Goal: Information Seeking & Learning: Learn about a topic

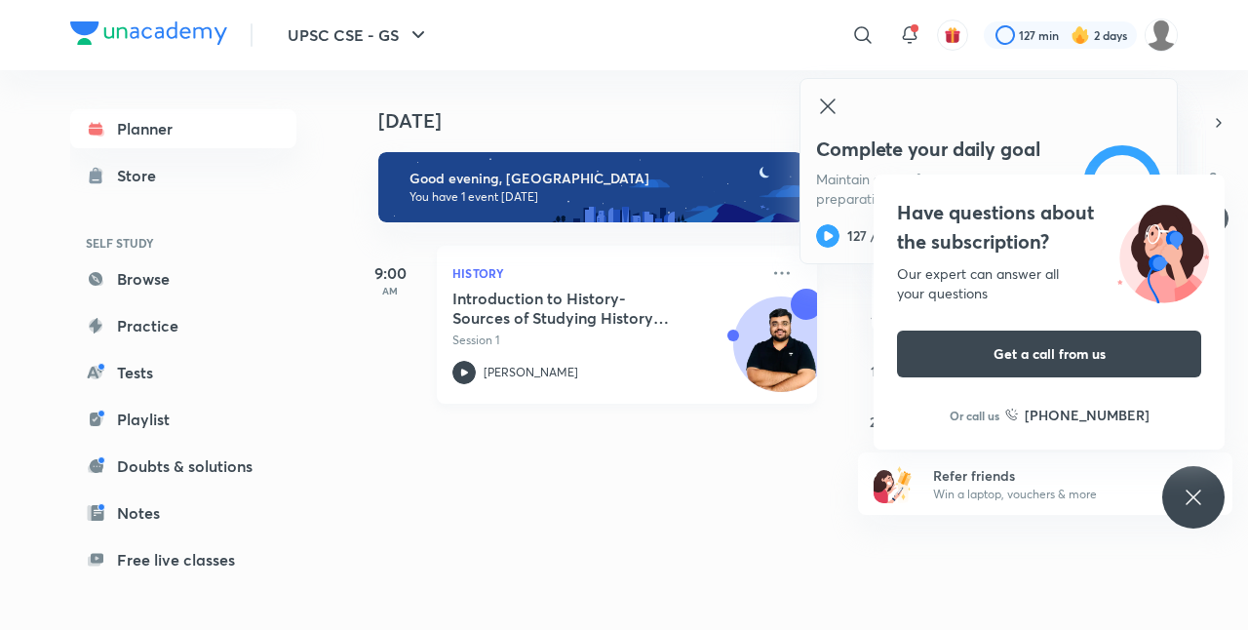
click at [770, 273] on icon at bounding box center [781, 272] width 23 height 23
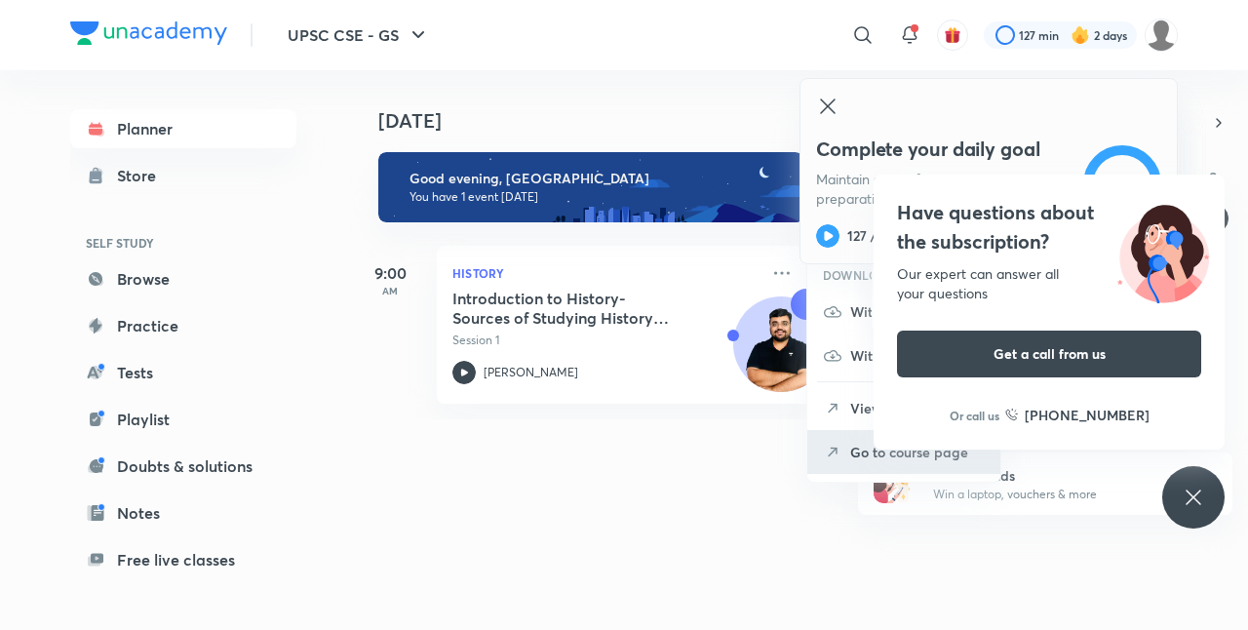
click at [834, 454] on icon at bounding box center [832, 451] width 19 height 19
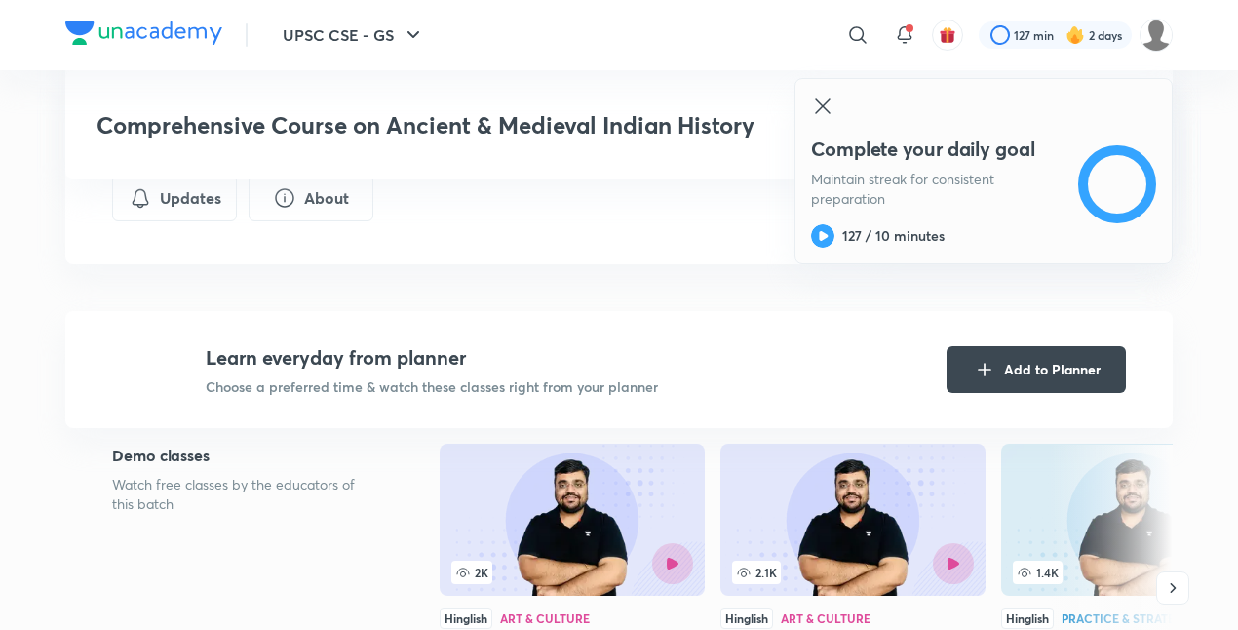
scroll to position [737, 0]
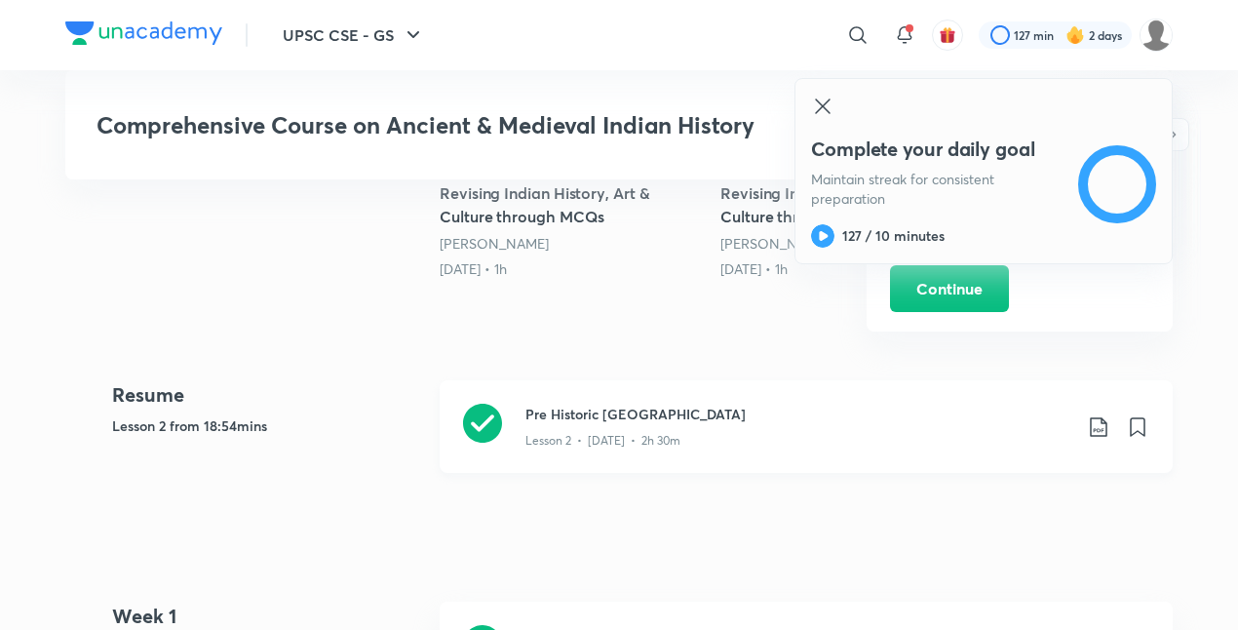
click at [1096, 423] on icon at bounding box center [1098, 426] width 23 height 23
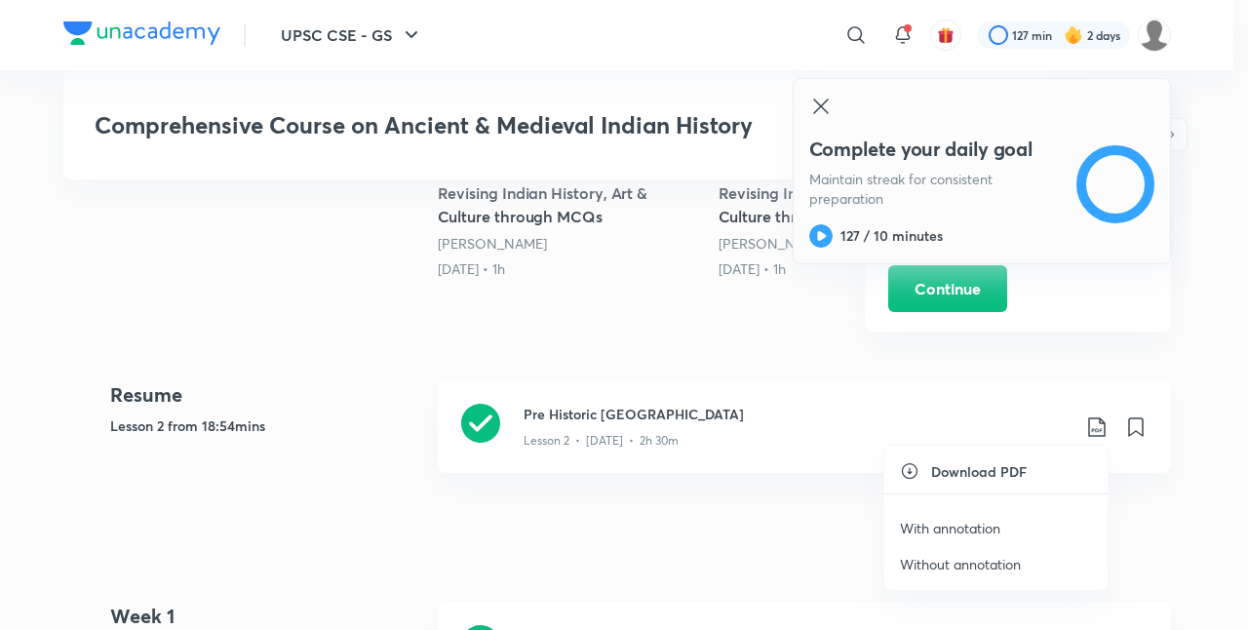
click at [982, 532] on p "With annotation" at bounding box center [950, 528] width 100 height 20
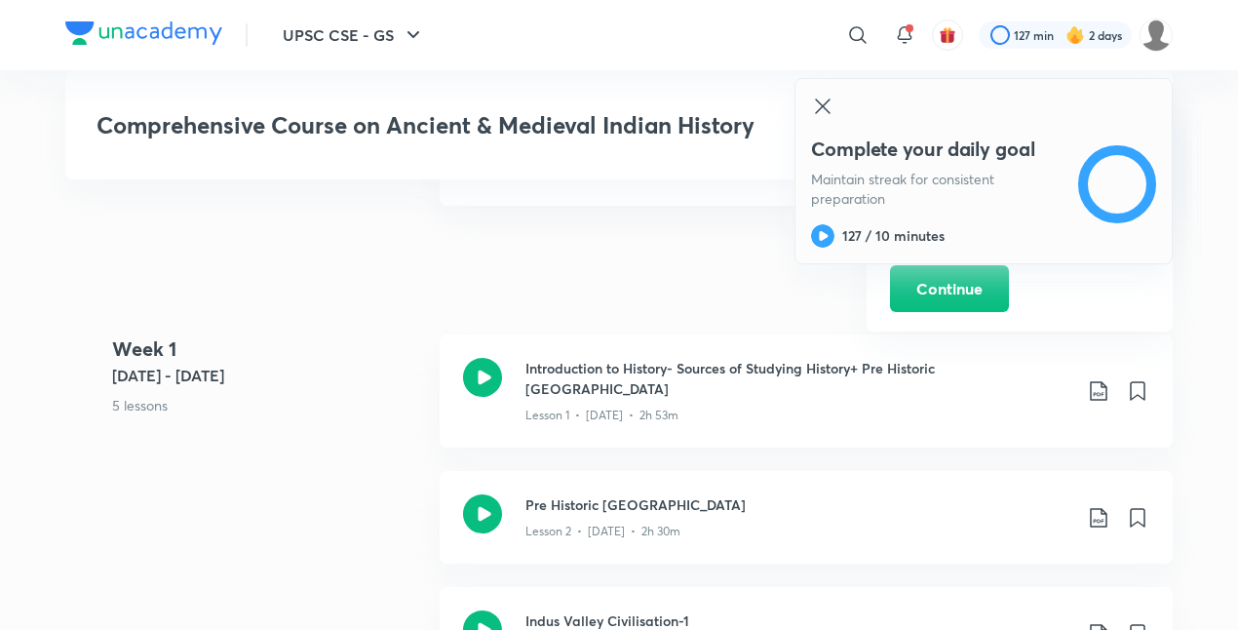
scroll to position [1006, 0]
click at [1105, 377] on icon at bounding box center [1098, 388] width 23 height 23
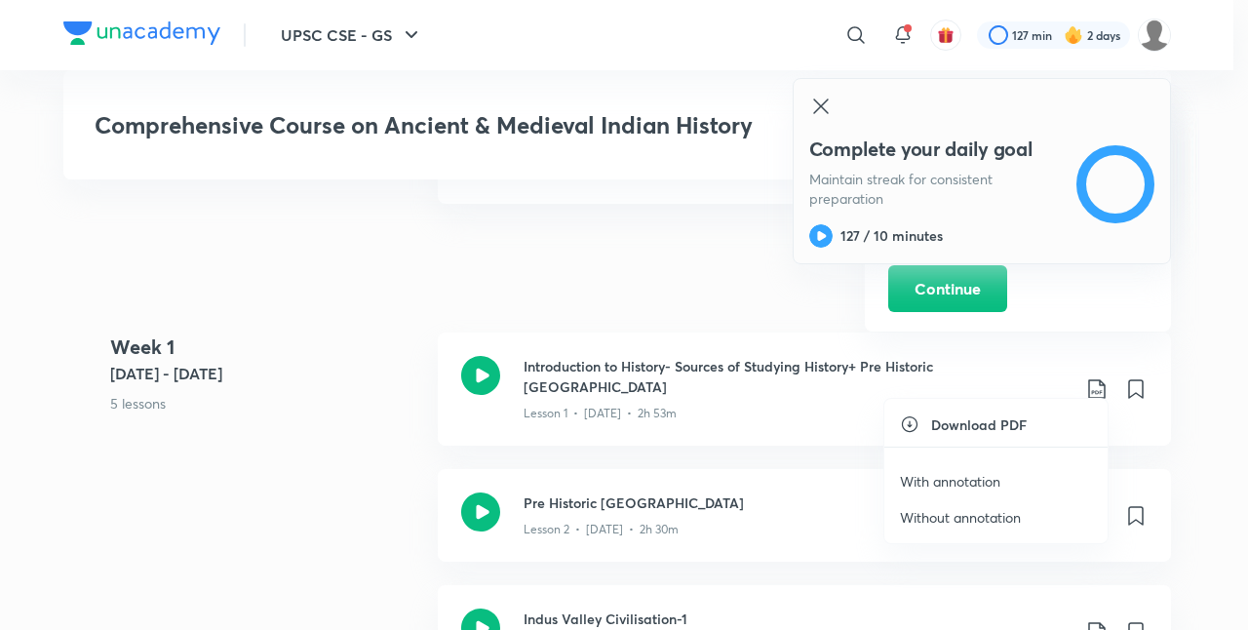
click at [1220, 264] on div at bounding box center [624, 315] width 1248 height 630
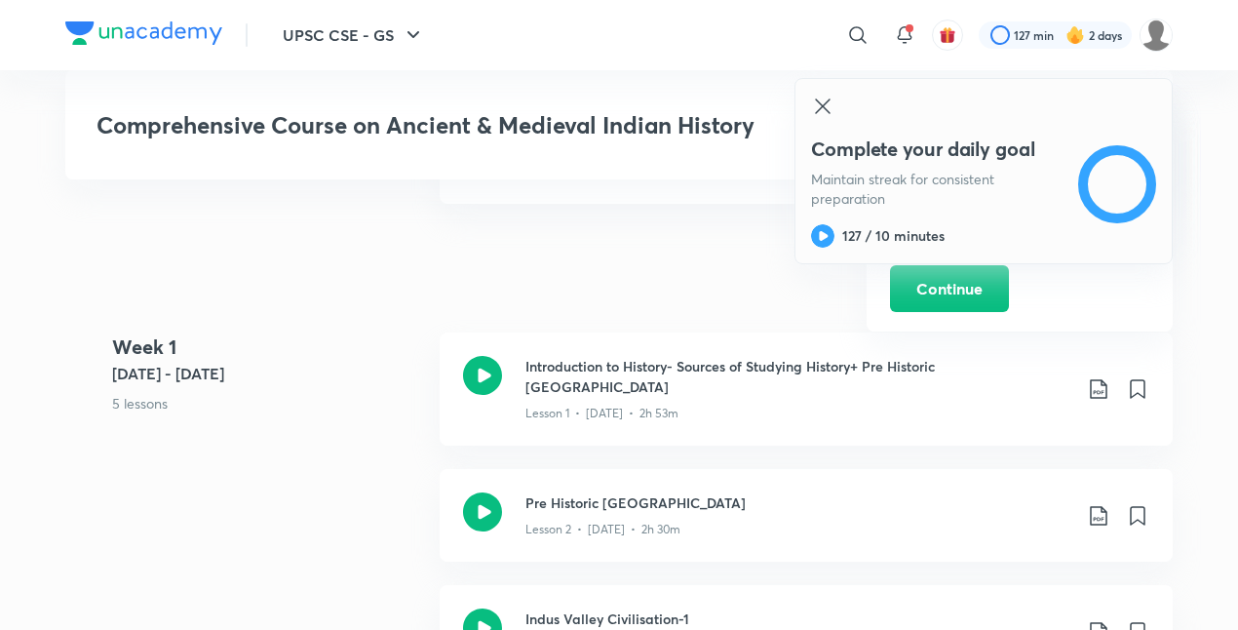
click at [827, 109] on icon at bounding box center [822, 106] width 23 height 23
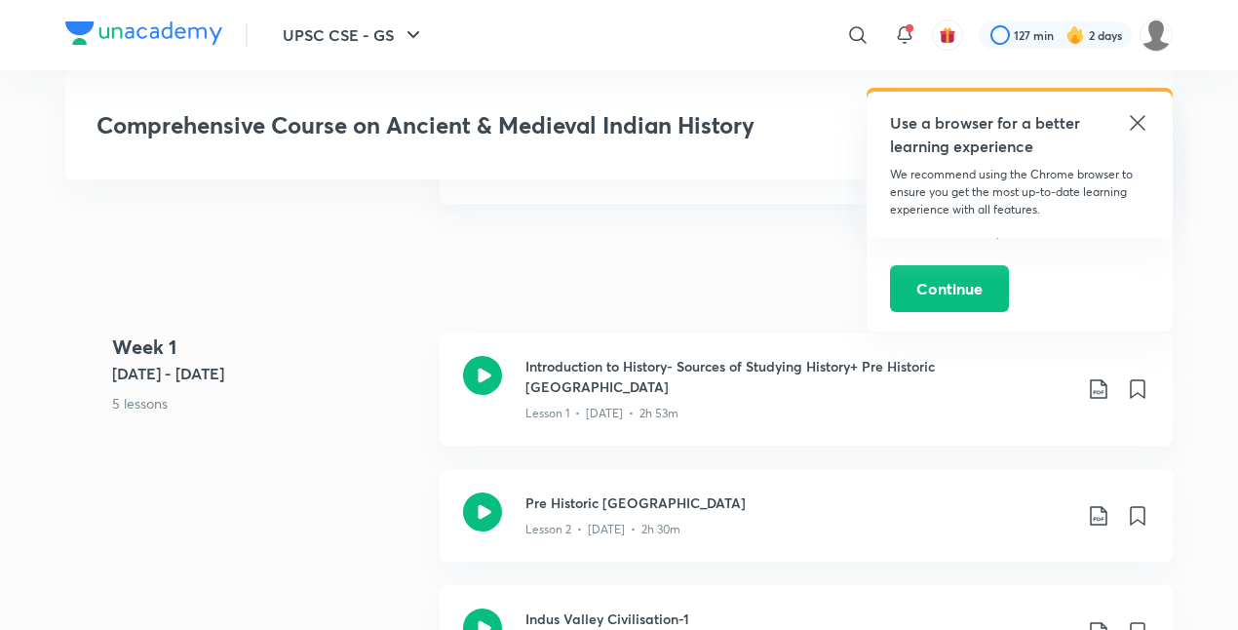
click at [1141, 119] on icon at bounding box center [1137, 122] width 15 height 15
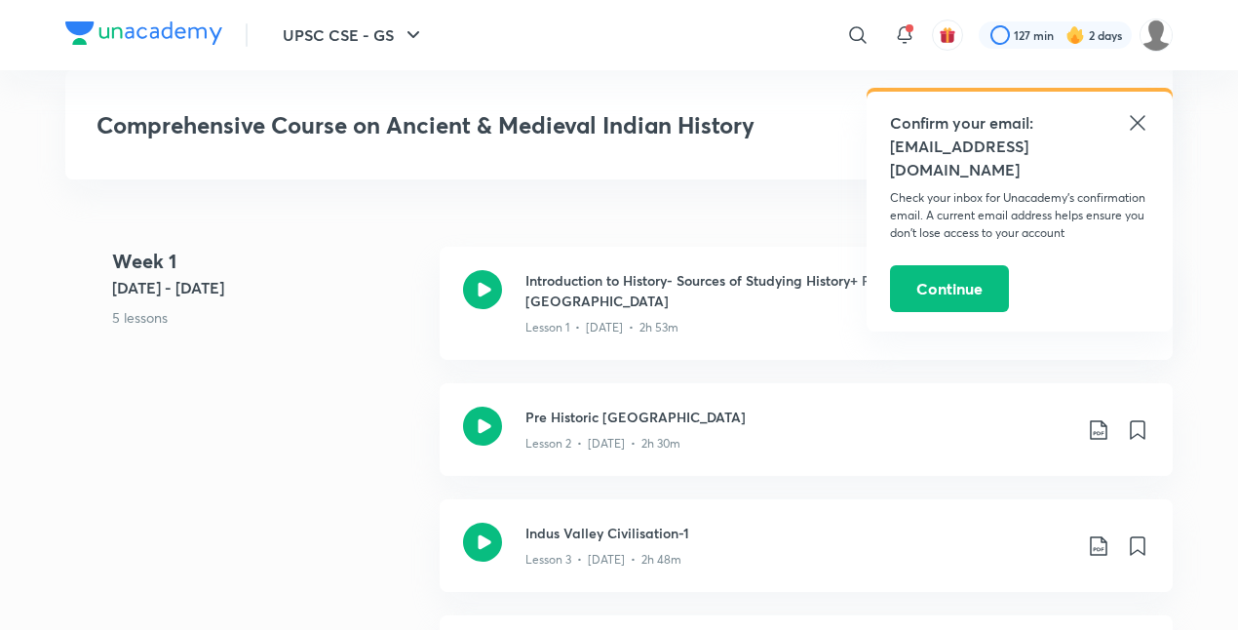
scroll to position [1088, 0]
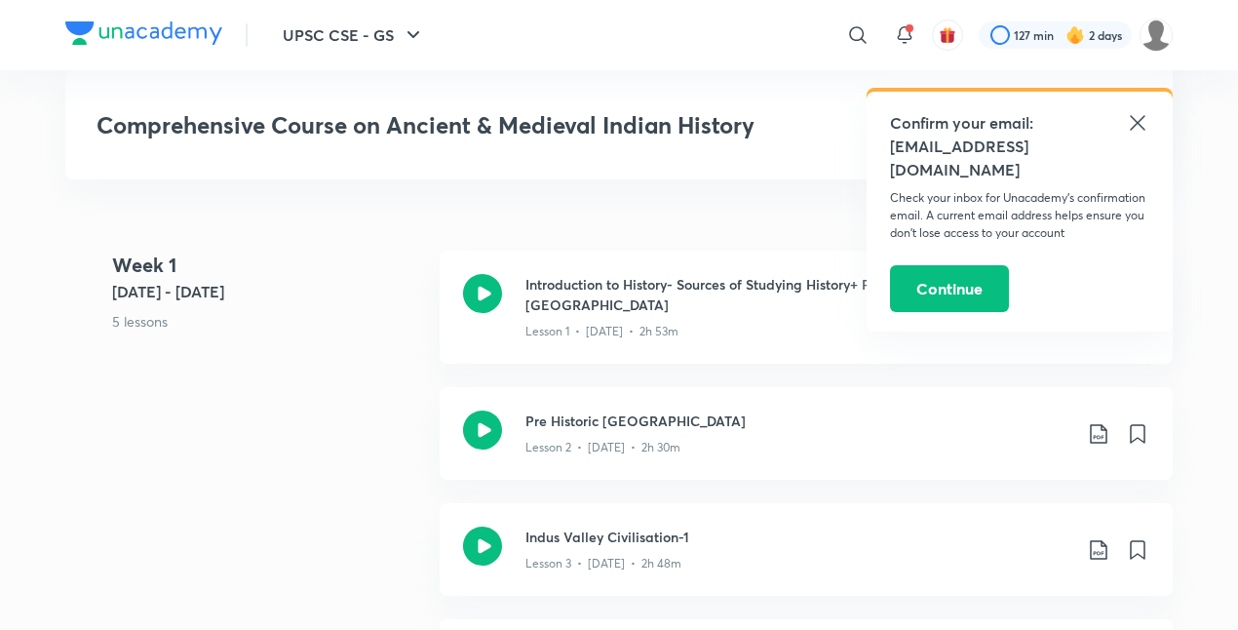
click at [1138, 124] on icon at bounding box center [1137, 122] width 15 height 15
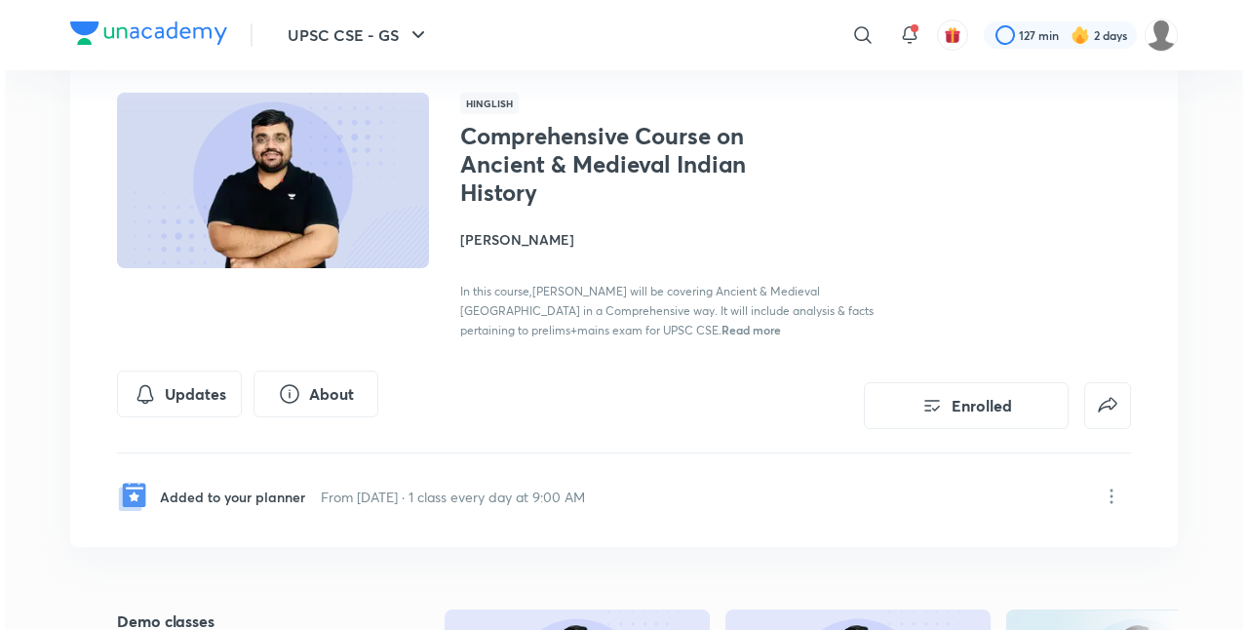
scroll to position [119, 0]
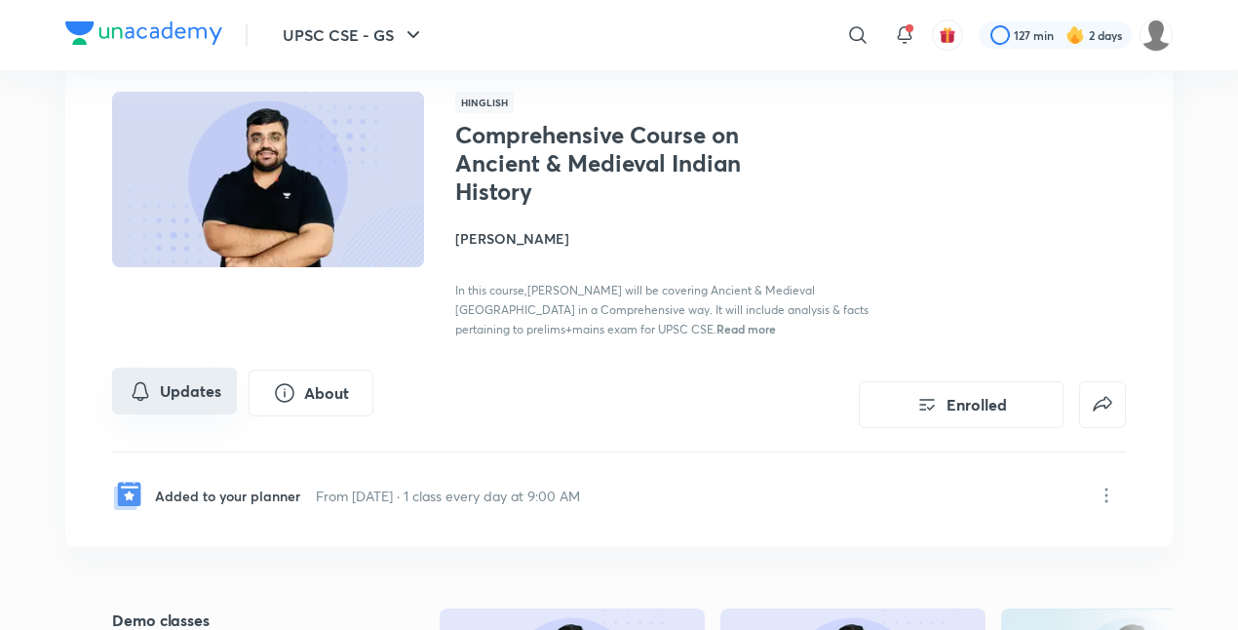
click at [152, 374] on button "Updates" at bounding box center [174, 390] width 125 height 47
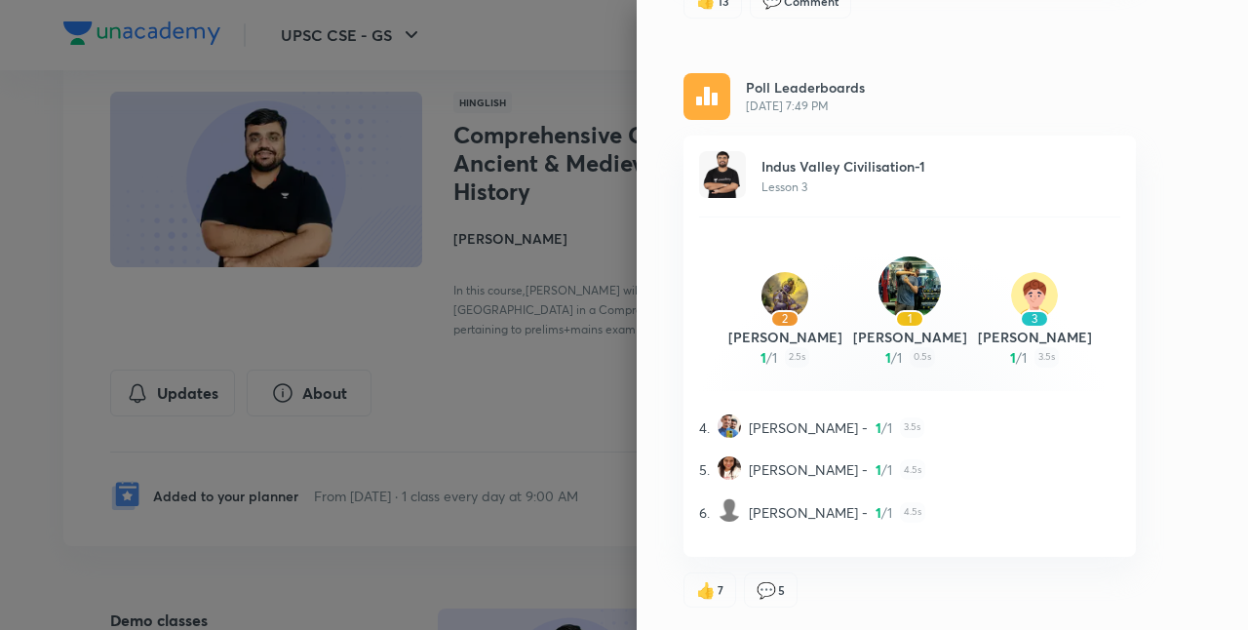
scroll to position [2101, 0]
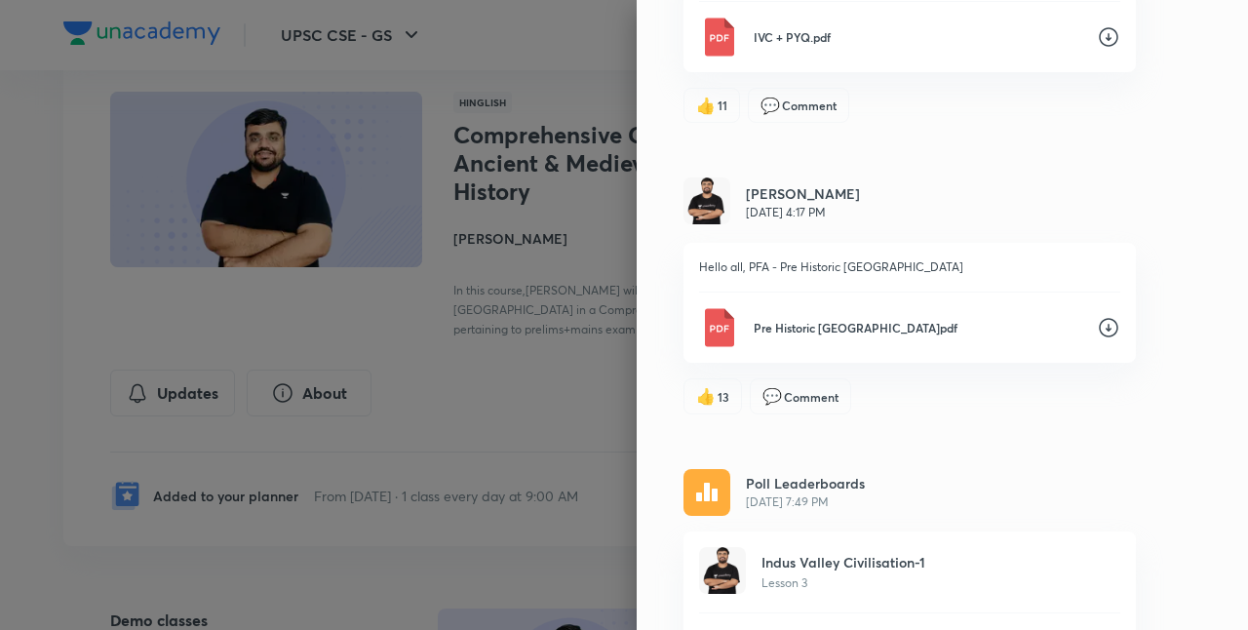
click at [1096, 327] on icon at bounding box center [1107, 327] width 23 height 23
click at [1096, 41] on icon at bounding box center [1107, 36] width 23 height 23
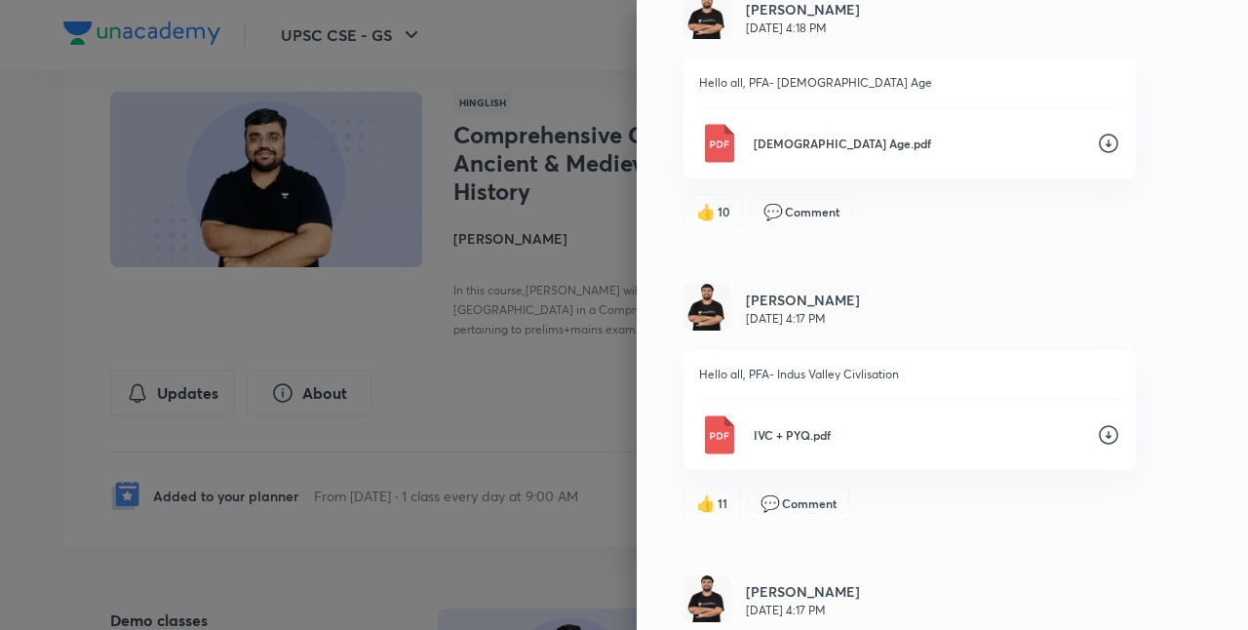
scroll to position [1702, 0]
click at [1098, 146] on icon at bounding box center [1107, 145] width 23 height 23
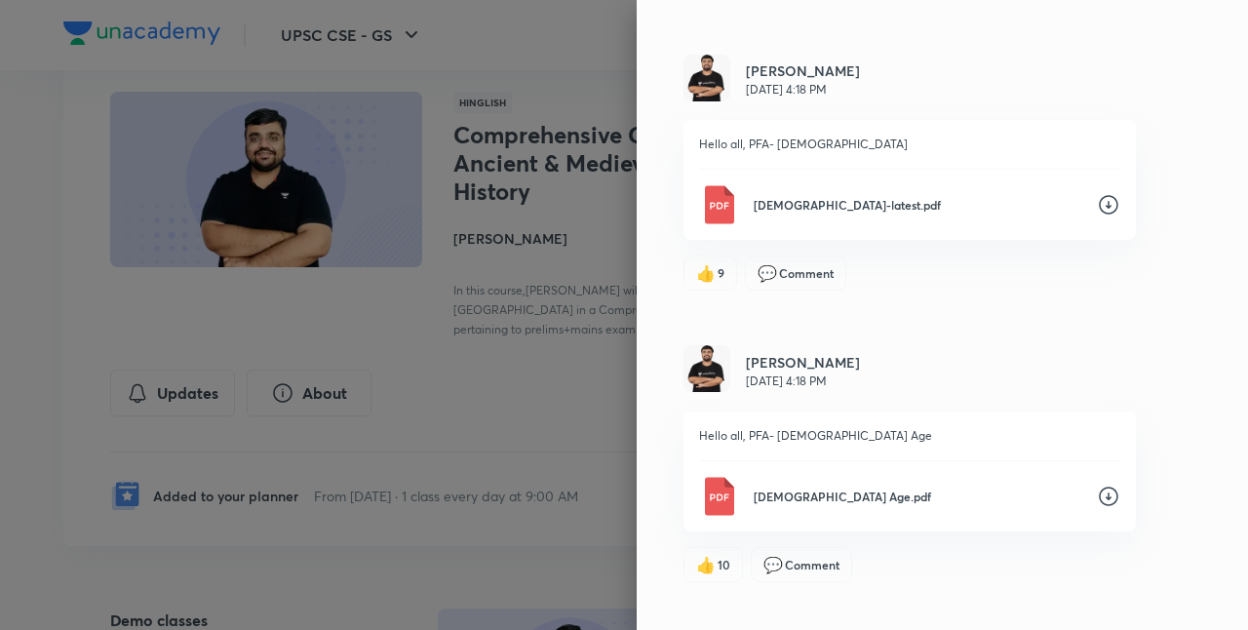
scroll to position [1335, 0]
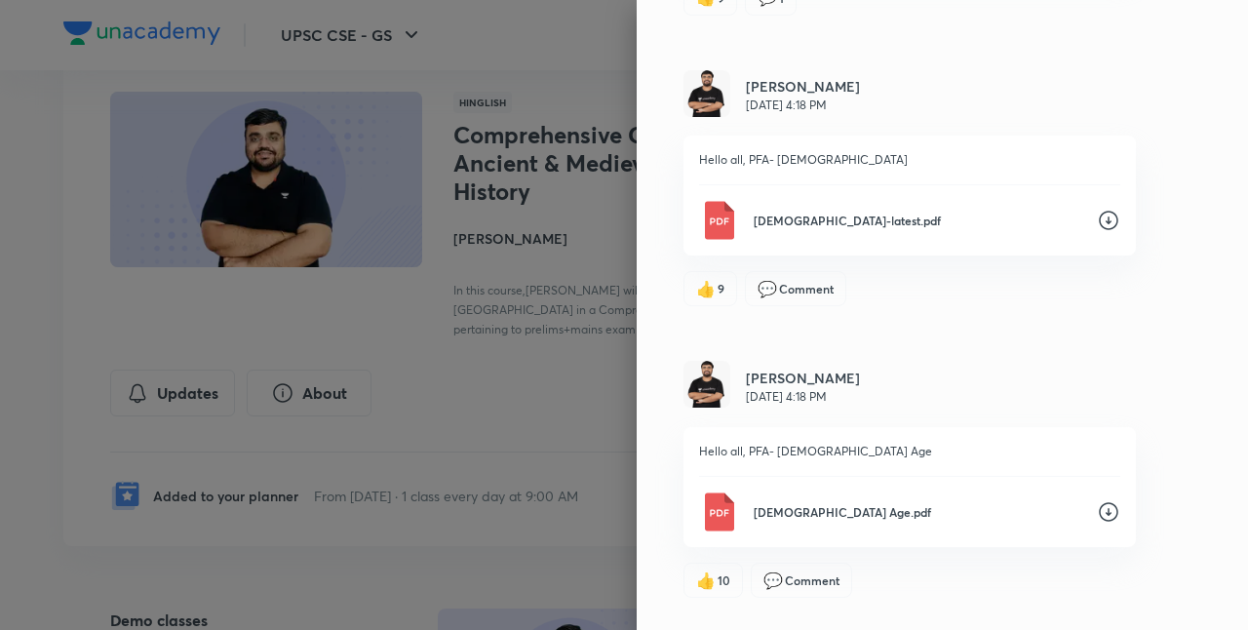
click at [1098, 219] on icon at bounding box center [1107, 220] width 19 height 19
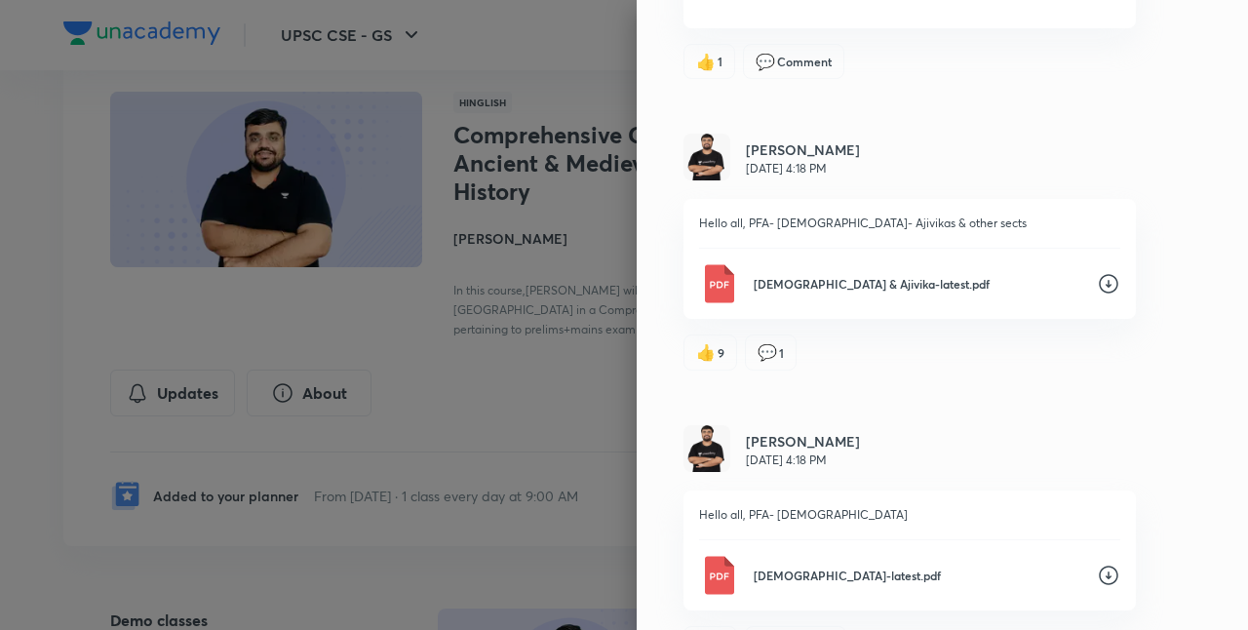
scroll to position [973, 0]
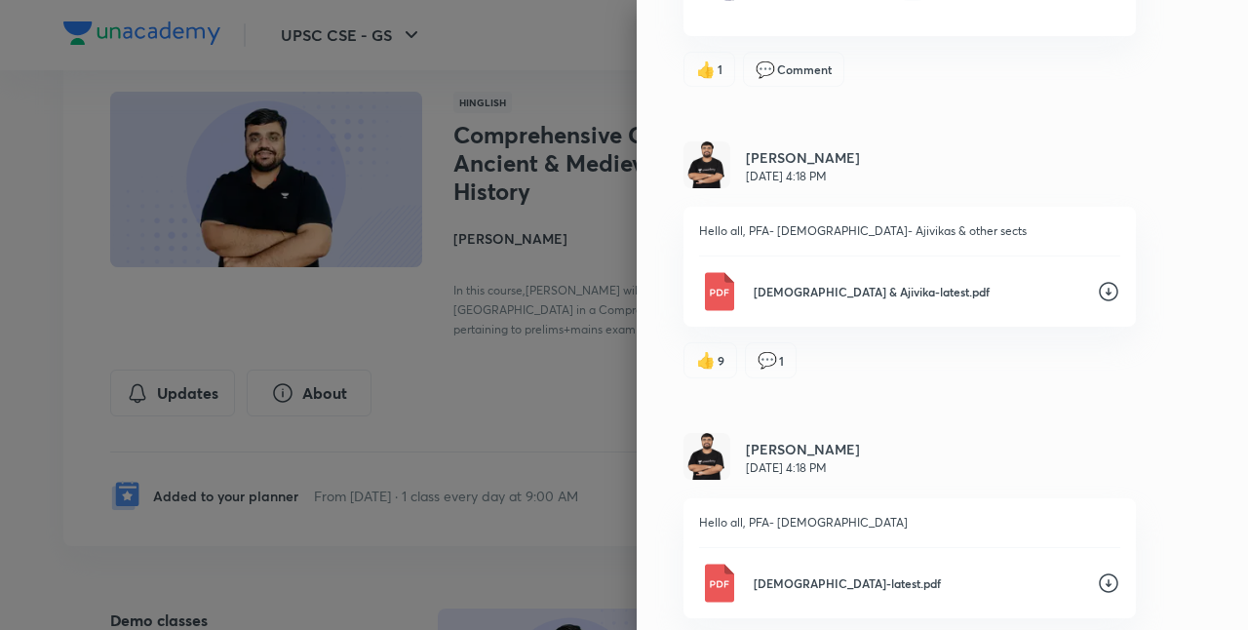
click at [1098, 290] on icon at bounding box center [1107, 292] width 19 height 19
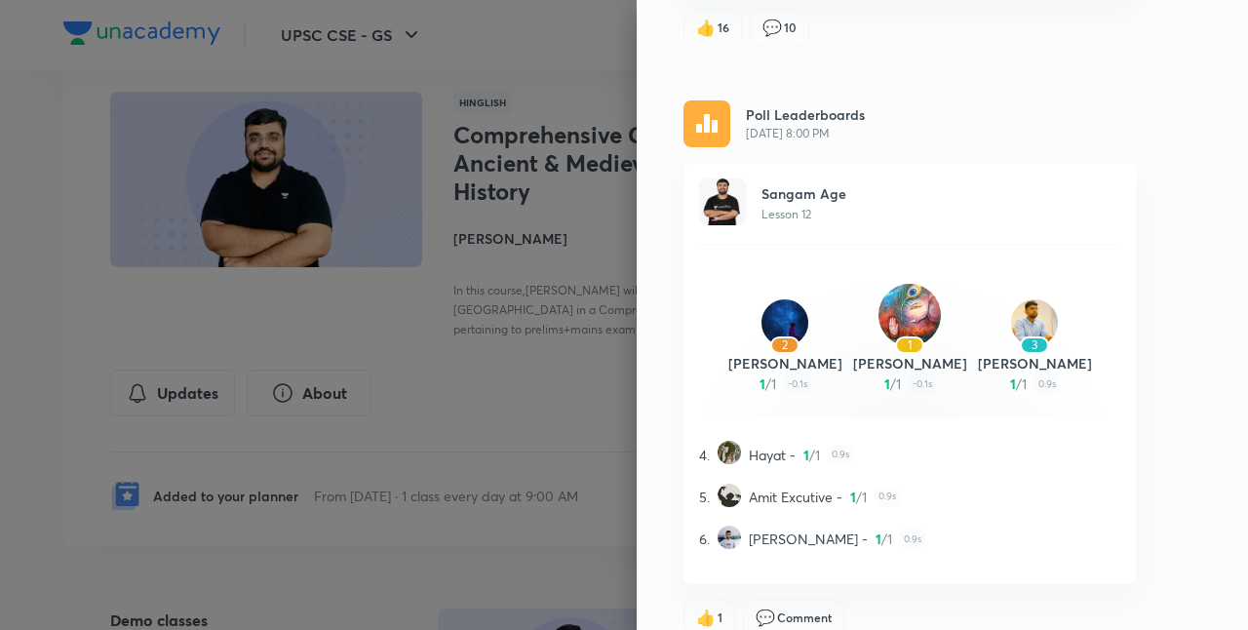
scroll to position [72, 0]
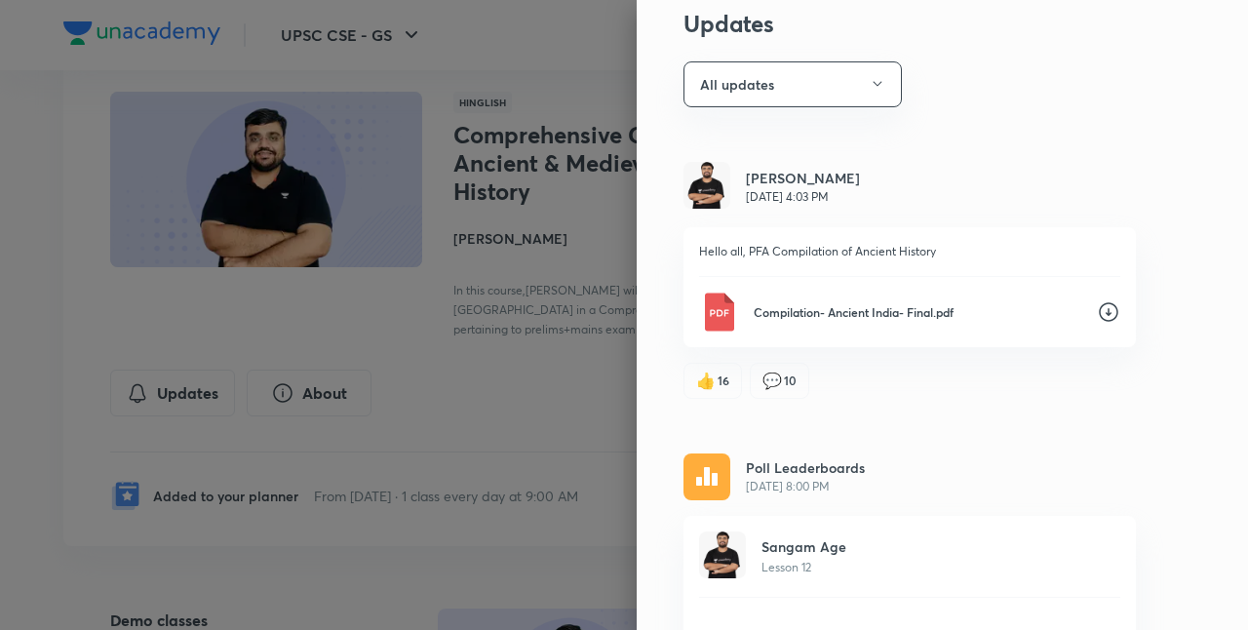
click at [1096, 317] on icon at bounding box center [1107, 311] width 23 height 23
click at [850, 80] on button "All updates" at bounding box center [792, 84] width 218 height 46
click at [776, 201] on li "Attachments" at bounding box center [782, 214] width 225 height 36
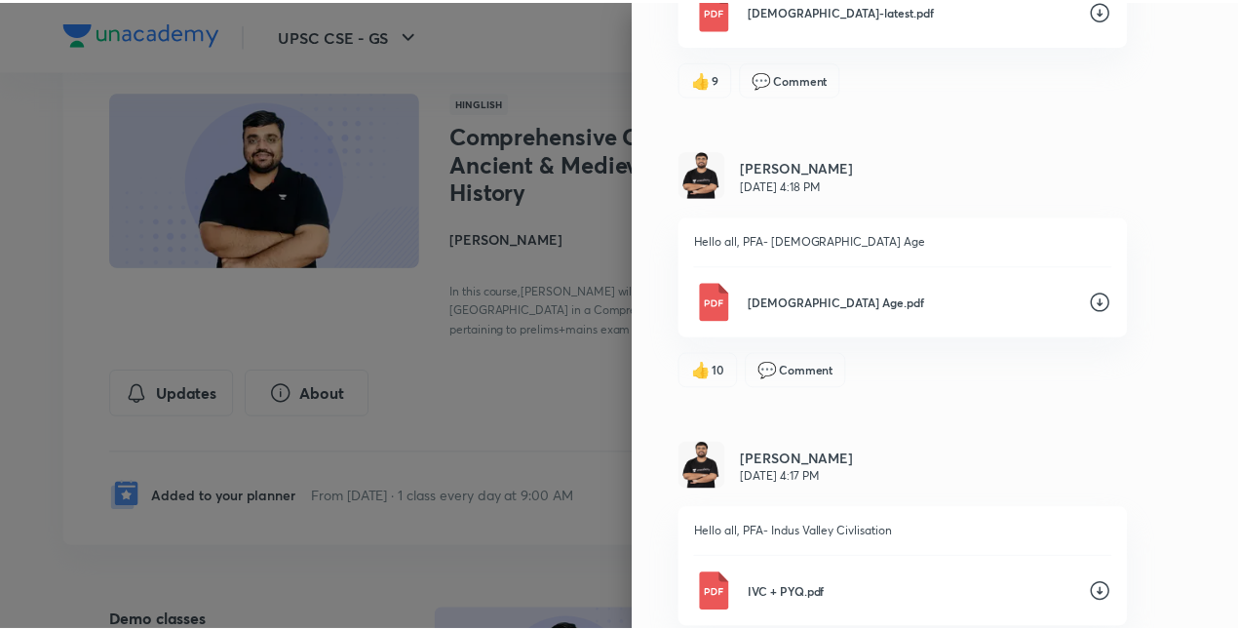
scroll to position [1318, 0]
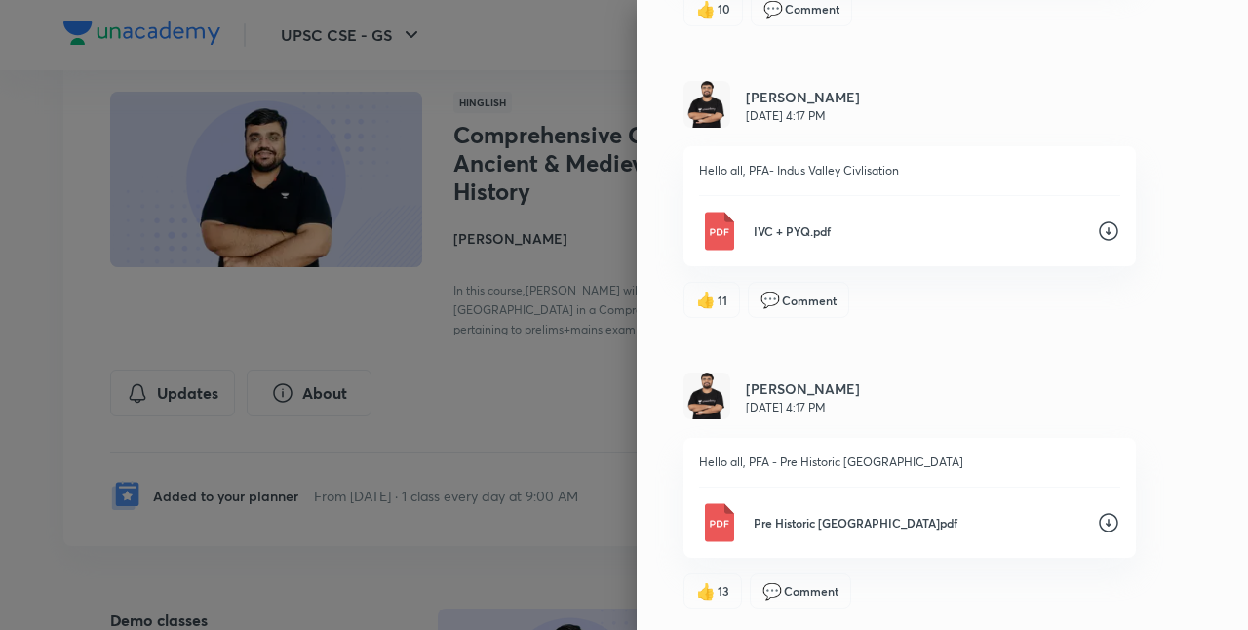
click at [428, 438] on div at bounding box center [624, 315] width 1248 height 630
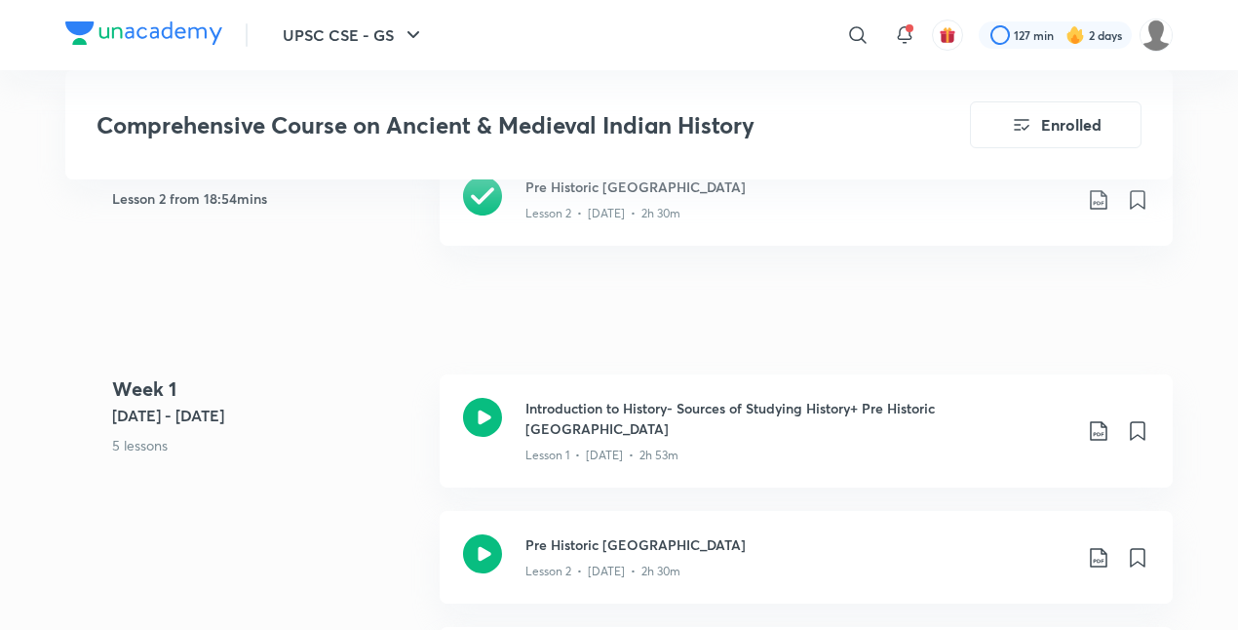
scroll to position [1005, 0]
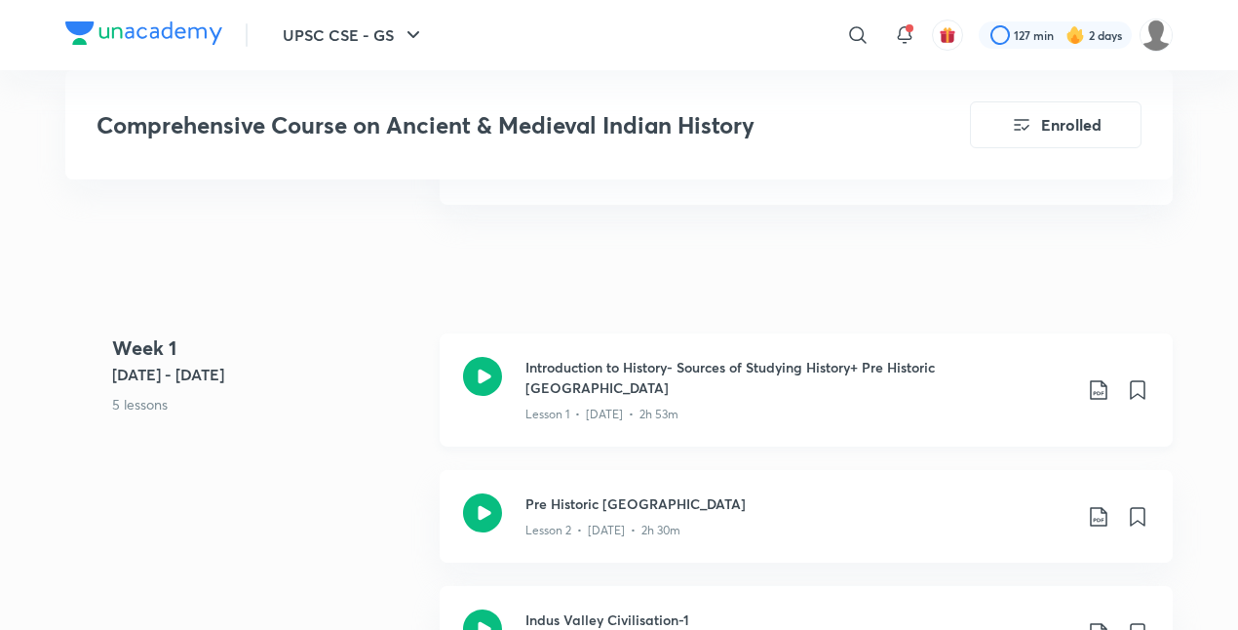
click at [1105, 381] on icon at bounding box center [1098, 389] width 23 height 23
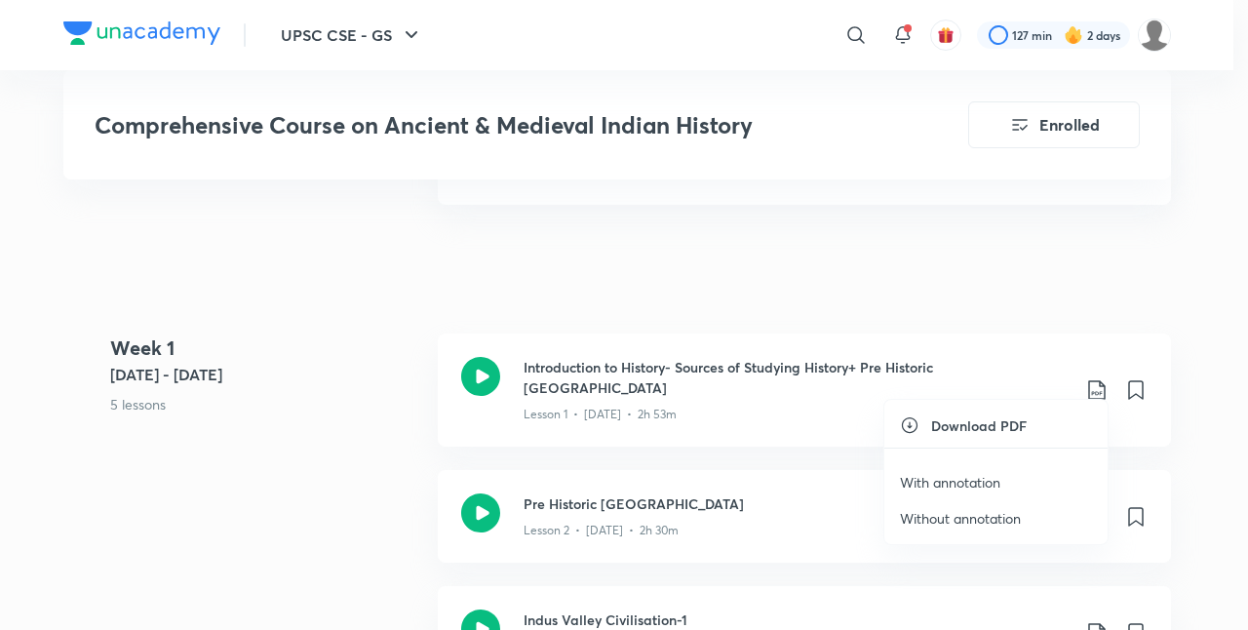
click at [982, 479] on p "With annotation" at bounding box center [950, 482] width 100 height 20
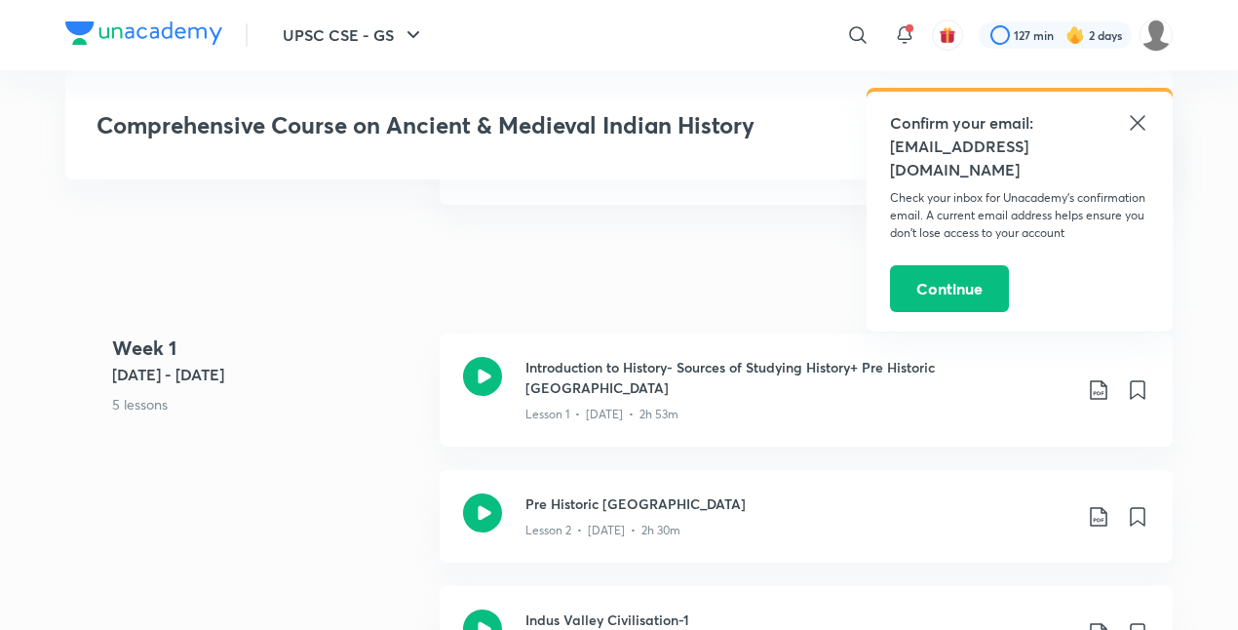
click at [1139, 127] on icon at bounding box center [1137, 122] width 23 height 23
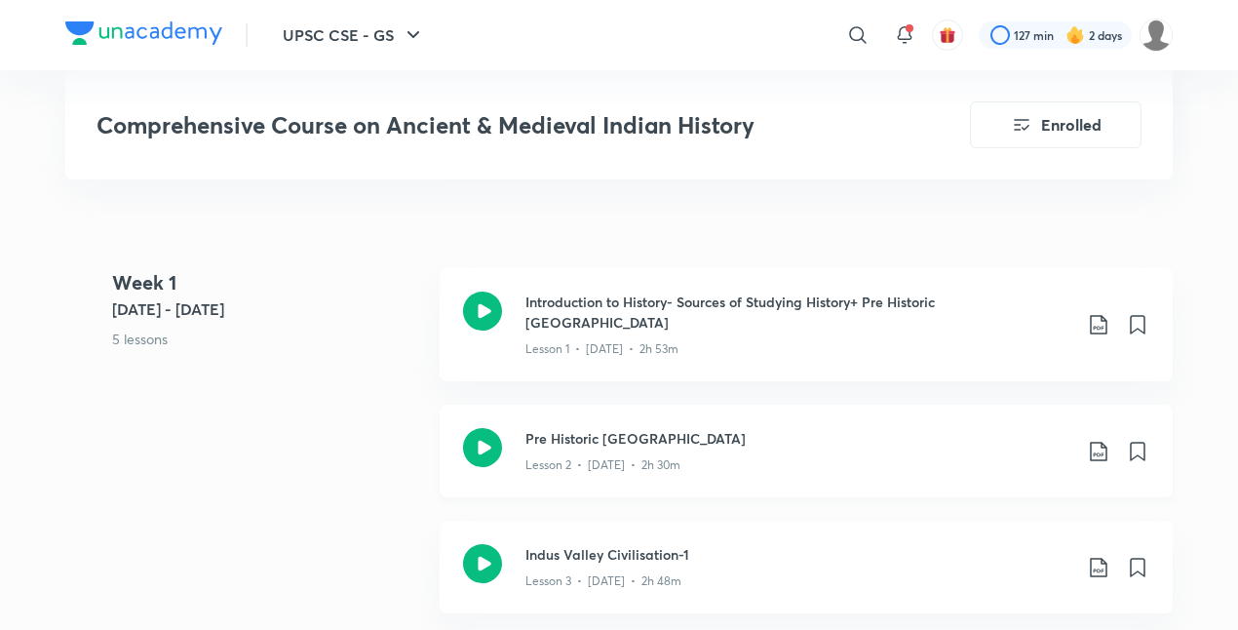
scroll to position [1088, 0]
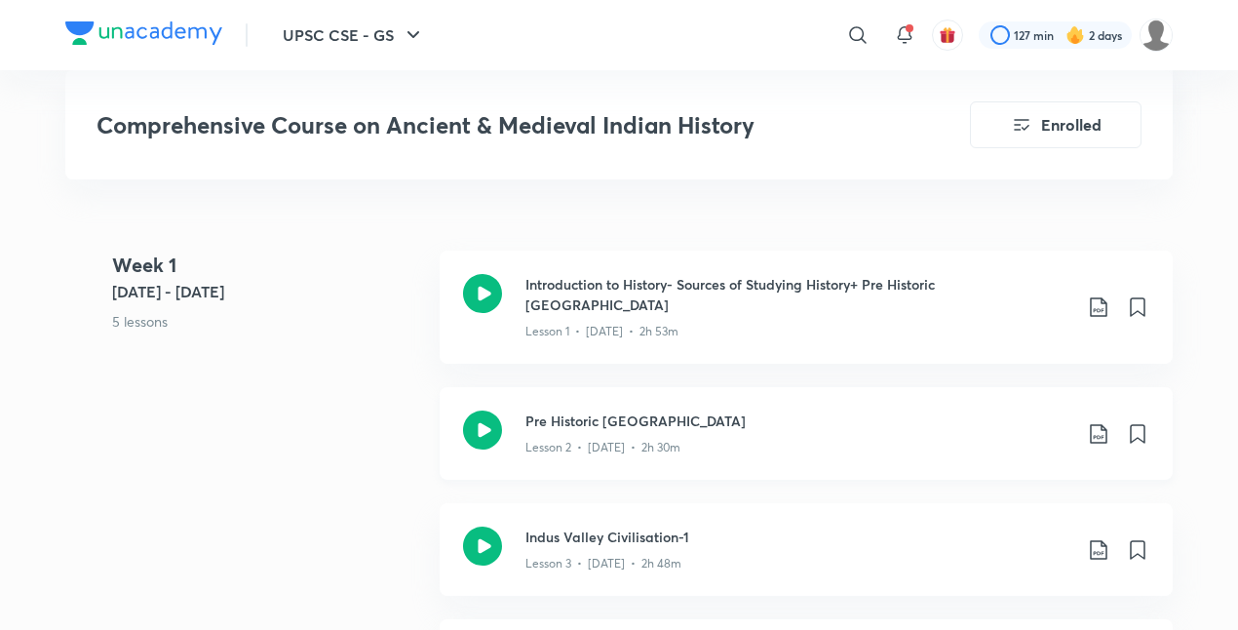
click at [1100, 424] on icon at bounding box center [1098, 433] width 17 height 19
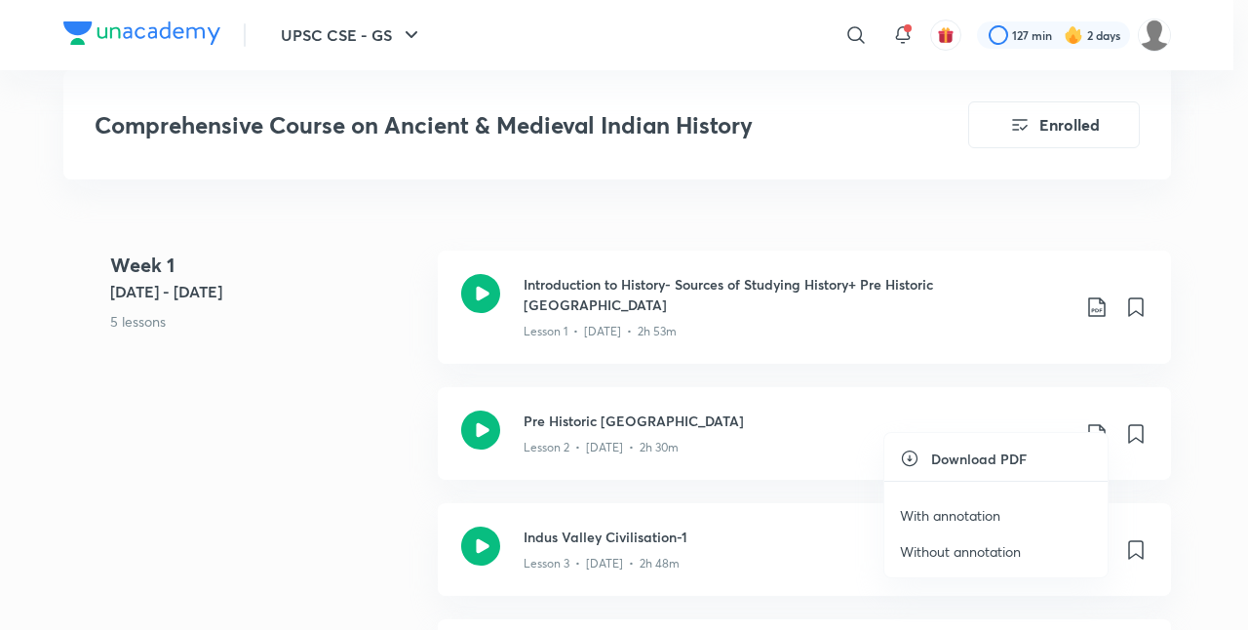
click at [975, 511] on p "With annotation" at bounding box center [950, 515] width 100 height 20
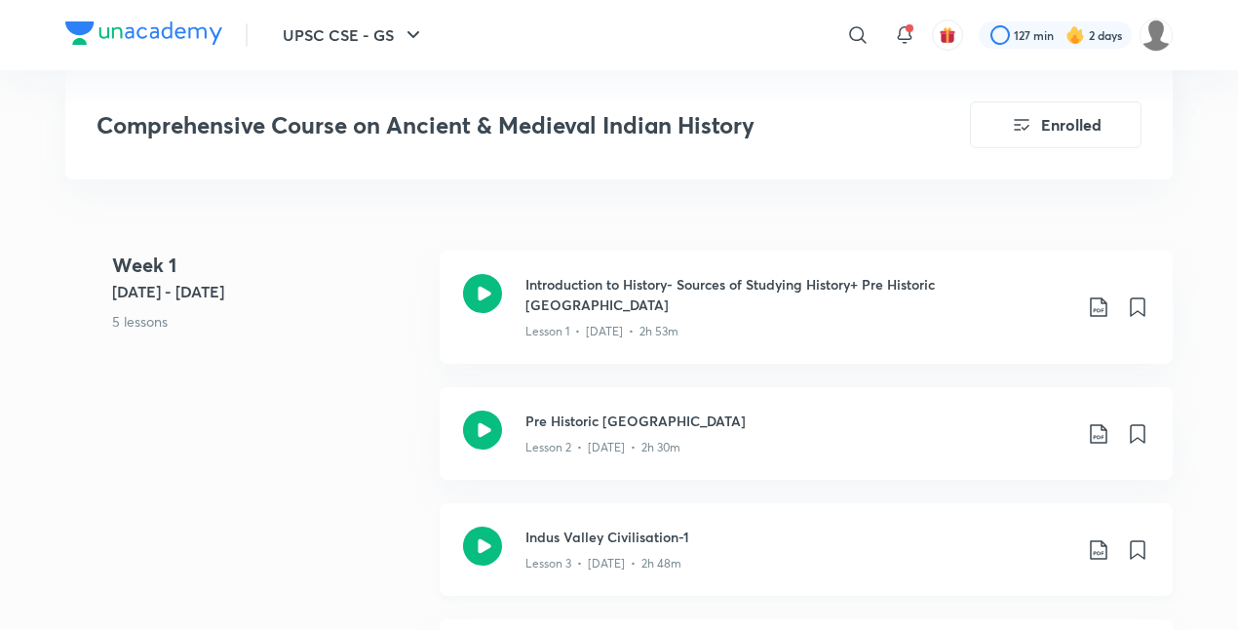
click at [1096, 540] on icon at bounding box center [1098, 549] width 17 height 19
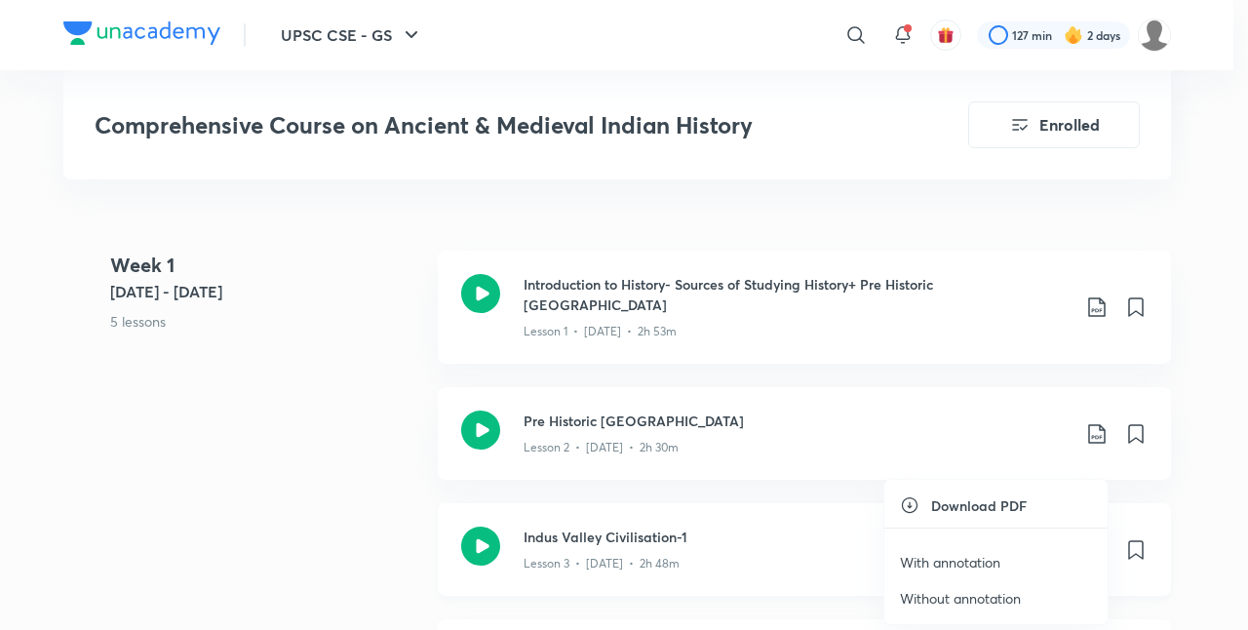
click at [1096, 518] on ul "Download PDF With annotation Without annotation" at bounding box center [995, 552] width 223 height 144
click at [995, 560] on p "With annotation" at bounding box center [950, 562] width 100 height 20
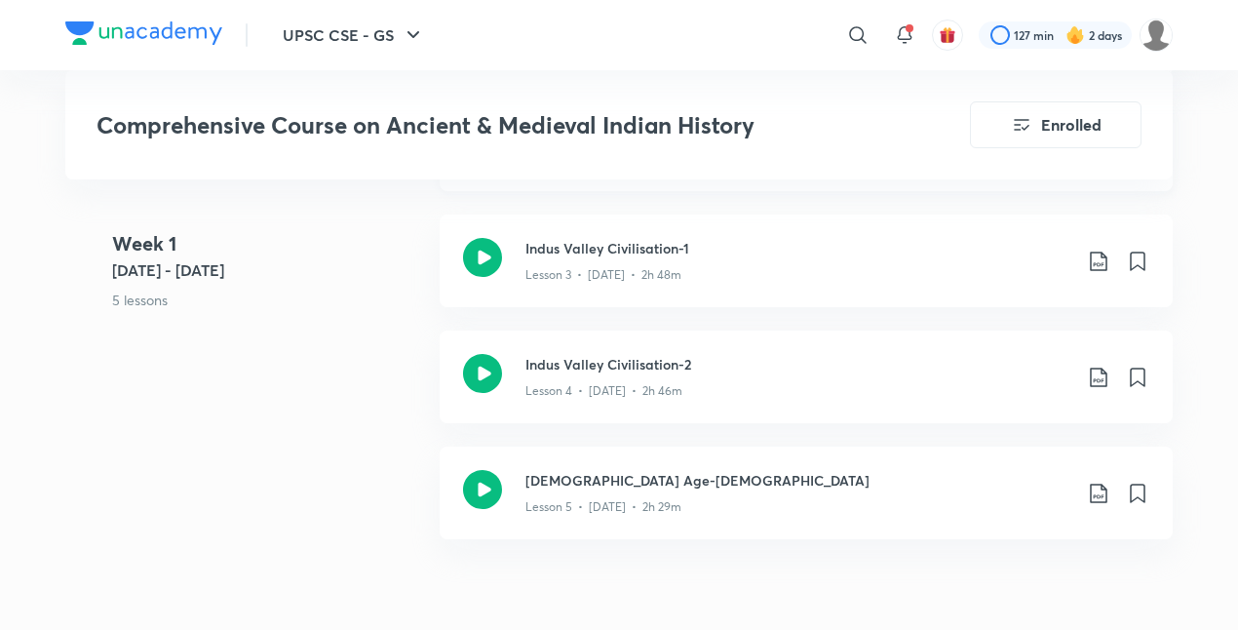
scroll to position [1382, 0]
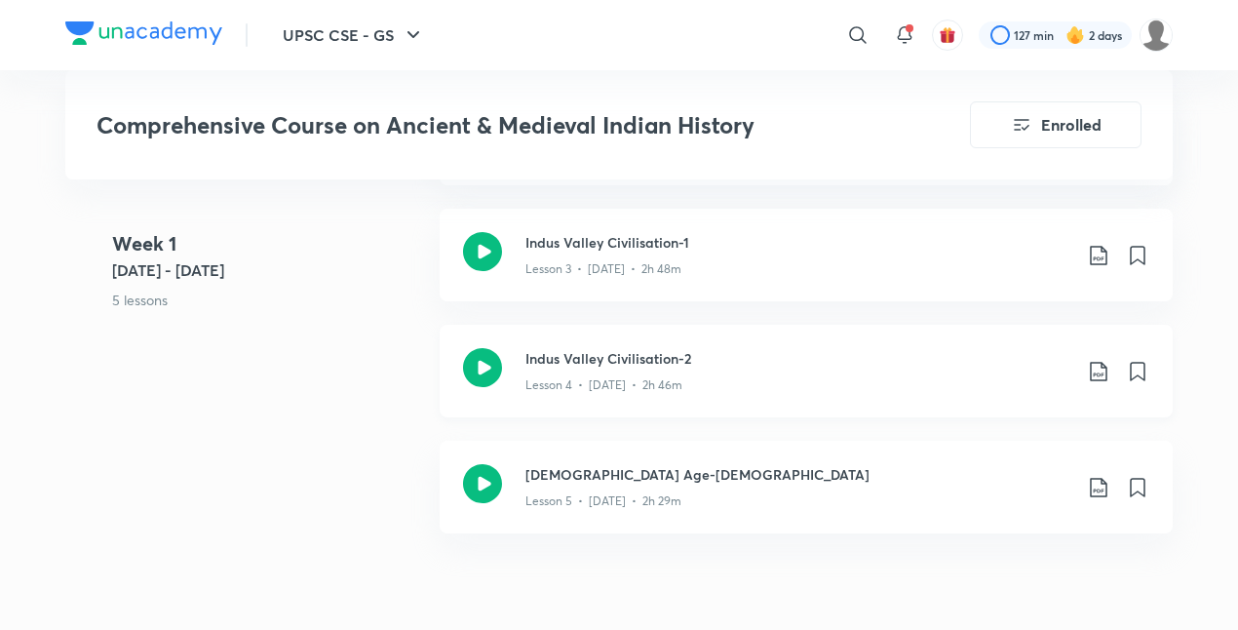
click at [1096, 360] on icon at bounding box center [1098, 371] width 23 height 23
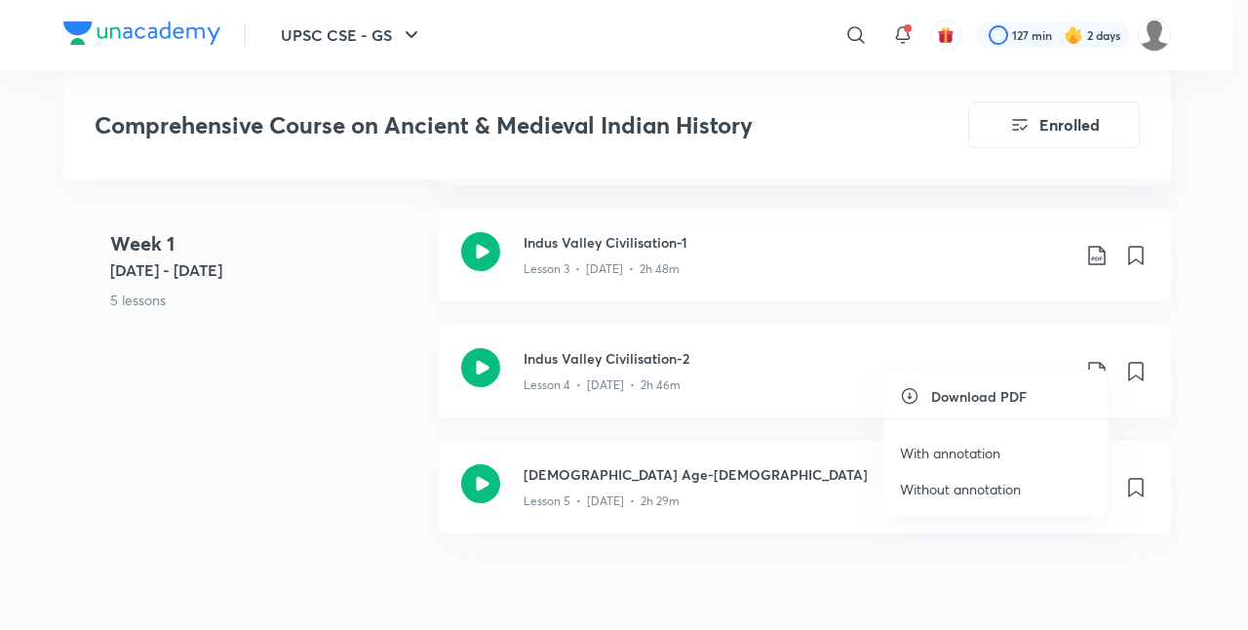
click at [973, 447] on p "With annotation" at bounding box center [950, 452] width 100 height 20
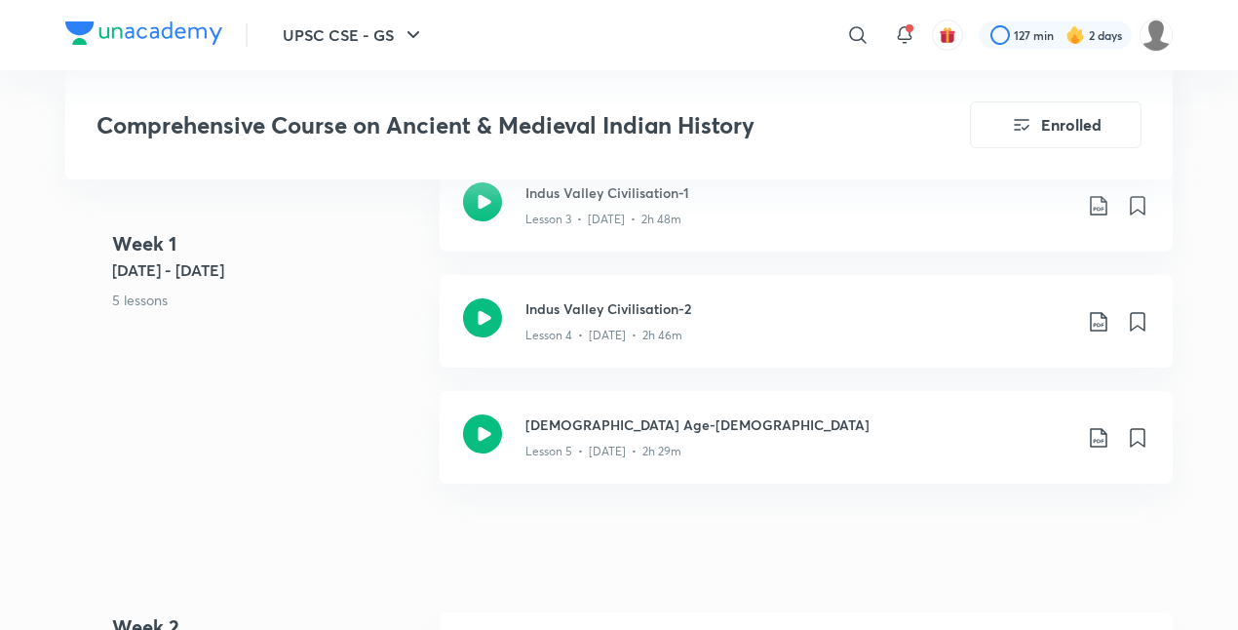
scroll to position [1433, 0]
click at [1097, 425] on icon at bounding box center [1098, 436] width 23 height 23
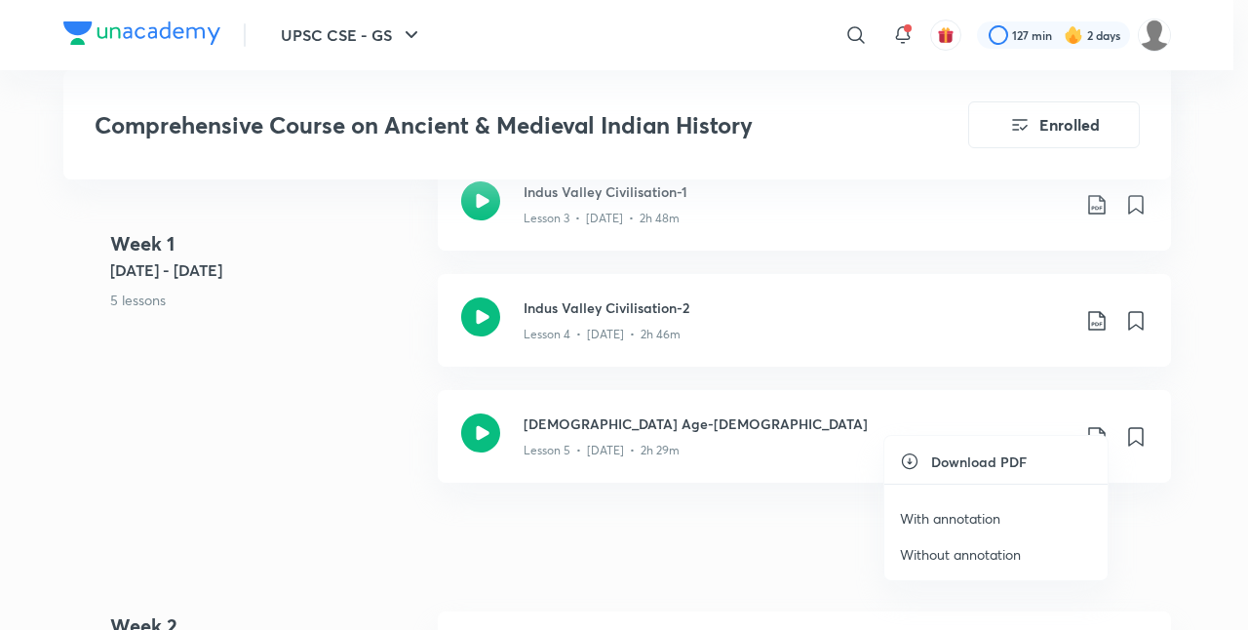
click at [979, 511] on p "With annotation" at bounding box center [950, 518] width 100 height 20
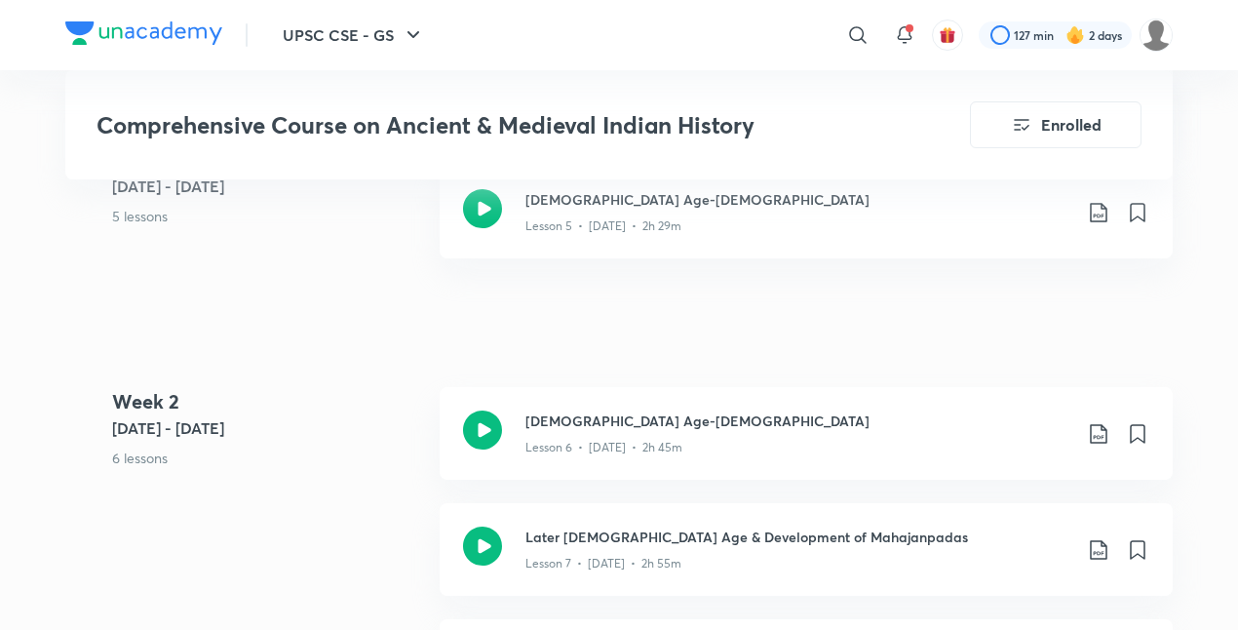
scroll to position [1659, 0]
click at [1093, 420] on icon at bounding box center [1098, 431] width 23 height 23
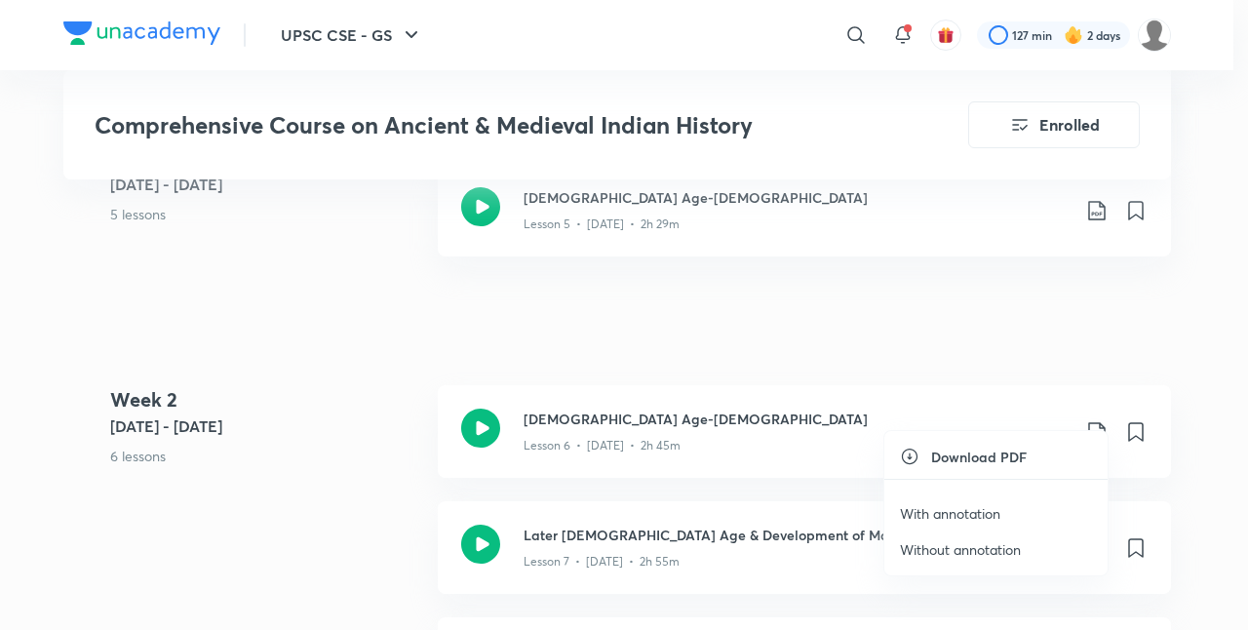
click at [969, 507] on p "With annotation" at bounding box center [950, 513] width 100 height 20
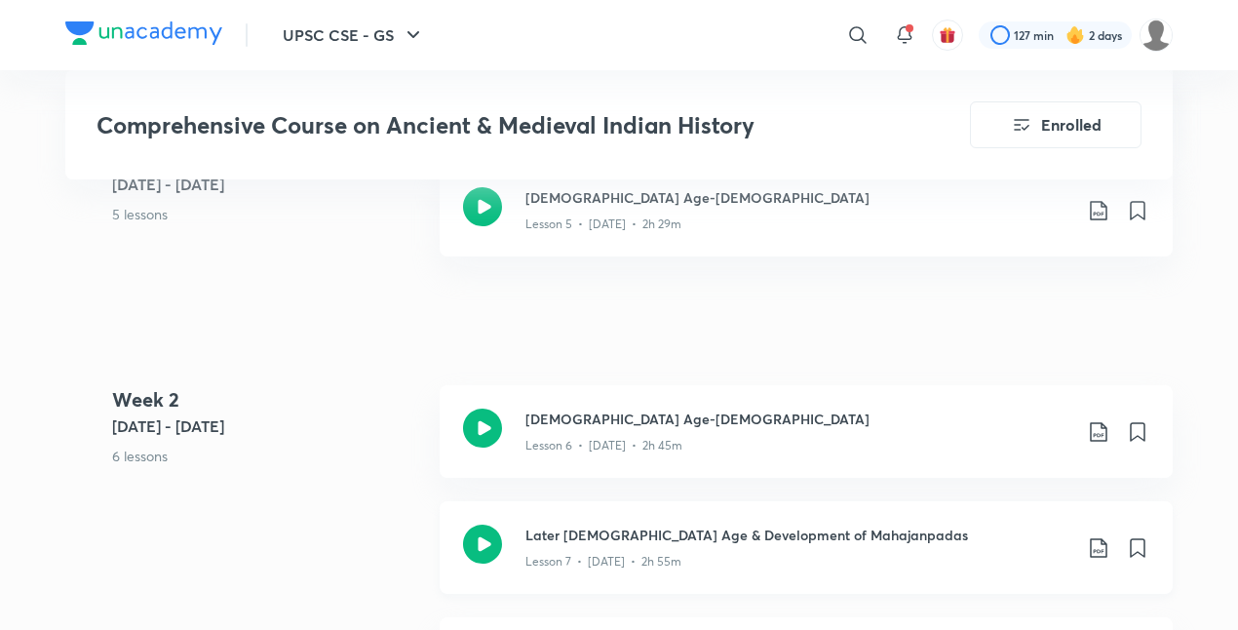
click at [1099, 536] on icon at bounding box center [1098, 547] width 23 height 23
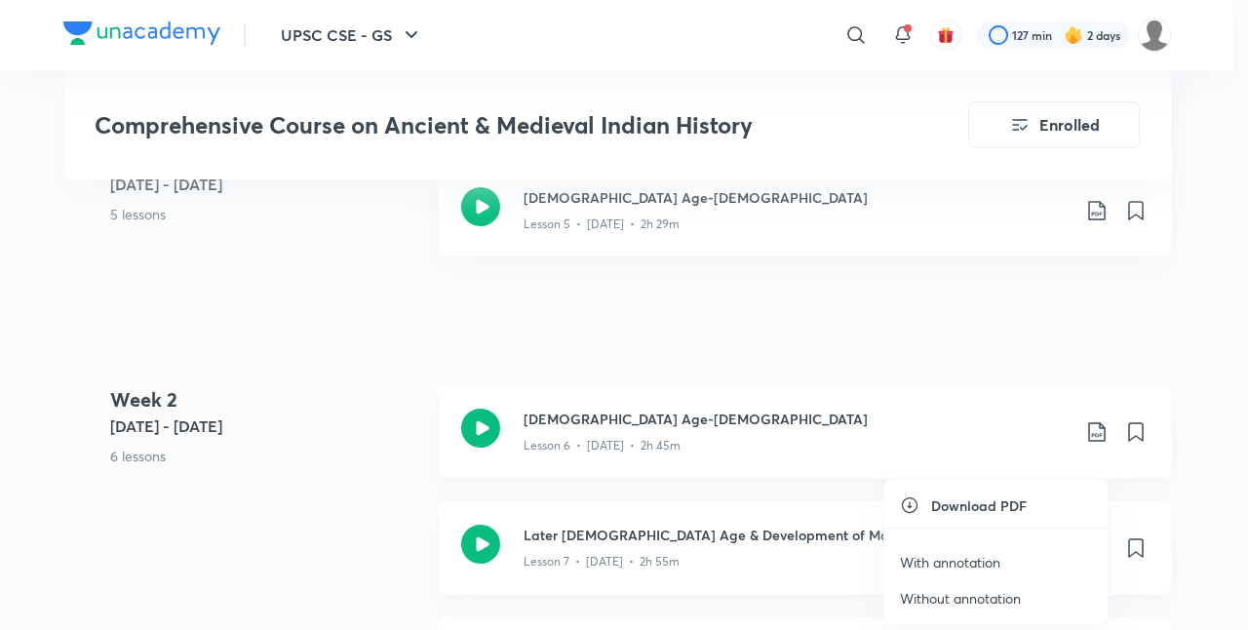
click at [966, 558] on p "With annotation" at bounding box center [950, 562] width 100 height 20
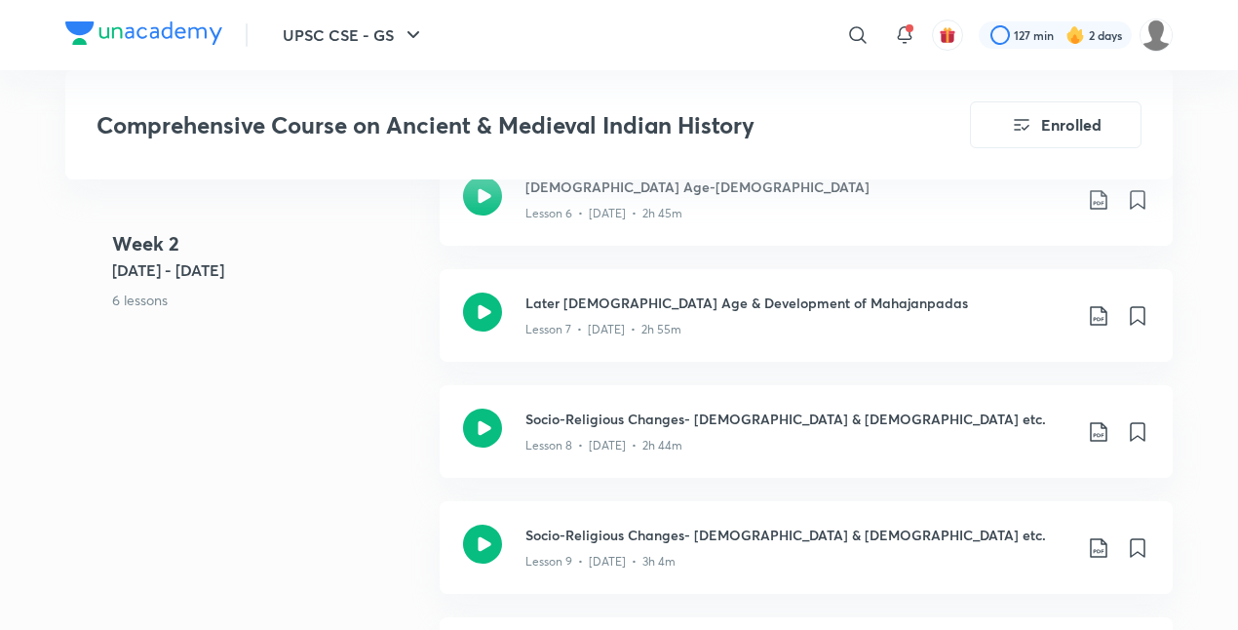
scroll to position [1890, 0]
click at [1099, 421] on icon at bounding box center [1098, 432] width 23 height 23
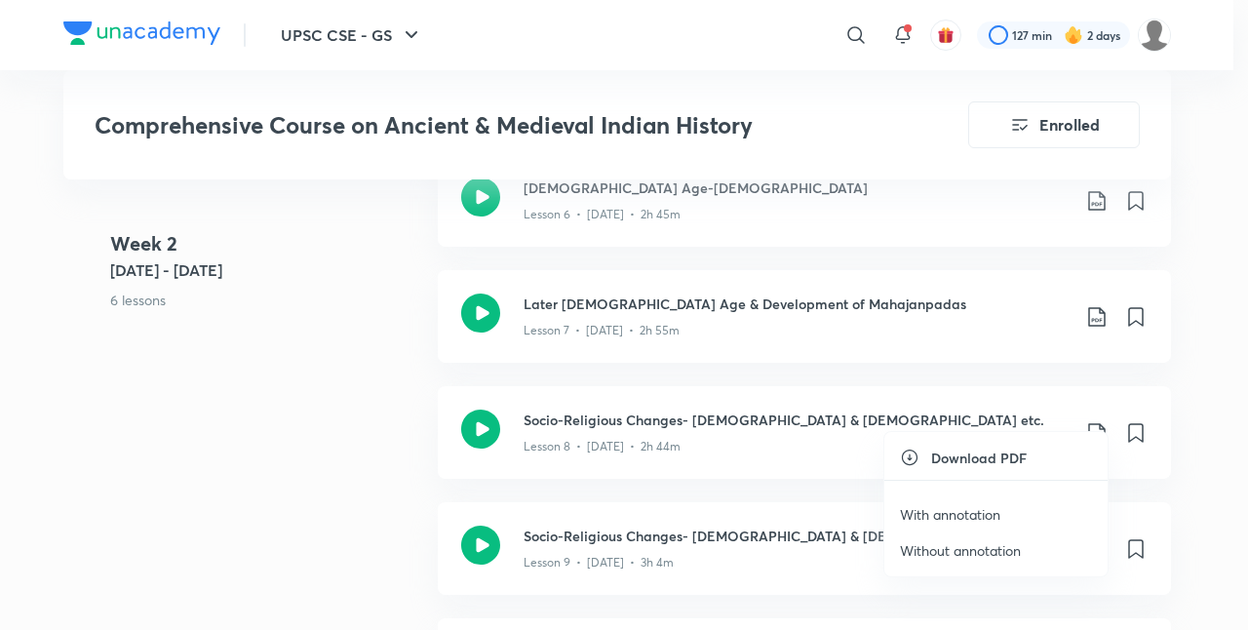
click at [968, 507] on p "With annotation" at bounding box center [950, 514] width 100 height 20
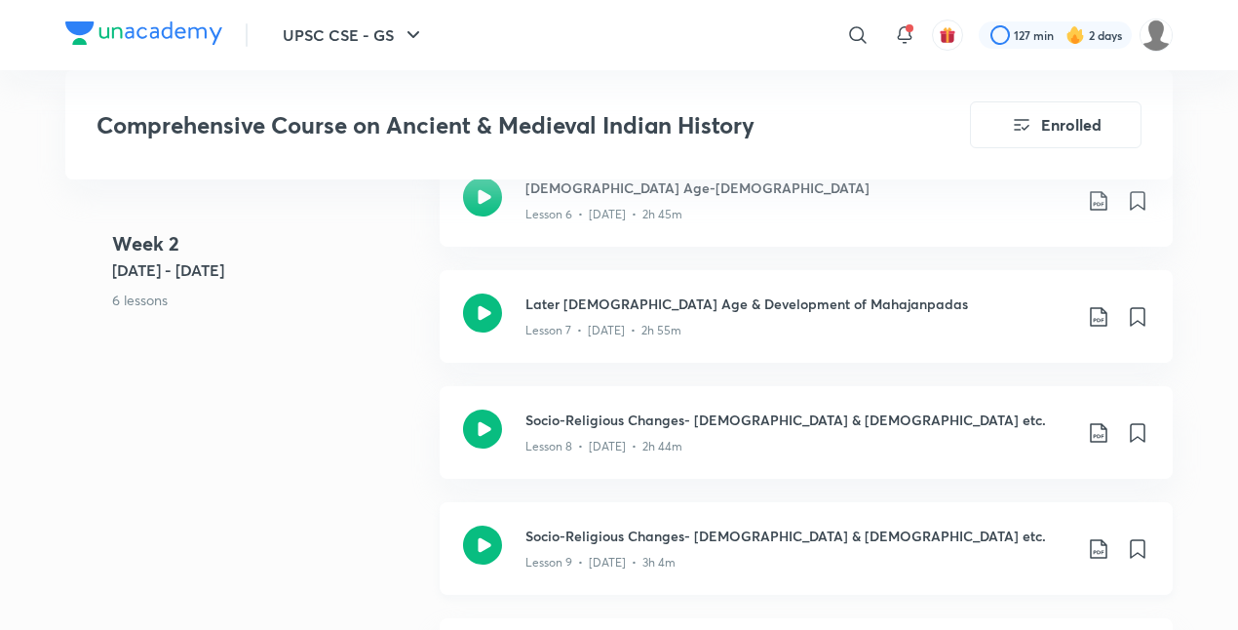
click at [1094, 537] on icon at bounding box center [1098, 548] width 23 height 23
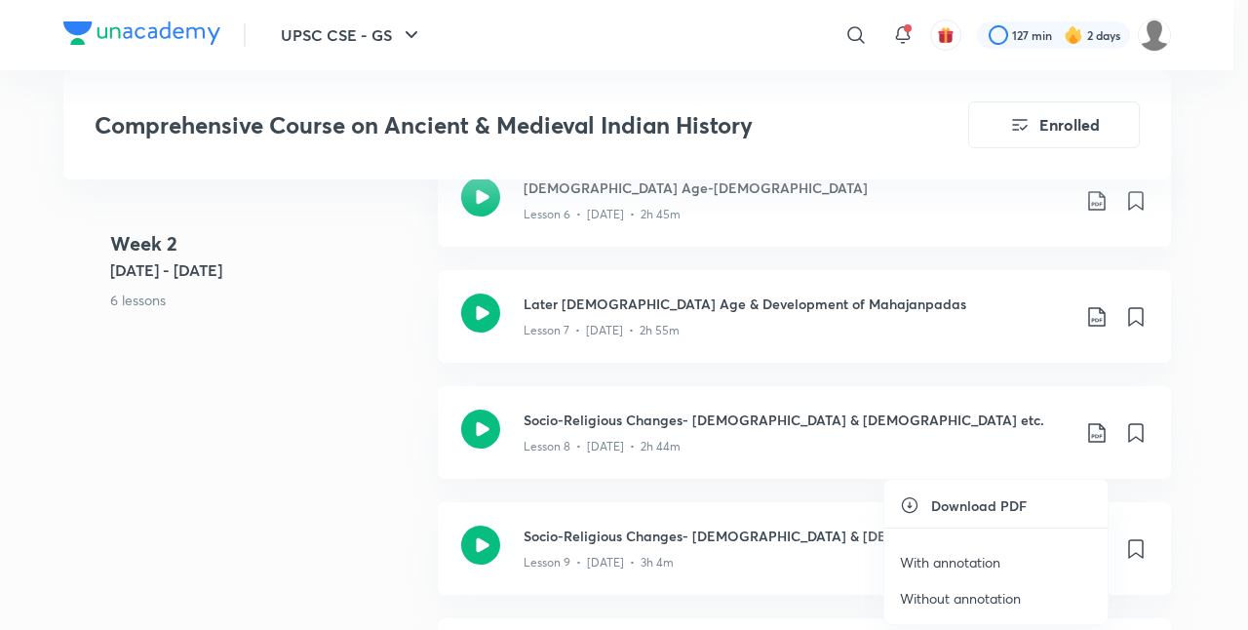
click at [966, 559] on p "With annotation" at bounding box center [950, 562] width 100 height 20
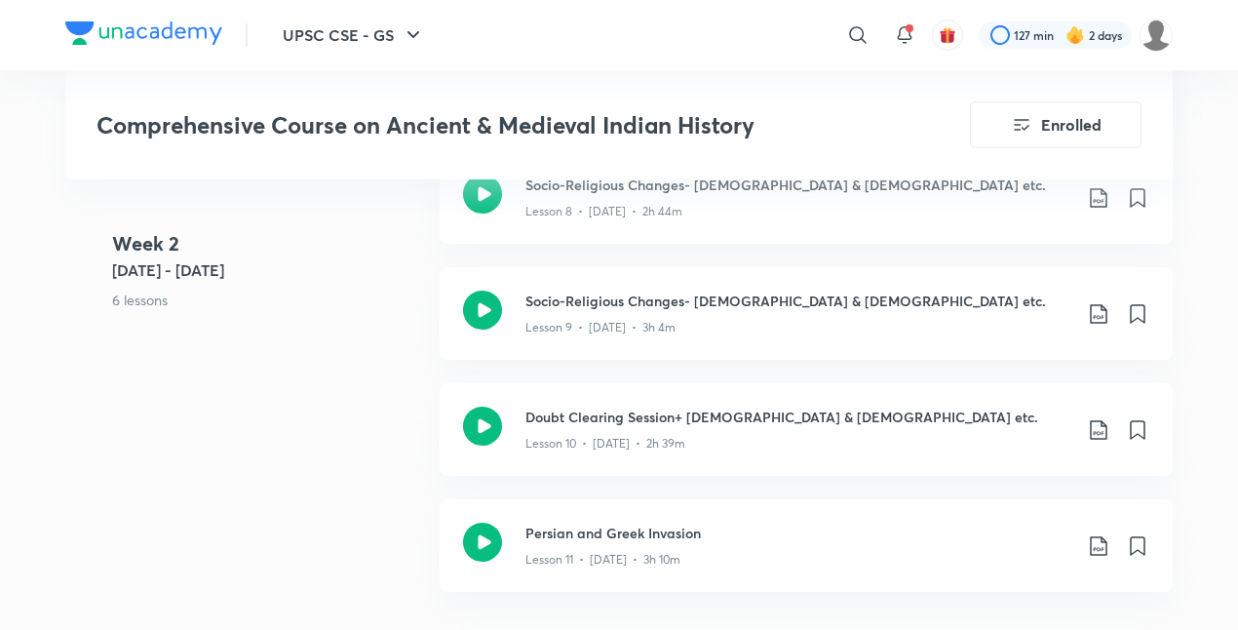
scroll to position [2124, 0]
click at [1102, 421] on icon at bounding box center [1098, 430] width 17 height 19
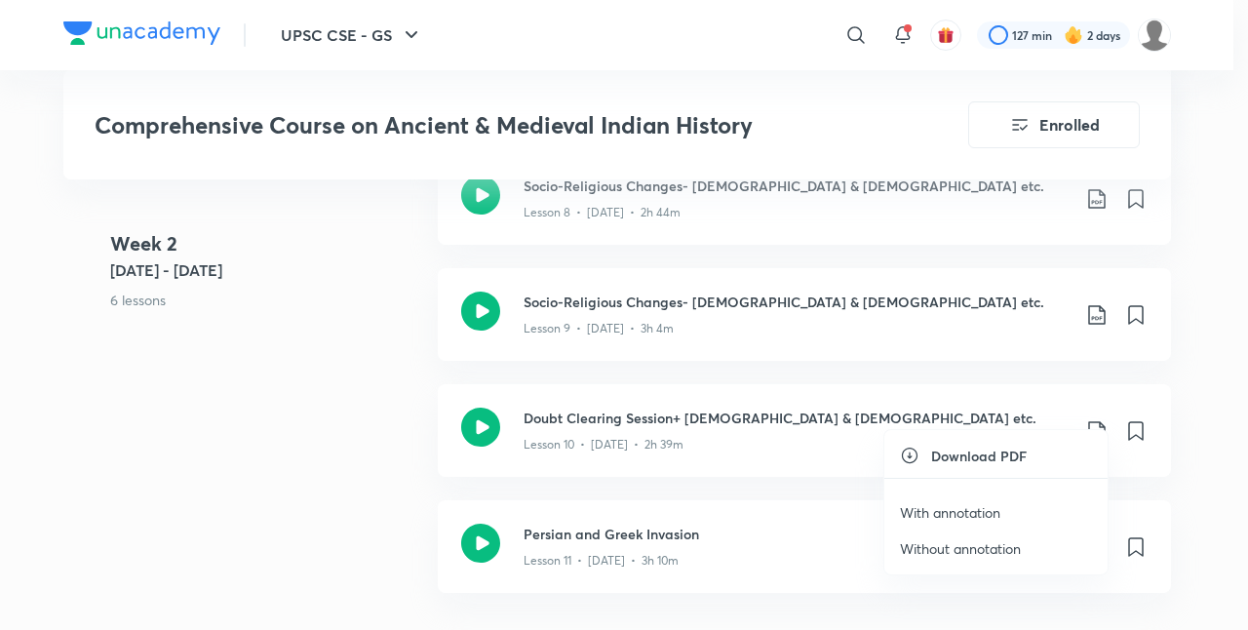
click at [980, 514] on p "With annotation" at bounding box center [950, 512] width 100 height 20
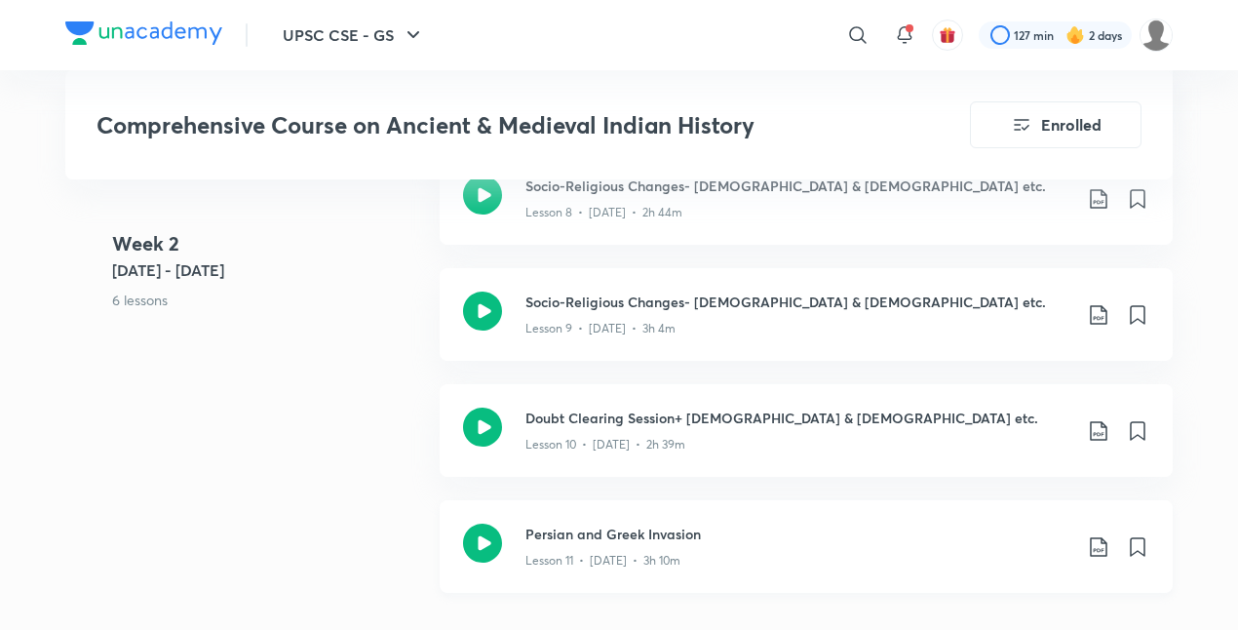
click at [1097, 535] on icon at bounding box center [1098, 546] width 23 height 23
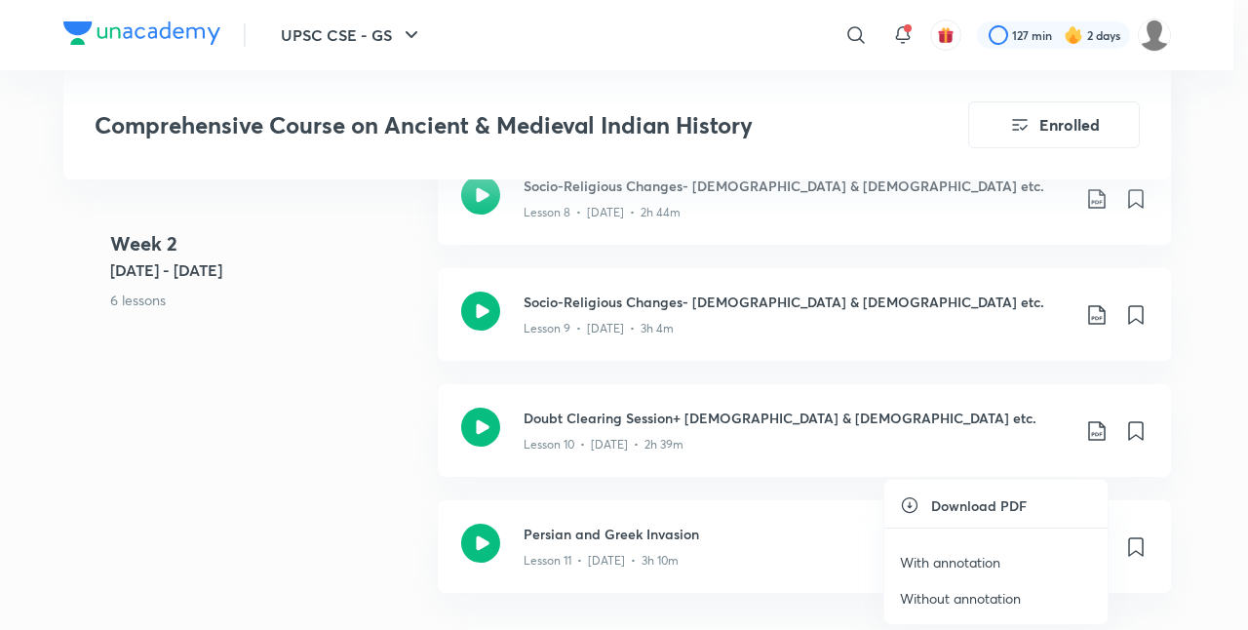
click at [956, 556] on p "With annotation" at bounding box center [950, 562] width 100 height 20
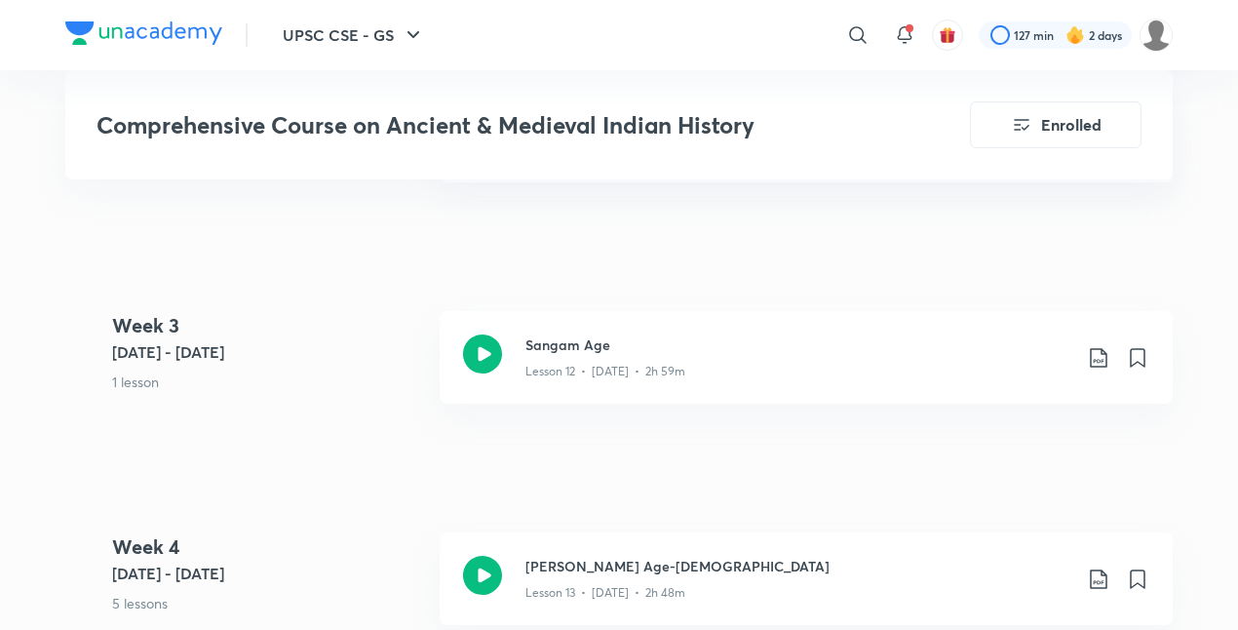
scroll to position [2532, 0]
click at [1097, 348] on icon at bounding box center [1098, 359] width 23 height 23
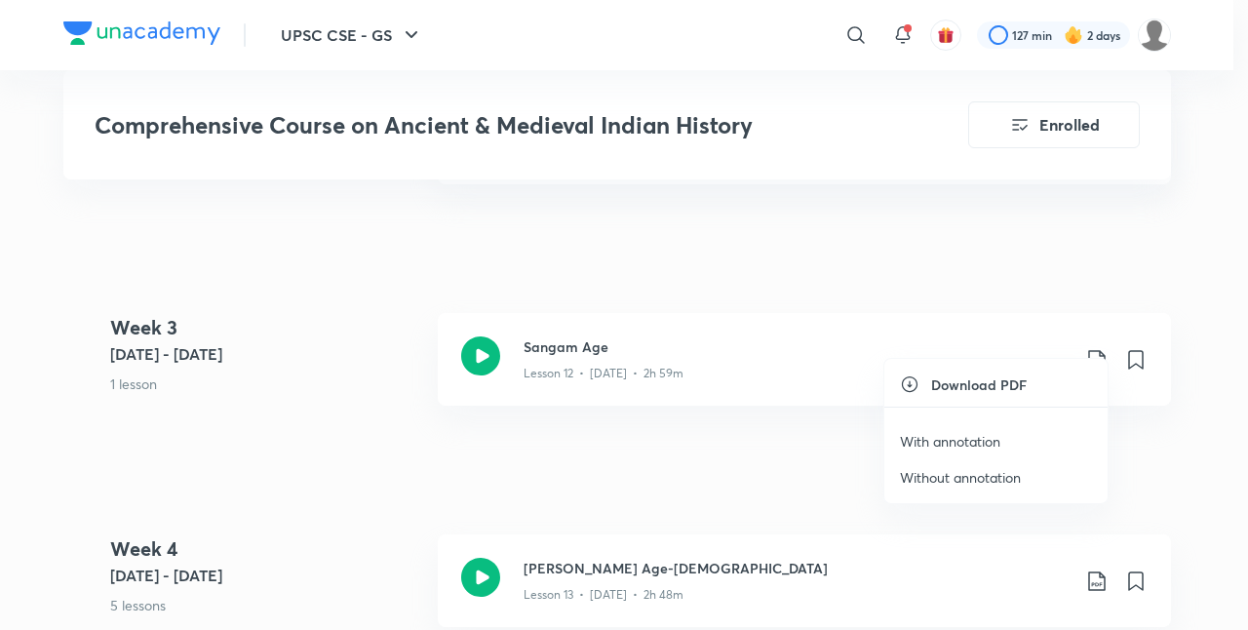
click at [994, 441] on p "With annotation" at bounding box center [950, 441] width 100 height 20
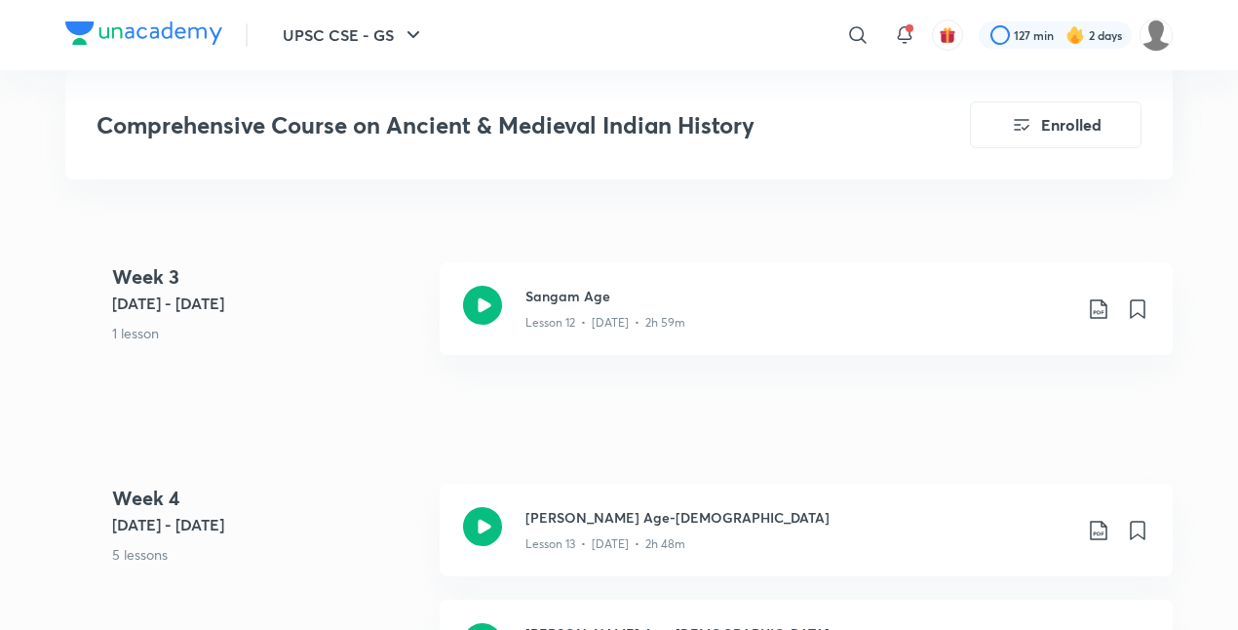
scroll to position [2649, 0]
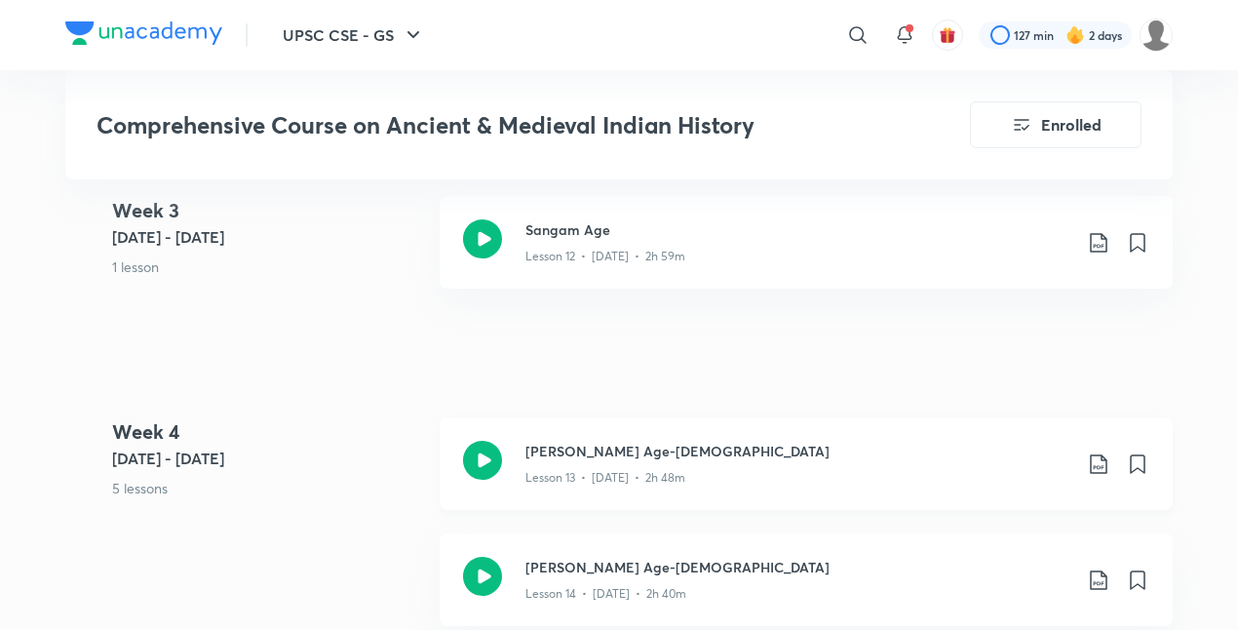
click at [1103, 452] on icon at bounding box center [1098, 463] width 23 height 23
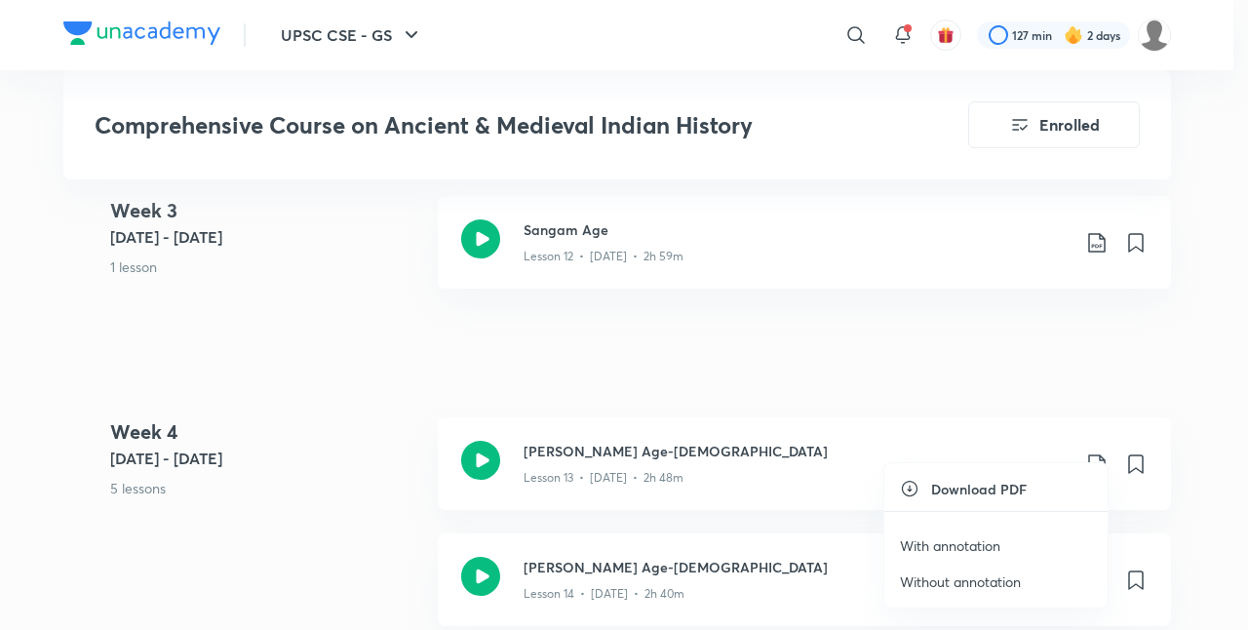
click at [974, 536] on p "With annotation" at bounding box center [950, 545] width 100 height 20
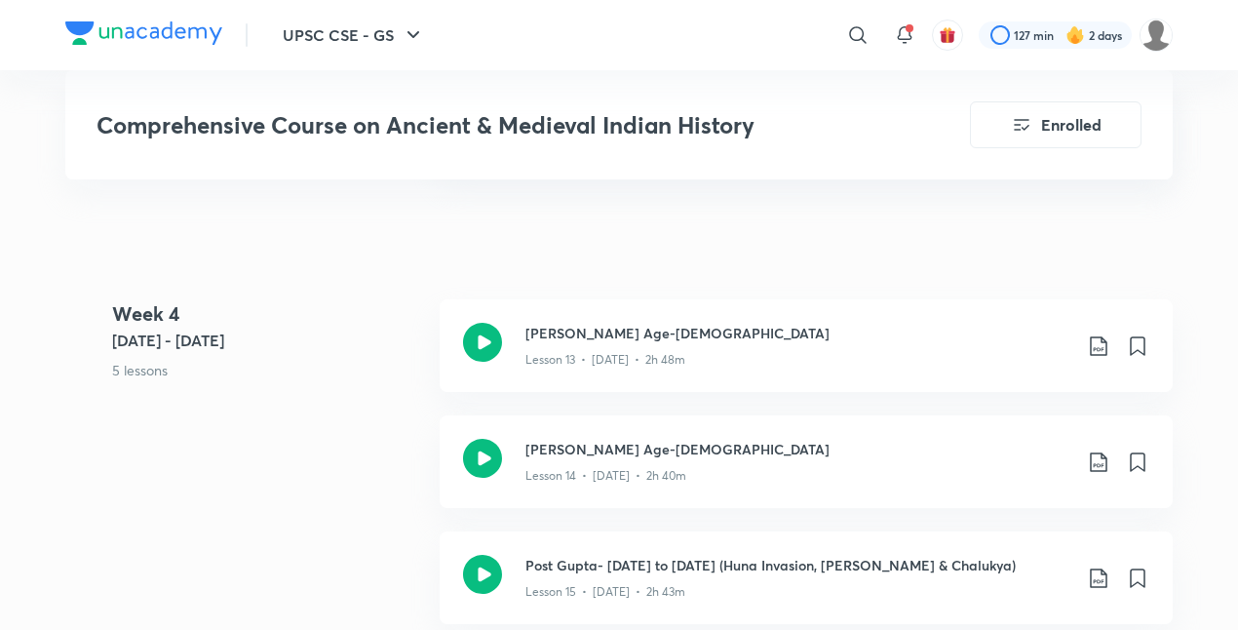
scroll to position [2775, 0]
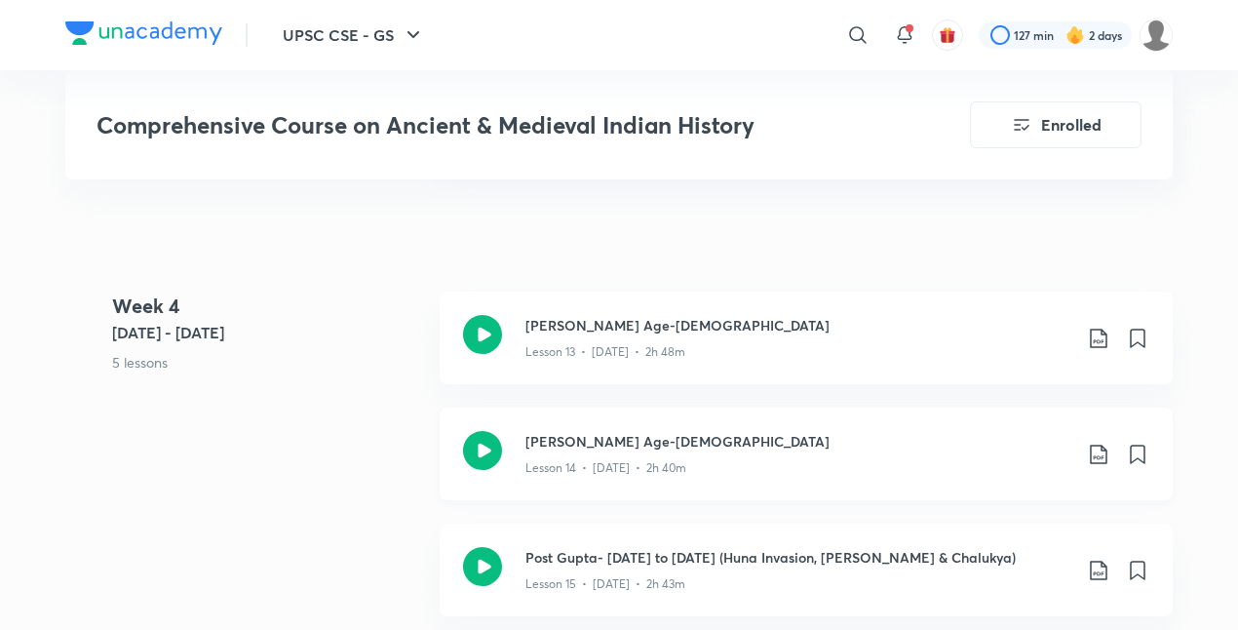
click at [1094, 442] on icon at bounding box center [1098, 453] width 23 height 23
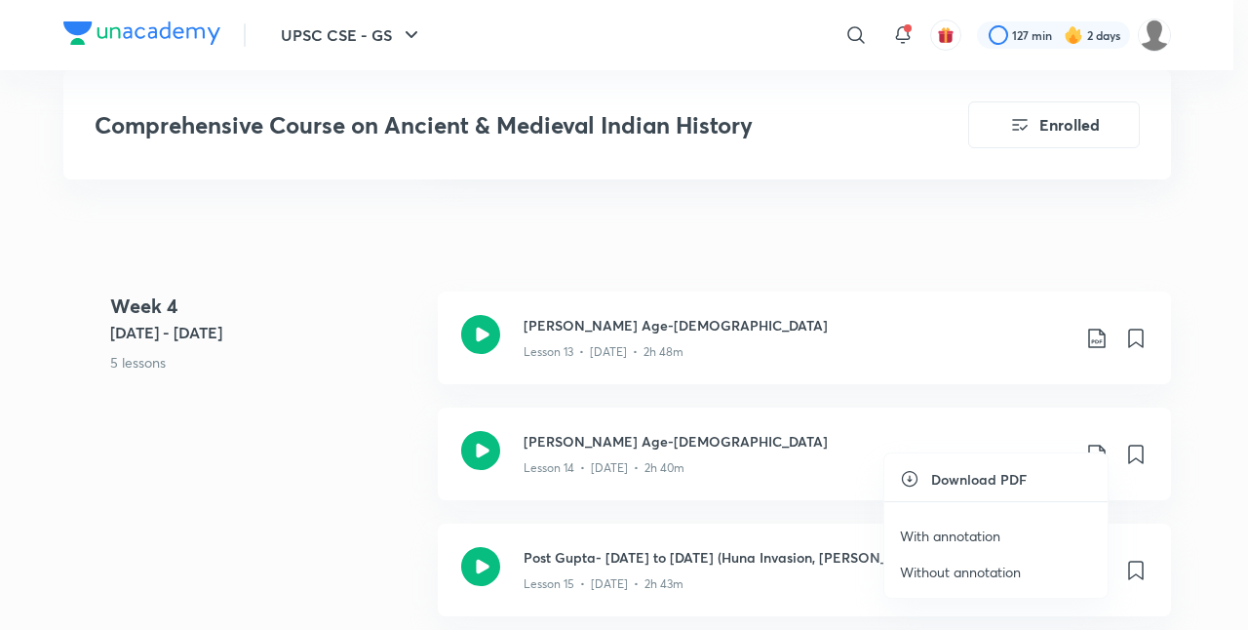
click at [974, 532] on p "With annotation" at bounding box center [950, 535] width 100 height 20
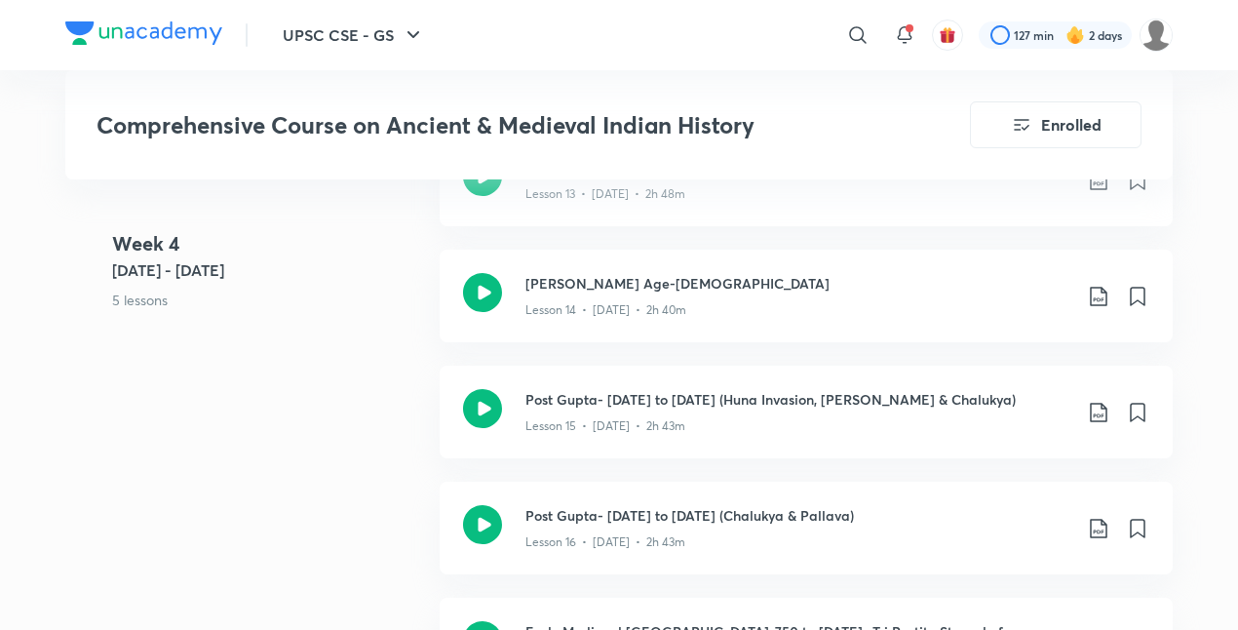
scroll to position [2931, 0]
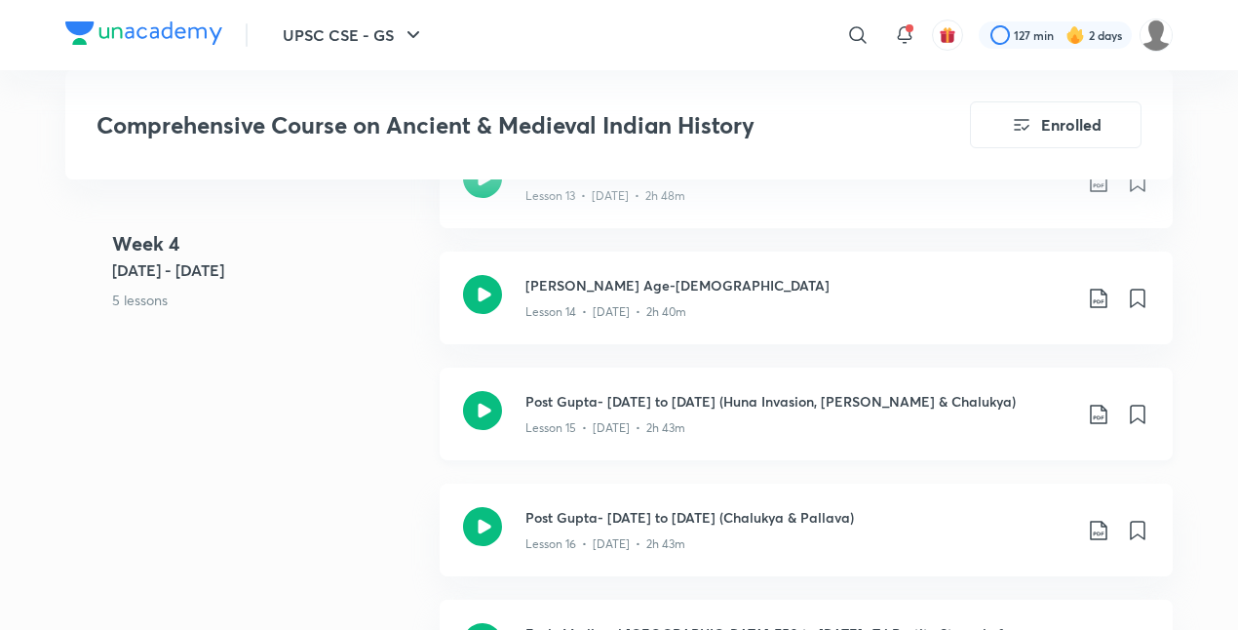
click at [1093, 403] on icon at bounding box center [1098, 414] width 23 height 23
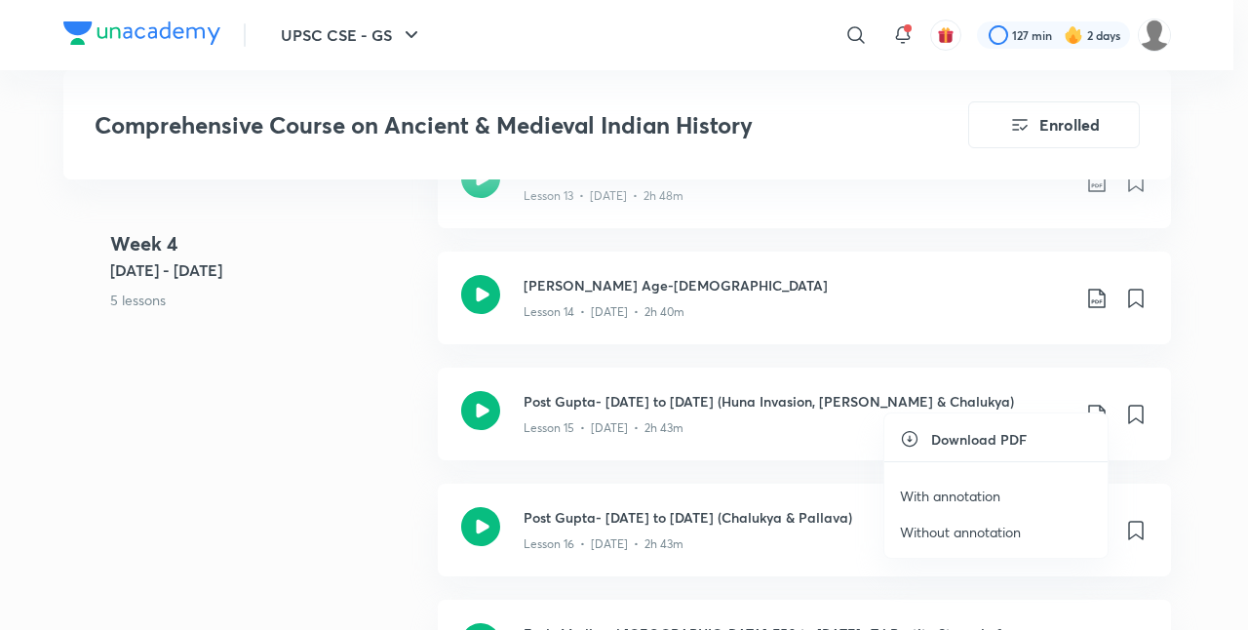
click at [989, 495] on p "With annotation" at bounding box center [950, 495] width 100 height 20
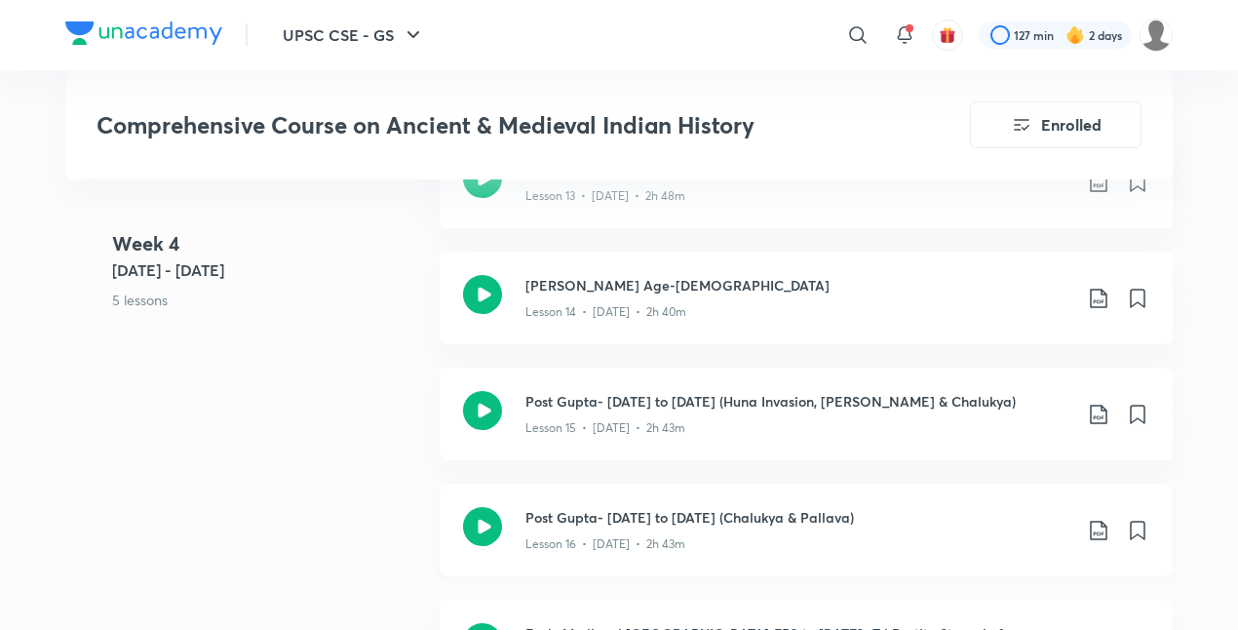
click at [1096, 519] on icon at bounding box center [1098, 530] width 23 height 23
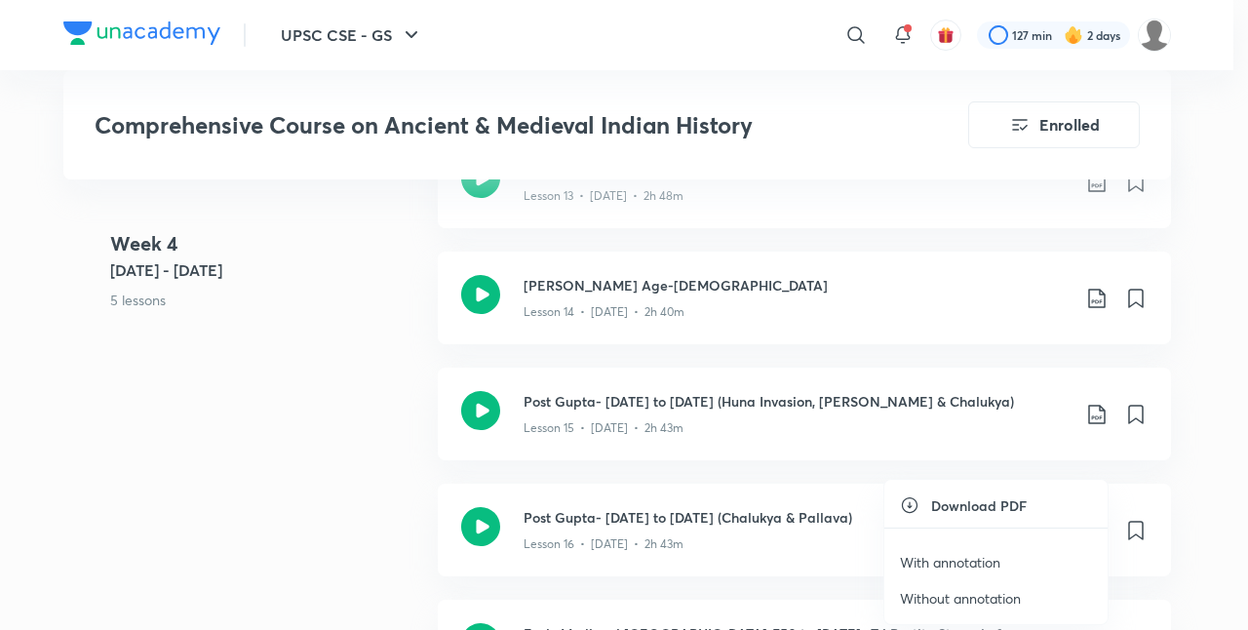
click at [973, 554] on p "With annotation" at bounding box center [950, 562] width 100 height 20
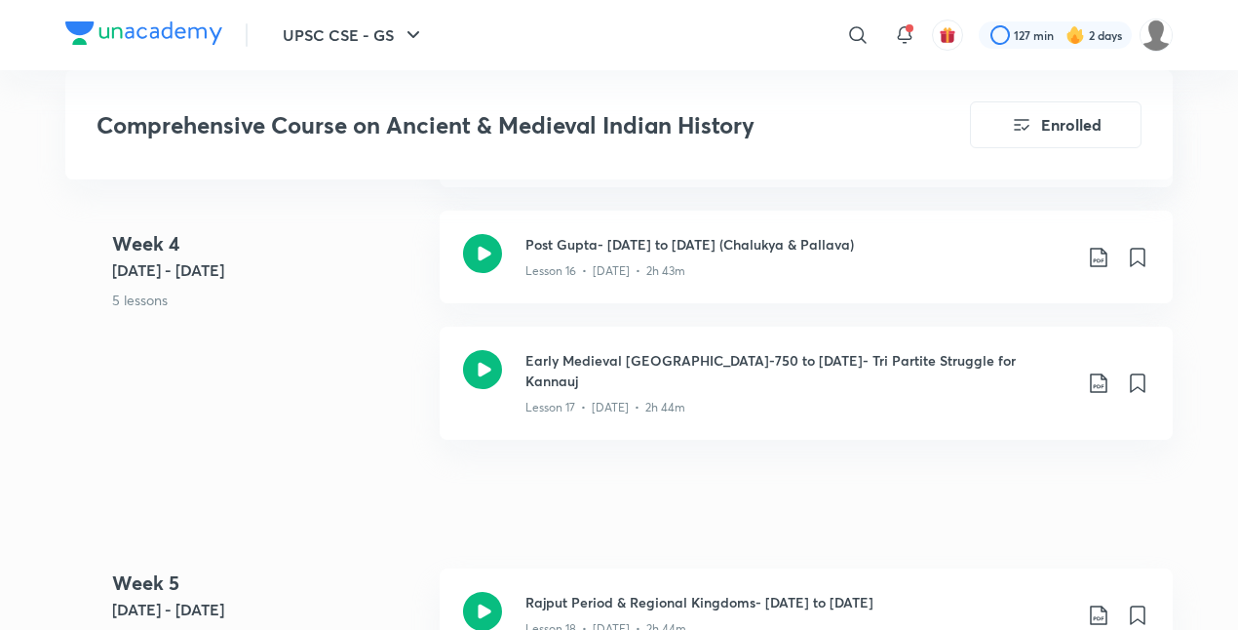
scroll to position [3209, 0]
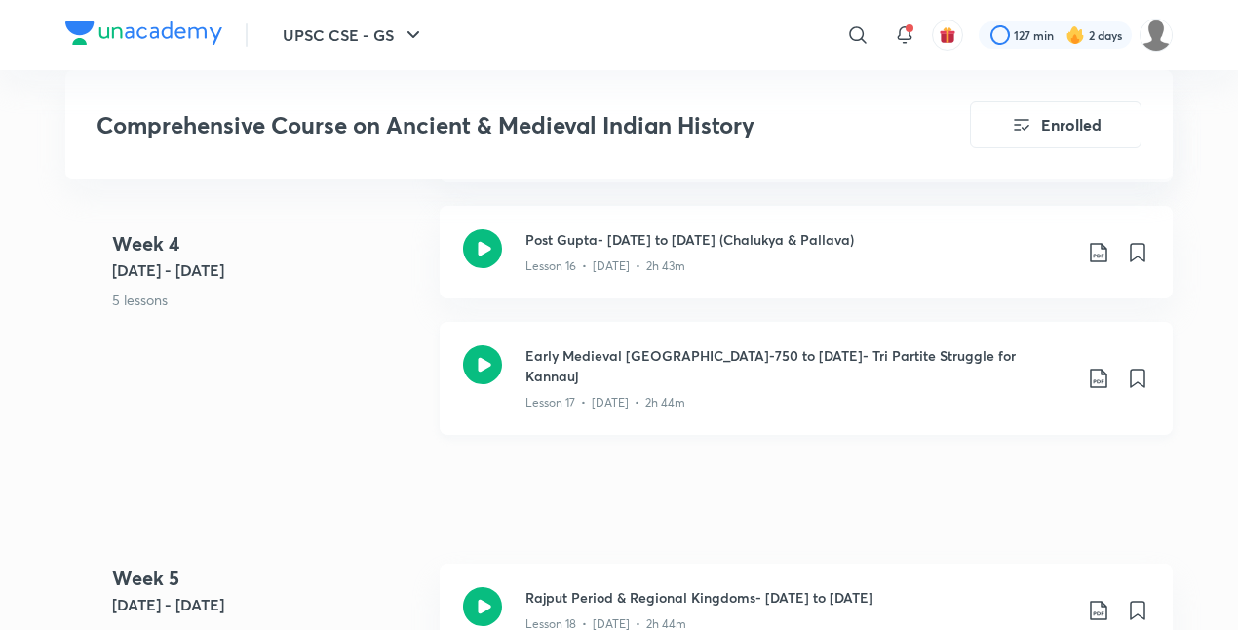
click at [1096, 369] on icon at bounding box center [1098, 378] width 17 height 19
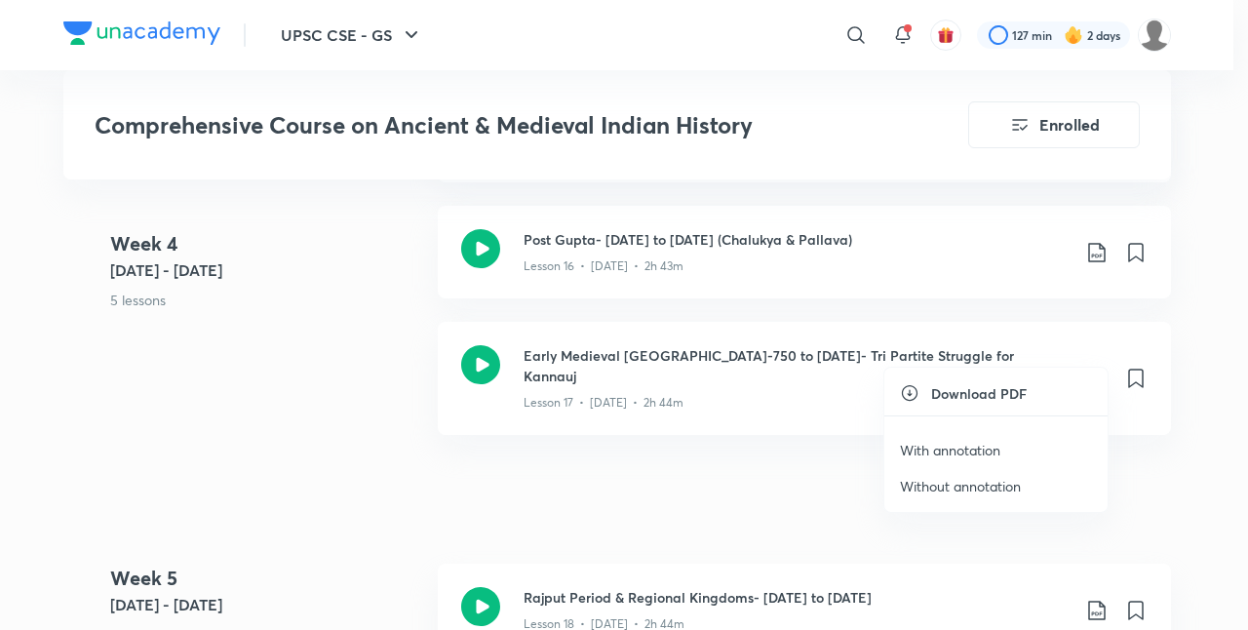
click at [957, 441] on p "With annotation" at bounding box center [950, 450] width 100 height 20
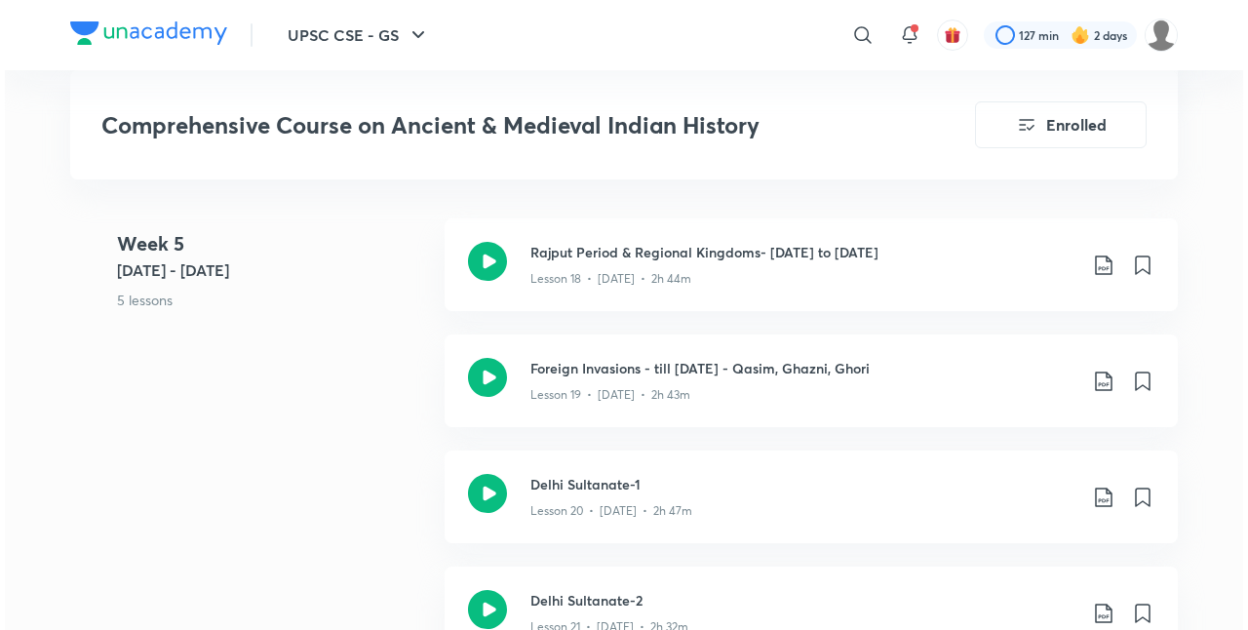
scroll to position [3555, 0]
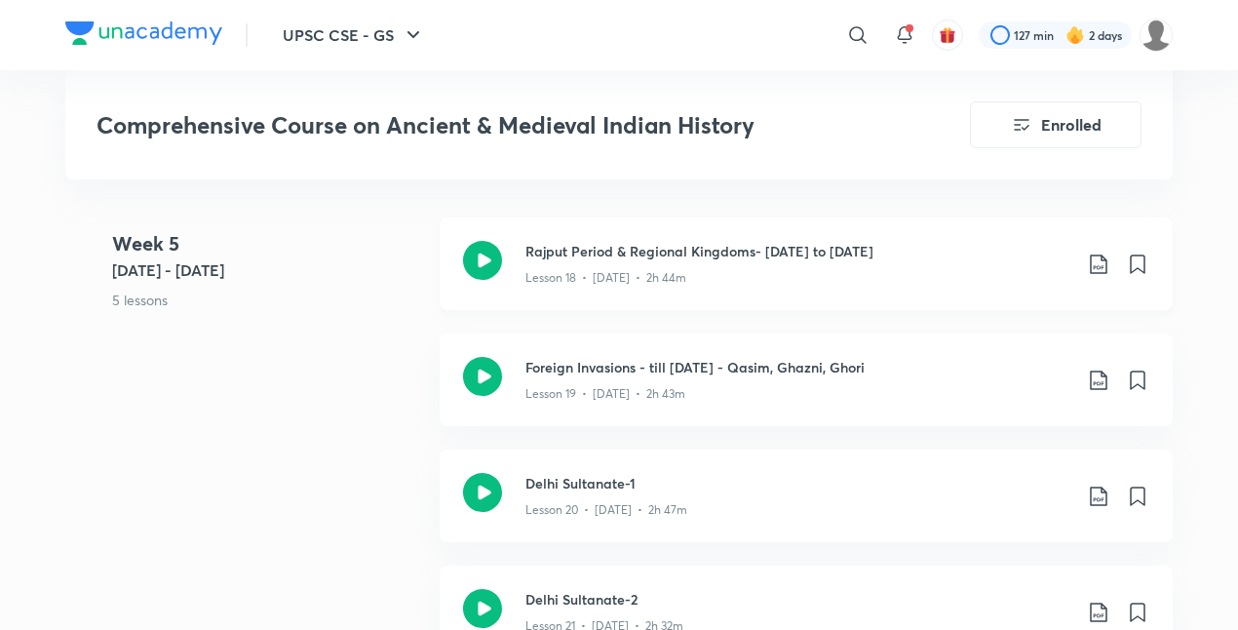
click at [1097, 252] on icon at bounding box center [1098, 263] width 23 height 23
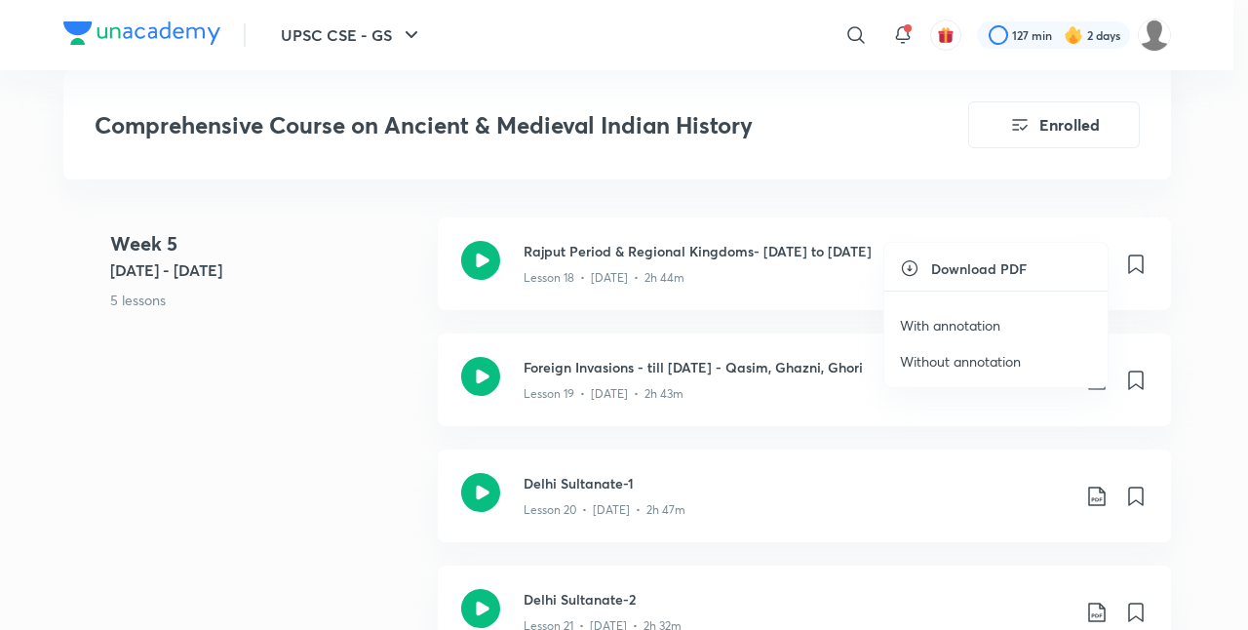
click at [1016, 316] on li "With annotation" at bounding box center [995, 325] width 223 height 36
click at [975, 320] on p "With annotation" at bounding box center [950, 325] width 100 height 20
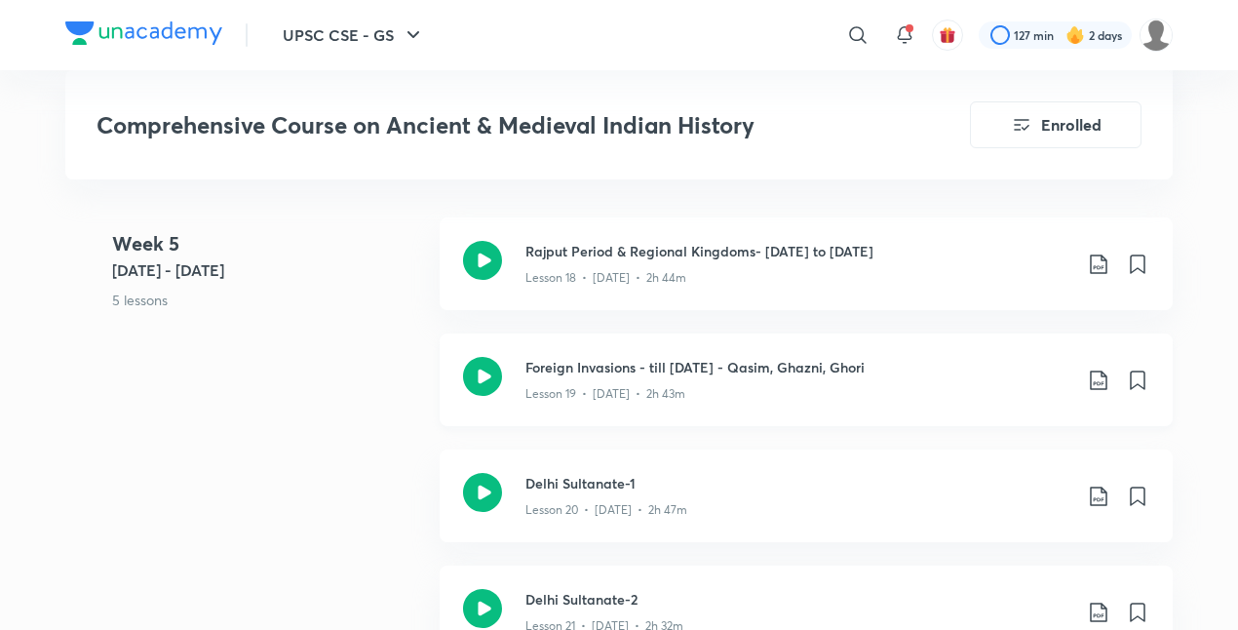
click at [1097, 368] on icon at bounding box center [1098, 379] width 23 height 23
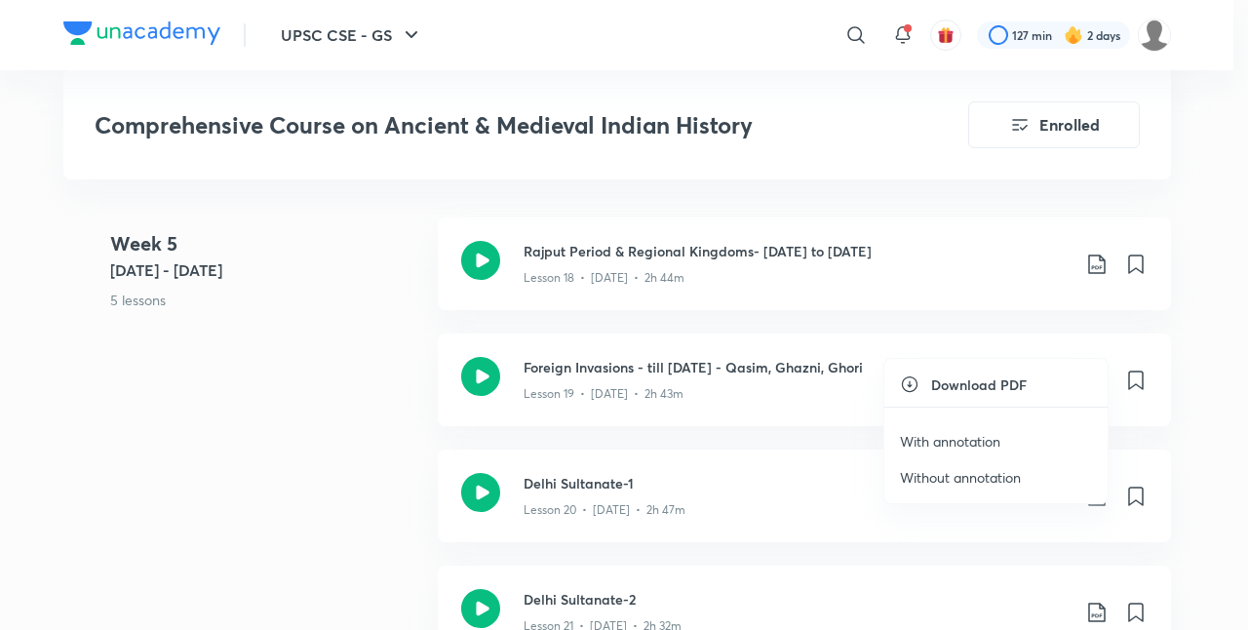
click at [966, 431] on p "With annotation" at bounding box center [950, 441] width 100 height 20
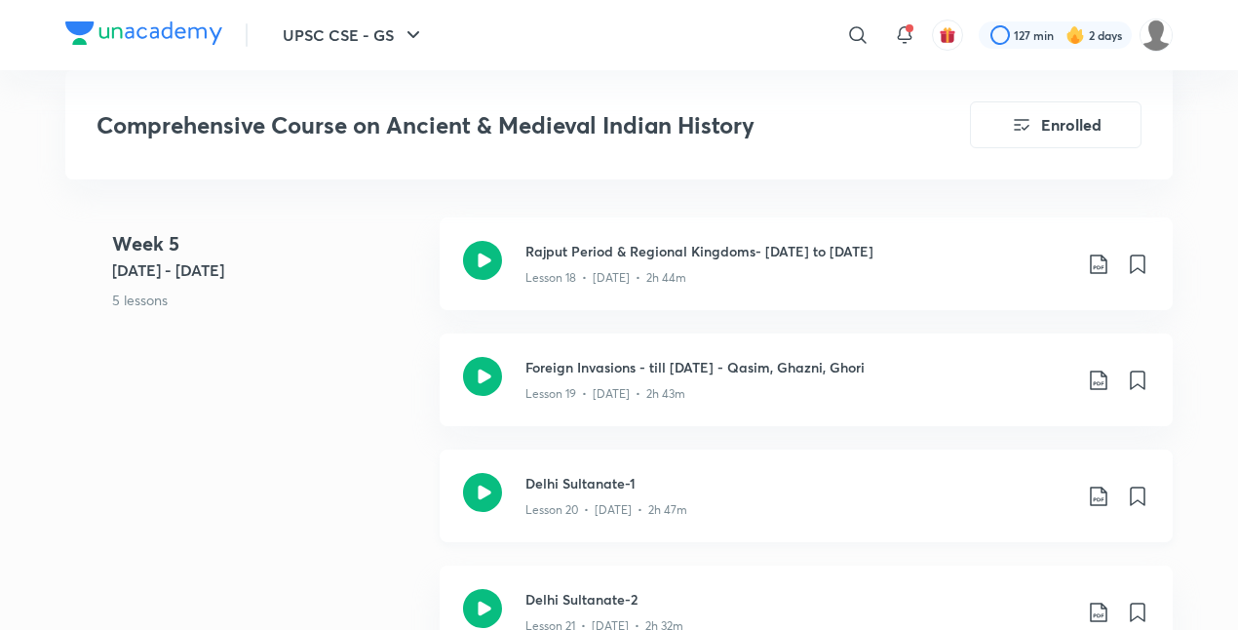
click at [1109, 484] on icon at bounding box center [1098, 495] width 23 height 23
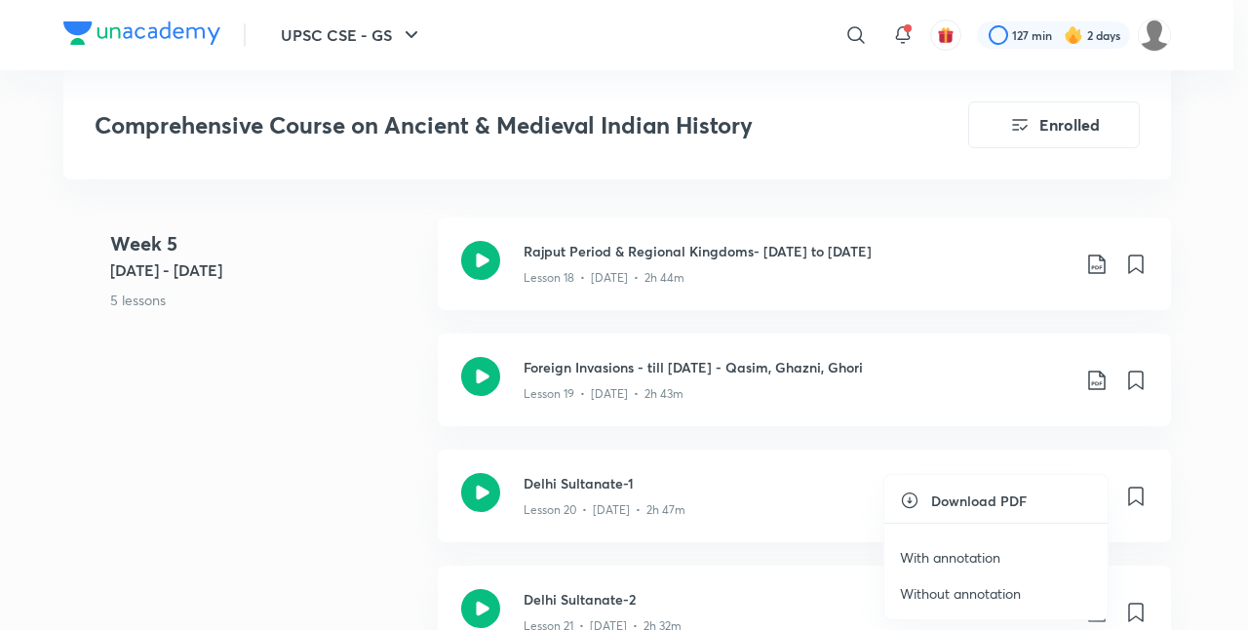
click at [980, 554] on p "With annotation" at bounding box center [950, 557] width 100 height 20
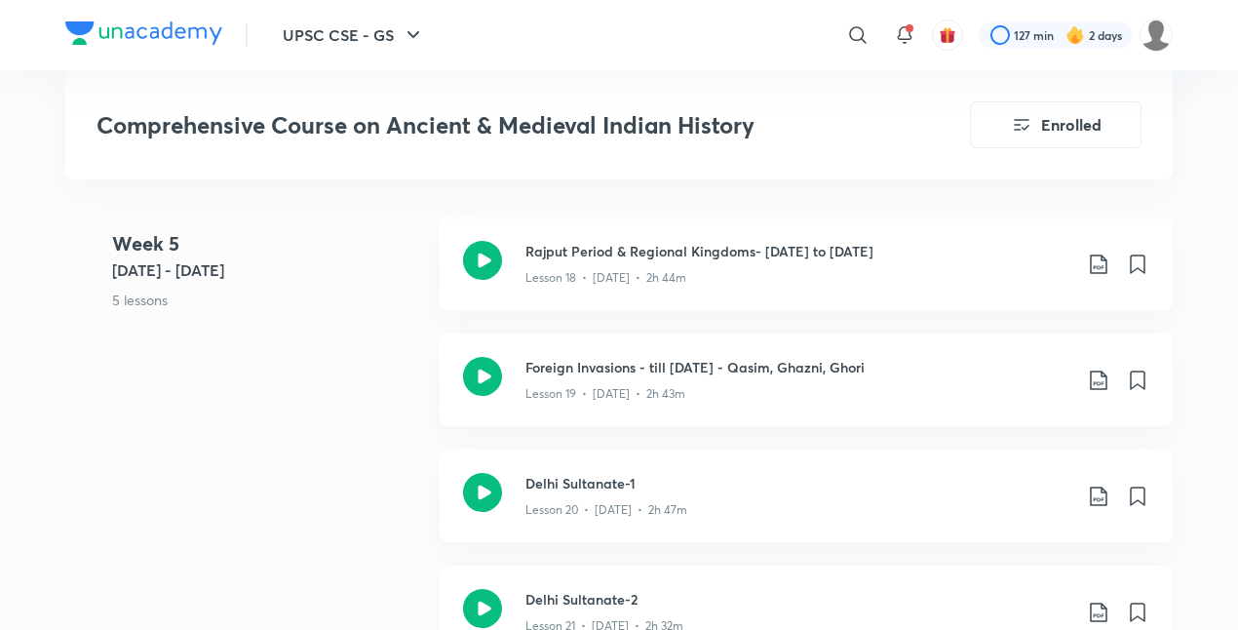
click at [1102, 600] on icon at bounding box center [1098, 611] width 23 height 23
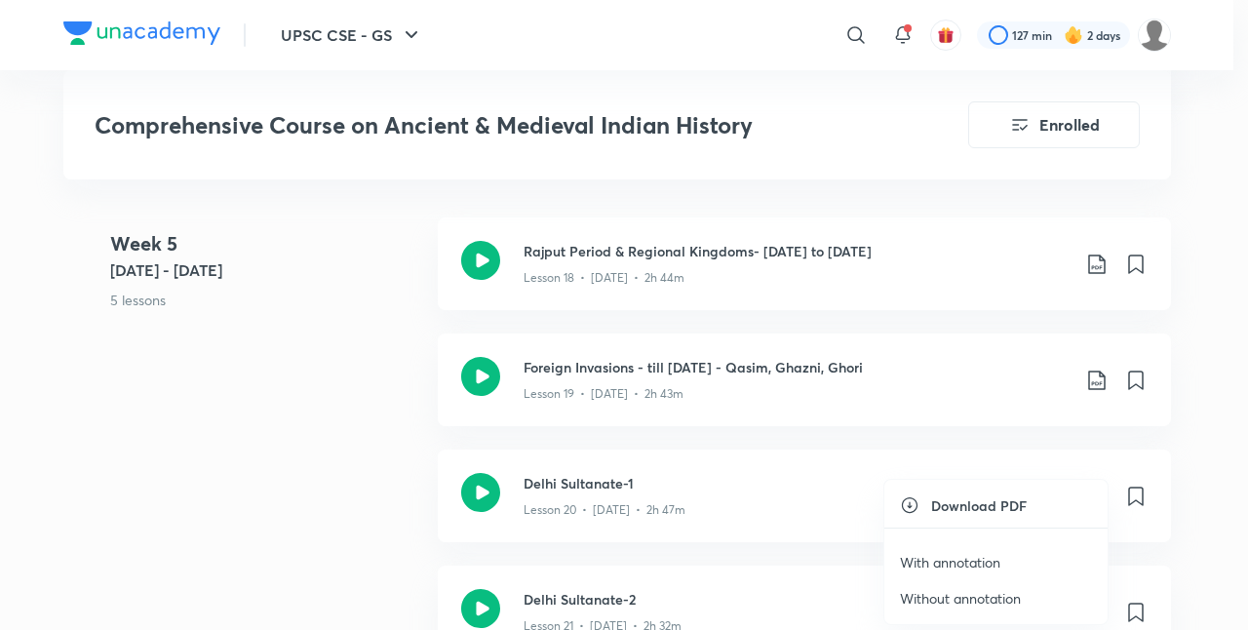
click at [1009, 559] on li "With annotation" at bounding box center [995, 562] width 223 height 36
click at [938, 557] on p "With annotation" at bounding box center [950, 562] width 100 height 20
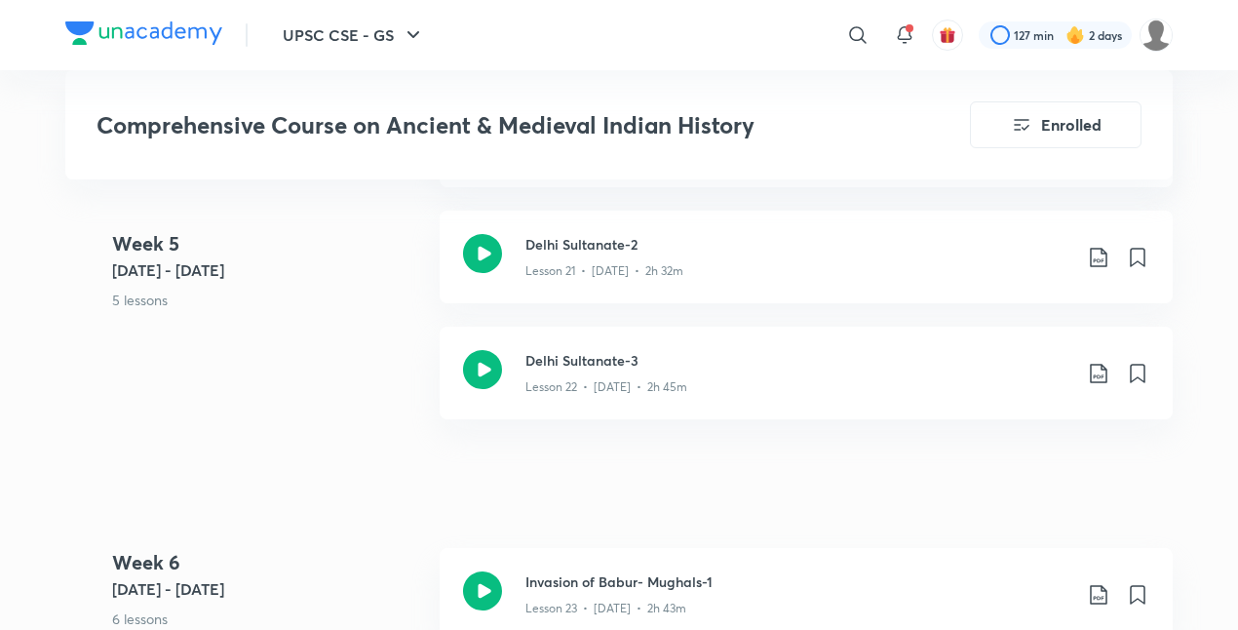
scroll to position [3907, 0]
click at [1101, 365] on icon at bounding box center [1098, 374] width 17 height 19
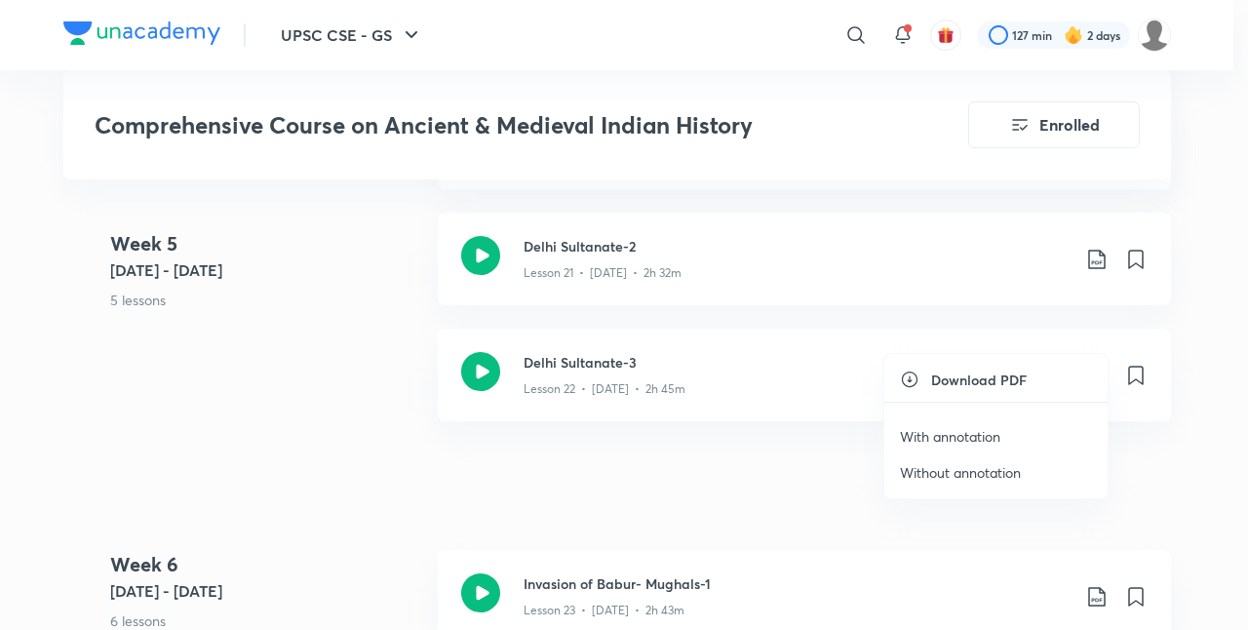
click at [955, 430] on p "With annotation" at bounding box center [950, 436] width 100 height 20
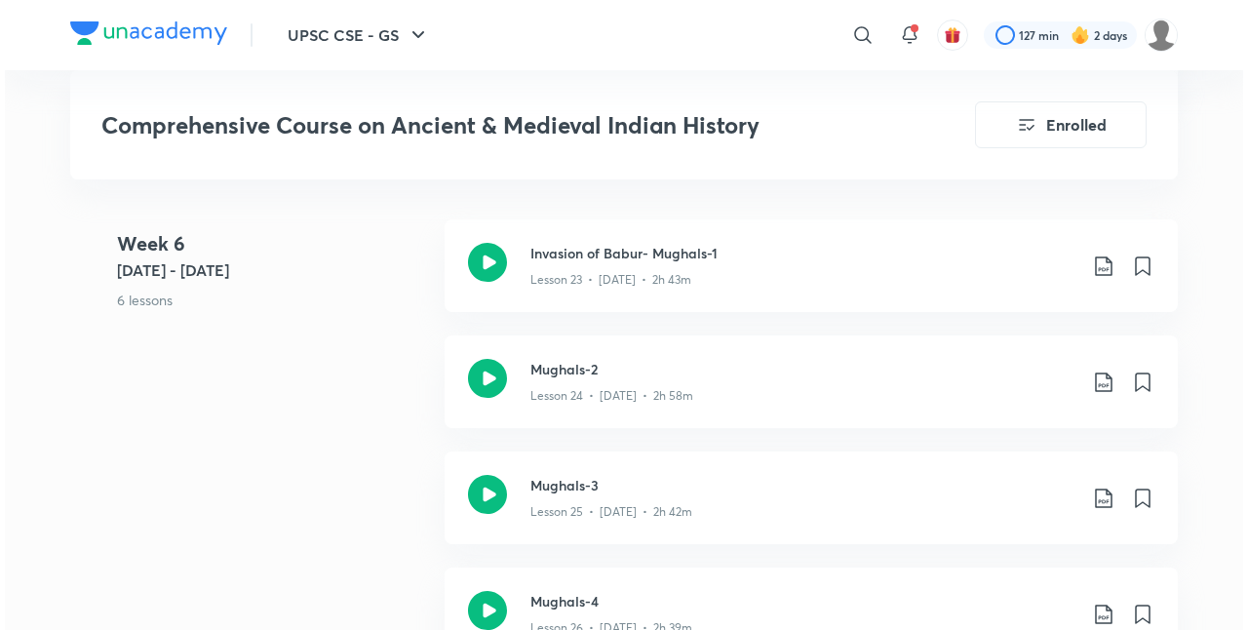
scroll to position [4239, 0]
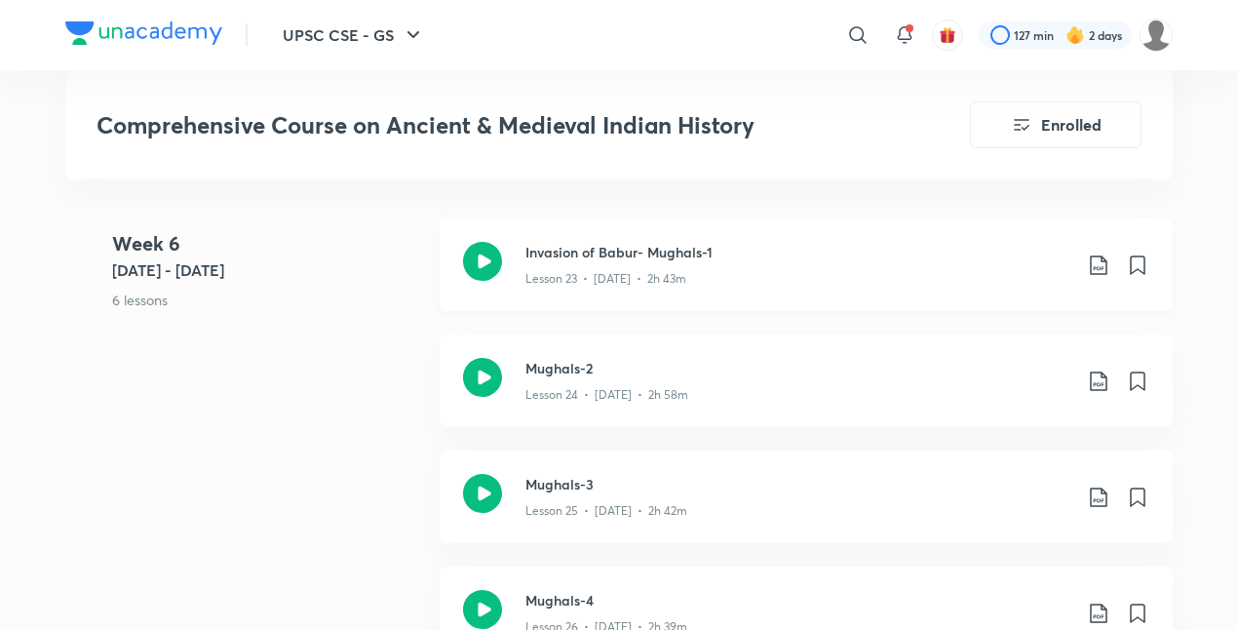
click at [1097, 255] on icon at bounding box center [1098, 264] width 17 height 19
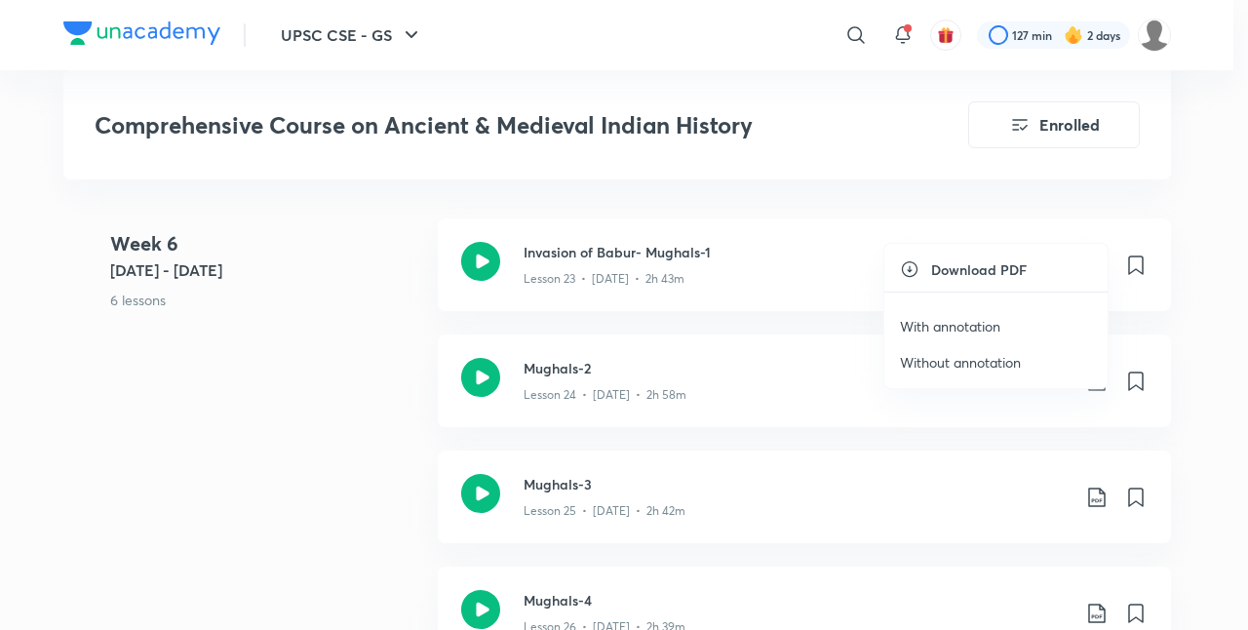
click at [971, 325] on p "With annotation" at bounding box center [950, 326] width 100 height 20
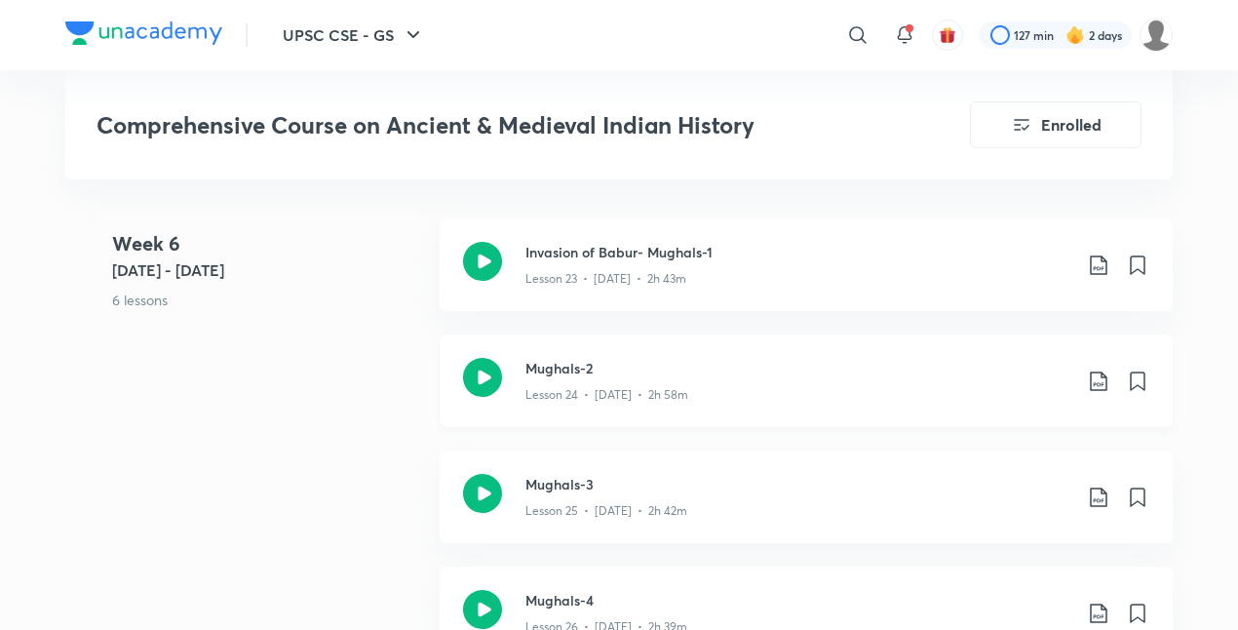
click at [1101, 369] on icon at bounding box center [1098, 380] width 23 height 23
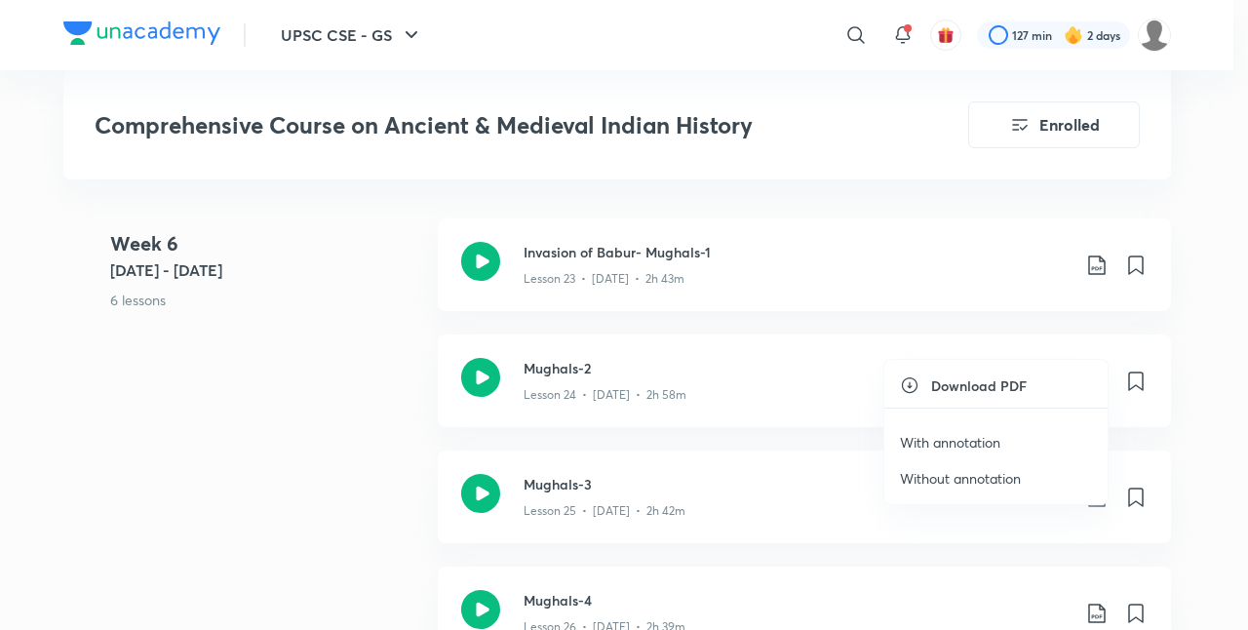
click at [989, 437] on p "With annotation" at bounding box center [950, 442] width 100 height 20
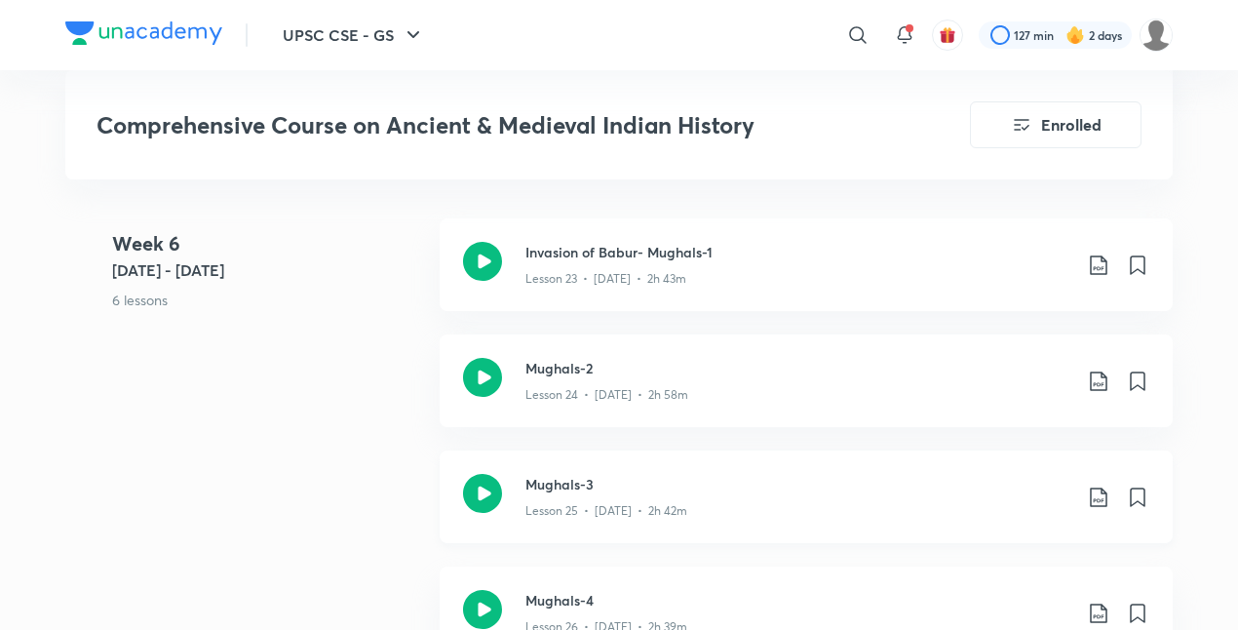
click at [1096, 485] on icon at bounding box center [1098, 496] width 23 height 23
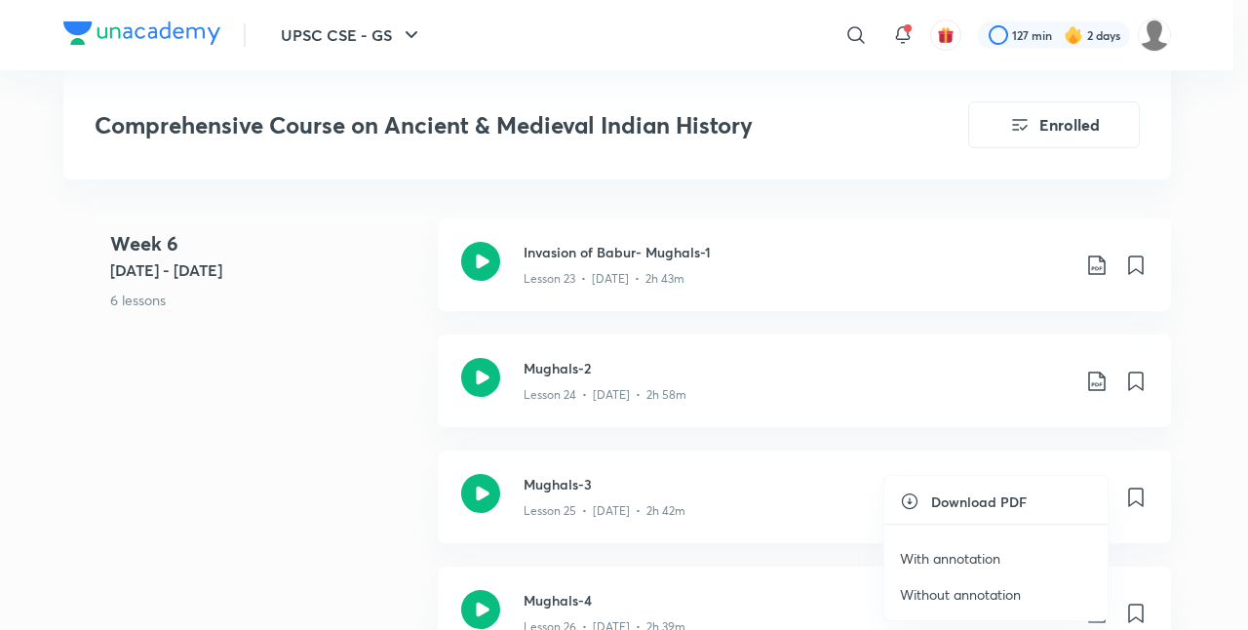
click at [957, 550] on p "With annotation" at bounding box center [950, 558] width 100 height 20
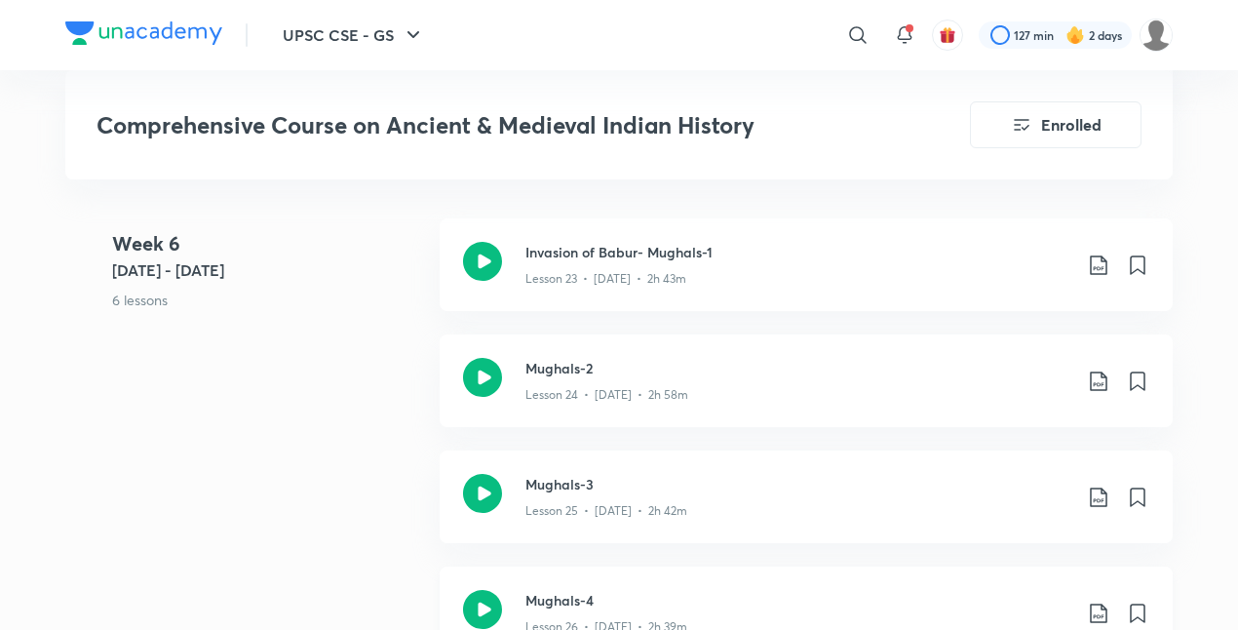
click at [1096, 601] on icon at bounding box center [1098, 612] width 23 height 23
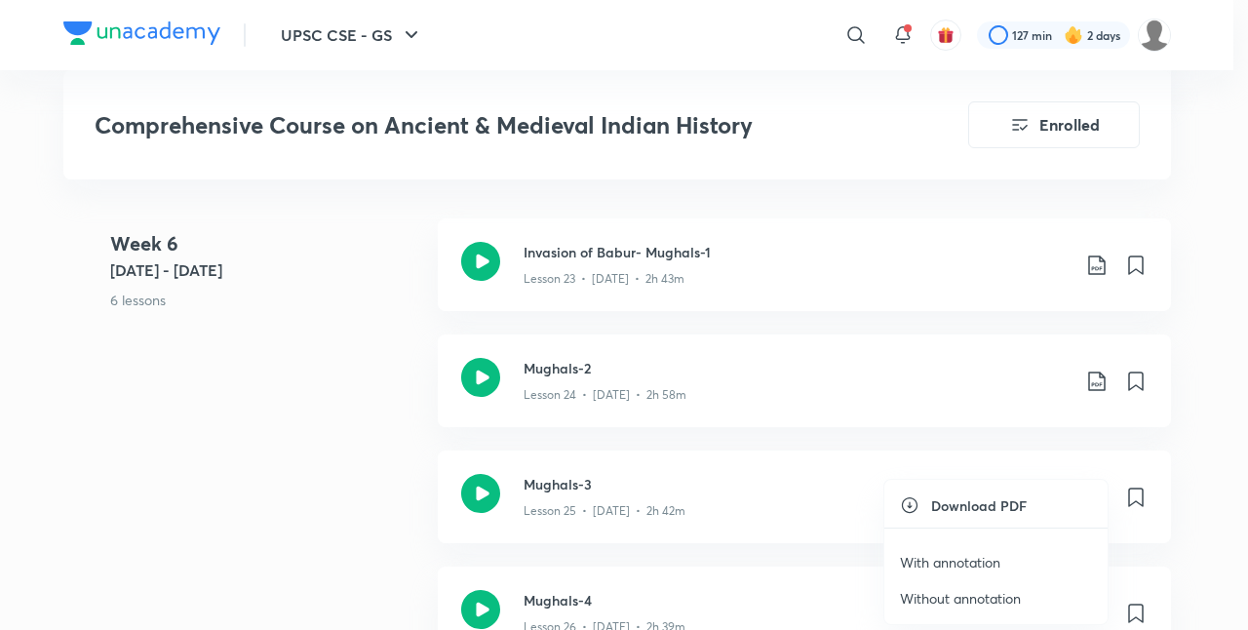
click at [988, 558] on p "With annotation" at bounding box center [950, 562] width 100 height 20
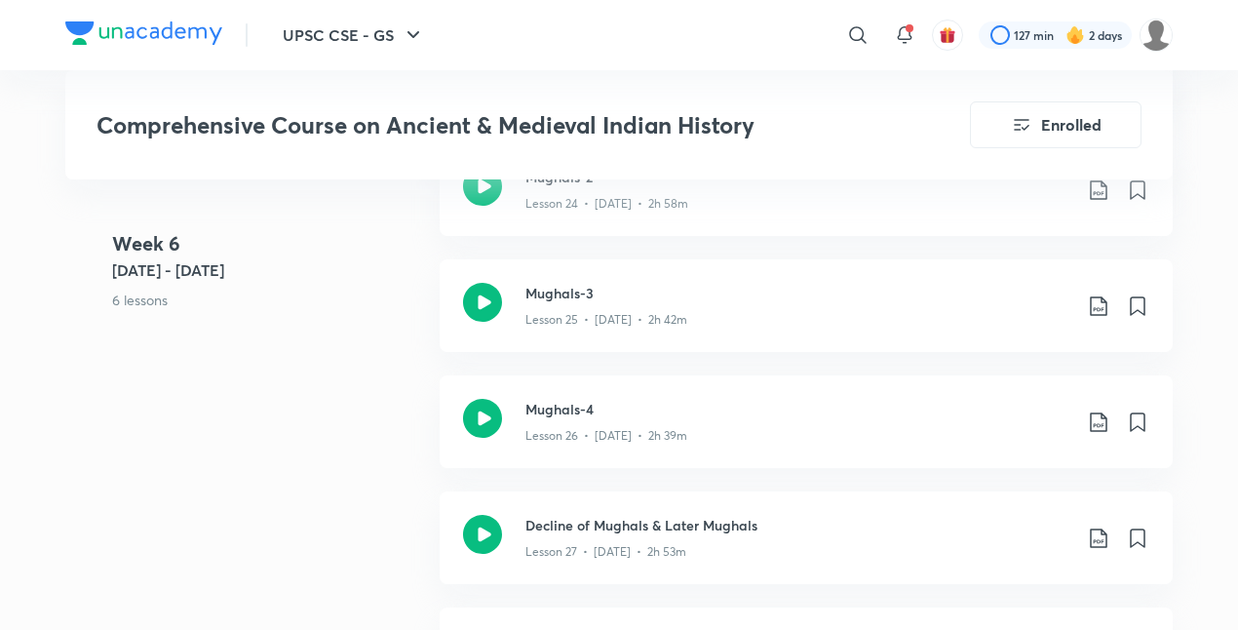
scroll to position [4460, 0]
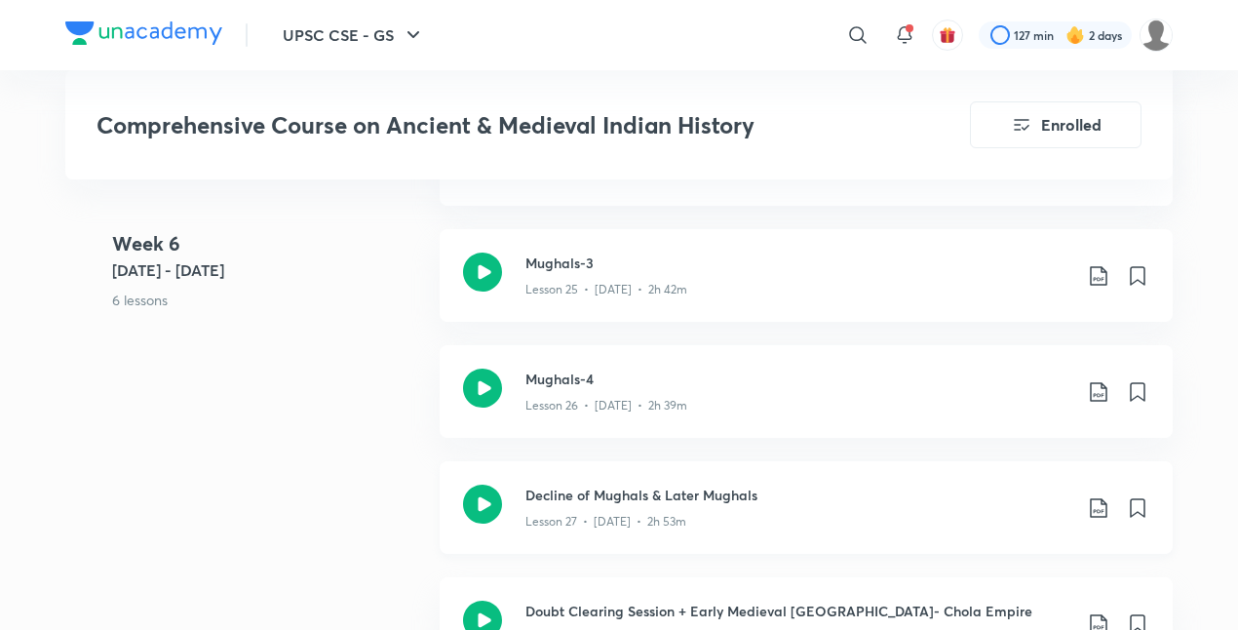
click at [1096, 498] on icon at bounding box center [1098, 507] width 17 height 19
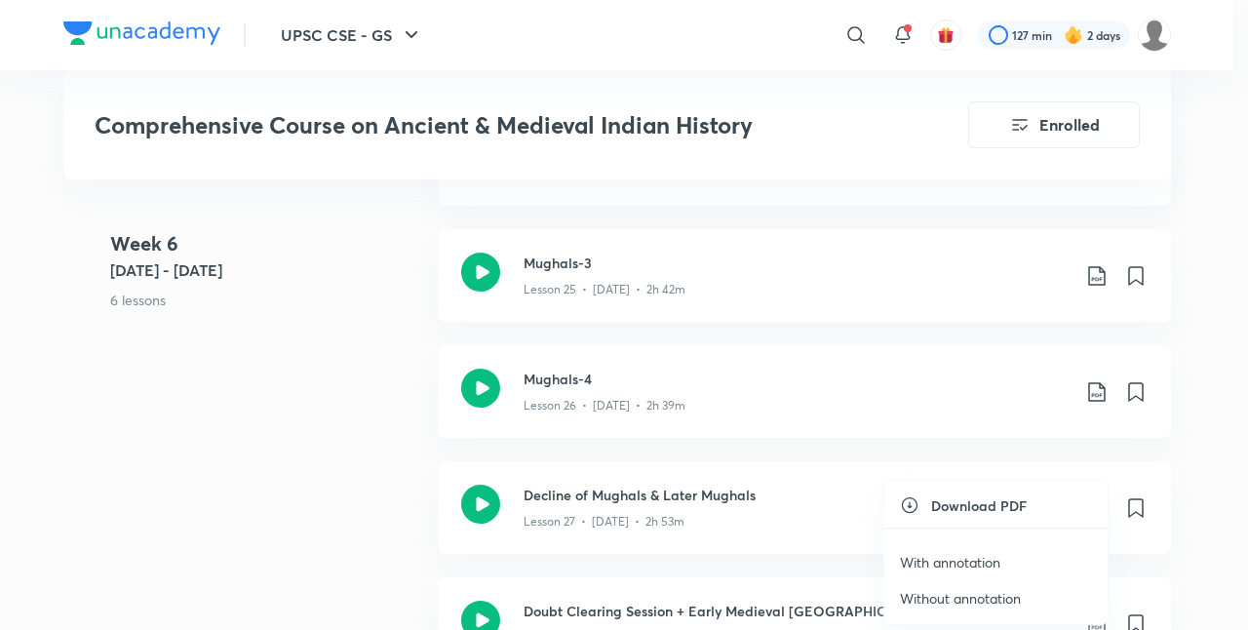
click at [975, 554] on p "With annotation" at bounding box center [950, 562] width 100 height 20
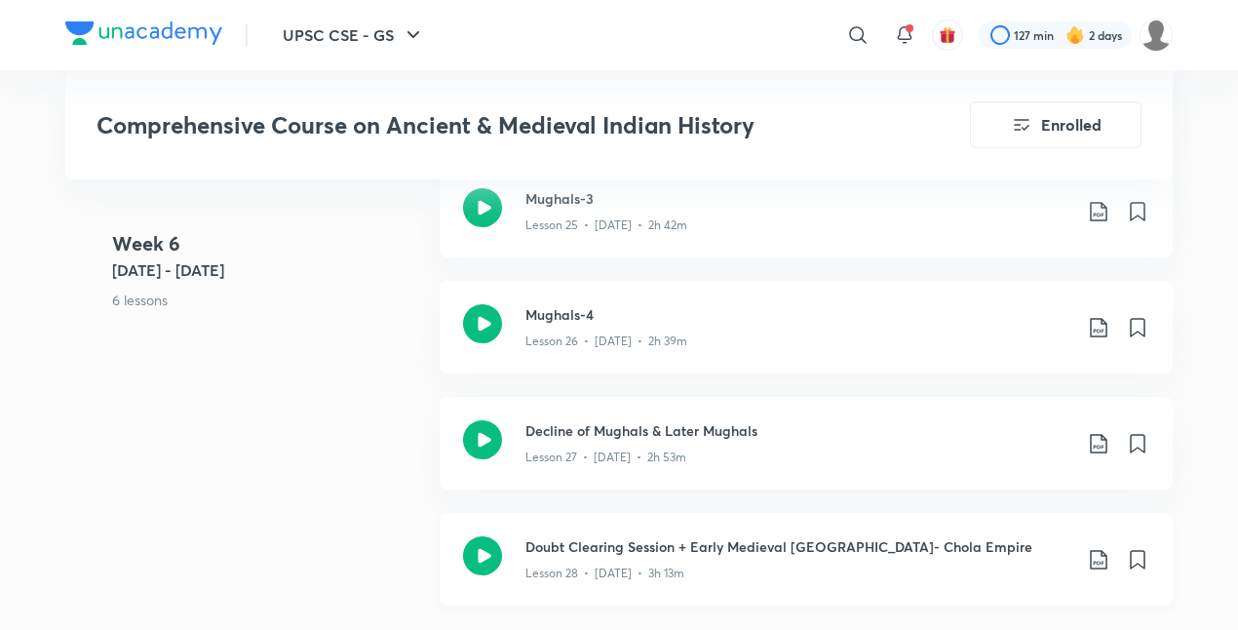
scroll to position [4522, 0]
click at [1099, 550] on icon at bounding box center [1098, 561] width 23 height 23
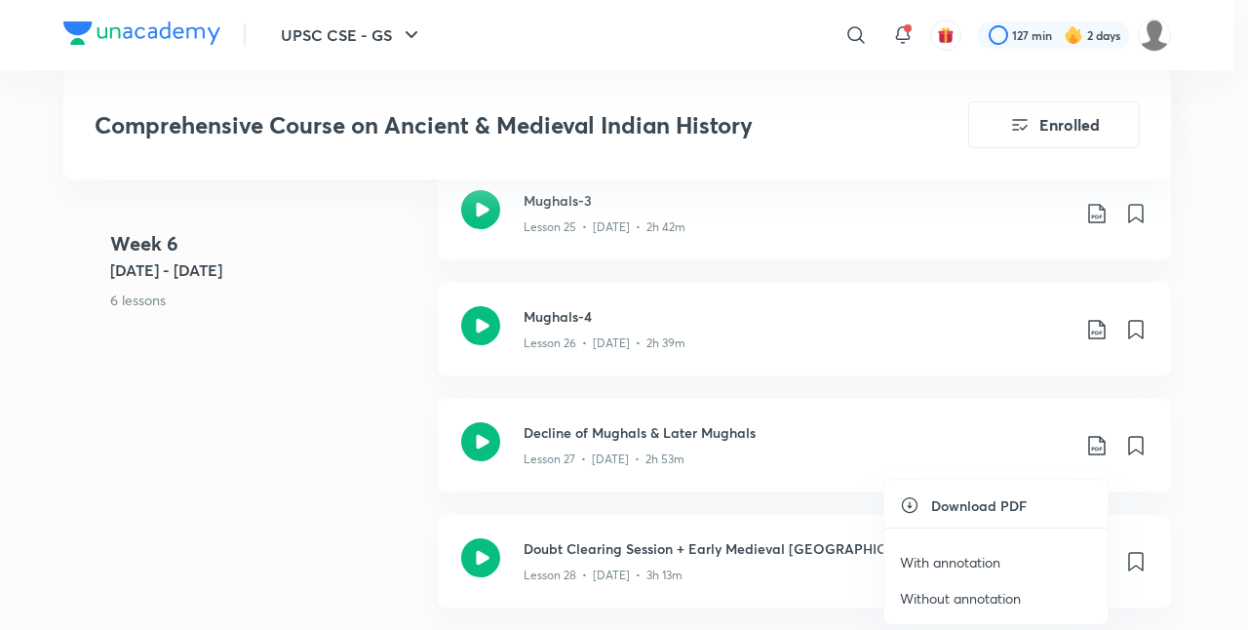
click at [992, 558] on p "With annotation" at bounding box center [950, 562] width 100 height 20
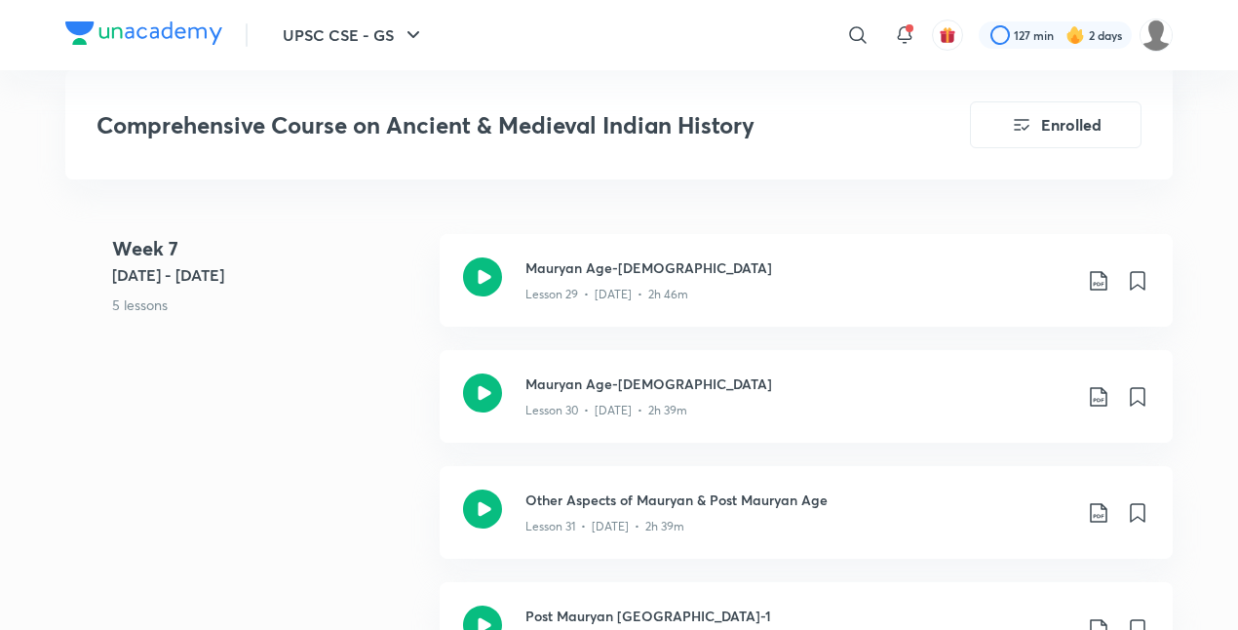
scroll to position [5022, 0]
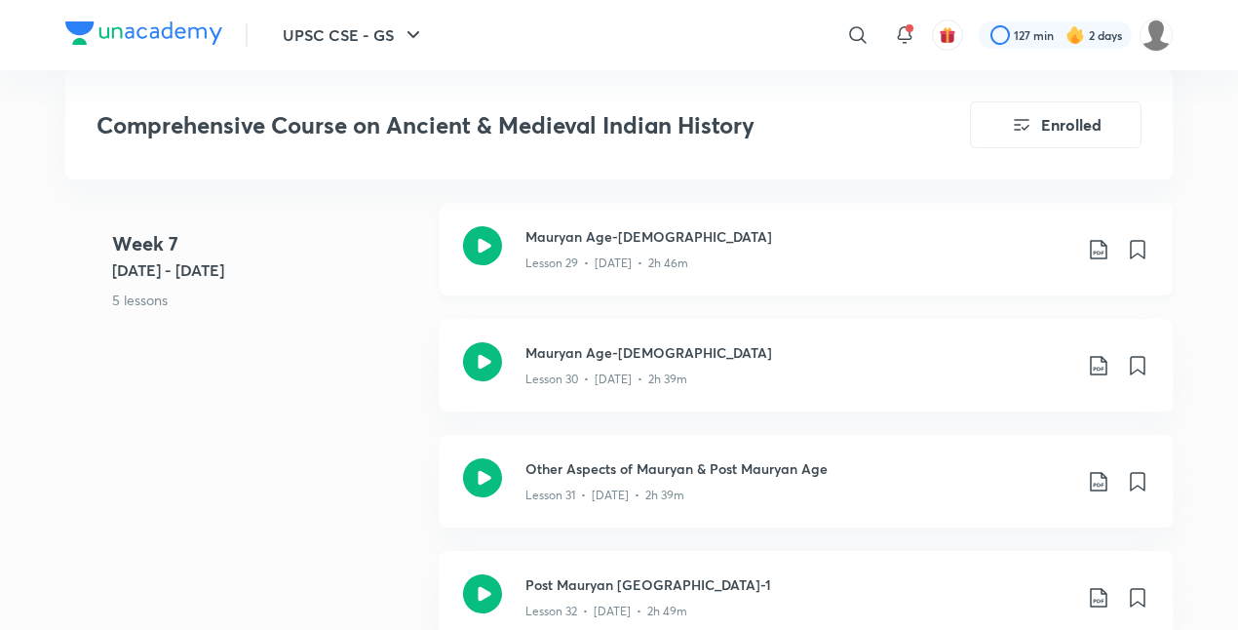
scroll to position [5054, 0]
click at [1103, 240] on icon at bounding box center [1098, 251] width 23 height 23
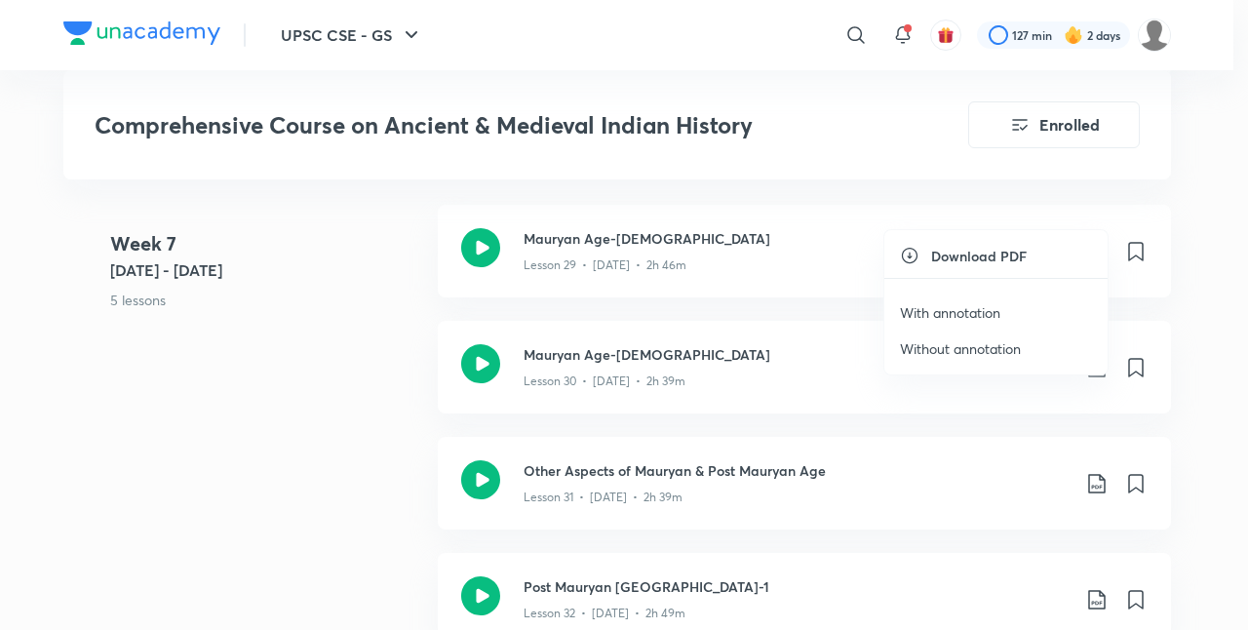
click at [973, 310] on p "With annotation" at bounding box center [950, 312] width 100 height 20
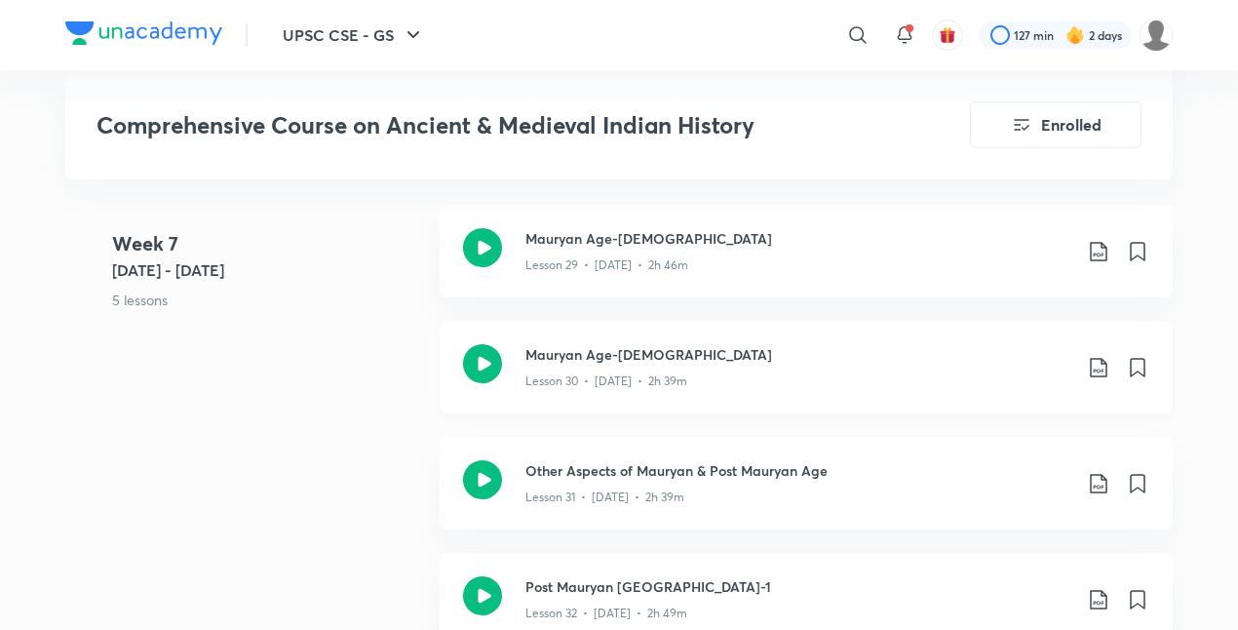
click at [1090, 356] on icon at bounding box center [1098, 367] width 23 height 23
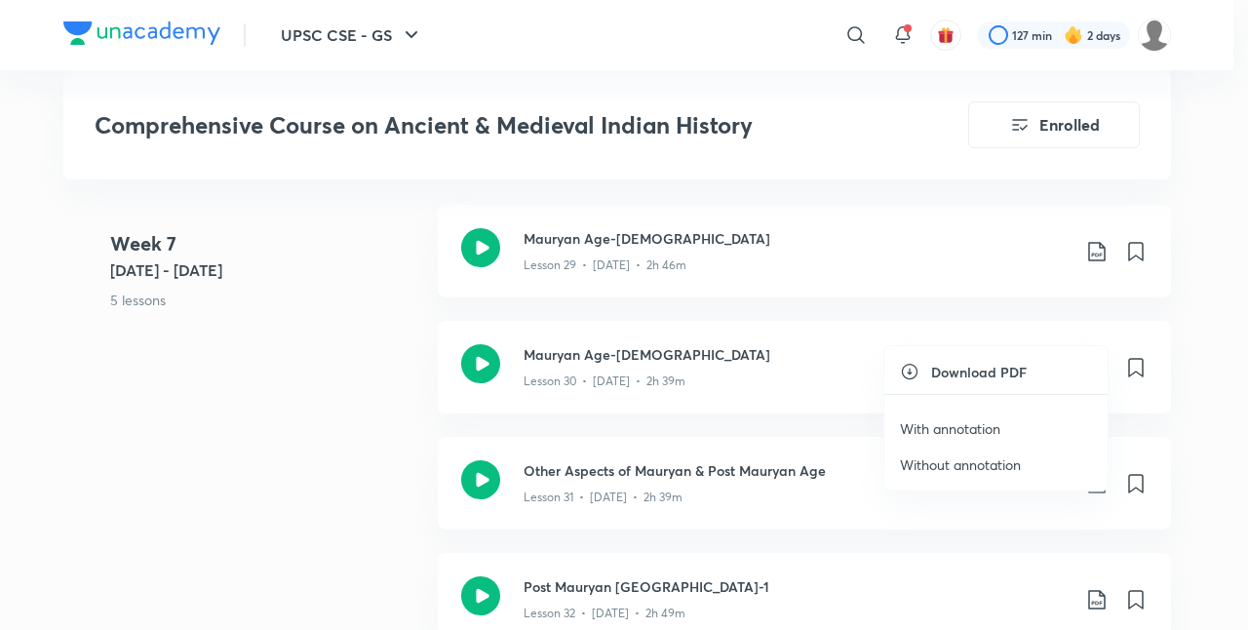
click at [958, 426] on p "With annotation" at bounding box center [950, 428] width 100 height 20
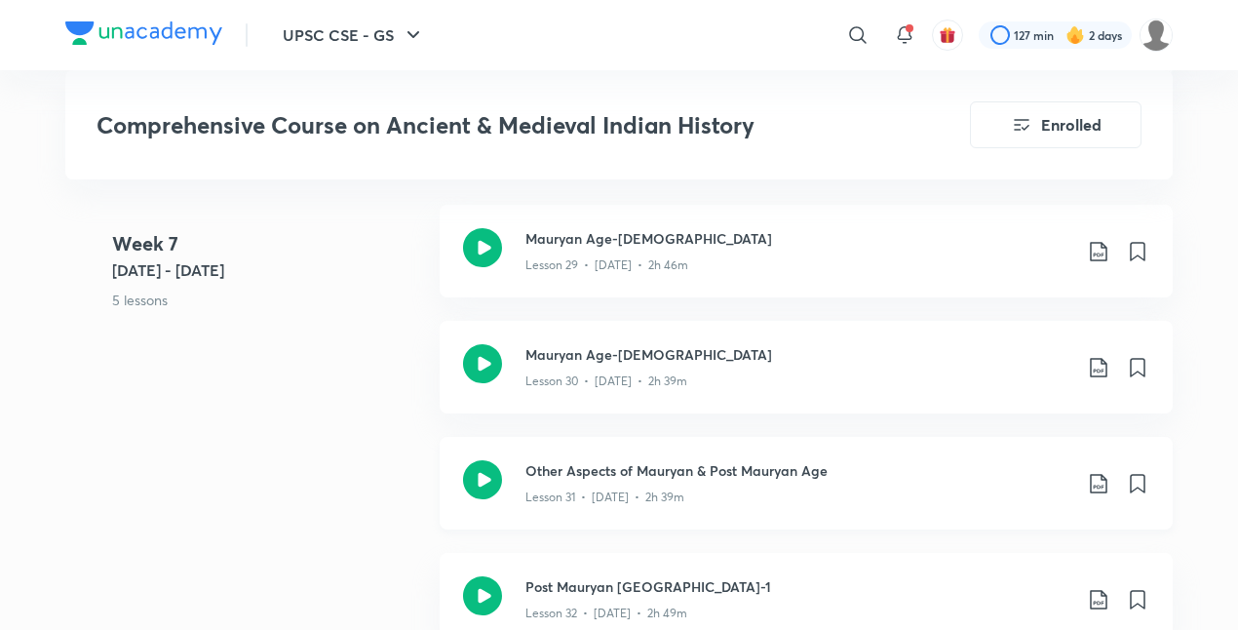
click at [1101, 472] on icon at bounding box center [1098, 483] width 23 height 23
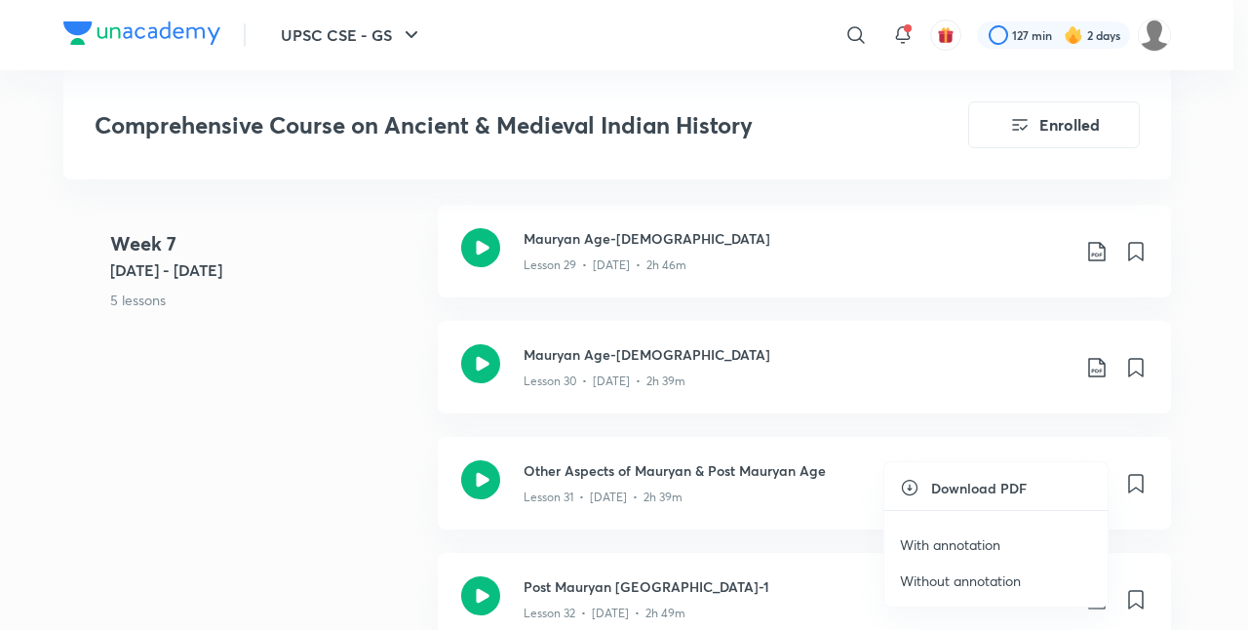
click at [979, 543] on p "With annotation" at bounding box center [950, 544] width 100 height 20
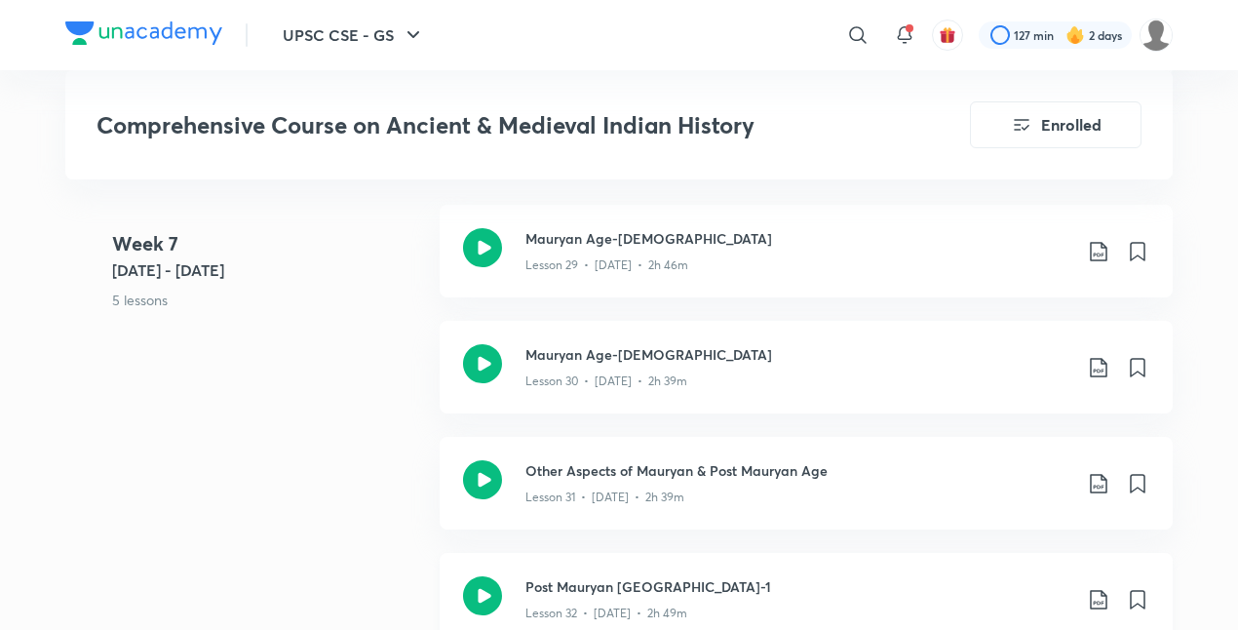
click at [1101, 588] on icon at bounding box center [1098, 599] width 23 height 23
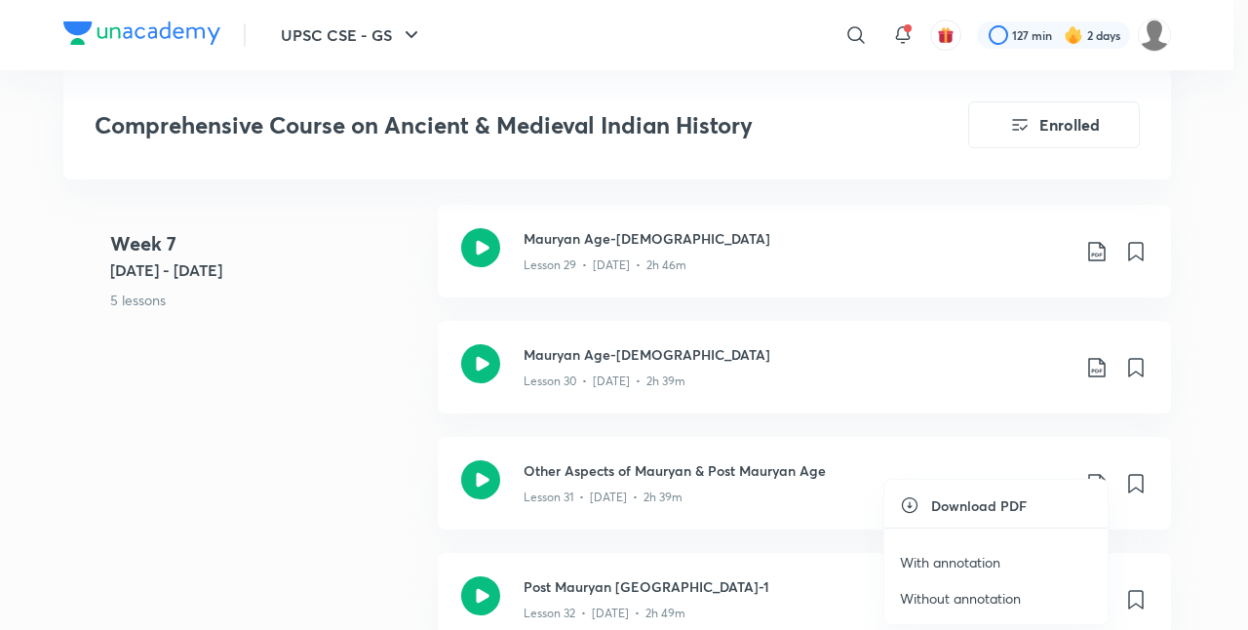
click at [997, 553] on p "With annotation" at bounding box center [950, 562] width 100 height 20
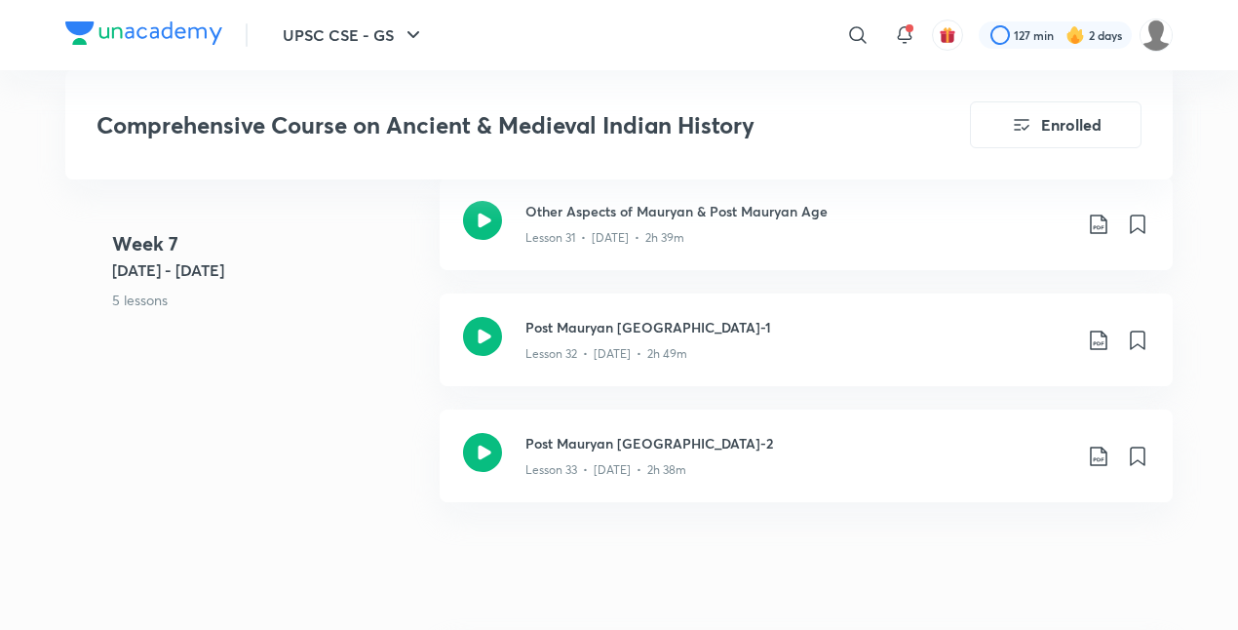
scroll to position [5310, 0]
click at [1095, 447] on icon at bounding box center [1098, 458] width 23 height 23
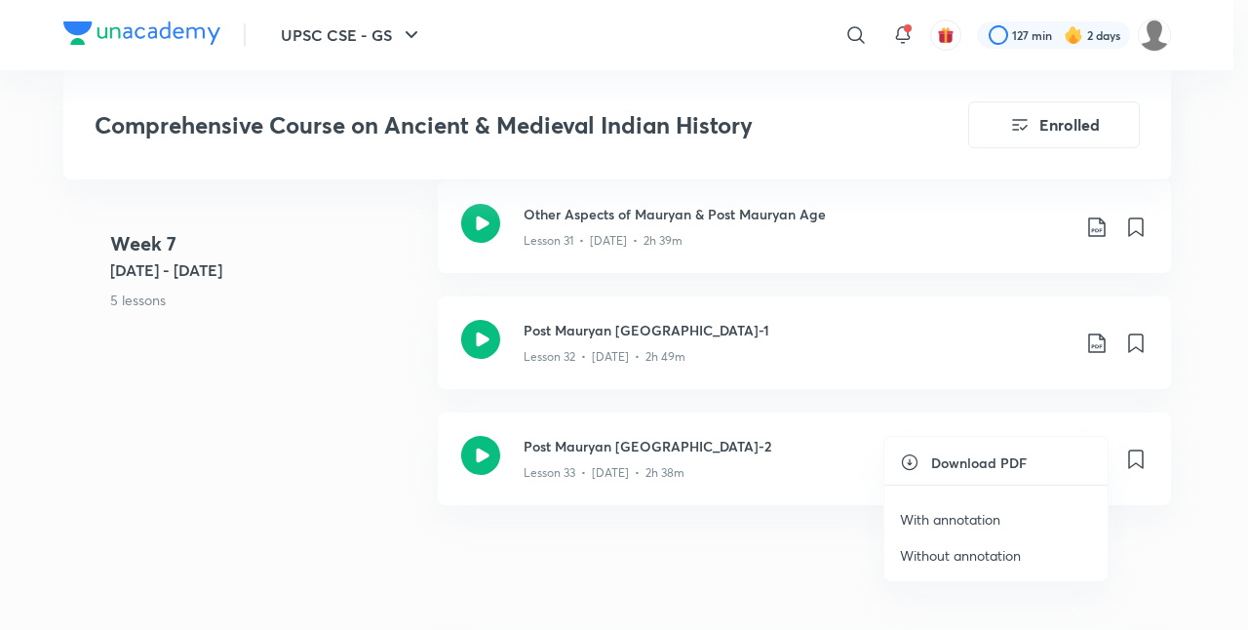
click at [972, 515] on p "With annotation" at bounding box center [950, 519] width 100 height 20
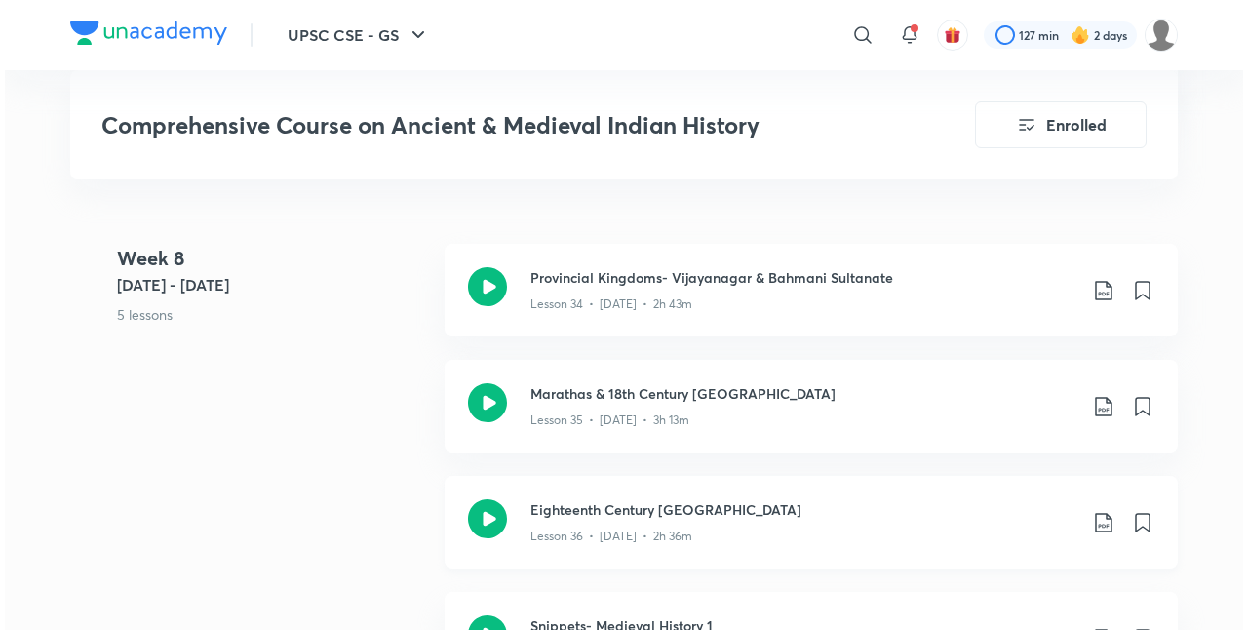
scroll to position [5699, 0]
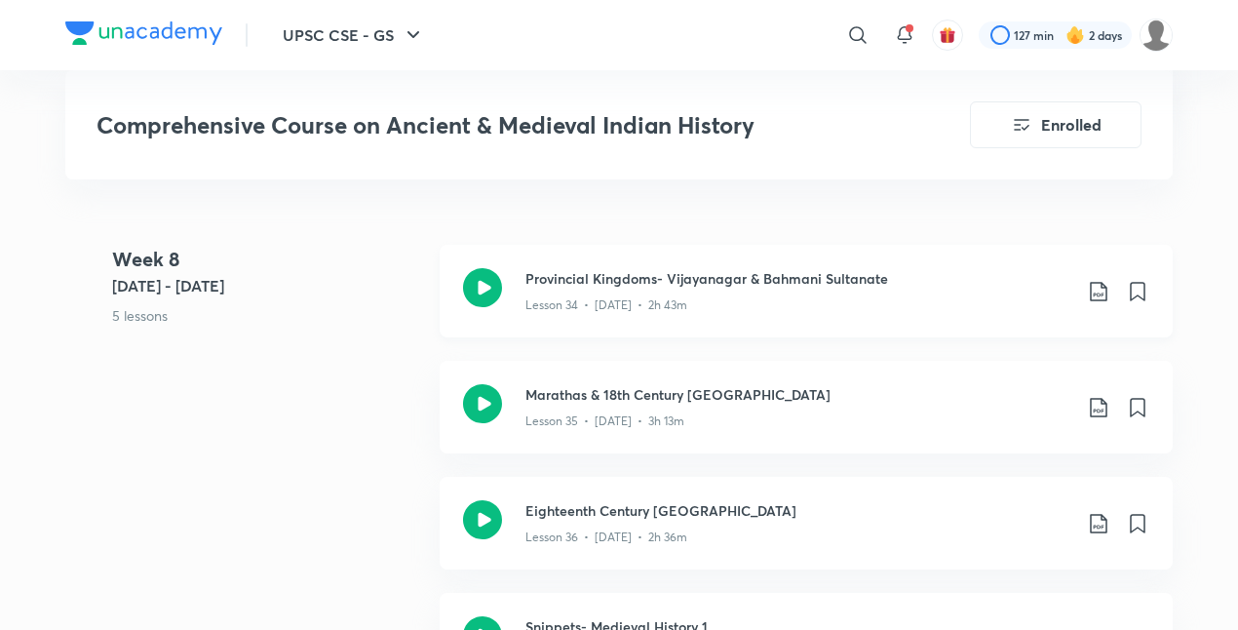
click at [1096, 280] on icon at bounding box center [1098, 291] width 23 height 23
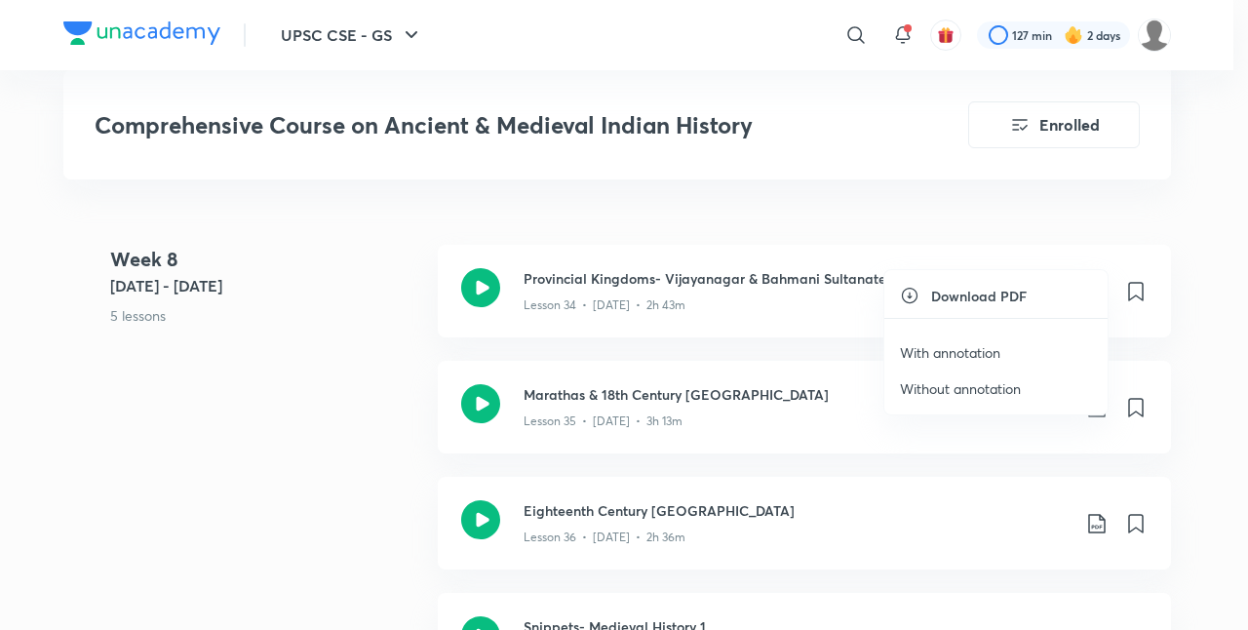
click at [983, 350] on p "With annotation" at bounding box center [950, 352] width 100 height 20
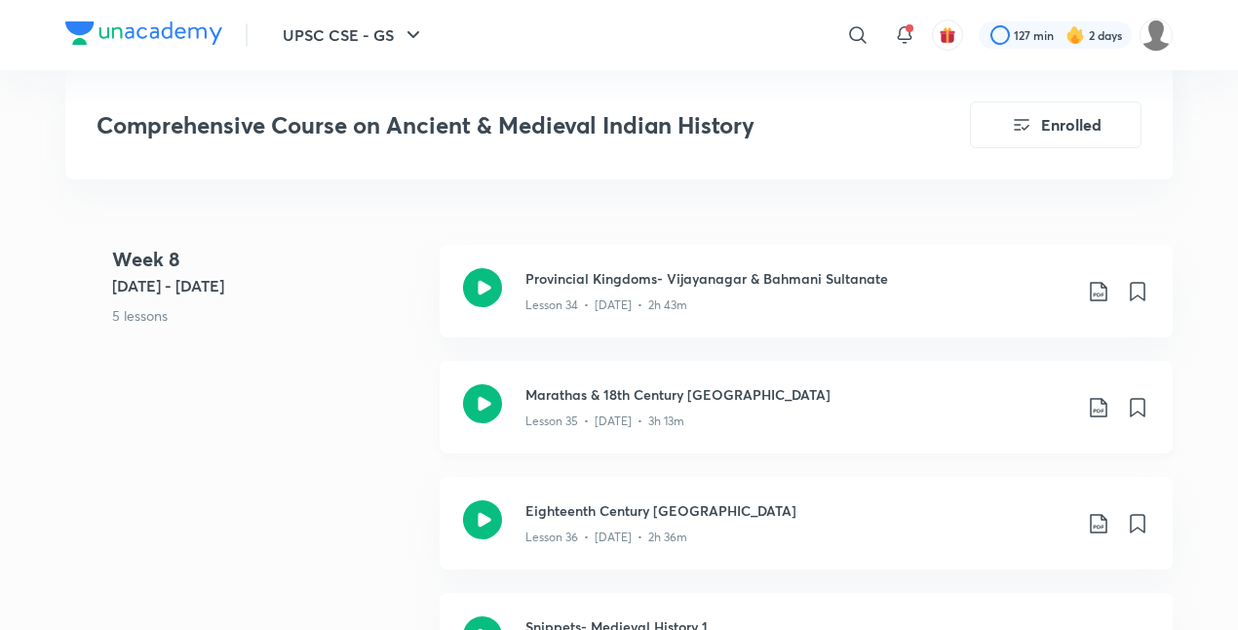
click at [1090, 396] on icon at bounding box center [1098, 407] width 23 height 23
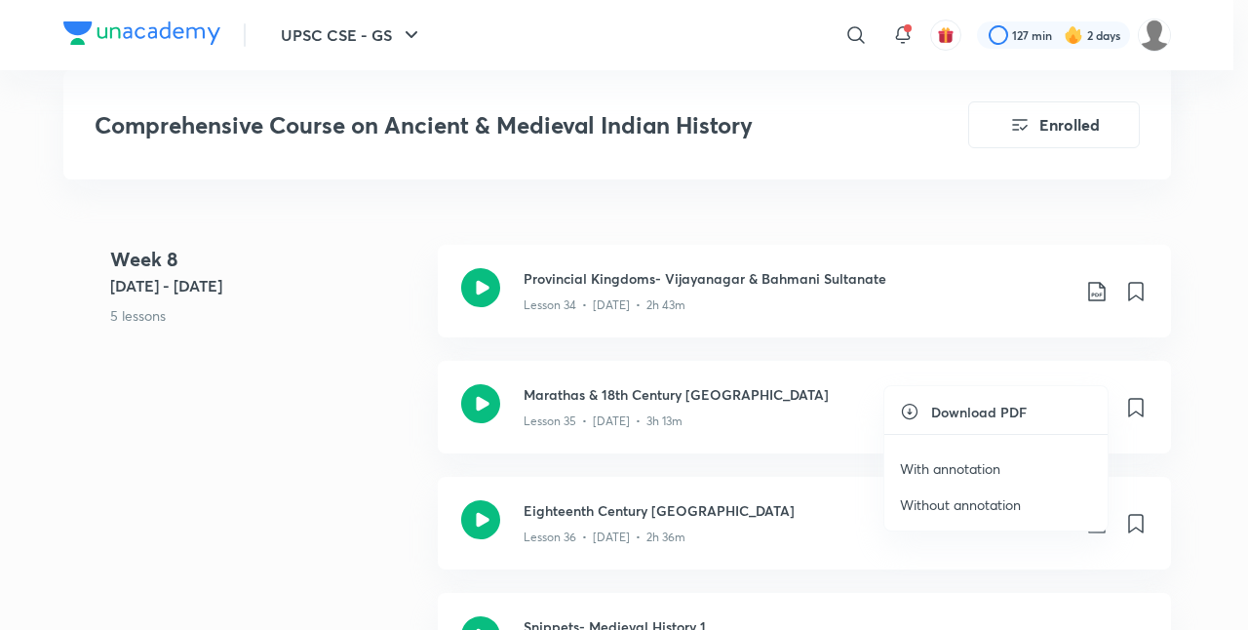
click at [961, 468] on p "With annotation" at bounding box center [950, 468] width 100 height 20
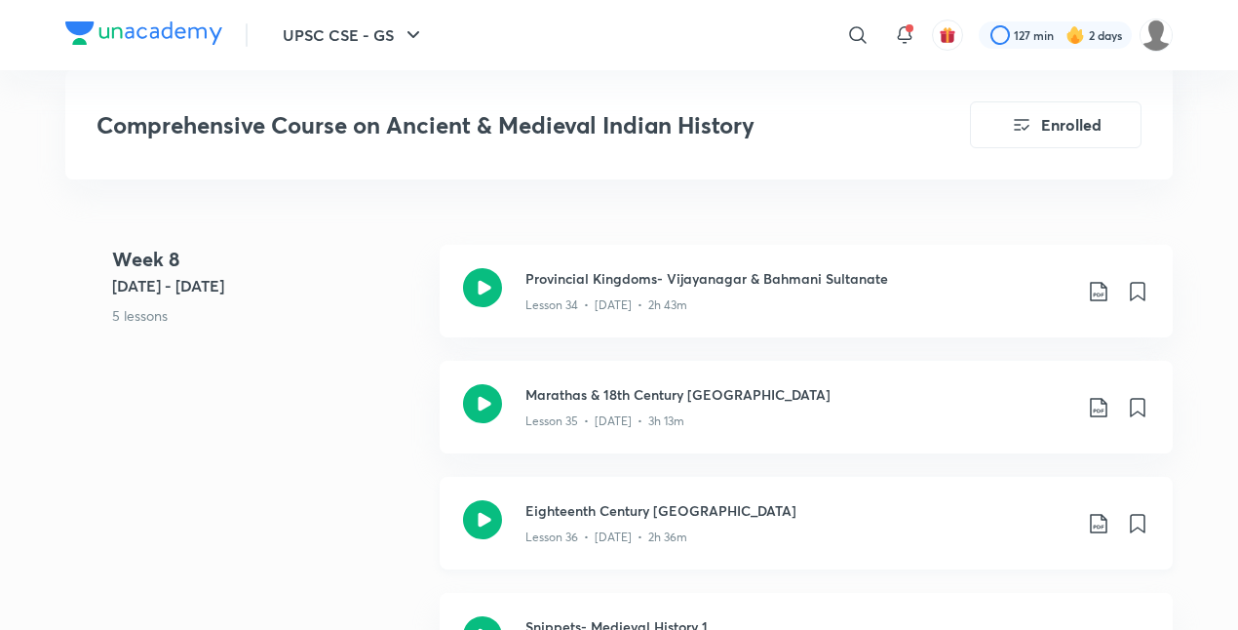
click at [1103, 512] on icon at bounding box center [1098, 523] width 23 height 23
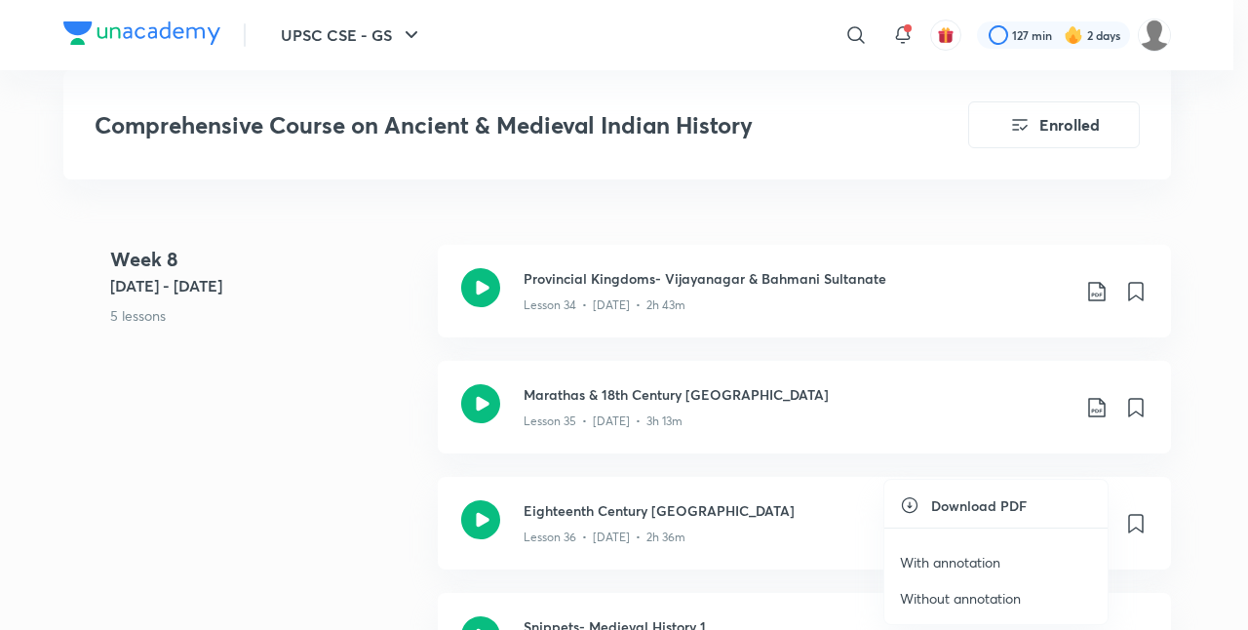
click at [967, 555] on p "With annotation" at bounding box center [950, 562] width 100 height 20
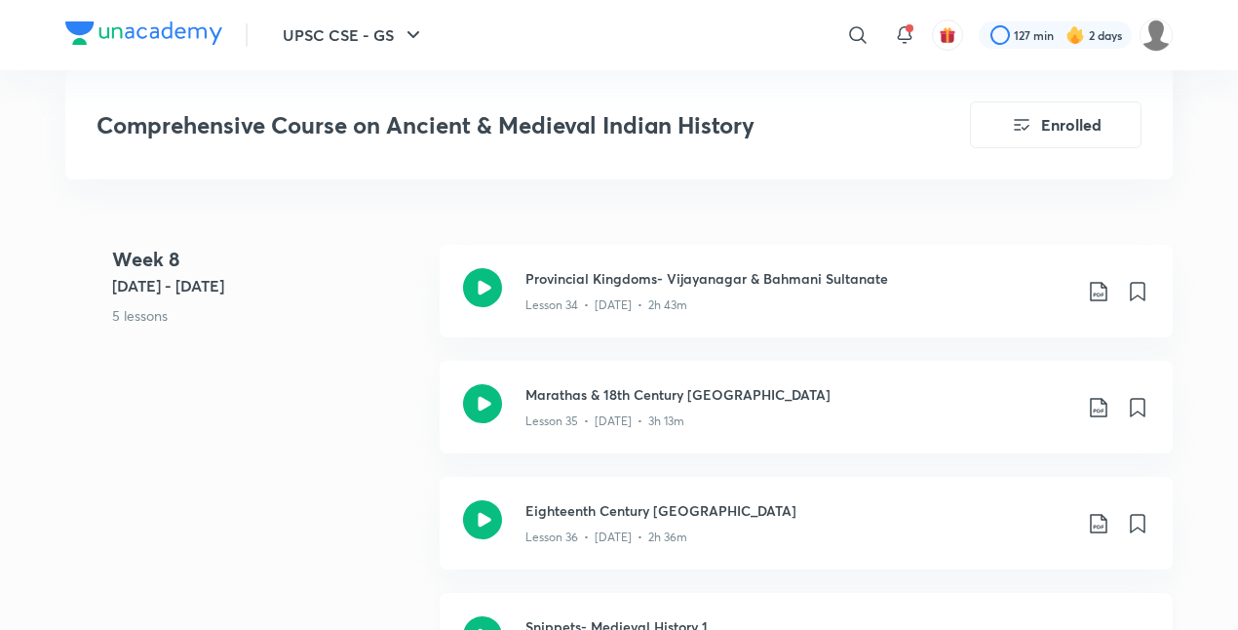
click at [1109, 628] on icon at bounding box center [1098, 639] width 23 height 23
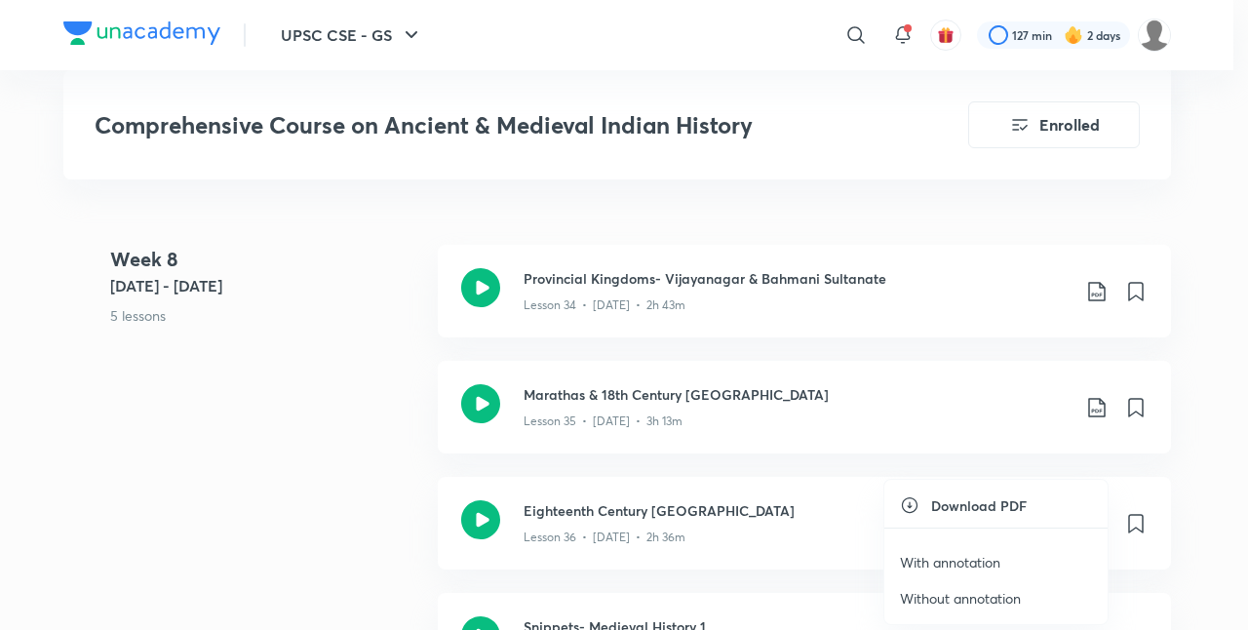
click at [962, 564] on p "With annotation" at bounding box center [950, 562] width 100 height 20
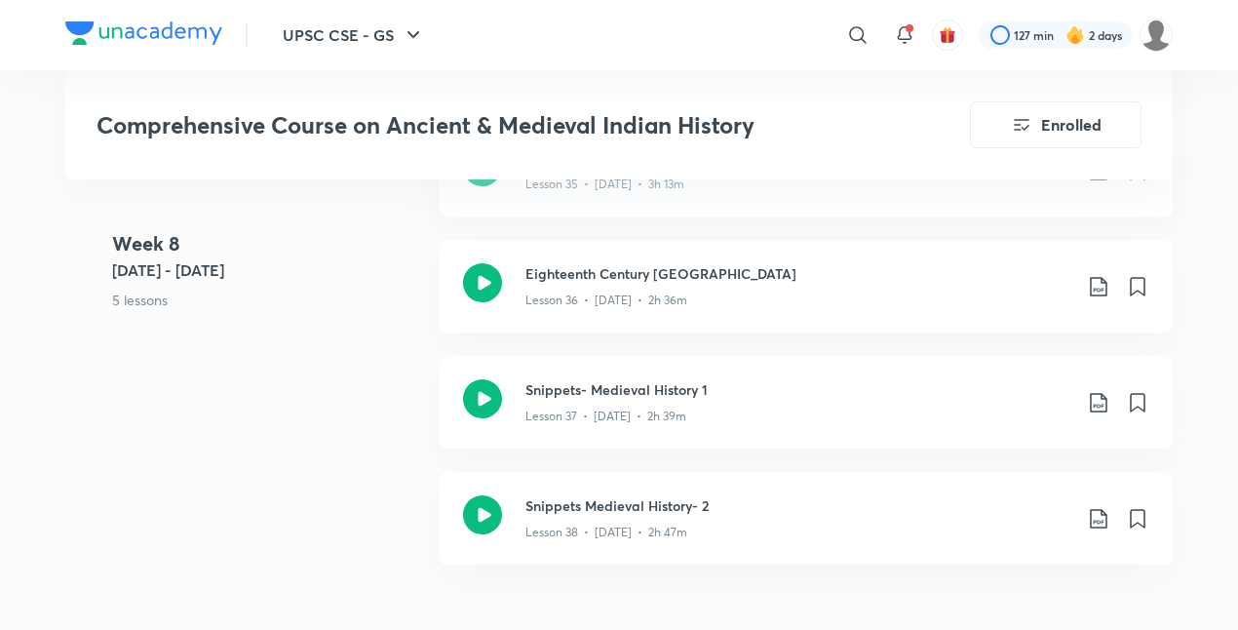
scroll to position [5937, 0]
click at [1090, 506] on icon at bounding box center [1098, 517] width 23 height 23
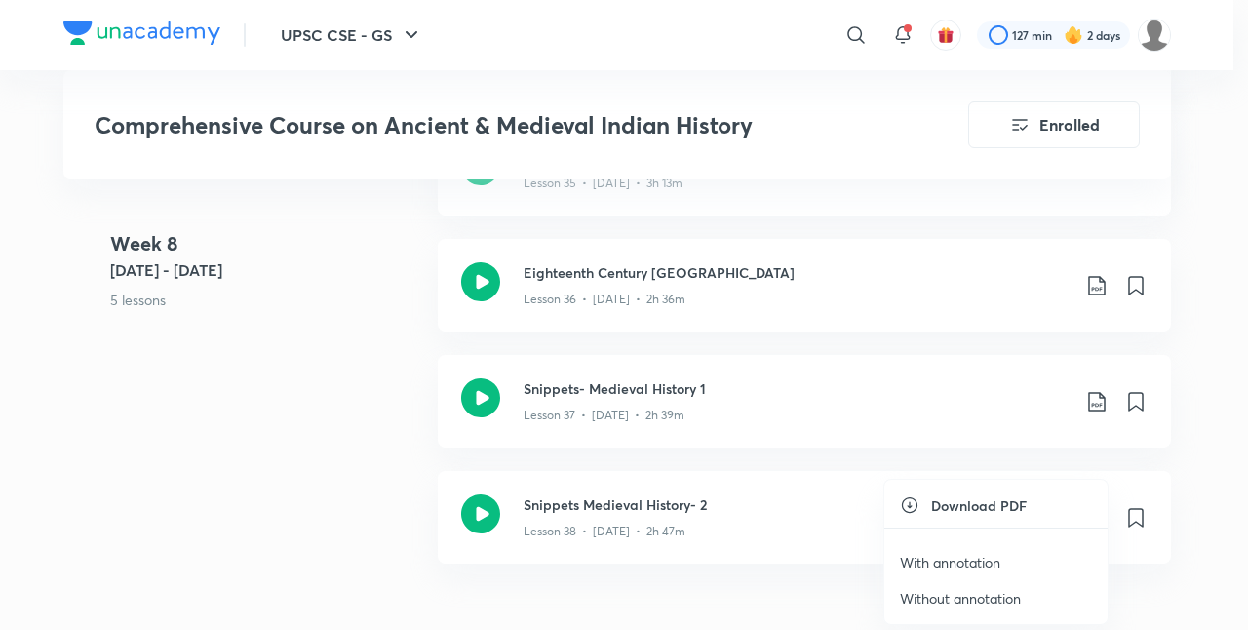
click at [975, 555] on p "With annotation" at bounding box center [950, 562] width 100 height 20
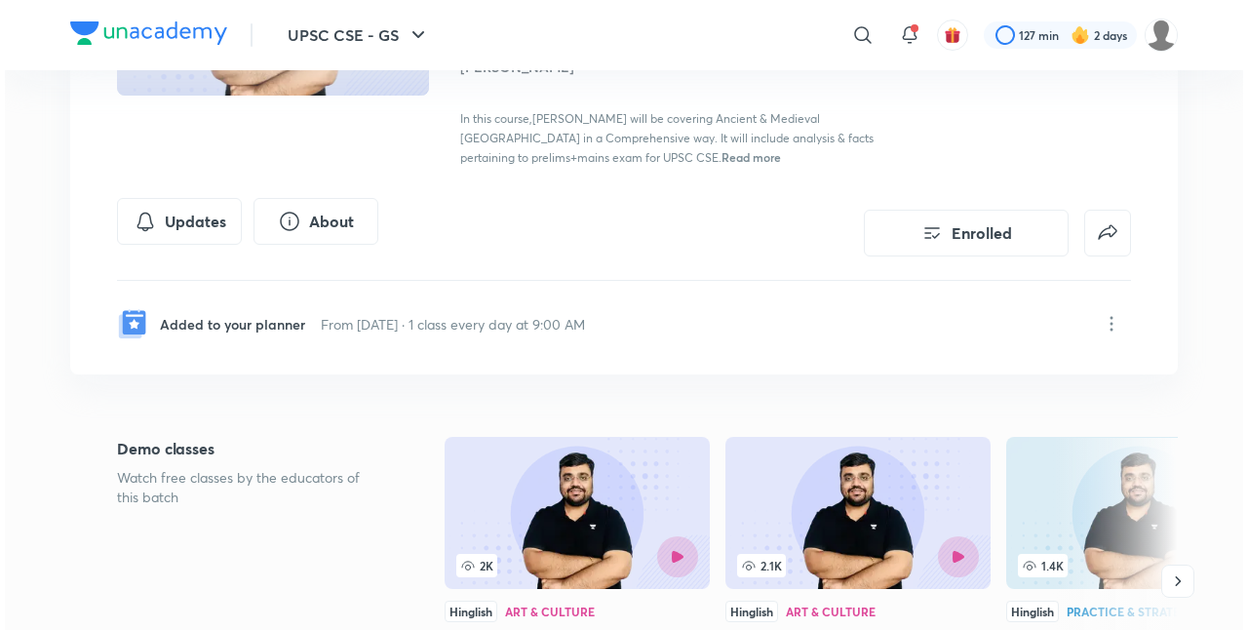
scroll to position [263, 0]
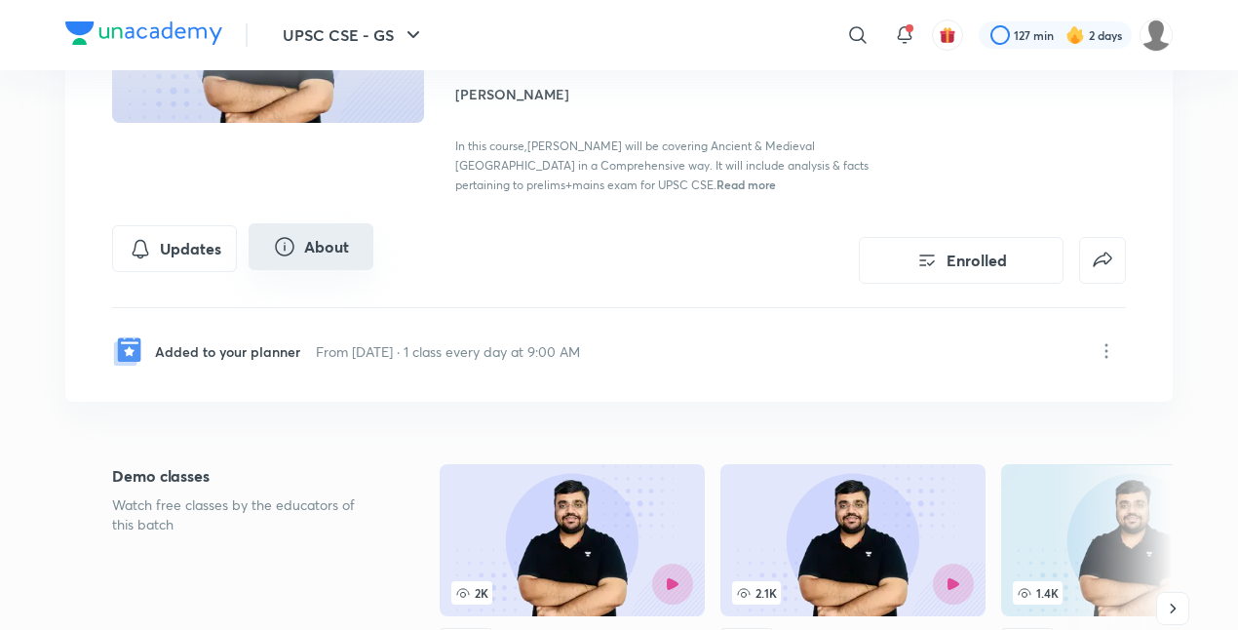
click at [310, 249] on button "About" at bounding box center [311, 246] width 125 height 47
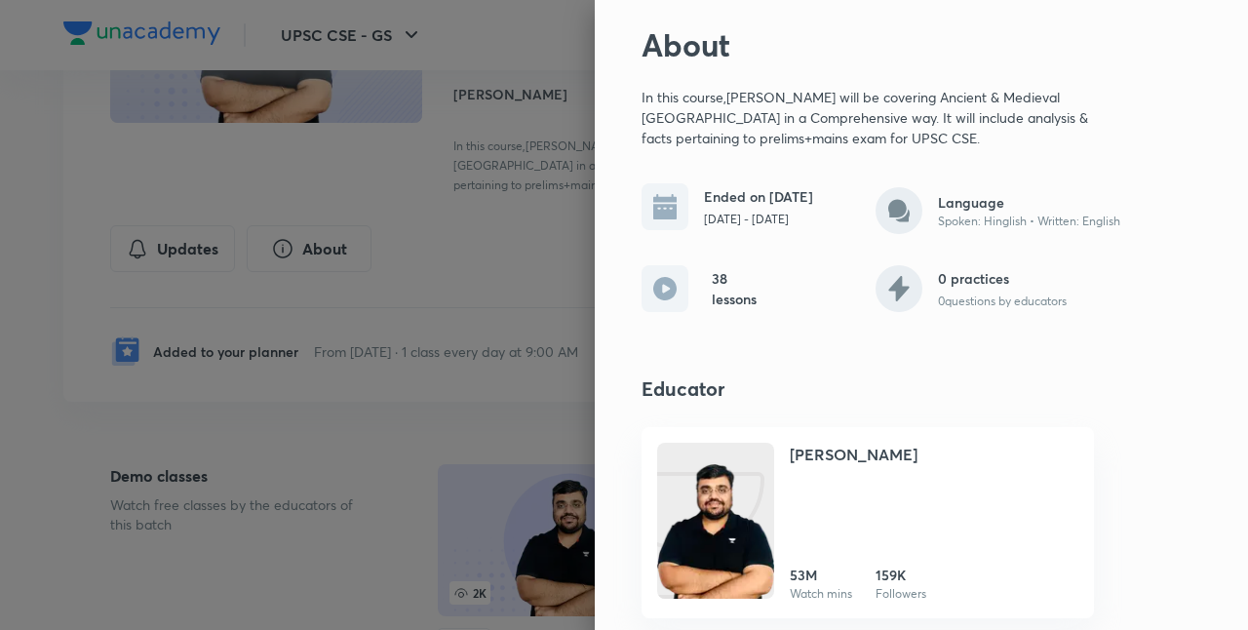
scroll to position [55, 0]
click at [667, 541] on img at bounding box center [715, 541] width 117 height 156
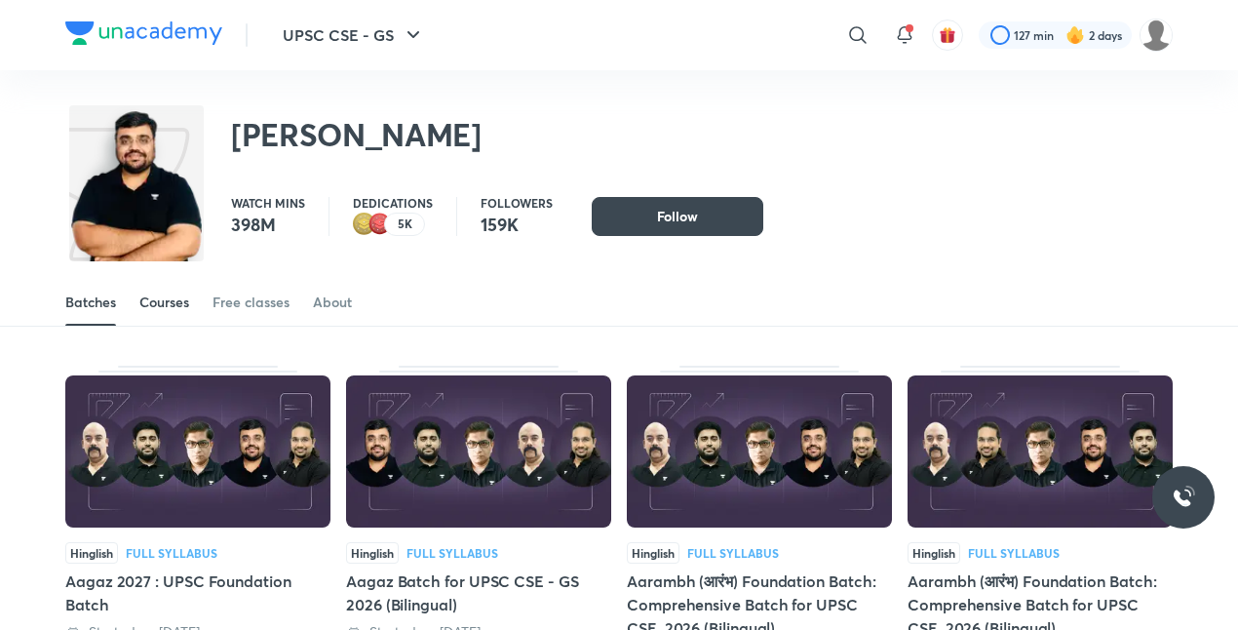
click at [150, 309] on div "Courses" at bounding box center [164, 301] width 50 height 19
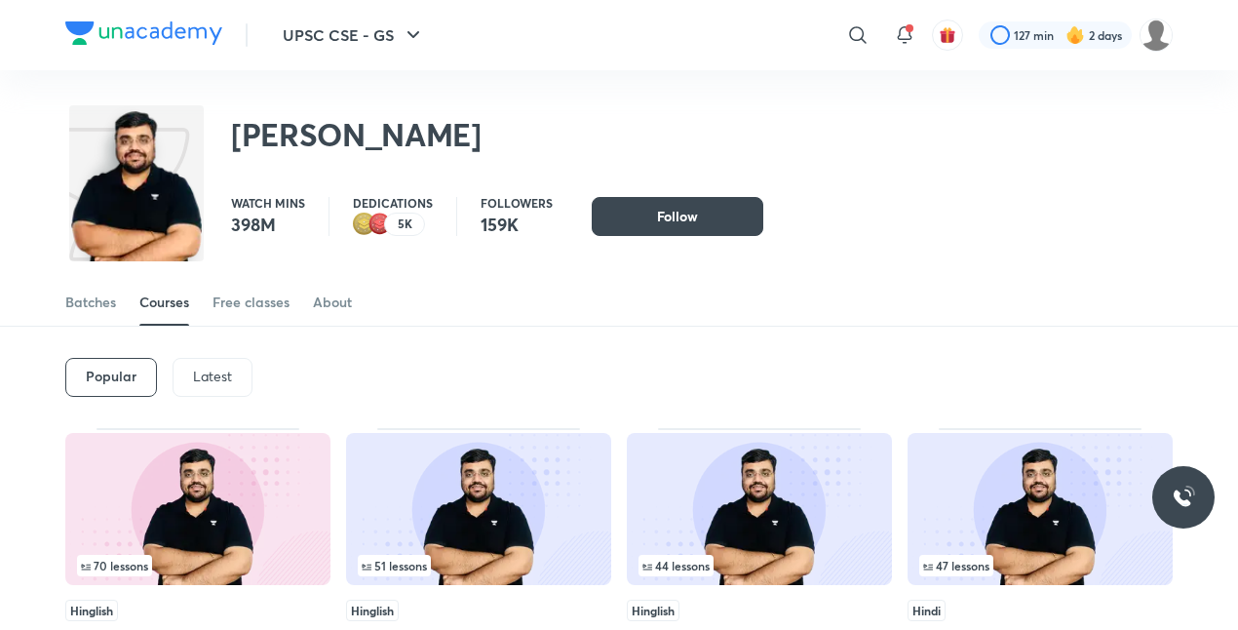
click at [222, 368] on p "Latest" at bounding box center [212, 376] width 39 height 16
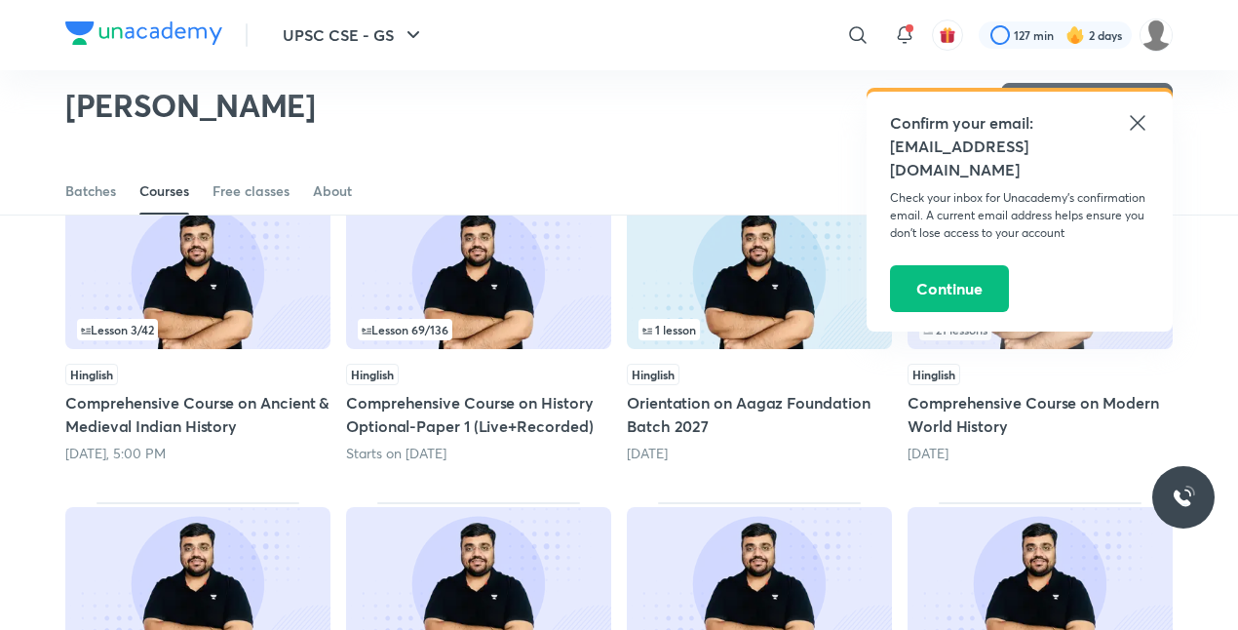
scroll to position [160, 0]
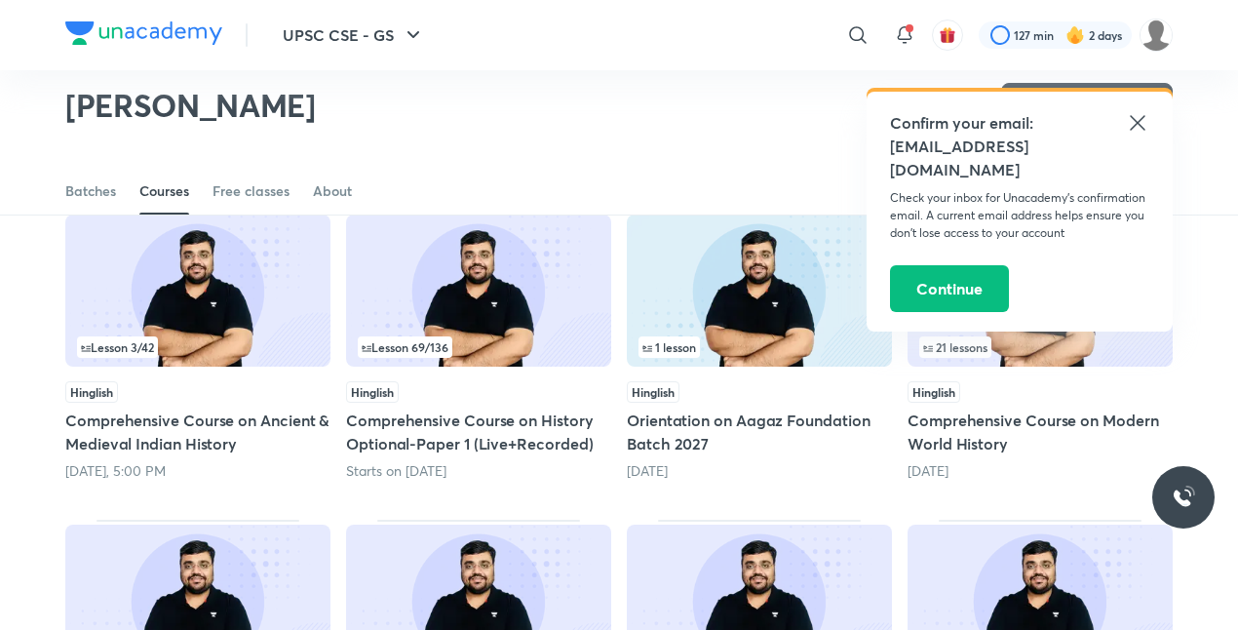
click at [1137, 120] on icon at bounding box center [1137, 122] width 23 height 23
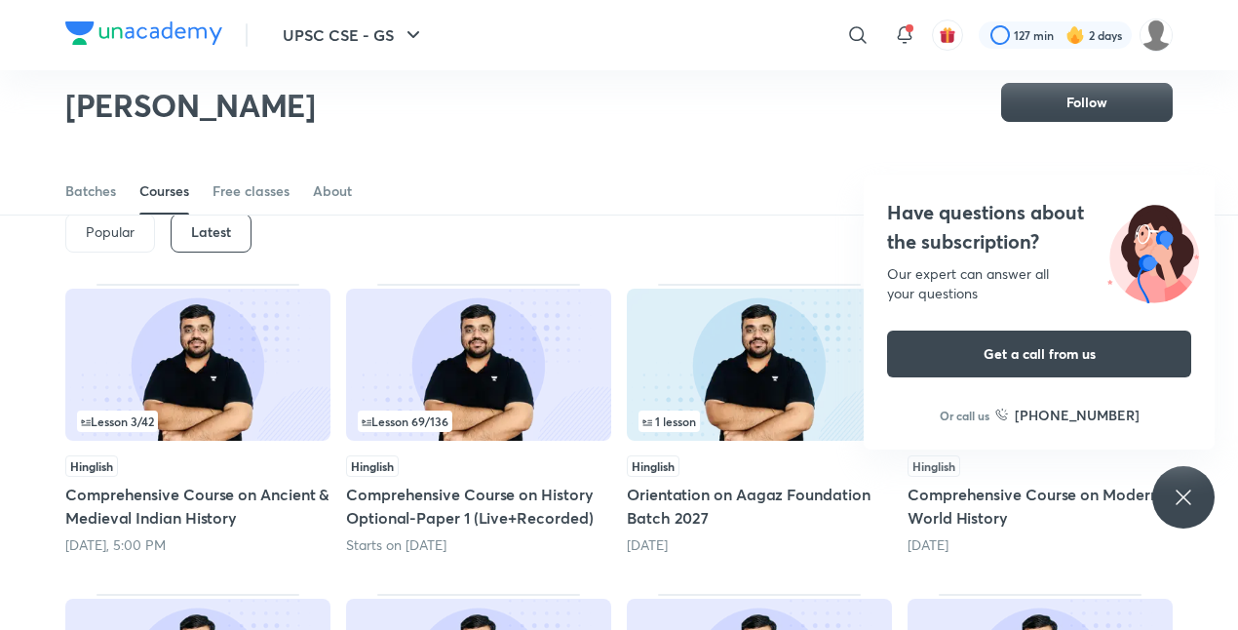
scroll to position [86, 0]
click at [1175, 491] on icon at bounding box center [1183, 496] width 23 height 23
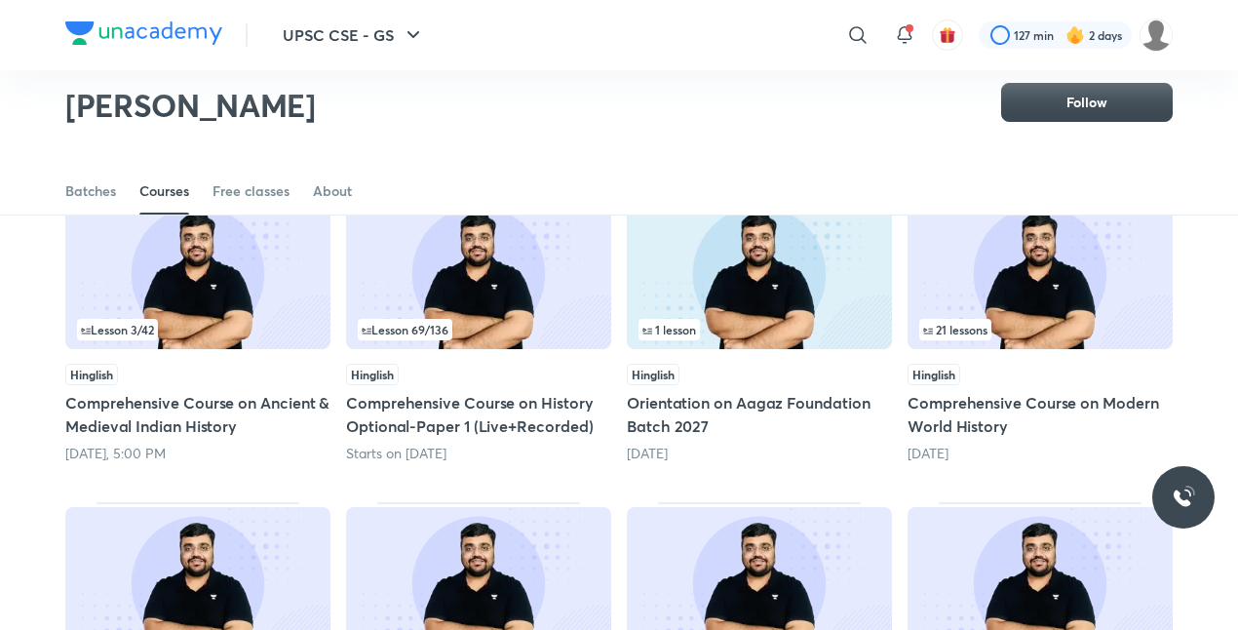
scroll to position [175, 0]
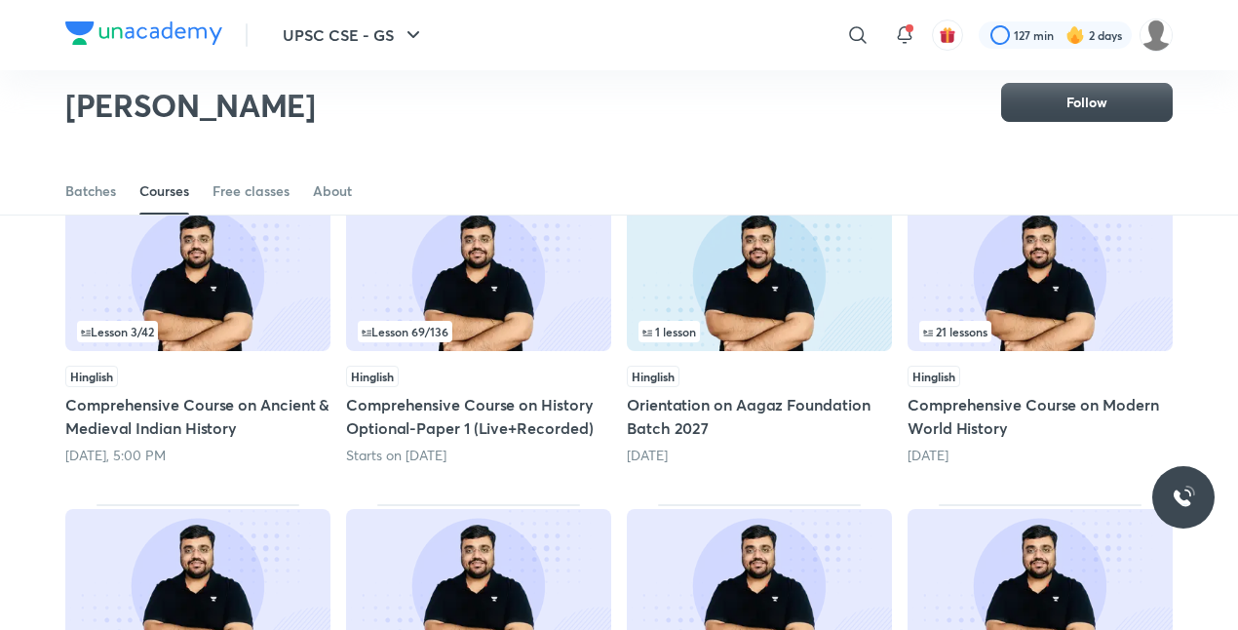
click at [764, 294] on img at bounding box center [759, 275] width 265 height 152
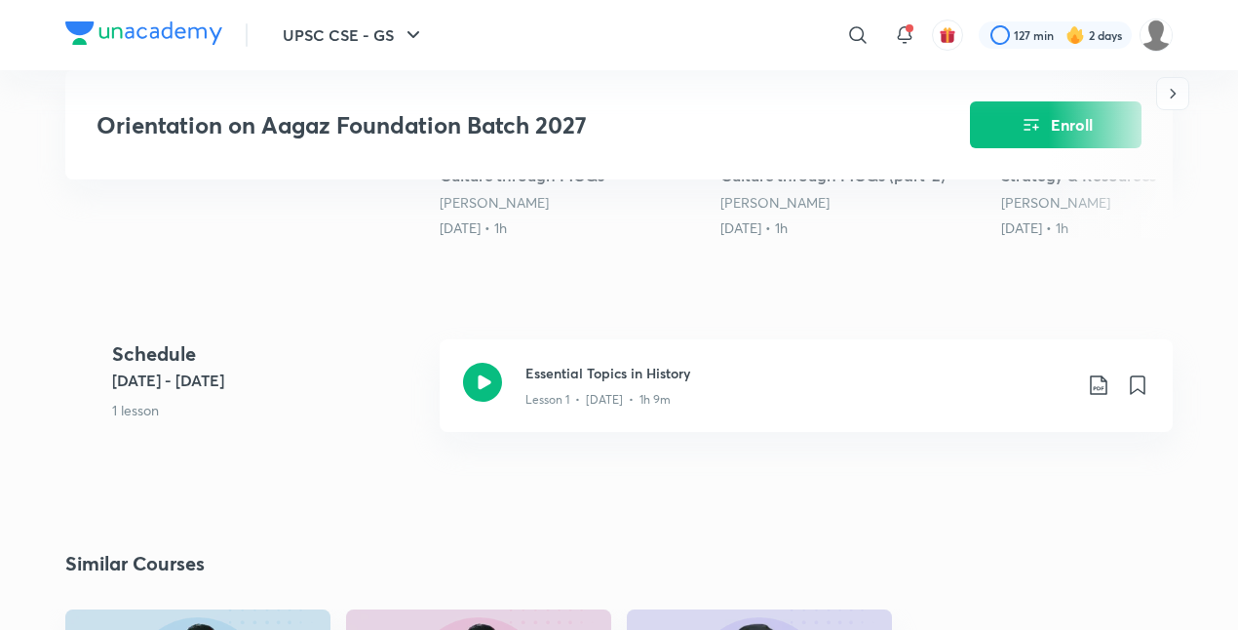
scroll to position [723, 0]
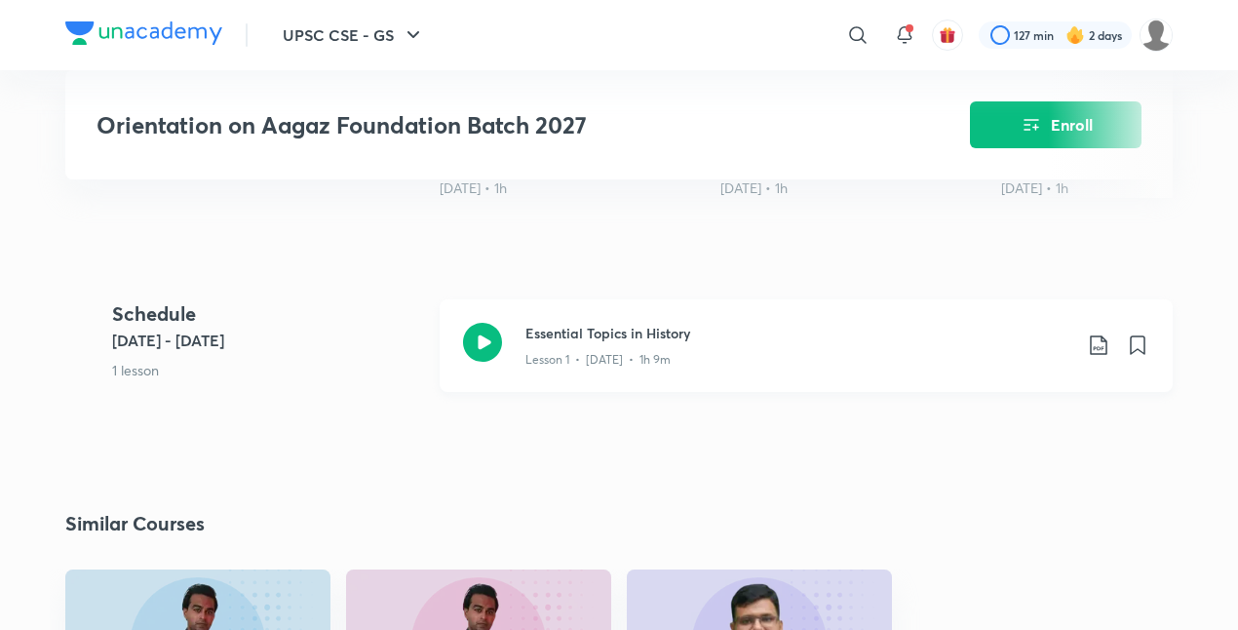
click at [1103, 339] on icon at bounding box center [1098, 344] width 23 height 23
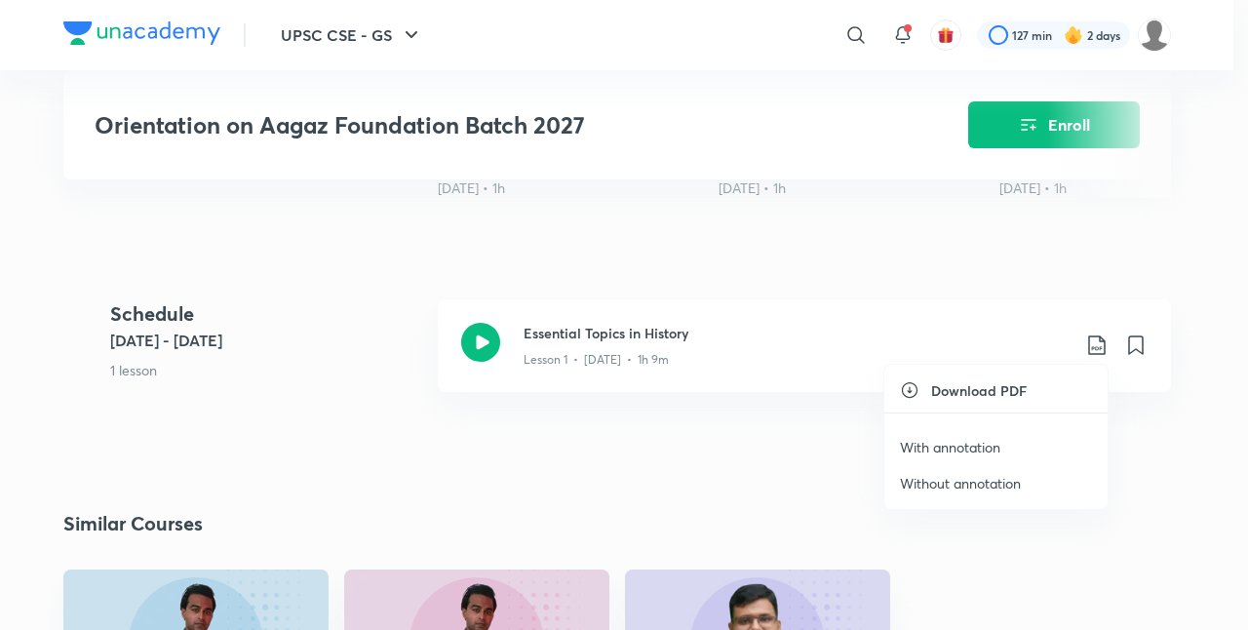
click at [945, 444] on p "With annotation" at bounding box center [950, 447] width 100 height 20
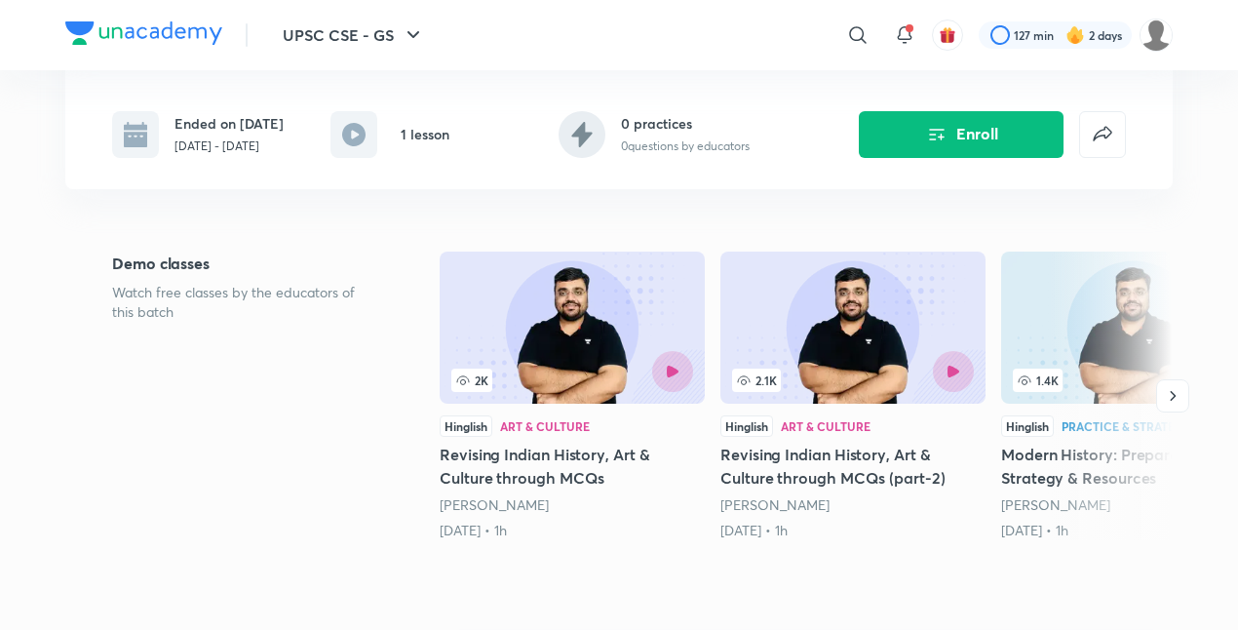
scroll to position [0, 0]
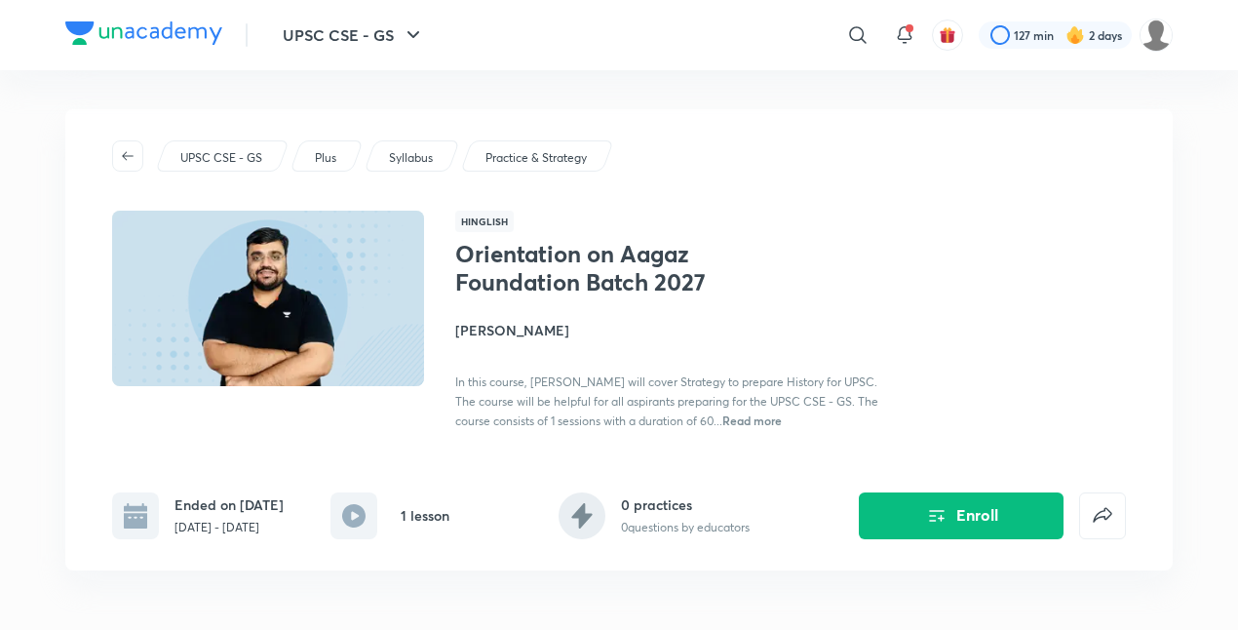
click at [255, 353] on img at bounding box center [268, 298] width 318 height 179
click at [481, 327] on h4 "[PERSON_NAME]" at bounding box center [673, 330] width 437 height 20
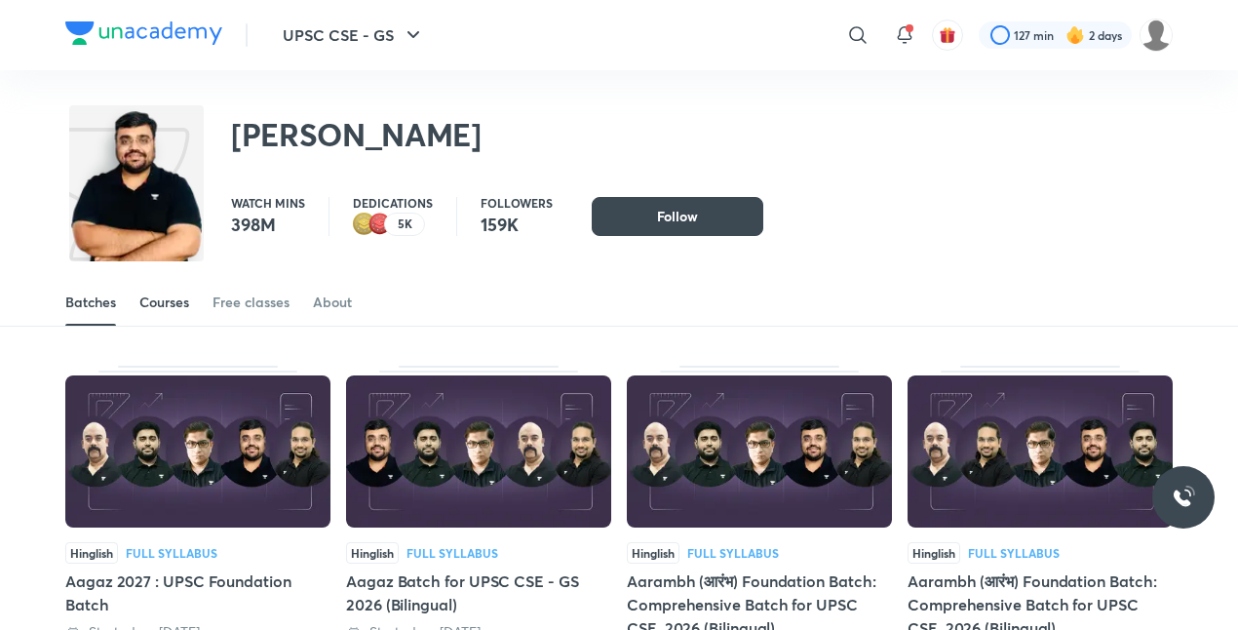
click at [170, 300] on div "Courses" at bounding box center [164, 301] width 50 height 19
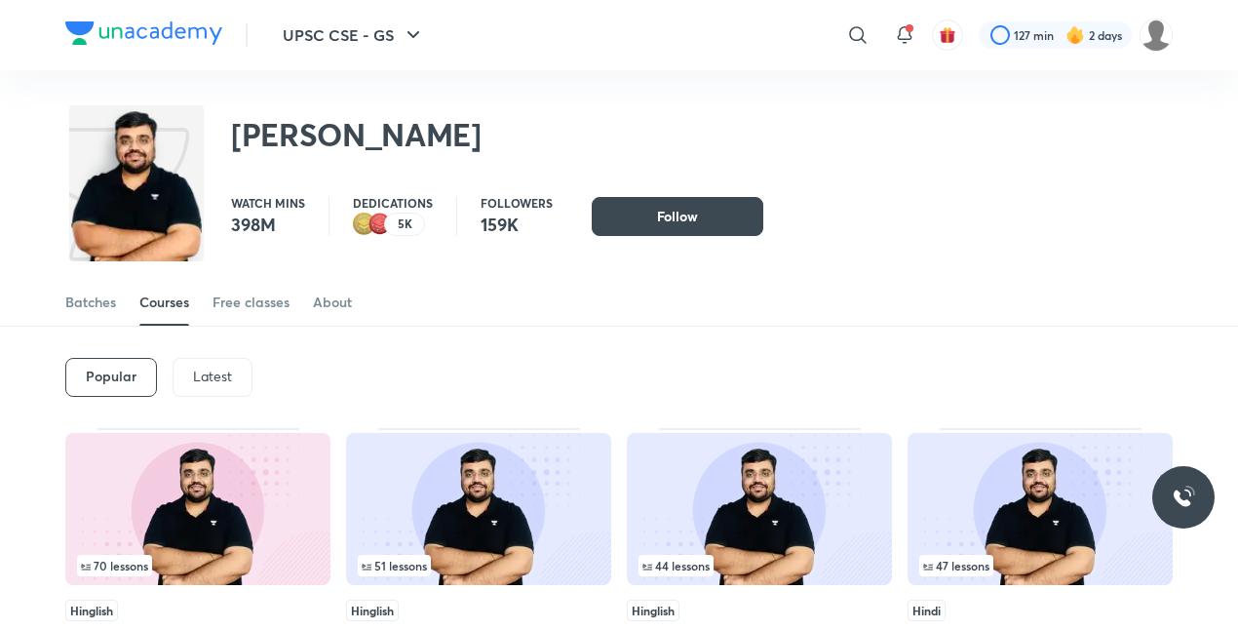
click at [206, 371] on p "Latest" at bounding box center [212, 376] width 39 height 16
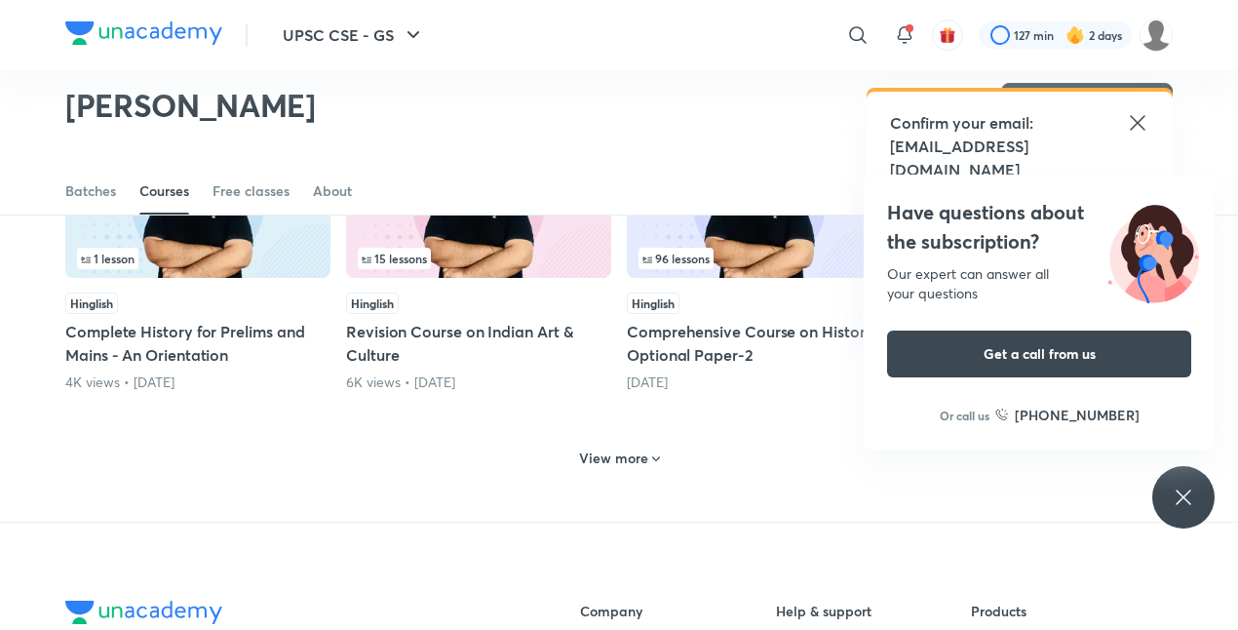
scroll to position [910, 0]
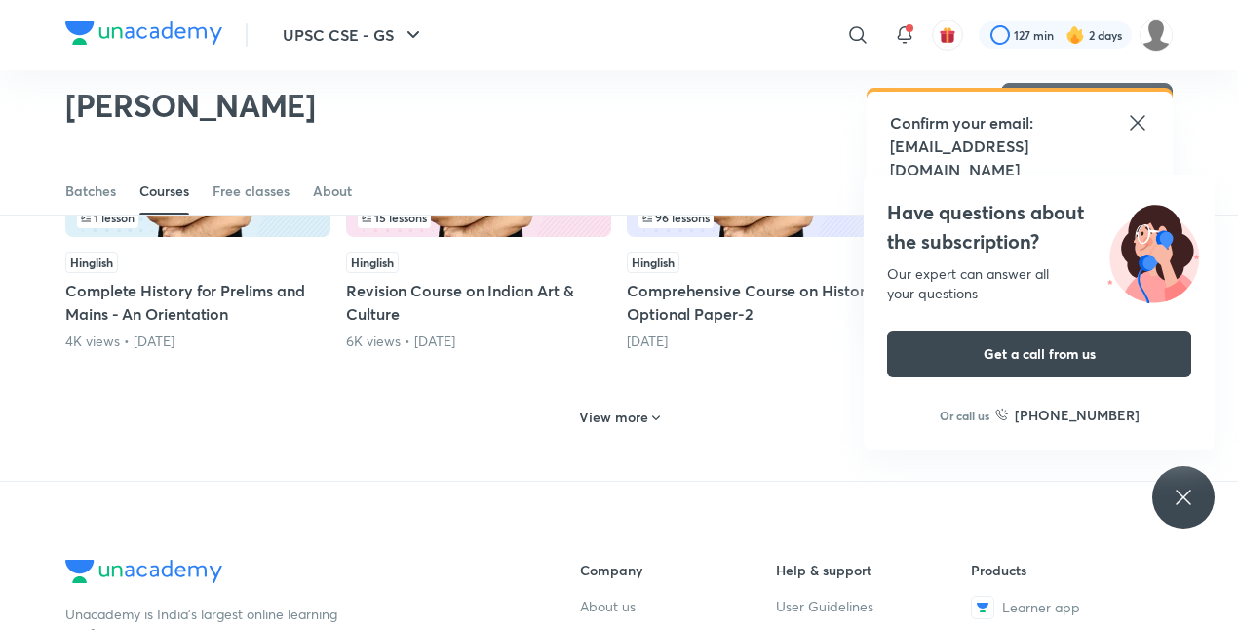
click at [623, 413] on h6 "View more" at bounding box center [613, 416] width 69 height 19
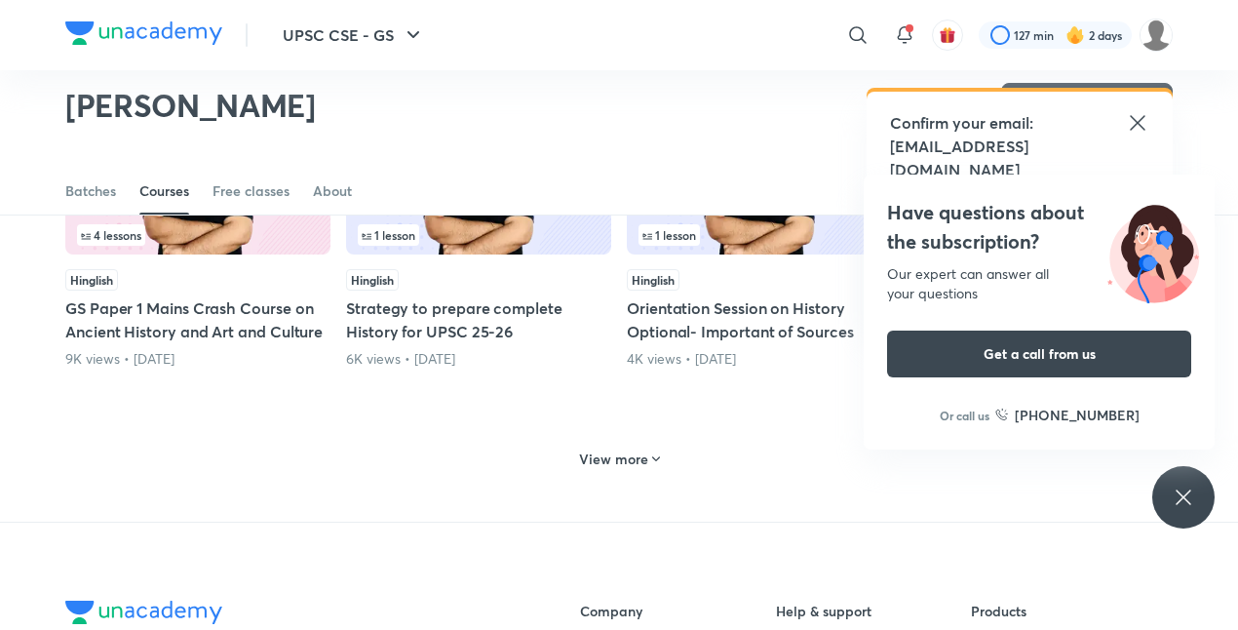
scroll to position [1926, 0]
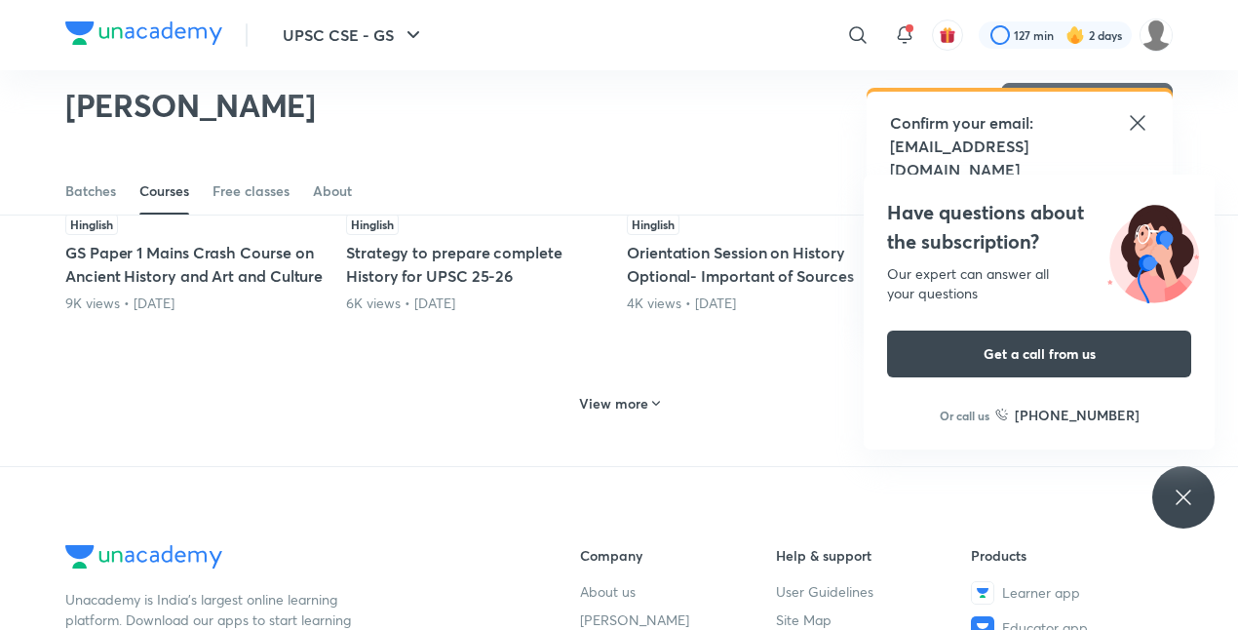
click at [629, 394] on h6 "View more" at bounding box center [613, 403] width 69 height 19
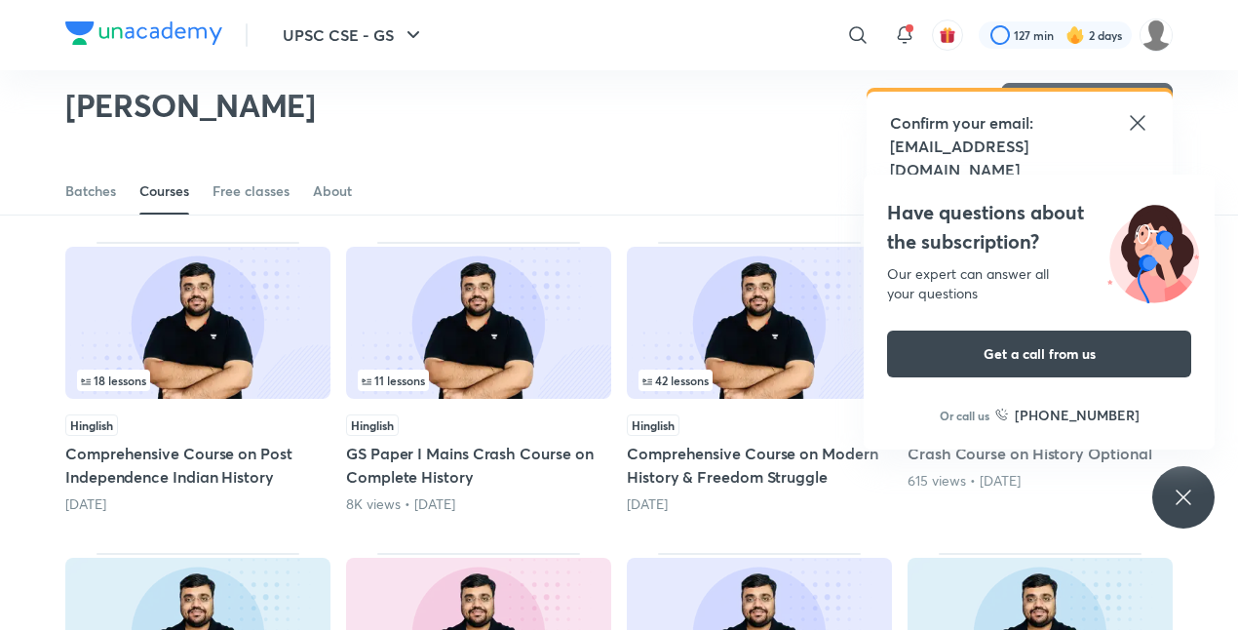
scroll to position [436, 0]
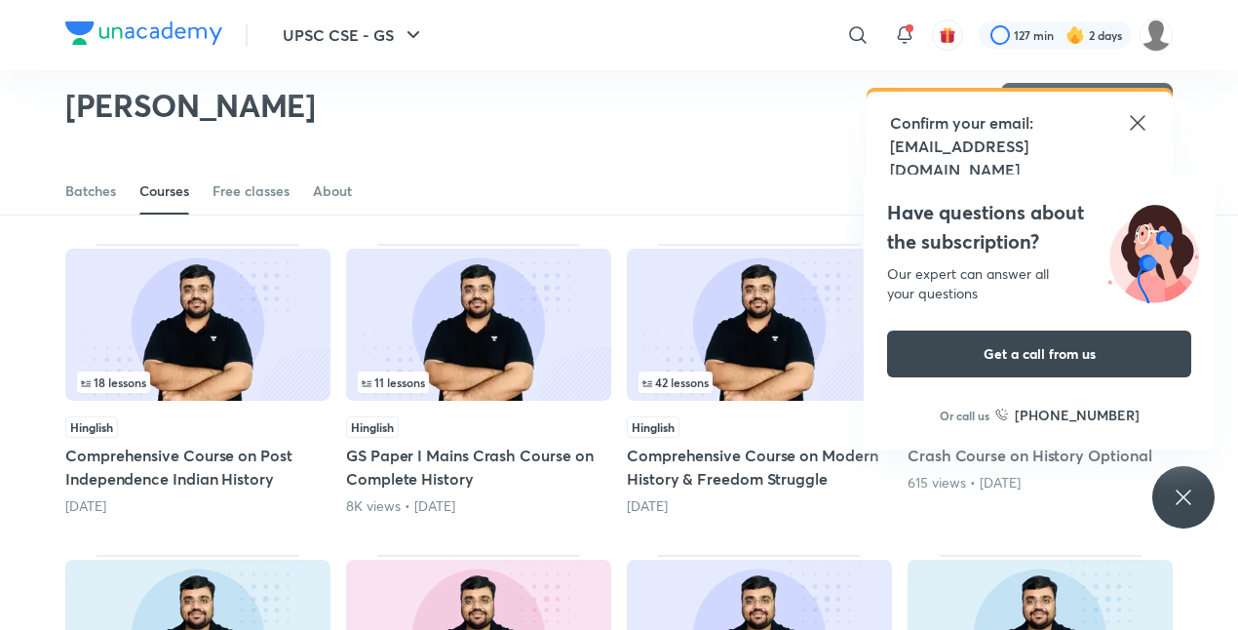
click at [1139, 125] on icon at bounding box center [1137, 122] width 15 height 15
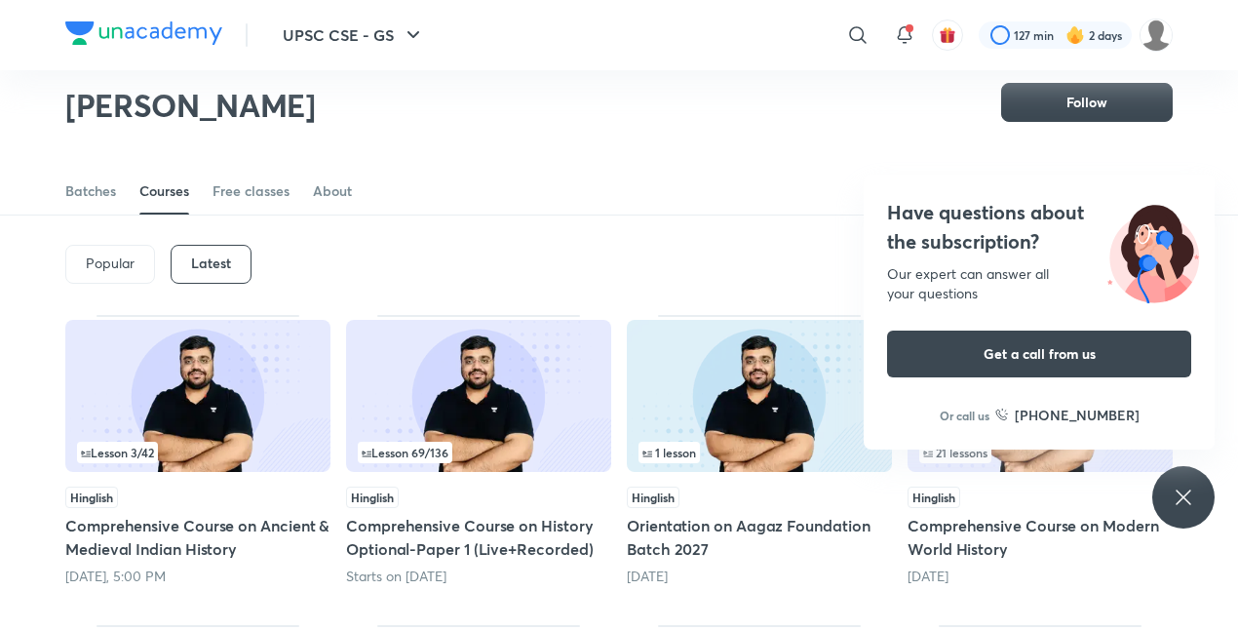
scroll to position [56, 0]
click at [967, 504] on div "Hinglish" at bounding box center [1039, 495] width 265 height 21
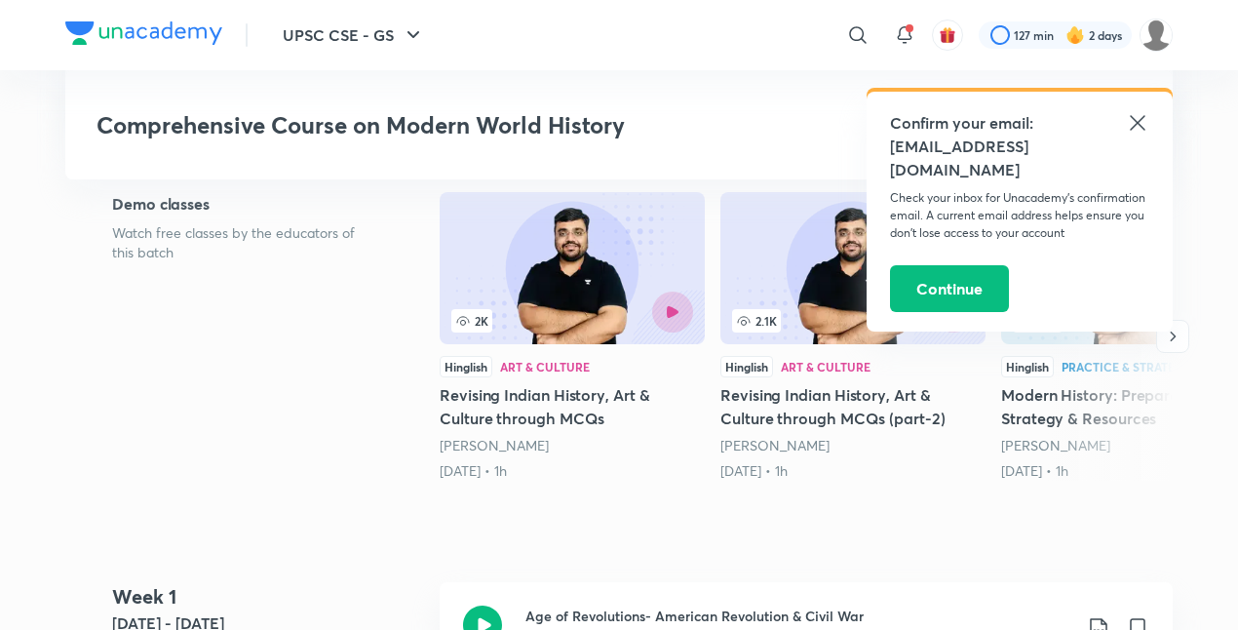
scroll to position [452, 0]
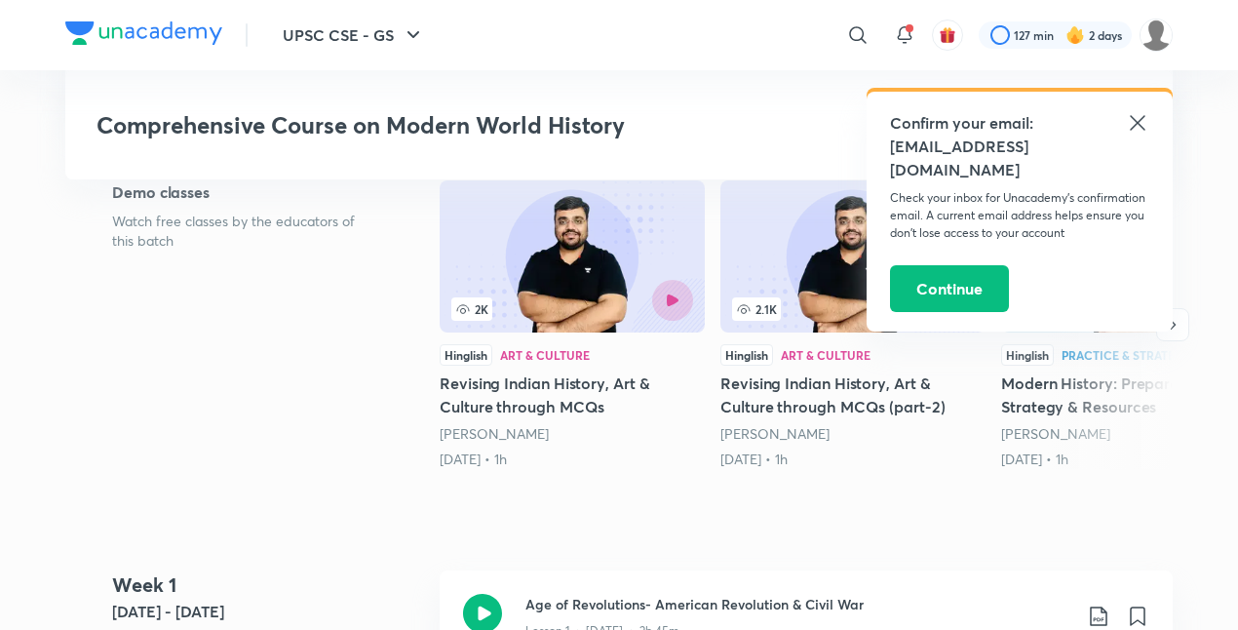
click at [1139, 104] on div "Confirm your email: [EMAIL_ADDRESS][DOMAIN_NAME] Check your inbox for Unacademy…" at bounding box center [1019, 212] width 306 height 240
click at [1134, 114] on icon at bounding box center [1137, 122] width 23 height 23
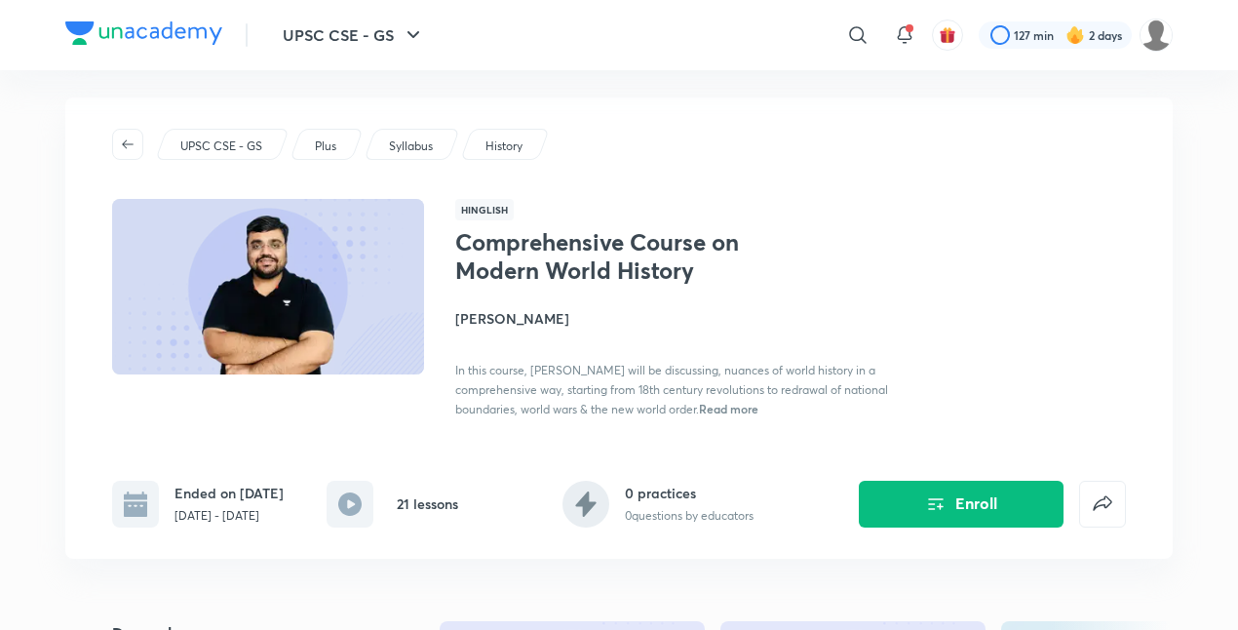
scroll to position [0, 0]
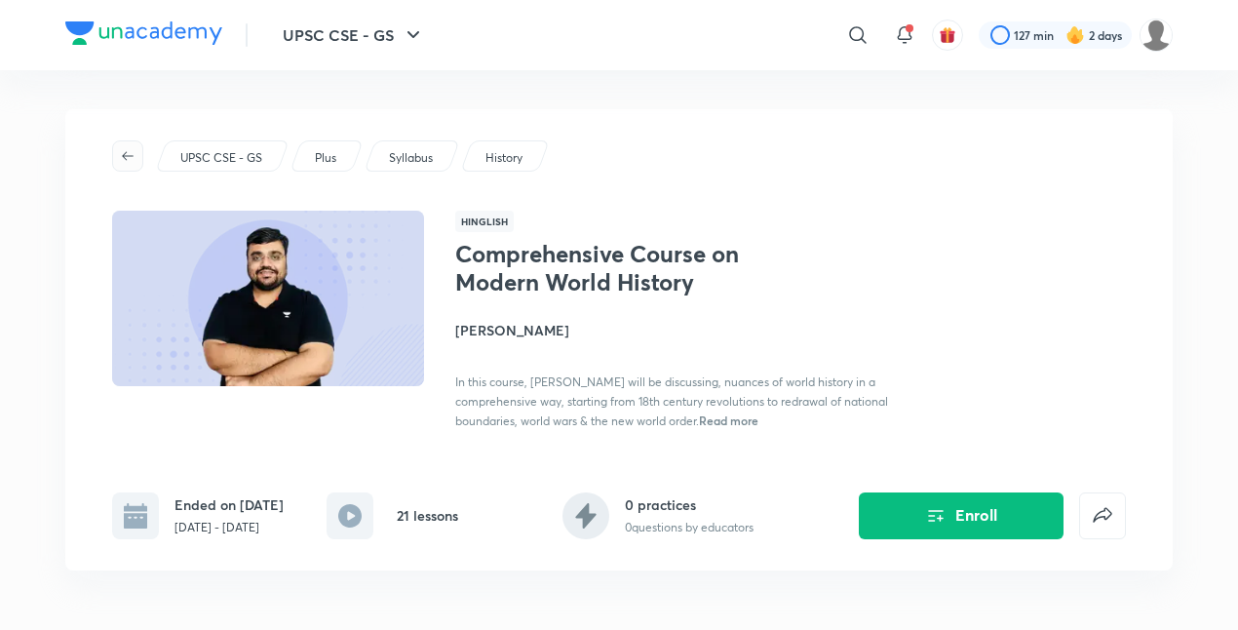
click at [134, 146] on button "button" at bounding box center [127, 155] width 31 height 31
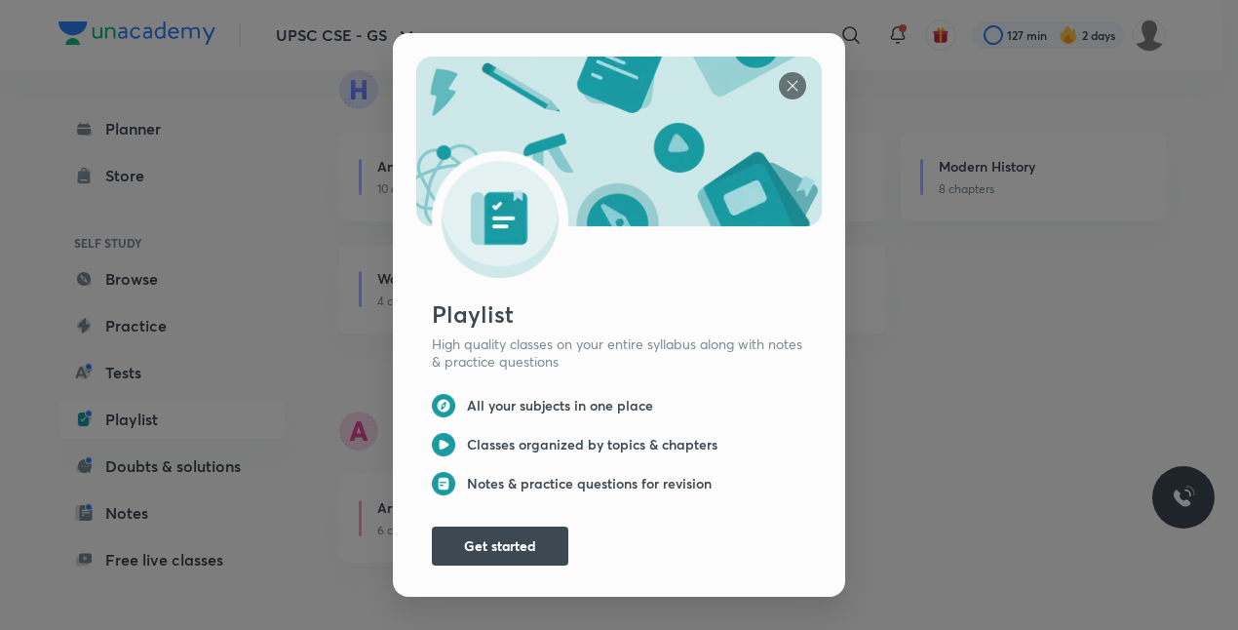
scroll to position [592, 0]
click at [786, 84] on img at bounding box center [792, 85] width 27 height 27
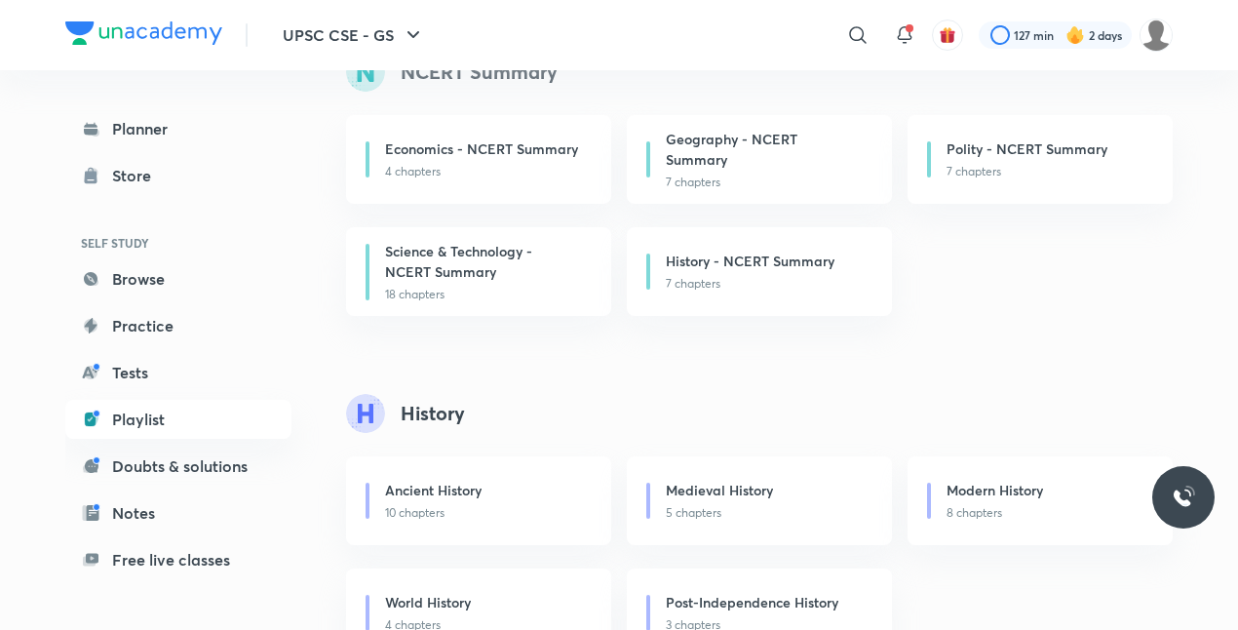
scroll to position [0, 0]
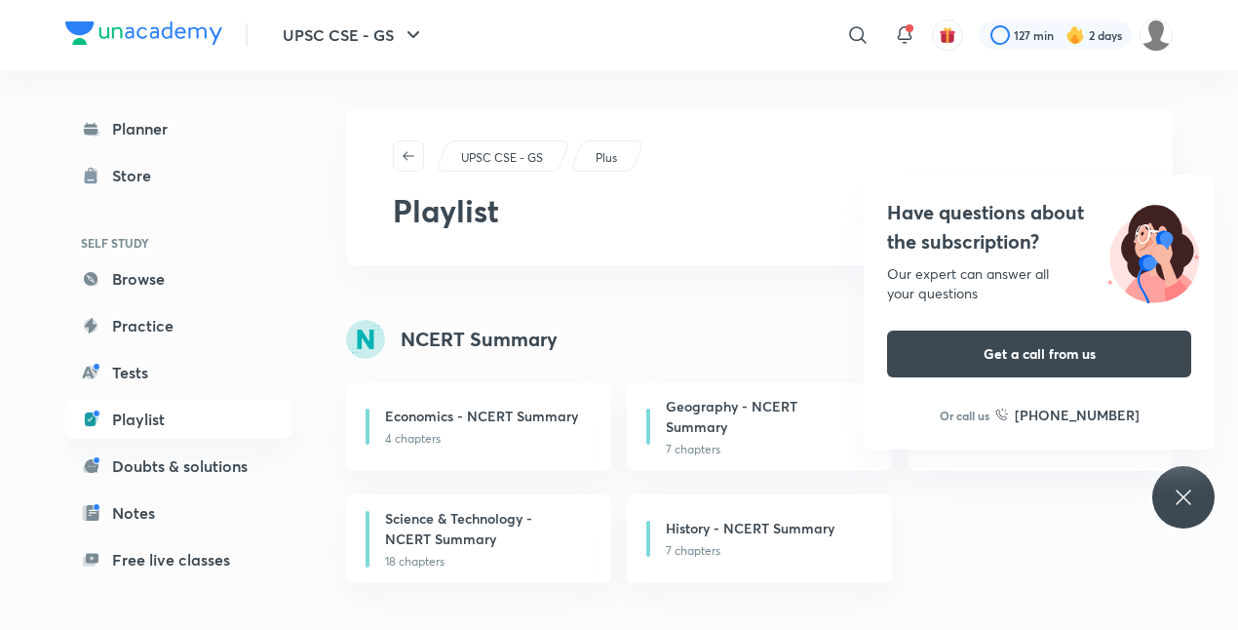
click at [1185, 491] on icon at bounding box center [1183, 496] width 23 height 23
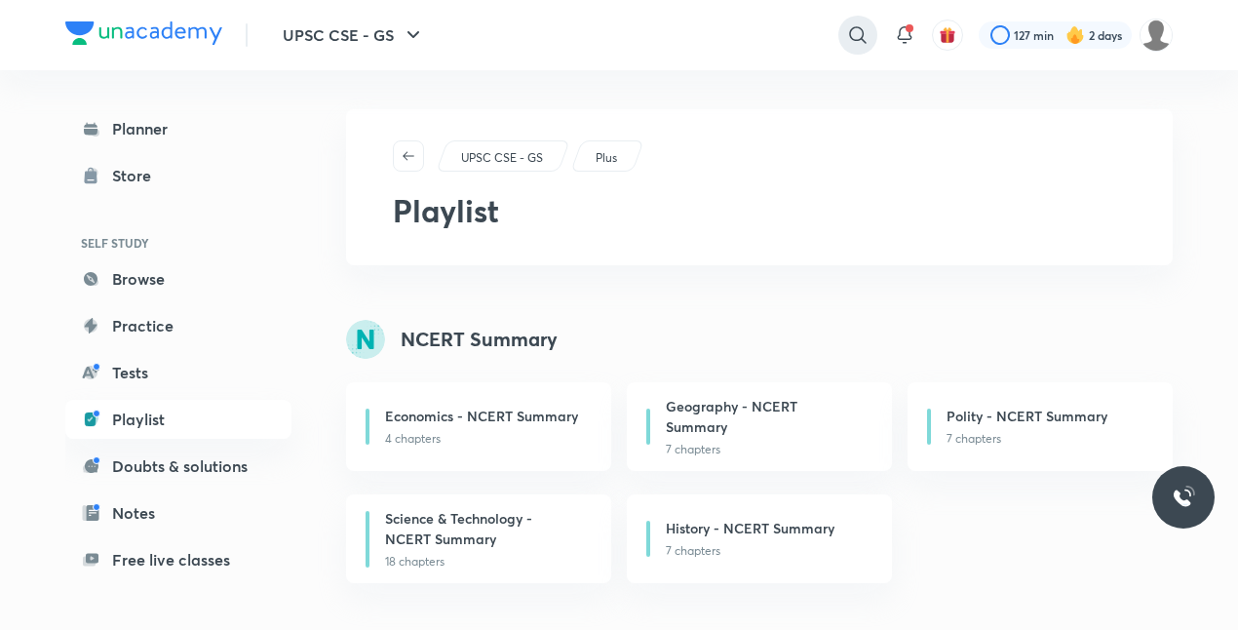
click at [849, 37] on icon at bounding box center [857, 34] width 17 height 17
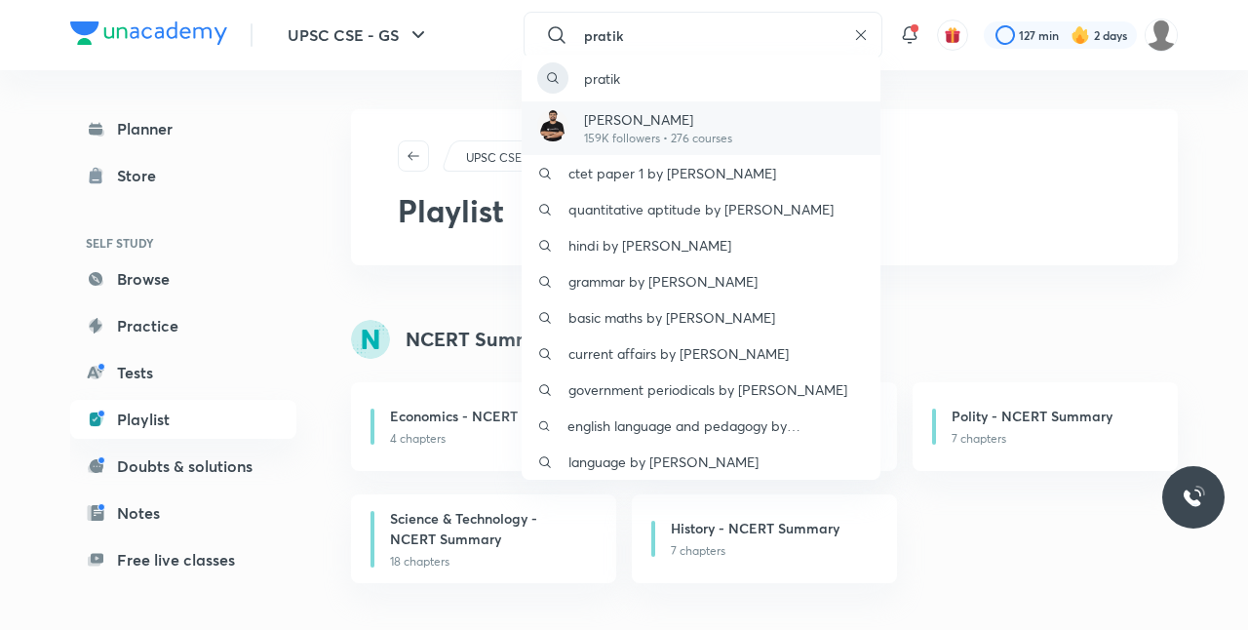
type input "pratik"
click at [697, 112] on p "[PERSON_NAME]" at bounding box center [658, 119] width 148 height 20
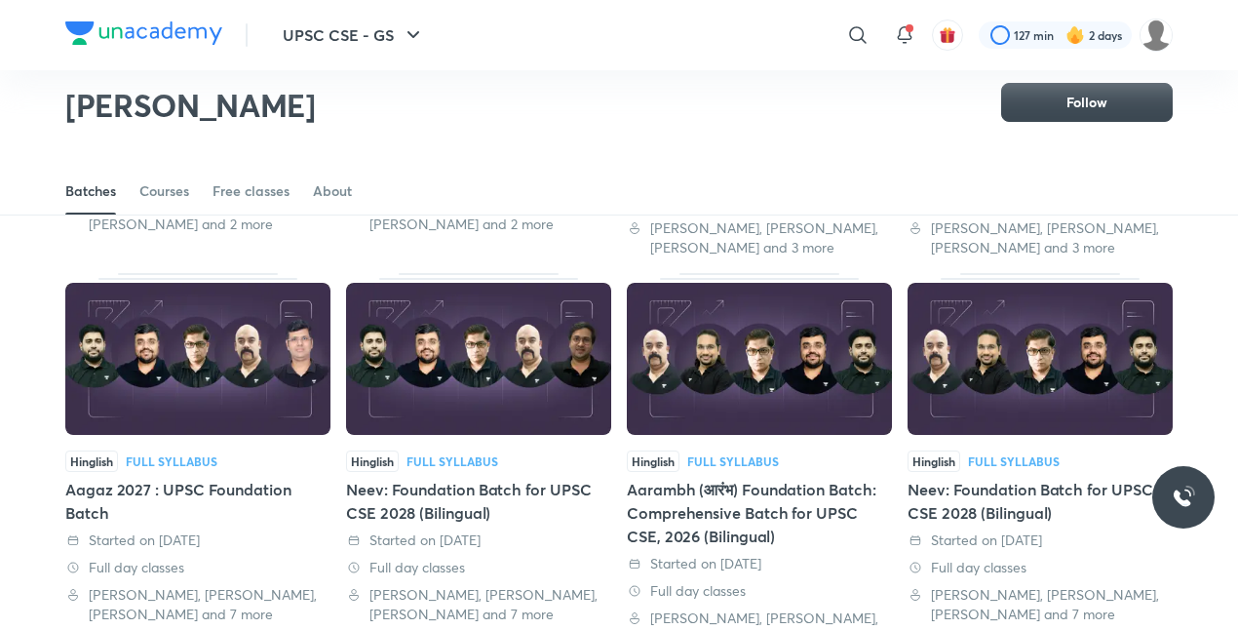
scroll to position [404, 0]
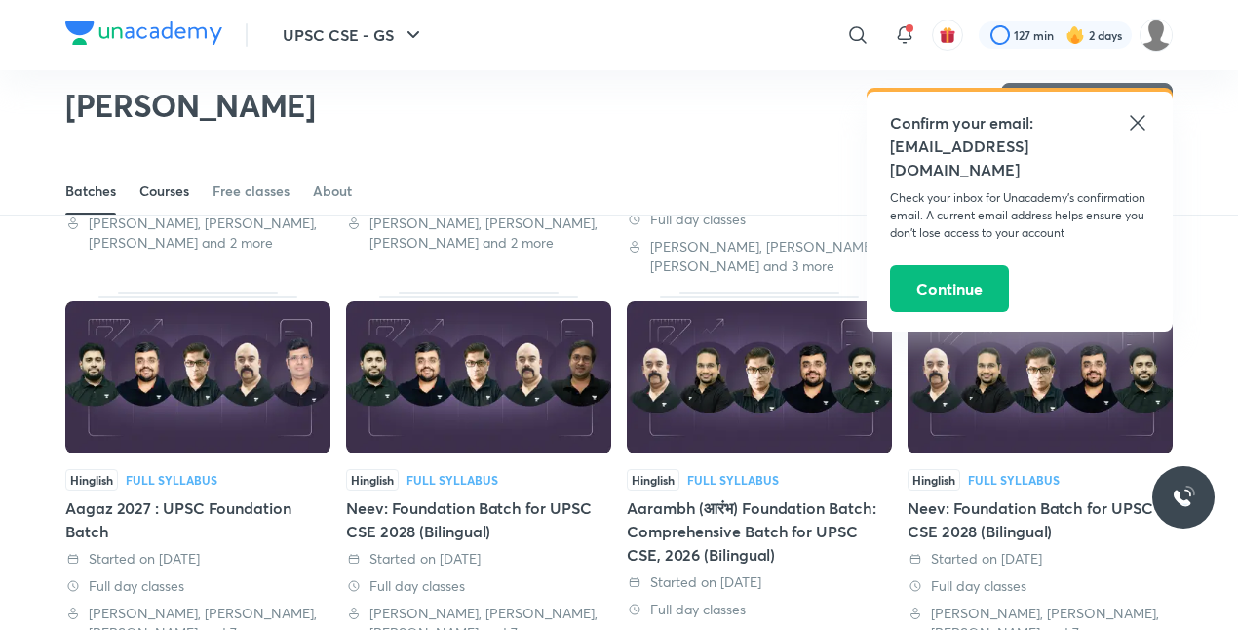
click at [152, 194] on div "Courses" at bounding box center [164, 190] width 50 height 19
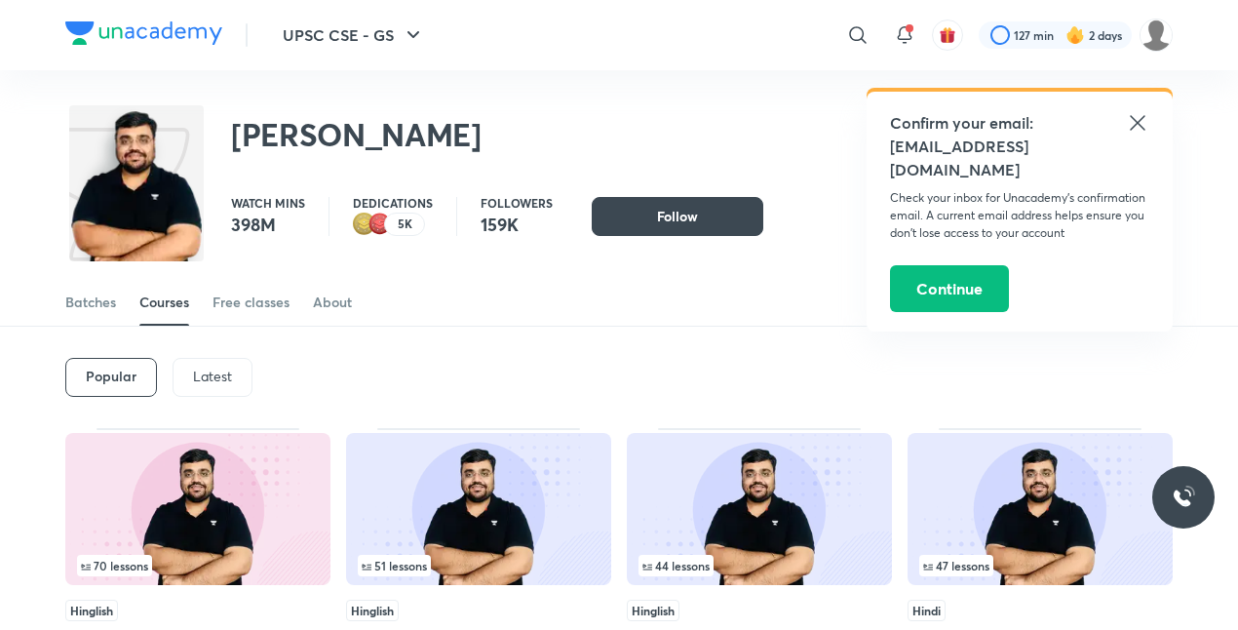
click at [210, 375] on p "Latest" at bounding box center [212, 376] width 39 height 16
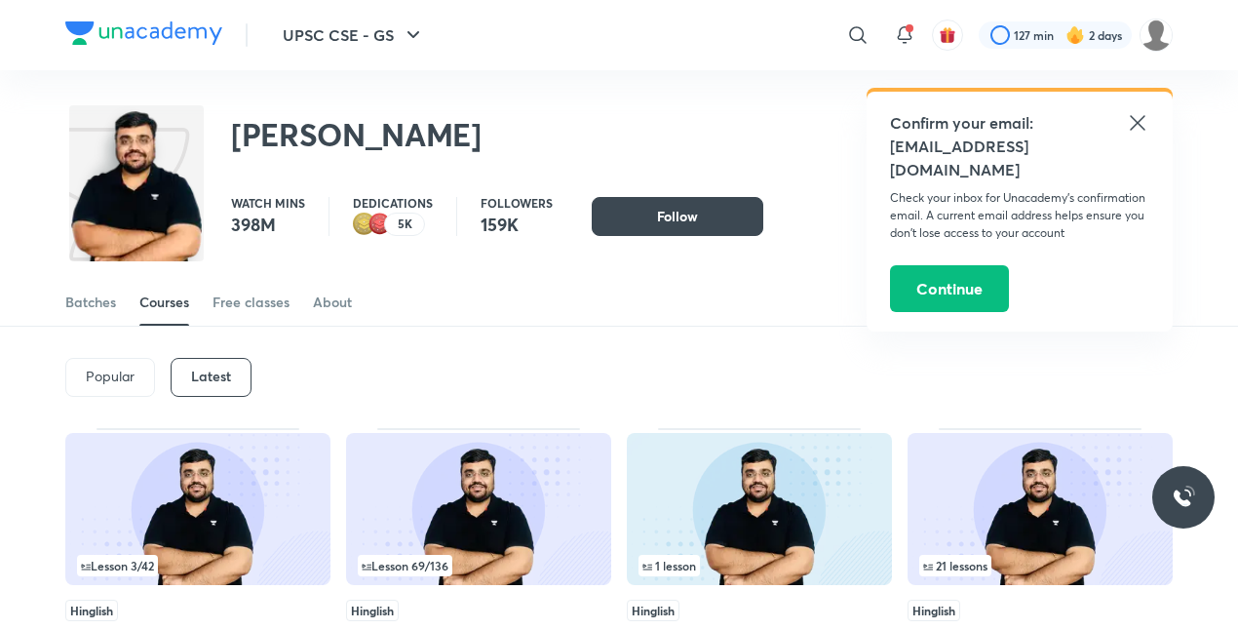
click at [981, 497] on img at bounding box center [1039, 509] width 265 height 152
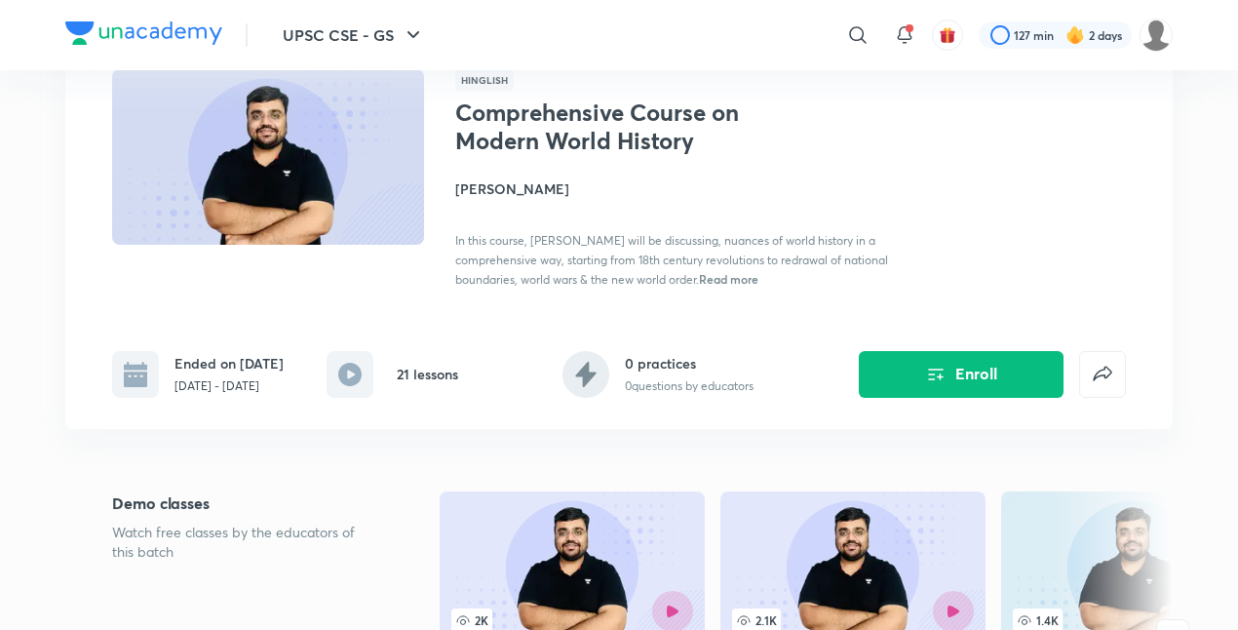
scroll to position [140, 0]
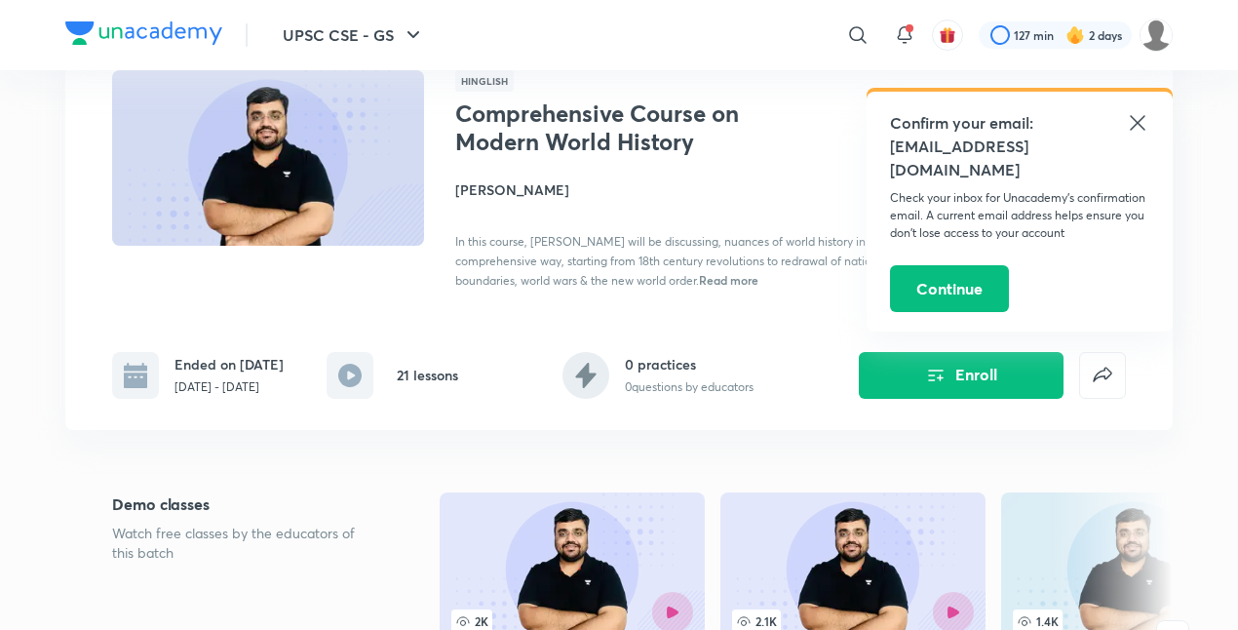
click at [1134, 109] on div "Confirm your email: [EMAIL_ADDRESS][DOMAIN_NAME] Check your inbox for Unacademy…" at bounding box center [1019, 212] width 306 height 240
click at [1145, 120] on icon at bounding box center [1137, 122] width 23 height 23
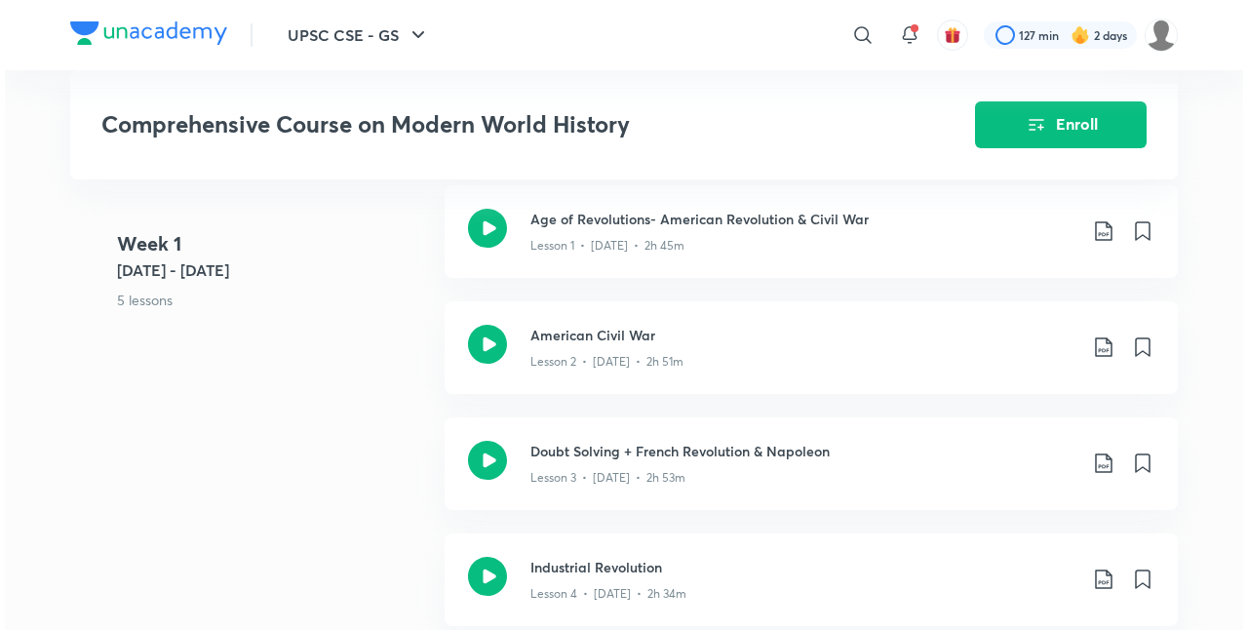
scroll to position [838, 0]
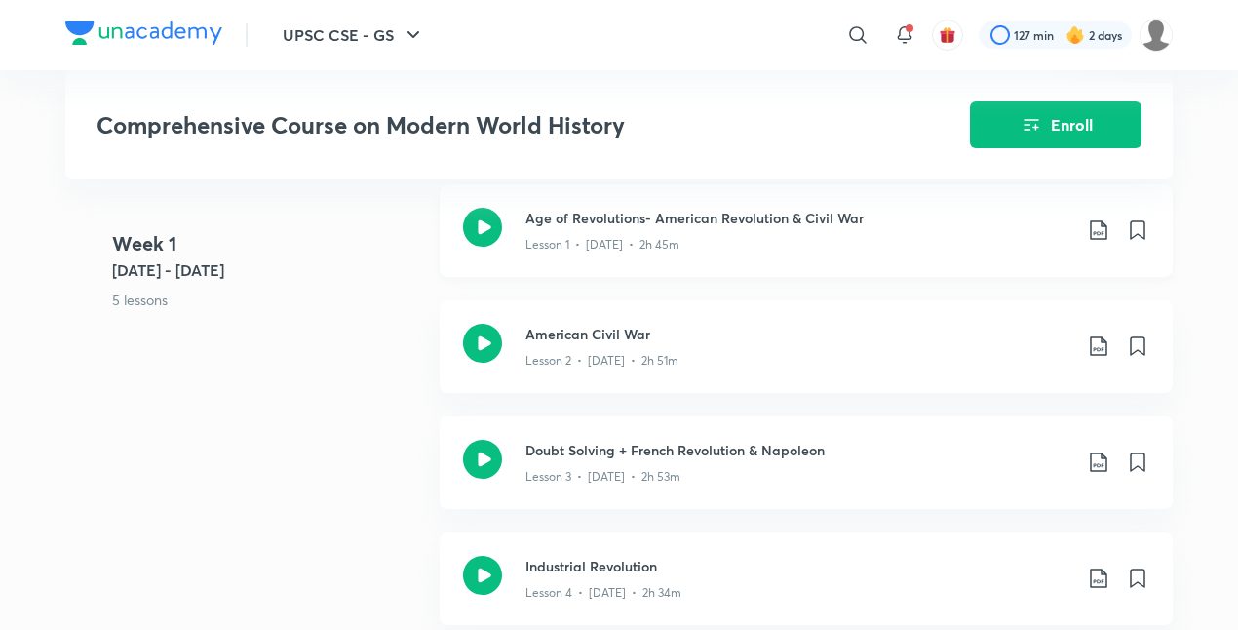
click at [1107, 226] on icon at bounding box center [1098, 229] width 23 height 23
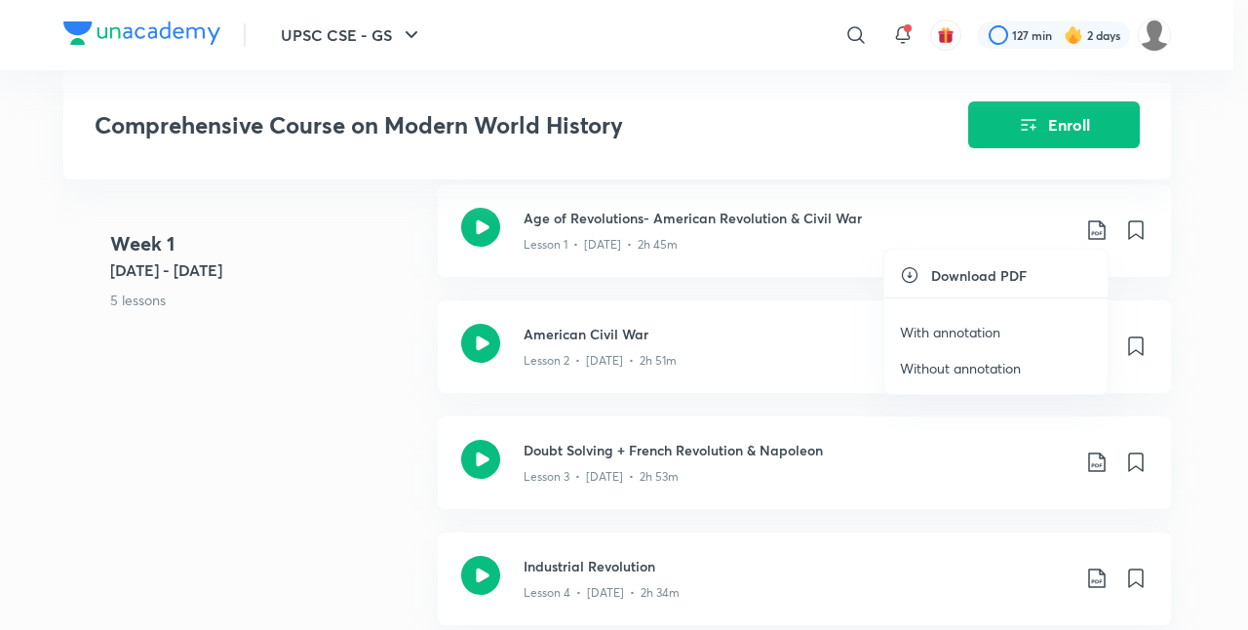
click at [971, 335] on p "With annotation" at bounding box center [950, 332] width 100 height 20
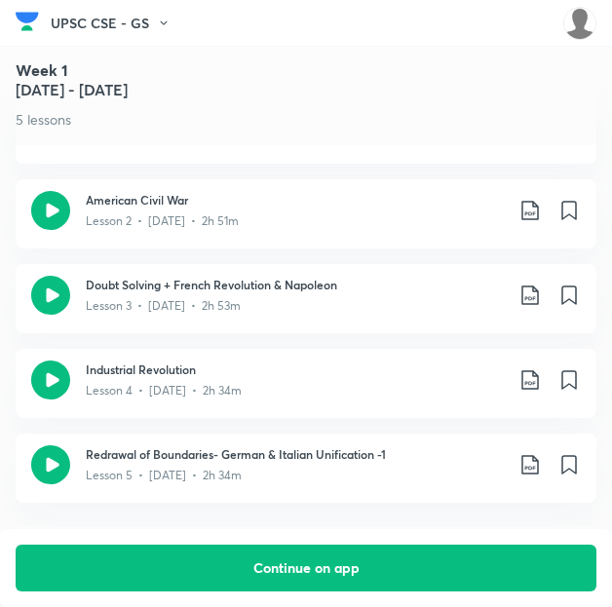
scroll to position [1156, 0]
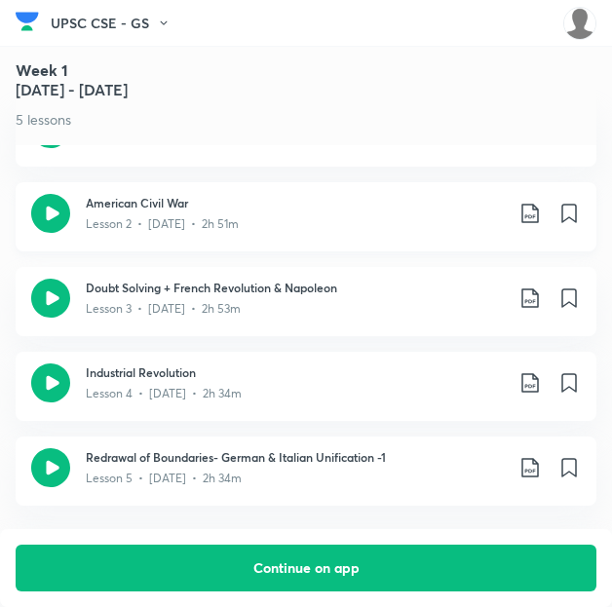
click at [529, 202] on icon at bounding box center [530, 213] width 23 height 23
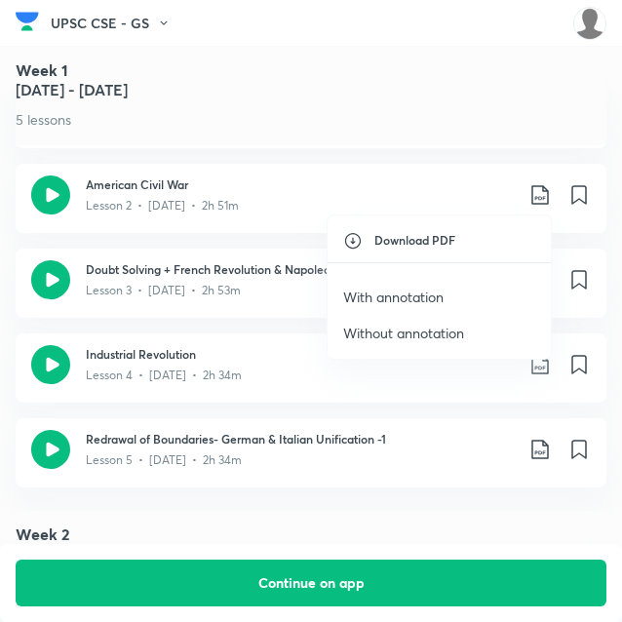
click at [438, 293] on p "With annotation" at bounding box center [393, 297] width 100 height 20
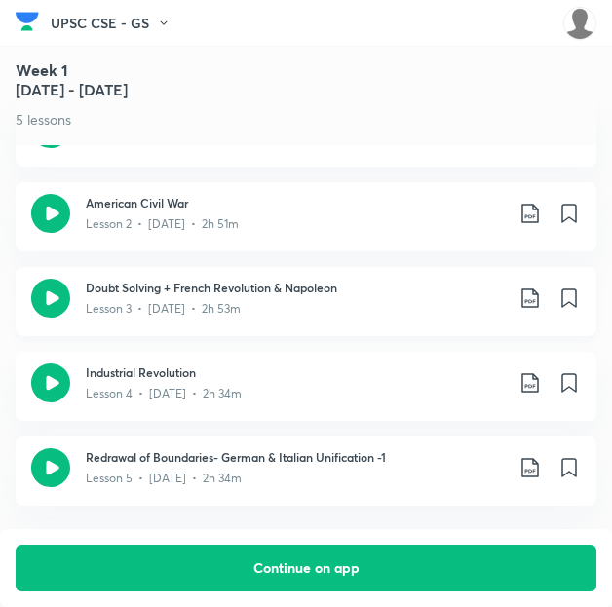
click at [538, 288] on icon at bounding box center [529, 297] width 17 height 19
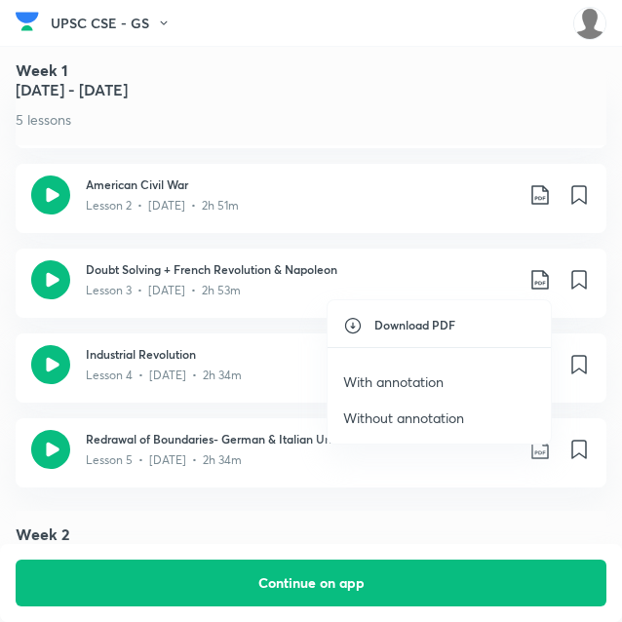
click at [409, 374] on p "With annotation" at bounding box center [393, 381] width 100 height 20
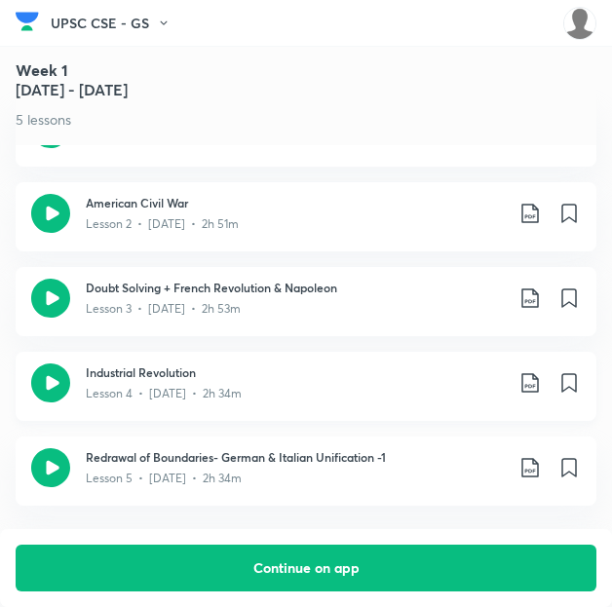
click at [534, 373] on icon at bounding box center [529, 382] width 17 height 19
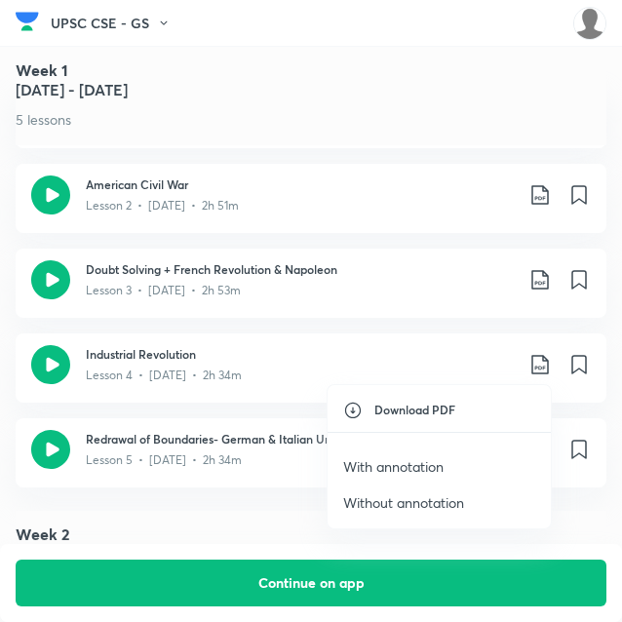
click at [410, 470] on p "With annotation" at bounding box center [393, 466] width 100 height 20
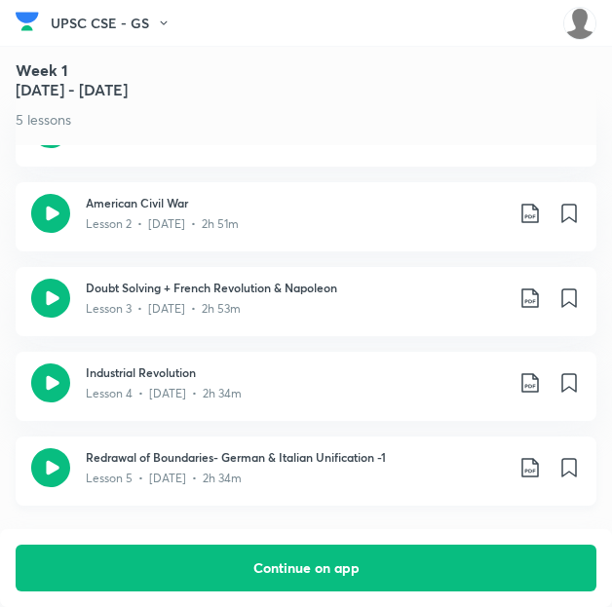
click at [538, 456] on icon at bounding box center [530, 467] width 23 height 23
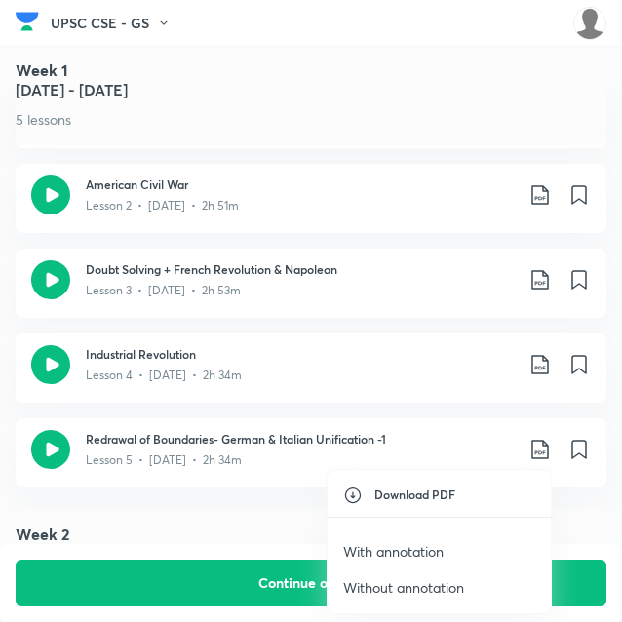
click at [417, 551] on p "With annotation" at bounding box center [393, 551] width 100 height 20
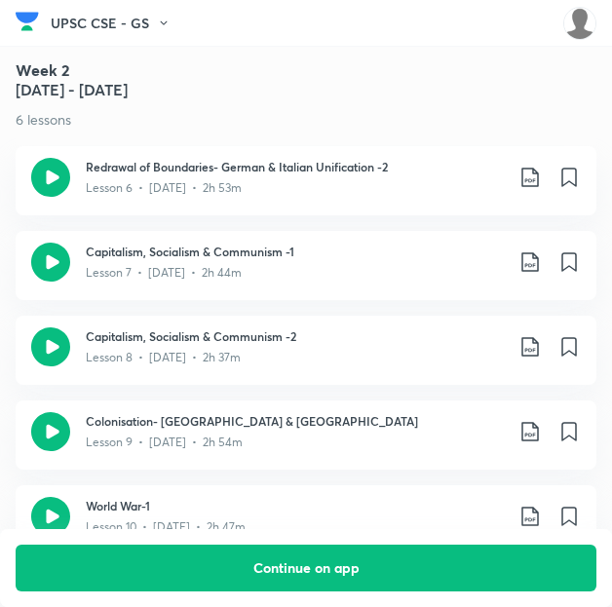
scroll to position [1626, 0]
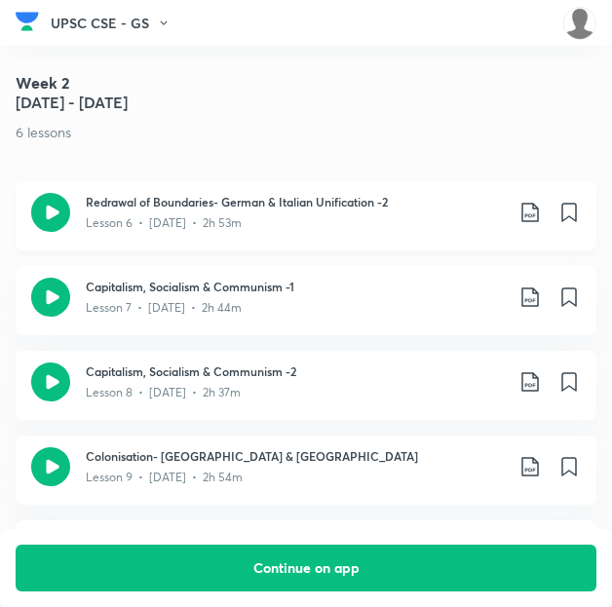
click at [534, 201] on icon at bounding box center [530, 212] width 23 height 23
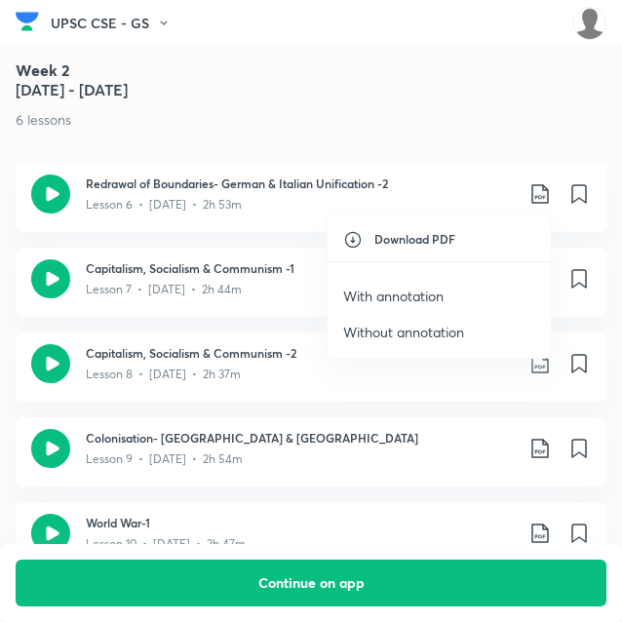
click at [420, 296] on p "With annotation" at bounding box center [393, 296] width 100 height 20
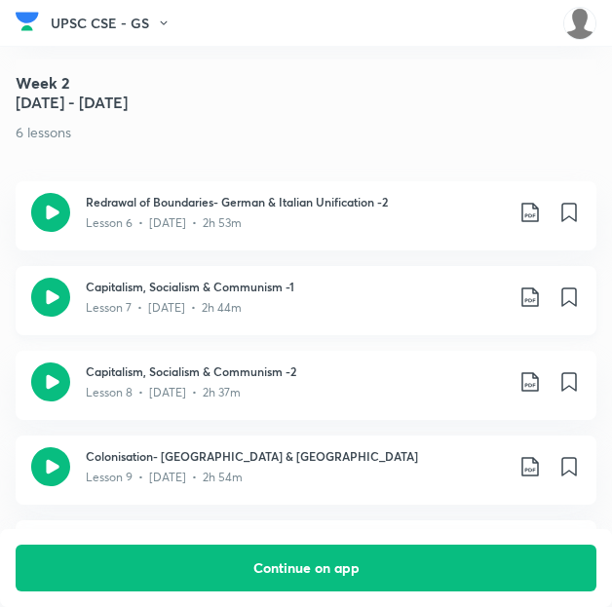
click at [532, 288] on icon at bounding box center [529, 297] width 17 height 19
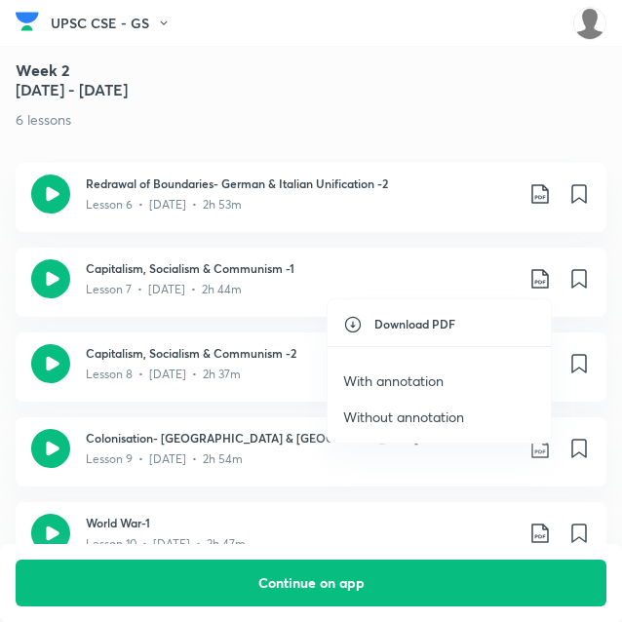
click at [425, 387] on p "With annotation" at bounding box center [393, 380] width 100 height 20
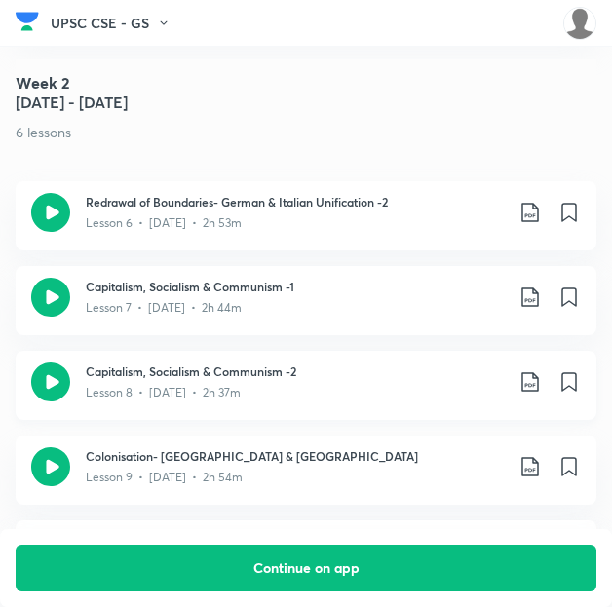
click at [542, 370] on icon at bounding box center [530, 381] width 23 height 23
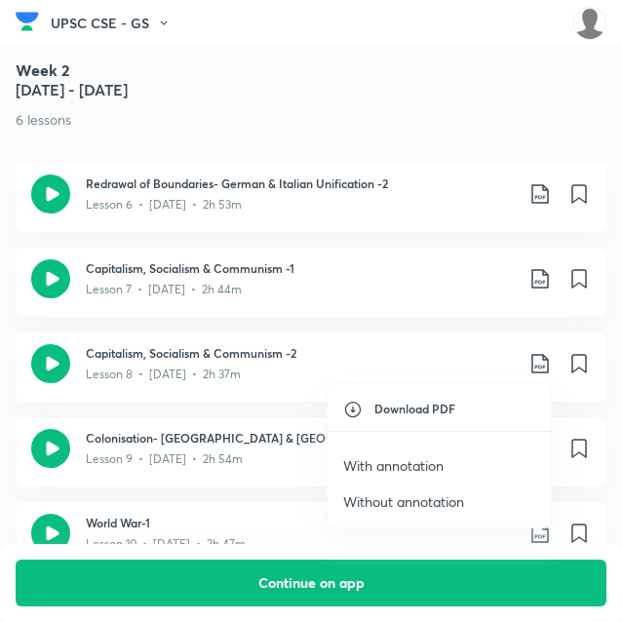
click at [439, 455] on p "With annotation" at bounding box center [393, 465] width 100 height 20
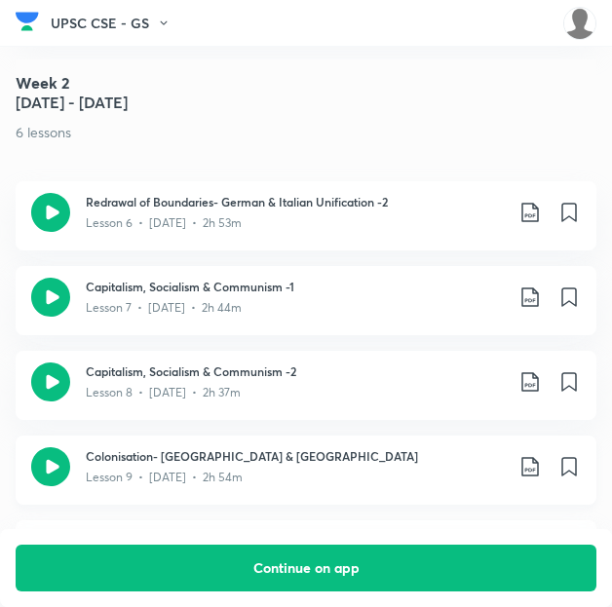
click at [535, 455] on icon at bounding box center [530, 466] width 23 height 23
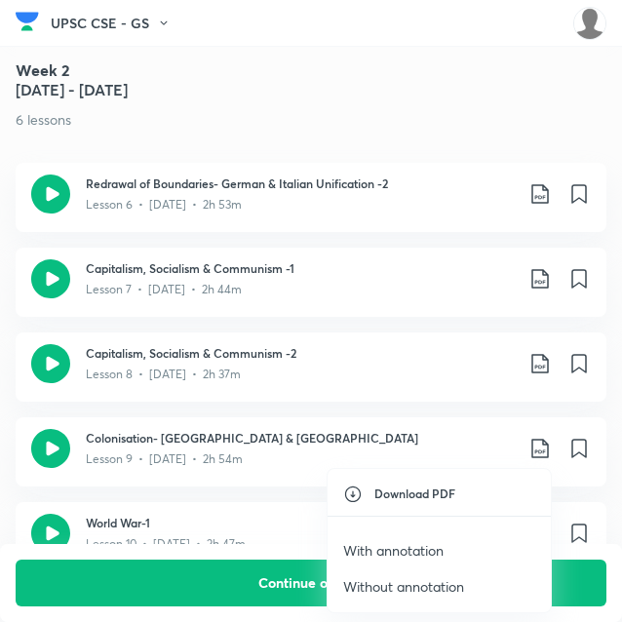
click at [395, 549] on p "With annotation" at bounding box center [393, 550] width 100 height 20
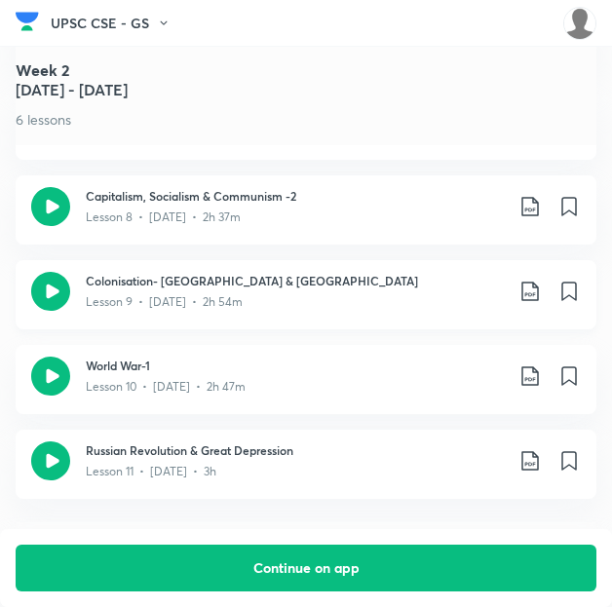
scroll to position [1865, 0]
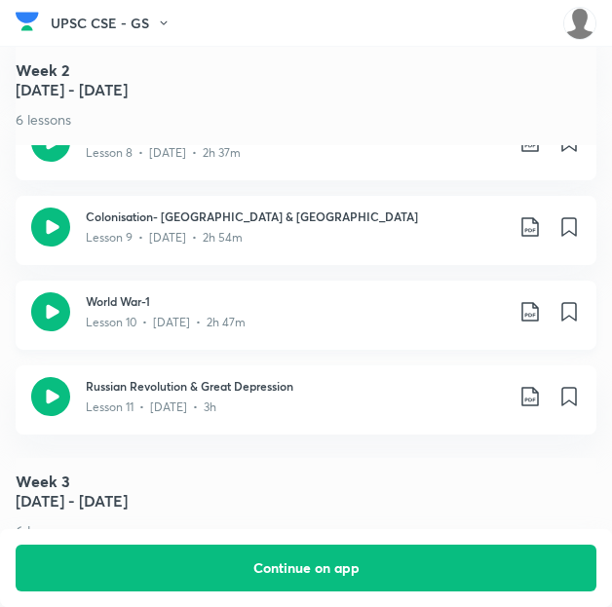
click at [538, 300] on icon at bounding box center [530, 311] width 23 height 23
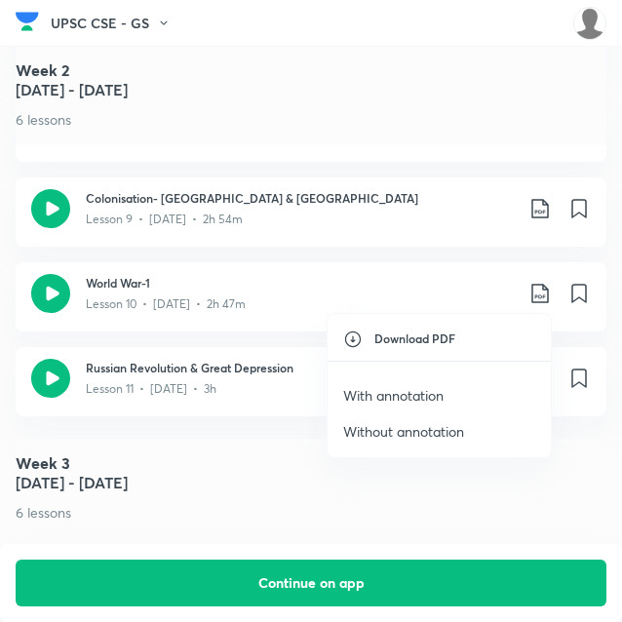
click at [423, 389] on p "With annotation" at bounding box center [393, 395] width 100 height 20
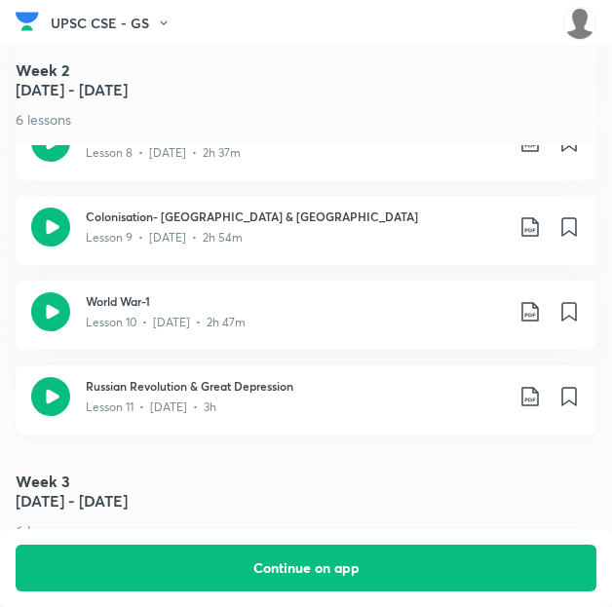
click at [540, 385] on icon at bounding box center [530, 396] width 23 height 23
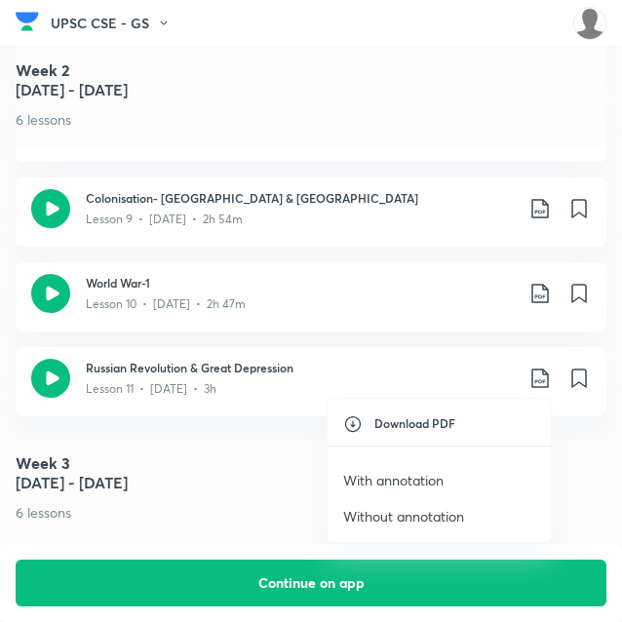
click at [404, 473] on p "With annotation" at bounding box center [393, 480] width 100 height 20
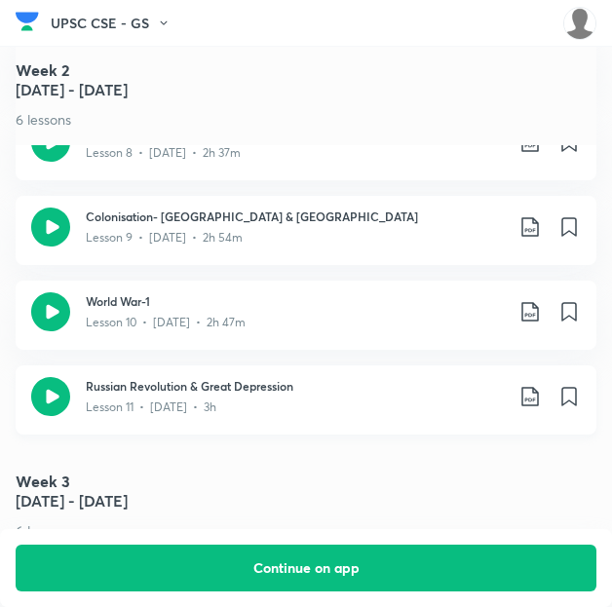
click at [355, 395] on div "Lesson 11 • [DATE] • 3h" at bounding box center [294, 405] width 417 height 21
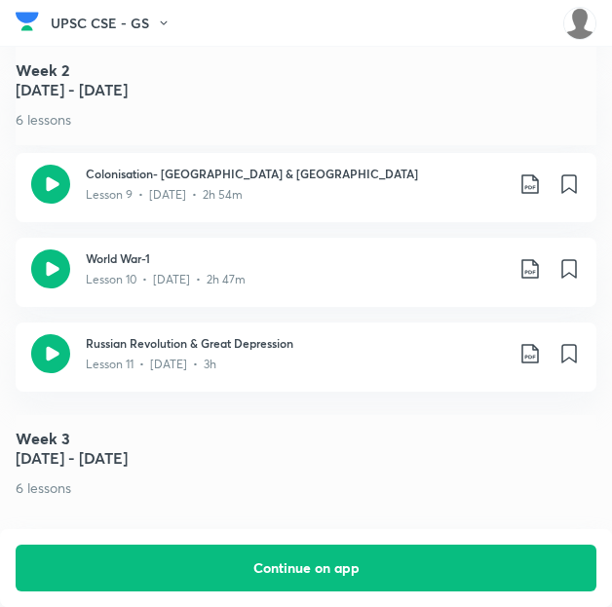
scroll to position [1909, 0]
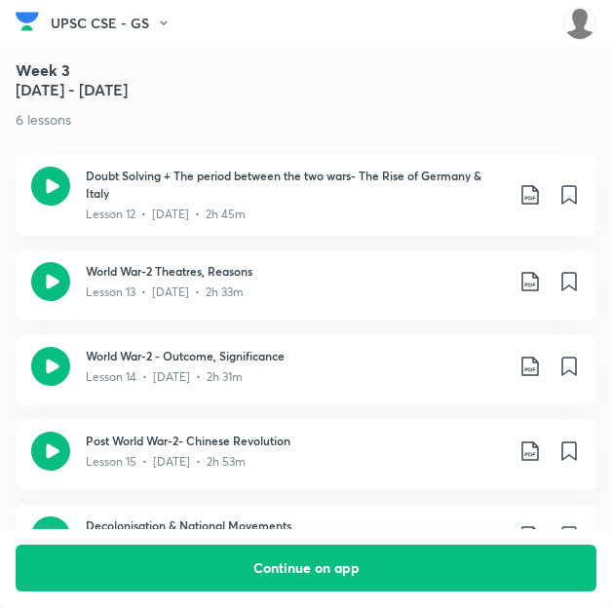
scroll to position [2287, 0]
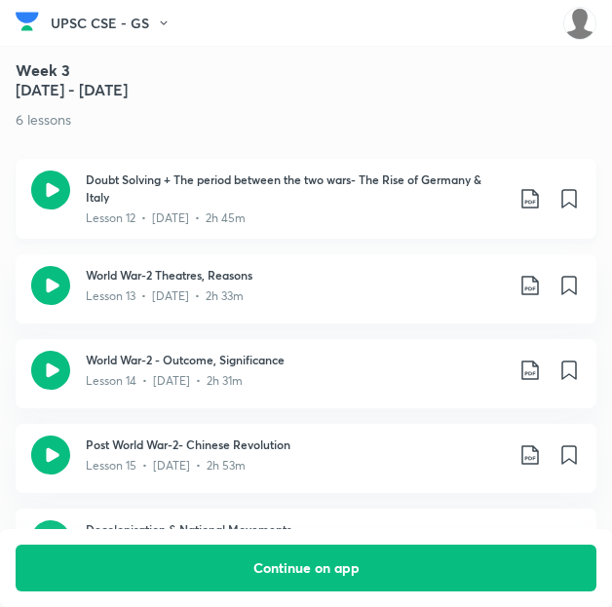
click at [532, 189] on icon at bounding box center [529, 198] width 17 height 19
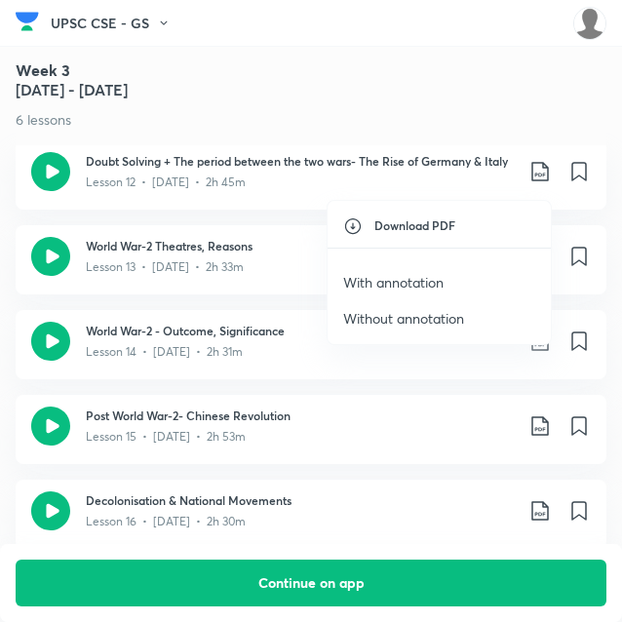
click at [401, 281] on p "With annotation" at bounding box center [393, 282] width 100 height 20
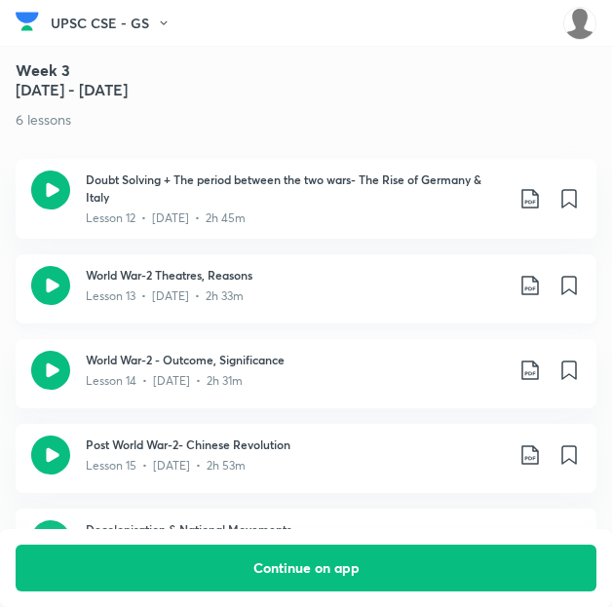
click at [538, 276] on icon at bounding box center [529, 285] width 17 height 19
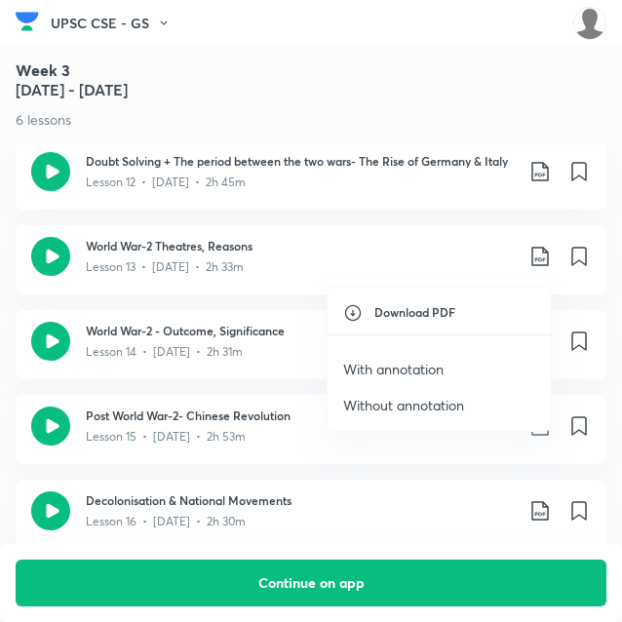
click at [428, 360] on p "With annotation" at bounding box center [393, 369] width 100 height 20
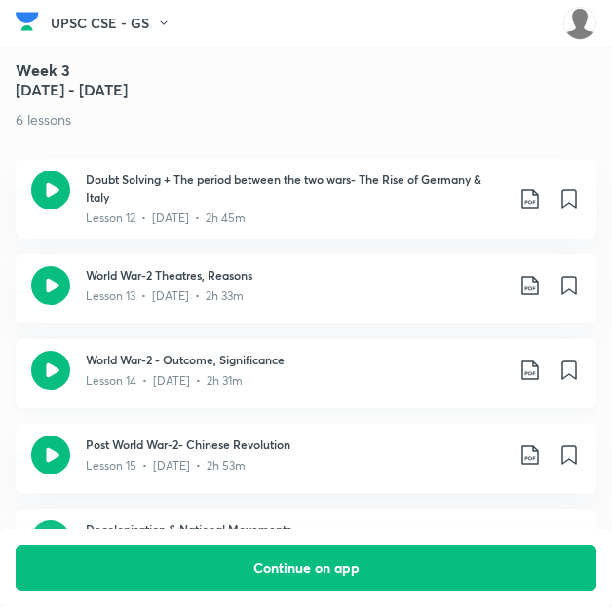
click at [538, 359] on icon at bounding box center [530, 370] width 23 height 23
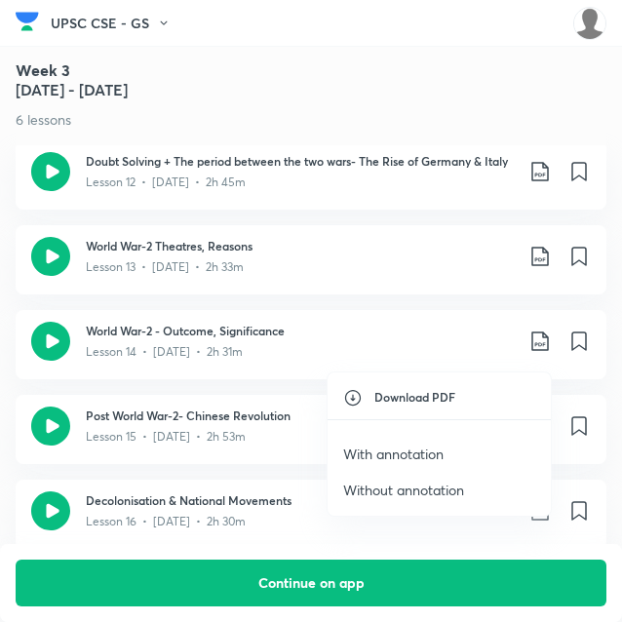
click at [407, 455] on p "With annotation" at bounding box center [393, 453] width 100 height 20
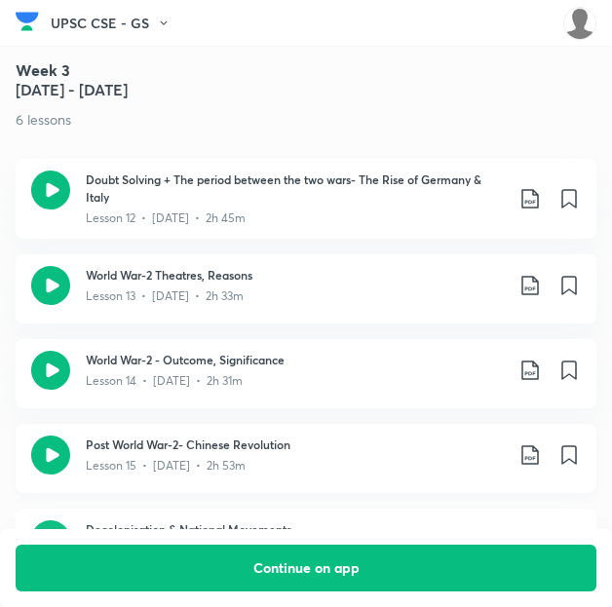
click at [537, 443] on icon at bounding box center [530, 454] width 23 height 23
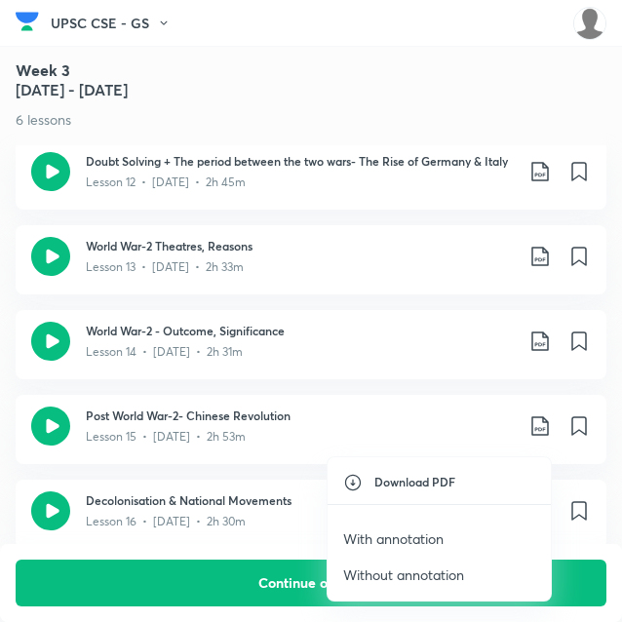
click at [412, 528] on p "With annotation" at bounding box center [393, 538] width 100 height 20
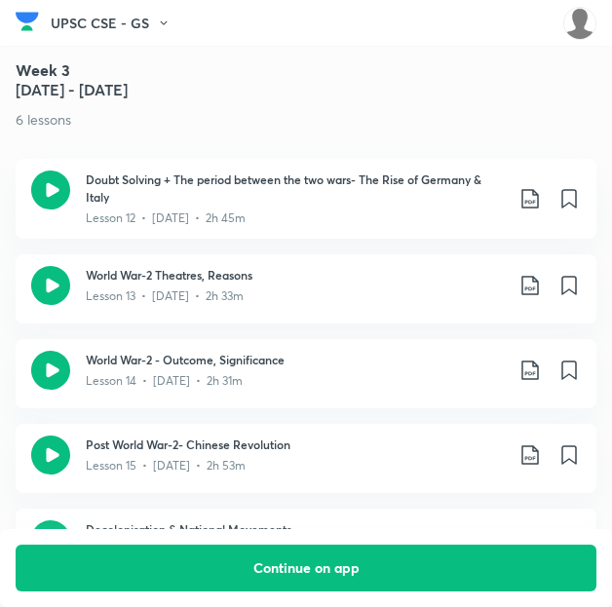
click at [532, 530] on icon at bounding box center [529, 539] width 17 height 19
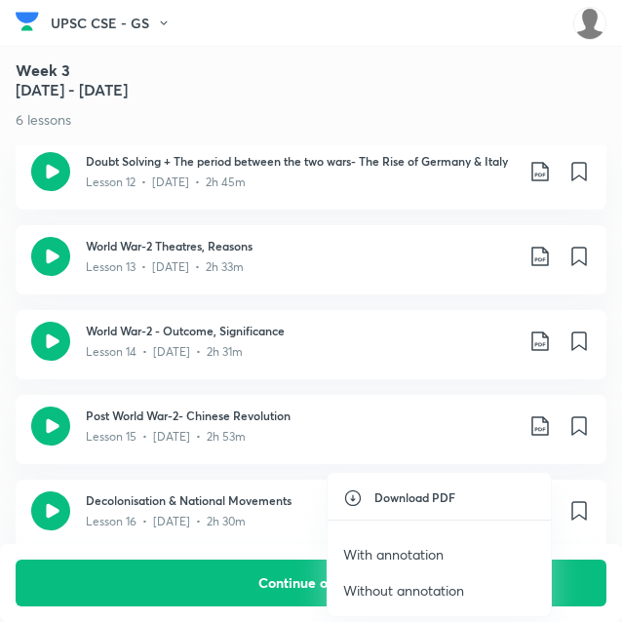
click at [407, 550] on p "With annotation" at bounding box center [393, 554] width 100 height 20
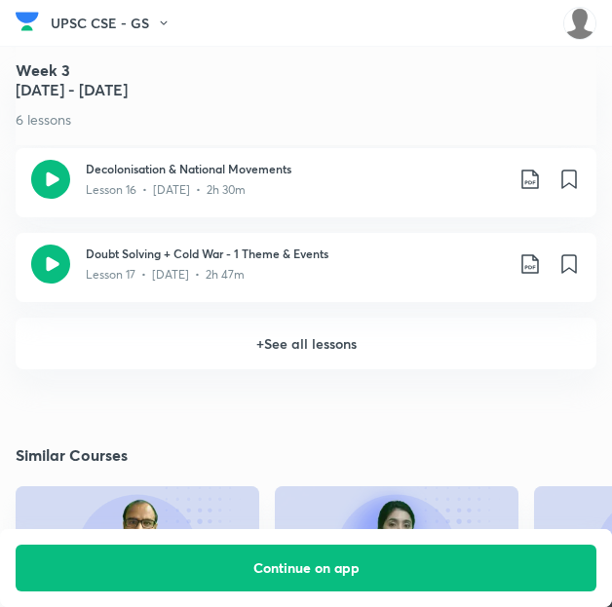
scroll to position [2672, 0]
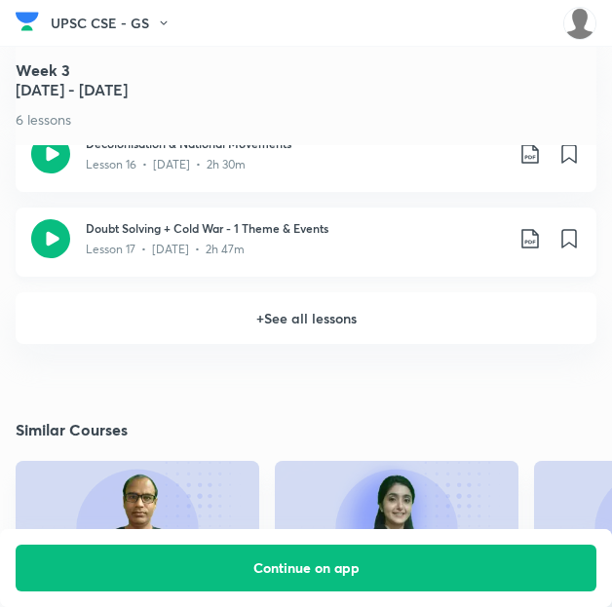
click at [542, 227] on icon at bounding box center [530, 238] width 23 height 23
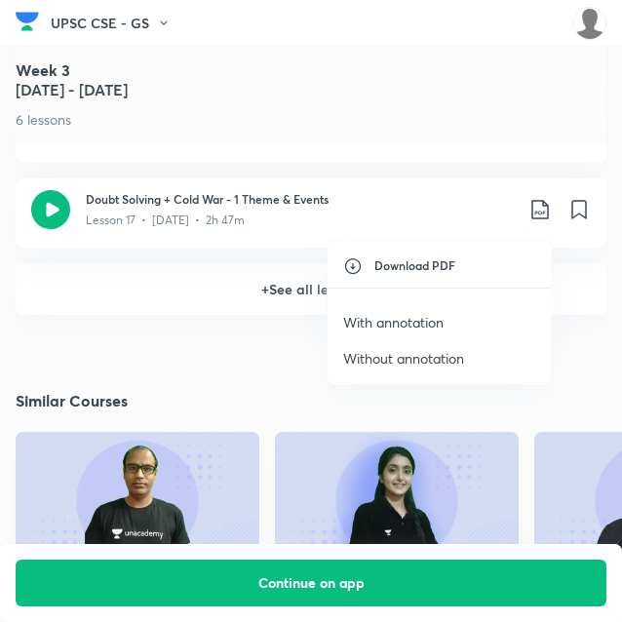
click at [417, 321] on p "With annotation" at bounding box center [393, 322] width 100 height 20
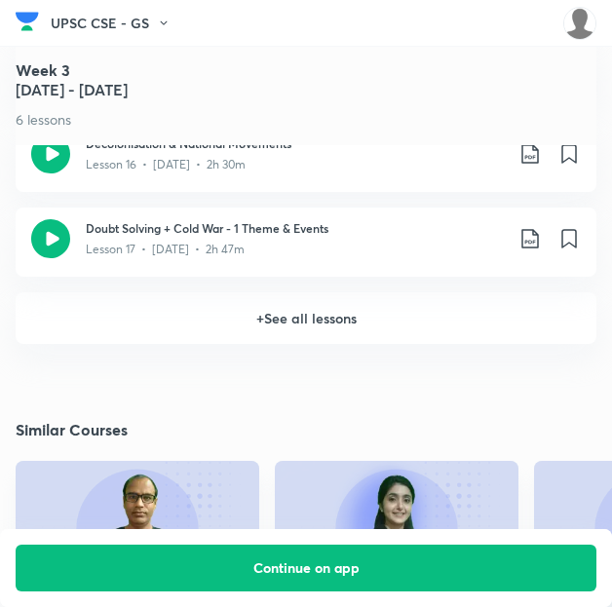
click at [400, 302] on h6 "+ See all lessons" at bounding box center [306, 318] width 581 height 52
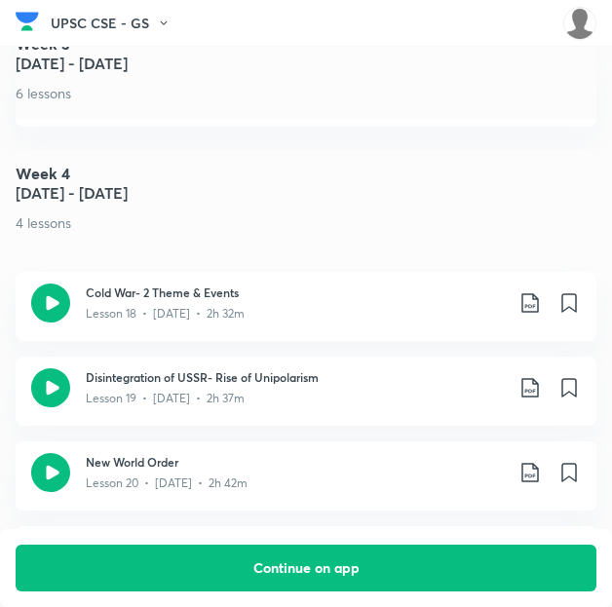
scroll to position [2823, 0]
click at [542, 291] on icon at bounding box center [530, 302] width 23 height 23
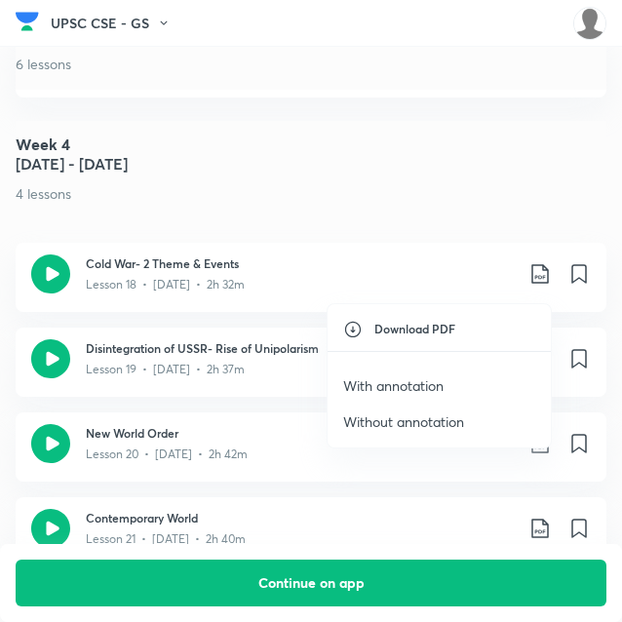
click at [405, 377] on p "With annotation" at bounding box center [393, 385] width 100 height 20
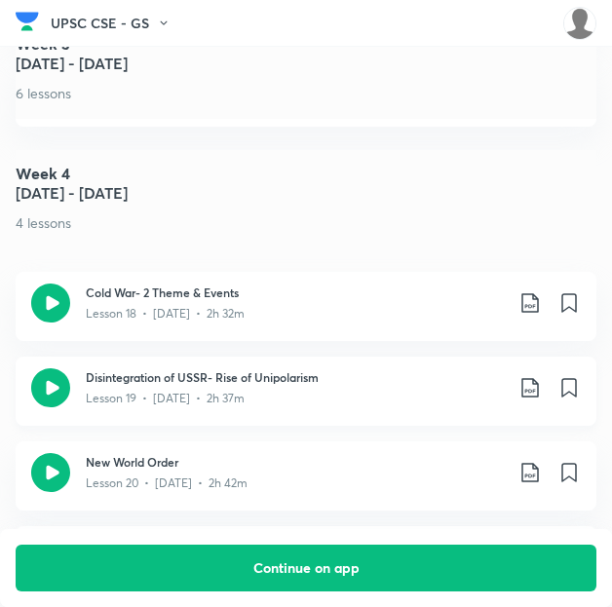
click at [542, 376] on icon at bounding box center [530, 387] width 23 height 23
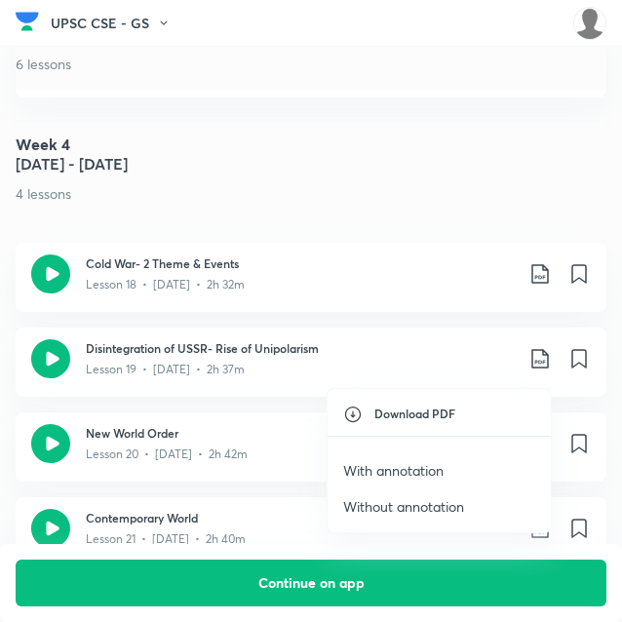
click at [429, 466] on p "With annotation" at bounding box center [393, 470] width 100 height 20
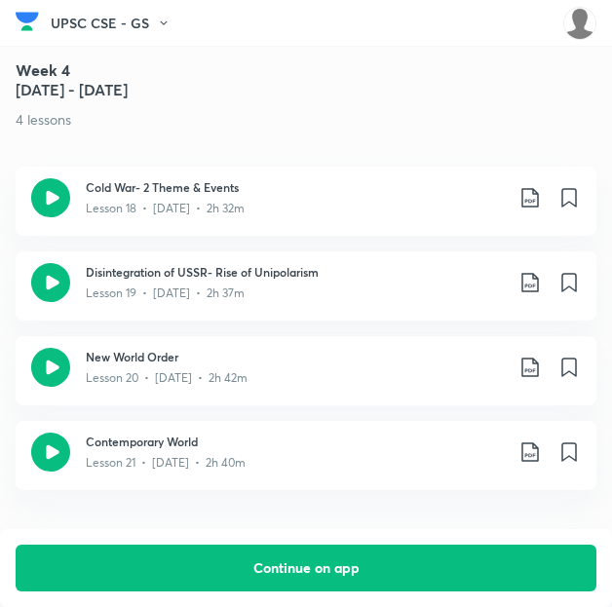
scroll to position [2928, 0]
click at [536, 358] on icon at bounding box center [529, 367] width 17 height 19
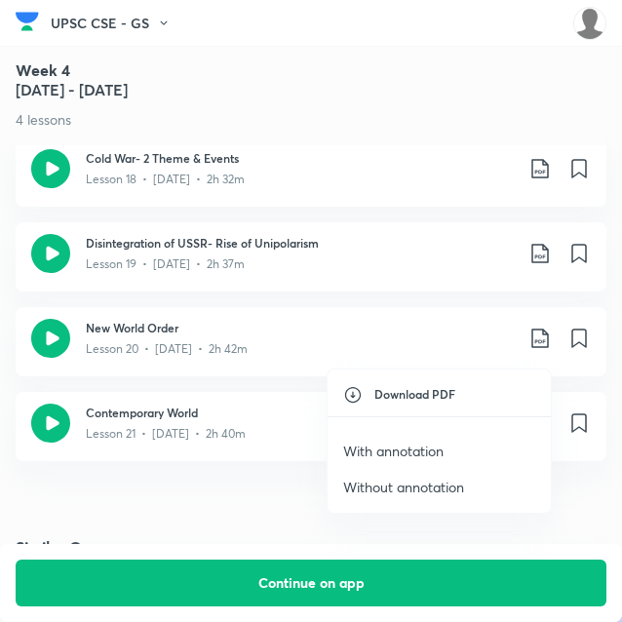
click at [409, 445] on p "With annotation" at bounding box center [393, 451] width 100 height 20
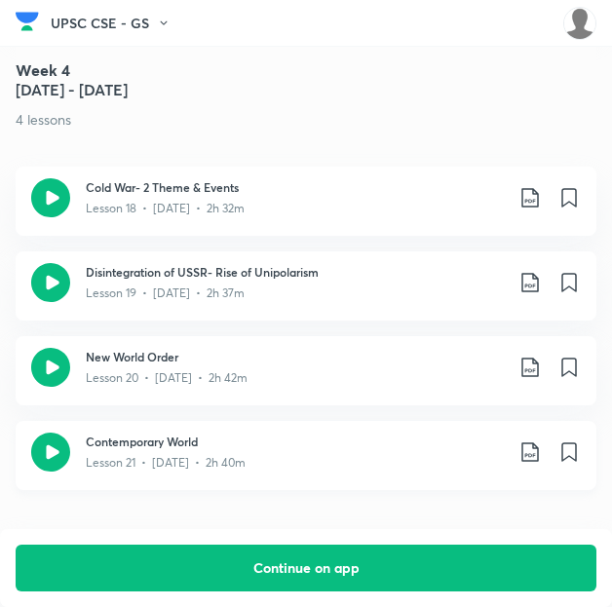
click at [540, 441] on icon at bounding box center [530, 452] width 23 height 23
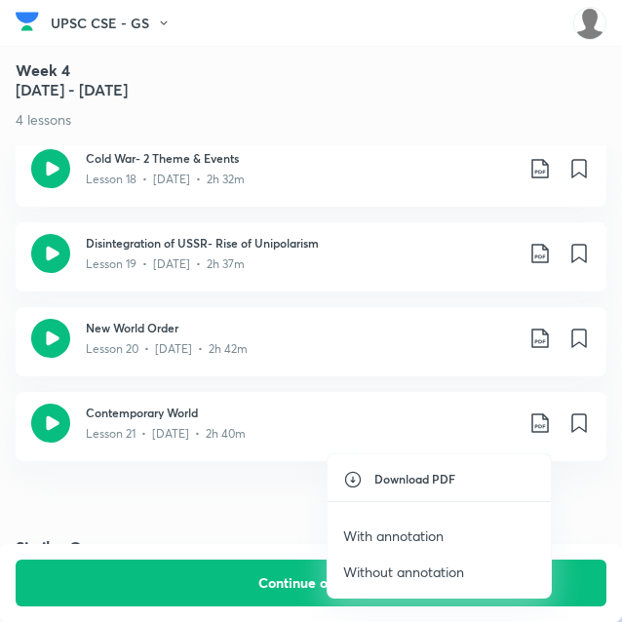
click at [400, 533] on p "With annotation" at bounding box center [393, 535] width 100 height 20
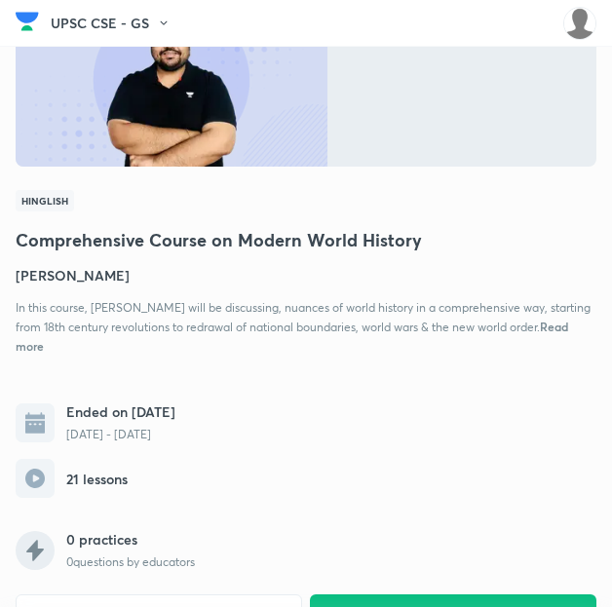
scroll to position [70, 0]
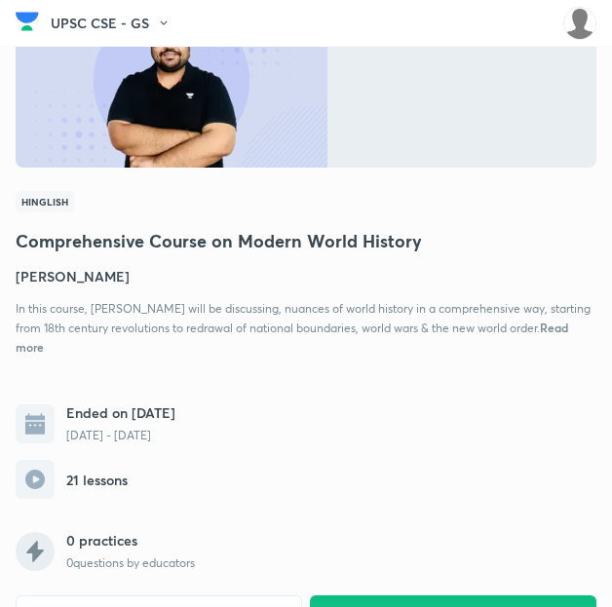
click at [80, 273] on h4 "[PERSON_NAME]" at bounding box center [306, 276] width 581 height 20
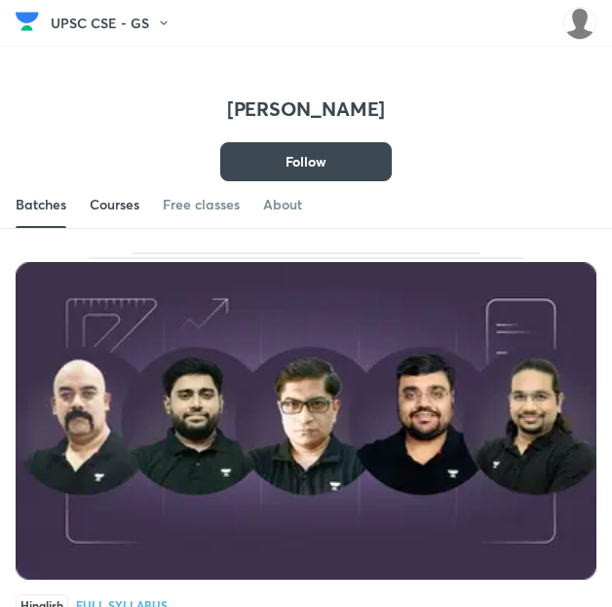
click at [112, 205] on div "Courses" at bounding box center [115, 204] width 50 height 19
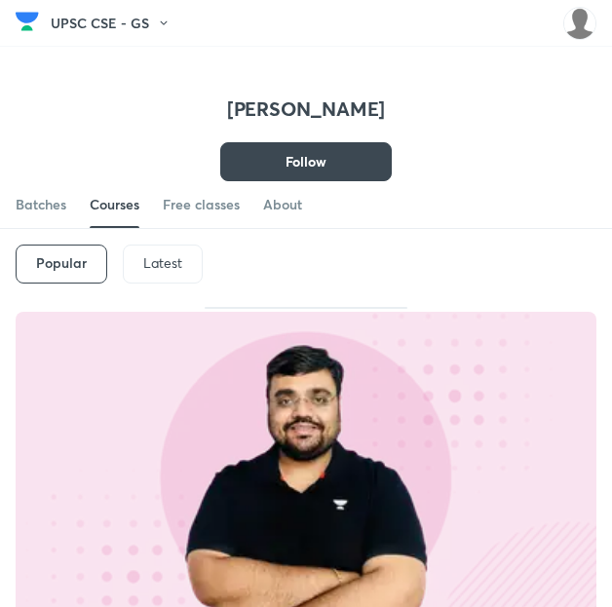
click at [158, 261] on p "Latest" at bounding box center [162, 263] width 39 height 16
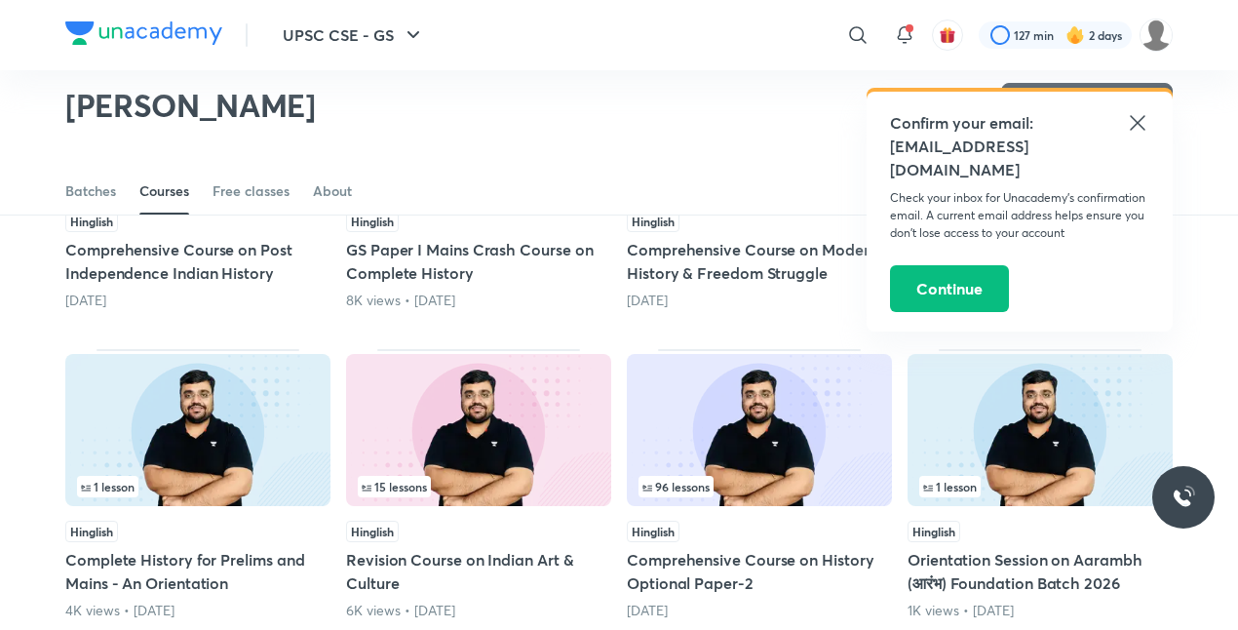
scroll to position [639, 0]
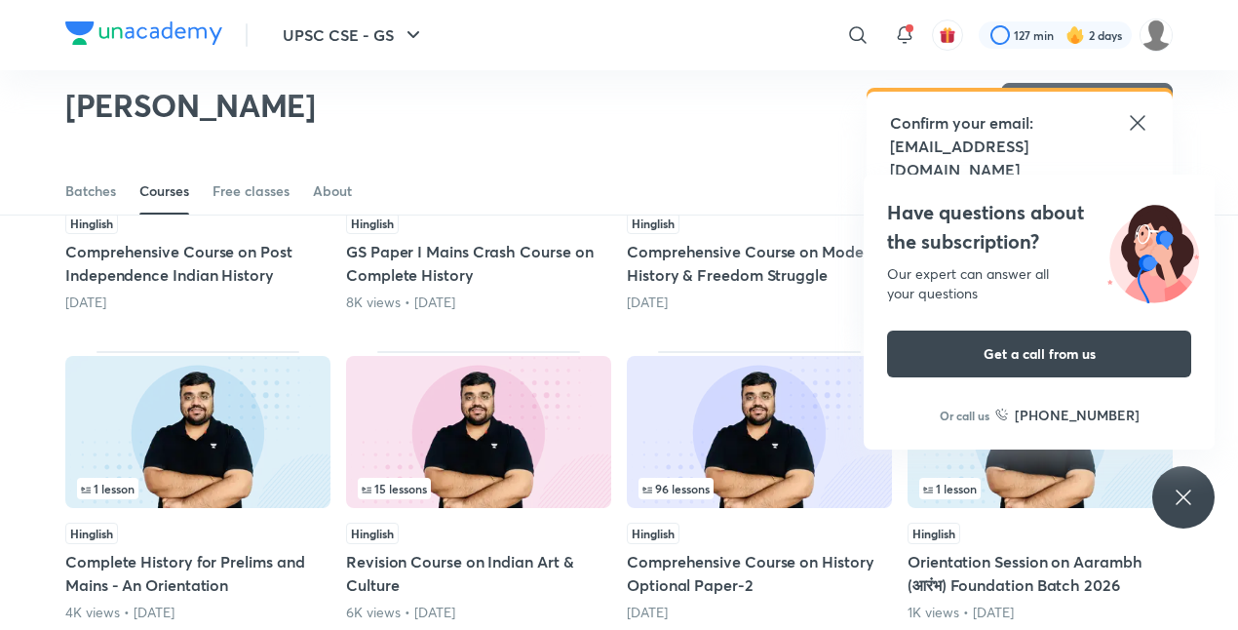
click at [1144, 122] on icon at bounding box center [1137, 122] width 23 height 23
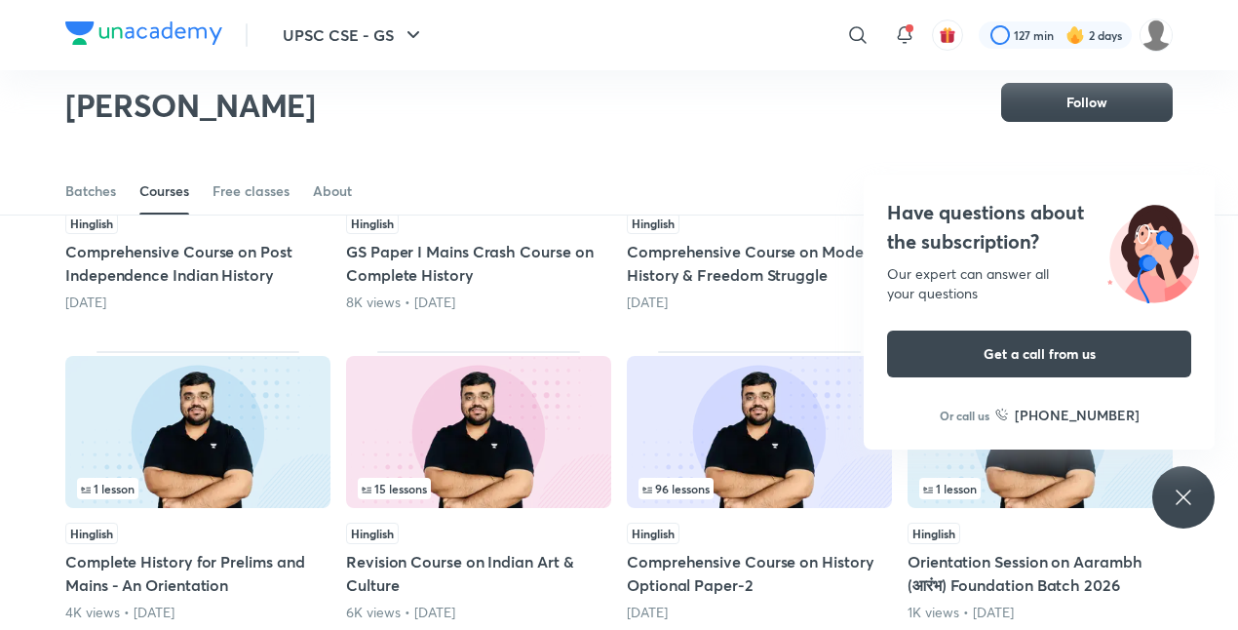
click at [1188, 499] on icon at bounding box center [1183, 496] width 23 height 23
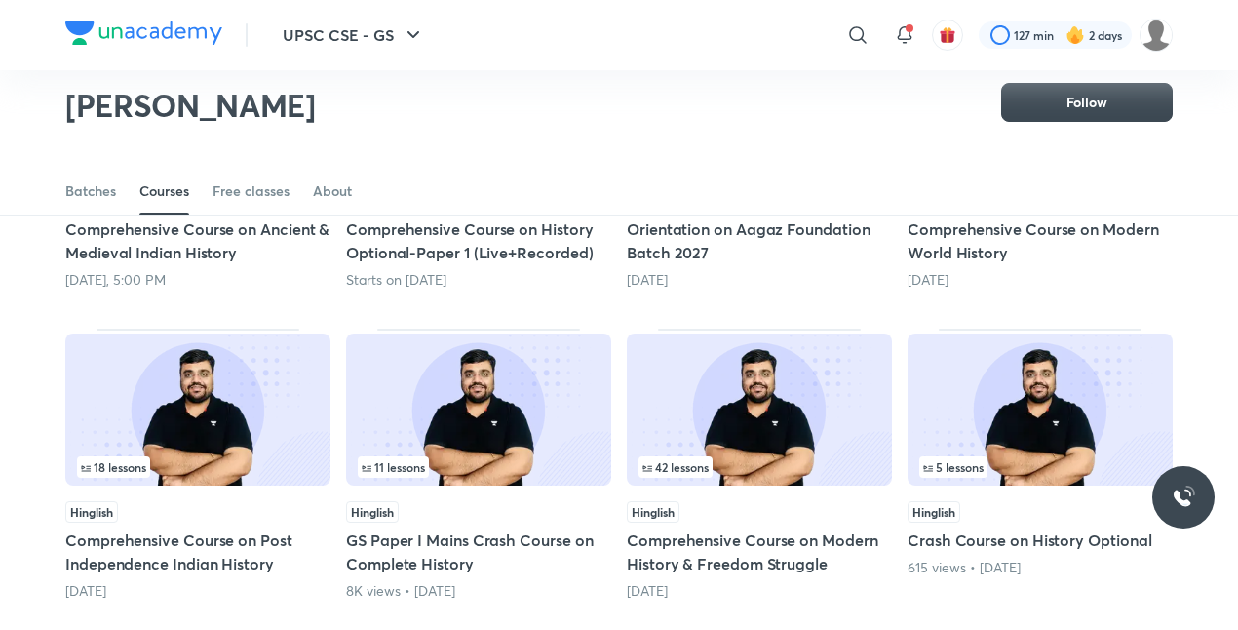
scroll to position [360, 0]
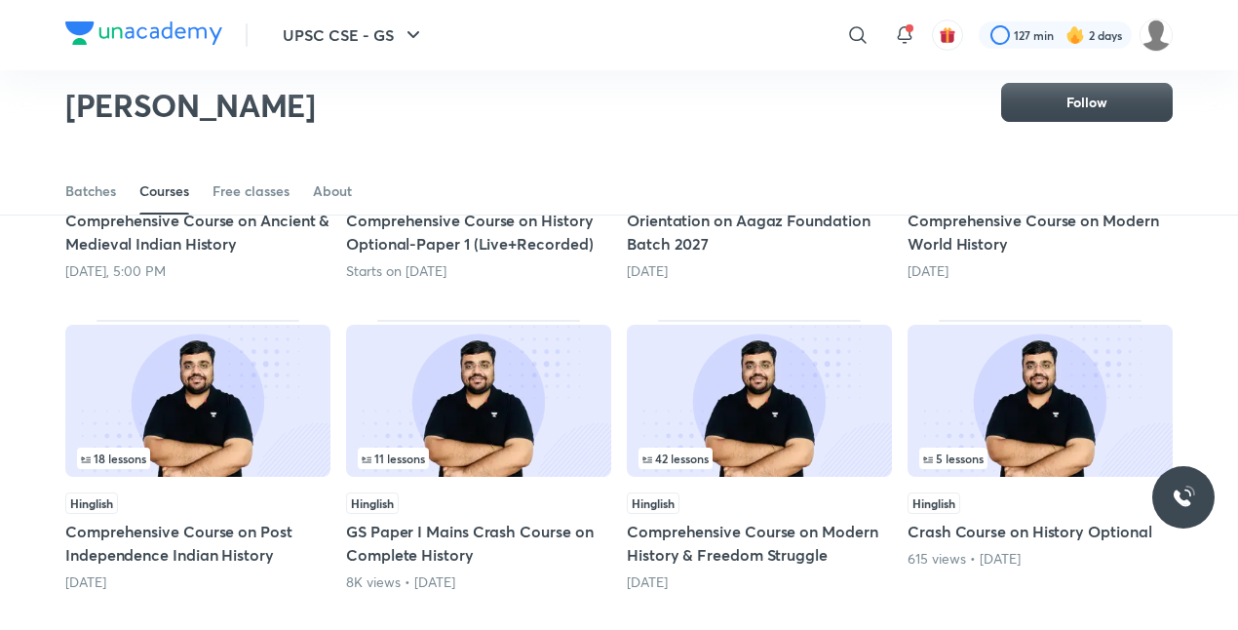
click at [222, 457] on div "18 lessons" at bounding box center [198, 457] width 242 height 21
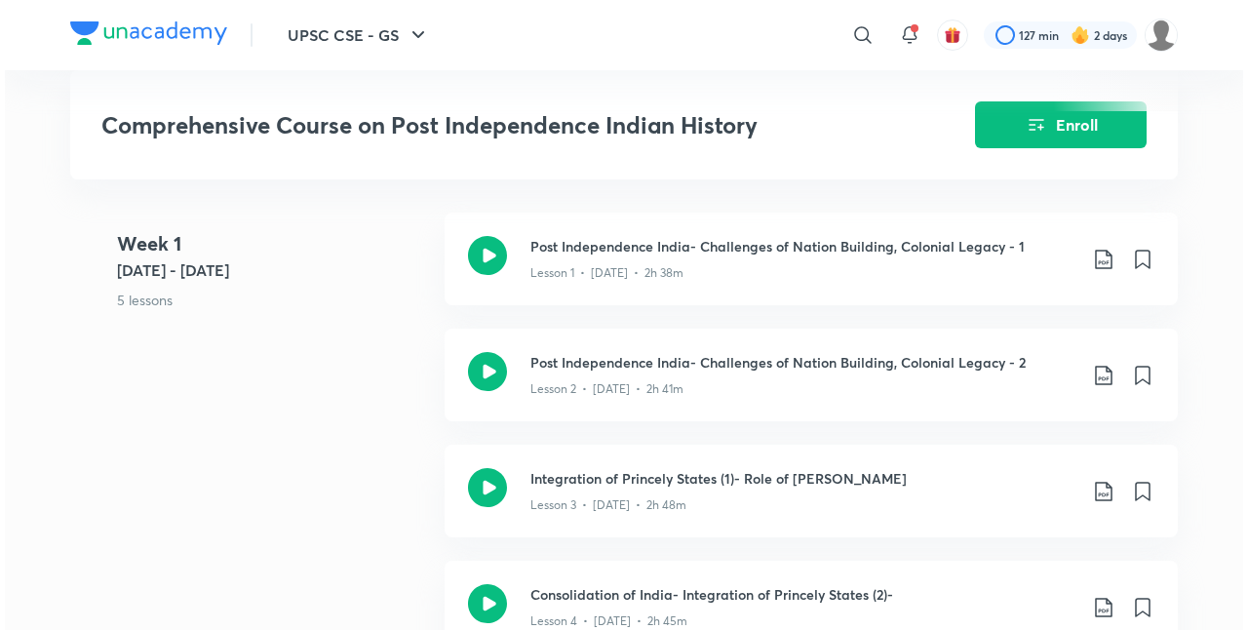
scroll to position [836, 0]
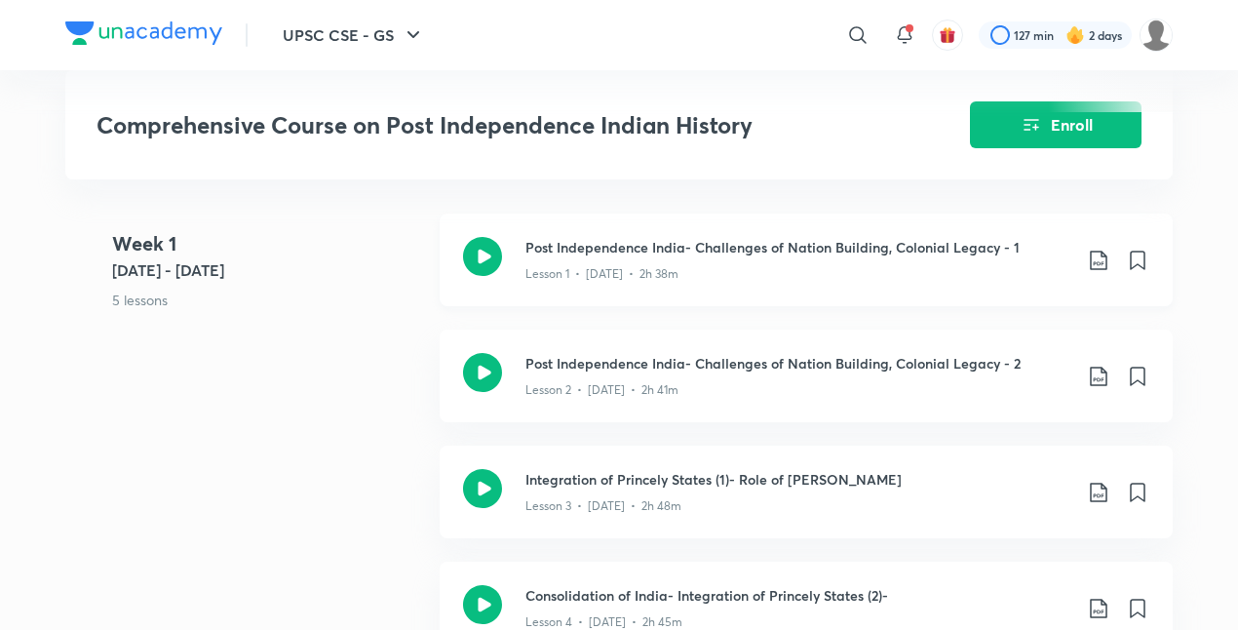
click at [1101, 258] on icon at bounding box center [1098, 260] width 23 height 23
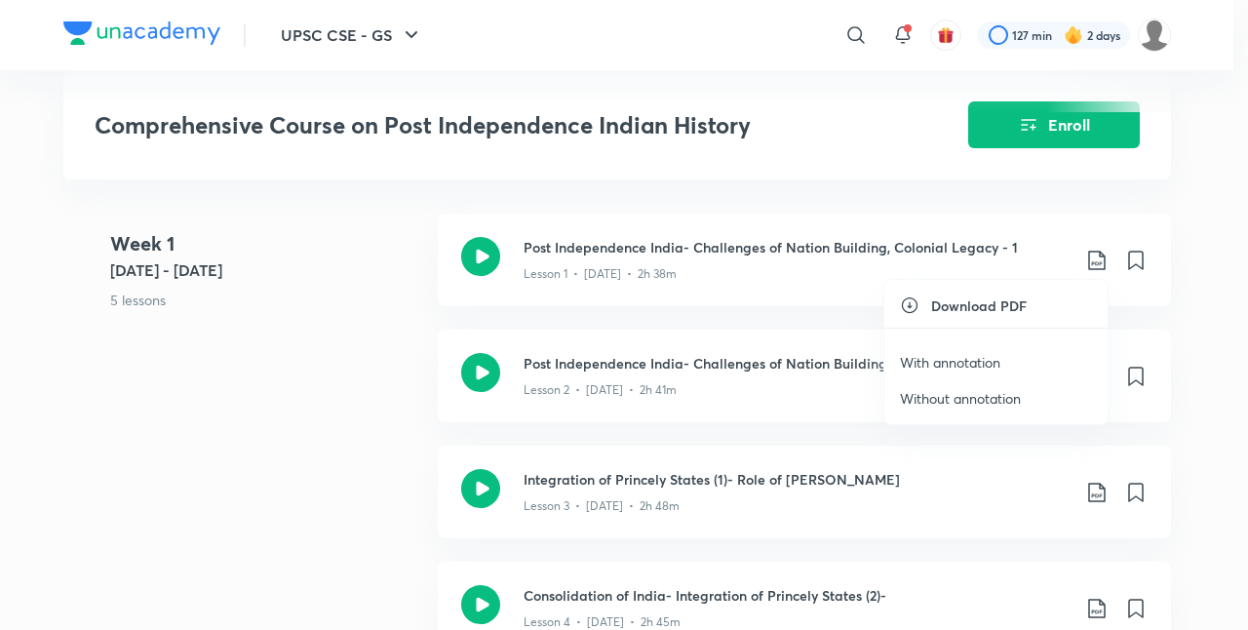
click at [990, 355] on p "With annotation" at bounding box center [950, 362] width 100 height 20
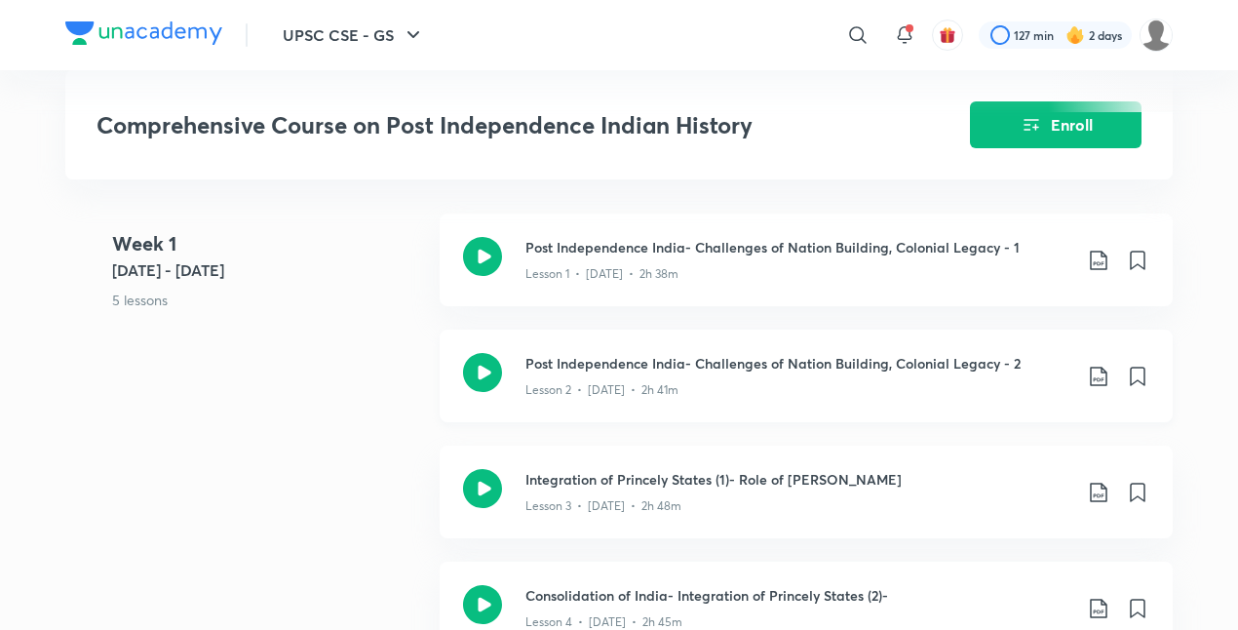
click at [1099, 368] on icon at bounding box center [1098, 376] width 23 height 23
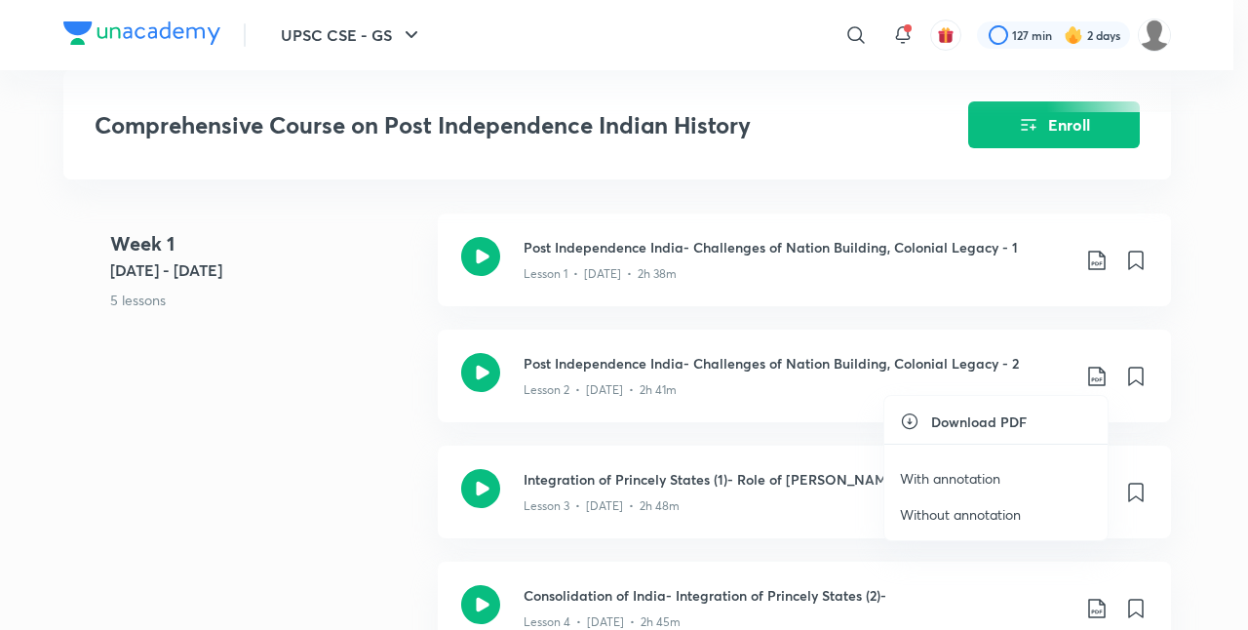
click at [977, 476] on p "With annotation" at bounding box center [950, 478] width 100 height 20
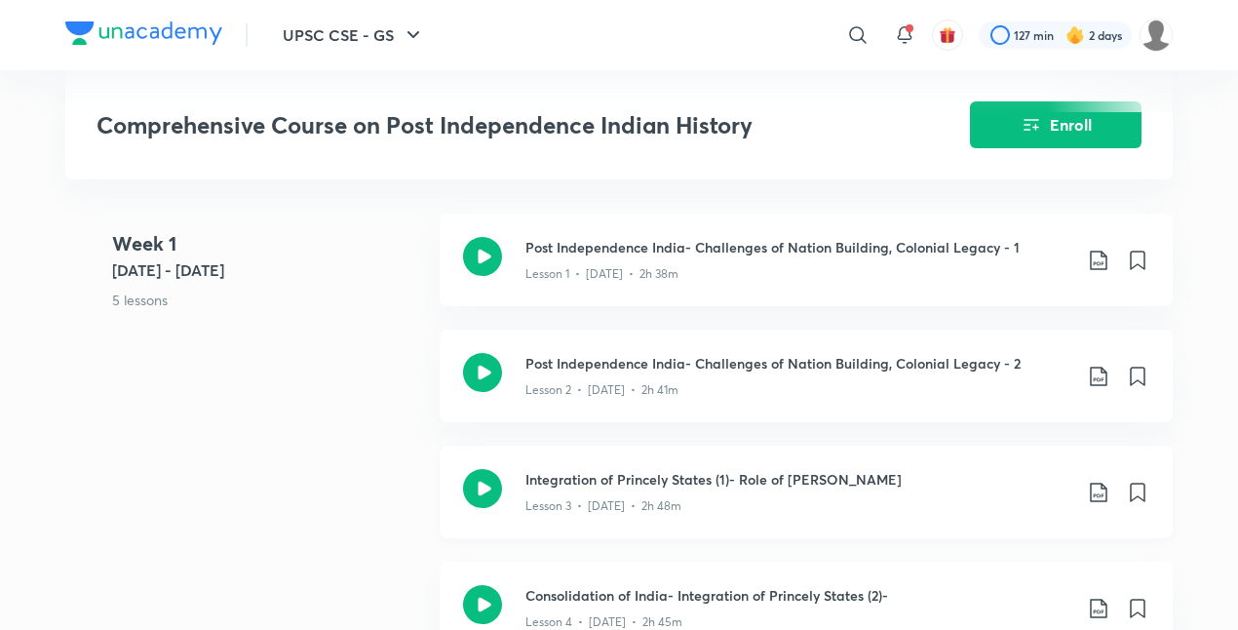
click at [1092, 491] on icon at bounding box center [1098, 492] width 23 height 23
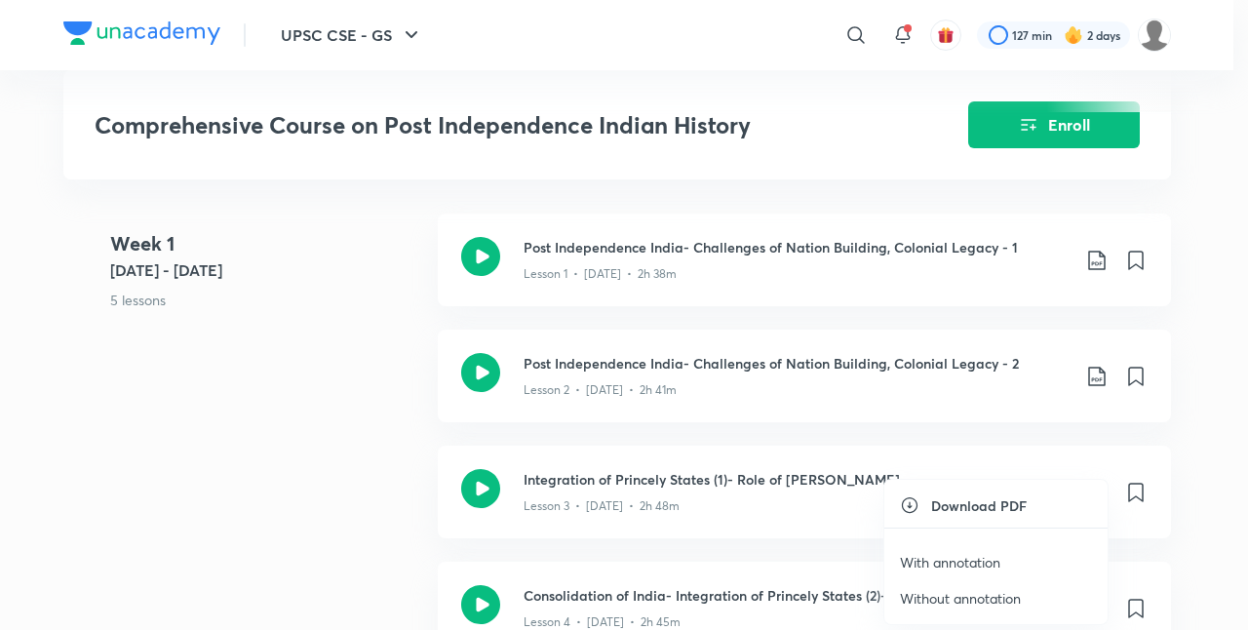
click at [963, 558] on p "With annotation" at bounding box center [950, 562] width 100 height 20
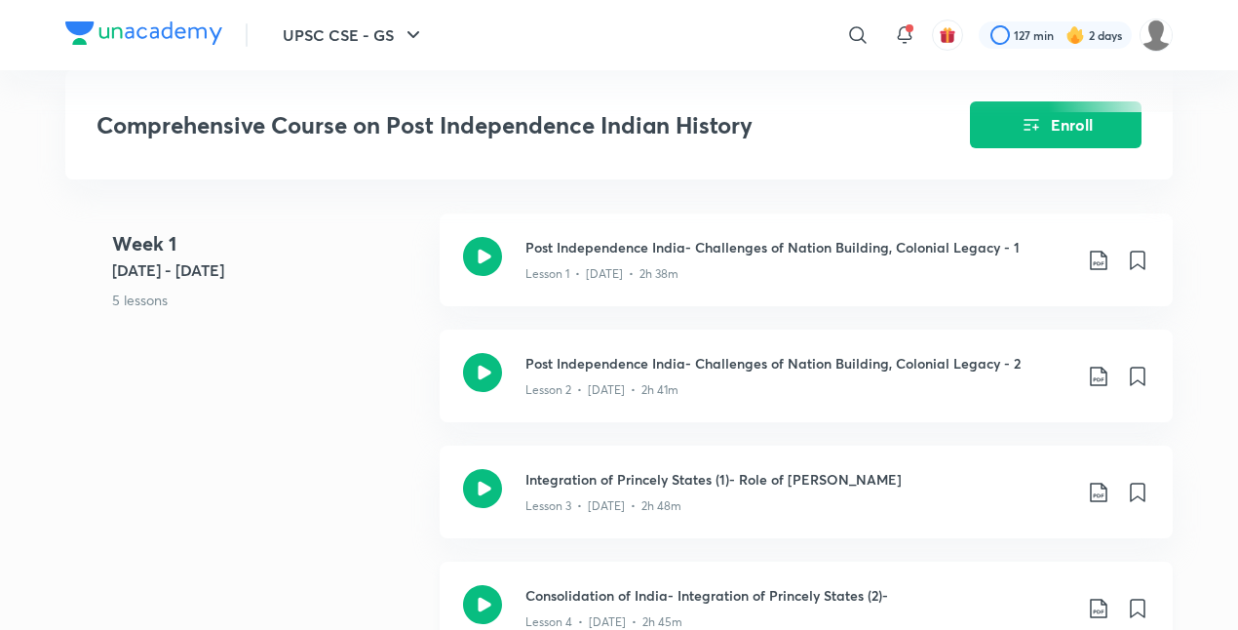
click at [1088, 596] on icon at bounding box center [1098, 607] width 23 height 23
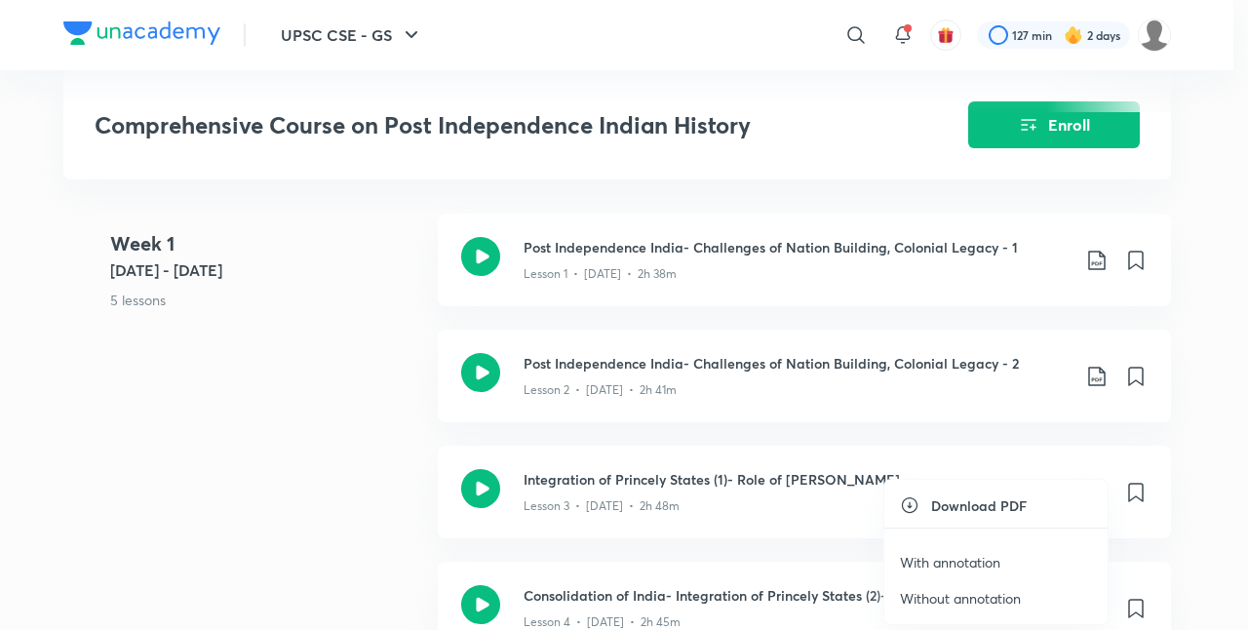
click at [1009, 551] on li "With annotation" at bounding box center [995, 562] width 223 height 36
click at [961, 557] on p "With annotation" at bounding box center [950, 562] width 100 height 20
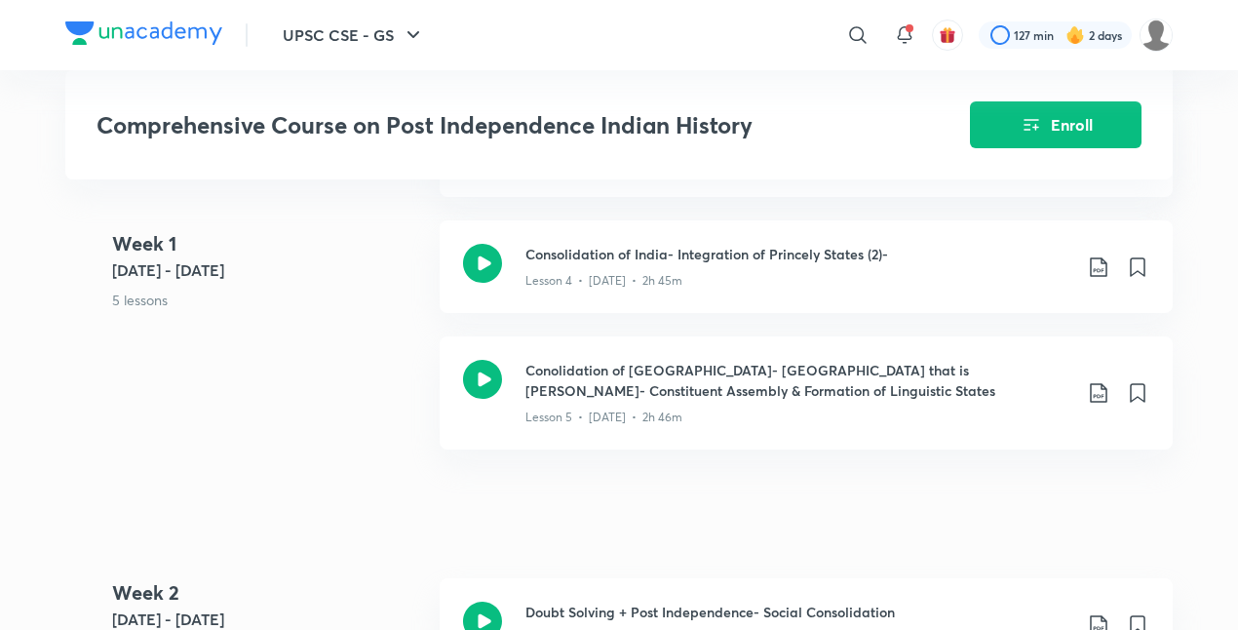
scroll to position [1173, 0]
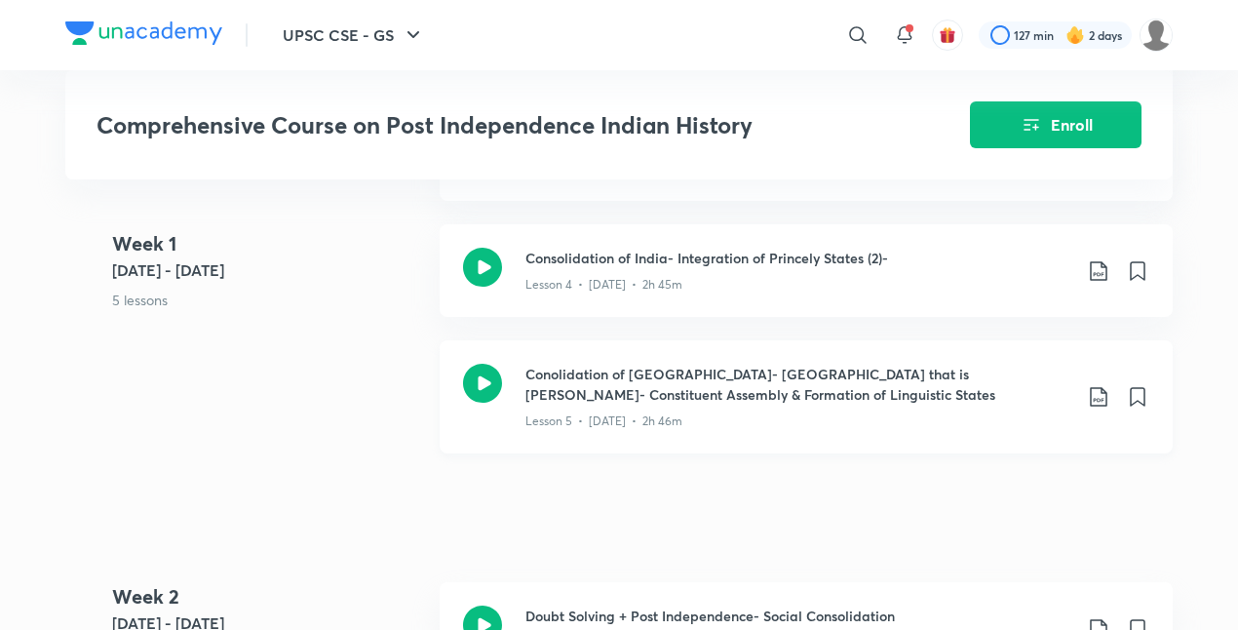
click at [1098, 390] on icon at bounding box center [1098, 396] width 23 height 23
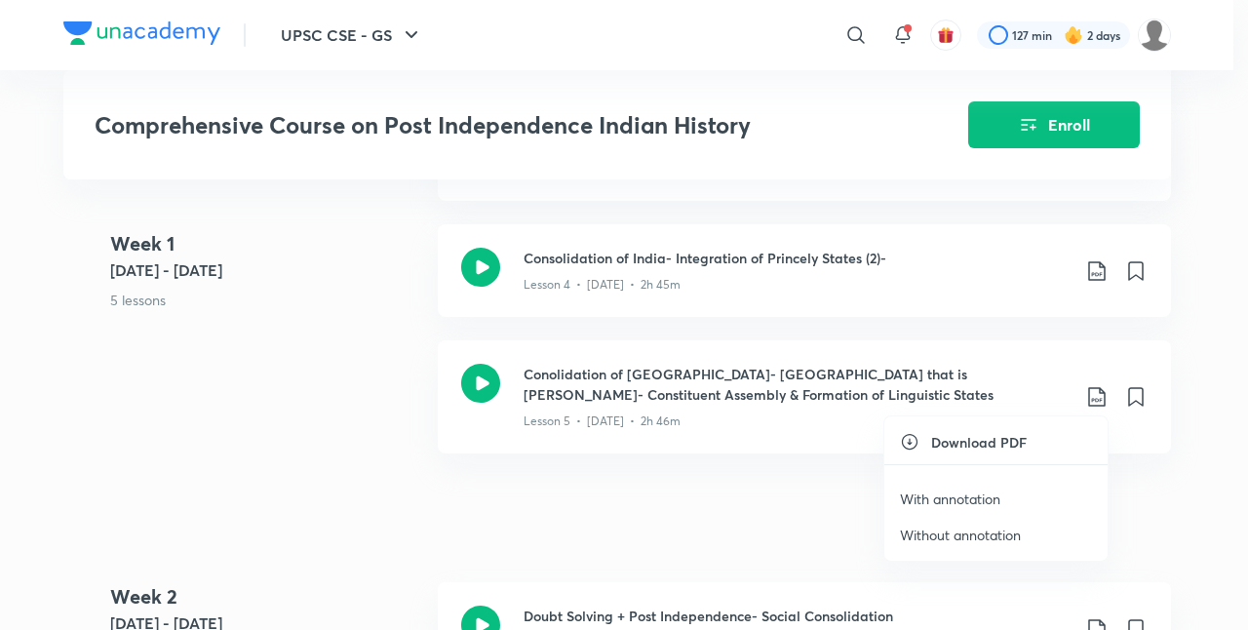
click at [941, 493] on p "With annotation" at bounding box center [950, 498] width 100 height 20
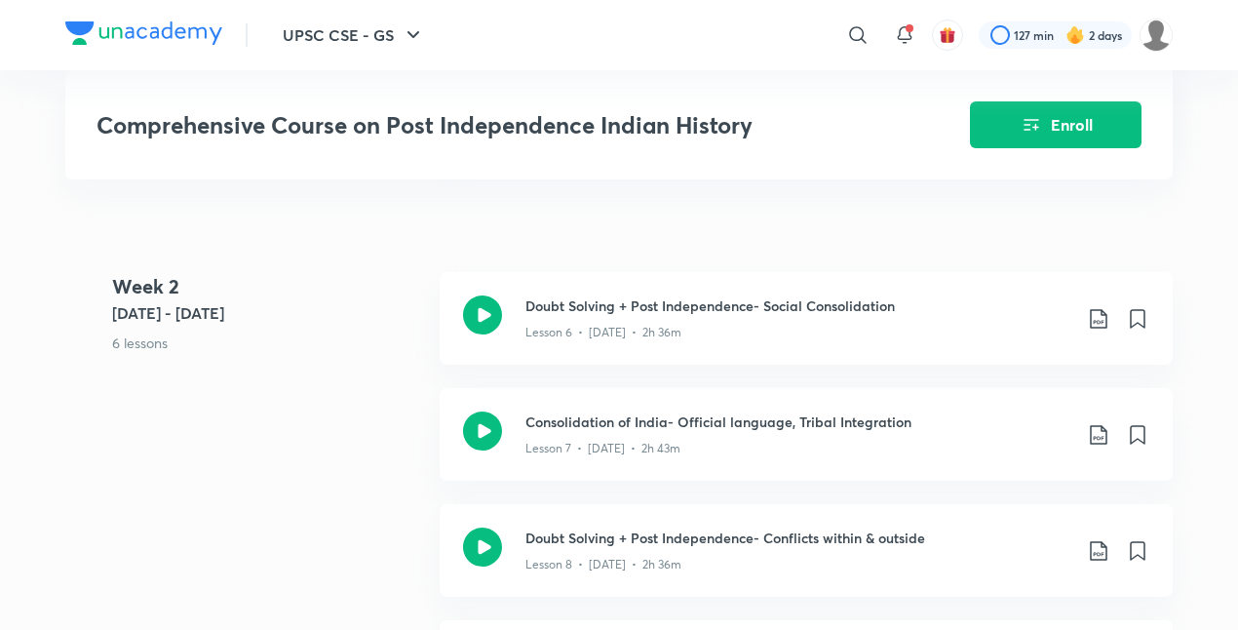
scroll to position [1481, 0]
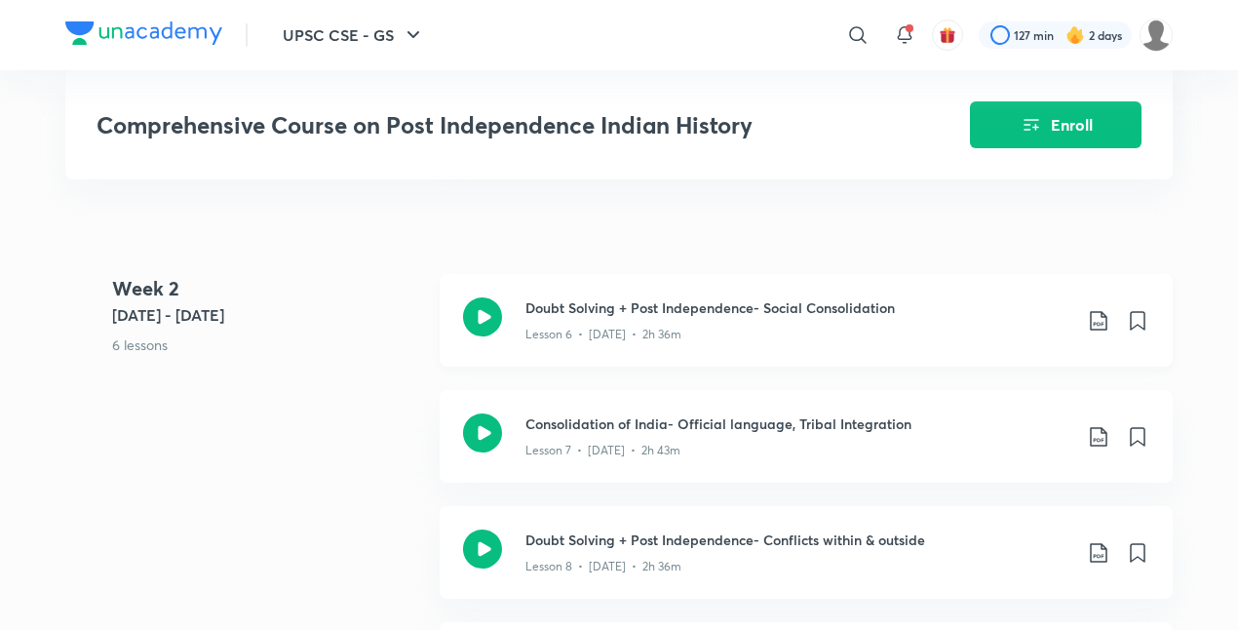
click at [1099, 319] on icon at bounding box center [1098, 320] width 23 height 23
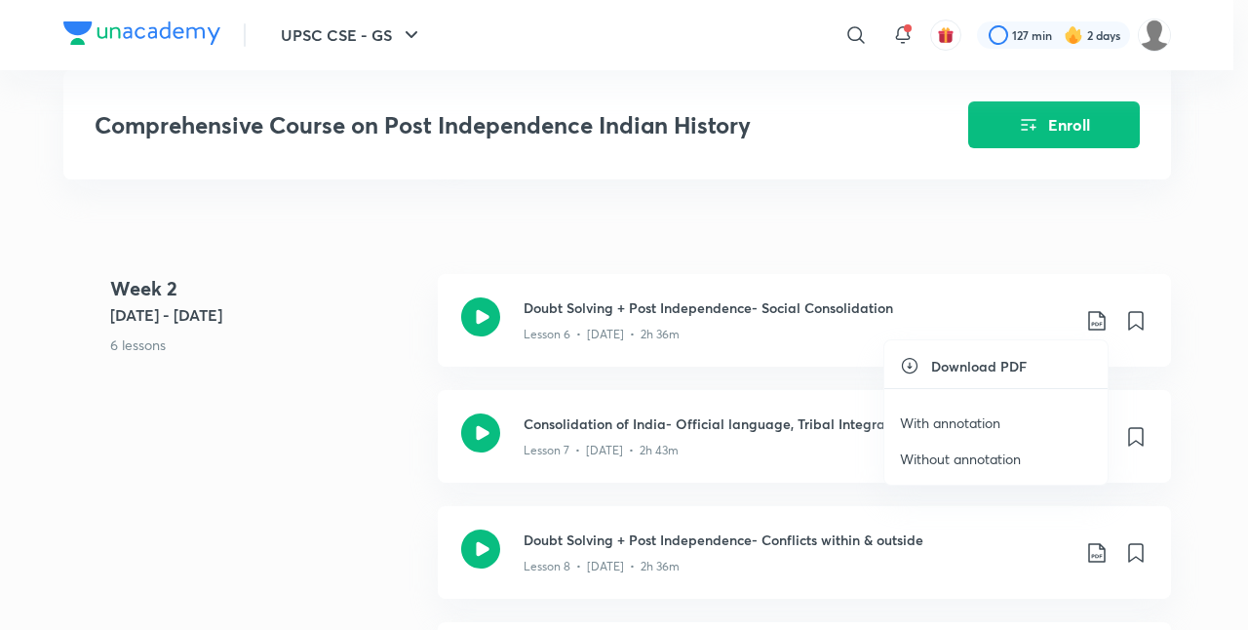
click at [991, 423] on p "With annotation" at bounding box center [950, 422] width 100 height 20
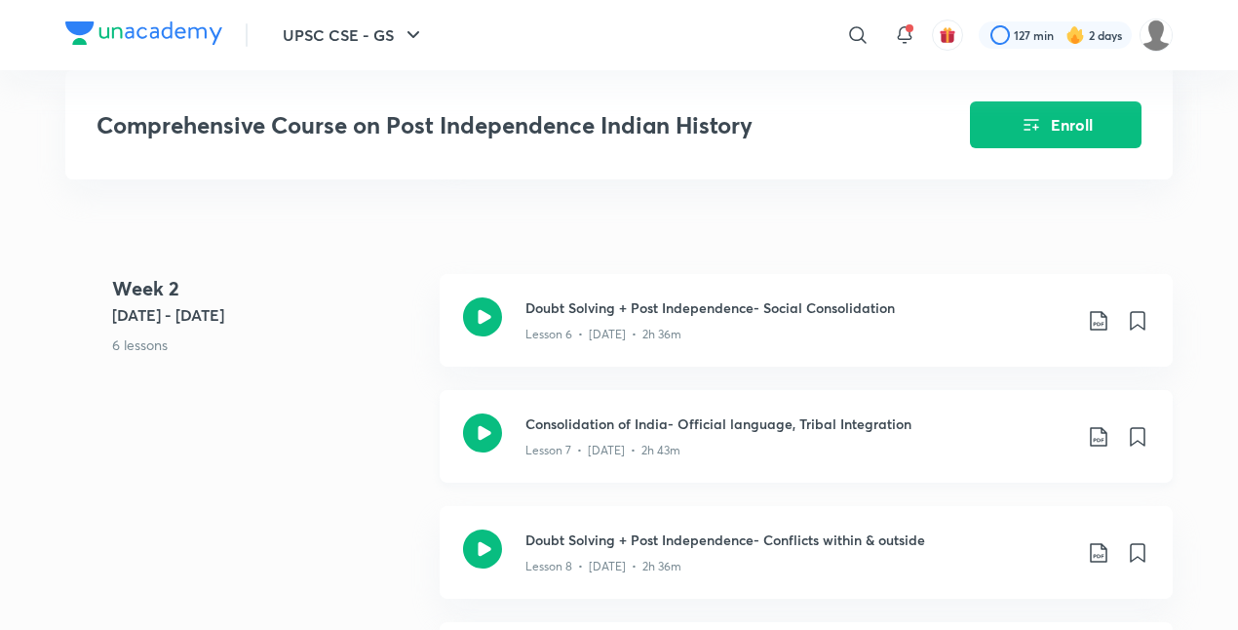
click at [1094, 427] on icon at bounding box center [1098, 436] width 17 height 19
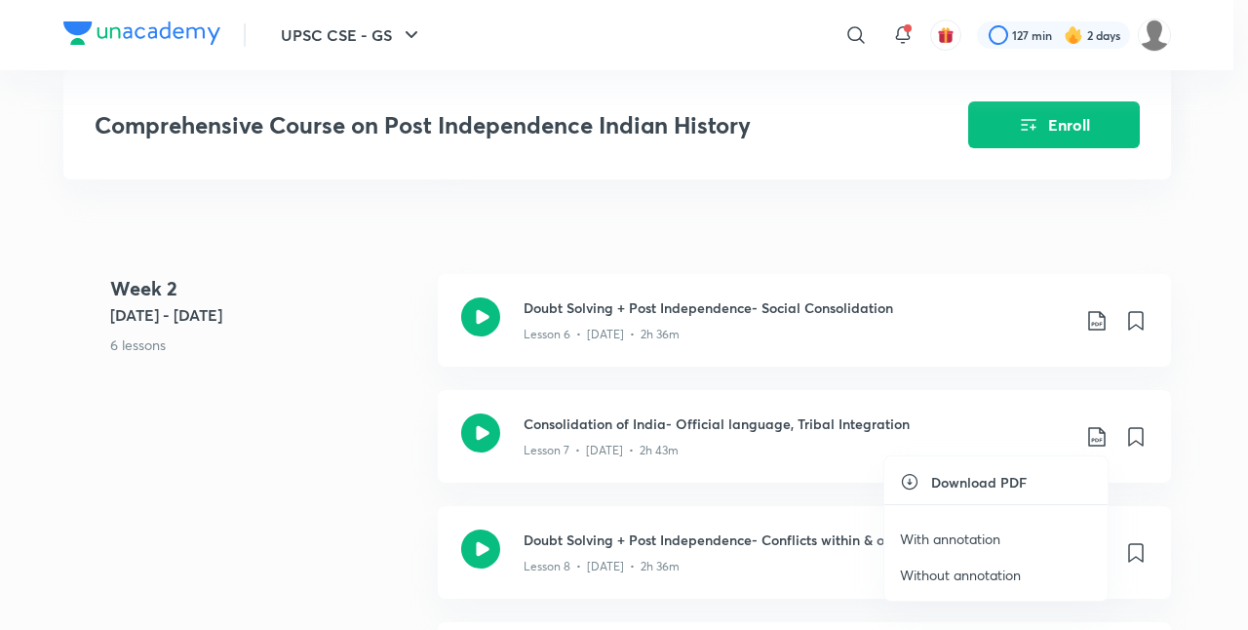
click at [935, 529] on p "With annotation" at bounding box center [950, 538] width 100 height 20
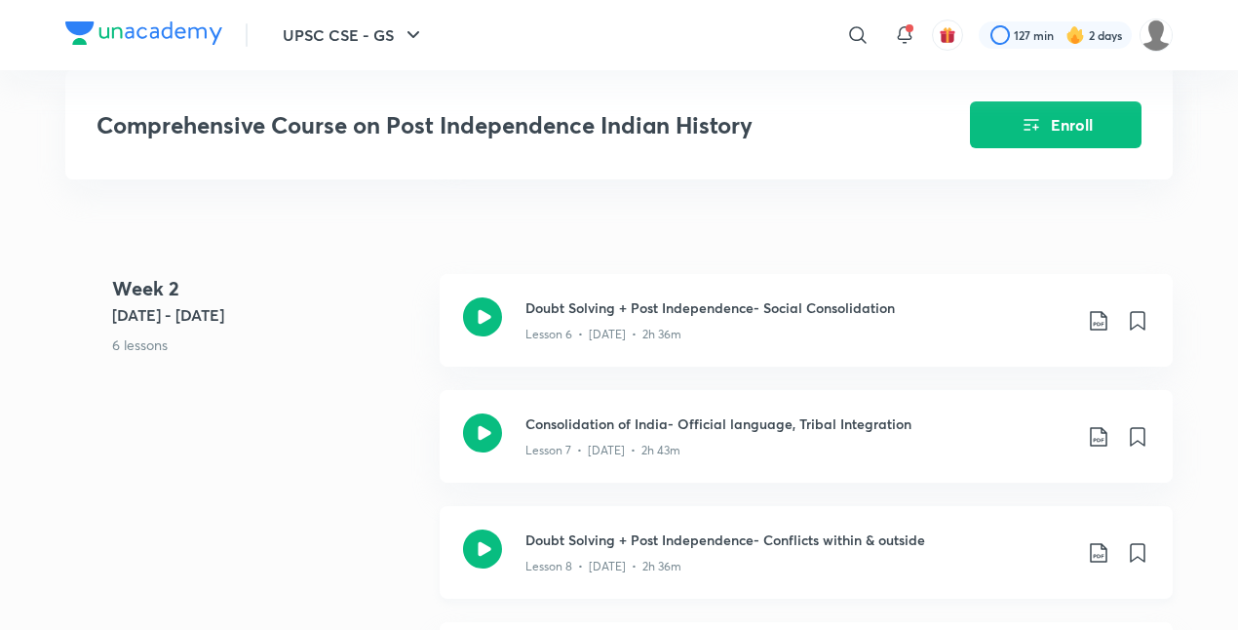
click at [1091, 554] on icon at bounding box center [1098, 552] width 17 height 19
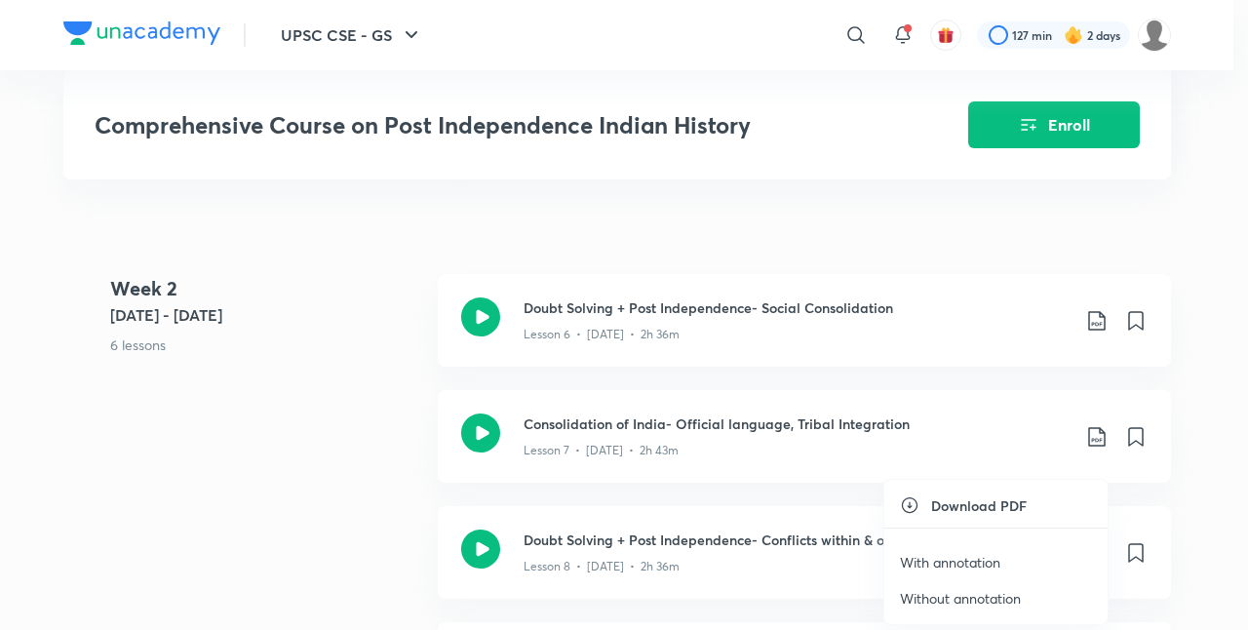
click at [982, 554] on p "With annotation" at bounding box center [950, 562] width 100 height 20
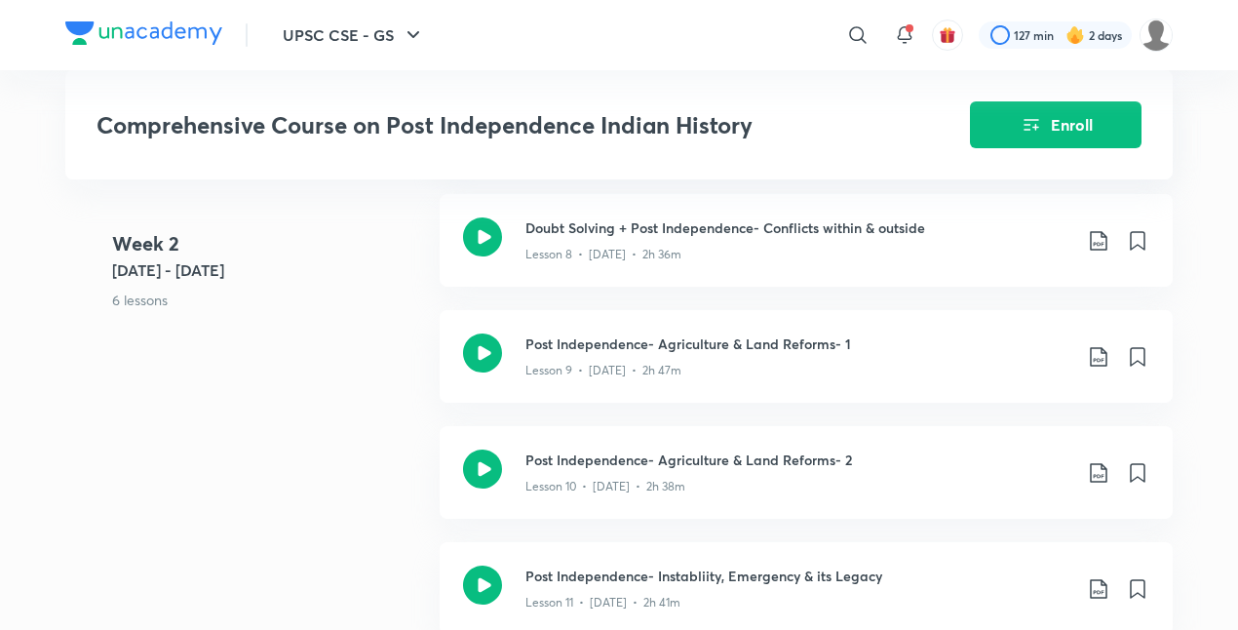
scroll to position [1797, 0]
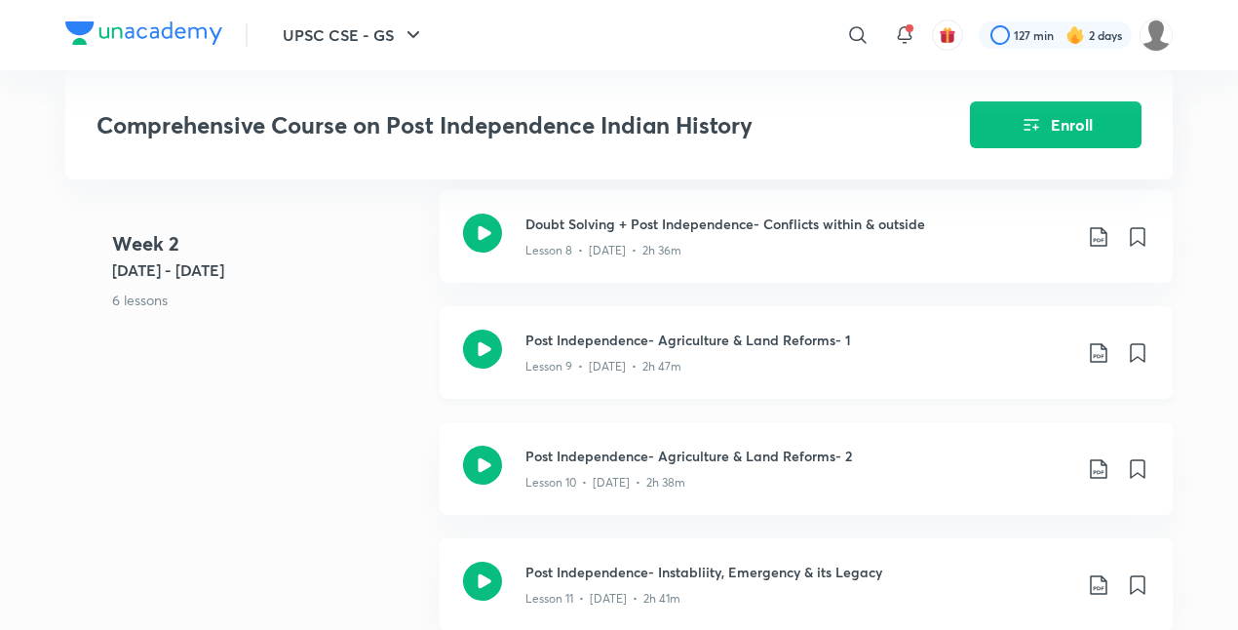
click at [1107, 341] on icon at bounding box center [1098, 352] width 23 height 23
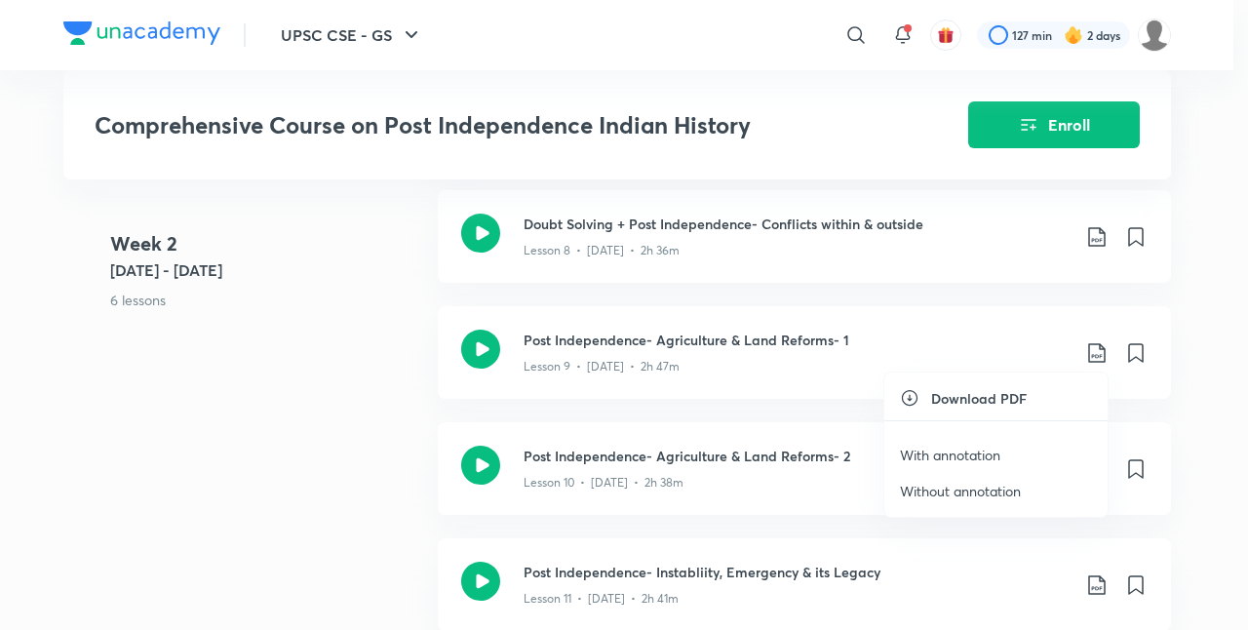
click at [943, 455] on p "With annotation" at bounding box center [950, 454] width 100 height 20
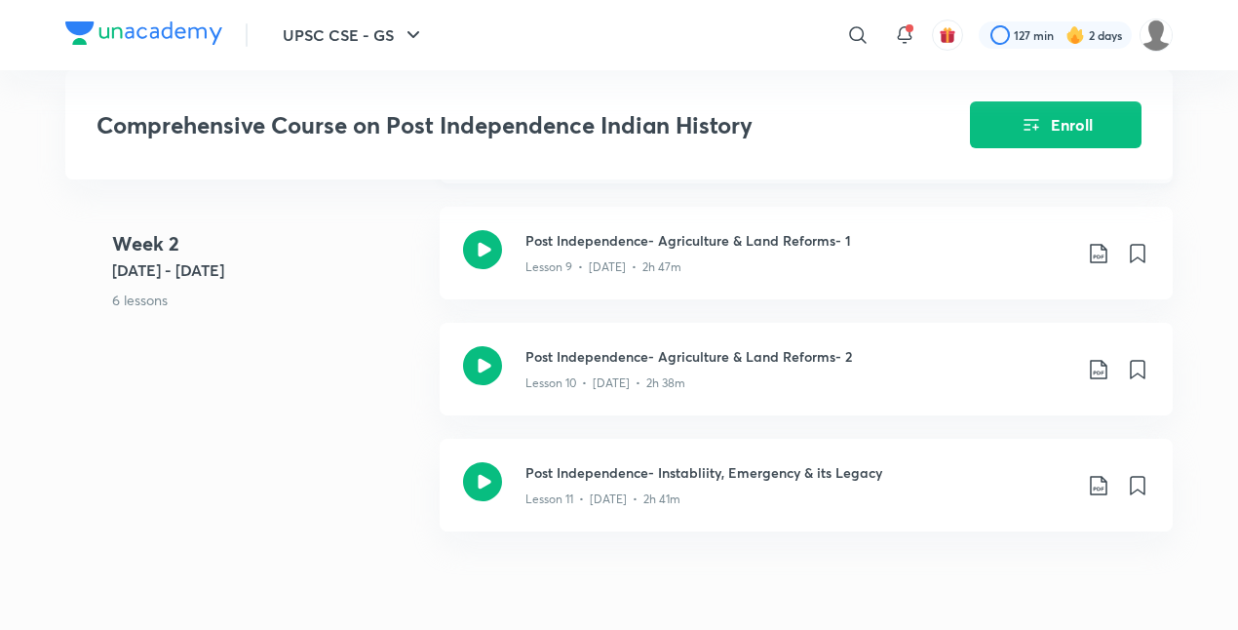
scroll to position [1945, 0]
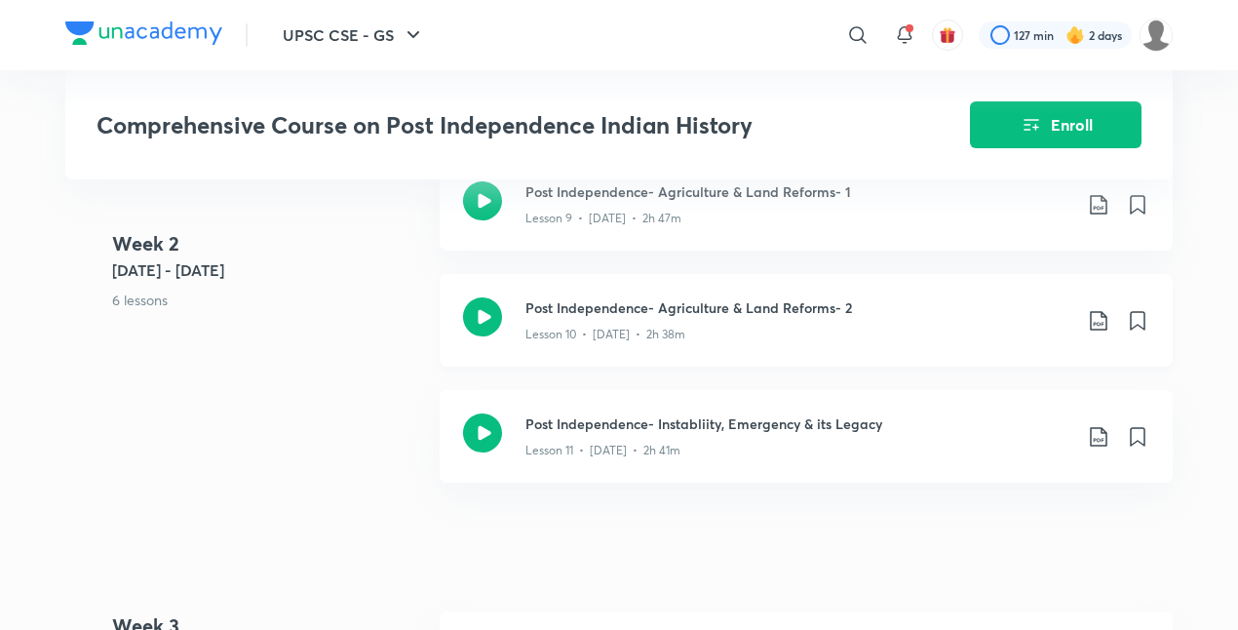
click at [1096, 312] on icon at bounding box center [1098, 320] width 23 height 23
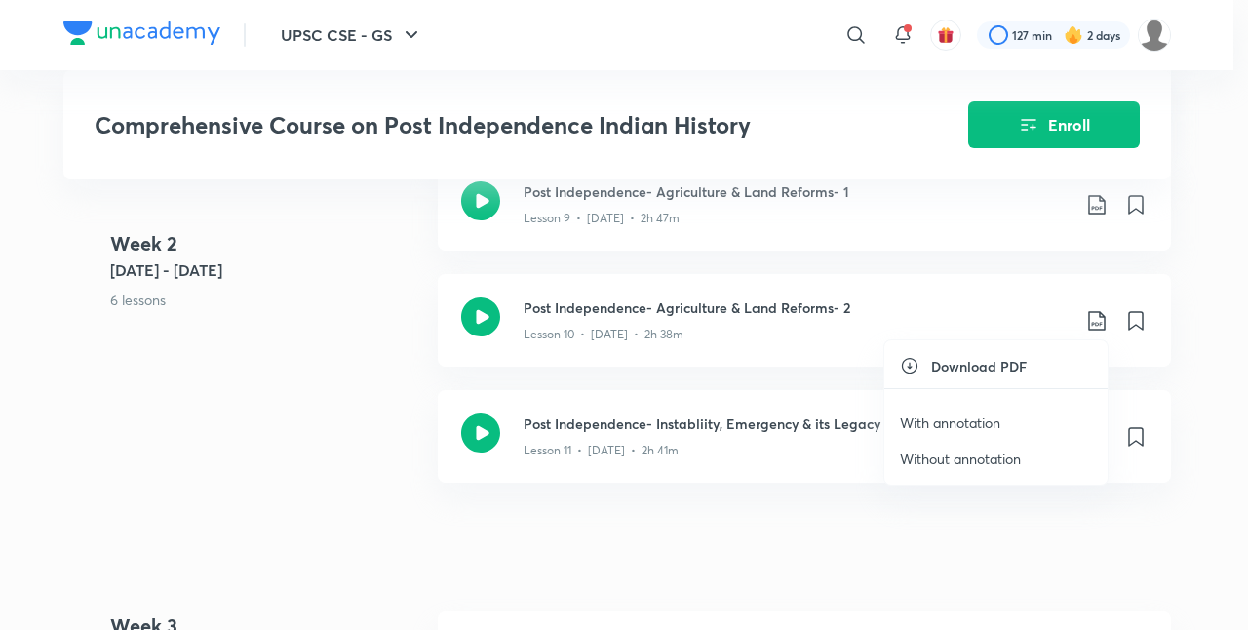
click at [948, 409] on li "With annotation" at bounding box center [995, 422] width 223 height 36
click at [977, 412] on p "With annotation" at bounding box center [950, 422] width 100 height 20
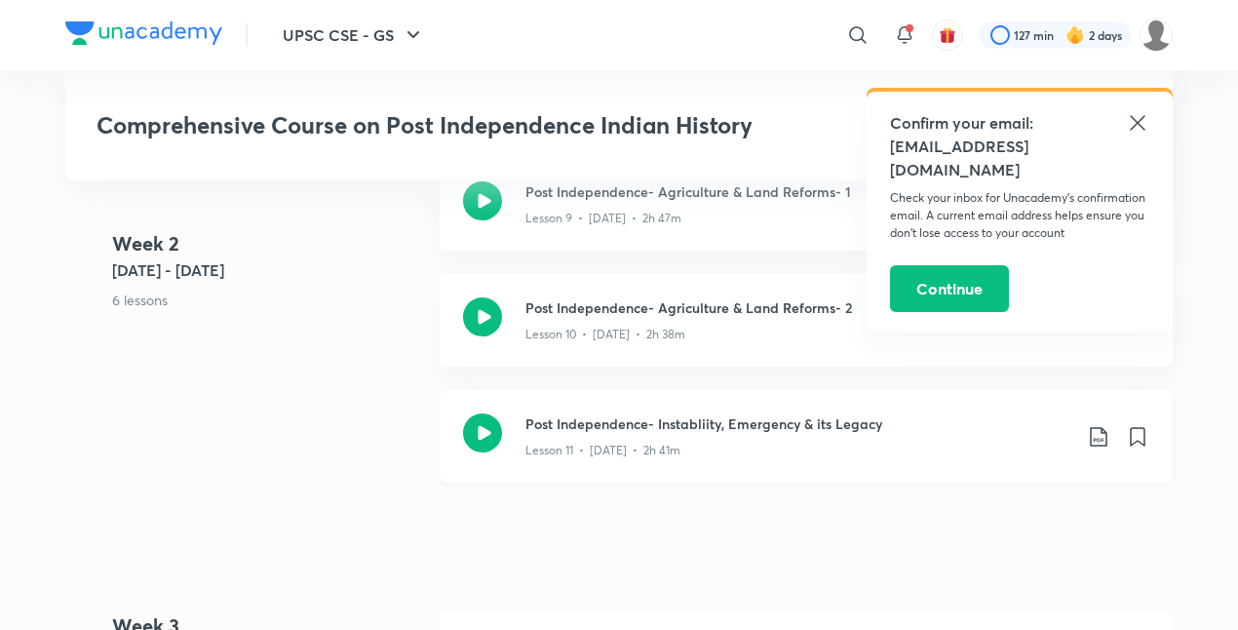
click at [1096, 434] on icon at bounding box center [1098, 436] width 23 height 23
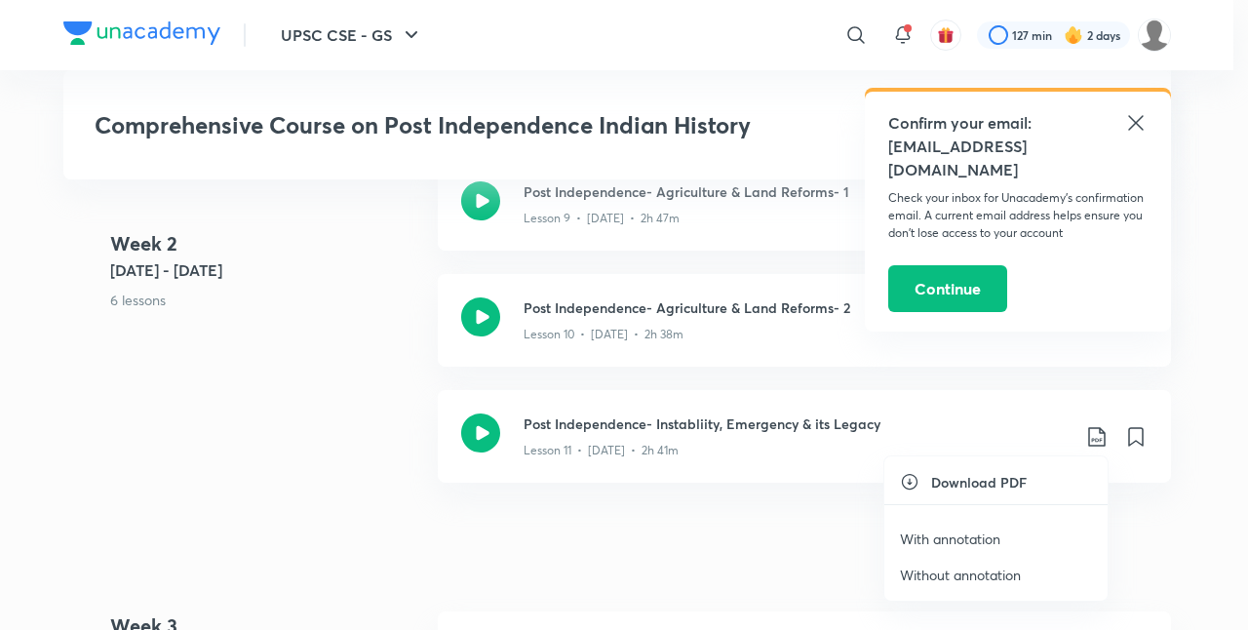
click at [954, 534] on p "With annotation" at bounding box center [950, 538] width 100 height 20
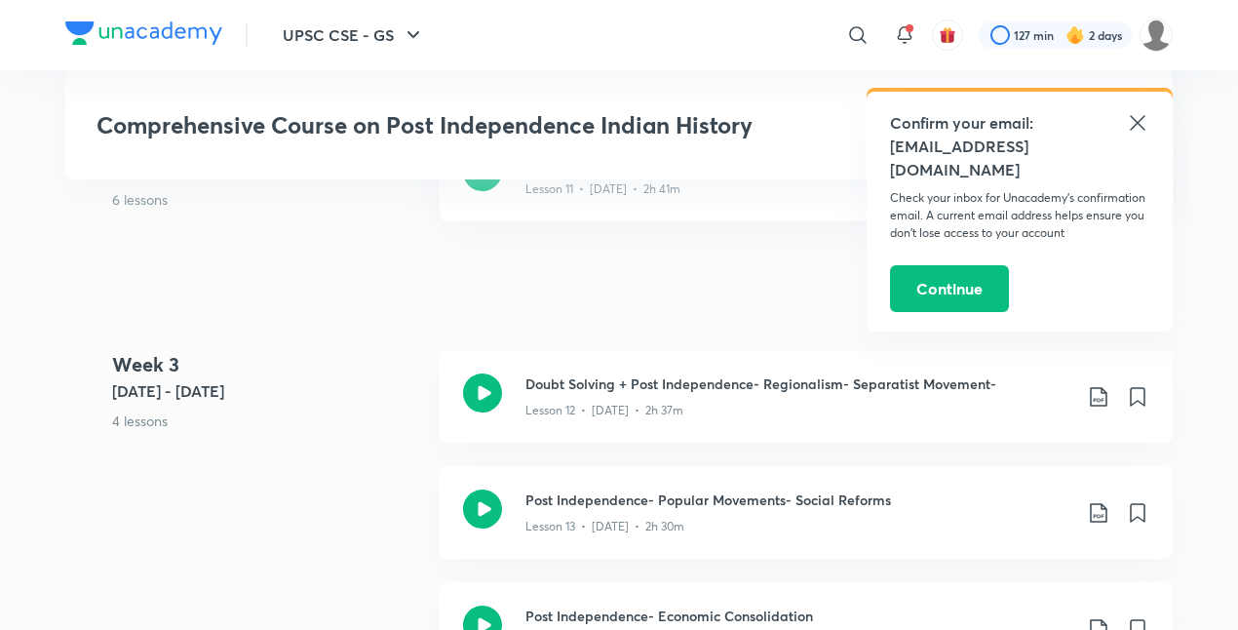
scroll to position [2244, 0]
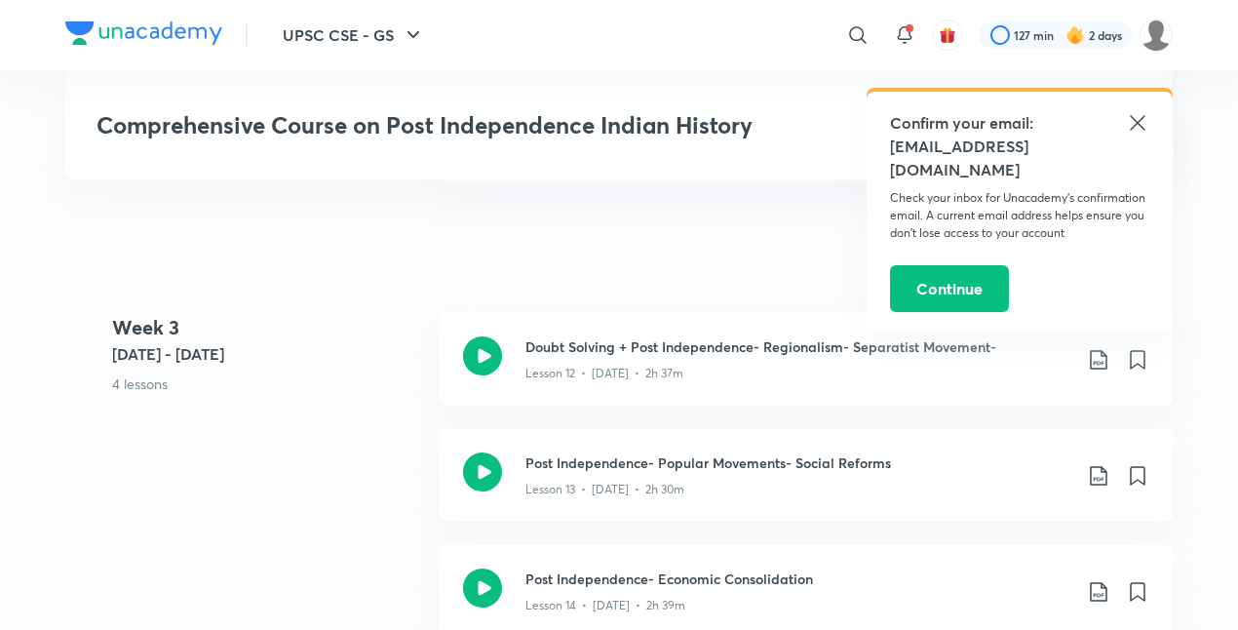
click at [1146, 115] on icon at bounding box center [1137, 122] width 23 height 23
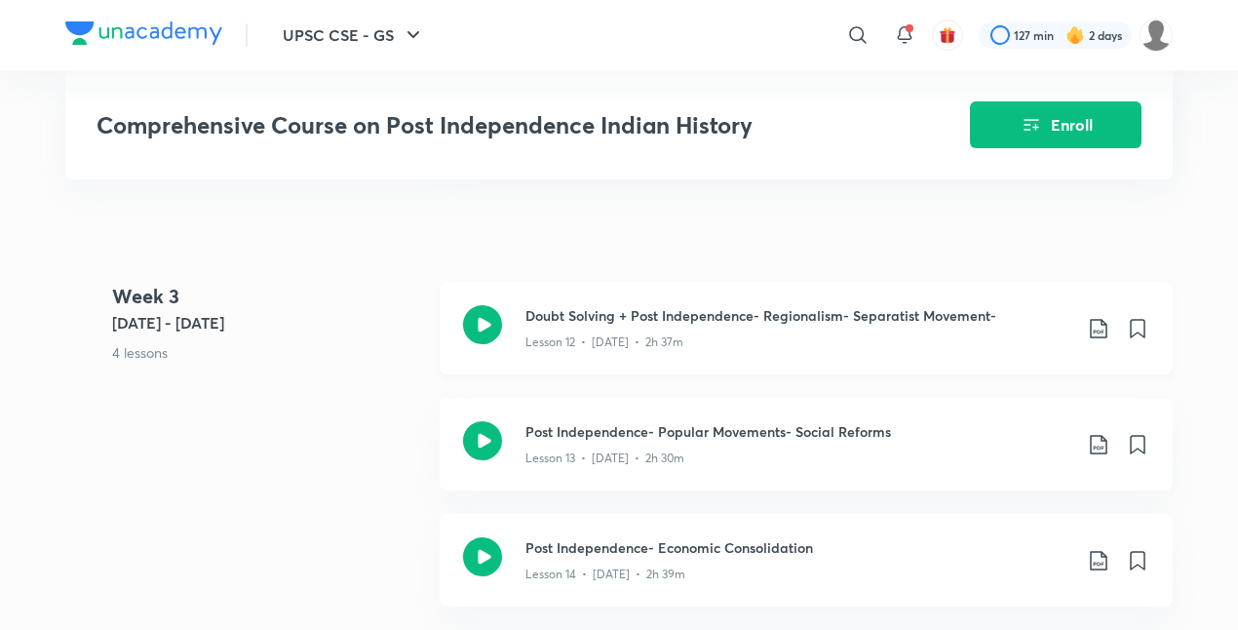
scroll to position [2273, 0]
click at [1107, 322] on icon at bounding box center [1098, 330] width 23 height 23
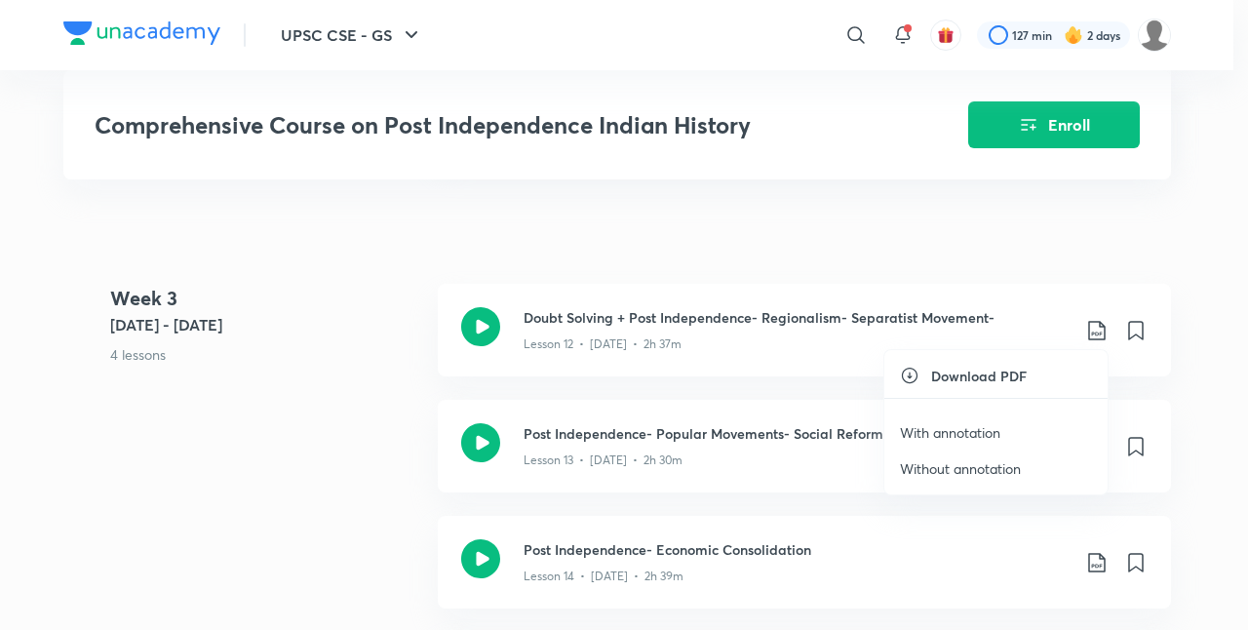
click at [967, 426] on p "With annotation" at bounding box center [950, 432] width 100 height 20
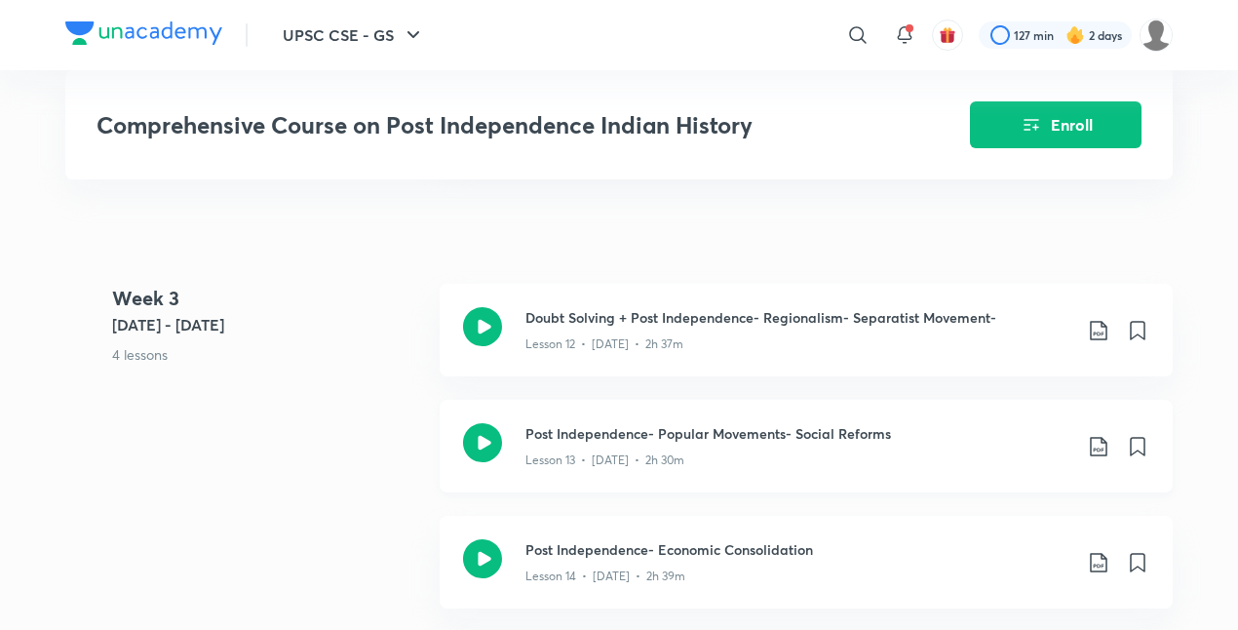
click at [1090, 435] on icon at bounding box center [1098, 446] width 23 height 23
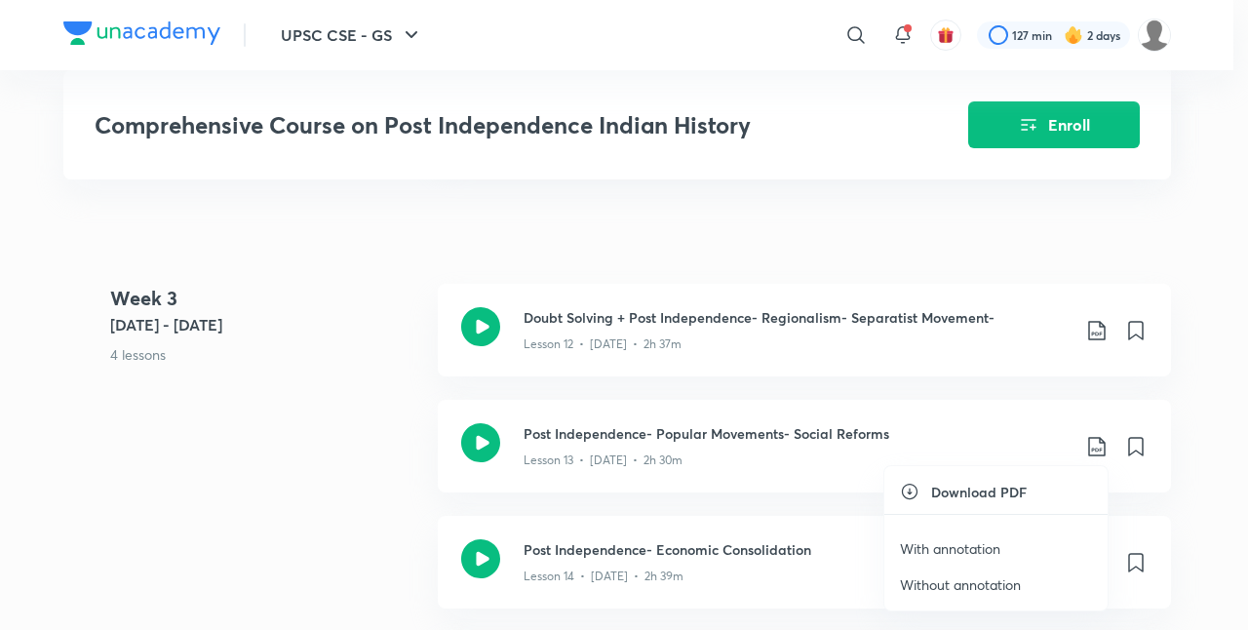
click at [959, 540] on p "With annotation" at bounding box center [950, 548] width 100 height 20
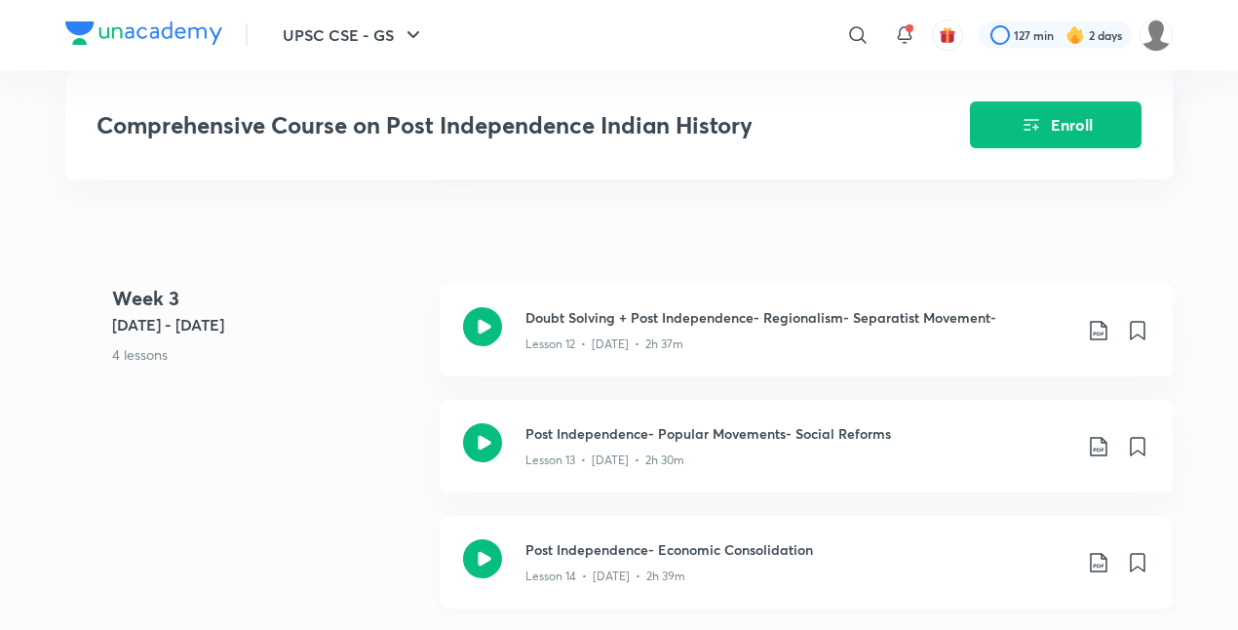
click at [1102, 553] on icon at bounding box center [1098, 562] width 17 height 19
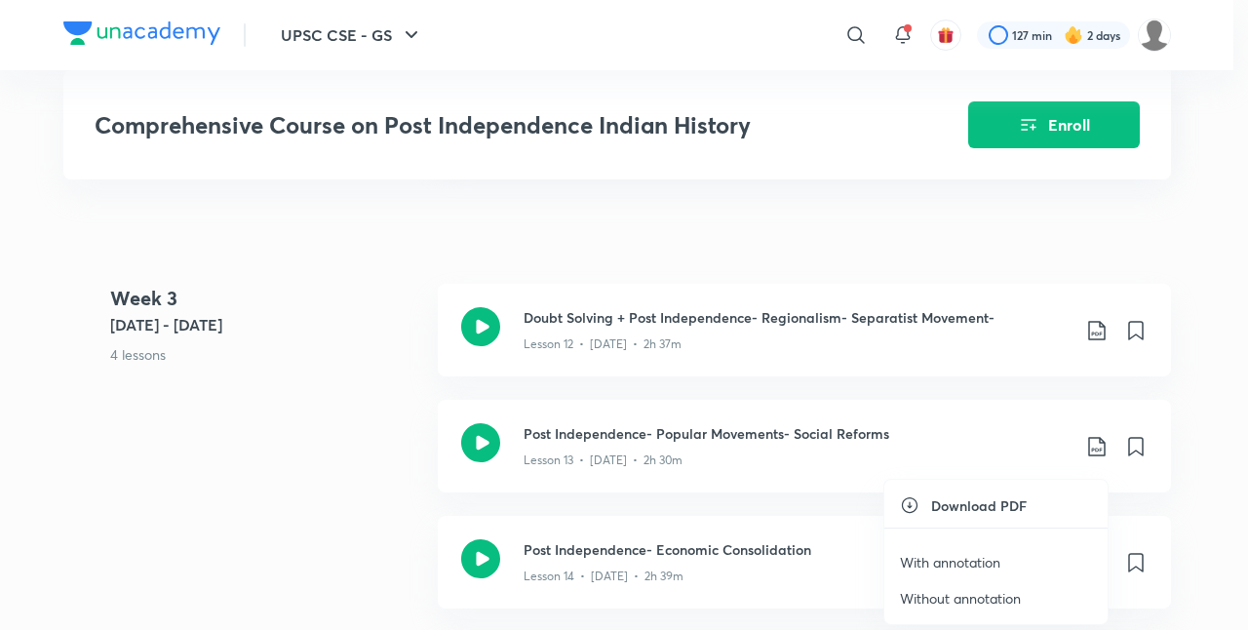
click at [961, 557] on p "With annotation" at bounding box center [950, 562] width 100 height 20
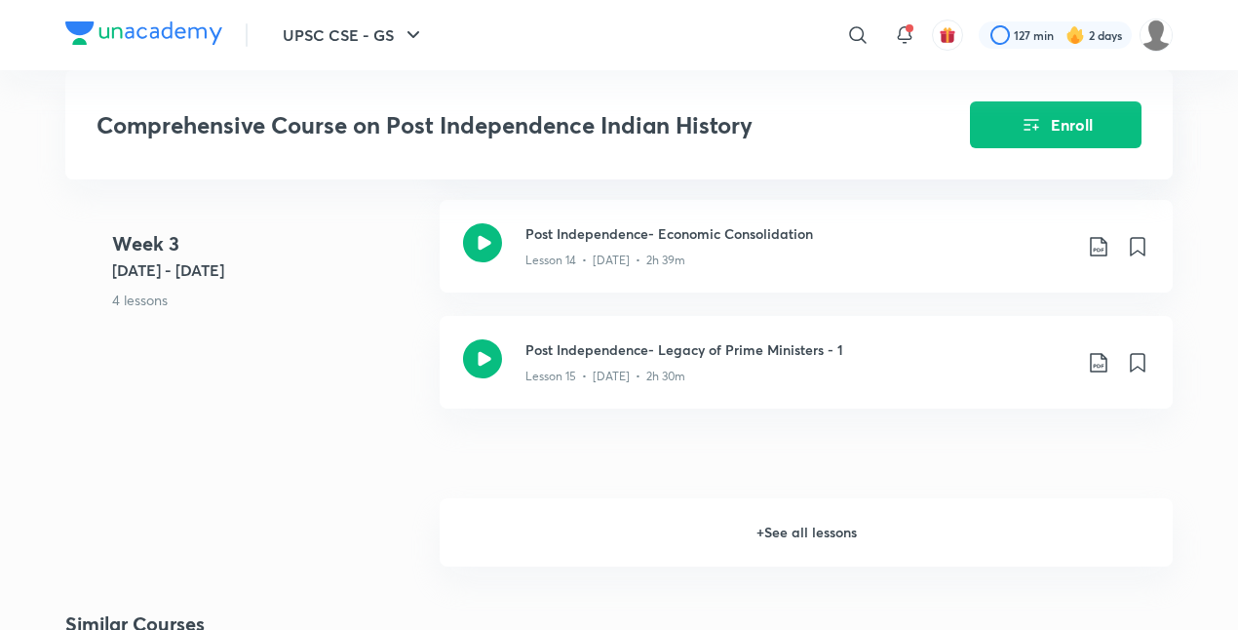
scroll to position [2587, 0]
click at [1111, 365] on div "Post Independence- Legacy of Prime Ministers - 1 Lesson 15 • [DATE] • 2h 30m" at bounding box center [837, 364] width 624 height 46
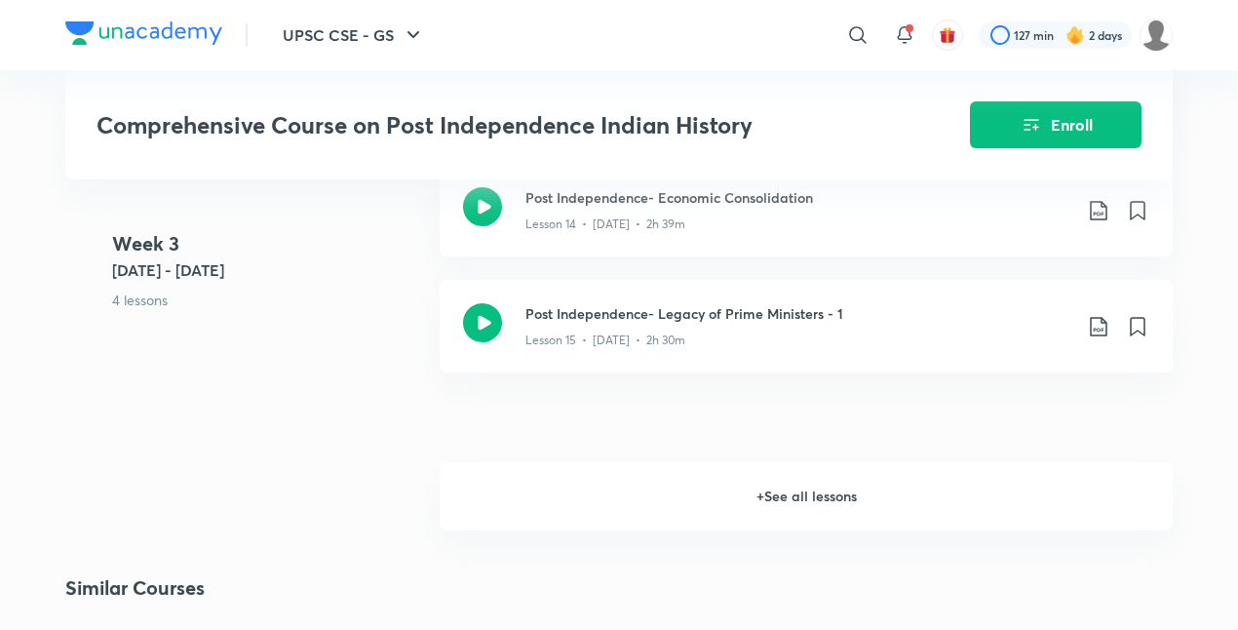
scroll to position [2622, 0]
click at [1102, 327] on icon at bounding box center [1098, 329] width 23 height 23
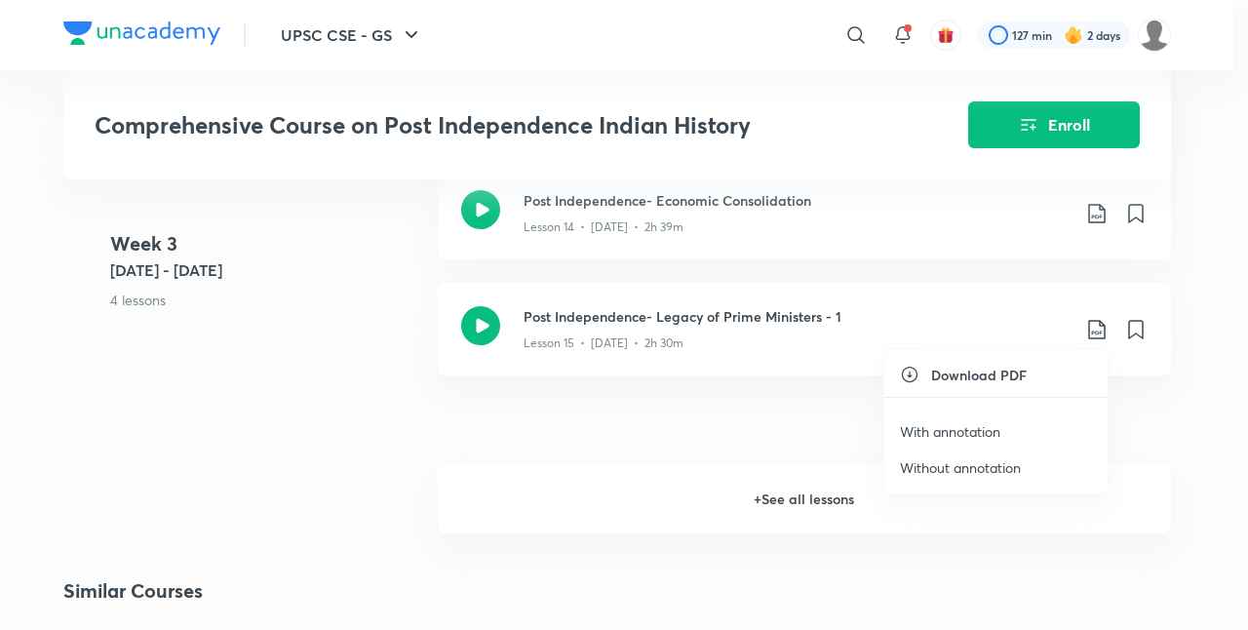
click at [944, 423] on p "With annotation" at bounding box center [950, 431] width 100 height 20
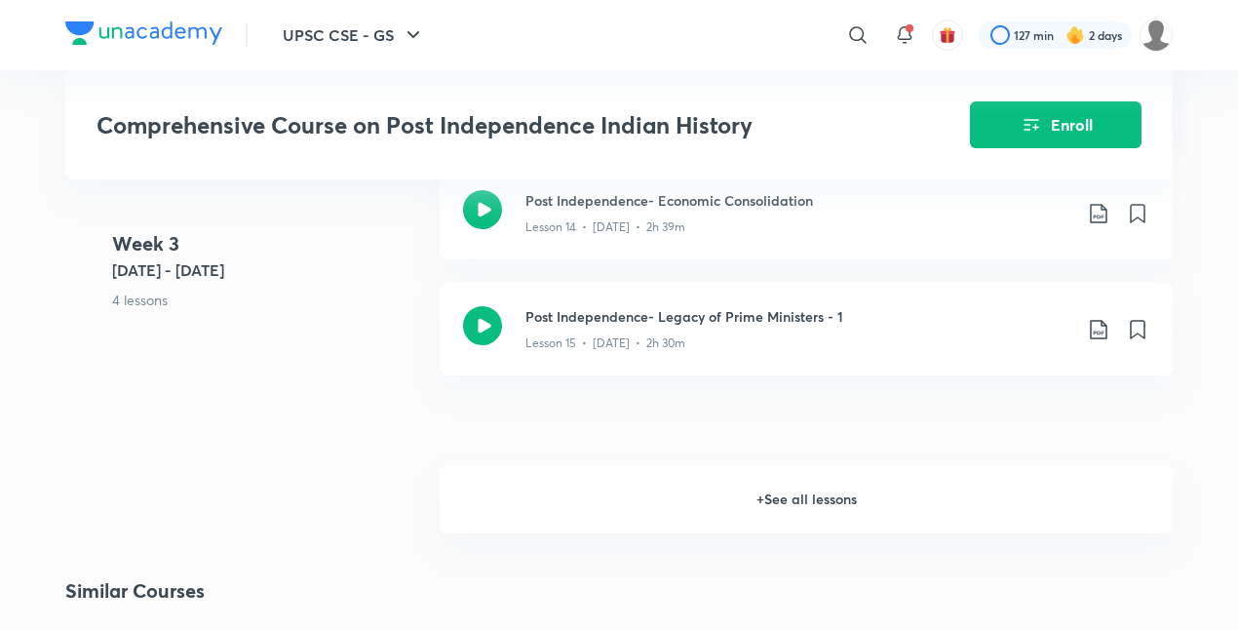
click at [842, 491] on h6 "+ See all lessons" at bounding box center [806, 499] width 733 height 68
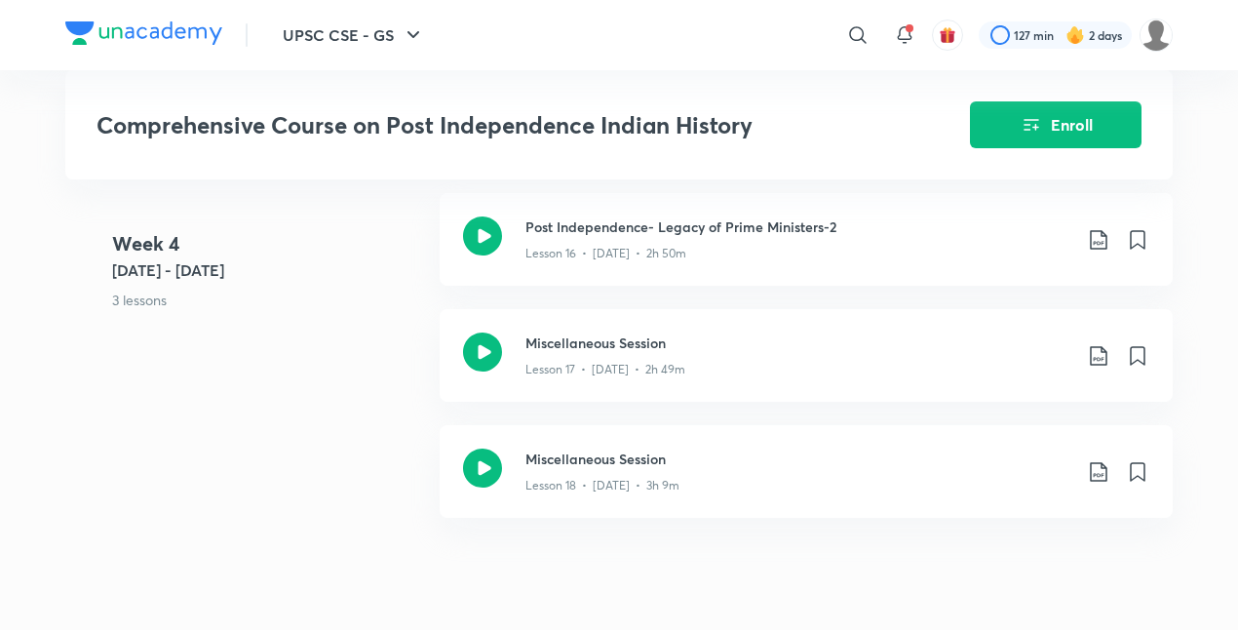
scroll to position [2930, 0]
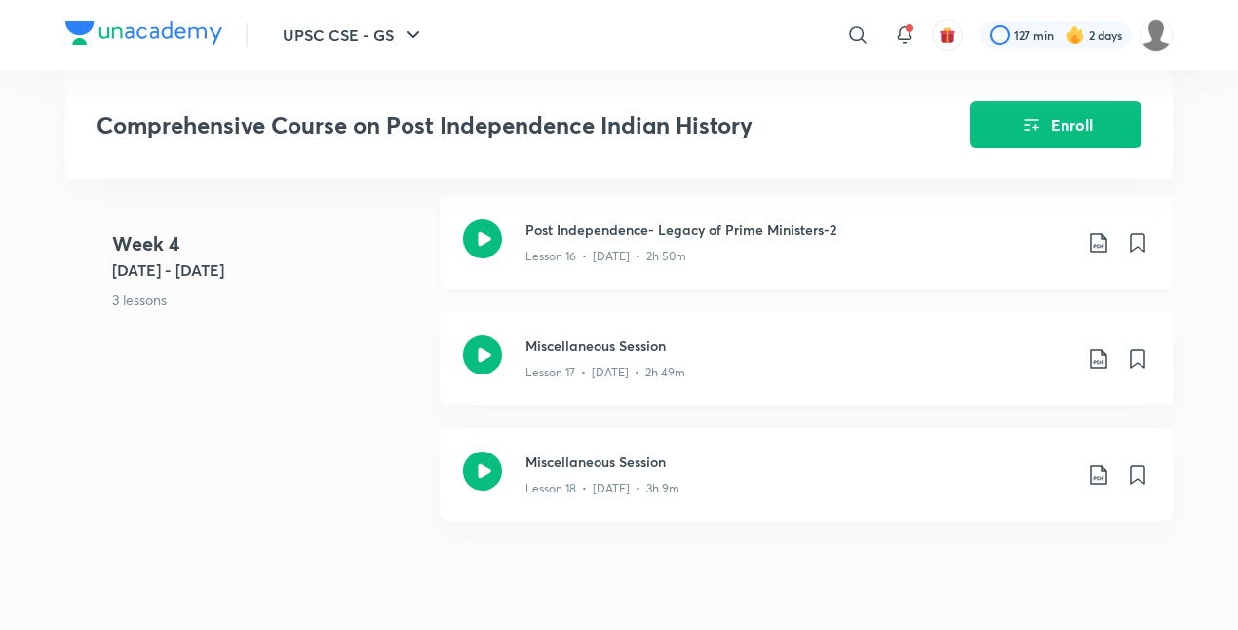
click at [1102, 253] on div "Post Independence- Legacy of Prime Ministers-2 Lesson 16 • [DATE] • 2h 50m" at bounding box center [837, 242] width 624 height 46
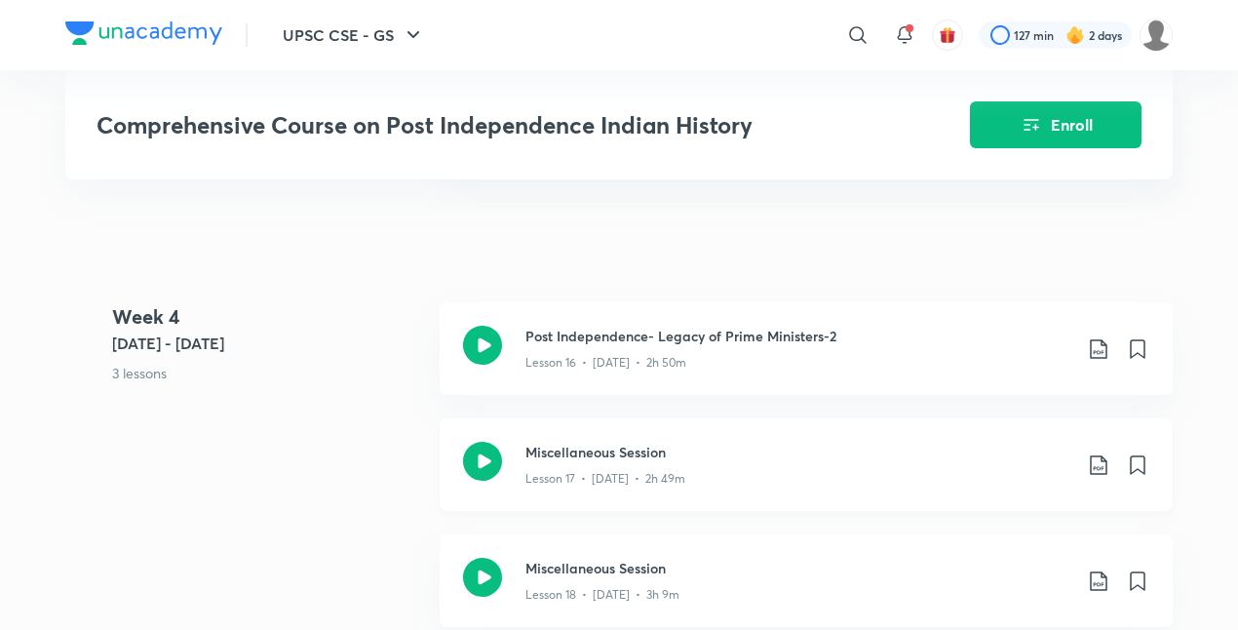
scroll to position [2823, 0]
click at [1106, 349] on icon at bounding box center [1098, 349] width 17 height 19
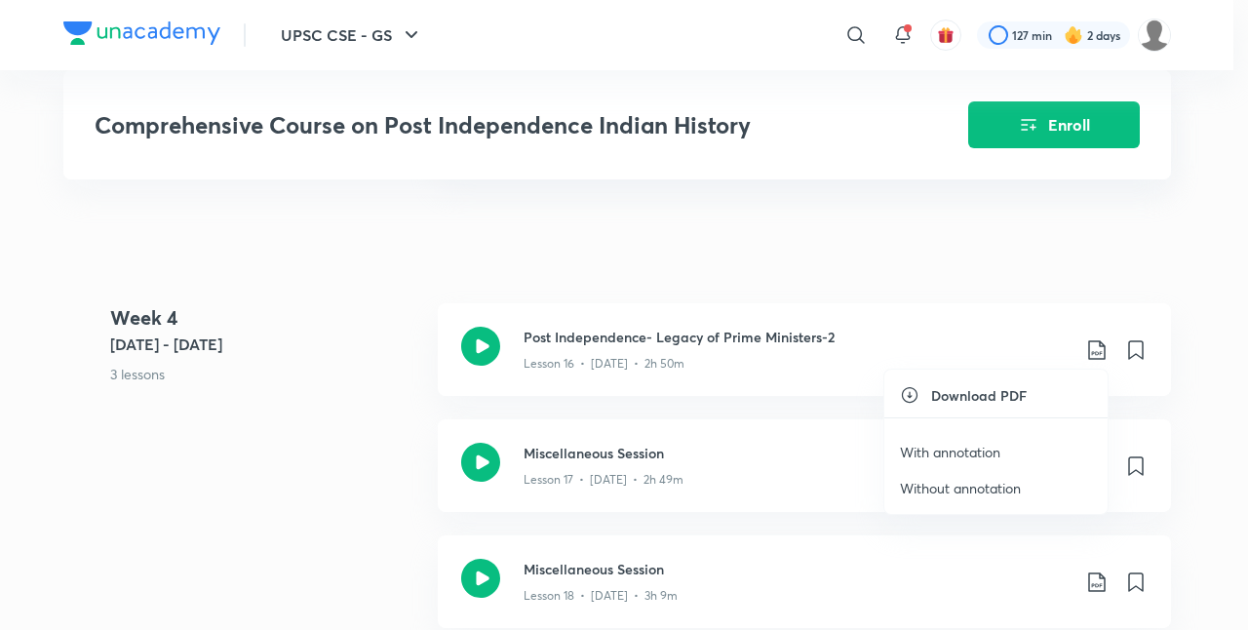
click at [993, 445] on p "With annotation" at bounding box center [950, 452] width 100 height 20
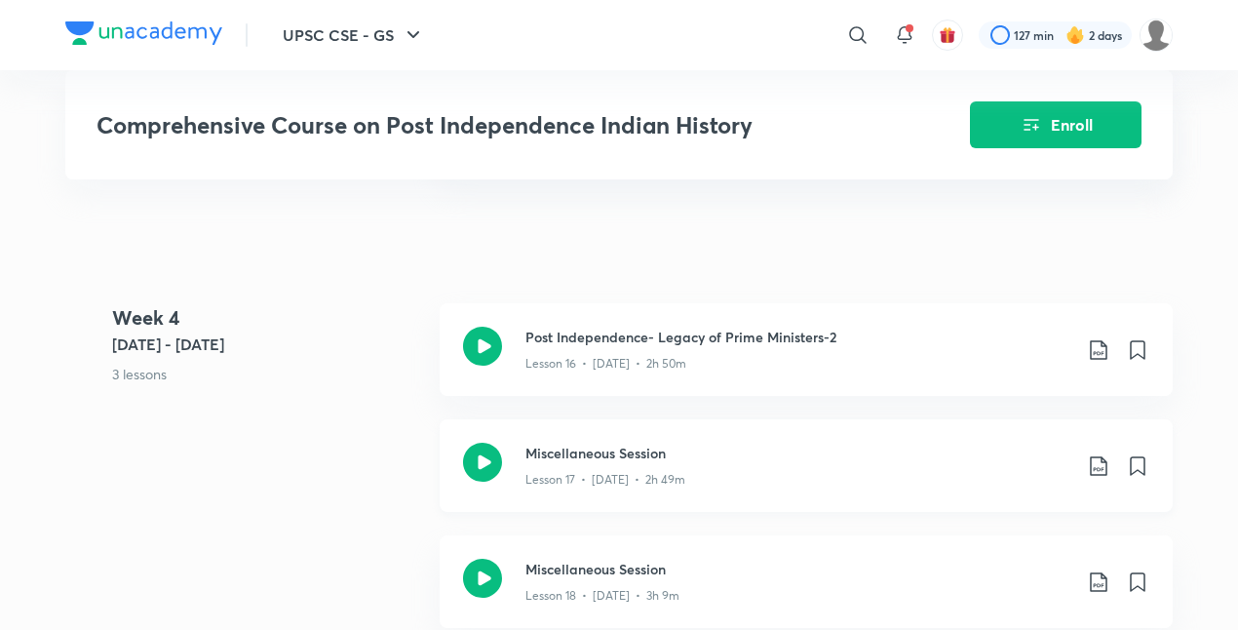
click at [1096, 463] on icon at bounding box center [1098, 465] width 23 height 23
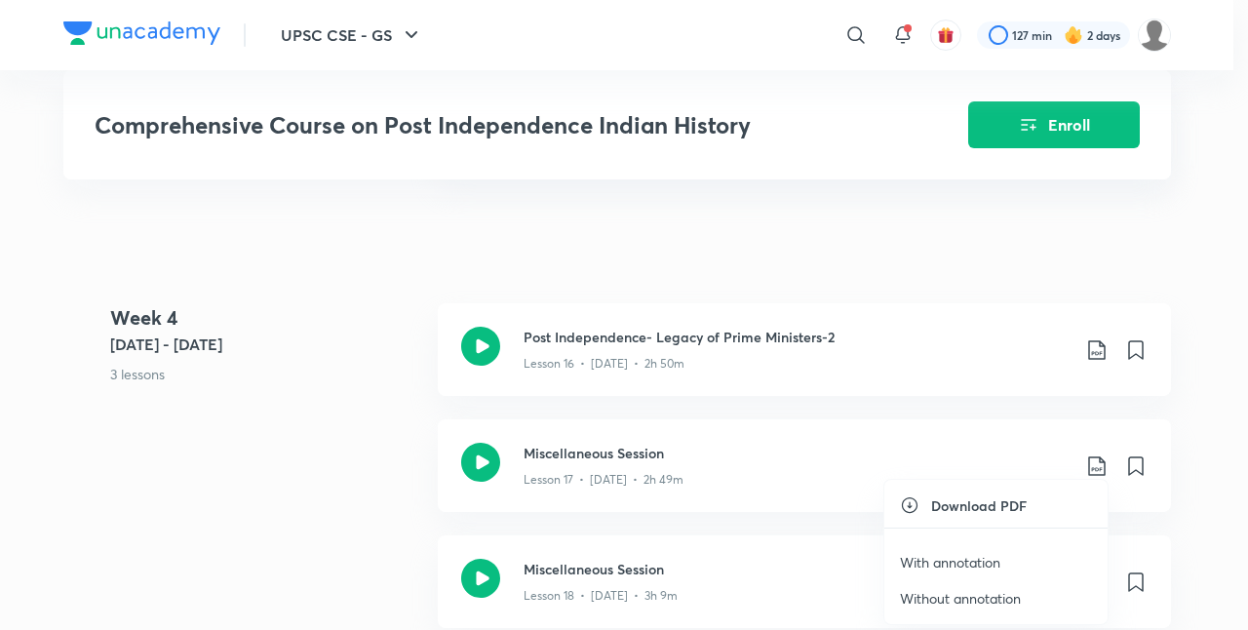
click at [955, 566] on p "With annotation" at bounding box center [950, 562] width 100 height 20
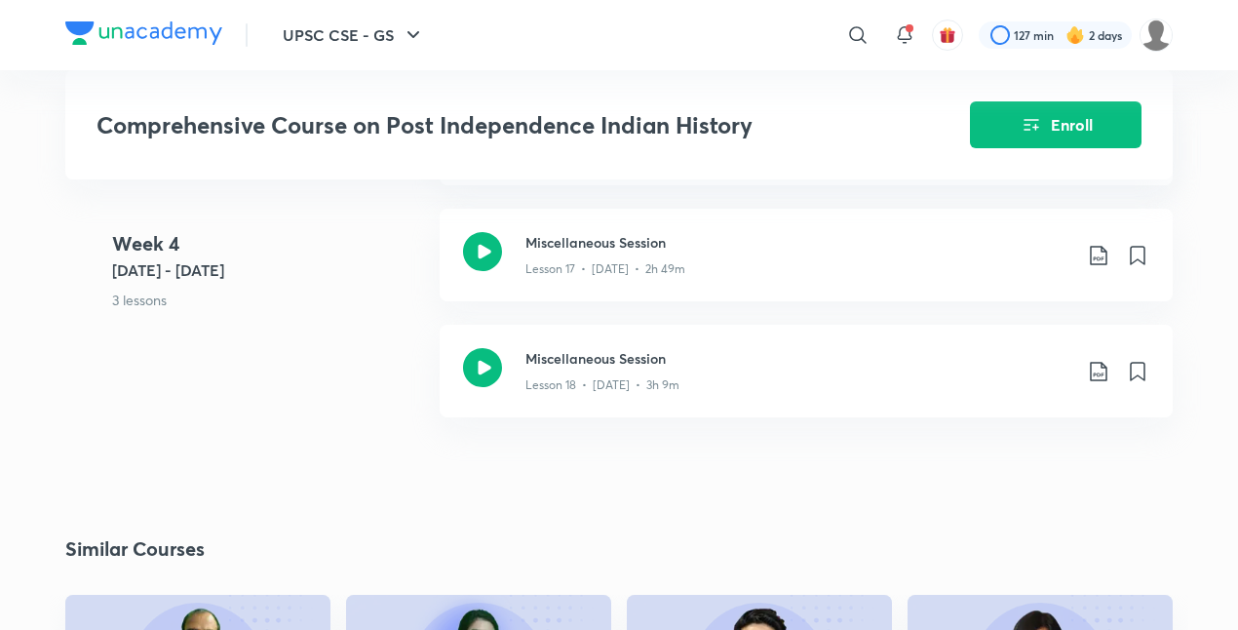
scroll to position [3035, 0]
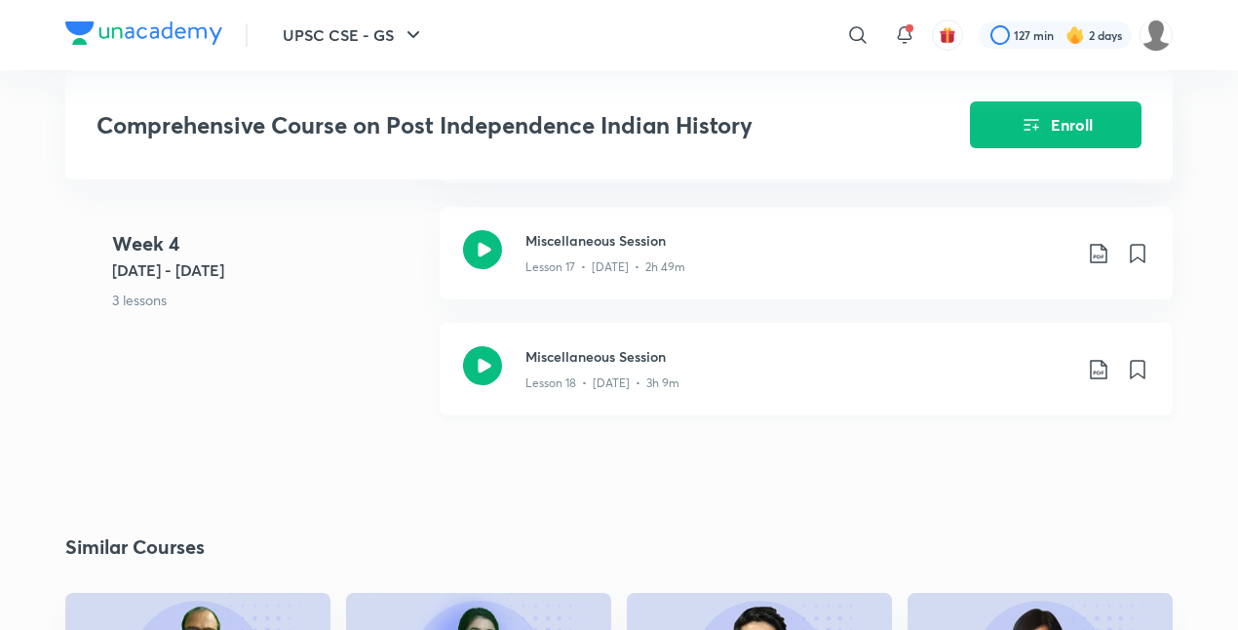
click at [1103, 367] on icon at bounding box center [1098, 369] width 23 height 23
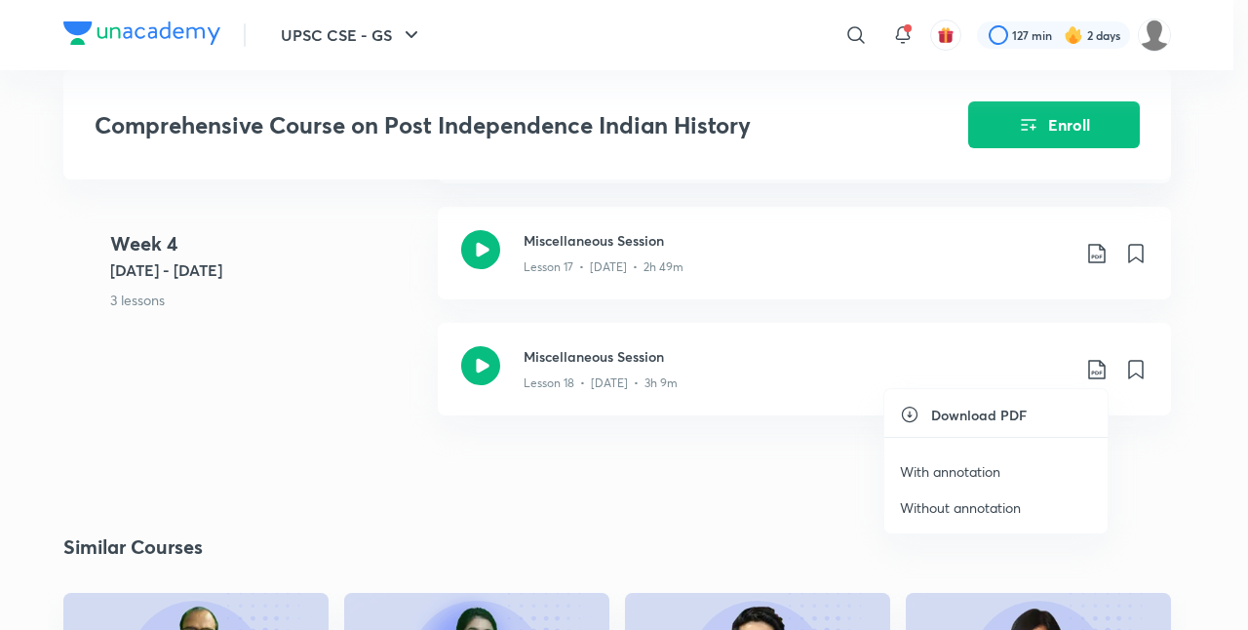
click at [948, 475] on p "With annotation" at bounding box center [950, 471] width 100 height 20
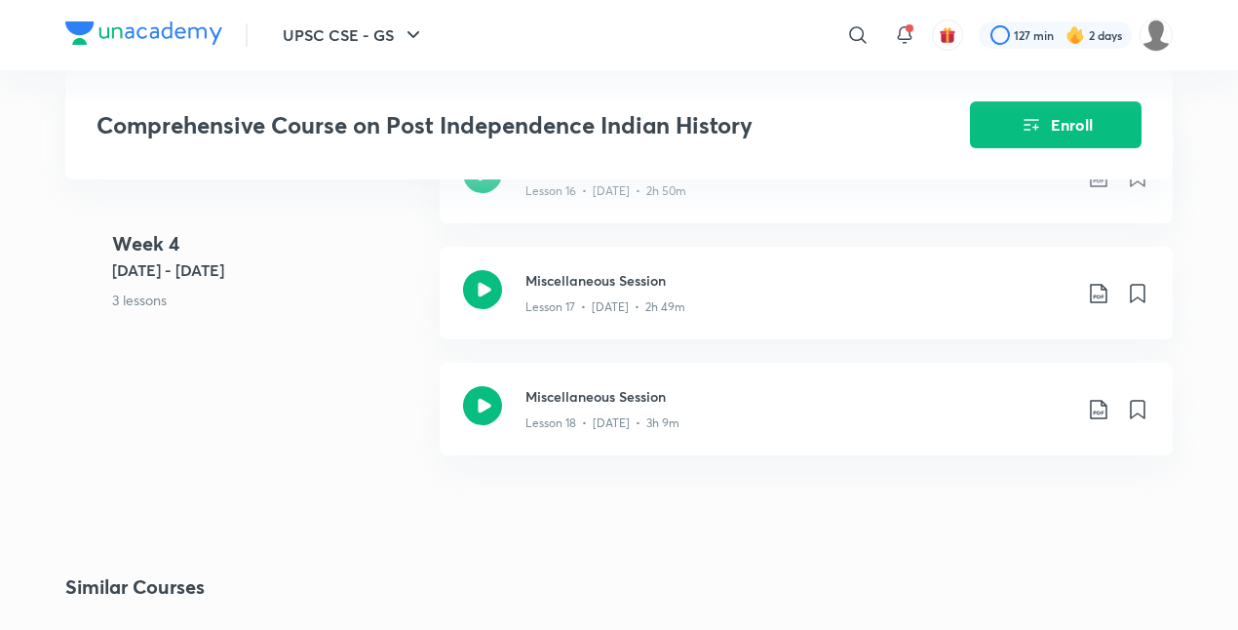
scroll to position [2993, 0]
click at [1103, 298] on icon at bounding box center [1098, 295] width 23 height 23
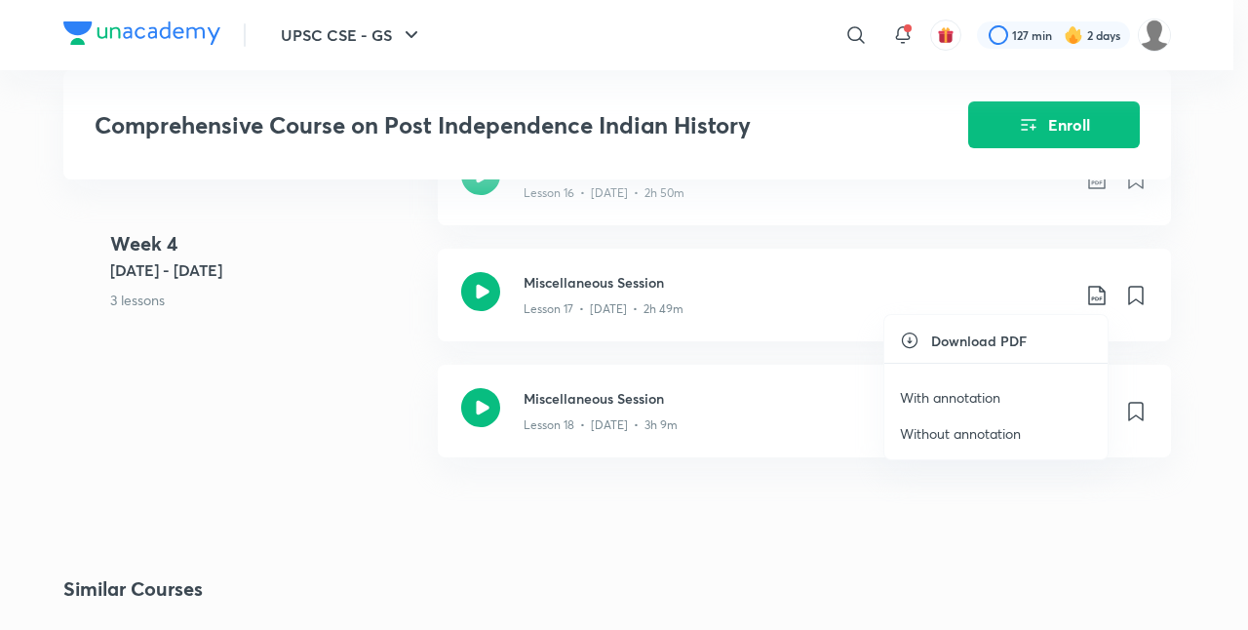
click at [963, 398] on p "With annotation" at bounding box center [950, 397] width 100 height 20
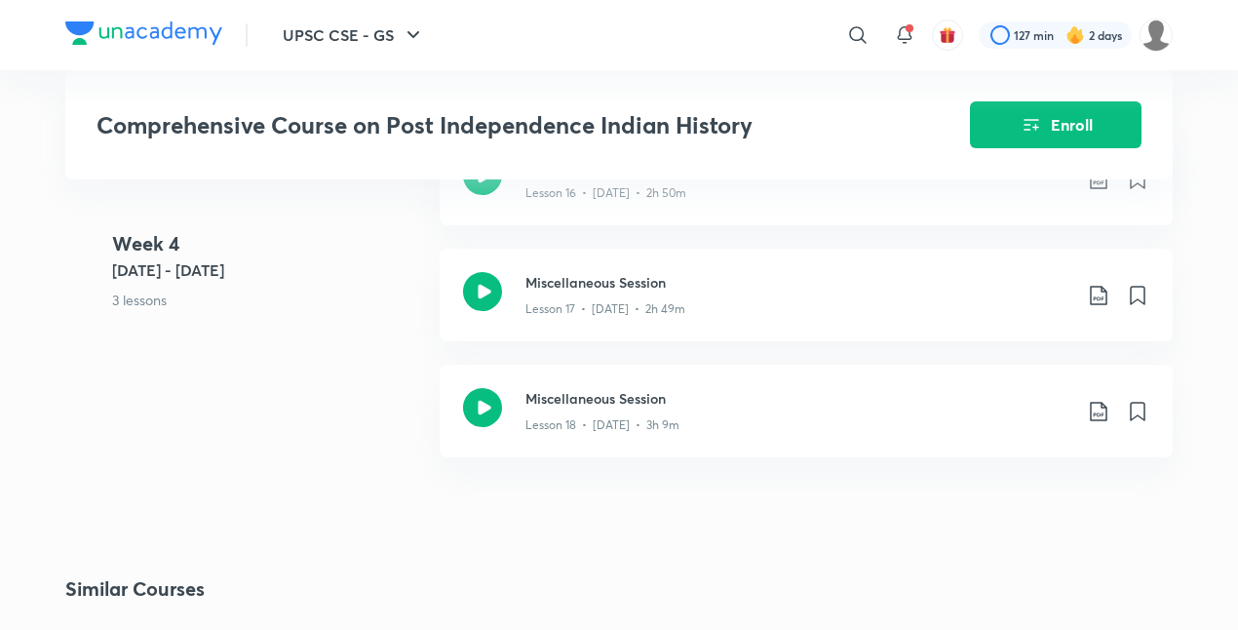
click at [1094, 411] on icon at bounding box center [1098, 411] width 23 height 23
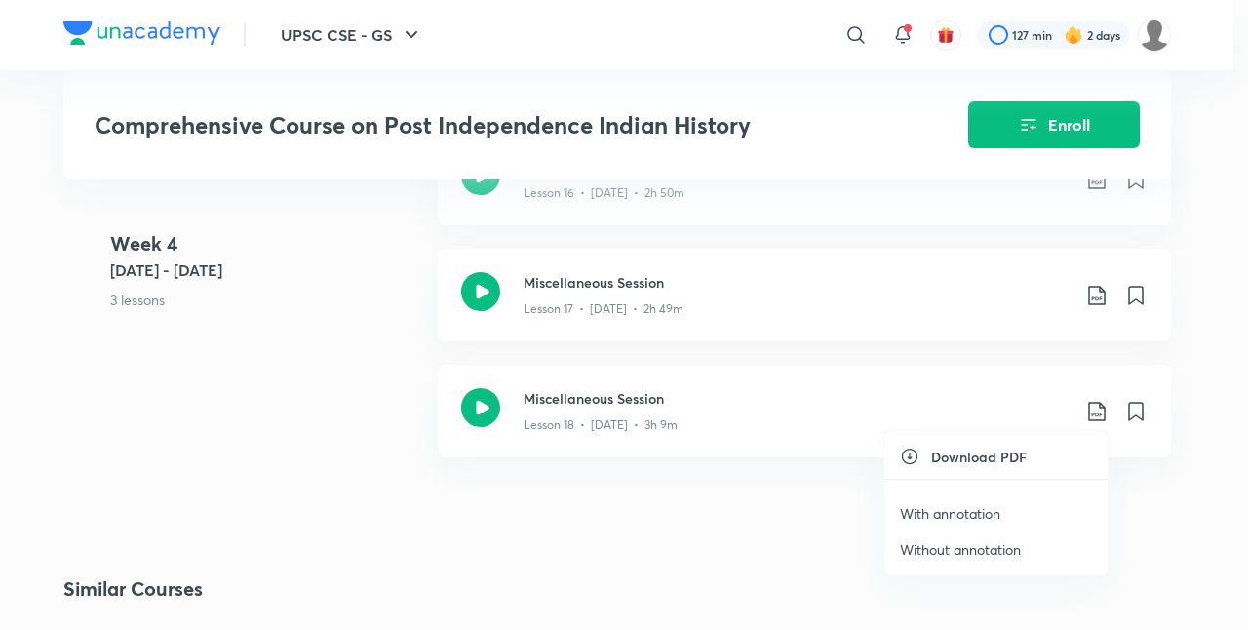
click at [938, 509] on p "With annotation" at bounding box center [950, 513] width 100 height 20
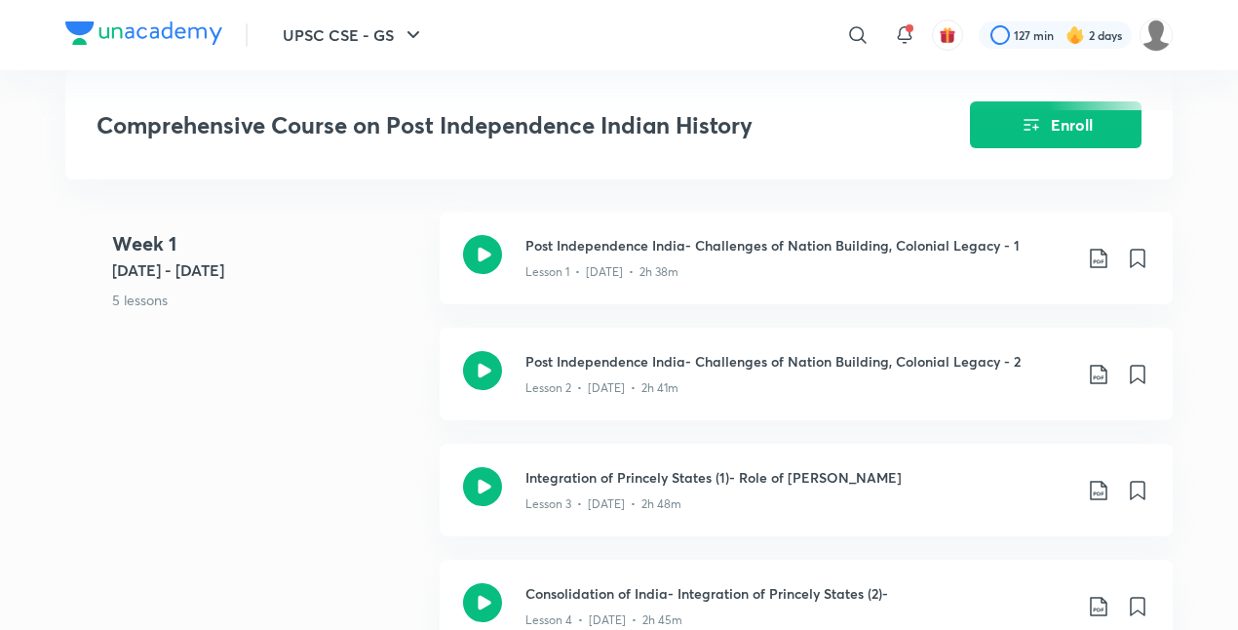
scroll to position [0, 0]
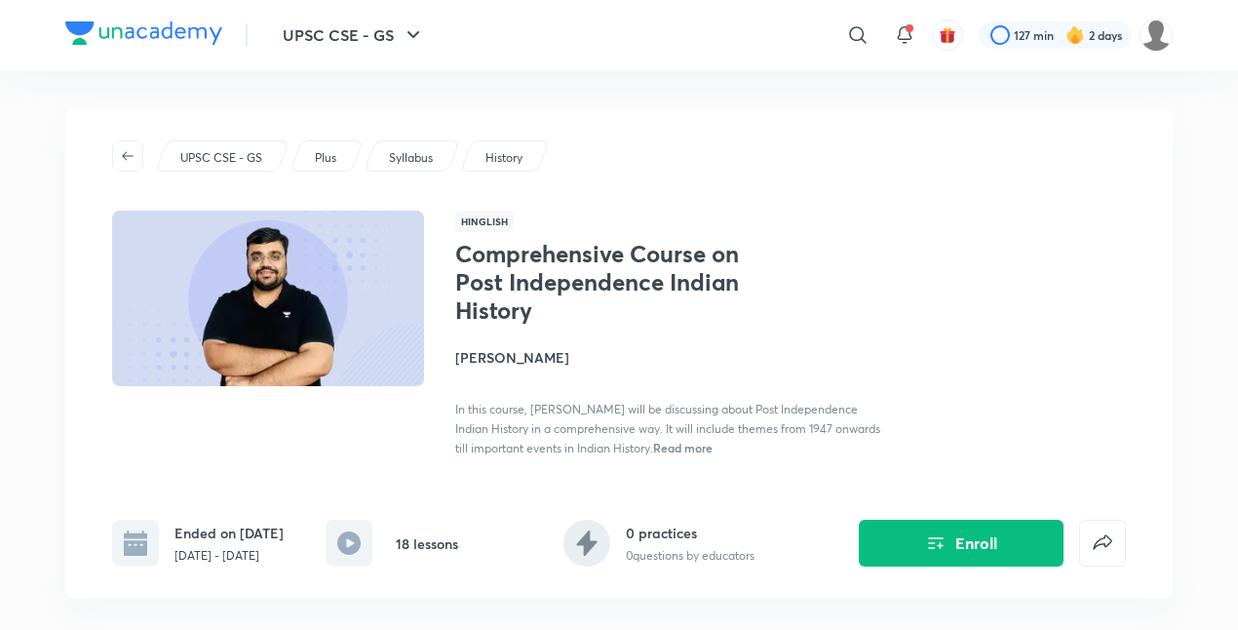
click at [360, 318] on img at bounding box center [268, 298] width 318 height 179
click at [483, 355] on h4 "[PERSON_NAME]" at bounding box center [673, 357] width 437 height 20
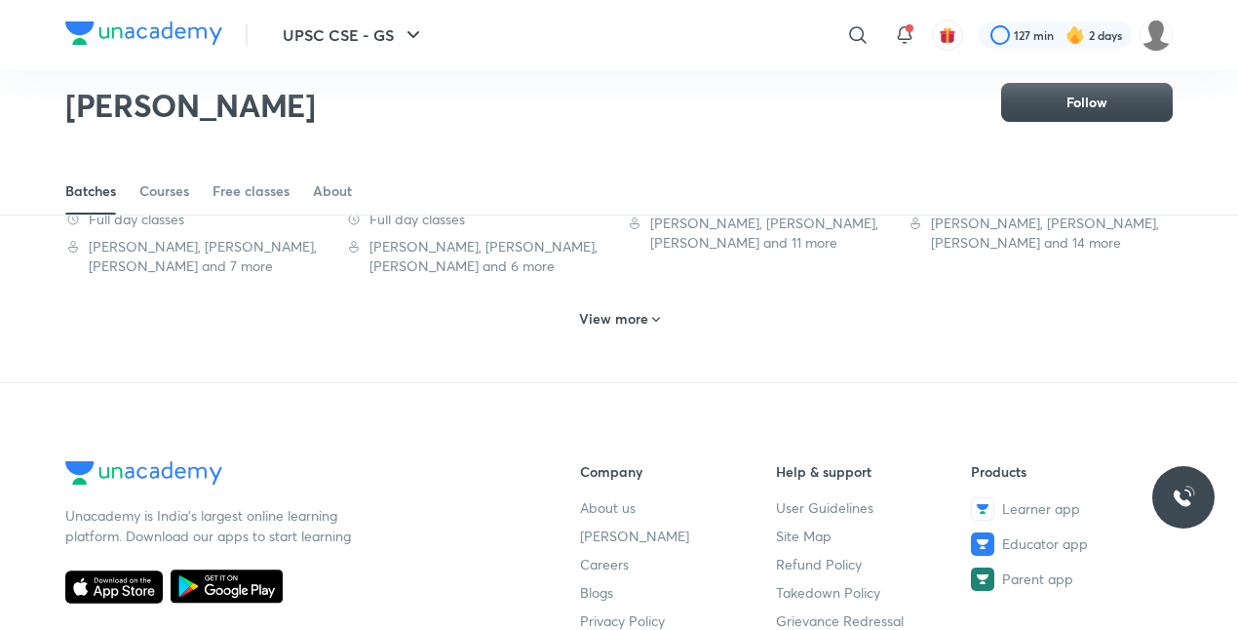
scroll to position [1181, 0]
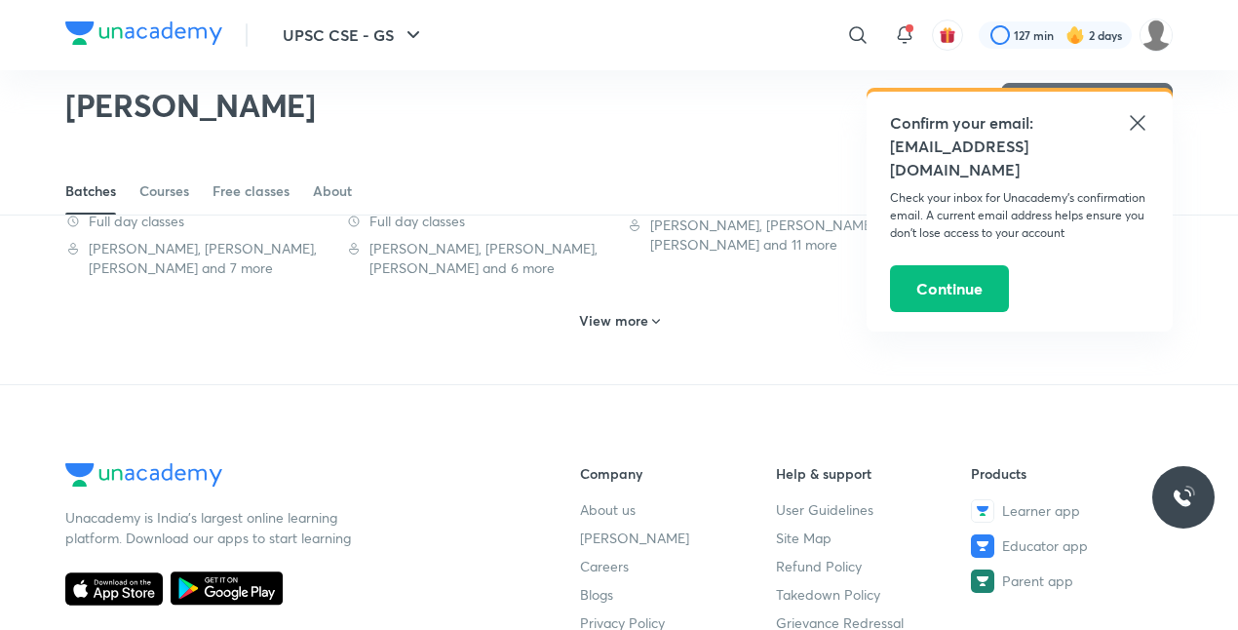
click at [579, 322] on h6 "View more" at bounding box center [613, 320] width 69 height 19
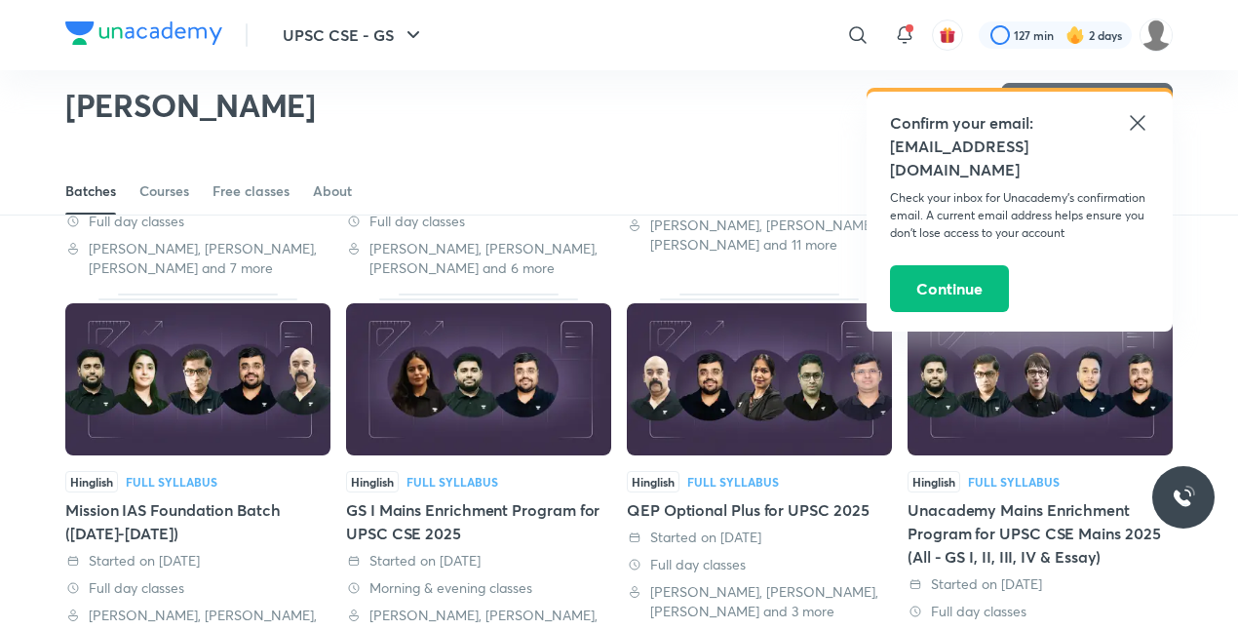
click at [1143, 122] on icon at bounding box center [1137, 122] width 23 height 23
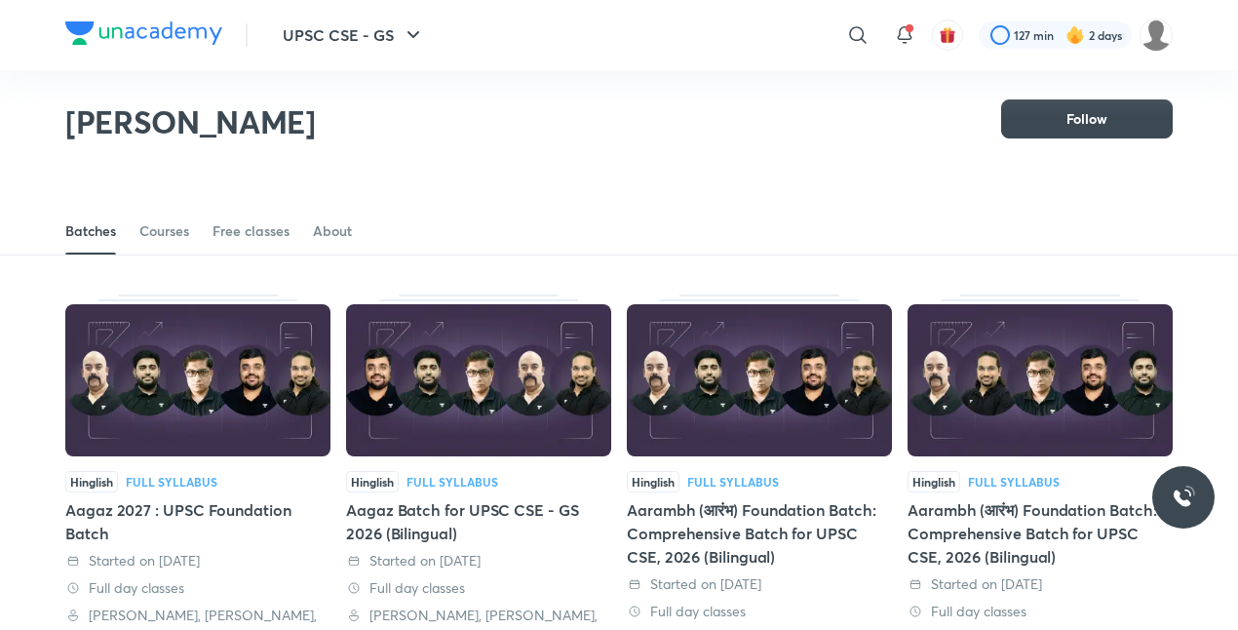
scroll to position [12, 0]
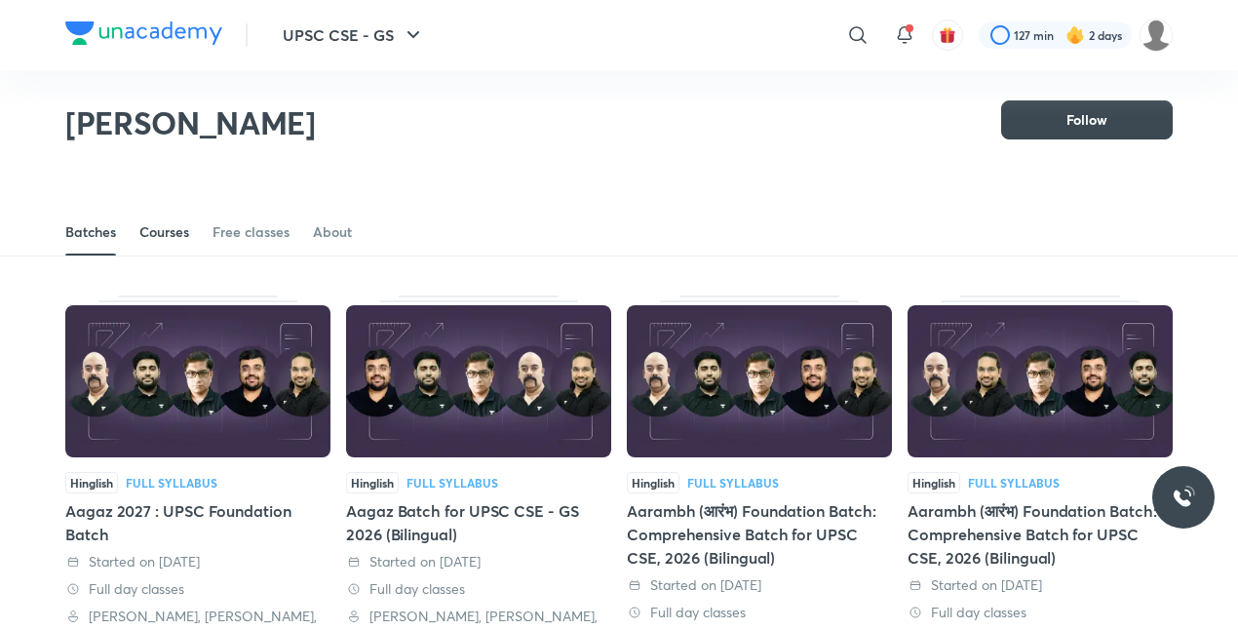
click at [174, 237] on div "Courses" at bounding box center [164, 231] width 50 height 19
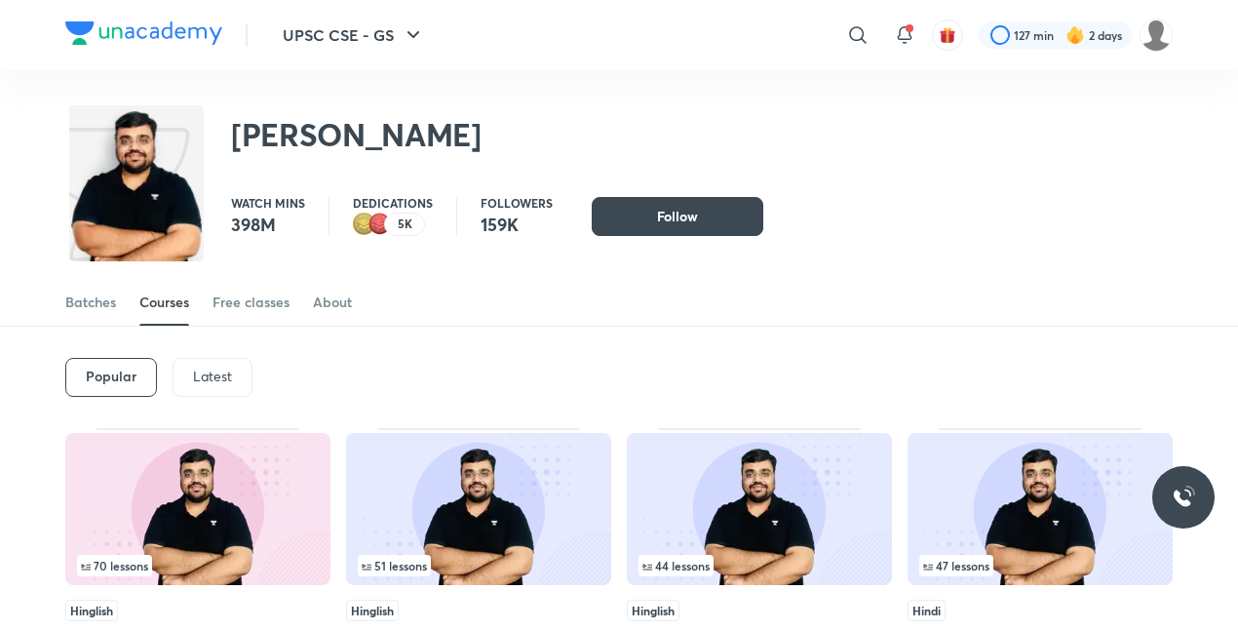
click at [209, 375] on p "Latest" at bounding box center [212, 376] width 39 height 16
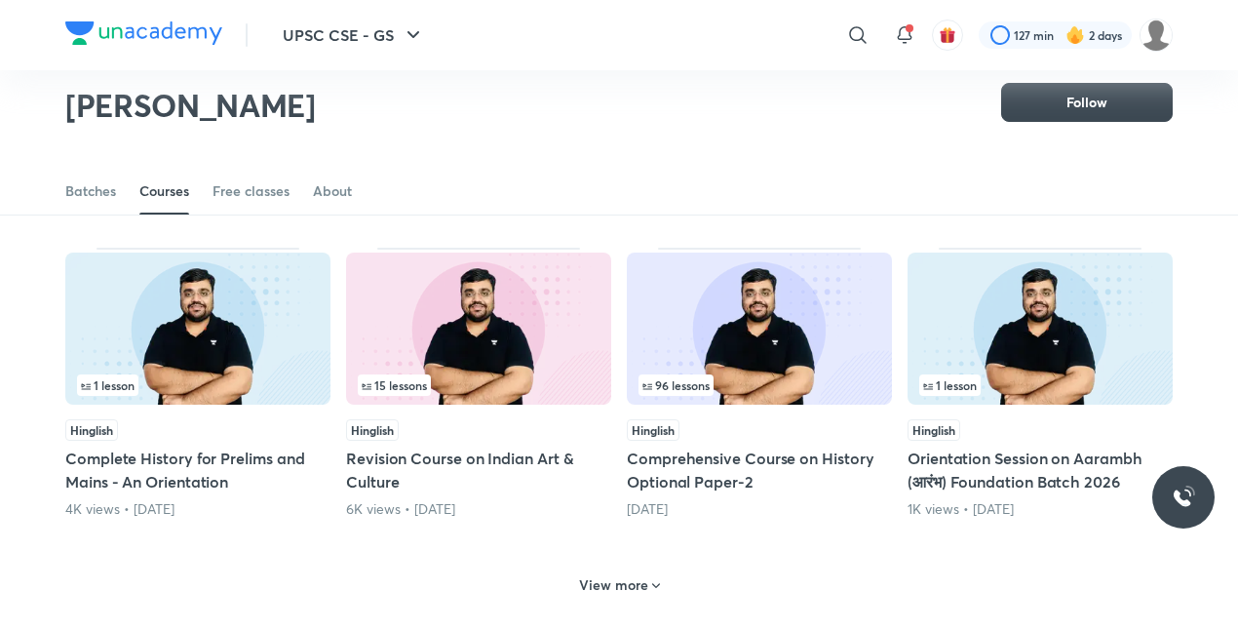
scroll to position [777, 0]
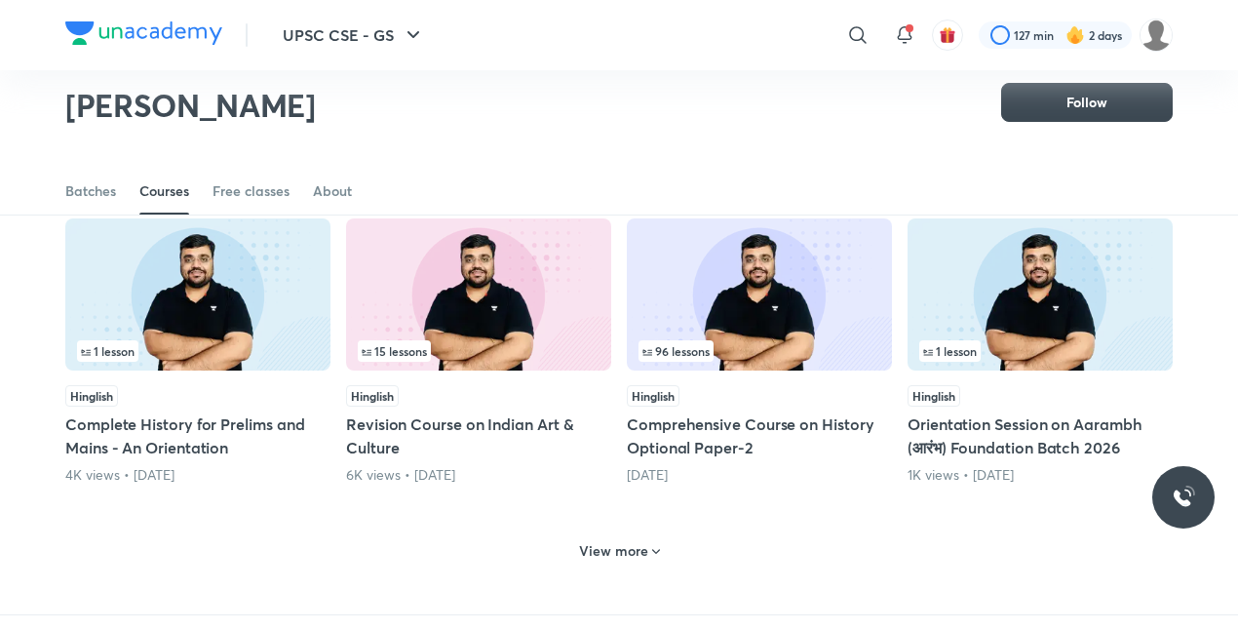
click at [606, 542] on h6 "View more" at bounding box center [613, 550] width 69 height 19
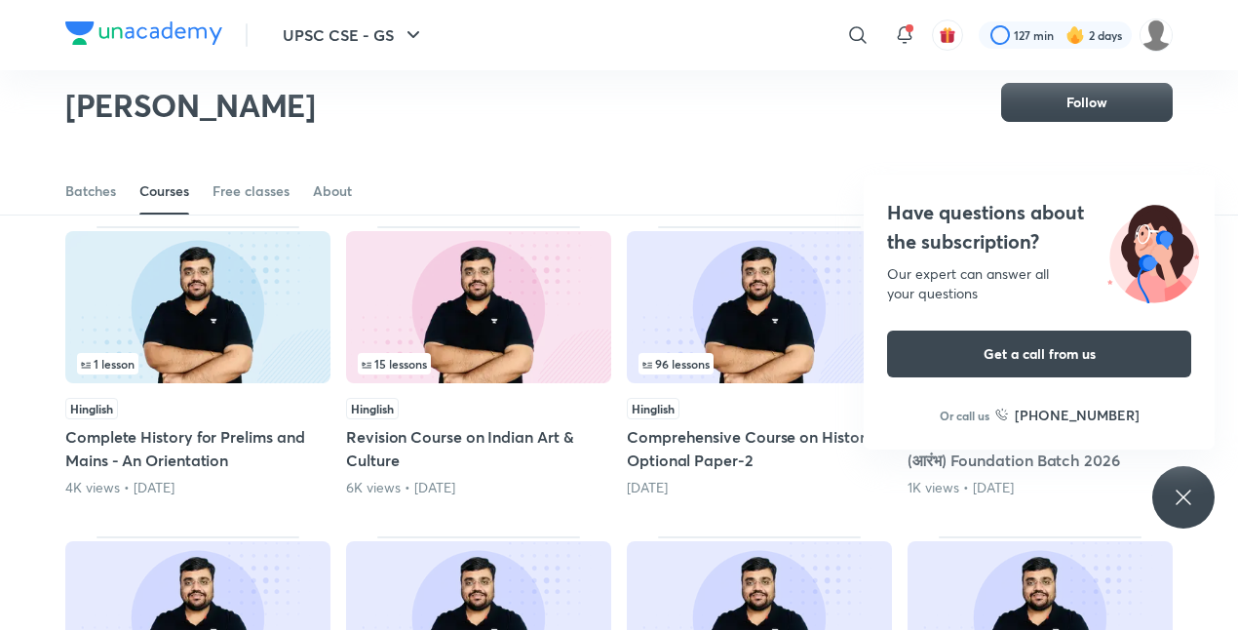
scroll to position [765, 0]
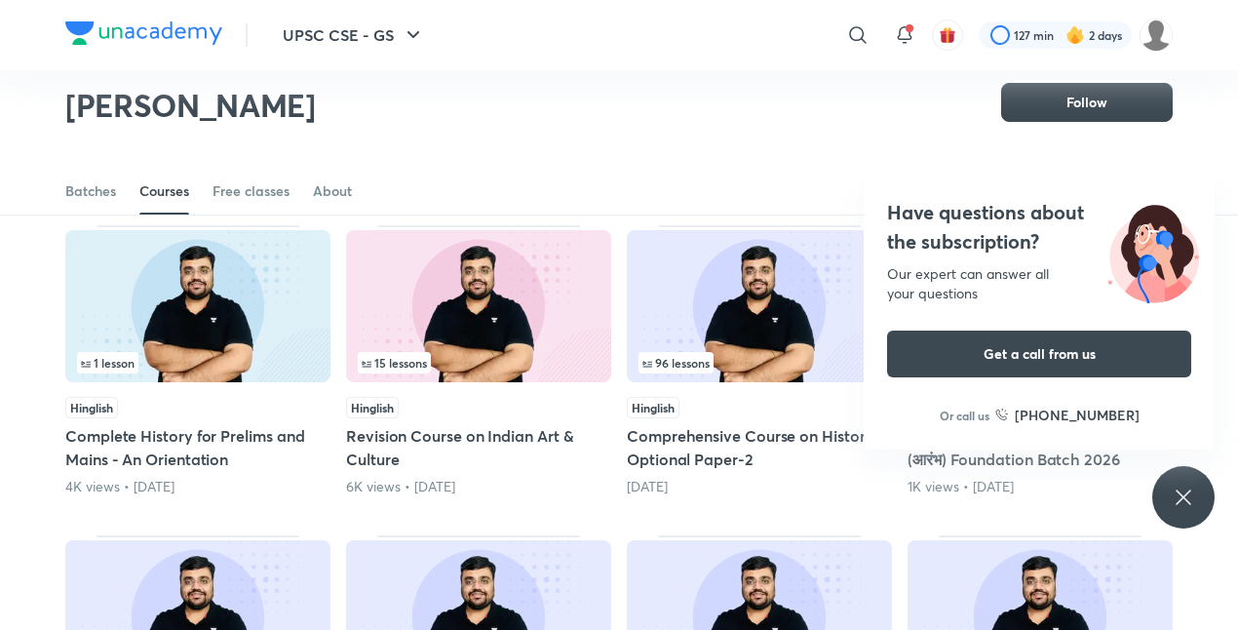
click at [1190, 485] on icon at bounding box center [1183, 496] width 23 height 23
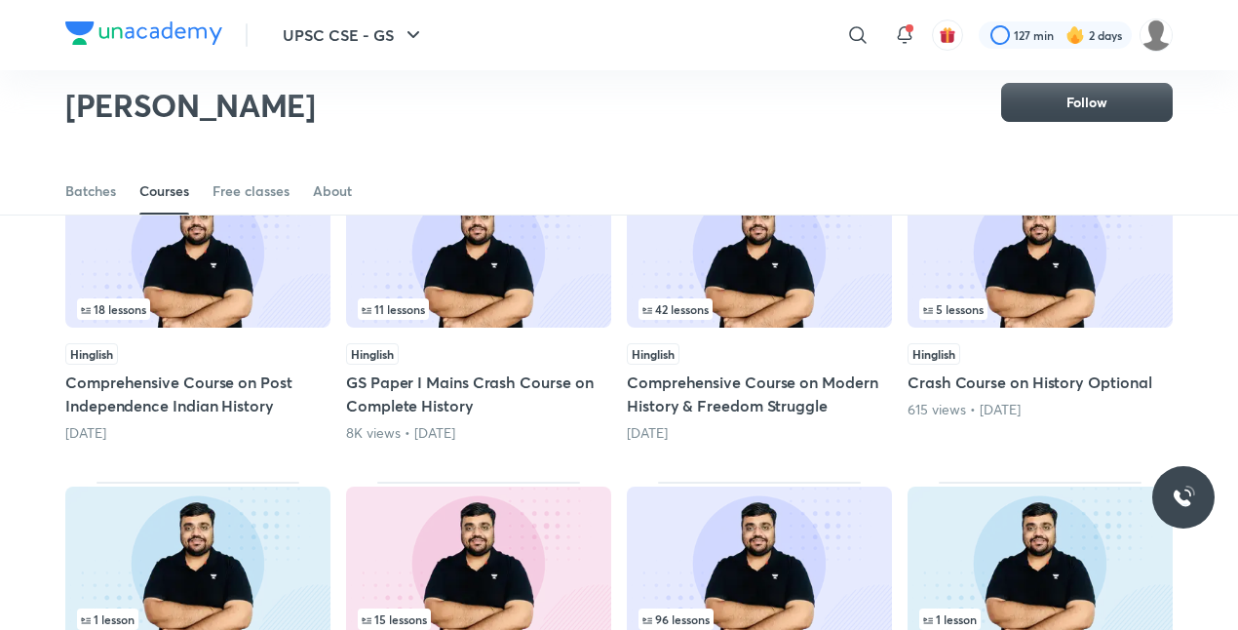
scroll to position [510, 0]
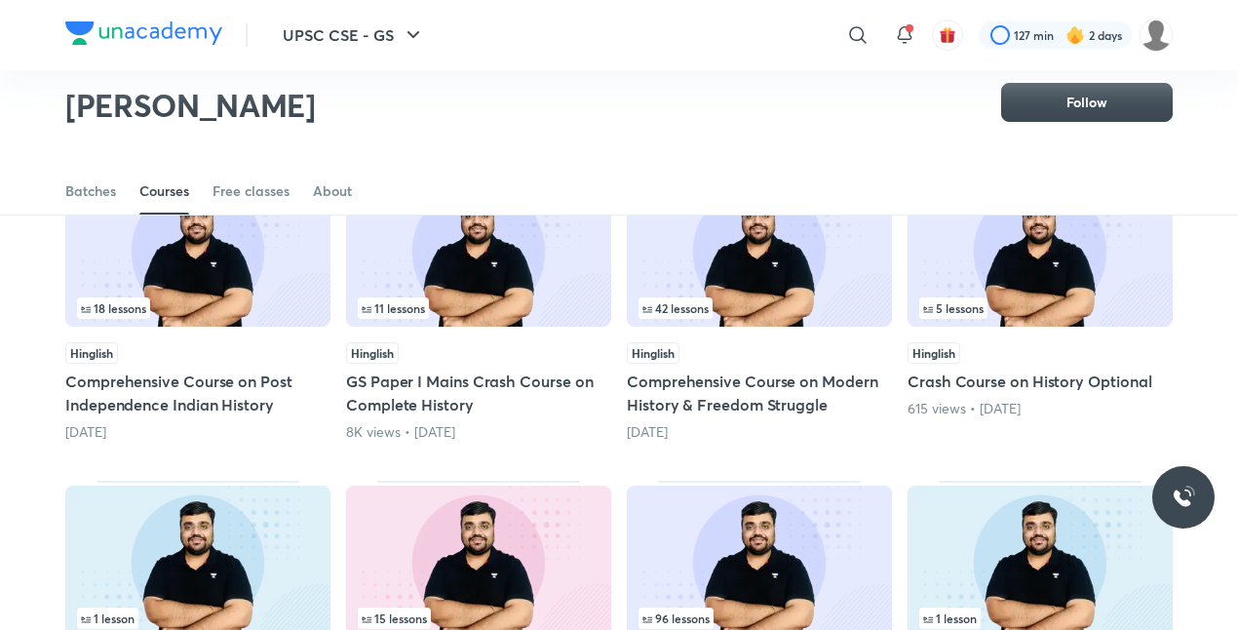
click at [501, 306] on div "11 lessons" at bounding box center [479, 307] width 242 height 21
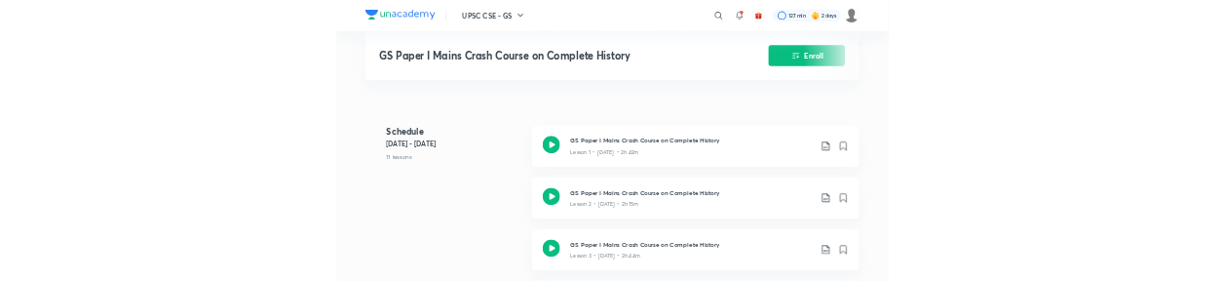
scroll to position [769, 0]
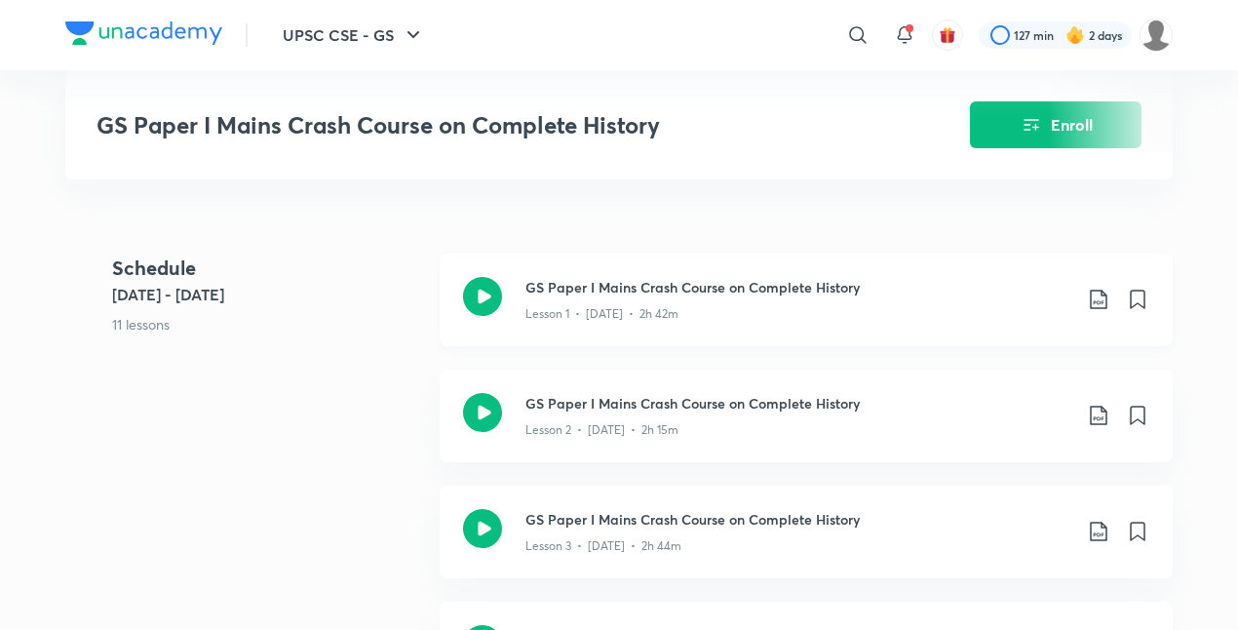
click at [1098, 296] on icon at bounding box center [1098, 299] width 23 height 23
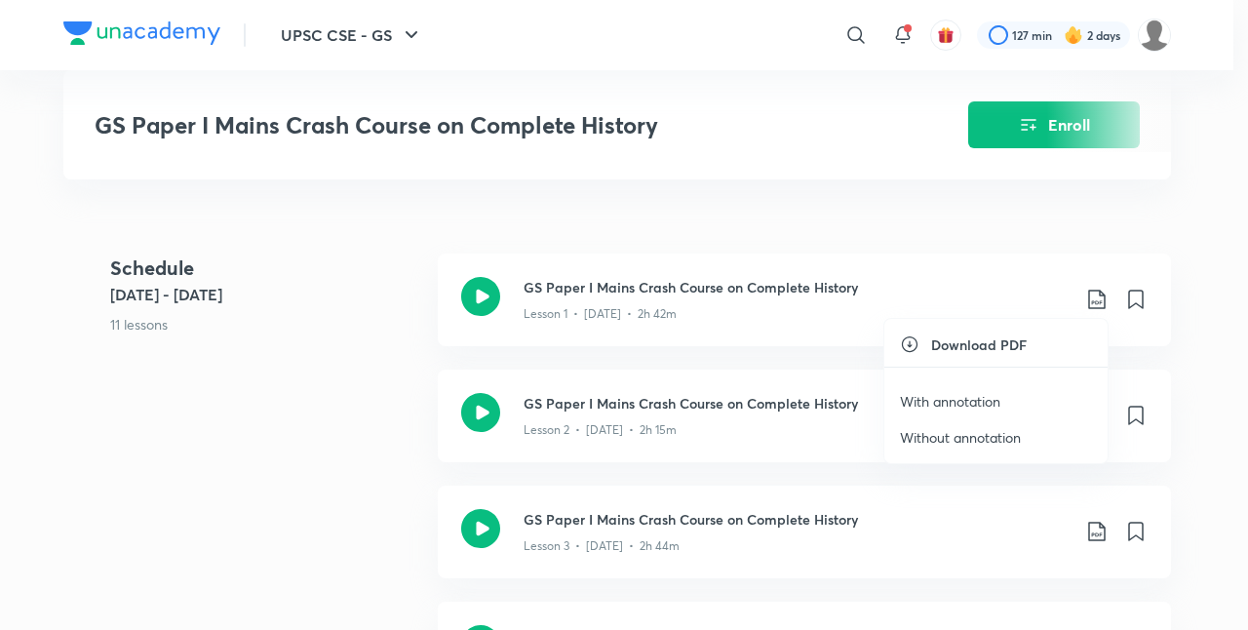
click at [973, 402] on p "With annotation" at bounding box center [950, 401] width 100 height 20
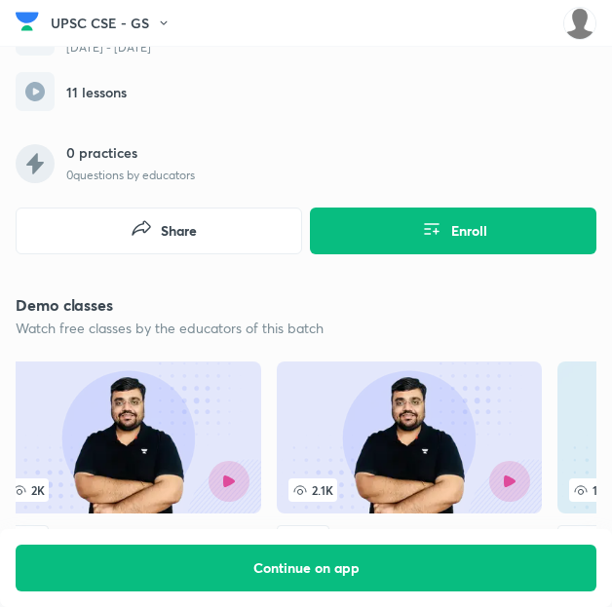
scroll to position [459, 10]
drag, startPoint x: 608, startPoint y: 37, endPoint x: 725, endPoint y: 21, distance: 118.0
drag, startPoint x: 510, startPoint y: 83, endPoint x: 509, endPoint y: 108, distance: 25.4
click at [509, 108] on div "Ended on Aug [DATE] - [DATE] 11 lessons 0 practices 0 questions by educators En…" at bounding box center [306, 122] width 581 height 263
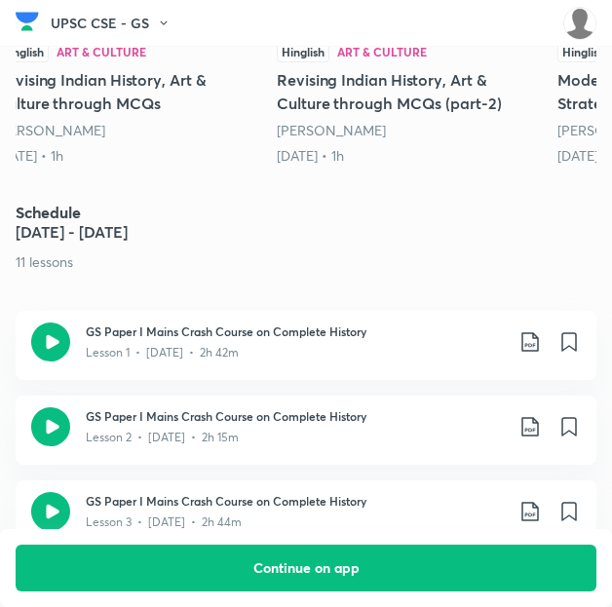
scroll to position [1000, 0]
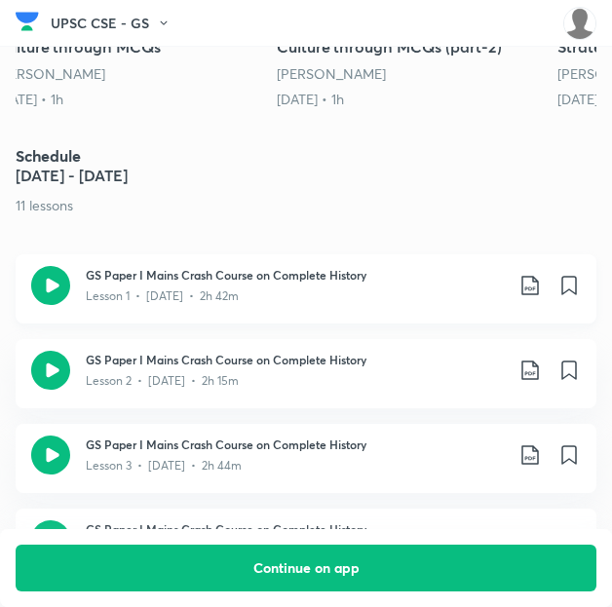
click at [532, 280] on icon at bounding box center [529, 285] width 17 height 19
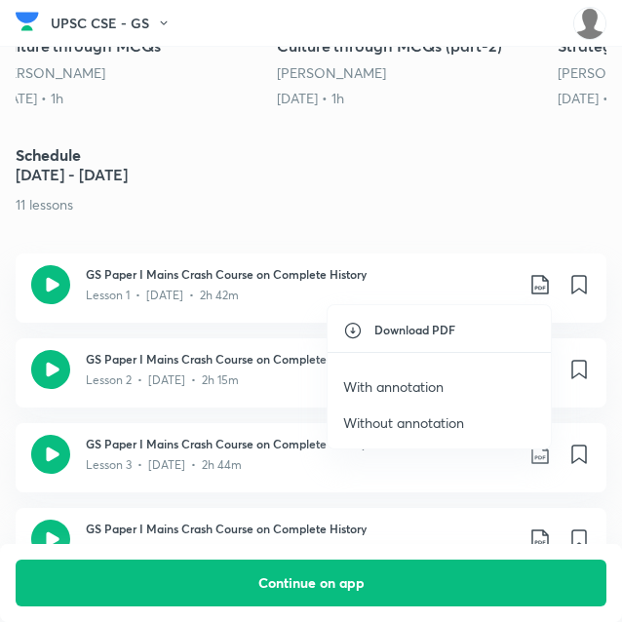
click at [417, 385] on p "With annotation" at bounding box center [393, 386] width 100 height 20
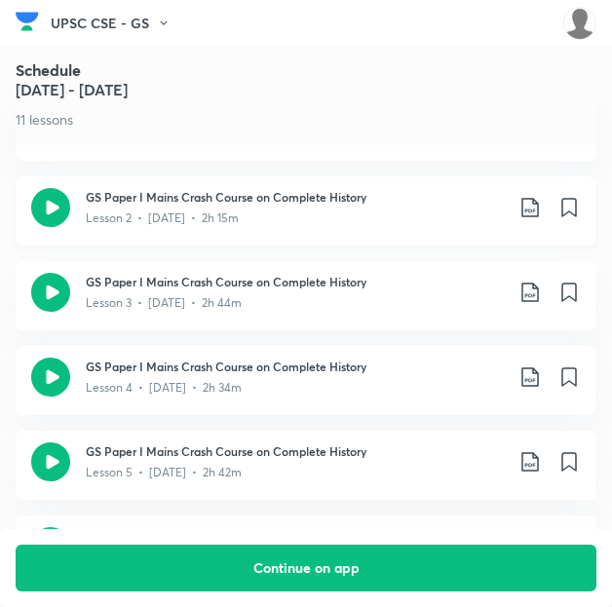
scroll to position [1162, 3]
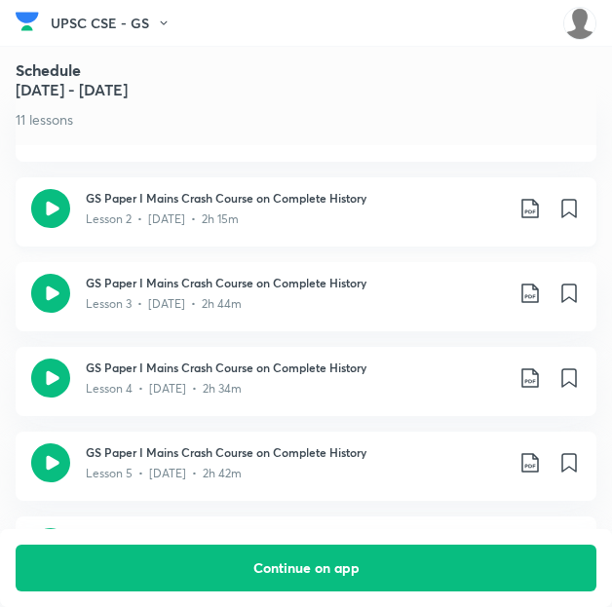
click at [540, 206] on icon at bounding box center [530, 208] width 23 height 23
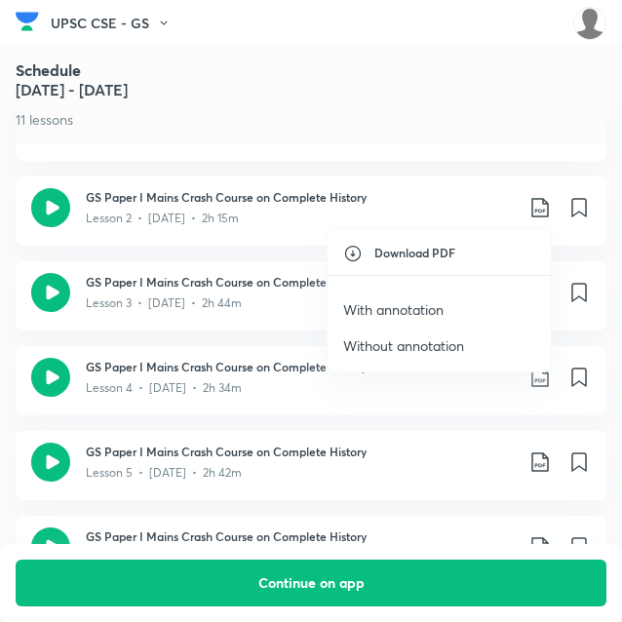
click at [385, 305] on p "With annotation" at bounding box center [393, 309] width 100 height 20
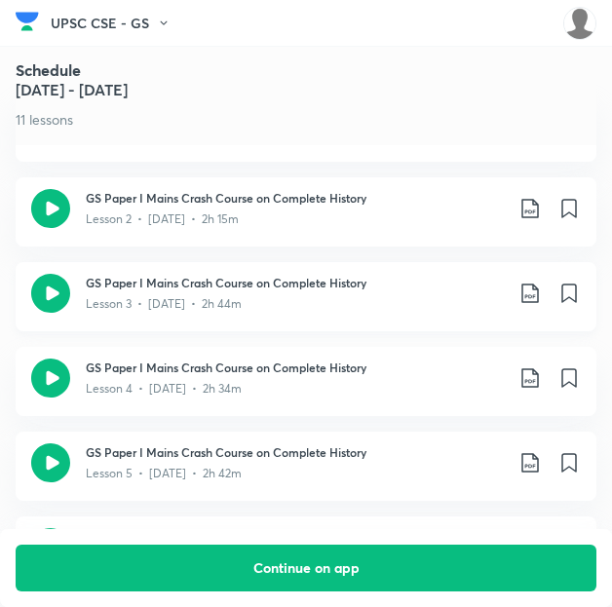
scroll to position [1249, 0]
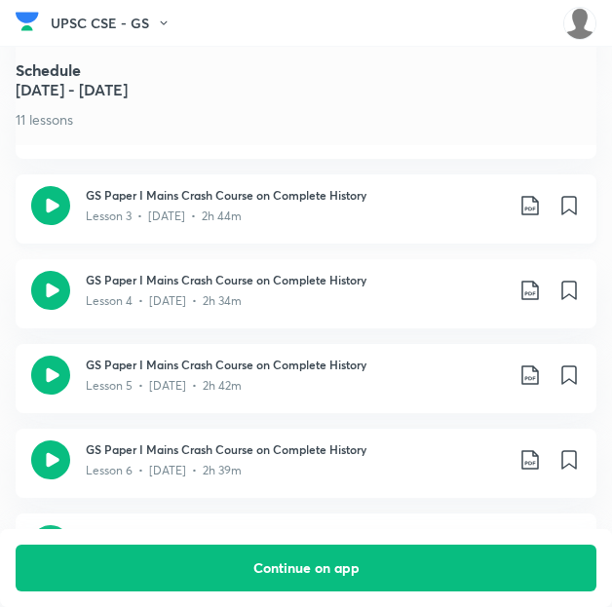
click at [538, 211] on icon at bounding box center [529, 205] width 17 height 19
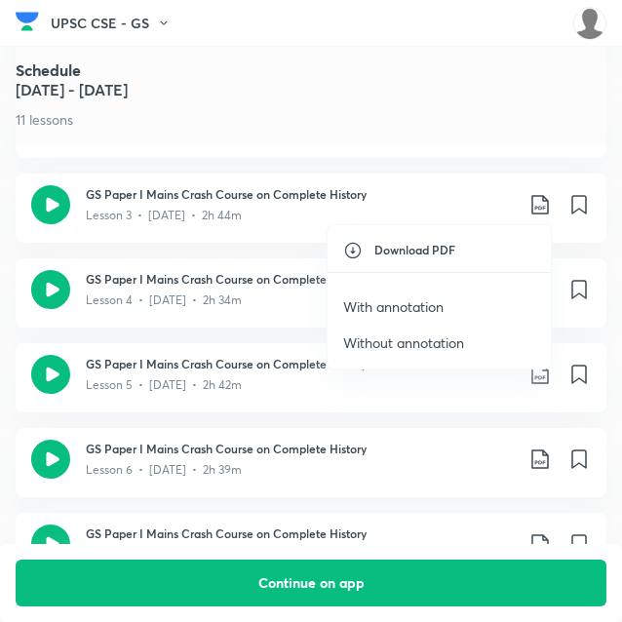
click at [439, 302] on p "With annotation" at bounding box center [393, 306] width 100 height 20
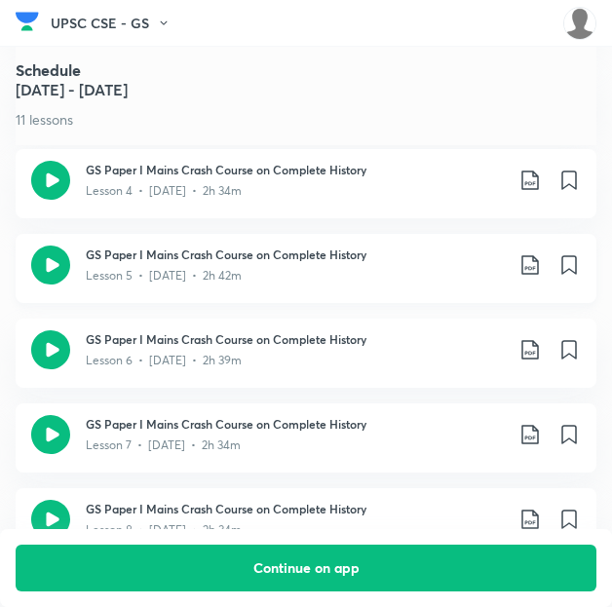
scroll to position [1362, 0]
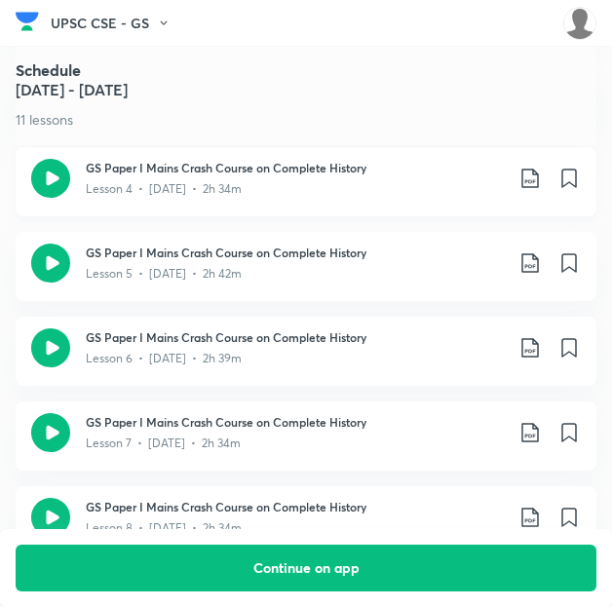
click at [538, 169] on icon at bounding box center [529, 178] width 17 height 19
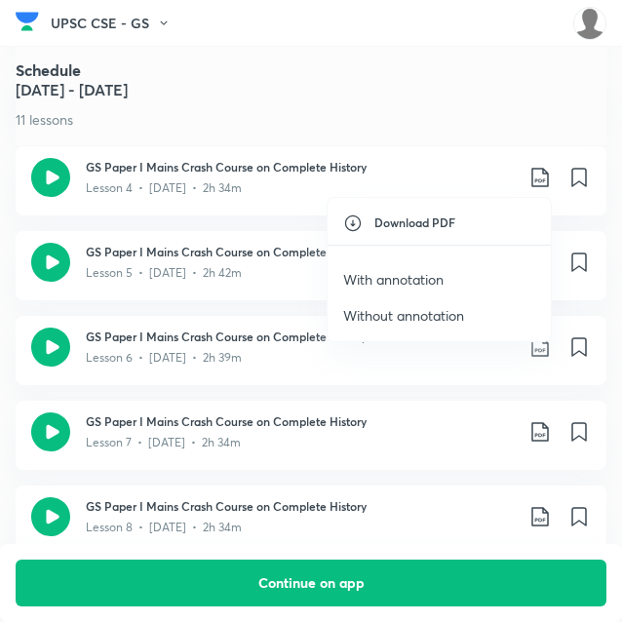
click at [393, 278] on p "With annotation" at bounding box center [393, 279] width 100 height 20
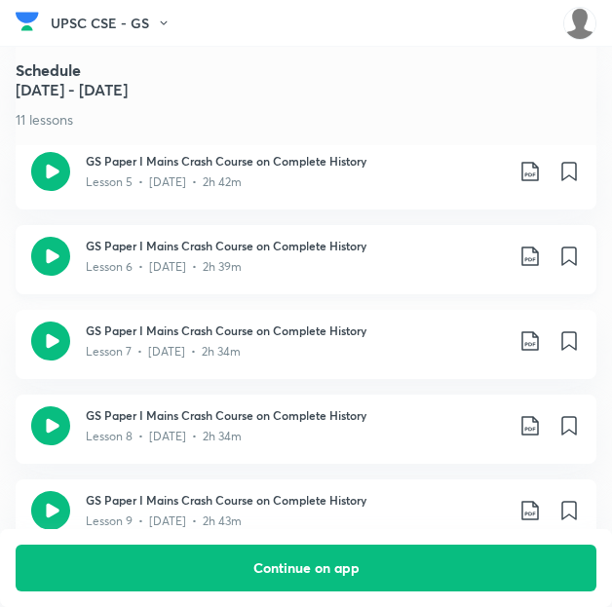
scroll to position [1451, 0]
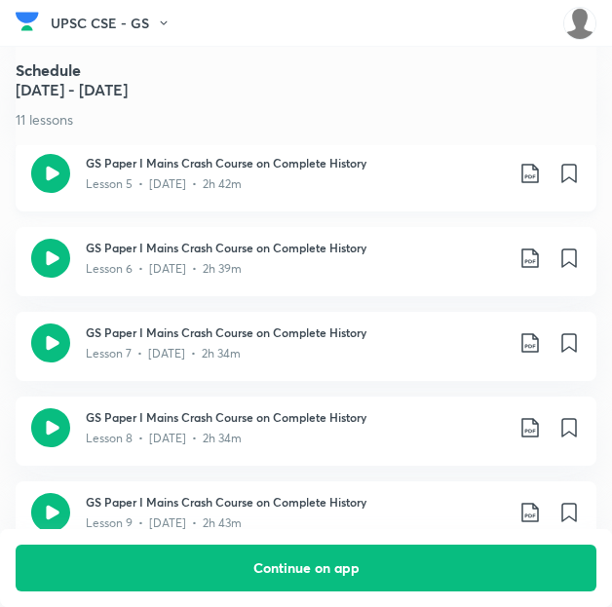
click at [536, 167] on icon at bounding box center [530, 173] width 23 height 23
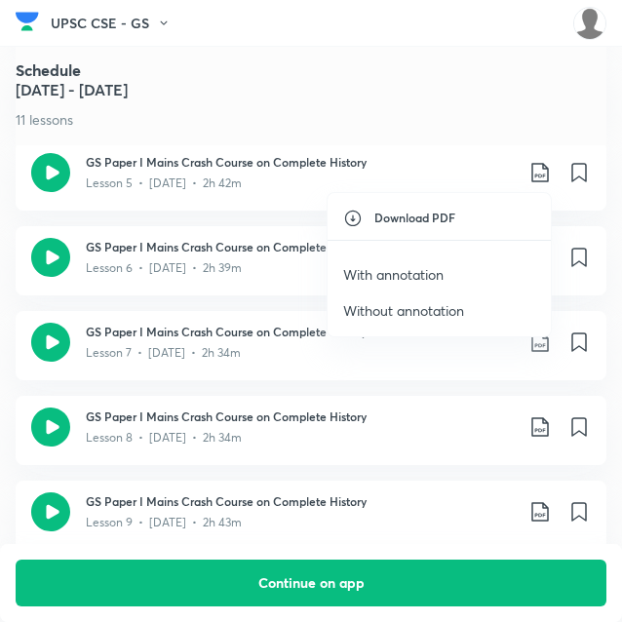
click at [416, 265] on p "With annotation" at bounding box center [393, 274] width 100 height 20
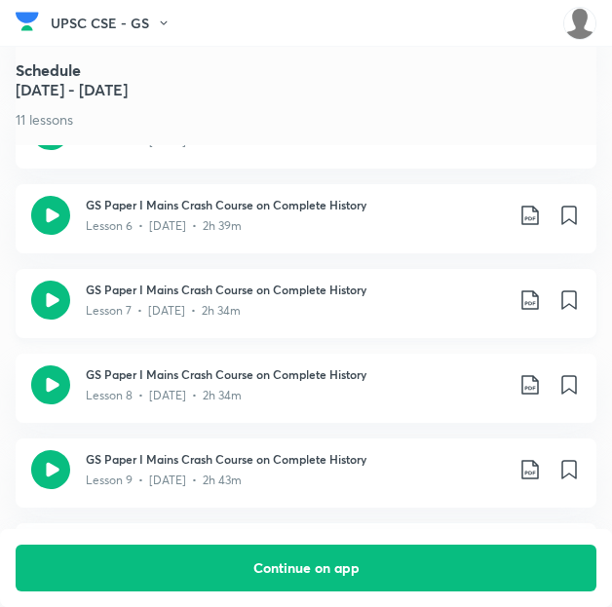
scroll to position [1503, 0]
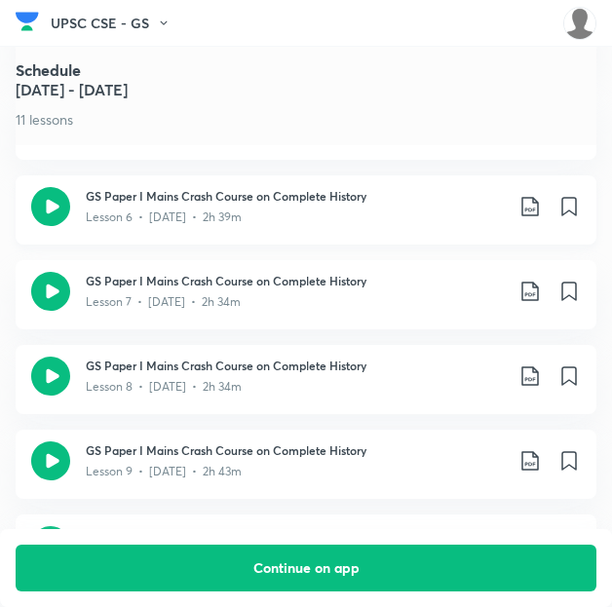
click at [540, 204] on icon at bounding box center [530, 206] width 23 height 23
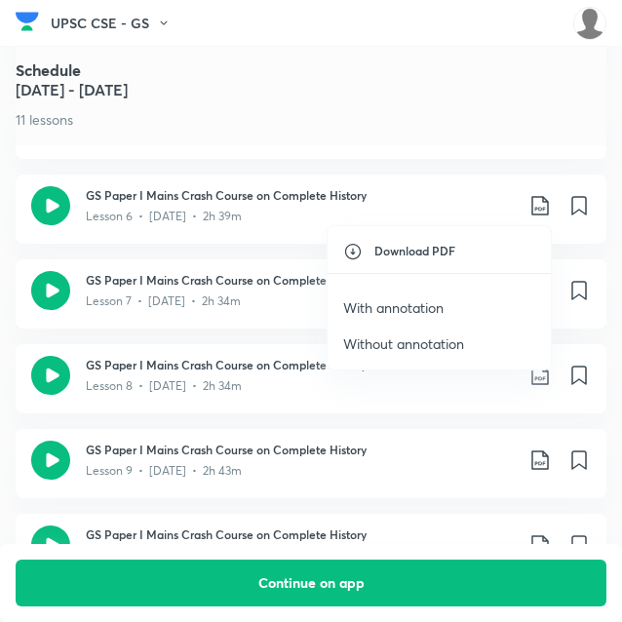
click at [386, 300] on p "With annotation" at bounding box center [393, 307] width 100 height 20
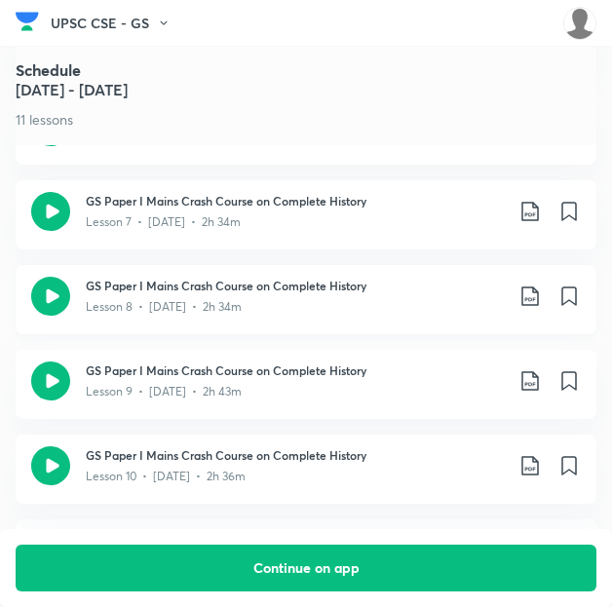
scroll to position [1591, 2]
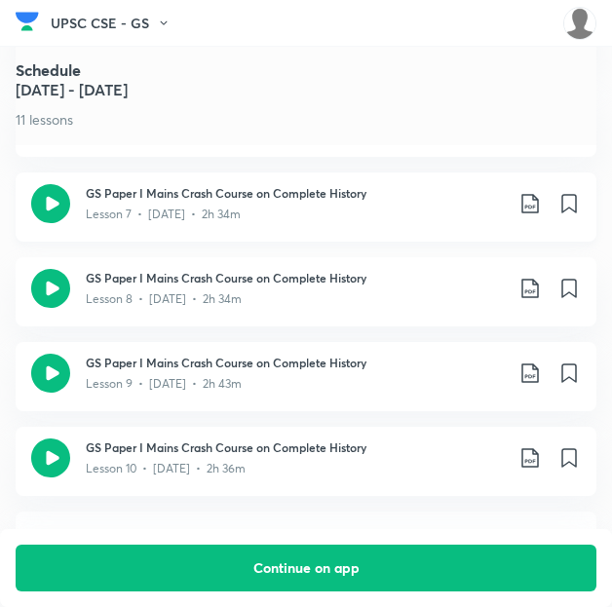
click at [539, 208] on icon at bounding box center [530, 203] width 23 height 23
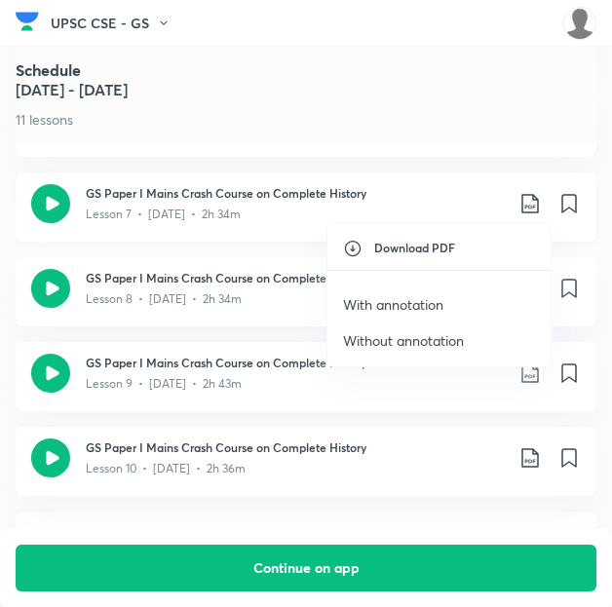
scroll to position [1591, 0]
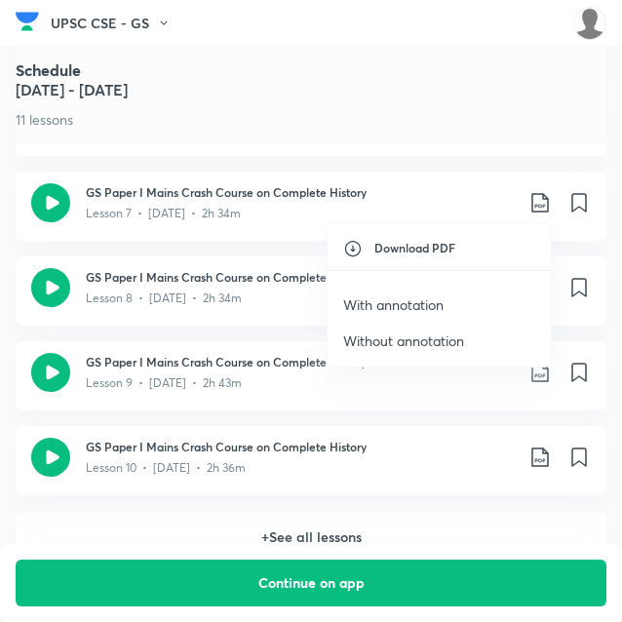
click at [428, 299] on p "With annotation" at bounding box center [393, 304] width 100 height 20
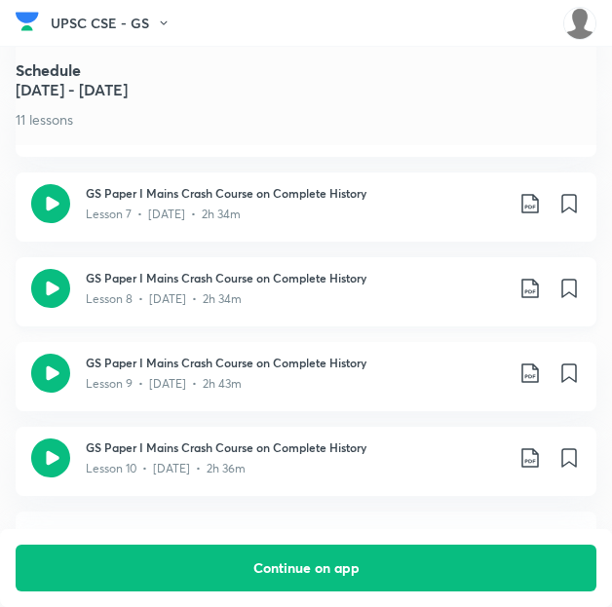
click at [540, 285] on icon at bounding box center [530, 288] width 23 height 23
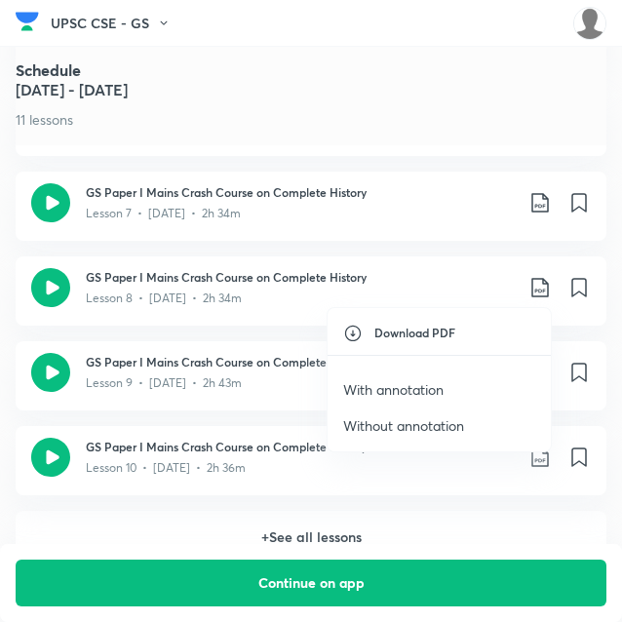
click at [397, 391] on p "With annotation" at bounding box center [393, 389] width 100 height 20
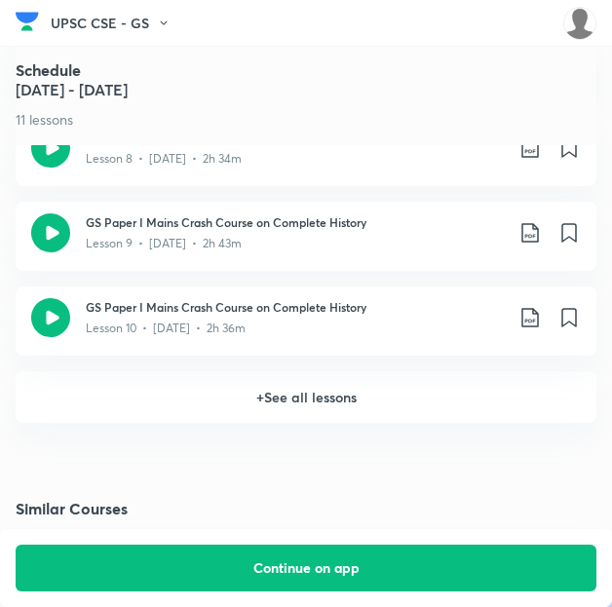
scroll to position [1733, 0]
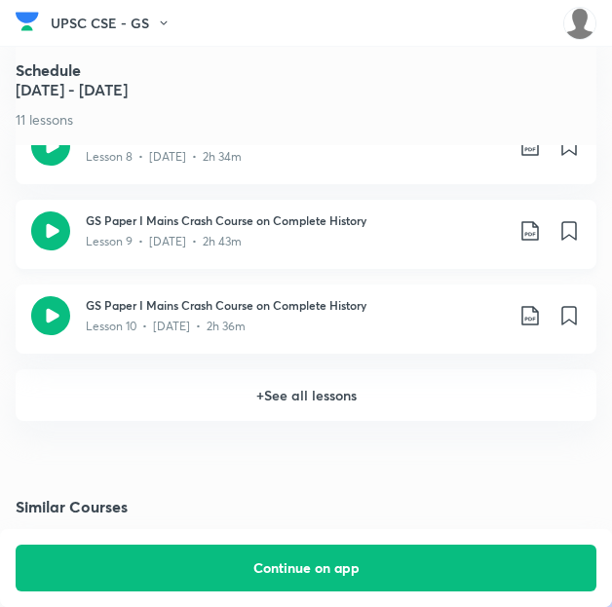
click at [542, 230] on icon at bounding box center [530, 230] width 23 height 23
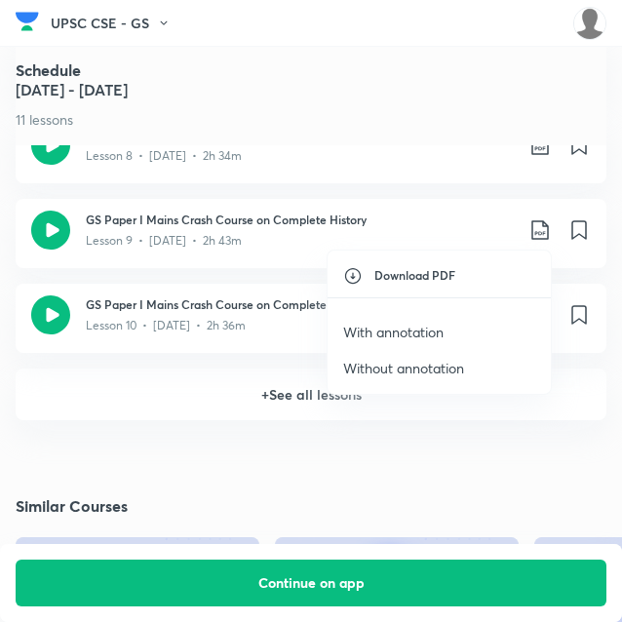
click at [402, 333] on p "With annotation" at bounding box center [393, 332] width 100 height 20
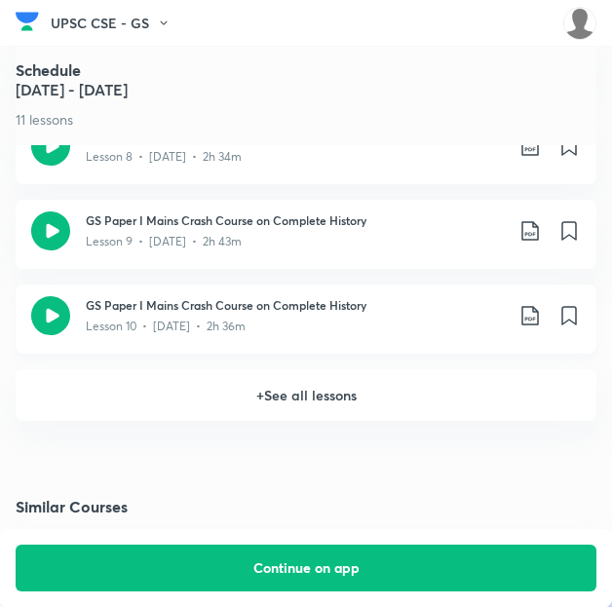
click at [539, 321] on icon at bounding box center [530, 315] width 23 height 23
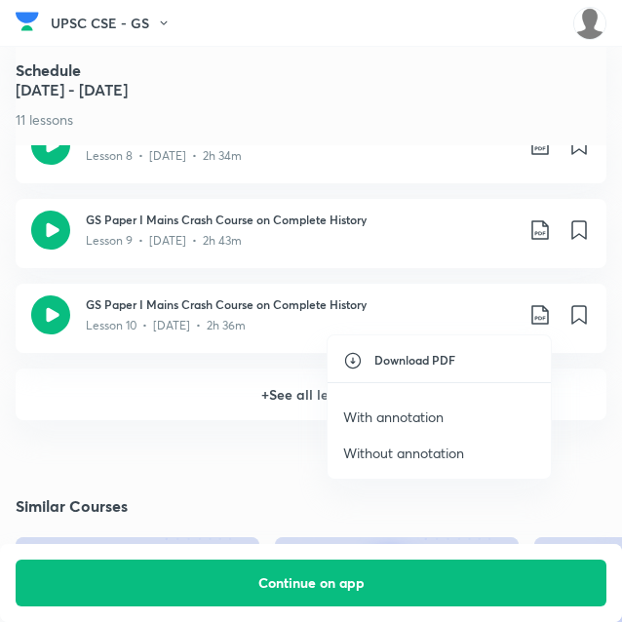
click at [408, 409] on p "With annotation" at bounding box center [393, 416] width 100 height 20
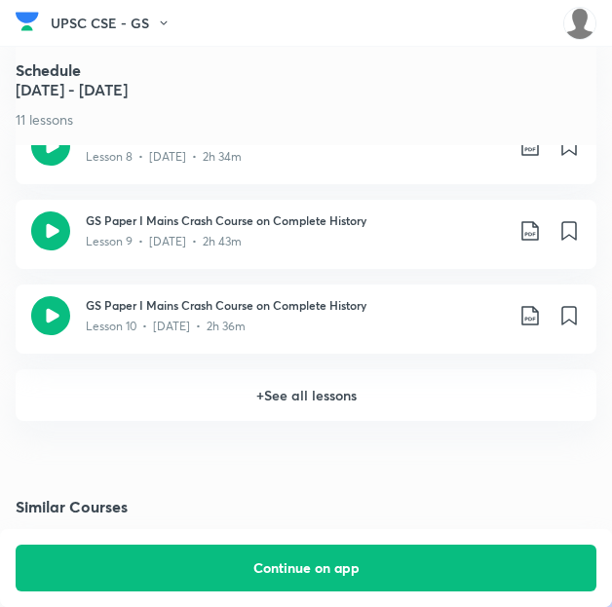
click at [314, 399] on h6 "+ See all lessons" at bounding box center [306, 395] width 581 height 52
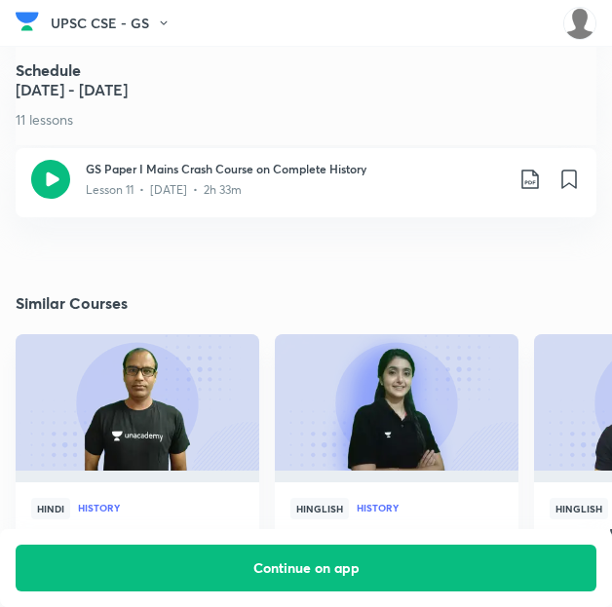
scroll to position [1953, 0]
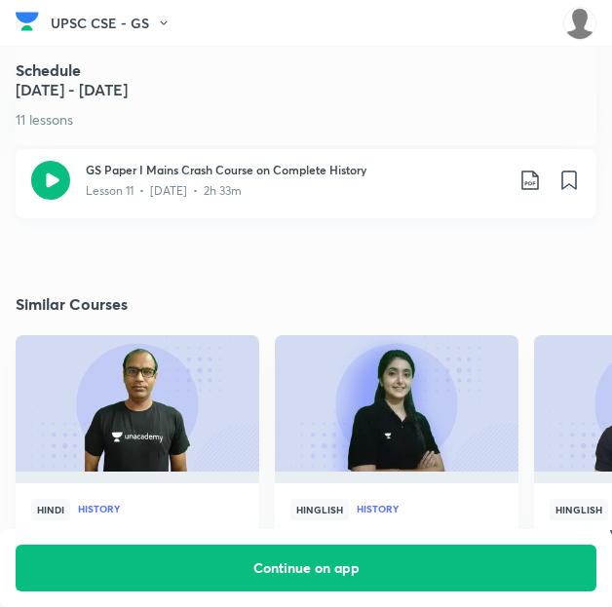
click at [536, 174] on icon at bounding box center [530, 180] width 23 height 23
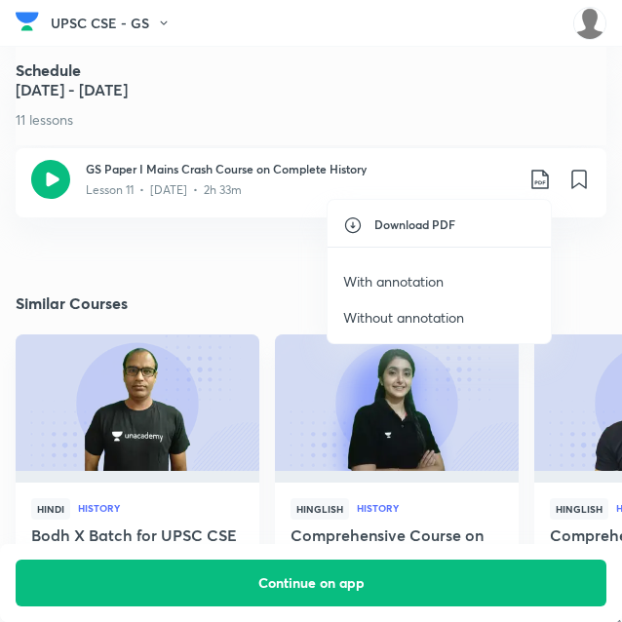
click at [397, 280] on p "With annotation" at bounding box center [393, 281] width 100 height 20
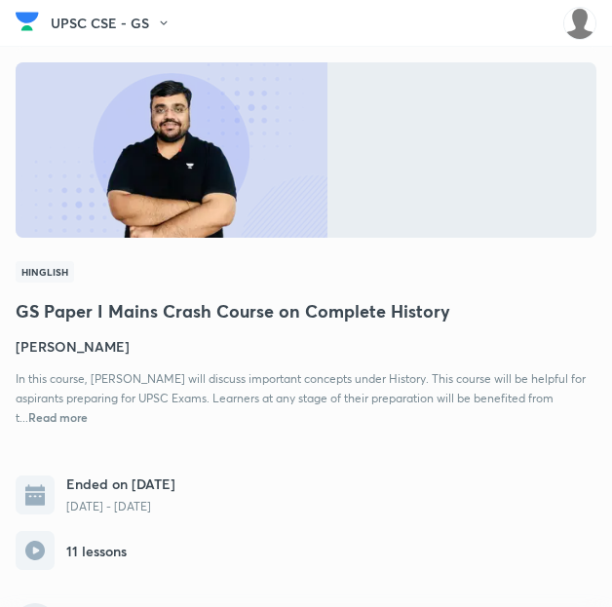
scroll to position [0, 0]
click at [71, 345] on h4 "[PERSON_NAME]" at bounding box center [306, 346] width 581 height 20
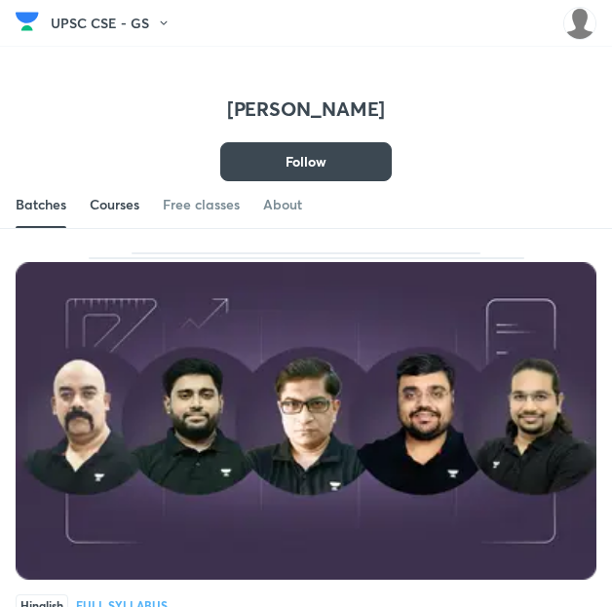
click at [123, 210] on div "Courses" at bounding box center [115, 204] width 50 height 19
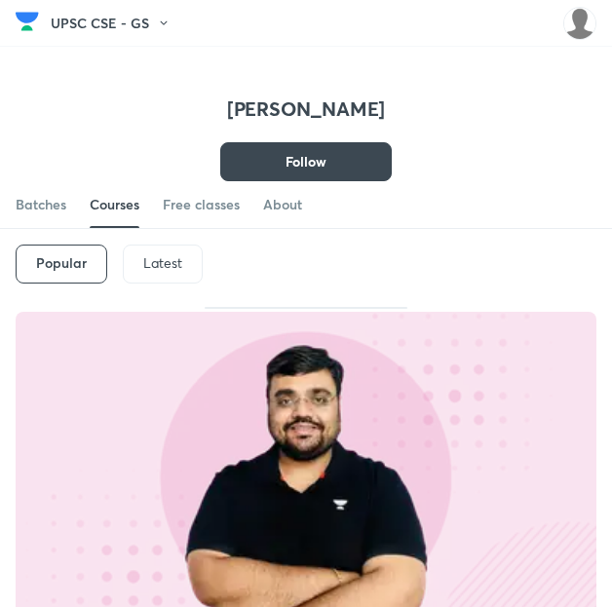
click at [155, 262] on p "Latest" at bounding box center [162, 263] width 39 height 16
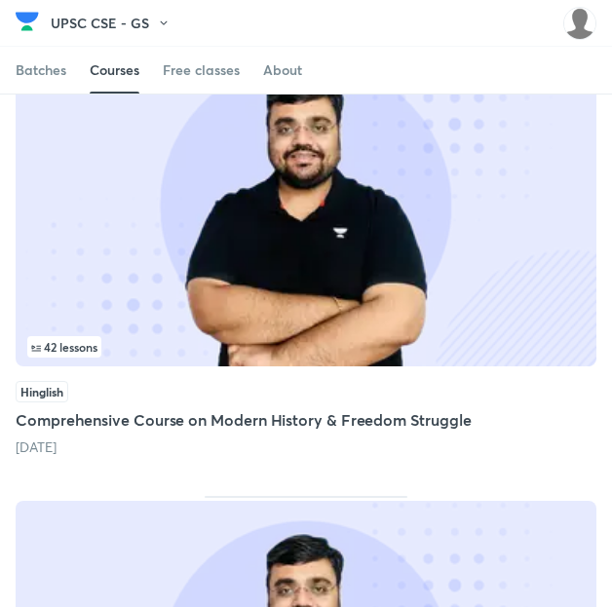
scroll to position [3068, 0]
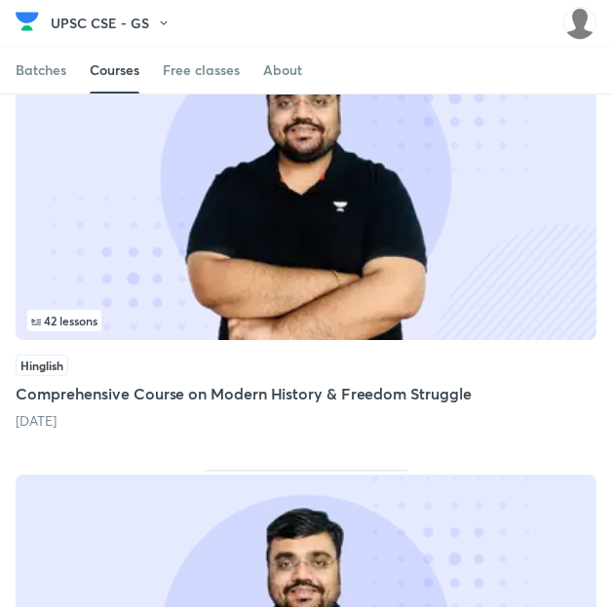
click at [168, 331] on div "42 lessons" at bounding box center [305, 320] width 557 height 21
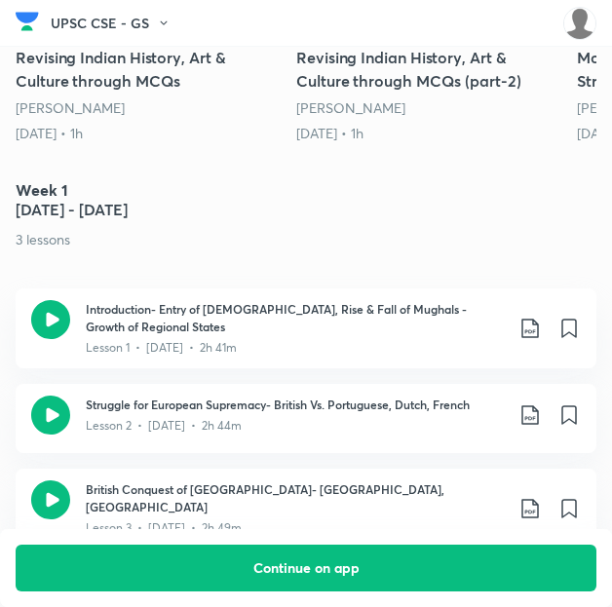
scroll to position [969, 0]
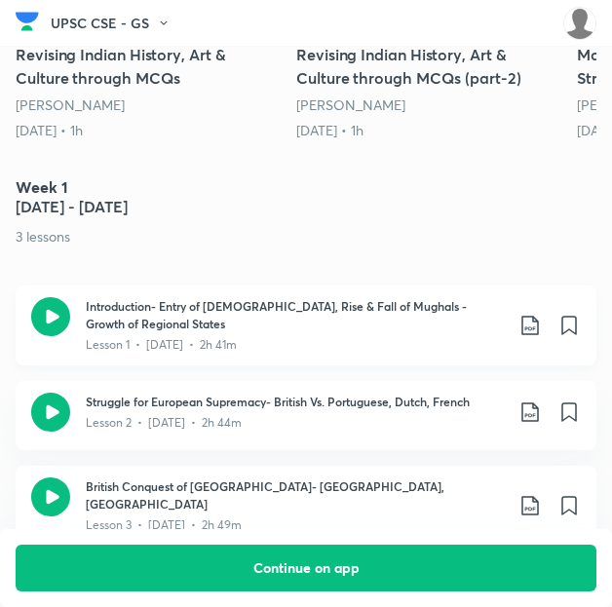
click at [542, 314] on icon at bounding box center [530, 325] width 23 height 23
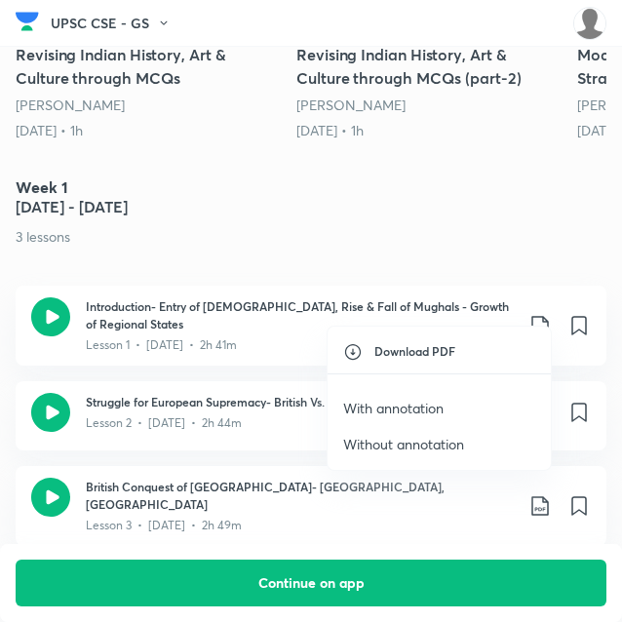
click at [396, 404] on p "With annotation" at bounding box center [393, 408] width 100 height 20
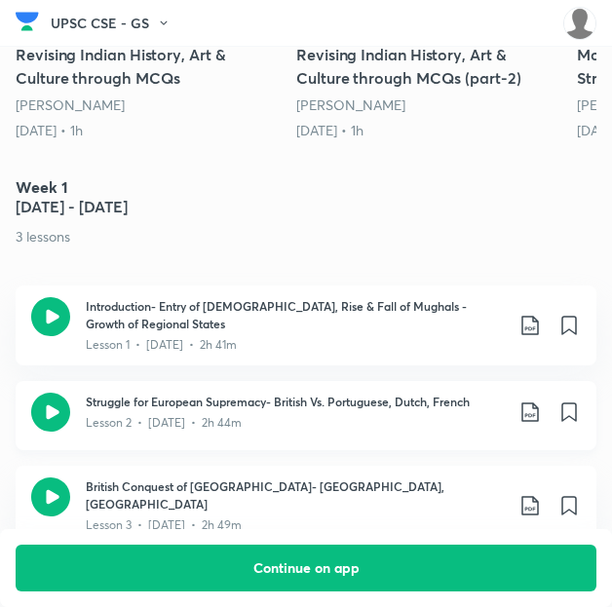
click at [534, 401] on icon at bounding box center [530, 412] width 23 height 23
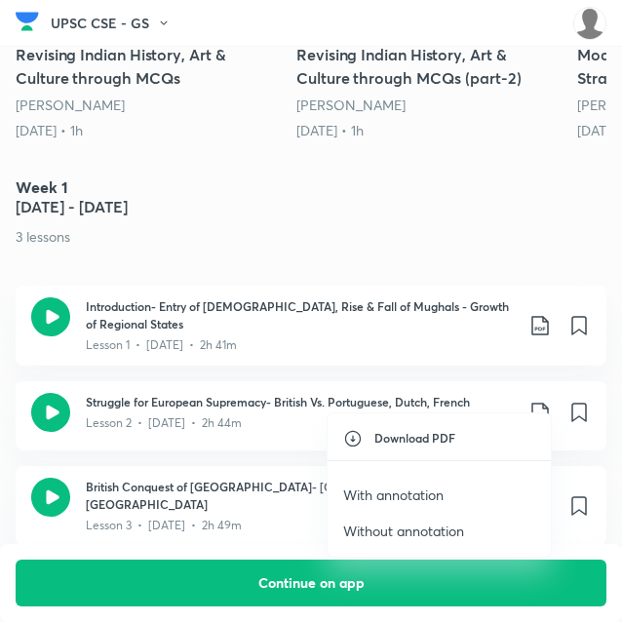
click at [401, 491] on p "With annotation" at bounding box center [393, 494] width 100 height 20
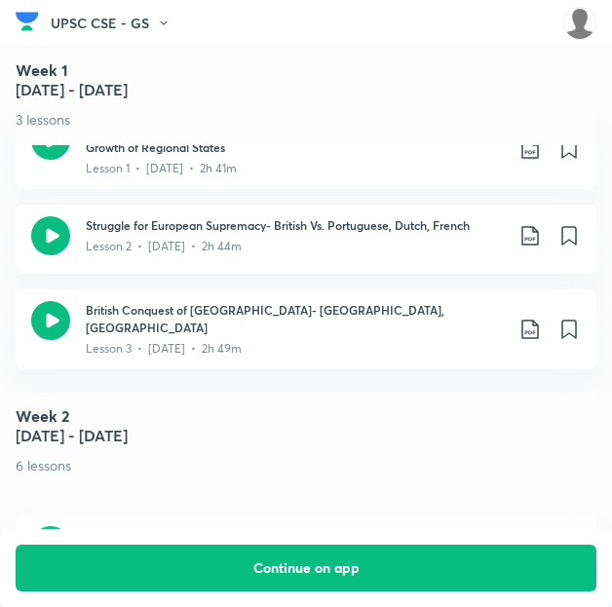
scroll to position [1146, 0]
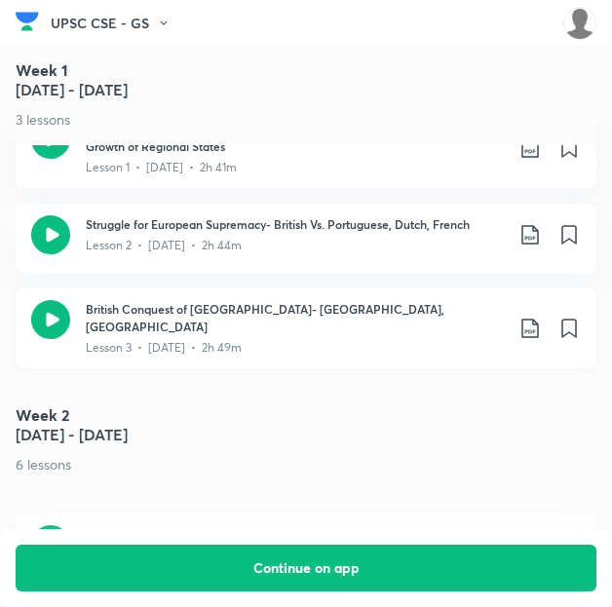
click at [542, 317] on icon at bounding box center [530, 328] width 23 height 23
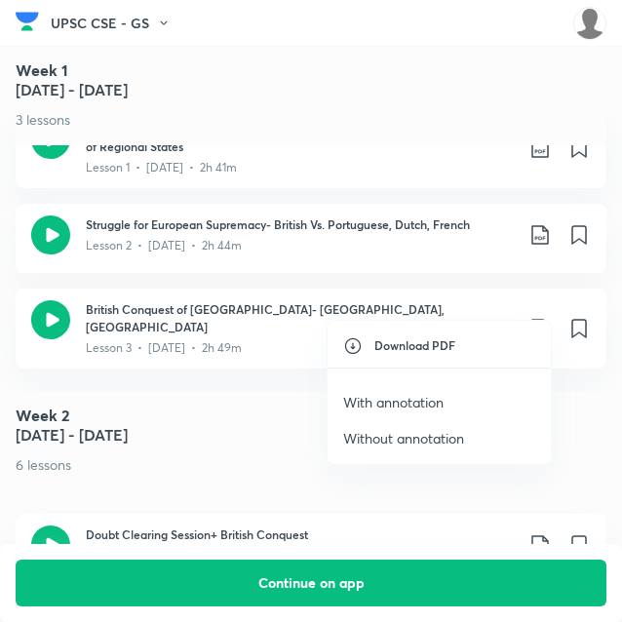
click at [399, 401] on p "With annotation" at bounding box center [393, 402] width 100 height 20
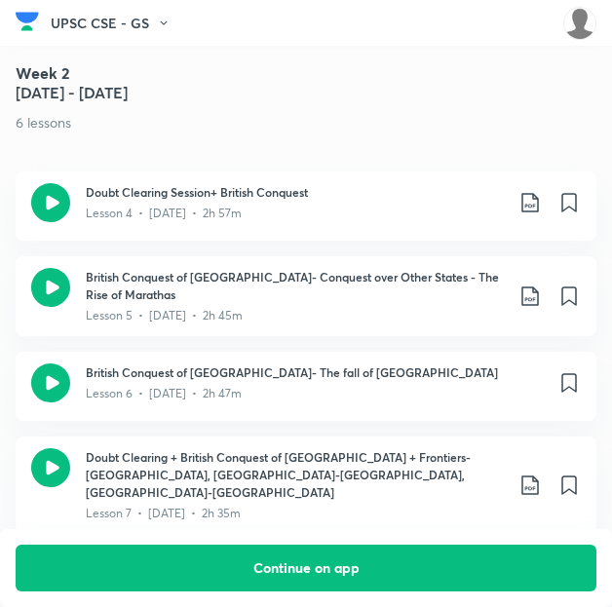
scroll to position [1487, 0]
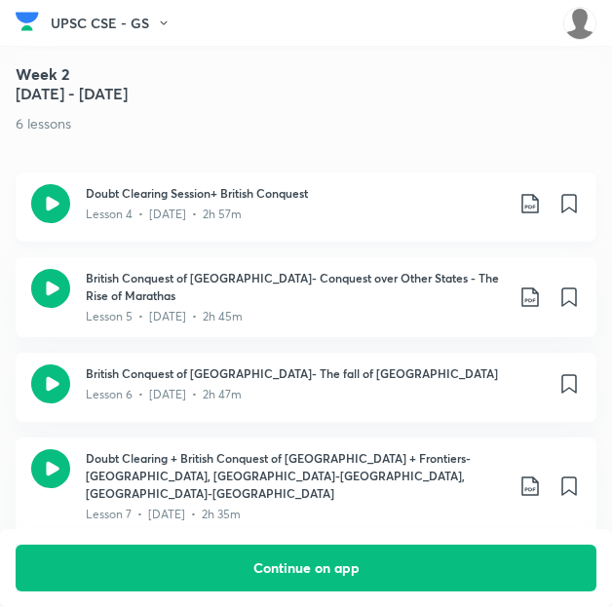
click at [539, 192] on icon at bounding box center [530, 203] width 23 height 23
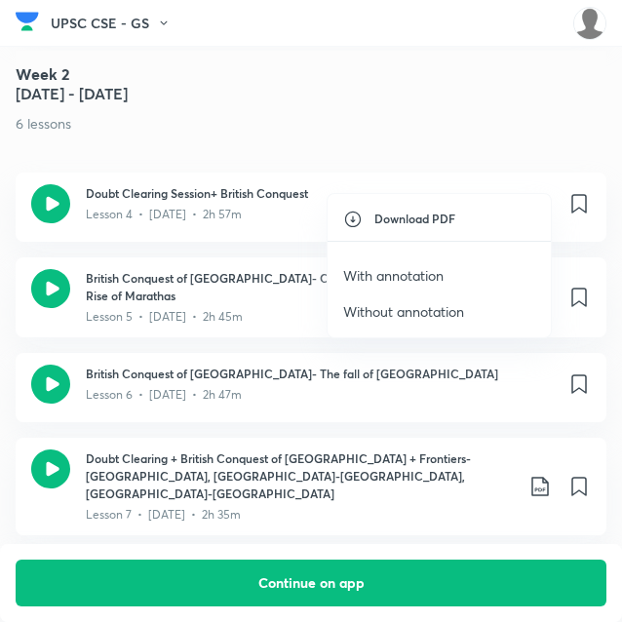
click at [415, 272] on p "With annotation" at bounding box center [393, 275] width 100 height 20
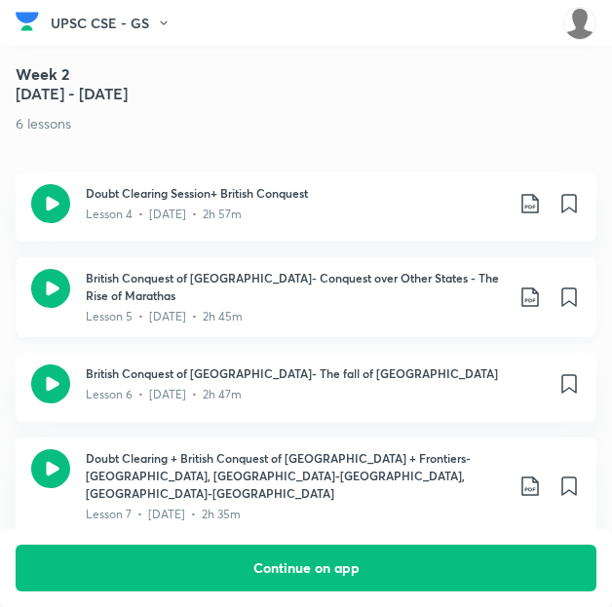
click at [539, 286] on icon at bounding box center [530, 297] width 23 height 23
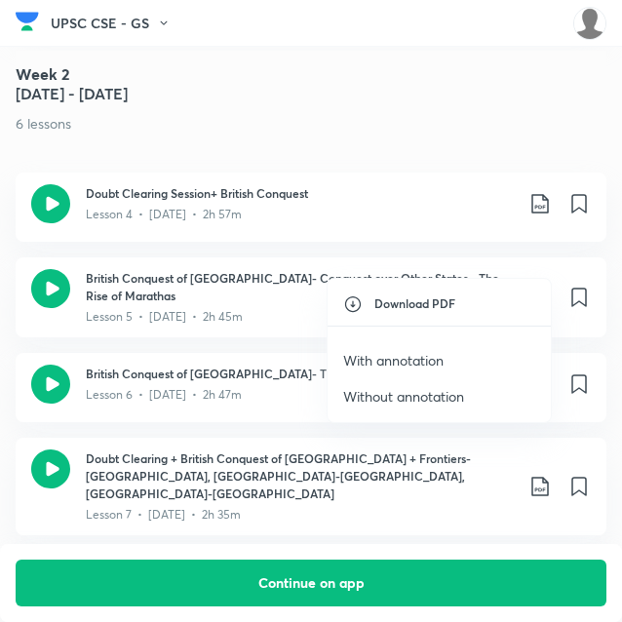
click at [397, 356] on p "With annotation" at bounding box center [393, 360] width 100 height 20
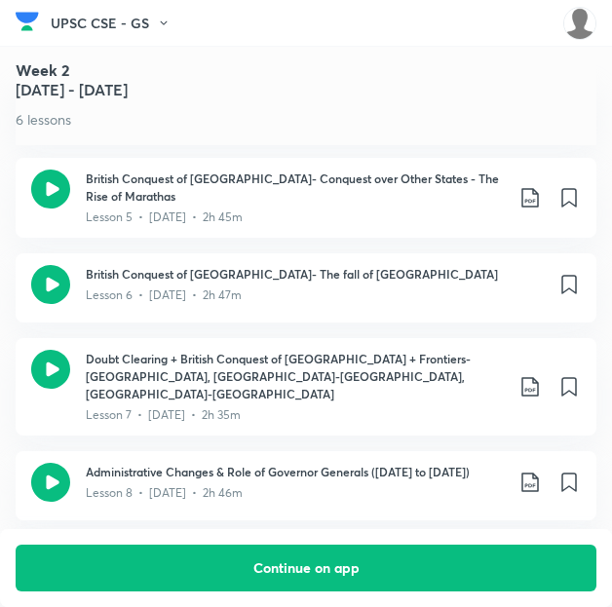
scroll to position [1596, 0]
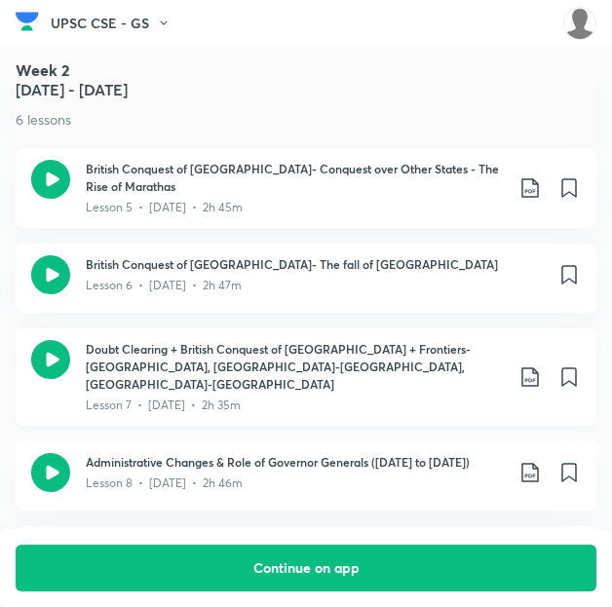
click at [542, 365] on icon at bounding box center [530, 376] width 23 height 23
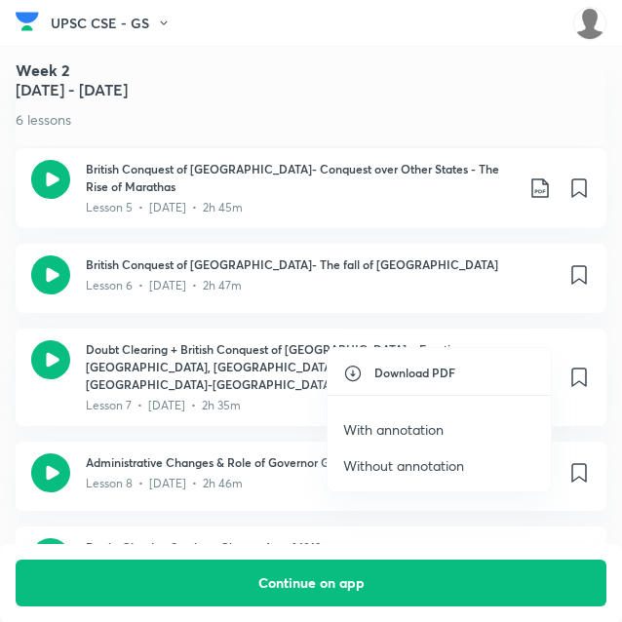
click at [411, 431] on p "With annotation" at bounding box center [393, 429] width 100 height 20
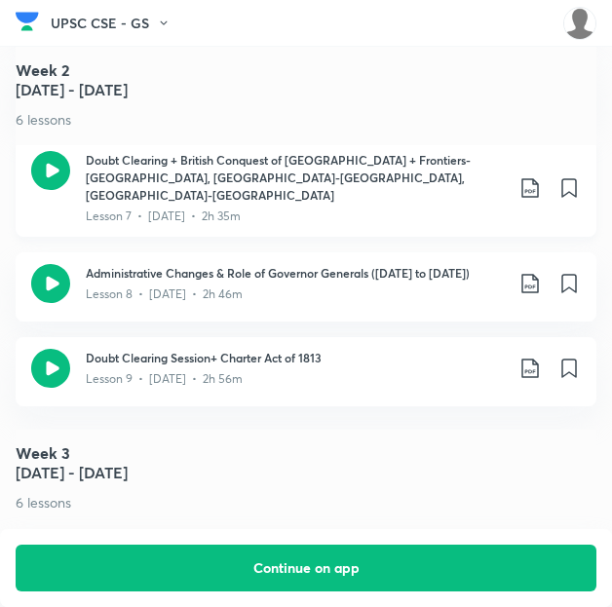
scroll to position [1785, 0]
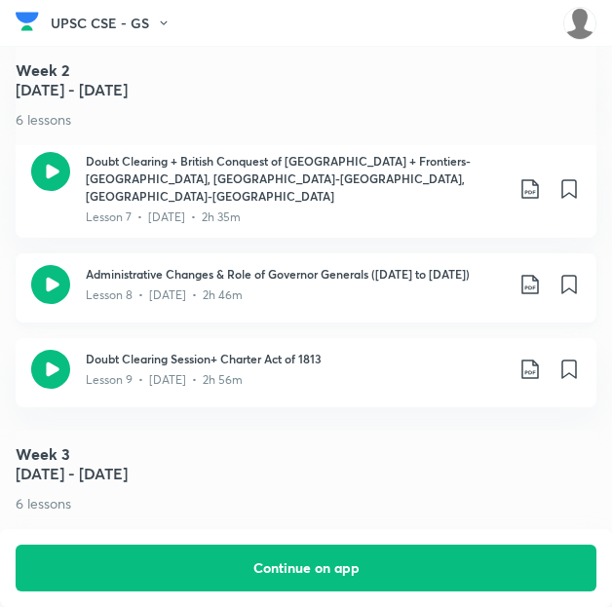
click at [538, 273] on icon at bounding box center [530, 284] width 23 height 23
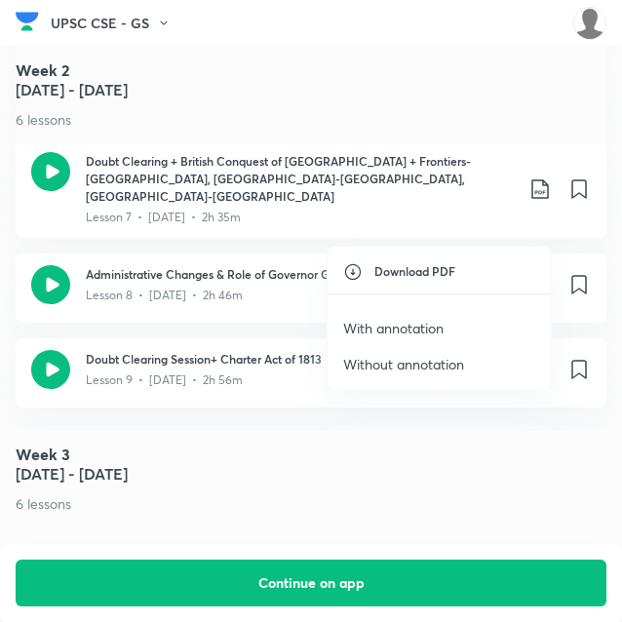
click at [409, 329] on p "With annotation" at bounding box center [393, 328] width 100 height 20
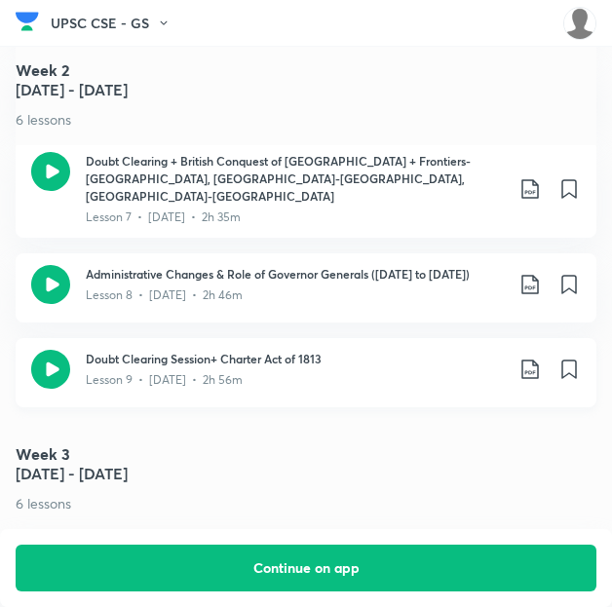
click at [540, 358] on icon at bounding box center [530, 369] width 23 height 23
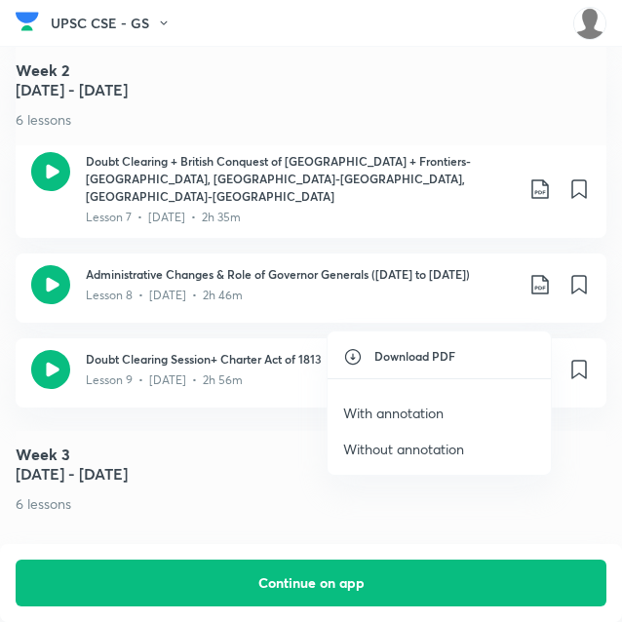
click at [421, 414] on p "With annotation" at bounding box center [393, 413] width 100 height 20
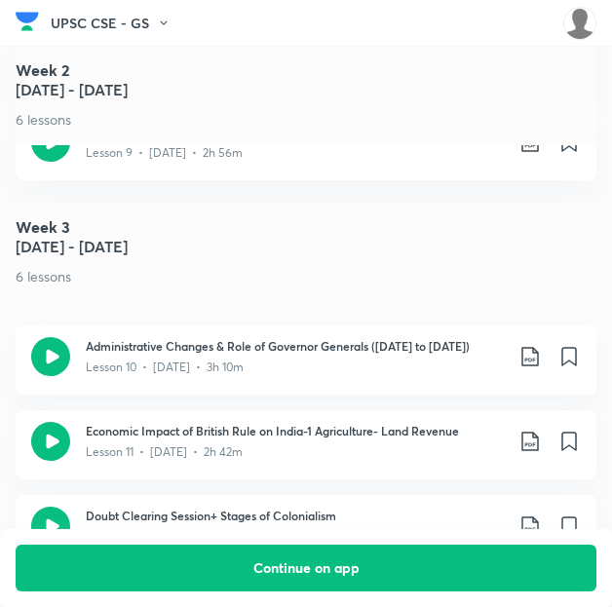
scroll to position [2059, 0]
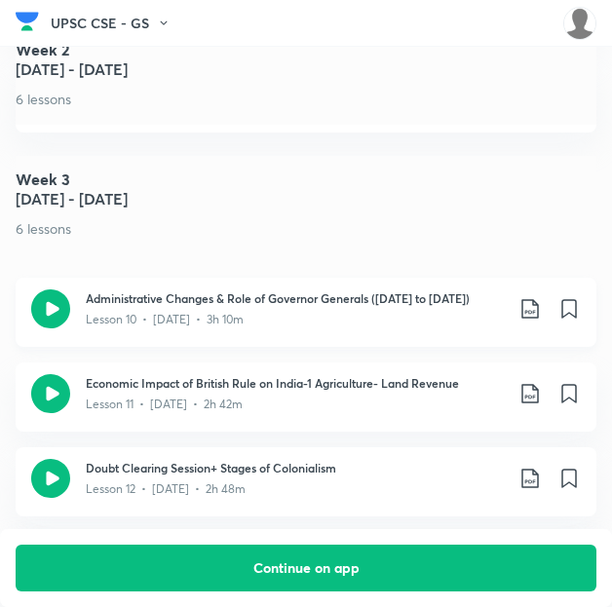
click at [537, 297] on icon at bounding box center [530, 308] width 23 height 23
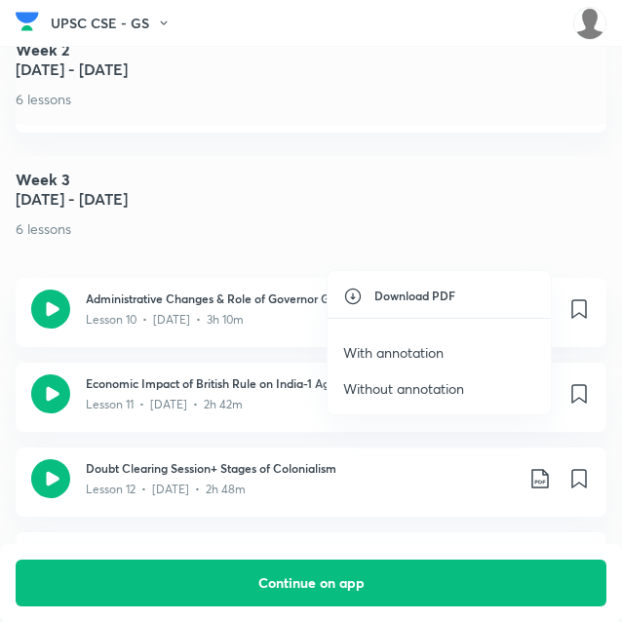
click at [410, 346] on p "With annotation" at bounding box center [393, 352] width 100 height 20
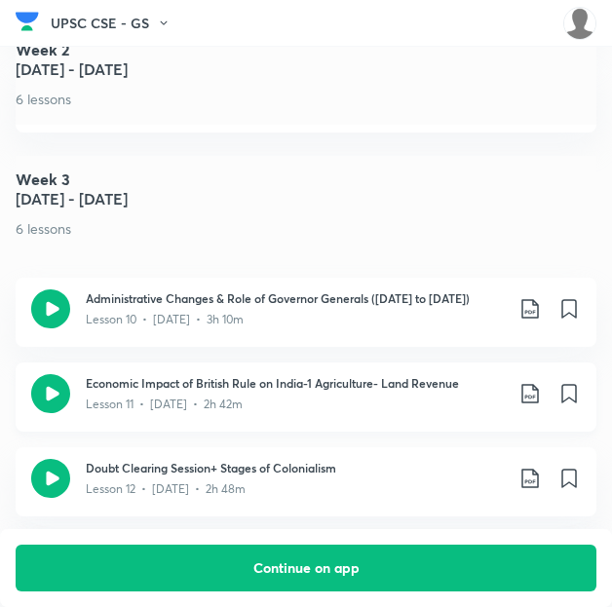
click at [542, 382] on icon at bounding box center [530, 393] width 23 height 23
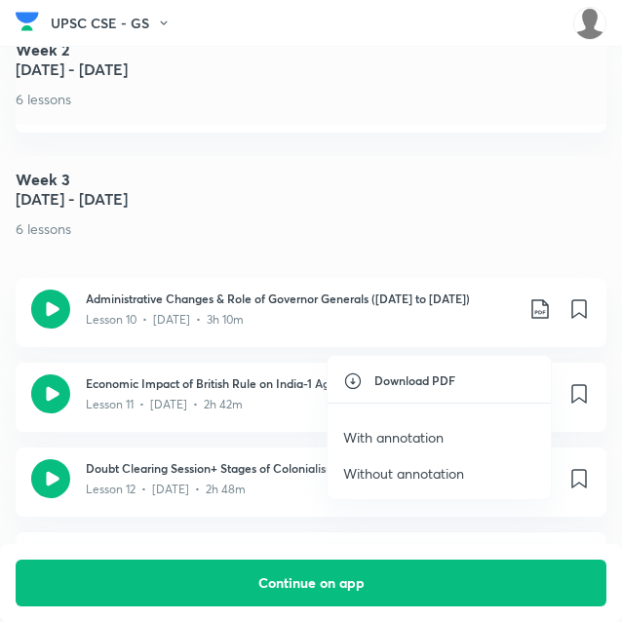
click at [405, 433] on p "With annotation" at bounding box center [393, 437] width 100 height 20
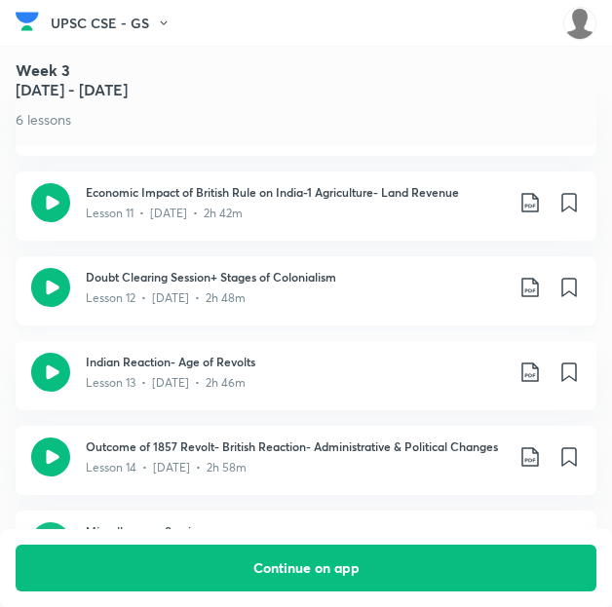
scroll to position [2252, 0]
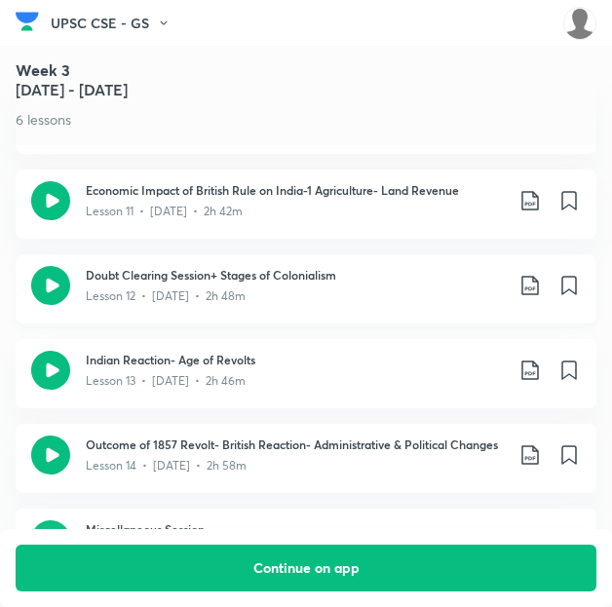
click at [540, 274] on icon at bounding box center [530, 285] width 23 height 23
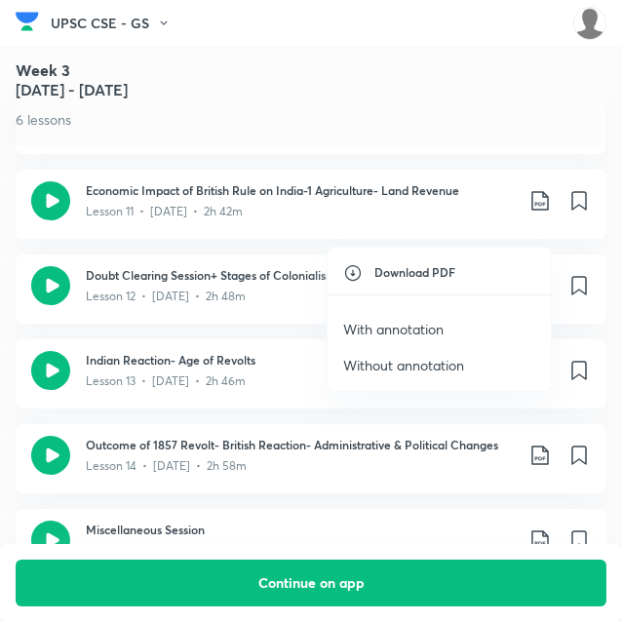
click at [417, 323] on p "With annotation" at bounding box center [393, 329] width 100 height 20
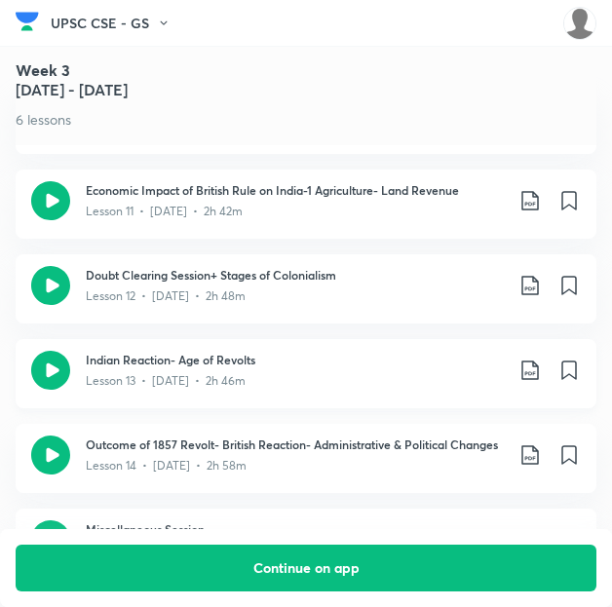
click at [540, 359] on icon at bounding box center [530, 370] width 23 height 23
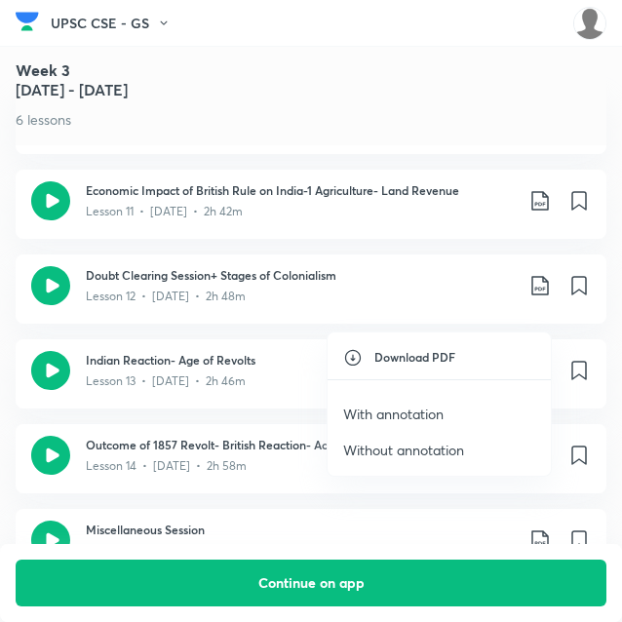
click at [438, 410] on p "With annotation" at bounding box center [393, 414] width 100 height 20
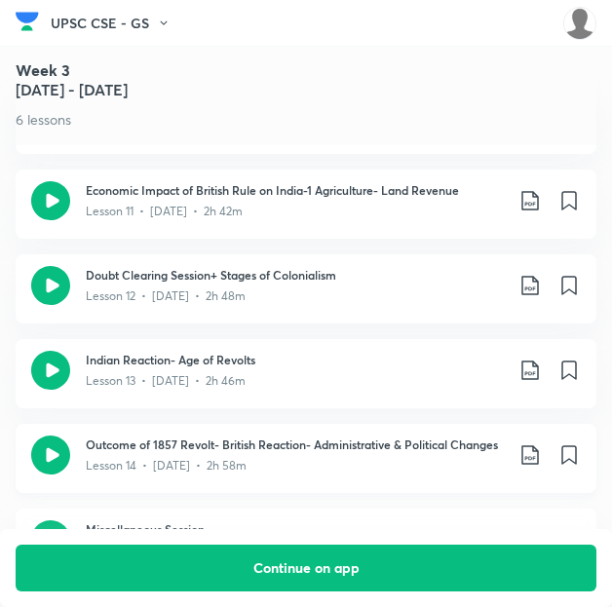
click at [540, 443] on icon at bounding box center [530, 454] width 23 height 23
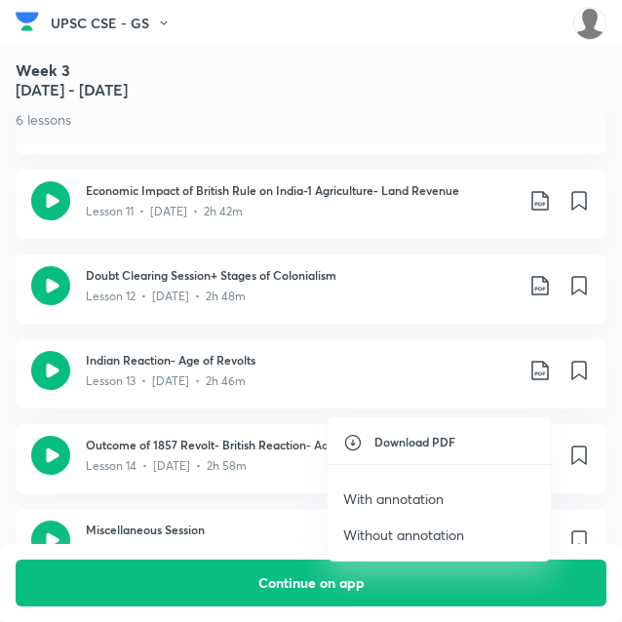
click at [404, 494] on p "With annotation" at bounding box center [393, 498] width 100 height 20
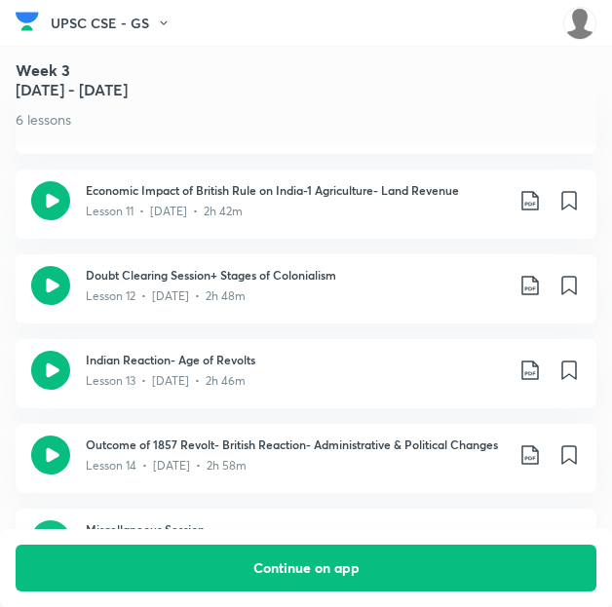
click at [540, 528] on icon at bounding box center [530, 539] width 23 height 23
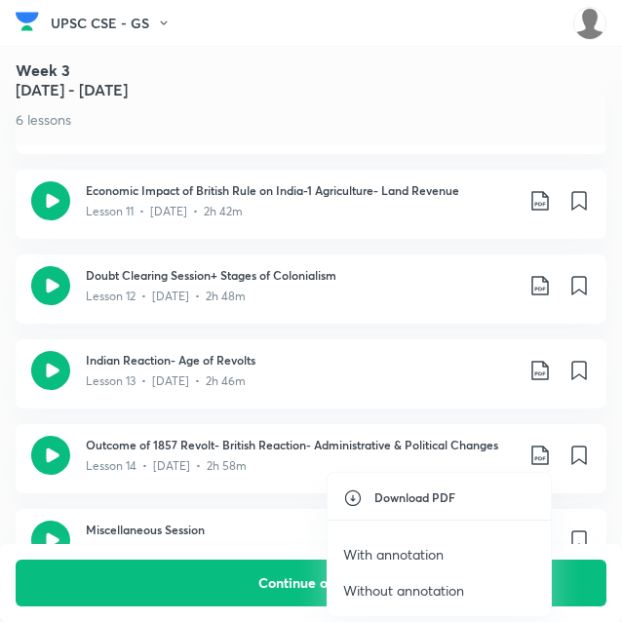
click at [406, 553] on p "With annotation" at bounding box center [393, 554] width 100 height 20
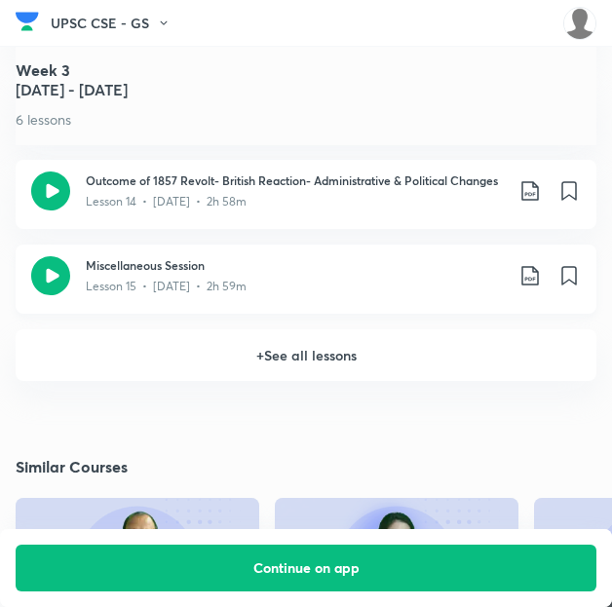
scroll to position [2603, 0]
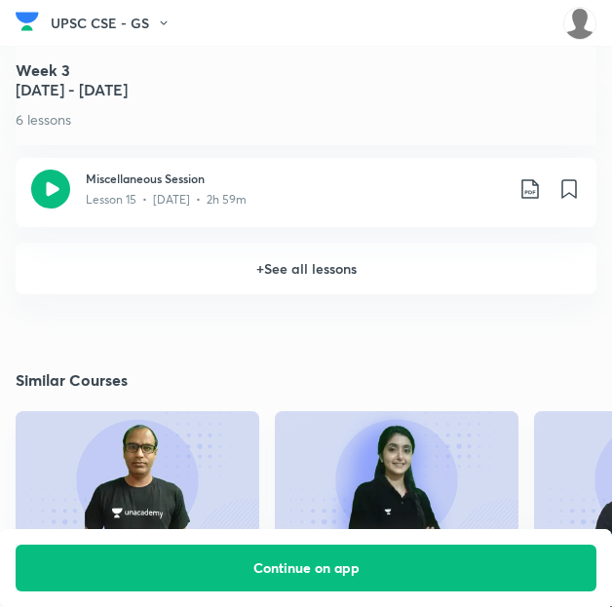
click at [341, 243] on h6 "+ See all lessons" at bounding box center [306, 269] width 581 height 52
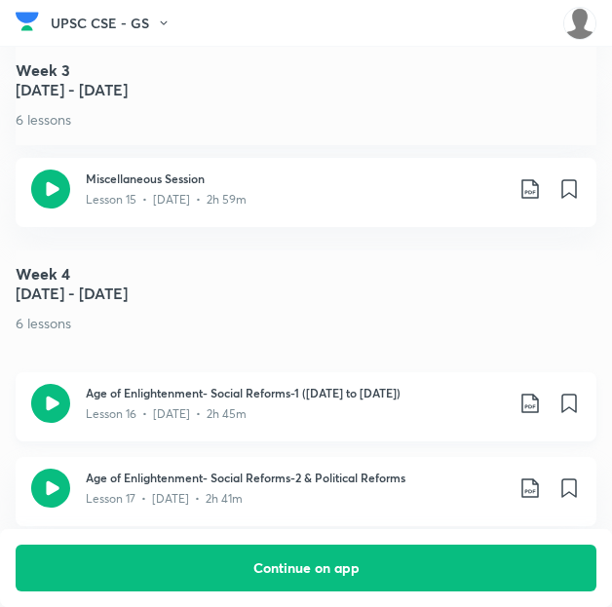
click at [542, 392] on icon at bounding box center [530, 403] width 23 height 23
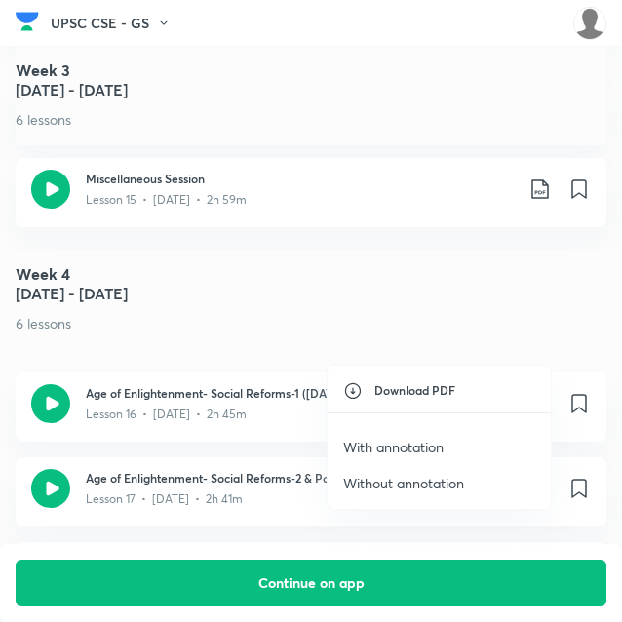
click at [412, 447] on p "With annotation" at bounding box center [393, 447] width 100 height 20
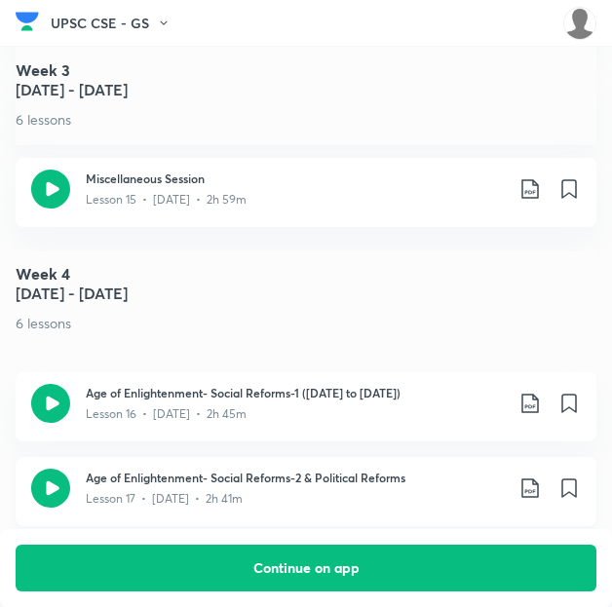
click at [539, 477] on icon at bounding box center [530, 488] width 23 height 23
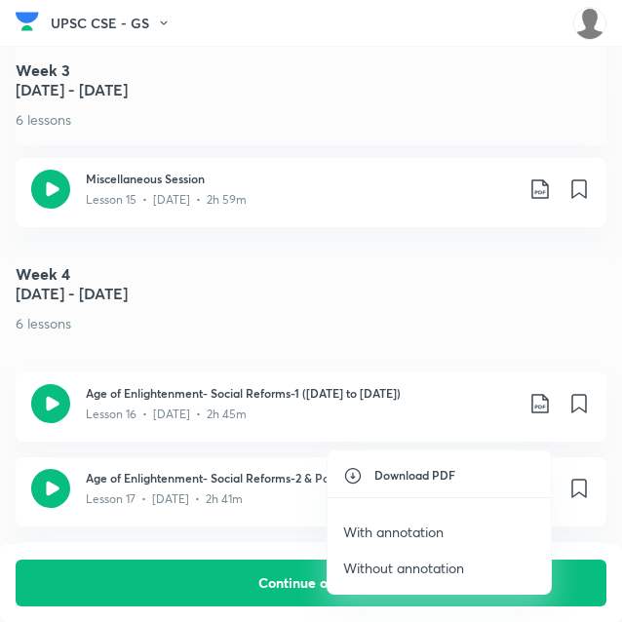
click at [344, 525] on p "With annotation" at bounding box center [393, 531] width 100 height 20
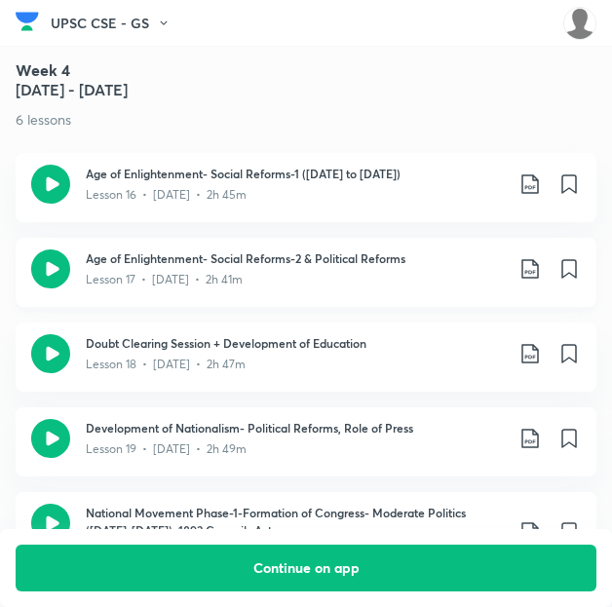
scroll to position [2833, 3]
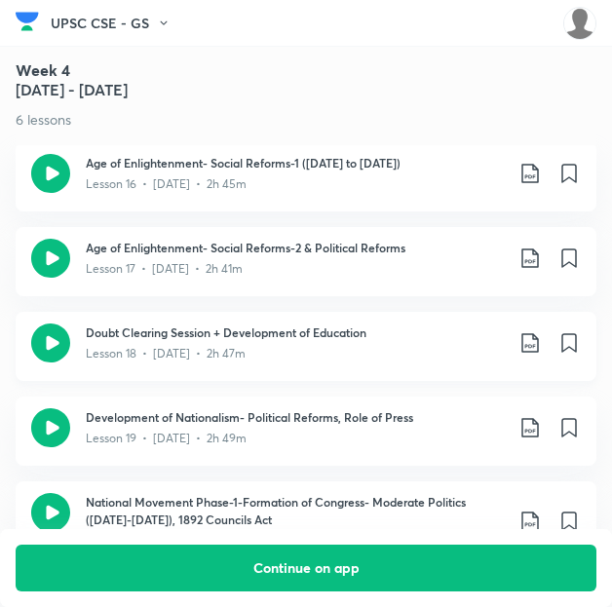
click at [533, 331] on icon at bounding box center [530, 342] width 23 height 23
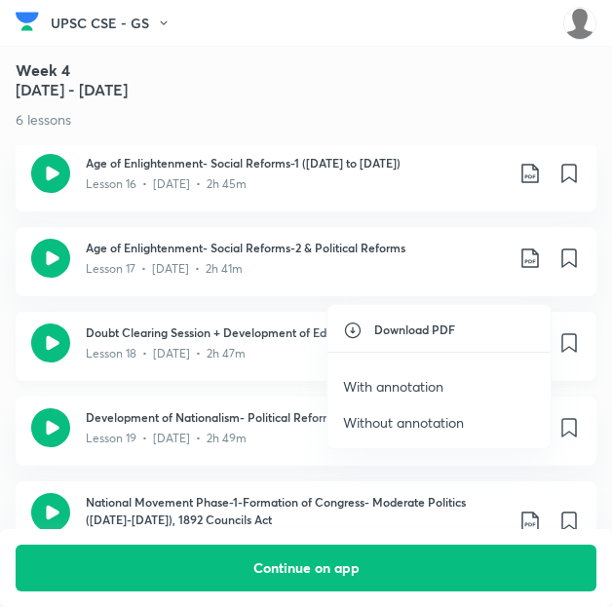
scroll to position [2833, 0]
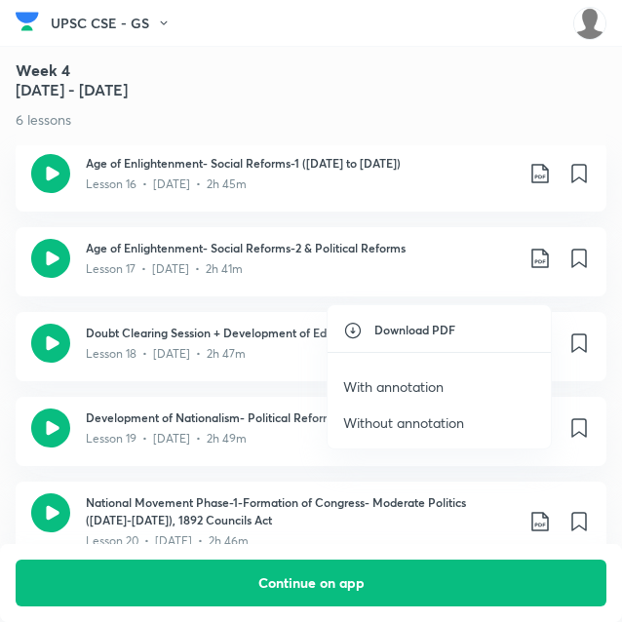
click at [397, 385] on p "With annotation" at bounding box center [393, 386] width 100 height 20
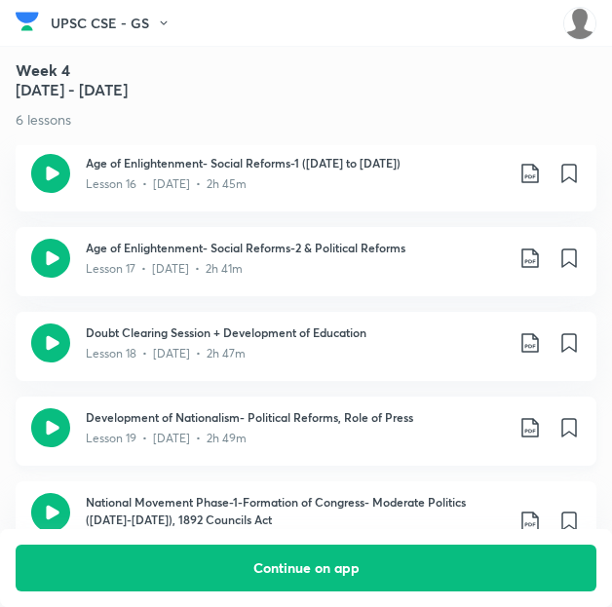
click at [538, 416] on icon at bounding box center [530, 427] width 23 height 23
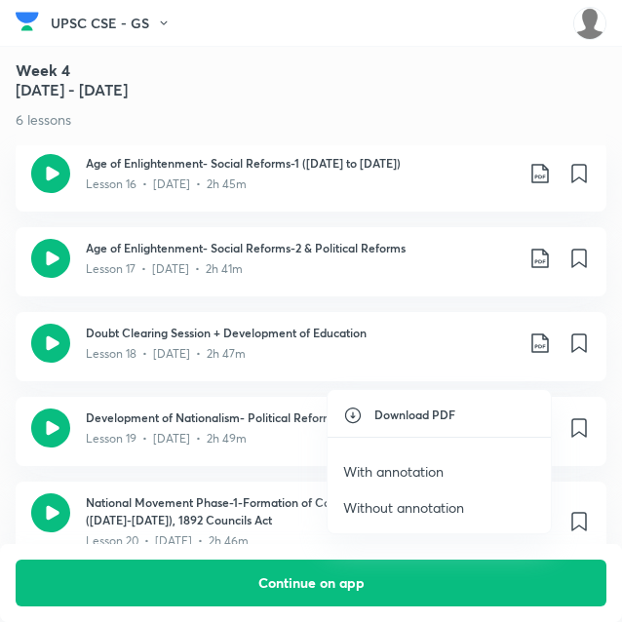
click at [404, 466] on p "With annotation" at bounding box center [393, 471] width 100 height 20
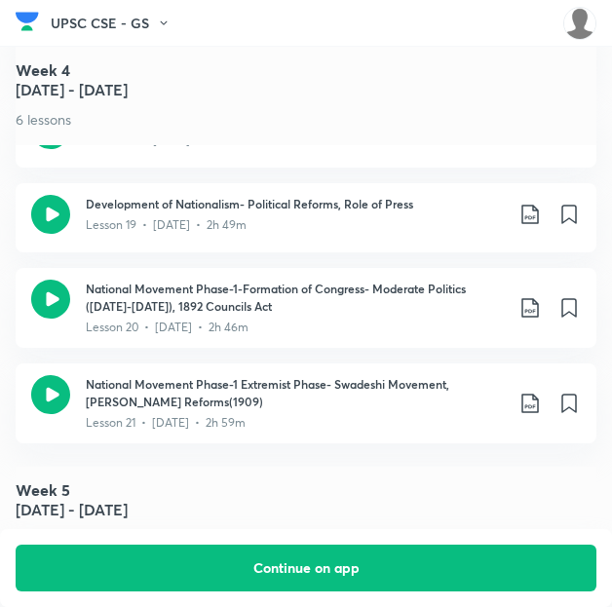
scroll to position [3051, 0]
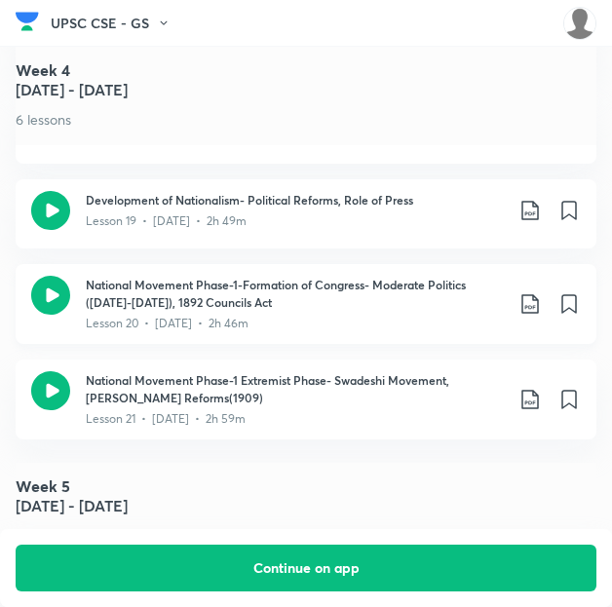
click at [538, 292] on icon at bounding box center [530, 303] width 23 height 23
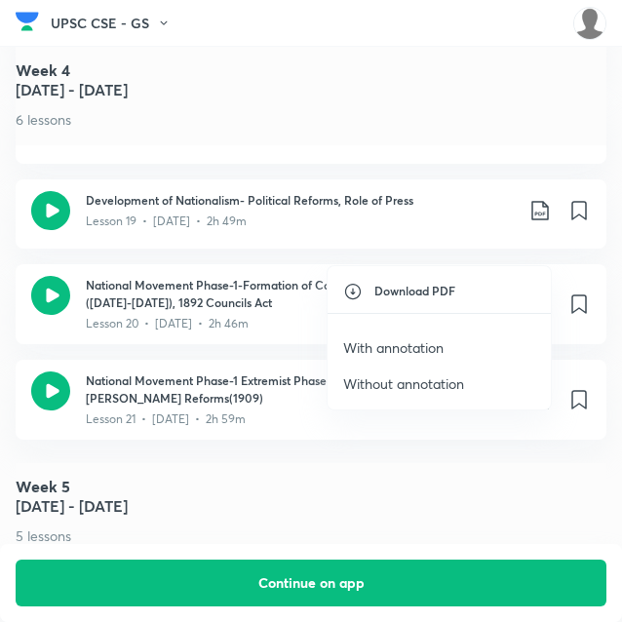
click at [427, 346] on p "With annotation" at bounding box center [393, 347] width 100 height 20
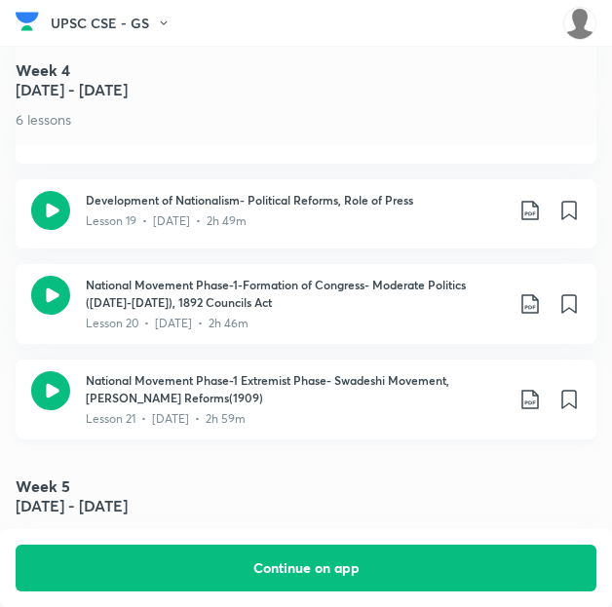
click at [542, 388] on icon at bounding box center [530, 399] width 23 height 23
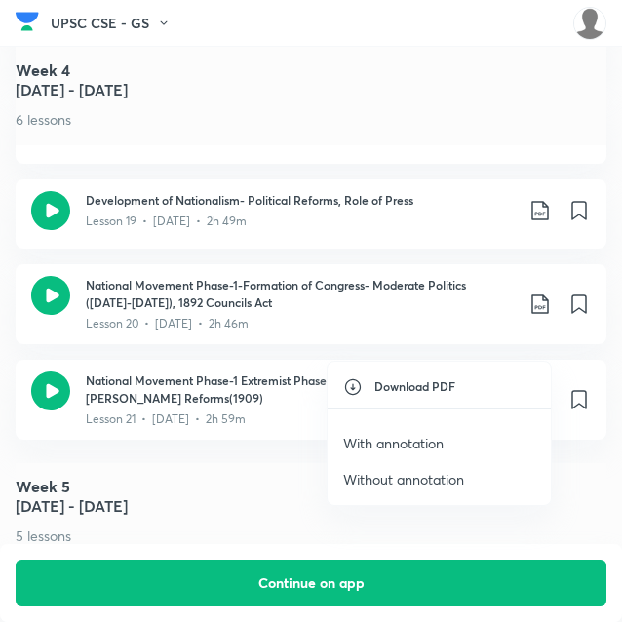
click at [421, 435] on p "With annotation" at bounding box center [393, 443] width 100 height 20
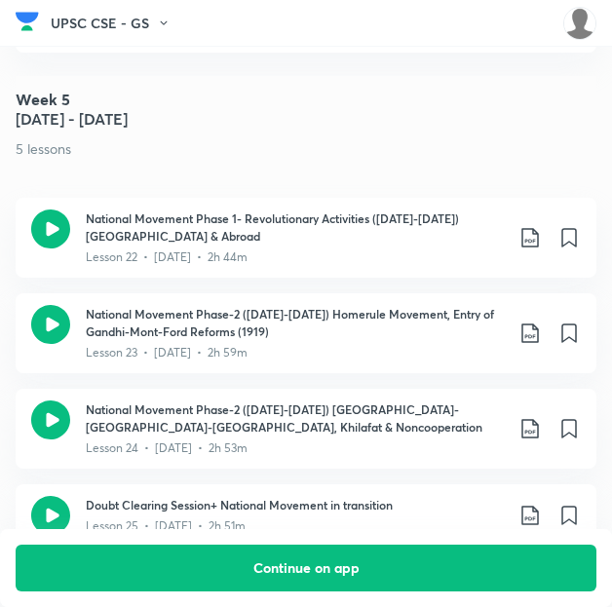
scroll to position [3439, 1]
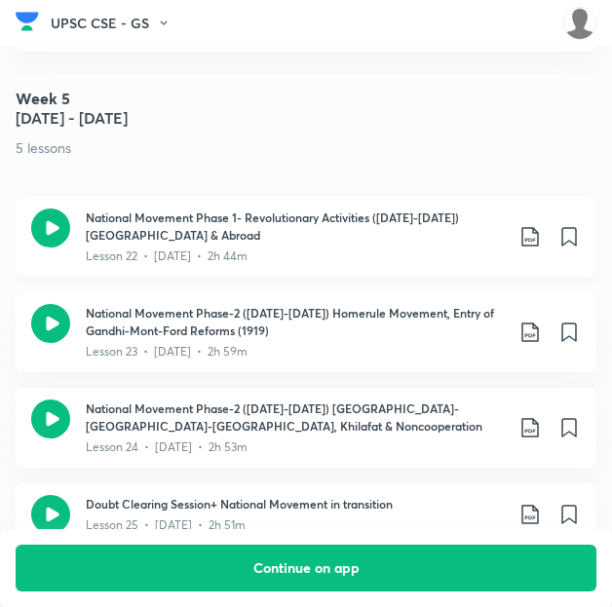
click at [538, 227] on icon at bounding box center [529, 236] width 17 height 19
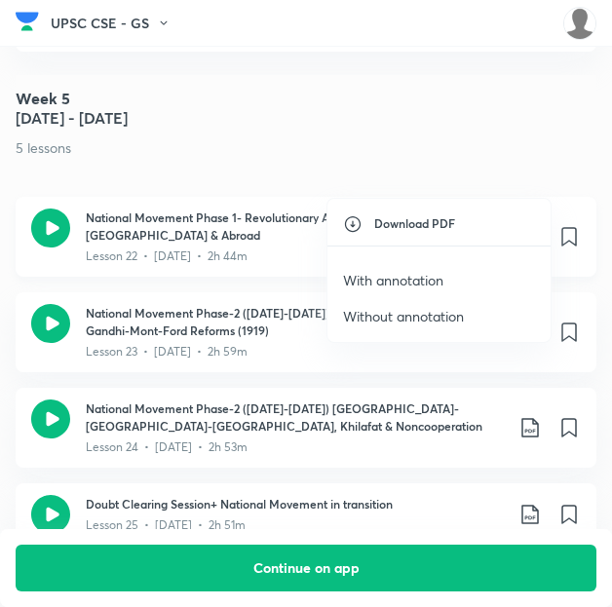
scroll to position [3439, 0]
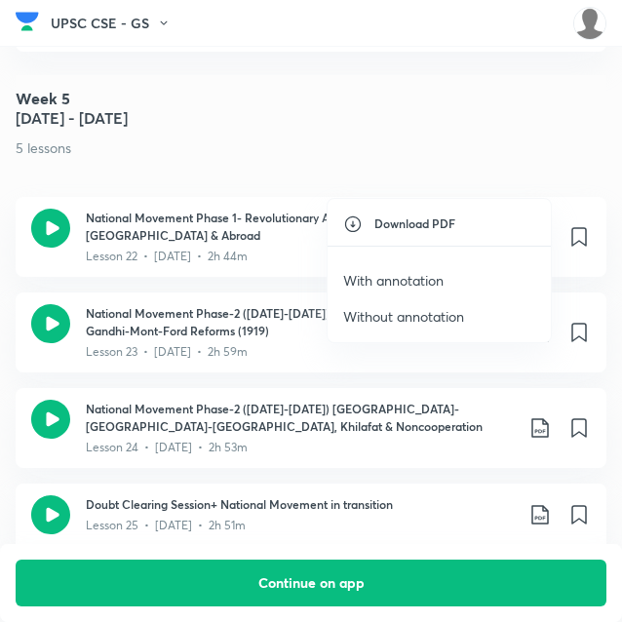
click at [417, 272] on p "With annotation" at bounding box center [393, 280] width 100 height 20
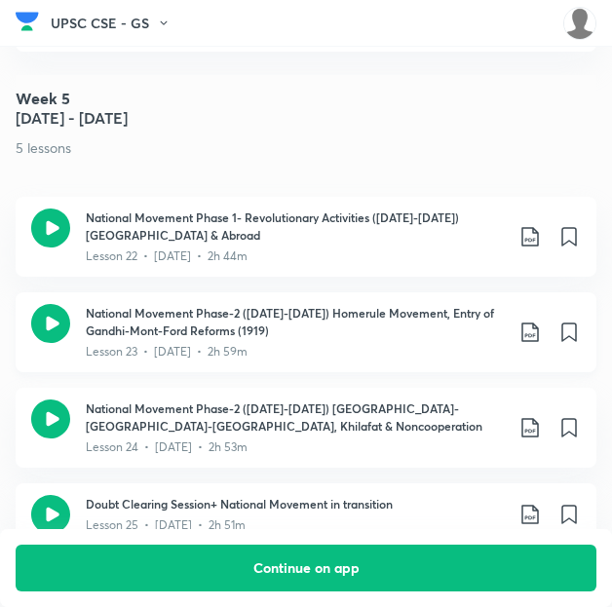
click at [538, 323] on icon at bounding box center [529, 332] width 17 height 19
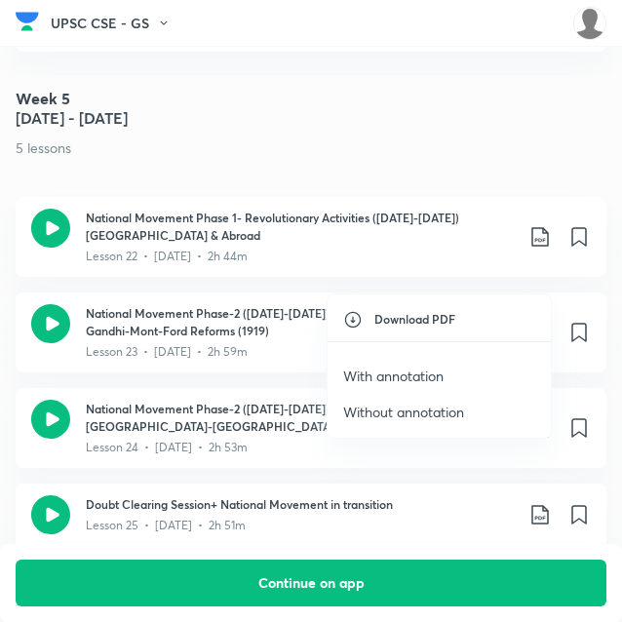
click at [417, 369] on p "With annotation" at bounding box center [393, 375] width 100 height 20
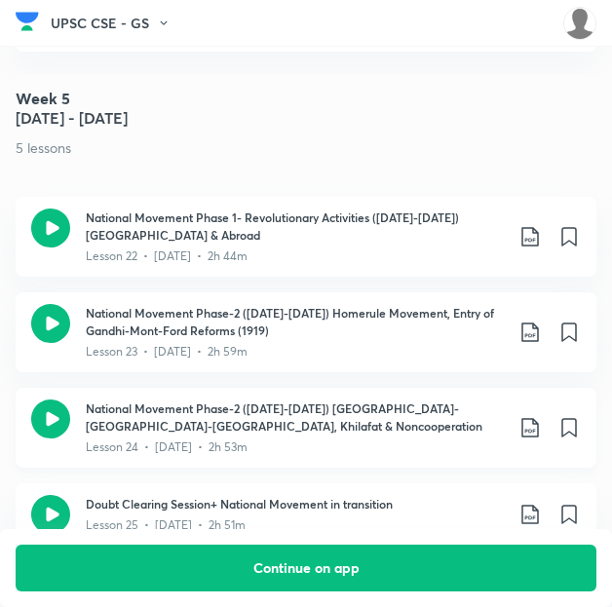
click at [538, 418] on icon at bounding box center [529, 427] width 17 height 19
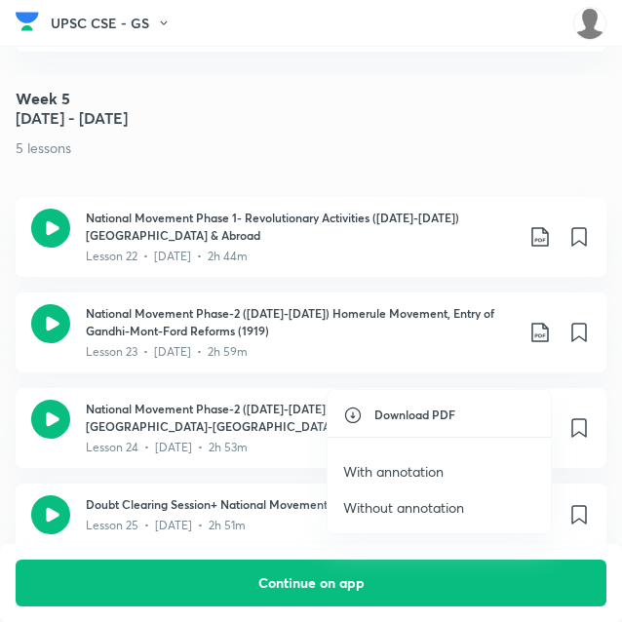
click at [368, 473] on p "With annotation" at bounding box center [393, 471] width 100 height 20
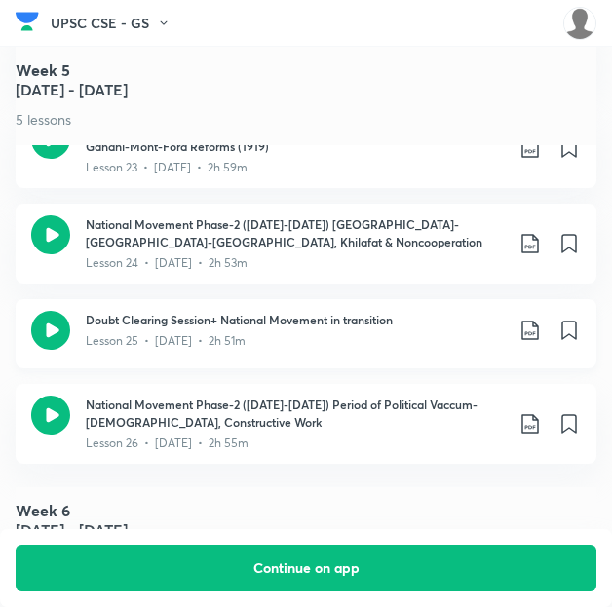
scroll to position [3636, 0]
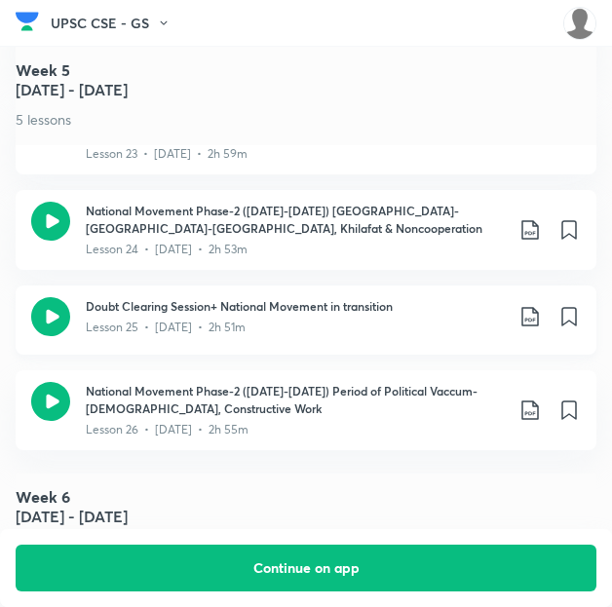
click at [542, 305] on icon at bounding box center [530, 316] width 23 height 23
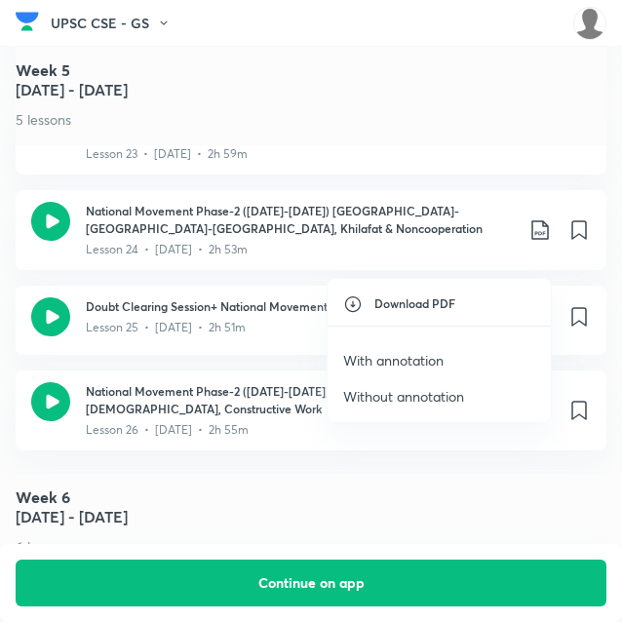
click at [425, 362] on p "With annotation" at bounding box center [393, 360] width 100 height 20
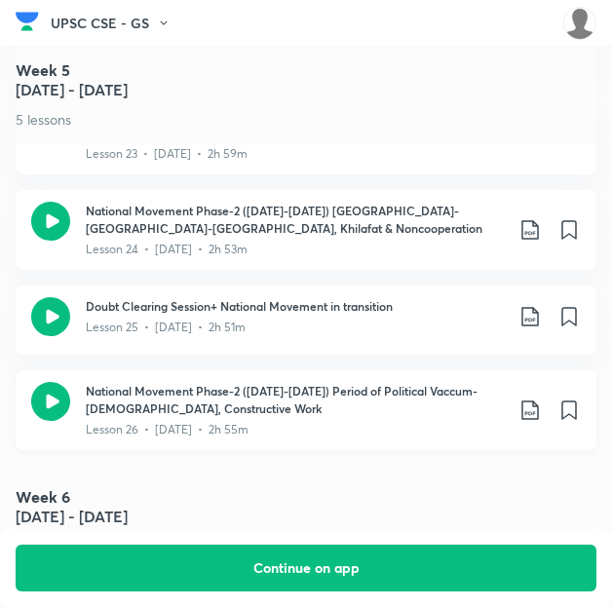
click at [535, 399] on icon at bounding box center [530, 410] width 23 height 23
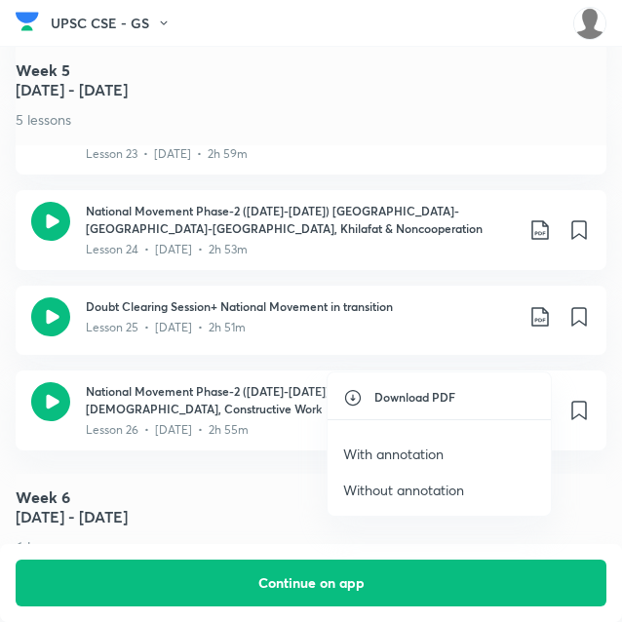
click at [417, 445] on p "With annotation" at bounding box center [393, 453] width 100 height 20
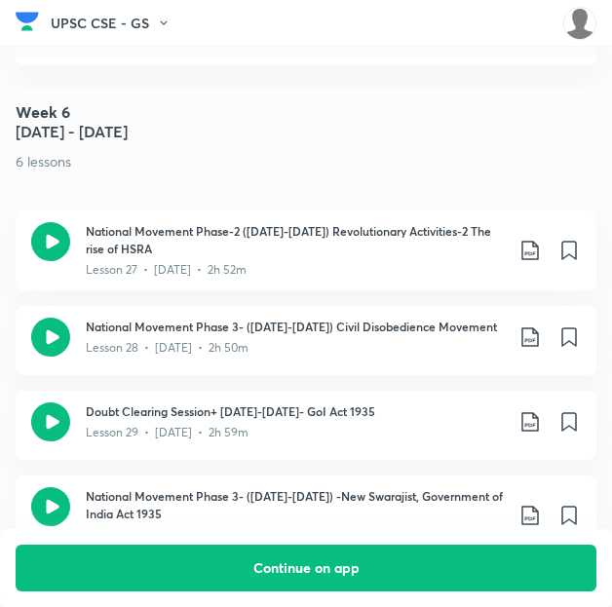
scroll to position [4022, 0]
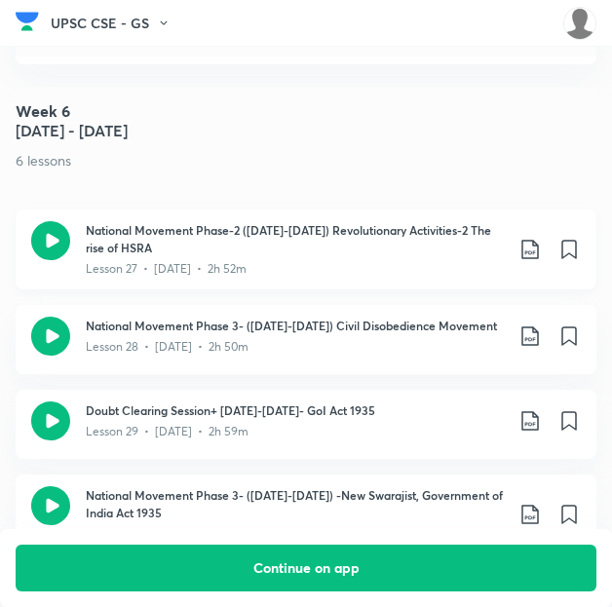
click at [537, 238] on icon at bounding box center [530, 249] width 23 height 23
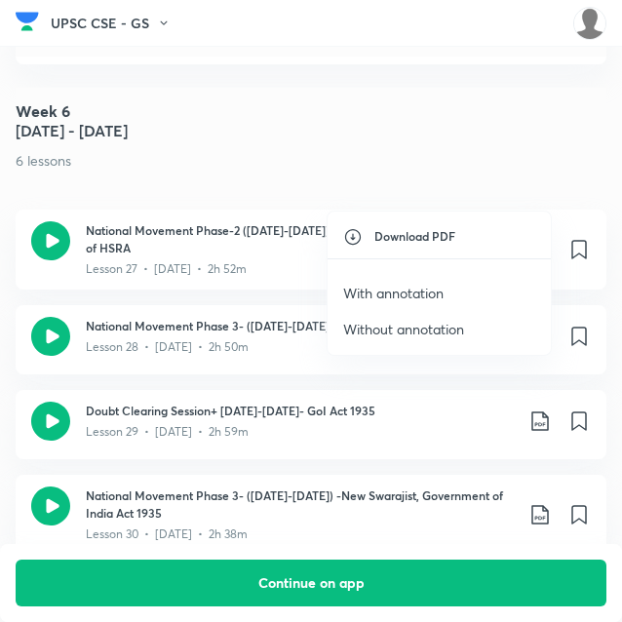
click at [395, 295] on p "With annotation" at bounding box center [393, 293] width 100 height 20
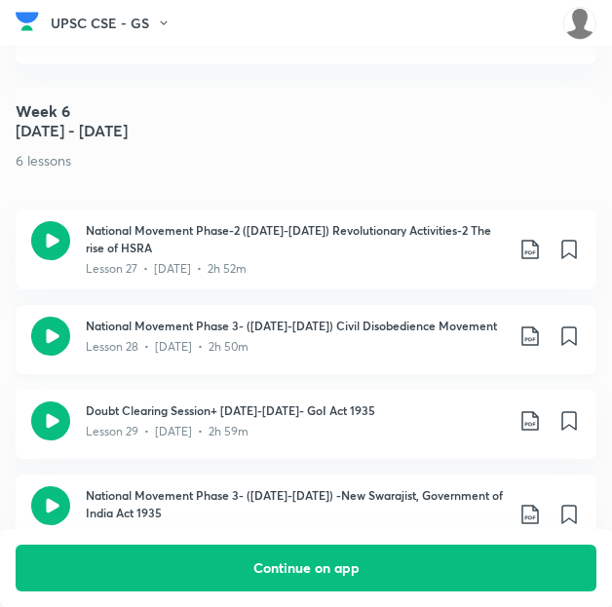
click at [540, 325] on icon at bounding box center [530, 336] width 23 height 23
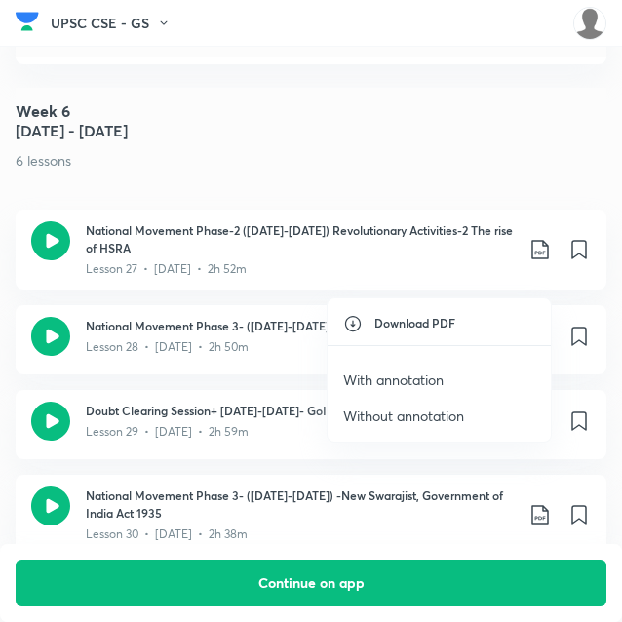
click at [398, 374] on p "With annotation" at bounding box center [393, 379] width 100 height 20
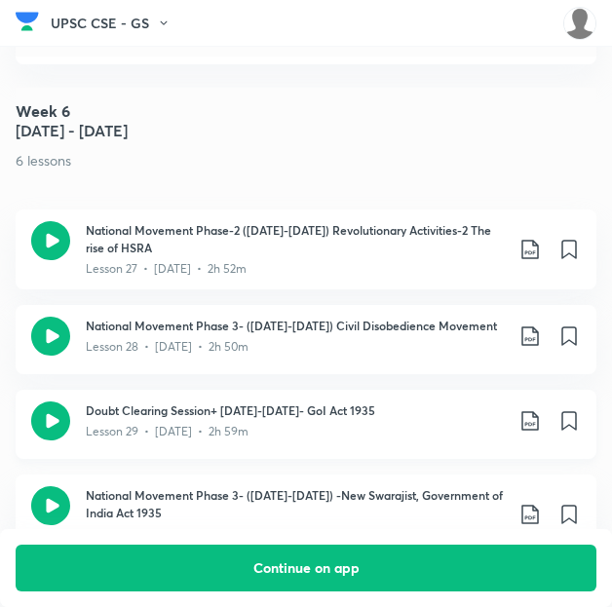
click at [540, 409] on icon at bounding box center [530, 420] width 23 height 23
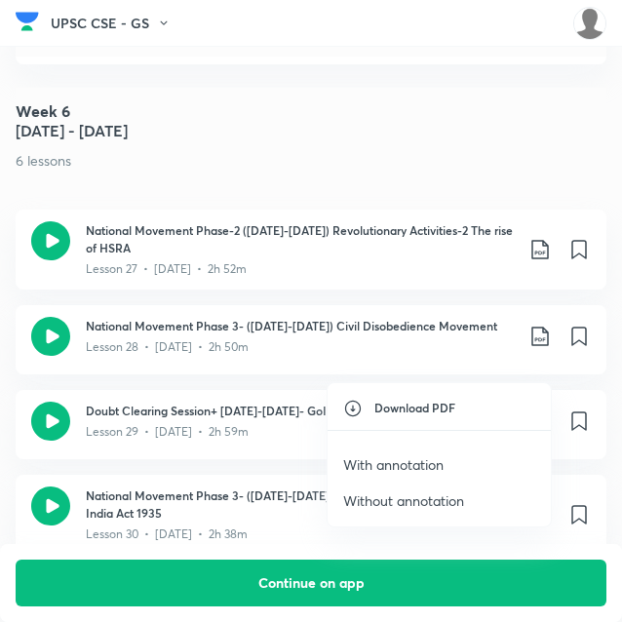
click at [407, 463] on p "With annotation" at bounding box center [393, 464] width 100 height 20
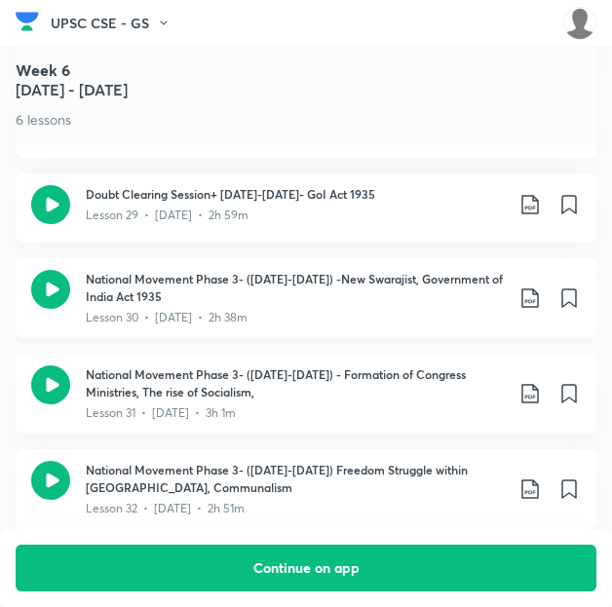
scroll to position [4241, 0]
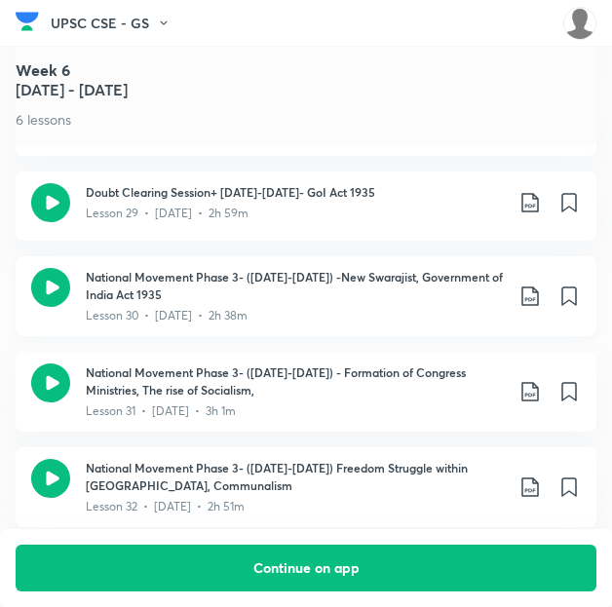
click at [540, 285] on icon at bounding box center [530, 296] width 23 height 23
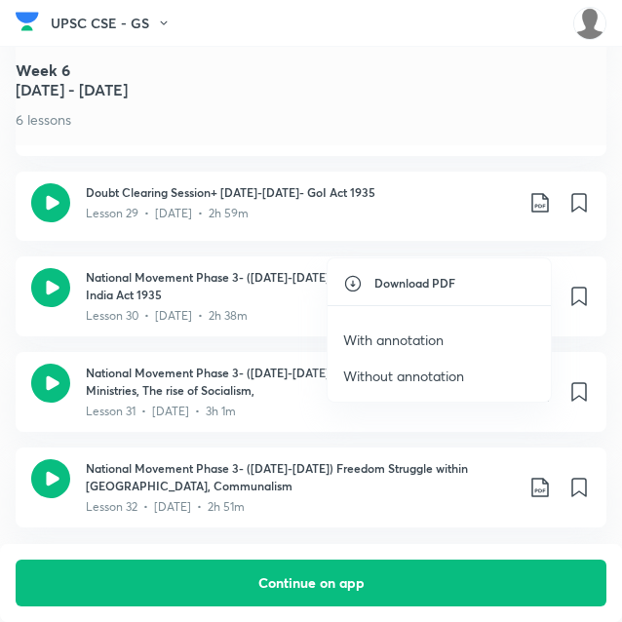
click at [419, 334] on p "With annotation" at bounding box center [393, 339] width 100 height 20
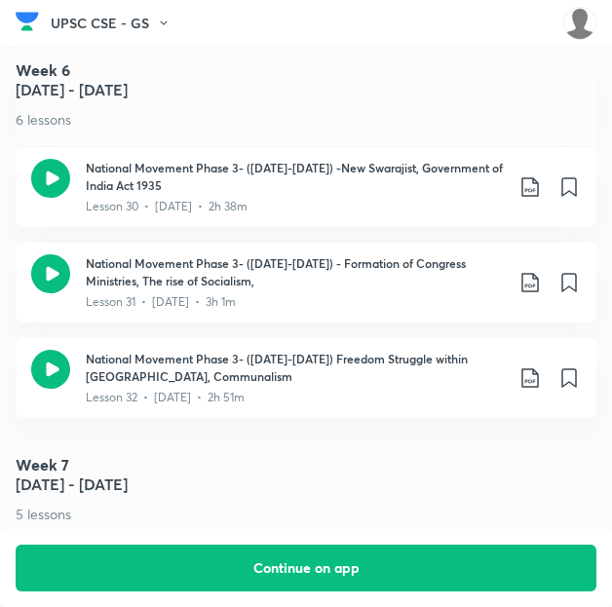
scroll to position [4360, 9]
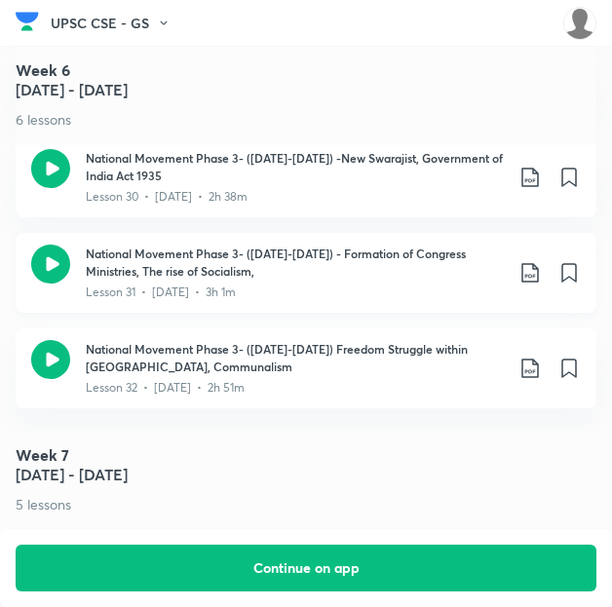
click at [526, 261] on icon at bounding box center [530, 272] width 23 height 23
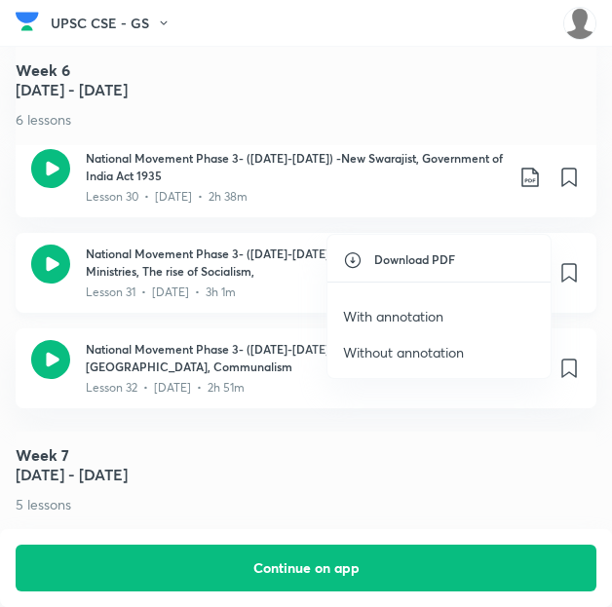
scroll to position [4360, 0]
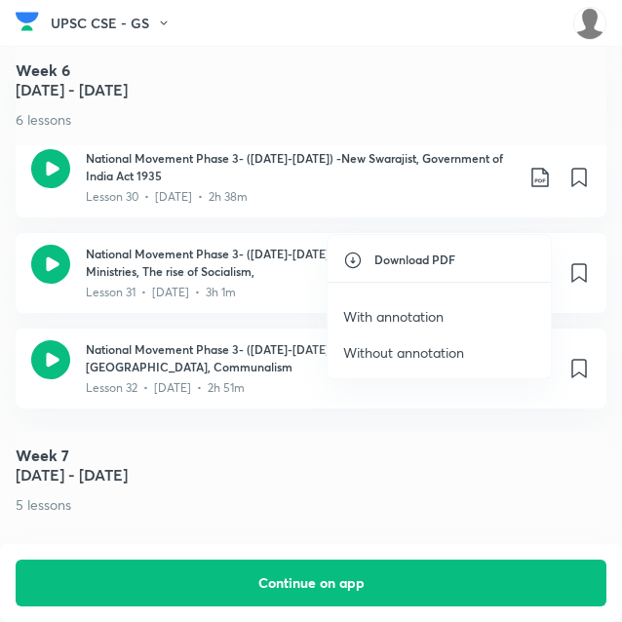
click at [403, 311] on p "With annotation" at bounding box center [393, 316] width 100 height 20
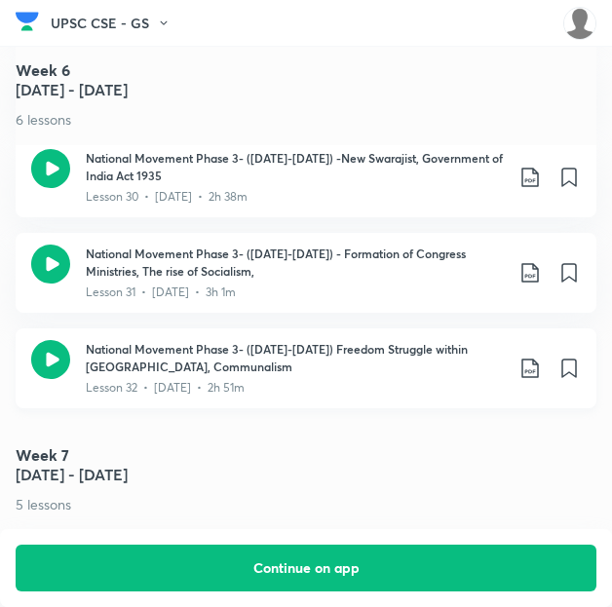
click at [536, 357] on icon at bounding box center [530, 368] width 23 height 23
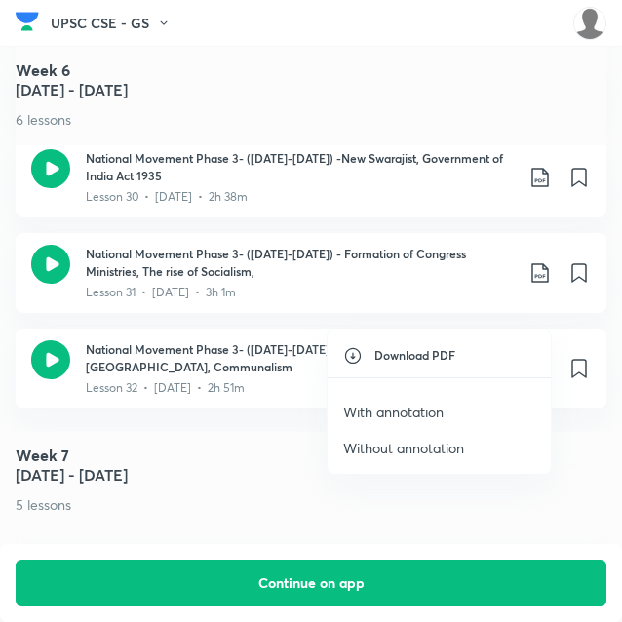
click at [432, 409] on p "With annotation" at bounding box center [393, 412] width 100 height 20
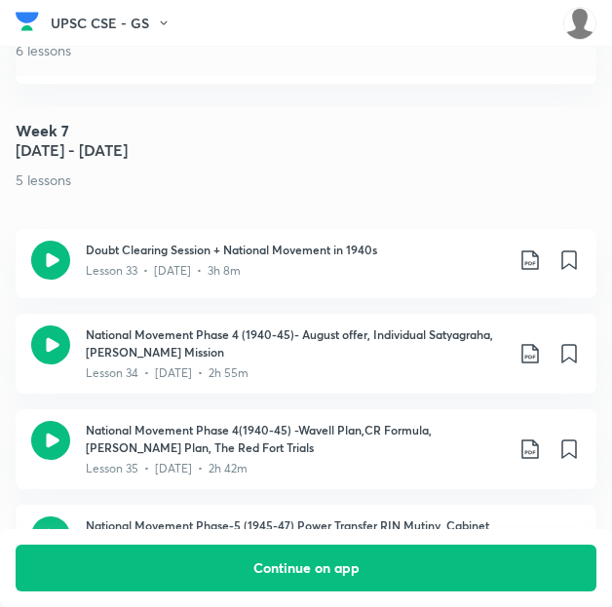
scroll to position [4674, 0]
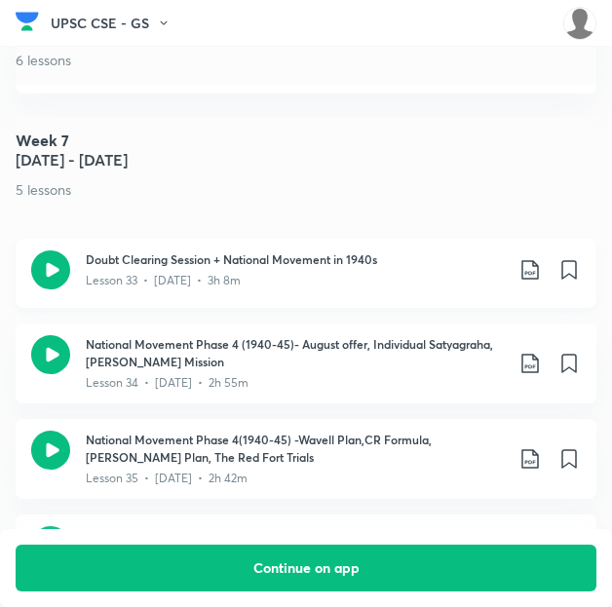
click at [542, 258] on icon at bounding box center [530, 269] width 23 height 23
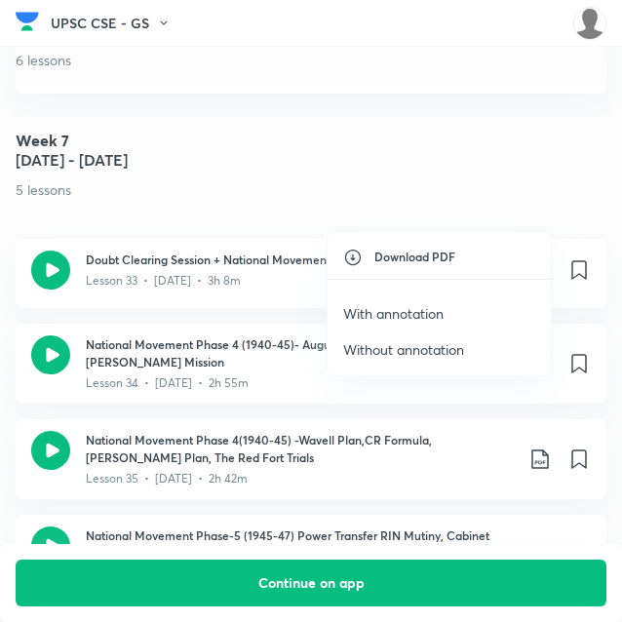
click at [433, 305] on p "With annotation" at bounding box center [393, 313] width 100 height 20
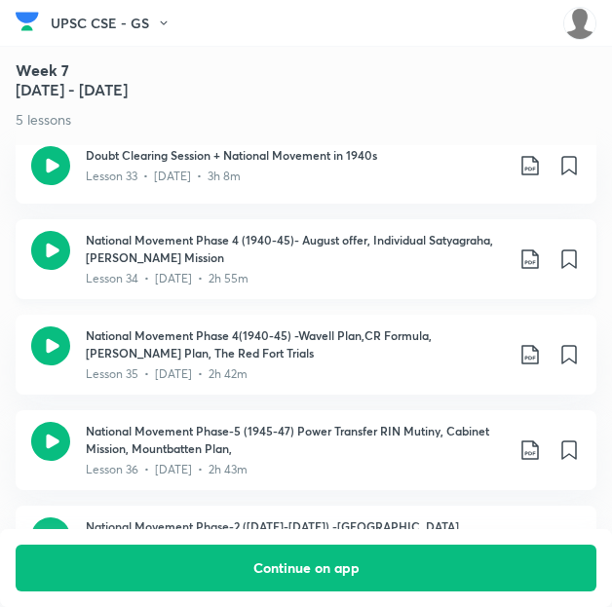
scroll to position [4791, 0]
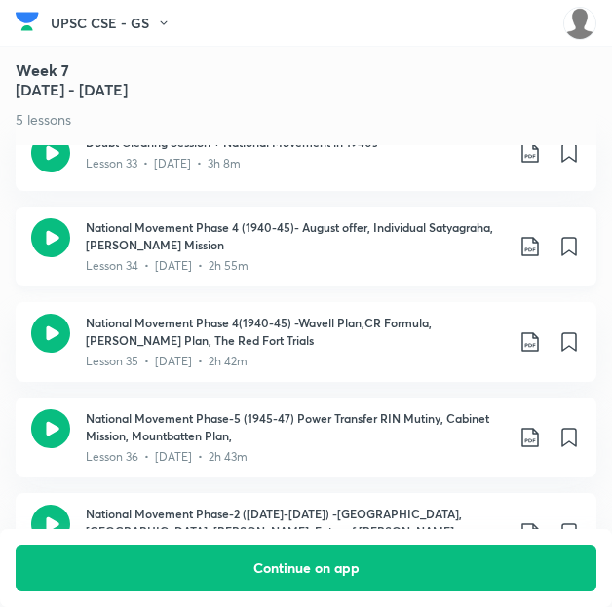
click at [540, 235] on icon at bounding box center [530, 246] width 23 height 23
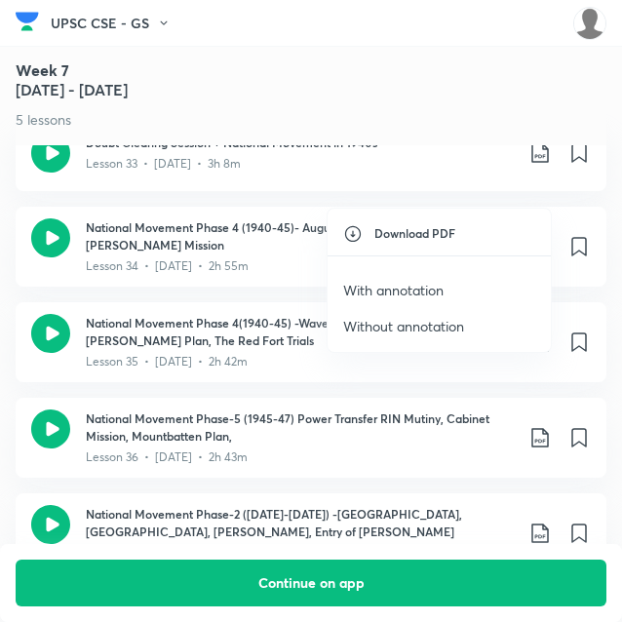
click at [416, 290] on p "With annotation" at bounding box center [393, 290] width 100 height 20
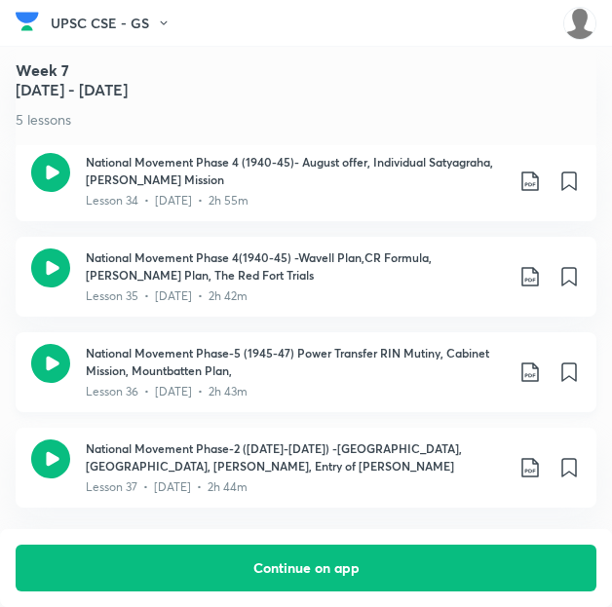
scroll to position [4889, 0]
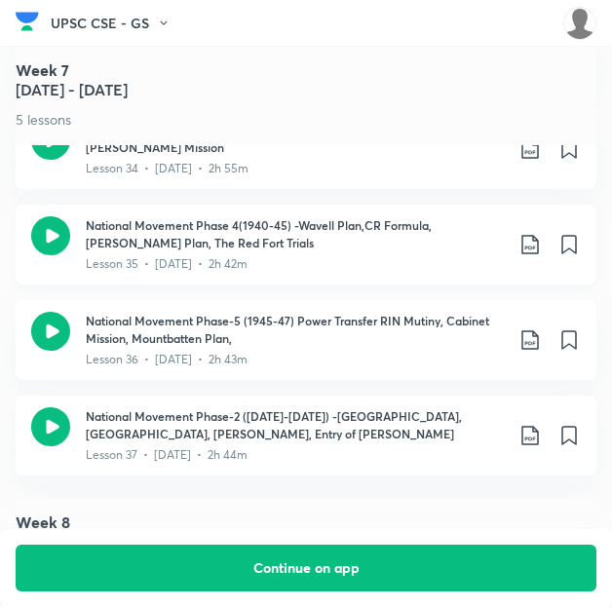
click at [542, 233] on icon at bounding box center [530, 244] width 23 height 23
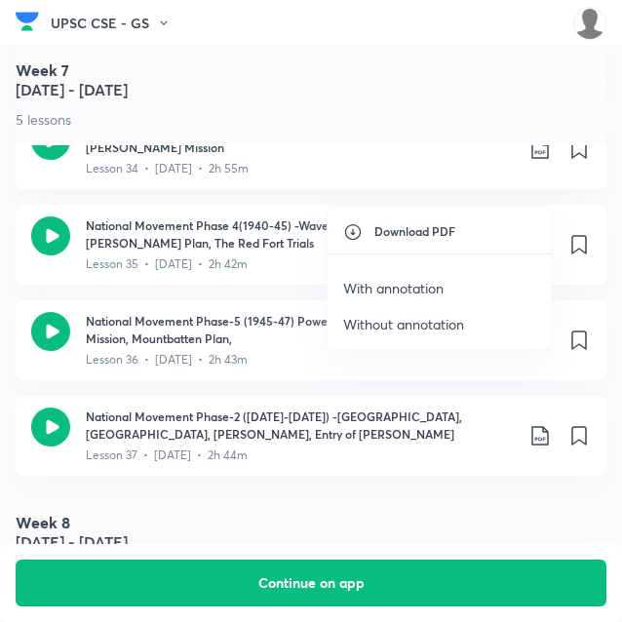
click at [429, 284] on p "With annotation" at bounding box center [393, 288] width 100 height 20
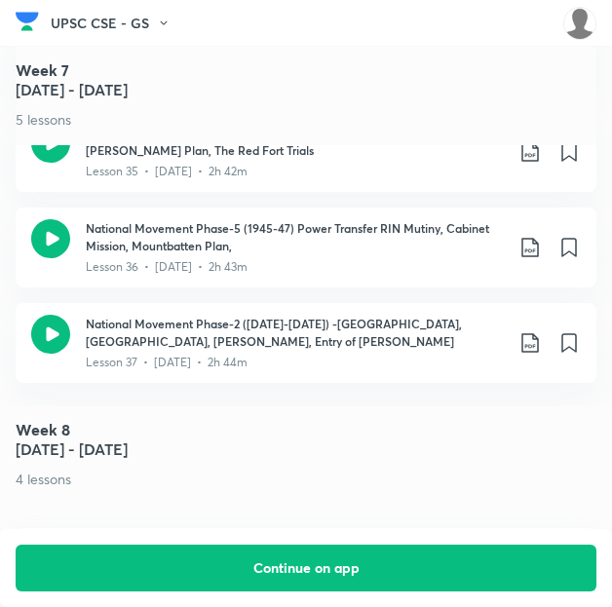
scroll to position [4982, 0]
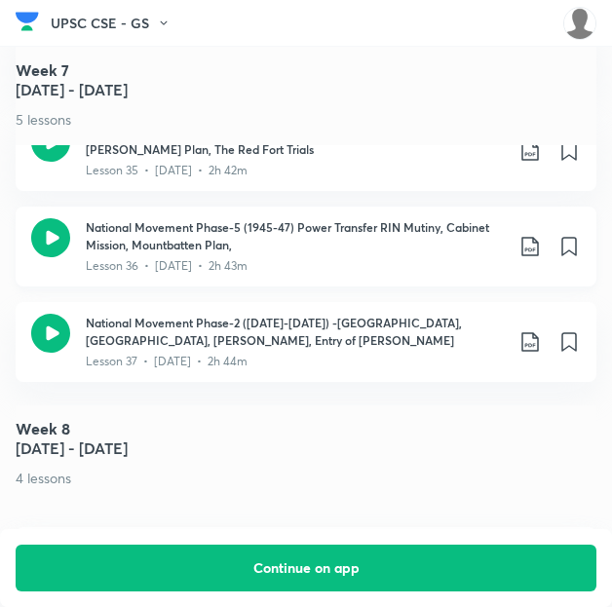
click at [536, 235] on icon at bounding box center [530, 246] width 23 height 23
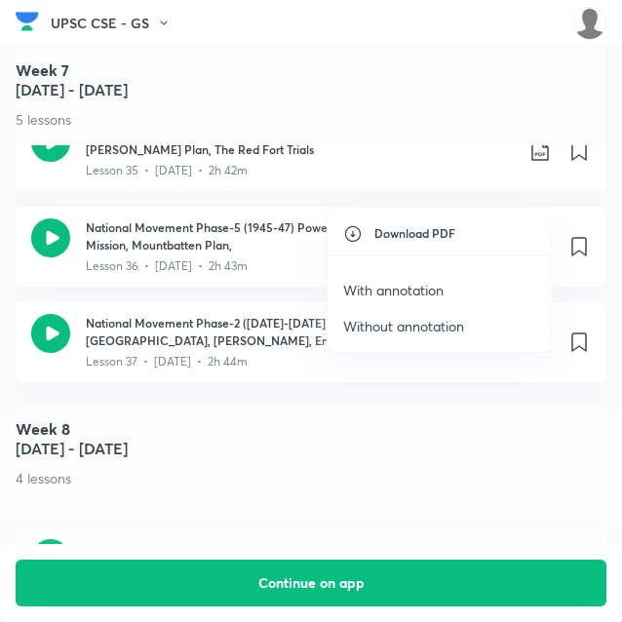
click at [388, 284] on p "With annotation" at bounding box center [393, 290] width 100 height 20
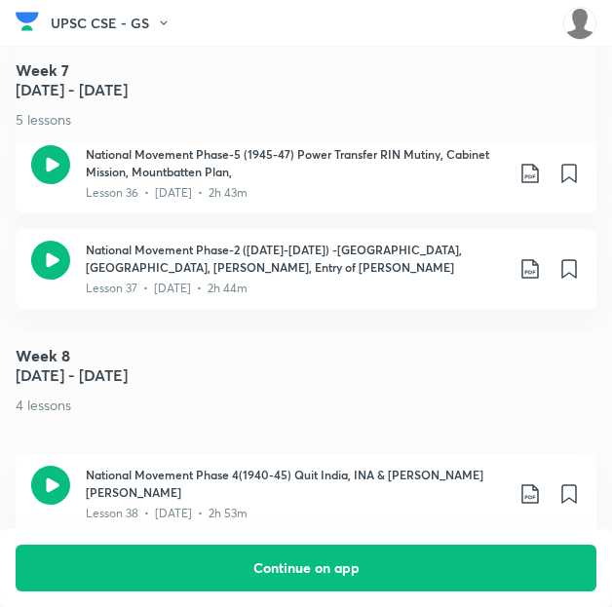
scroll to position [5057, 0]
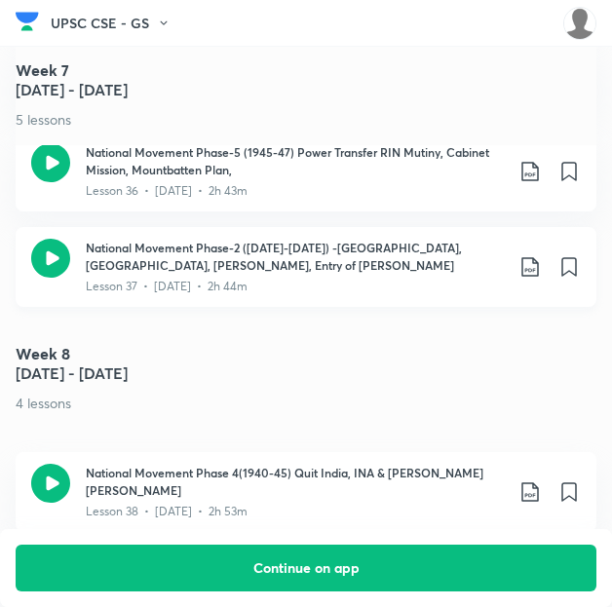
click at [538, 257] on icon at bounding box center [529, 266] width 17 height 19
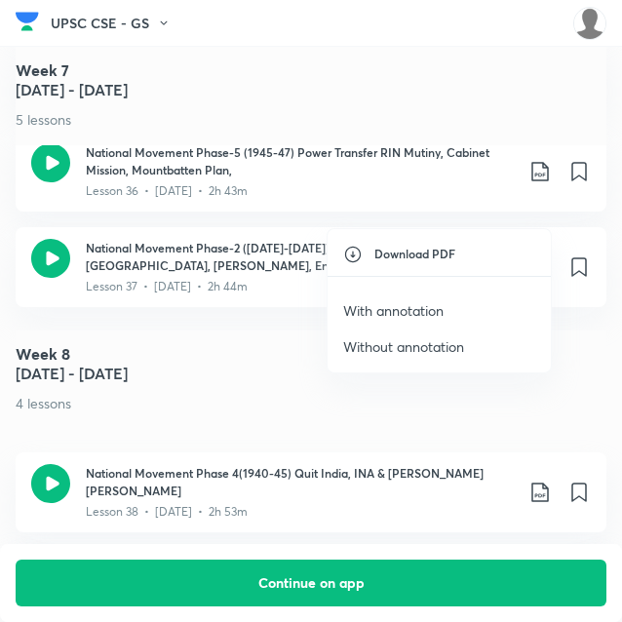
click at [394, 307] on p "With annotation" at bounding box center [393, 310] width 100 height 20
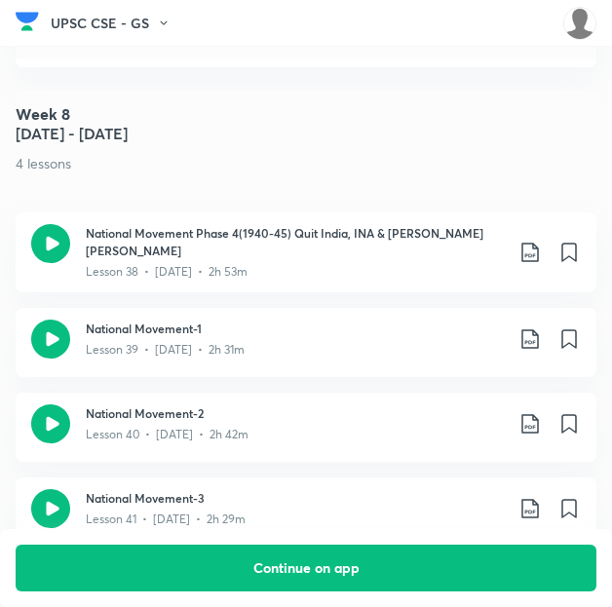
scroll to position [5297, 9]
click at [528, 241] on icon at bounding box center [530, 252] width 23 height 23
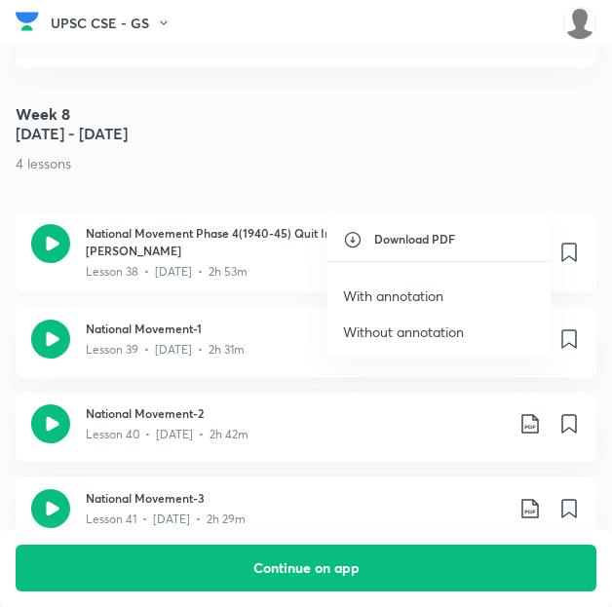
scroll to position [5297, 0]
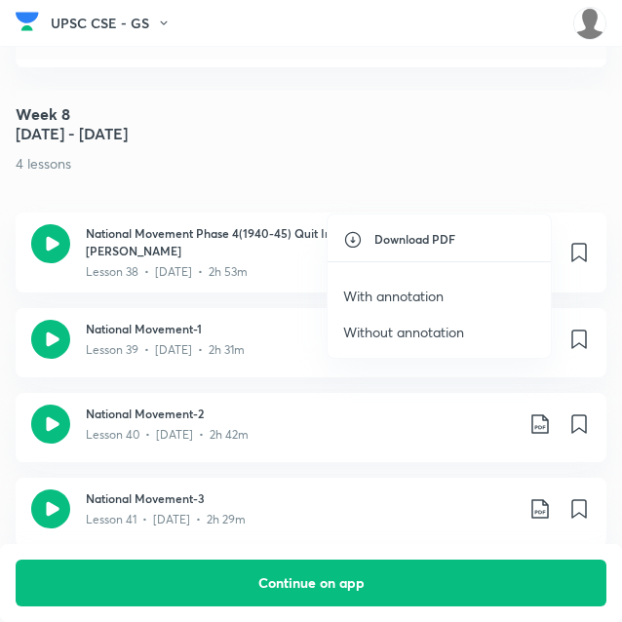
click at [426, 288] on p "With annotation" at bounding box center [393, 296] width 100 height 20
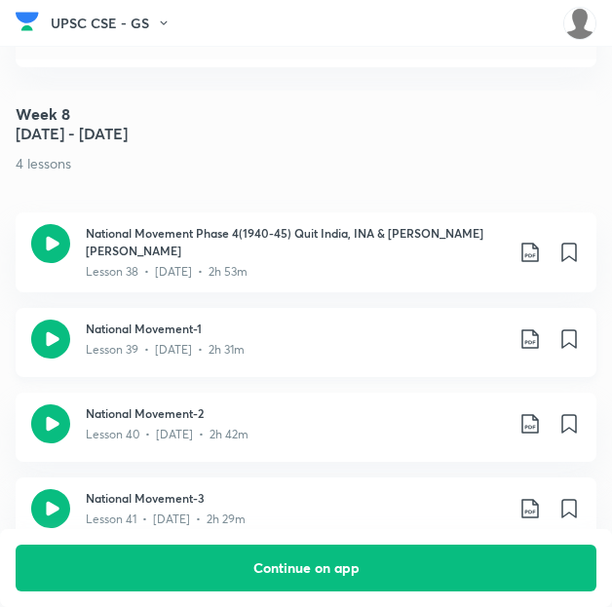
click at [535, 327] on icon at bounding box center [530, 338] width 23 height 23
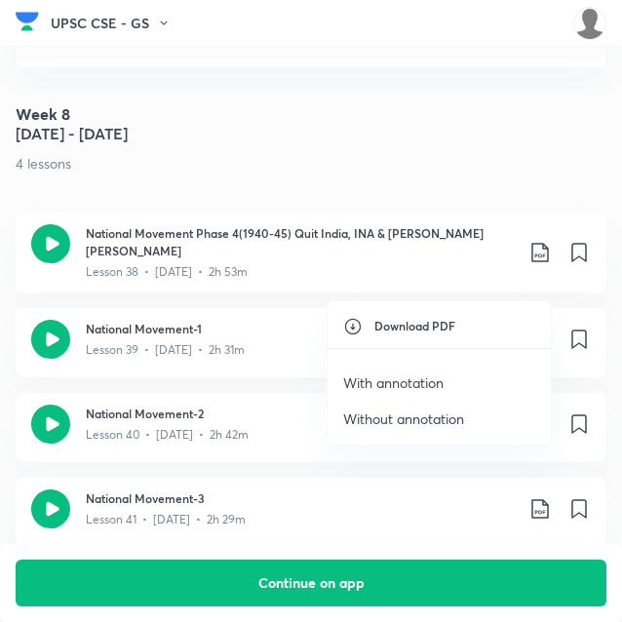
click at [388, 380] on p "With annotation" at bounding box center [393, 382] width 100 height 20
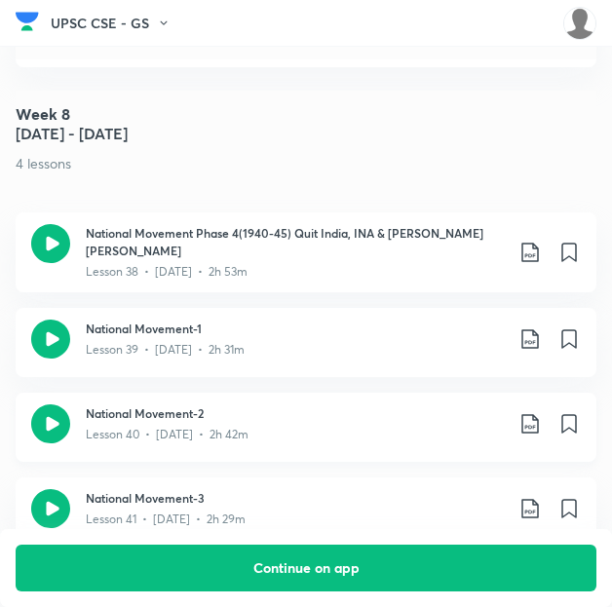
click at [538, 414] on icon at bounding box center [529, 423] width 17 height 19
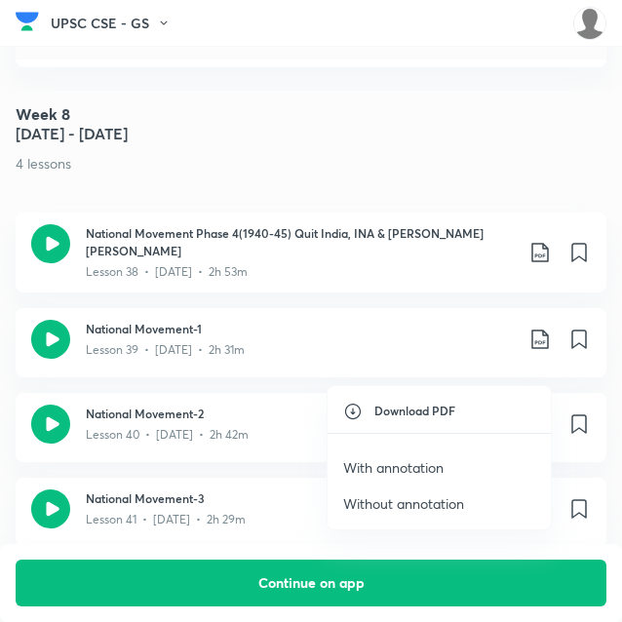
click at [392, 457] on p "With annotation" at bounding box center [393, 467] width 100 height 20
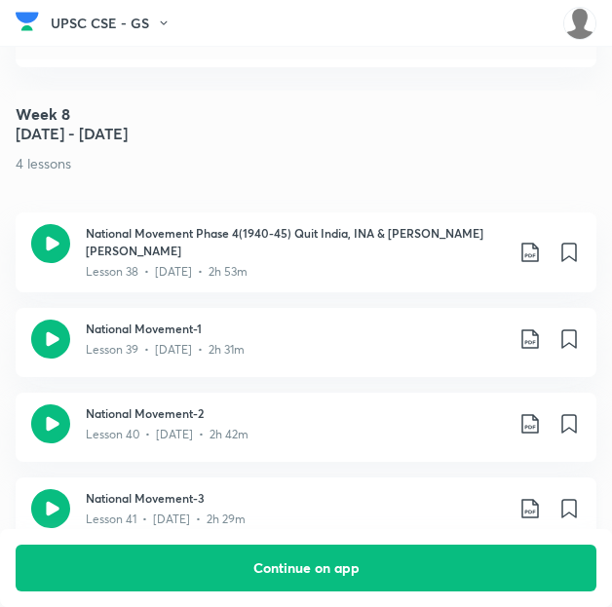
click at [538, 499] on icon at bounding box center [529, 508] width 17 height 19
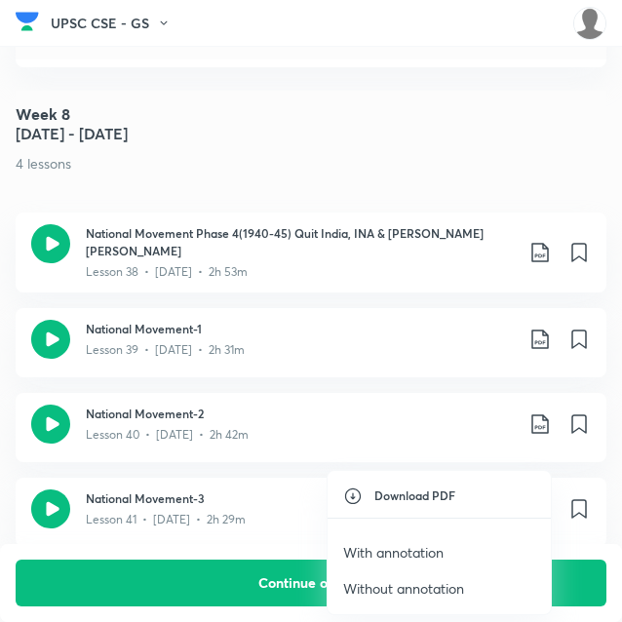
click at [401, 551] on p "With annotation" at bounding box center [393, 552] width 100 height 20
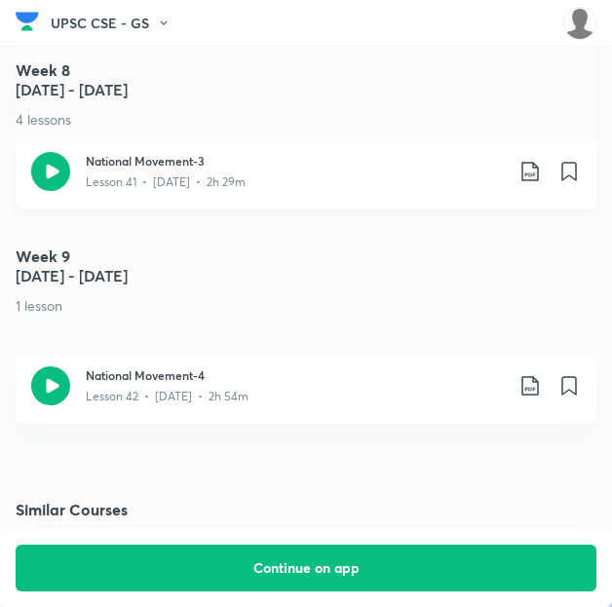
scroll to position [5657, 0]
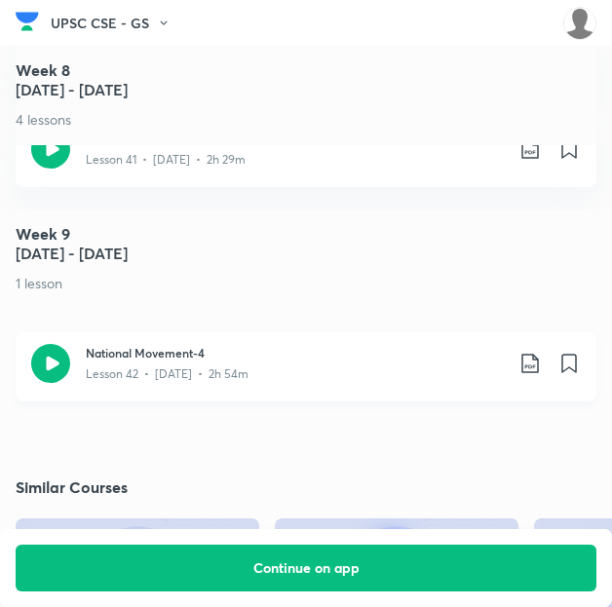
click at [538, 352] on icon at bounding box center [530, 363] width 23 height 23
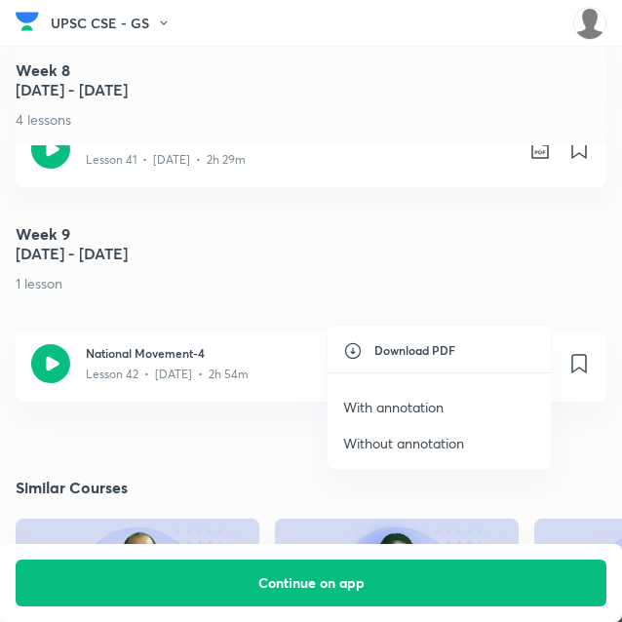
click at [422, 399] on p "With annotation" at bounding box center [393, 407] width 100 height 20
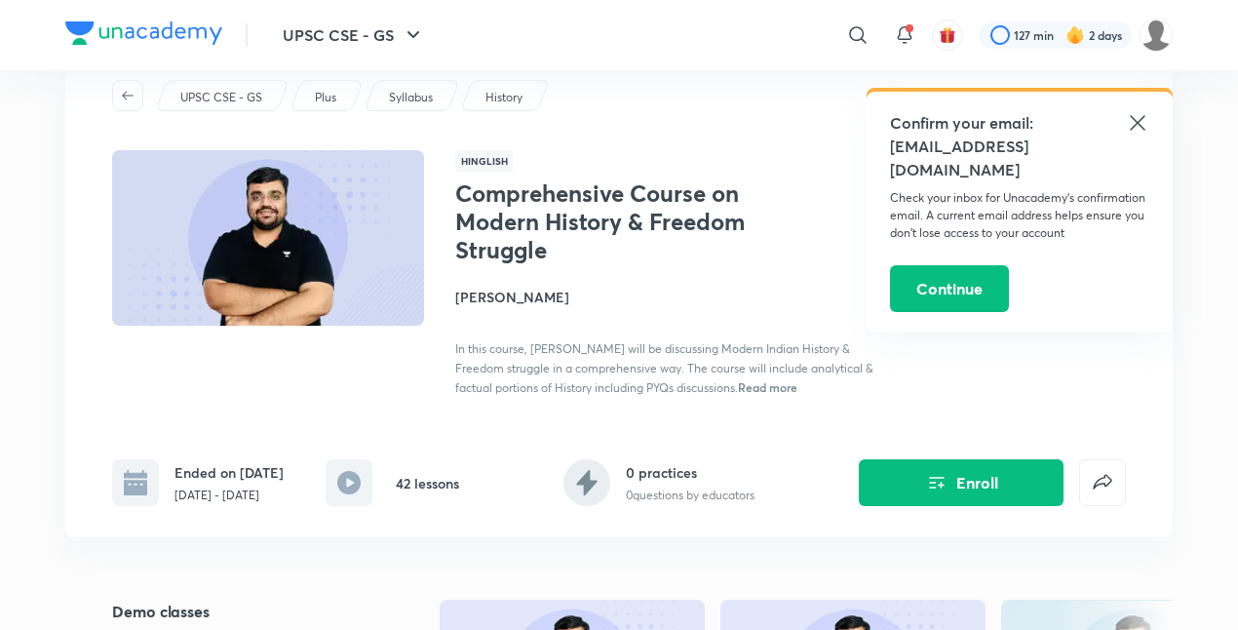
scroll to position [44, 0]
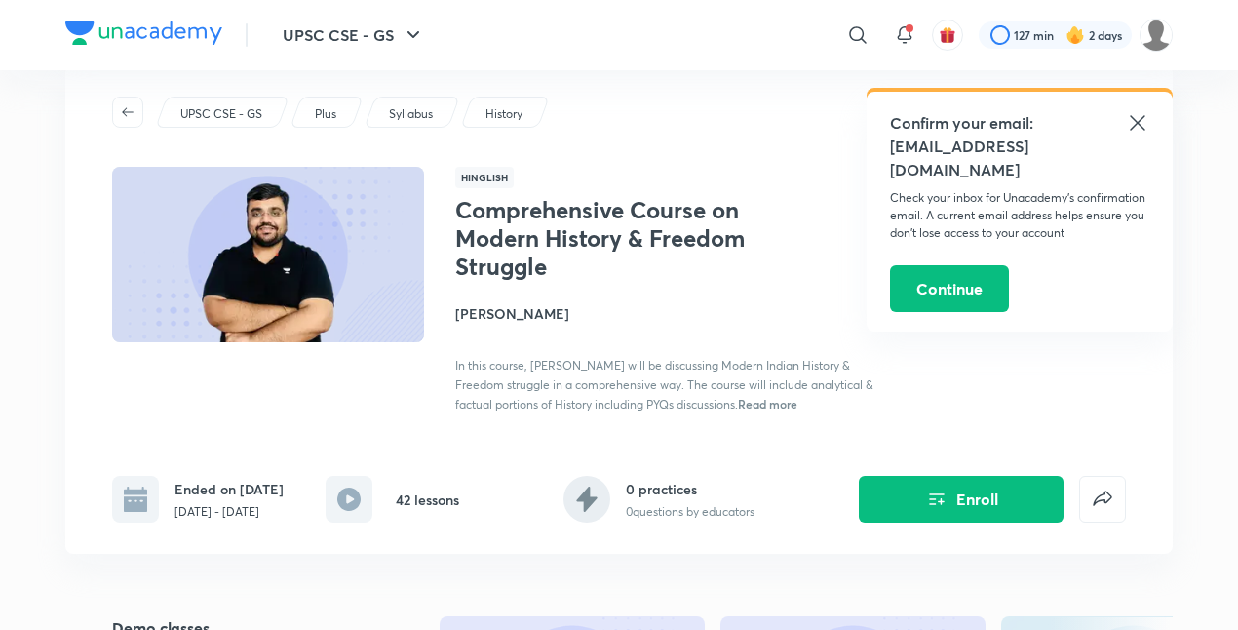
click at [1131, 127] on icon at bounding box center [1137, 122] width 23 height 23
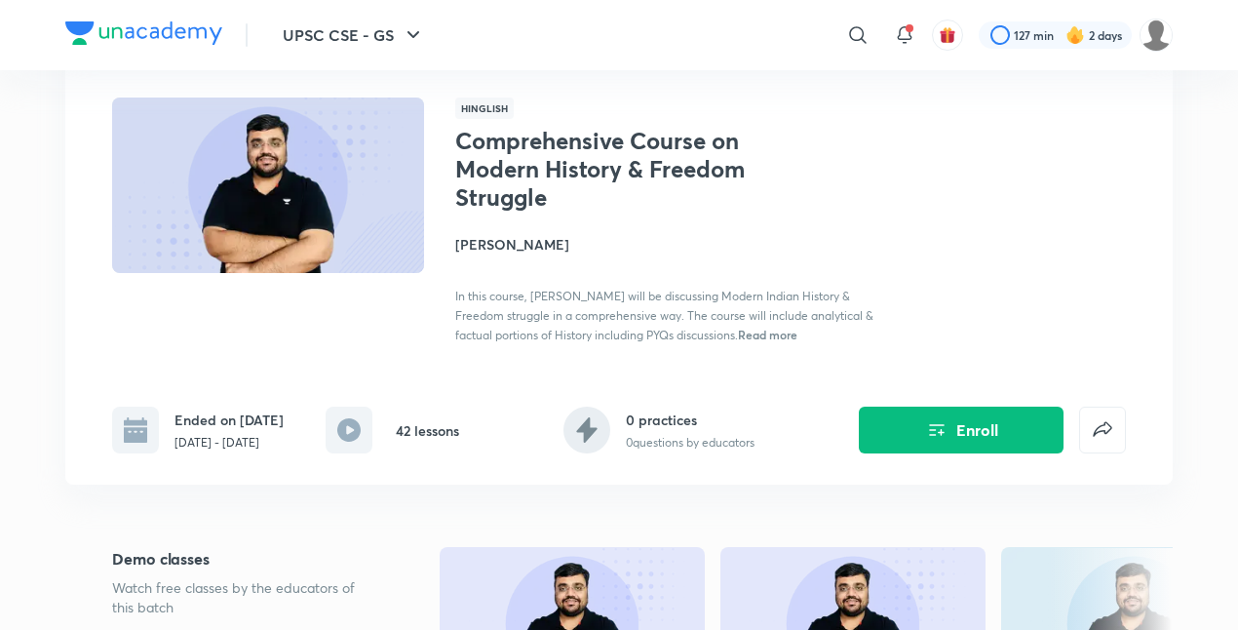
scroll to position [102, 0]
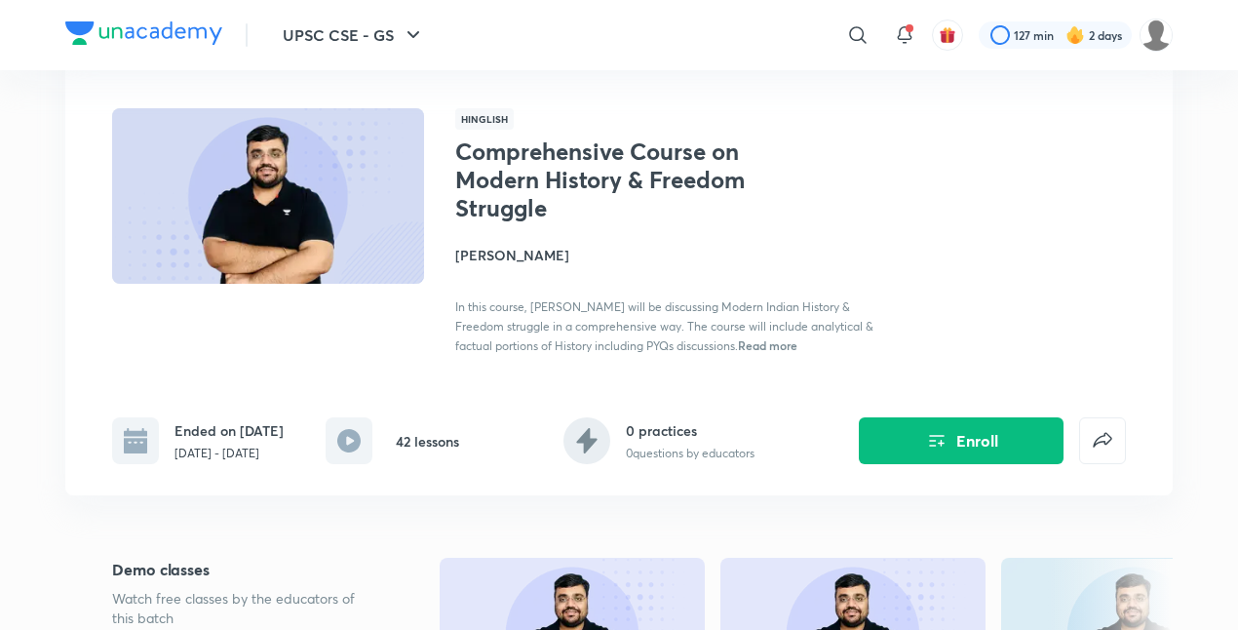
click at [487, 250] on h4 "[PERSON_NAME]" at bounding box center [673, 255] width 437 height 20
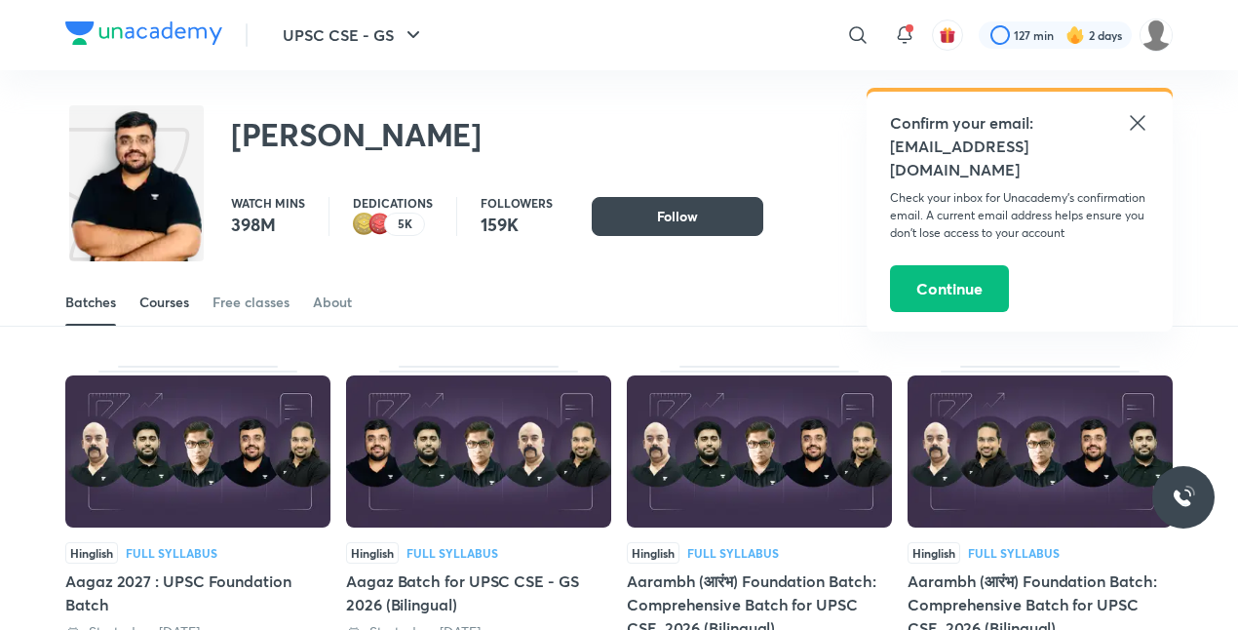
click at [179, 295] on div "Courses" at bounding box center [164, 301] width 50 height 19
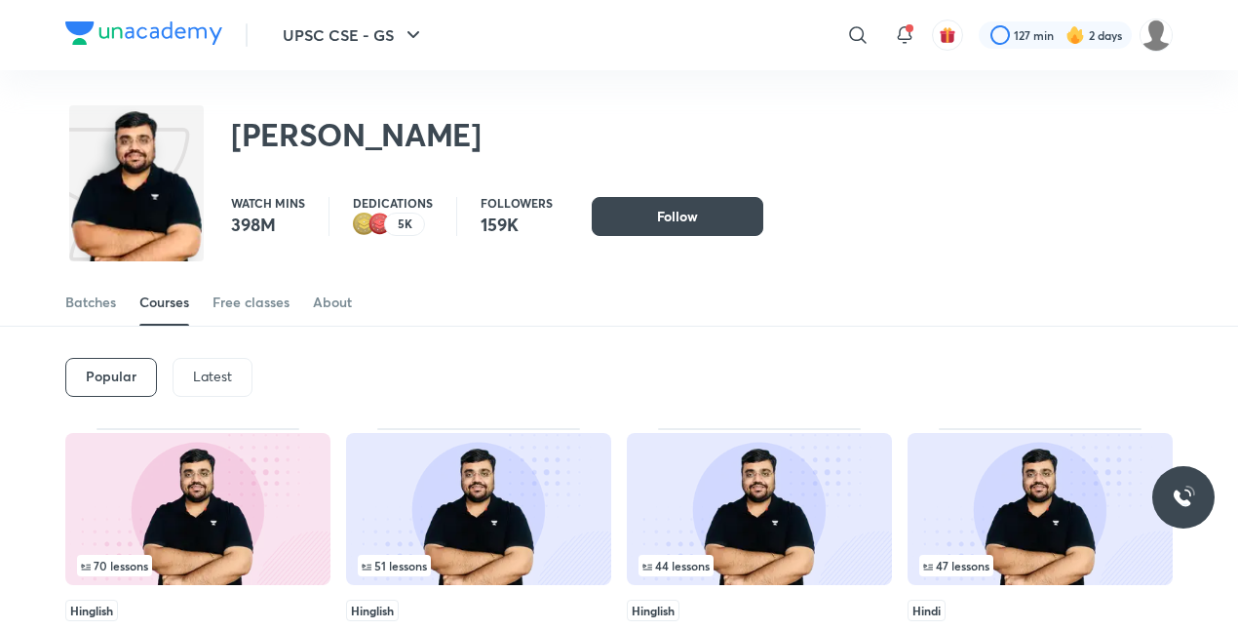
click at [228, 376] on p "Latest" at bounding box center [212, 376] width 39 height 16
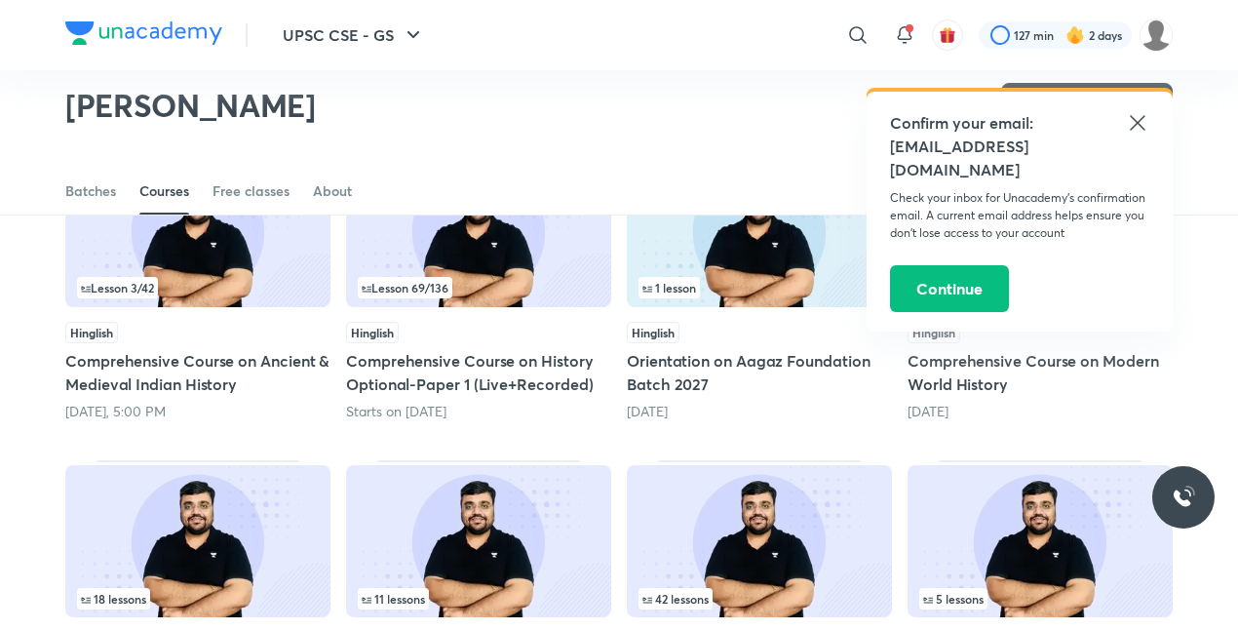
scroll to position [209, 0]
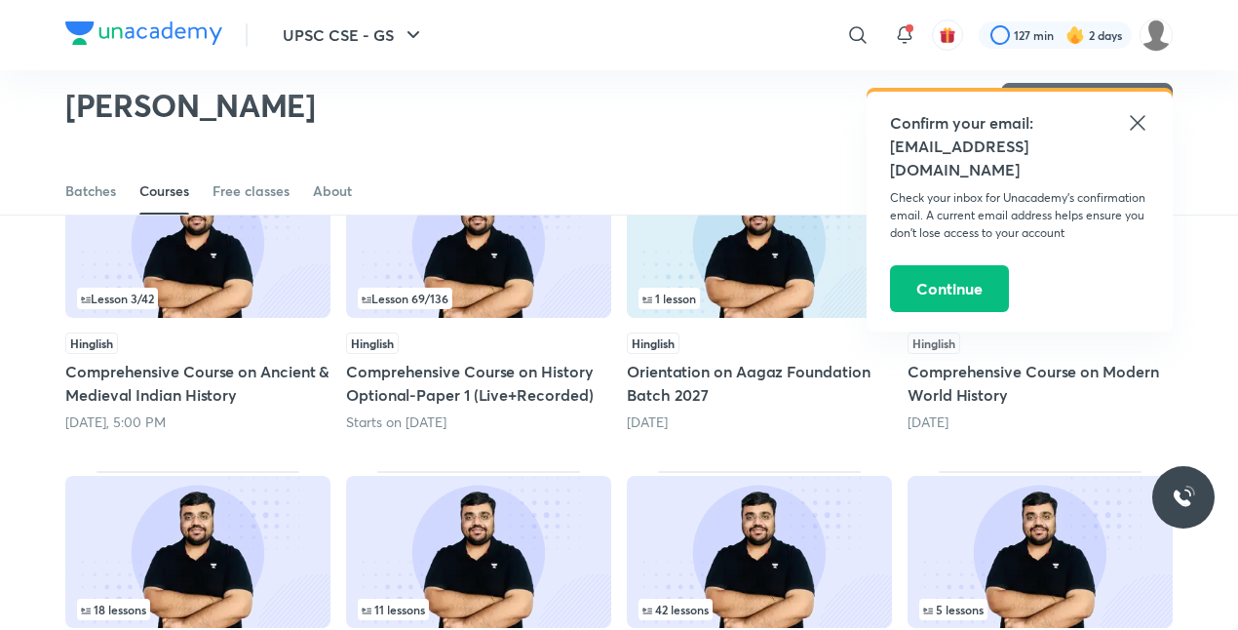
click at [1136, 127] on icon at bounding box center [1137, 122] width 23 height 23
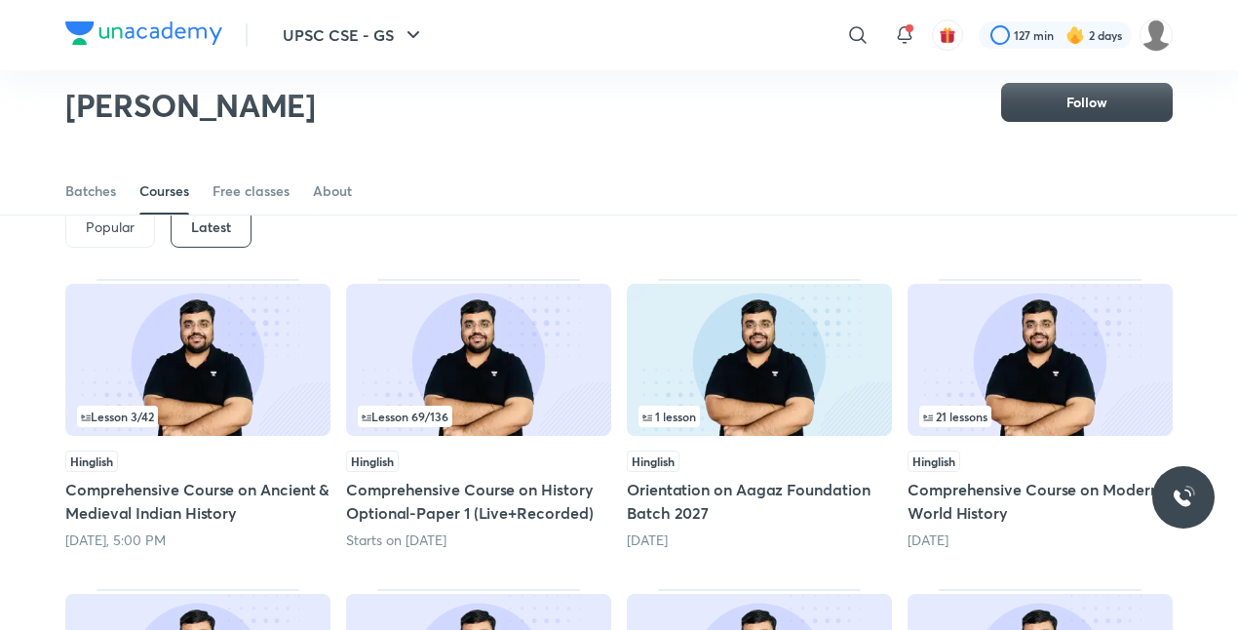
scroll to position [72, 0]
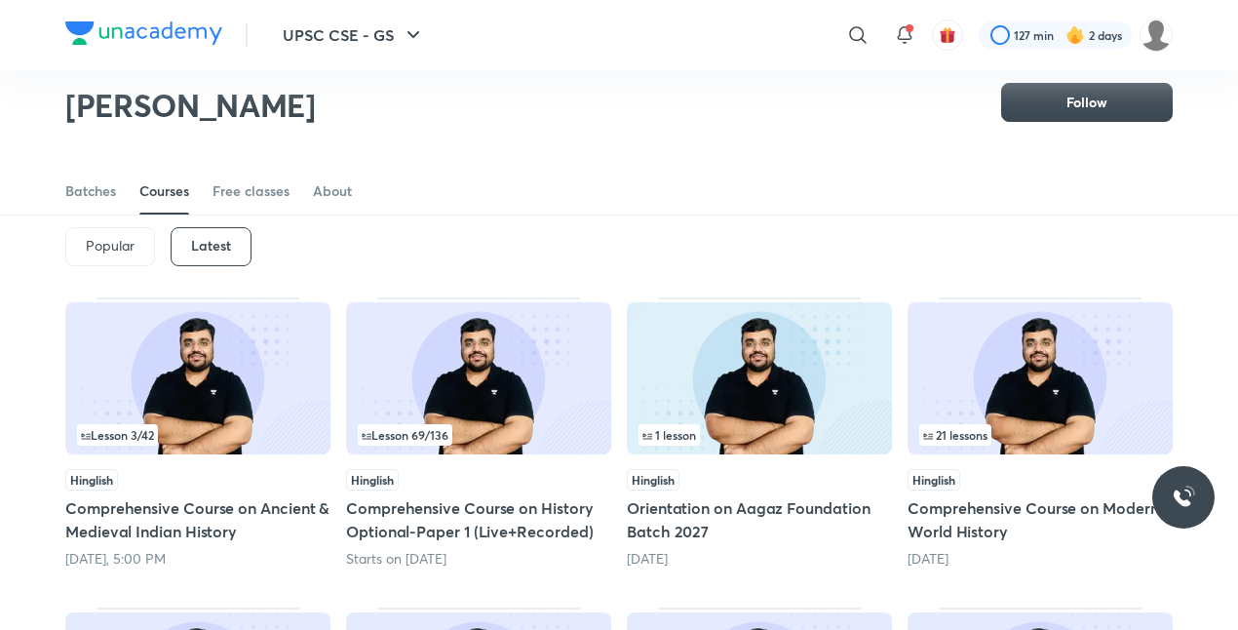
click at [189, 442] on div "Lesson 3 / 42" at bounding box center [198, 434] width 242 height 21
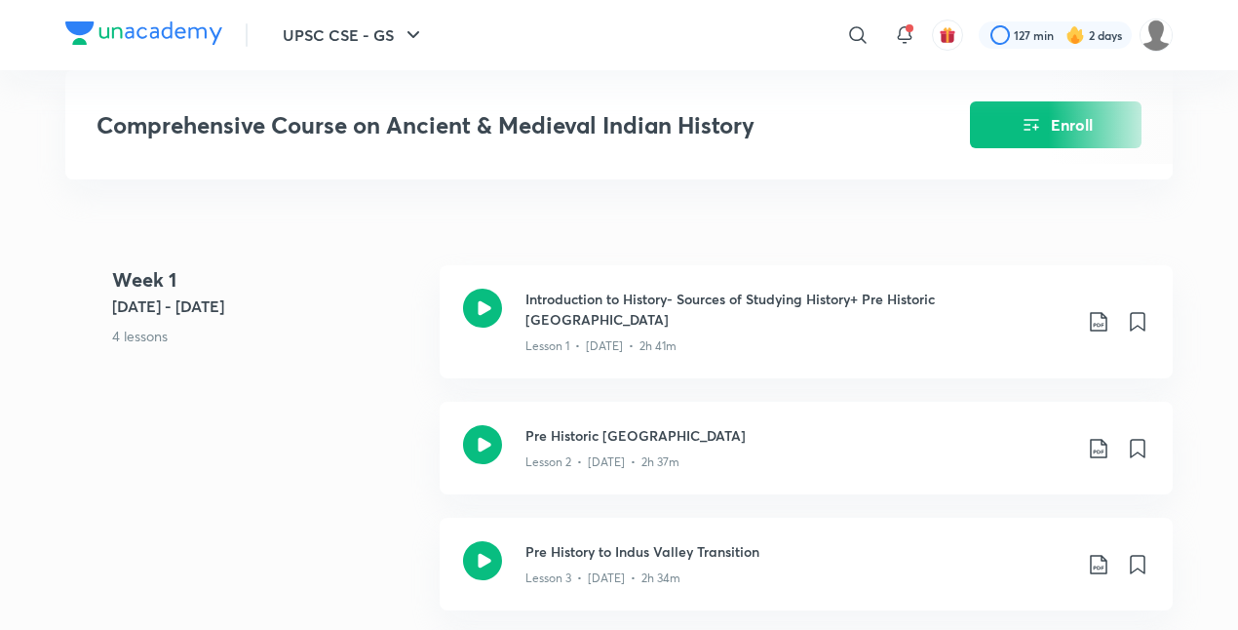
scroll to position [786, 0]
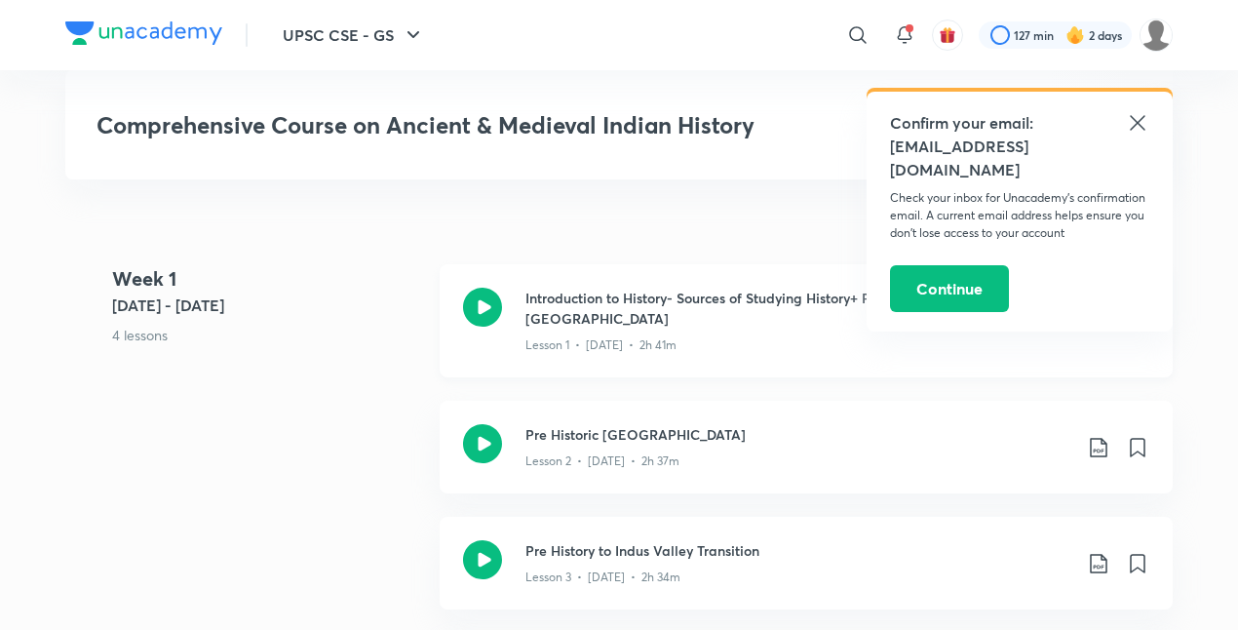
click at [1097, 302] on div "Confirm your email: [EMAIL_ADDRESS][DOMAIN_NAME] Check your inbox for Unacademy…" at bounding box center [1019, 210] width 306 height 244
click at [1144, 122] on icon at bounding box center [1137, 122] width 23 height 23
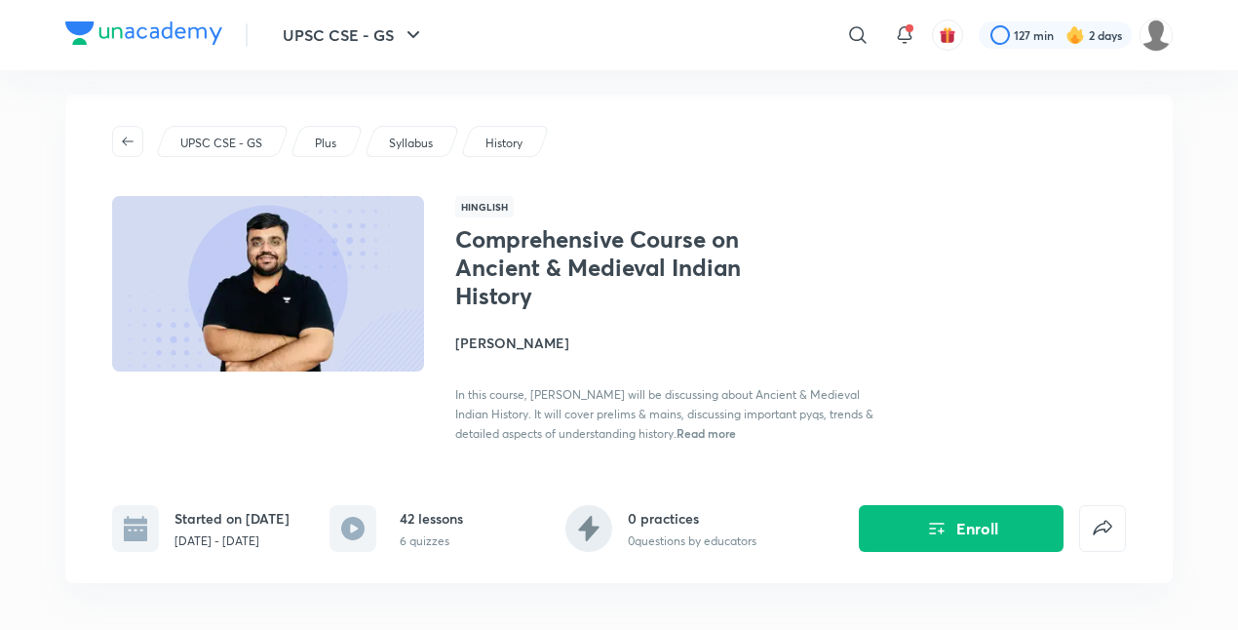
scroll to position [0, 0]
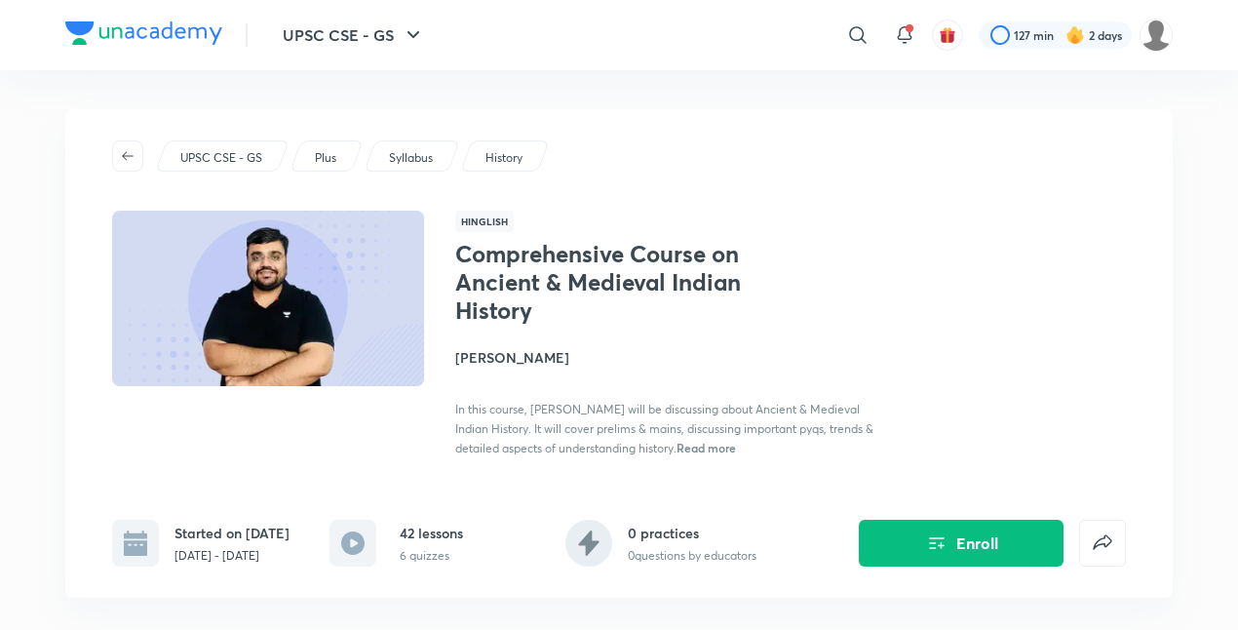
click at [498, 353] on h4 "[PERSON_NAME]" at bounding box center [673, 357] width 437 height 20
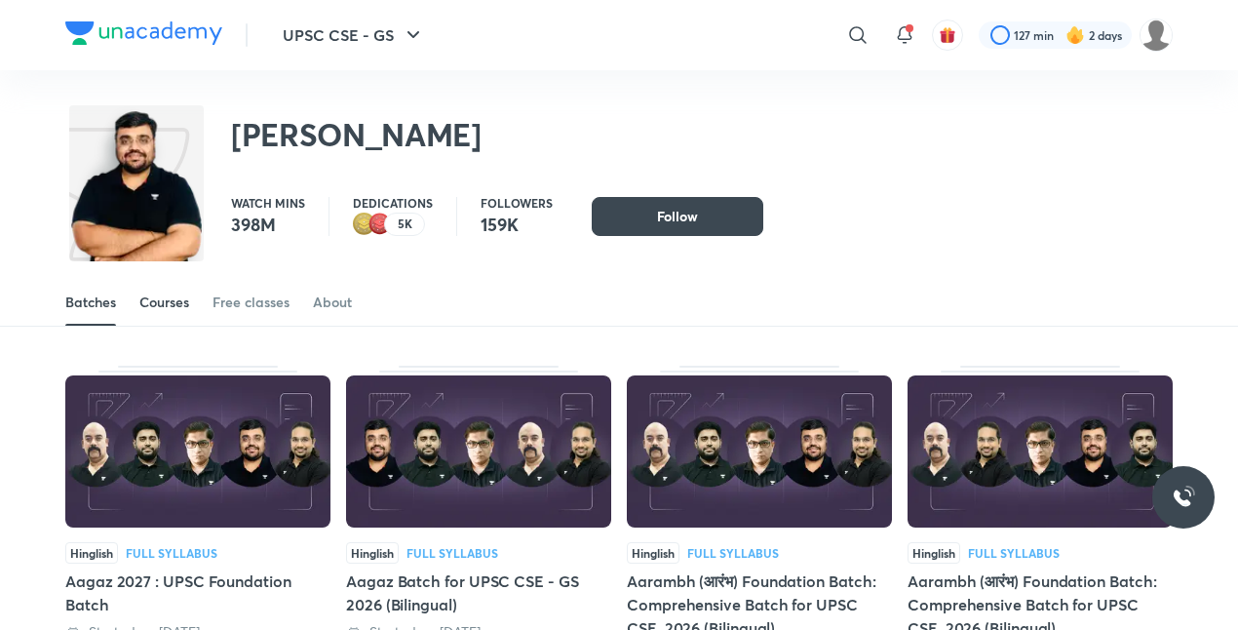
click at [170, 304] on div "Courses" at bounding box center [164, 301] width 50 height 19
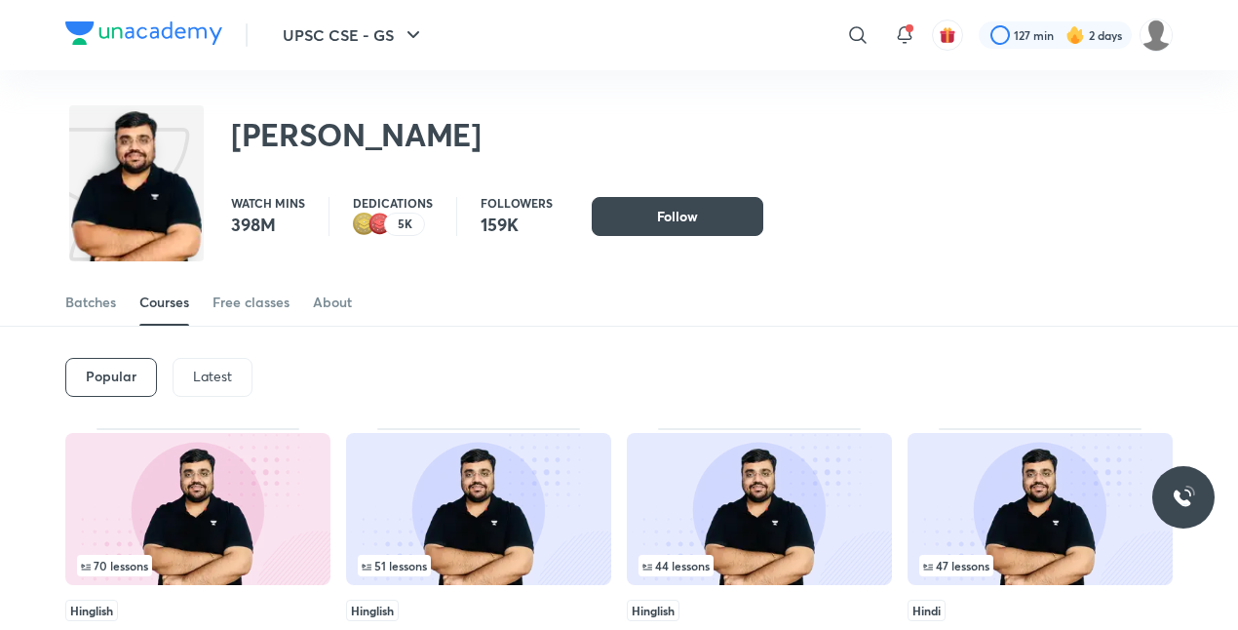
click at [216, 386] on div "Latest" at bounding box center [213, 377] width 80 height 39
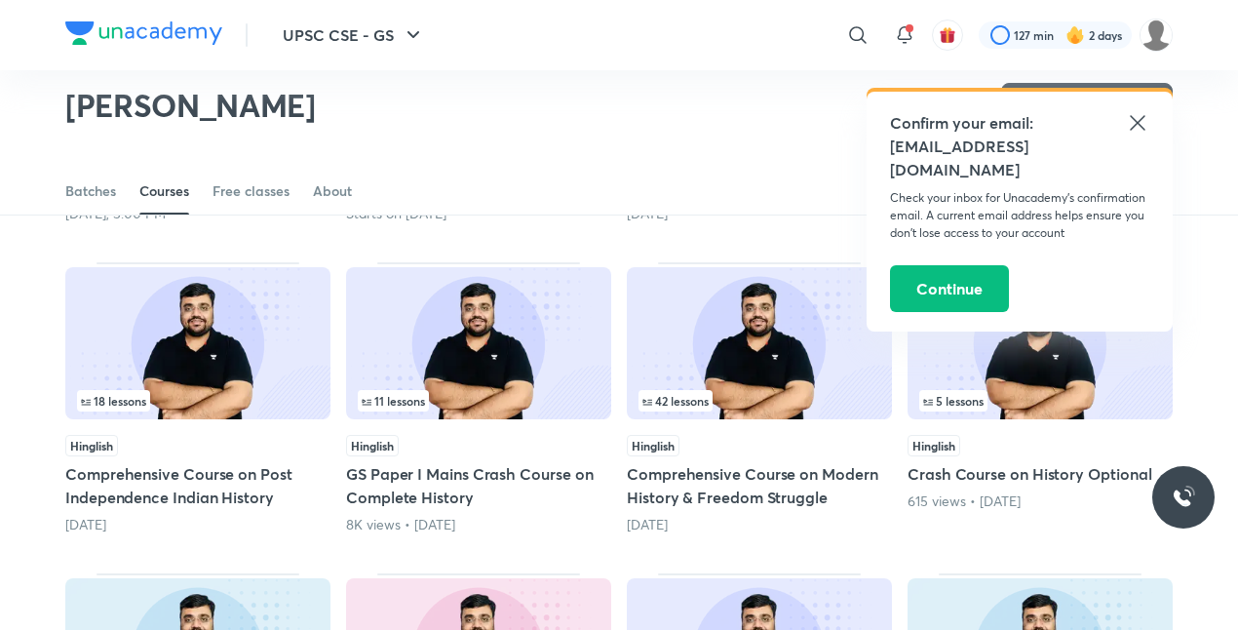
scroll to position [416, 0]
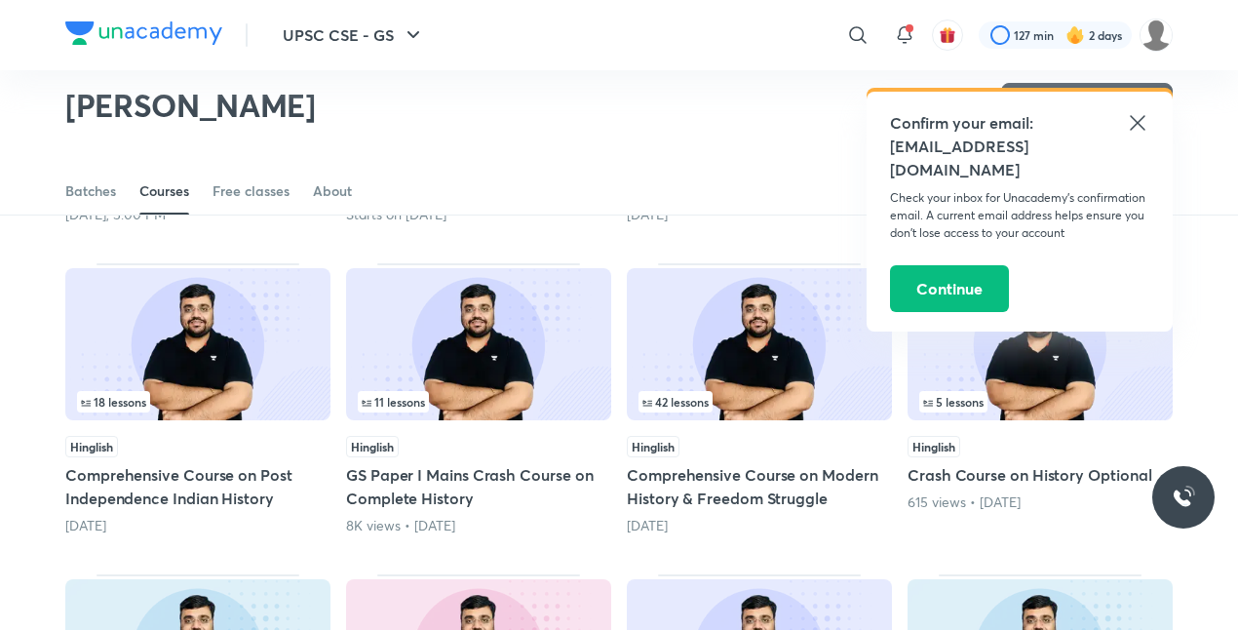
click at [1144, 131] on icon at bounding box center [1137, 122] width 23 height 23
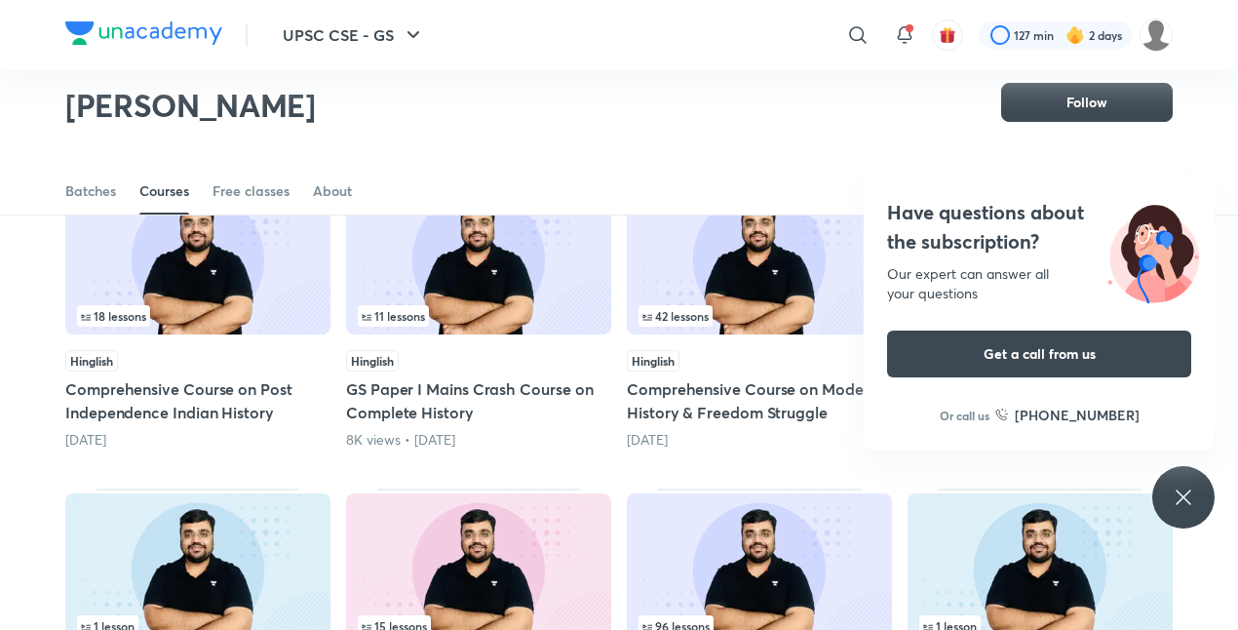
scroll to position [615, 0]
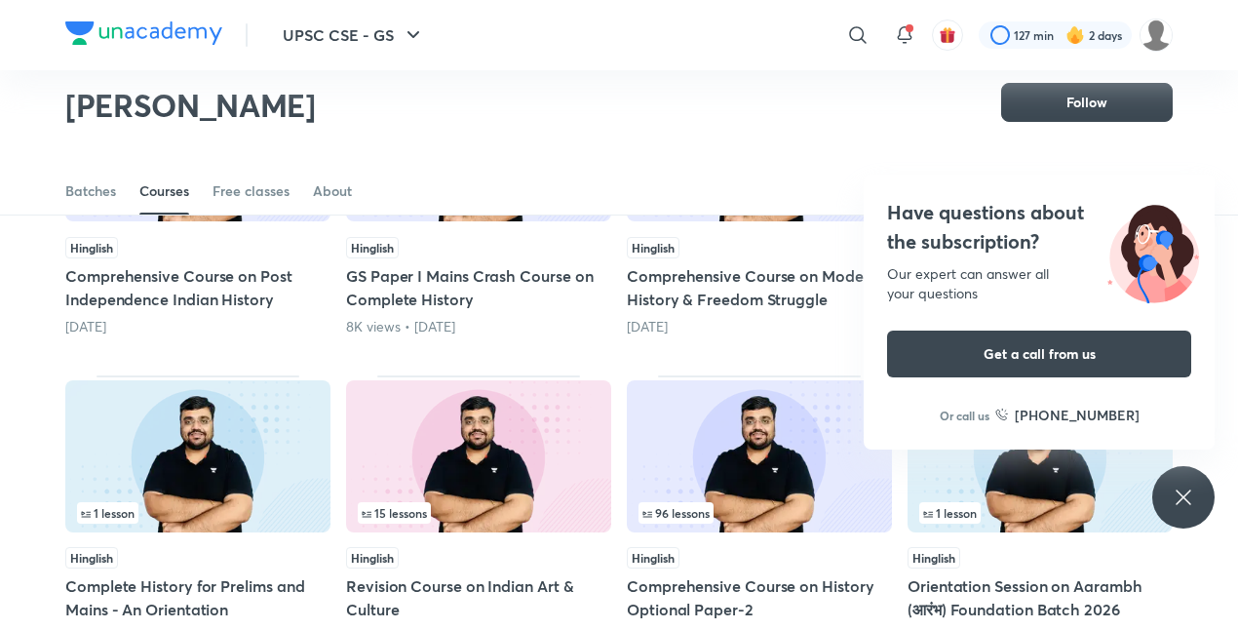
click at [1180, 498] on icon at bounding box center [1183, 496] width 23 height 23
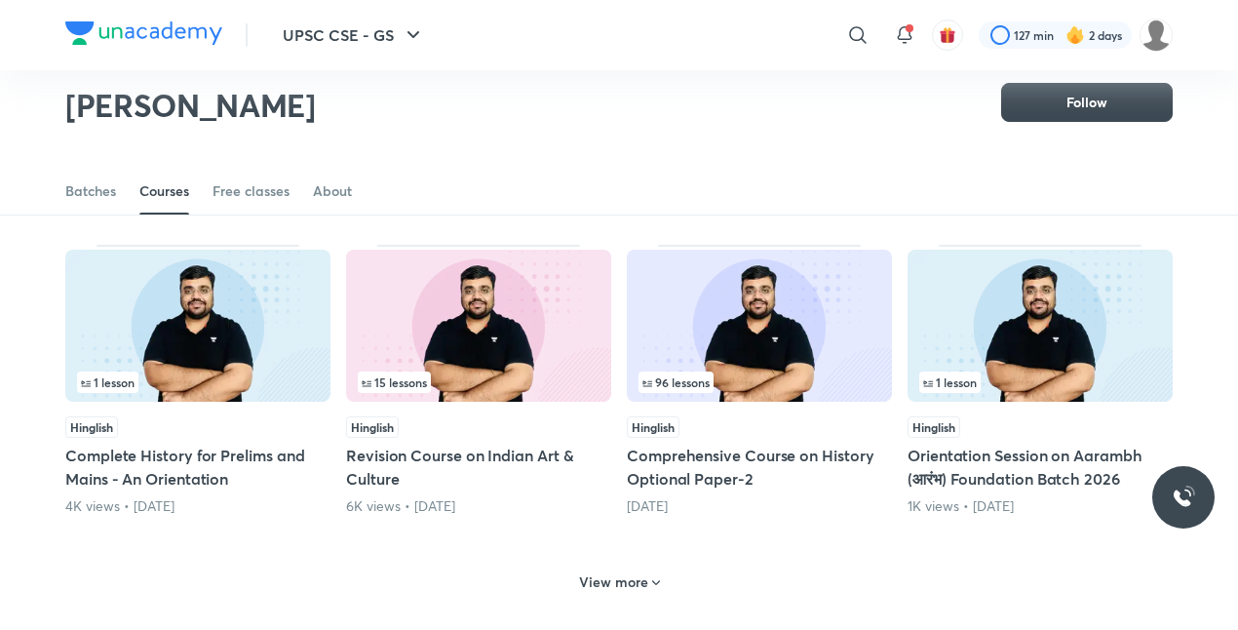
scroll to position [747, 0]
click at [598, 588] on h6 "View more" at bounding box center [613, 580] width 69 height 19
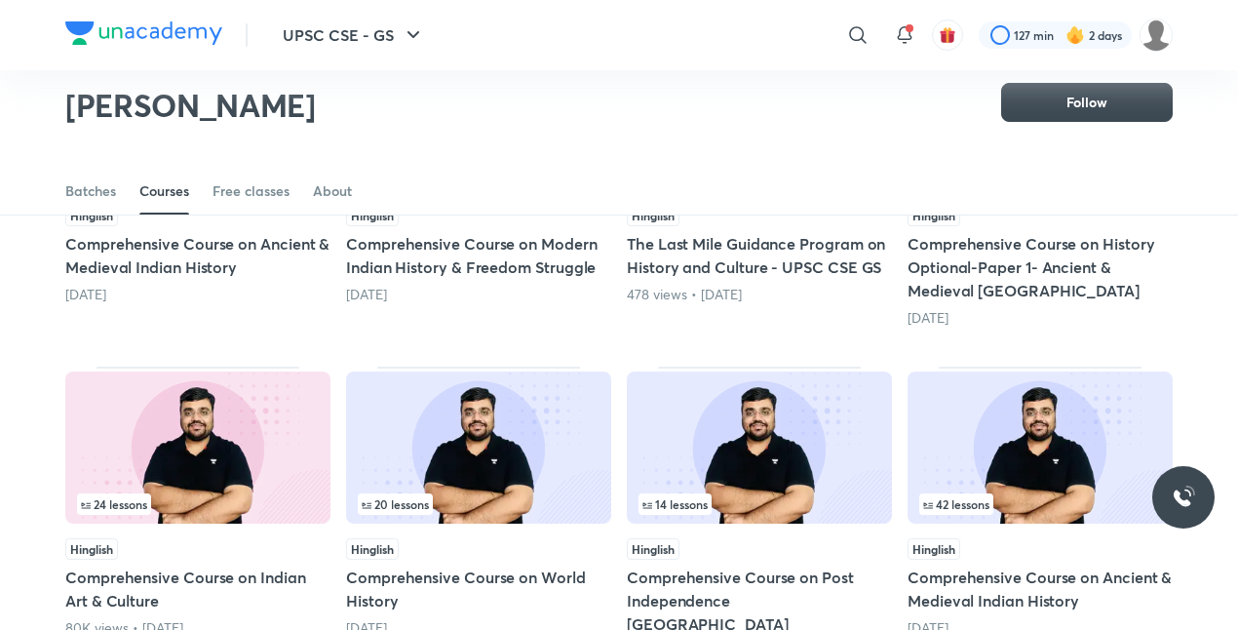
scroll to position [1289, 0]
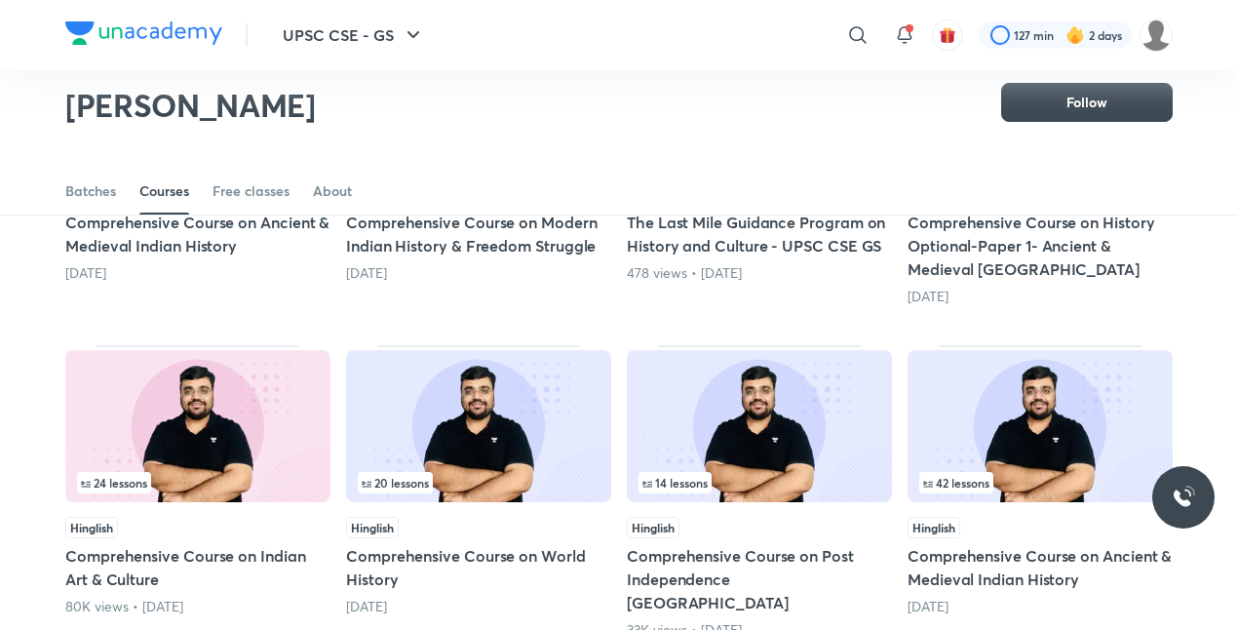
click at [163, 441] on img at bounding box center [197, 426] width 265 height 152
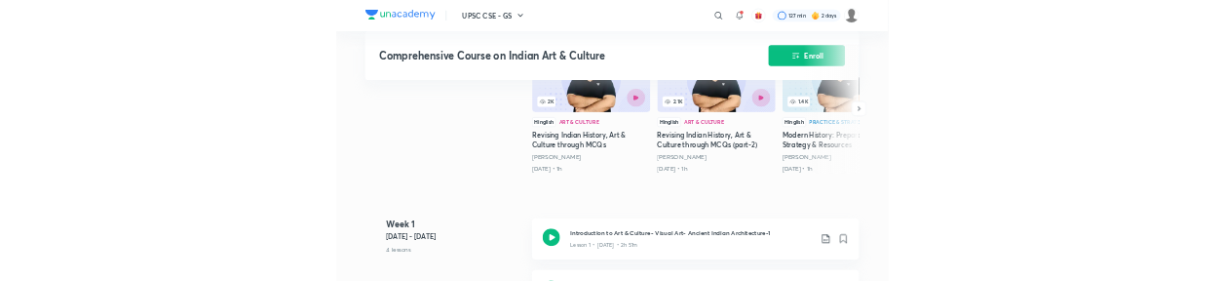
scroll to position [693, 0]
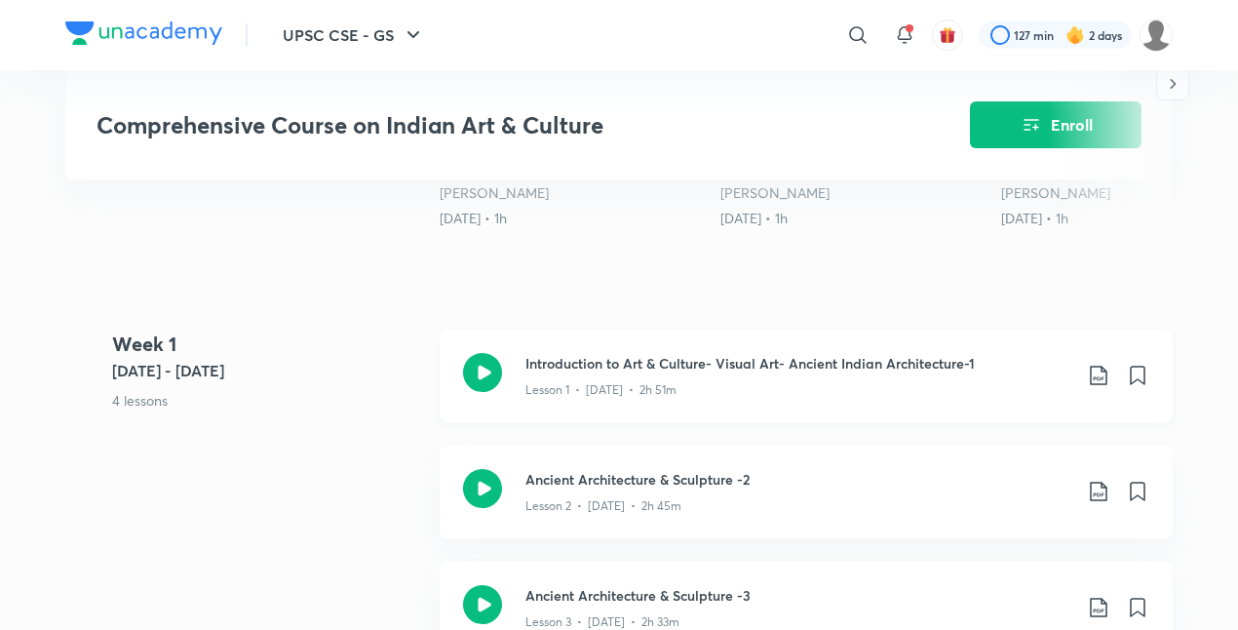
click at [1100, 386] on icon at bounding box center [1098, 375] width 23 height 23
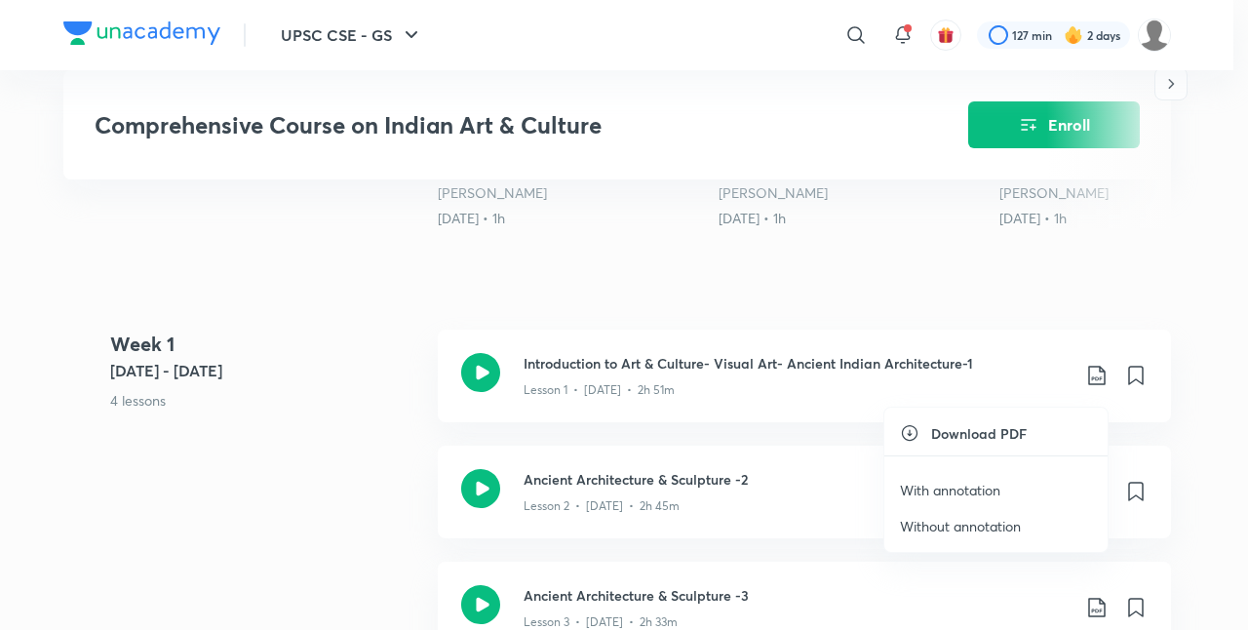
click at [930, 492] on p "With annotation" at bounding box center [950, 490] width 100 height 20
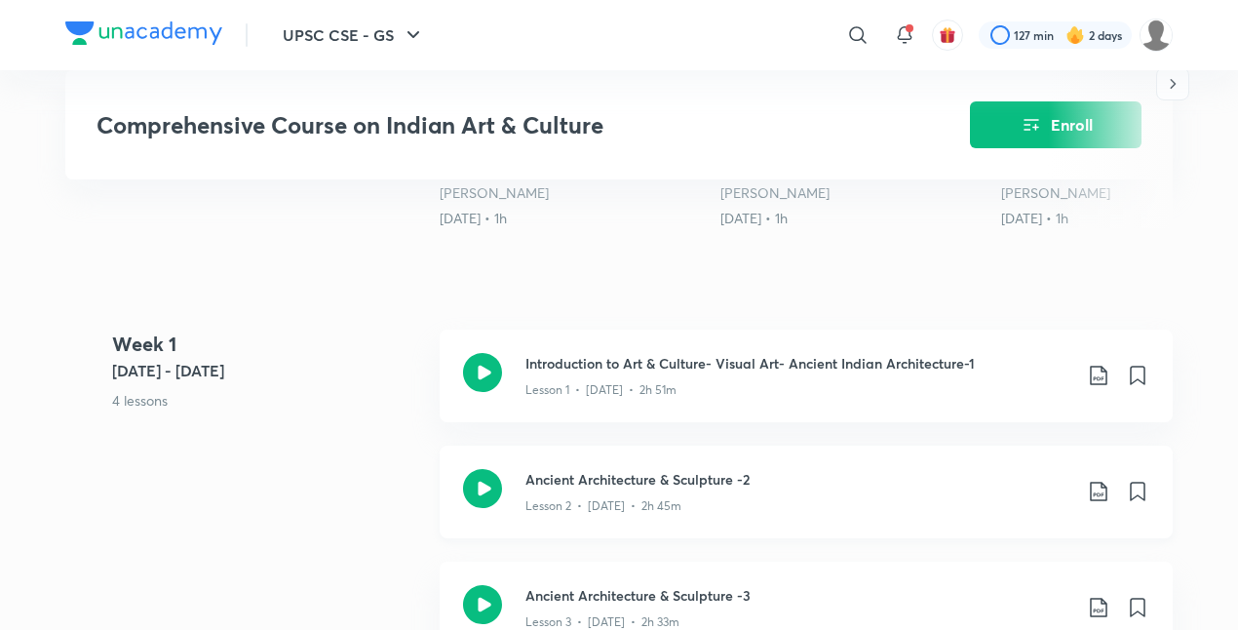
click at [1103, 499] on icon at bounding box center [1098, 491] width 23 height 23
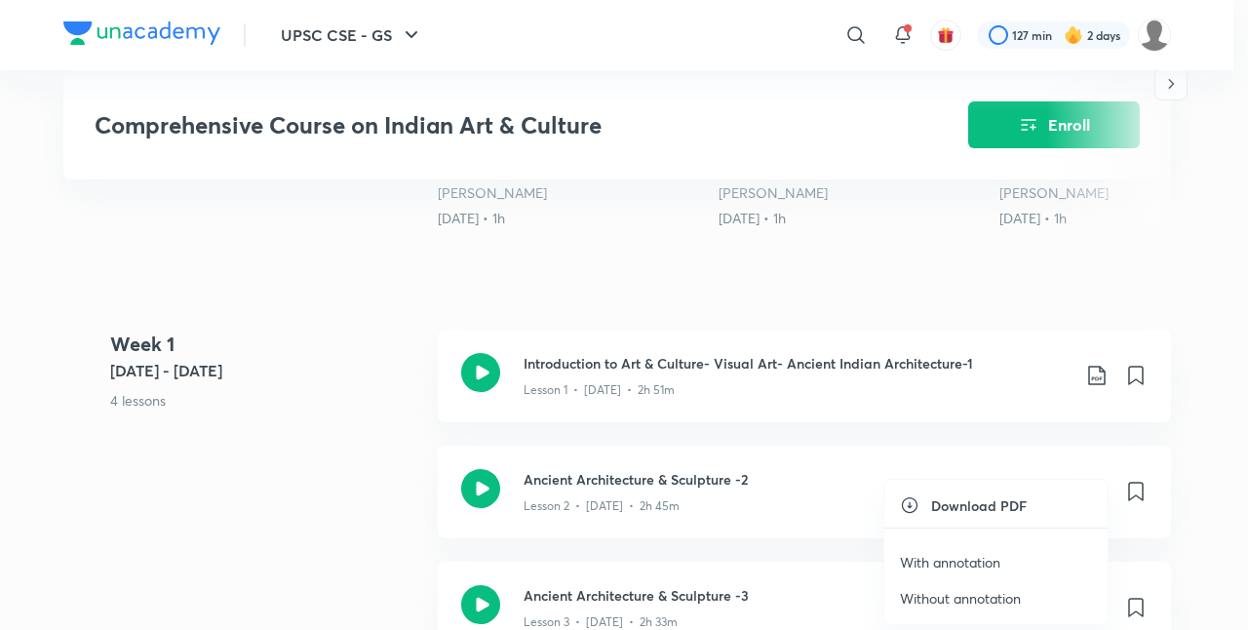
click at [962, 563] on p "With annotation" at bounding box center [950, 562] width 100 height 20
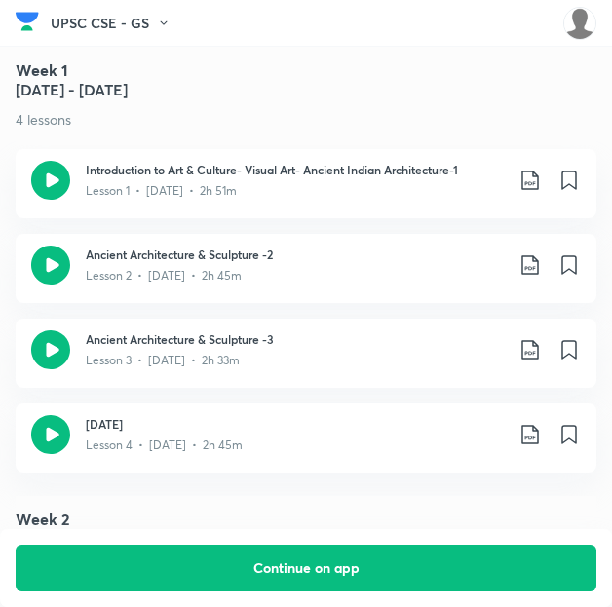
scroll to position [1085, 0]
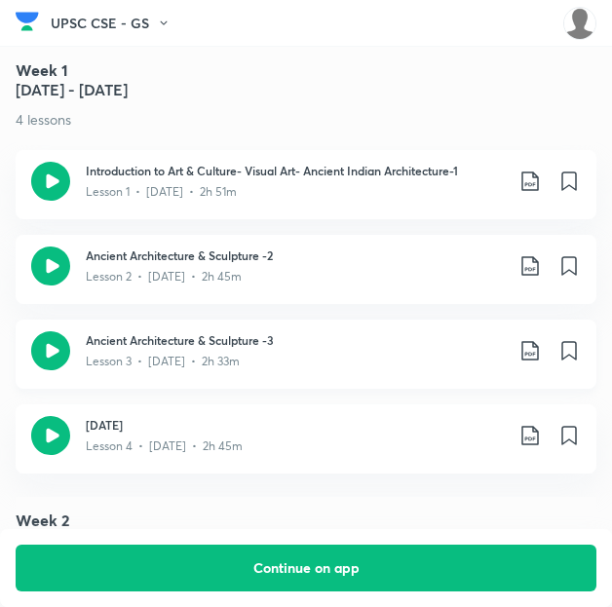
click at [539, 354] on icon at bounding box center [530, 350] width 23 height 23
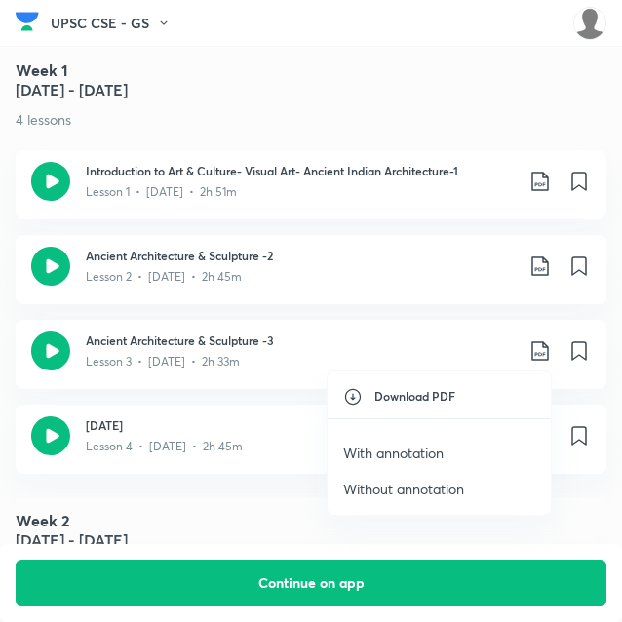
click at [436, 452] on p "With annotation" at bounding box center [393, 452] width 100 height 20
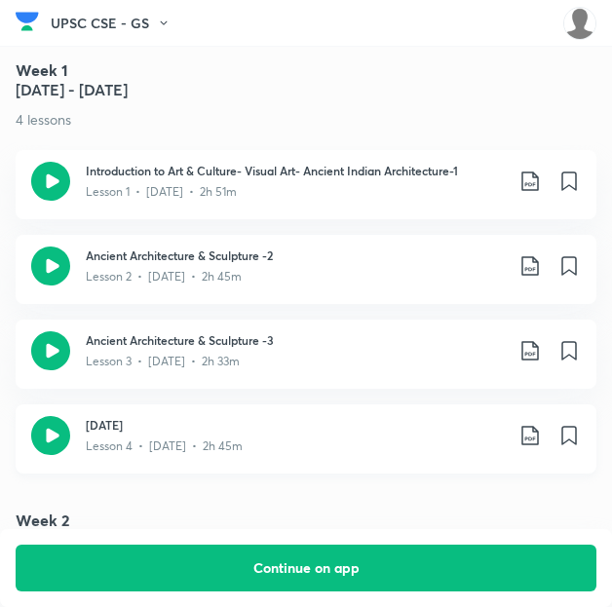
click at [538, 436] on icon at bounding box center [530, 435] width 23 height 23
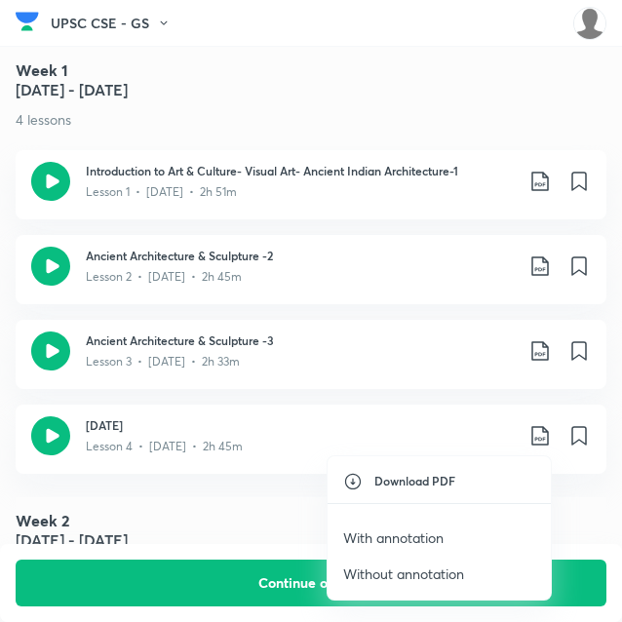
click at [390, 533] on p "With annotation" at bounding box center [393, 537] width 100 height 20
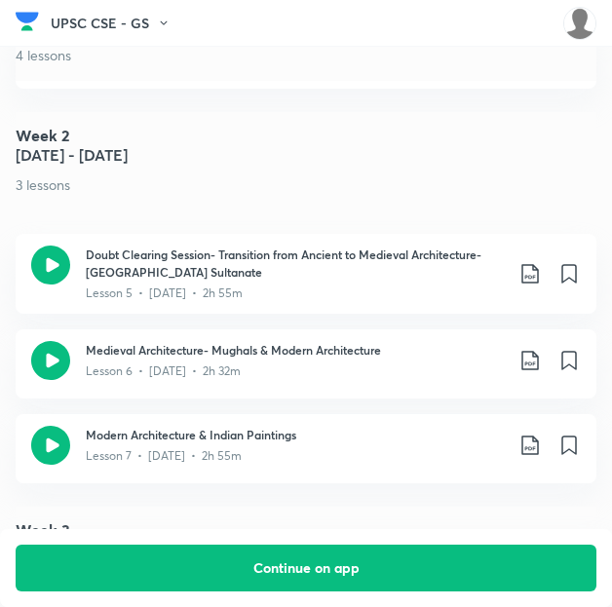
scroll to position [1503, 0]
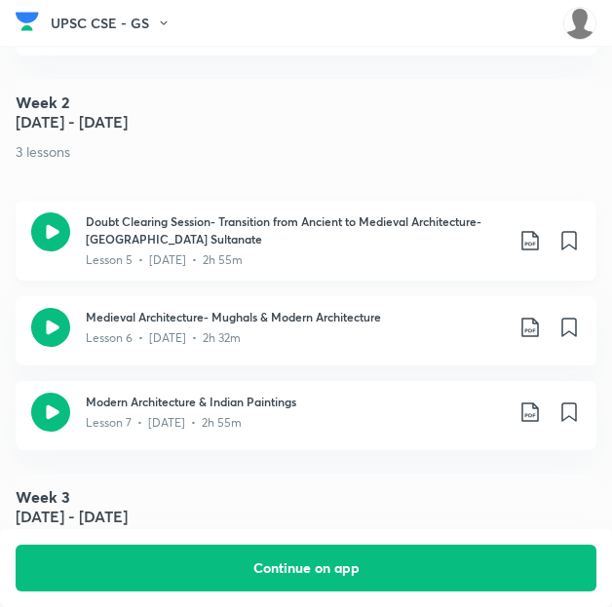
click at [542, 243] on icon at bounding box center [530, 240] width 23 height 23
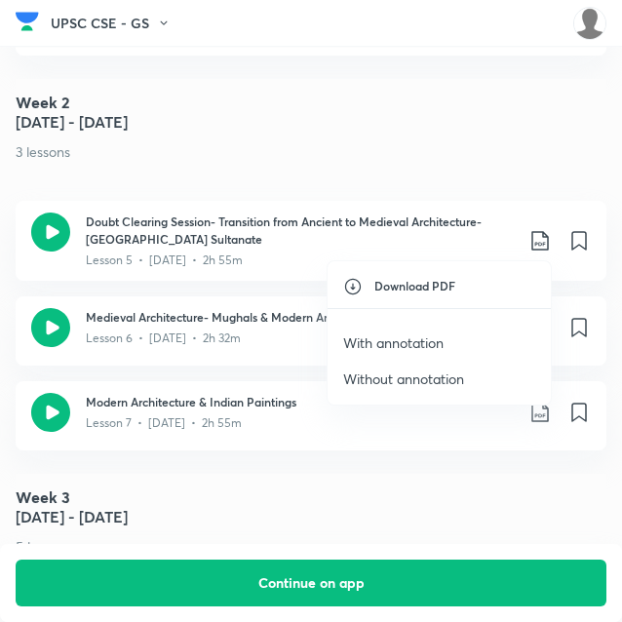
click at [442, 337] on p "With annotation" at bounding box center [393, 342] width 100 height 20
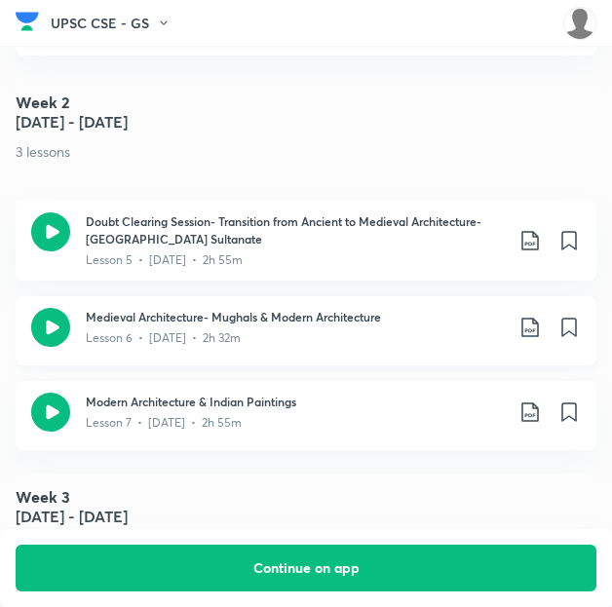
click at [541, 330] on icon at bounding box center [530, 327] width 23 height 23
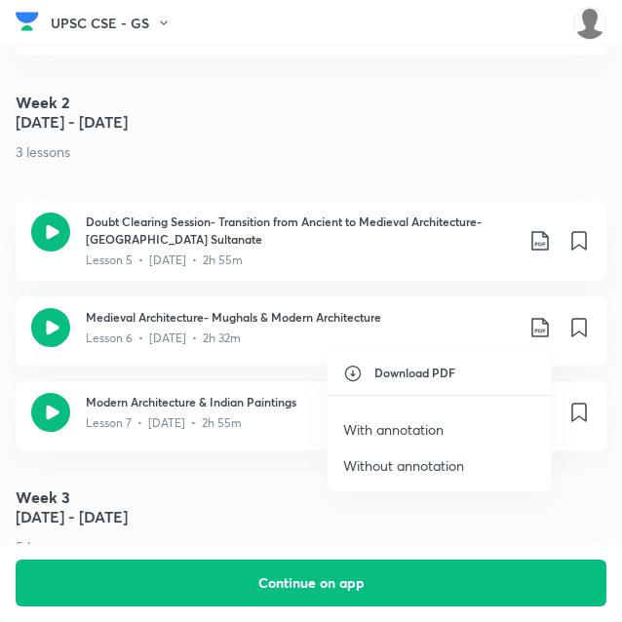
click at [401, 430] on p "With annotation" at bounding box center [393, 429] width 100 height 20
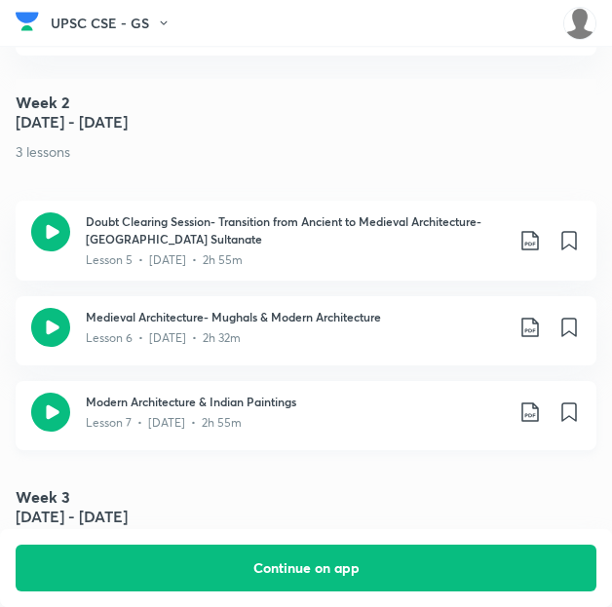
click at [538, 412] on icon at bounding box center [529, 412] width 17 height 19
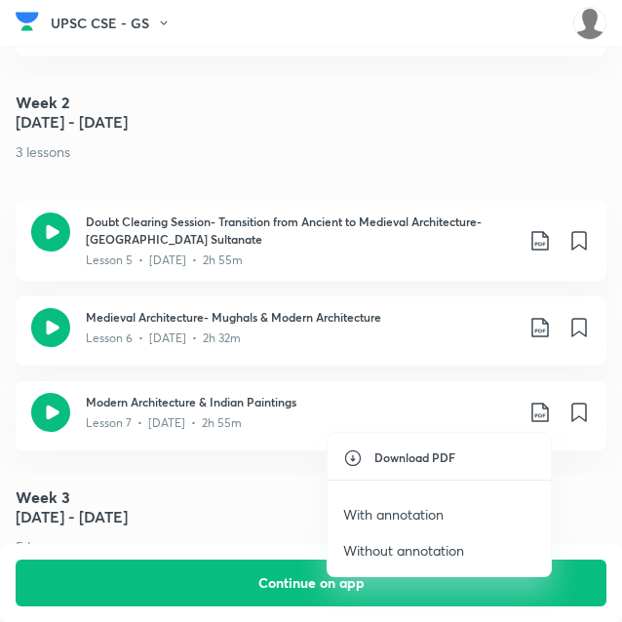
click at [394, 505] on p "With annotation" at bounding box center [393, 514] width 100 height 20
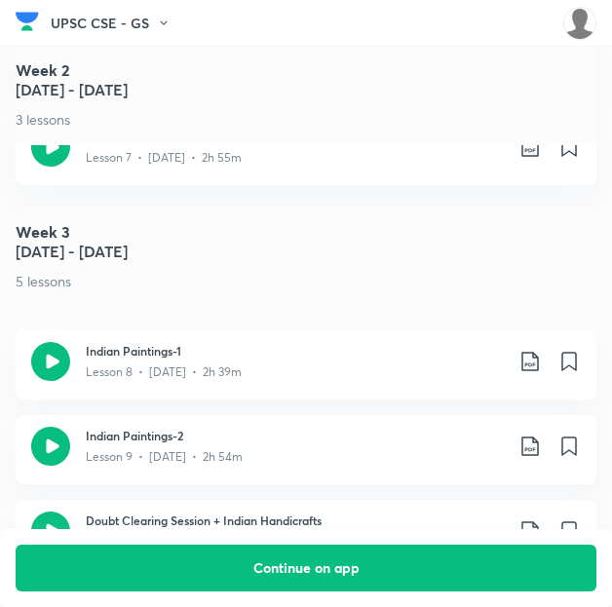
scroll to position [1922, 0]
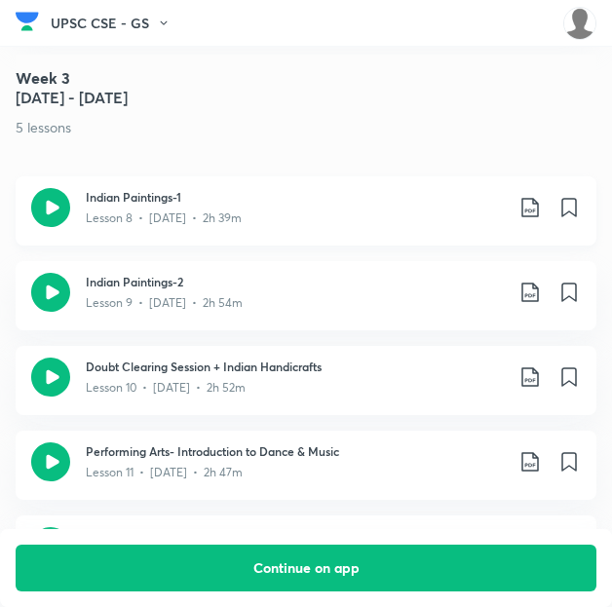
click at [542, 202] on icon at bounding box center [530, 207] width 23 height 23
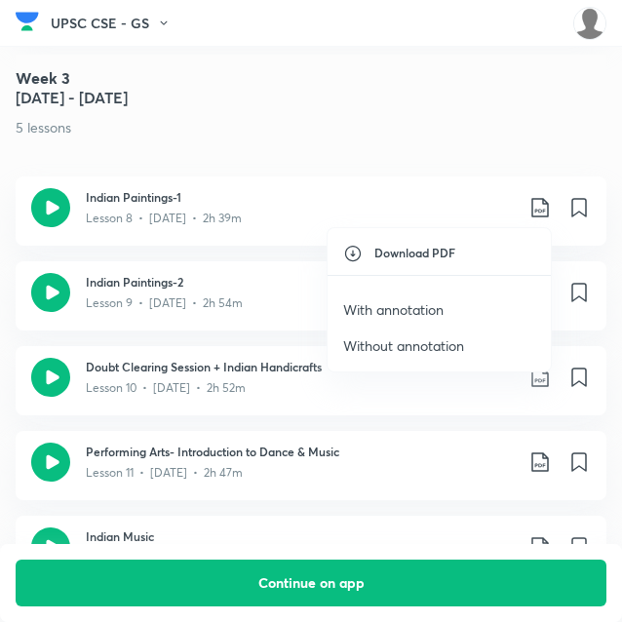
click at [432, 299] on p "With annotation" at bounding box center [393, 309] width 100 height 20
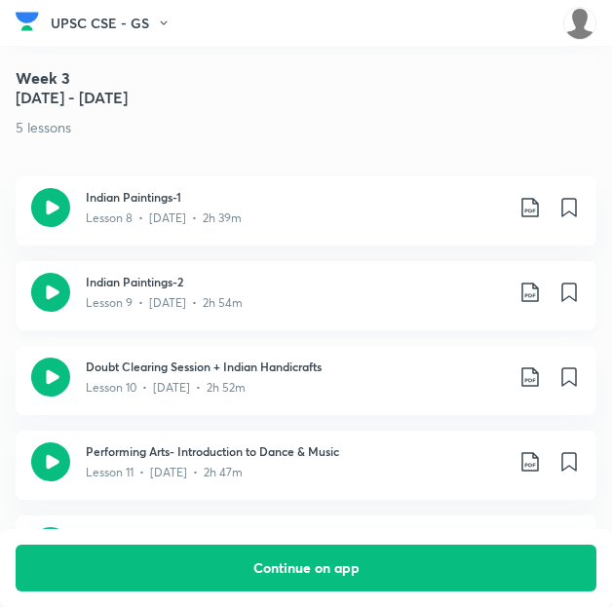
click at [542, 293] on icon at bounding box center [530, 292] width 23 height 23
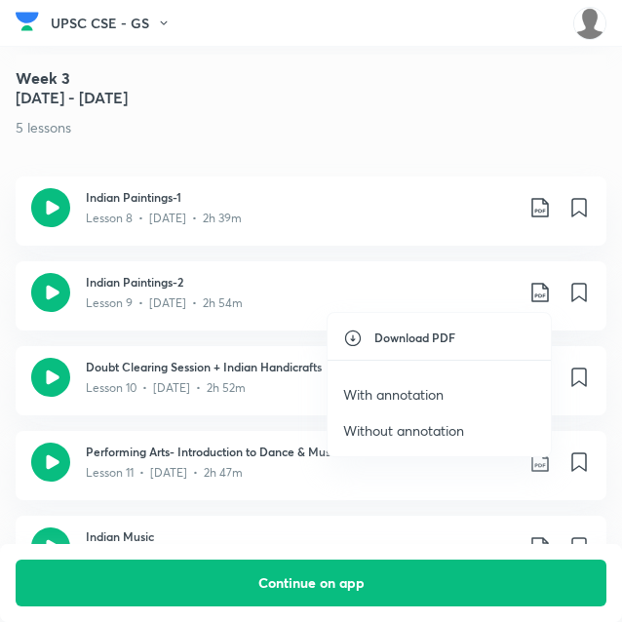
click at [405, 385] on p "With annotation" at bounding box center [393, 394] width 100 height 20
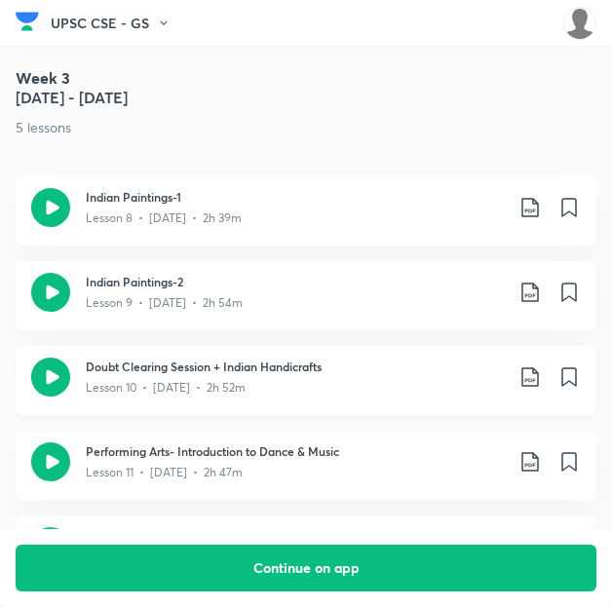
click at [537, 377] on icon at bounding box center [529, 376] width 17 height 19
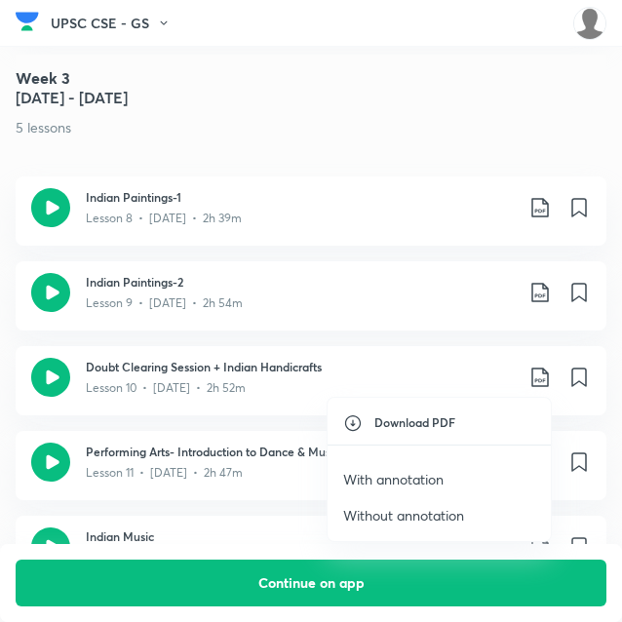
click at [400, 478] on p "With annotation" at bounding box center [393, 479] width 100 height 20
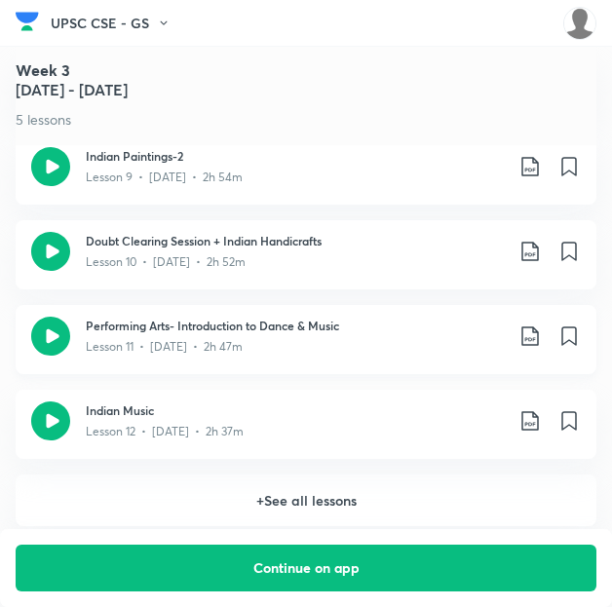
scroll to position [2084, 0]
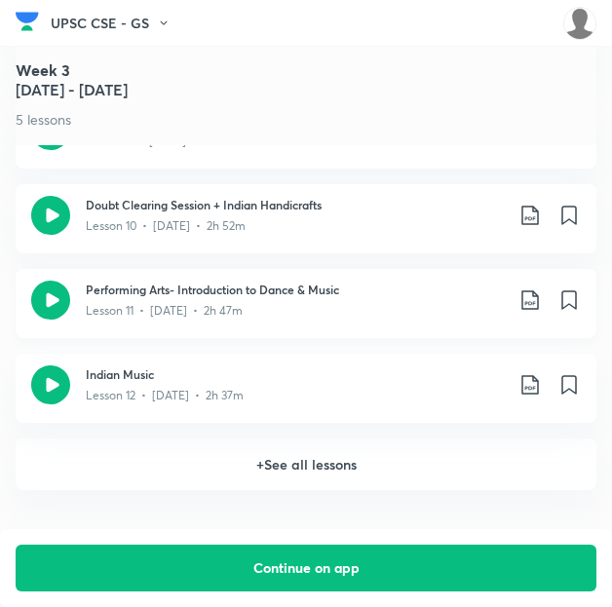
click at [534, 293] on icon at bounding box center [530, 299] width 23 height 23
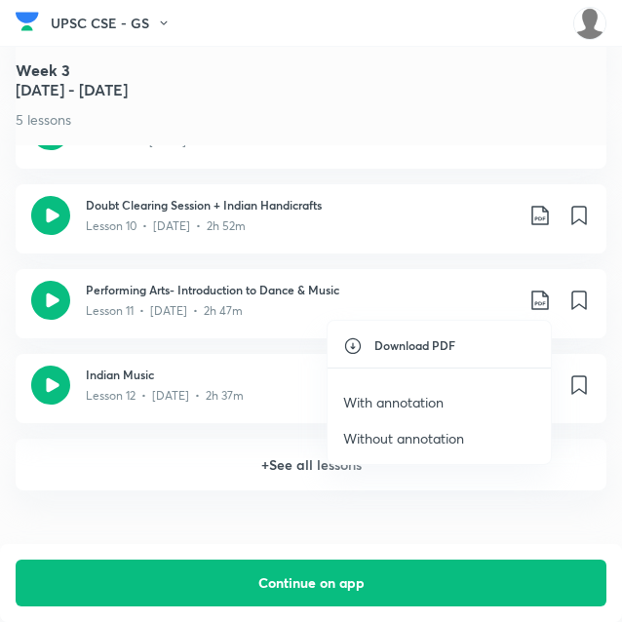
click at [424, 399] on p "With annotation" at bounding box center [393, 402] width 100 height 20
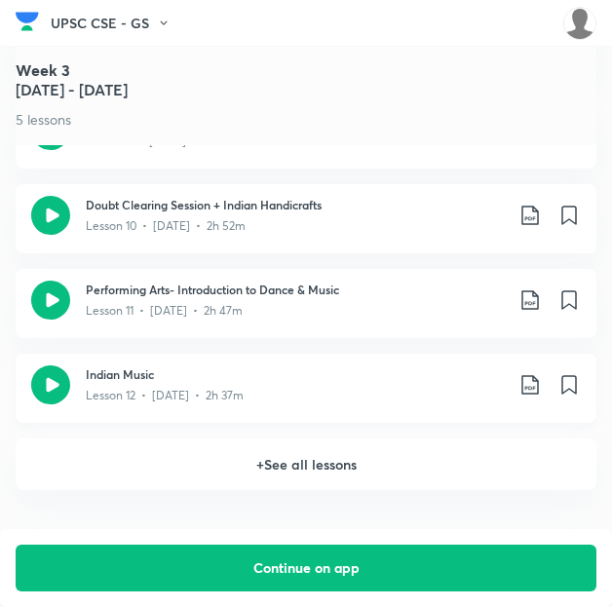
click at [538, 390] on icon at bounding box center [530, 384] width 23 height 23
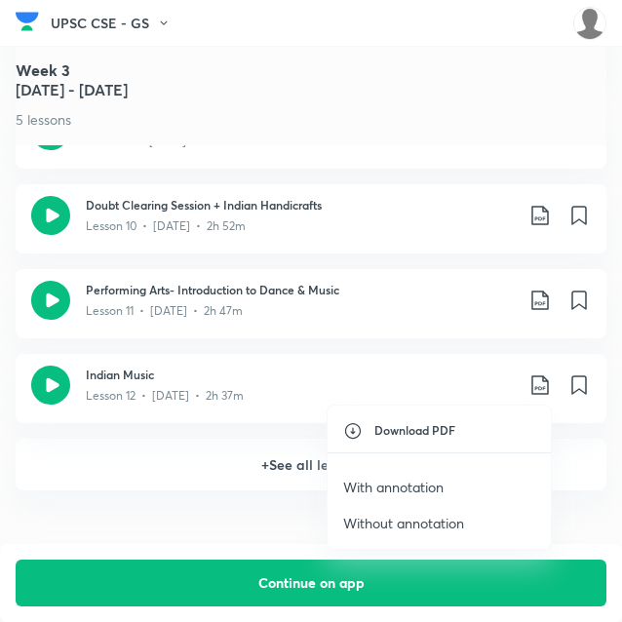
click at [382, 493] on p "With annotation" at bounding box center [393, 487] width 100 height 20
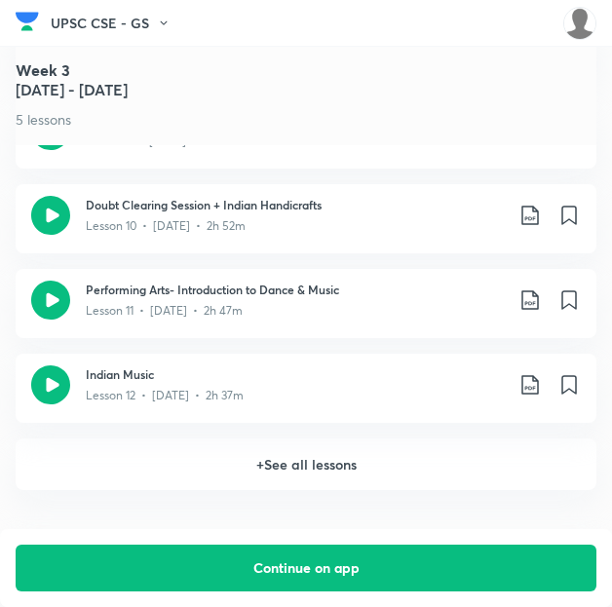
click at [279, 474] on h6 "+ See all lessons" at bounding box center [306, 465] width 581 height 52
click at [214, 457] on 4 "Week [DATE] - [DATE] 6 lessons" at bounding box center [306, 495] width 581 height 98
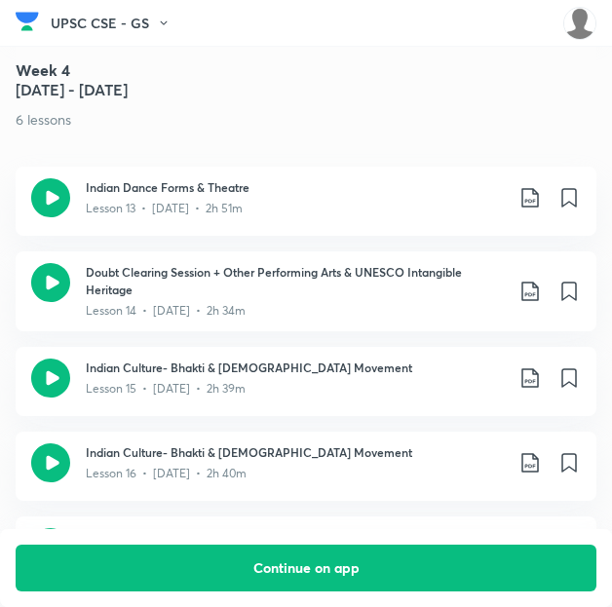
scroll to position [2476, 0]
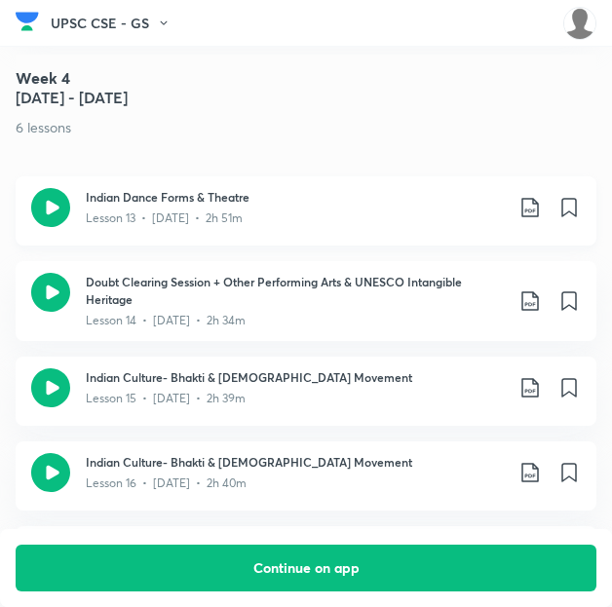
click at [535, 210] on icon at bounding box center [529, 207] width 17 height 19
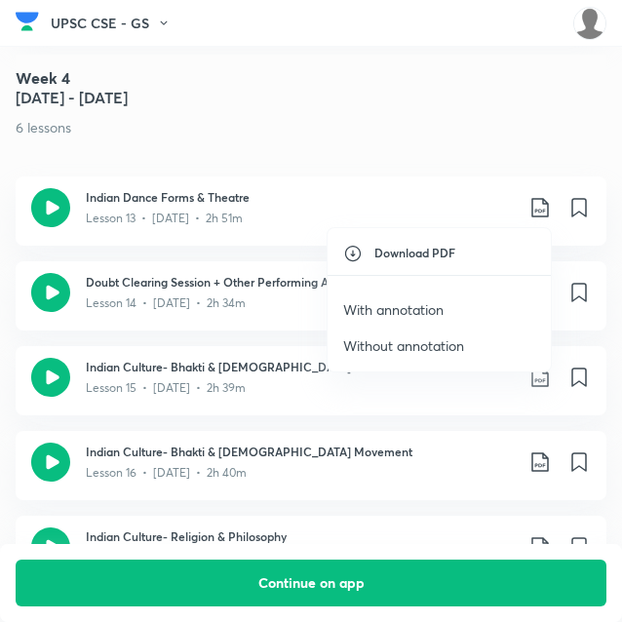
click at [409, 312] on p "With annotation" at bounding box center [393, 309] width 100 height 20
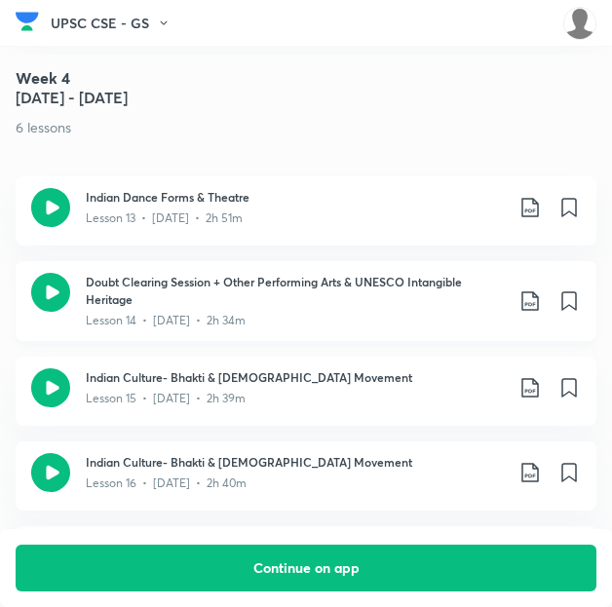
click at [537, 302] on icon at bounding box center [529, 300] width 17 height 19
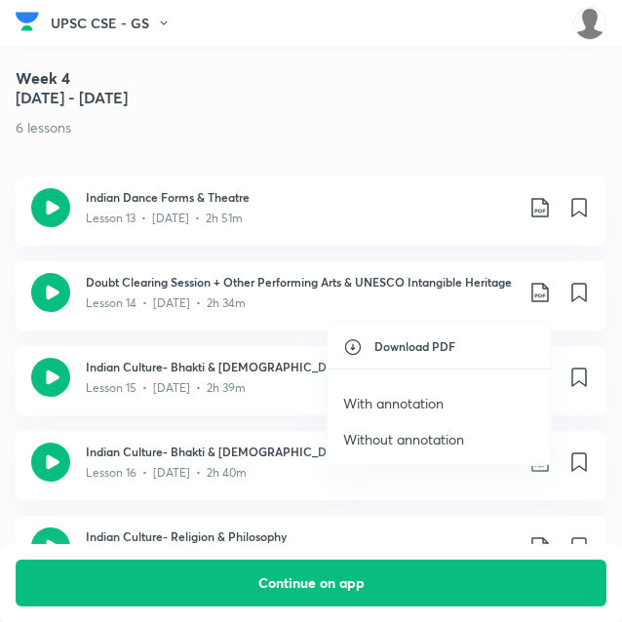
click at [417, 396] on p "With annotation" at bounding box center [393, 403] width 100 height 20
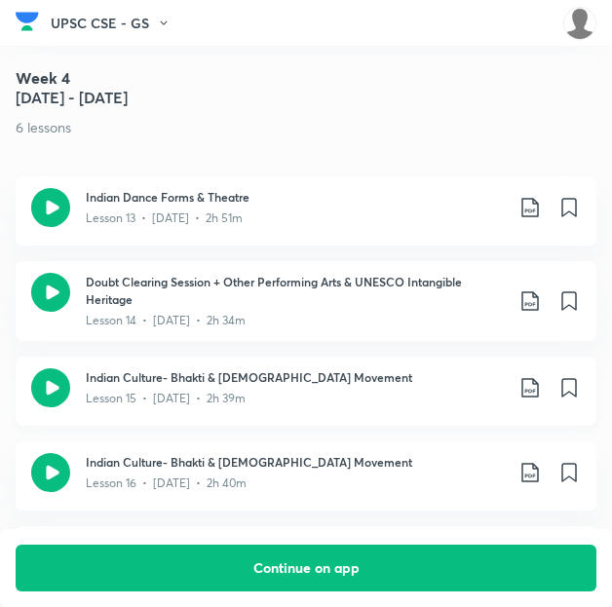
click at [542, 384] on icon at bounding box center [530, 387] width 23 height 23
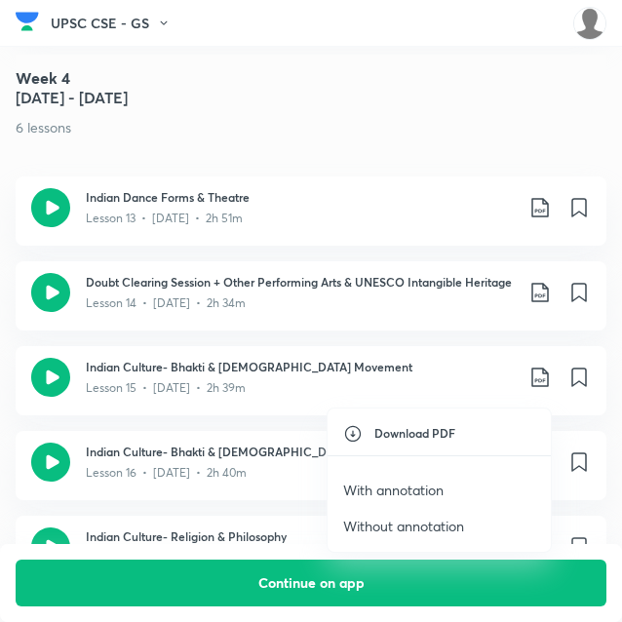
click at [408, 486] on p "With annotation" at bounding box center [393, 490] width 100 height 20
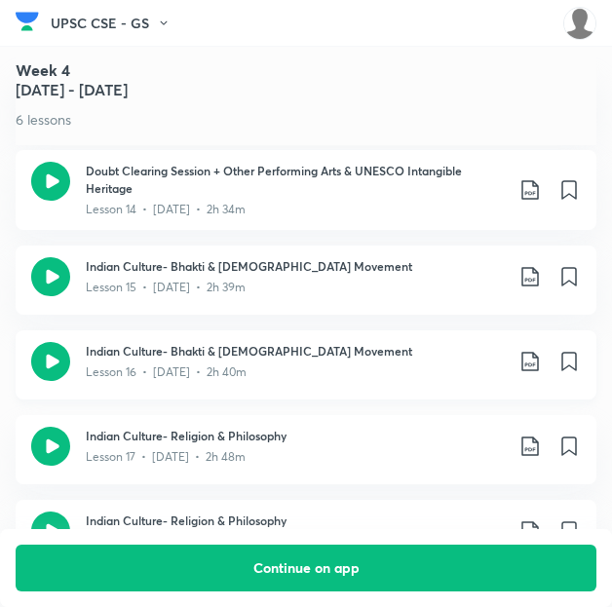
scroll to position [2628, 0]
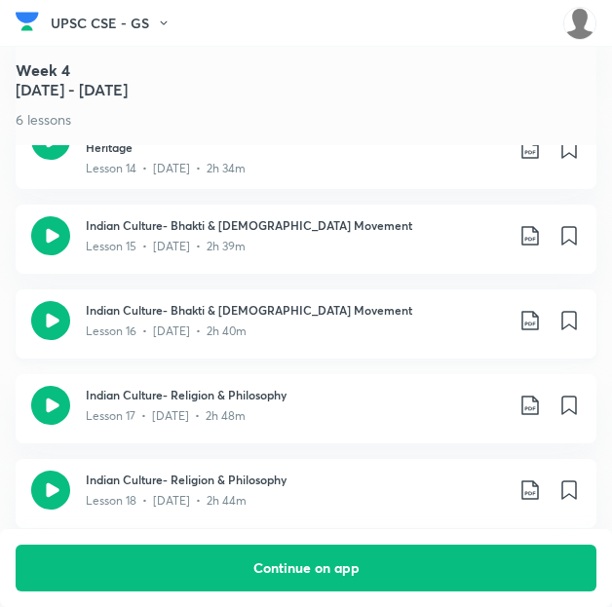
click at [537, 323] on icon at bounding box center [530, 320] width 23 height 23
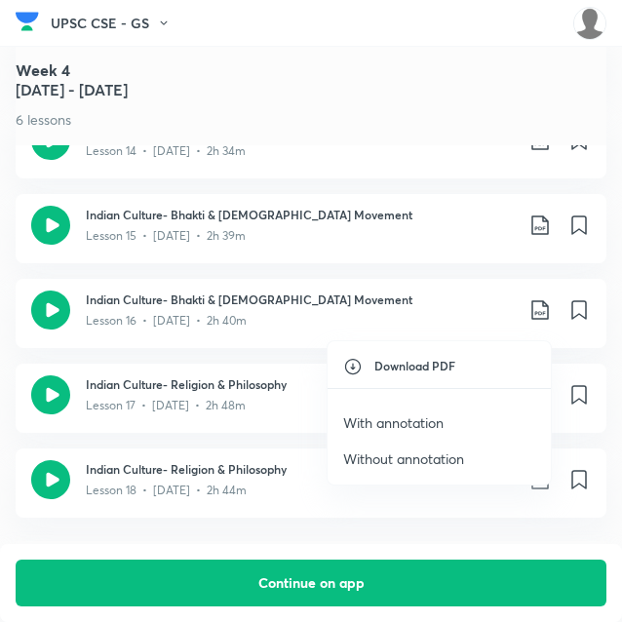
click at [399, 422] on p "With annotation" at bounding box center [393, 422] width 100 height 20
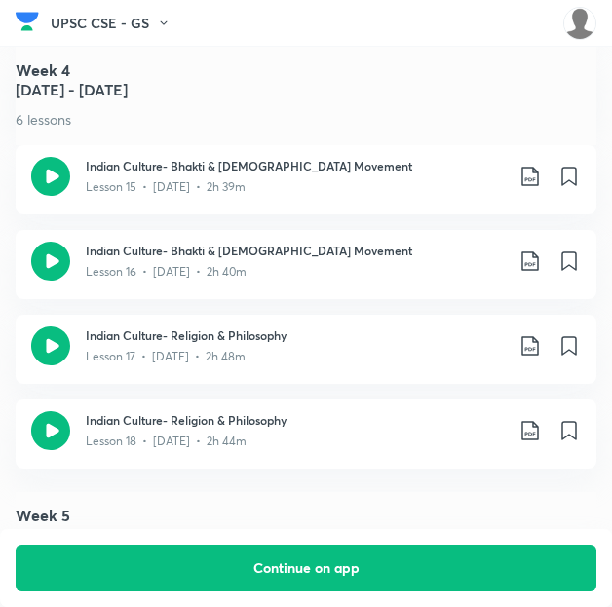
scroll to position [2689, 0]
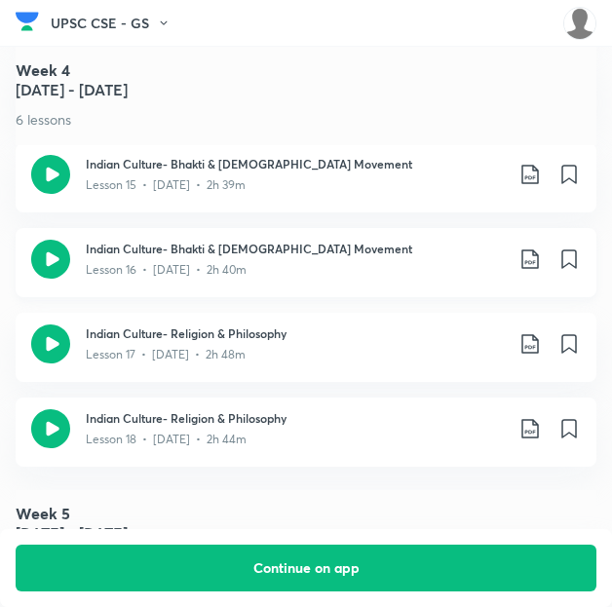
click at [538, 258] on icon at bounding box center [529, 259] width 17 height 19
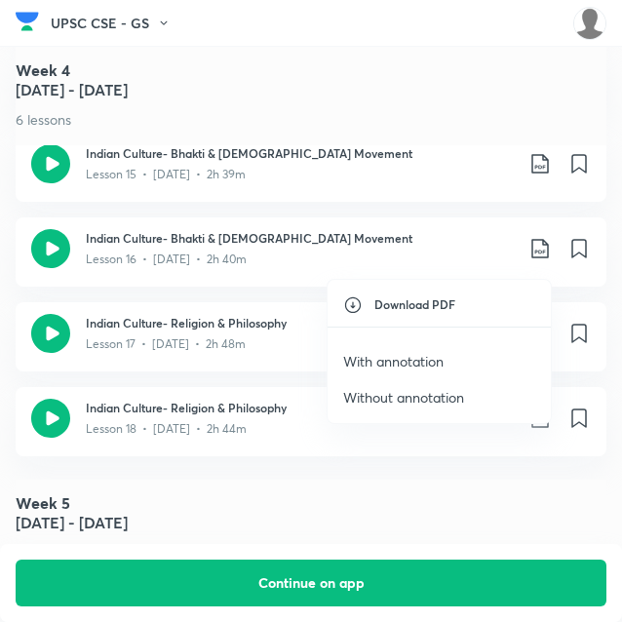
click at [446, 349] on li "With annotation" at bounding box center [438, 361] width 223 height 36
click at [419, 356] on p "With annotation" at bounding box center [393, 361] width 100 height 20
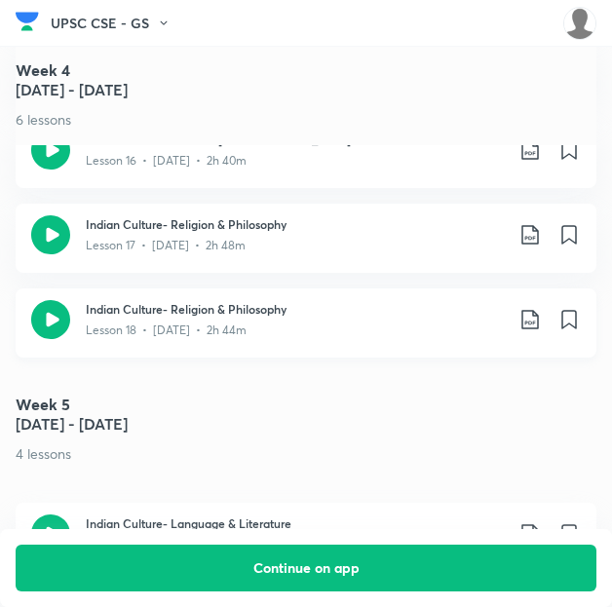
scroll to position [2802, 0]
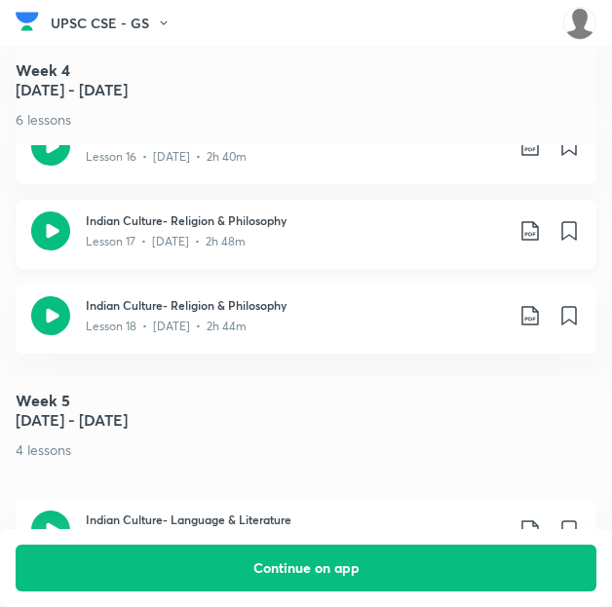
click at [542, 233] on icon at bounding box center [530, 230] width 23 height 23
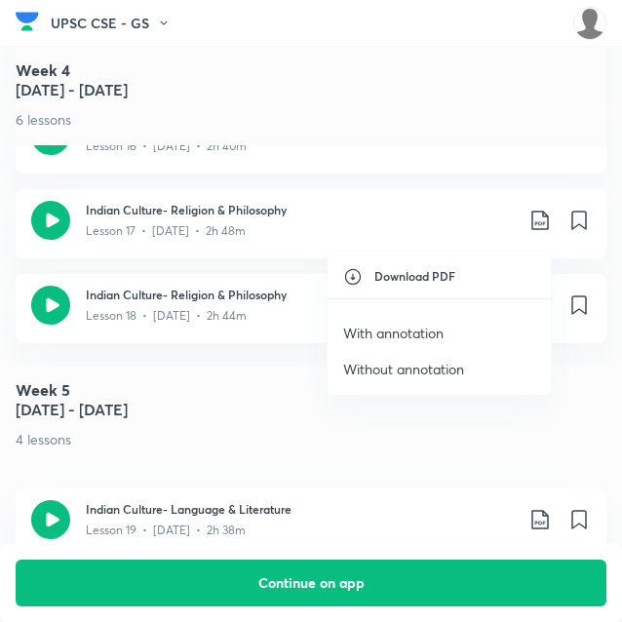
click at [378, 327] on p "With annotation" at bounding box center [393, 333] width 100 height 20
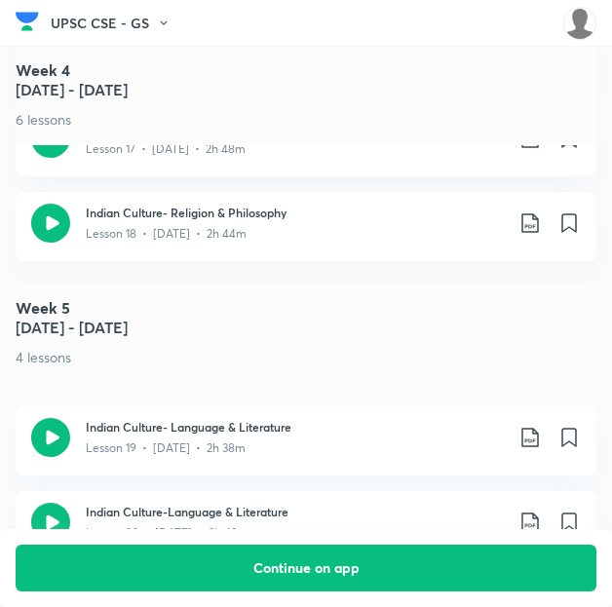
scroll to position [2897, 0]
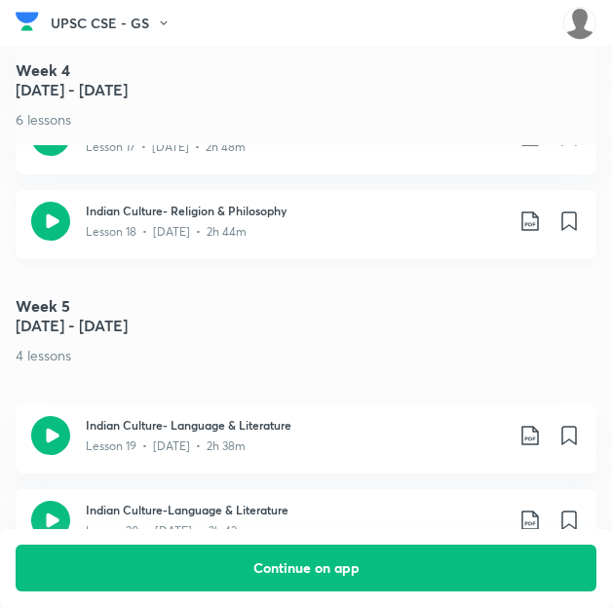
click at [538, 222] on icon at bounding box center [529, 220] width 17 height 19
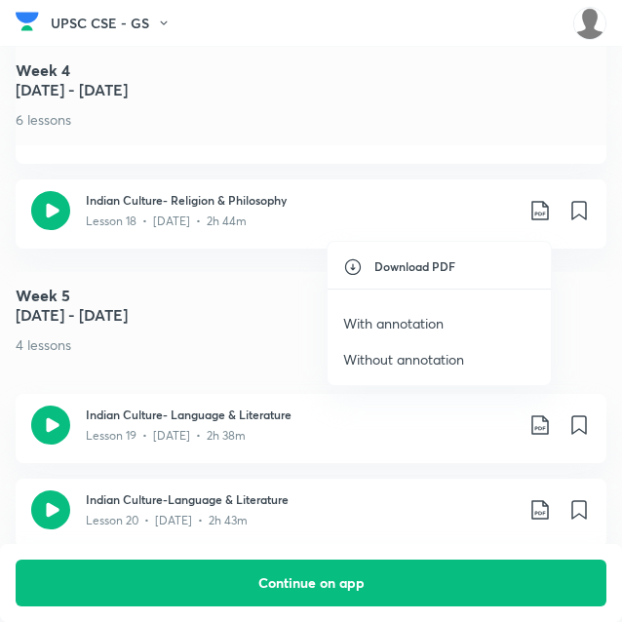
click at [404, 322] on p "With annotation" at bounding box center [393, 323] width 100 height 20
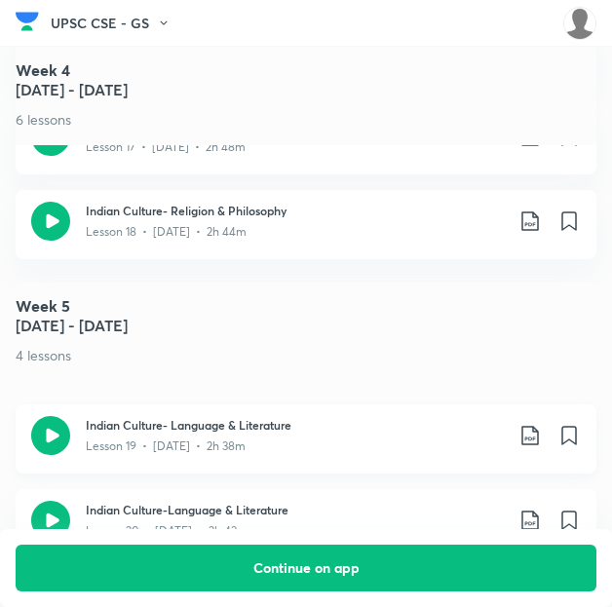
click at [542, 442] on icon at bounding box center [530, 435] width 23 height 23
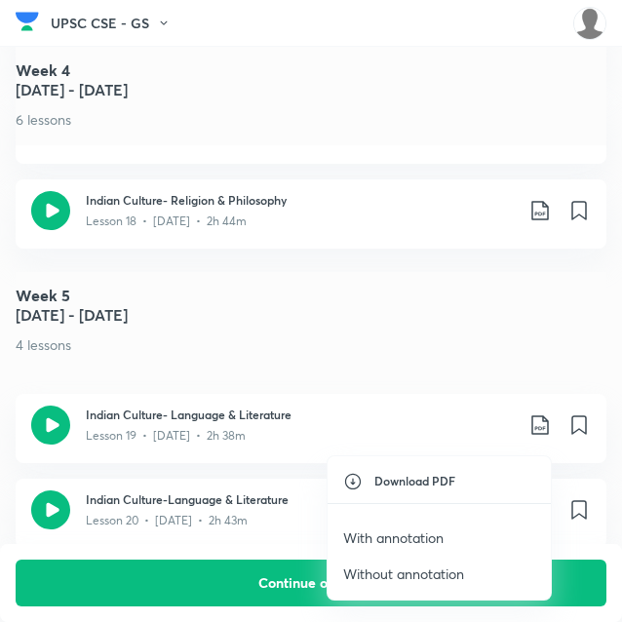
click at [416, 531] on p "With annotation" at bounding box center [393, 537] width 100 height 20
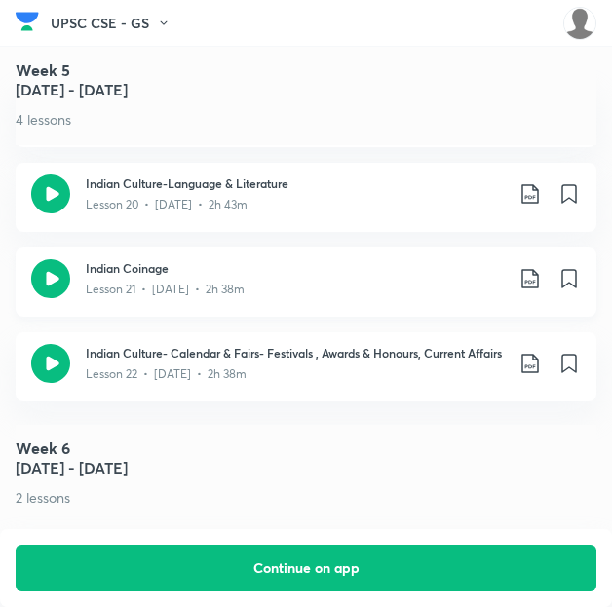
scroll to position [3224, 0]
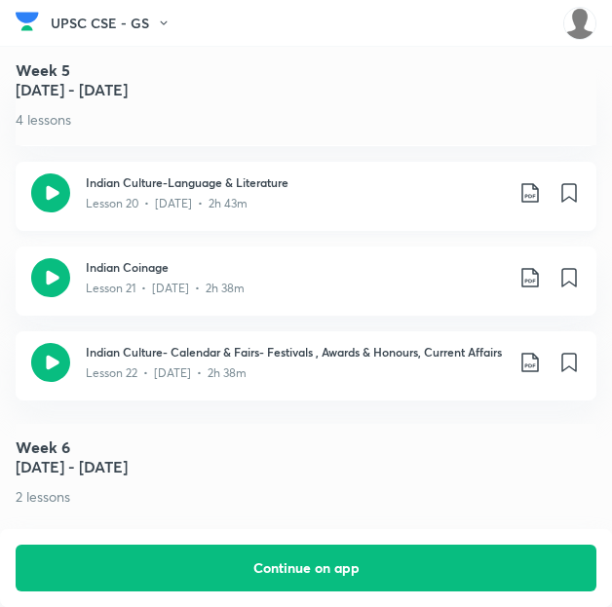
click at [538, 185] on icon at bounding box center [529, 192] width 17 height 19
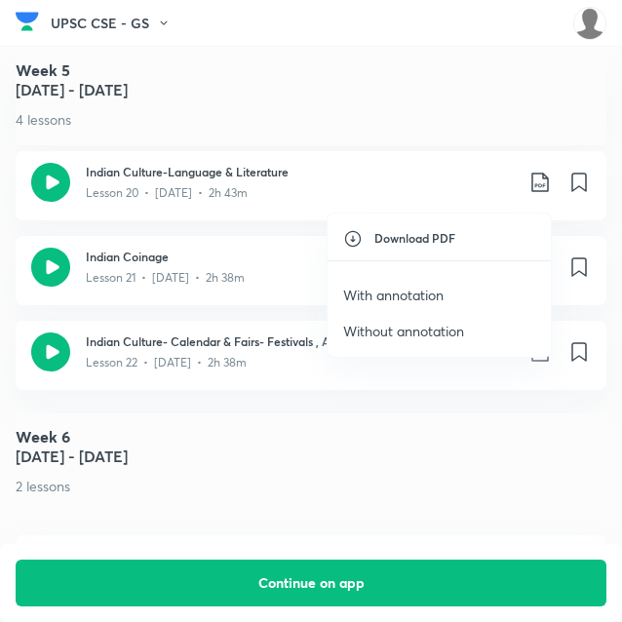
click at [392, 290] on p "With annotation" at bounding box center [393, 295] width 100 height 20
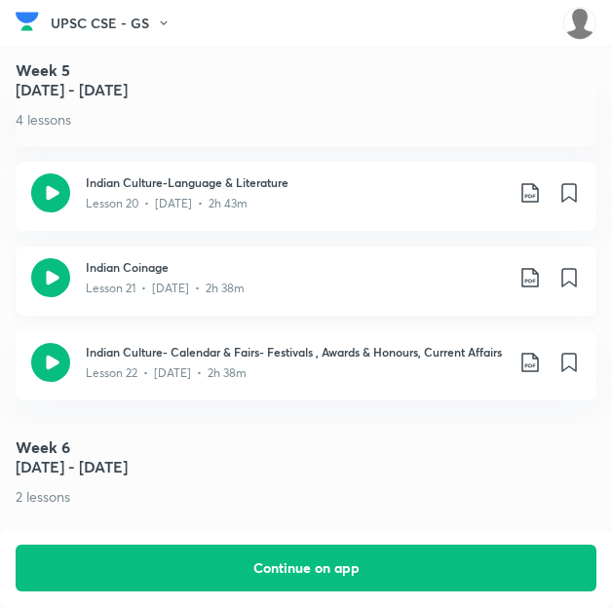
click at [539, 276] on icon at bounding box center [530, 277] width 23 height 23
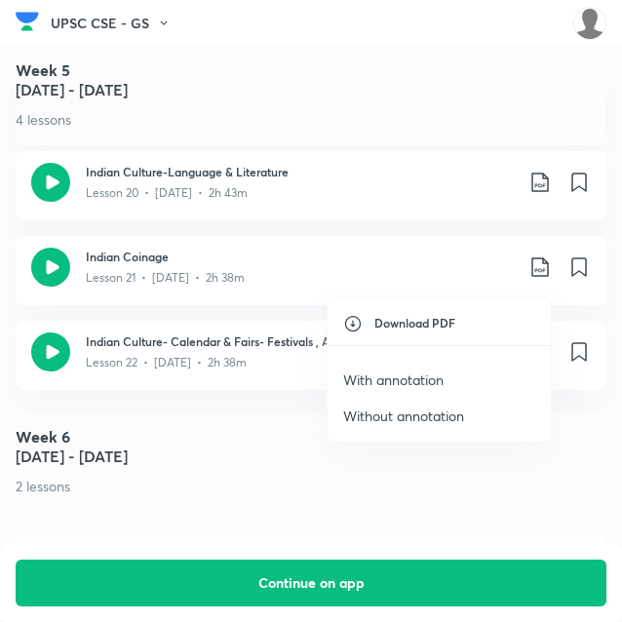
click at [419, 378] on p "With annotation" at bounding box center [393, 379] width 100 height 20
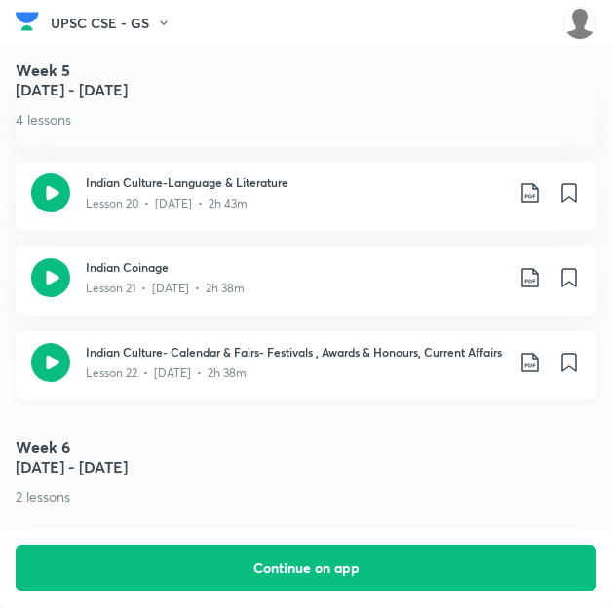
click at [538, 368] on icon at bounding box center [530, 362] width 23 height 23
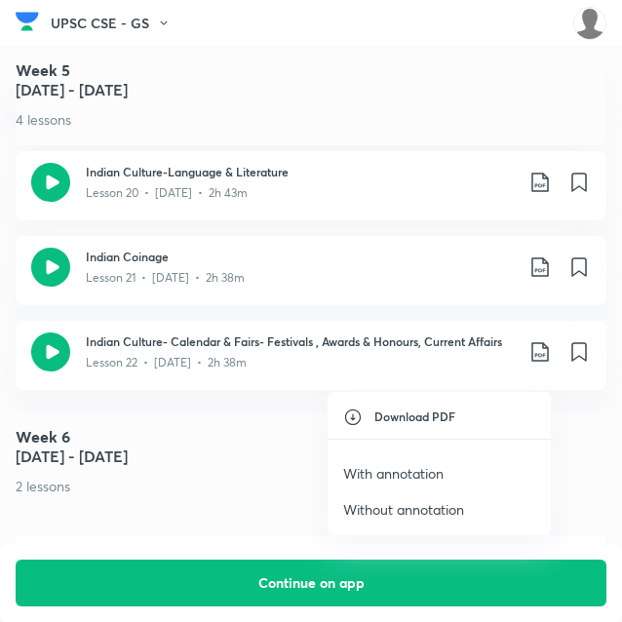
click at [400, 471] on p "With annotation" at bounding box center [393, 473] width 100 height 20
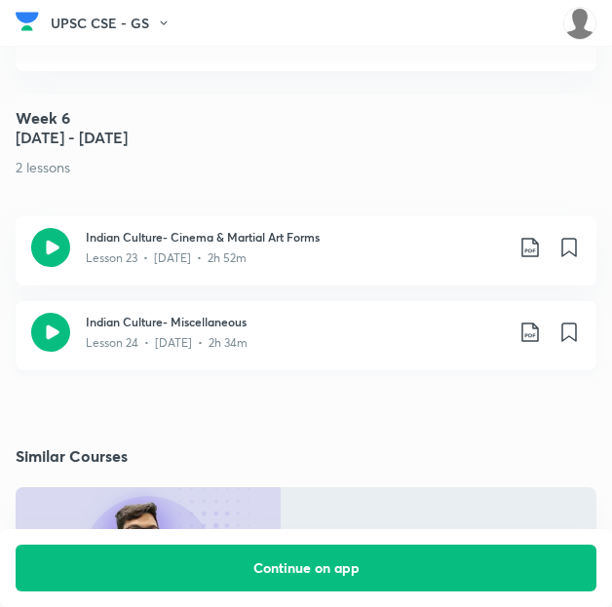
scroll to position [3555, 0]
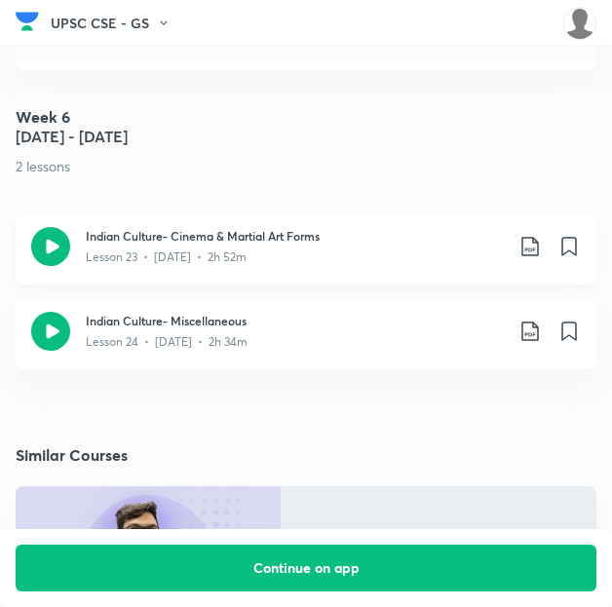
click at [542, 258] on icon at bounding box center [530, 246] width 23 height 23
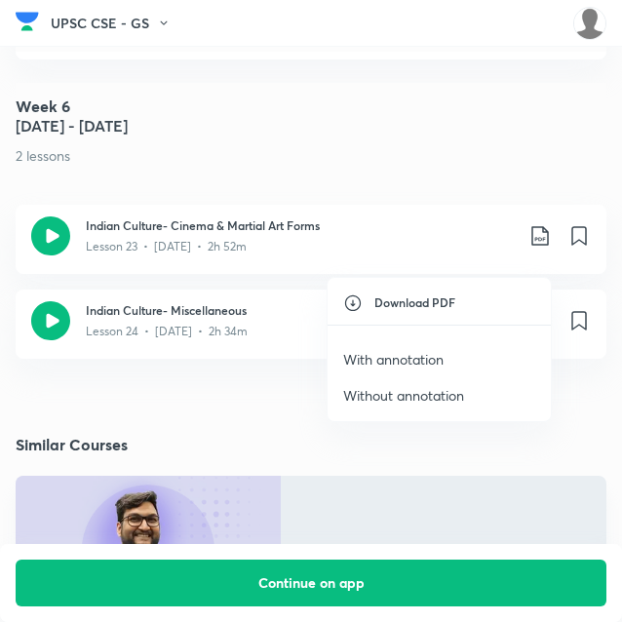
click at [438, 350] on p "With annotation" at bounding box center [393, 359] width 100 height 20
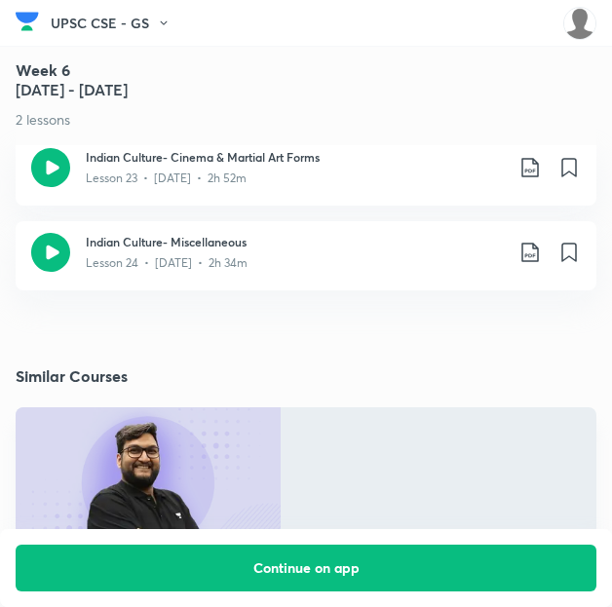
scroll to position [3635, 0]
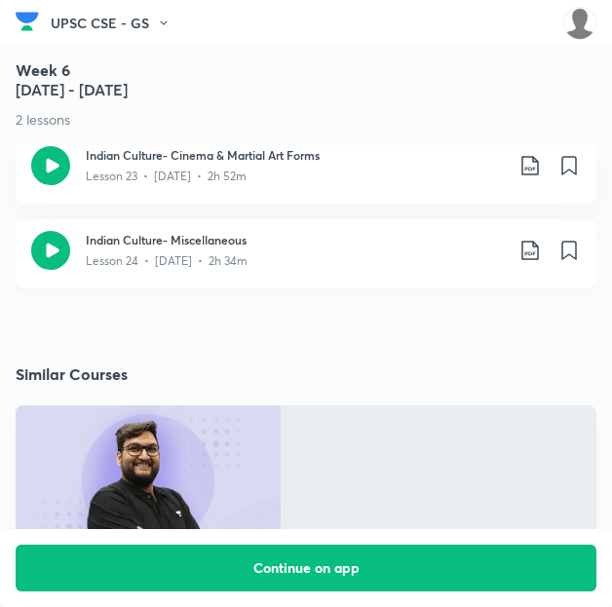
click at [538, 260] on icon at bounding box center [529, 250] width 17 height 19
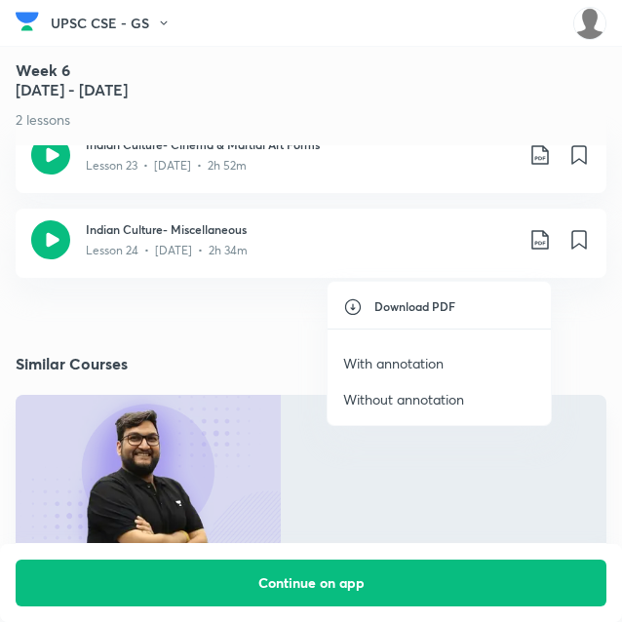
click at [418, 361] on p "With annotation" at bounding box center [393, 363] width 100 height 20
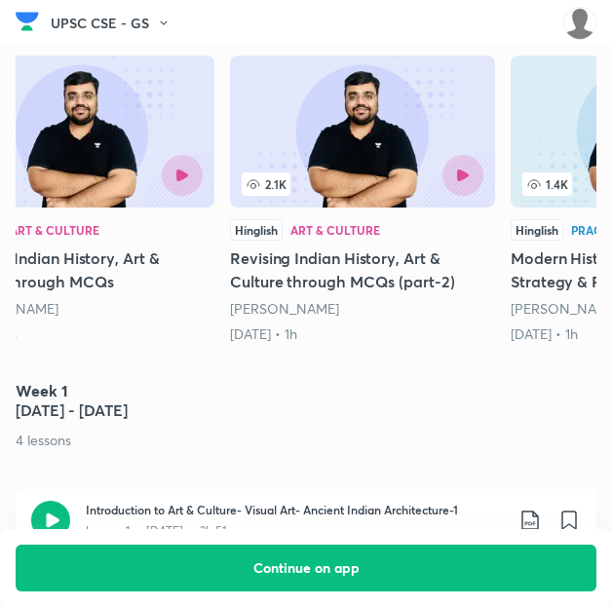
scroll to position [0, 0]
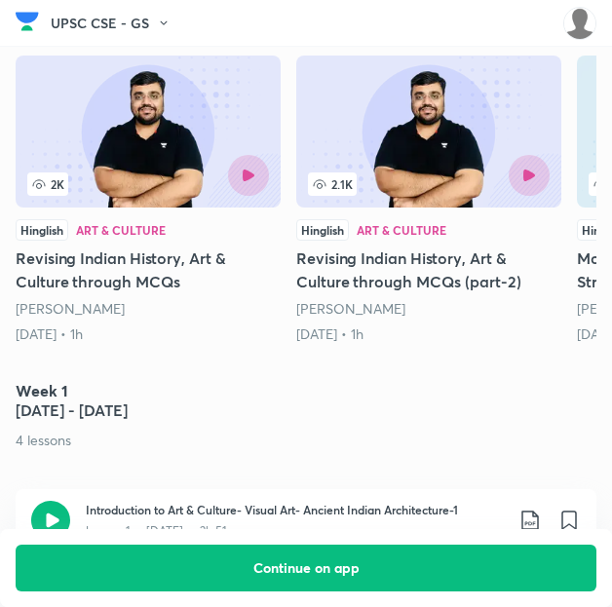
click at [134, 186] on div "2K" at bounding box center [87, 184] width 121 height 23
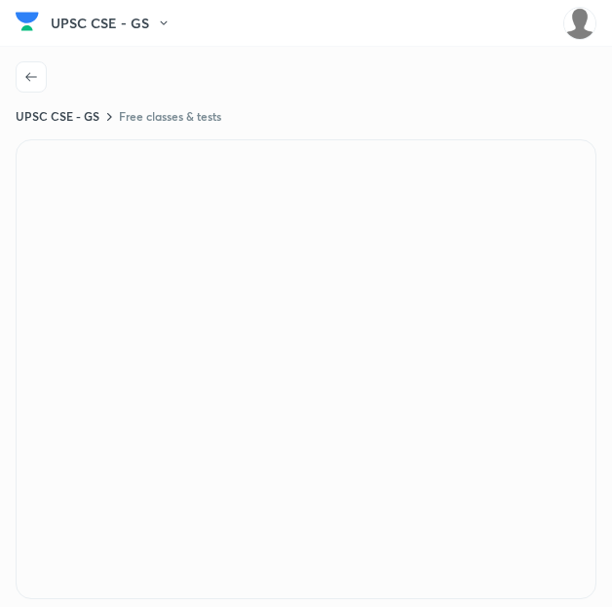
scroll to position [23, 0]
click at [25, 86] on button "button" at bounding box center [31, 77] width 31 height 31
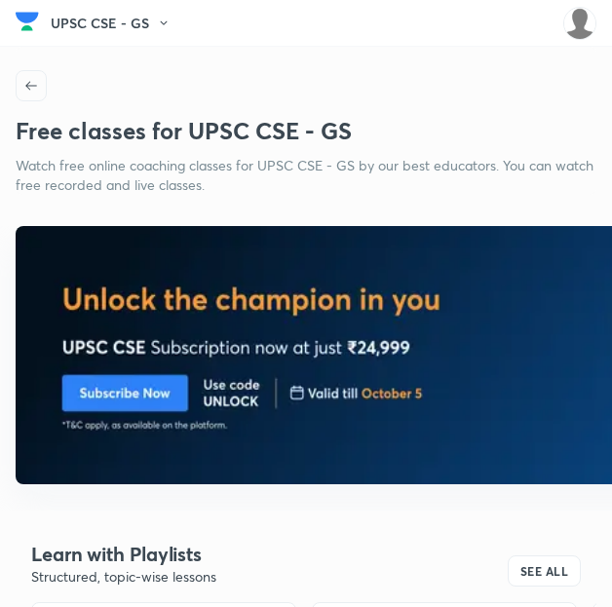
click at [26, 87] on icon "button" at bounding box center [31, 85] width 12 height 9
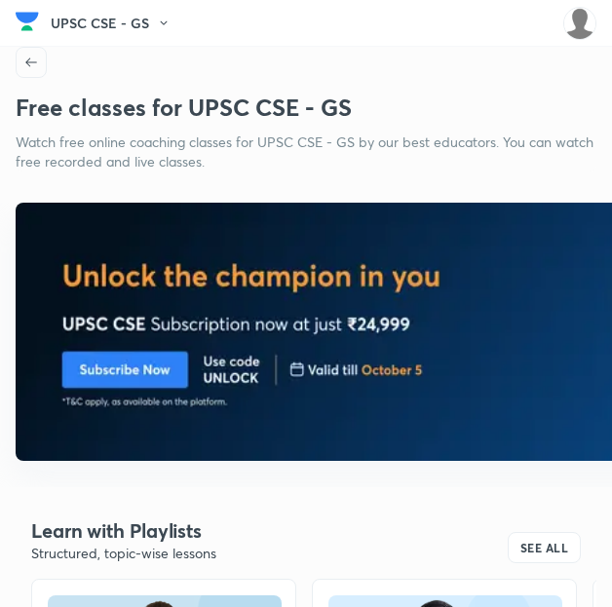
click at [26, 87] on div "UPSC CSE - GS Free live classes Free classes for UPSC CSE - GS Watch free onlin…" at bounding box center [306, 97] width 581 height 148
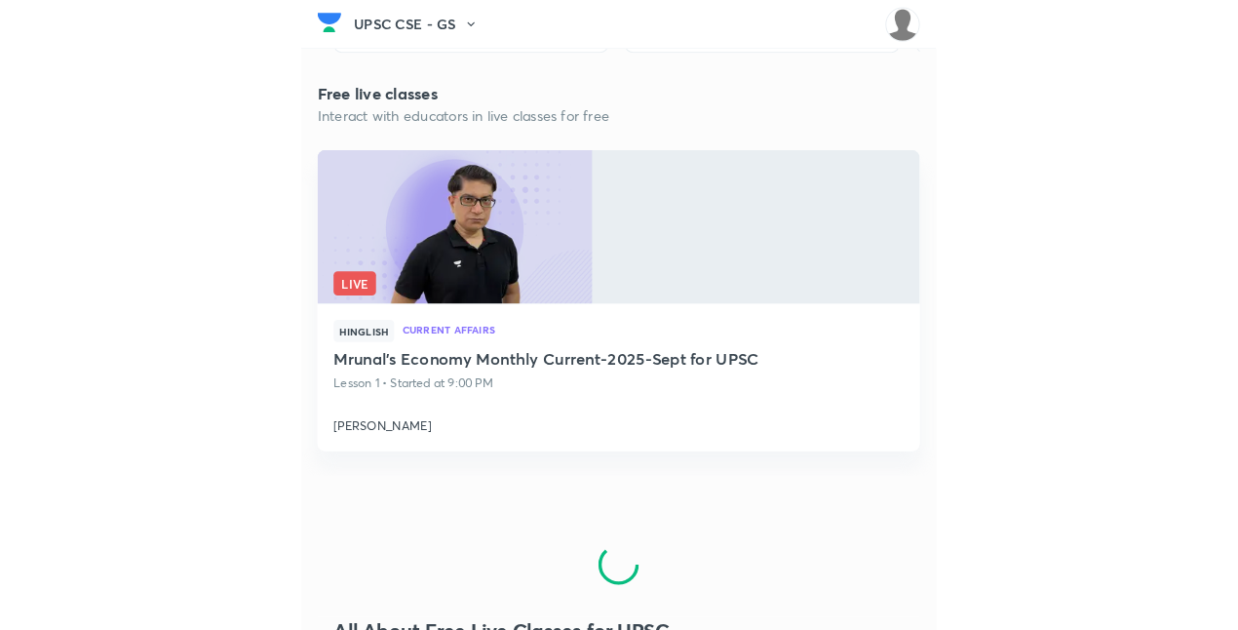
scroll to position [827, 0]
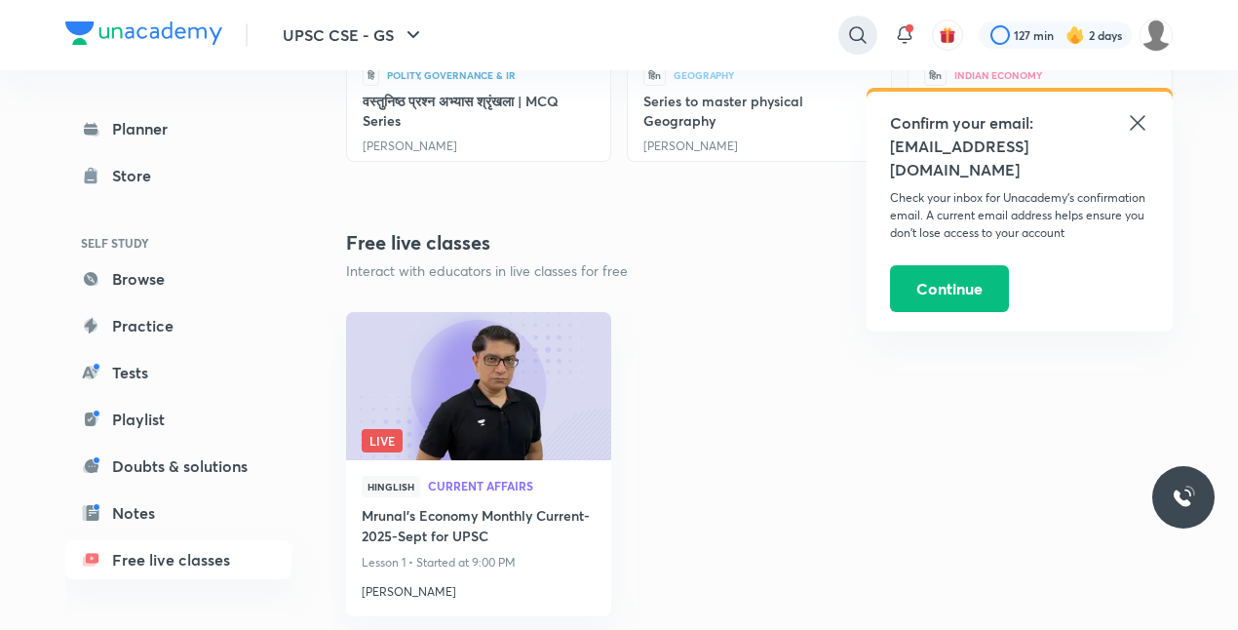
click at [846, 36] on icon at bounding box center [857, 34] width 23 height 23
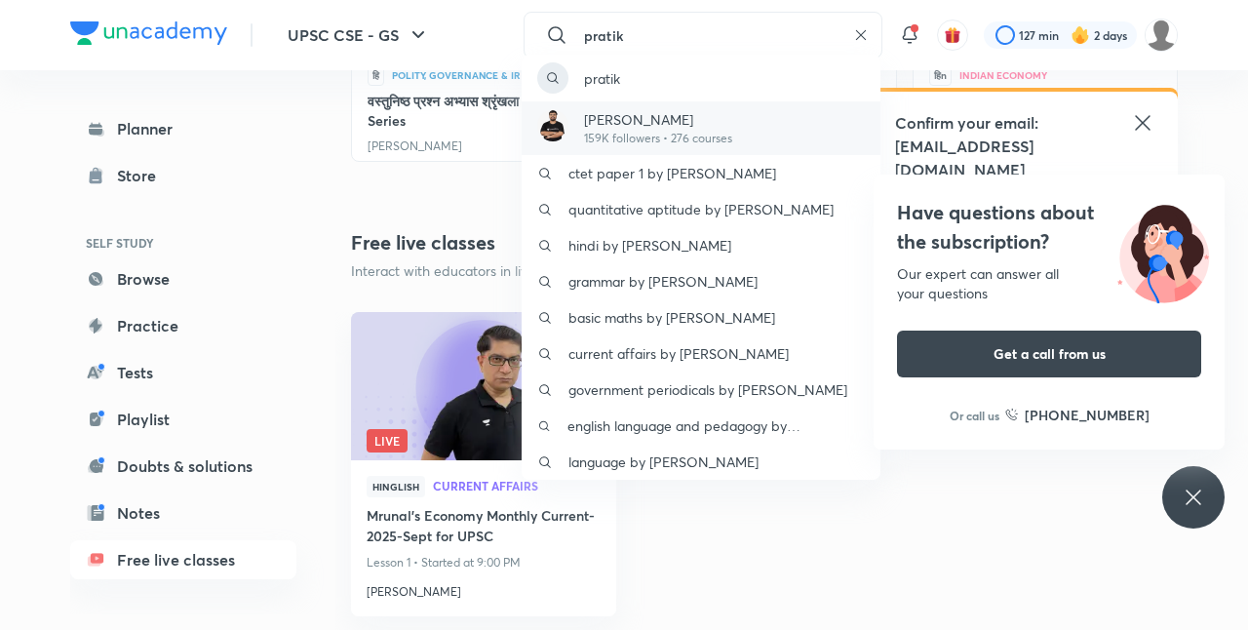
type input "pratik"
click at [718, 129] on p "[PERSON_NAME]" at bounding box center [658, 119] width 148 height 20
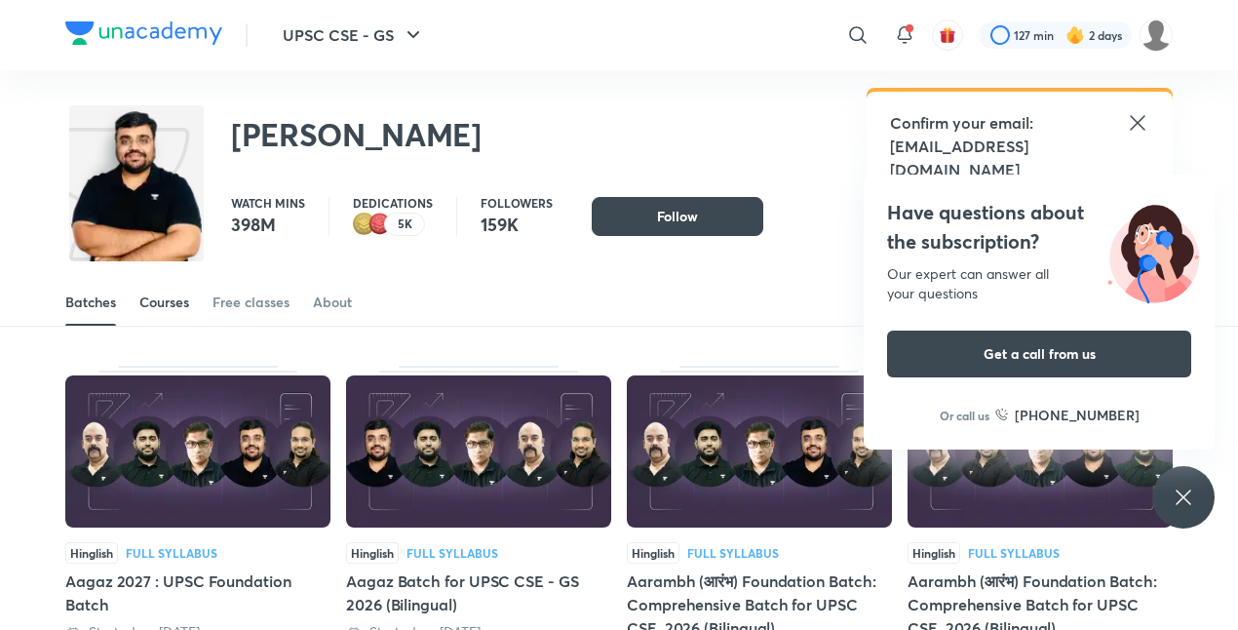
click at [153, 301] on div "Courses" at bounding box center [164, 301] width 50 height 19
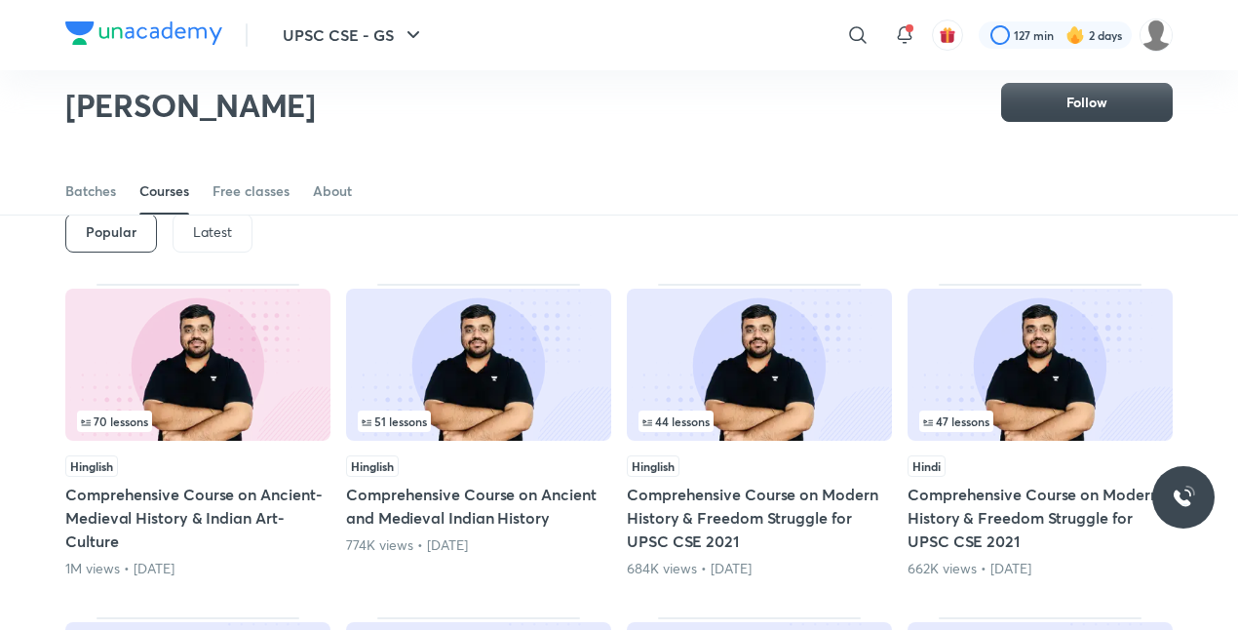
scroll to position [80, 0]
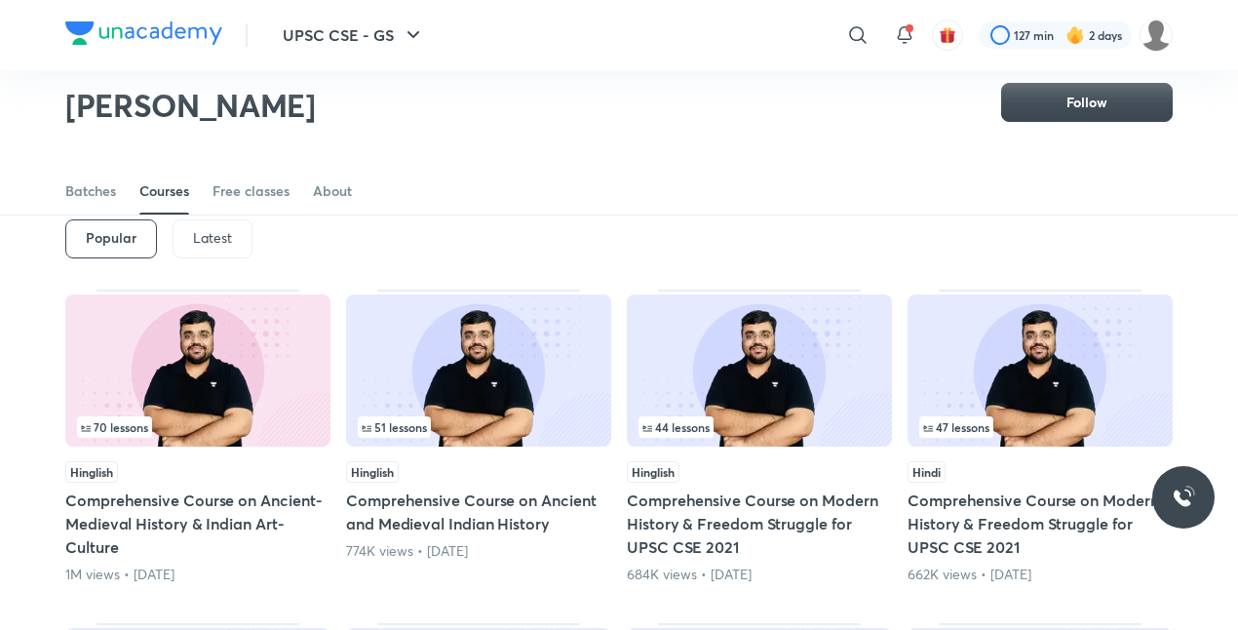
click at [216, 234] on p "Latest" at bounding box center [212, 238] width 39 height 16
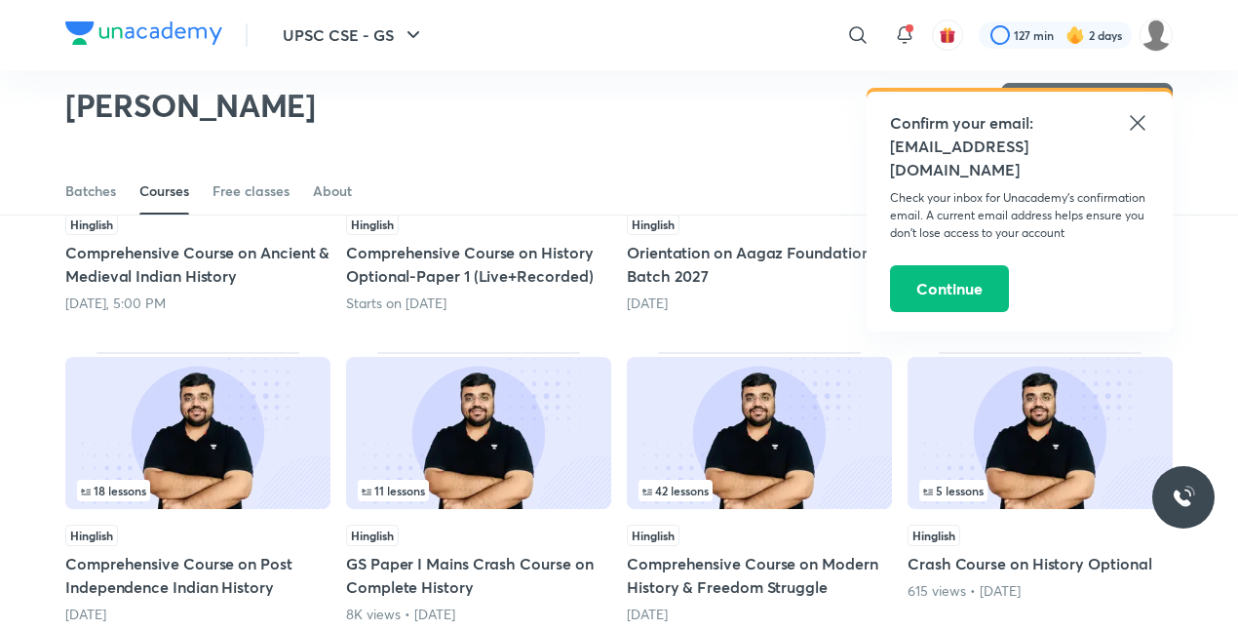
scroll to position [326, 0]
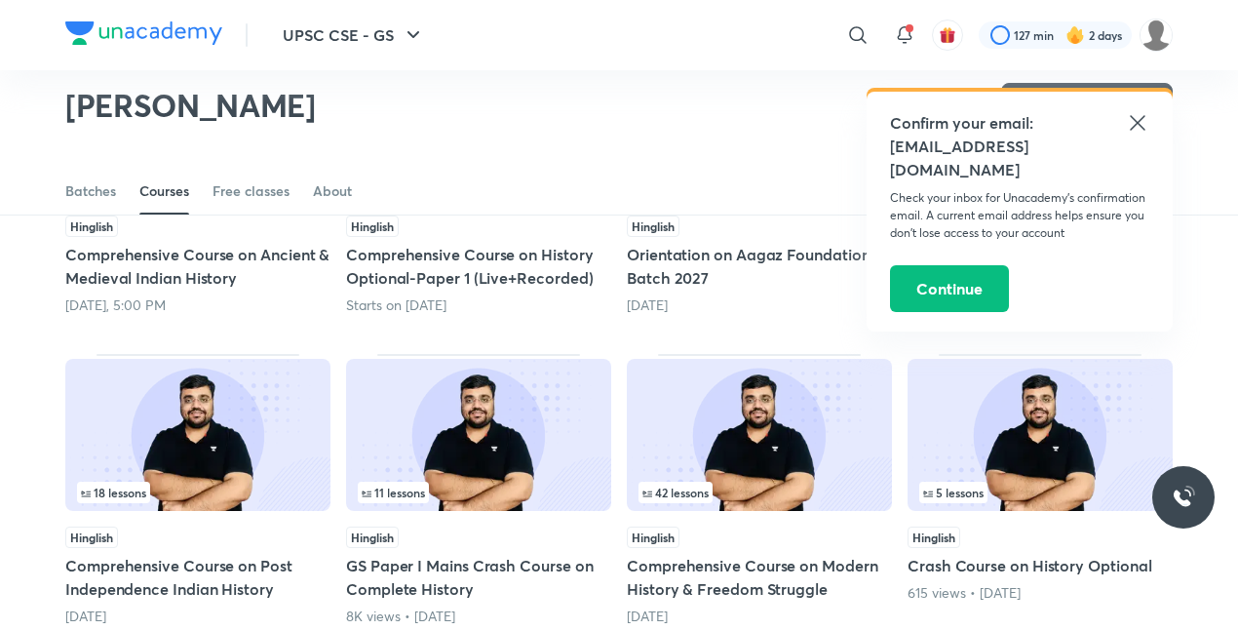
click at [1143, 115] on icon at bounding box center [1137, 122] width 23 height 23
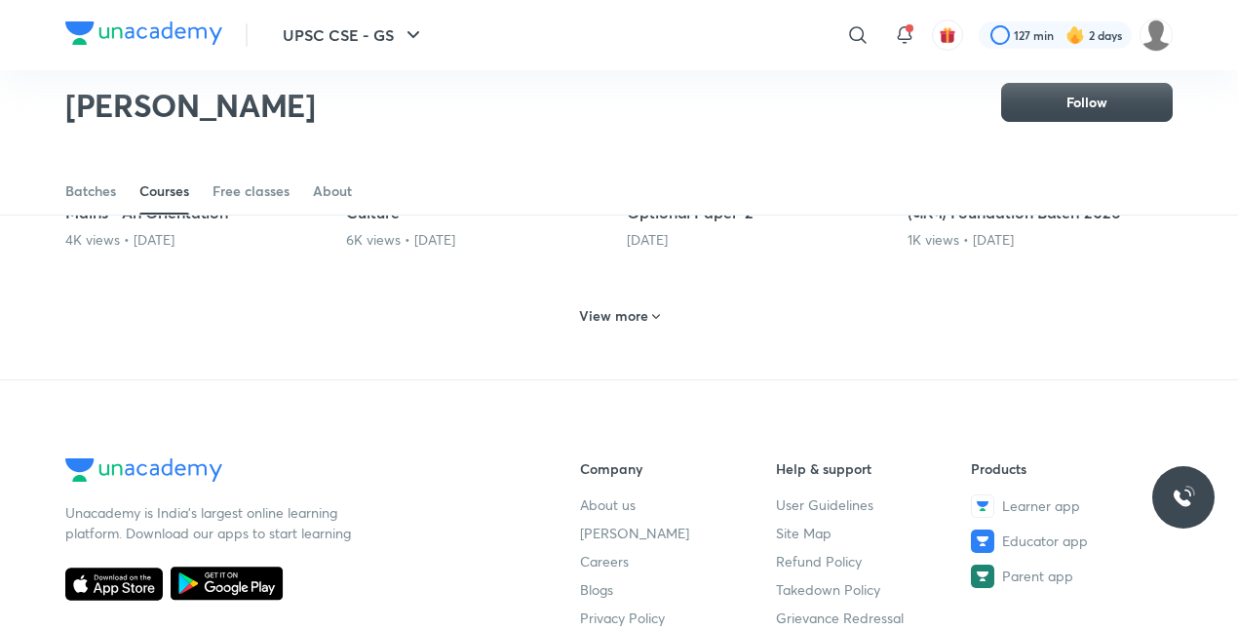
scroll to position [986, 0]
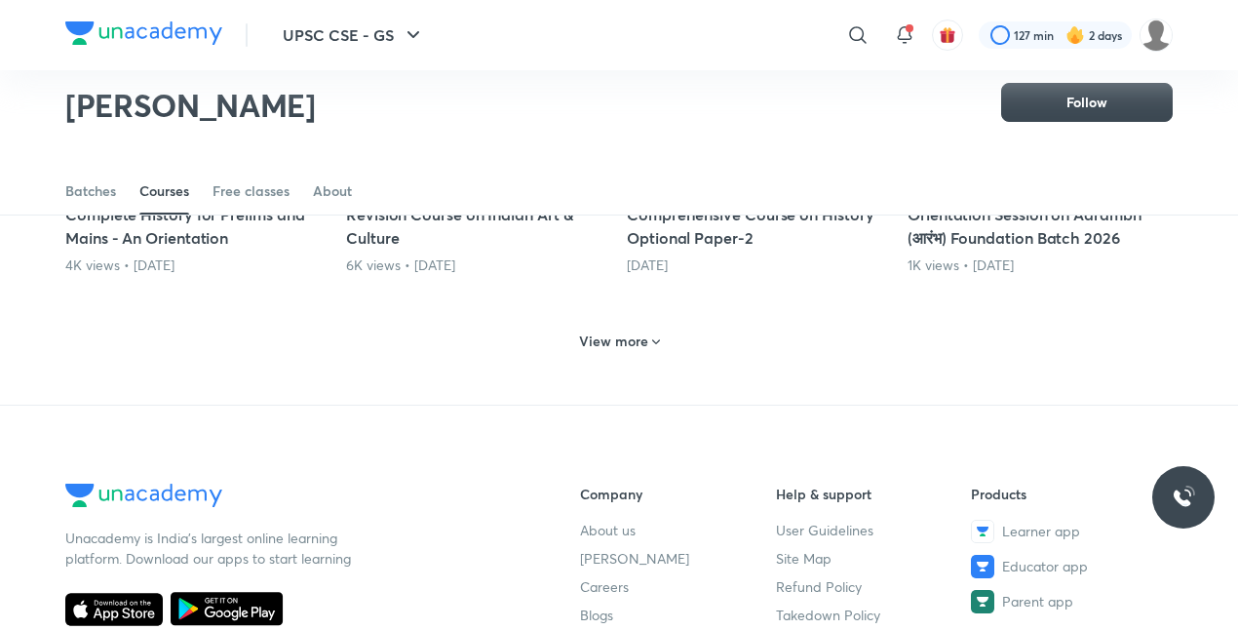
click at [624, 349] on h6 "View more" at bounding box center [613, 340] width 69 height 19
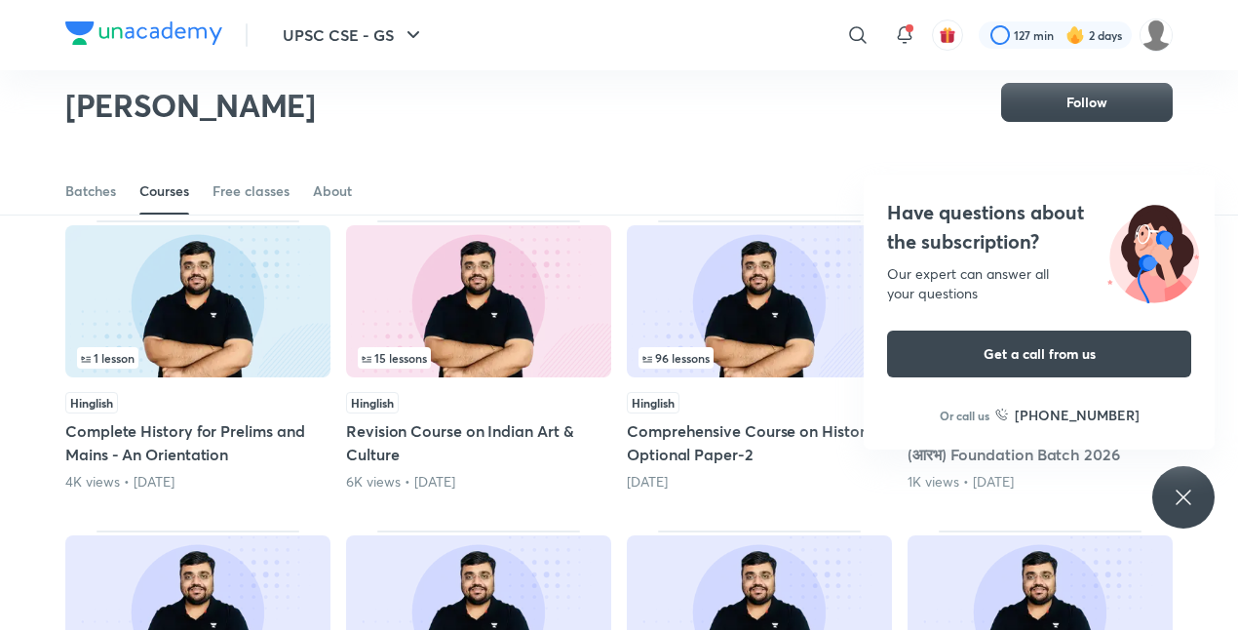
scroll to position [768, 0]
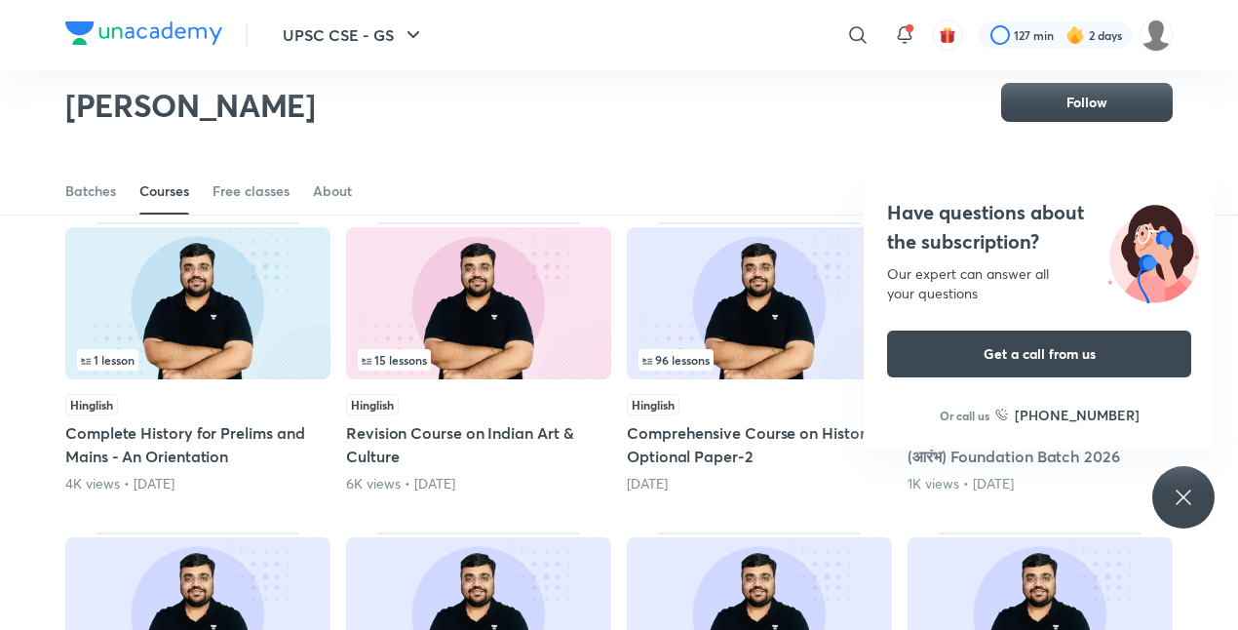
click at [497, 327] on img at bounding box center [478, 303] width 265 height 152
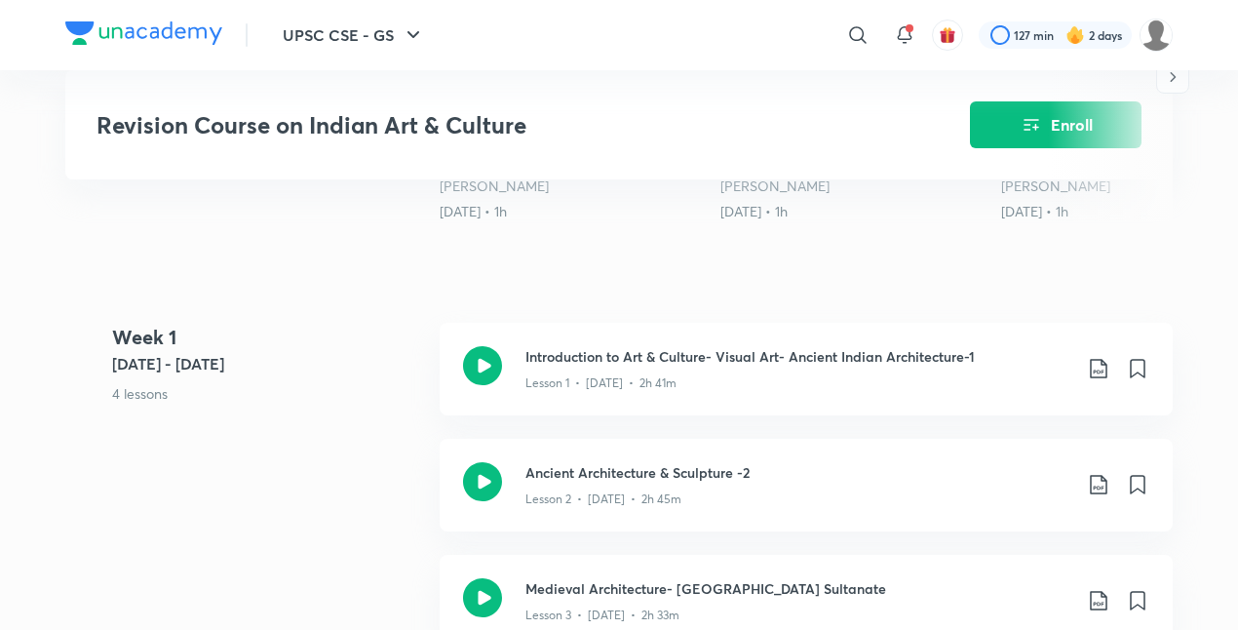
scroll to position [699, 0]
click at [1101, 365] on icon at bounding box center [1098, 369] width 23 height 23
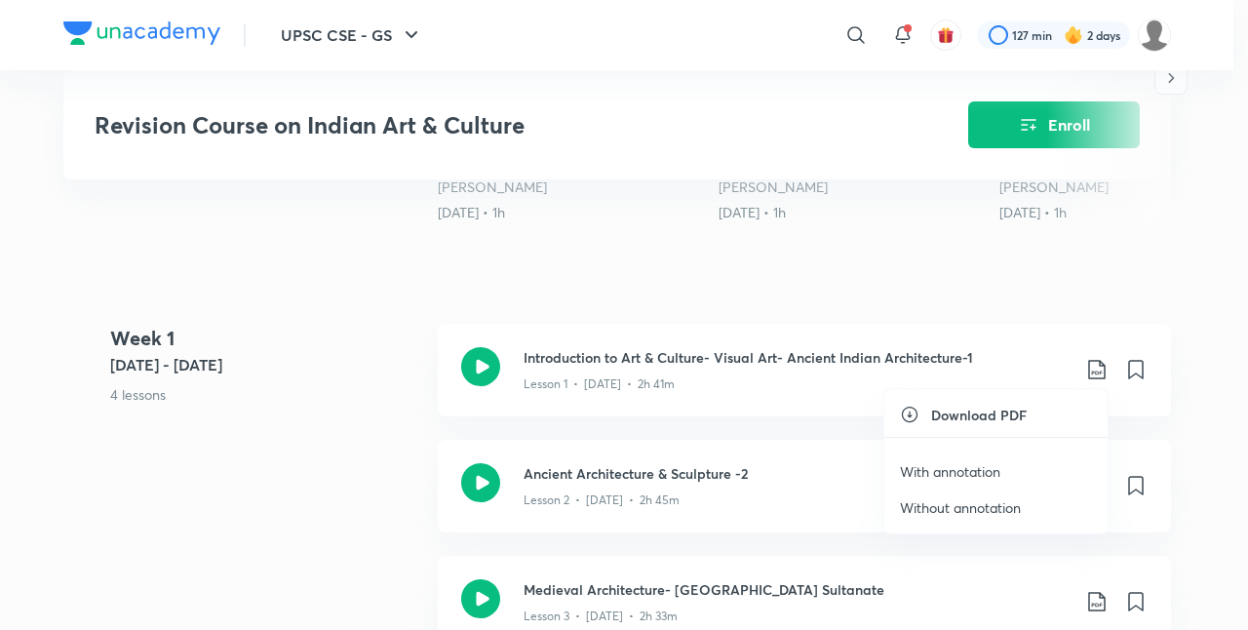
click at [961, 468] on p "With annotation" at bounding box center [950, 471] width 100 height 20
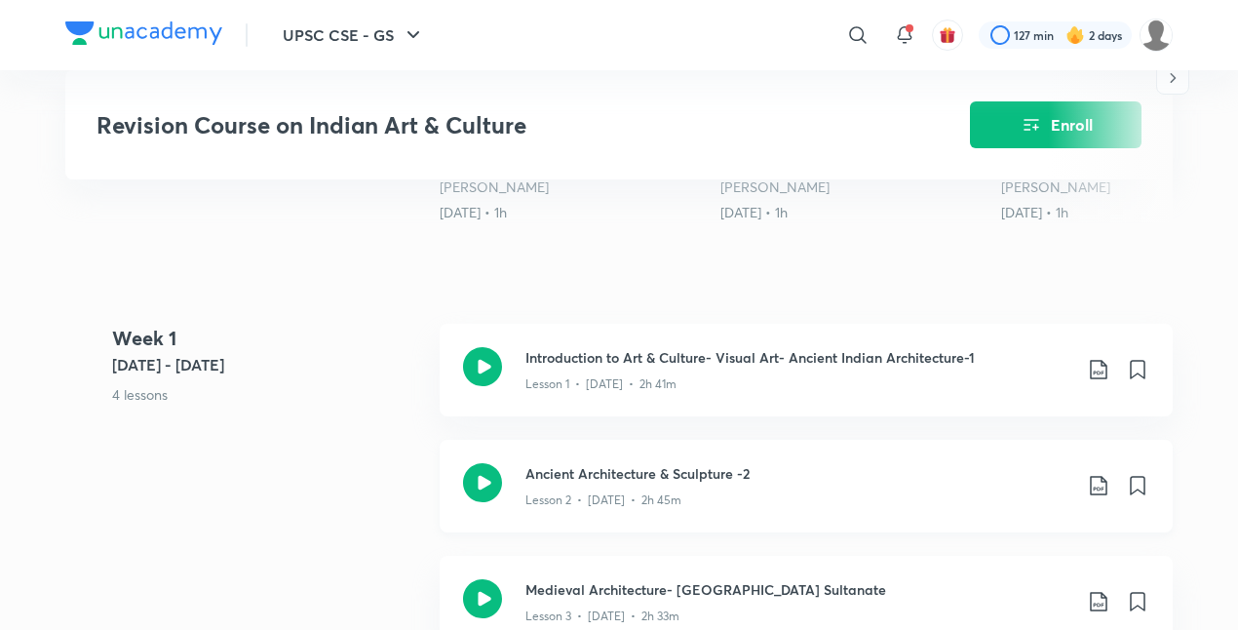
click at [1101, 481] on icon at bounding box center [1098, 485] width 23 height 23
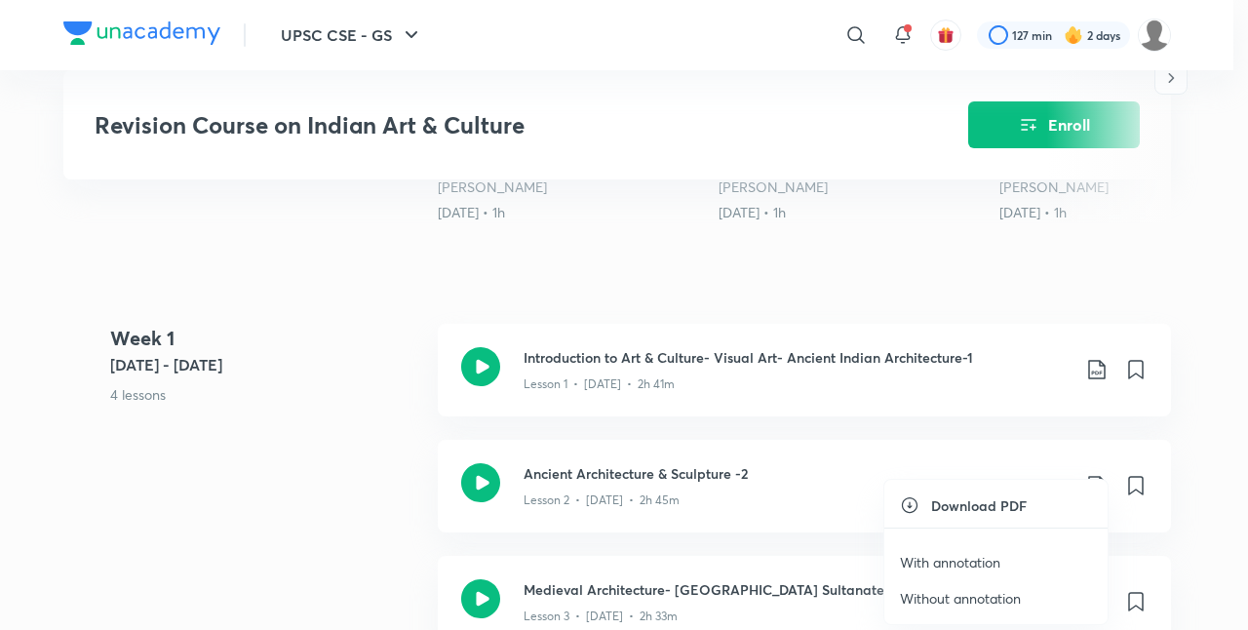
click at [968, 554] on p "With annotation" at bounding box center [950, 562] width 100 height 20
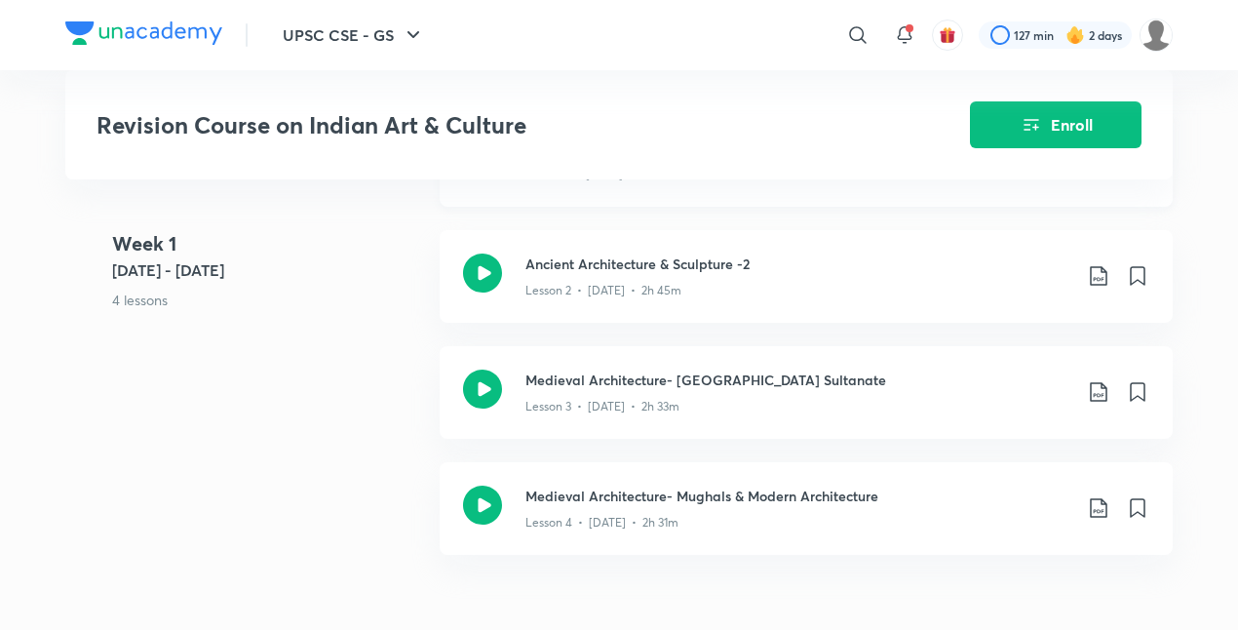
scroll to position [902, 0]
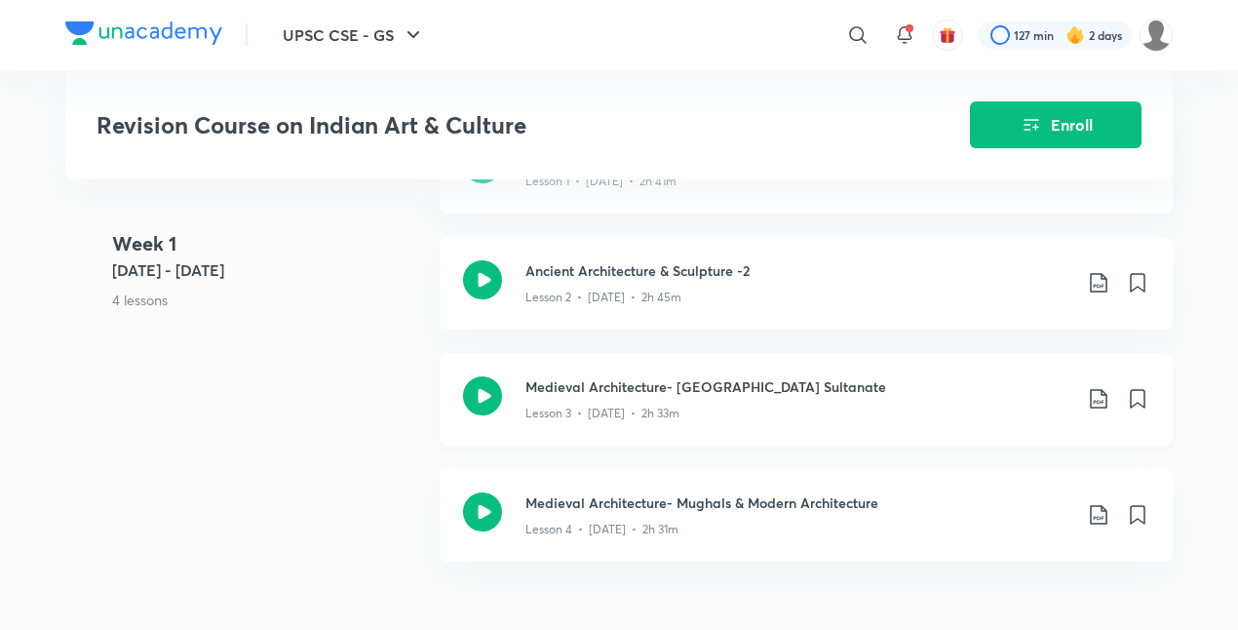
click at [1096, 396] on icon at bounding box center [1098, 398] width 23 height 23
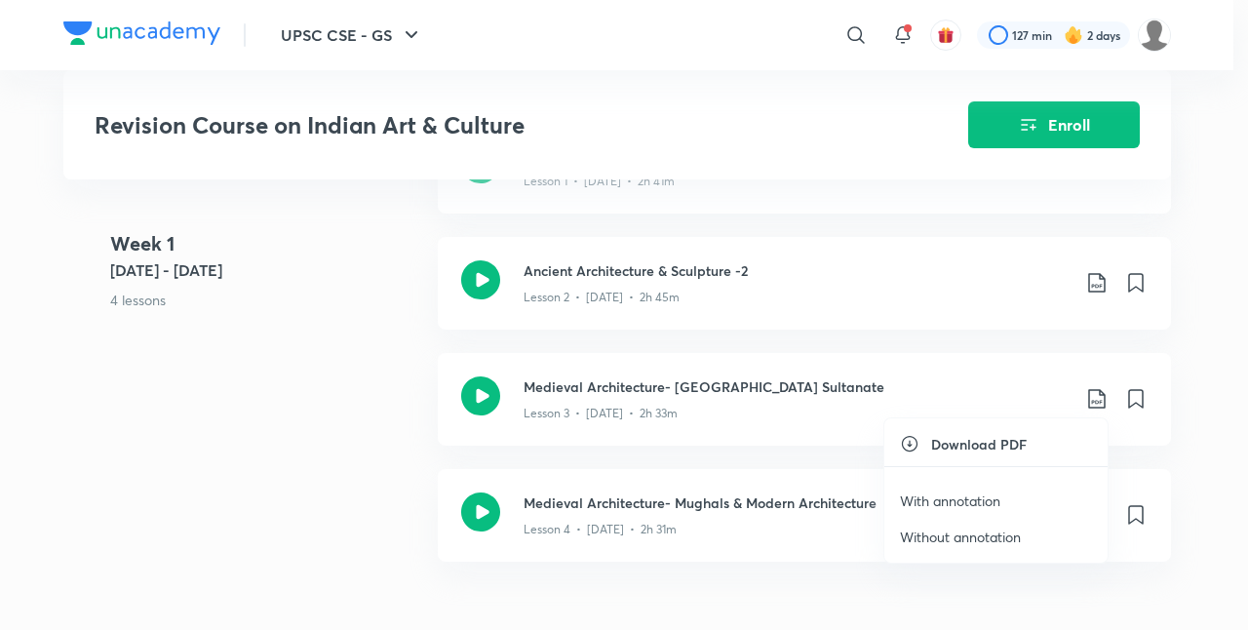
click at [977, 497] on p "With annotation" at bounding box center [950, 500] width 100 height 20
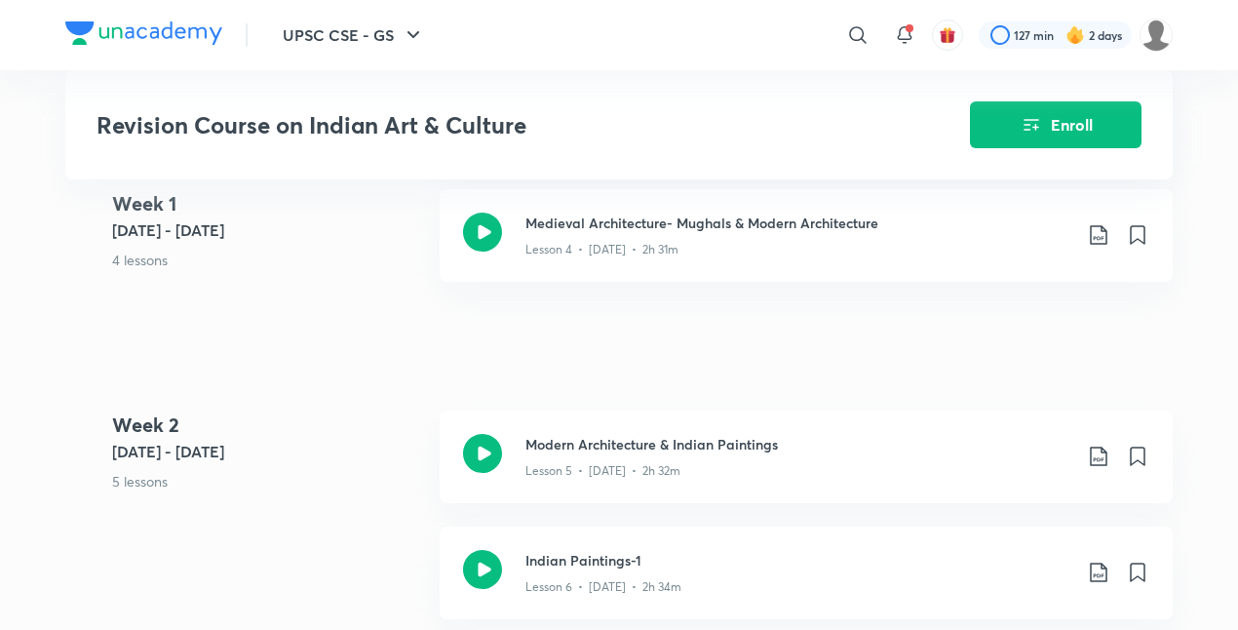
scroll to position [1177, 0]
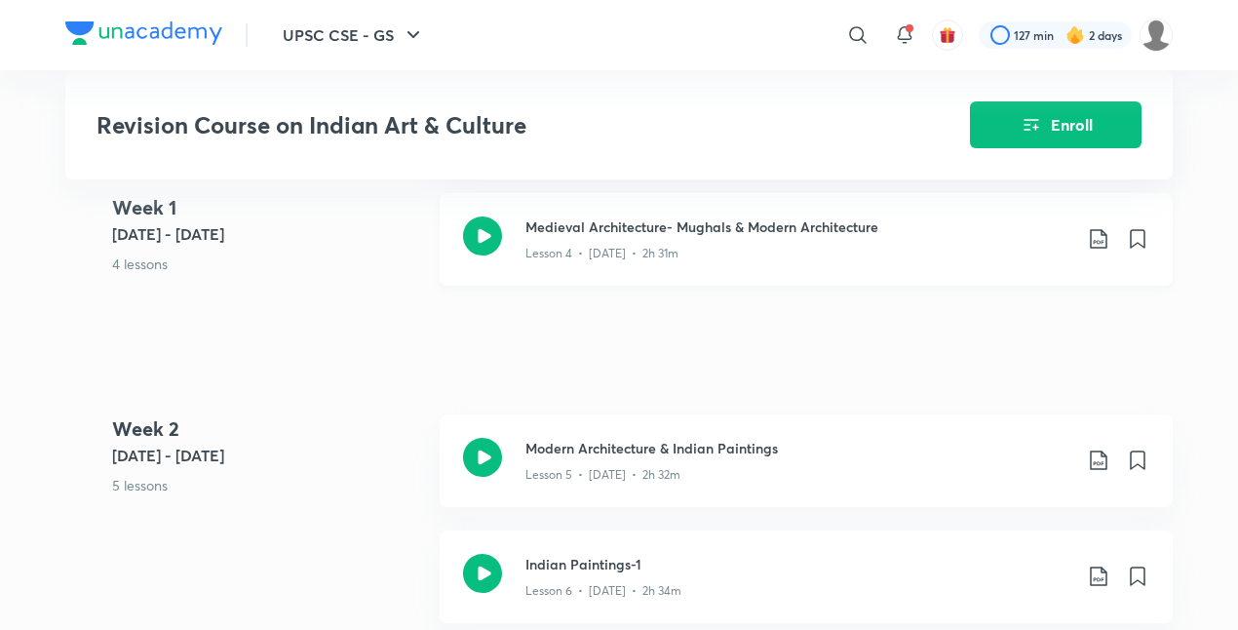
click at [1096, 236] on icon at bounding box center [1098, 238] width 23 height 23
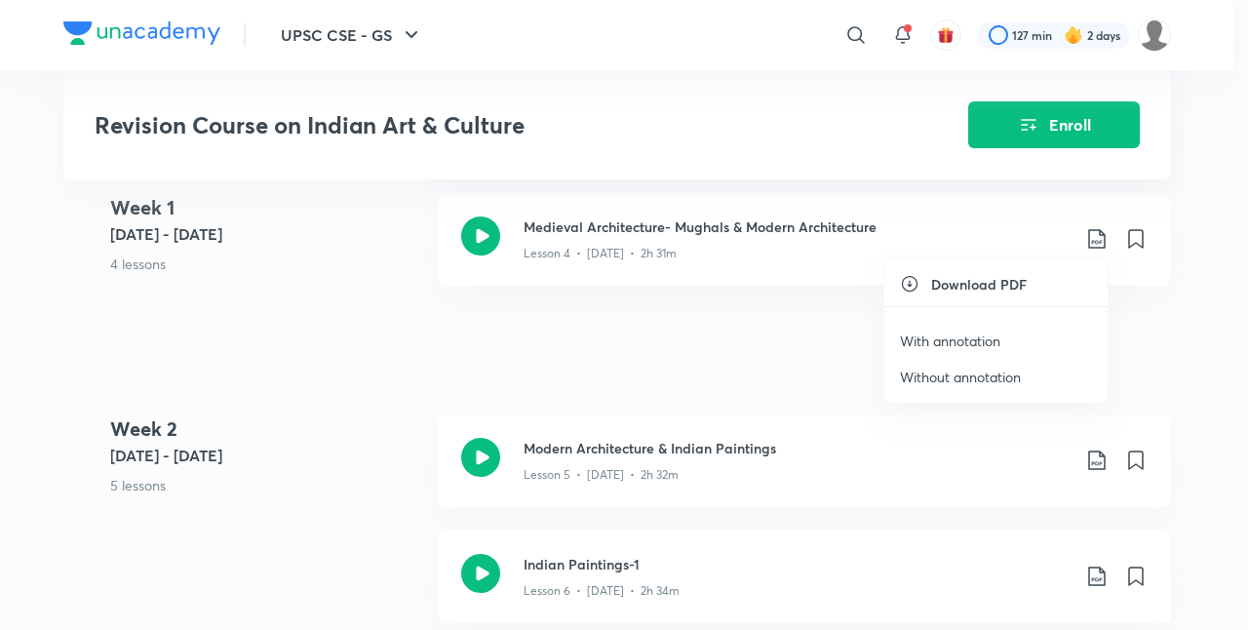
click at [1011, 337] on li "With annotation" at bounding box center [995, 341] width 223 height 36
click at [971, 343] on p "With annotation" at bounding box center [950, 340] width 100 height 20
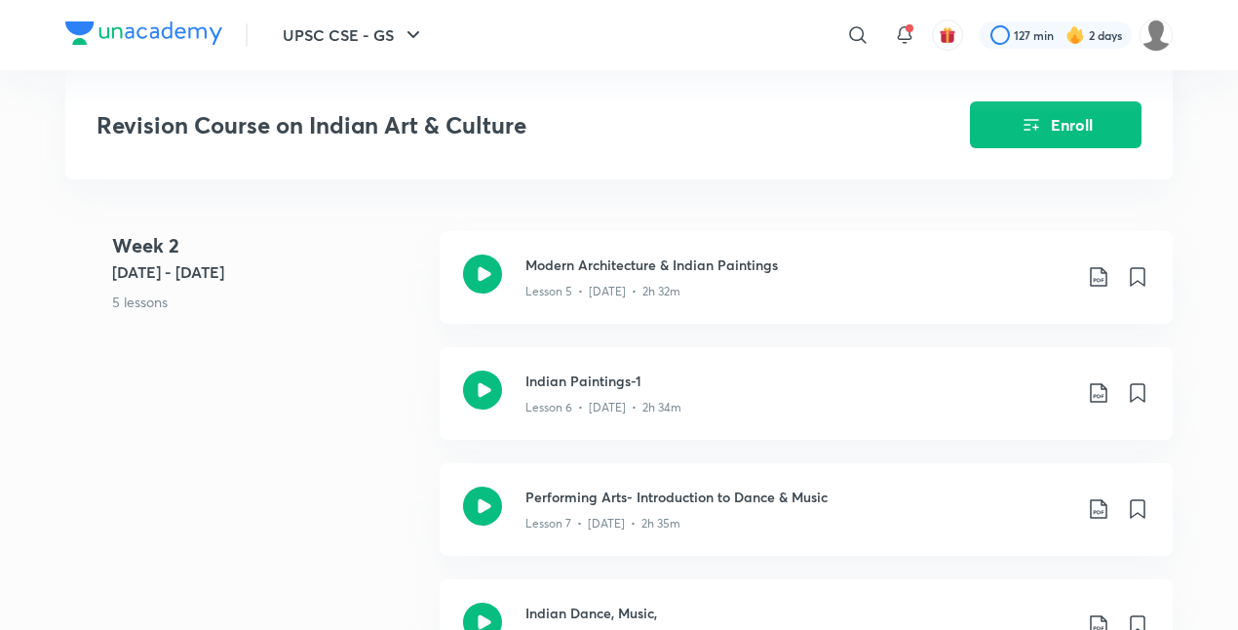
scroll to position [1364, 0]
click at [1092, 267] on icon at bounding box center [1098, 273] width 23 height 23
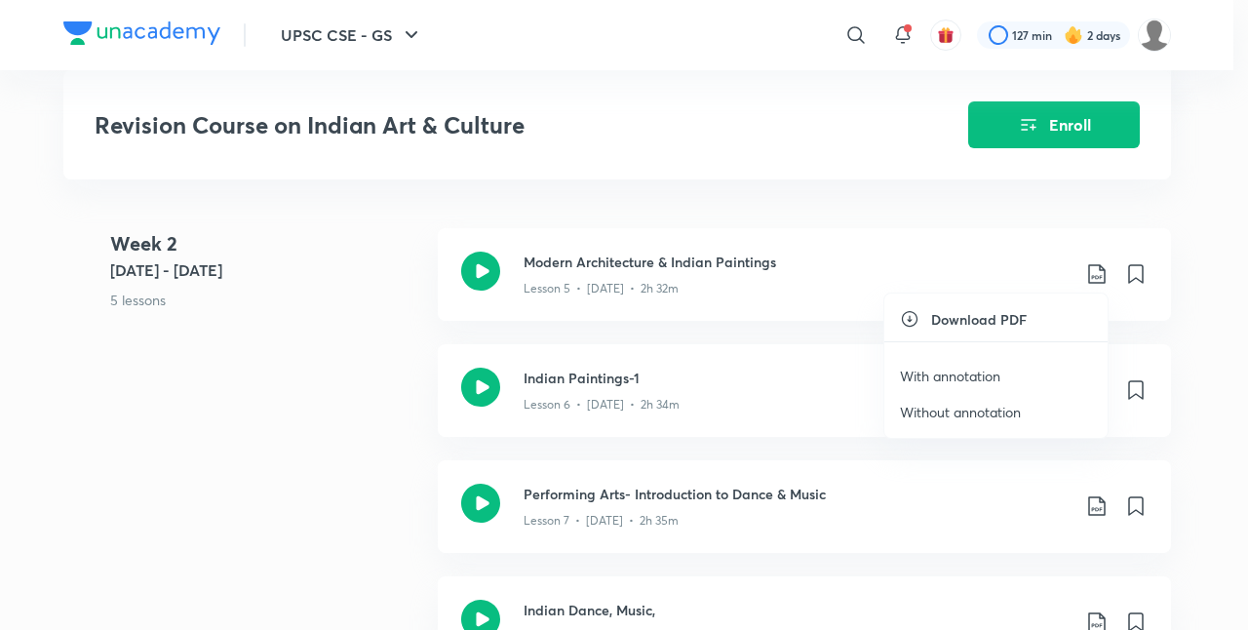
click at [971, 365] on li "With annotation" at bounding box center [995, 376] width 223 height 36
click at [959, 374] on p "With annotation" at bounding box center [950, 375] width 100 height 20
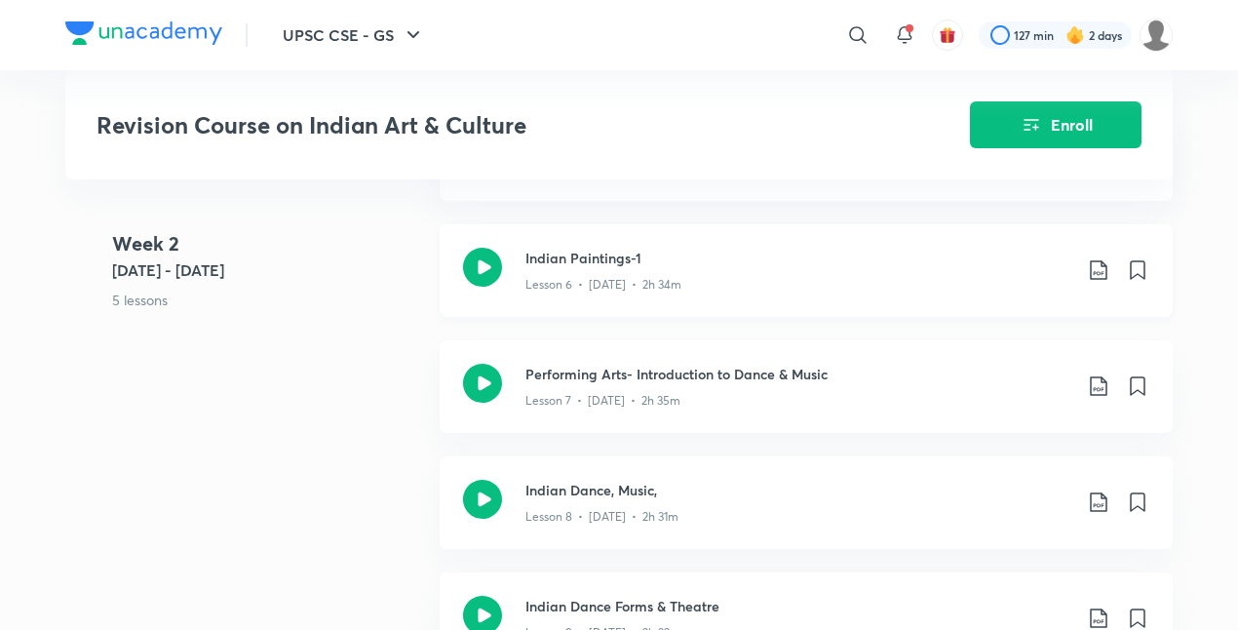
scroll to position [1482, 0]
click at [1096, 270] on icon at bounding box center [1098, 270] width 23 height 23
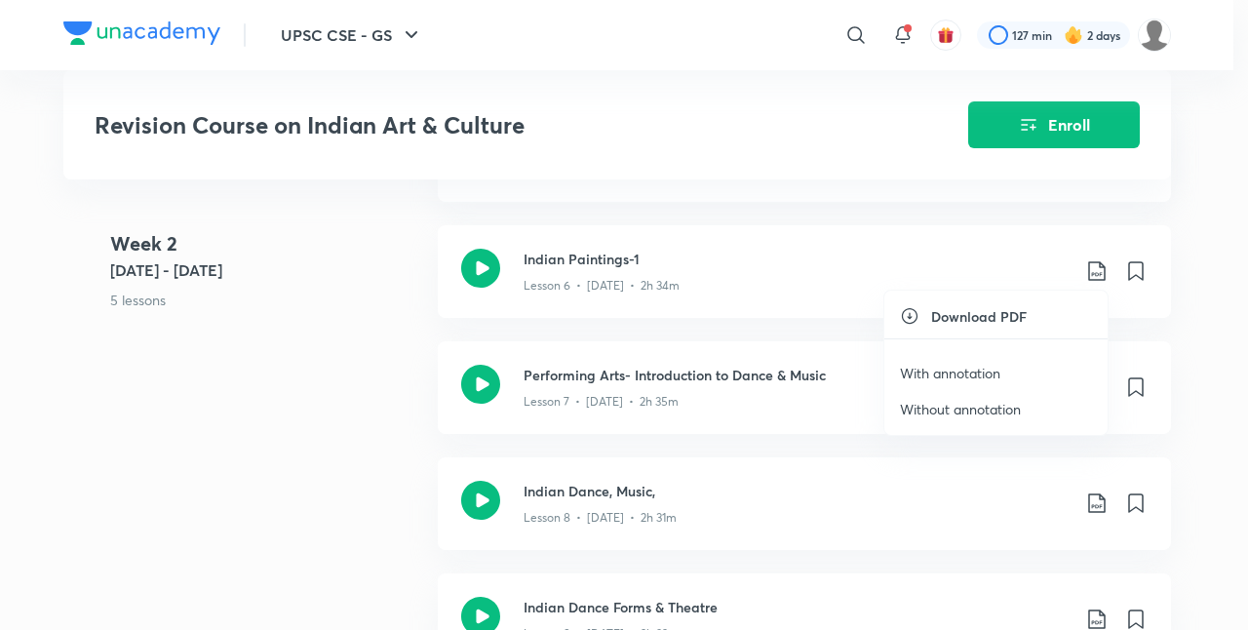
click at [967, 370] on p "With annotation" at bounding box center [950, 373] width 100 height 20
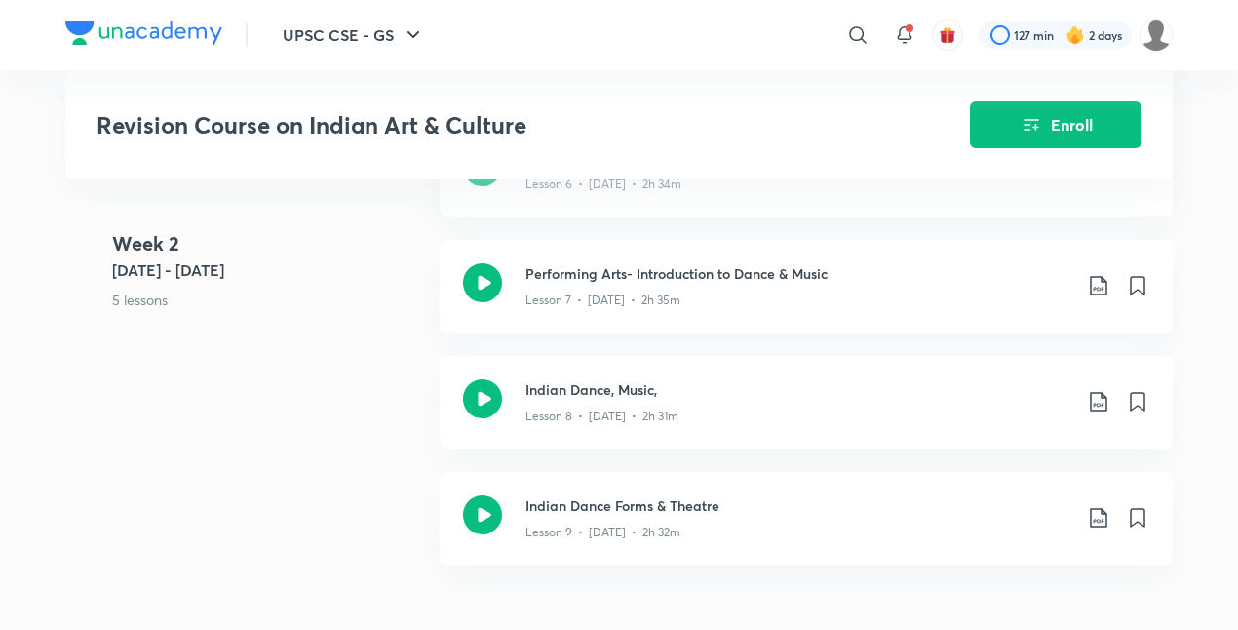
scroll to position [1583, 0]
click at [1101, 286] on icon at bounding box center [1098, 286] width 17 height 19
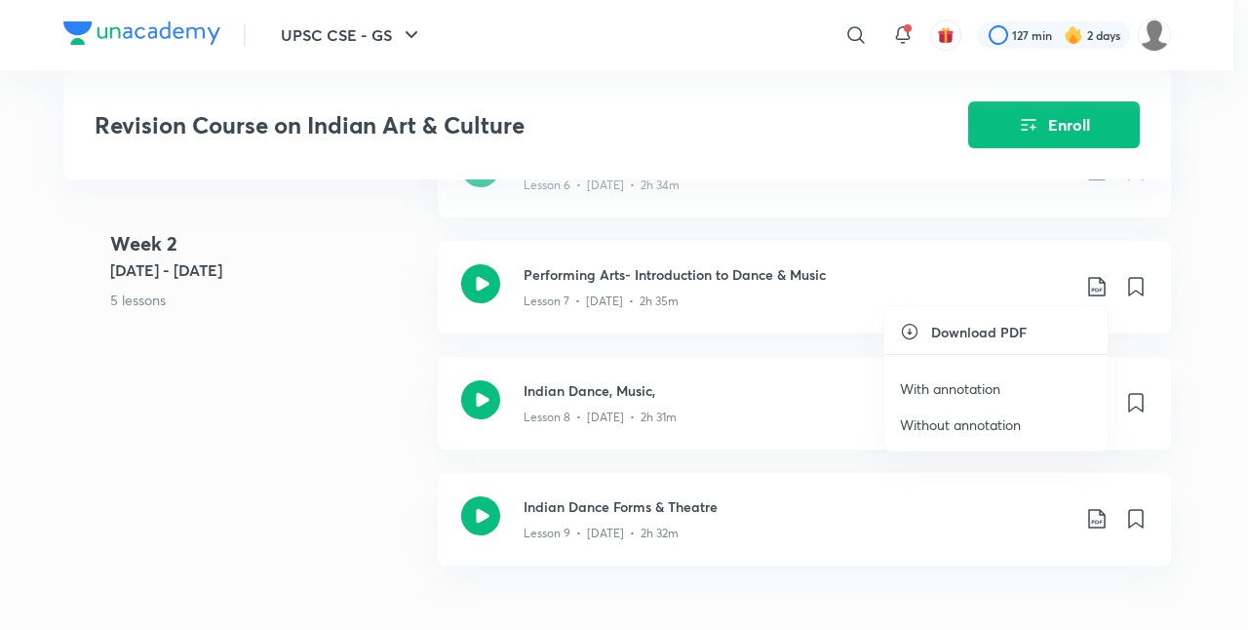
click at [973, 381] on p "With annotation" at bounding box center [950, 388] width 100 height 20
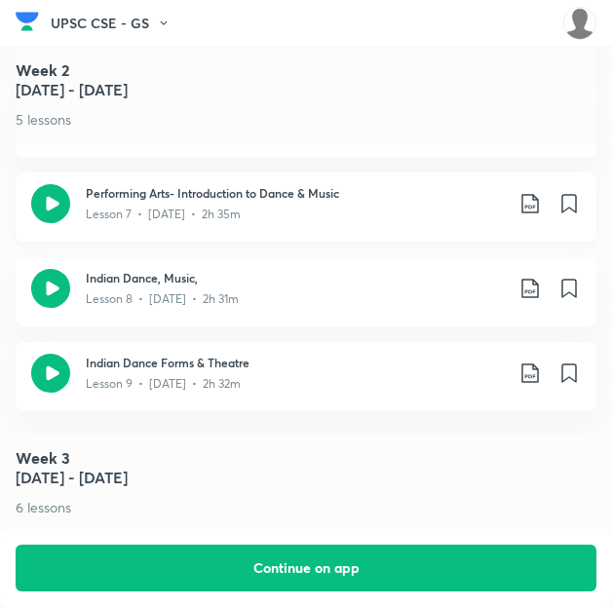
scroll to position [1702, 0]
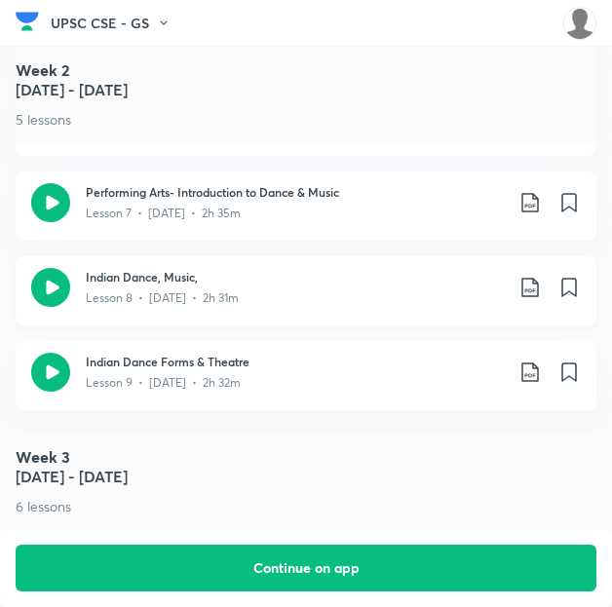
click at [538, 278] on icon at bounding box center [529, 287] width 17 height 19
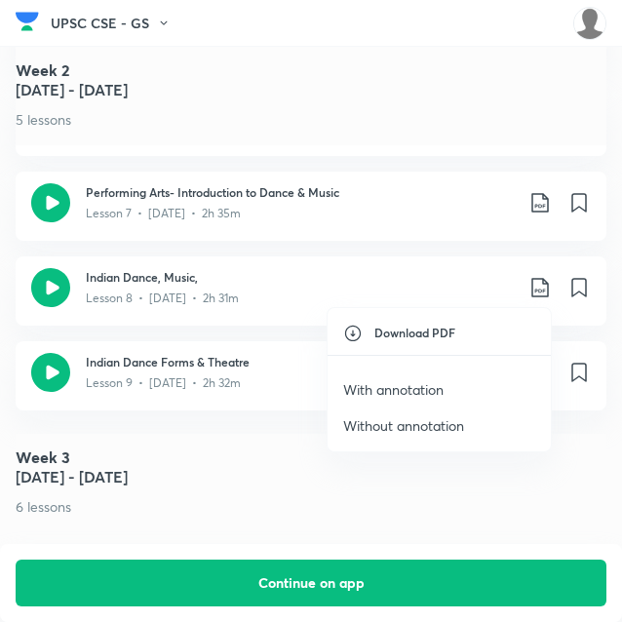
click at [443, 380] on p "With annotation" at bounding box center [393, 389] width 100 height 20
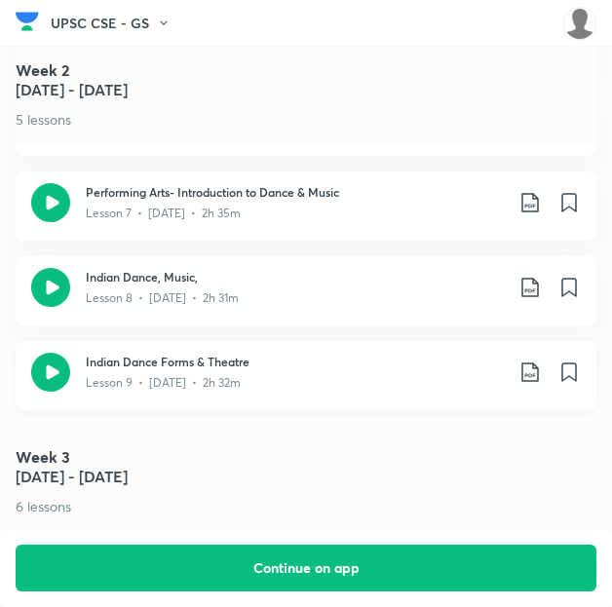
click at [538, 377] on icon at bounding box center [530, 372] width 23 height 23
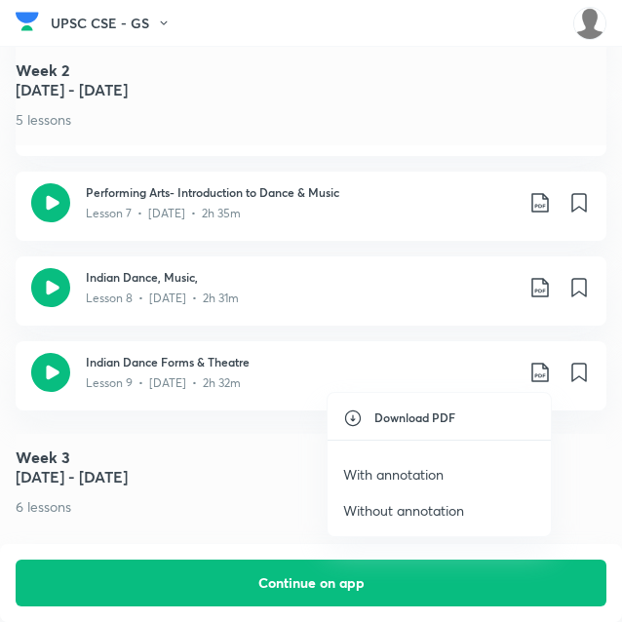
click at [404, 467] on p "With annotation" at bounding box center [393, 474] width 100 height 20
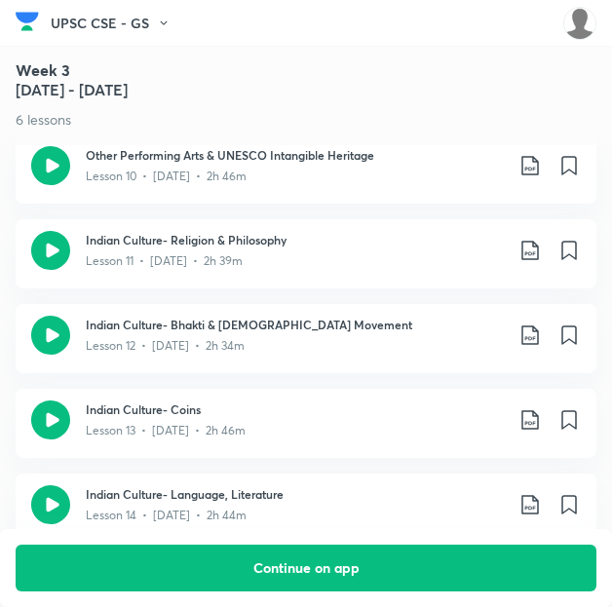
scroll to position [2119, 0]
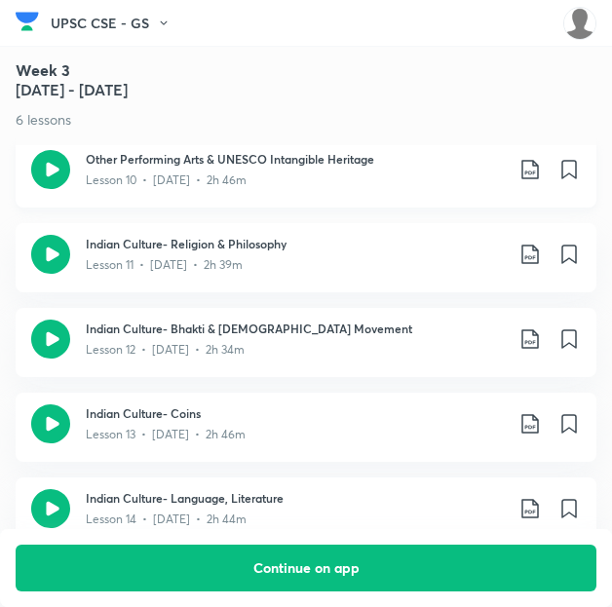
click at [536, 173] on icon at bounding box center [530, 169] width 23 height 23
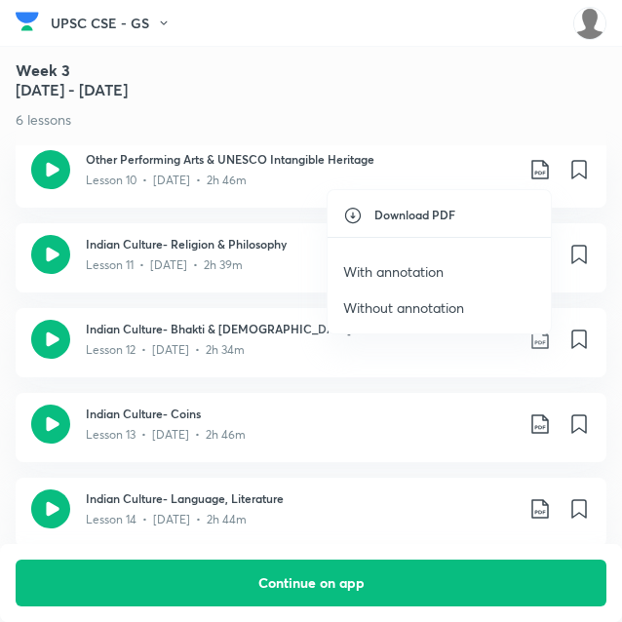
click at [429, 263] on p "With annotation" at bounding box center [393, 271] width 100 height 20
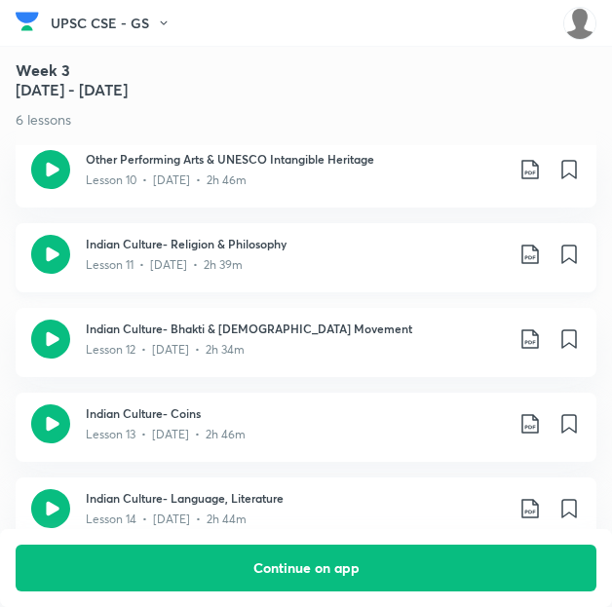
click at [538, 254] on icon at bounding box center [529, 254] width 17 height 19
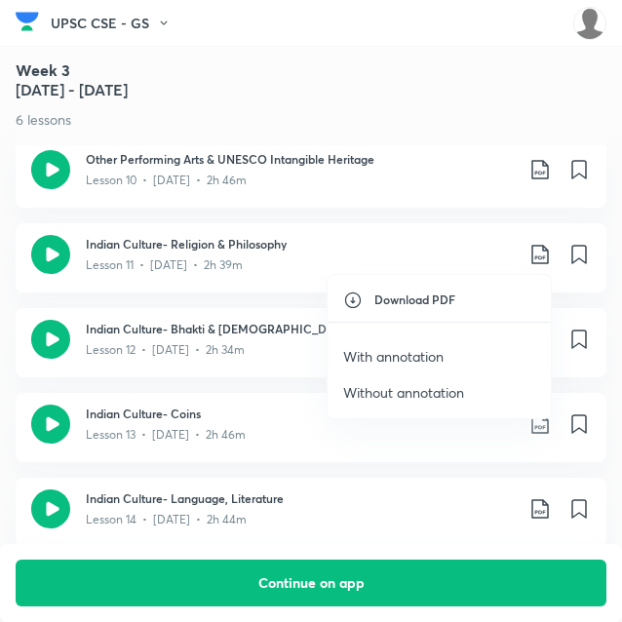
click at [426, 350] on p "With annotation" at bounding box center [393, 356] width 100 height 20
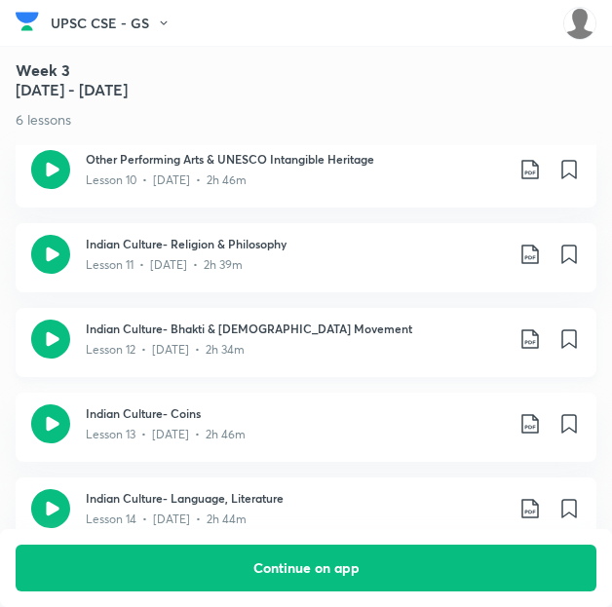
click at [538, 336] on icon at bounding box center [530, 338] width 23 height 23
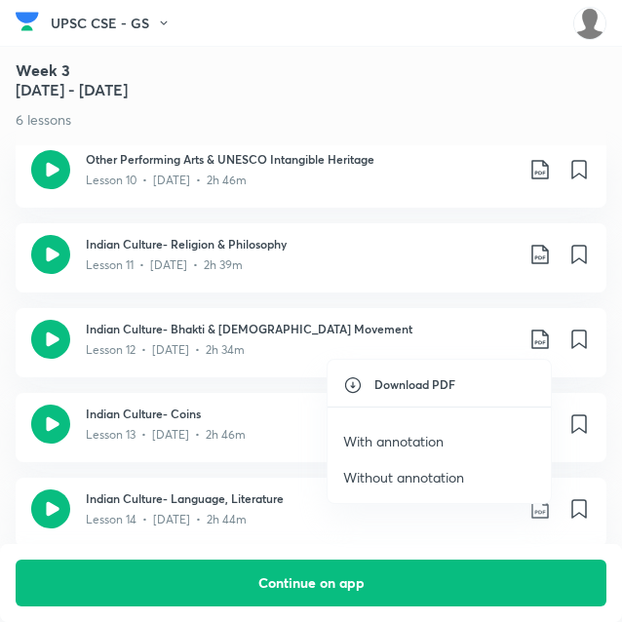
click at [378, 438] on p "With annotation" at bounding box center [393, 441] width 100 height 20
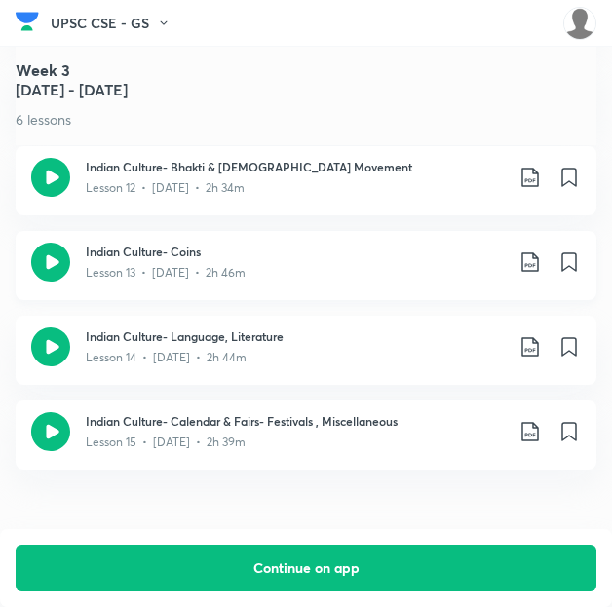
scroll to position [2295, 0]
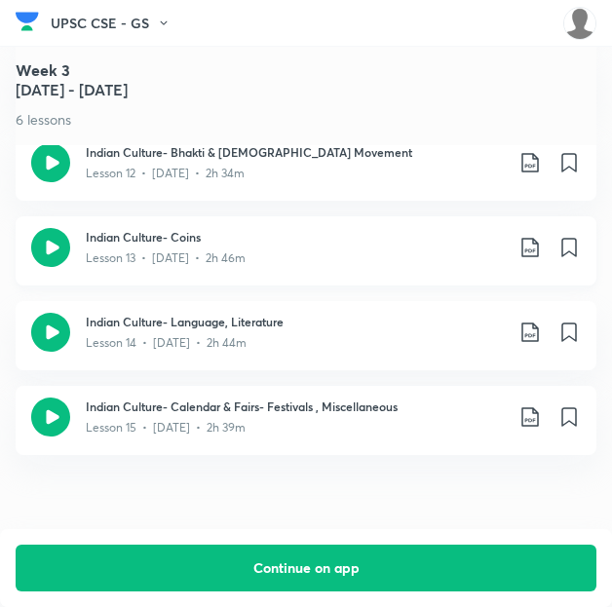
click at [538, 248] on icon at bounding box center [529, 247] width 17 height 19
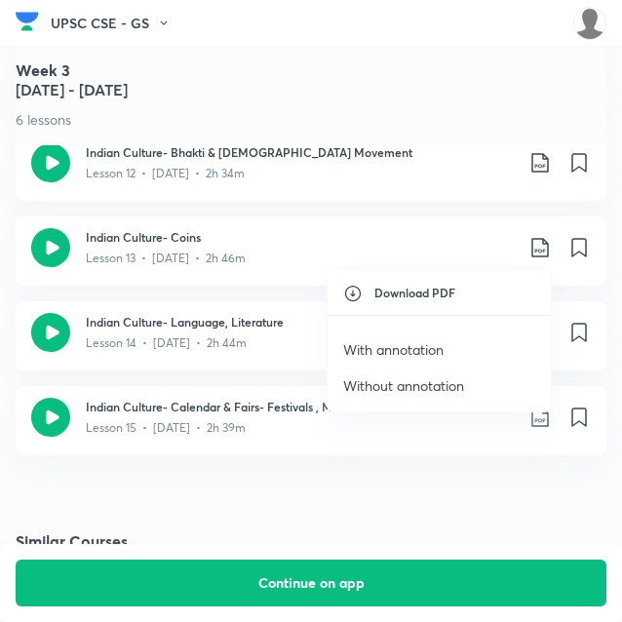
click at [414, 350] on p "With annotation" at bounding box center [393, 349] width 100 height 20
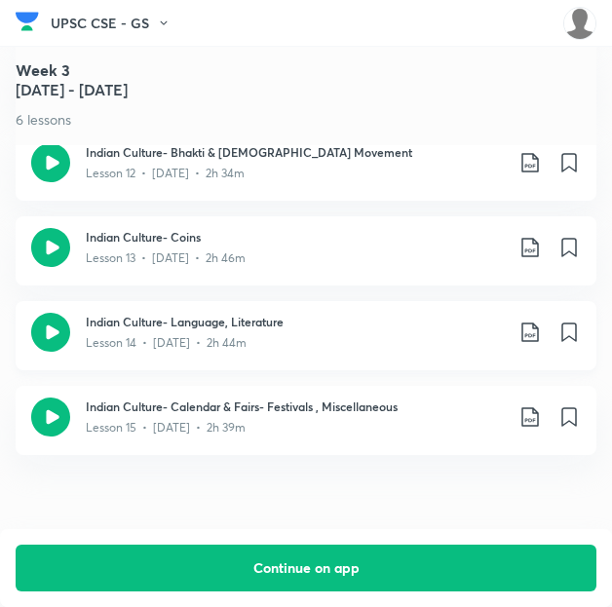
click at [536, 336] on icon at bounding box center [530, 332] width 23 height 23
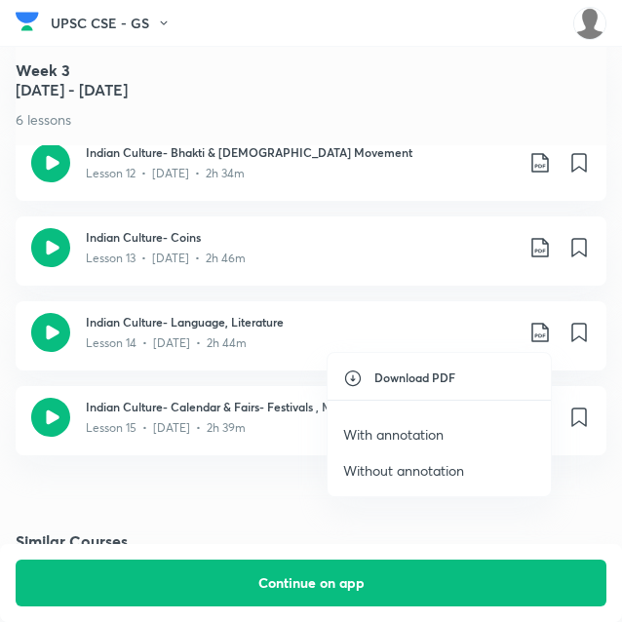
click at [402, 441] on p "With annotation" at bounding box center [393, 434] width 100 height 20
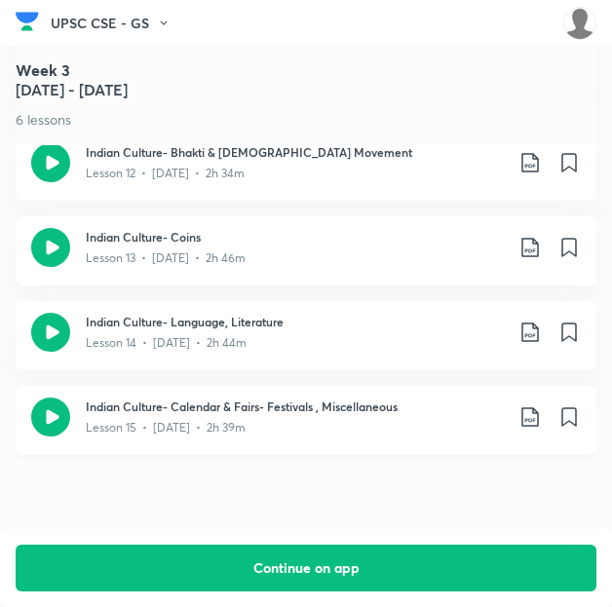
click at [535, 417] on icon at bounding box center [529, 416] width 17 height 19
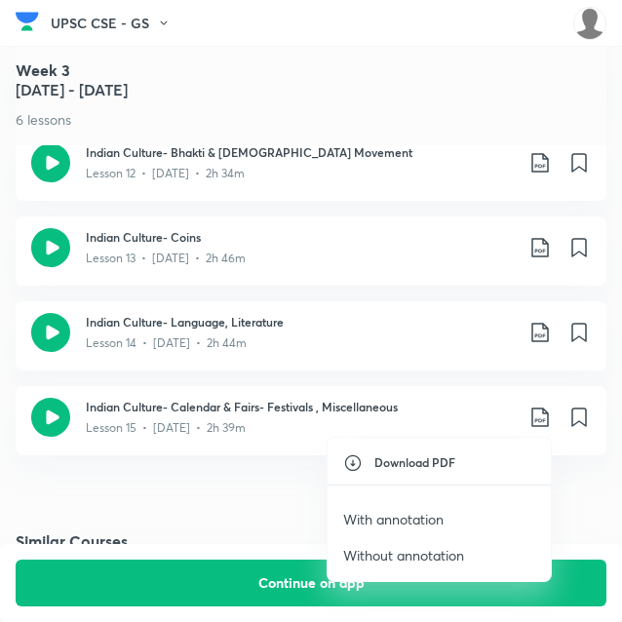
click at [401, 523] on p "With annotation" at bounding box center [393, 519] width 100 height 20
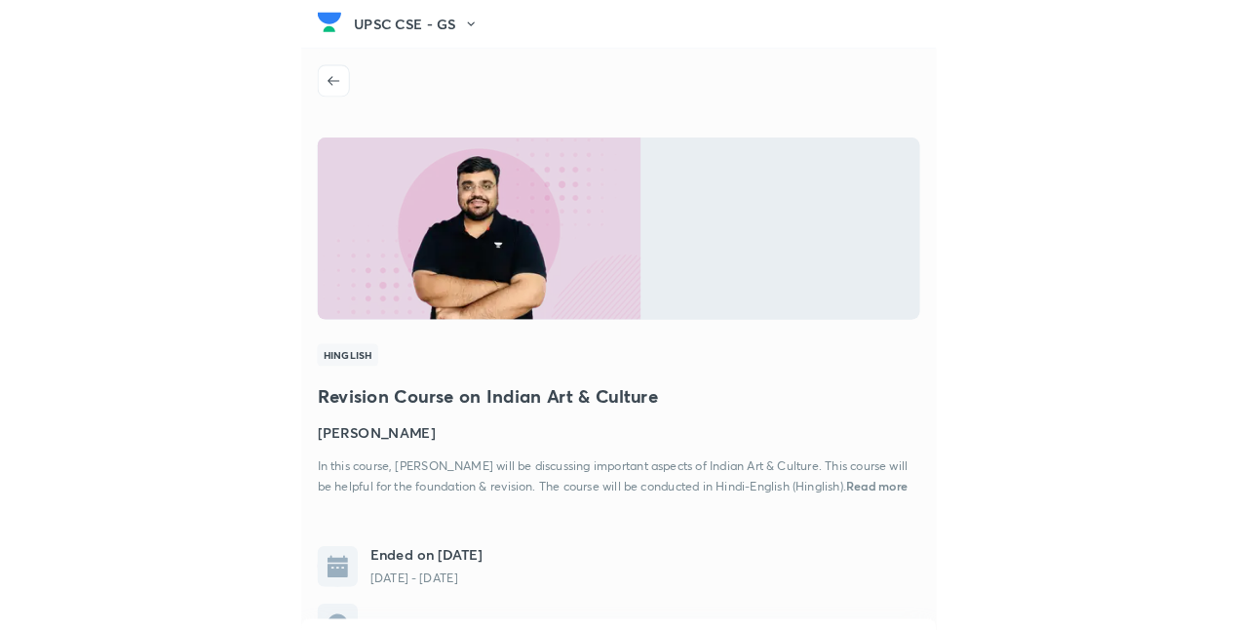
scroll to position [0, 0]
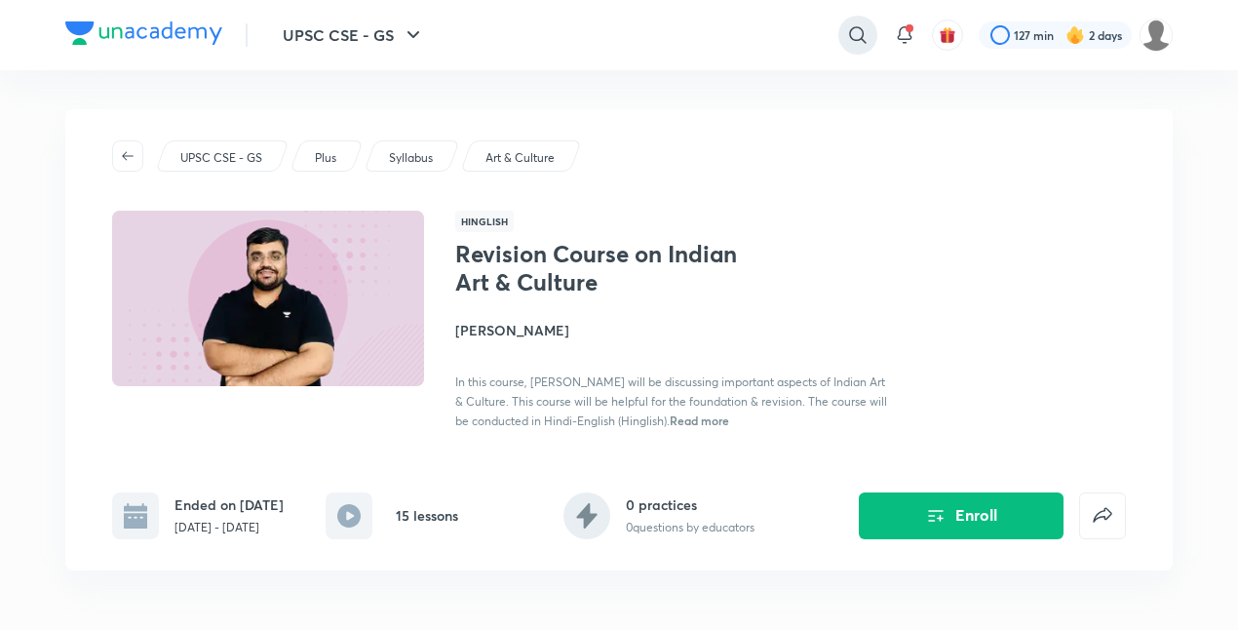
click at [865, 31] on icon at bounding box center [857, 34] width 23 height 23
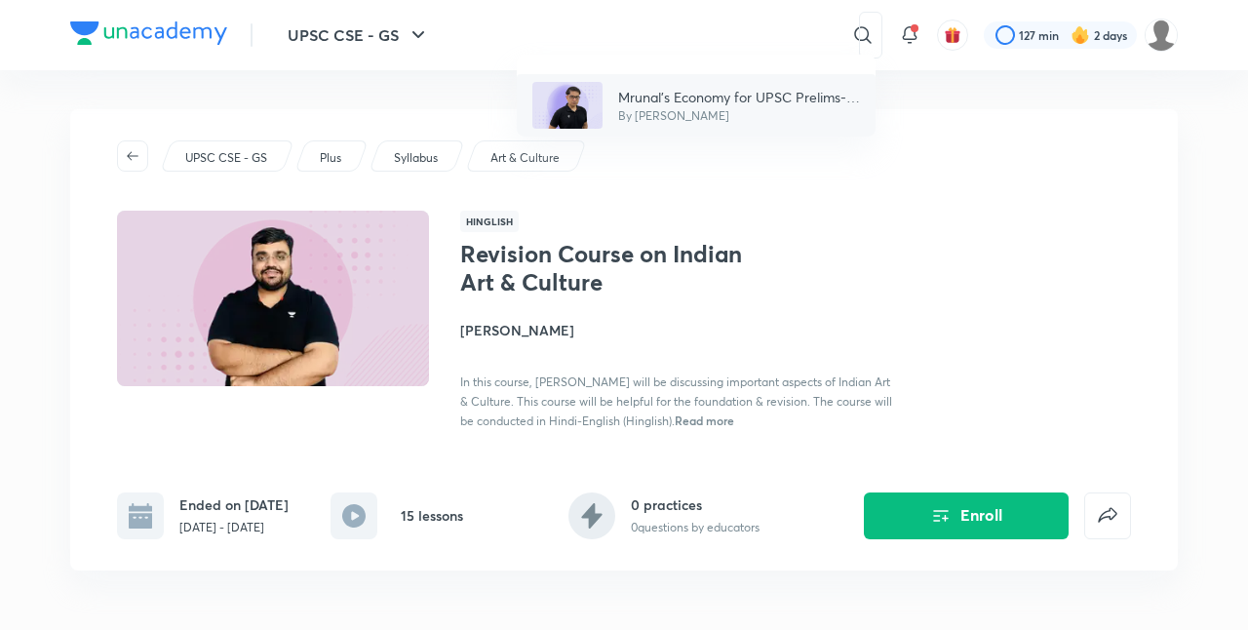
click at [767, 118] on p "By [PERSON_NAME]" at bounding box center [739, 116] width 242 height 18
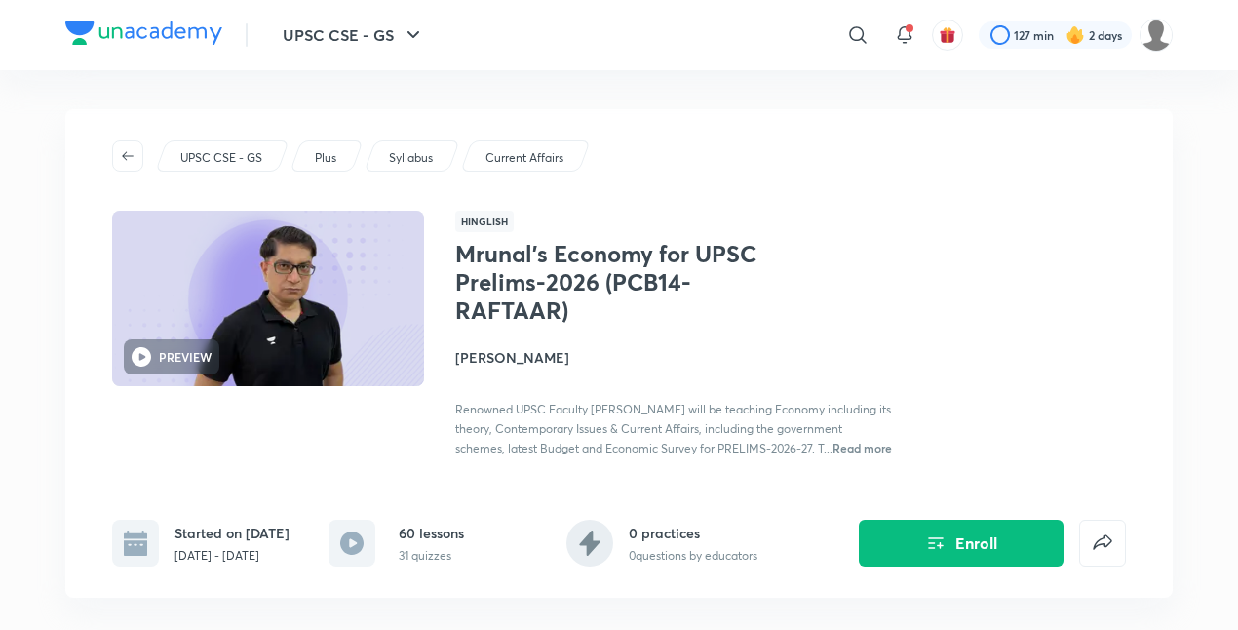
click at [481, 359] on h4 "[PERSON_NAME]" at bounding box center [673, 357] width 437 height 20
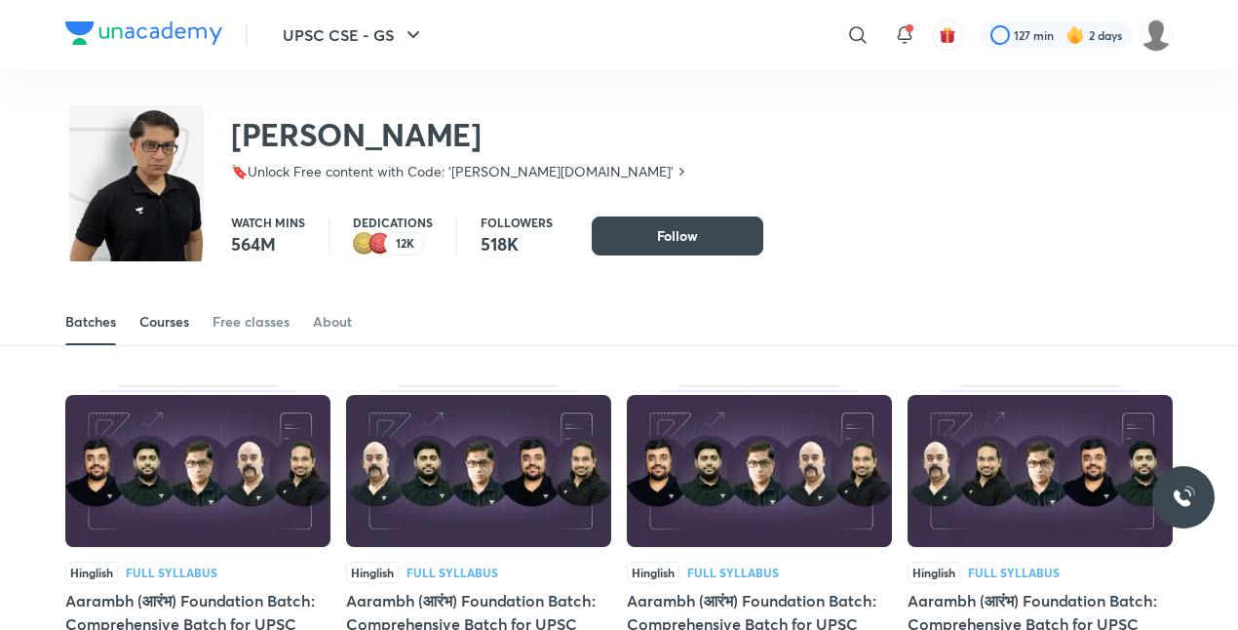
click at [179, 337] on link "Courses" at bounding box center [164, 321] width 50 height 47
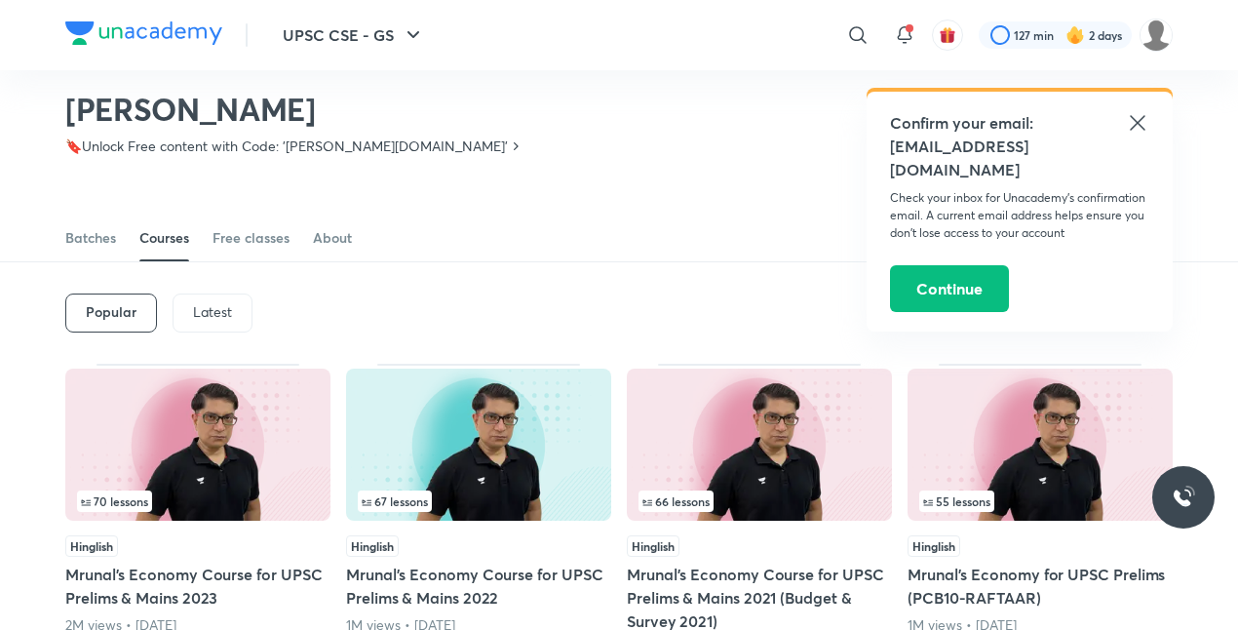
scroll to position [21, 0]
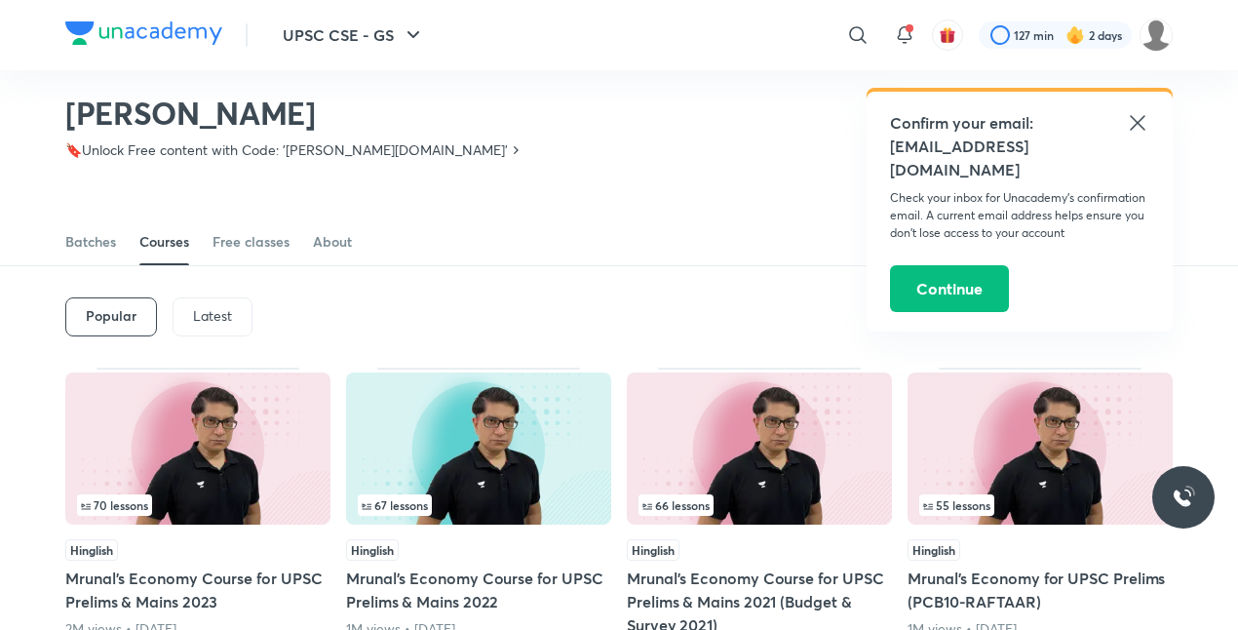
click at [211, 308] on p "Latest" at bounding box center [212, 316] width 39 height 16
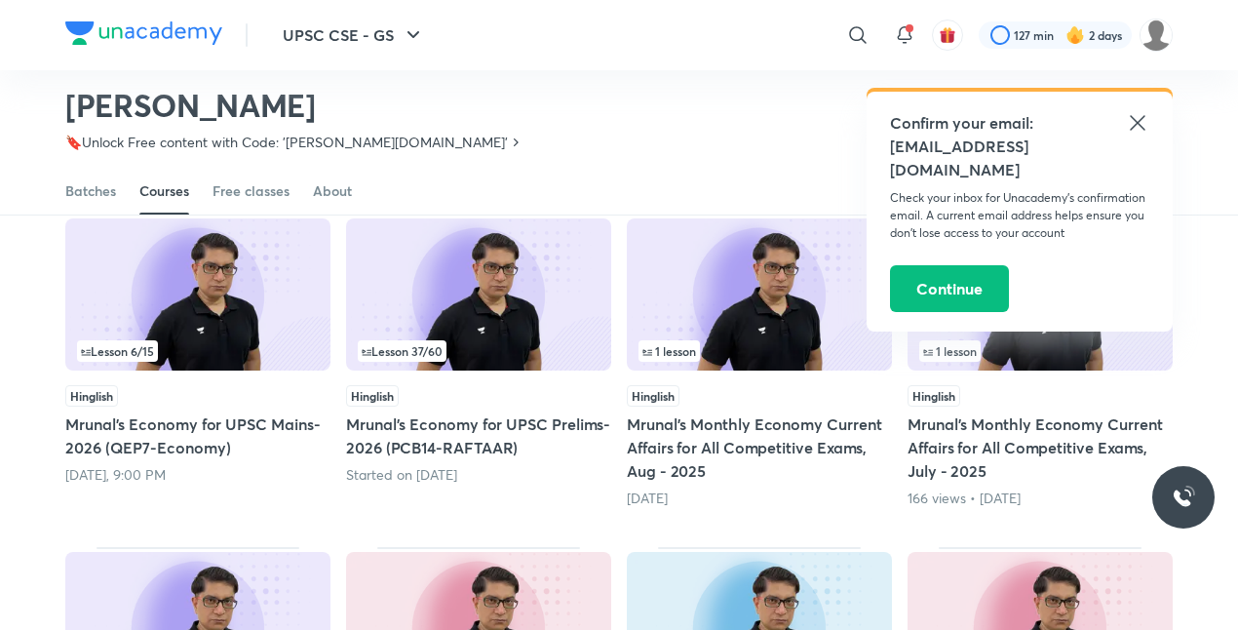
scroll to position [173, 0]
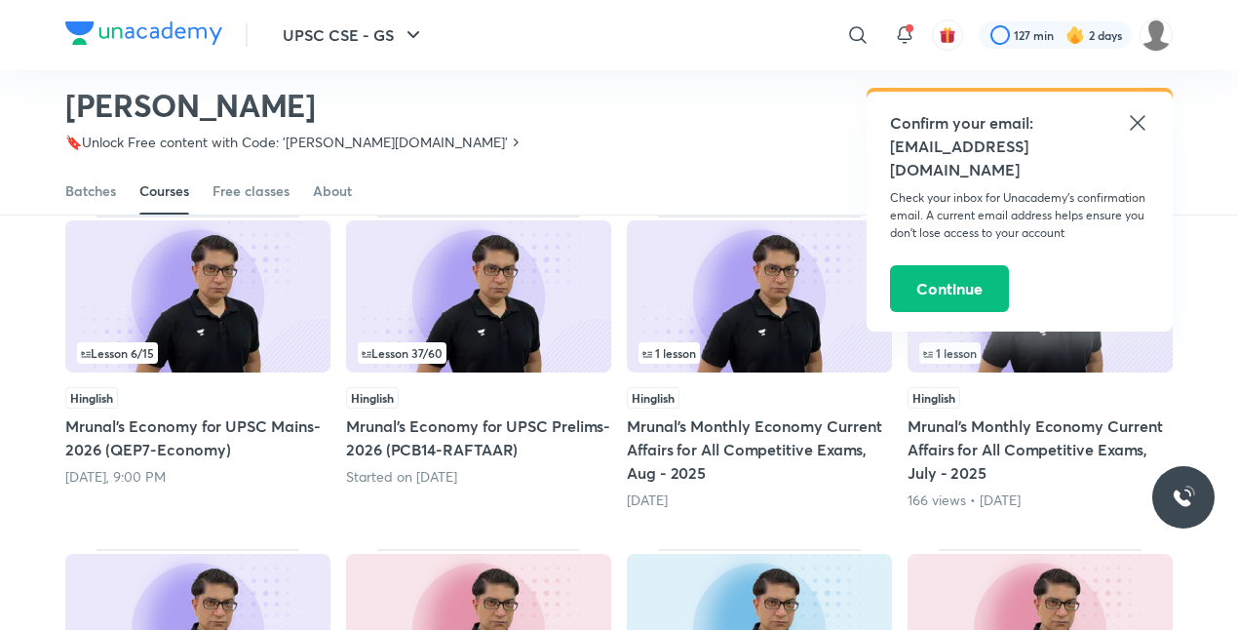
click at [1138, 124] on icon at bounding box center [1137, 122] width 15 height 15
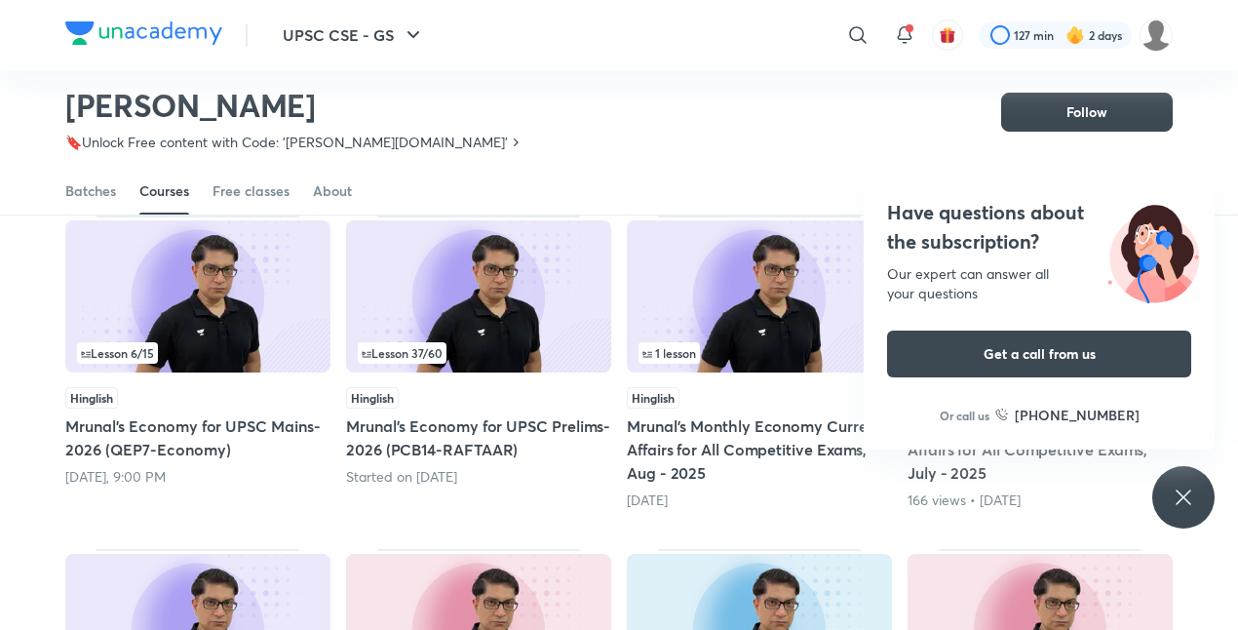
click at [1195, 481] on div "Have questions about the subscription? Our expert can answer all your questions…" at bounding box center [1183, 497] width 62 height 62
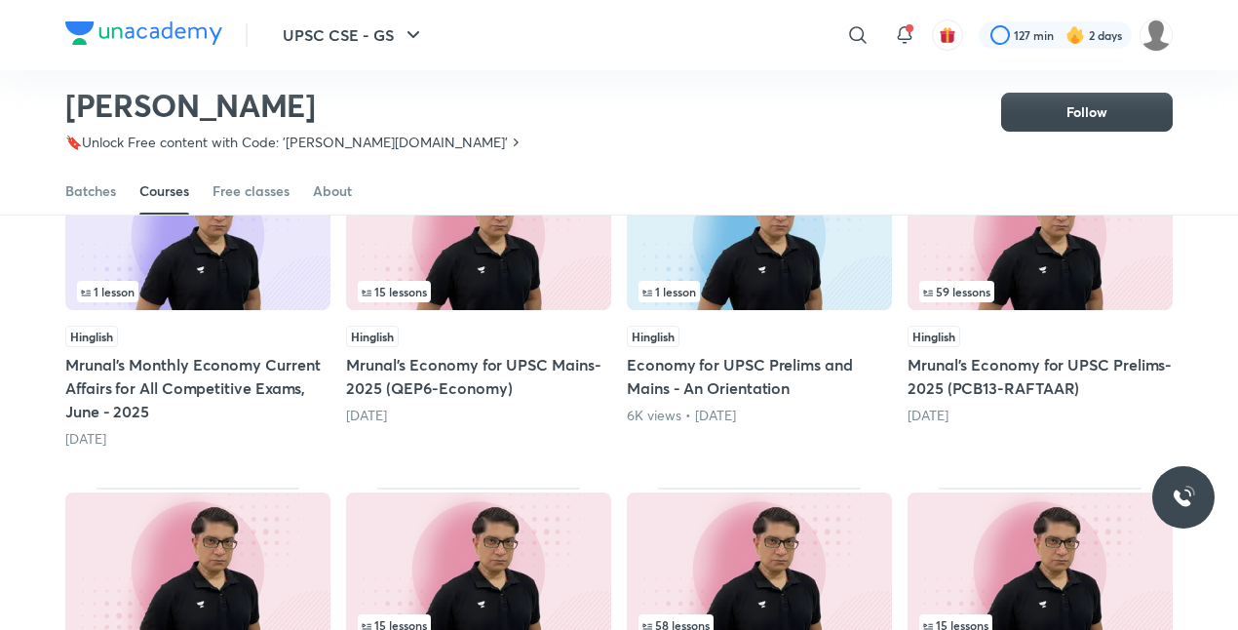
scroll to position [823, 0]
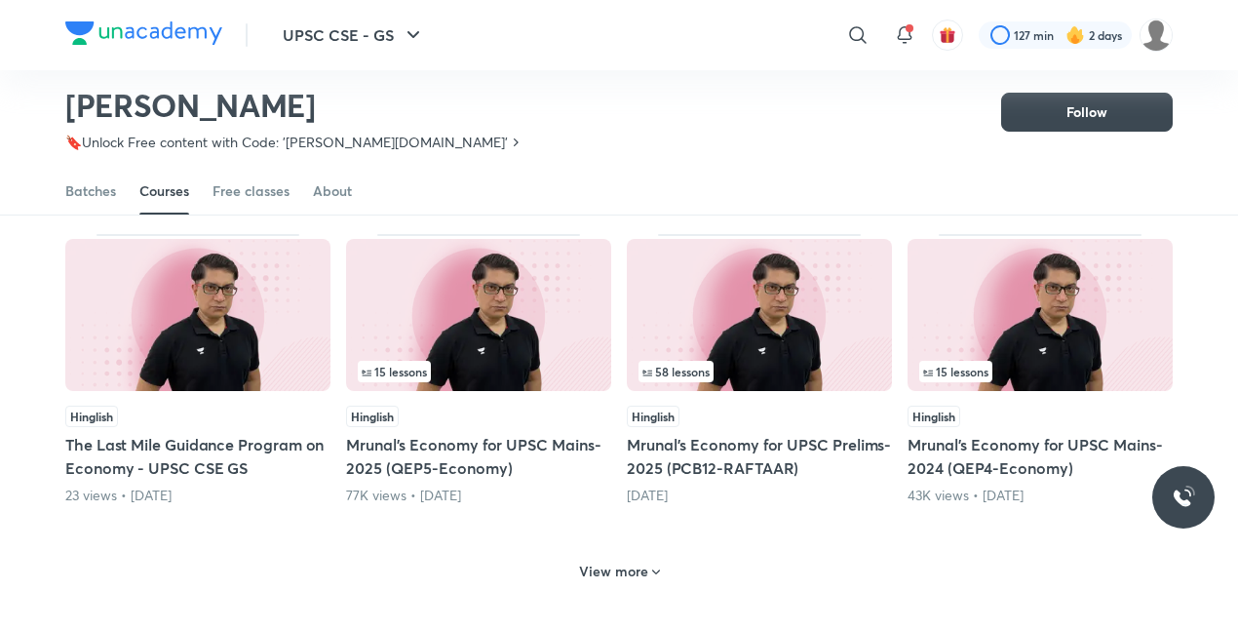
click at [641, 570] on h6 "View more" at bounding box center [613, 570] width 69 height 19
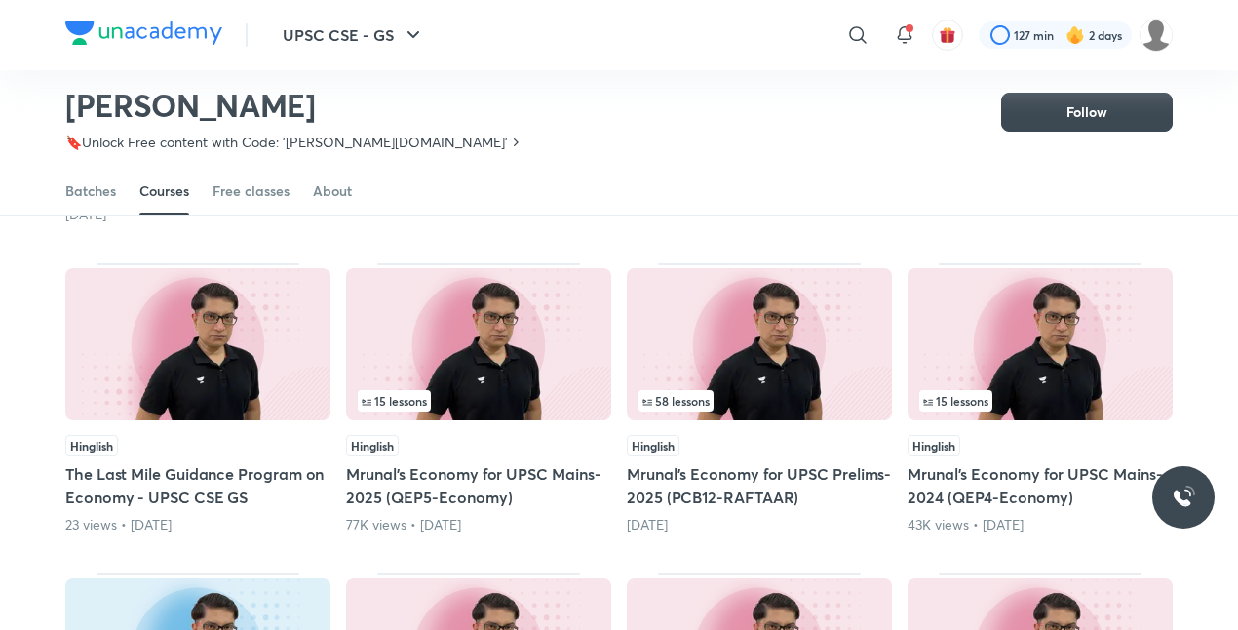
scroll to position [797, 0]
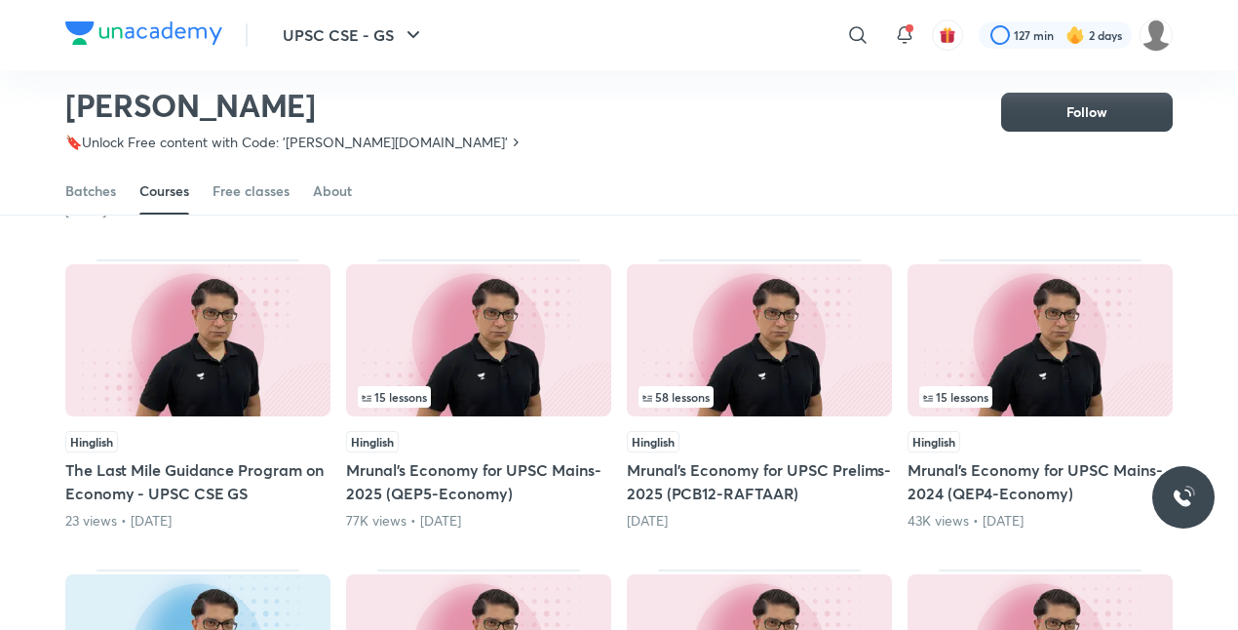
click at [752, 365] on img at bounding box center [759, 340] width 265 height 152
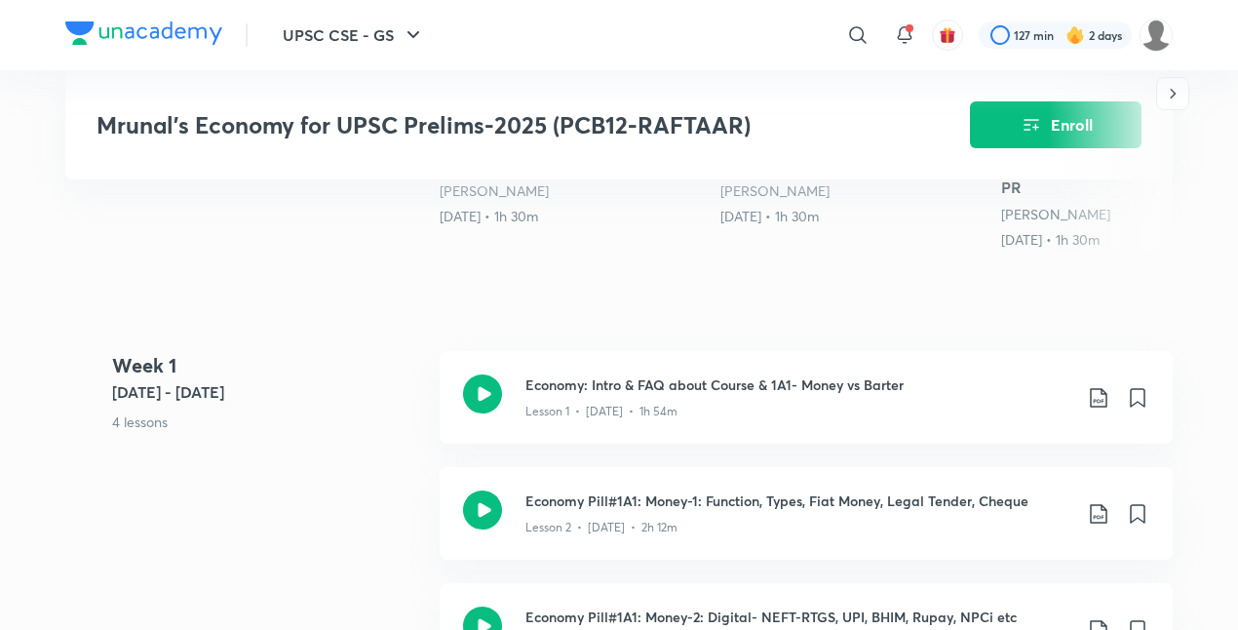
scroll to position [739, 0]
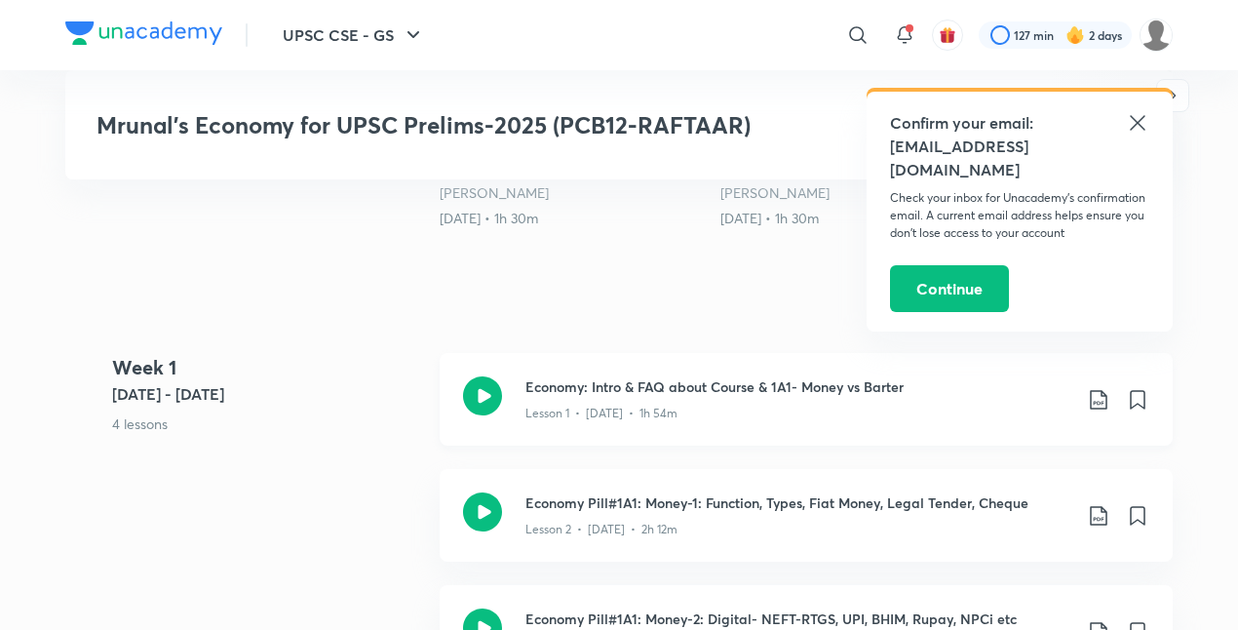
click at [1099, 388] on icon at bounding box center [1098, 399] width 23 height 23
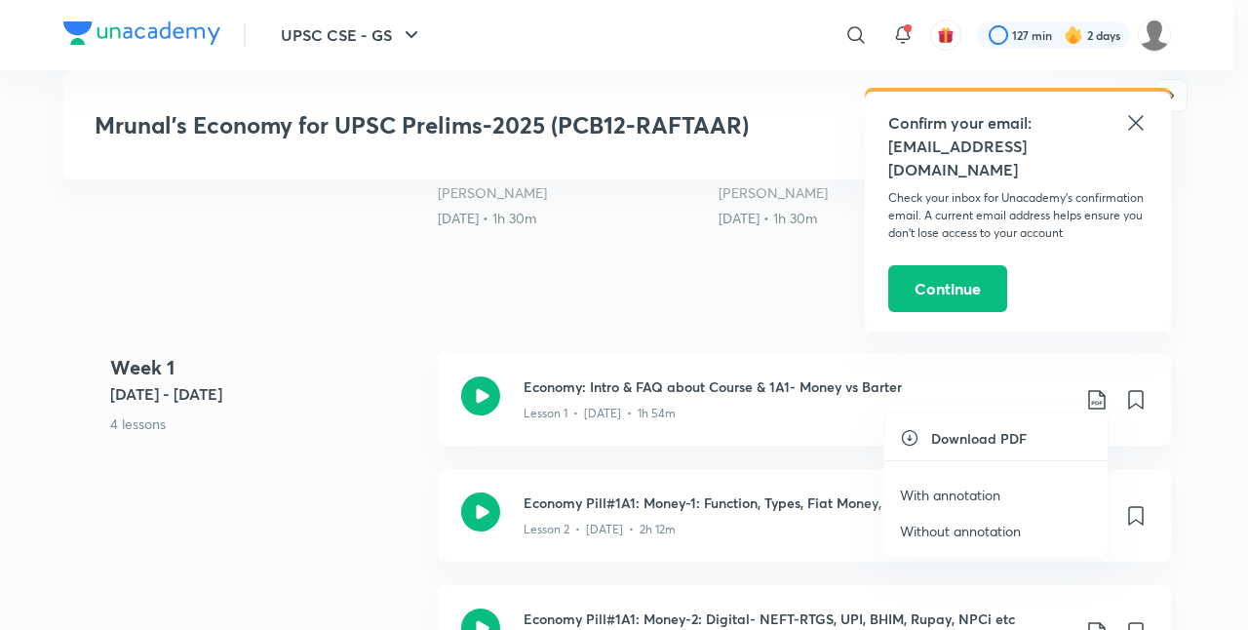
click at [1134, 128] on div at bounding box center [624, 315] width 1248 height 630
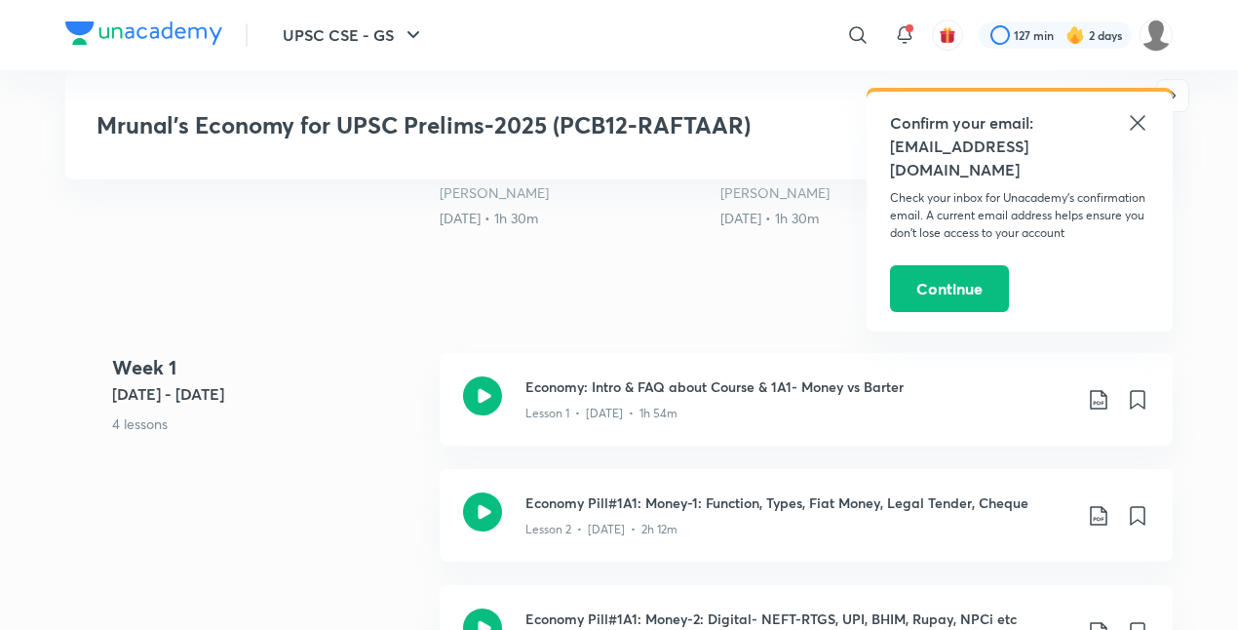
click at [1136, 122] on icon at bounding box center [1137, 122] width 15 height 15
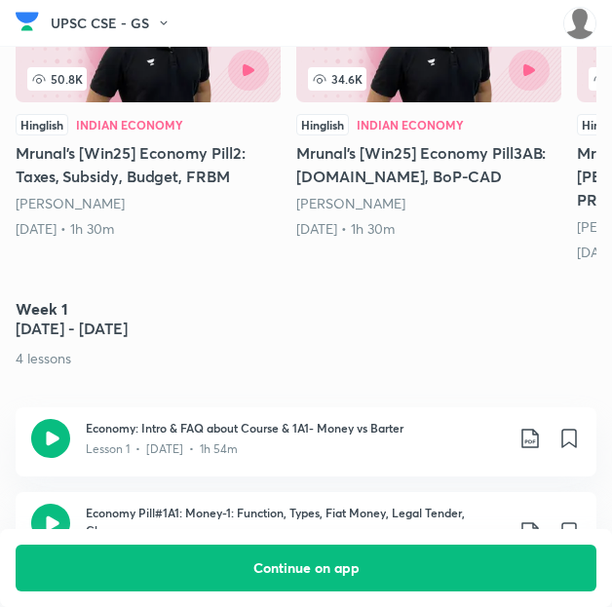
scroll to position [960, 1]
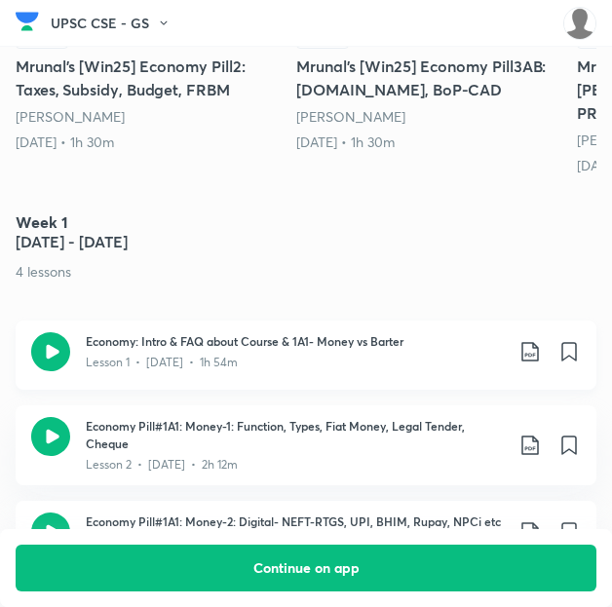
click at [538, 340] on icon at bounding box center [530, 351] width 23 height 23
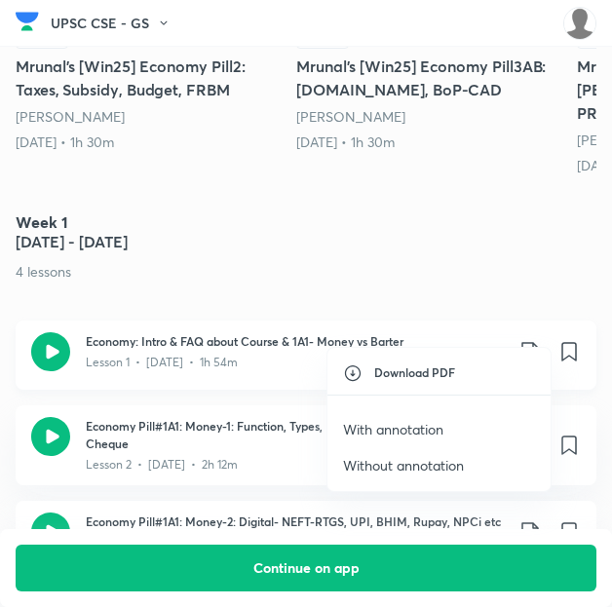
scroll to position [960, 0]
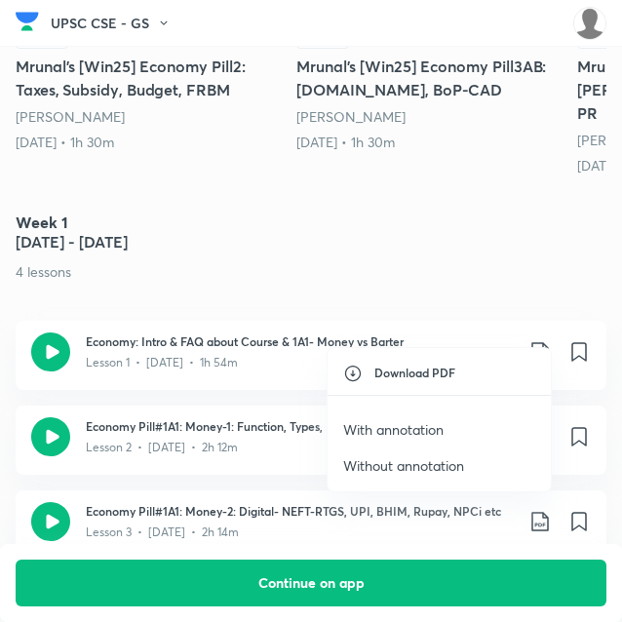
click at [396, 426] on p "With annotation" at bounding box center [393, 429] width 100 height 20
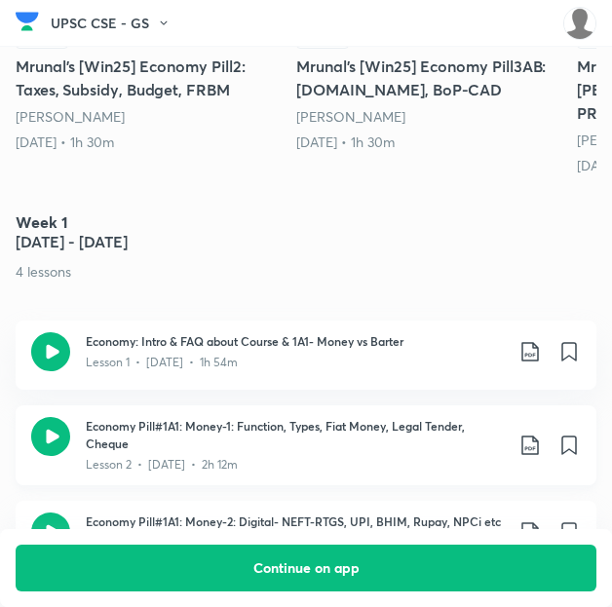
click at [542, 434] on icon at bounding box center [530, 445] width 23 height 23
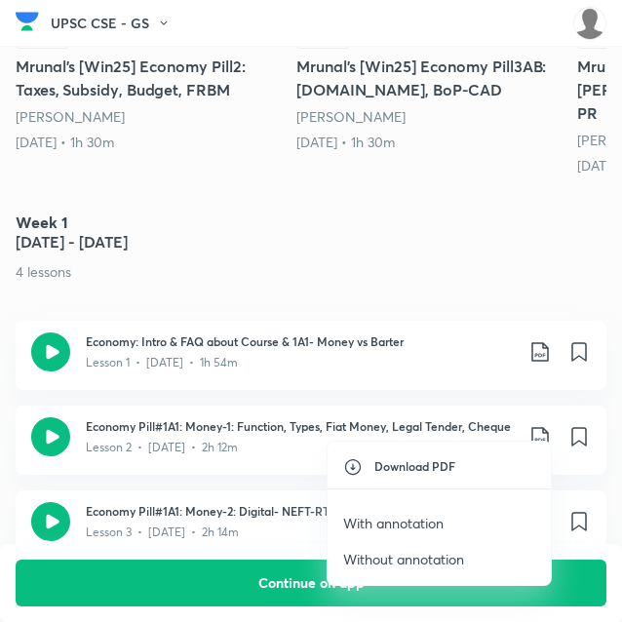
click at [414, 525] on p "With annotation" at bounding box center [393, 523] width 100 height 20
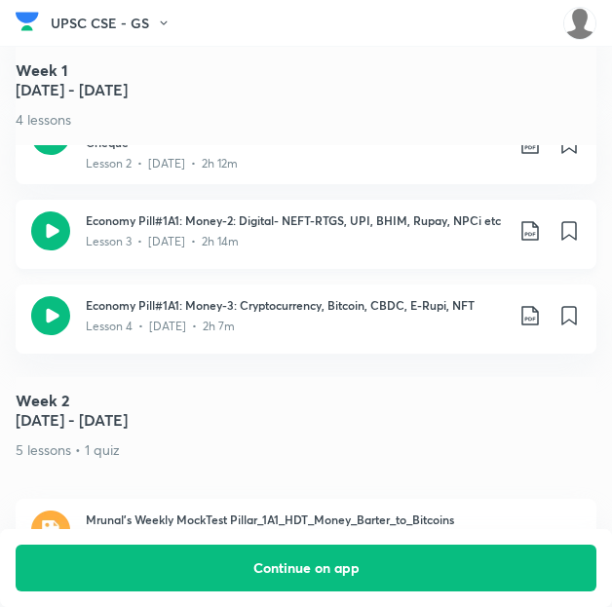
scroll to position [1264, 0]
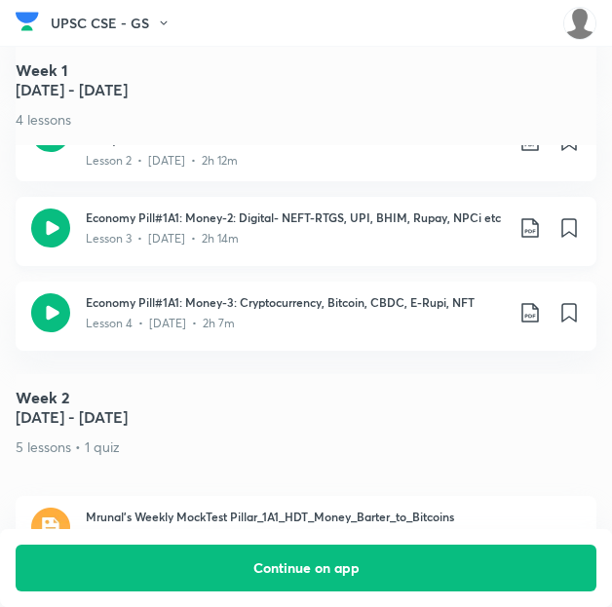
click at [538, 218] on icon at bounding box center [529, 227] width 17 height 19
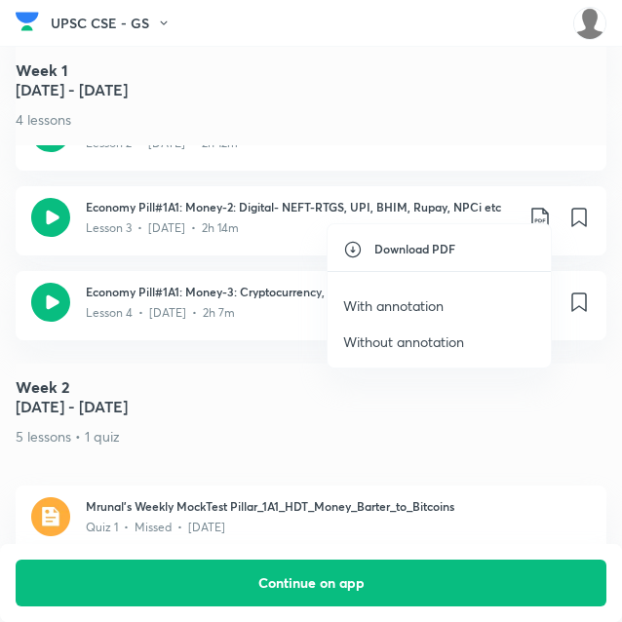
click at [423, 303] on p "With annotation" at bounding box center [393, 305] width 100 height 20
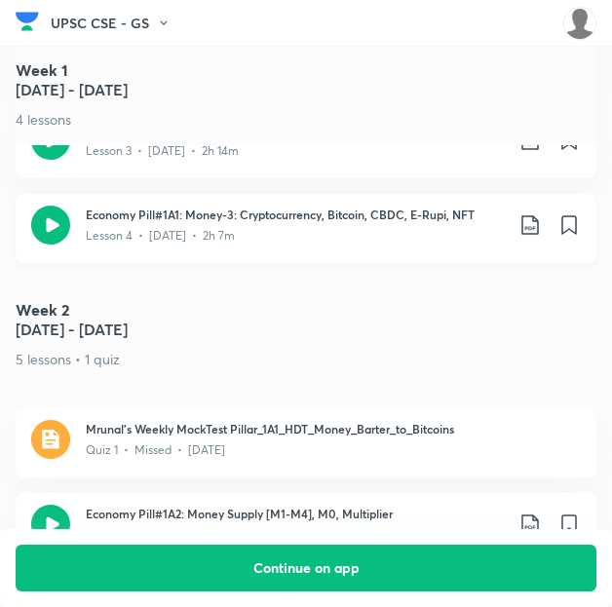
scroll to position [1356, 0]
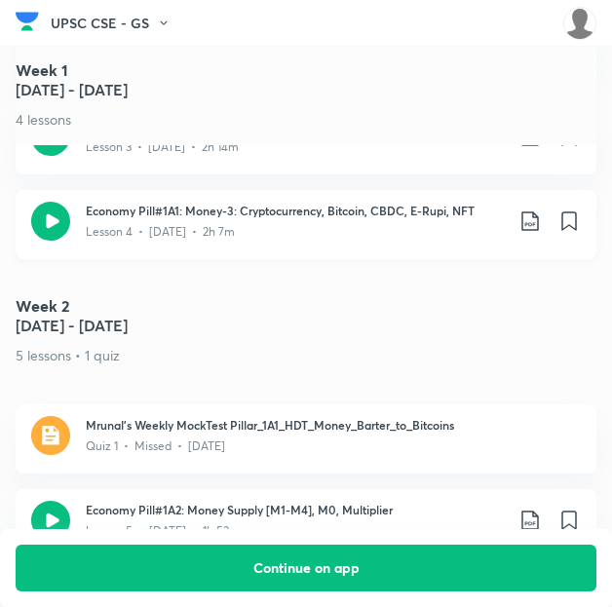
click at [540, 210] on icon at bounding box center [530, 221] width 23 height 23
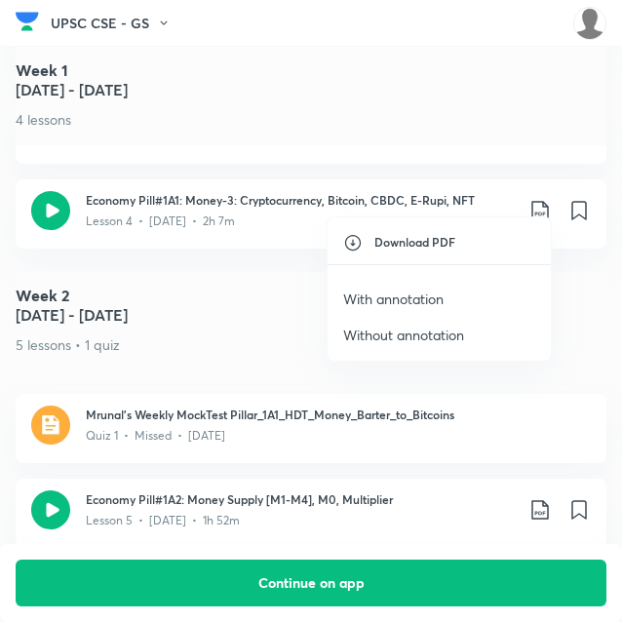
click at [406, 297] on p "With annotation" at bounding box center [393, 298] width 100 height 20
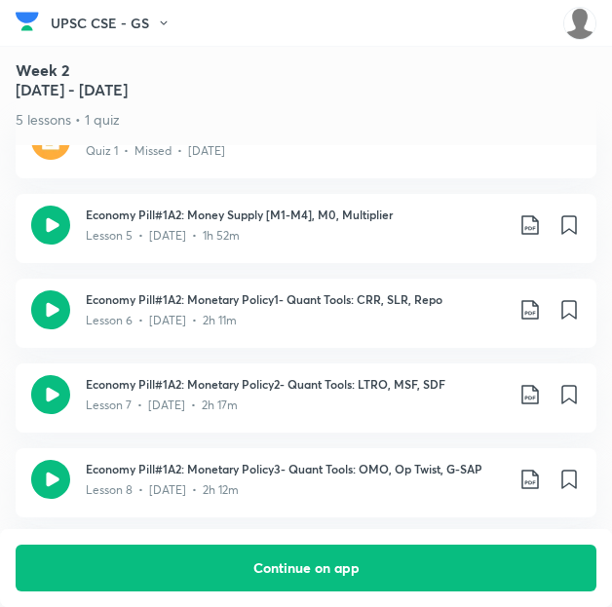
scroll to position [1652, 3]
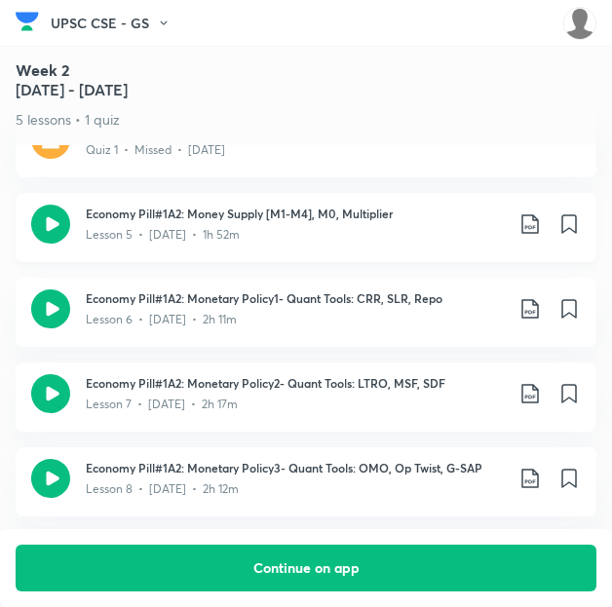
click at [536, 212] on icon at bounding box center [530, 223] width 23 height 23
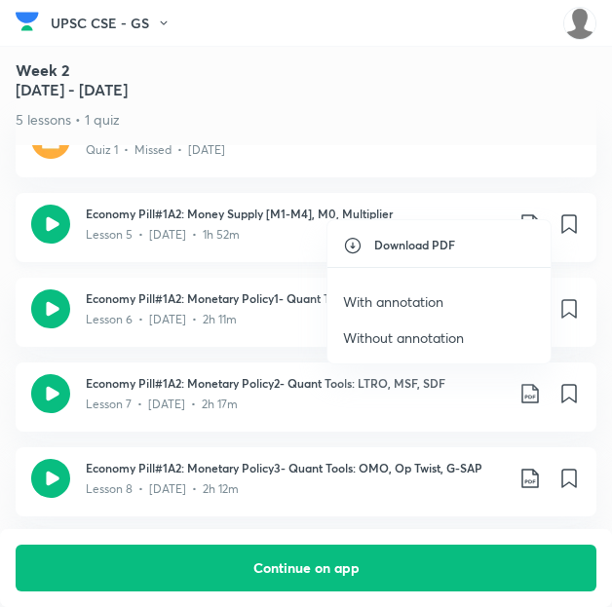
scroll to position [1652, 0]
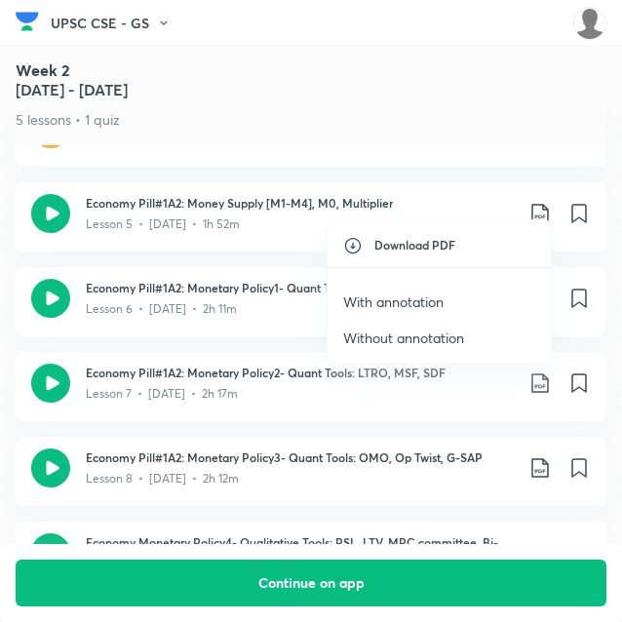
click at [422, 293] on p "With annotation" at bounding box center [393, 301] width 100 height 20
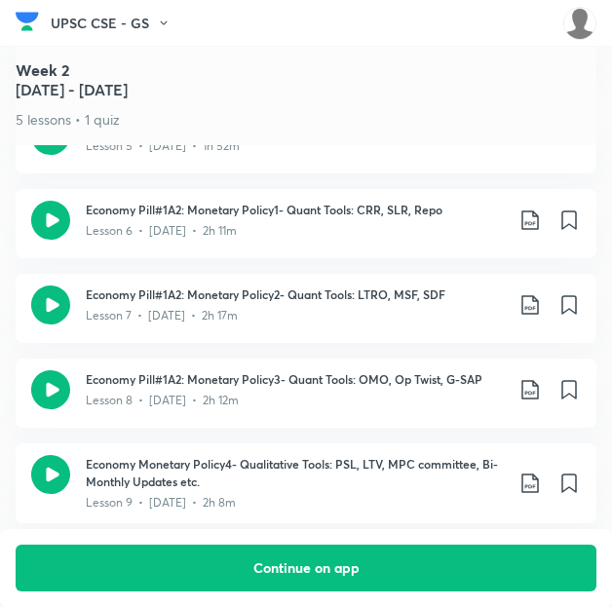
scroll to position [1742, 0]
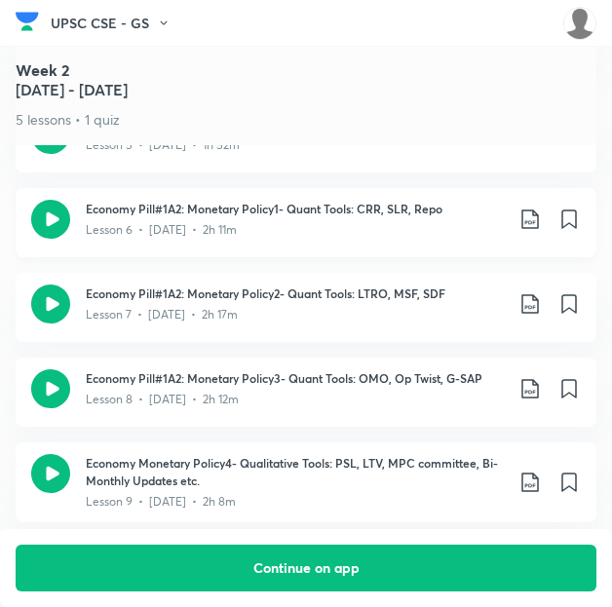
click at [538, 210] on icon at bounding box center [529, 219] width 17 height 19
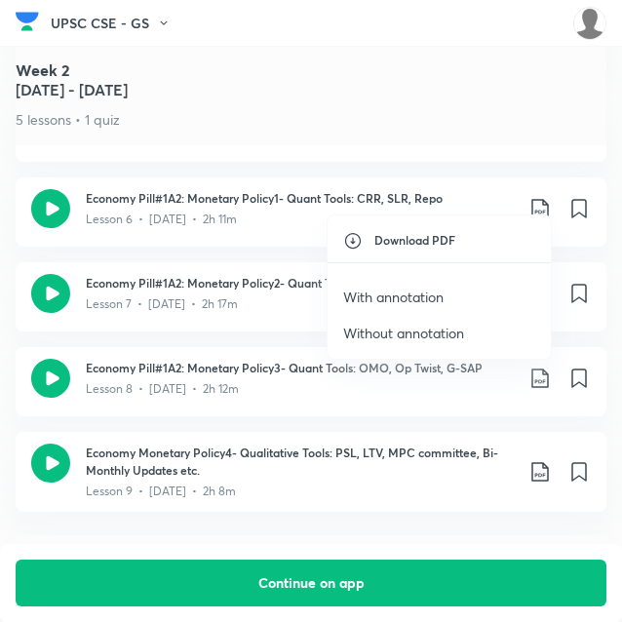
click at [411, 292] on p "With annotation" at bounding box center [393, 297] width 100 height 20
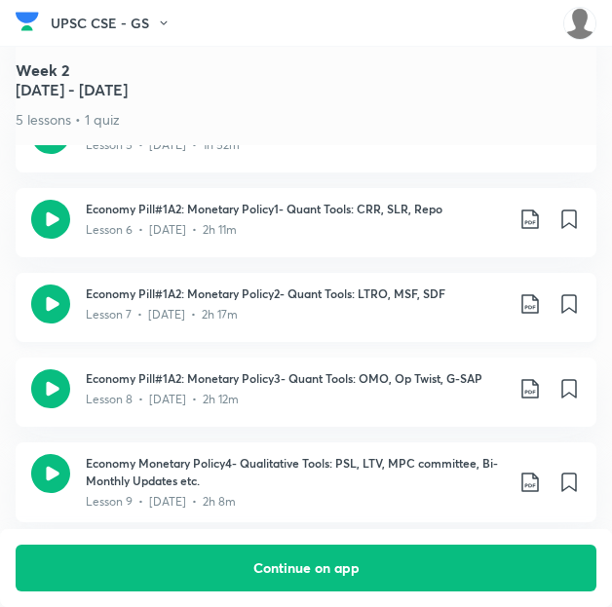
click at [540, 292] on icon at bounding box center [530, 303] width 23 height 23
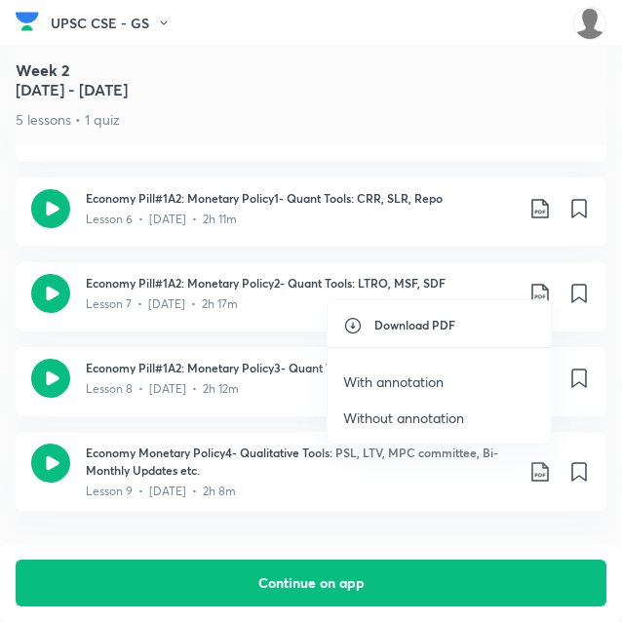
click at [382, 381] on p "With annotation" at bounding box center [393, 381] width 100 height 20
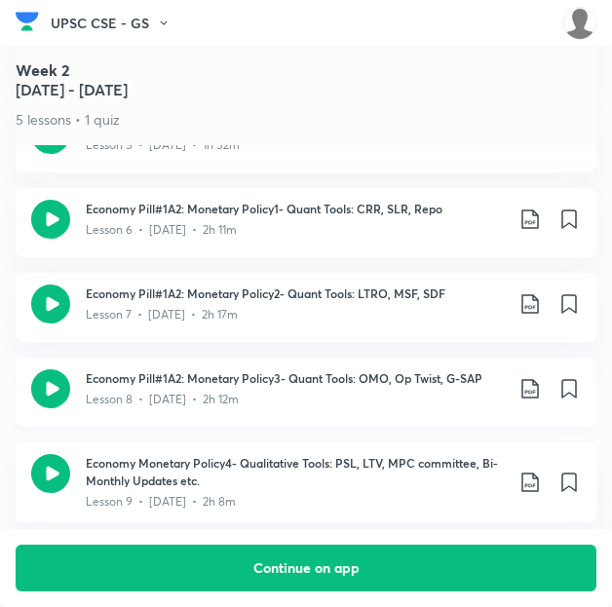
click at [540, 377] on icon at bounding box center [530, 388] width 23 height 23
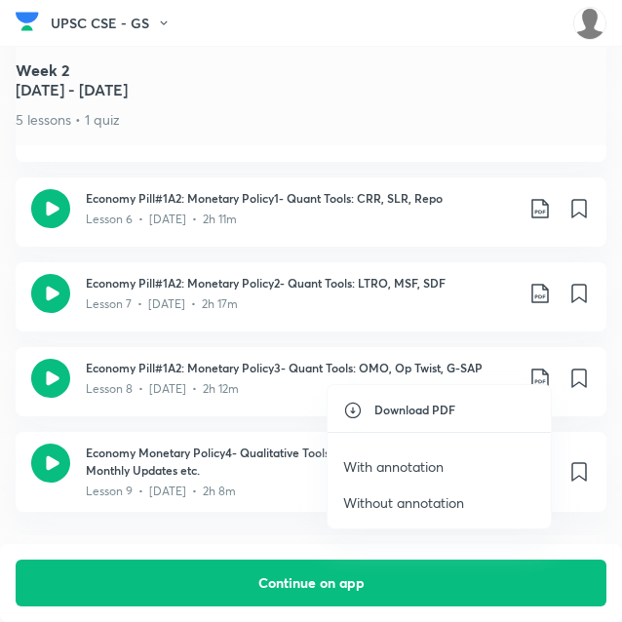
click at [417, 466] on p "With annotation" at bounding box center [393, 466] width 100 height 20
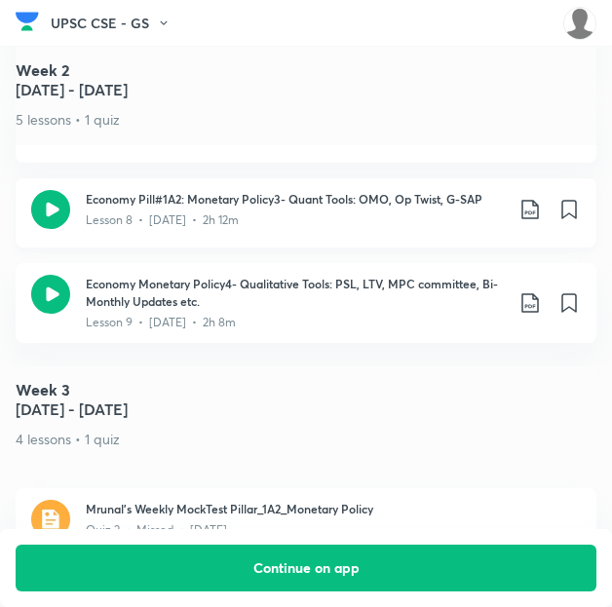
scroll to position [1919, 2]
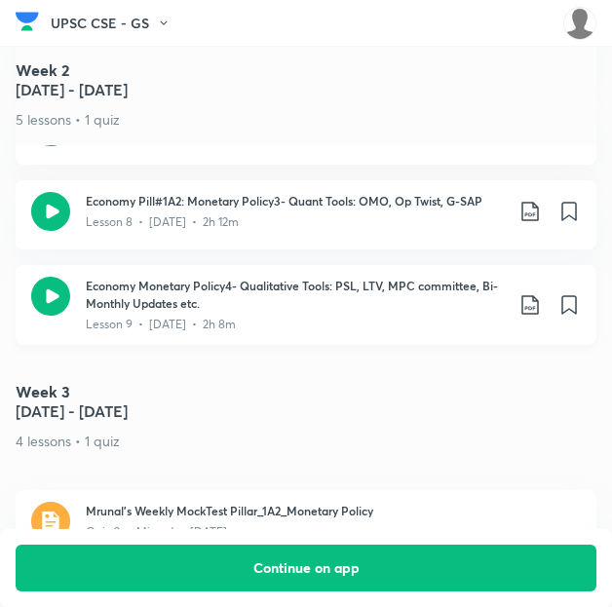
click at [538, 295] on icon at bounding box center [529, 304] width 17 height 19
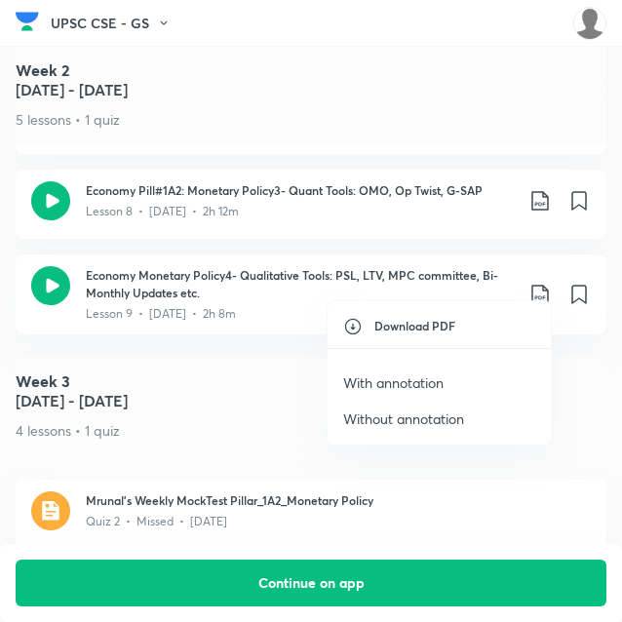
click at [409, 368] on li "With annotation" at bounding box center [438, 383] width 223 height 36
click at [402, 381] on p "With annotation" at bounding box center [393, 382] width 100 height 20
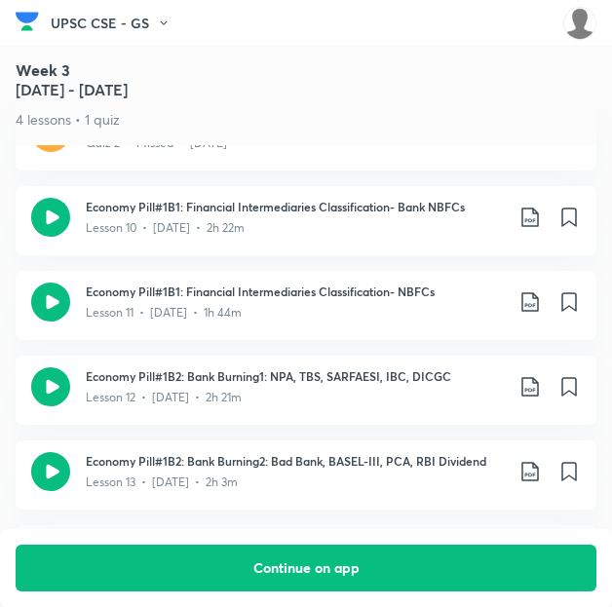
scroll to position [2307, 0]
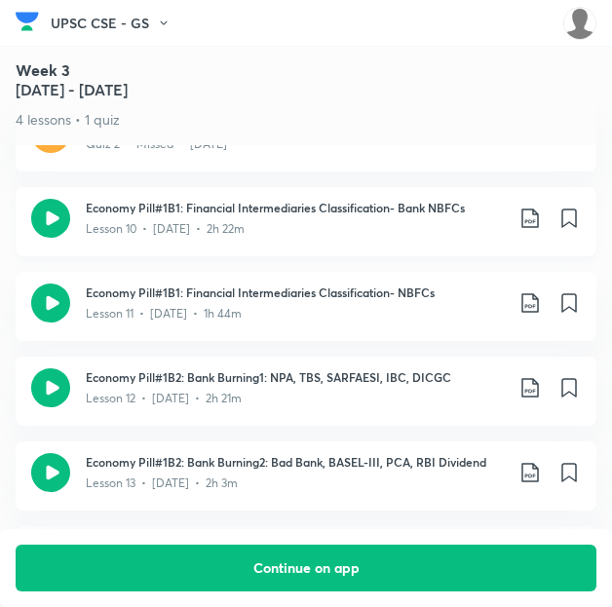
click at [535, 207] on icon at bounding box center [530, 218] width 23 height 23
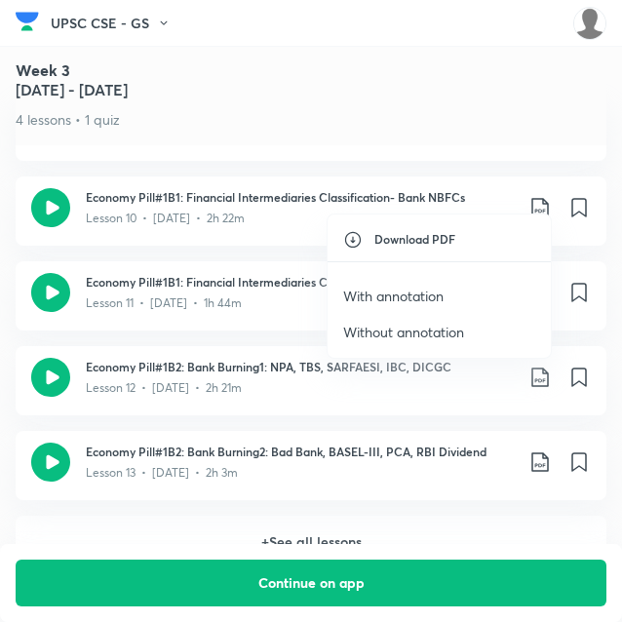
click at [417, 288] on p "With annotation" at bounding box center [393, 296] width 100 height 20
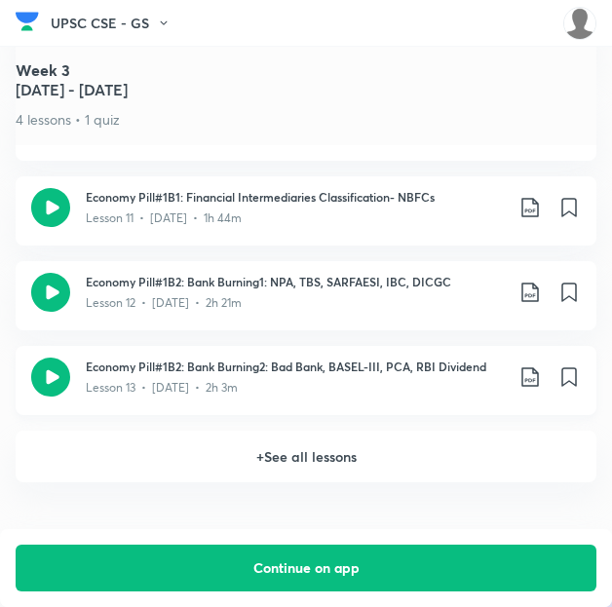
scroll to position [2403, 0]
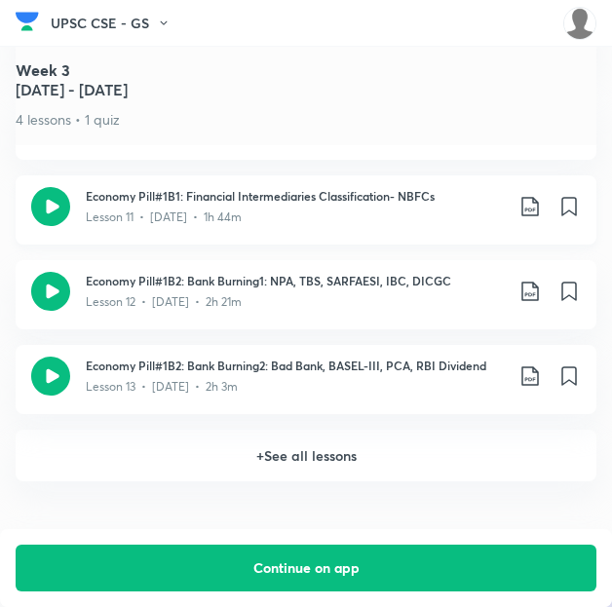
click at [541, 195] on icon at bounding box center [530, 206] width 23 height 23
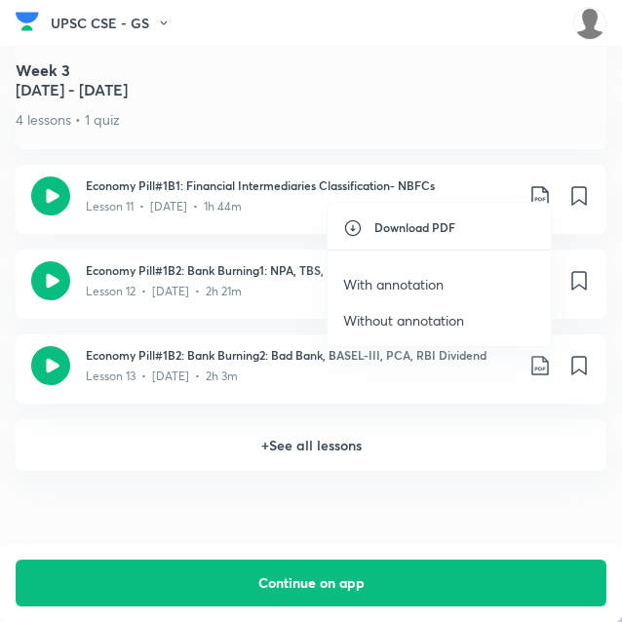
click at [413, 276] on p "With annotation" at bounding box center [393, 284] width 100 height 20
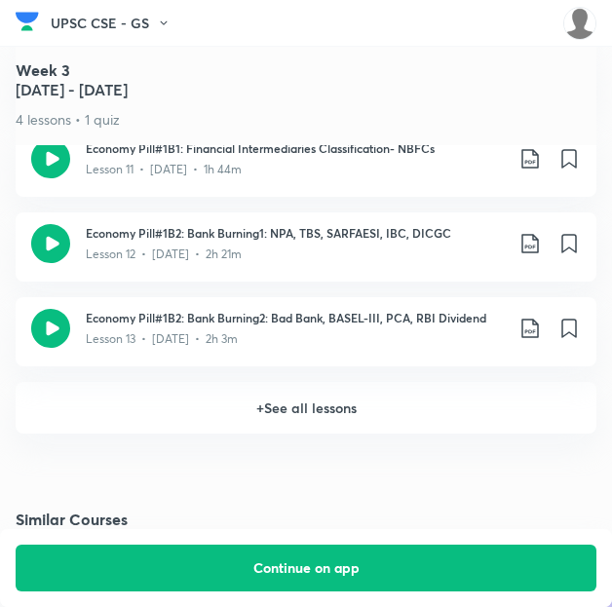
scroll to position [2458, 0]
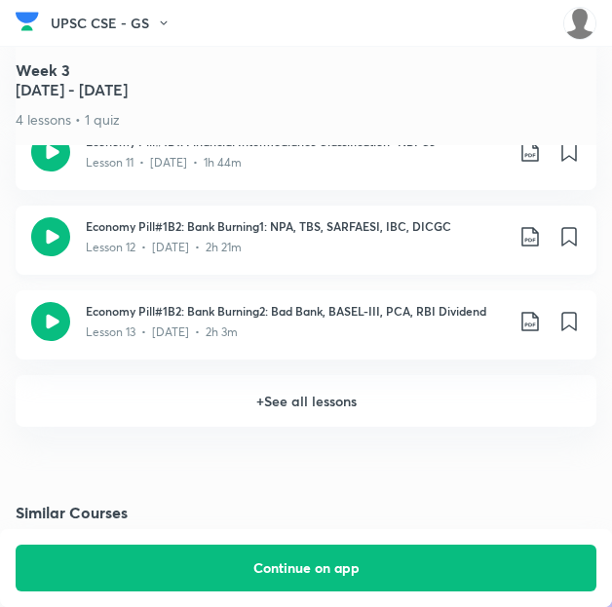
click at [540, 225] on icon at bounding box center [530, 236] width 23 height 23
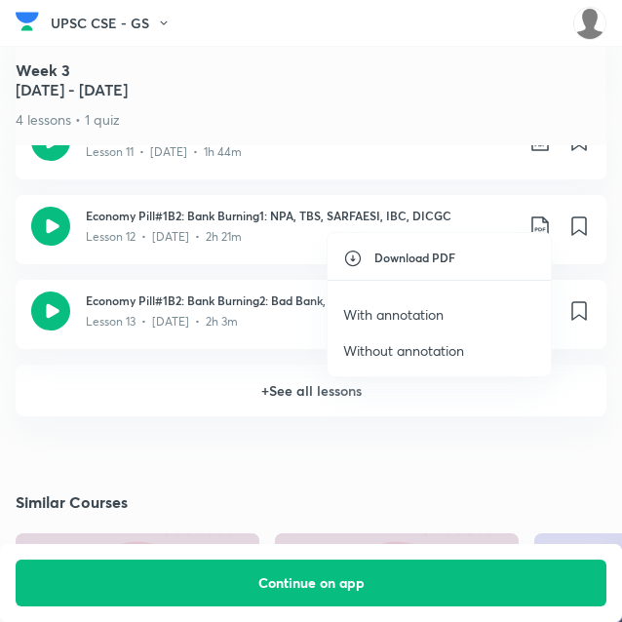
click at [415, 311] on p "With annotation" at bounding box center [393, 314] width 100 height 20
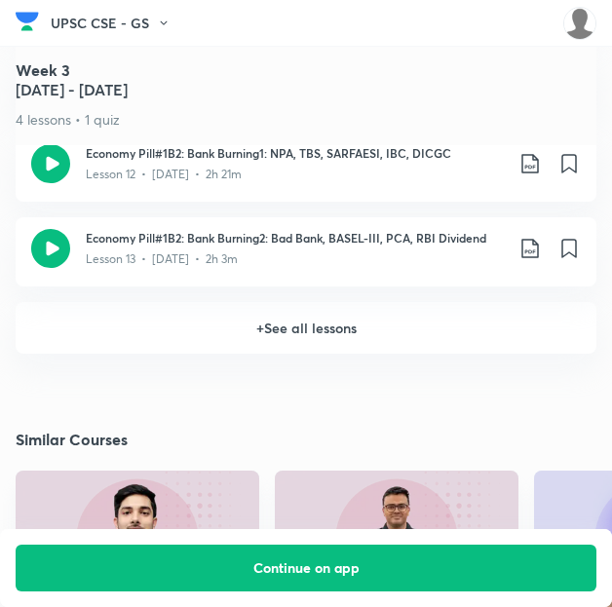
scroll to position [2537, 0]
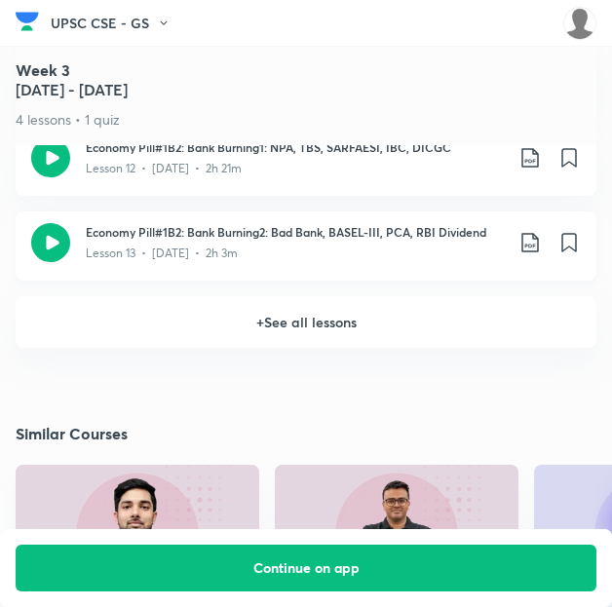
click at [540, 231] on icon at bounding box center [530, 242] width 23 height 23
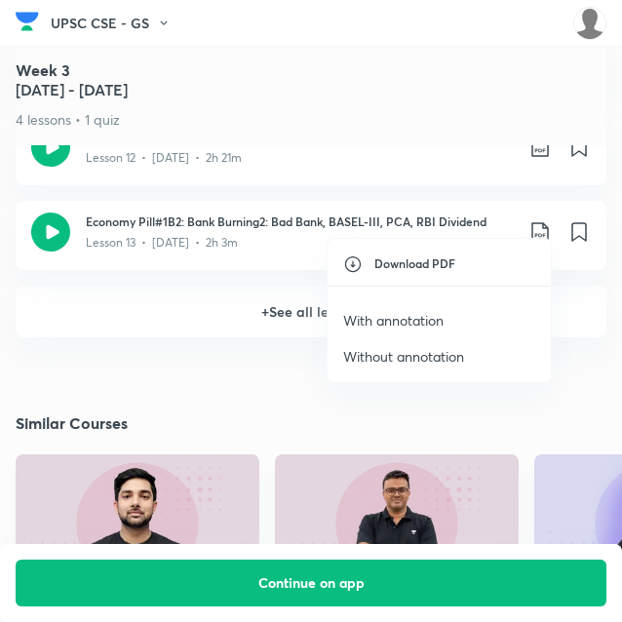
click at [413, 316] on p "With annotation" at bounding box center [393, 320] width 100 height 20
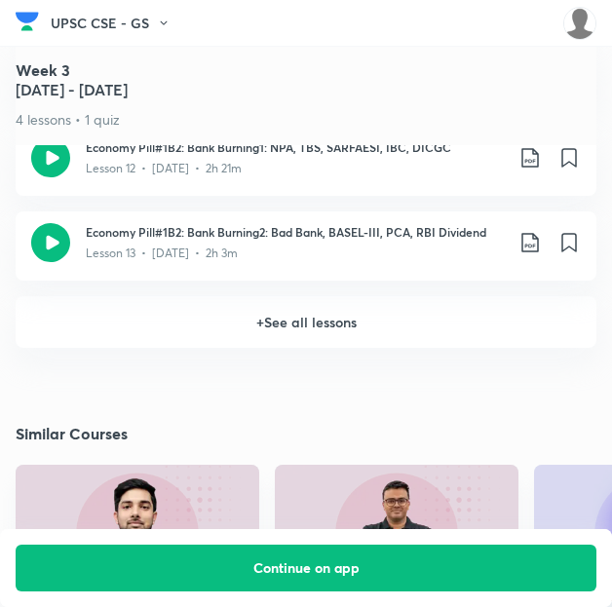
click at [272, 299] on h6 "+ See all lessons" at bounding box center [306, 322] width 581 height 52
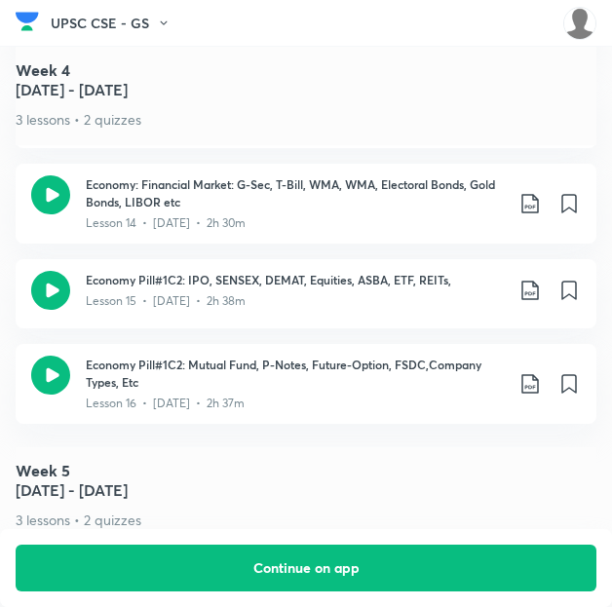
scroll to position [2960, 0]
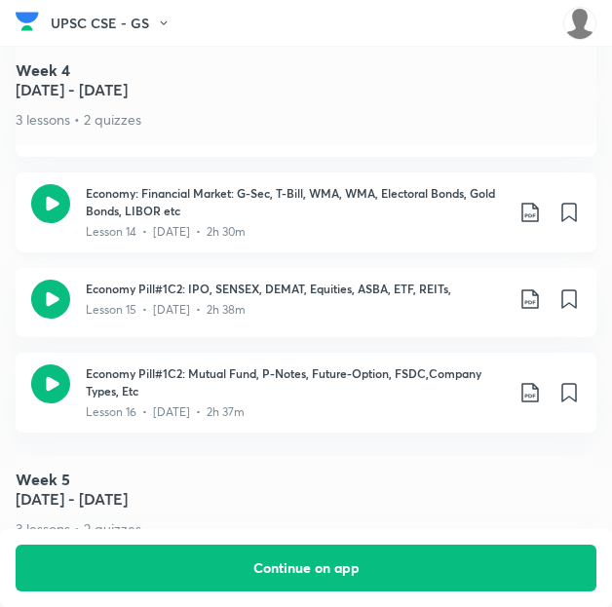
click at [542, 201] on icon at bounding box center [530, 212] width 23 height 23
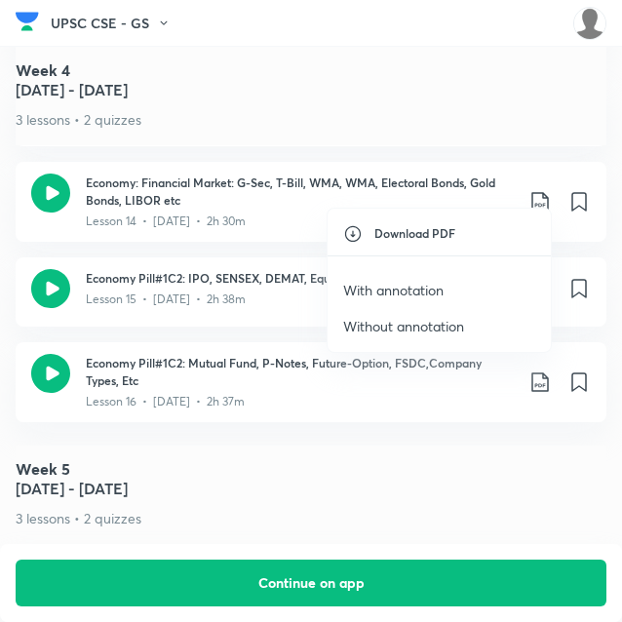
click at [419, 286] on p "With annotation" at bounding box center [393, 290] width 100 height 20
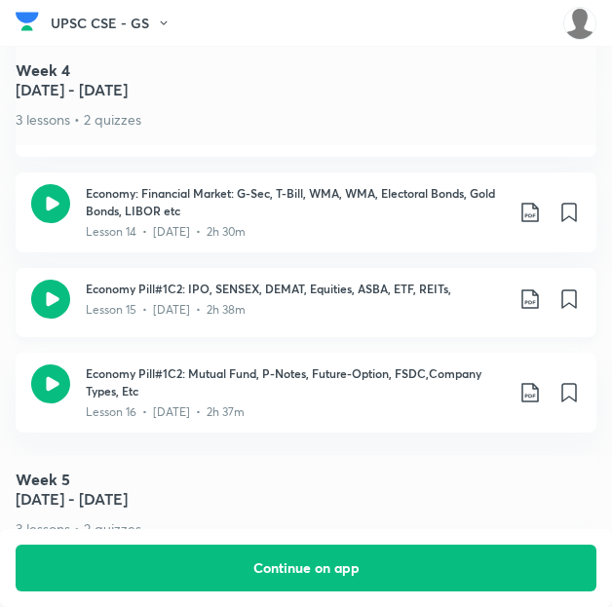
click at [540, 288] on icon at bounding box center [530, 299] width 23 height 23
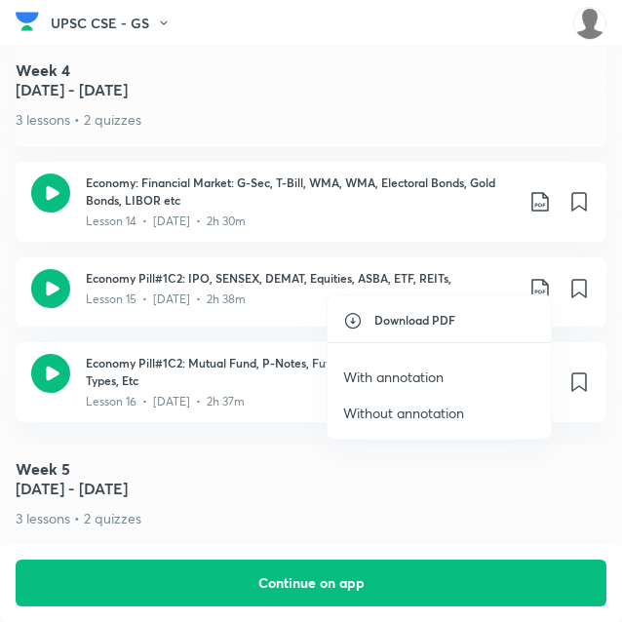
click at [403, 380] on p "With annotation" at bounding box center [393, 376] width 100 height 20
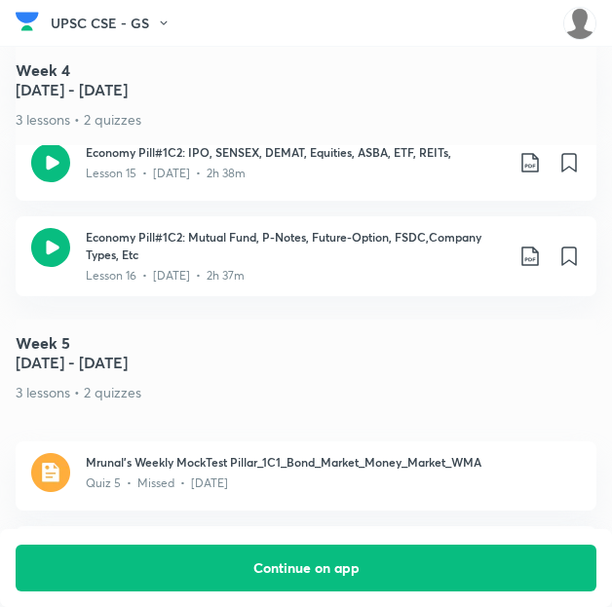
scroll to position [3097, 0]
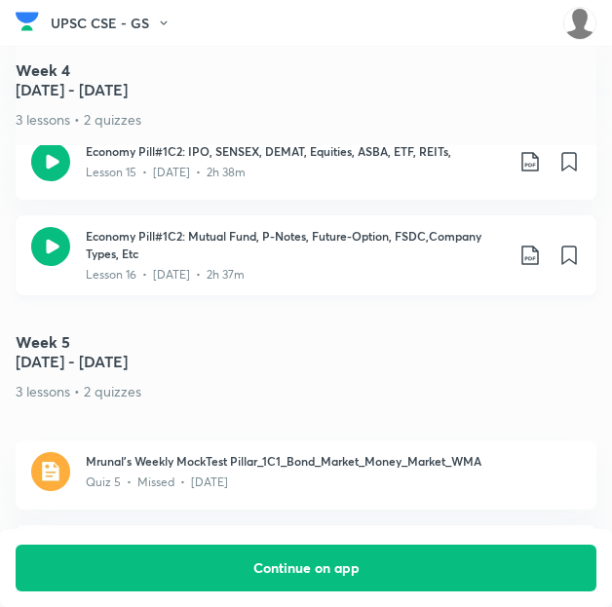
click at [538, 244] on icon at bounding box center [530, 255] width 23 height 23
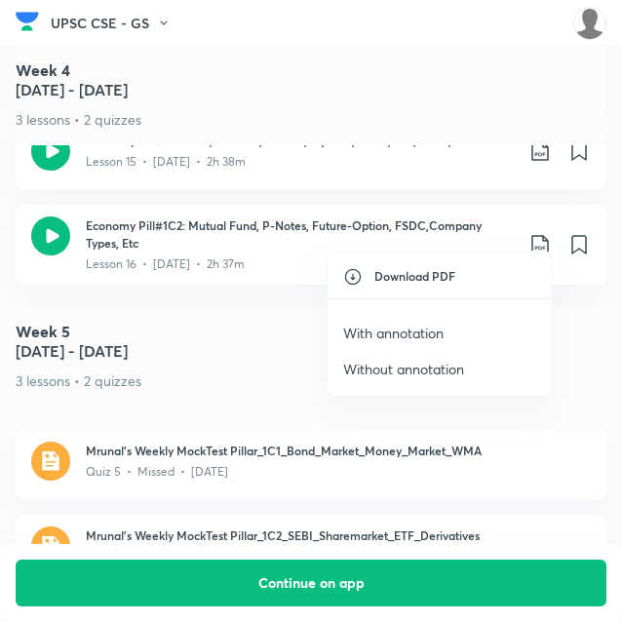
click at [412, 329] on p "With annotation" at bounding box center [393, 333] width 100 height 20
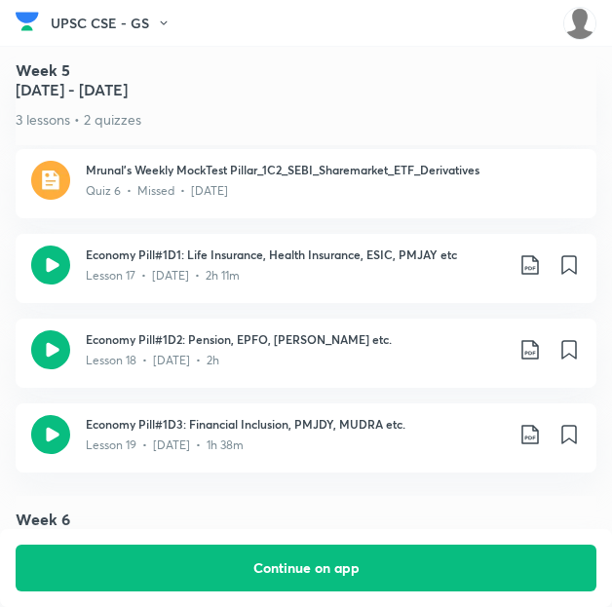
scroll to position [3475, 0]
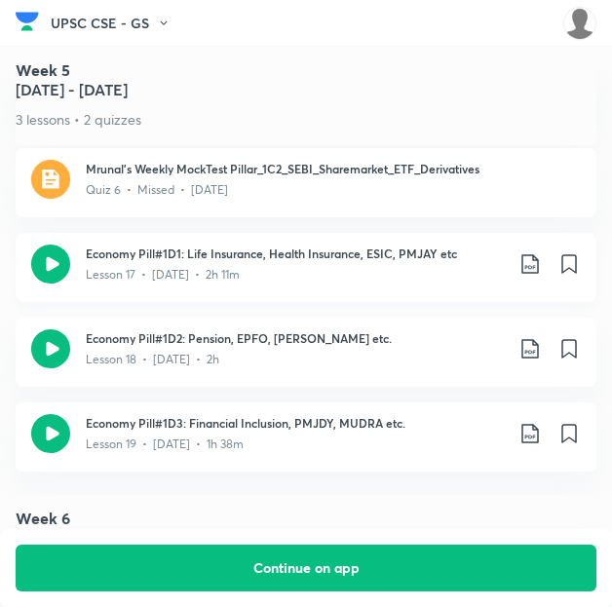
click at [536, 252] on icon at bounding box center [530, 263] width 23 height 23
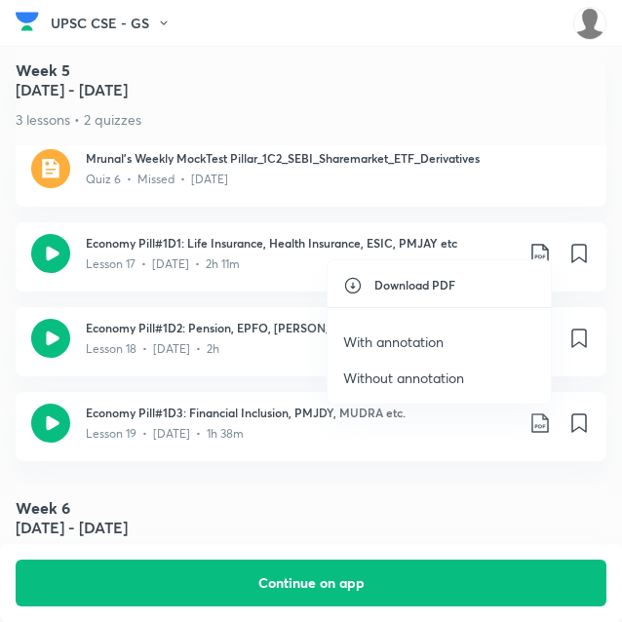
click at [421, 340] on p "With annotation" at bounding box center [393, 341] width 100 height 20
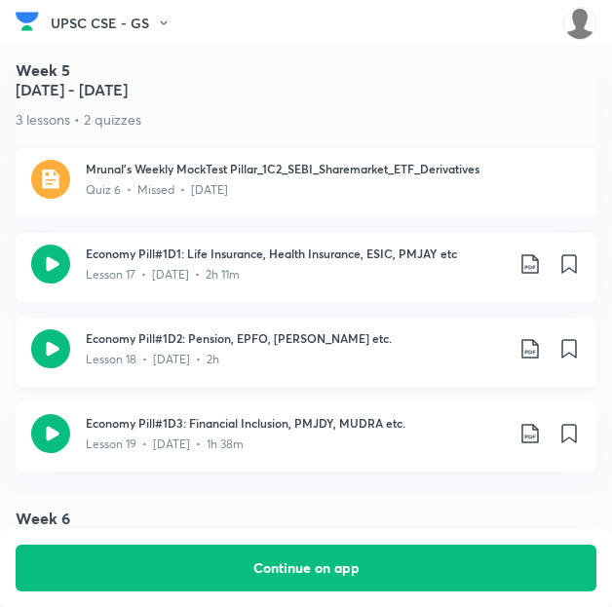
click at [540, 337] on icon at bounding box center [530, 348] width 23 height 23
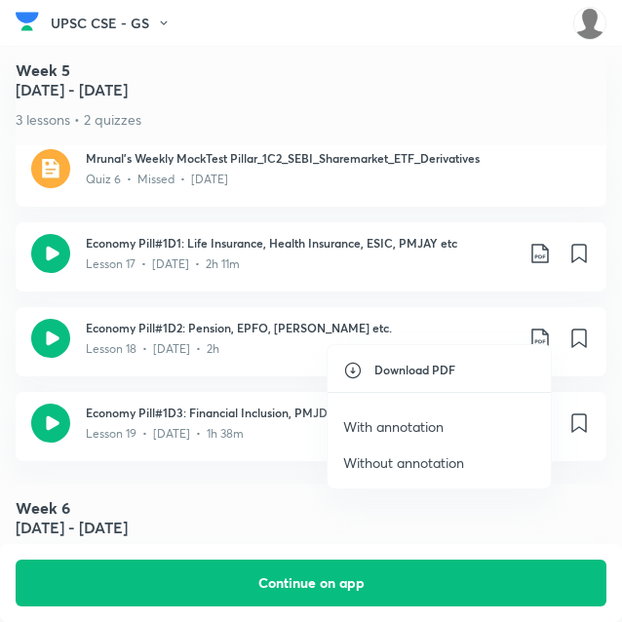
click at [413, 423] on p "With annotation" at bounding box center [393, 426] width 100 height 20
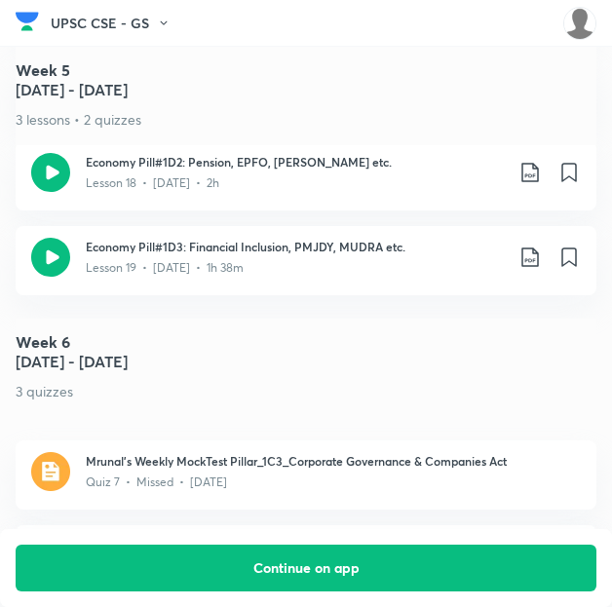
scroll to position [3648, 0]
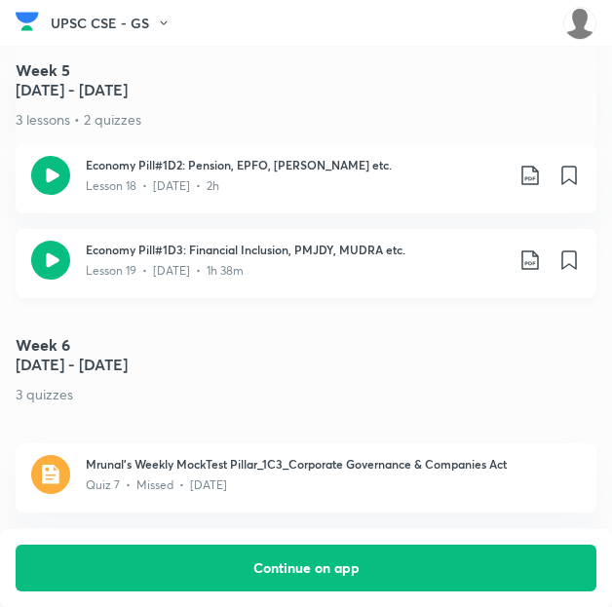
click at [535, 249] on icon at bounding box center [530, 260] width 23 height 23
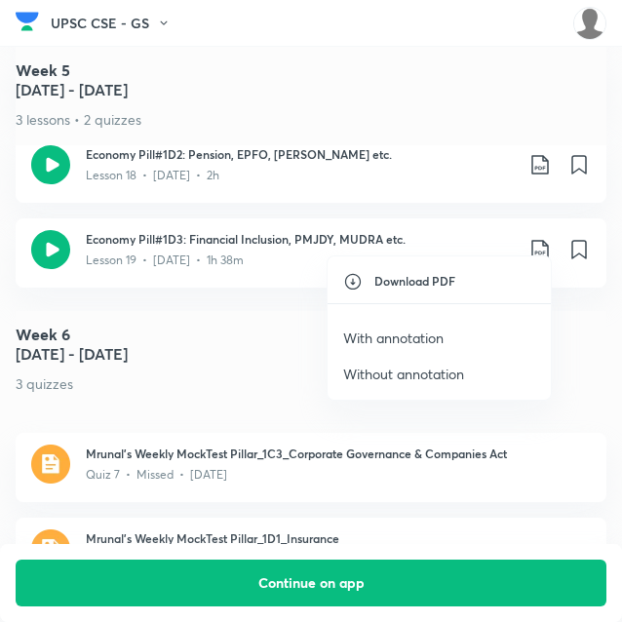
click at [411, 329] on p "With annotation" at bounding box center [393, 337] width 100 height 20
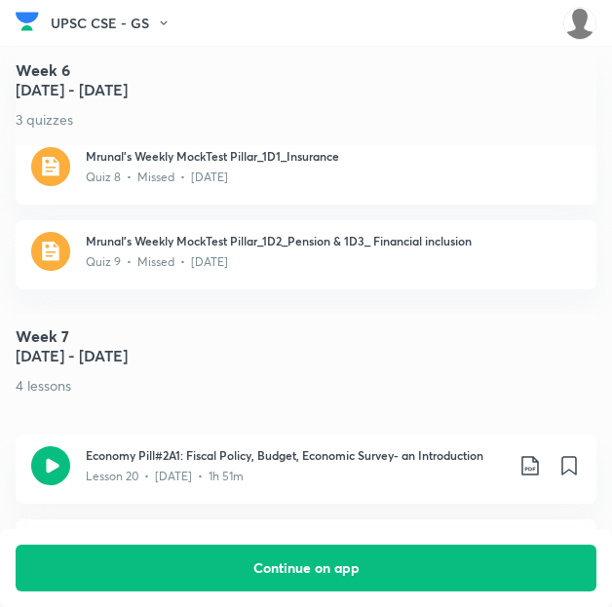
scroll to position [4049, 0]
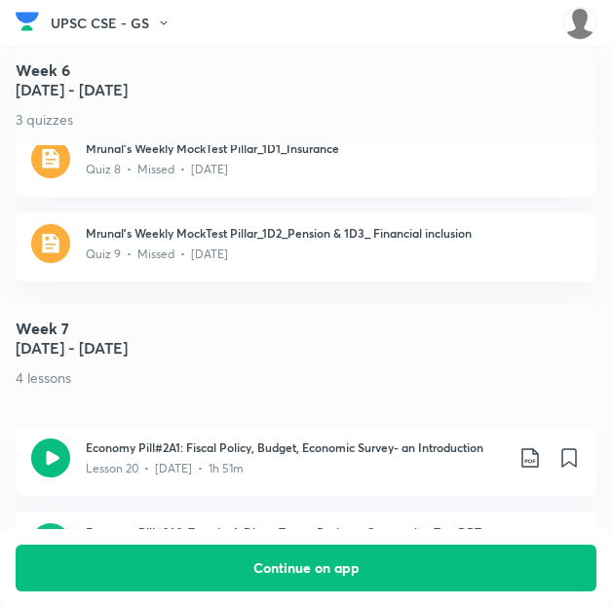
click at [238, 338] on 7 "Week [DATE] - [DATE] 4 lessons" at bounding box center [306, 354] width 581 height 98
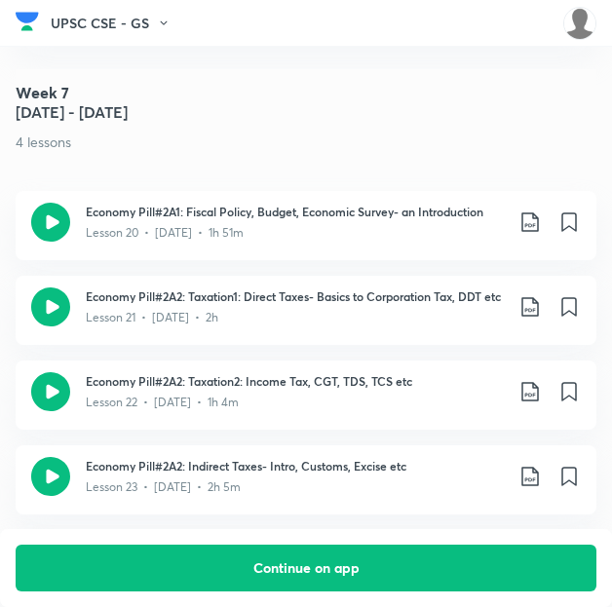
scroll to position [4283, 0]
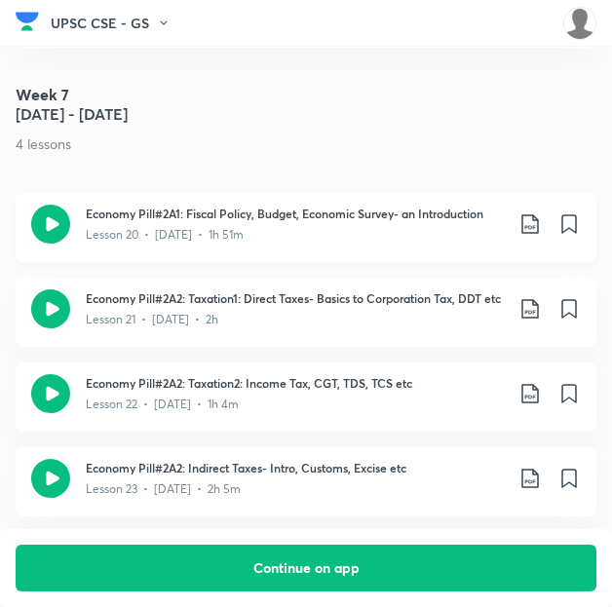
click at [541, 212] on icon at bounding box center [530, 223] width 23 height 23
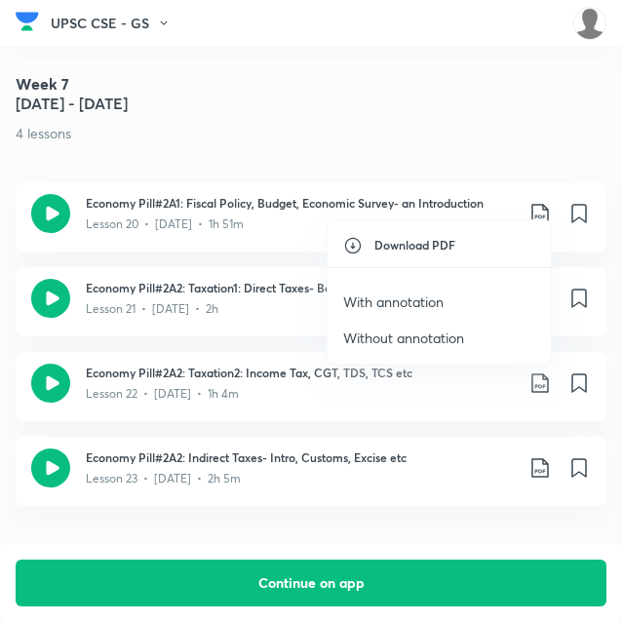
click at [419, 299] on p "With annotation" at bounding box center [393, 301] width 100 height 20
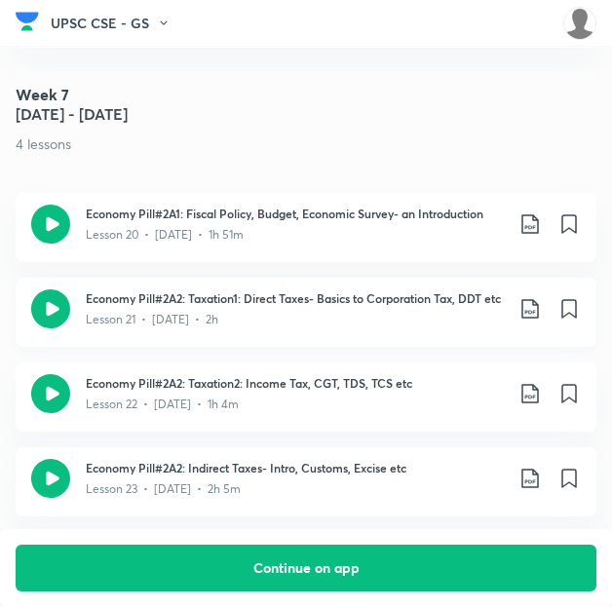
click at [542, 297] on icon at bounding box center [530, 308] width 23 height 23
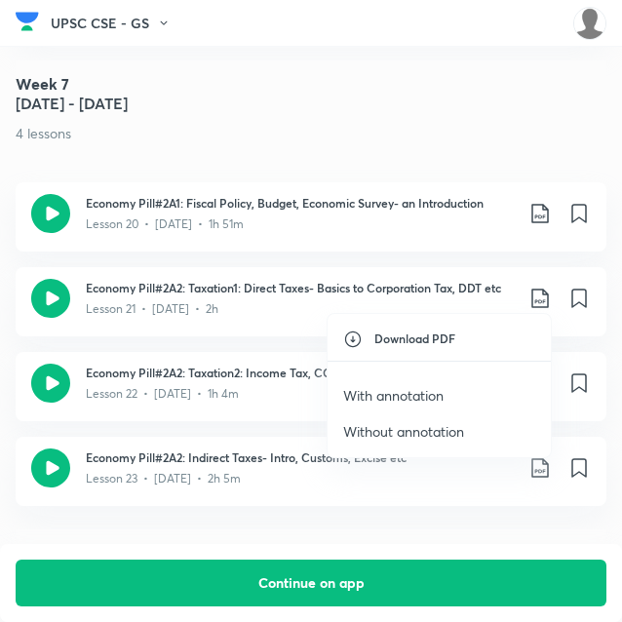
click at [423, 387] on p "With annotation" at bounding box center [393, 395] width 100 height 20
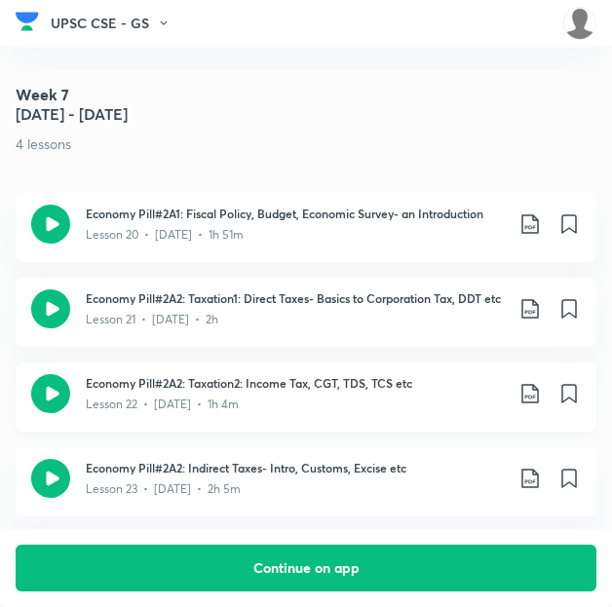
click at [533, 382] on icon at bounding box center [530, 393] width 23 height 23
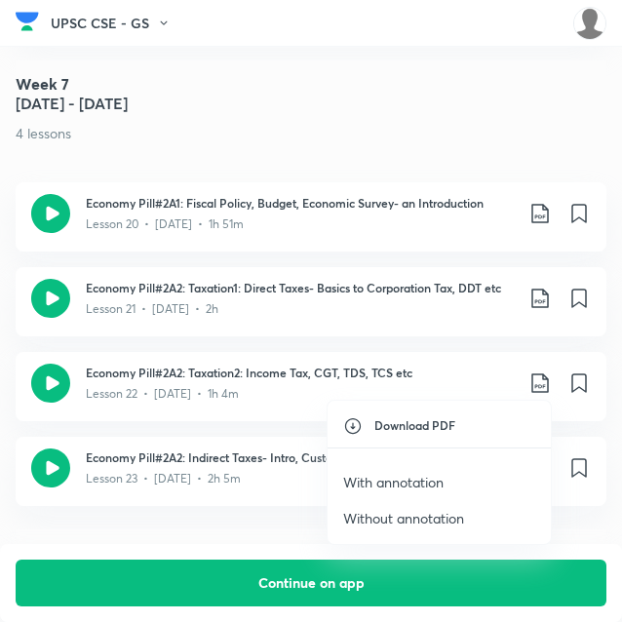
click at [394, 490] on p "With annotation" at bounding box center [393, 482] width 100 height 20
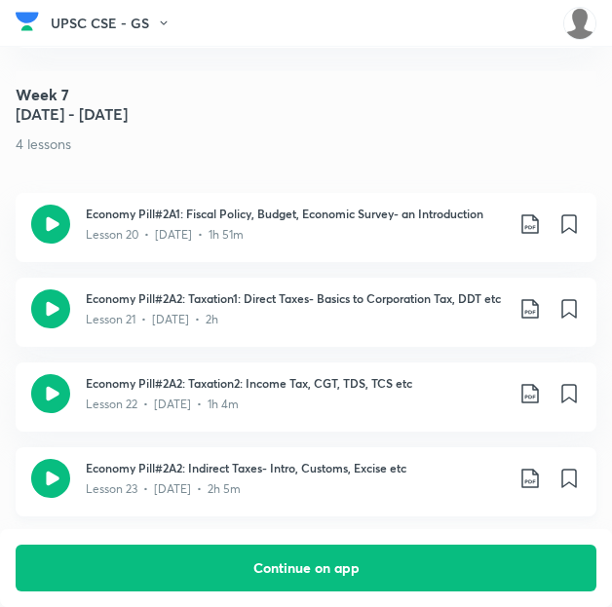
click at [538, 467] on icon at bounding box center [530, 478] width 23 height 23
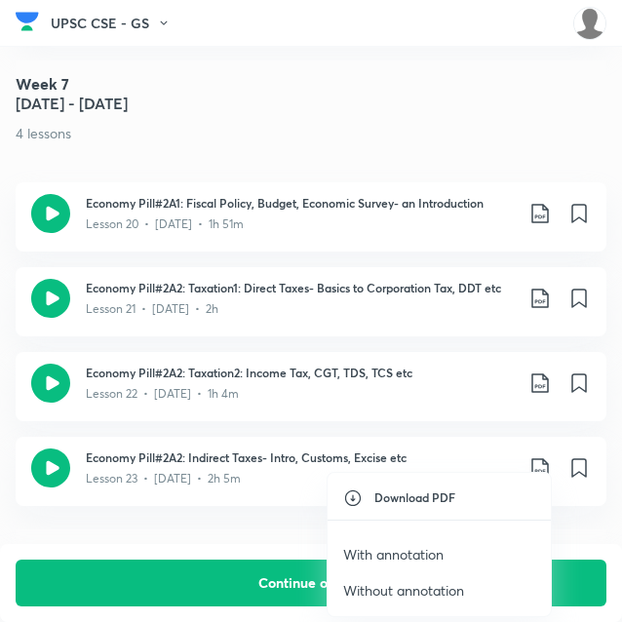
click at [416, 542] on li "With annotation" at bounding box center [438, 554] width 223 height 36
click at [405, 549] on p "With annotation" at bounding box center [393, 554] width 100 height 20
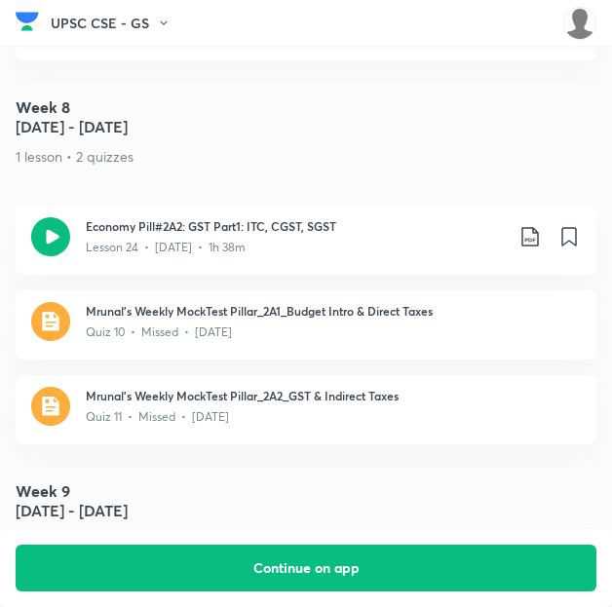
scroll to position [4748, 0]
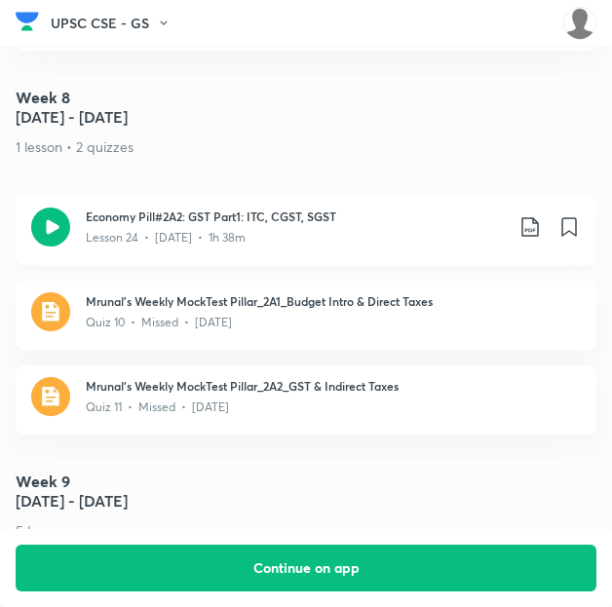
click at [542, 217] on icon at bounding box center [530, 226] width 23 height 23
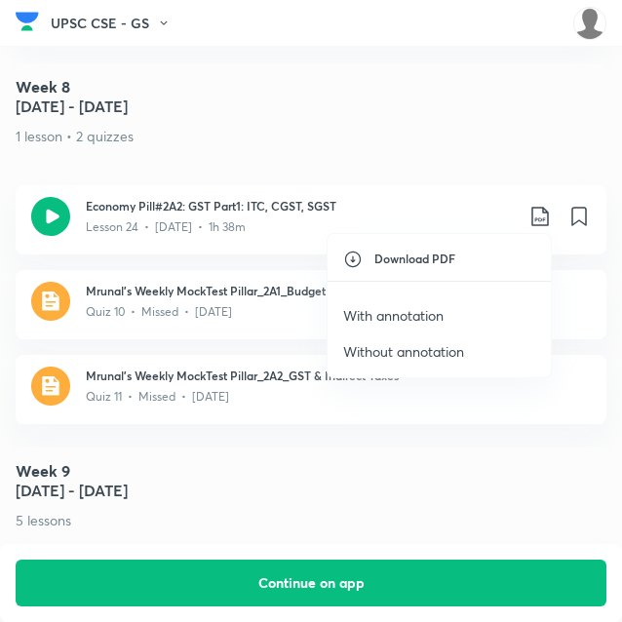
click at [427, 310] on p "With annotation" at bounding box center [393, 315] width 100 height 20
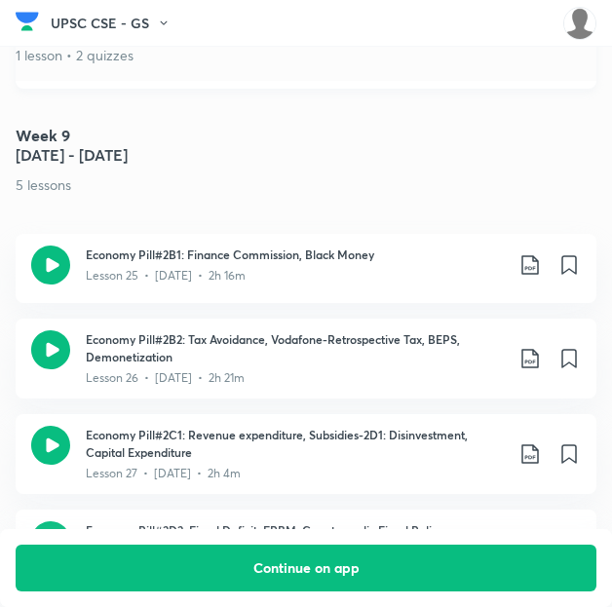
scroll to position [5103, 0]
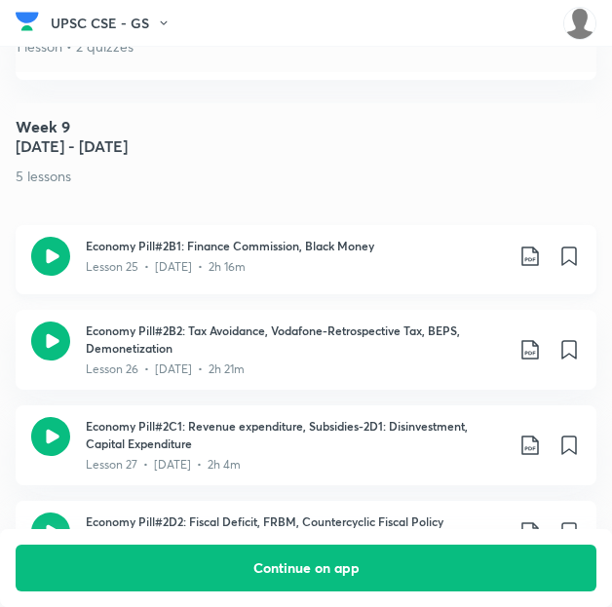
click at [537, 245] on icon at bounding box center [530, 256] width 23 height 23
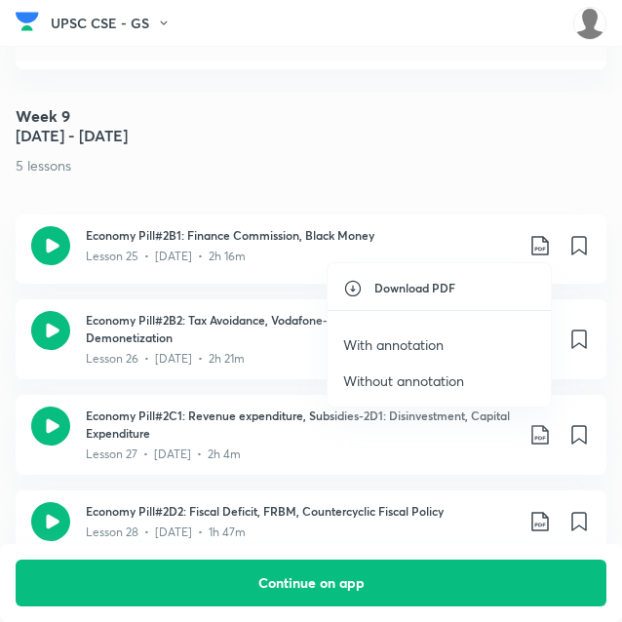
click at [415, 340] on p "With annotation" at bounding box center [393, 344] width 100 height 20
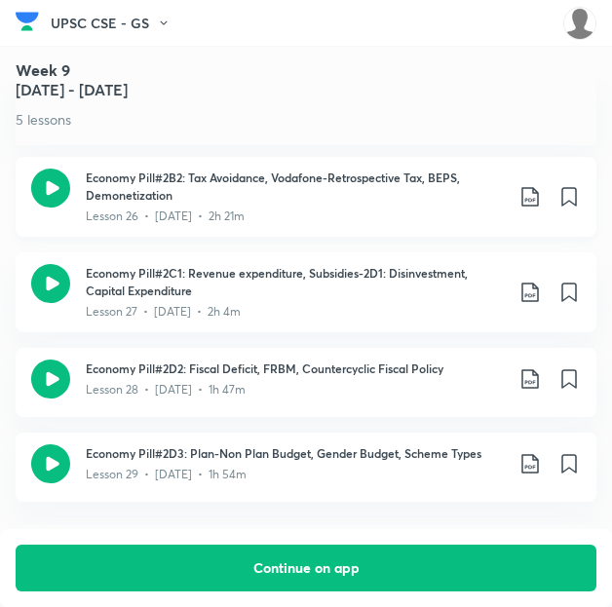
scroll to position [5257, 1]
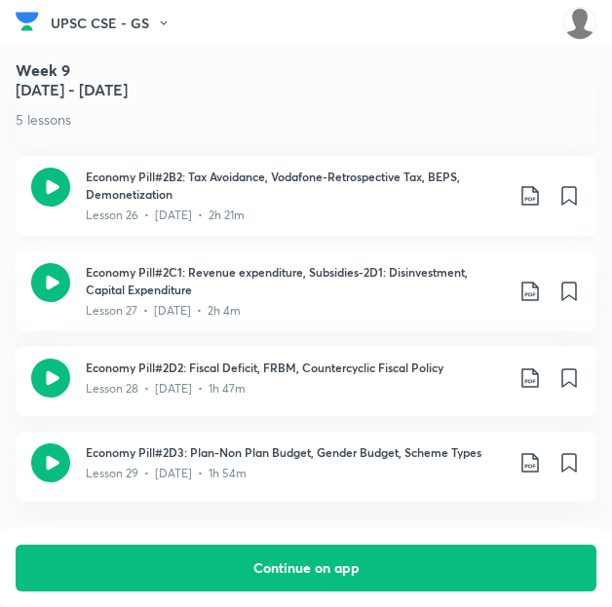
click at [542, 184] on icon at bounding box center [530, 195] width 23 height 23
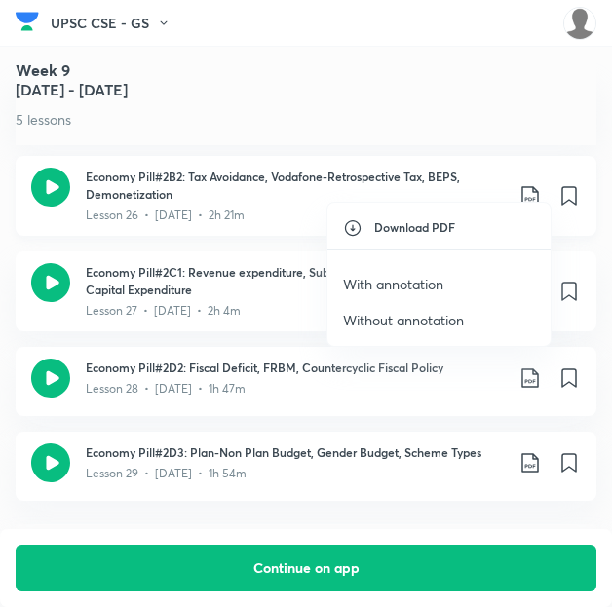
scroll to position [5257, 0]
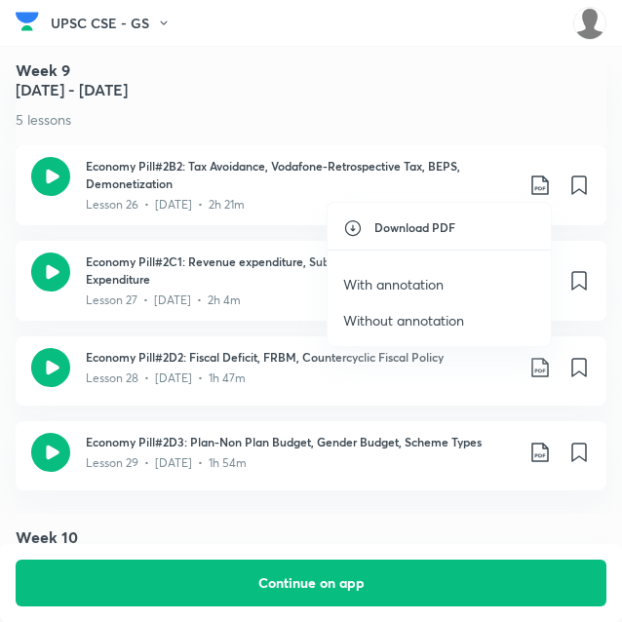
click at [418, 276] on p "With annotation" at bounding box center [393, 284] width 100 height 20
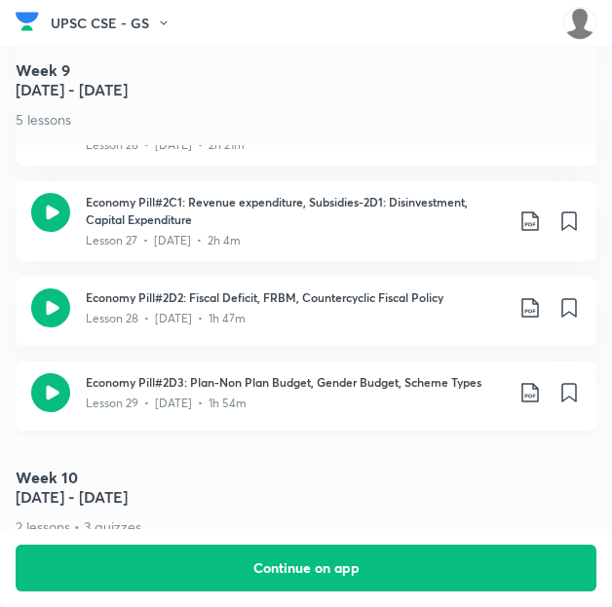
scroll to position [5328, 0]
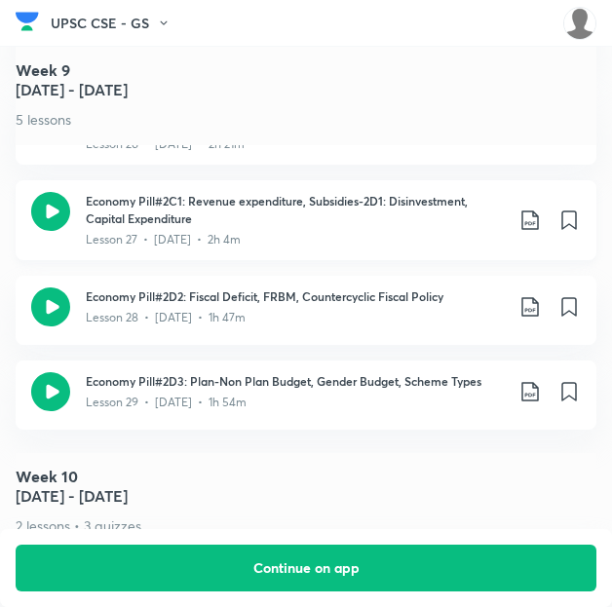
click at [538, 211] on icon at bounding box center [529, 220] width 17 height 19
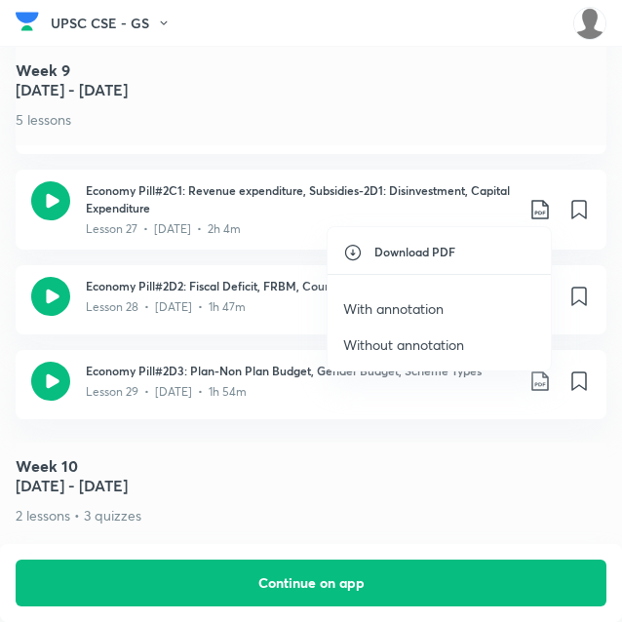
click at [442, 310] on p "With annotation" at bounding box center [393, 308] width 100 height 20
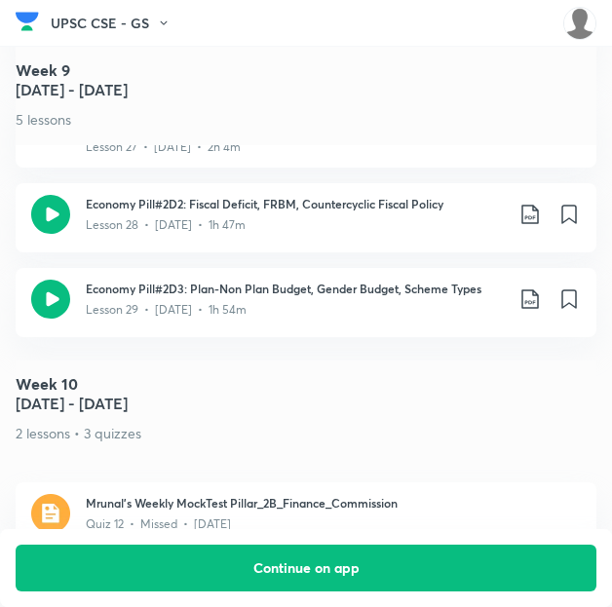
scroll to position [5424, 0]
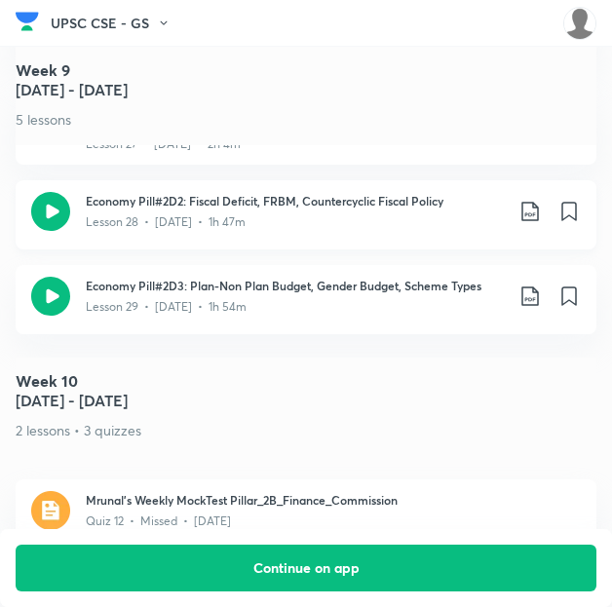
click at [537, 200] on icon at bounding box center [530, 211] width 23 height 23
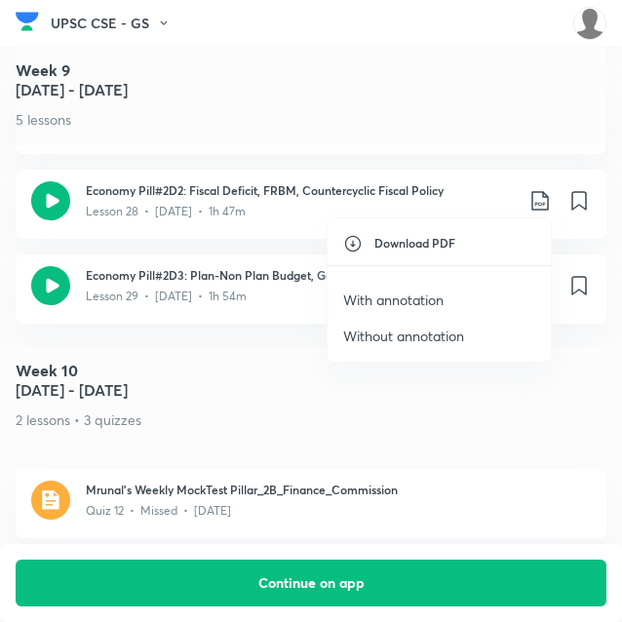
click at [409, 303] on p "With annotation" at bounding box center [393, 299] width 100 height 20
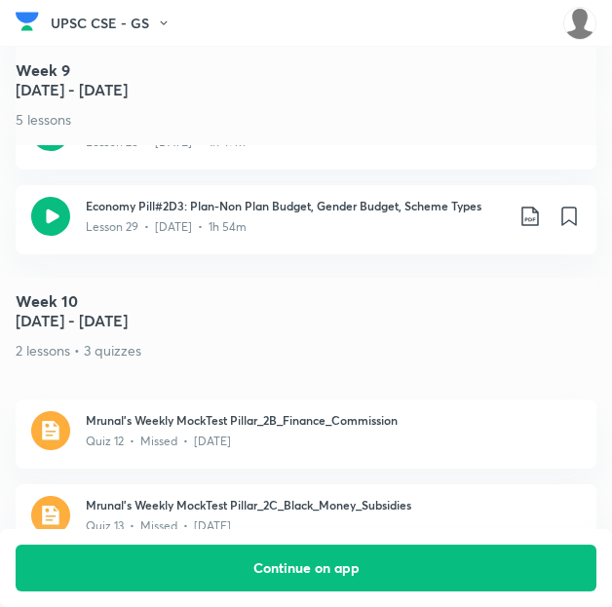
scroll to position [5517, 0]
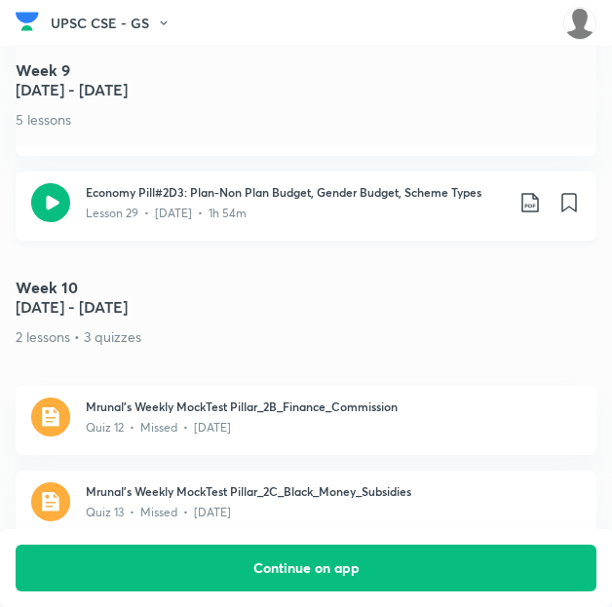
click at [542, 191] on icon at bounding box center [530, 202] width 23 height 23
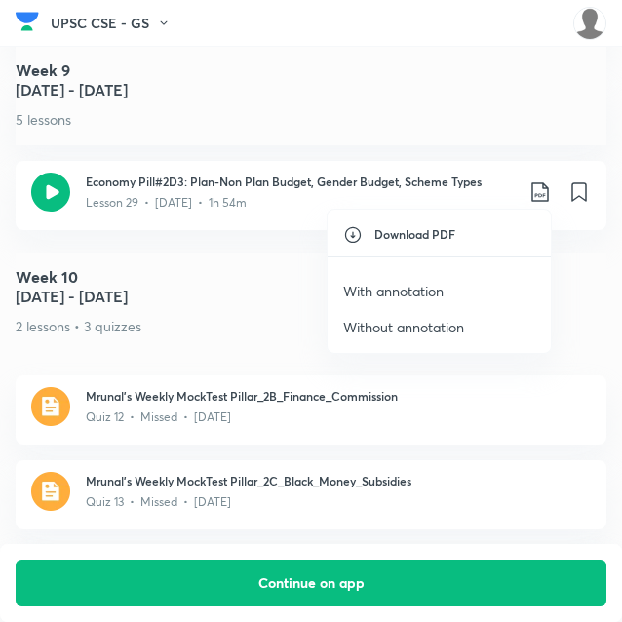
click at [438, 285] on p "With annotation" at bounding box center [393, 291] width 100 height 20
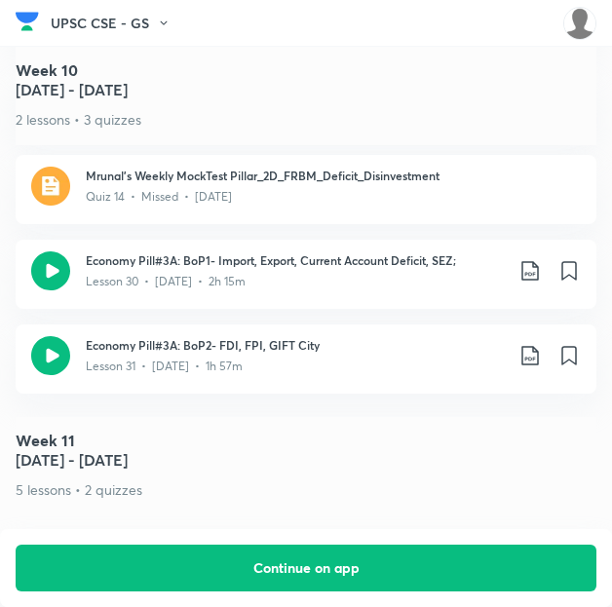
scroll to position [5928, 0]
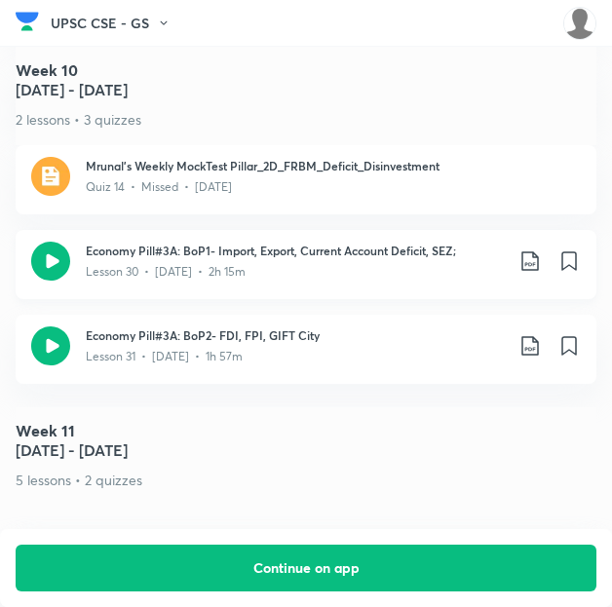
click at [538, 251] on icon at bounding box center [529, 260] width 17 height 19
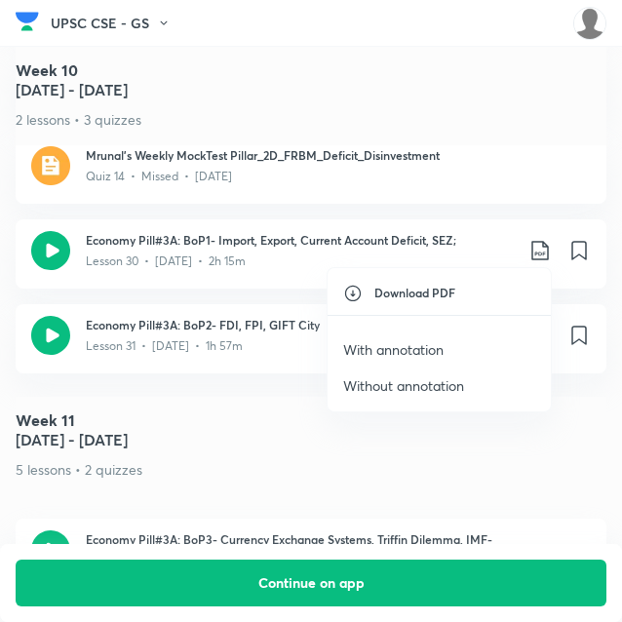
click at [396, 340] on p "With annotation" at bounding box center [393, 349] width 100 height 20
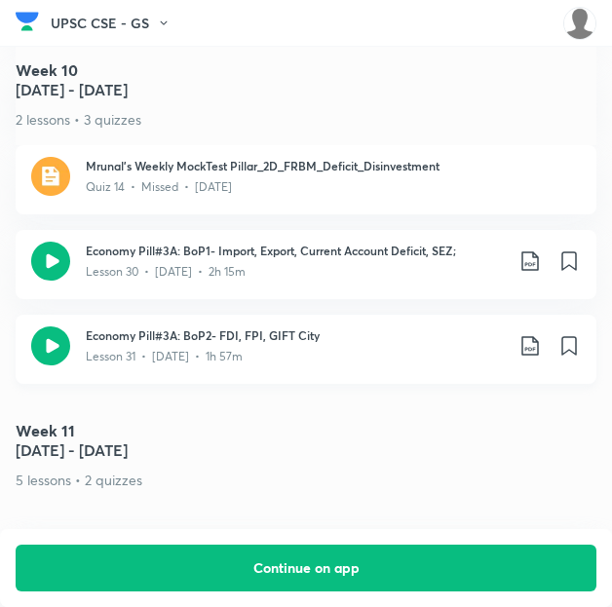
click at [542, 334] on icon at bounding box center [530, 345] width 23 height 23
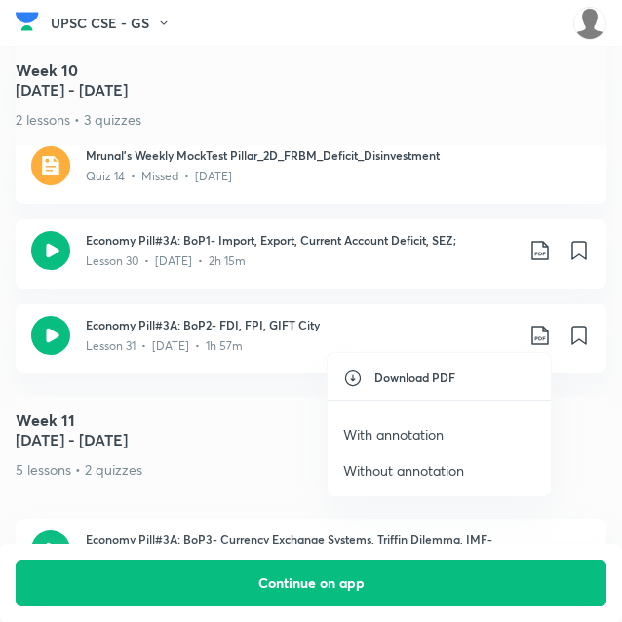
click at [411, 427] on p "With annotation" at bounding box center [393, 434] width 100 height 20
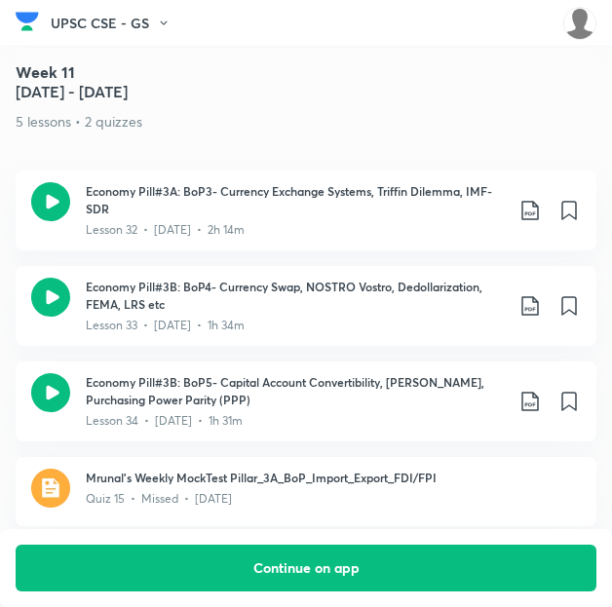
scroll to position [6283, 3]
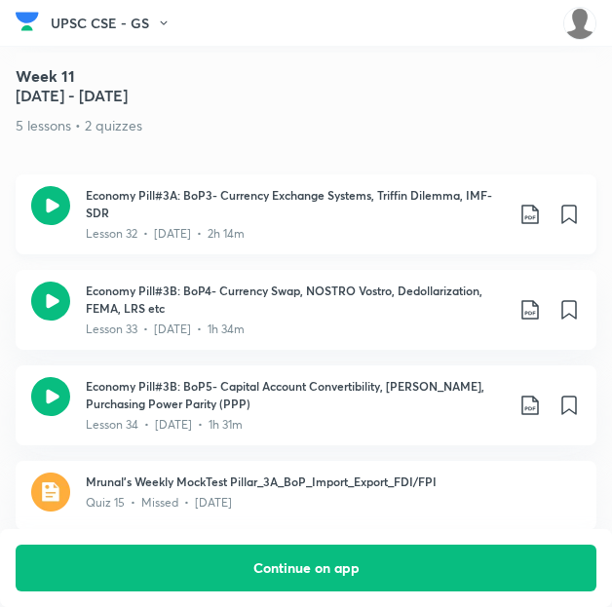
click at [536, 205] on icon at bounding box center [530, 214] width 23 height 23
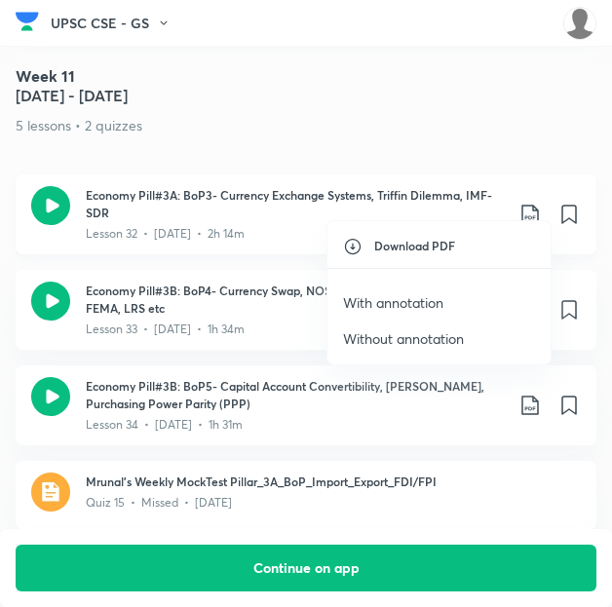
scroll to position [6283, 0]
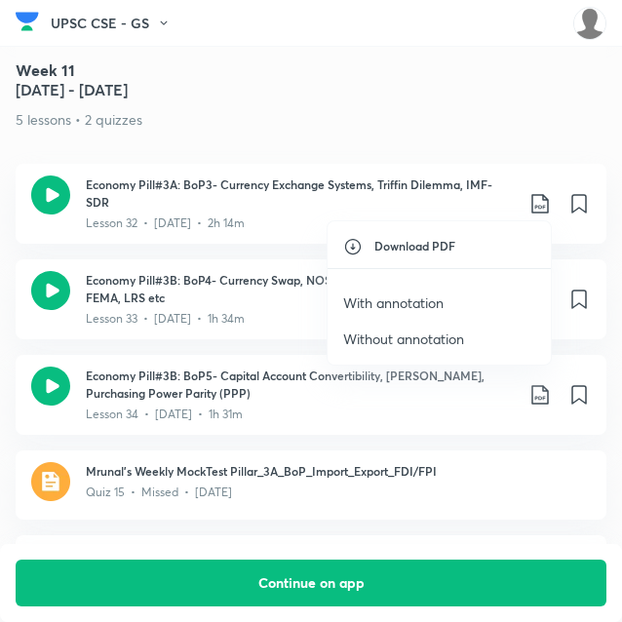
click at [419, 299] on p "With annotation" at bounding box center [393, 302] width 100 height 20
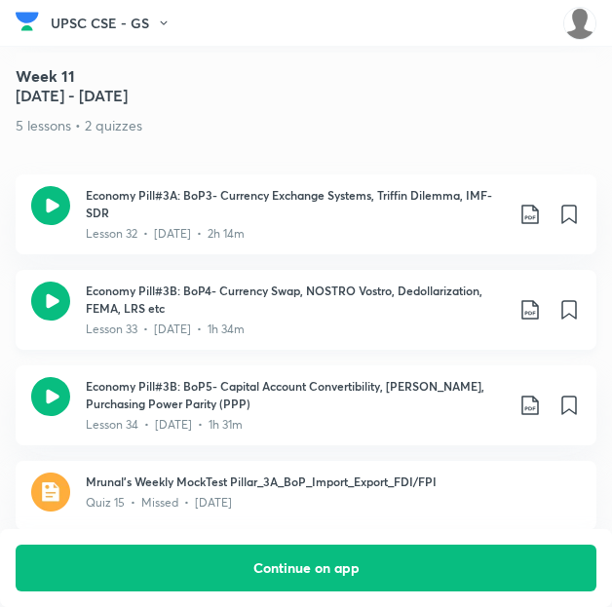
click at [538, 298] on icon at bounding box center [530, 309] width 23 height 23
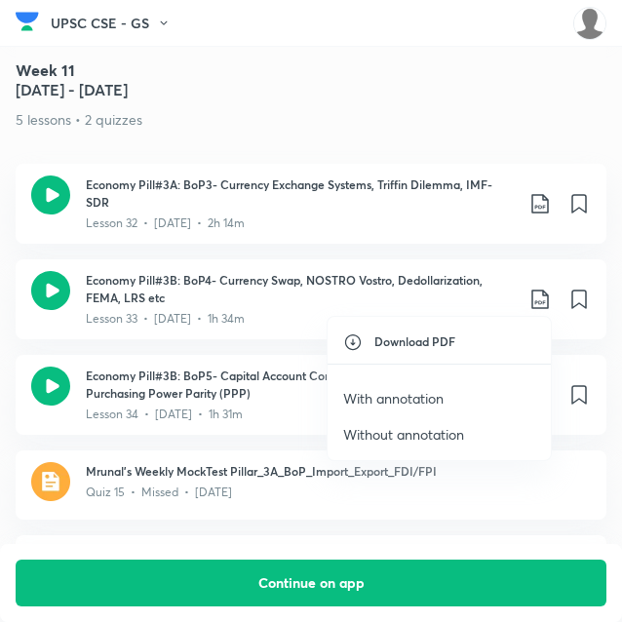
click at [404, 390] on p "With annotation" at bounding box center [393, 398] width 100 height 20
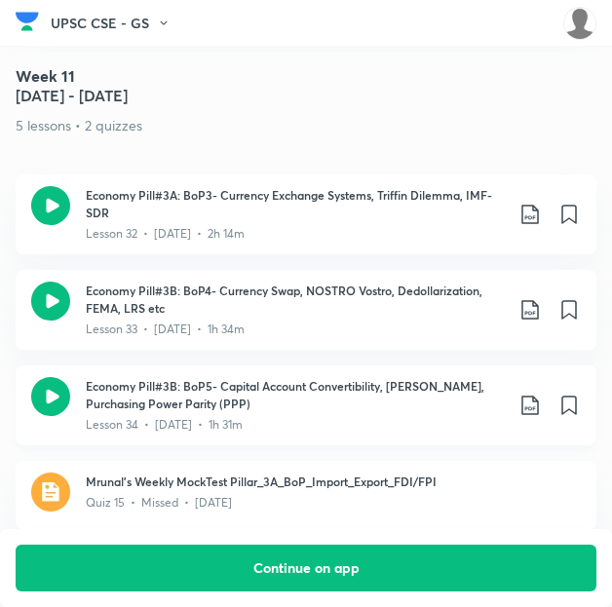
click at [540, 398] on icon at bounding box center [530, 405] width 23 height 23
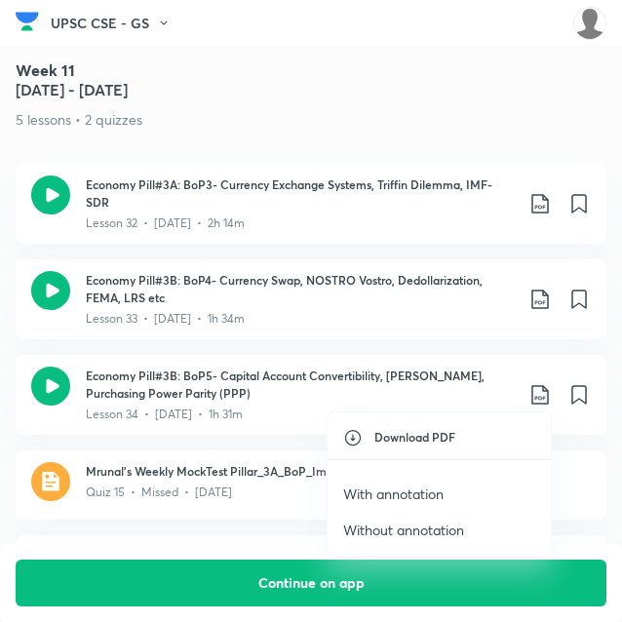
click at [410, 491] on p "With annotation" at bounding box center [393, 493] width 100 height 20
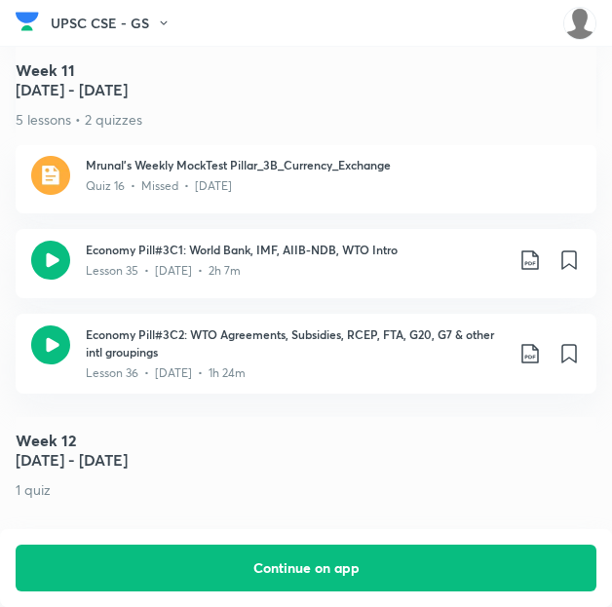
scroll to position [6690, 0]
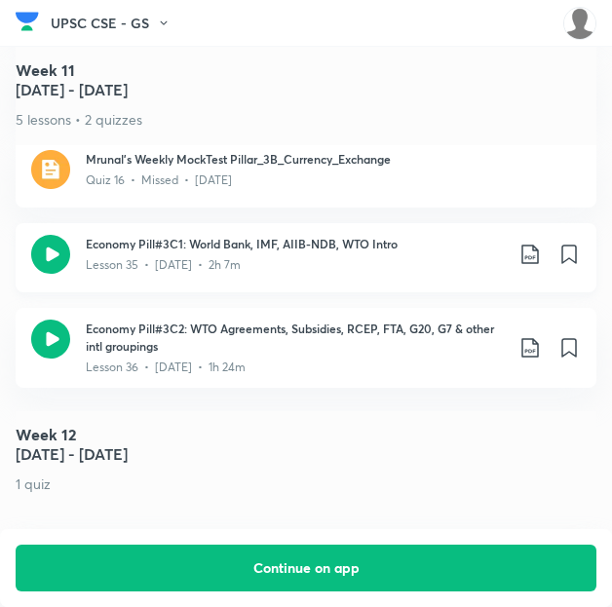
click at [540, 243] on icon at bounding box center [530, 254] width 23 height 23
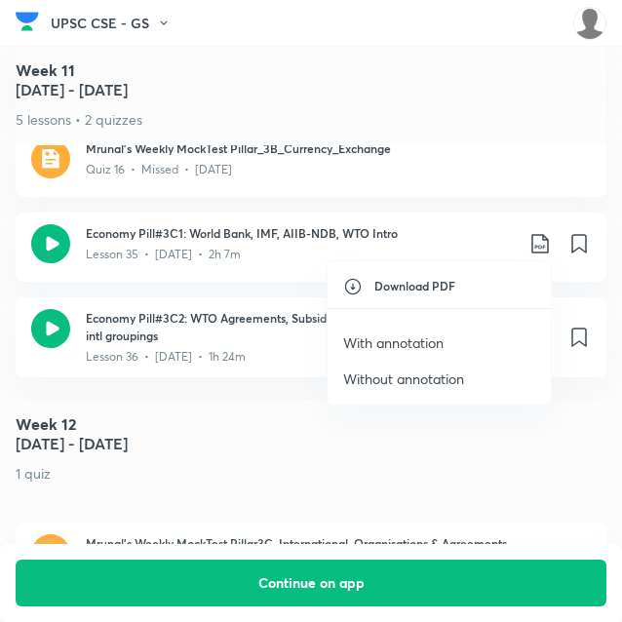
click at [414, 344] on p "With annotation" at bounding box center [393, 342] width 100 height 20
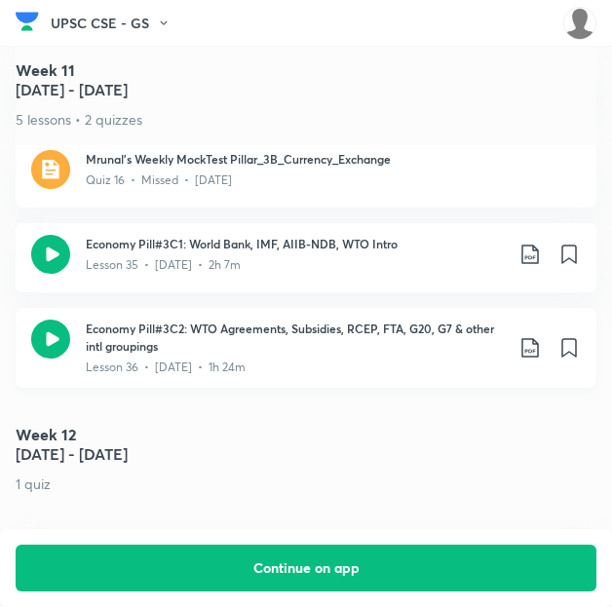
click at [534, 336] on icon at bounding box center [530, 347] width 23 height 23
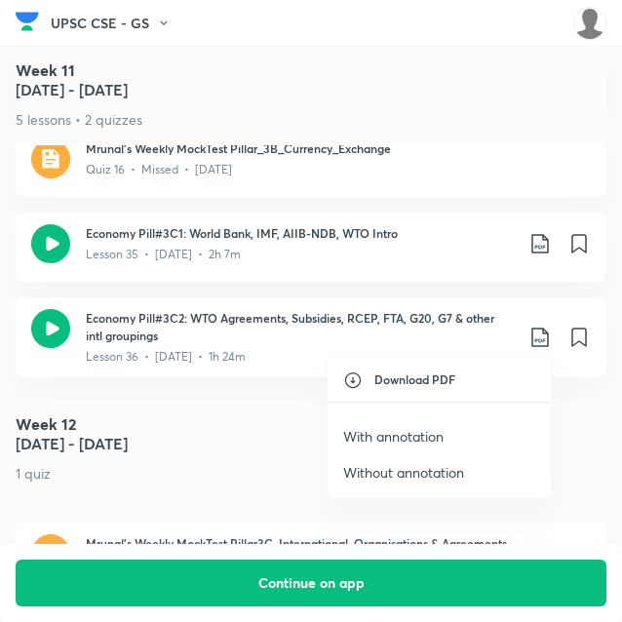
click at [415, 433] on p "With annotation" at bounding box center [393, 436] width 100 height 20
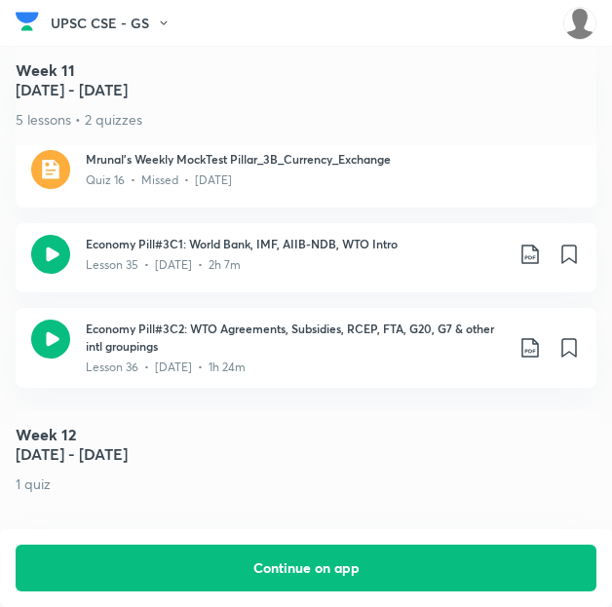
click at [259, 448] on h5 "[DATE] - [DATE]" at bounding box center [306, 453] width 581 height 23
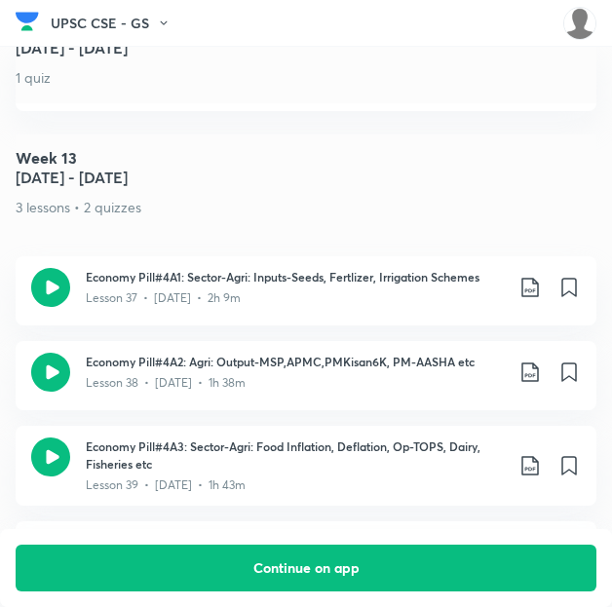
scroll to position [7222, 0]
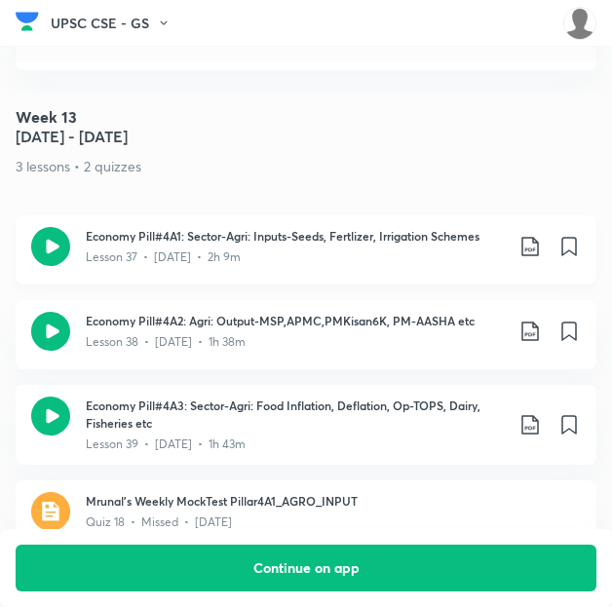
click at [542, 235] on icon at bounding box center [530, 246] width 23 height 23
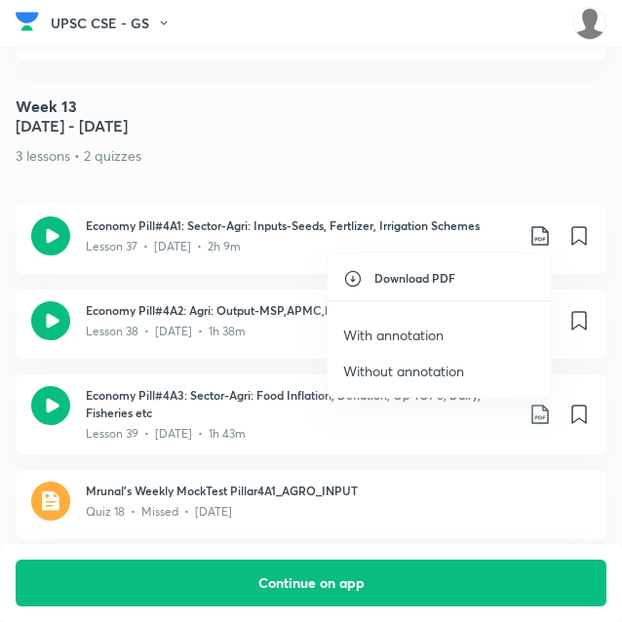
click at [407, 329] on p "With annotation" at bounding box center [393, 335] width 100 height 20
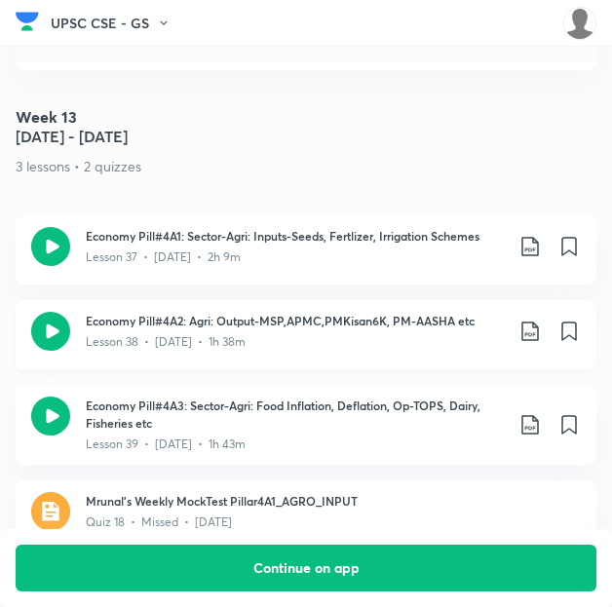
click at [542, 320] on icon at bounding box center [530, 331] width 23 height 23
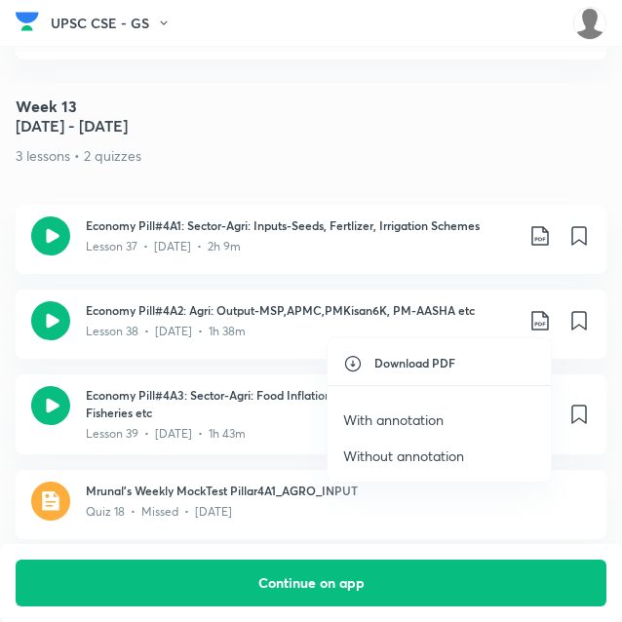
click at [400, 414] on p "With annotation" at bounding box center [393, 419] width 100 height 20
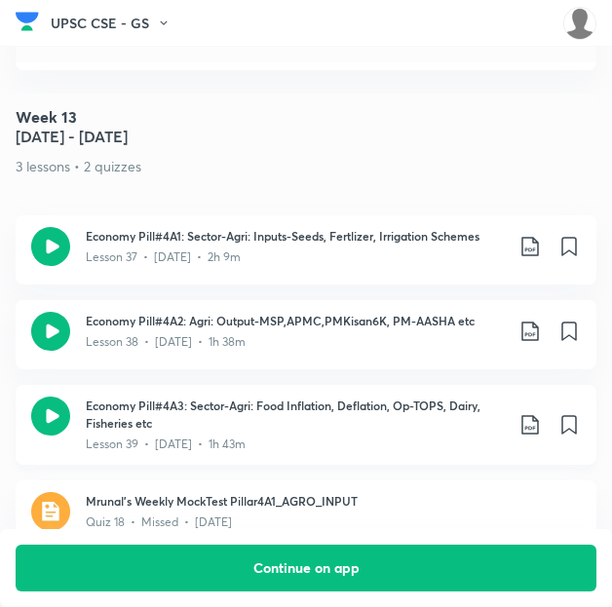
click at [539, 413] on icon at bounding box center [530, 424] width 23 height 23
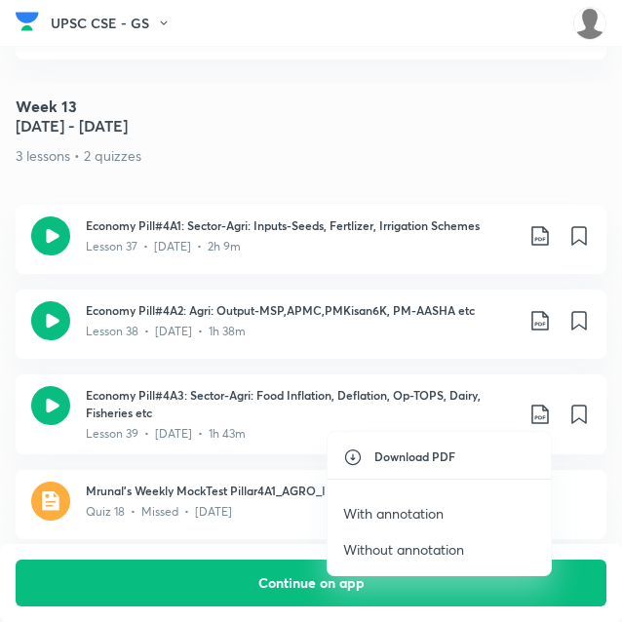
click at [403, 508] on p "With annotation" at bounding box center [393, 513] width 100 height 20
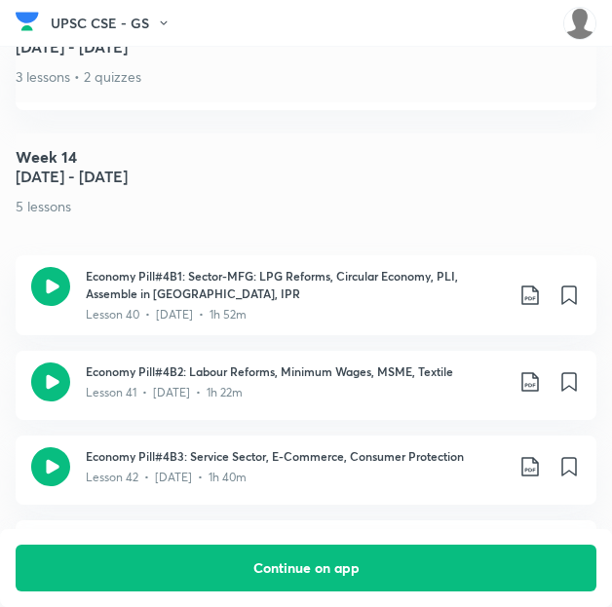
scroll to position [7749, 0]
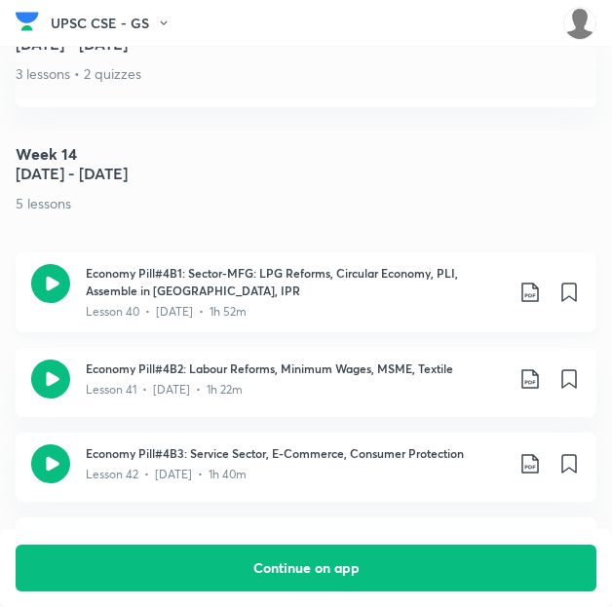
click at [541, 281] on icon at bounding box center [530, 292] width 23 height 23
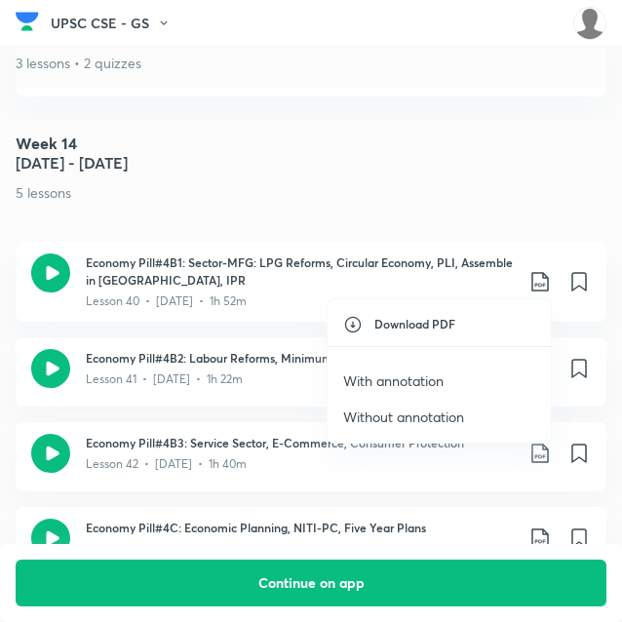
click at [439, 378] on p "With annotation" at bounding box center [393, 380] width 100 height 20
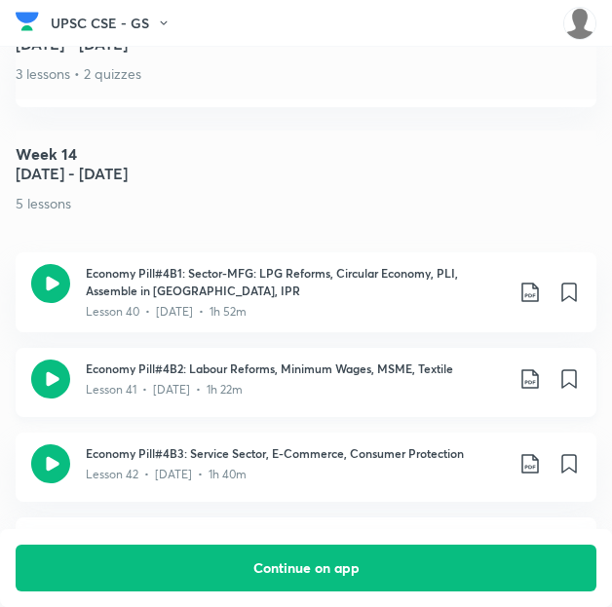
click at [542, 367] on icon at bounding box center [530, 378] width 23 height 23
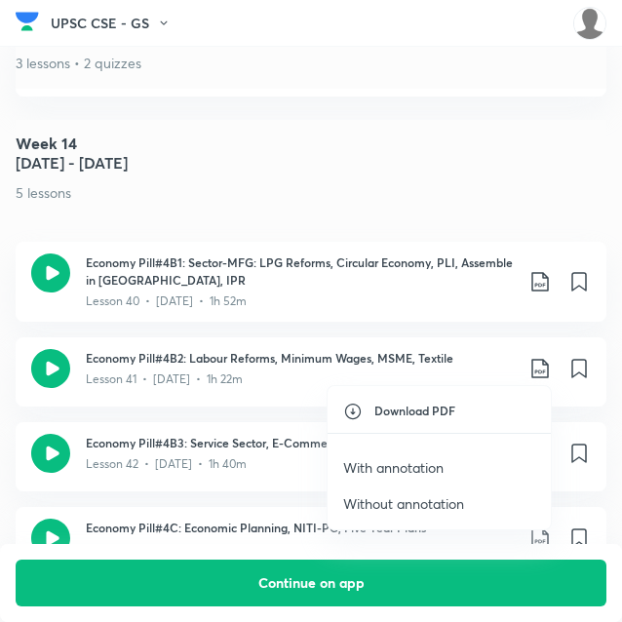
click at [407, 462] on p "With annotation" at bounding box center [393, 467] width 100 height 20
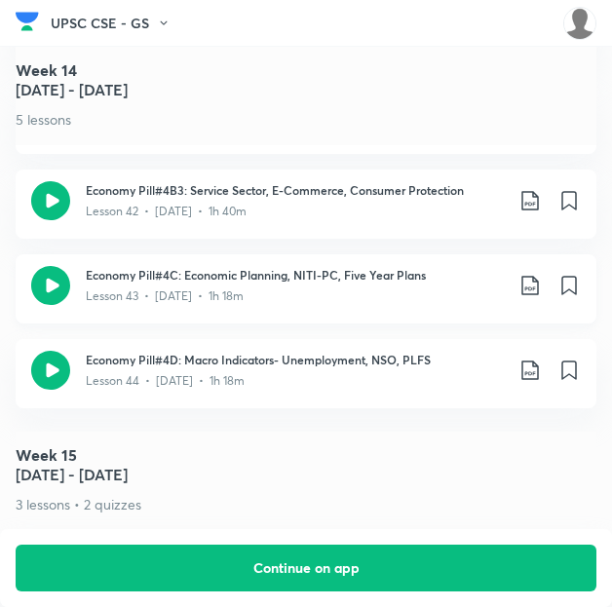
scroll to position [8018, 0]
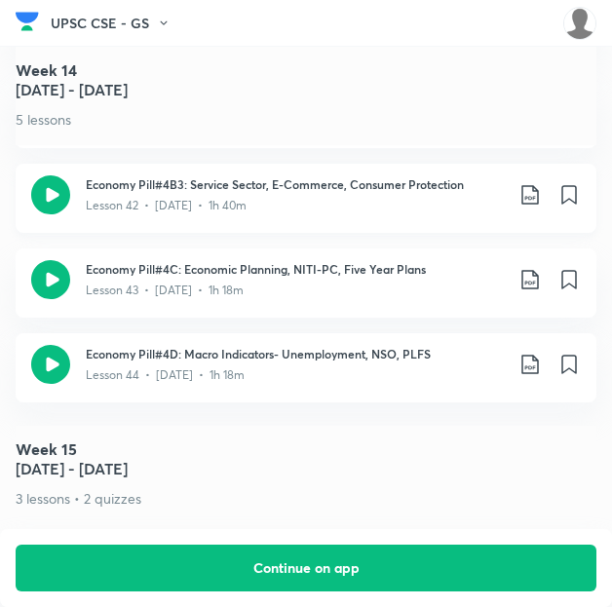
click at [542, 183] on icon at bounding box center [530, 194] width 23 height 23
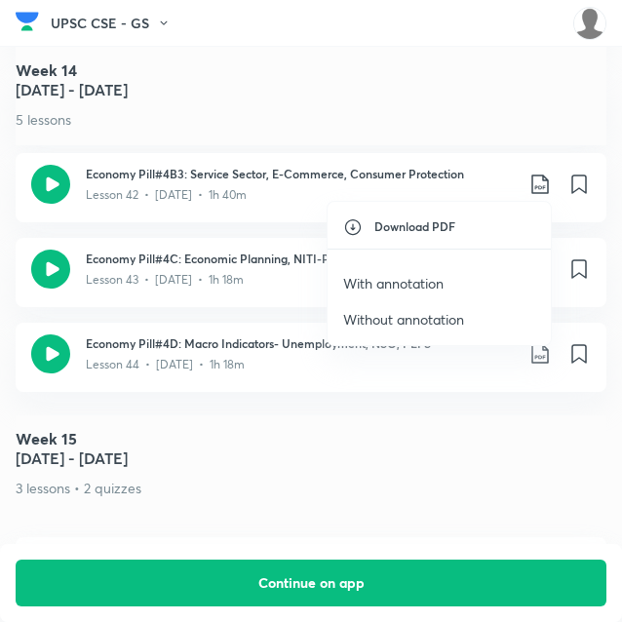
click at [422, 274] on p "With annotation" at bounding box center [393, 283] width 100 height 20
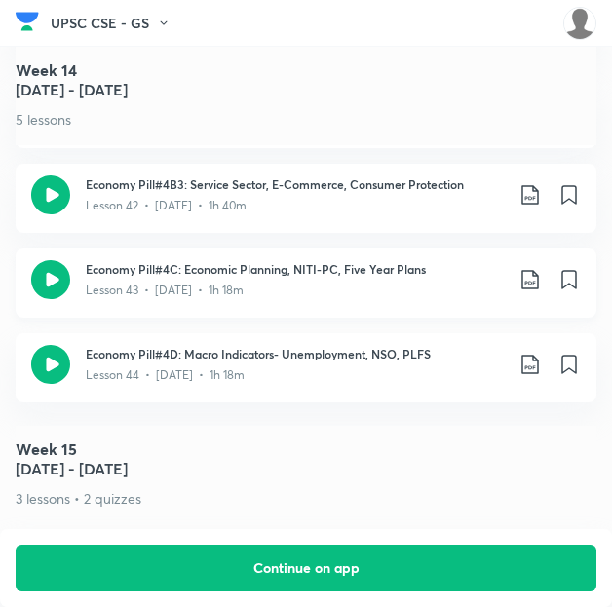
click at [538, 270] on icon at bounding box center [529, 279] width 17 height 19
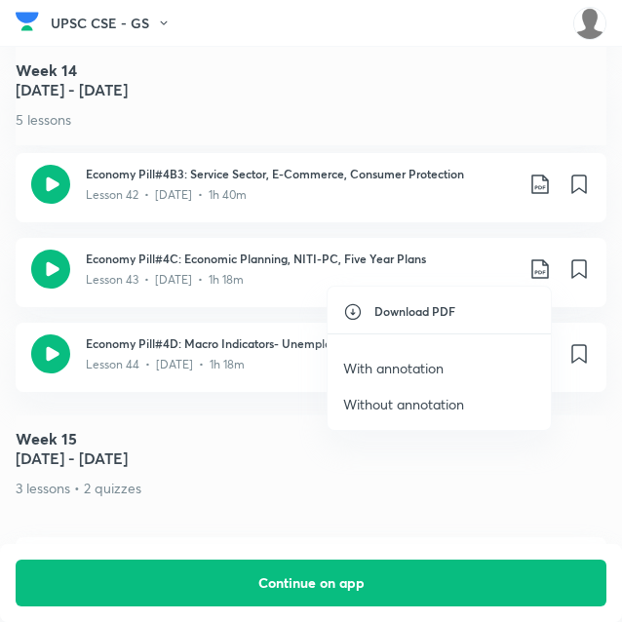
click at [421, 367] on p "With annotation" at bounding box center [393, 368] width 100 height 20
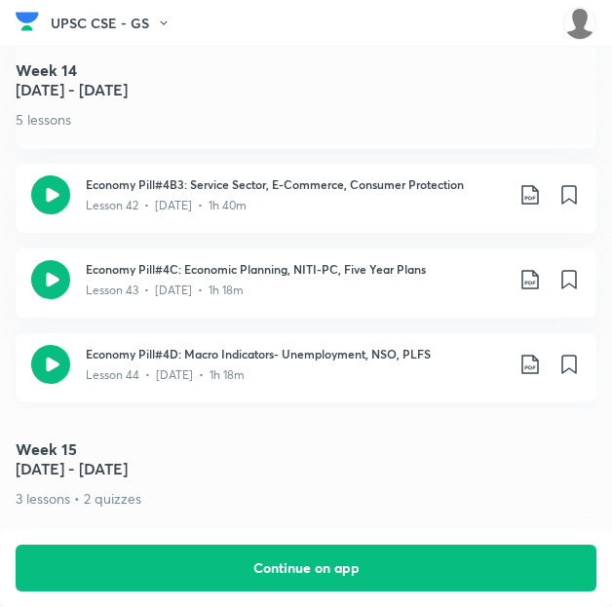
click at [540, 353] on icon at bounding box center [530, 364] width 23 height 23
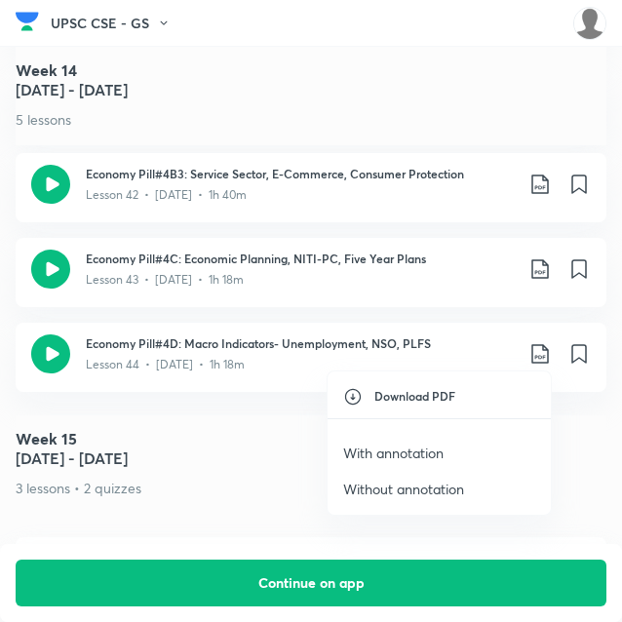
click at [414, 451] on p "With annotation" at bounding box center [393, 452] width 100 height 20
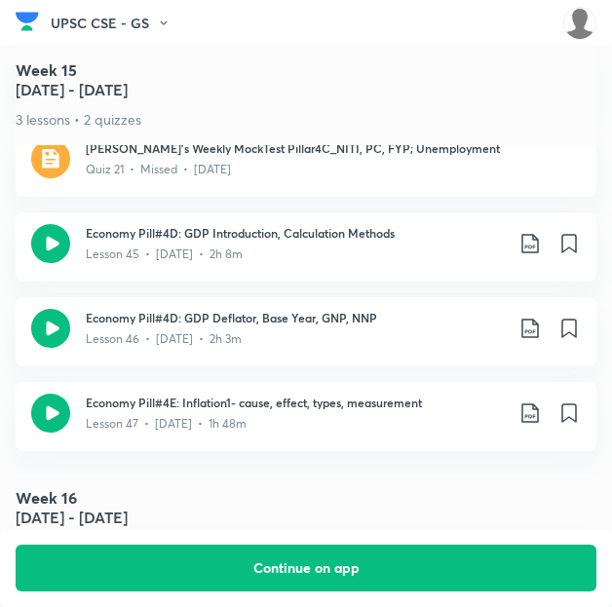
scroll to position [8529, 0]
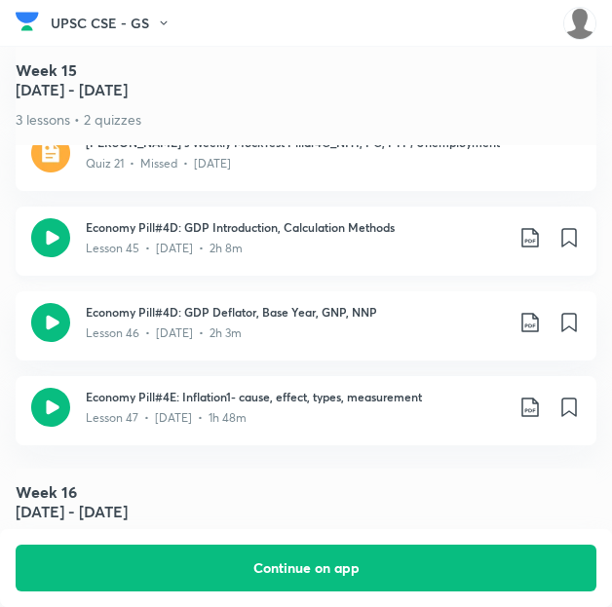
click at [538, 228] on icon at bounding box center [529, 237] width 17 height 19
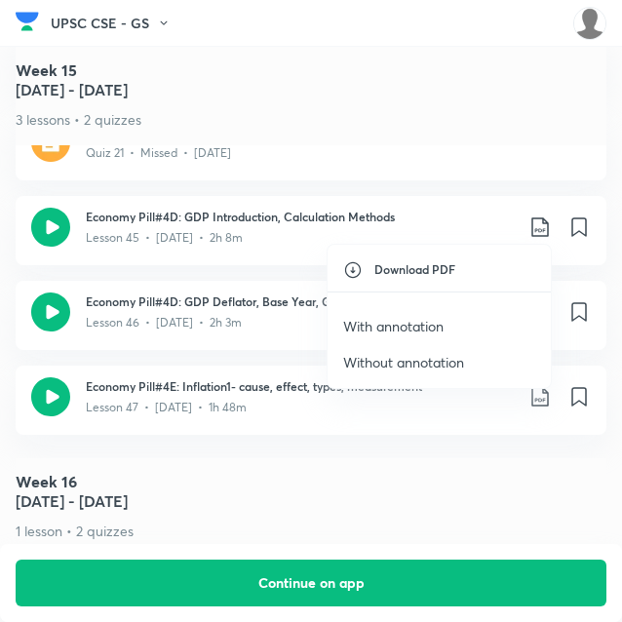
click at [450, 326] on li "With annotation" at bounding box center [438, 326] width 223 height 36
click at [427, 323] on p "With annotation" at bounding box center [393, 326] width 100 height 20
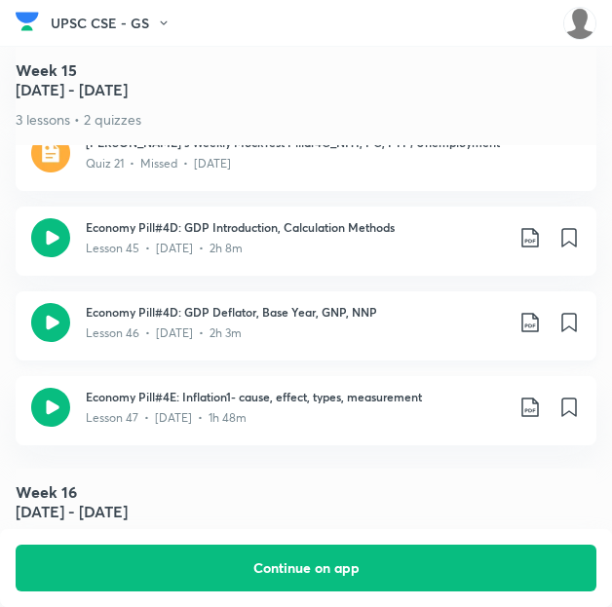
click at [538, 314] on icon at bounding box center [530, 322] width 23 height 23
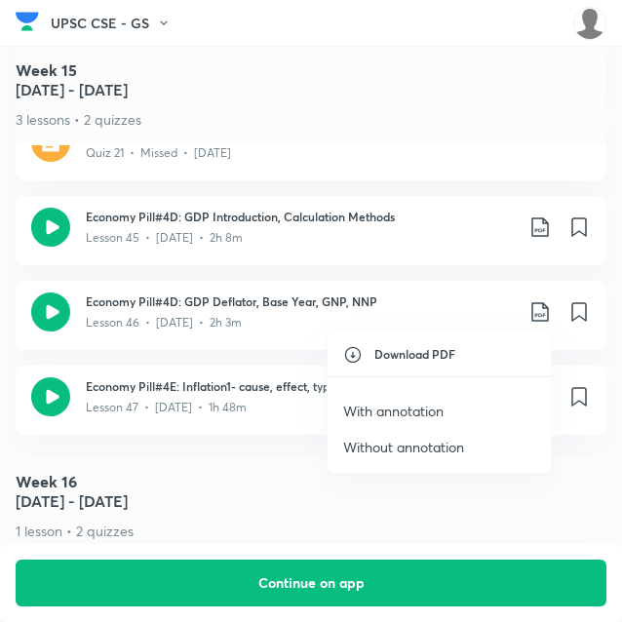
click at [394, 404] on p "With annotation" at bounding box center [393, 411] width 100 height 20
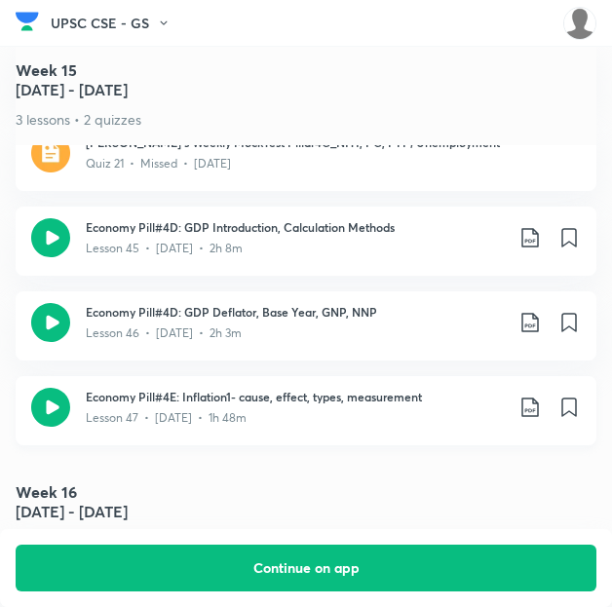
click at [537, 397] on icon at bounding box center [530, 407] width 23 height 23
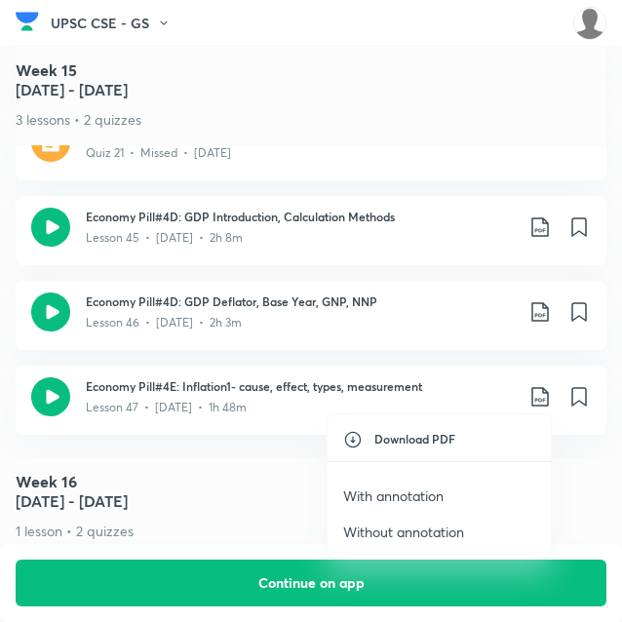
click at [407, 490] on p "With annotation" at bounding box center [393, 495] width 100 height 20
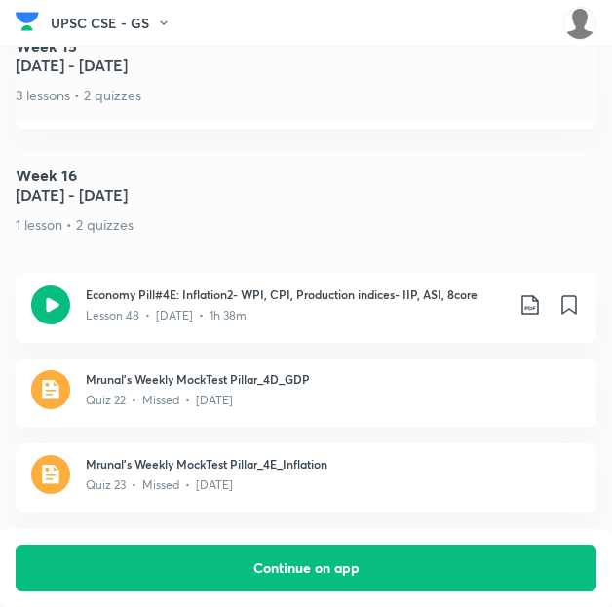
scroll to position [8871, 0]
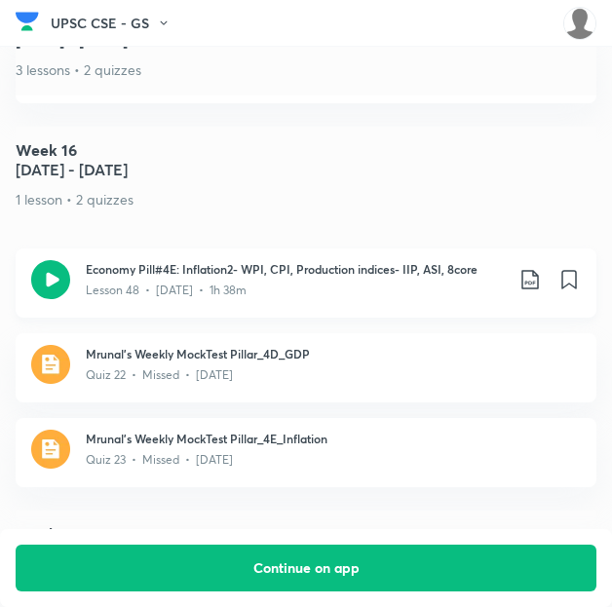
click at [542, 268] on icon at bounding box center [530, 279] width 23 height 23
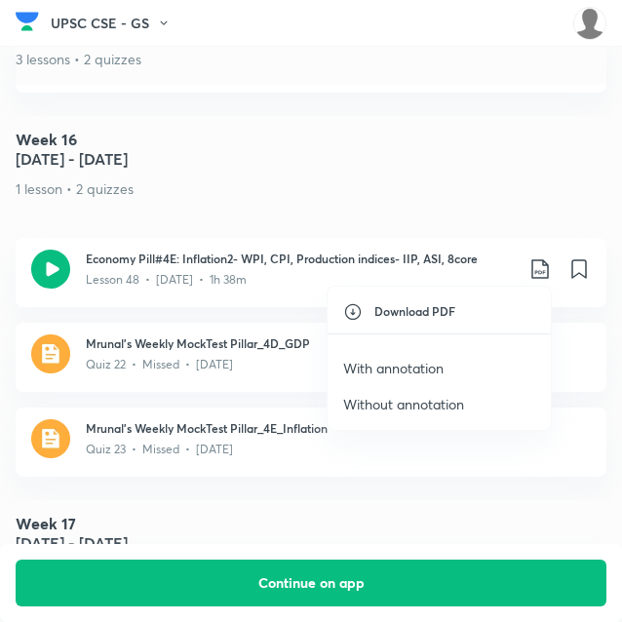
click at [420, 369] on p "With annotation" at bounding box center [393, 368] width 100 height 20
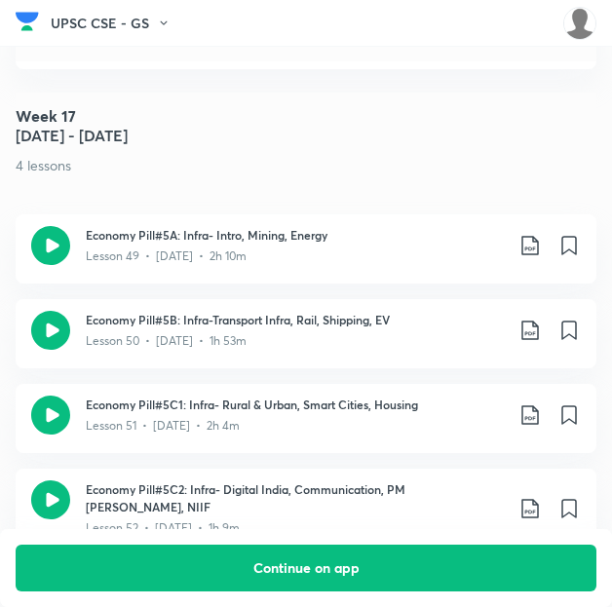
scroll to position [9290, 0]
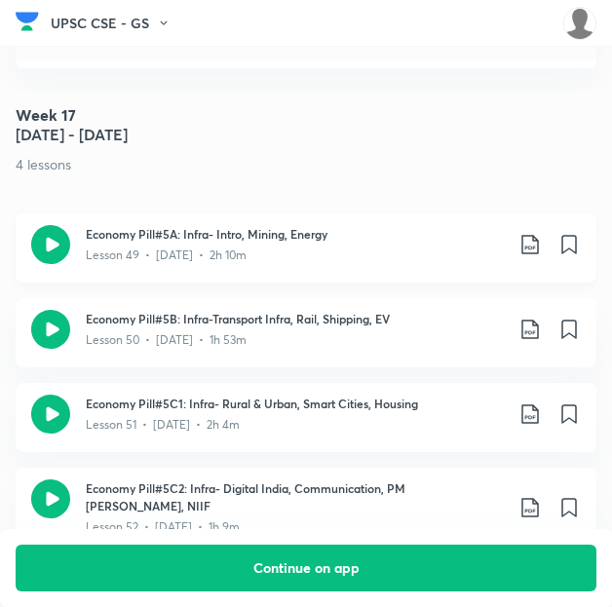
click at [537, 235] on icon at bounding box center [529, 244] width 17 height 19
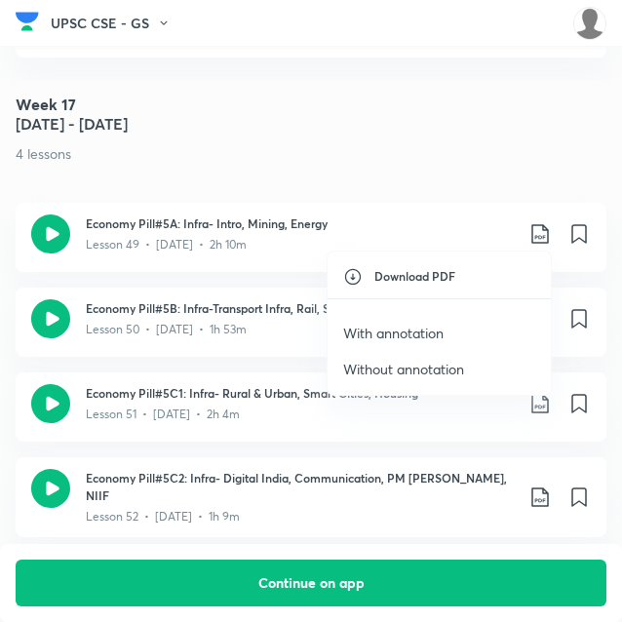
click at [410, 337] on p "With annotation" at bounding box center [393, 333] width 100 height 20
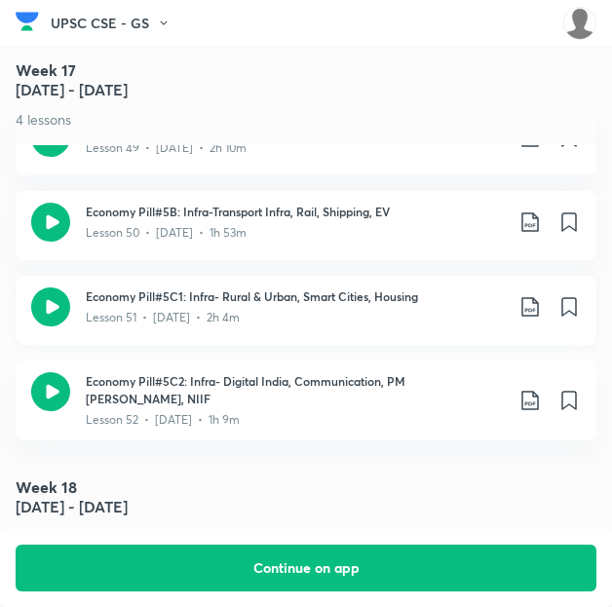
scroll to position [9403, 0]
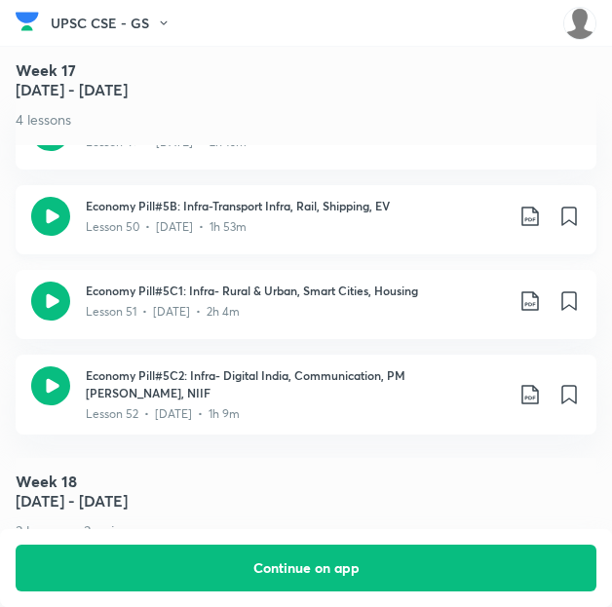
click at [542, 205] on icon at bounding box center [530, 216] width 23 height 23
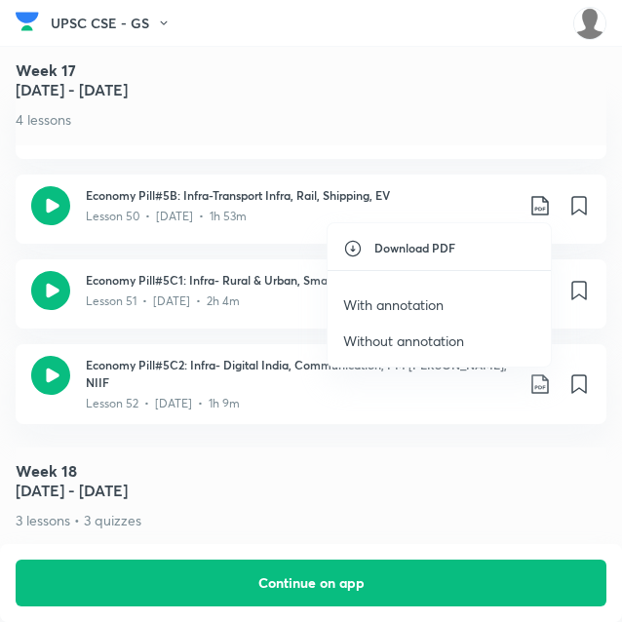
click at [433, 301] on p "With annotation" at bounding box center [393, 304] width 100 height 20
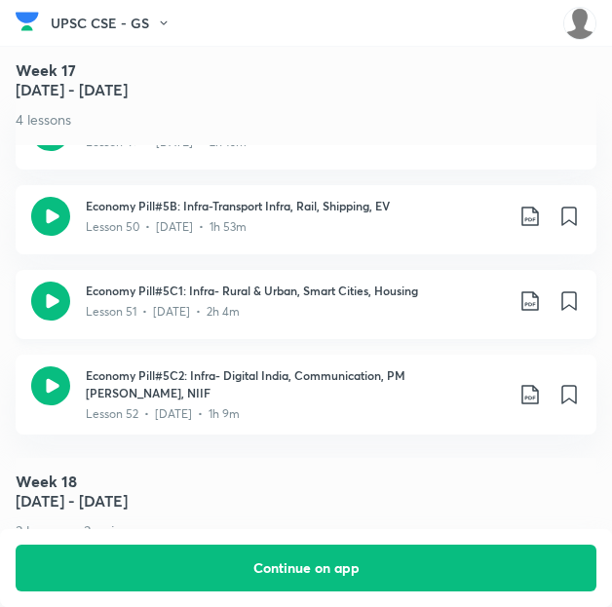
click at [536, 289] on icon at bounding box center [530, 300] width 23 height 23
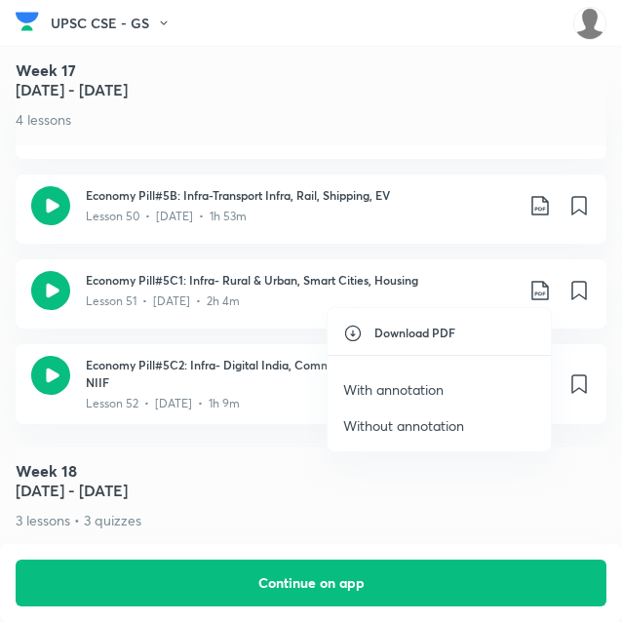
click at [405, 382] on p "With annotation" at bounding box center [393, 389] width 100 height 20
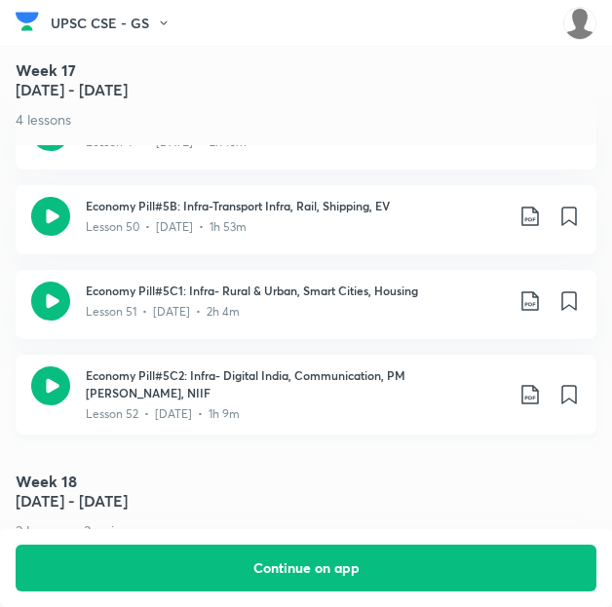
click at [540, 383] on icon at bounding box center [530, 394] width 23 height 23
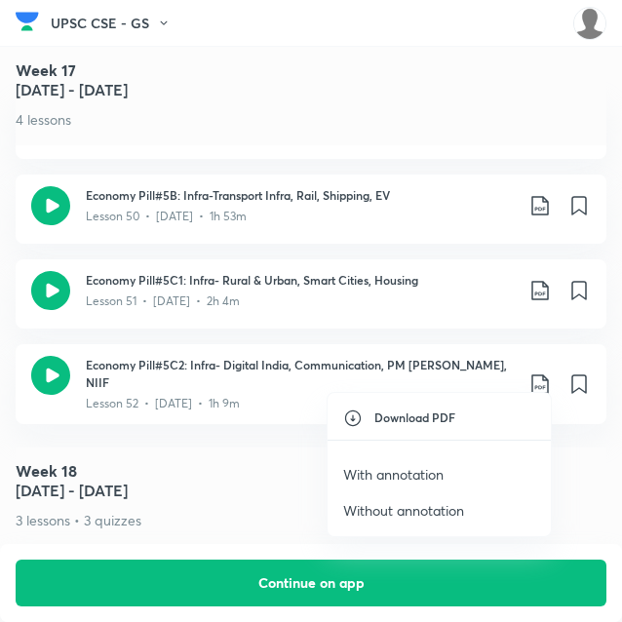
click at [403, 479] on p "With annotation" at bounding box center [393, 474] width 100 height 20
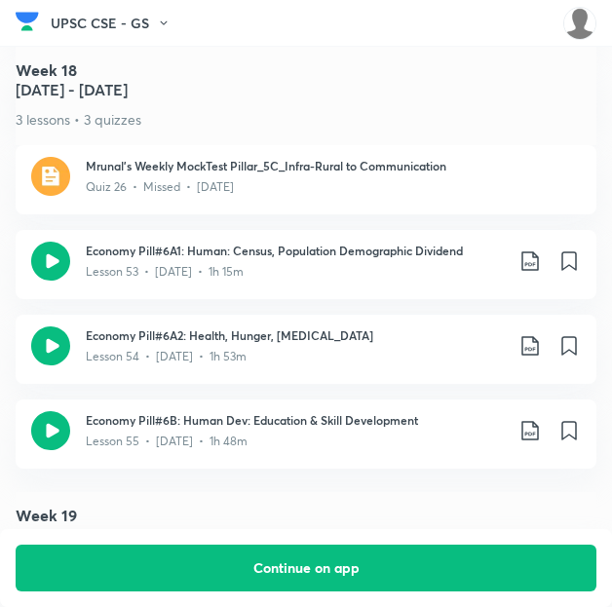
scroll to position [10006, 0]
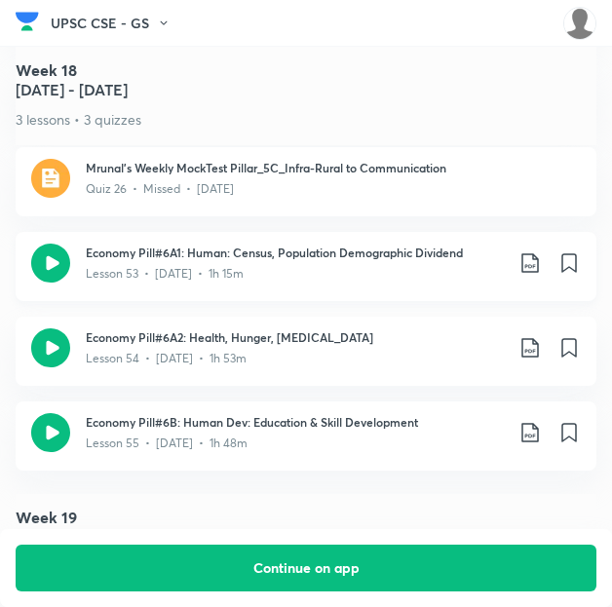
click at [539, 251] on icon at bounding box center [530, 262] width 23 height 23
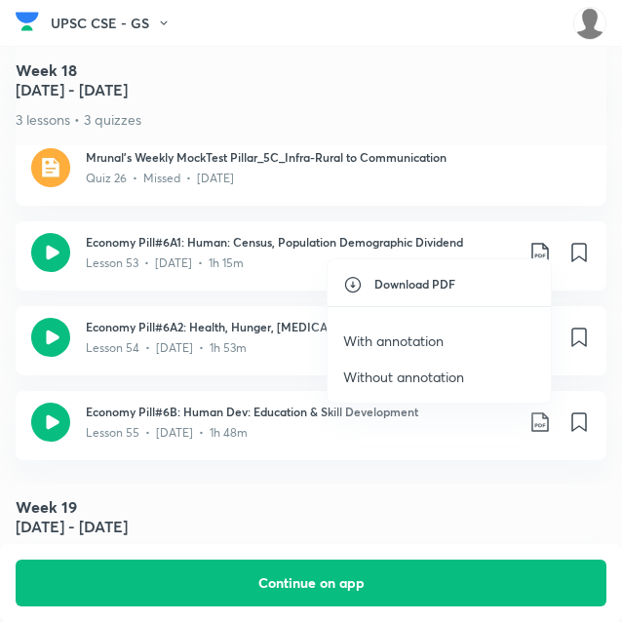
click at [419, 335] on p "With annotation" at bounding box center [393, 340] width 100 height 20
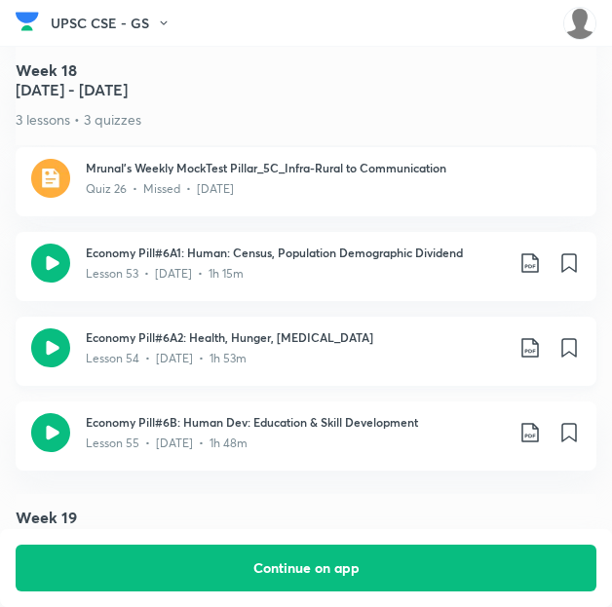
click at [536, 336] on icon at bounding box center [530, 347] width 23 height 23
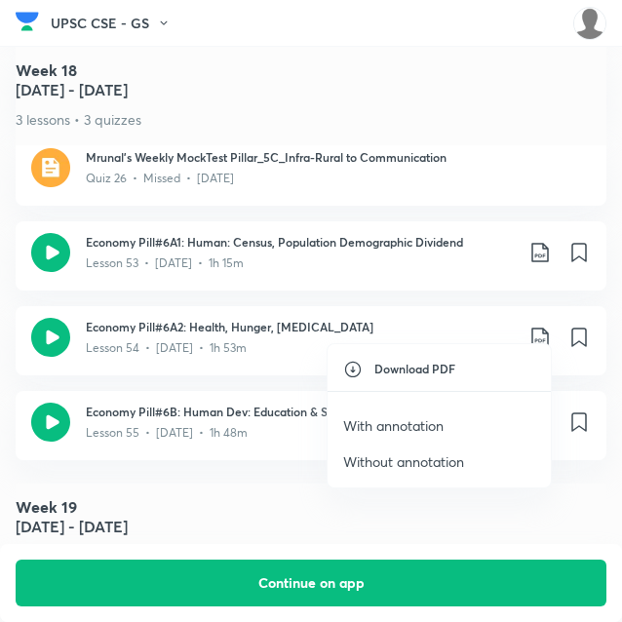
click at [417, 430] on p "With annotation" at bounding box center [393, 425] width 100 height 20
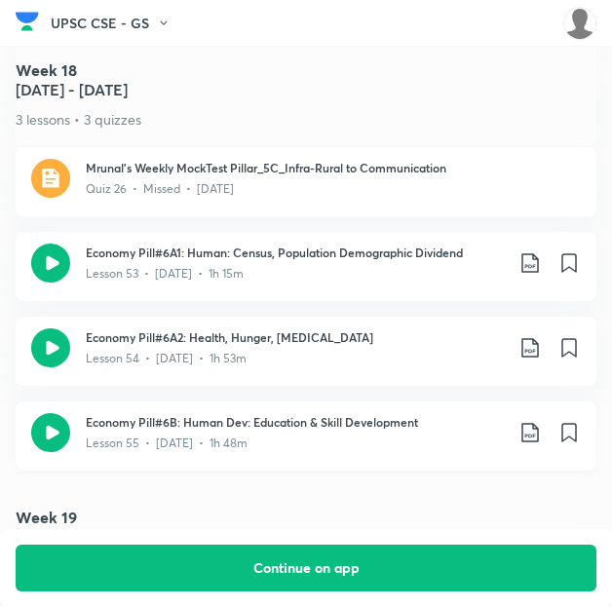
click at [542, 421] on icon at bounding box center [530, 432] width 23 height 23
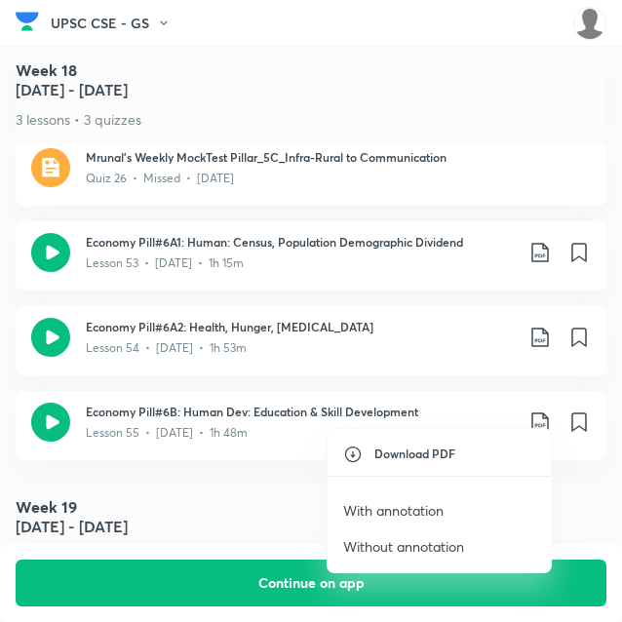
click at [441, 502] on p "With annotation" at bounding box center [393, 510] width 100 height 20
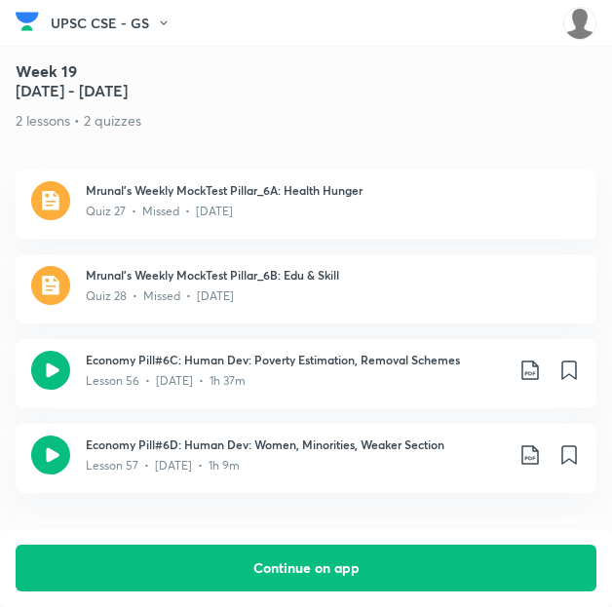
scroll to position [10523, 0]
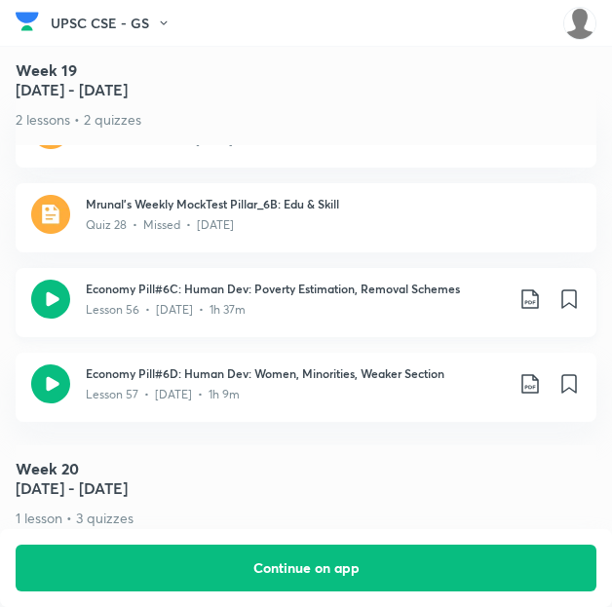
click at [541, 288] on icon at bounding box center [530, 299] width 23 height 23
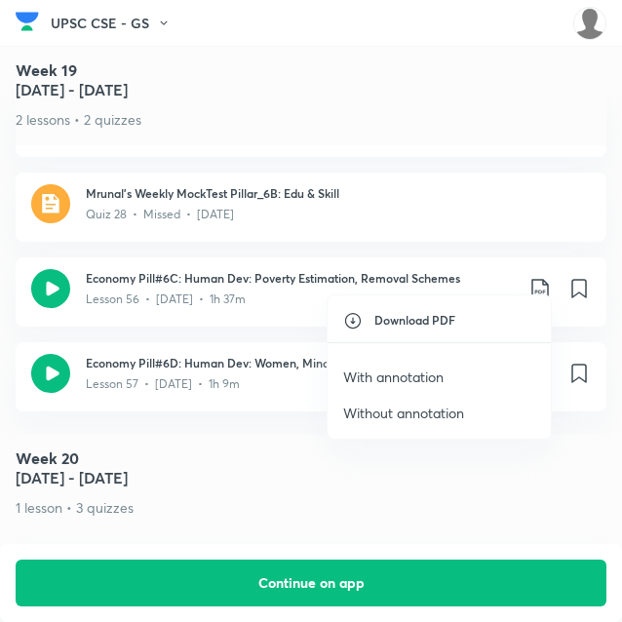
click at [443, 367] on p "With annotation" at bounding box center [393, 376] width 100 height 20
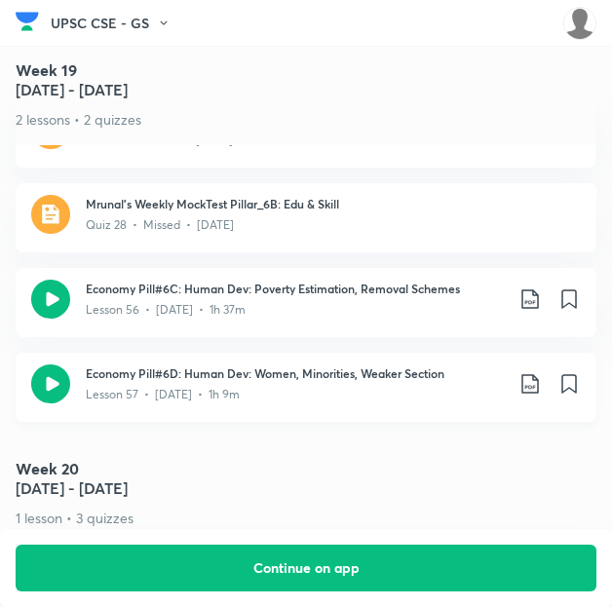
click at [540, 372] on icon at bounding box center [530, 383] width 23 height 23
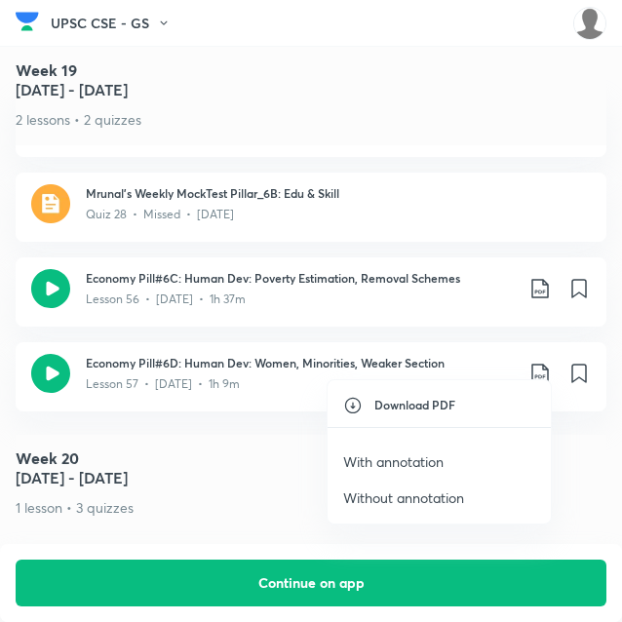
click at [425, 462] on p "With annotation" at bounding box center [393, 461] width 100 height 20
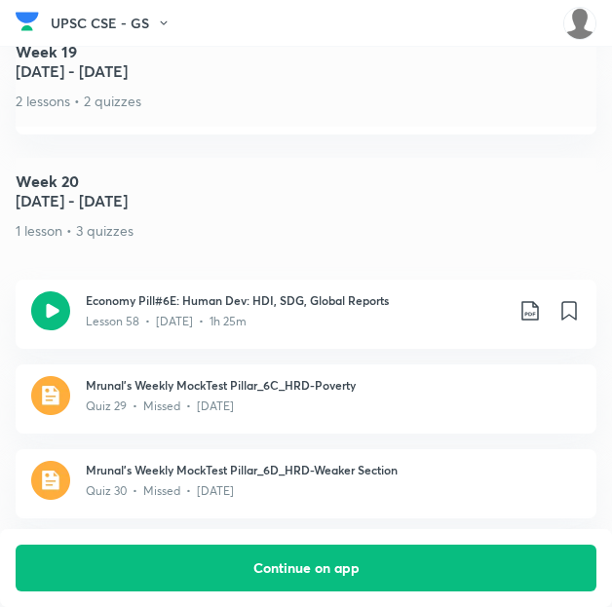
scroll to position [10822, 0]
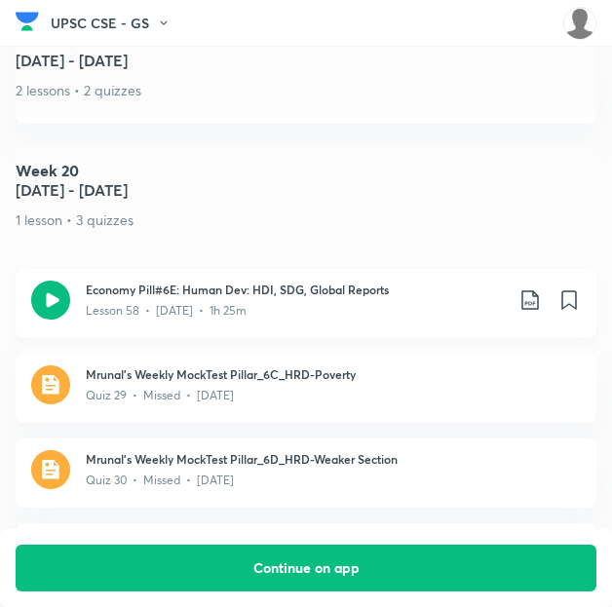
click at [540, 288] on icon at bounding box center [530, 299] width 23 height 23
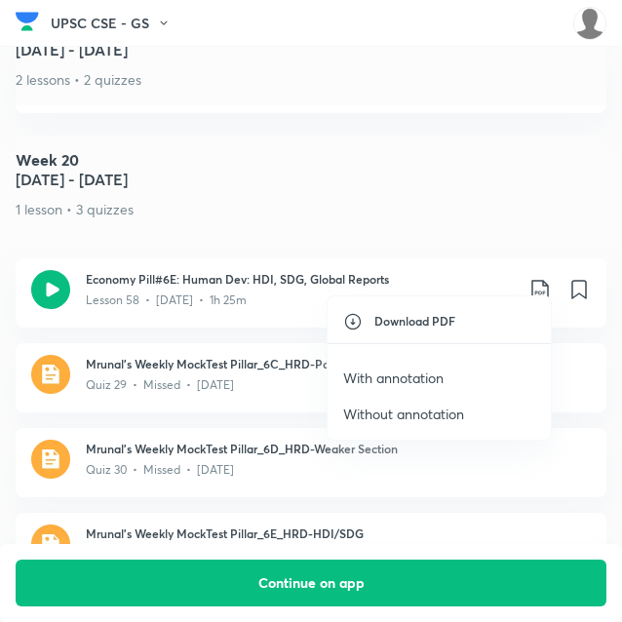
click at [411, 372] on p "With annotation" at bounding box center [393, 377] width 100 height 20
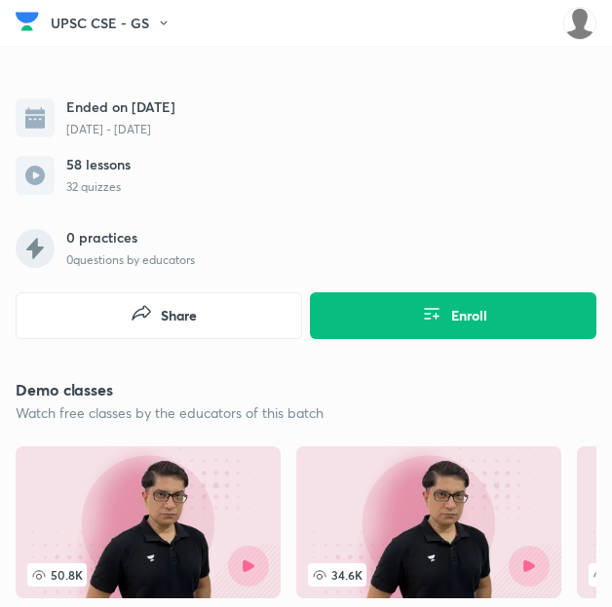
scroll to position [0, 0]
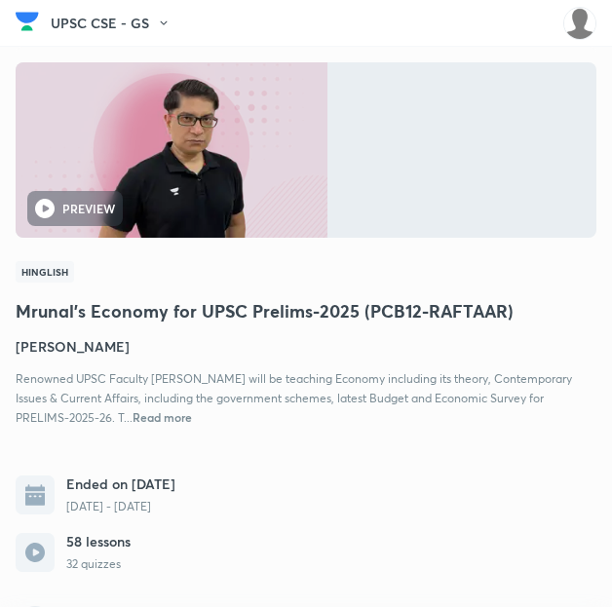
click at [133, 415] on span "Read more" at bounding box center [162, 417] width 59 height 16
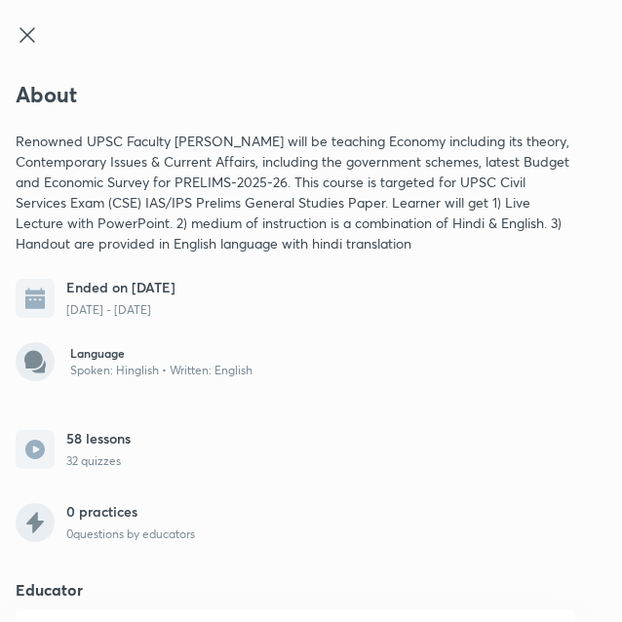
click at [24, 23] on icon at bounding box center [27, 34] width 23 height 23
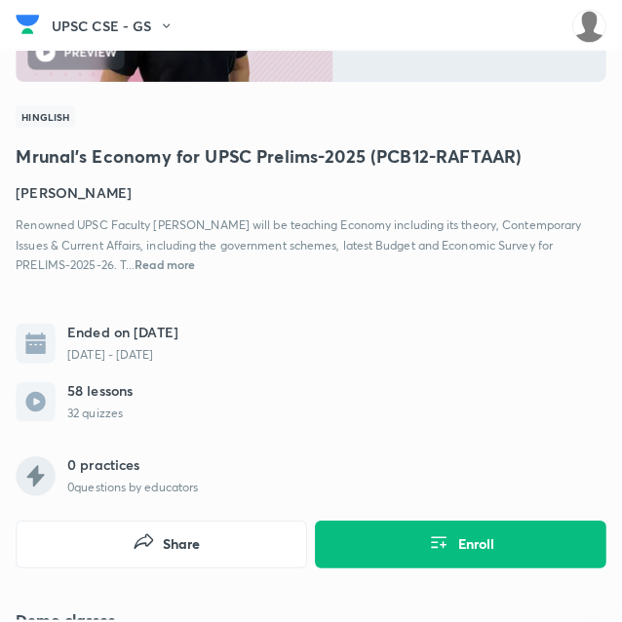
scroll to position [161, 0]
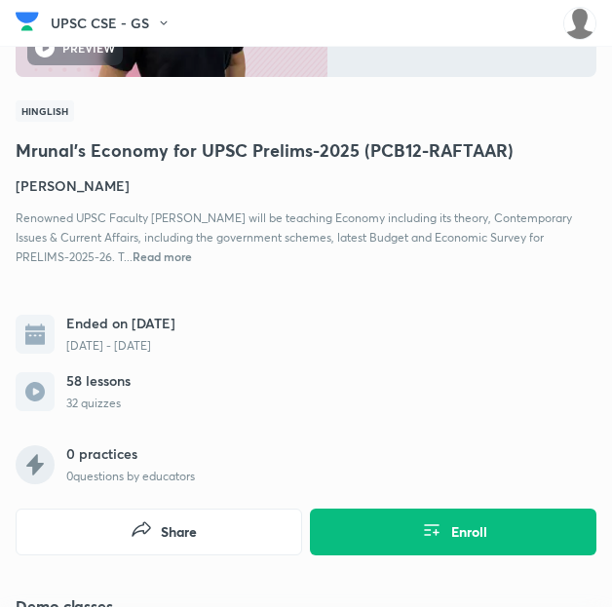
click at [133, 260] on span "Read more" at bounding box center [162, 257] width 59 height 16
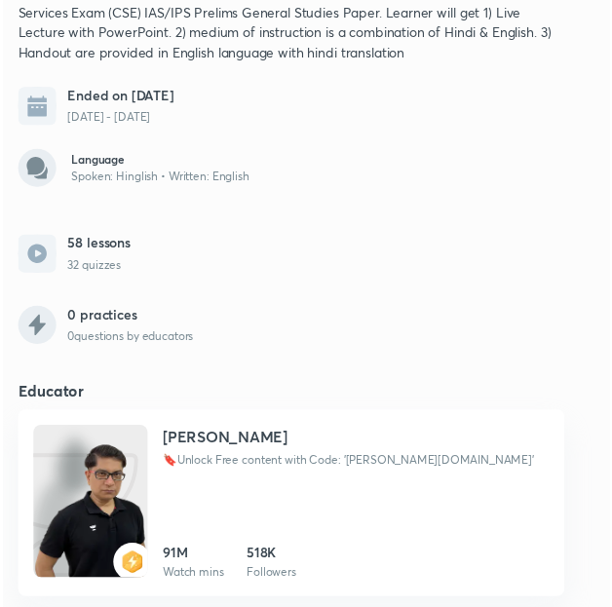
scroll to position [0, 0]
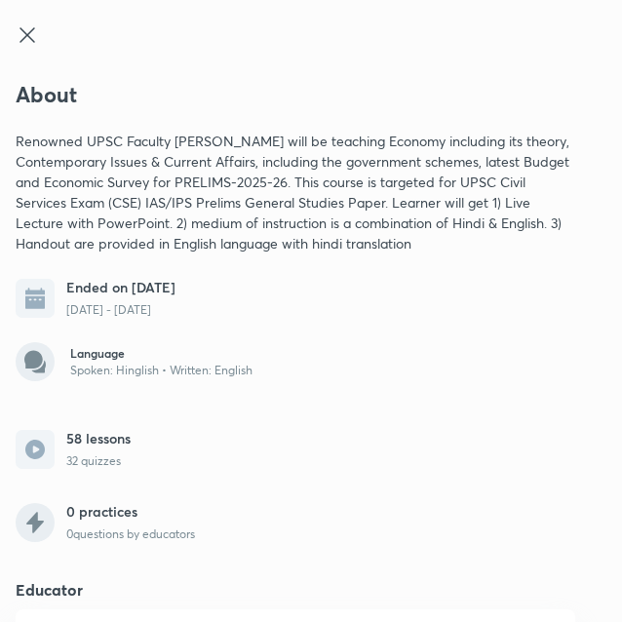
click at [23, 38] on icon at bounding box center [26, 34] width 15 height 15
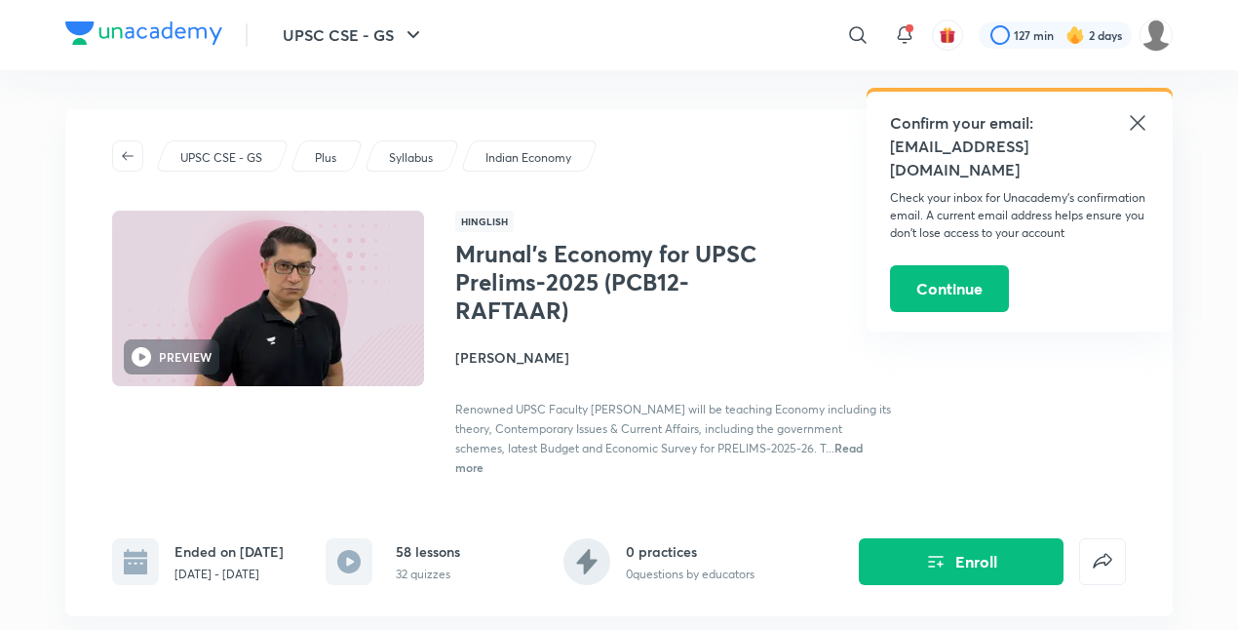
click at [511, 362] on h4 "[PERSON_NAME]" at bounding box center [673, 357] width 437 height 20
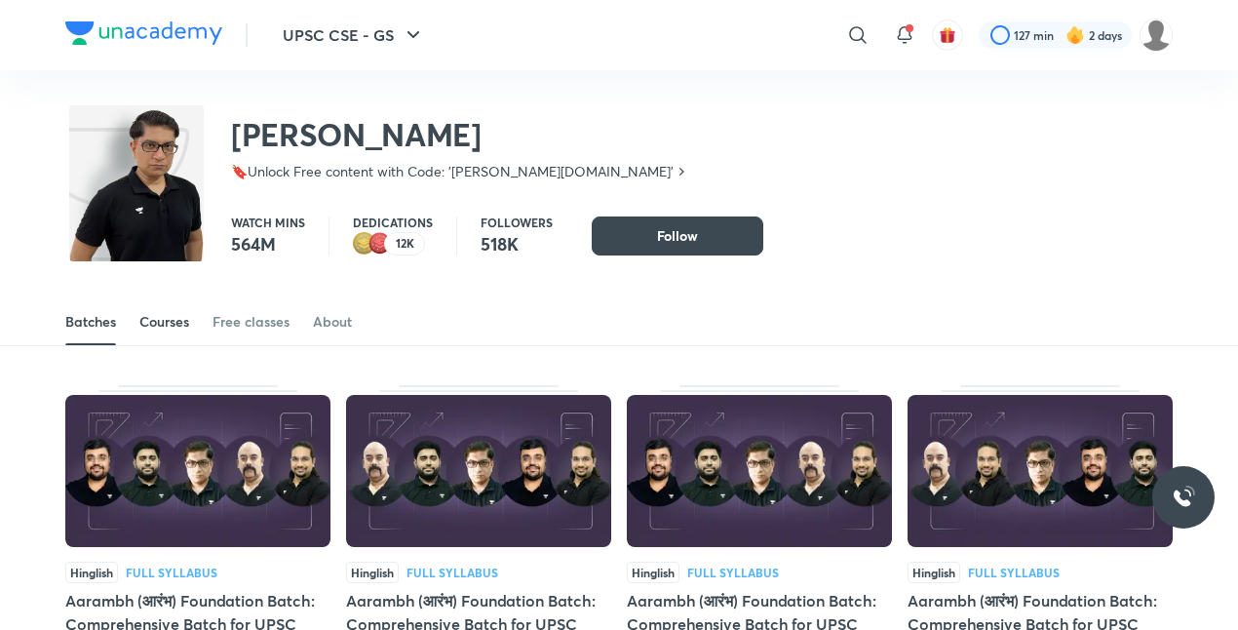
click at [181, 330] on div "Courses" at bounding box center [164, 321] width 50 height 19
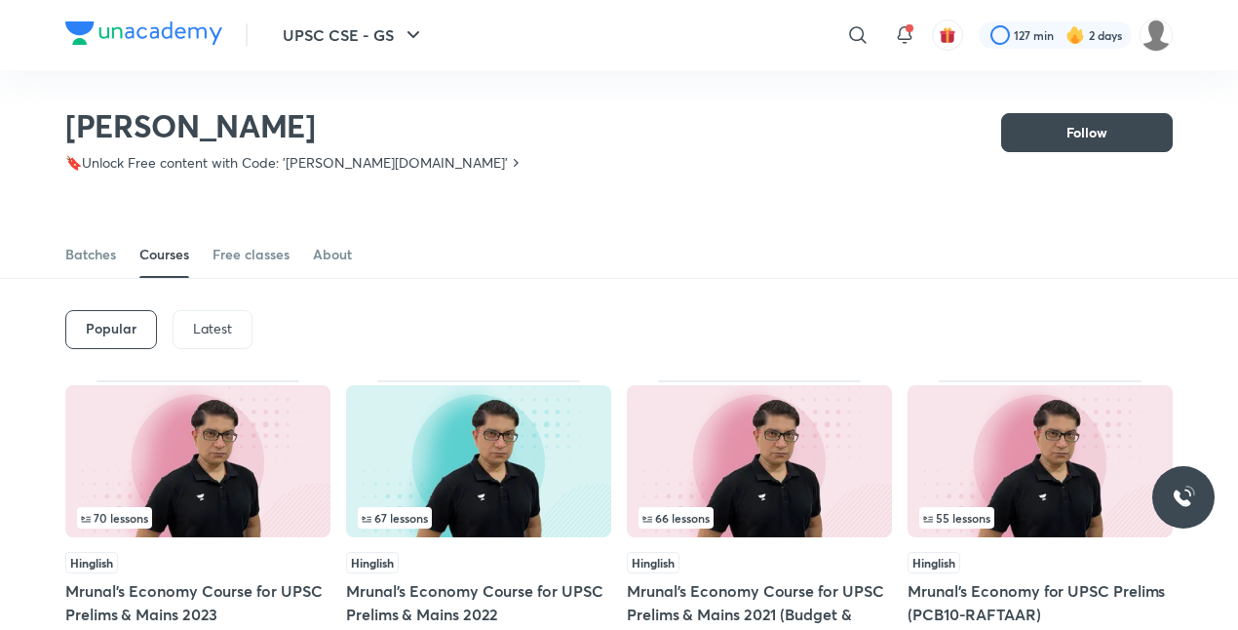
scroll to position [8, 0]
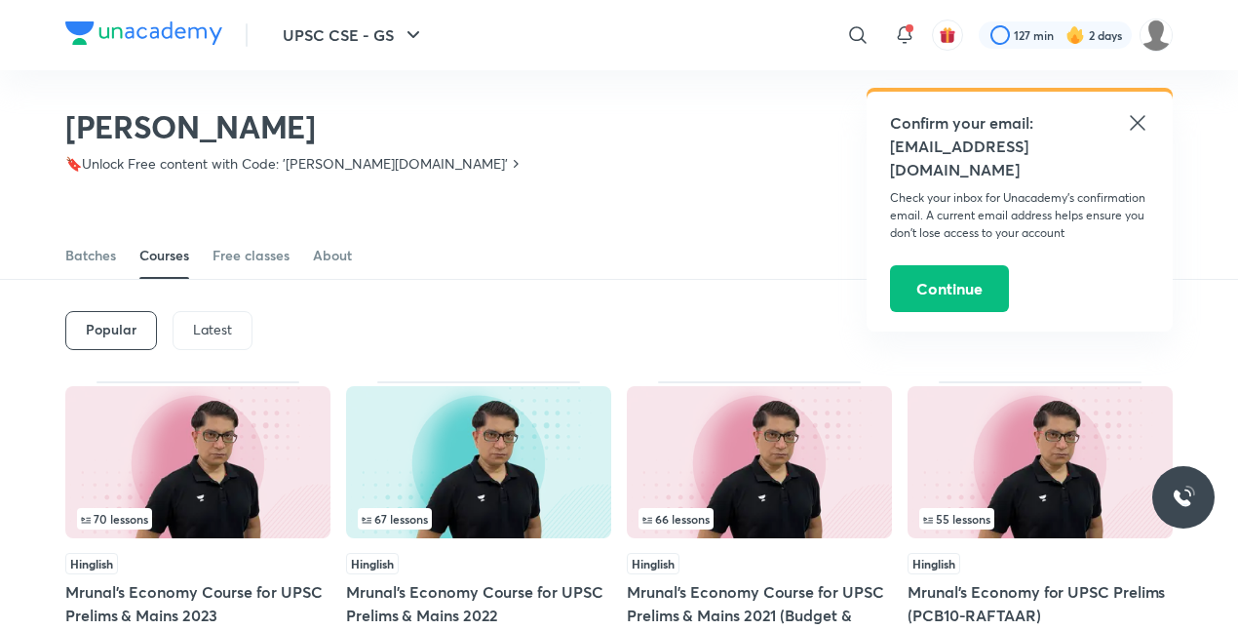
click at [209, 322] on p "Latest" at bounding box center [212, 330] width 39 height 16
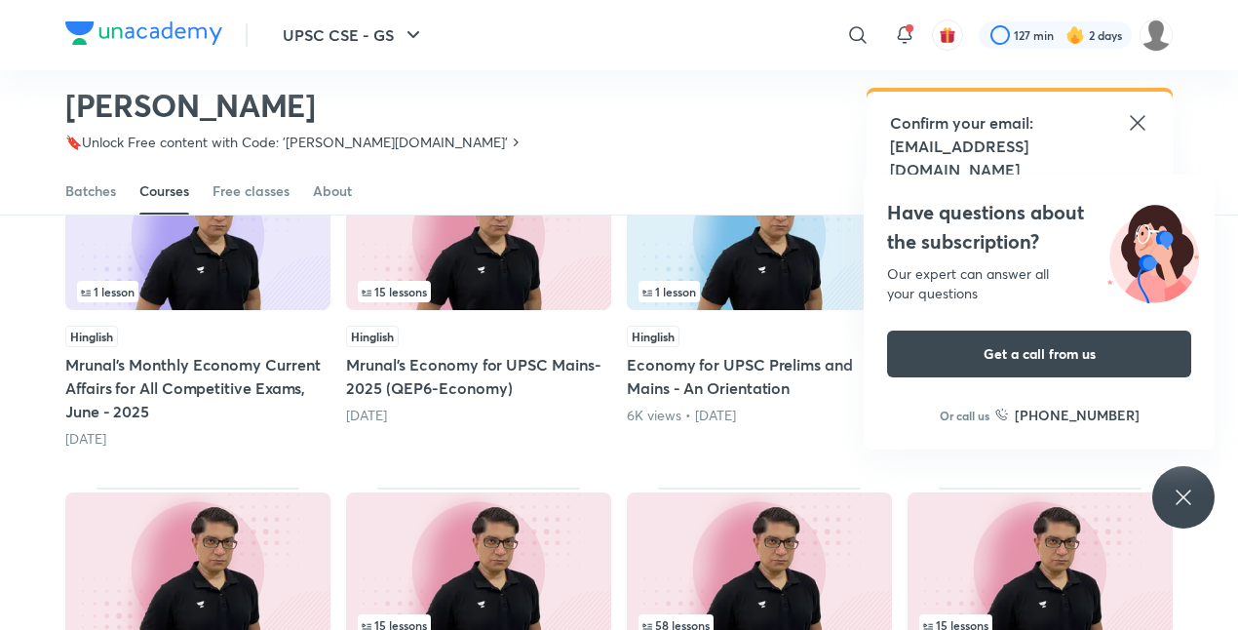
scroll to position [519, 0]
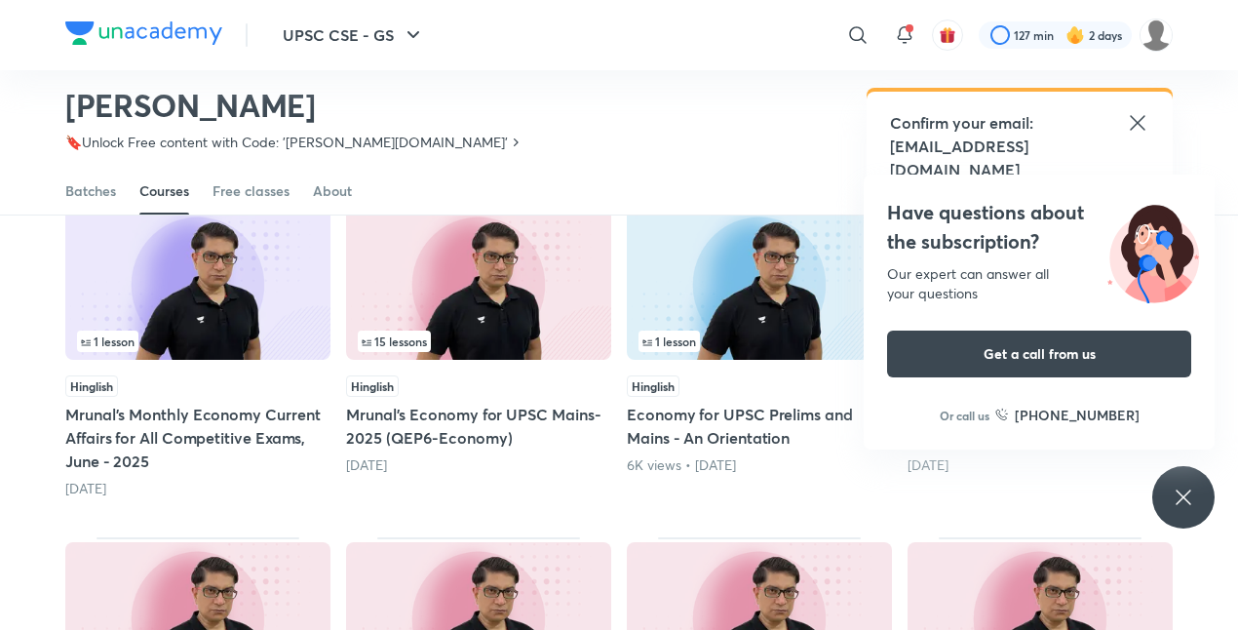
click at [1170, 512] on div "Have questions about the subscription? Our expert can answer all your questions…" at bounding box center [1183, 497] width 62 height 62
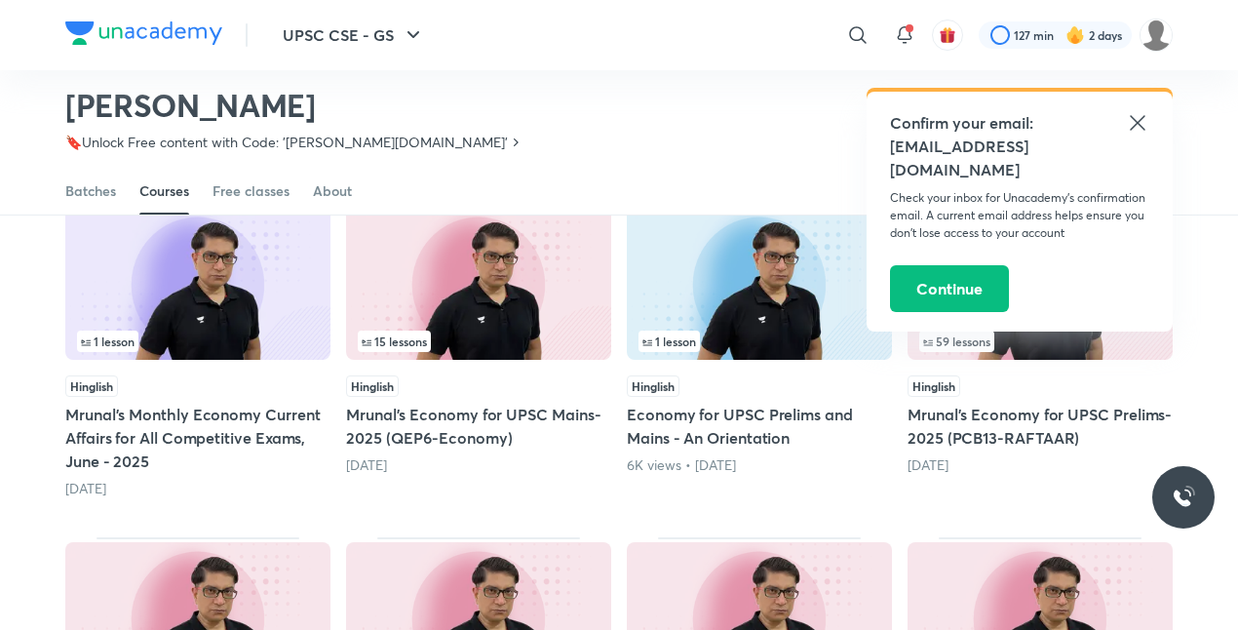
click at [1132, 121] on icon at bounding box center [1137, 122] width 23 height 23
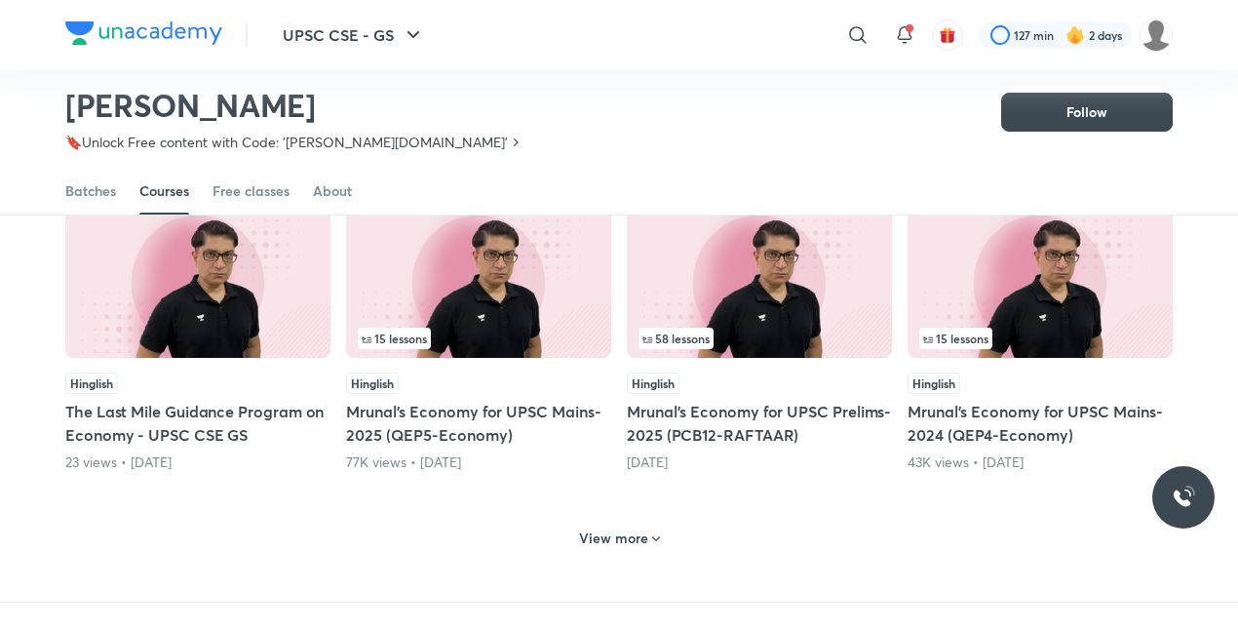
scroll to position [965, 0]
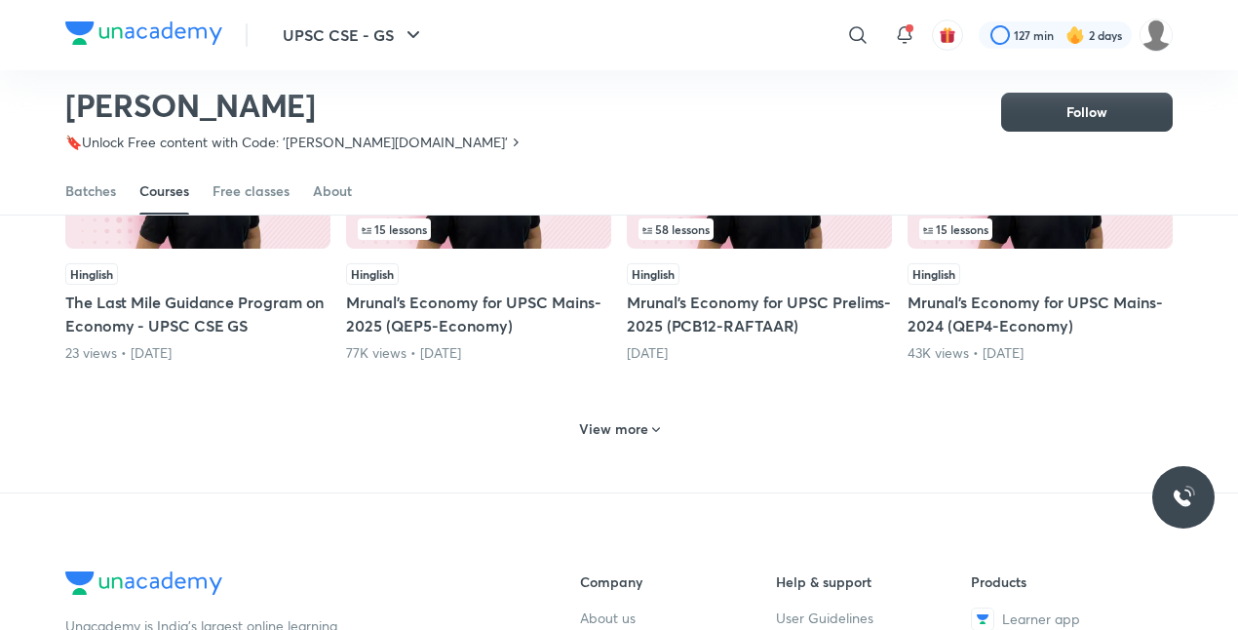
click at [639, 417] on div "View more" at bounding box center [619, 428] width 96 height 31
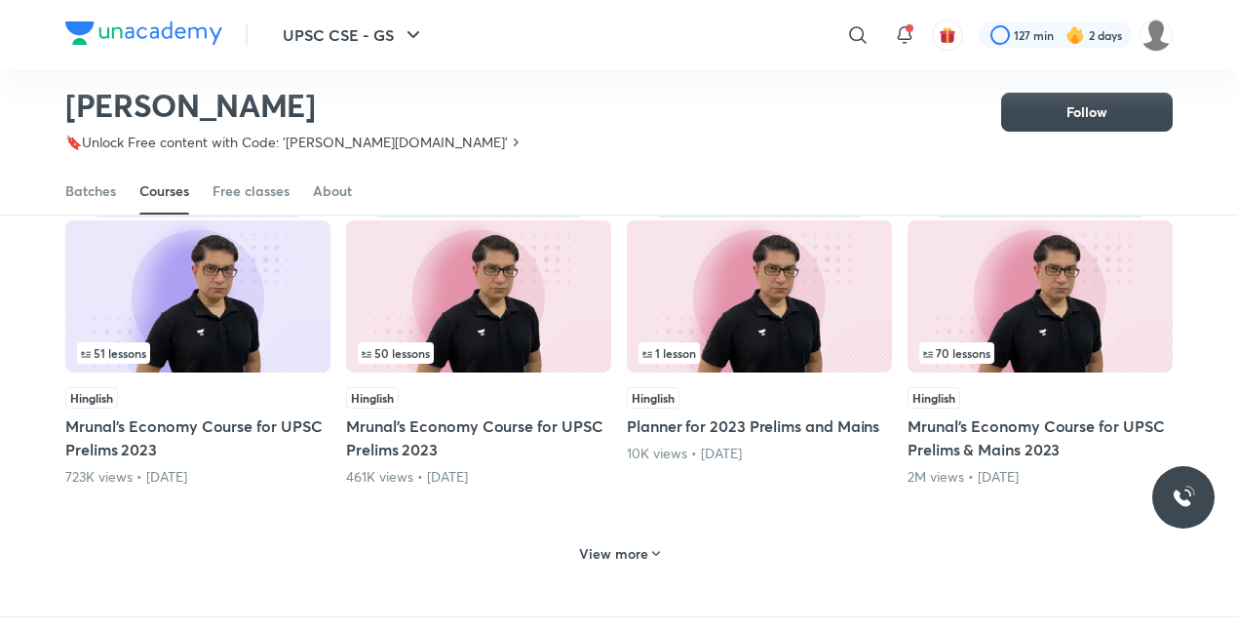
scroll to position [1796, 0]
click at [618, 536] on div "View more" at bounding box center [619, 551] width 96 height 31
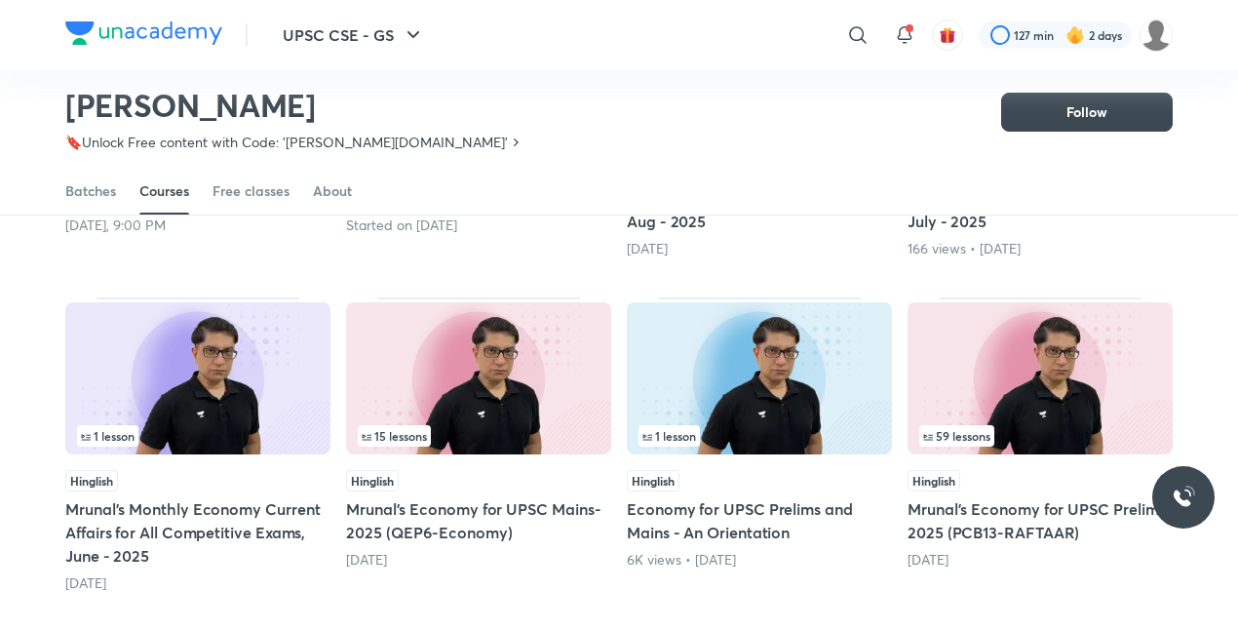
scroll to position [427, 0]
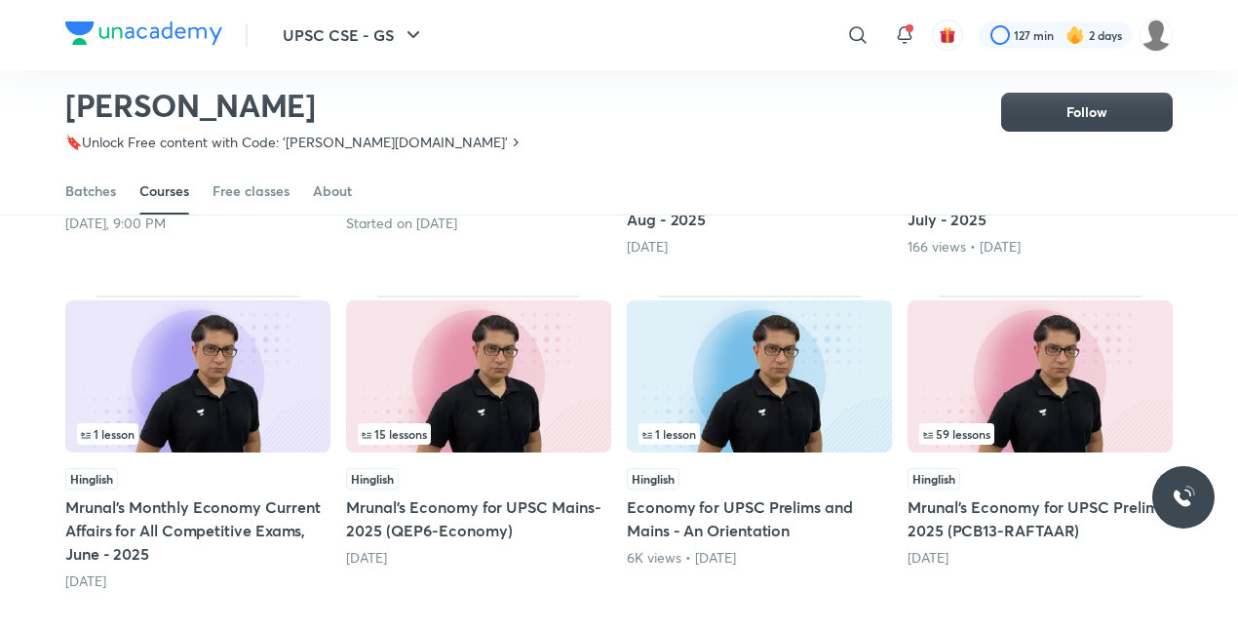
click at [1030, 359] on img at bounding box center [1039, 376] width 265 height 152
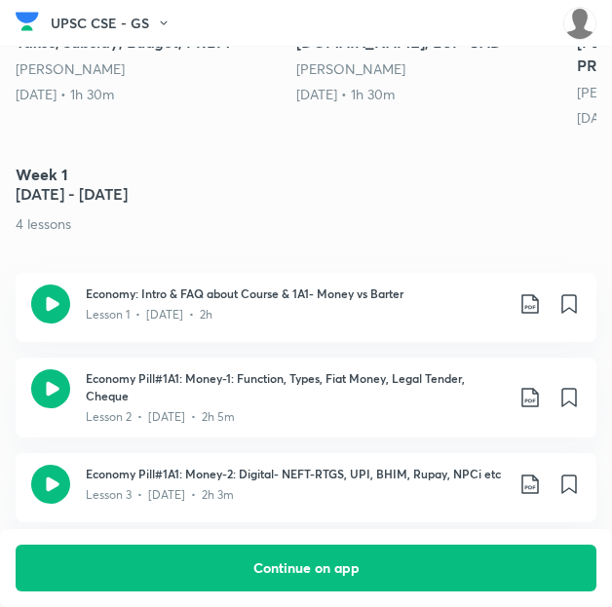
scroll to position [1075, 0]
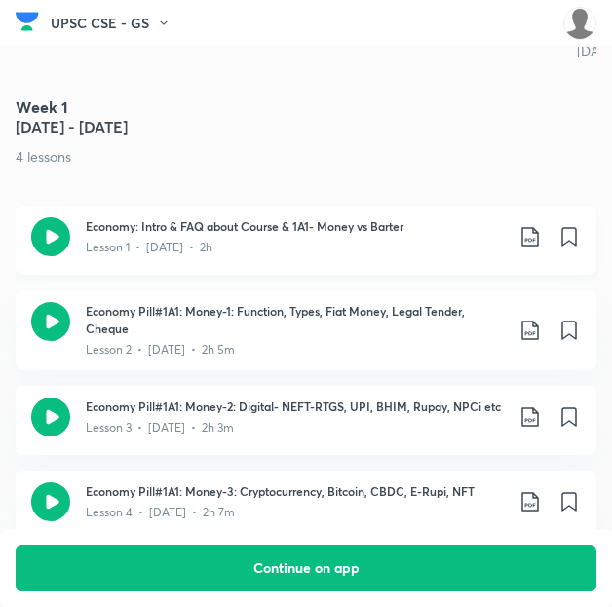
click at [536, 225] on icon at bounding box center [530, 236] width 23 height 23
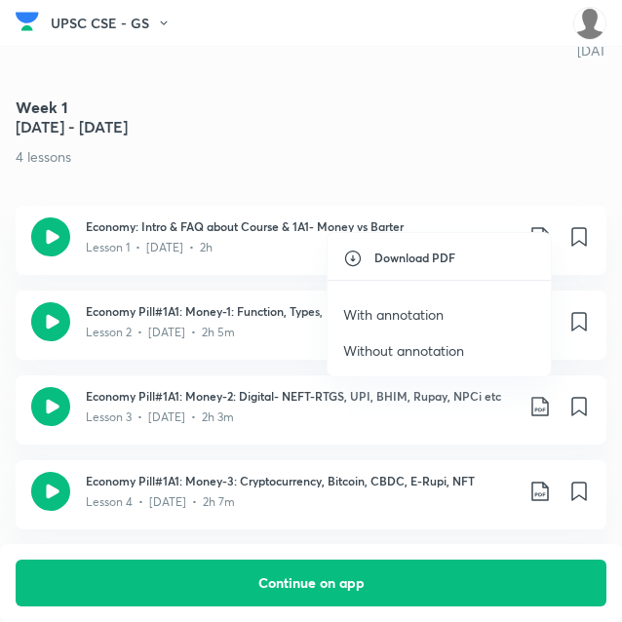
click at [432, 305] on p "With annotation" at bounding box center [393, 314] width 100 height 20
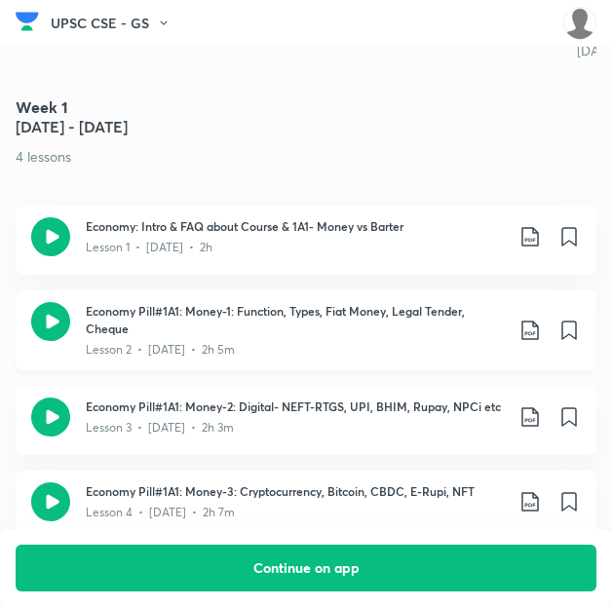
click at [538, 321] on icon at bounding box center [529, 330] width 17 height 19
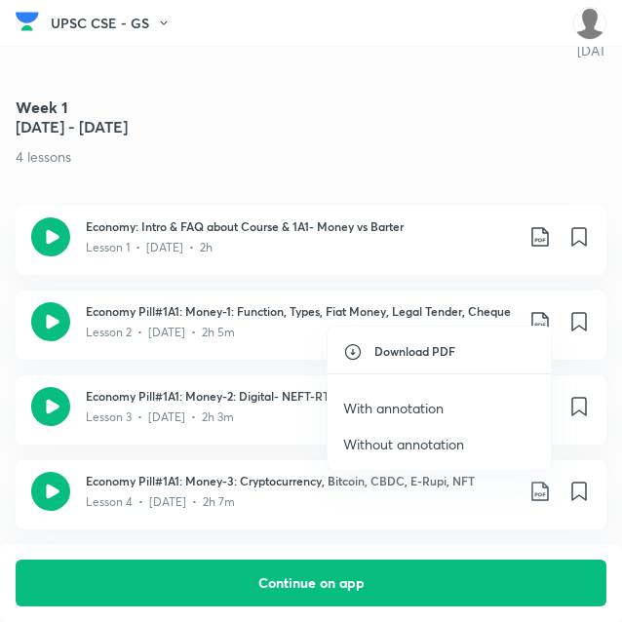
click at [404, 405] on p "With annotation" at bounding box center [393, 408] width 100 height 20
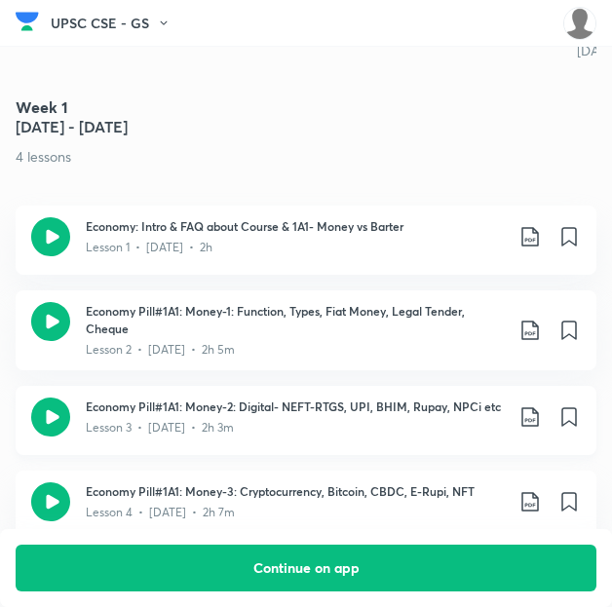
click at [542, 405] on icon at bounding box center [530, 416] width 23 height 23
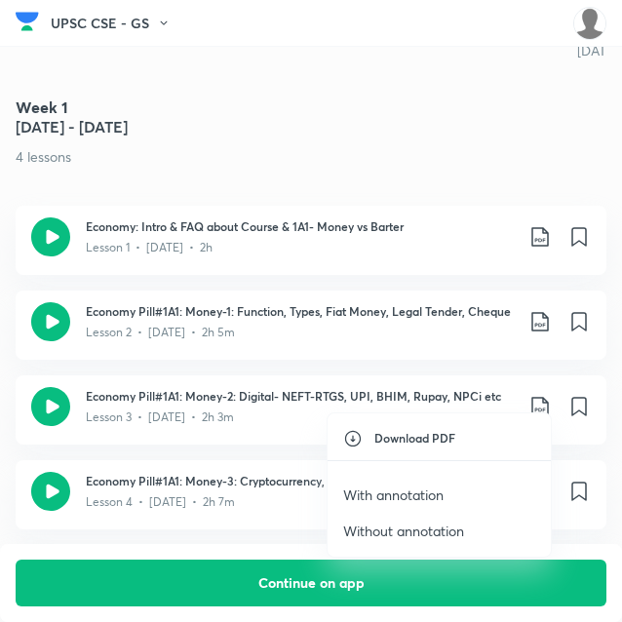
click at [388, 492] on p "With annotation" at bounding box center [393, 494] width 100 height 20
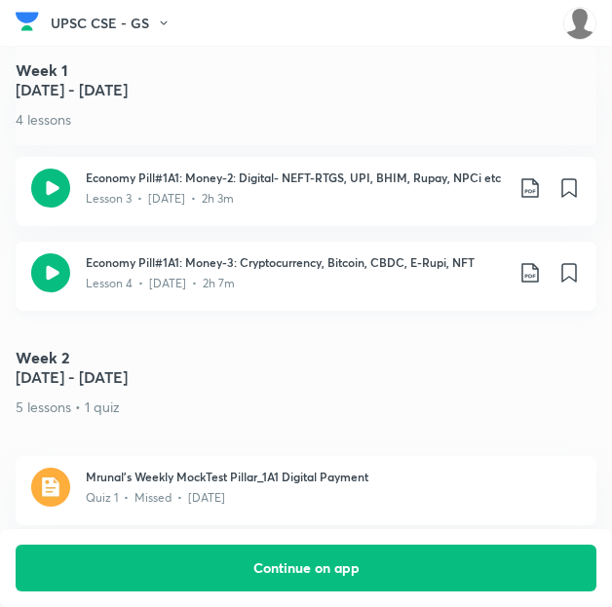
scroll to position [1306, 0]
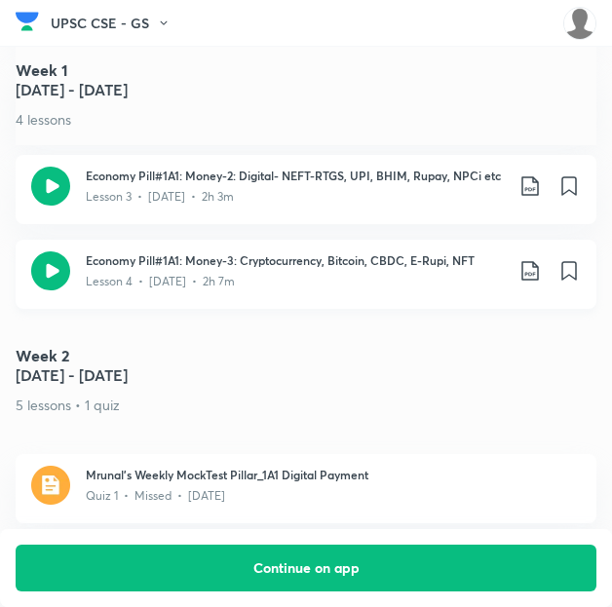
click at [532, 261] on icon at bounding box center [529, 270] width 17 height 19
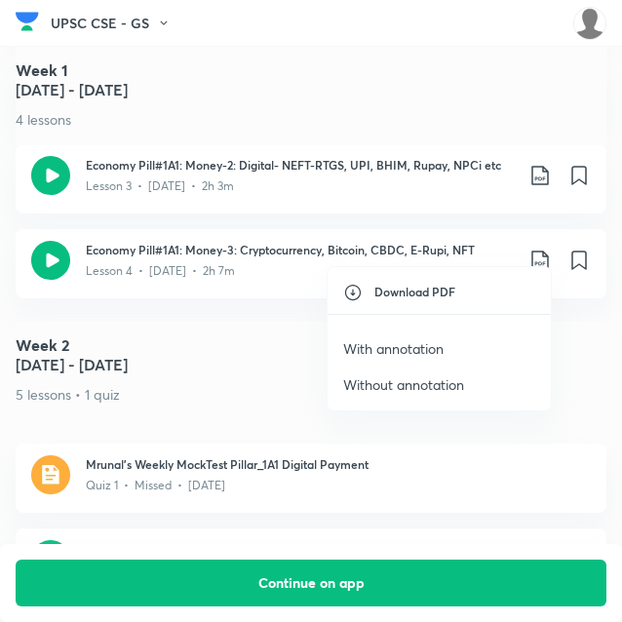
click at [407, 340] on p "With annotation" at bounding box center [393, 348] width 100 height 20
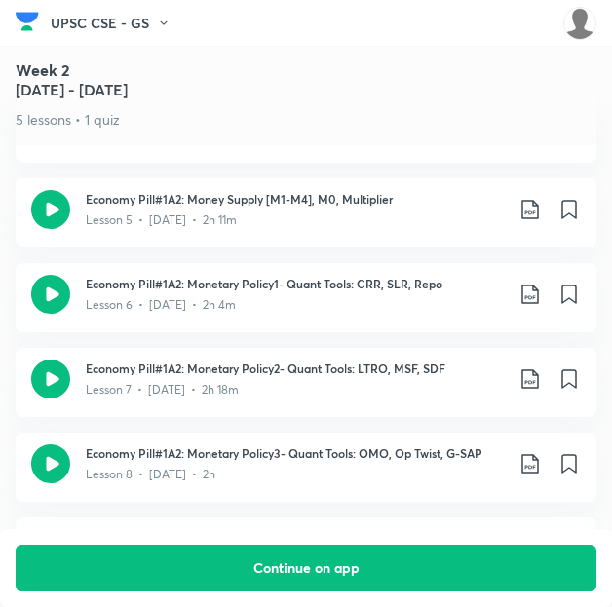
scroll to position [1659, 0]
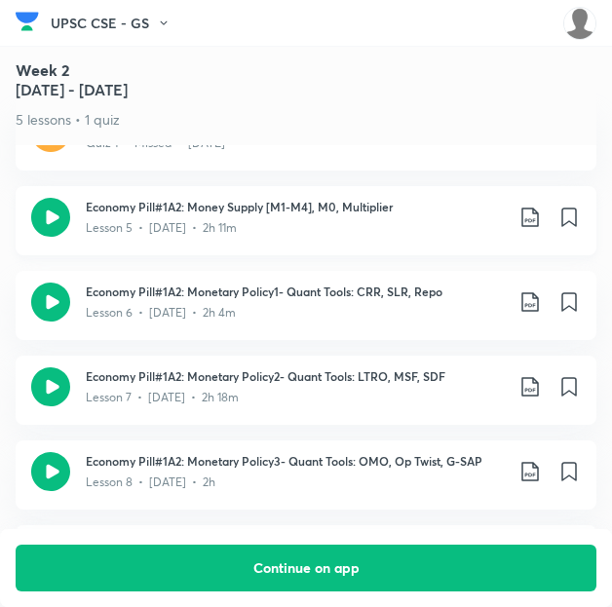
click at [536, 206] on icon at bounding box center [530, 217] width 23 height 23
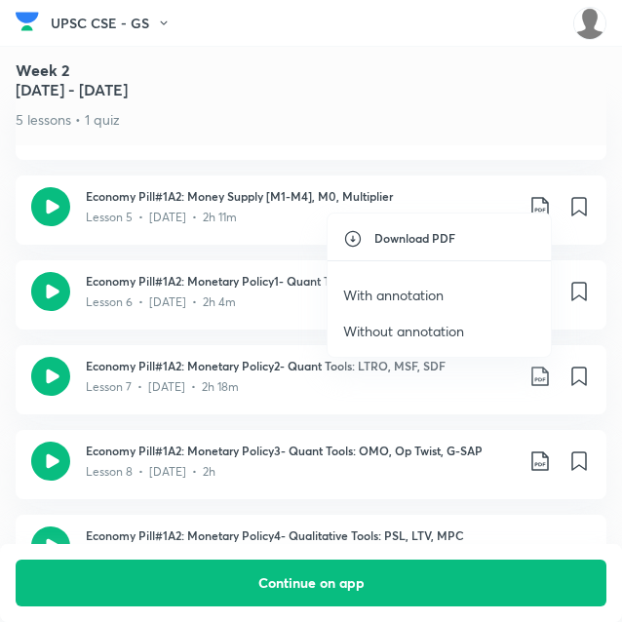
click at [450, 288] on li "With annotation" at bounding box center [438, 295] width 223 height 36
click at [403, 294] on p "With annotation" at bounding box center [393, 295] width 100 height 20
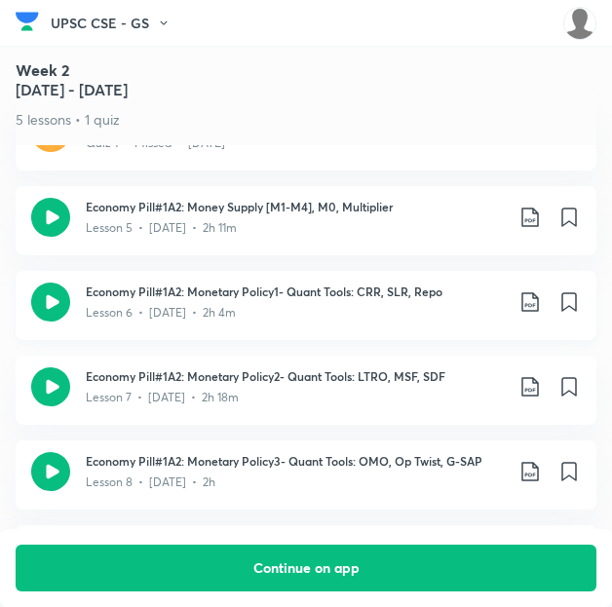
click at [535, 290] on icon at bounding box center [530, 301] width 23 height 23
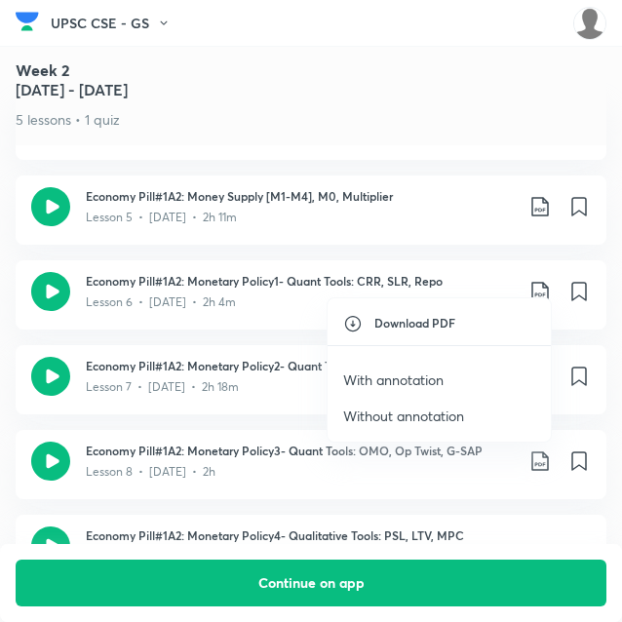
click at [392, 374] on p "With annotation" at bounding box center [393, 379] width 100 height 20
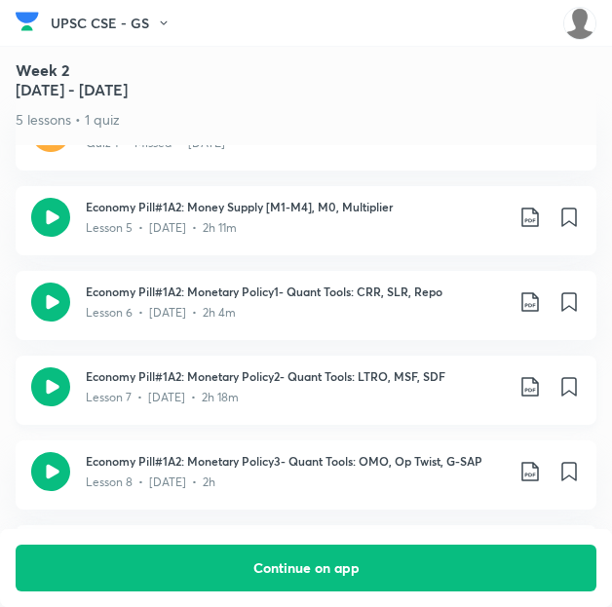
click at [536, 375] on icon at bounding box center [530, 386] width 23 height 23
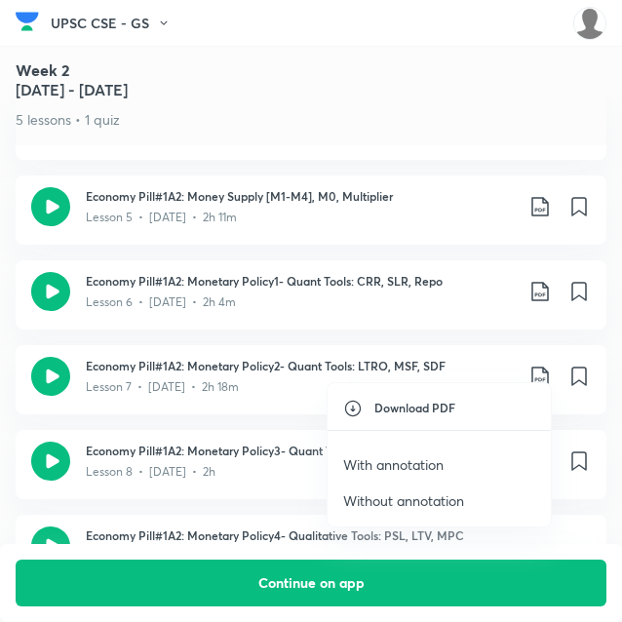
click at [415, 466] on p "With annotation" at bounding box center [393, 464] width 100 height 20
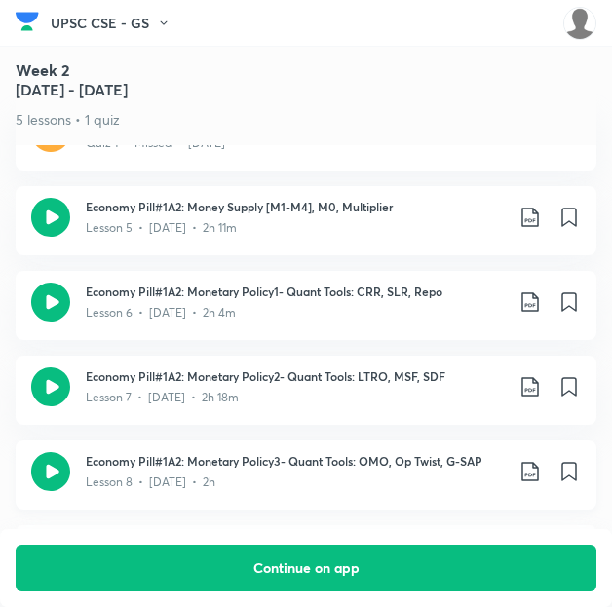
click at [539, 460] on icon at bounding box center [530, 471] width 23 height 23
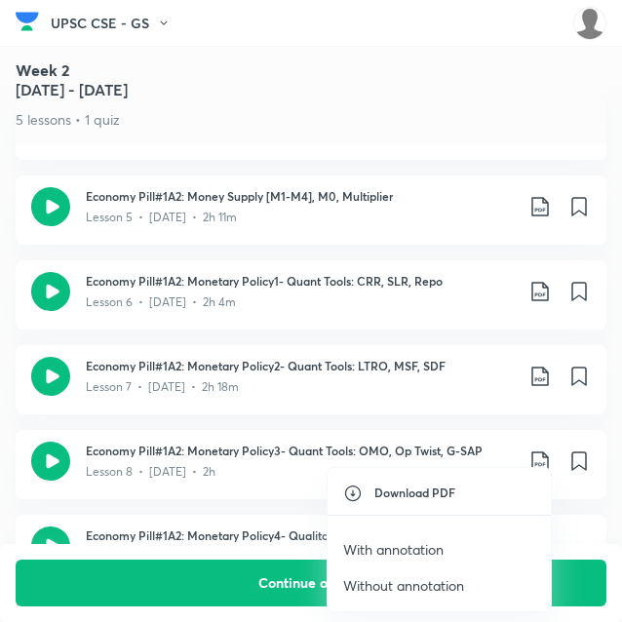
click at [417, 547] on p "With annotation" at bounding box center [393, 549] width 100 height 20
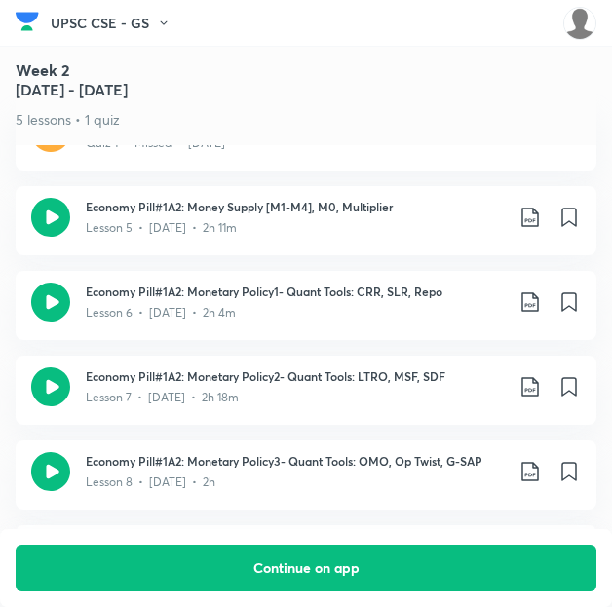
click at [485, 87] on h5 "[DATE] - [DATE]" at bounding box center [306, 89] width 581 height 23
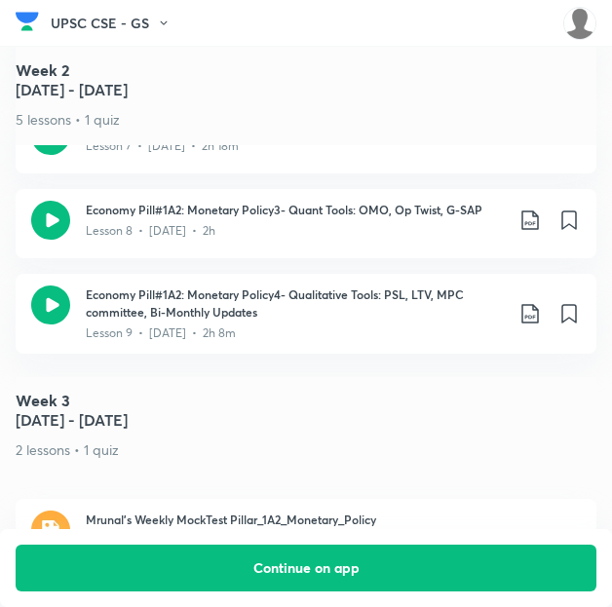
scroll to position [1909, 0]
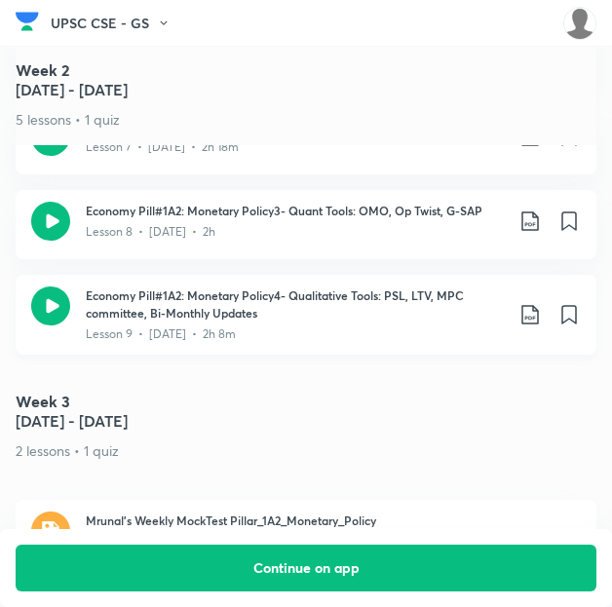
click at [535, 303] on icon at bounding box center [530, 314] width 23 height 23
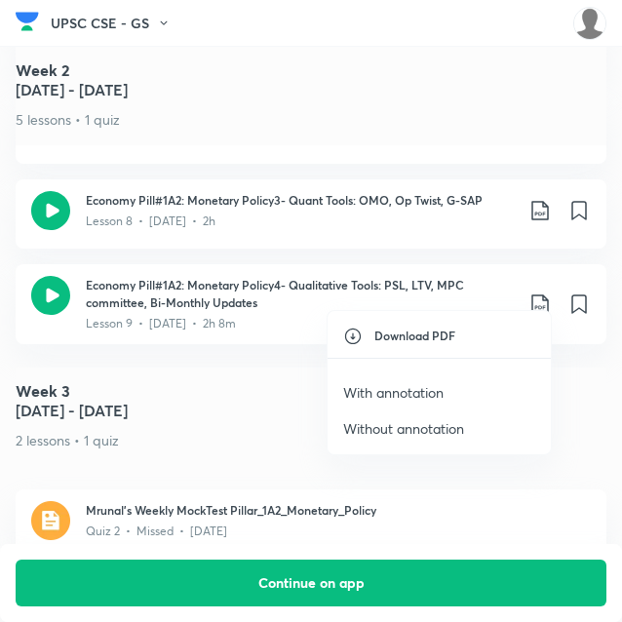
click at [400, 399] on p "With annotation" at bounding box center [393, 392] width 100 height 20
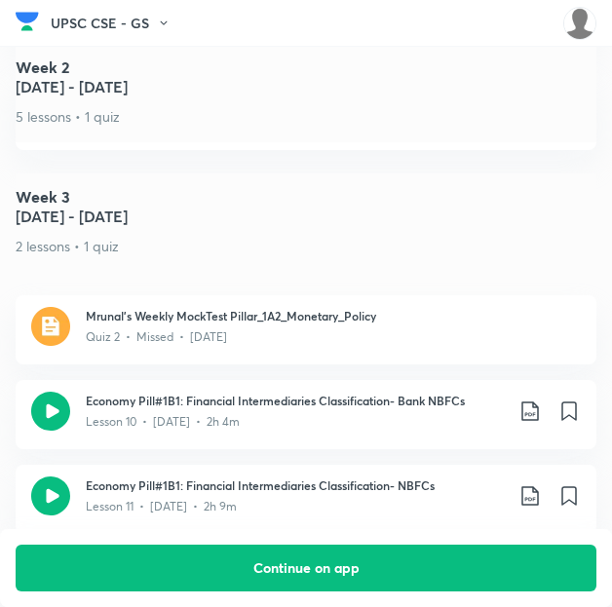
scroll to position [2117, 0]
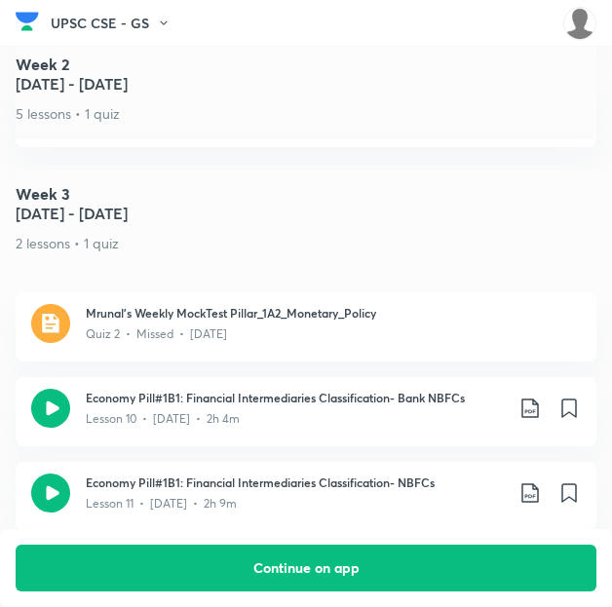
click at [384, 206] on 3 "Week [DATE] - [DATE] 2 lessons • 1 quiz" at bounding box center [306, 220] width 581 height 98
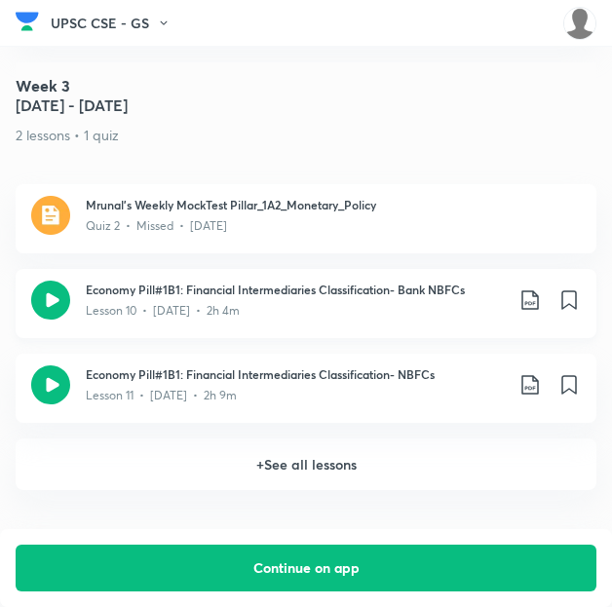
scroll to position [2237, 0]
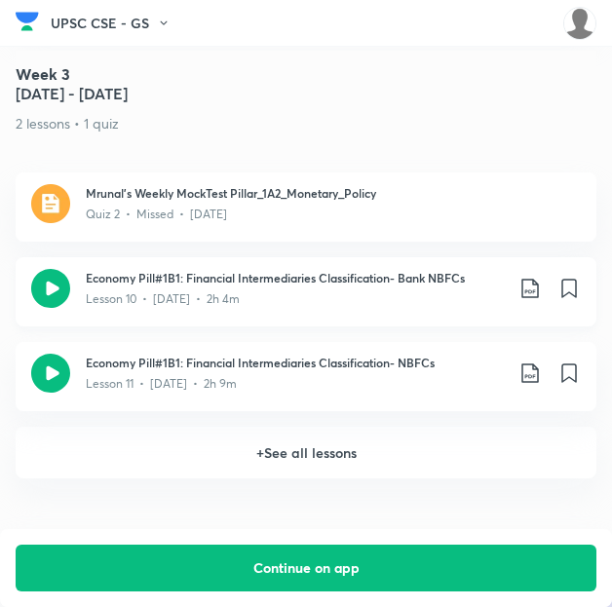
click at [537, 275] on div "Economy Pill#1B1: Financial Intermediaries Classification- Bank NBFCs Lesson 10…" at bounding box center [333, 288] width 495 height 39
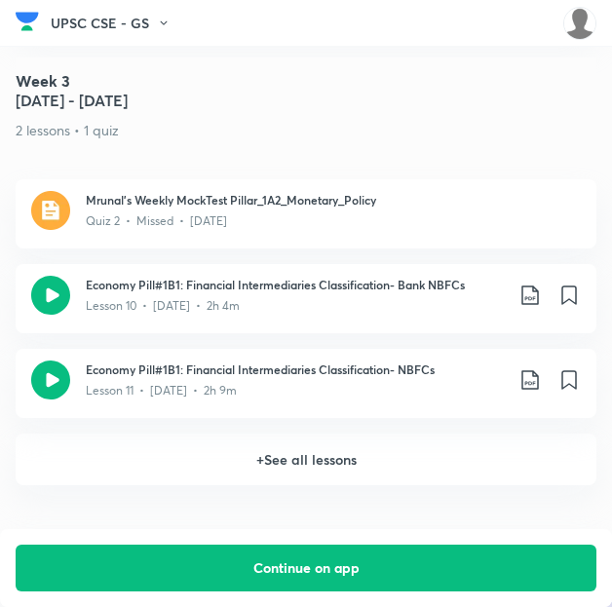
scroll to position [2231, 0]
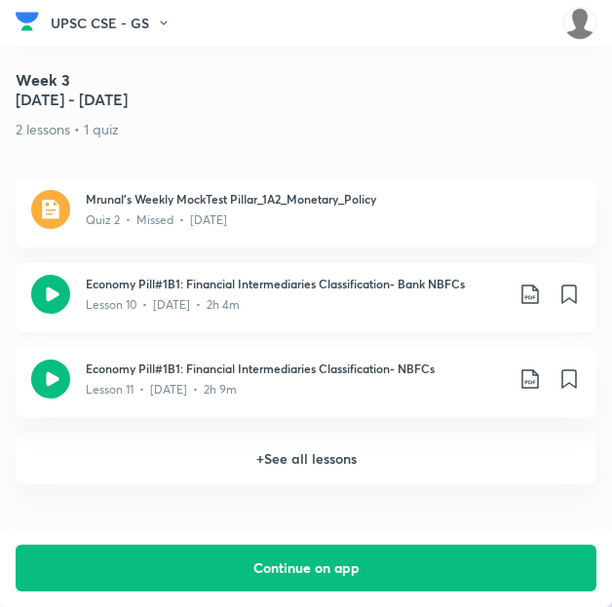
click at [542, 283] on icon at bounding box center [530, 294] width 23 height 23
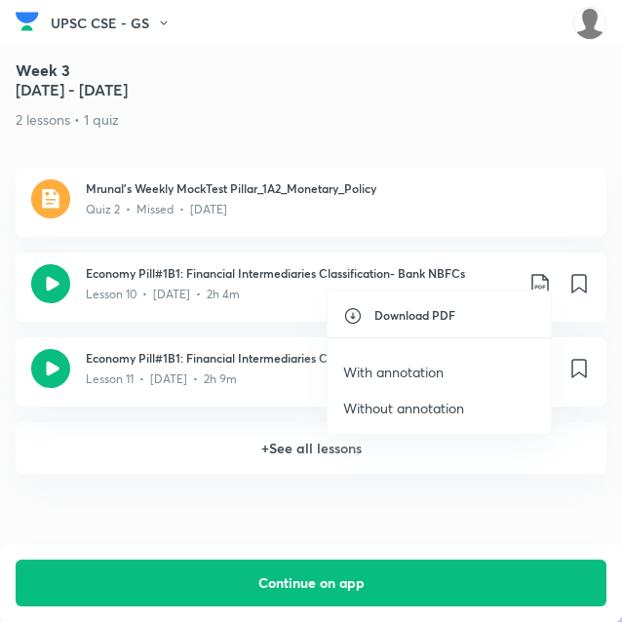
click at [386, 364] on p "With annotation" at bounding box center [393, 372] width 100 height 20
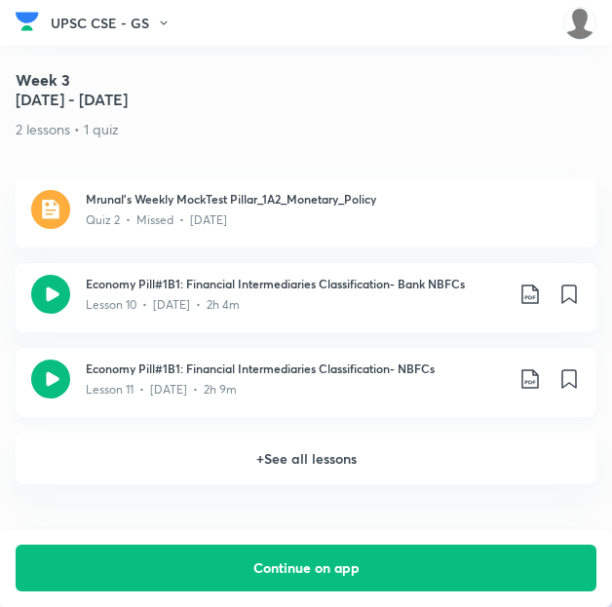
click at [538, 367] on icon at bounding box center [530, 378] width 23 height 23
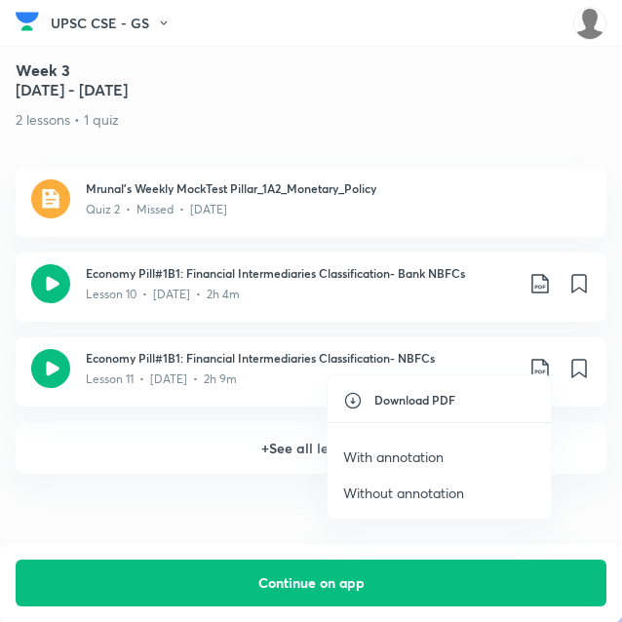
click at [388, 455] on p "With annotation" at bounding box center [393, 456] width 100 height 20
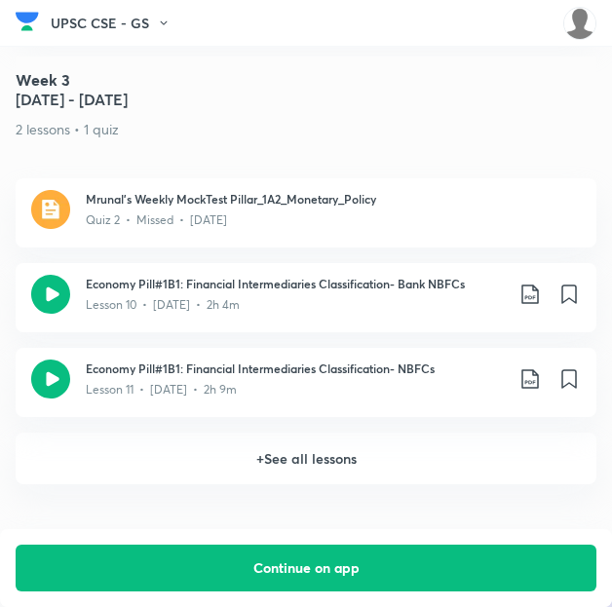
click at [336, 447] on h6 "+ See all lessons" at bounding box center [306, 459] width 581 height 52
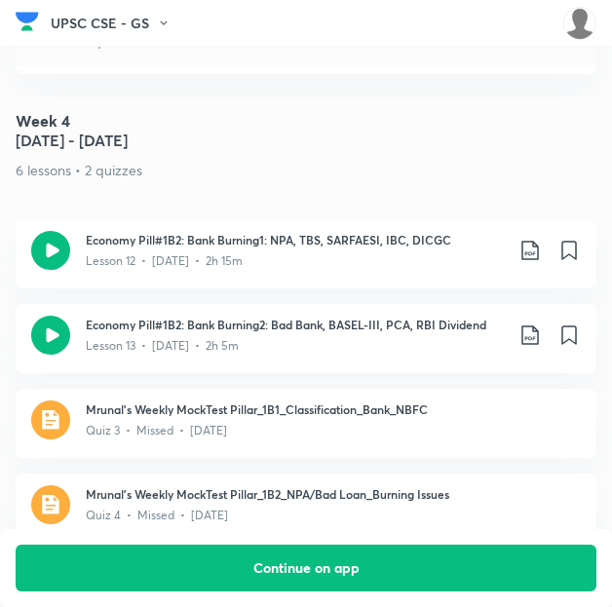
scroll to position [2582, 0]
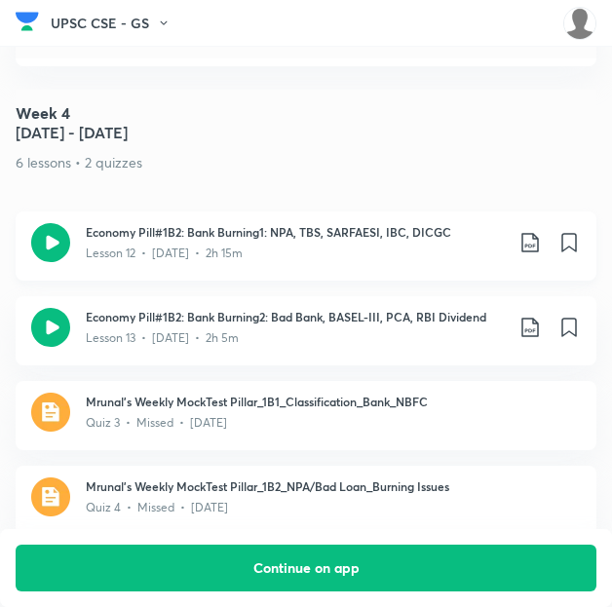
click at [542, 231] on icon at bounding box center [530, 242] width 23 height 23
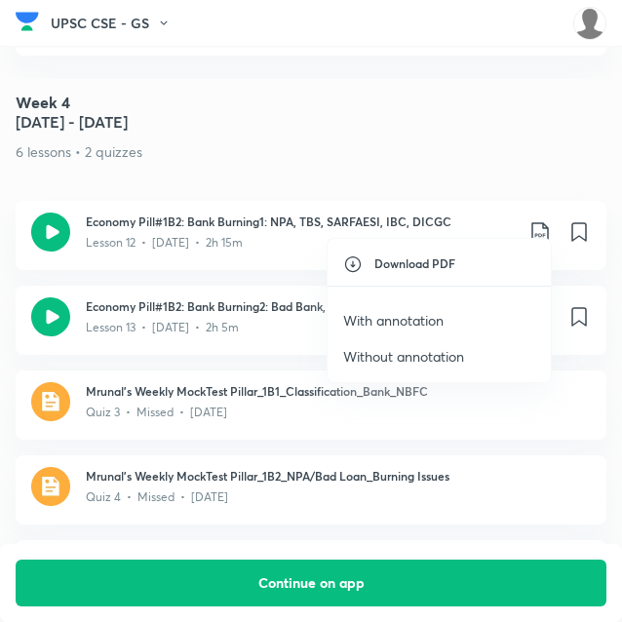
click at [406, 319] on p "With annotation" at bounding box center [393, 320] width 100 height 20
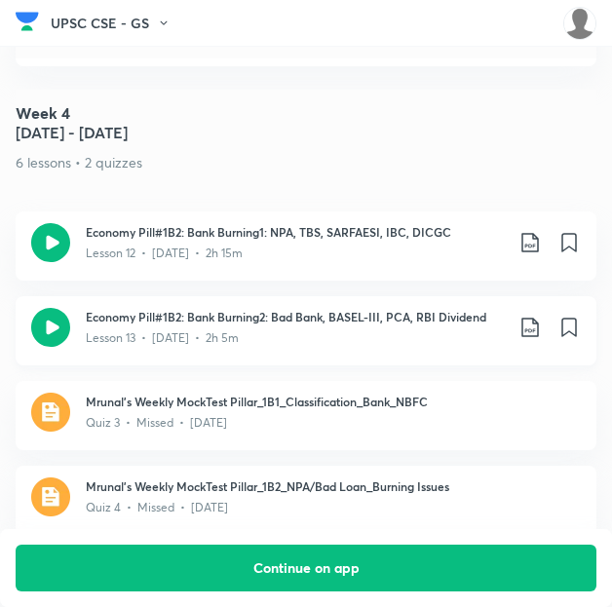
click at [542, 316] on icon at bounding box center [530, 327] width 23 height 23
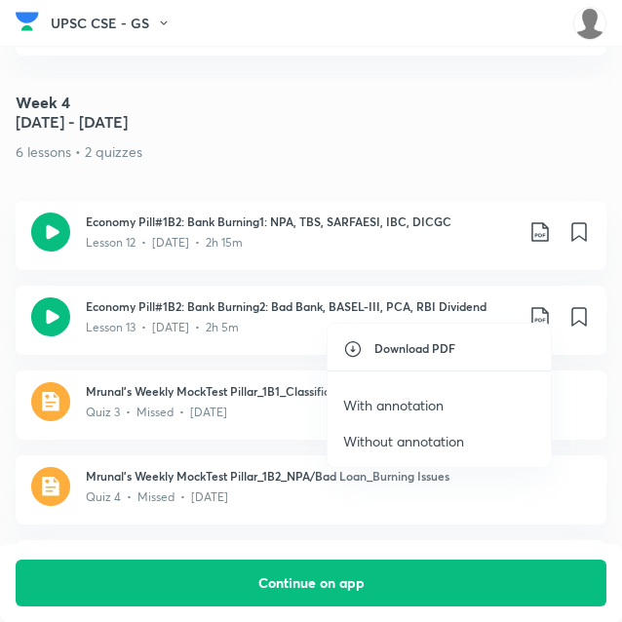
click at [413, 397] on p "With annotation" at bounding box center [393, 405] width 100 height 20
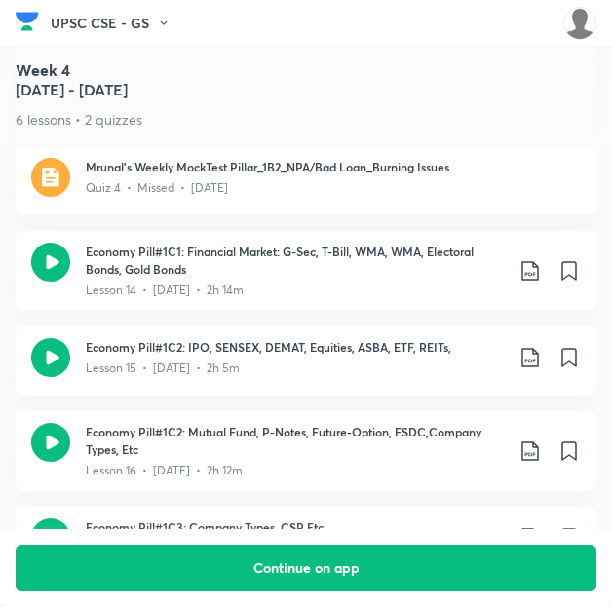
scroll to position [2897, 0]
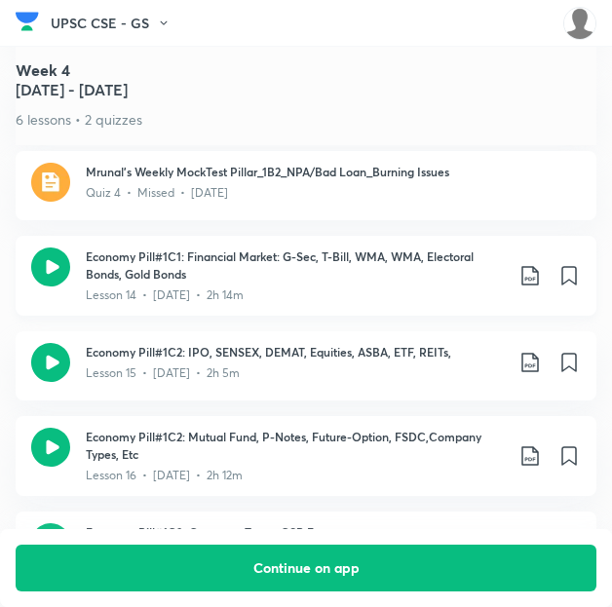
click at [542, 264] on icon at bounding box center [530, 275] width 23 height 23
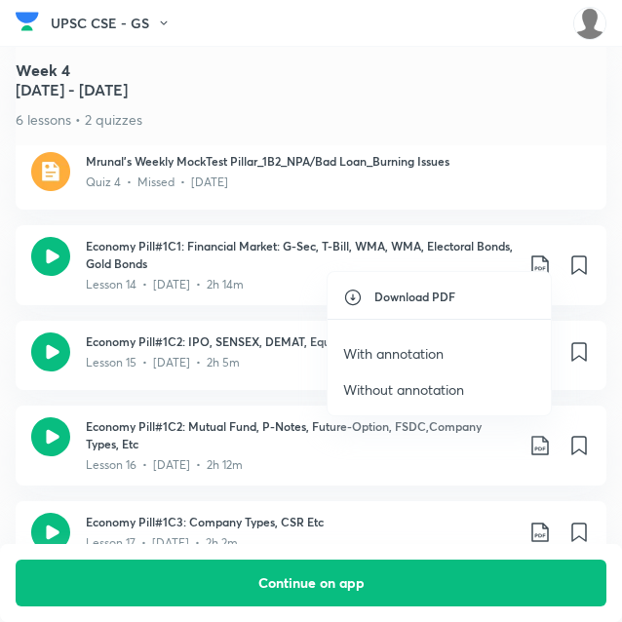
click at [430, 359] on p "With annotation" at bounding box center [393, 353] width 100 height 20
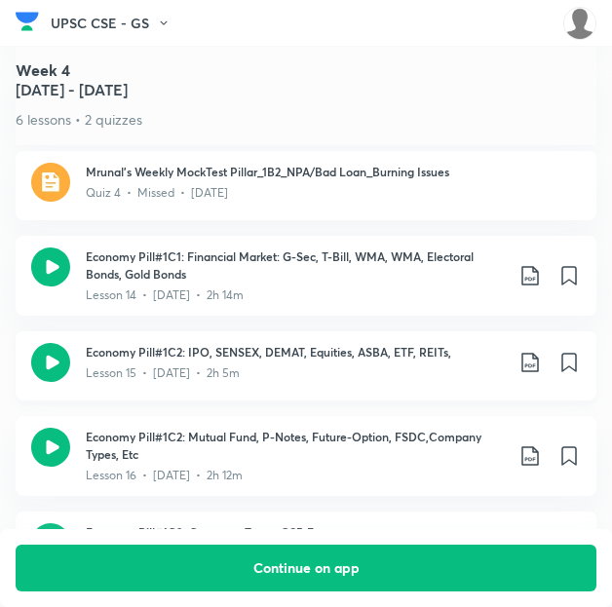
click at [539, 351] on icon at bounding box center [530, 362] width 23 height 23
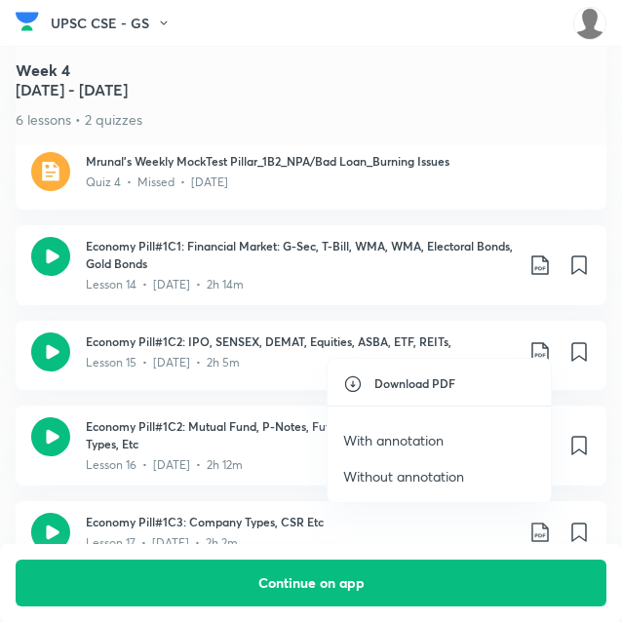
click at [405, 441] on p "With annotation" at bounding box center [393, 440] width 100 height 20
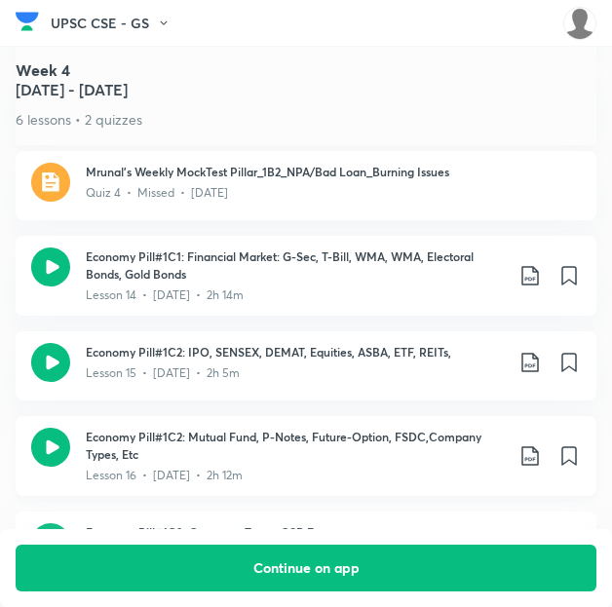
click at [538, 446] on icon at bounding box center [529, 455] width 17 height 19
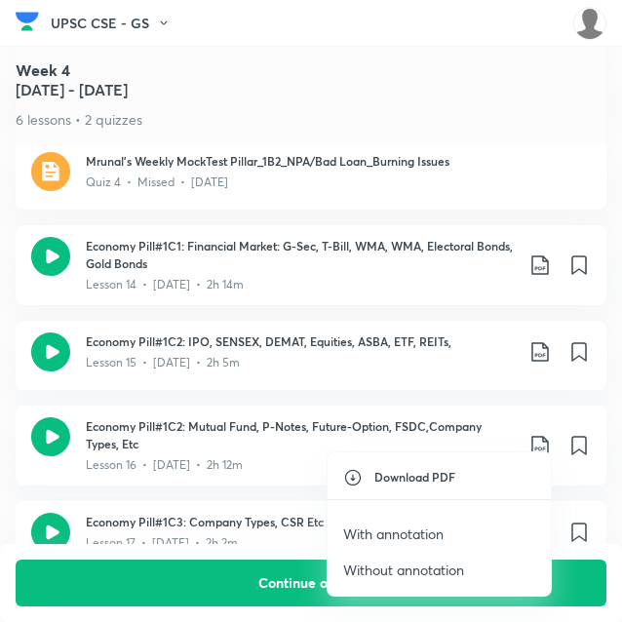
click at [420, 523] on p "With annotation" at bounding box center [393, 533] width 100 height 20
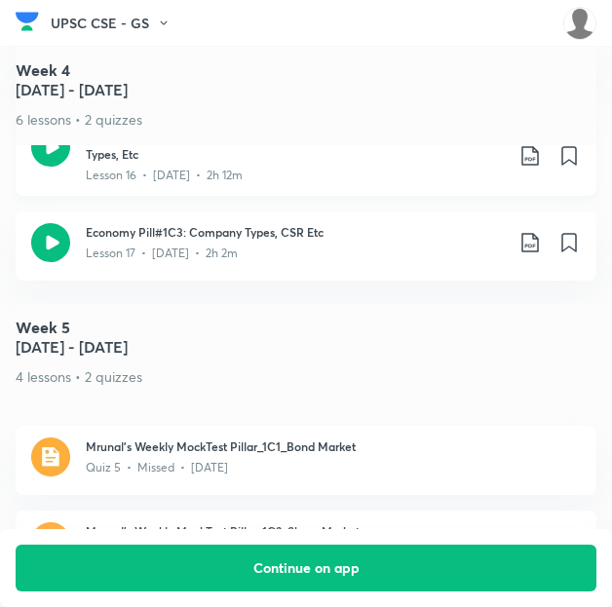
scroll to position [3198, 0]
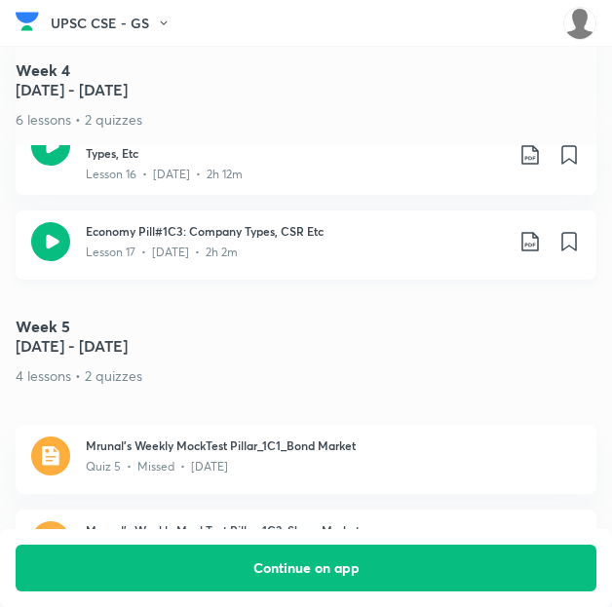
click at [540, 230] on icon at bounding box center [530, 241] width 23 height 23
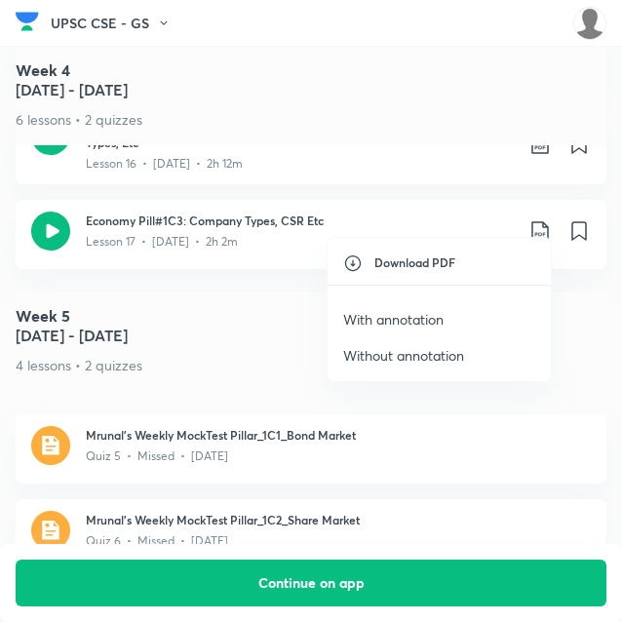
click at [393, 322] on p "With annotation" at bounding box center [393, 319] width 100 height 20
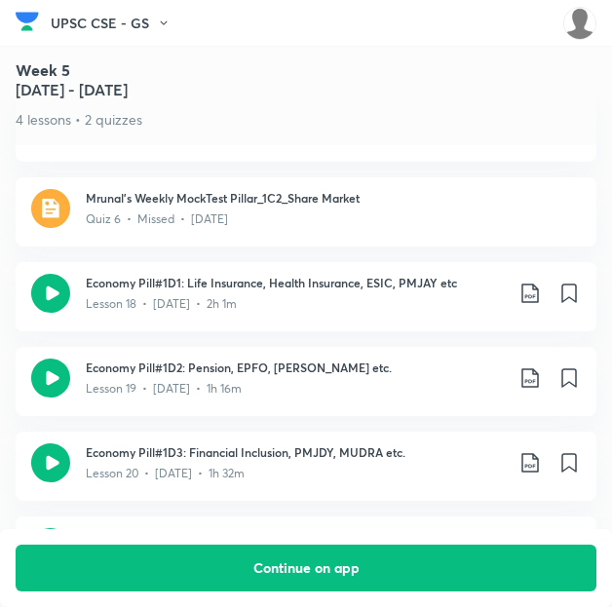
scroll to position [3579, 0]
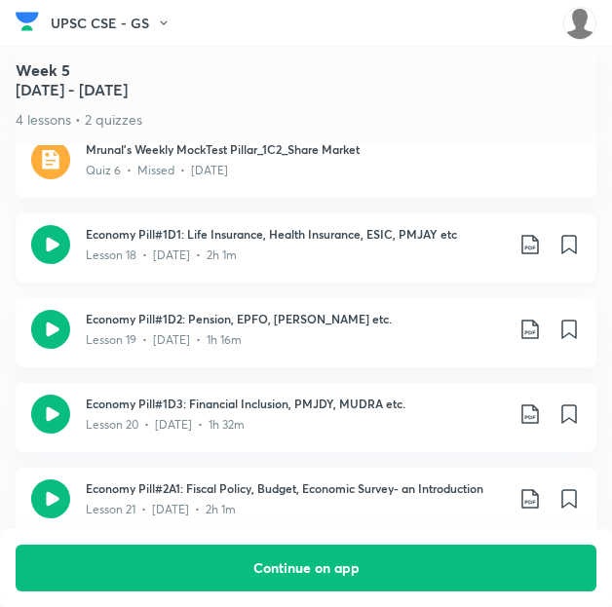
click at [547, 225] on div "Economy Pill#1D1: Life Insurance, Health Insurance, ESIC, PMJAY etc Lesson 18 •…" at bounding box center [333, 244] width 495 height 39
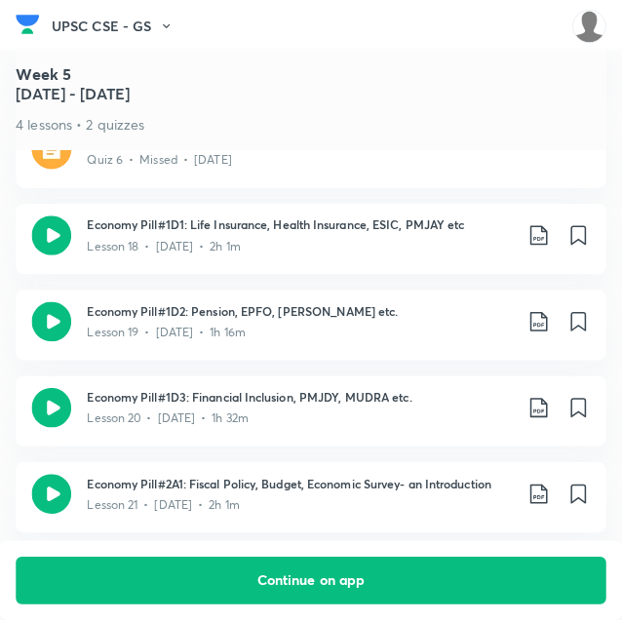
scroll to position [3570, 0]
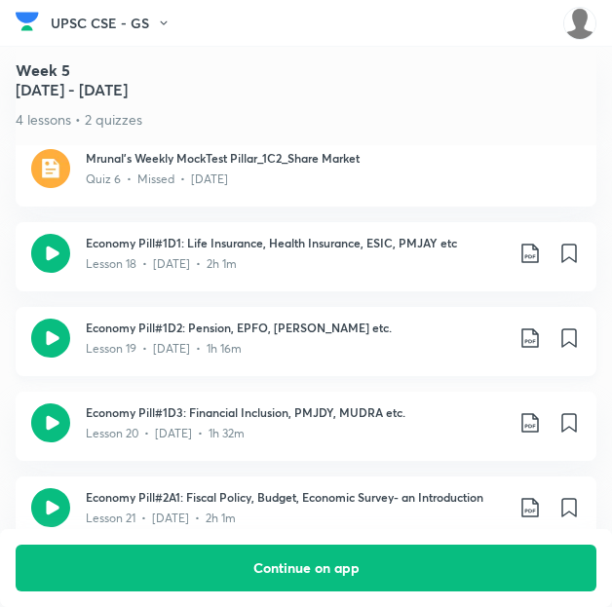
click at [542, 327] on icon at bounding box center [530, 338] width 23 height 23
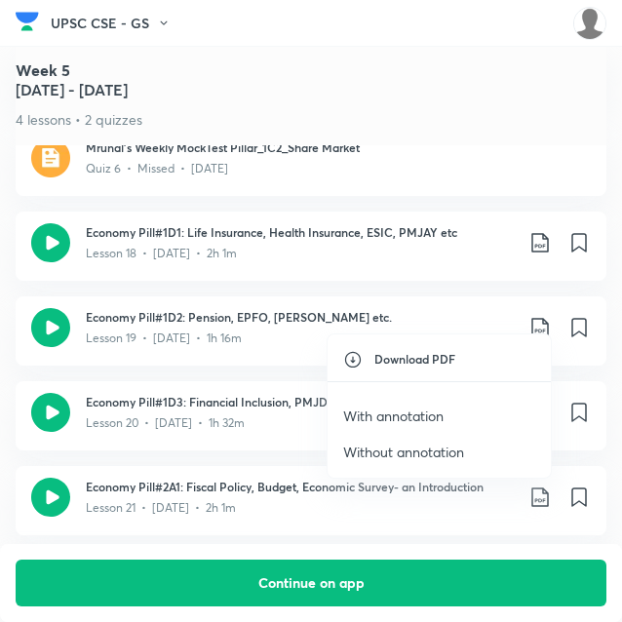
click at [256, 157] on div at bounding box center [311, 311] width 622 height 622
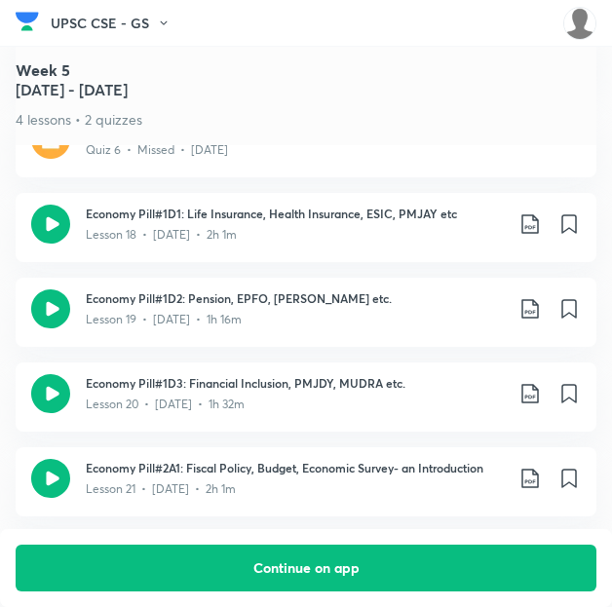
scroll to position [3598, 0]
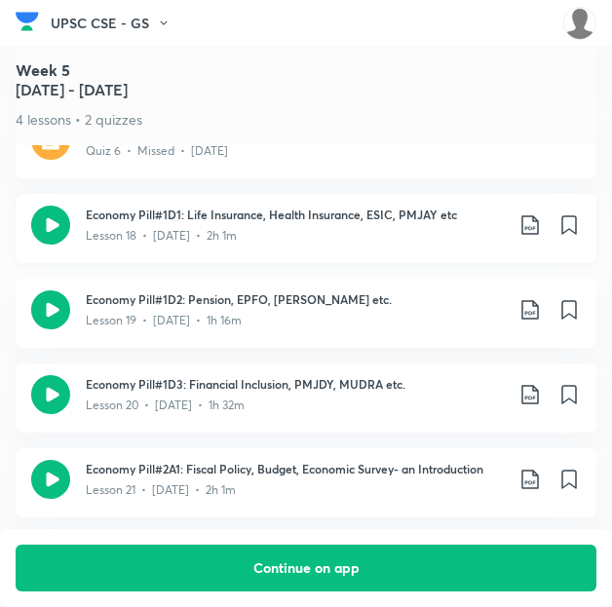
click at [534, 213] on icon at bounding box center [530, 224] width 23 height 23
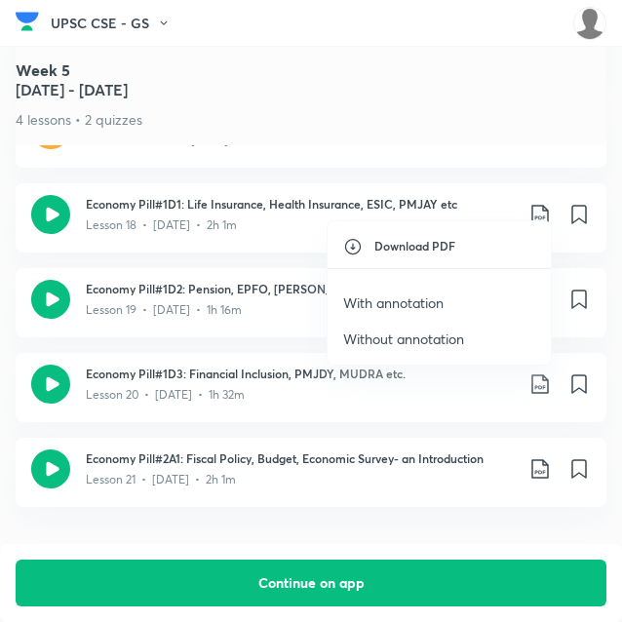
click at [403, 298] on p "With annotation" at bounding box center [393, 302] width 100 height 20
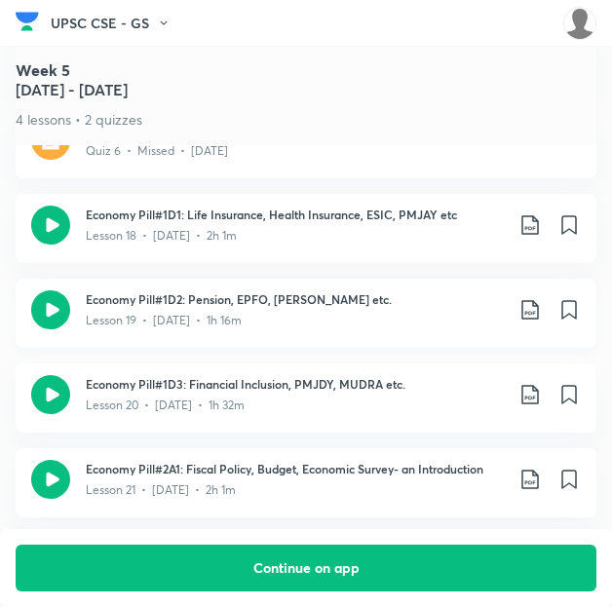
click at [539, 298] on icon at bounding box center [530, 309] width 23 height 23
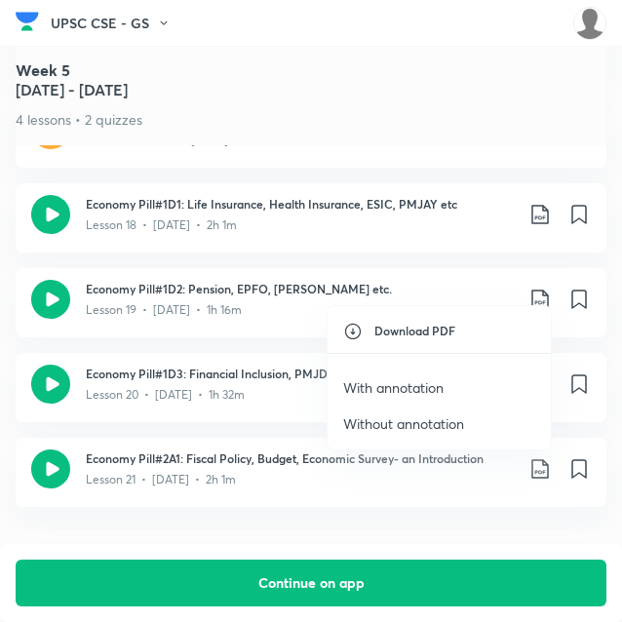
click at [427, 388] on p "With annotation" at bounding box center [393, 387] width 100 height 20
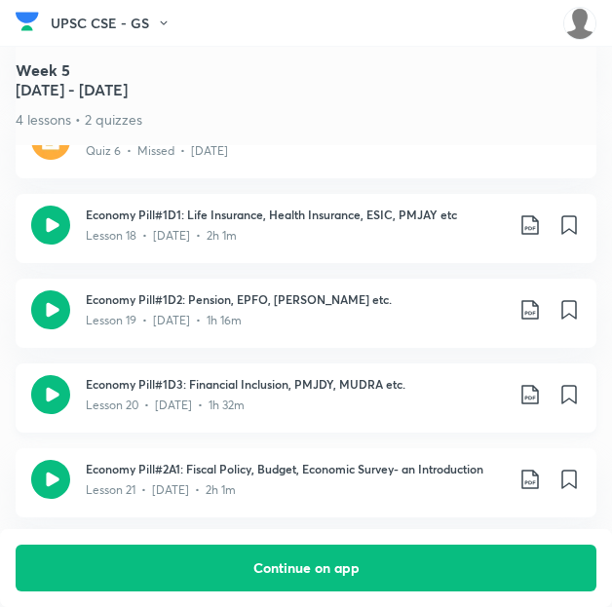
click at [540, 383] on icon at bounding box center [530, 394] width 23 height 23
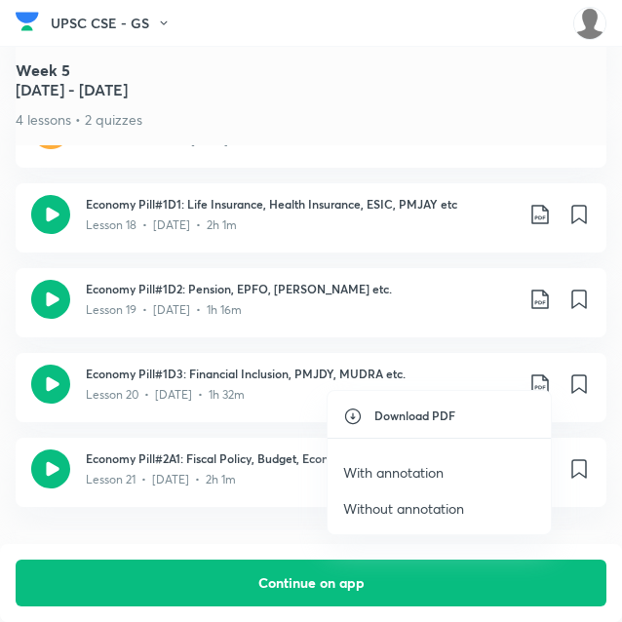
click at [413, 477] on p "With annotation" at bounding box center [393, 472] width 100 height 20
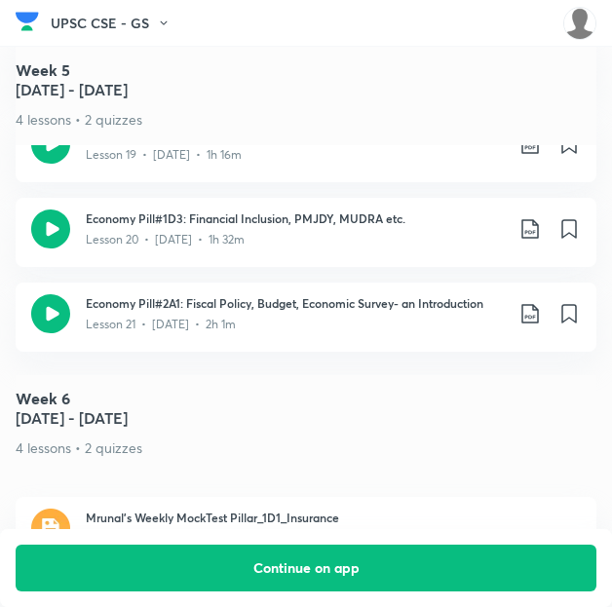
scroll to position [3797, 0]
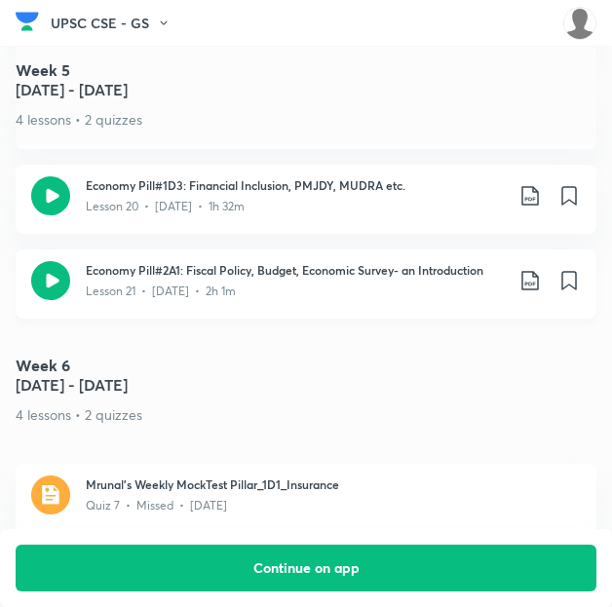
click at [540, 269] on icon at bounding box center [530, 280] width 23 height 23
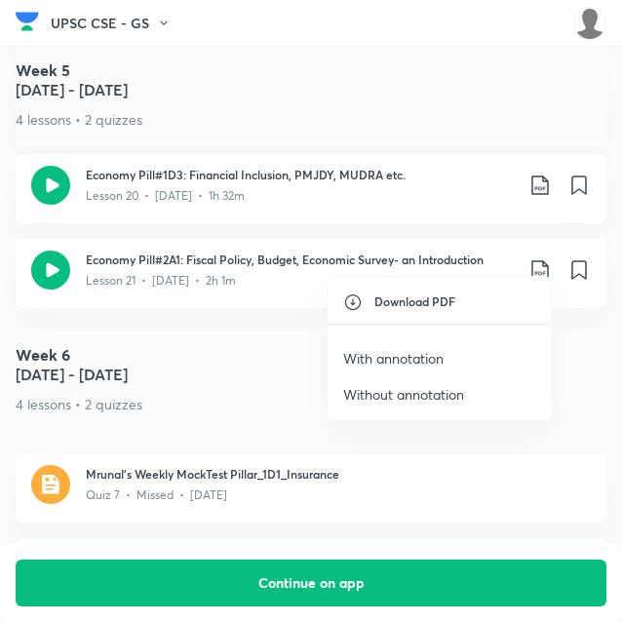
click at [412, 358] on p "With annotation" at bounding box center [393, 358] width 100 height 20
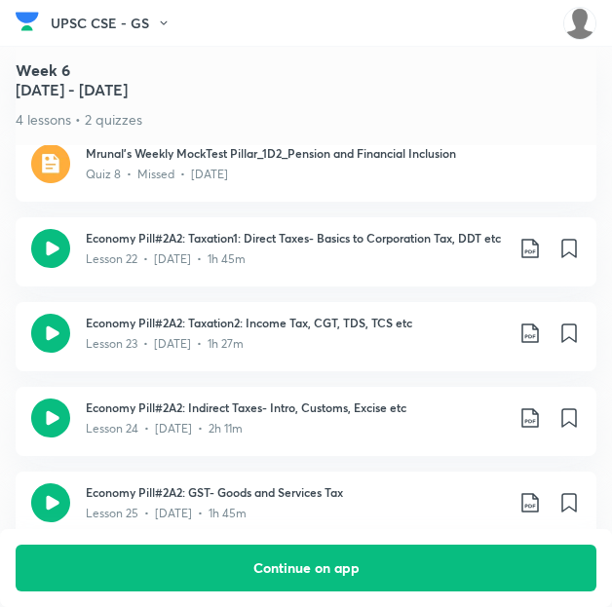
scroll to position [4214, 0]
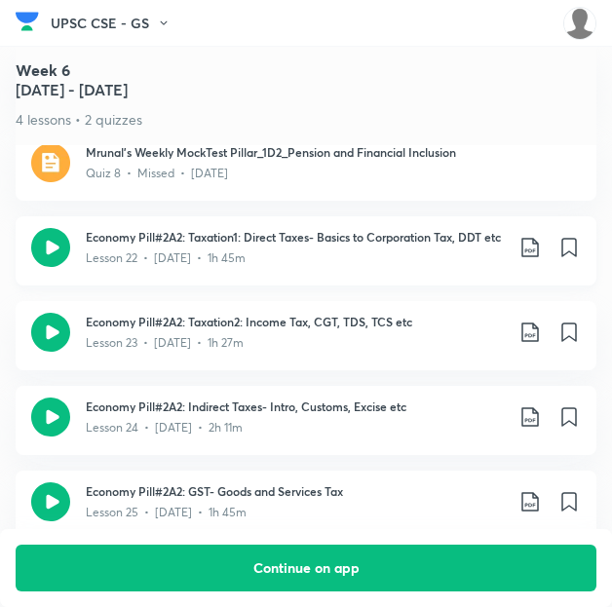
click at [541, 236] on icon at bounding box center [530, 247] width 23 height 23
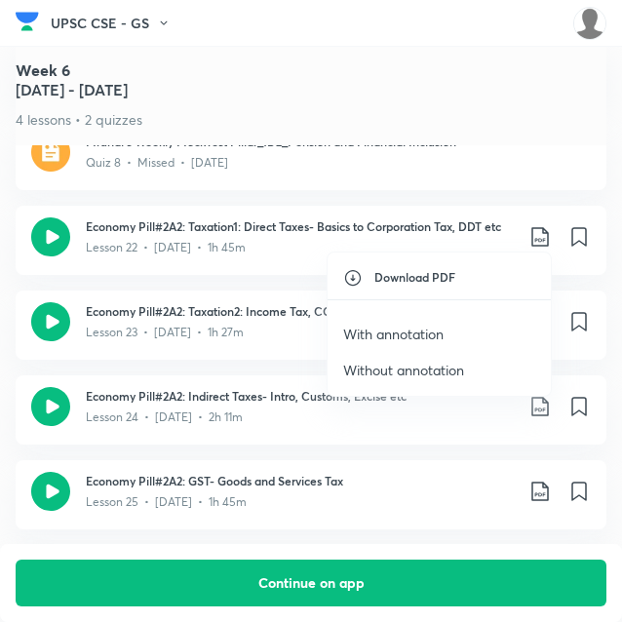
click at [412, 340] on p "With annotation" at bounding box center [393, 334] width 100 height 20
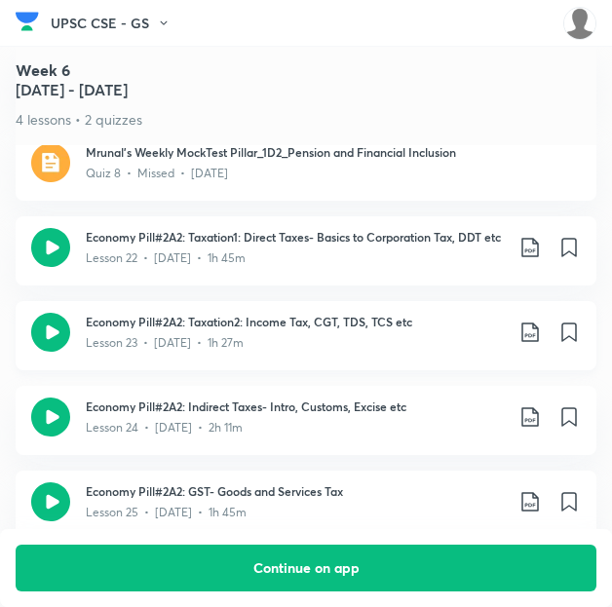
click at [538, 325] on icon at bounding box center [529, 332] width 17 height 19
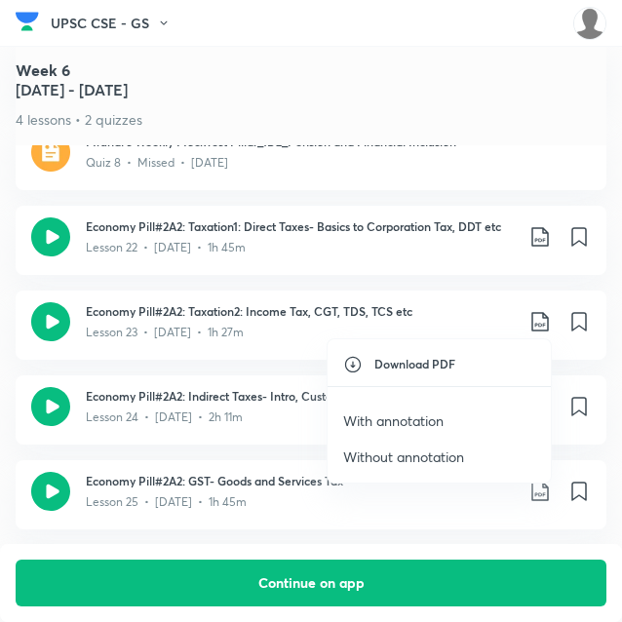
click at [418, 414] on p "With annotation" at bounding box center [393, 420] width 100 height 20
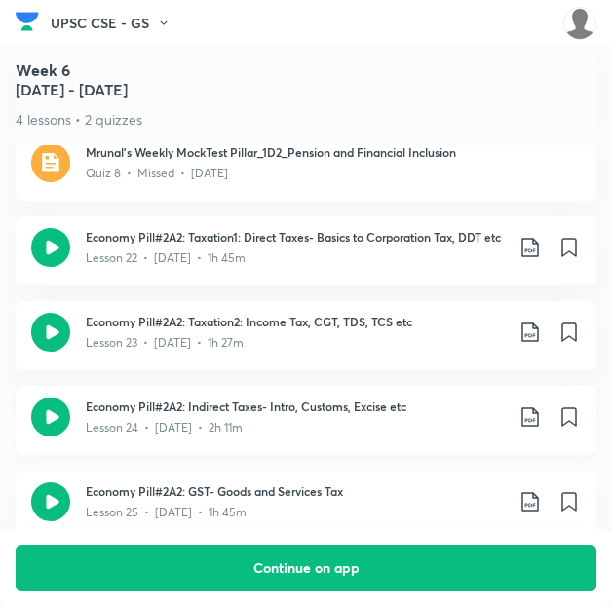
click at [538, 407] on icon at bounding box center [529, 416] width 17 height 19
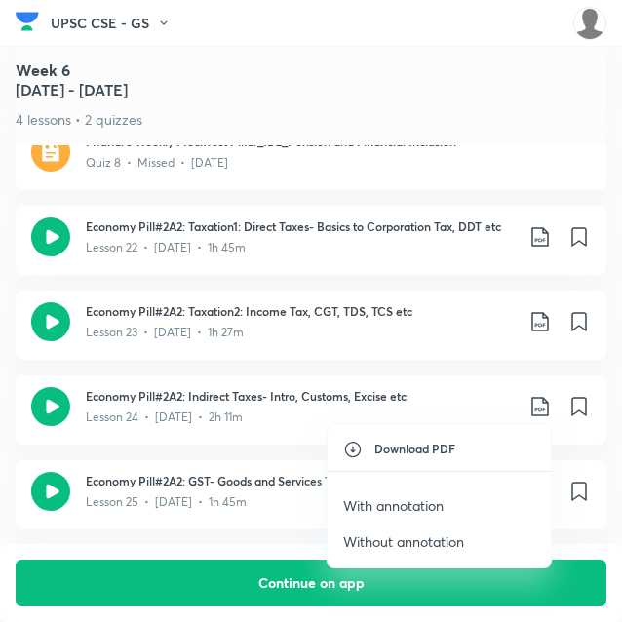
click at [427, 495] on p "With annotation" at bounding box center [393, 505] width 100 height 20
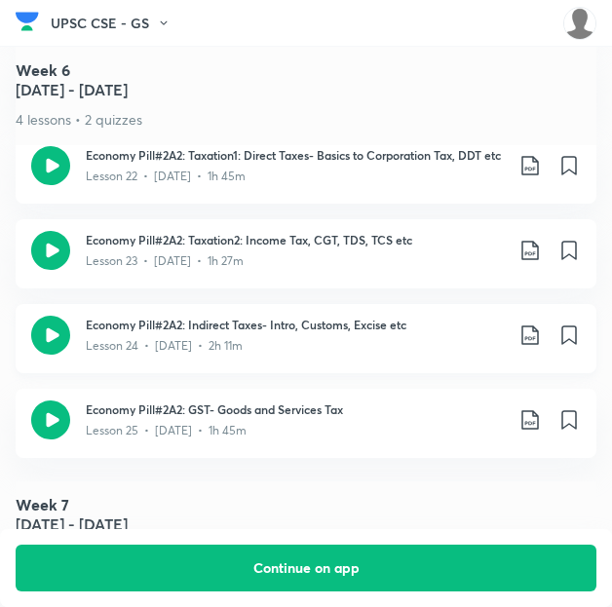
scroll to position [4388, 0]
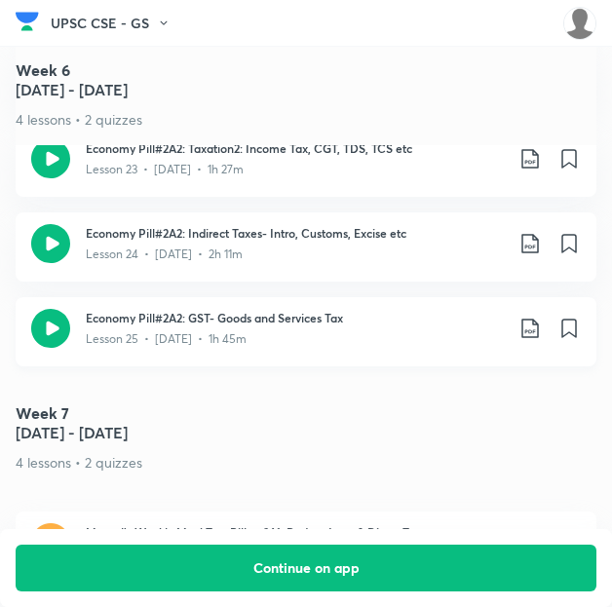
click at [539, 321] on icon at bounding box center [530, 328] width 23 height 23
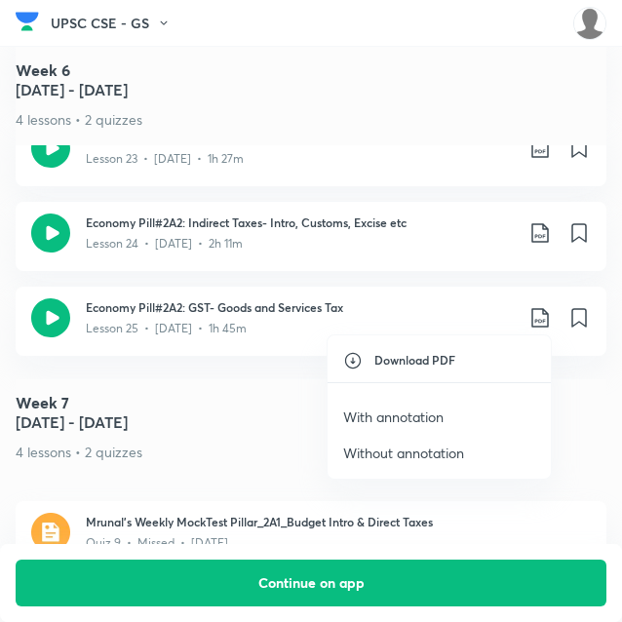
click at [418, 420] on p "With annotation" at bounding box center [393, 416] width 100 height 20
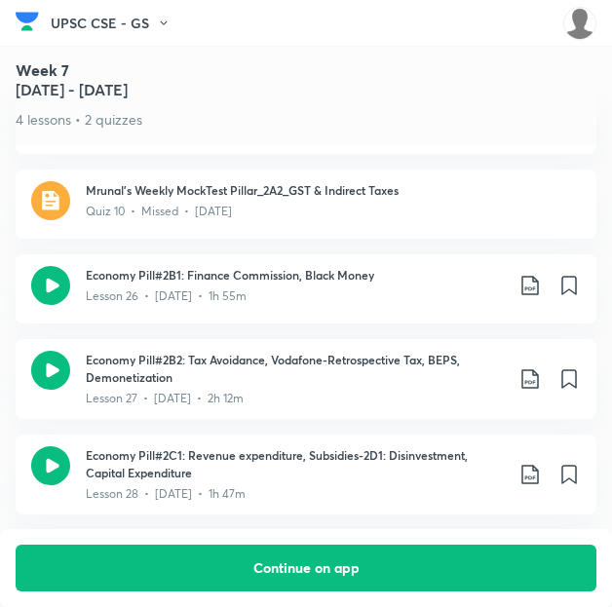
scroll to position [4819, 0]
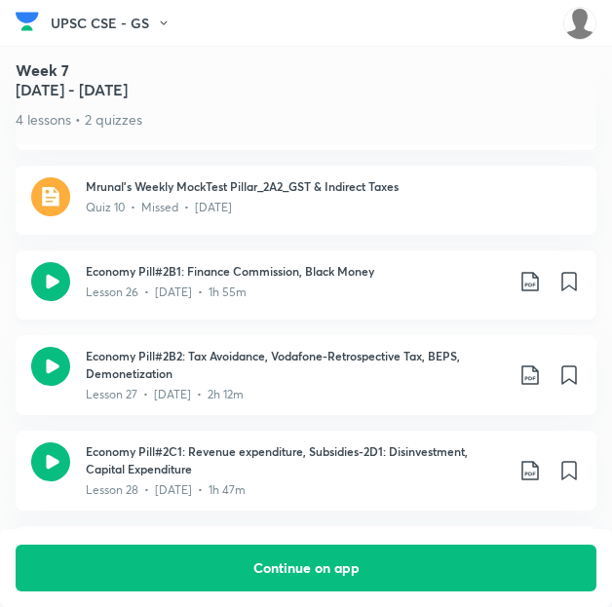
click at [538, 270] on icon at bounding box center [530, 281] width 23 height 23
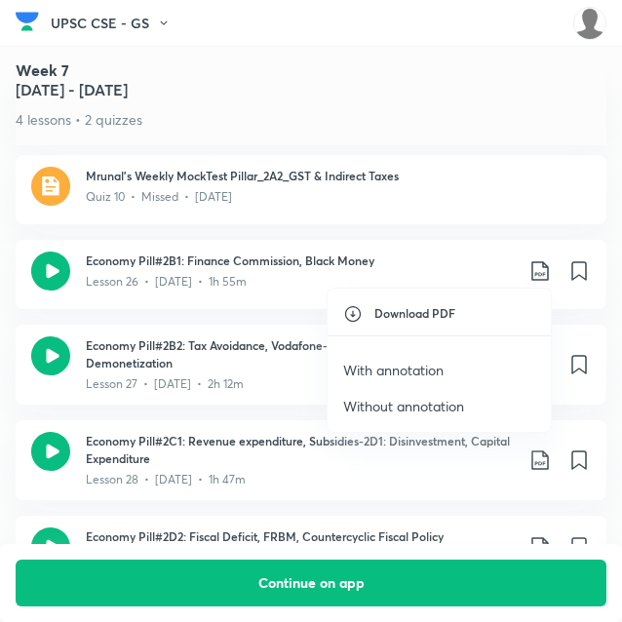
click at [402, 369] on p "With annotation" at bounding box center [393, 370] width 100 height 20
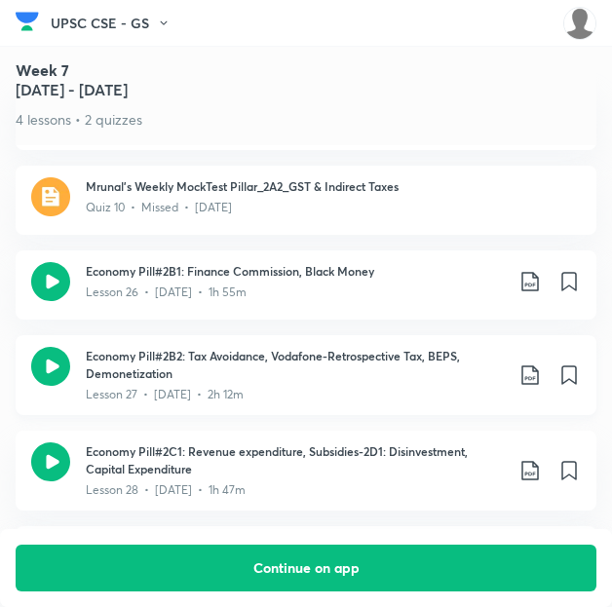
click at [537, 364] on icon at bounding box center [530, 375] width 23 height 23
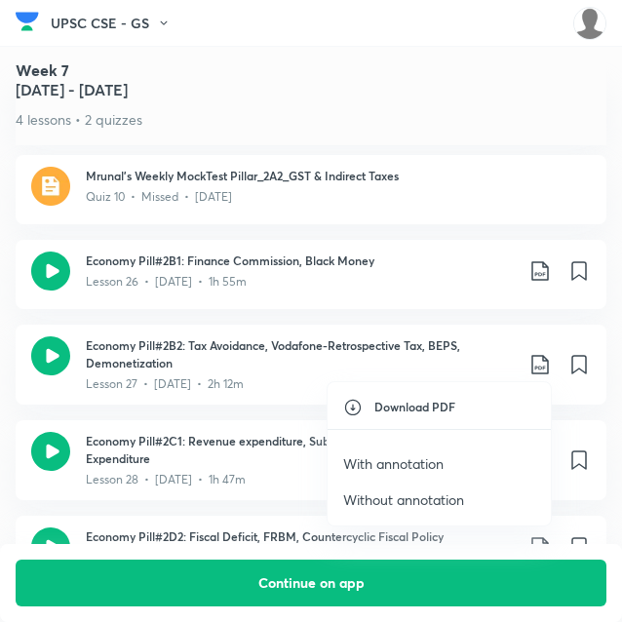
click at [428, 455] on p "With annotation" at bounding box center [393, 463] width 100 height 20
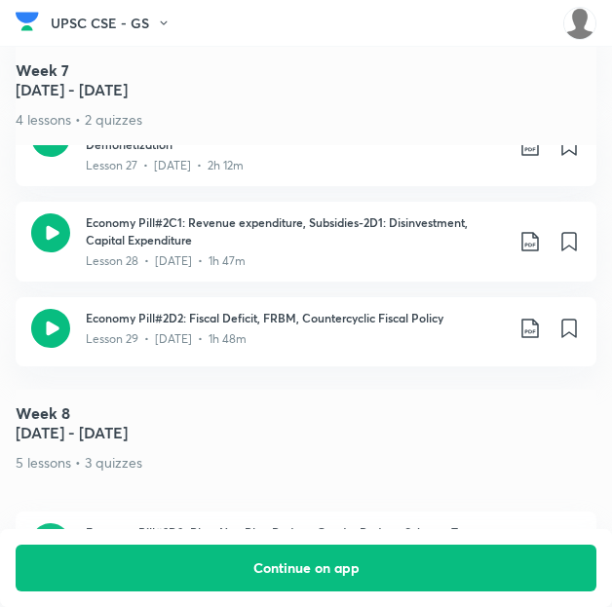
scroll to position [5050, 0]
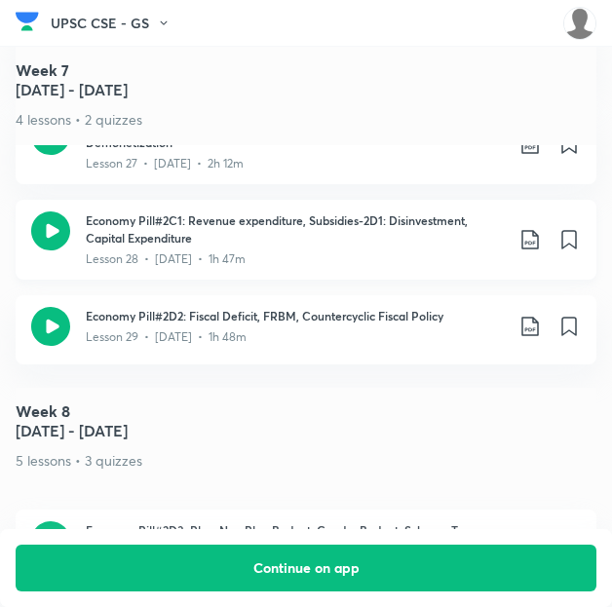
click at [540, 228] on icon at bounding box center [530, 239] width 23 height 23
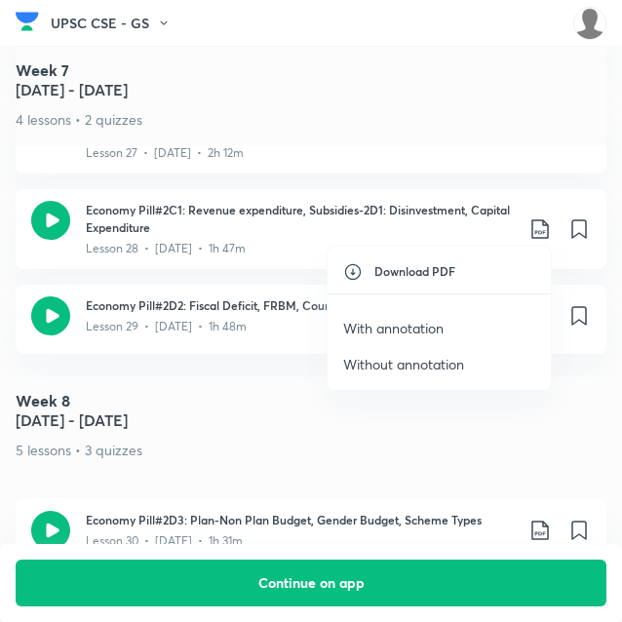
click at [436, 321] on p "With annotation" at bounding box center [393, 328] width 100 height 20
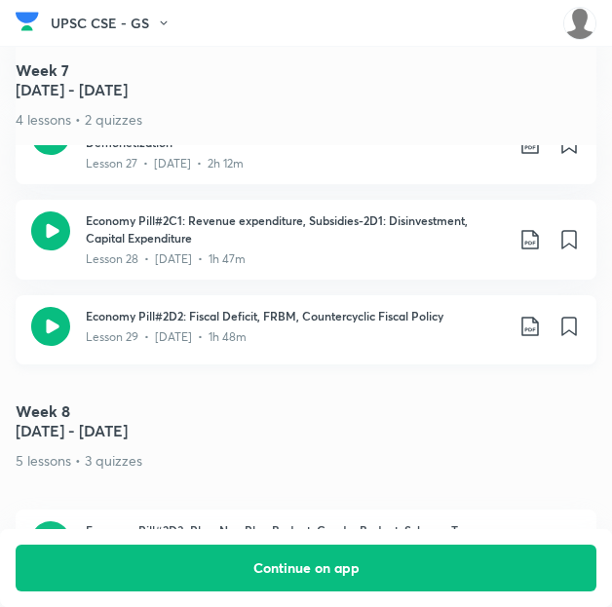
click at [538, 317] on icon at bounding box center [529, 326] width 17 height 19
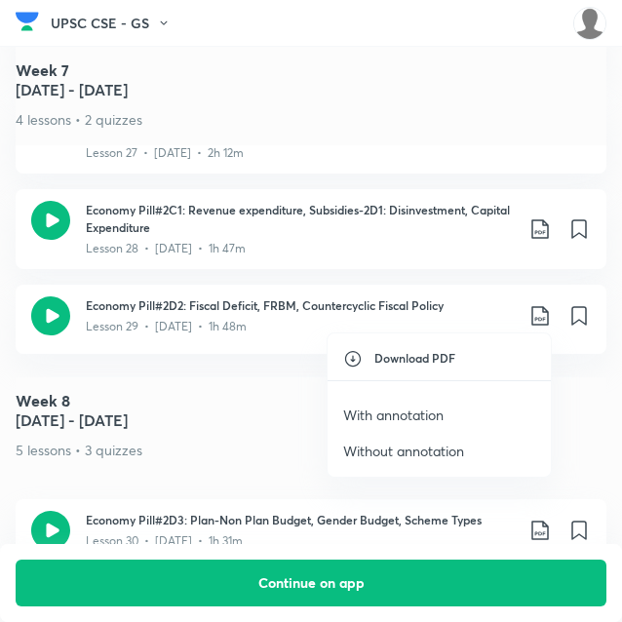
click at [411, 410] on p "With annotation" at bounding box center [393, 414] width 100 height 20
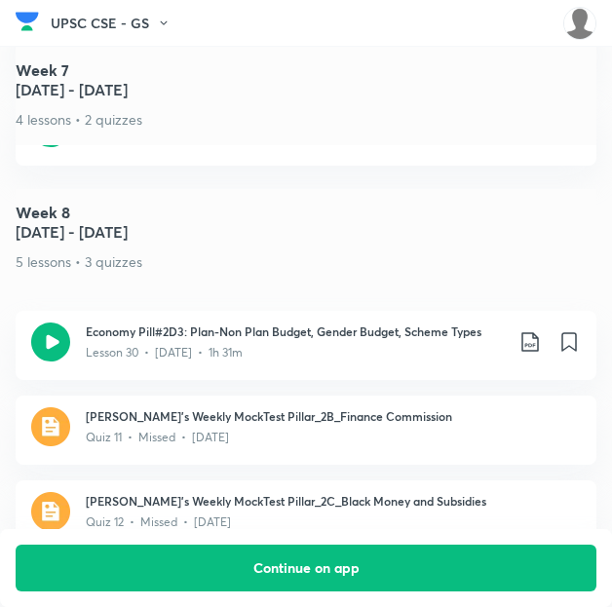
scroll to position [5320, 10]
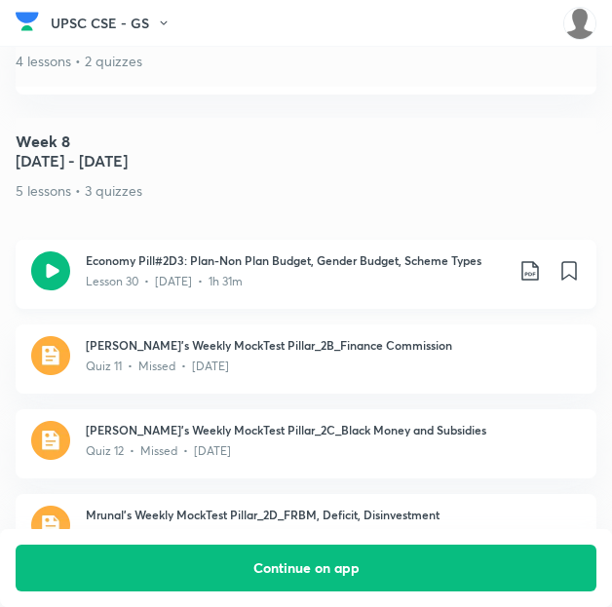
click at [531, 261] on icon at bounding box center [529, 270] width 17 height 19
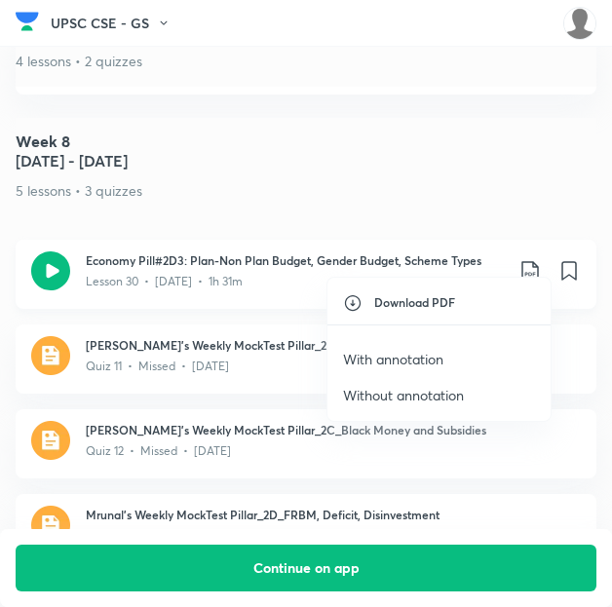
scroll to position [5320, 0]
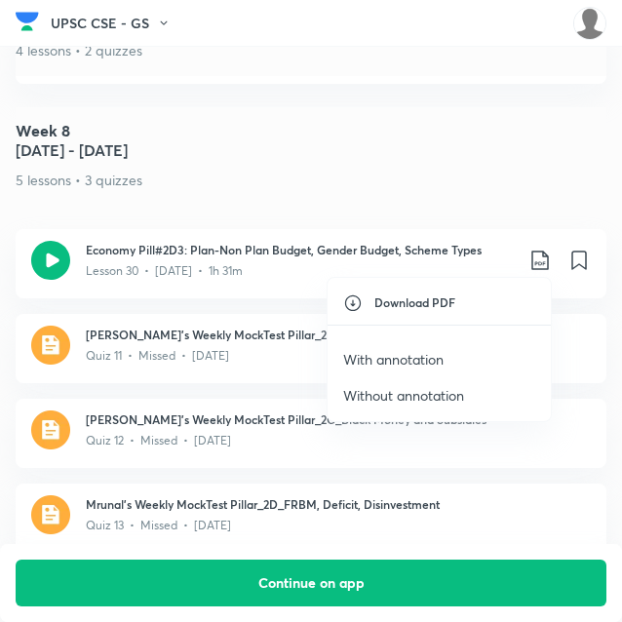
click at [380, 353] on p "With annotation" at bounding box center [393, 359] width 100 height 20
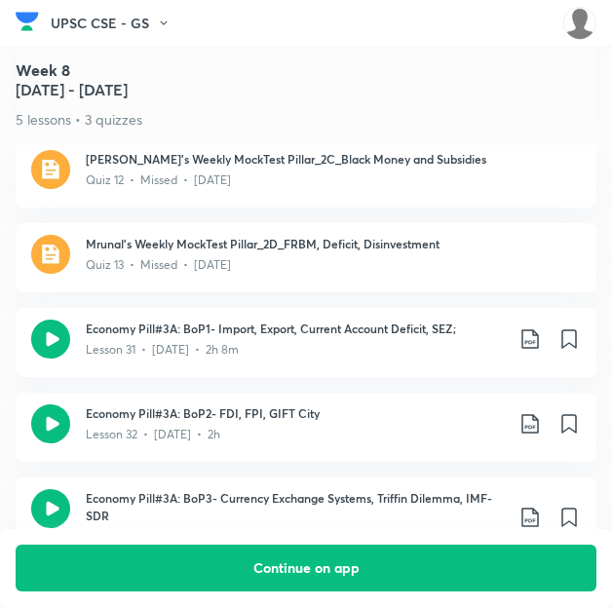
scroll to position [5592, 0]
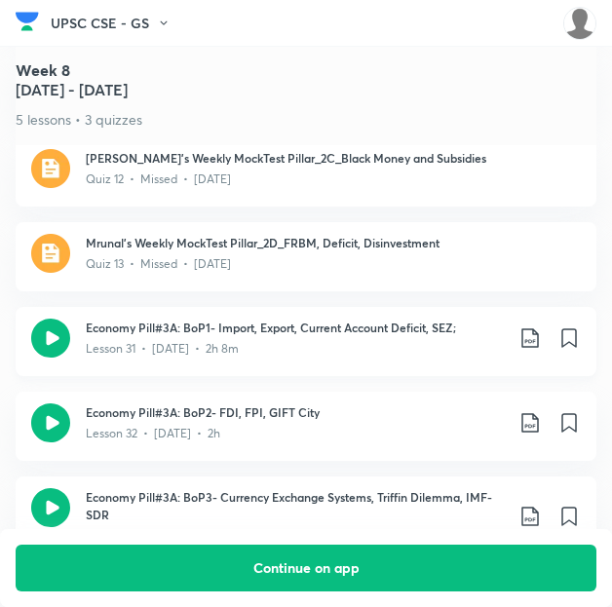
click at [538, 328] on icon at bounding box center [529, 337] width 17 height 19
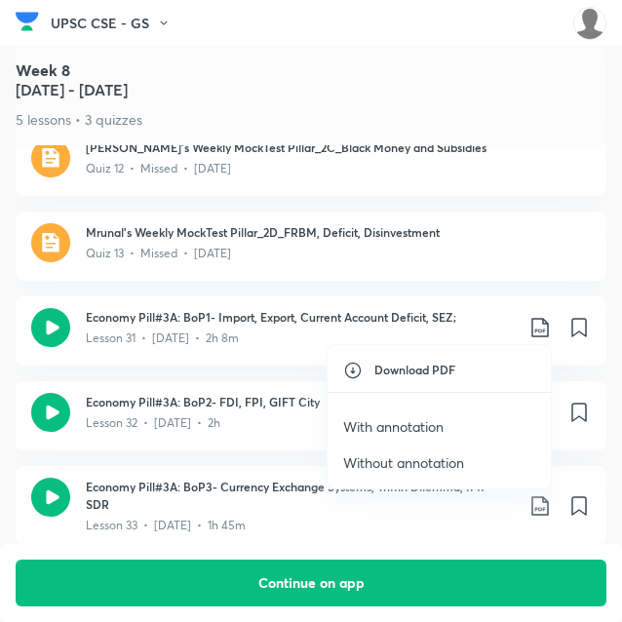
click at [396, 410] on li "With annotation" at bounding box center [438, 426] width 223 height 36
click at [394, 418] on p "With annotation" at bounding box center [393, 426] width 100 height 20
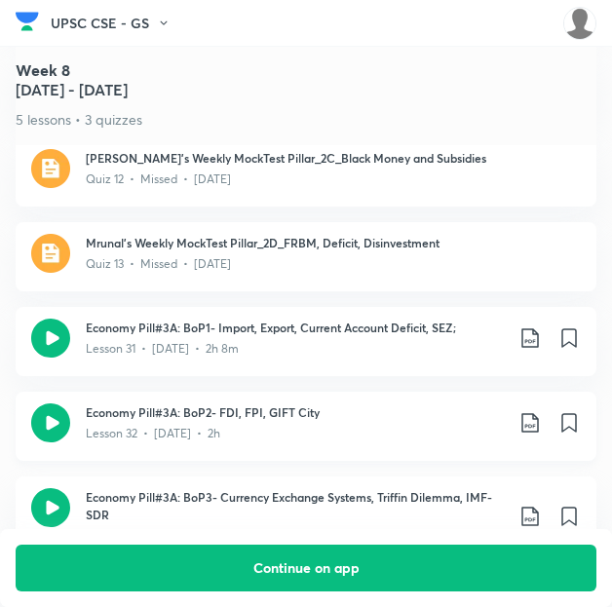
click at [537, 411] on icon at bounding box center [530, 422] width 23 height 23
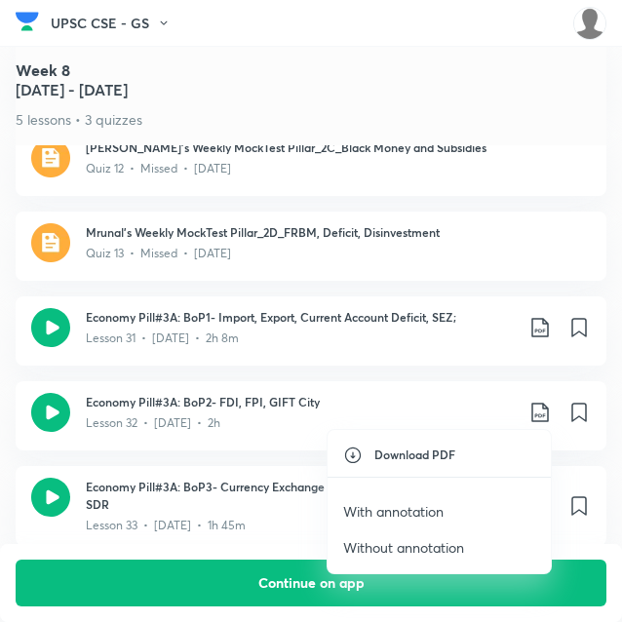
click at [417, 506] on p "With annotation" at bounding box center [393, 511] width 100 height 20
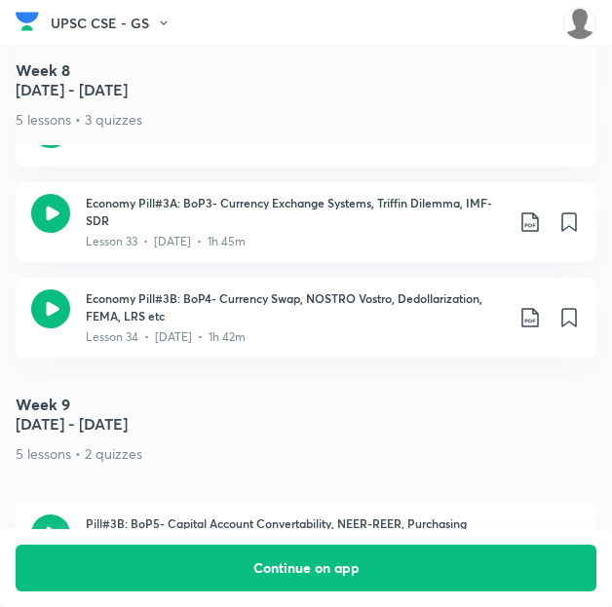
scroll to position [5887, 0]
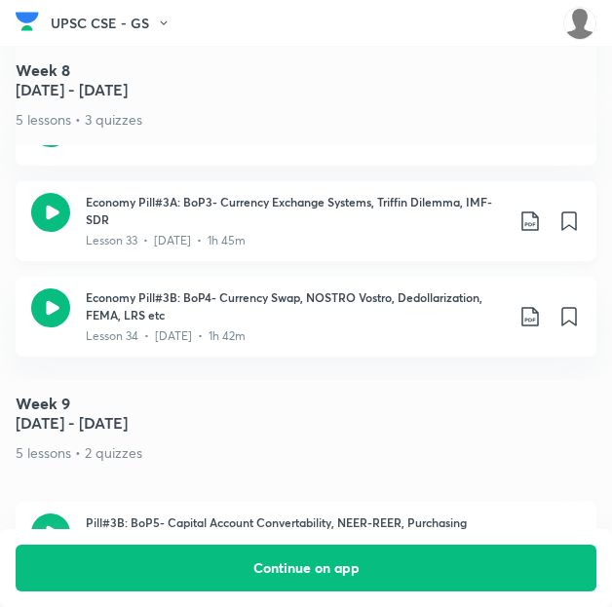
click at [540, 210] on icon at bounding box center [530, 221] width 23 height 23
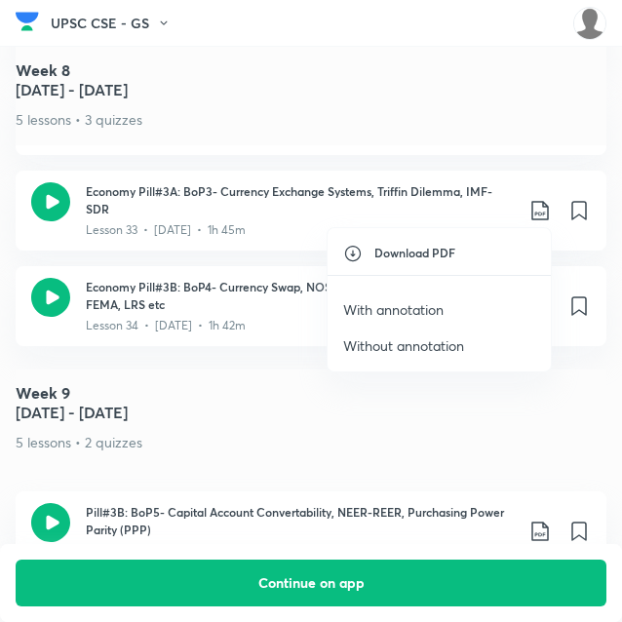
click at [401, 301] on p "With annotation" at bounding box center [393, 309] width 100 height 20
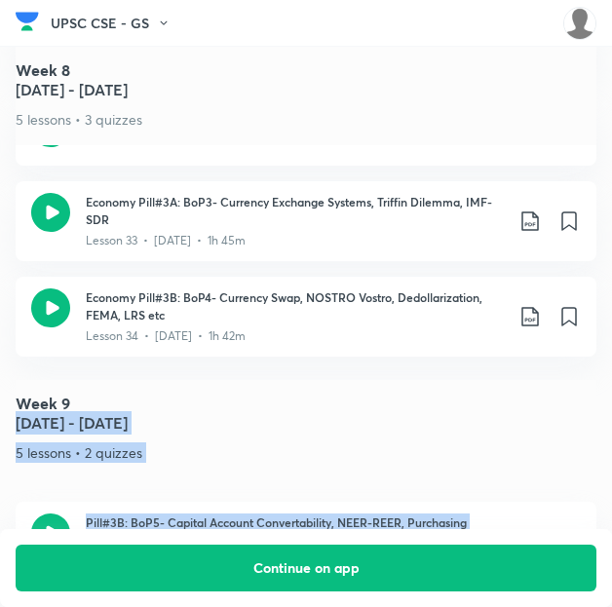
drag, startPoint x: 401, startPoint y: 301, endPoint x: 503, endPoint y: 377, distance: 127.5
click at [503, 380] on 9 "Week [DATE] 7 - [DATE] 5 lessons • 2 quizzes" at bounding box center [306, 429] width 581 height 98
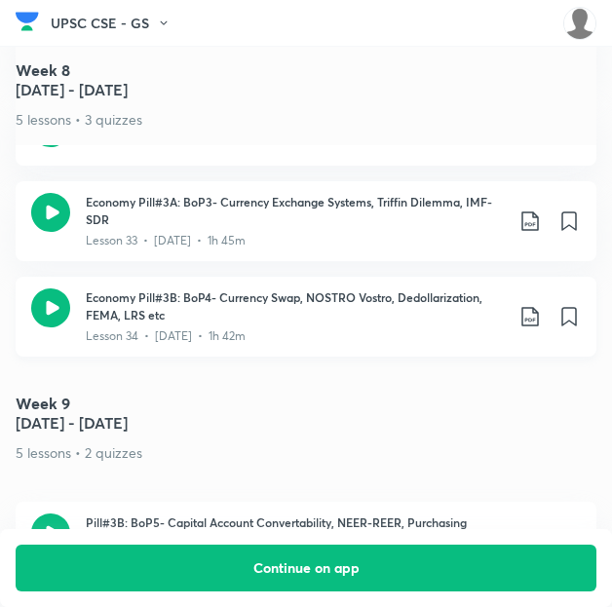
click at [538, 307] on icon at bounding box center [529, 316] width 17 height 19
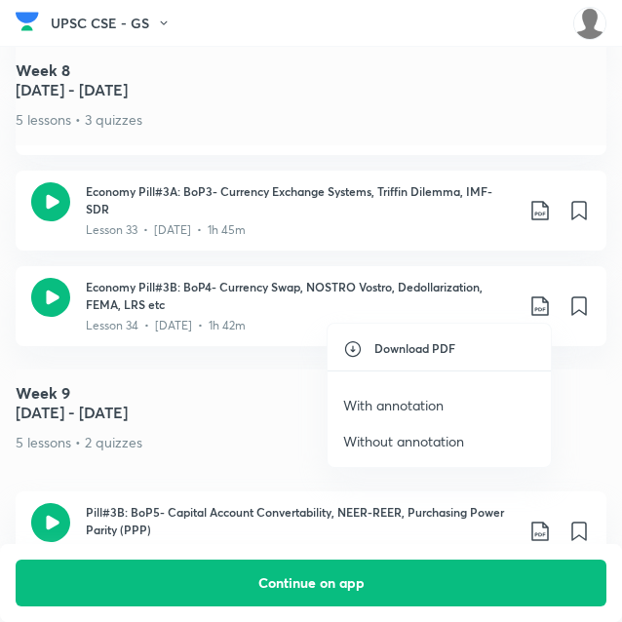
click at [417, 401] on p "With annotation" at bounding box center [393, 405] width 100 height 20
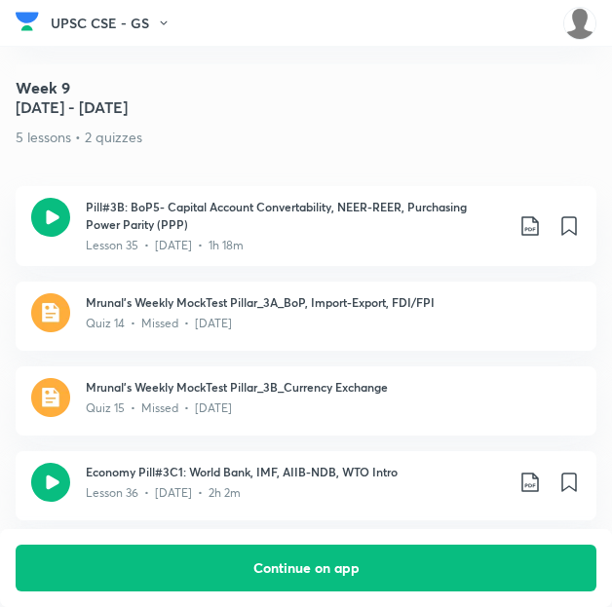
scroll to position [6202, 10]
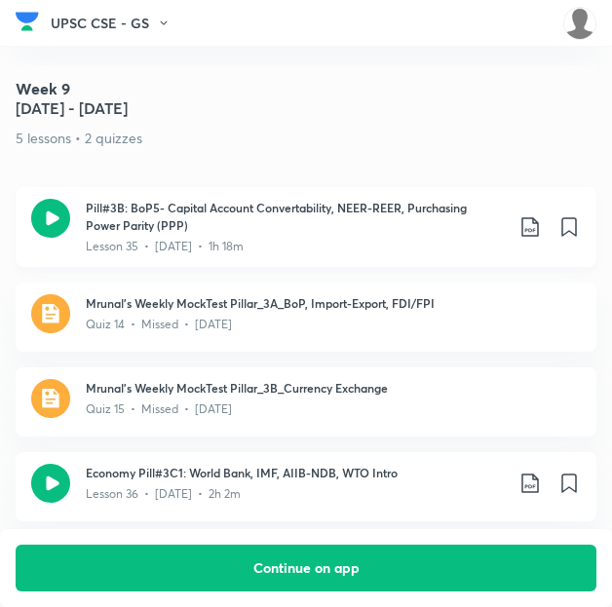
click at [533, 217] on icon at bounding box center [529, 226] width 17 height 19
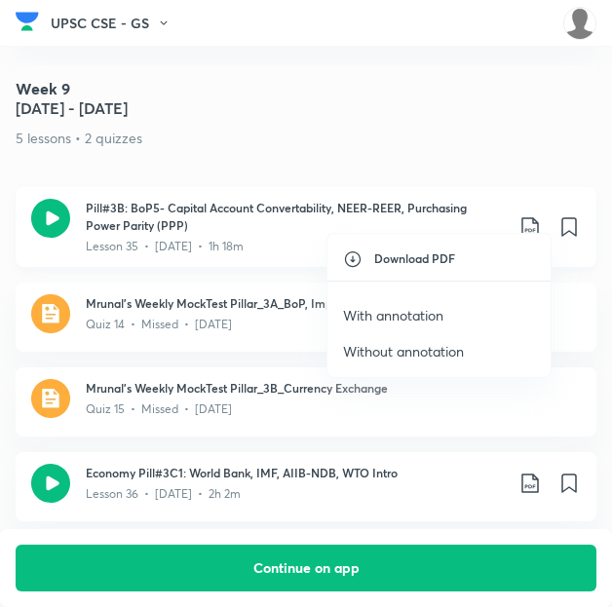
scroll to position [6202, 0]
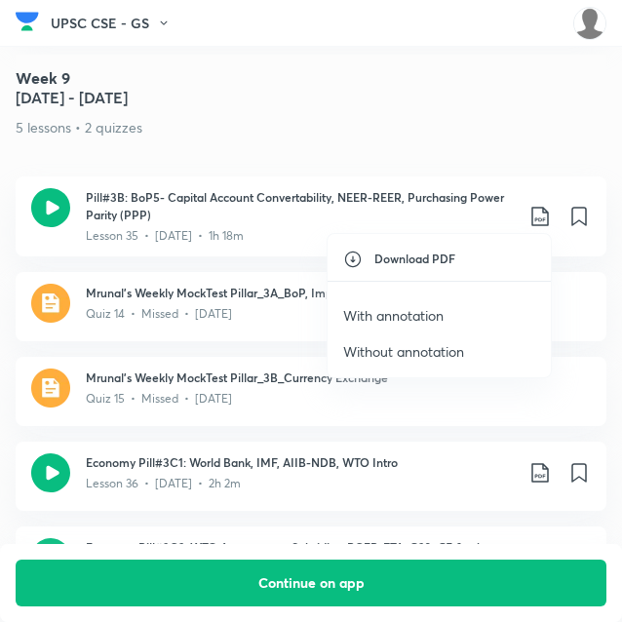
click at [426, 315] on p "With annotation" at bounding box center [393, 315] width 100 height 20
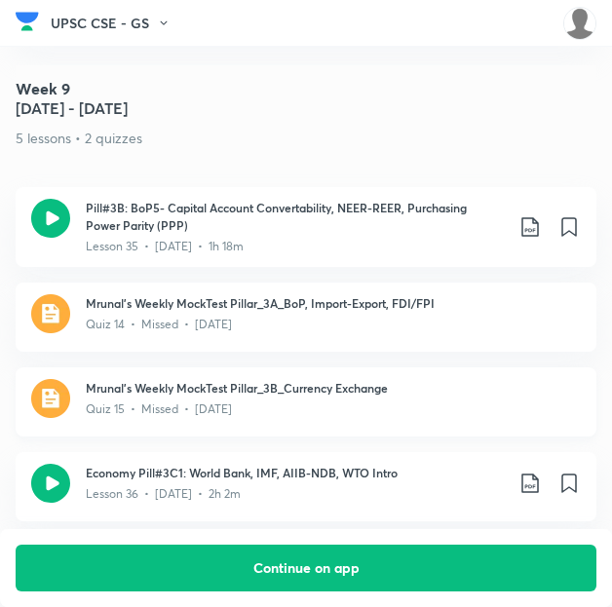
scroll to position [6477, 0]
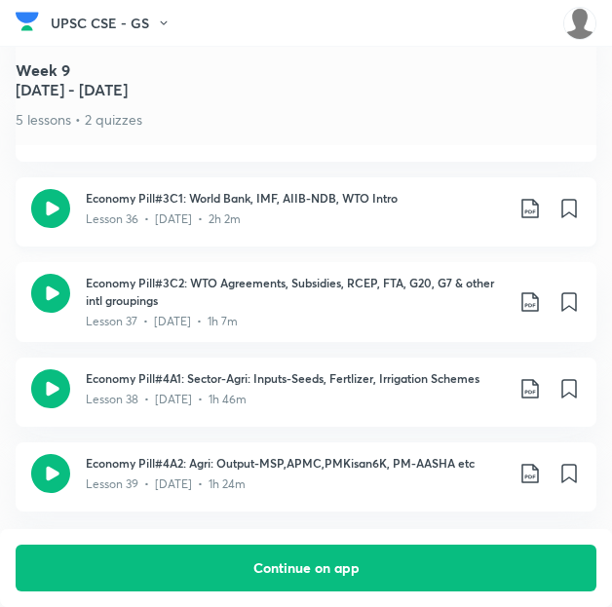
click at [541, 197] on icon at bounding box center [530, 208] width 23 height 23
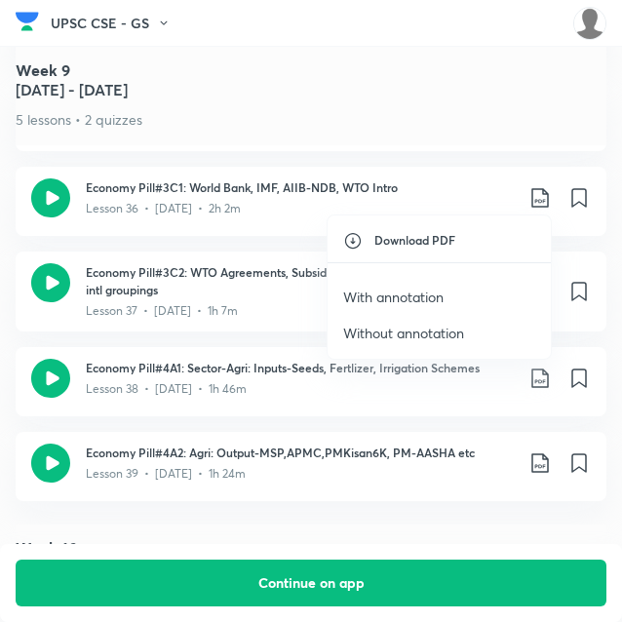
click at [425, 293] on p "With annotation" at bounding box center [393, 297] width 100 height 20
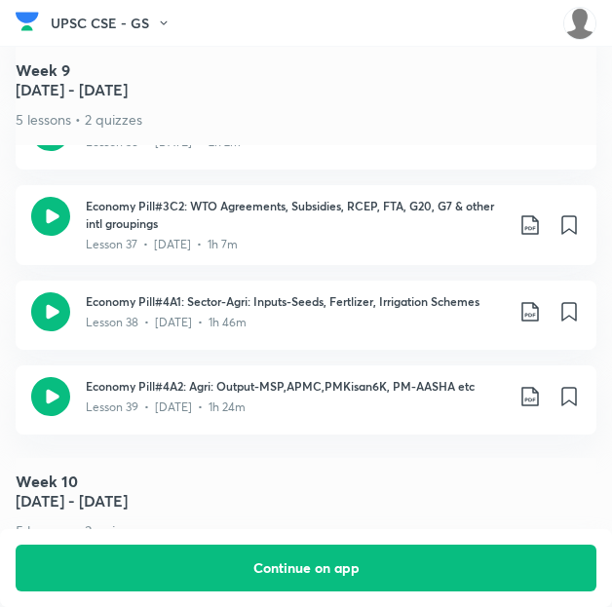
scroll to position [6555, 0]
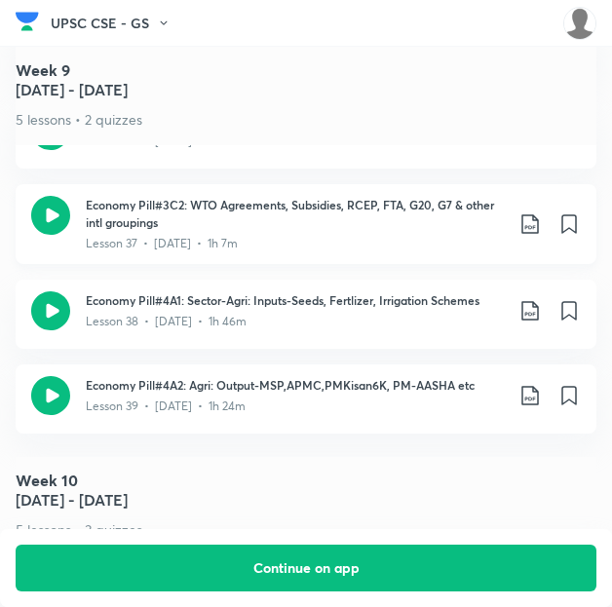
click at [535, 214] on icon at bounding box center [529, 223] width 17 height 19
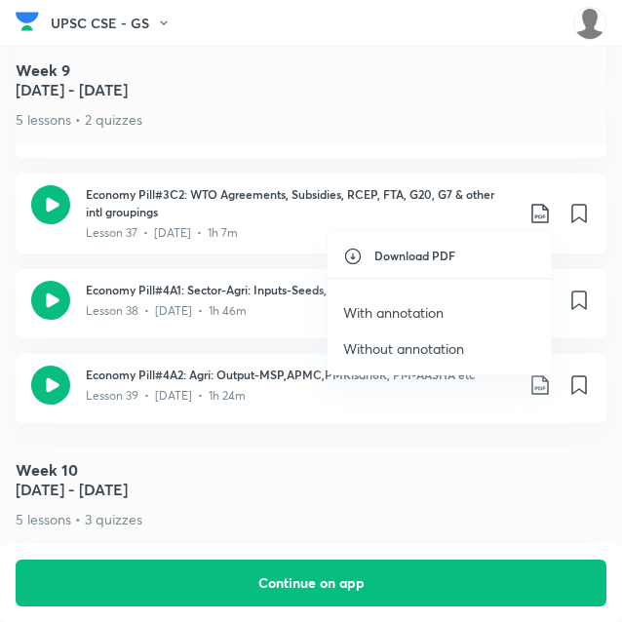
click at [407, 315] on p "With annotation" at bounding box center [393, 312] width 100 height 20
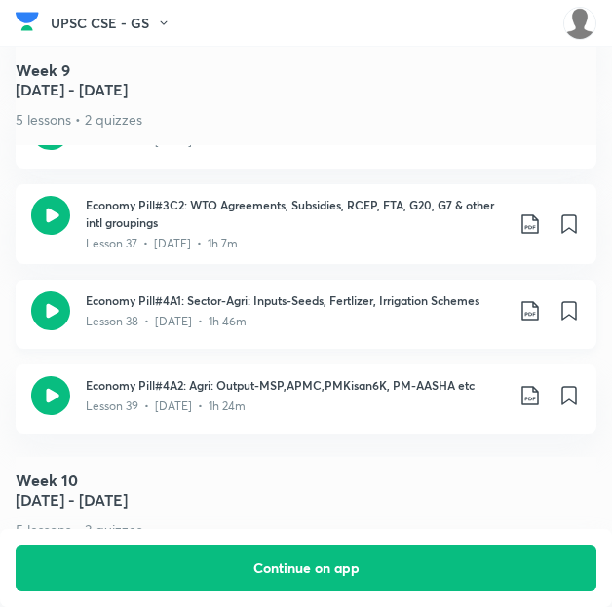
click at [539, 299] on icon at bounding box center [530, 310] width 23 height 23
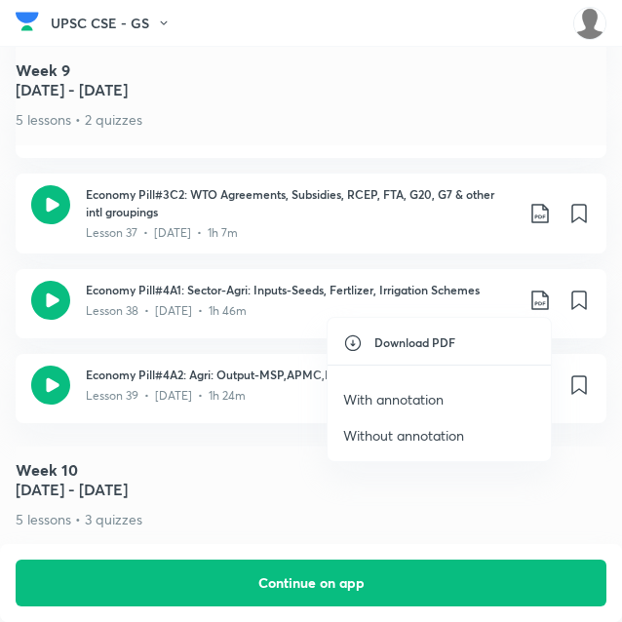
click at [441, 386] on li "With annotation" at bounding box center [438, 399] width 223 height 36
click at [431, 396] on p "With annotation" at bounding box center [393, 399] width 100 height 20
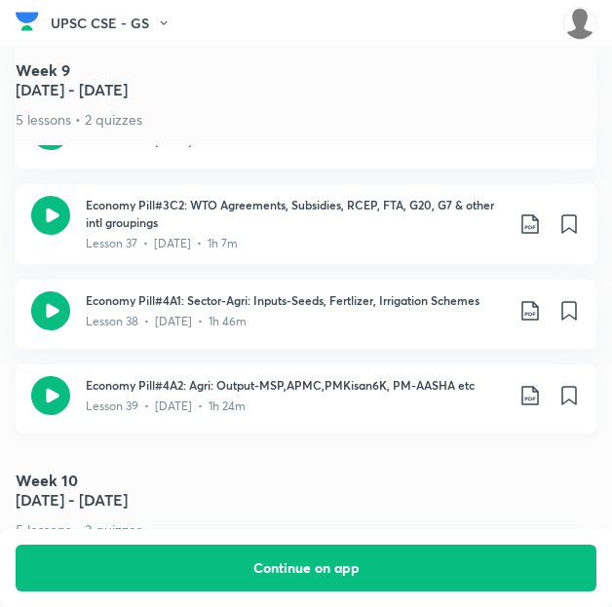
click at [306, 417] on div "Economy Pill#4A2: Agri: Output-MSP,APMC,PMKisan6K, PM-AASHA etc Lesson 39 • [DA…" at bounding box center [306, 399] width 581 height 69
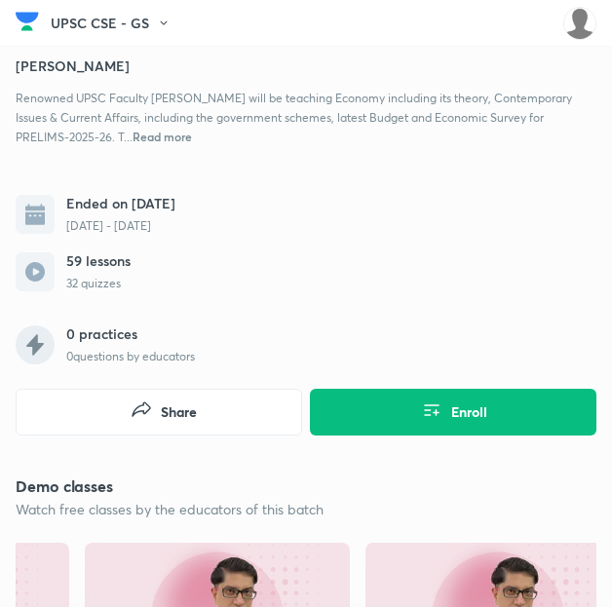
scroll to position [637, 0]
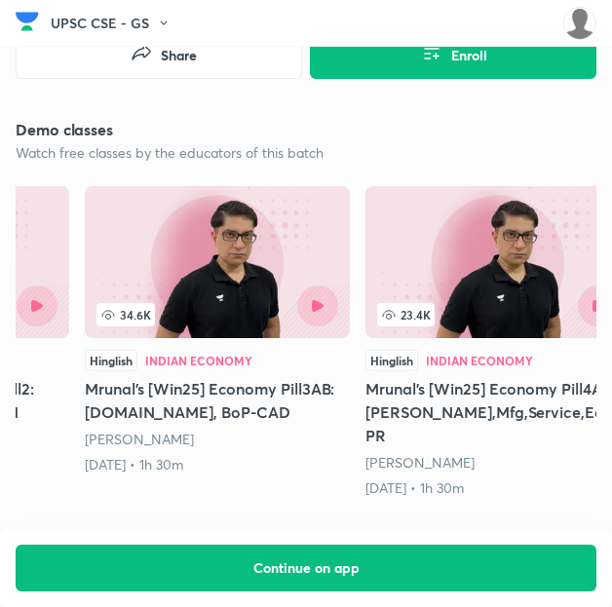
click at [254, 241] on img at bounding box center [217, 262] width 265 height 152
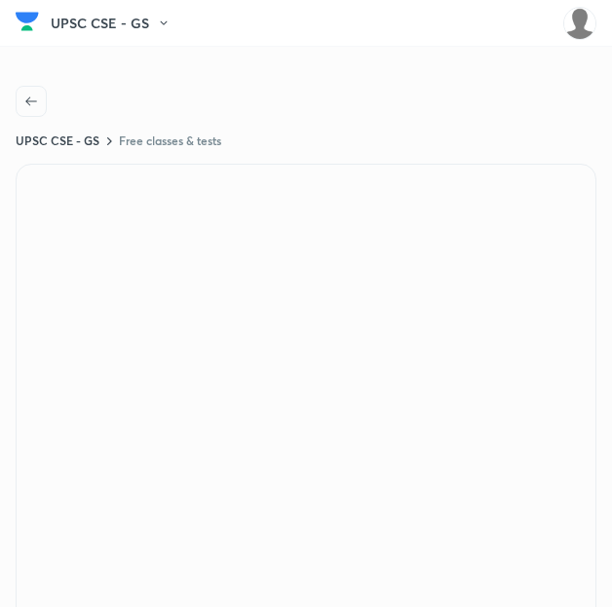
click at [25, 91] on button "button" at bounding box center [31, 101] width 31 height 31
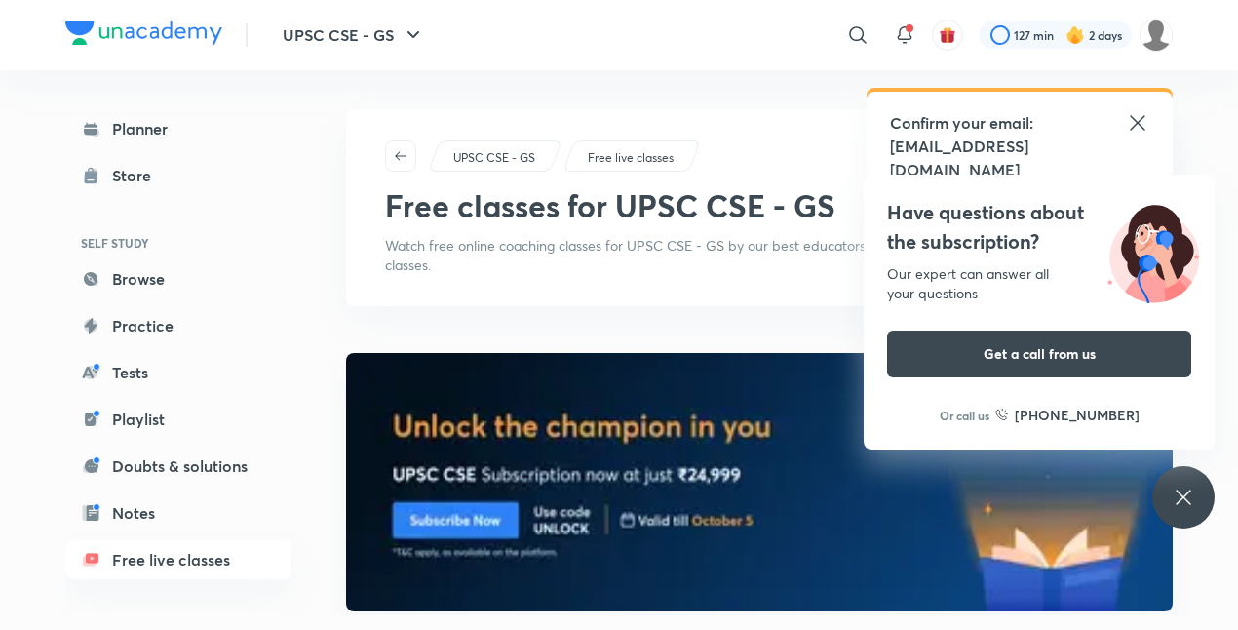
click at [1134, 125] on icon at bounding box center [1137, 122] width 15 height 15
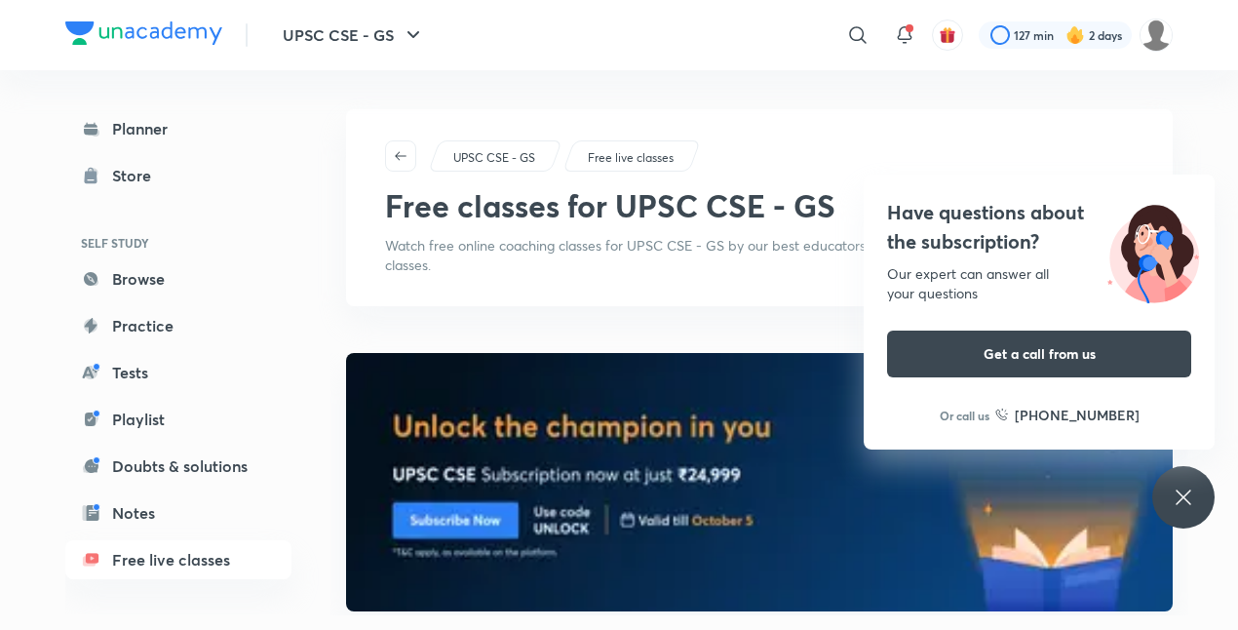
click at [1187, 506] on icon at bounding box center [1183, 496] width 23 height 23
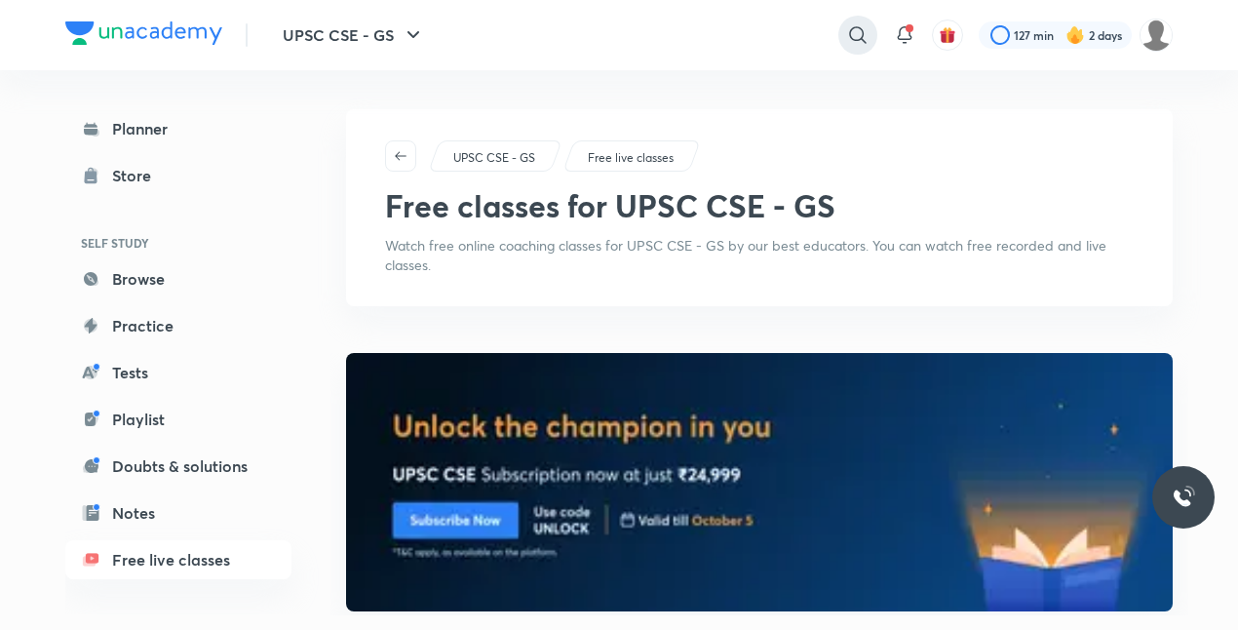
click at [861, 33] on icon at bounding box center [857, 34] width 17 height 17
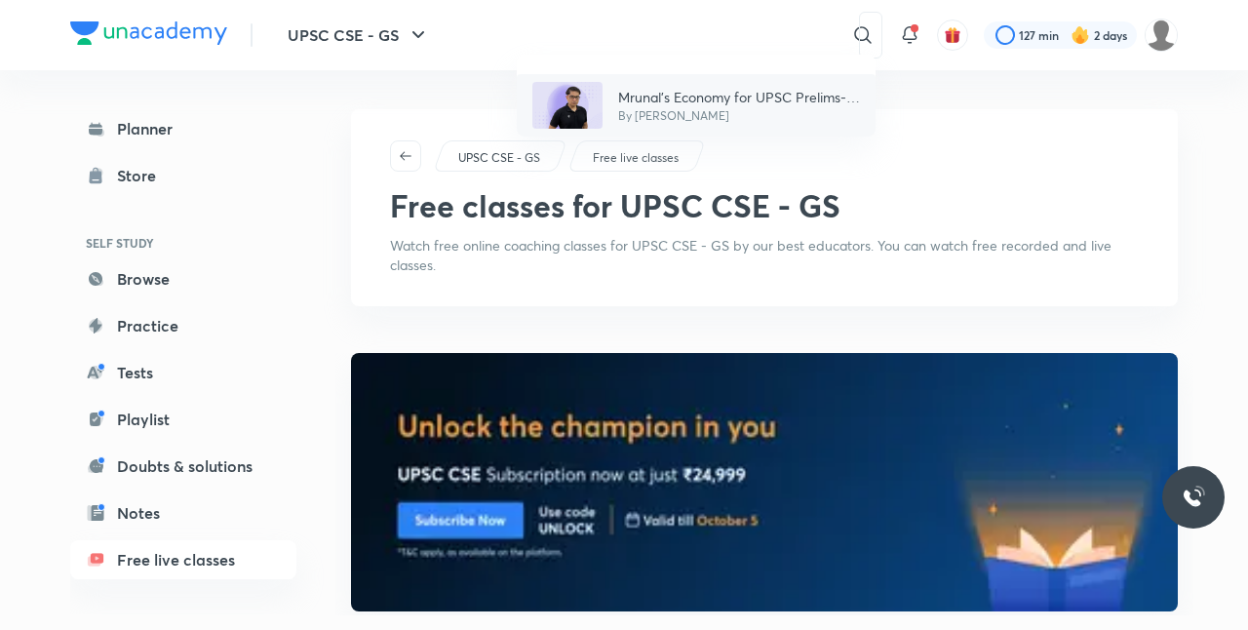
click at [719, 85] on div "Mrunal’s Economy for UPSC Prelims-2026 (PCB14-RAFTAAR) By [PERSON_NAME]" at bounding box center [696, 105] width 359 height 62
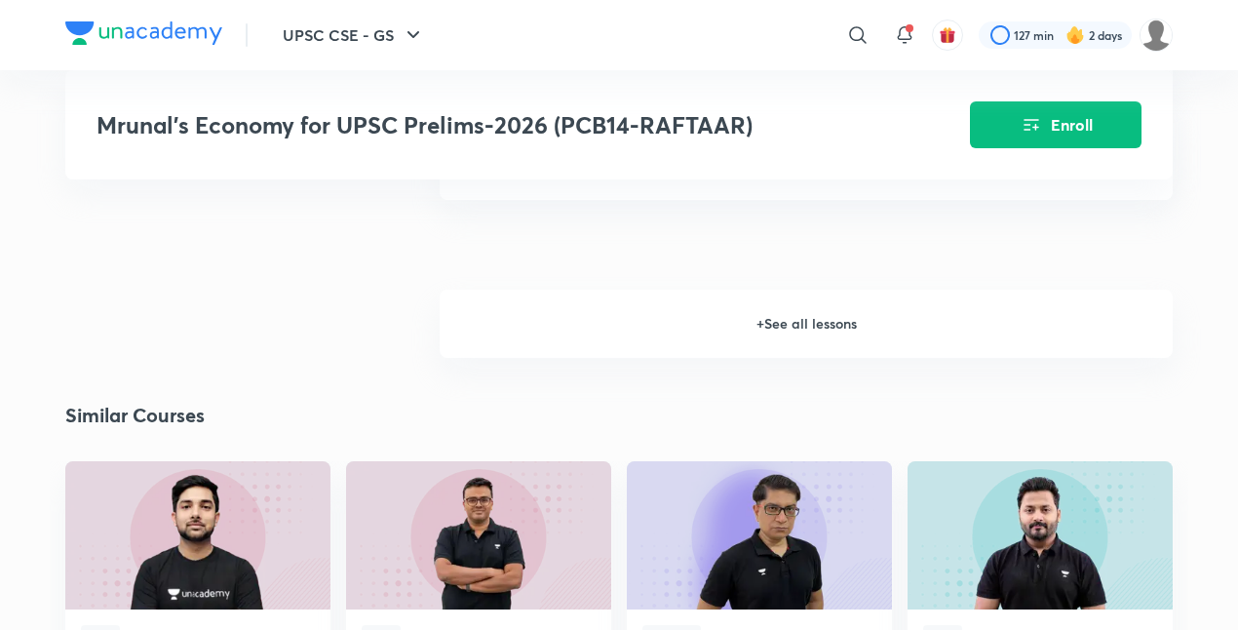
scroll to position [2818, 0]
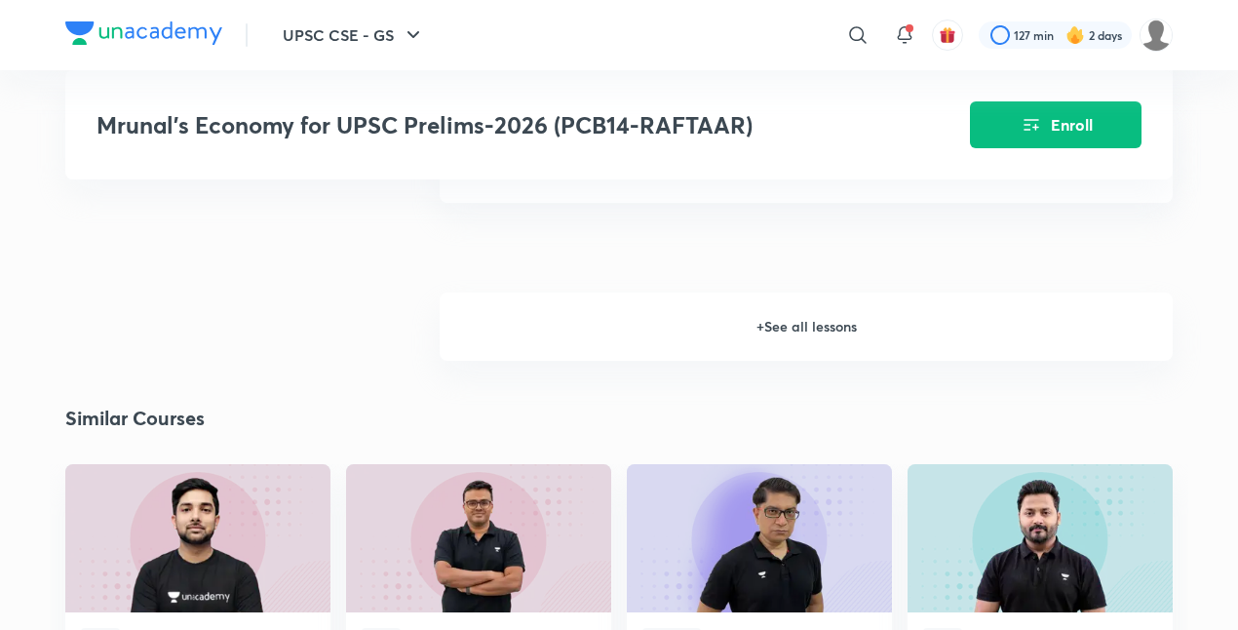
click at [755, 332] on h6 "+ See all lessons" at bounding box center [806, 326] width 733 height 68
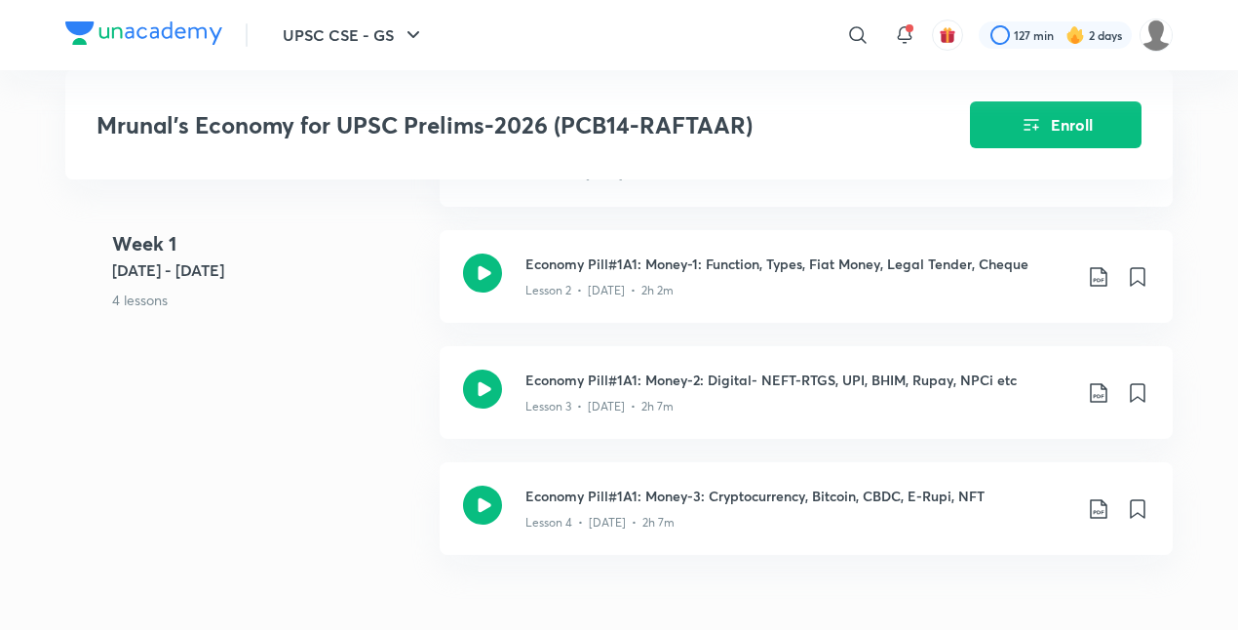
scroll to position [789, 0]
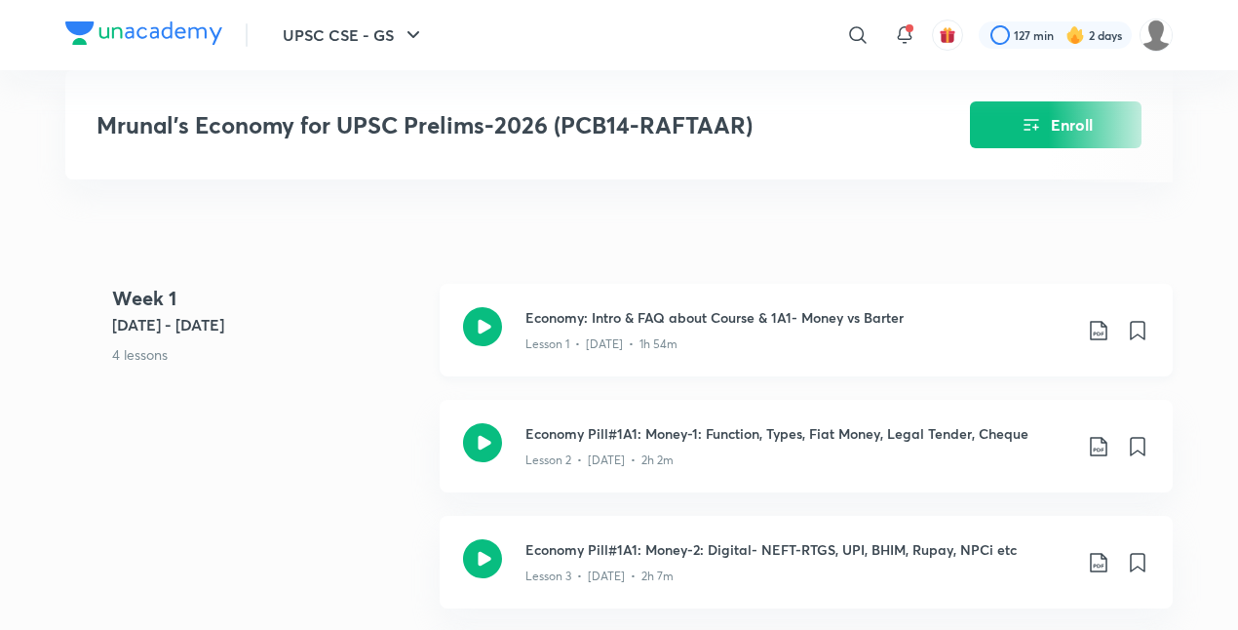
click at [1103, 323] on icon at bounding box center [1098, 330] width 23 height 23
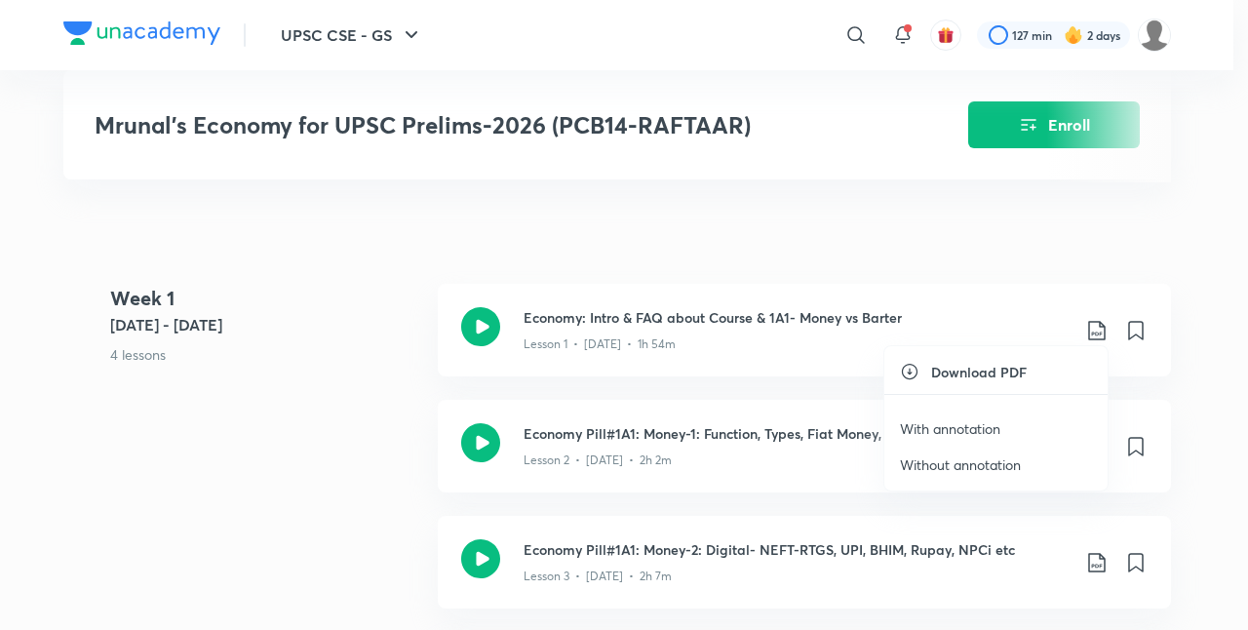
click at [947, 425] on p "With annotation" at bounding box center [950, 428] width 100 height 20
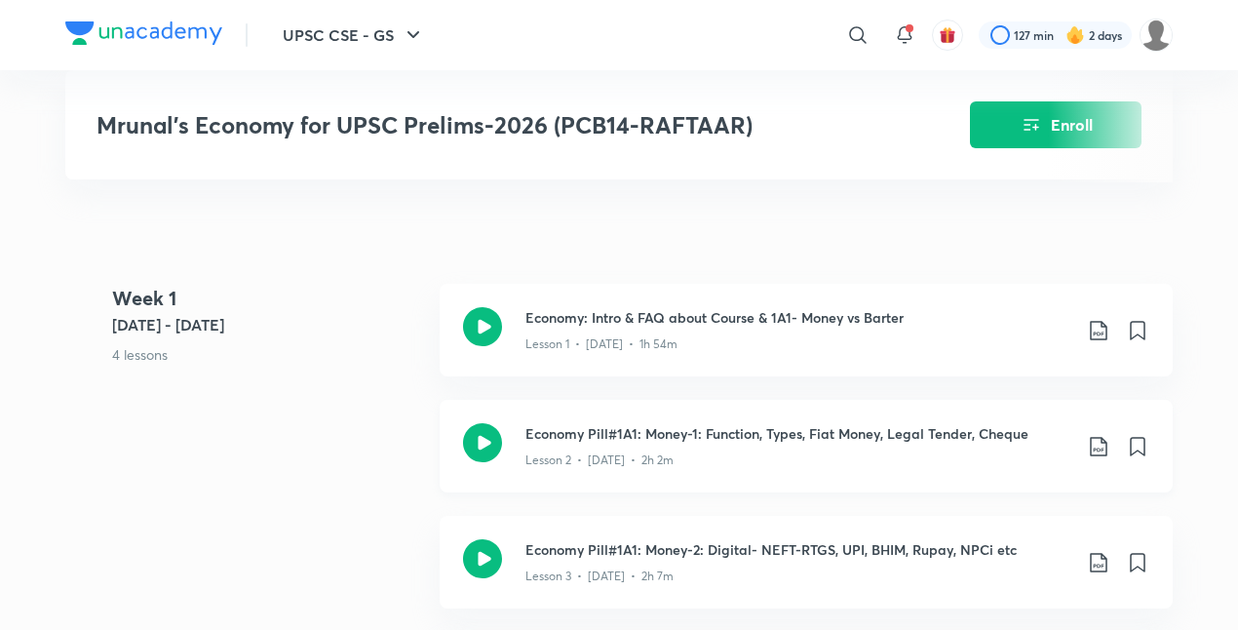
click at [1096, 441] on icon at bounding box center [1098, 446] width 17 height 19
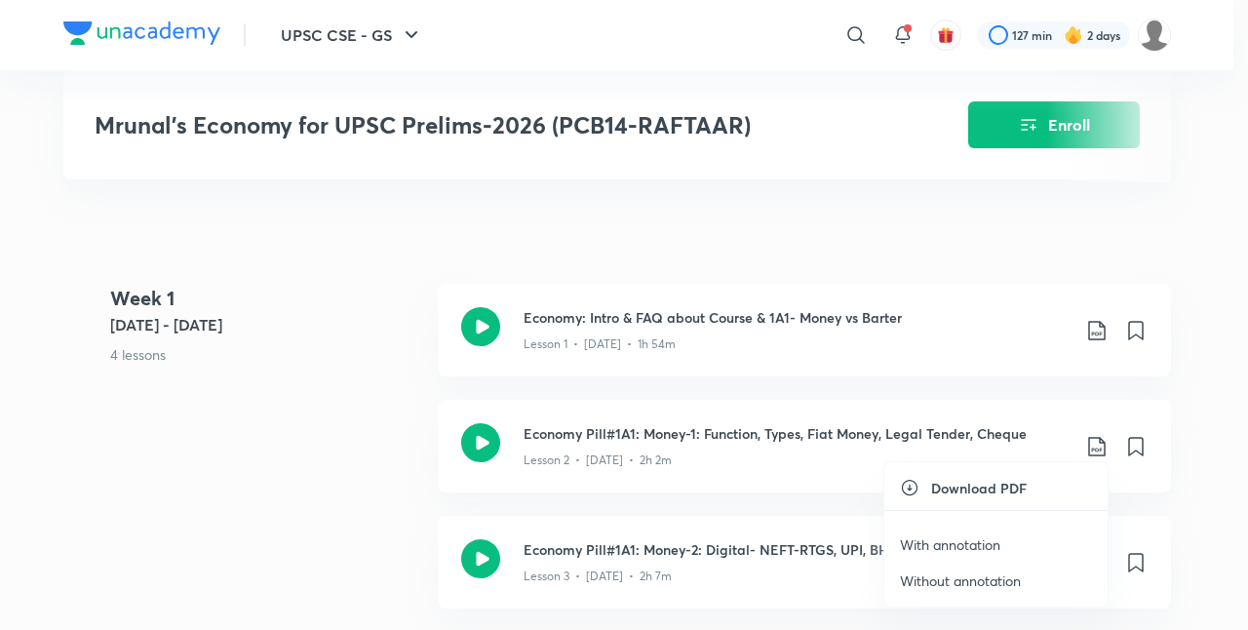
click at [915, 534] on p "With annotation" at bounding box center [950, 544] width 100 height 20
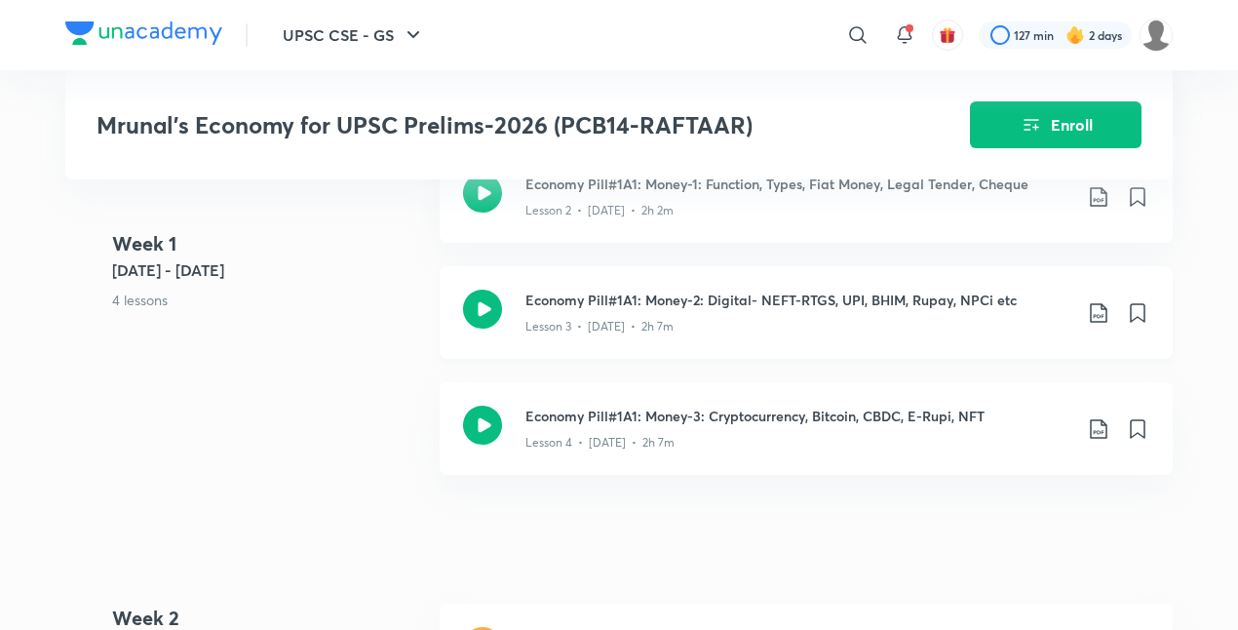
scroll to position [1043, 0]
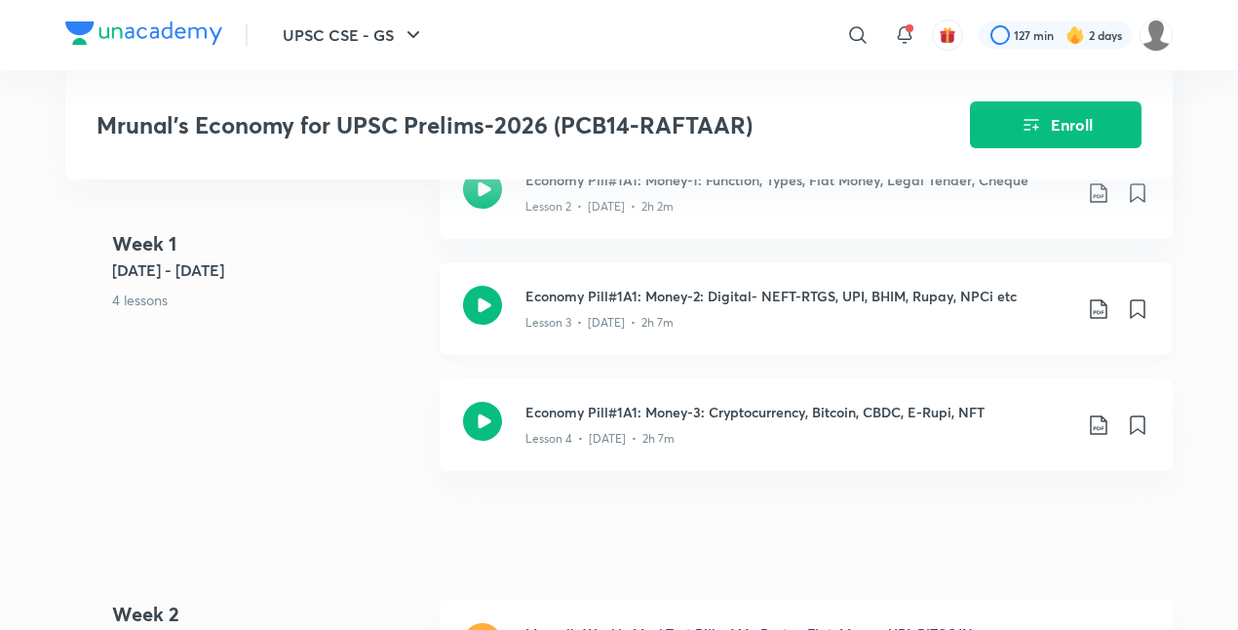
click at [1099, 306] on icon at bounding box center [1098, 308] width 17 height 19
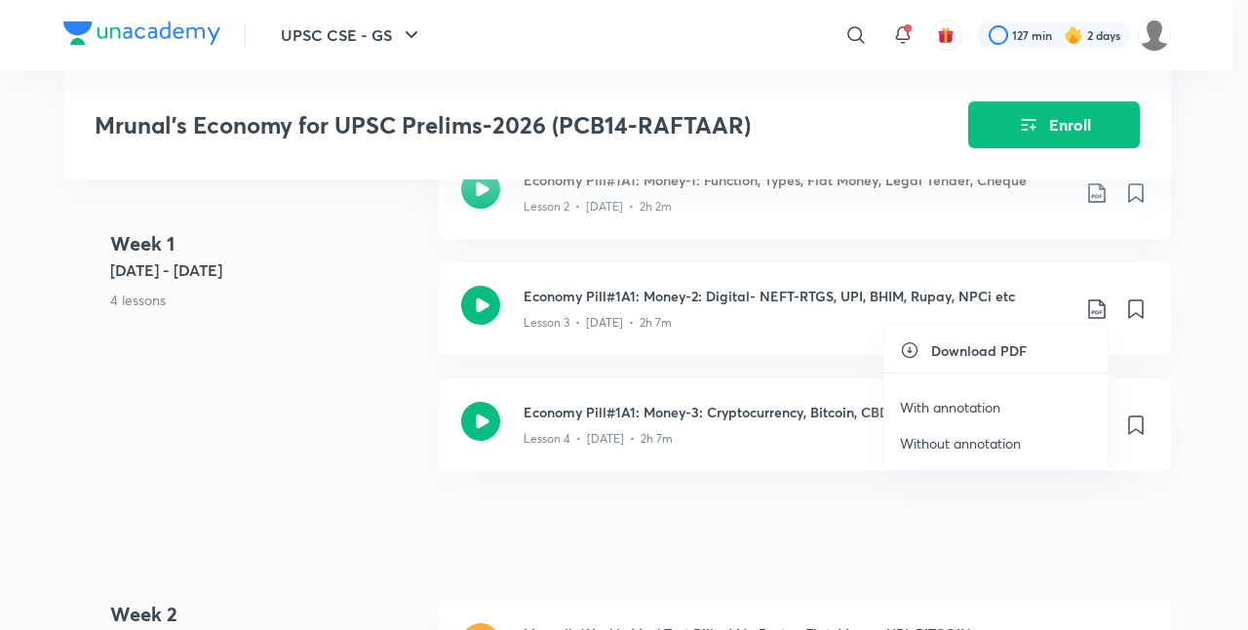
click at [1027, 400] on li "With annotation" at bounding box center [995, 407] width 223 height 36
click at [979, 402] on p "With annotation" at bounding box center [950, 407] width 100 height 20
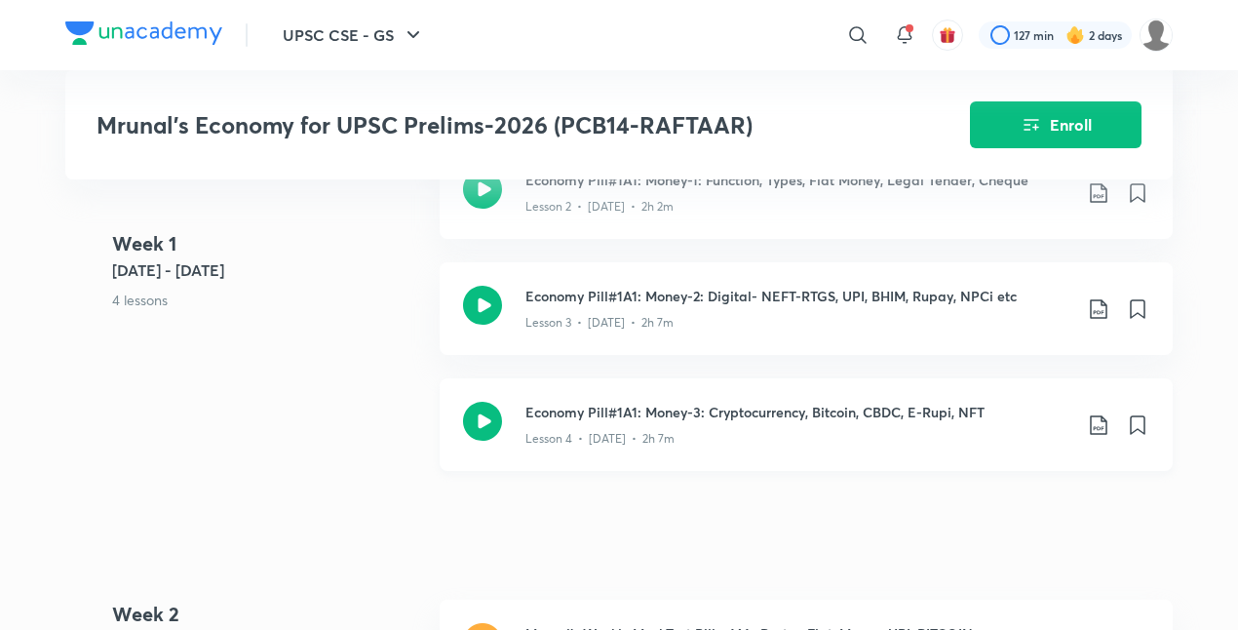
click at [1103, 423] on icon at bounding box center [1098, 424] width 23 height 23
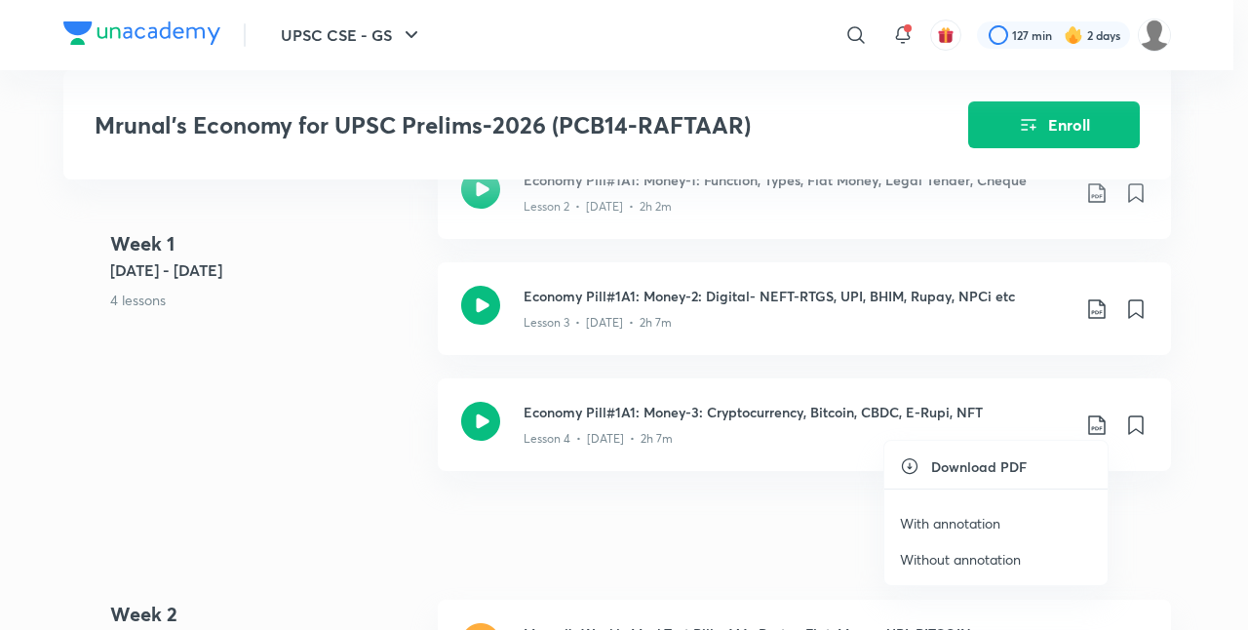
click at [987, 518] on p "With annotation" at bounding box center [950, 523] width 100 height 20
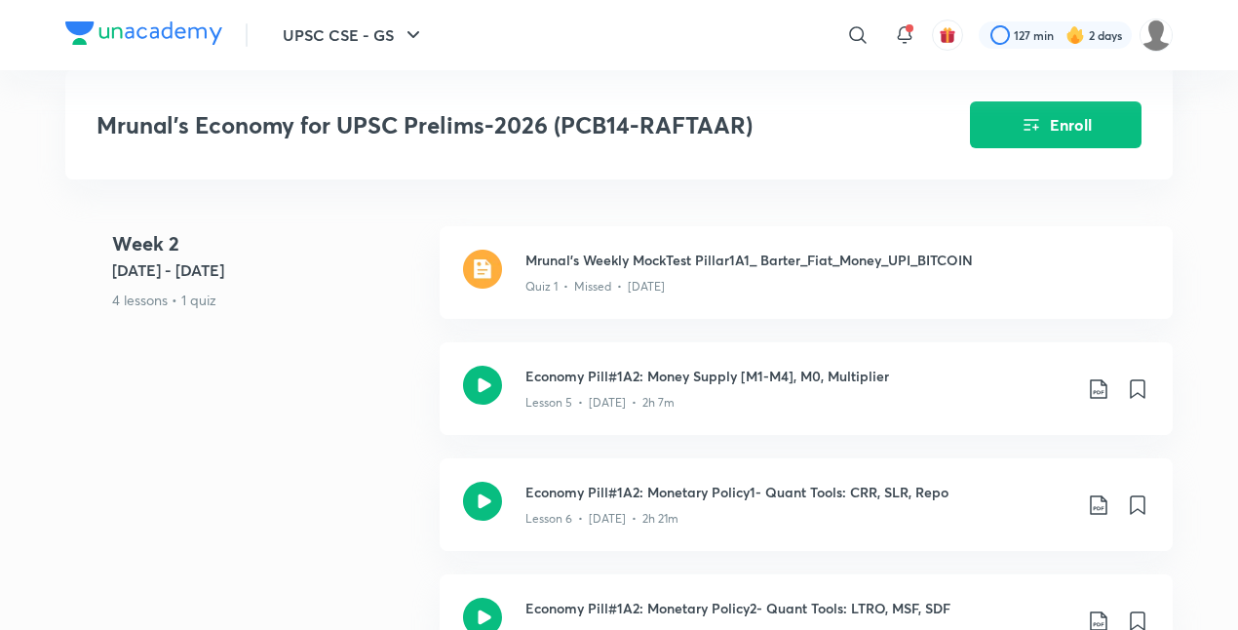
scroll to position [1414, 0]
click at [1092, 382] on icon at bounding box center [1098, 390] width 23 height 23
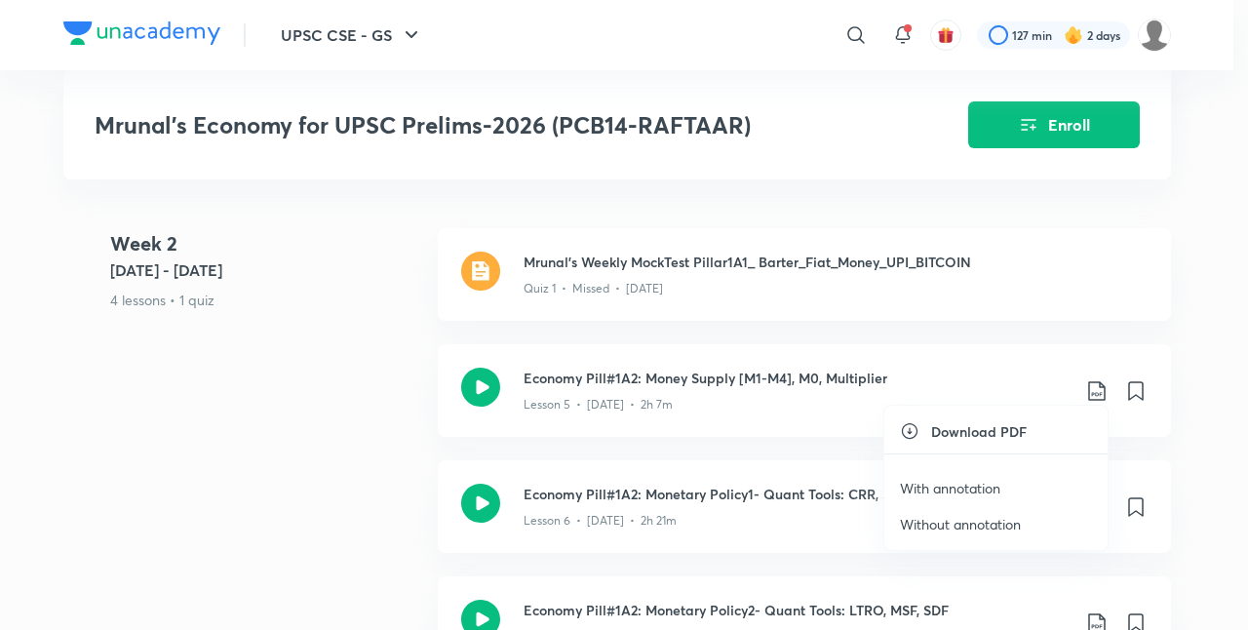
click at [951, 487] on p "With annotation" at bounding box center [950, 488] width 100 height 20
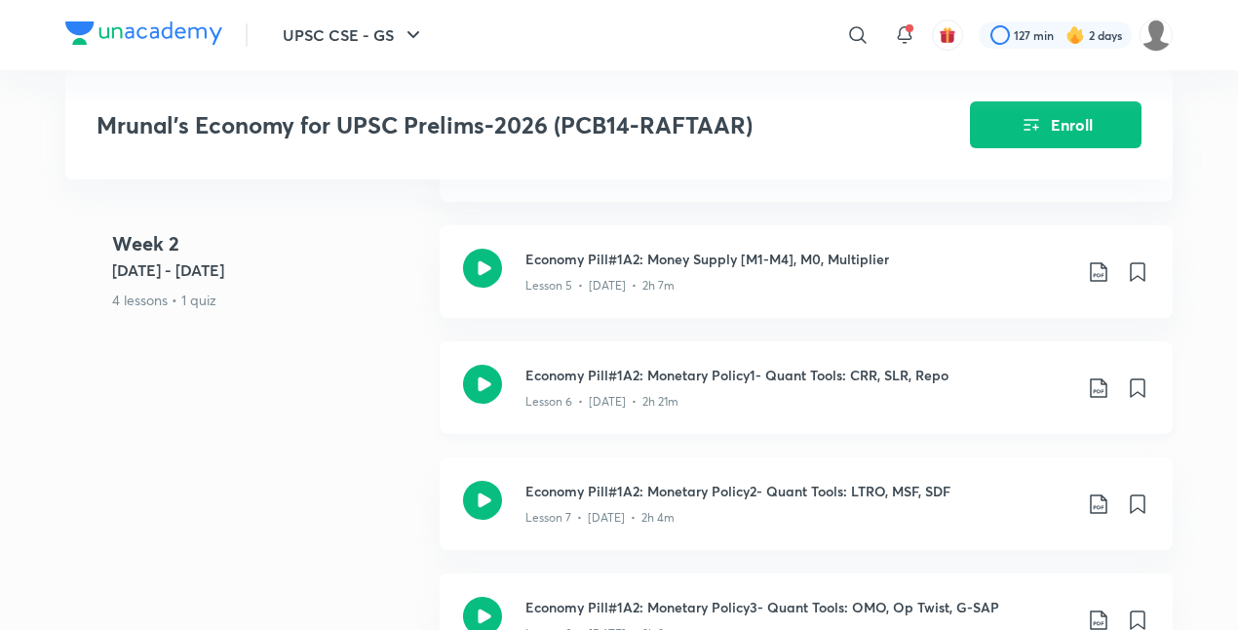
scroll to position [1544, 0]
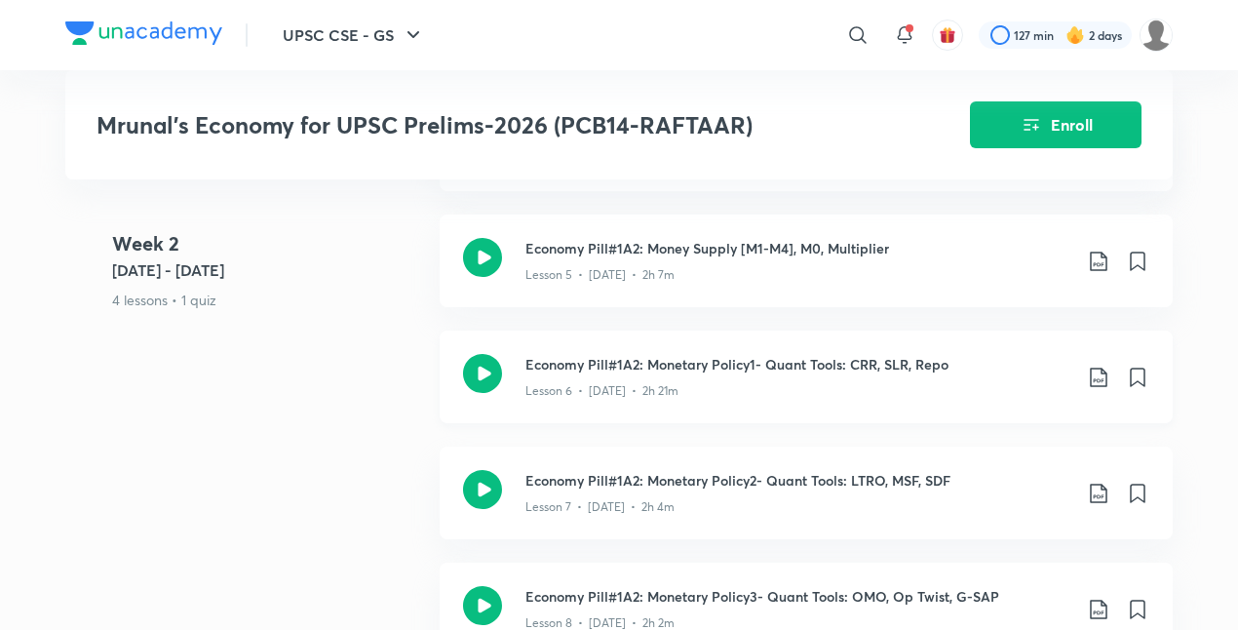
click at [1093, 373] on icon at bounding box center [1098, 376] width 23 height 23
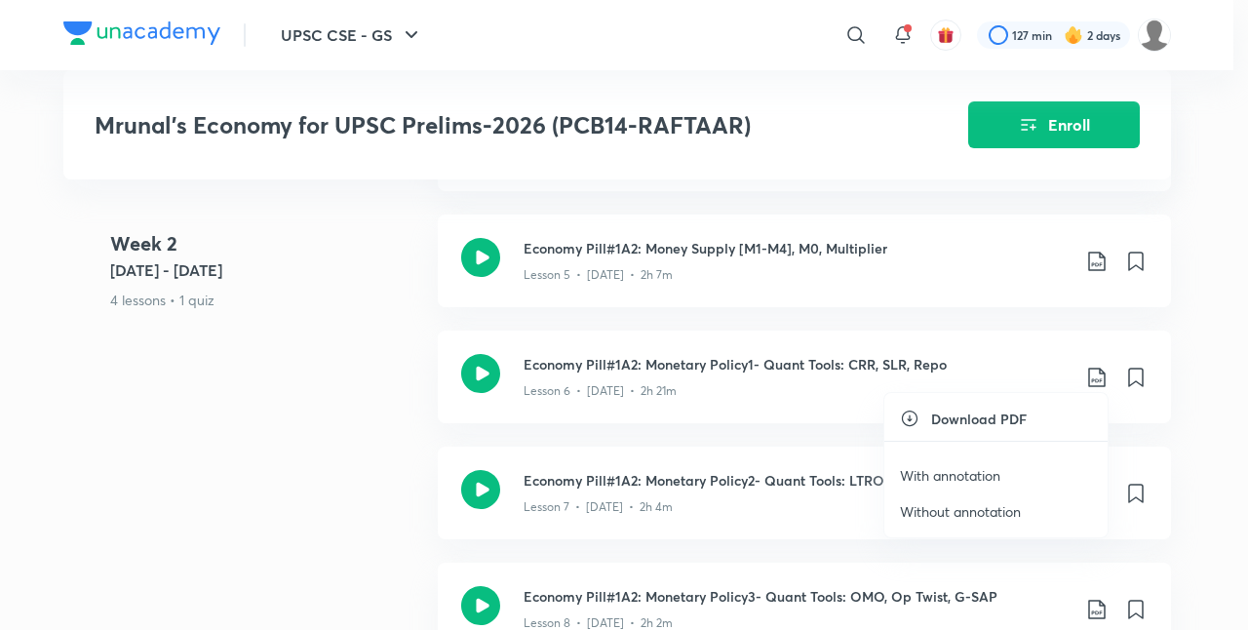
click at [939, 465] on p "With annotation" at bounding box center [950, 475] width 100 height 20
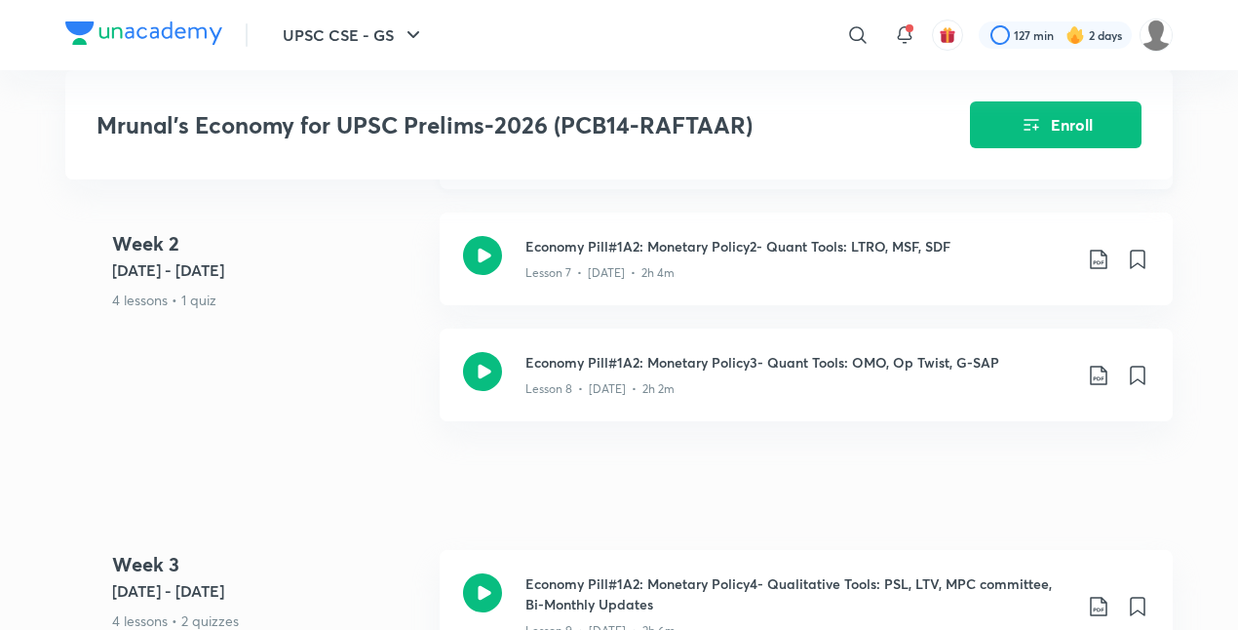
scroll to position [1779, 0]
click at [1103, 251] on icon at bounding box center [1098, 258] width 23 height 23
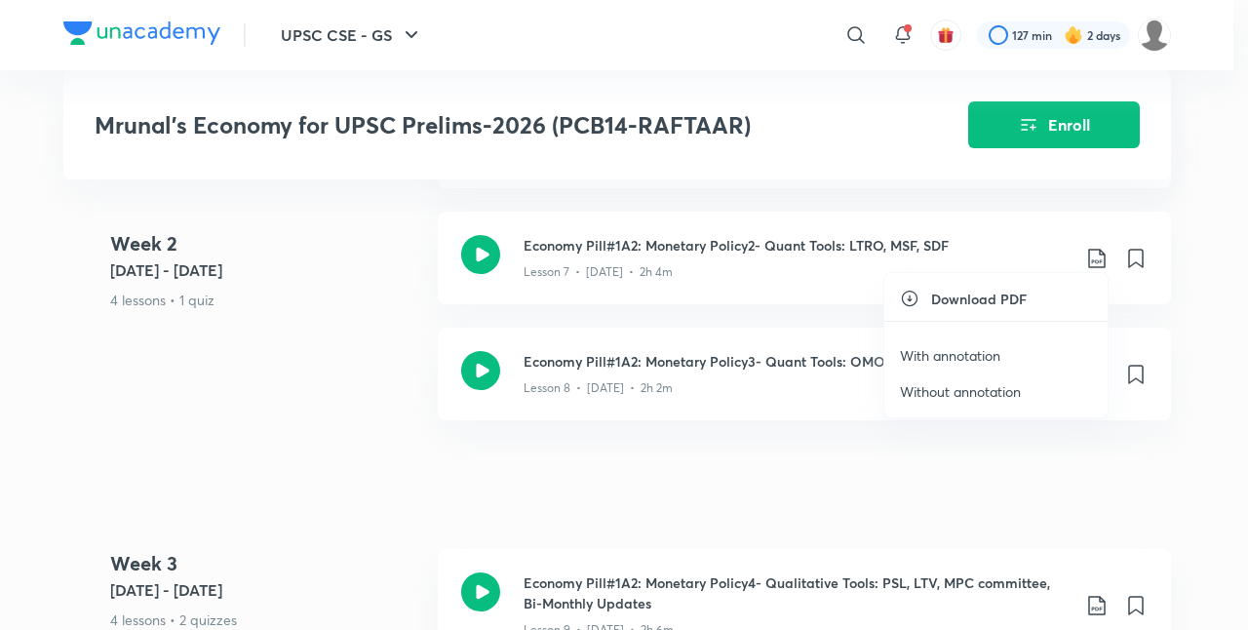
click at [954, 357] on p "With annotation" at bounding box center [950, 355] width 100 height 20
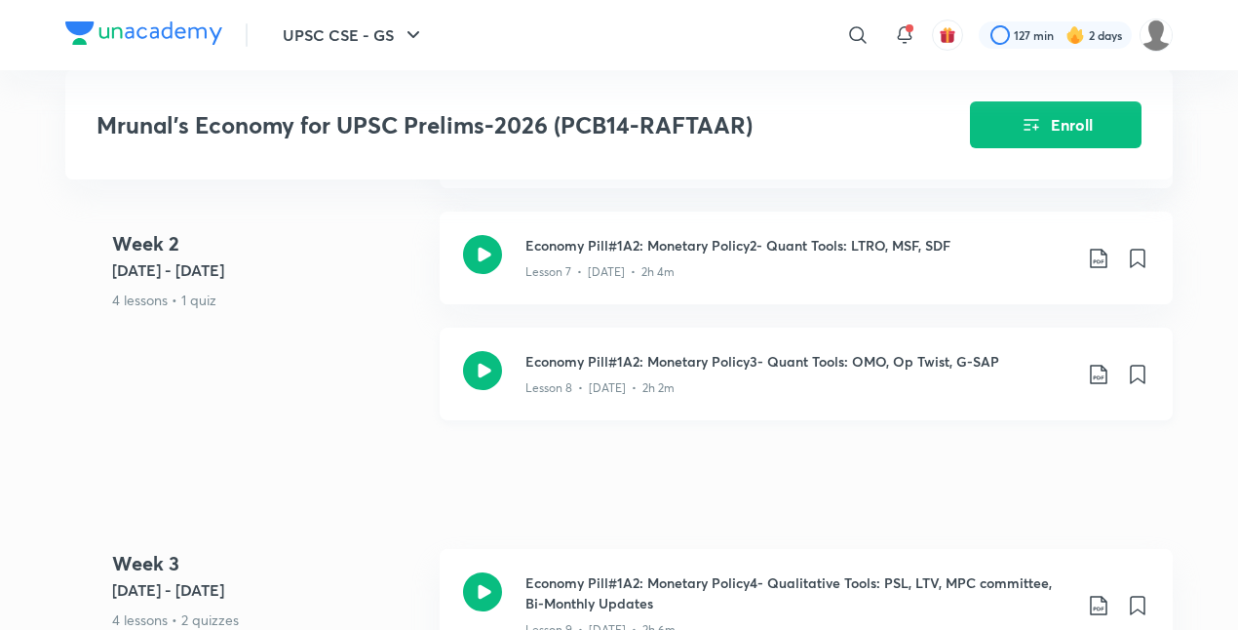
click at [1102, 363] on icon at bounding box center [1098, 374] width 23 height 23
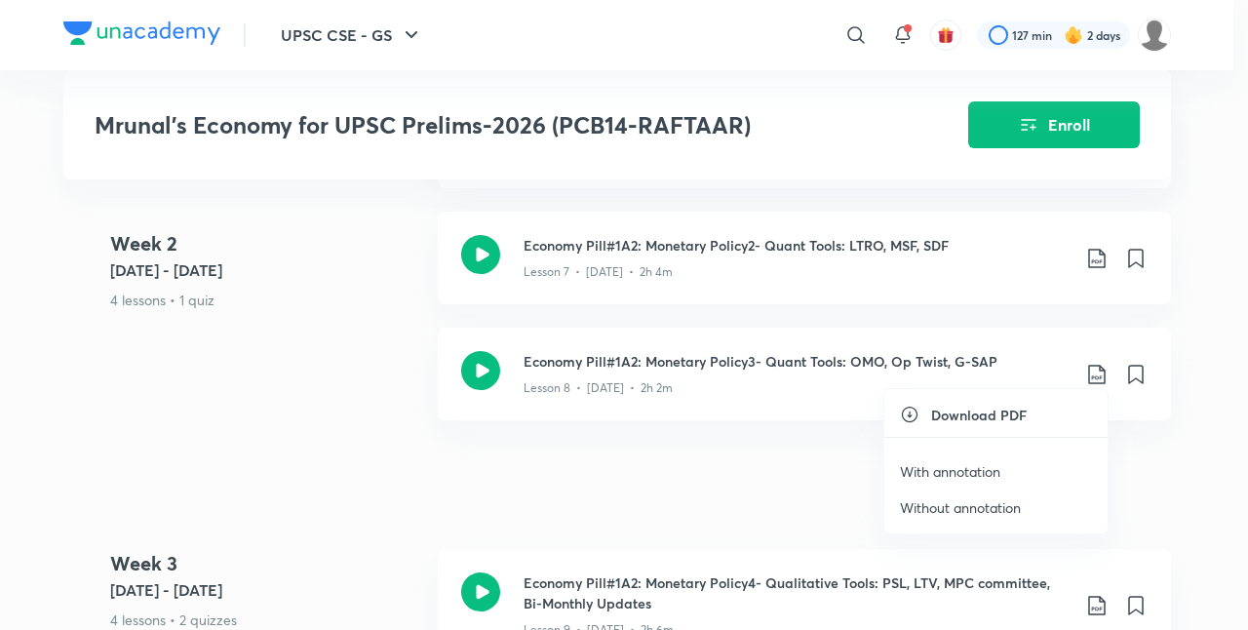
click at [982, 467] on p "With annotation" at bounding box center [950, 471] width 100 height 20
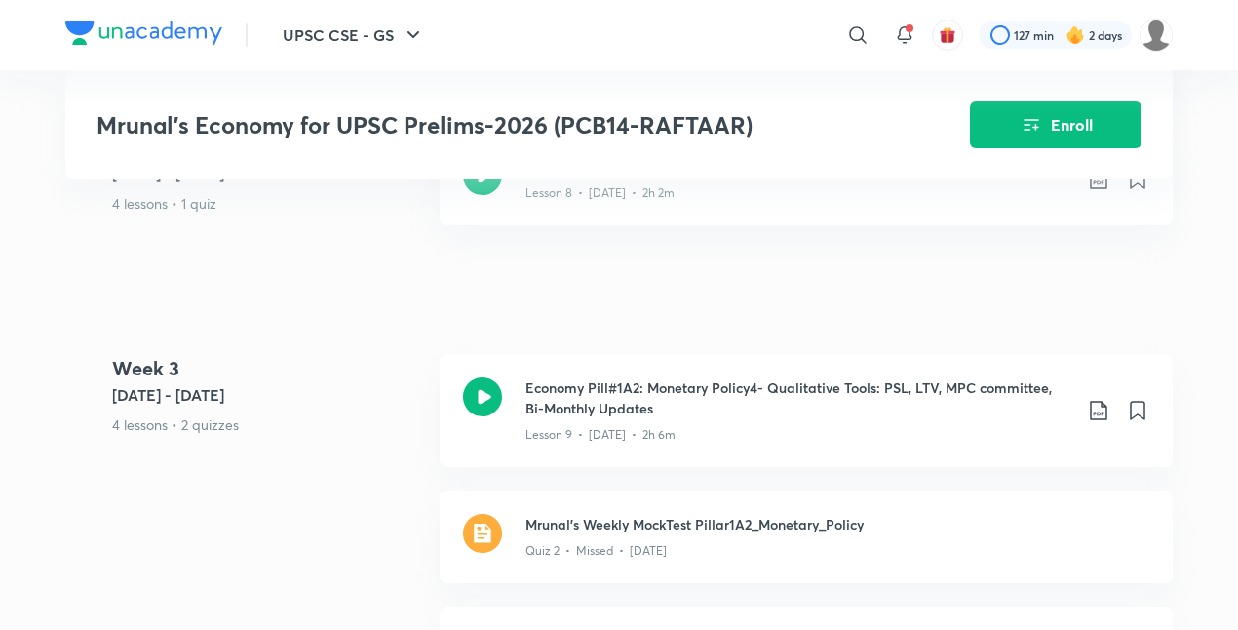
scroll to position [2079, 0]
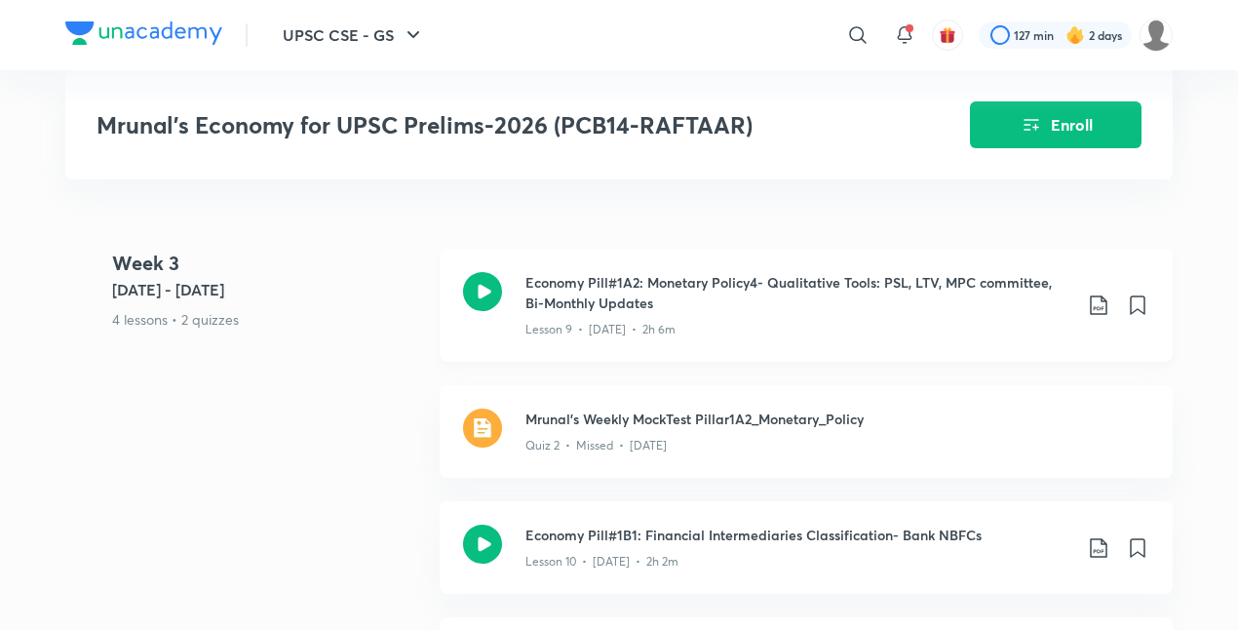
click at [1095, 300] on icon at bounding box center [1098, 304] width 23 height 23
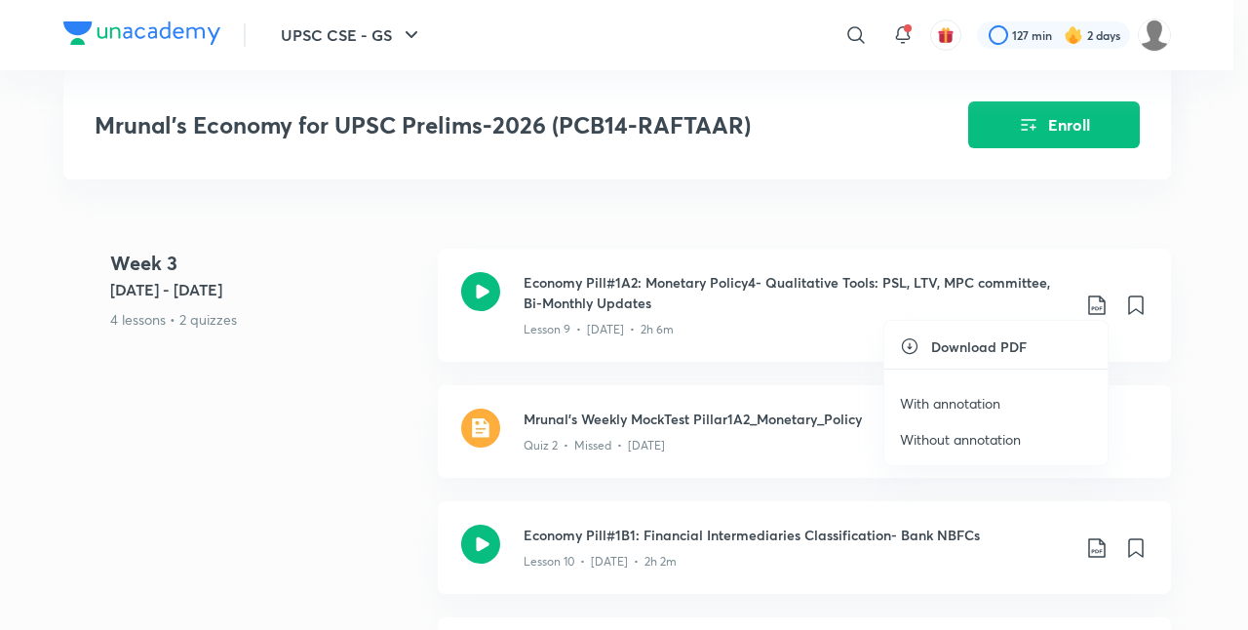
click at [978, 401] on p "With annotation" at bounding box center [950, 403] width 100 height 20
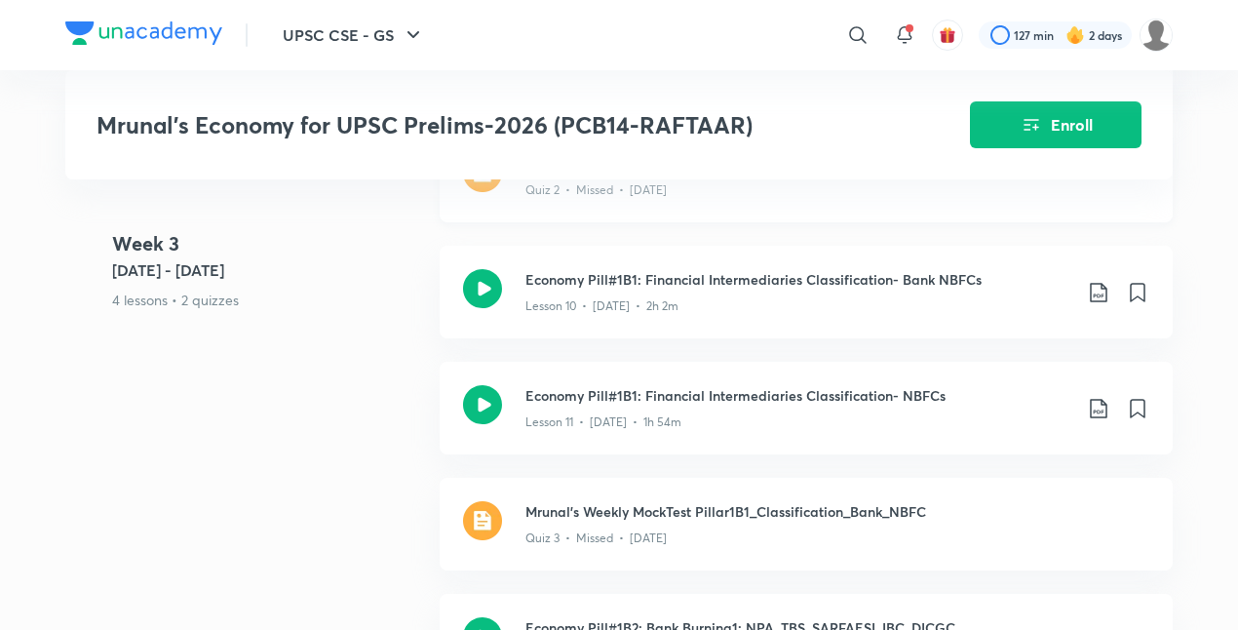
scroll to position [2338, 0]
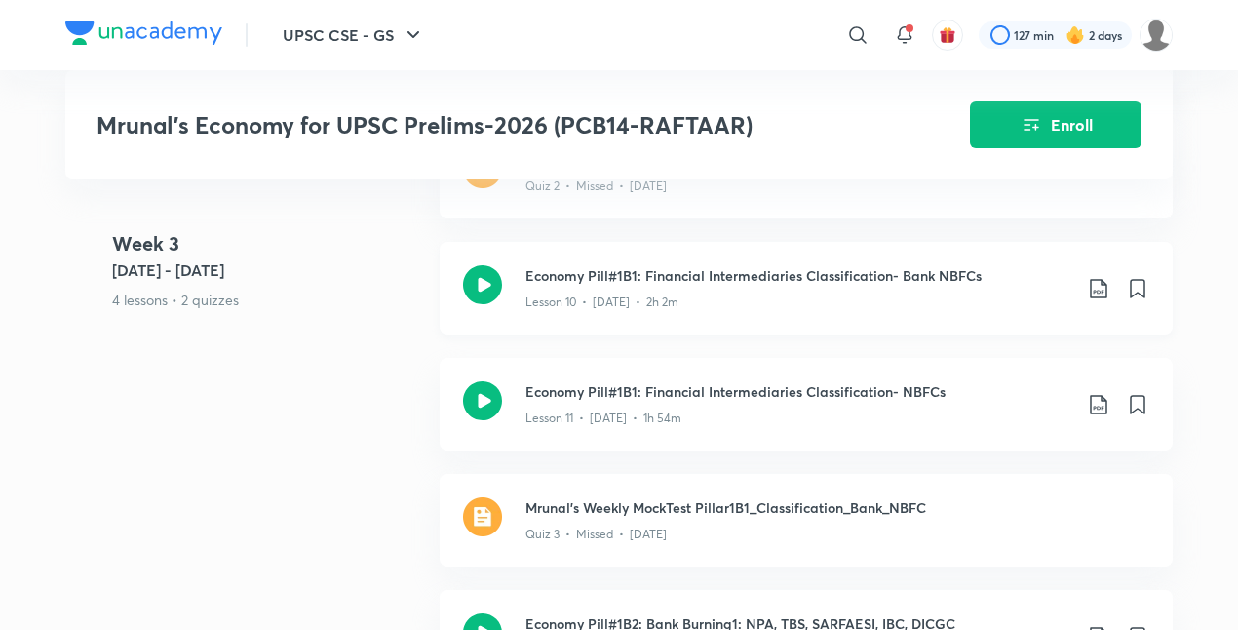
click at [1101, 279] on icon at bounding box center [1098, 288] width 17 height 19
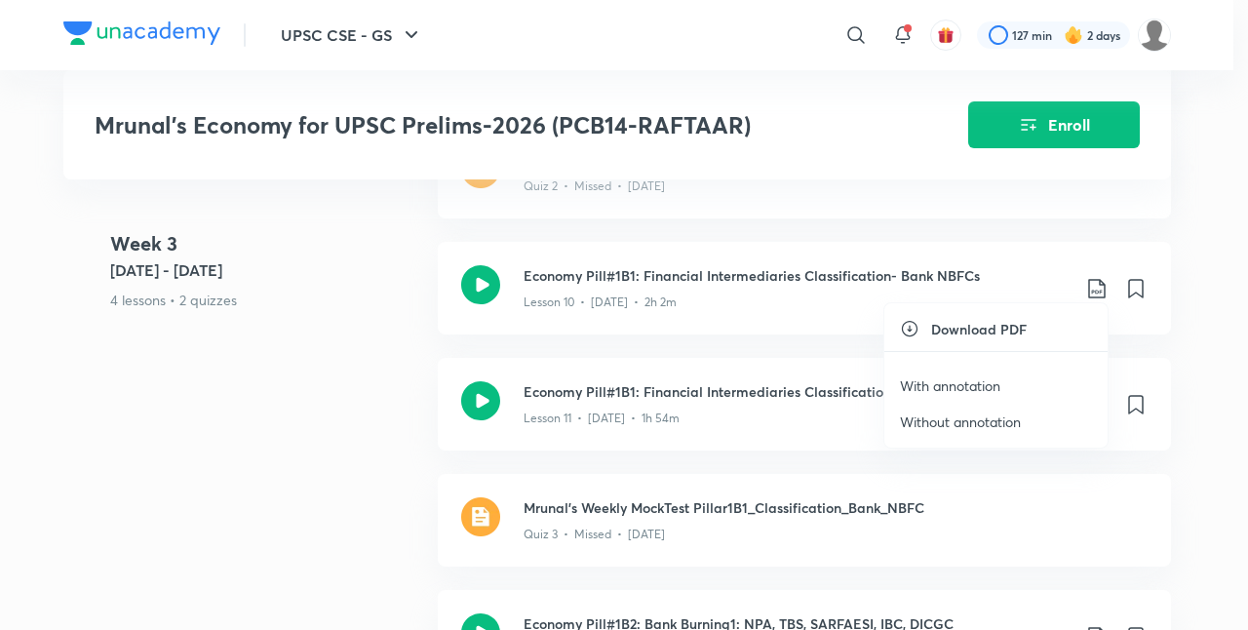
click at [973, 380] on p "With annotation" at bounding box center [950, 385] width 100 height 20
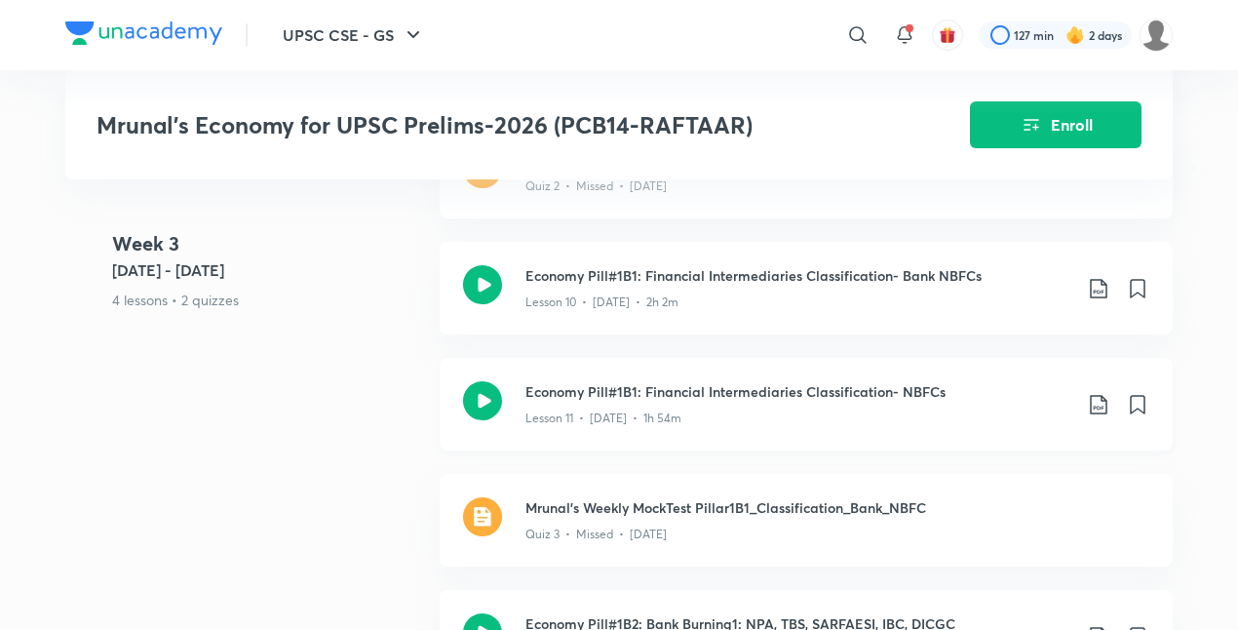
click at [1099, 397] on icon at bounding box center [1098, 404] width 23 height 23
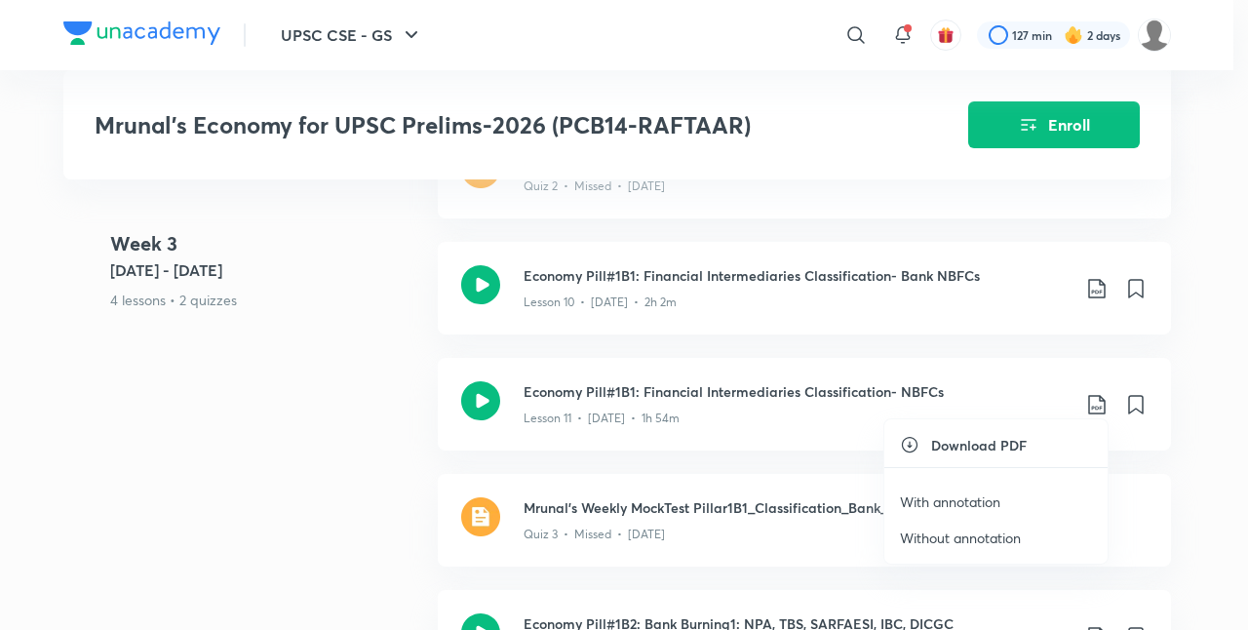
click at [968, 502] on p "With annotation" at bounding box center [950, 501] width 100 height 20
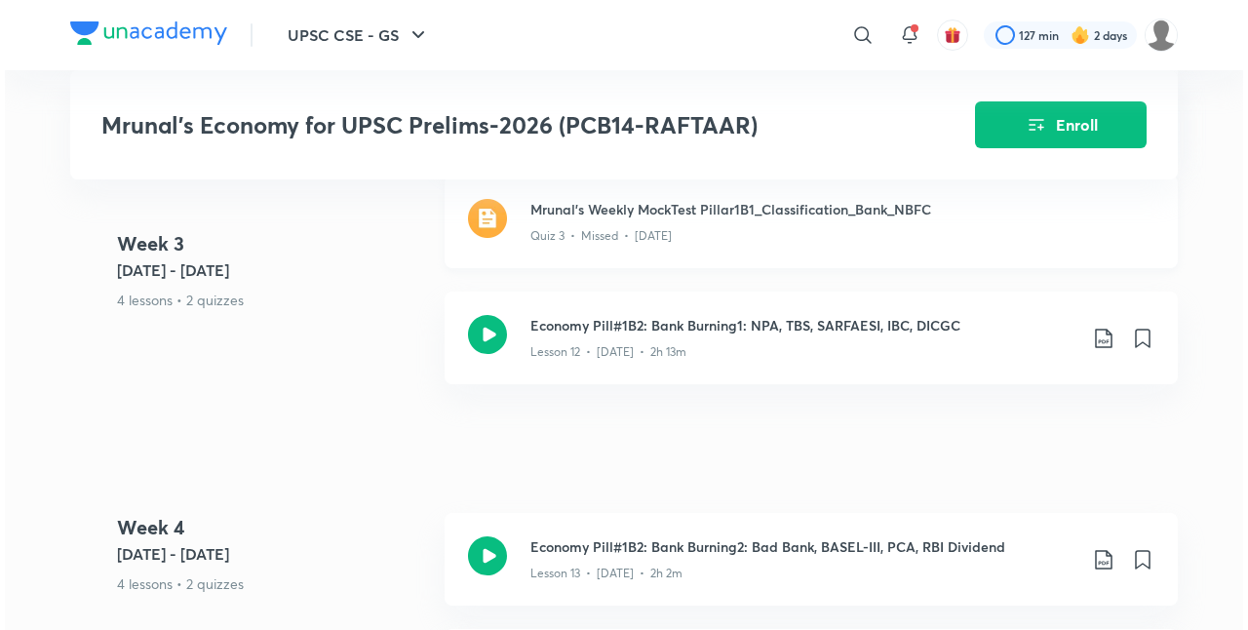
scroll to position [2634, 0]
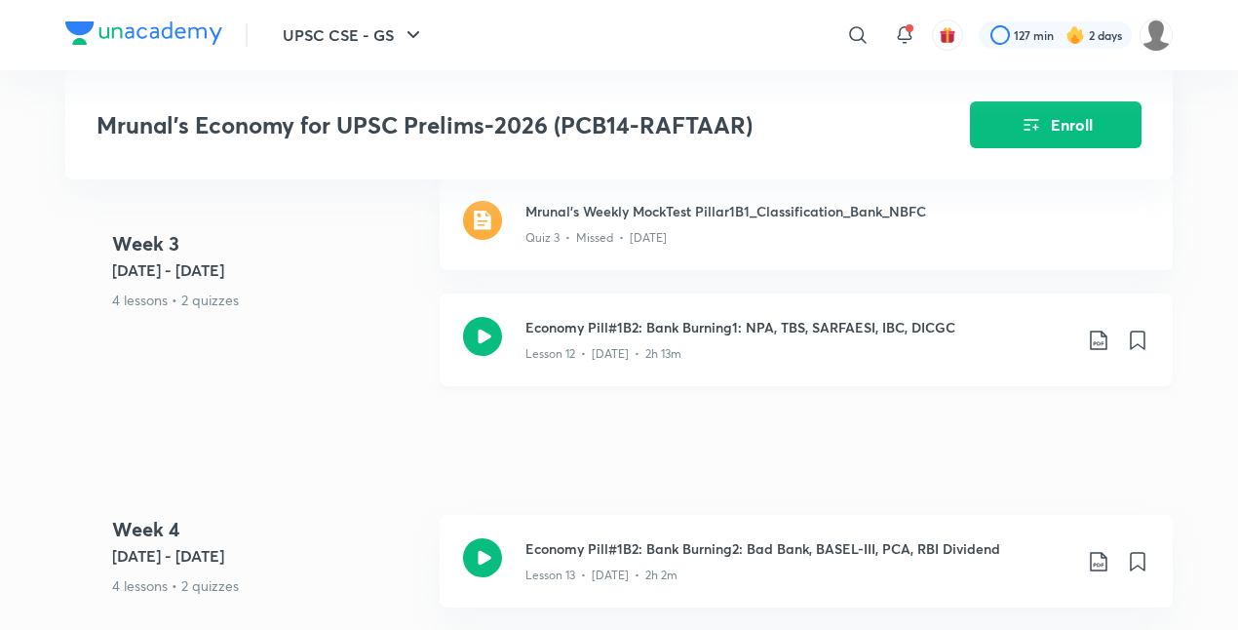
click at [1100, 337] on icon at bounding box center [1098, 339] width 23 height 23
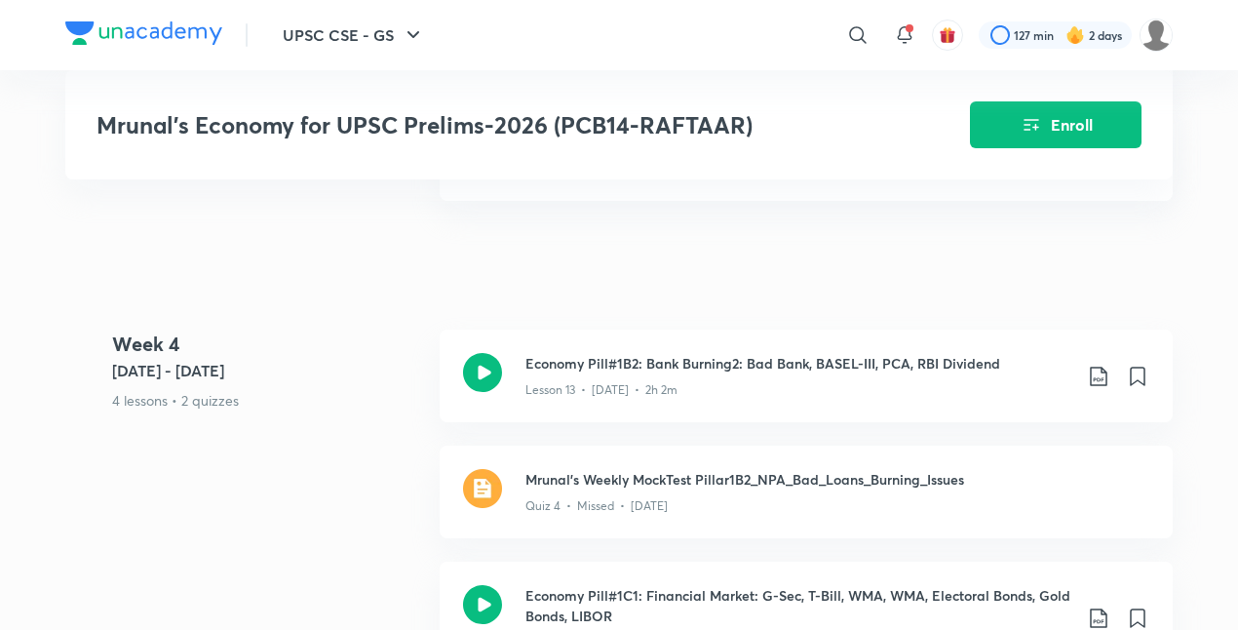
scroll to position [2827, 0]
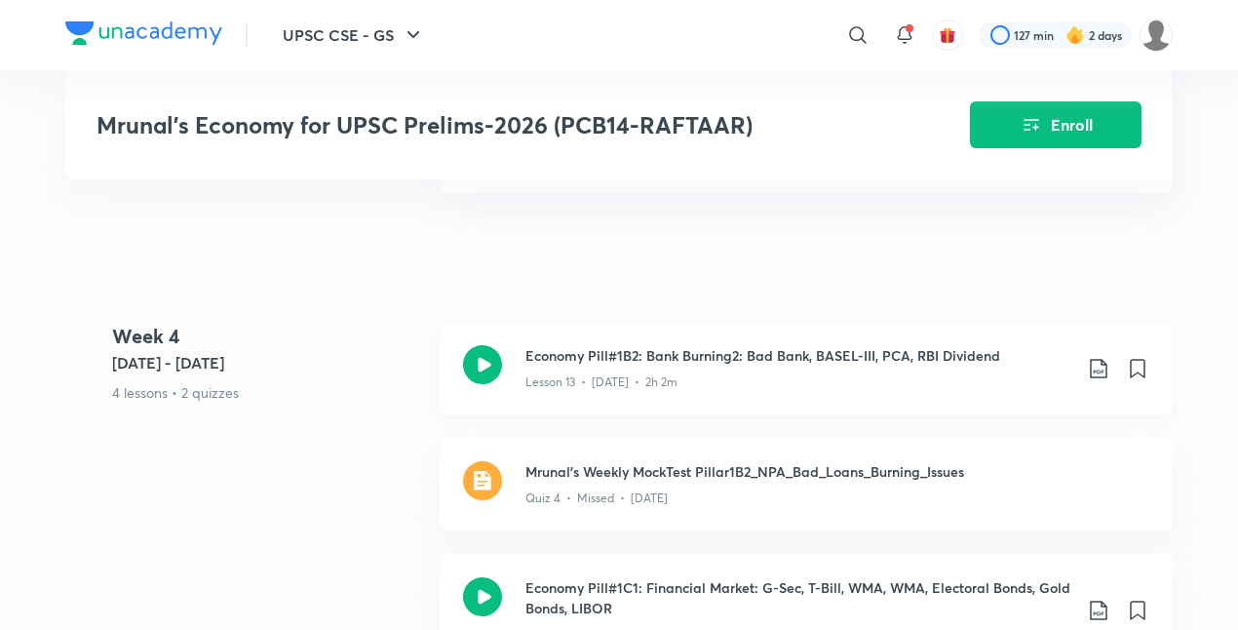
click at [1098, 357] on icon at bounding box center [1098, 368] width 23 height 23
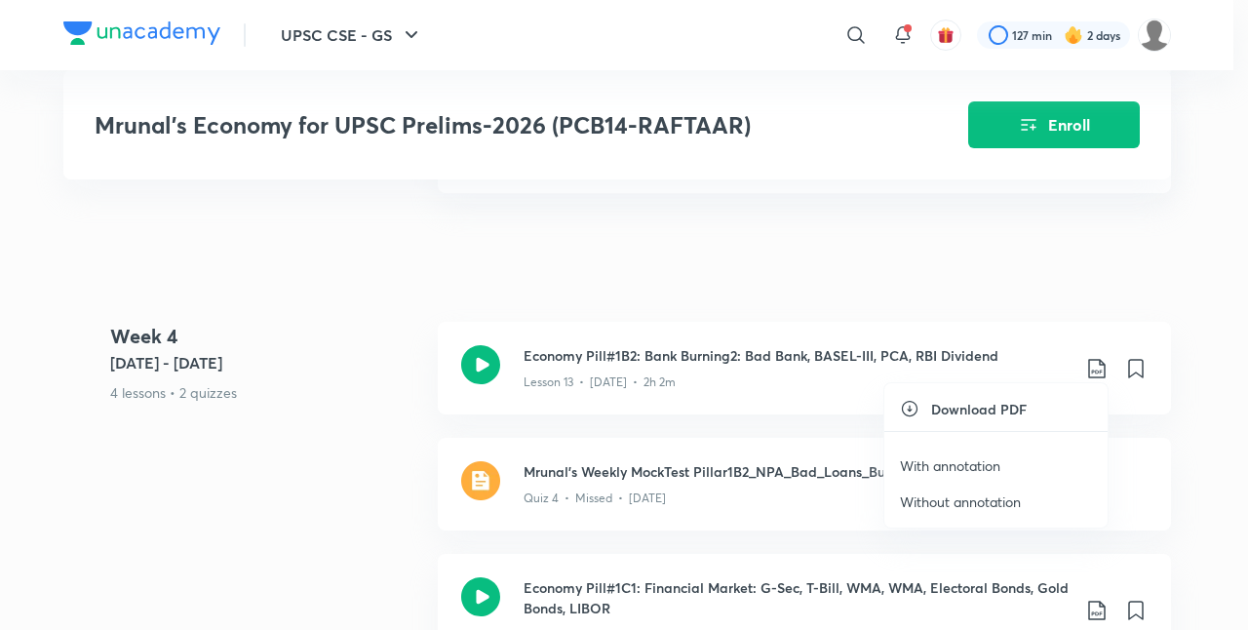
click at [947, 470] on p "With annotation" at bounding box center [950, 465] width 100 height 20
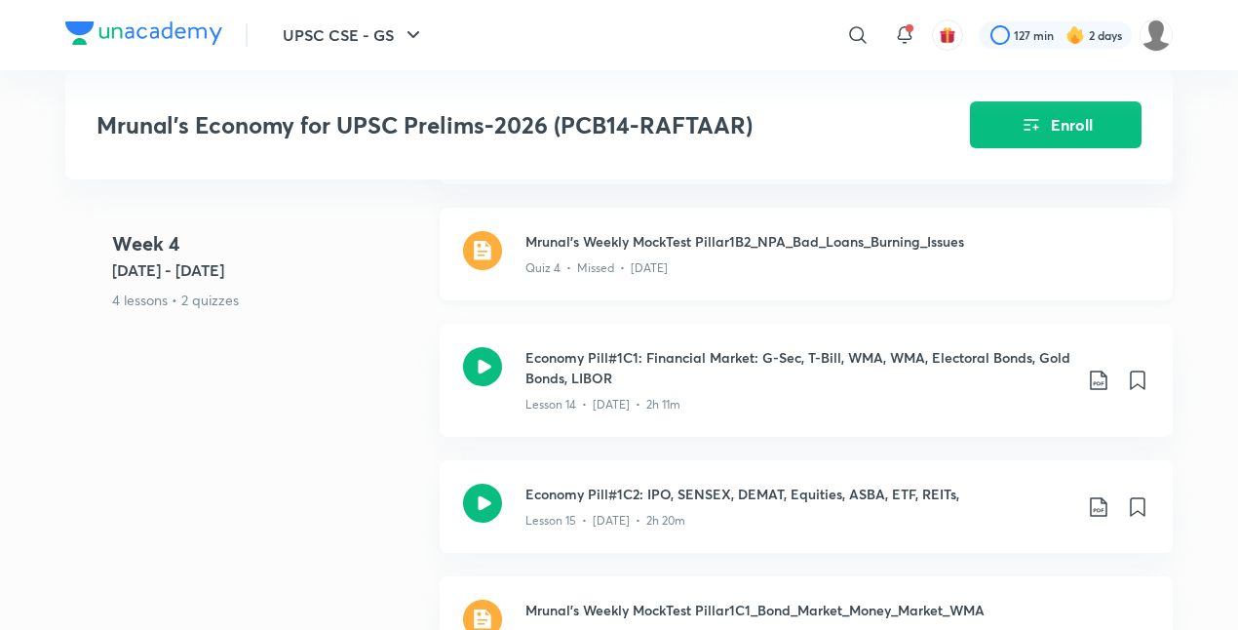
scroll to position [3065, 0]
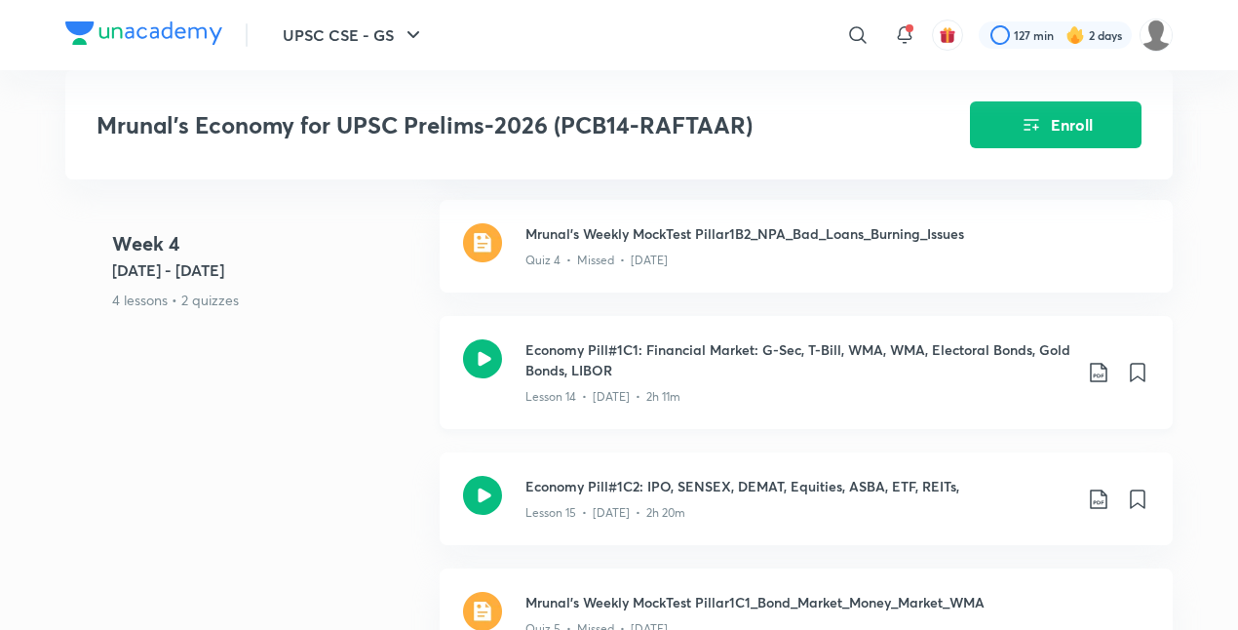
click at [1099, 365] on icon at bounding box center [1098, 372] width 23 height 23
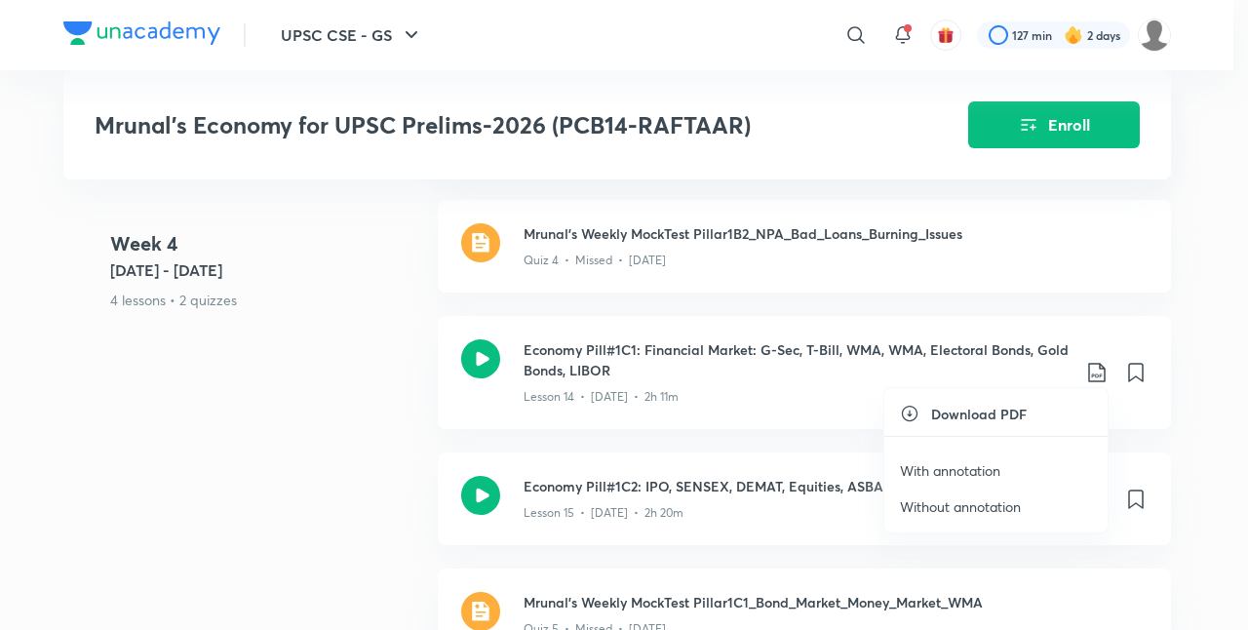
click at [988, 460] on p "With annotation" at bounding box center [950, 470] width 100 height 20
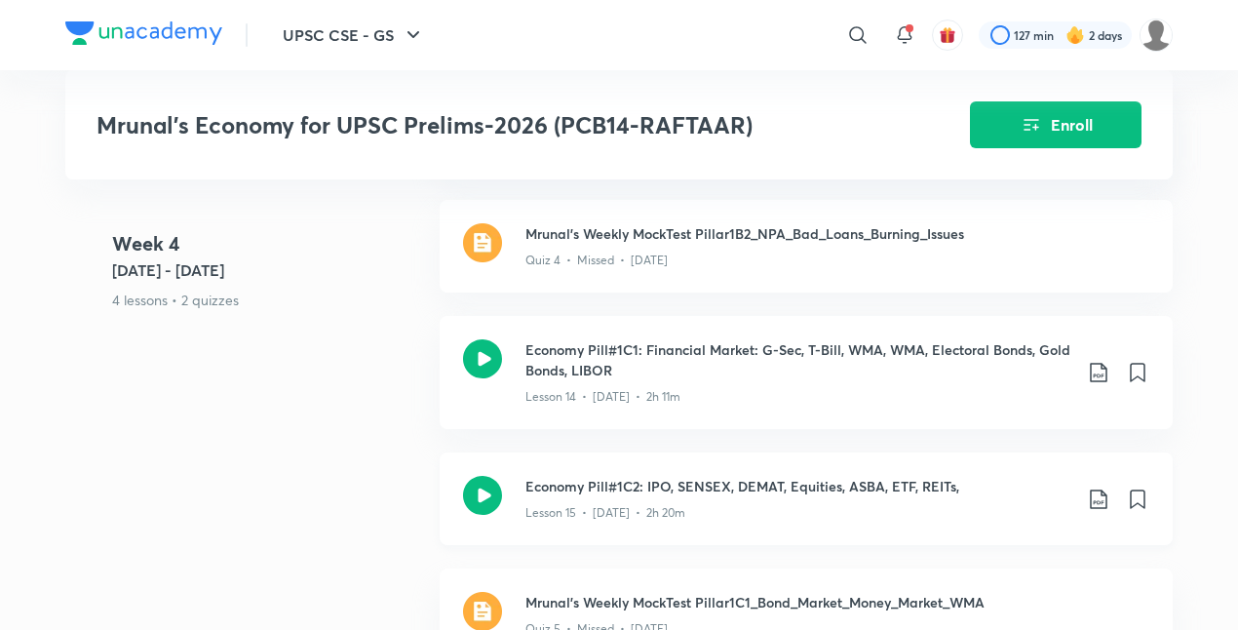
click at [1097, 493] on icon at bounding box center [1098, 498] width 17 height 19
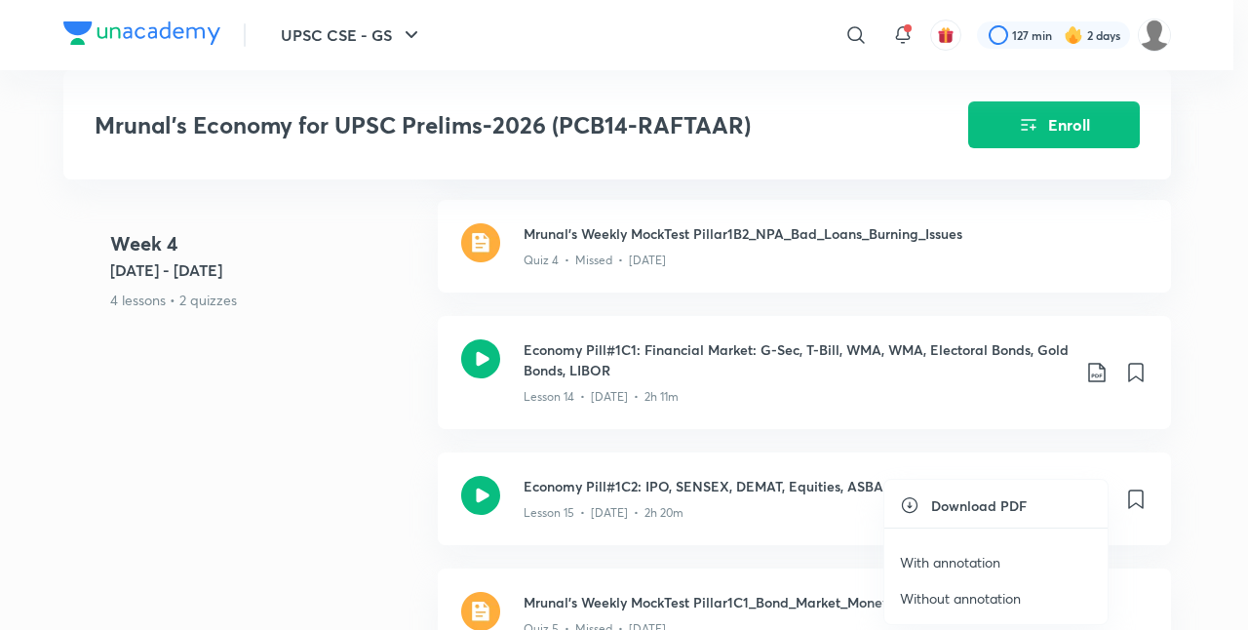
click at [963, 561] on p "With annotation" at bounding box center [950, 562] width 100 height 20
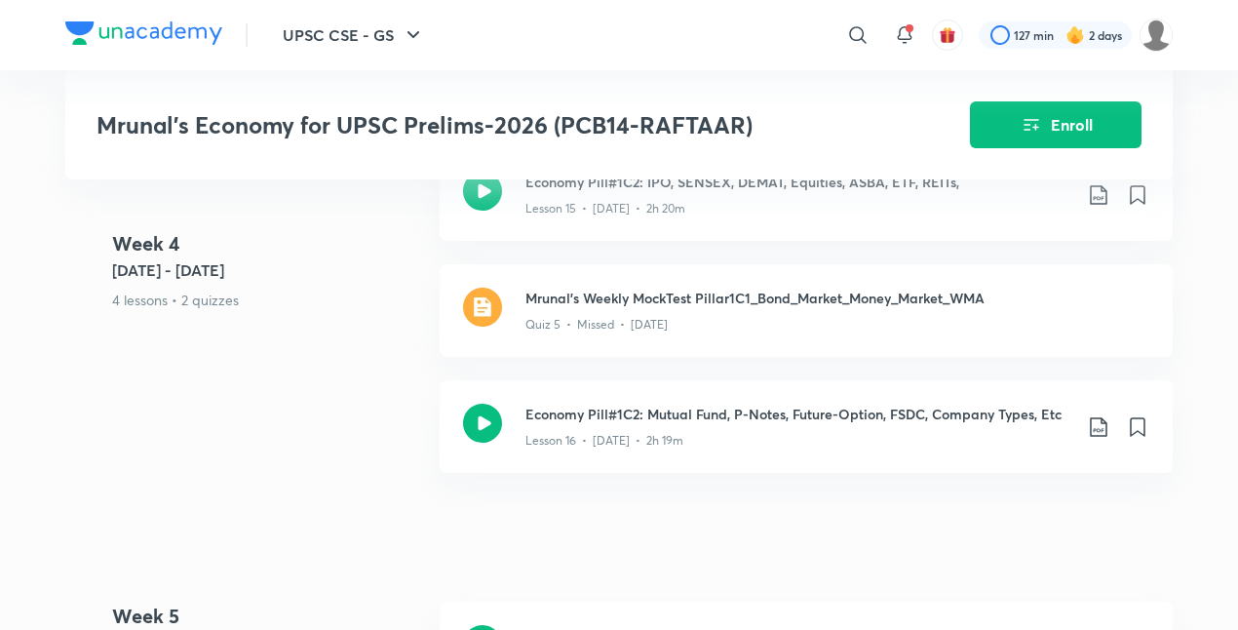
scroll to position [3447, 0]
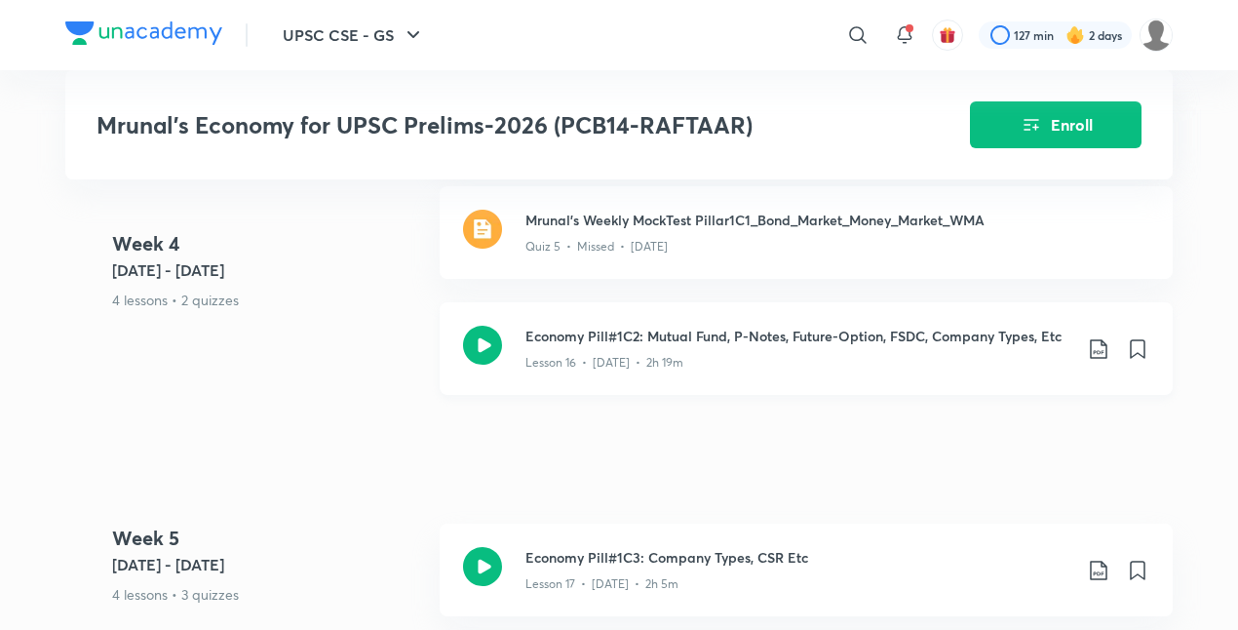
click at [1101, 338] on icon at bounding box center [1098, 348] width 23 height 23
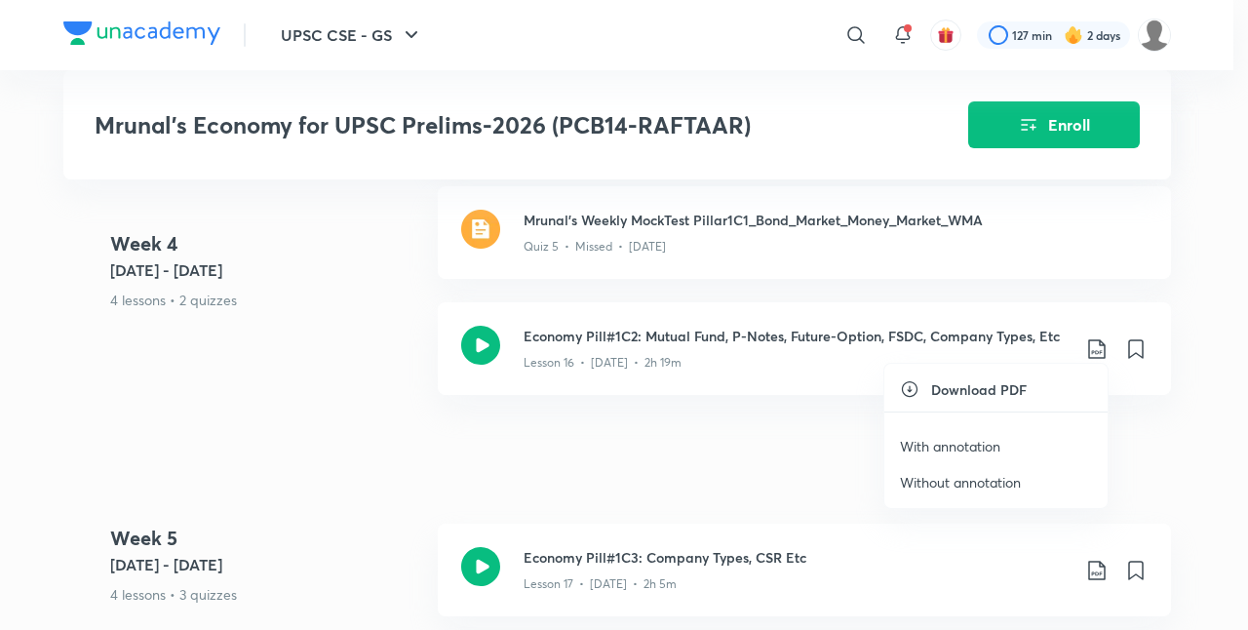
click at [949, 442] on p "With annotation" at bounding box center [950, 446] width 100 height 20
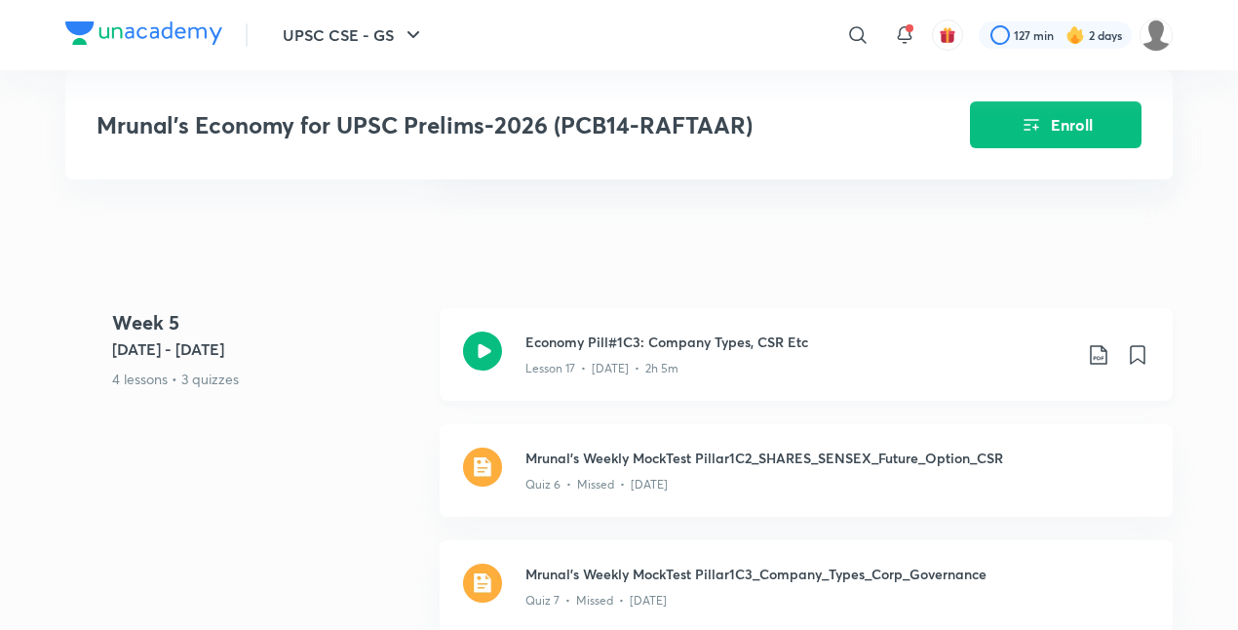
scroll to position [3664, 0]
click at [1096, 347] on icon at bounding box center [1098, 353] width 23 height 23
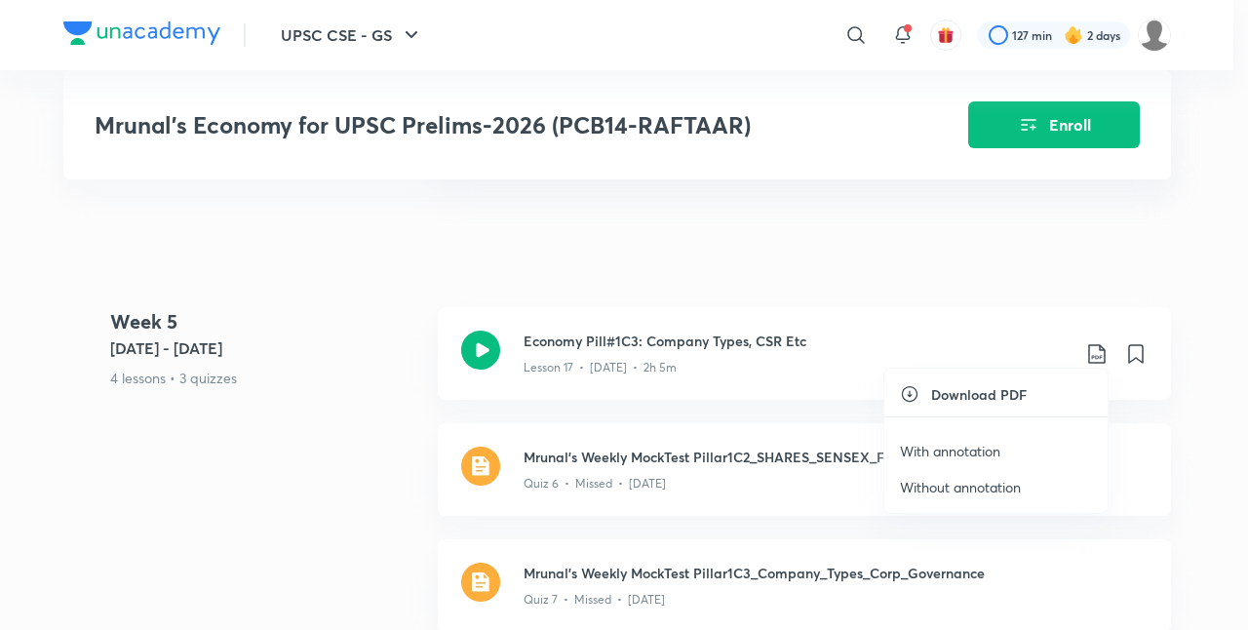
click at [961, 445] on p "With annotation" at bounding box center [950, 451] width 100 height 20
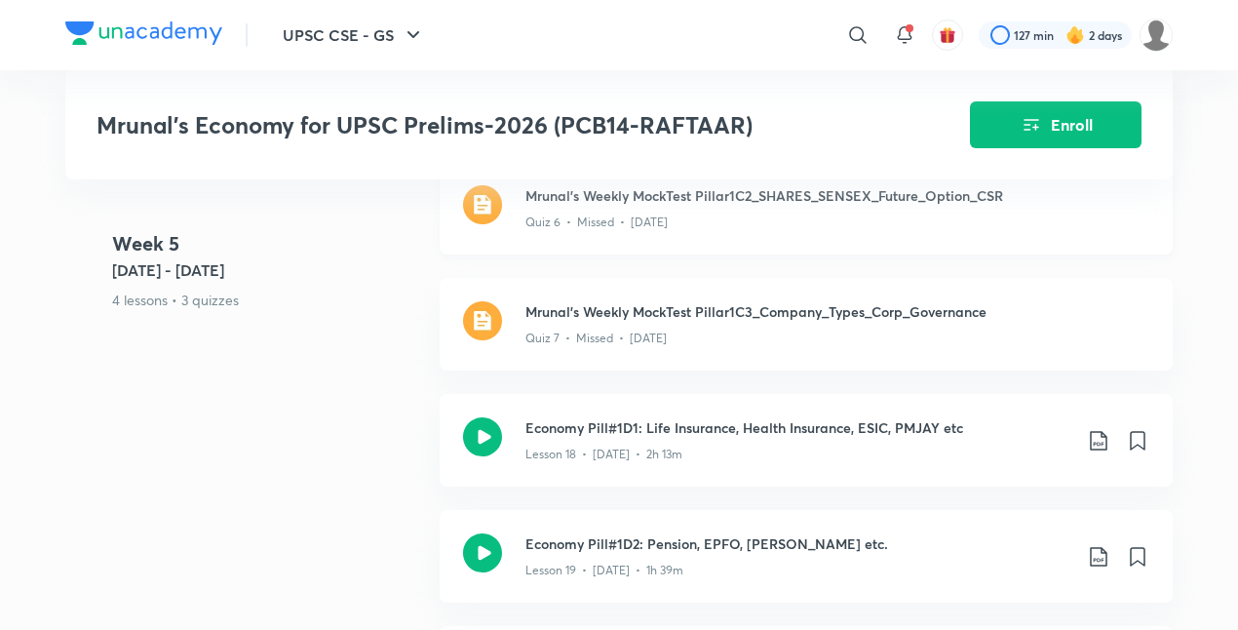
scroll to position [4038, 0]
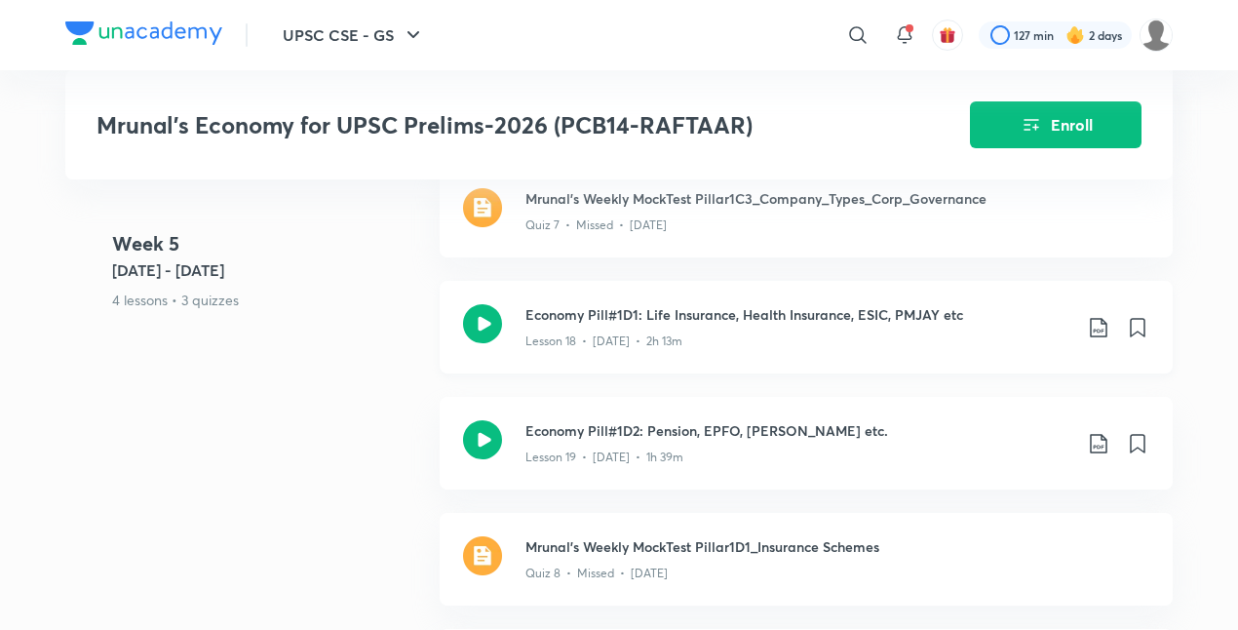
click at [1100, 320] on icon at bounding box center [1098, 327] width 23 height 23
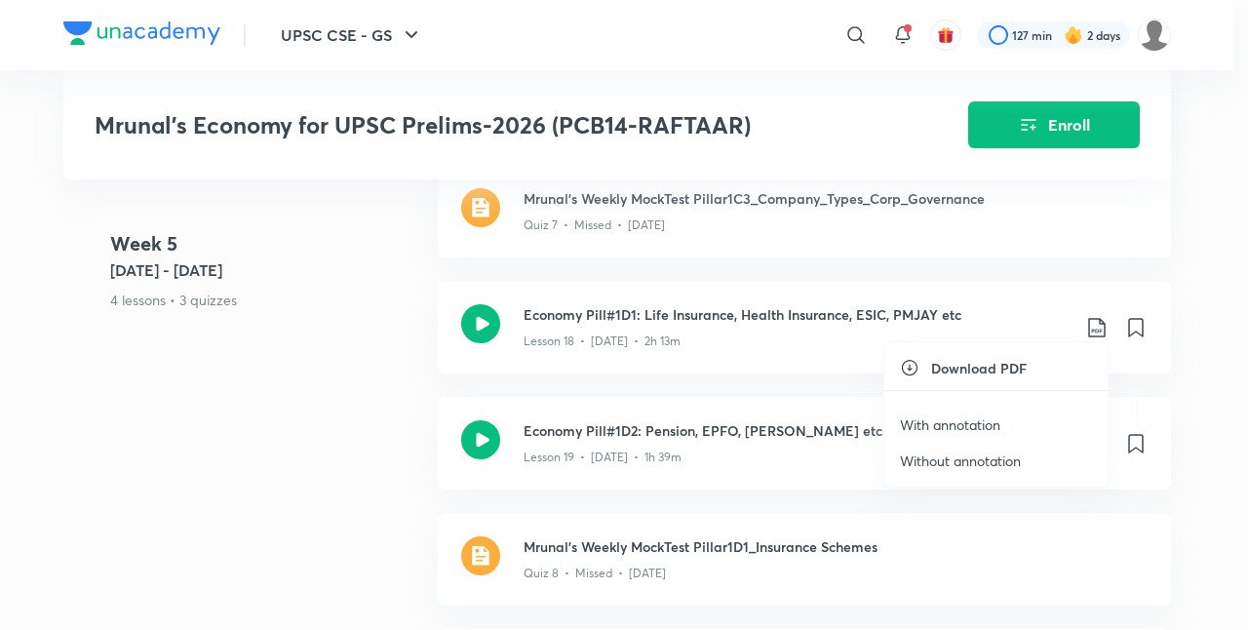
click at [975, 419] on p "With annotation" at bounding box center [950, 424] width 100 height 20
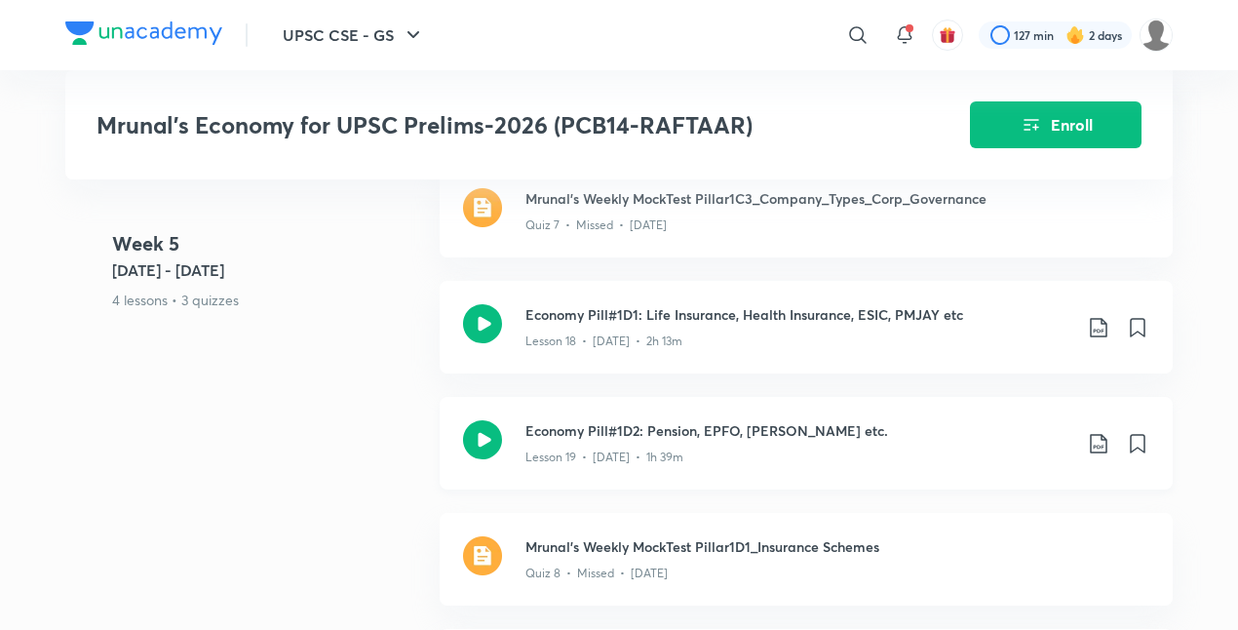
click at [1098, 441] on icon at bounding box center [1098, 443] width 17 height 19
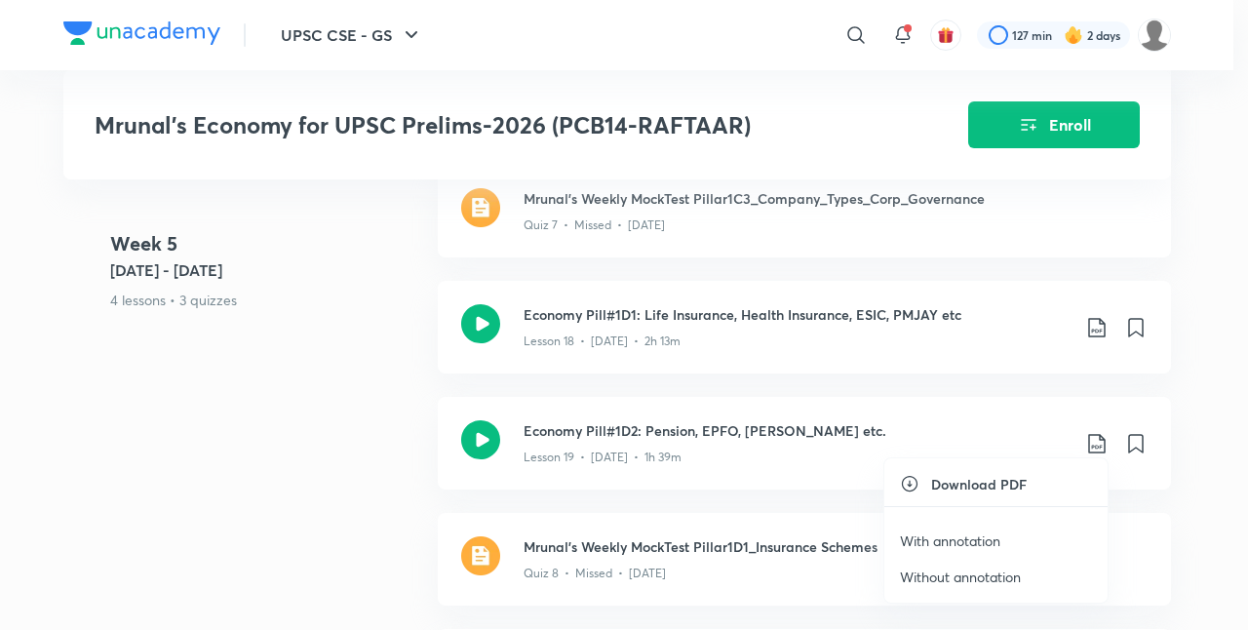
click at [966, 534] on p "With annotation" at bounding box center [950, 540] width 100 height 20
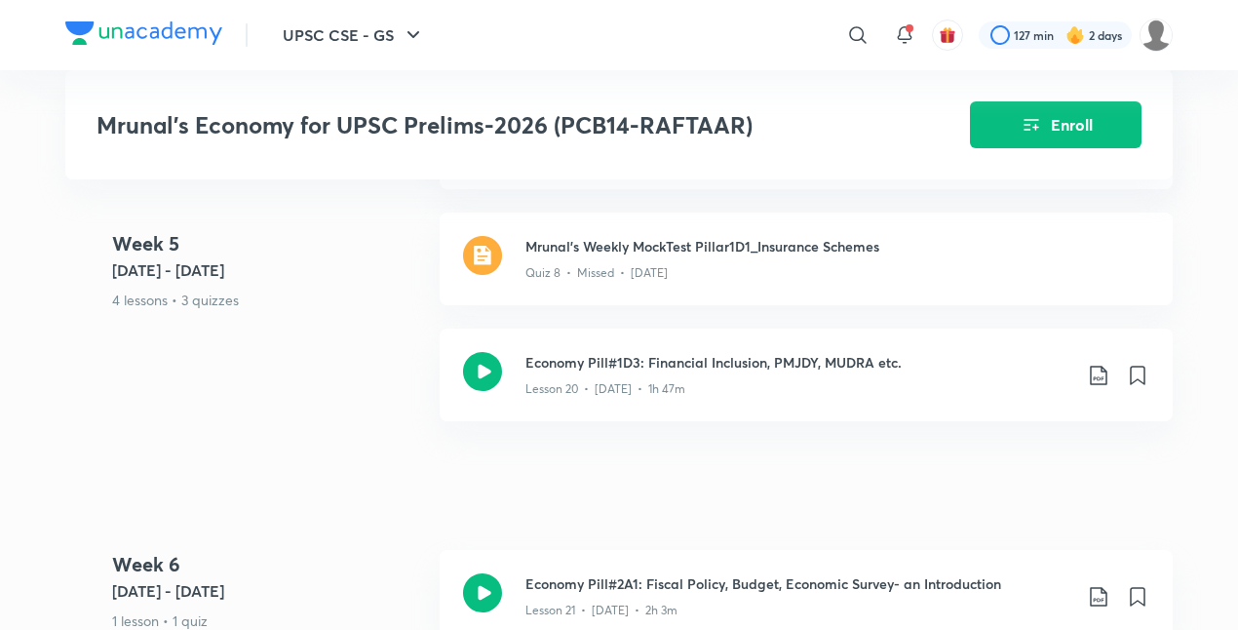
scroll to position [4328, 0]
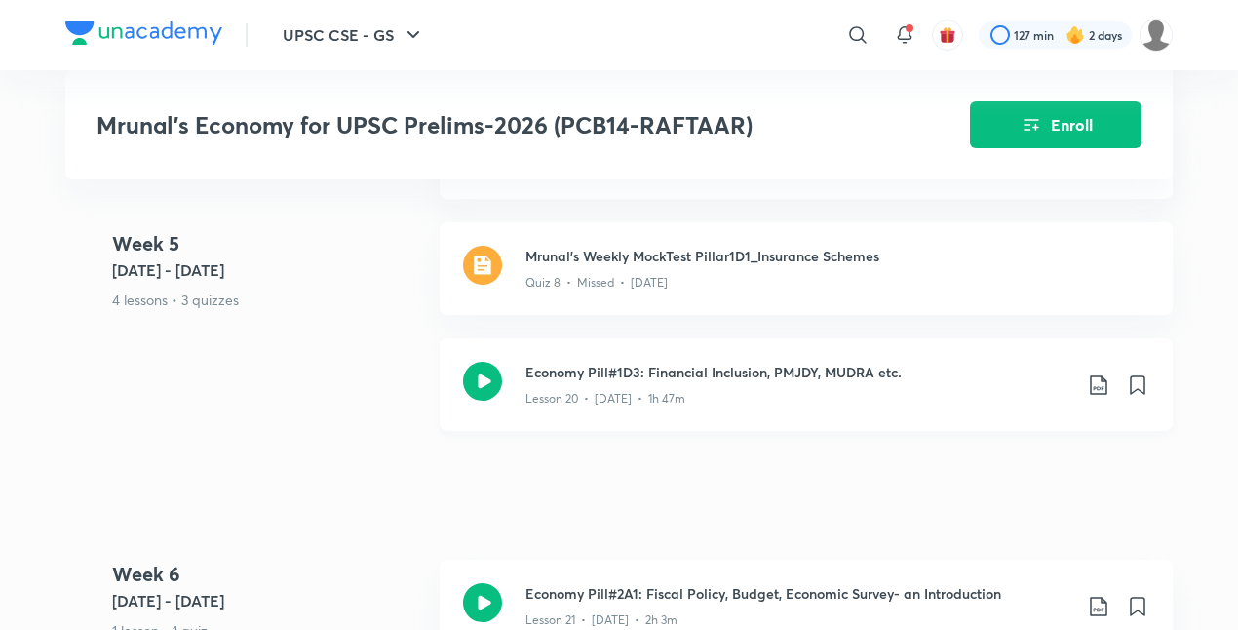
click at [1096, 374] on icon at bounding box center [1098, 384] width 23 height 23
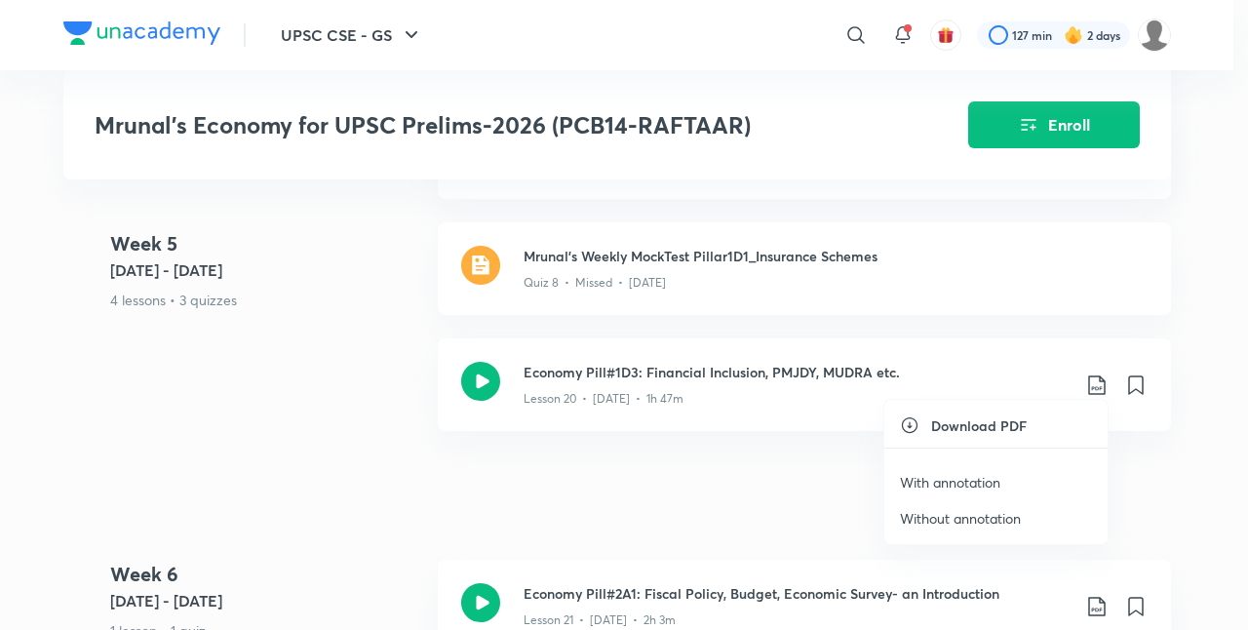
click at [936, 476] on p "With annotation" at bounding box center [950, 482] width 100 height 20
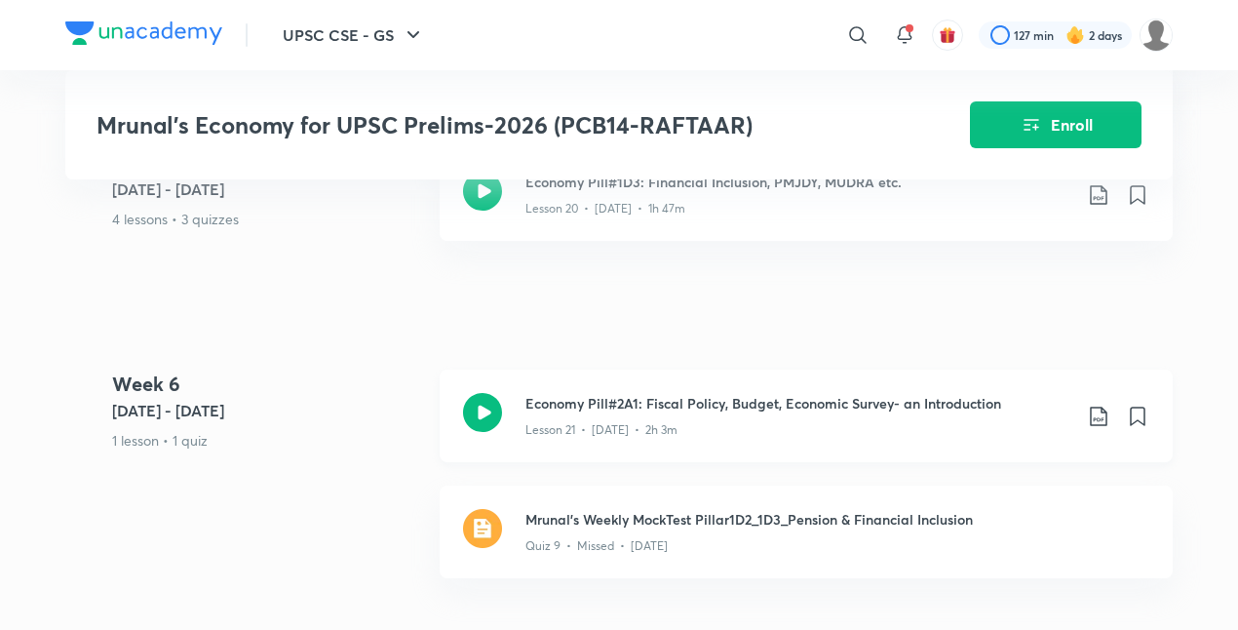
scroll to position [4519, 0]
click at [1099, 407] on icon at bounding box center [1098, 415] width 23 height 23
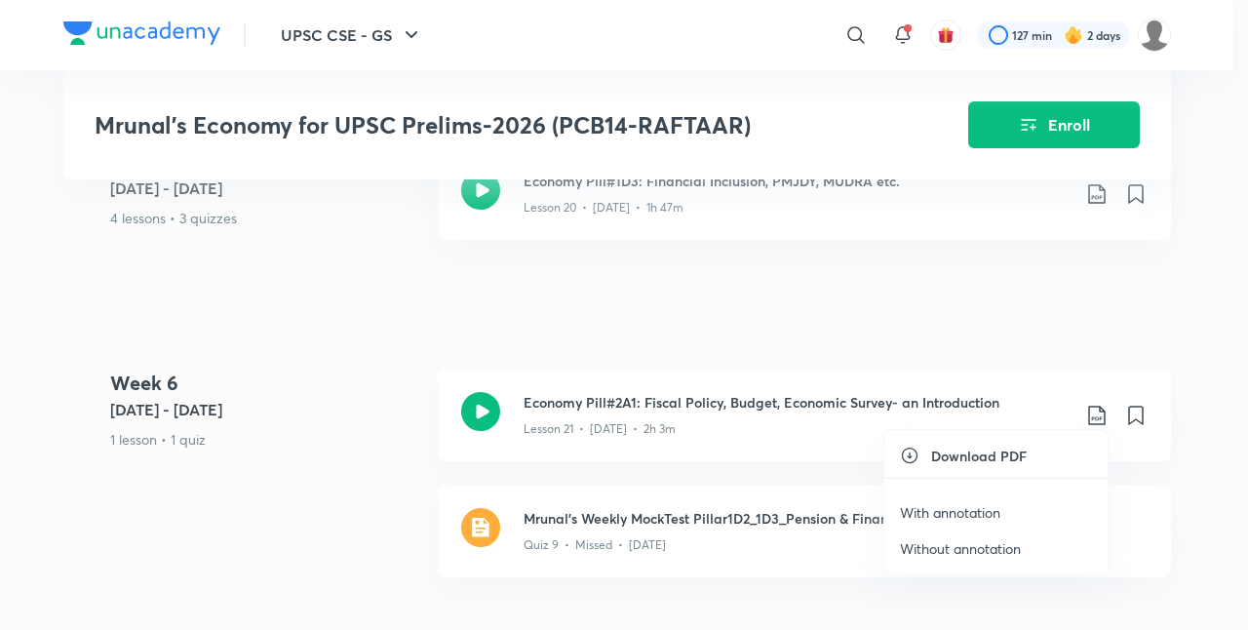
click at [953, 514] on p "With annotation" at bounding box center [950, 512] width 100 height 20
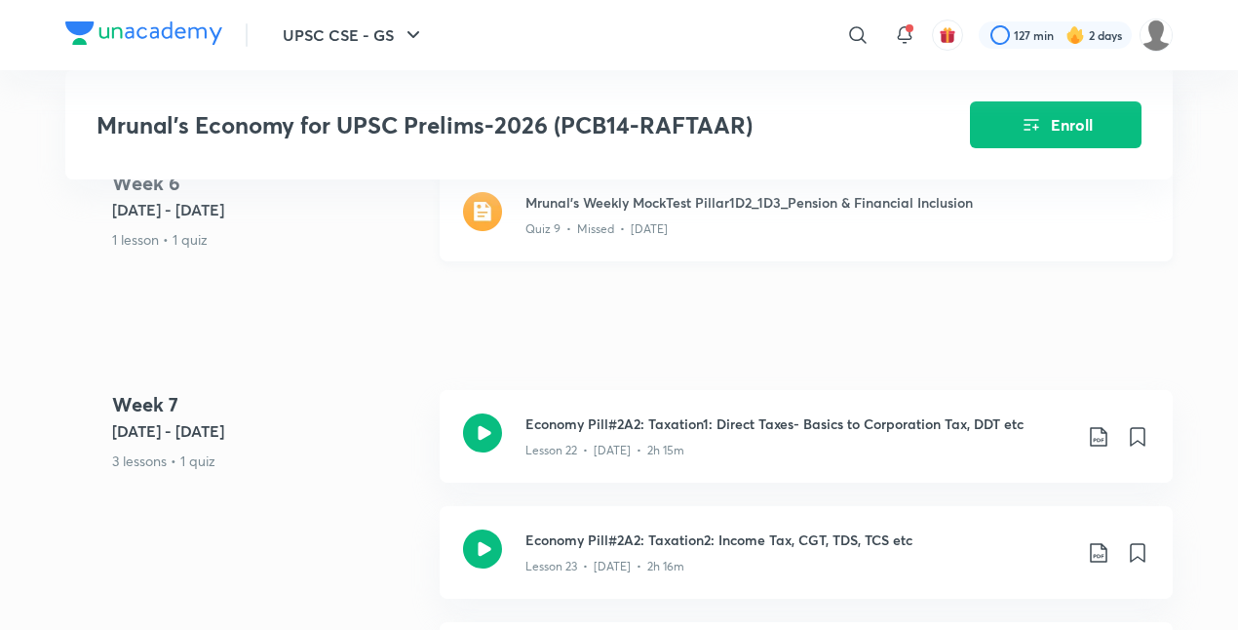
scroll to position [4852, 0]
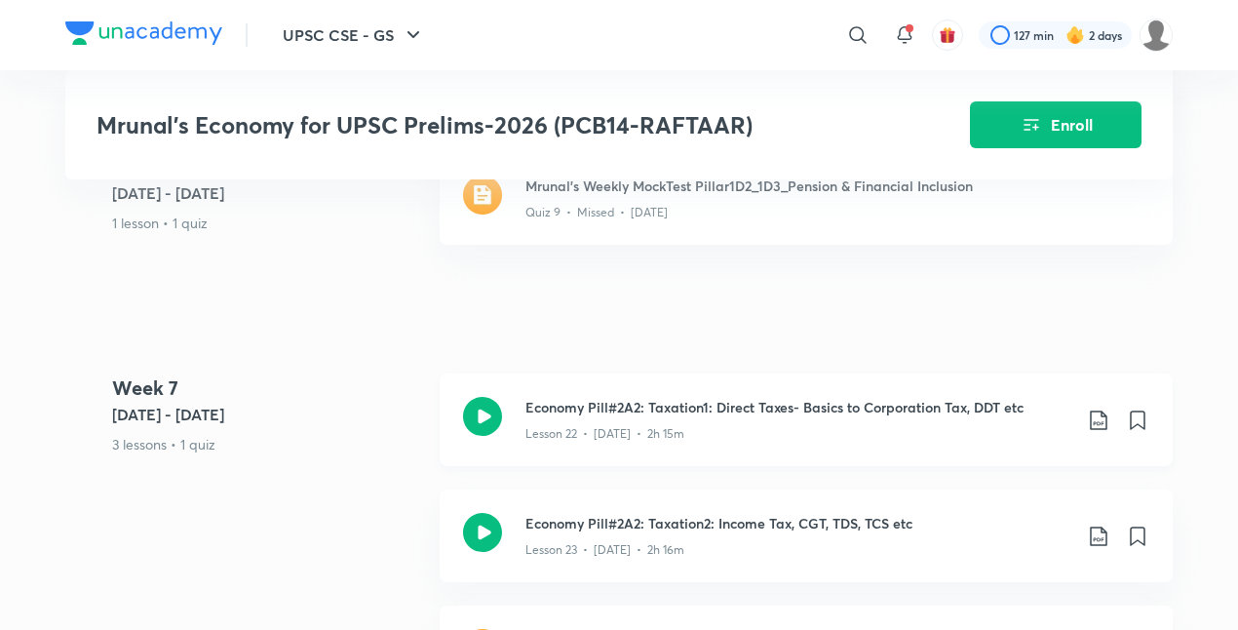
click at [1099, 408] on icon at bounding box center [1098, 419] width 23 height 23
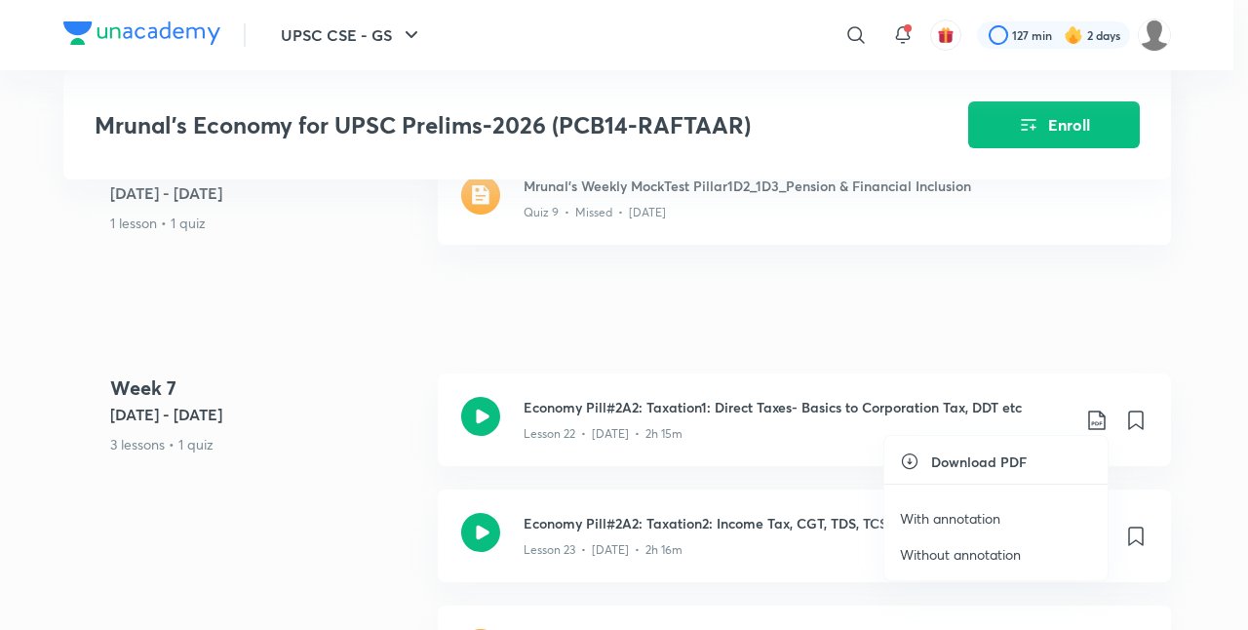
click at [975, 517] on p "With annotation" at bounding box center [950, 518] width 100 height 20
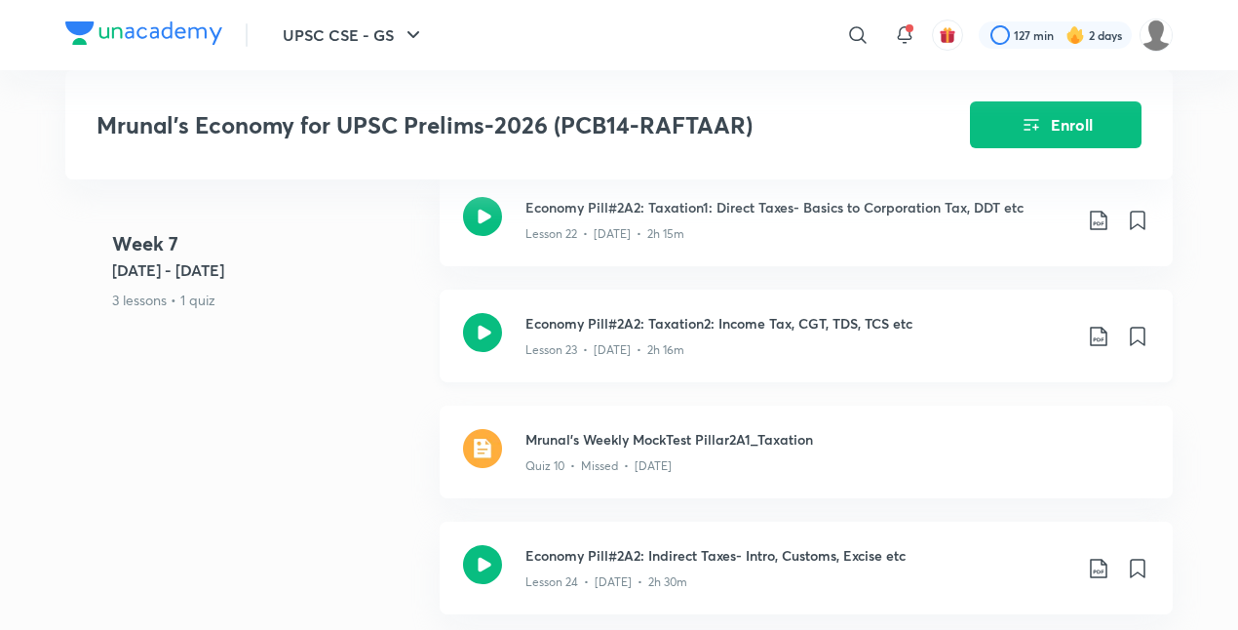
scroll to position [5053, 0]
click at [1103, 327] on icon at bounding box center [1098, 335] width 23 height 23
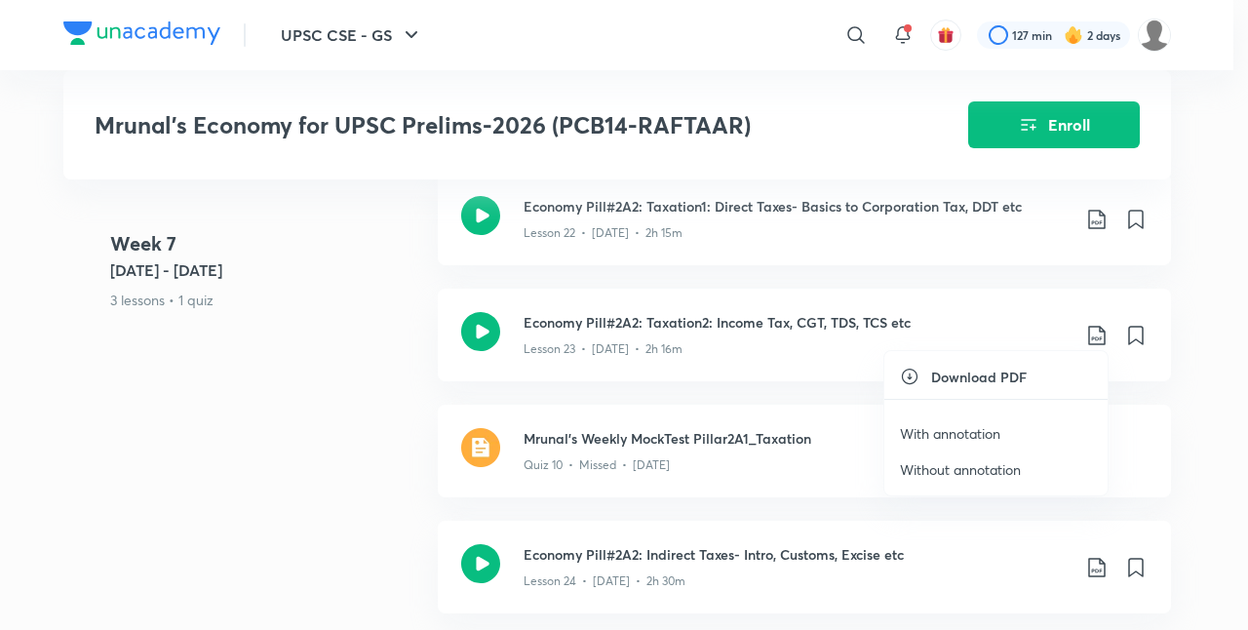
click at [985, 428] on p "With annotation" at bounding box center [950, 433] width 100 height 20
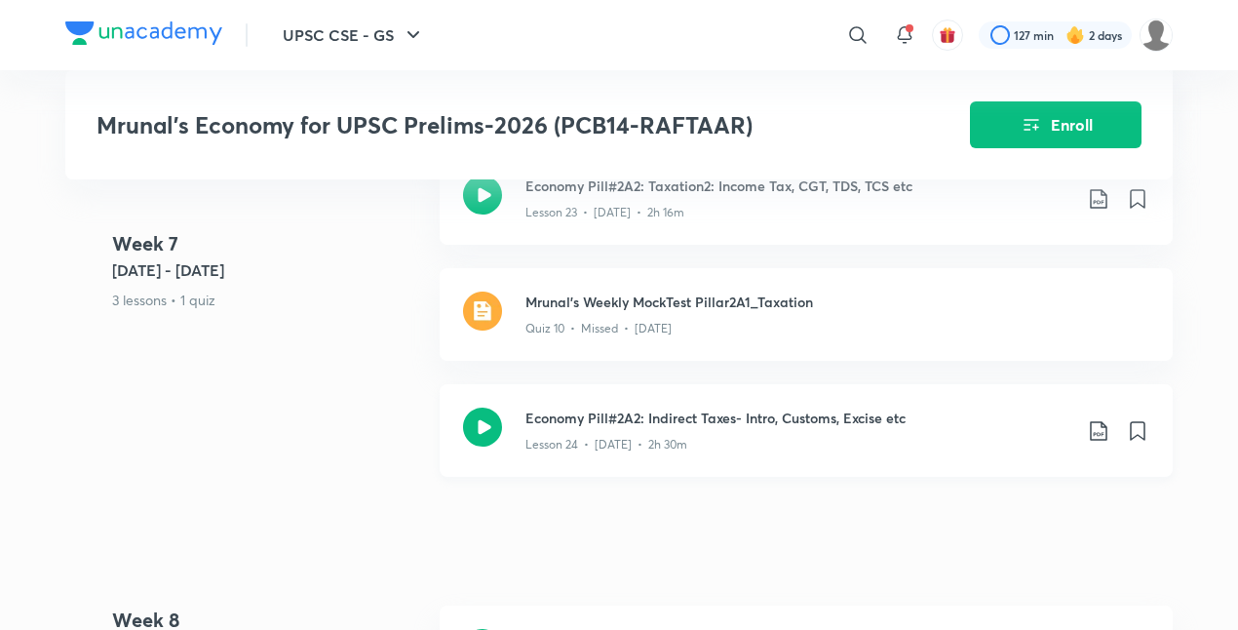
scroll to position [5265, 0]
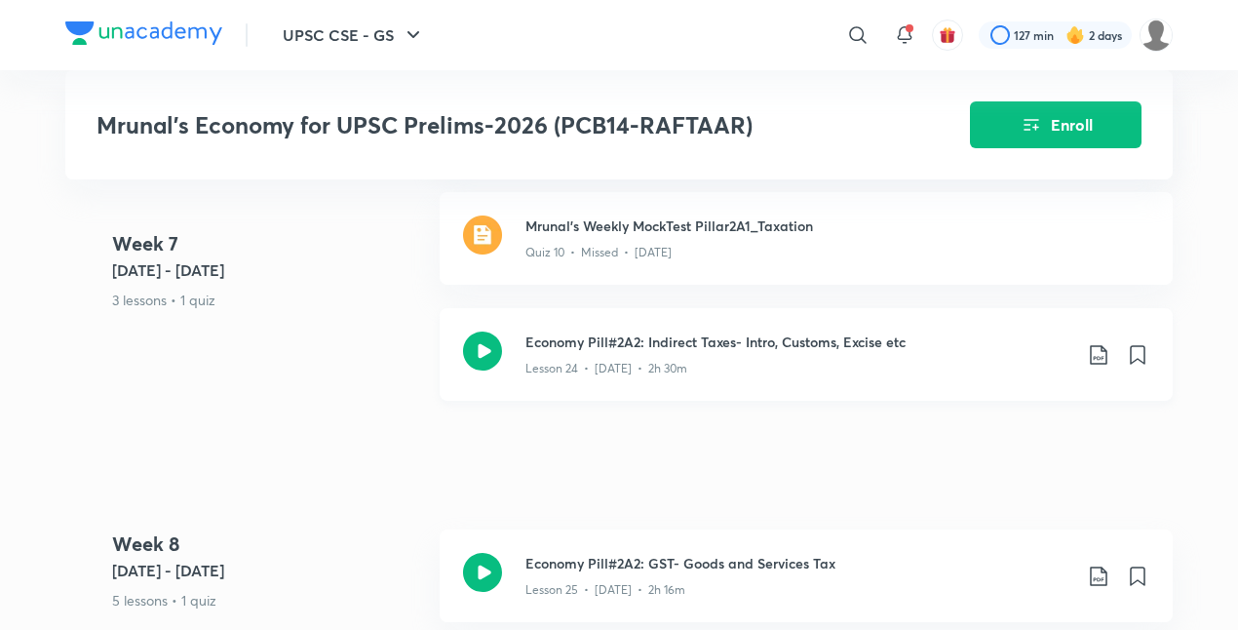
click at [1101, 345] on icon at bounding box center [1098, 354] width 17 height 19
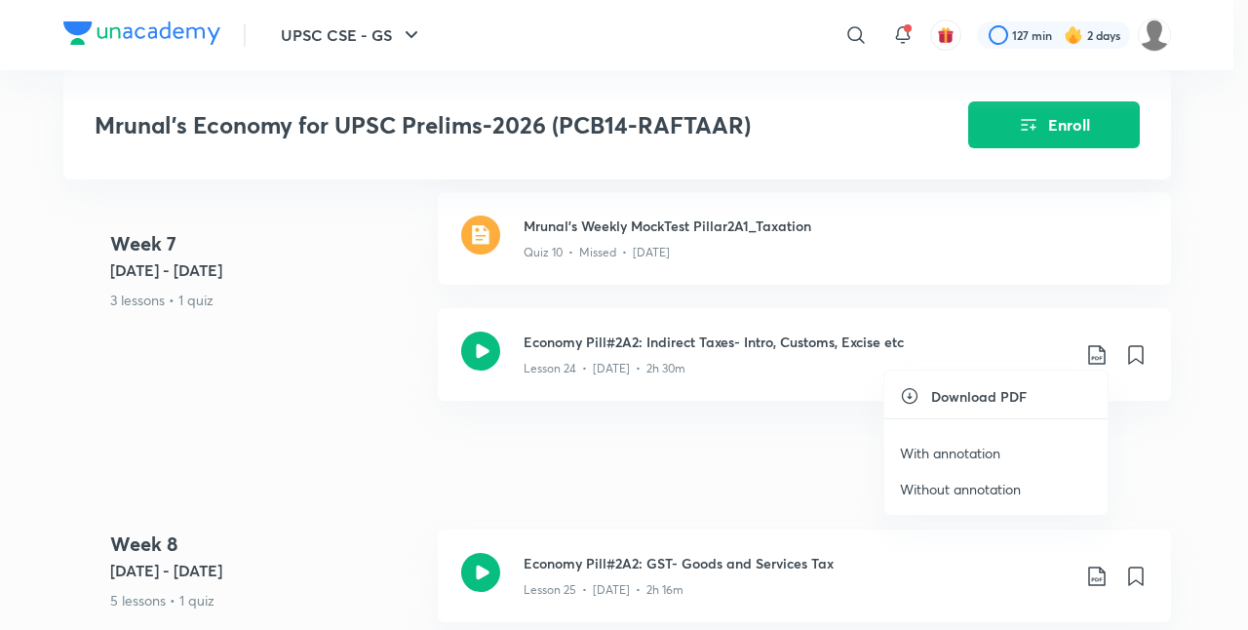
click at [982, 454] on p "With annotation" at bounding box center [950, 452] width 100 height 20
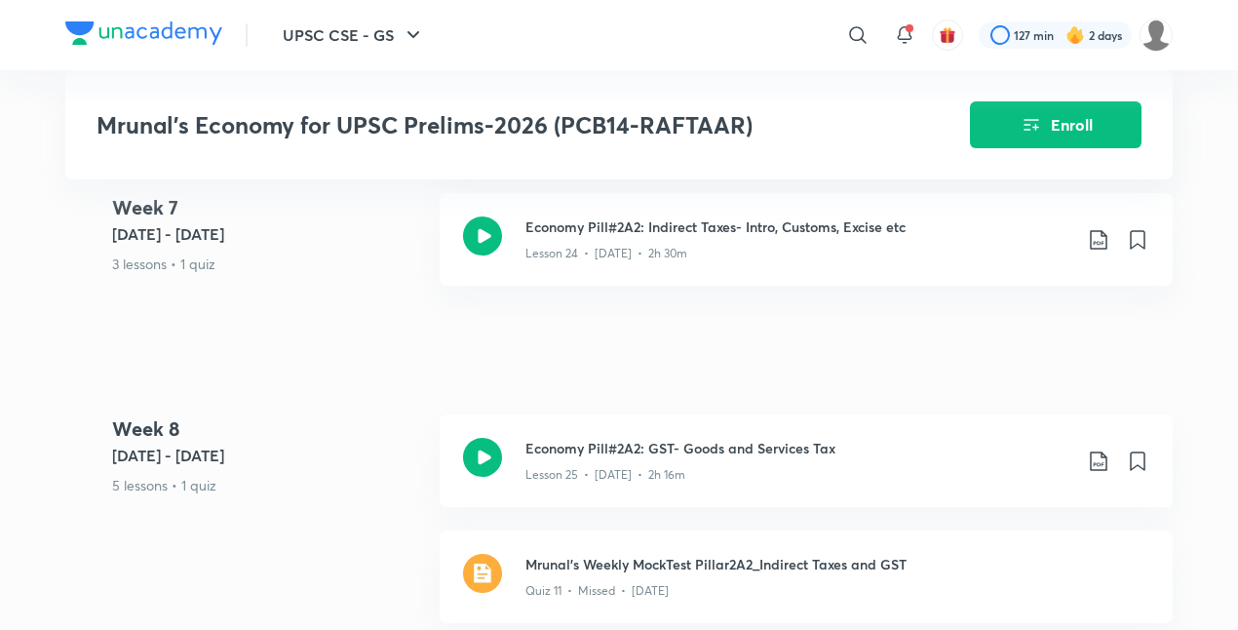
scroll to position [5502, 0]
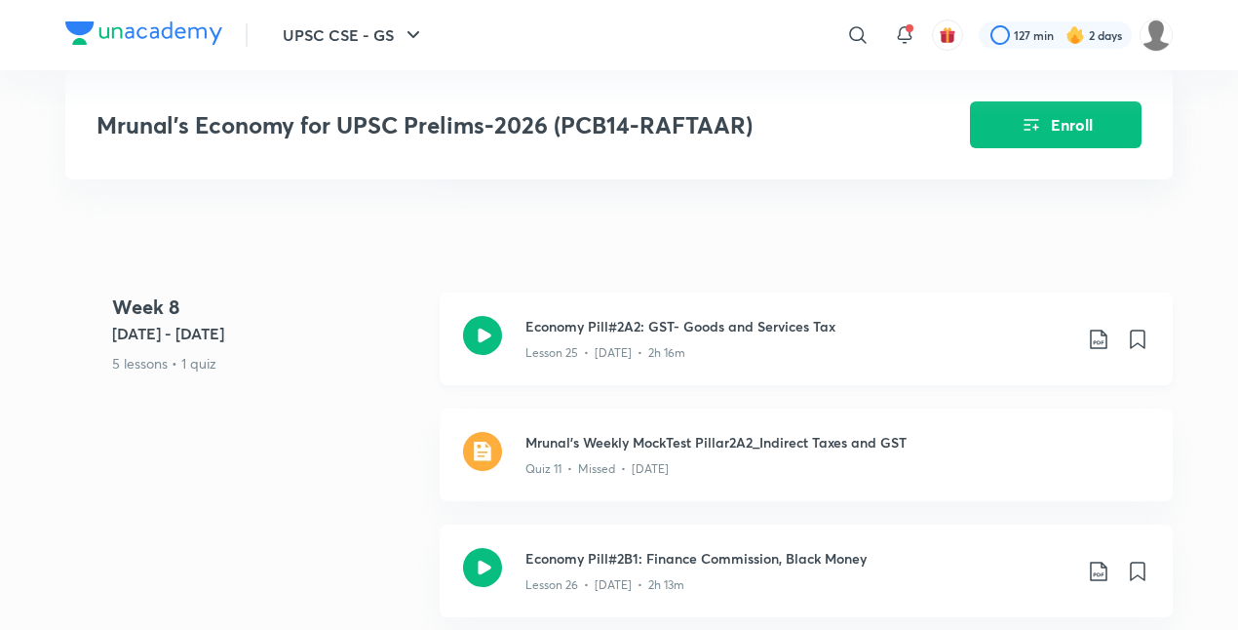
click at [1097, 335] on icon at bounding box center [1098, 338] width 17 height 19
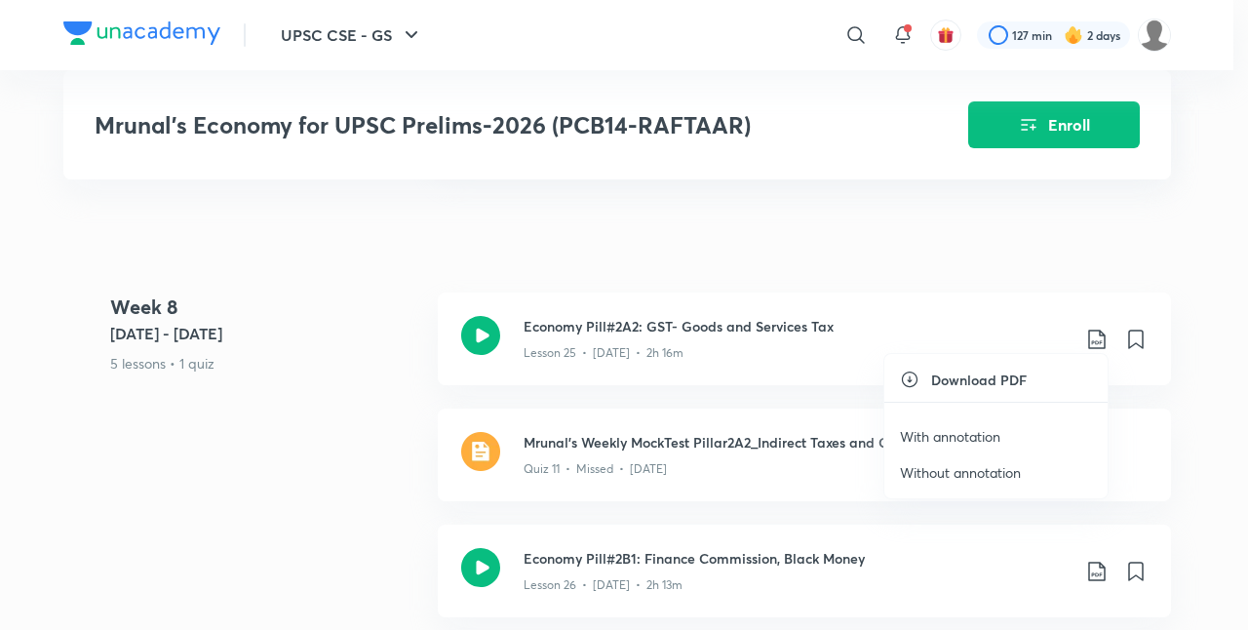
click at [930, 439] on p "With annotation" at bounding box center [950, 436] width 100 height 20
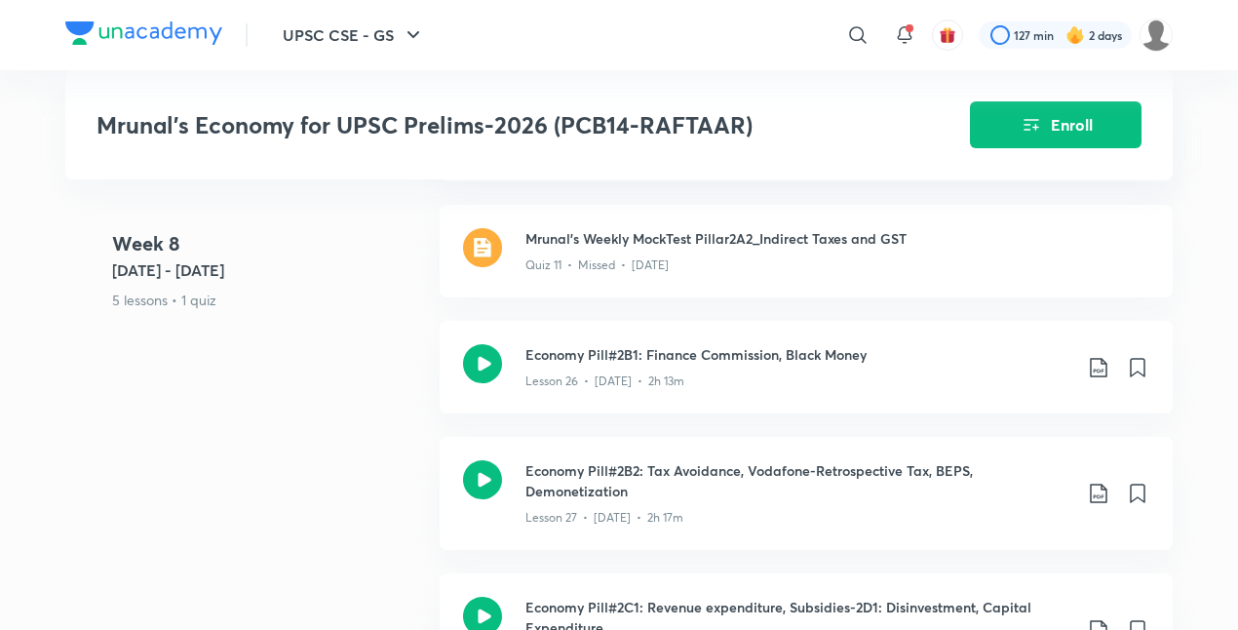
scroll to position [5707, 0]
click at [1103, 356] on icon at bounding box center [1098, 366] width 23 height 23
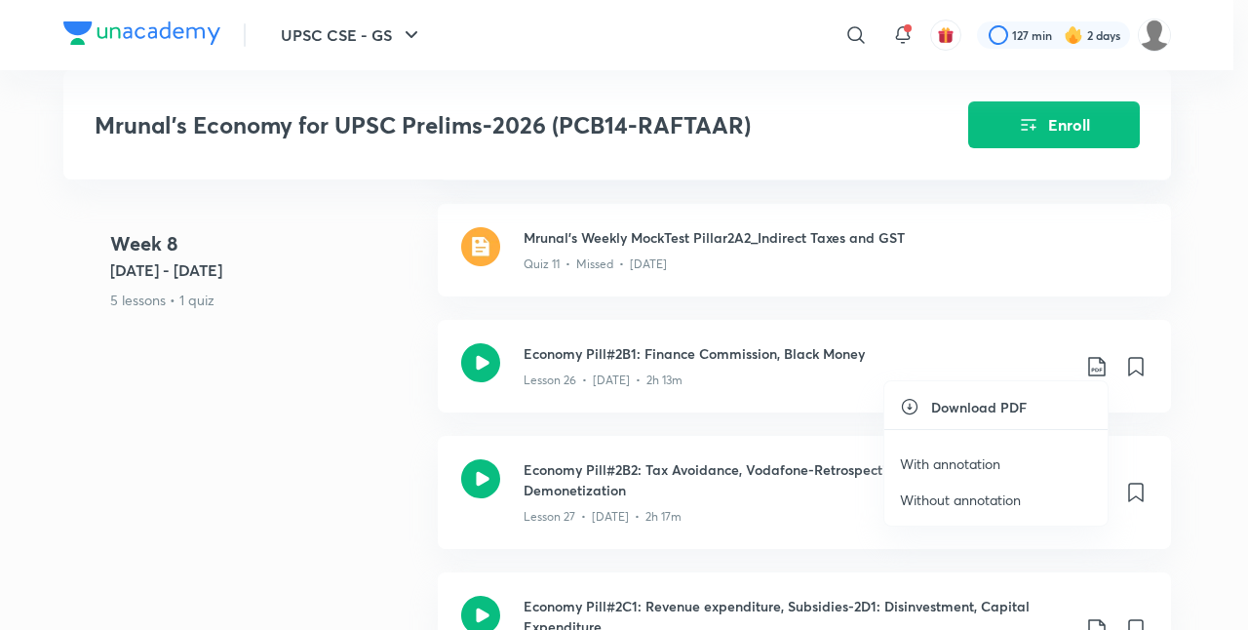
click at [969, 451] on li "With annotation" at bounding box center [995, 463] width 223 height 36
click at [965, 461] on p "With annotation" at bounding box center [950, 463] width 100 height 20
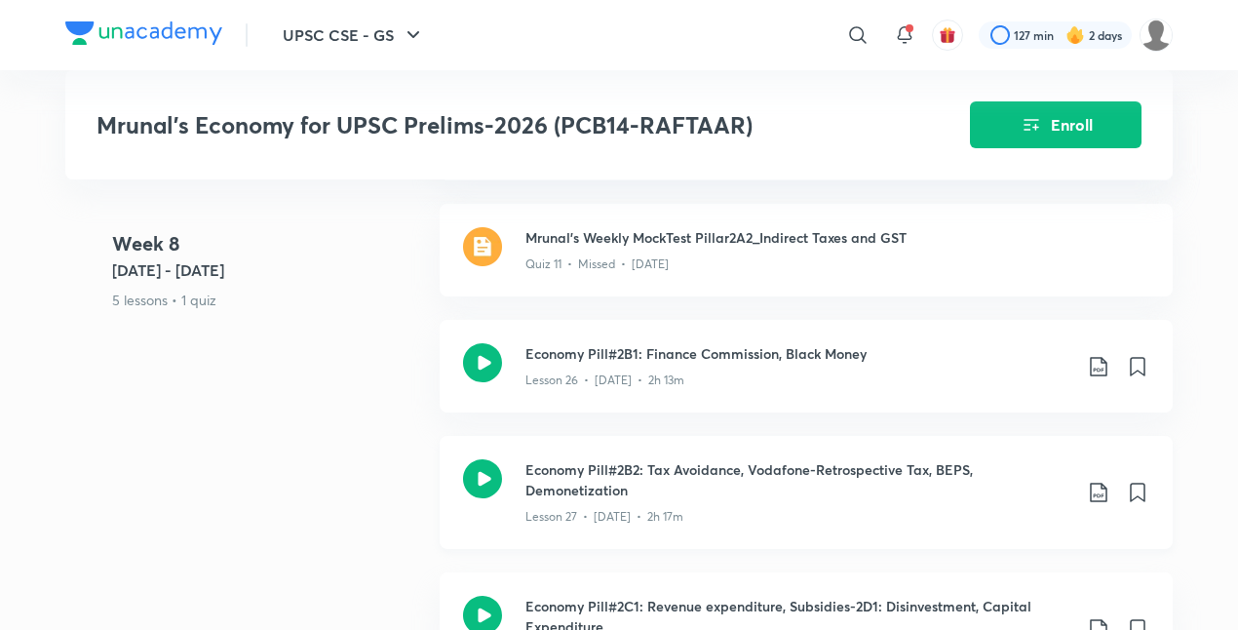
click at [1096, 481] on icon at bounding box center [1098, 492] width 23 height 23
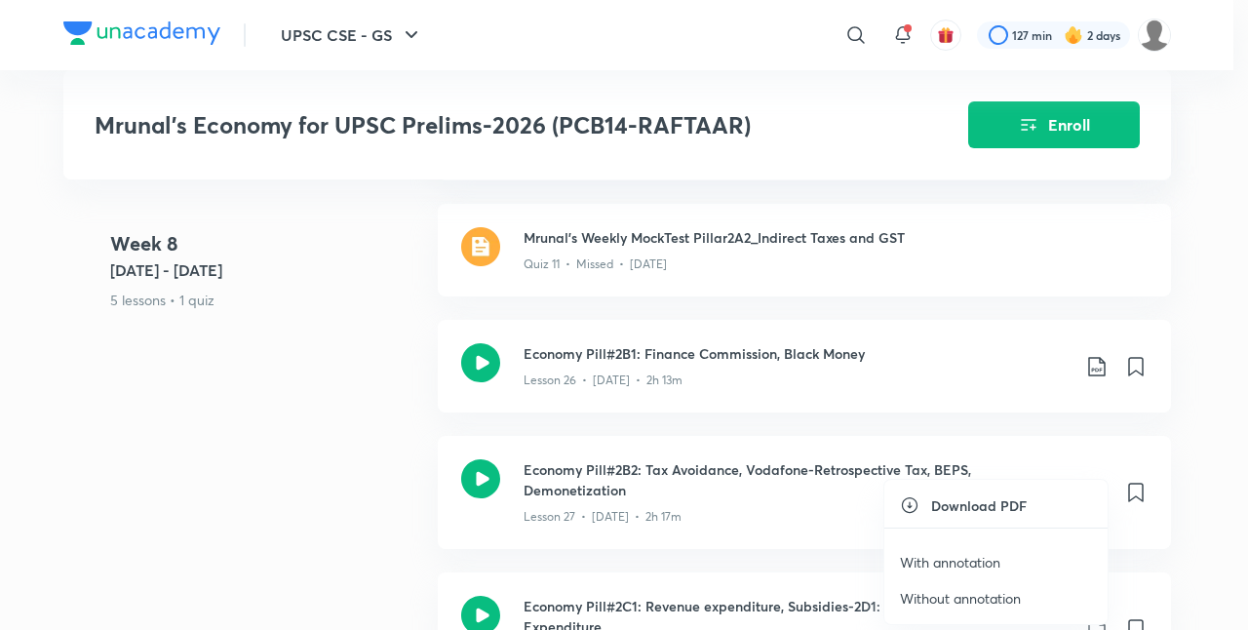
click at [938, 559] on p "With annotation" at bounding box center [950, 562] width 100 height 20
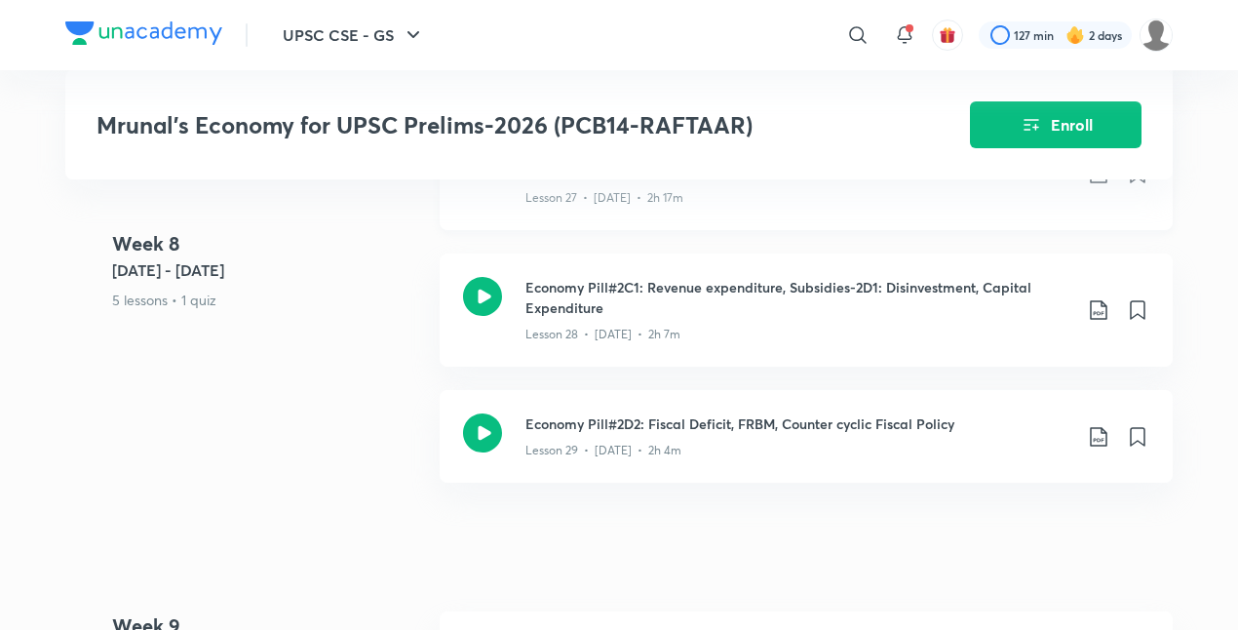
scroll to position [6034, 0]
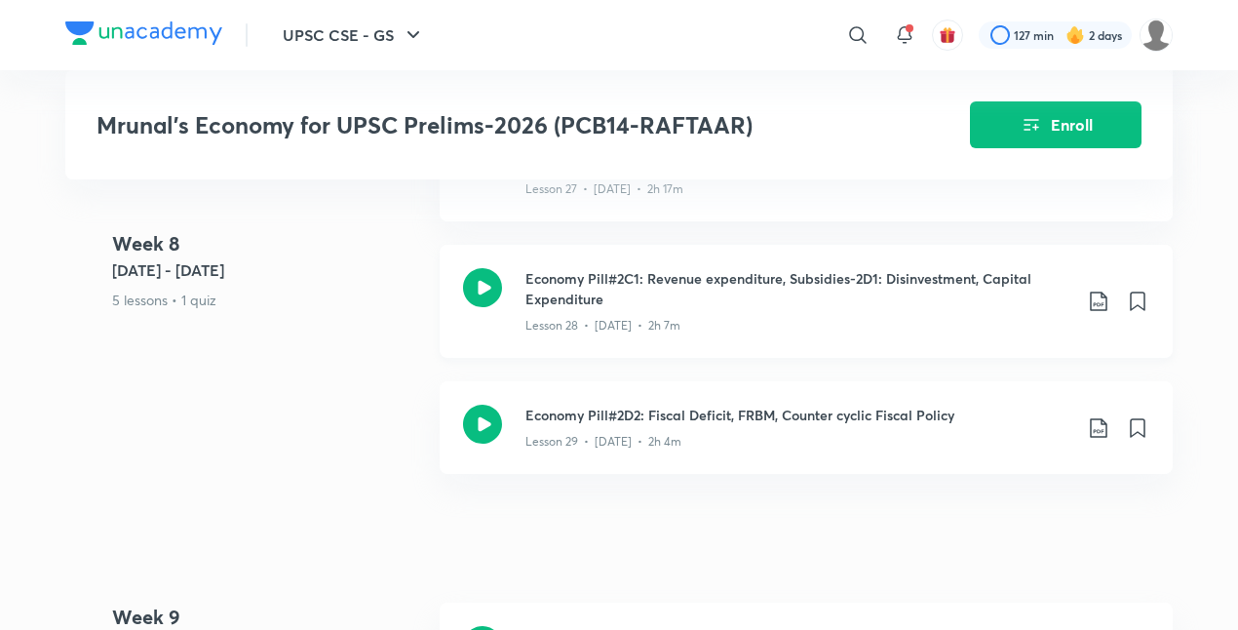
click at [1100, 293] on icon at bounding box center [1098, 300] width 23 height 23
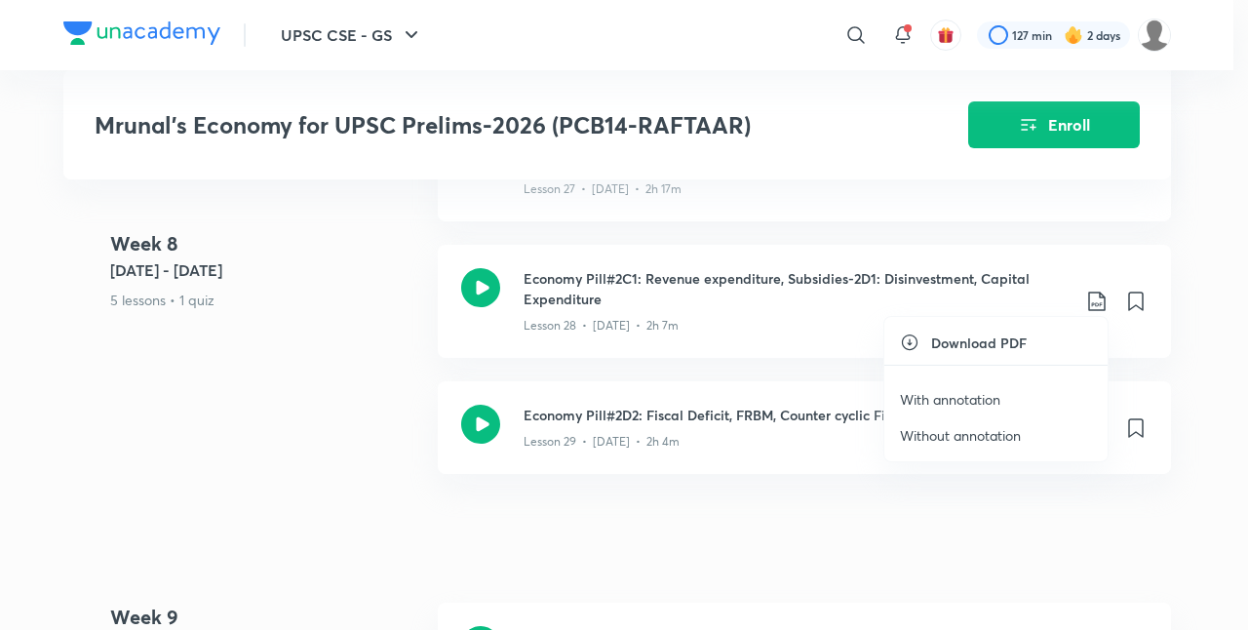
click at [971, 396] on p "With annotation" at bounding box center [950, 399] width 100 height 20
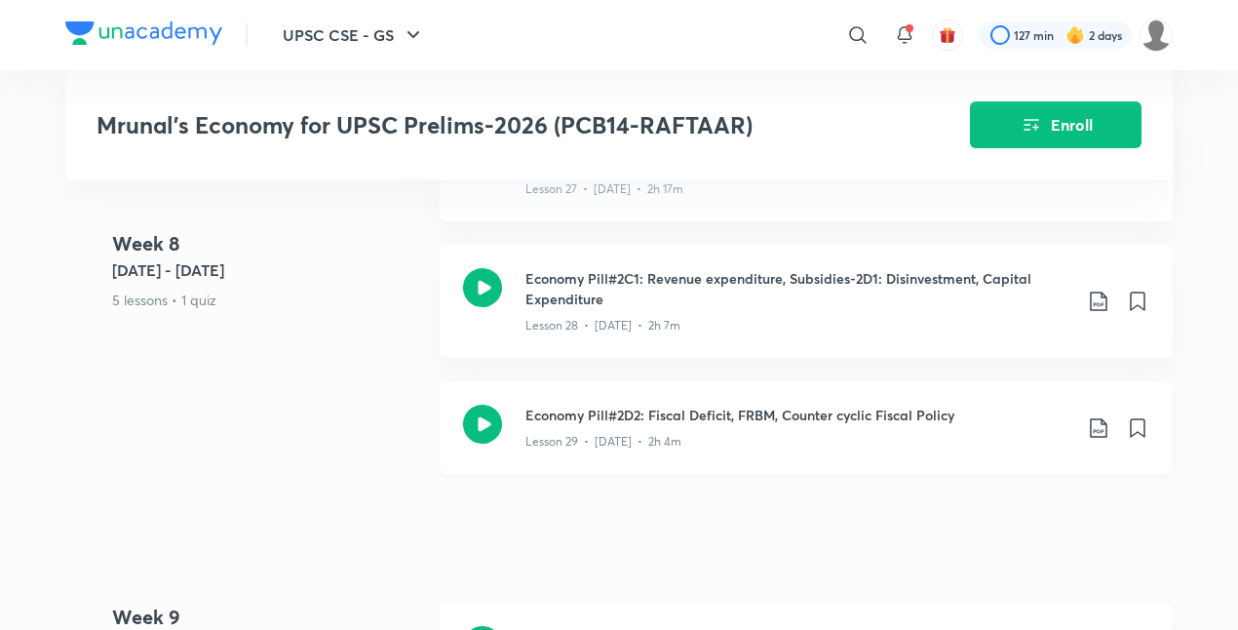
click at [1093, 418] on icon at bounding box center [1098, 427] width 23 height 23
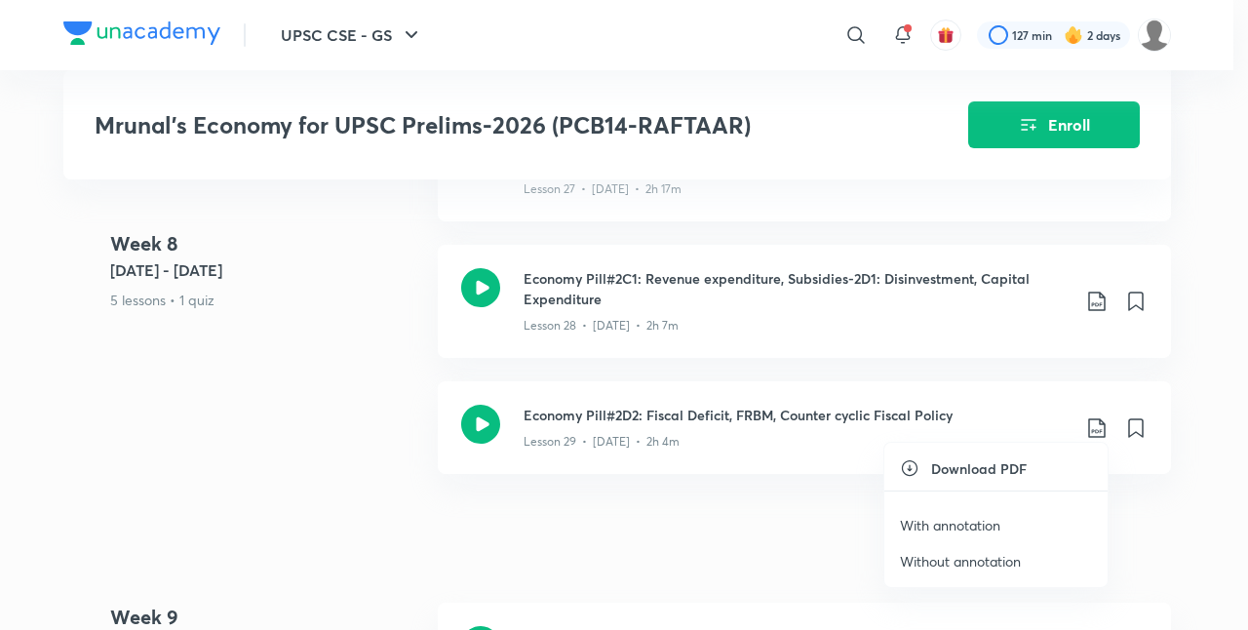
click at [943, 520] on p "With annotation" at bounding box center [950, 525] width 100 height 20
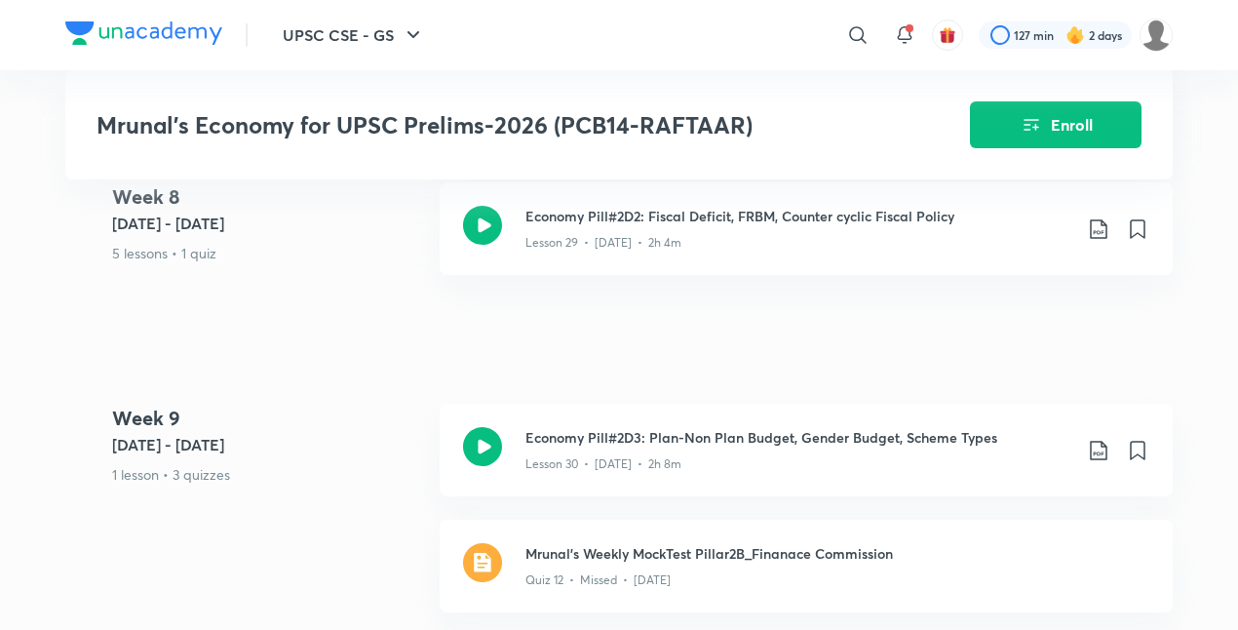
scroll to position [6234, 0]
click at [1098, 444] on icon at bounding box center [1098, 449] width 23 height 23
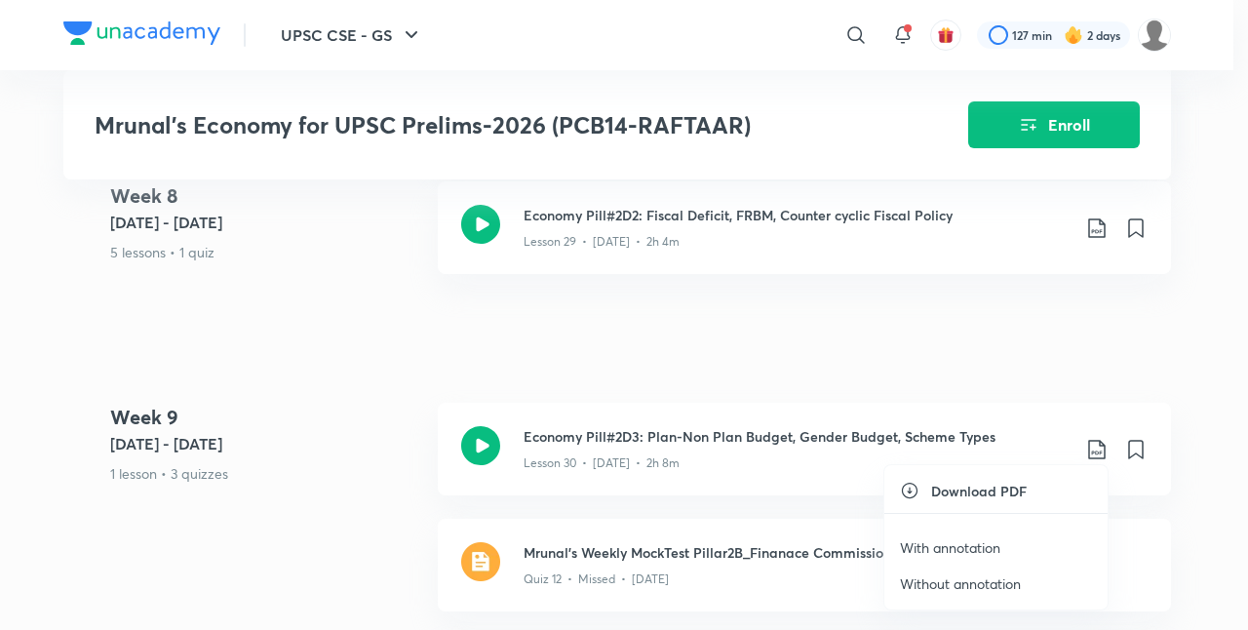
click at [943, 550] on p "With annotation" at bounding box center [950, 547] width 100 height 20
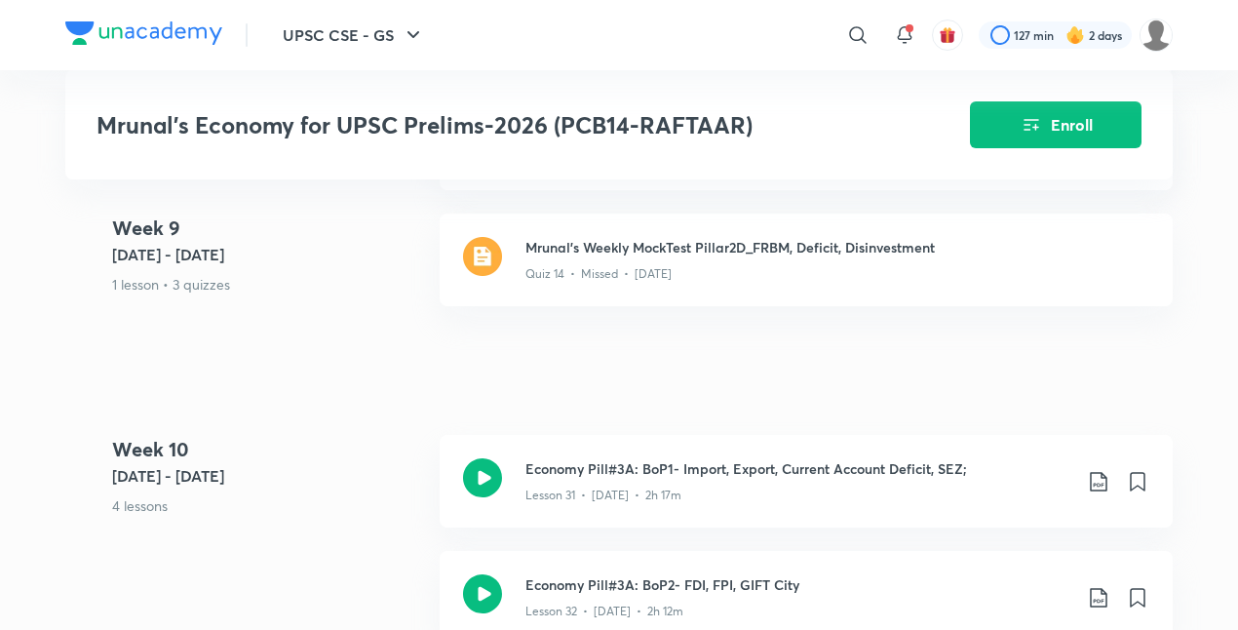
scroll to position [6770, 0]
click at [1102, 475] on icon at bounding box center [1098, 482] width 23 height 23
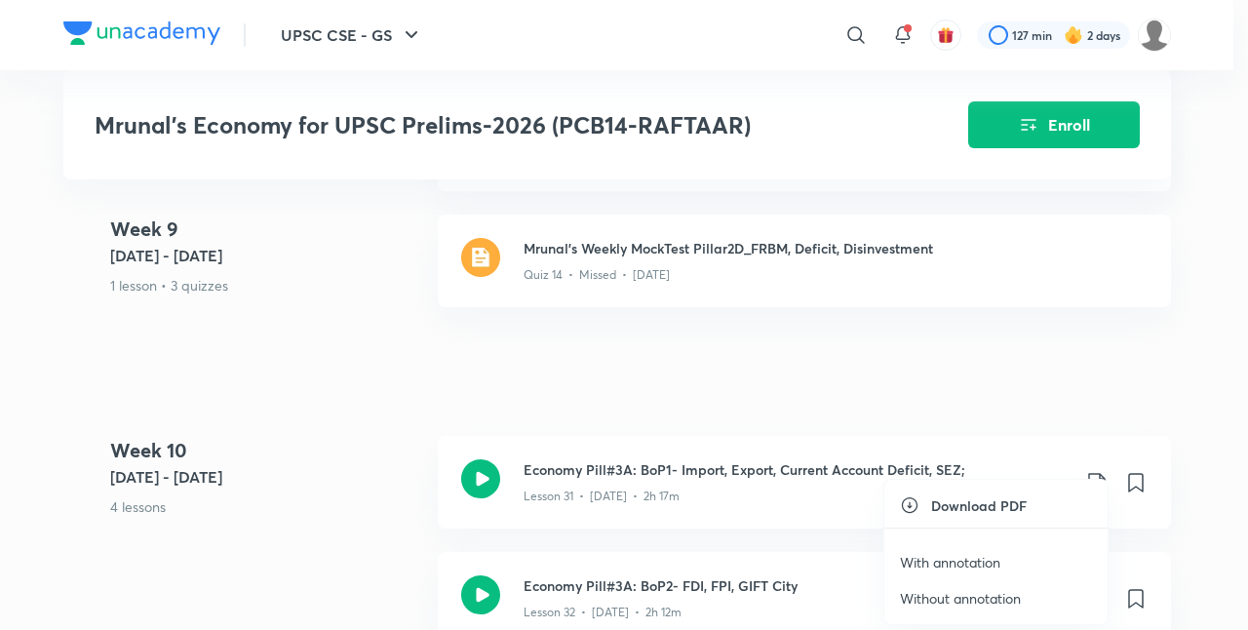
click at [951, 552] on p "With annotation" at bounding box center [950, 562] width 100 height 20
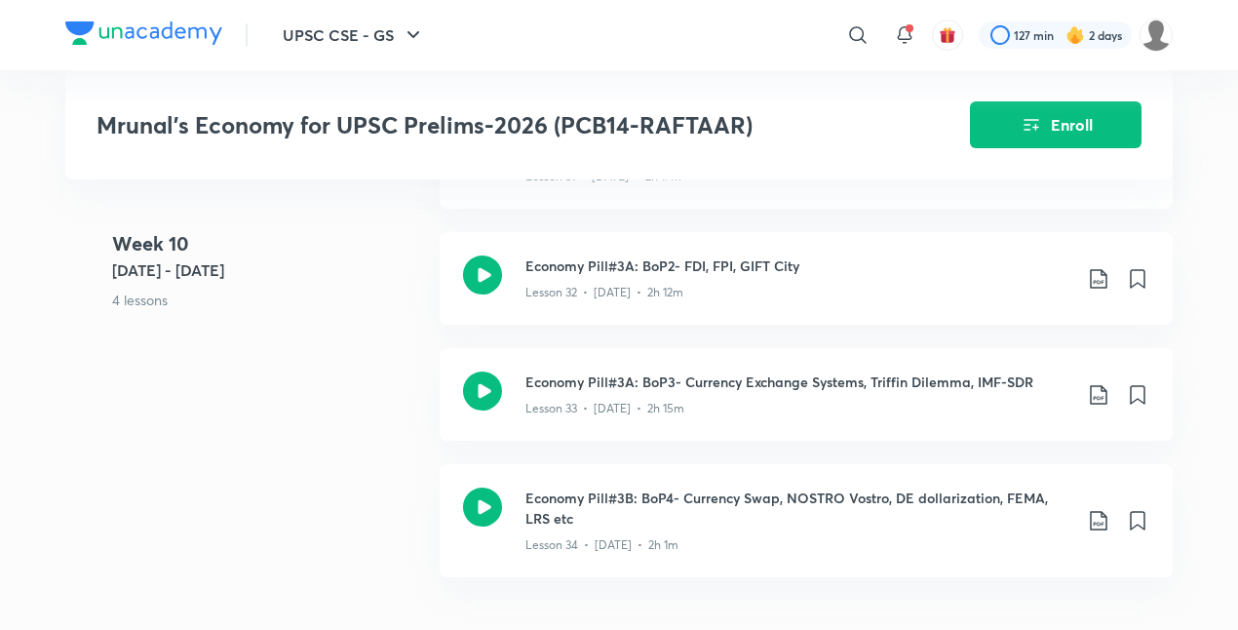
scroll to position [7092, 0]
click at [1095, 269] on icon at bounding box center [1098, 276] width 23 height 23
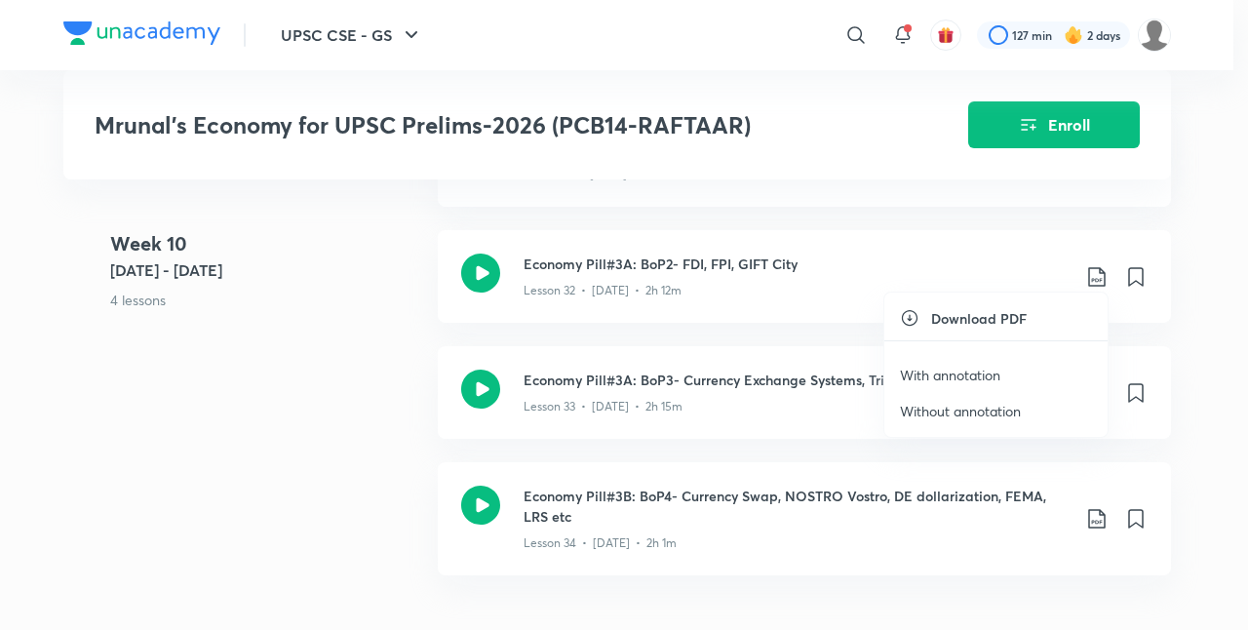
click at [969, 379] on p "With annotation" at bounding box center [950, 375] width 100 height 20
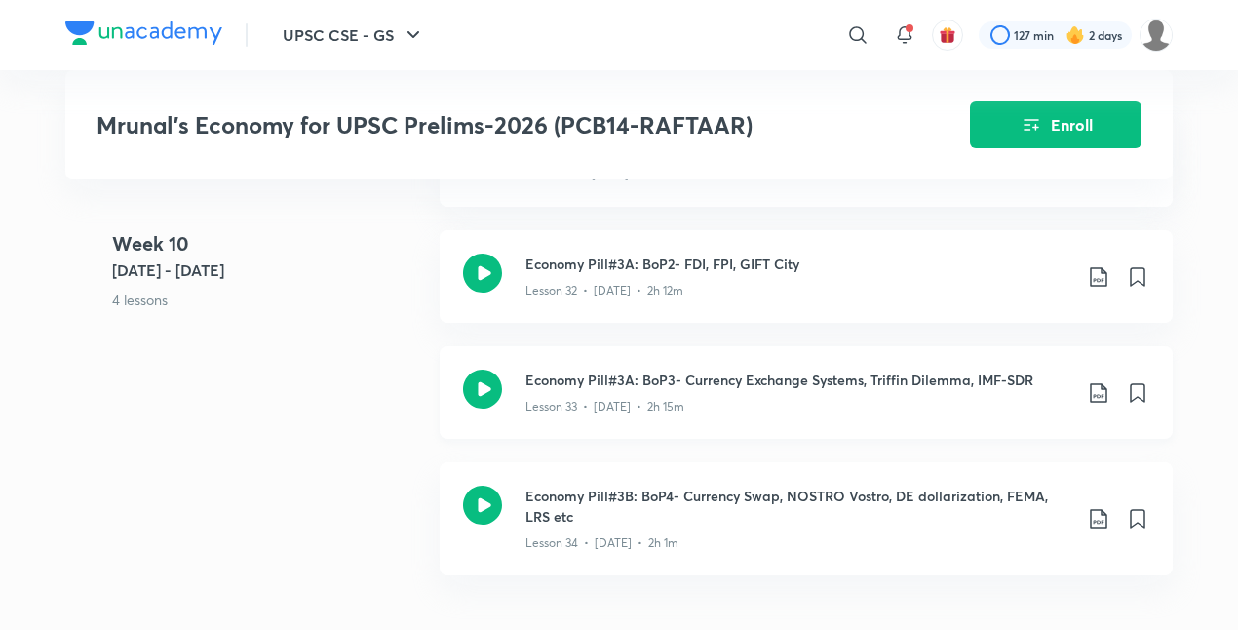
click at [1099, 388] on icon at bounding box center [1098, 392] width 23 height 23
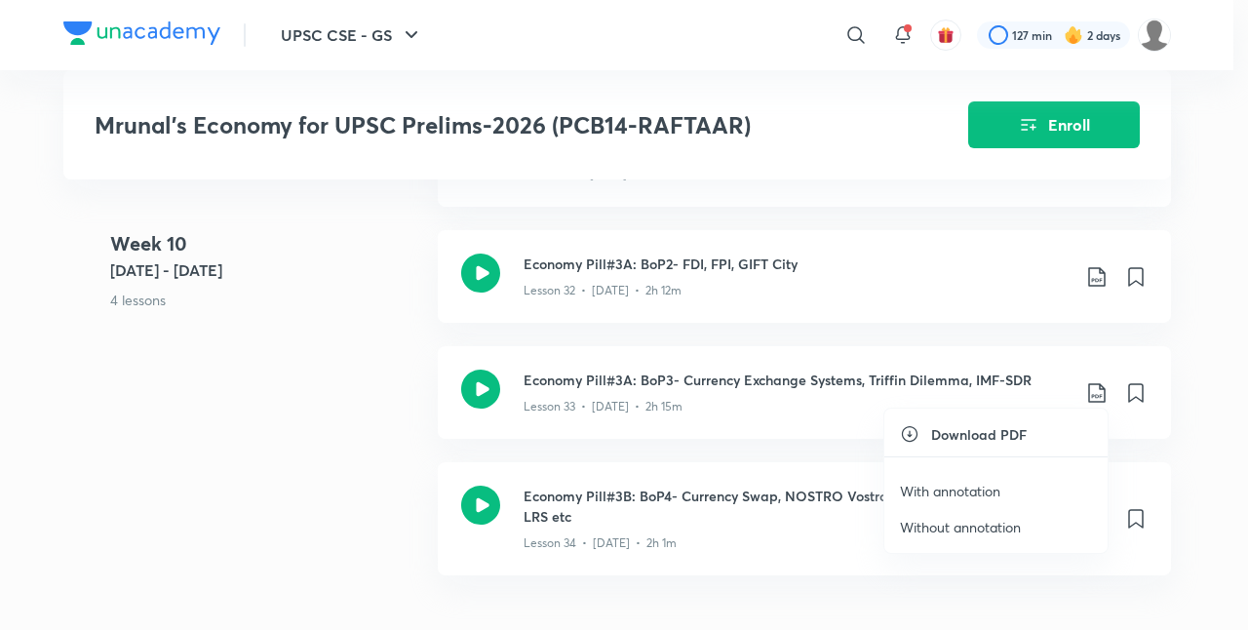
click at [984, 483] on p "With annotation" at bounding box center [950, 491] width 100 height 20
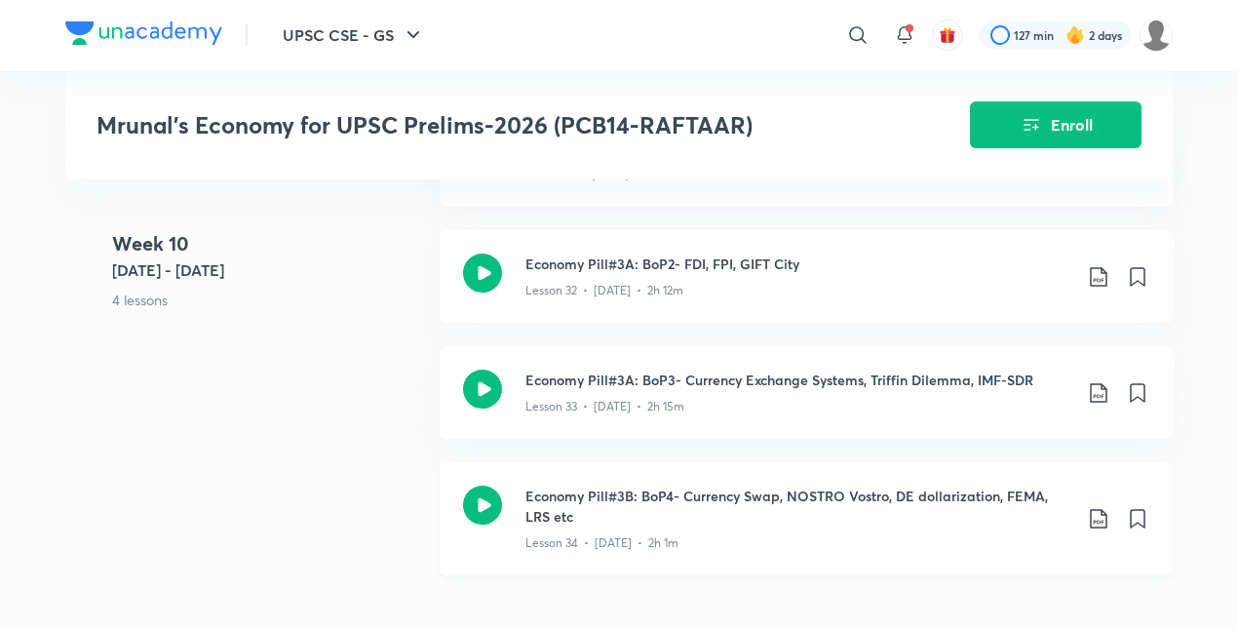
click at [1101, 516] on icon at bounding box center [1098, 519] width 17 height 19
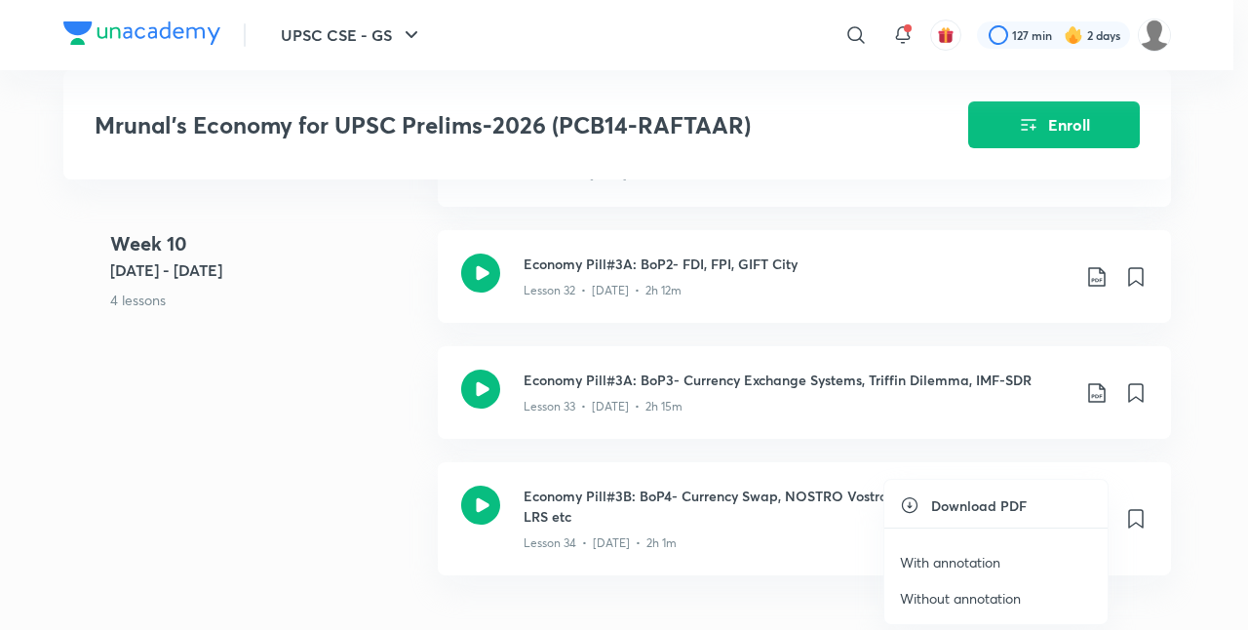
click at [998, 565] on p "With annotation" at bounding box center [950, 562] width 100 height 20
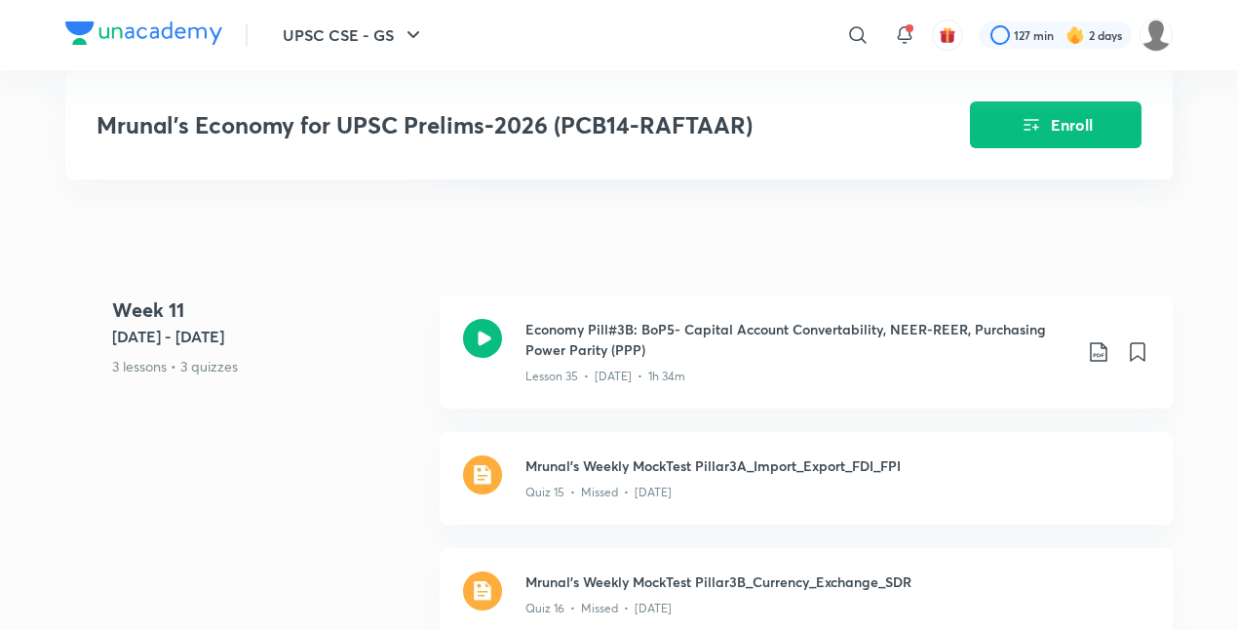
scroll to position [7497, 0]
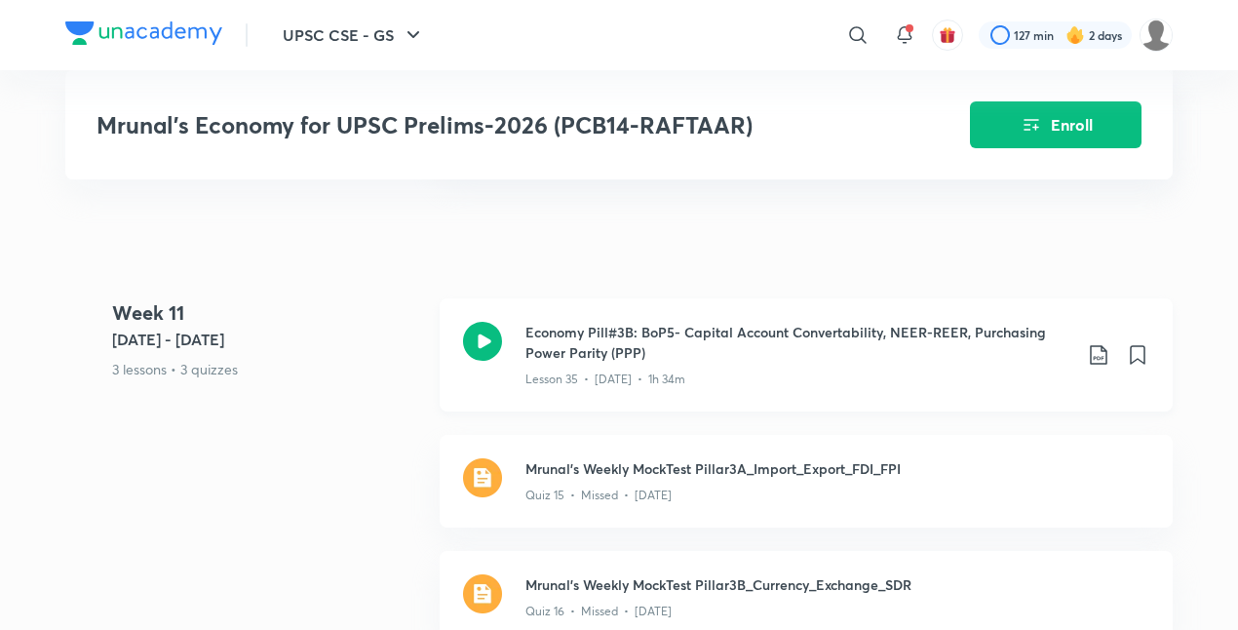
click at [1099, 345] on icon at bounding box center [1098, 354] width 23 height 23
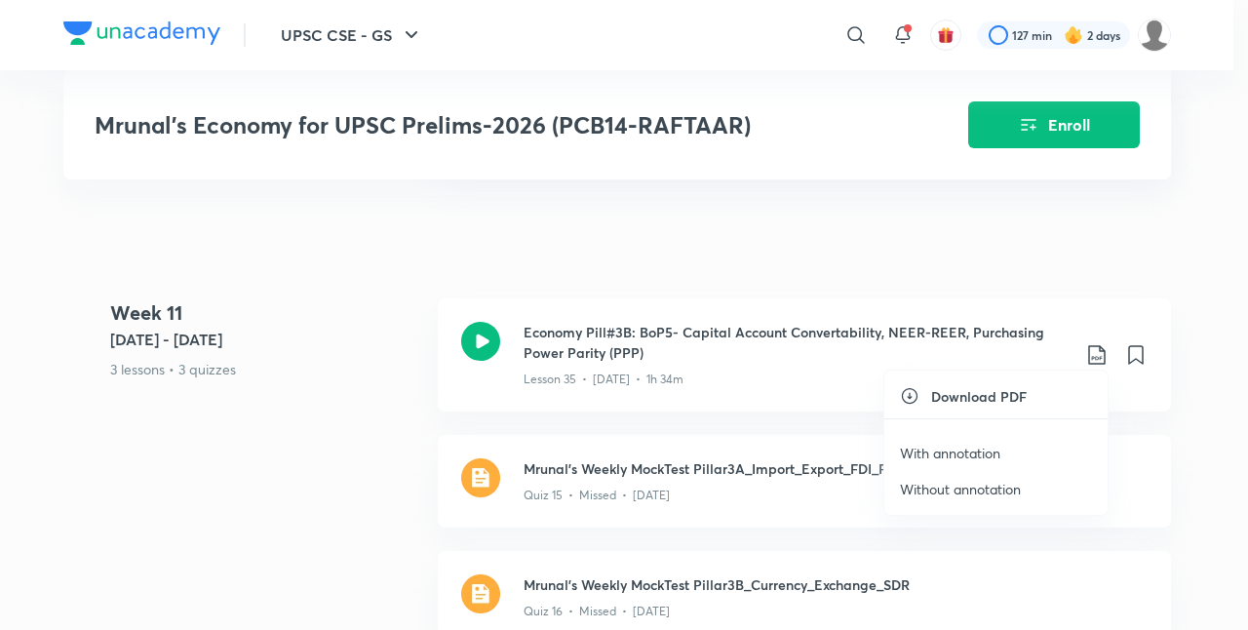
click at [947, 454] on p "With annotation" at bounding box center [950, 452] width 100 height 20
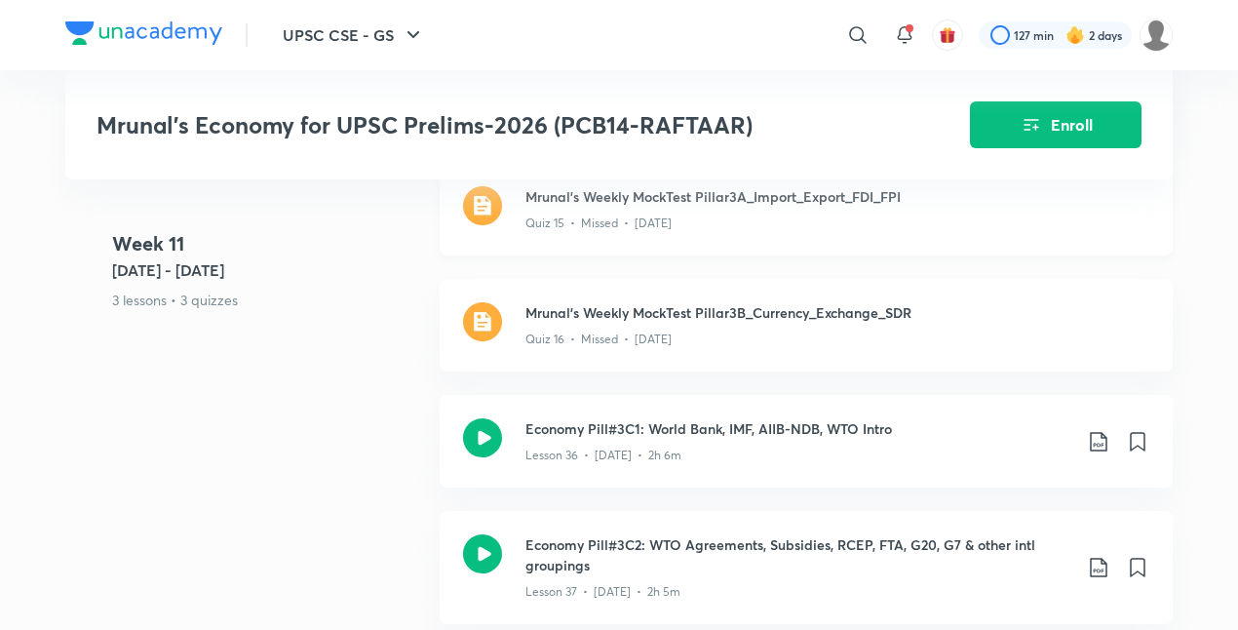
scroll to position [7770, 0]
click at [1097, 431] on icon at bounding box center [1098, 440] width 23 height 23
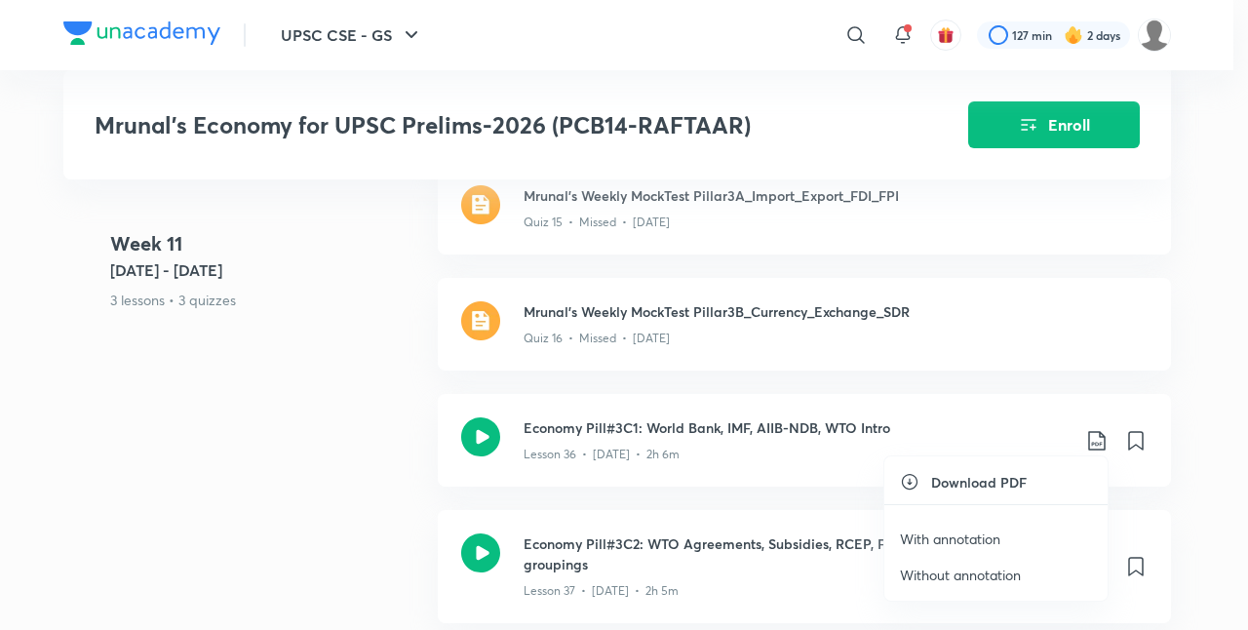
click at [967, 530] on p "With annotation" at bounding box center [950, 538] width 100 height 20
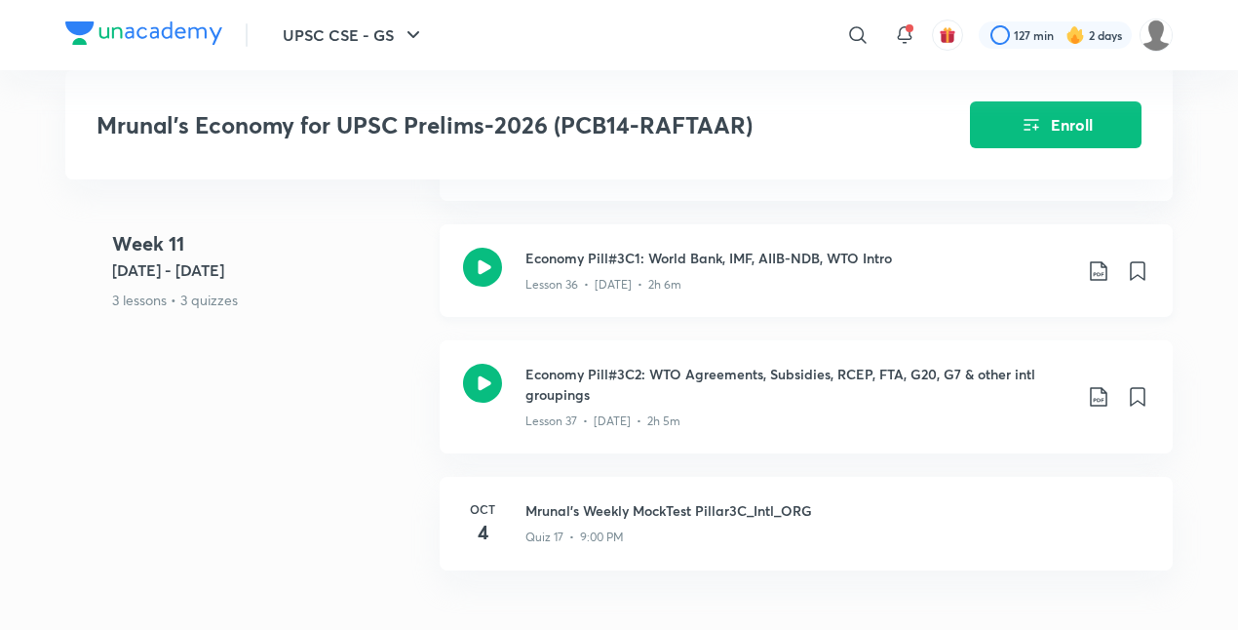
scroll to position [7985, 0]
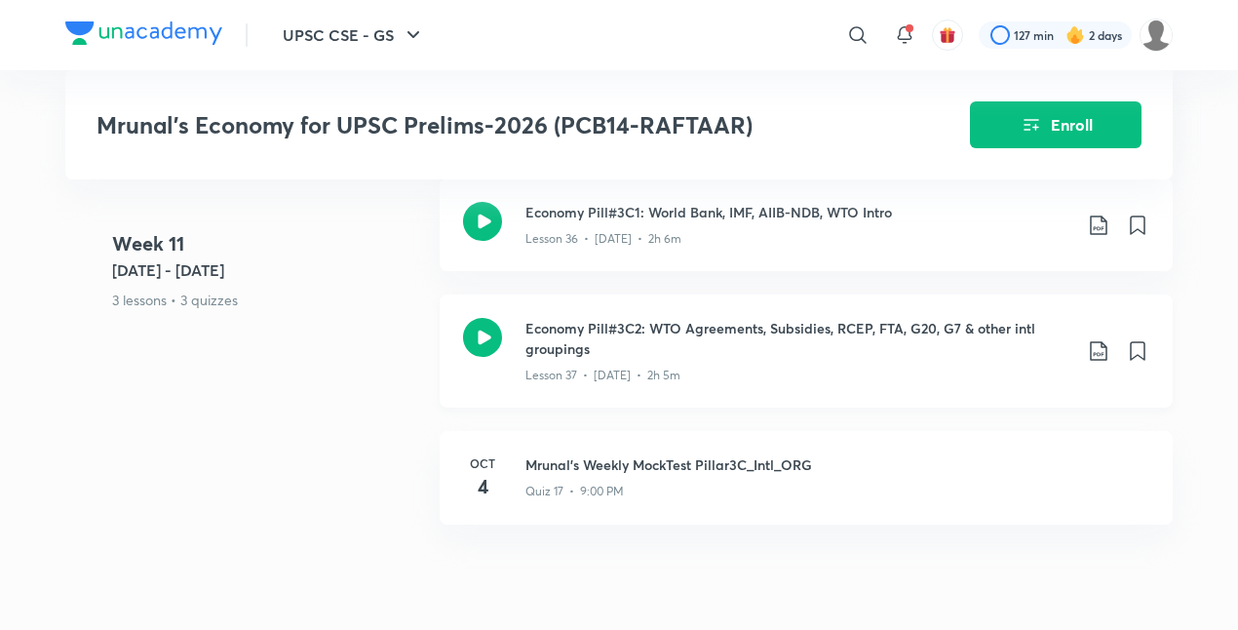
click at [1097, 339] on icon at bounding box center [1098, 350] width 23 height 23
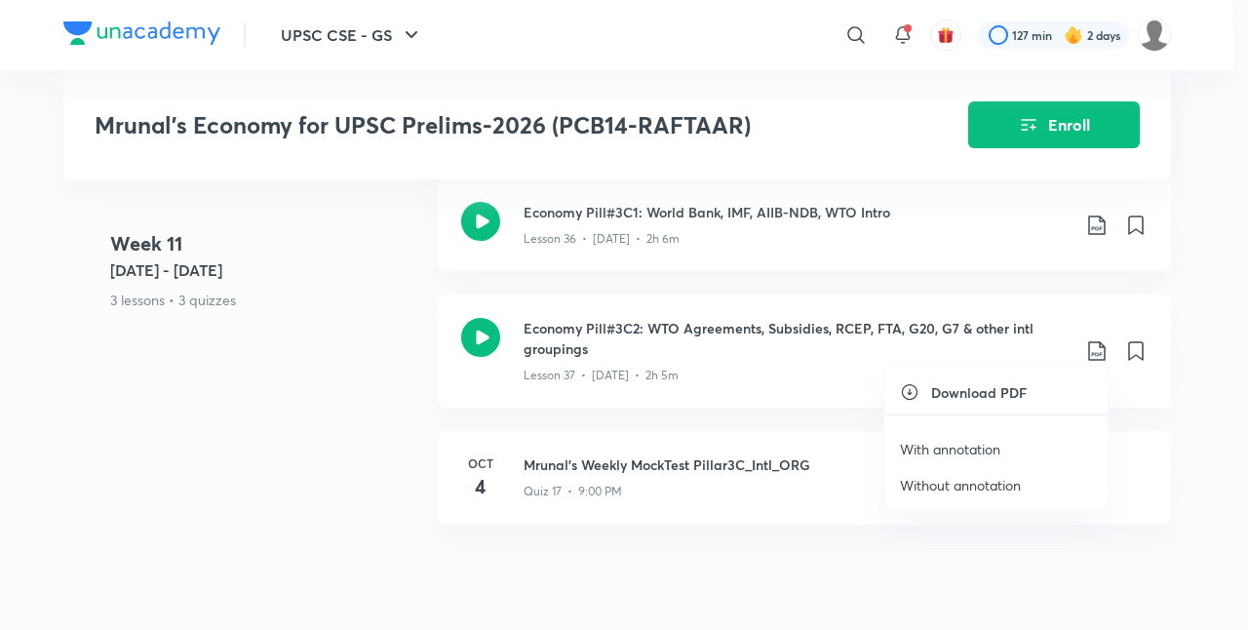
click at [929, 447] on p "With annotation" at bounding box center [950, 449] width 100 height 20
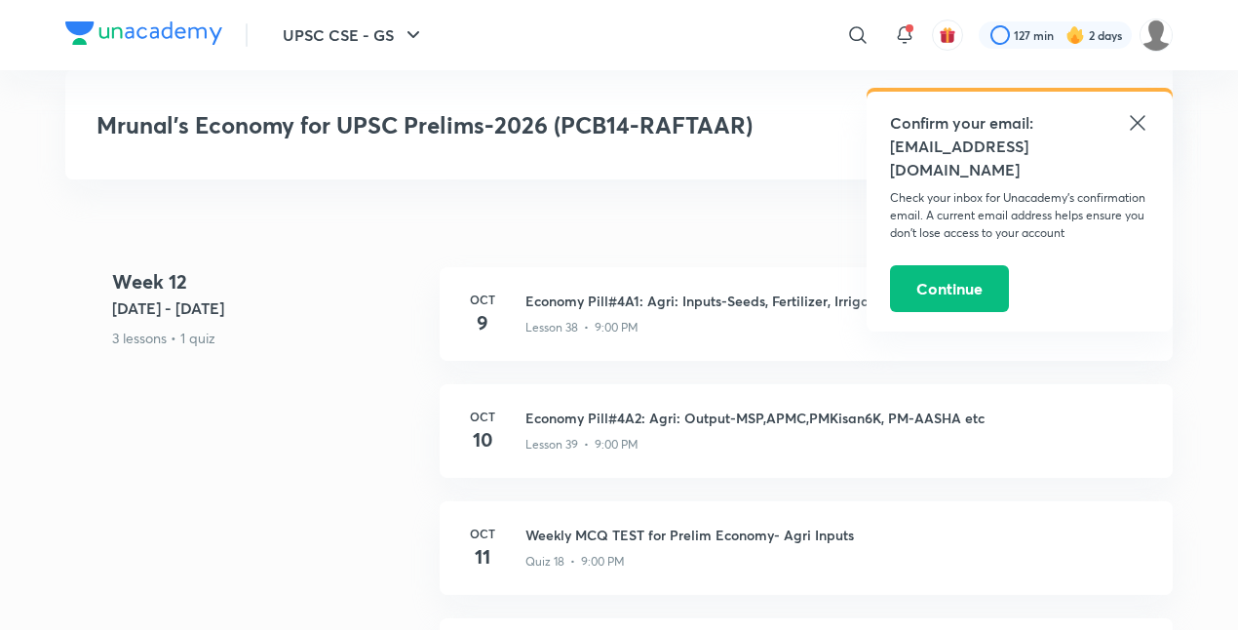
scroll to position [8449, 0]
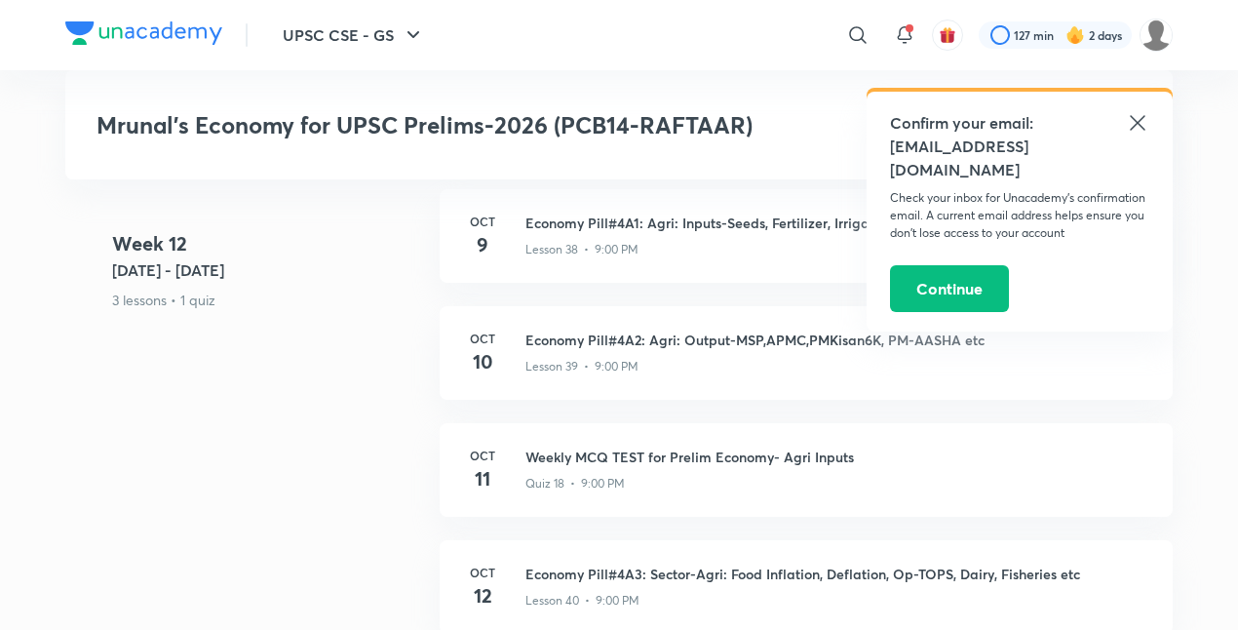
click at [1131, 120] on icon at bounding box center [1137, 122] width 23 height 23
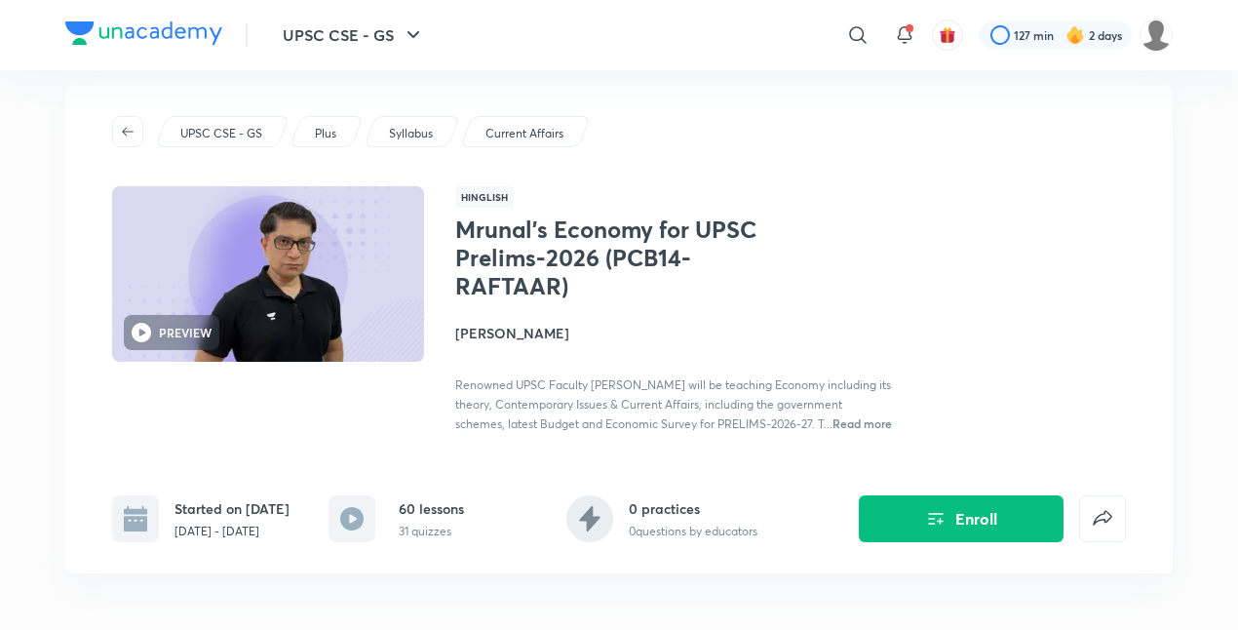
scroll to position [0, 0]
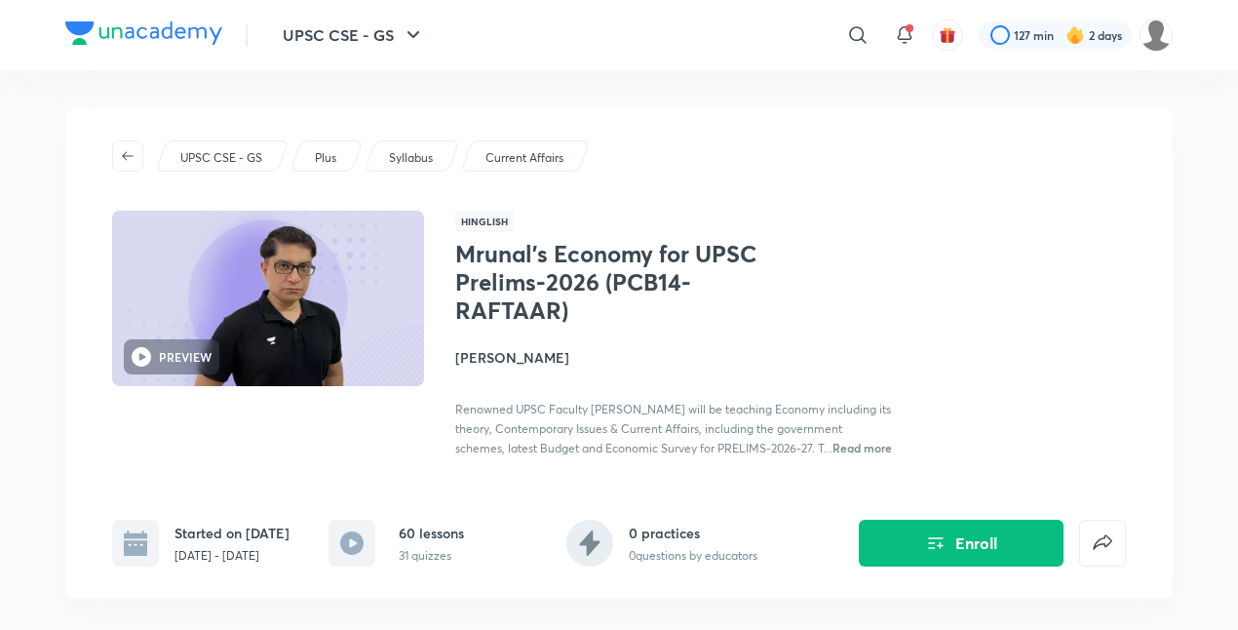
click at [488, 357] on h4 "[PERSON_NAME]" at bounding box center [673, 357] width 437 height 20
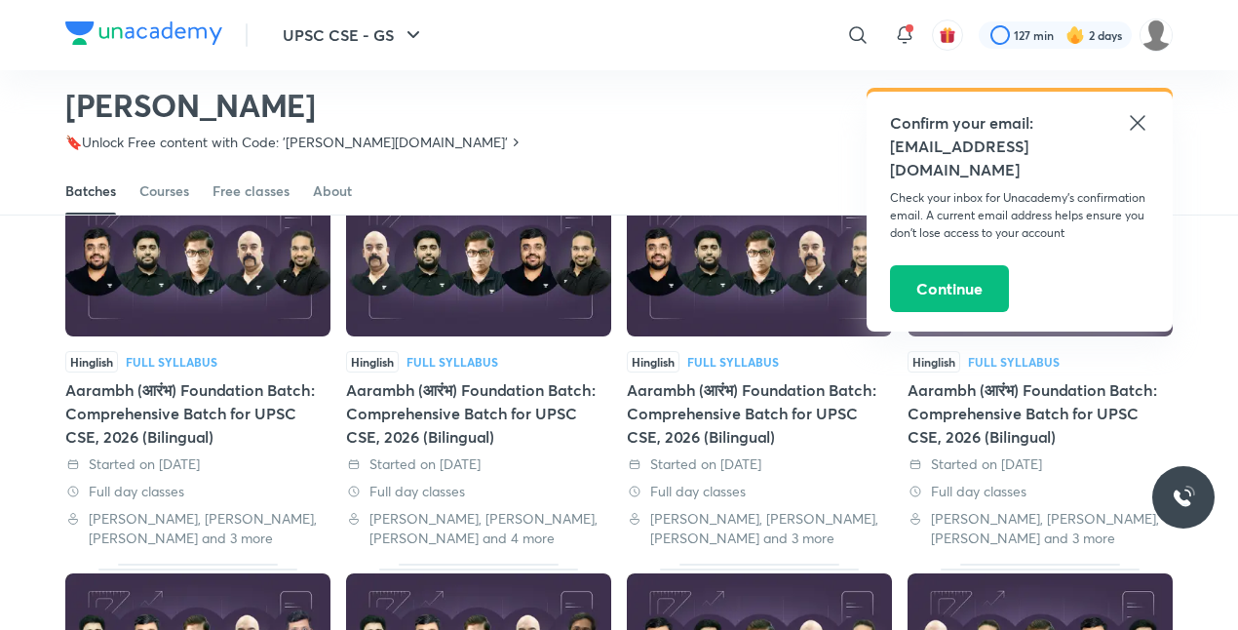
scroll to position [23, 0]
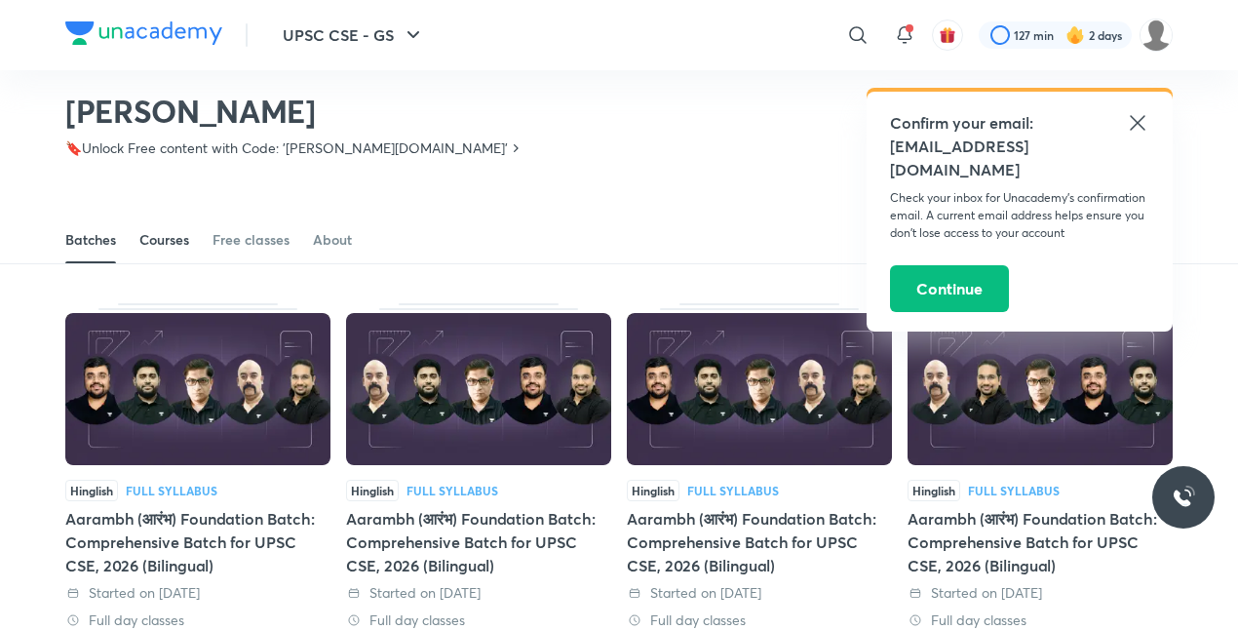
click at [184, 230] on div "Courses" at bounding box center [164, 239] width 50 height 19
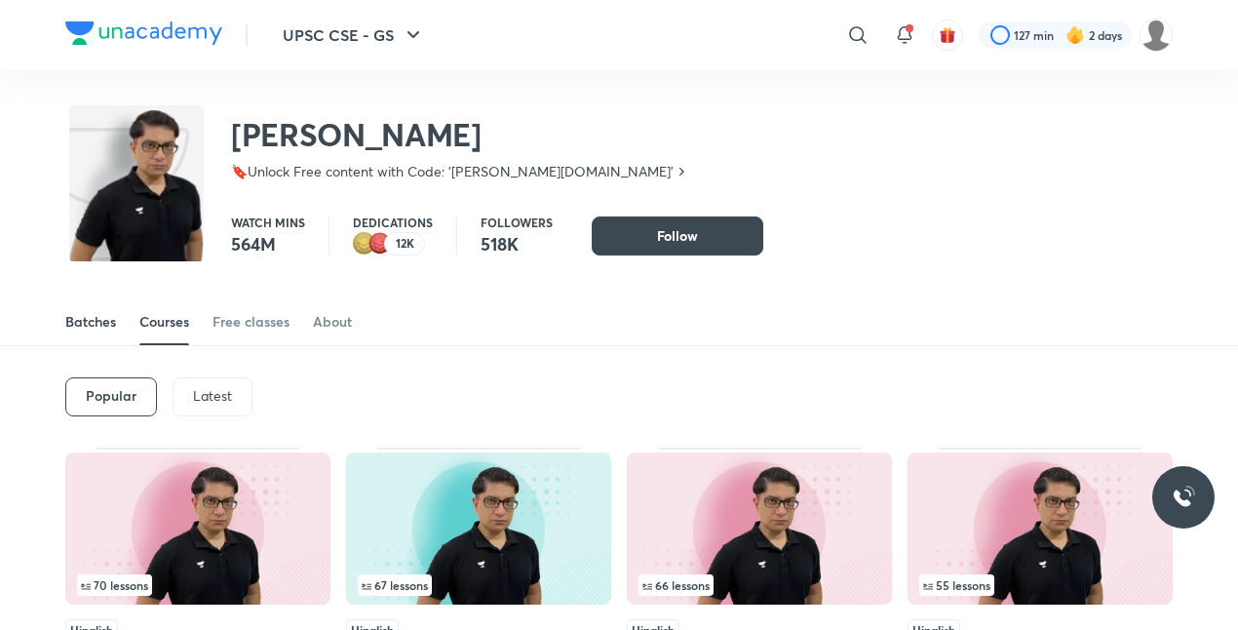
click at [88, 333] on link "Batches" at bounding box center [90, 321] width 51 height 47
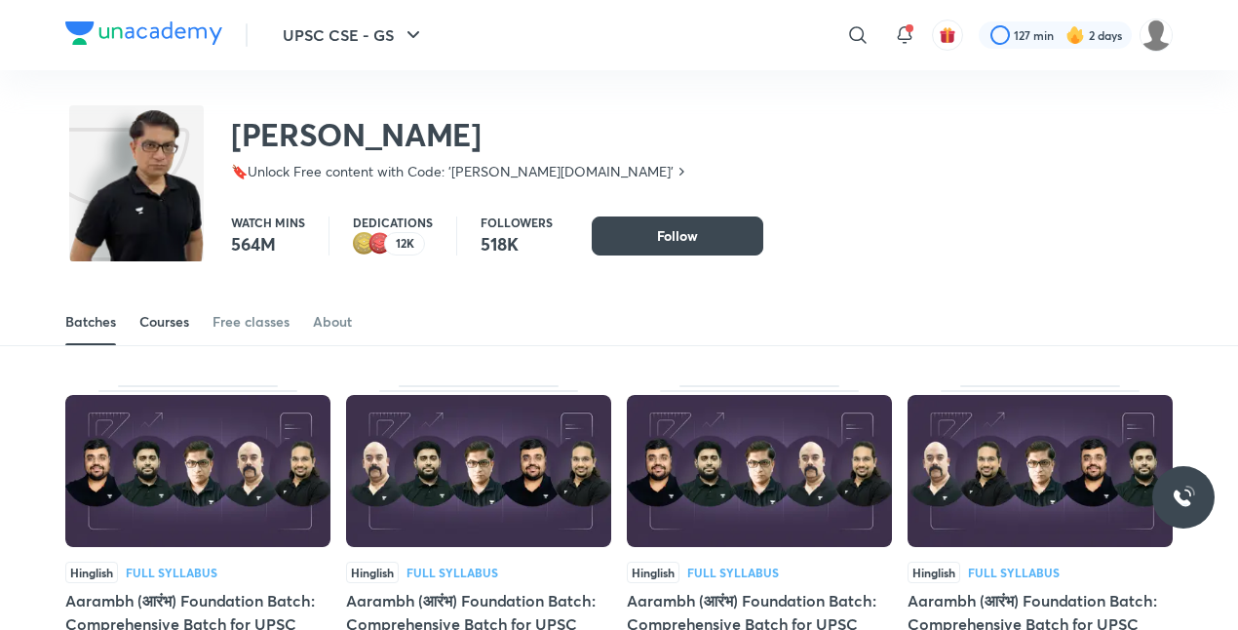
click at [175, 311] on link "Courses" at bounding box center [164, 321] width 50 height 47
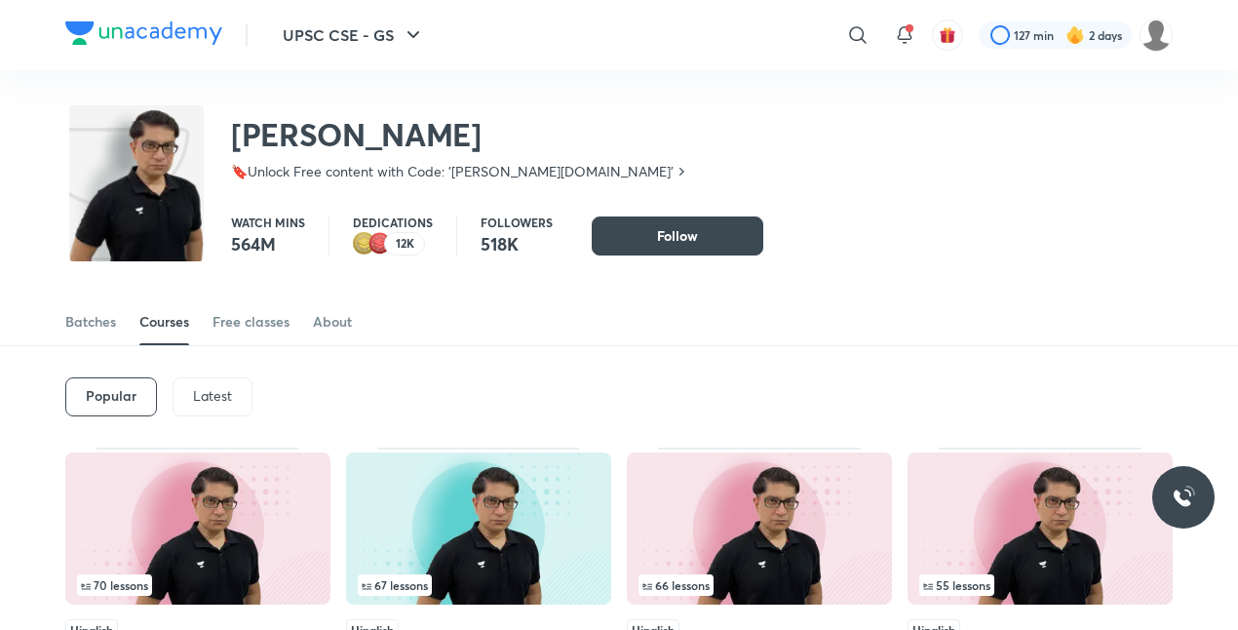
click at [235, 402] on div "Latest" at bounding box center [213, 396] width 80 height 39
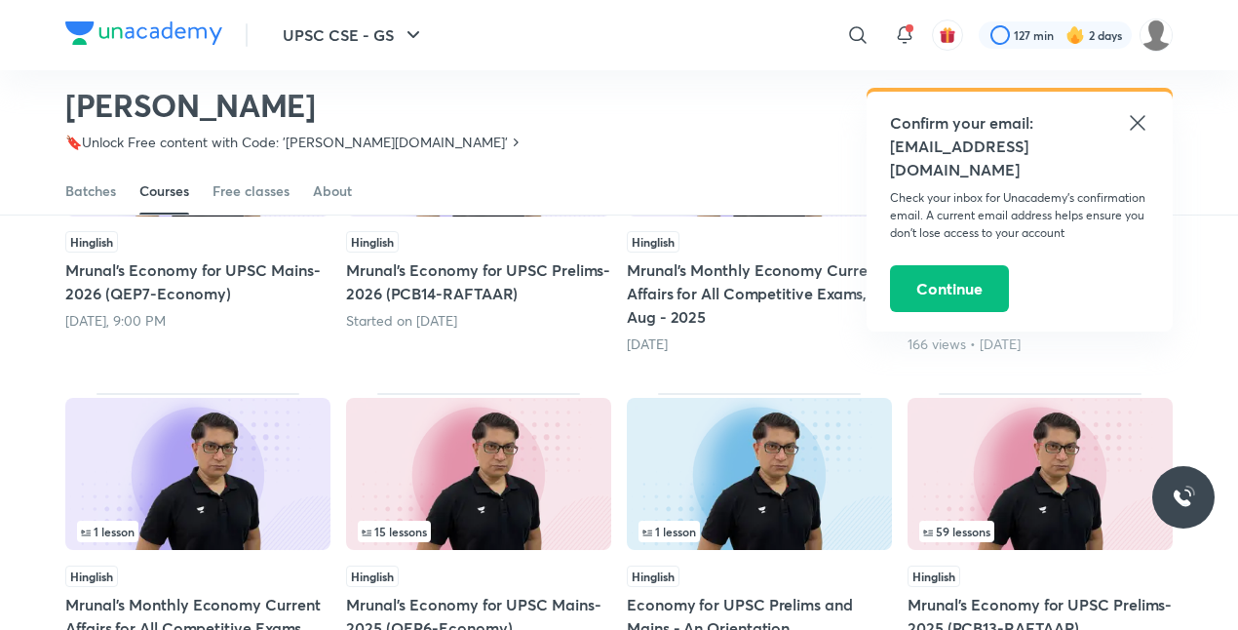
scroll to position [201, 0]
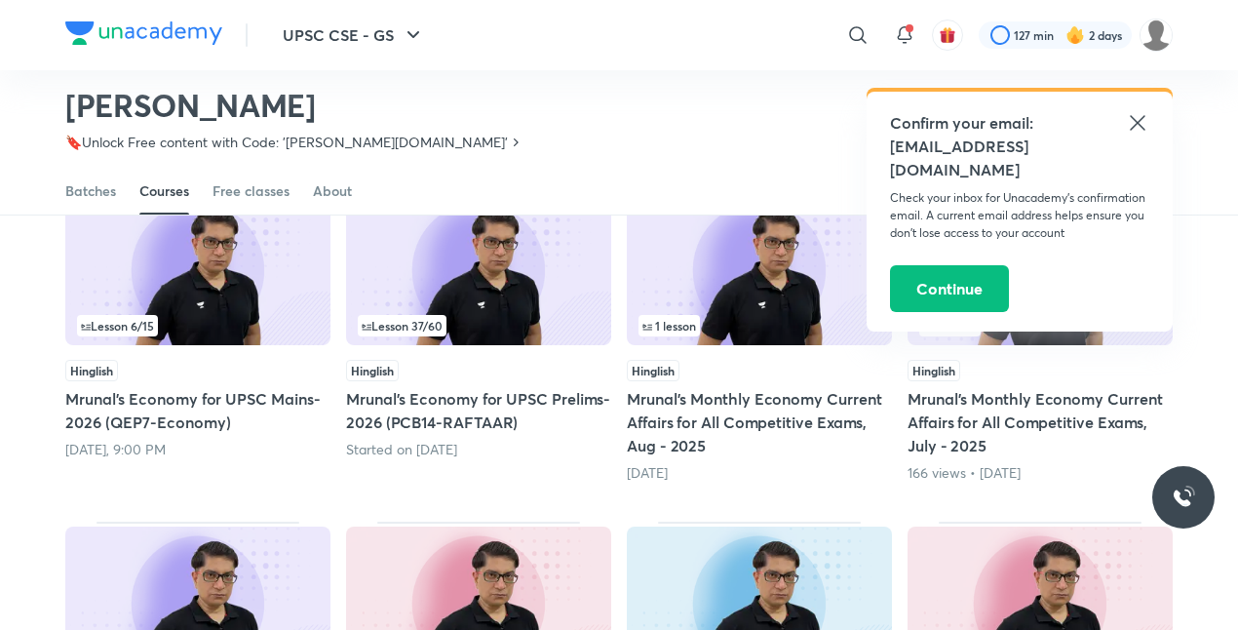
click at [1134, 127] on icon at bounding box center [1137, 122] width 15 height 15
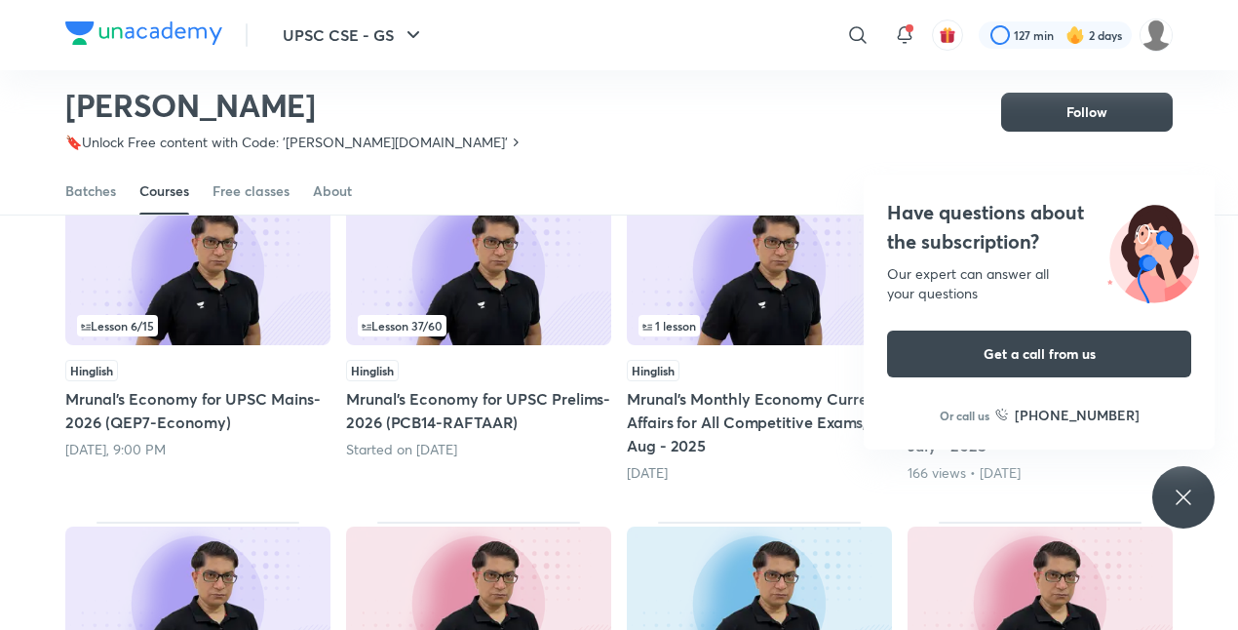
click at [1167, 495] on div "Have questions about the subscription? Our expert can answer all your questions…" at bounding box center [1183, 497] width 62 height 62
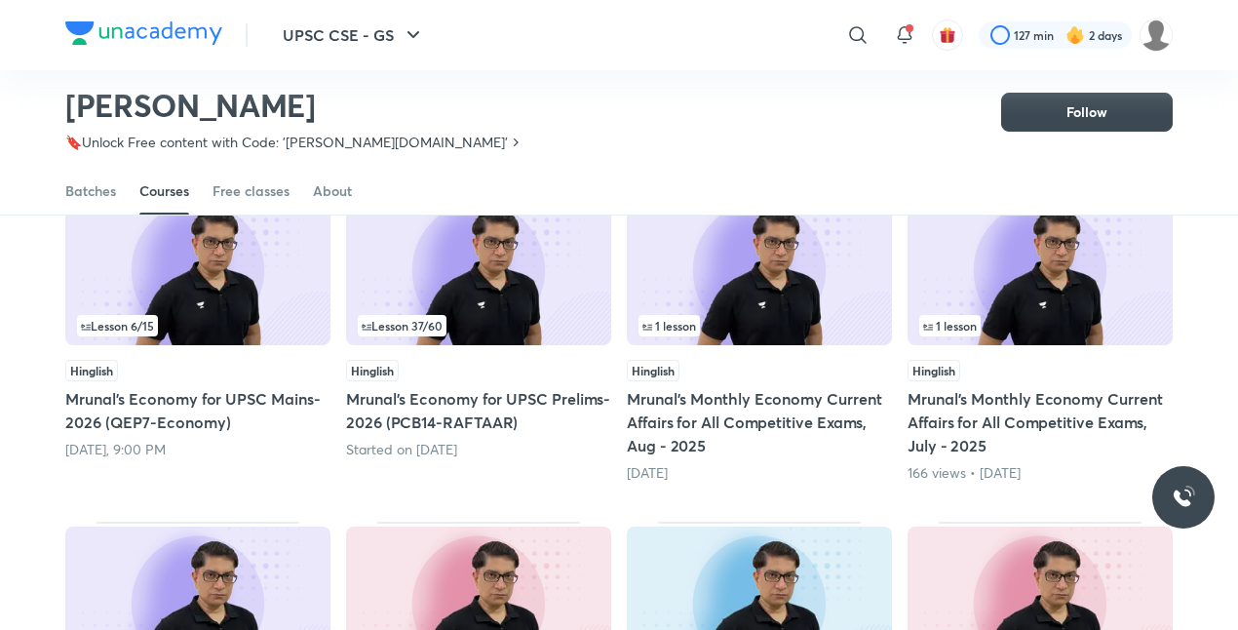
click at [777, 316] on div "1 lesson" at bounding box center [759, 325] width 242 height 21
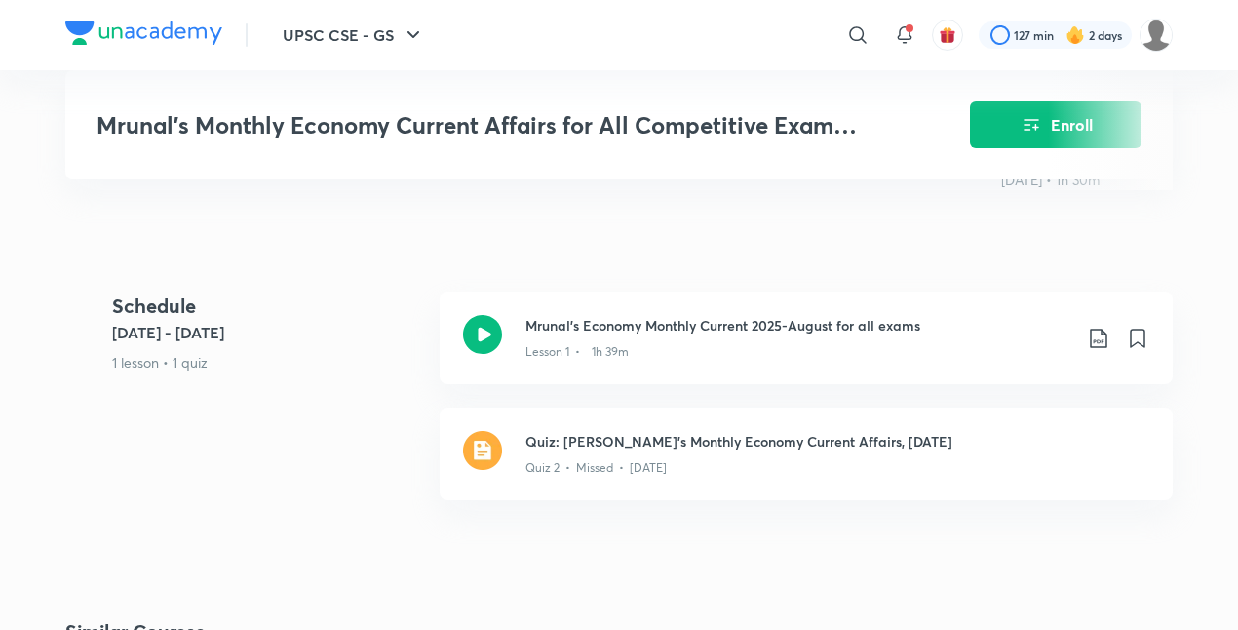
scroll to position [830, 0]
click at [1094, 326] on icon at bounding box center [1098, 337] width 23 height 23
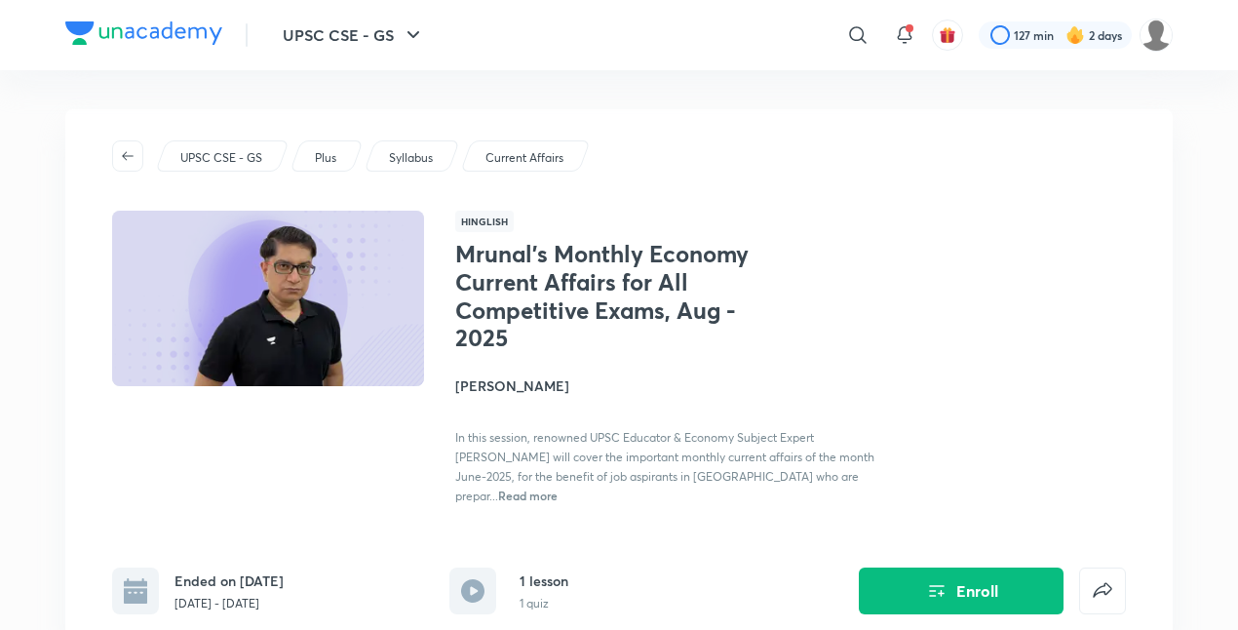
click at [496, 374] on div "Mrunal’s Monthly Economy Current Affairs for All Competitive Exams, Aug - 2025 …" at bounding box center [673, 372] width 437 height 265
click at [496, 384] on h4 "[PERSON_NAME]" at bounding box center [673, 385] width 437 height 20
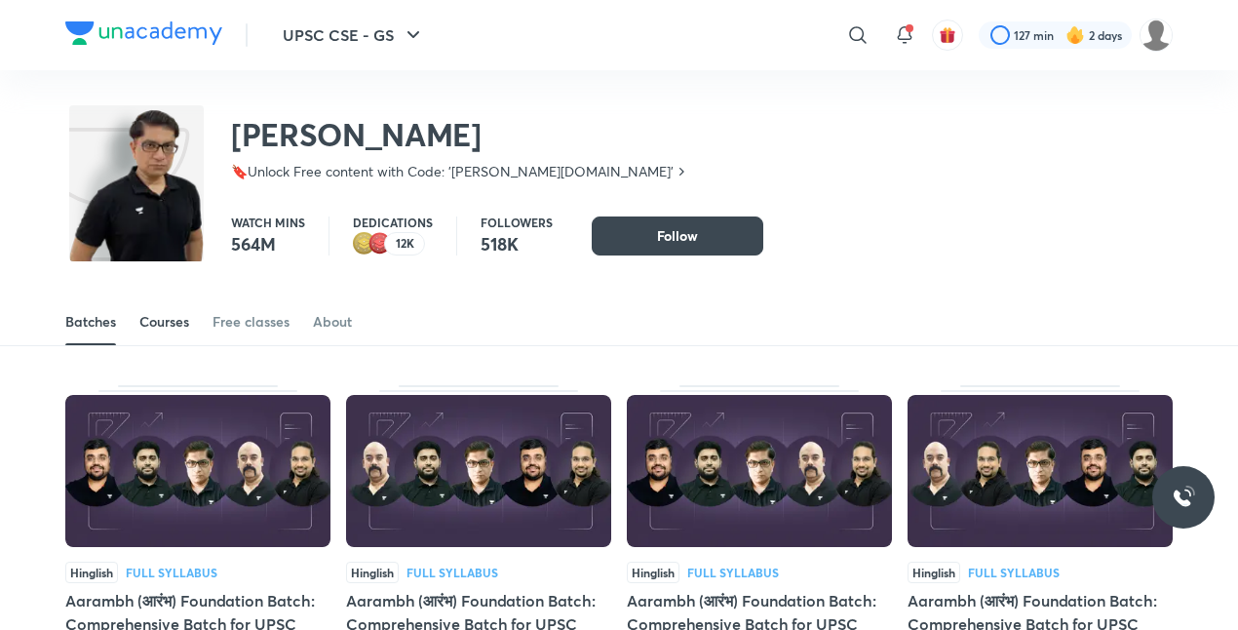
click at [179, 322] on div "Courses" at bounding box center [164, 321] width 50 height 19
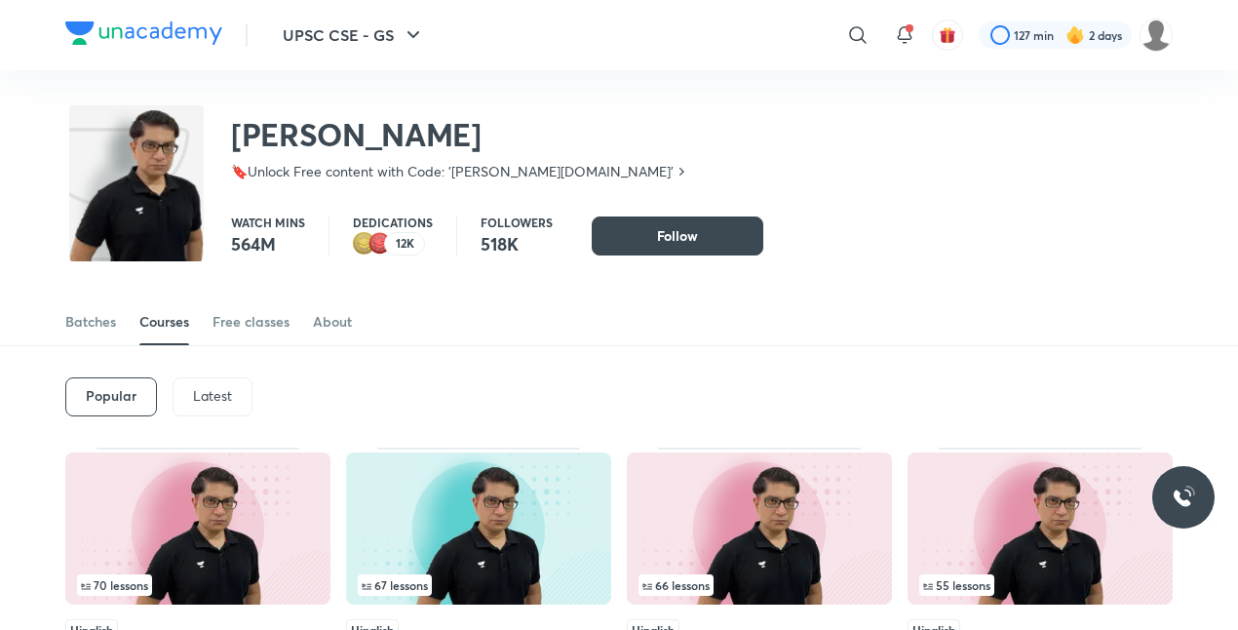
click at [214, 388] on p "Latest" at bounding box center [212, 396] width 39 height 16
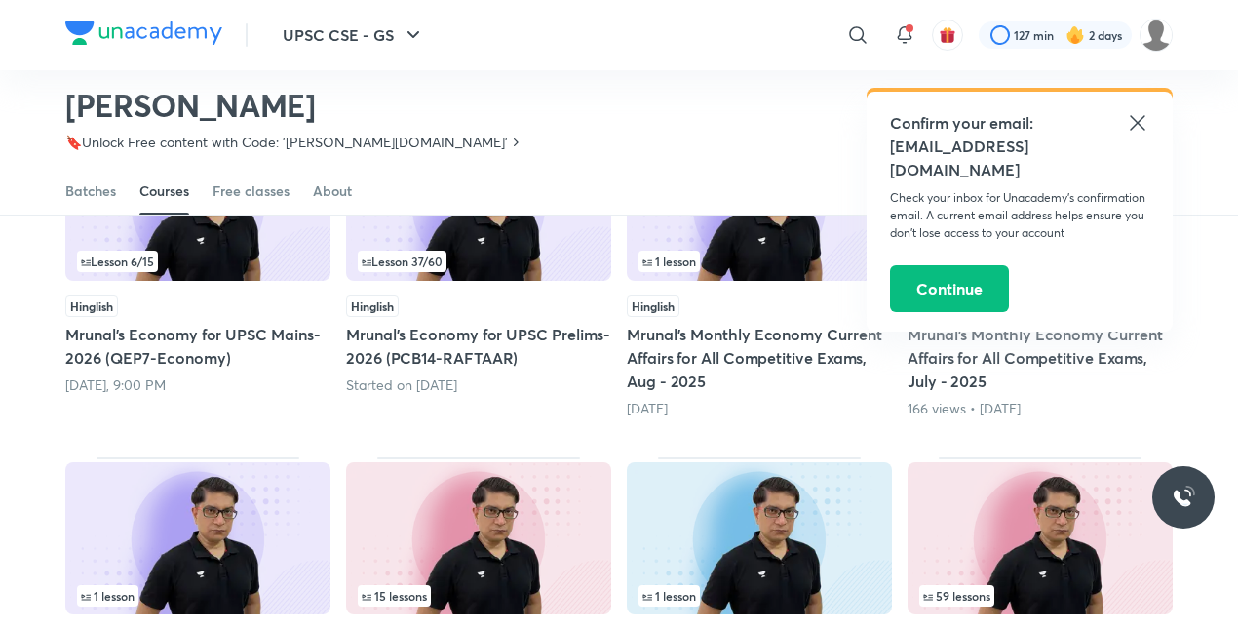
scroll to position [144, 0]
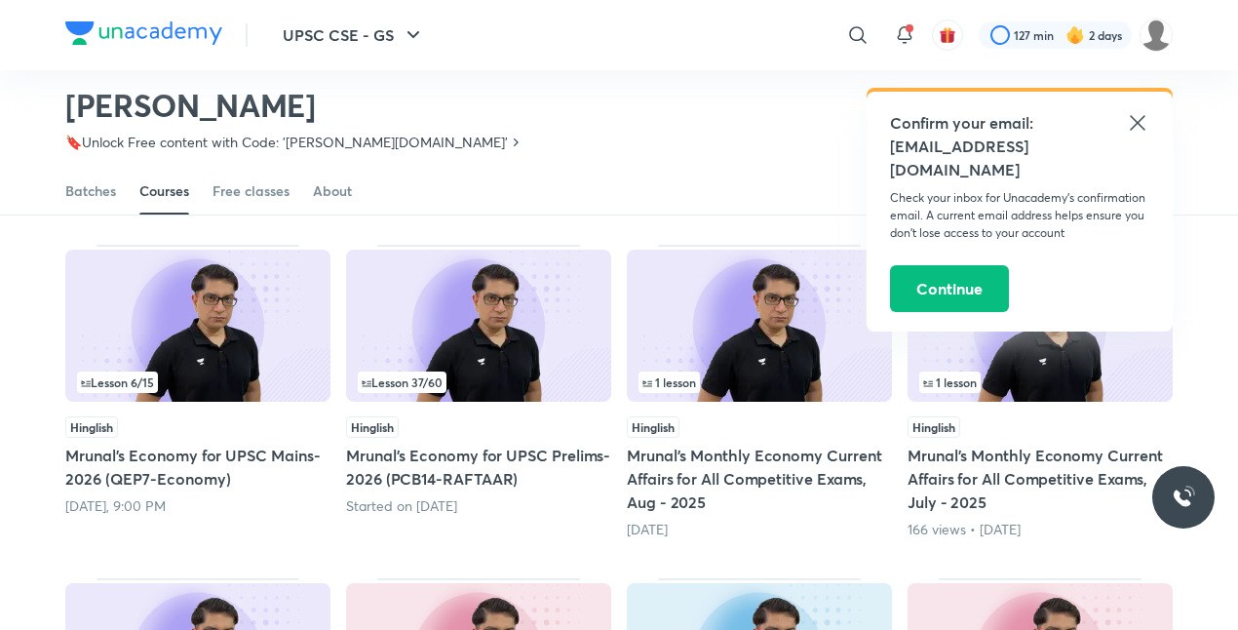
click at [996, 385] on div "1 lesson" at bounding box center [1040, 381] width 242 height 21
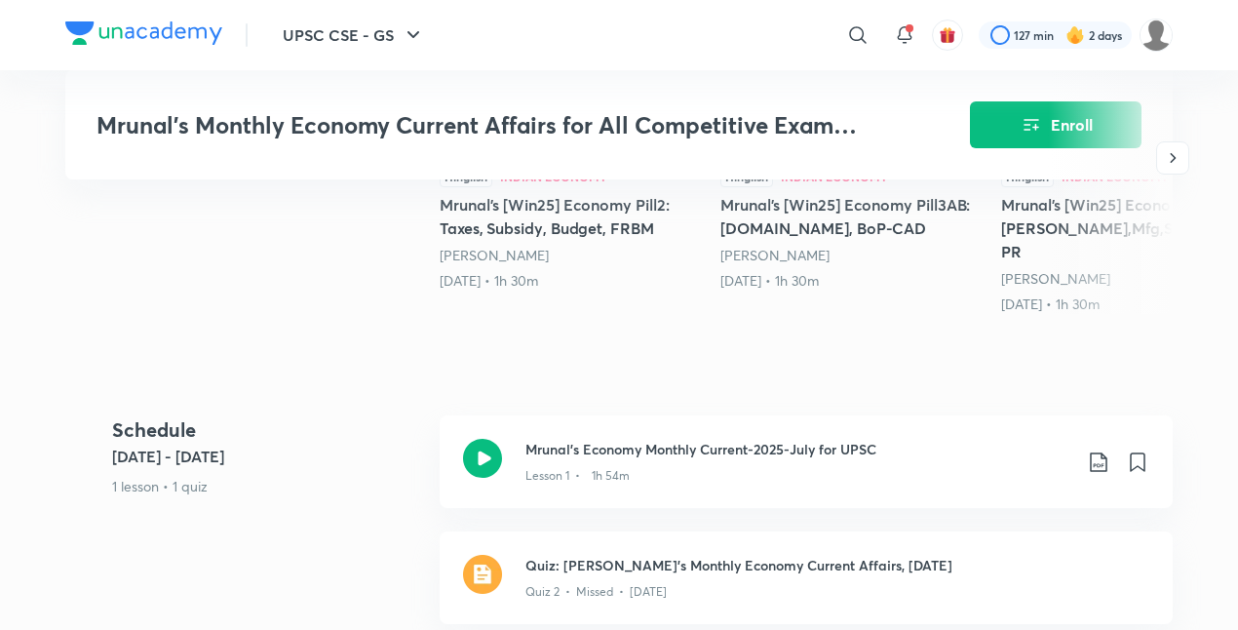
scroll to position [711, 0]
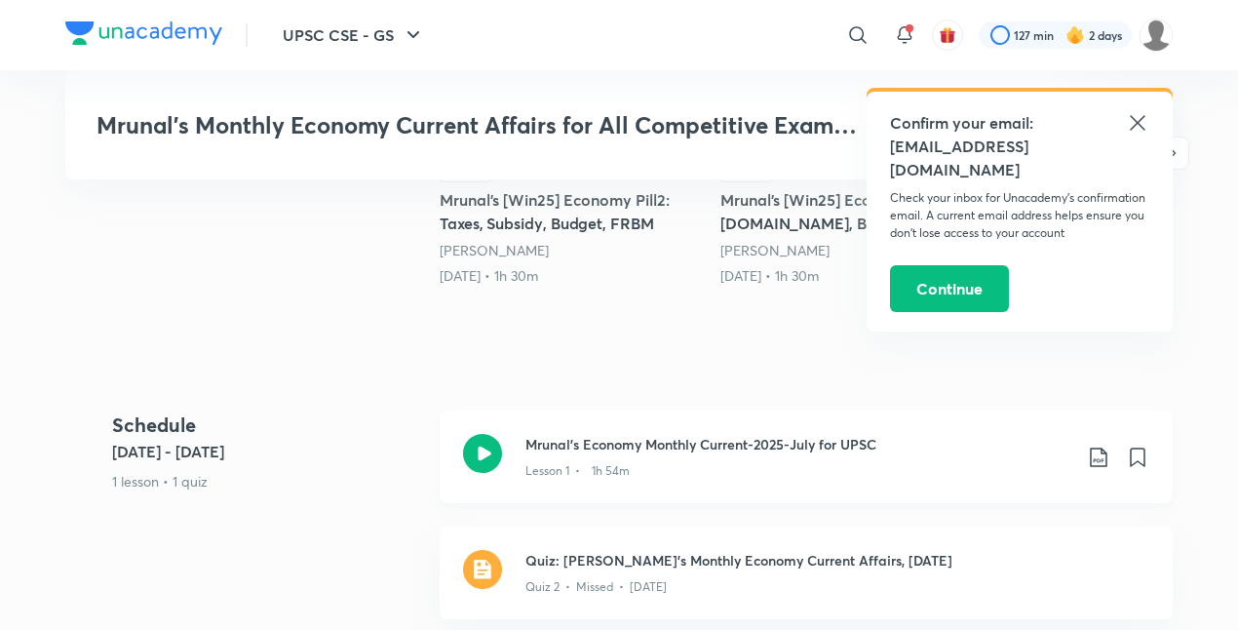
click at [1101, 447] on icon at bounding box center [1098, 456] width 17 height 19
click at [1131, 125] on icon at bounding box center [1137, 122] width 23 height 23
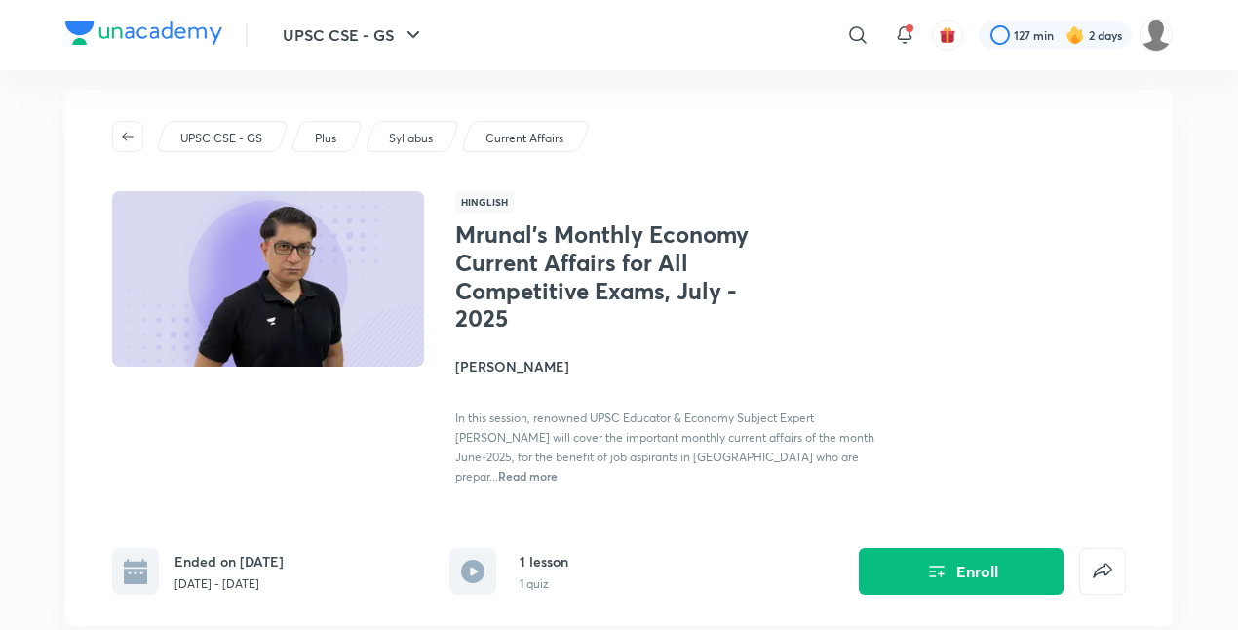
scroll to position [0, 0]
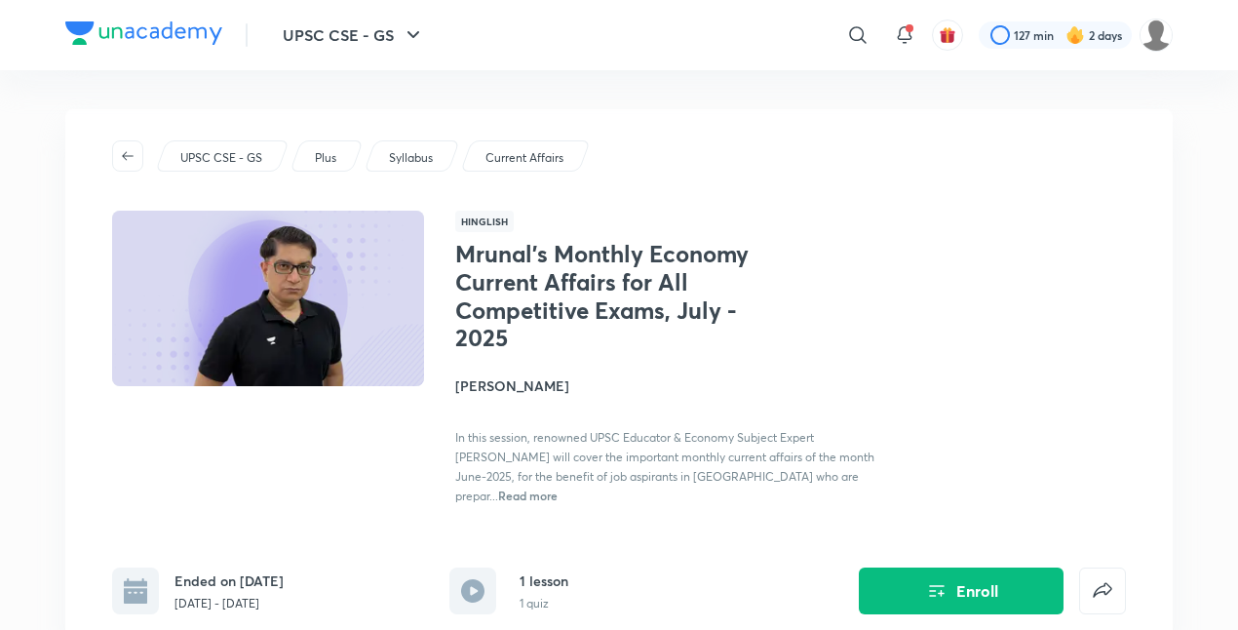
click at [493, 375] on h4 "[PERSON_NAME]" at bounding box center [673, 385] width 437 height 20
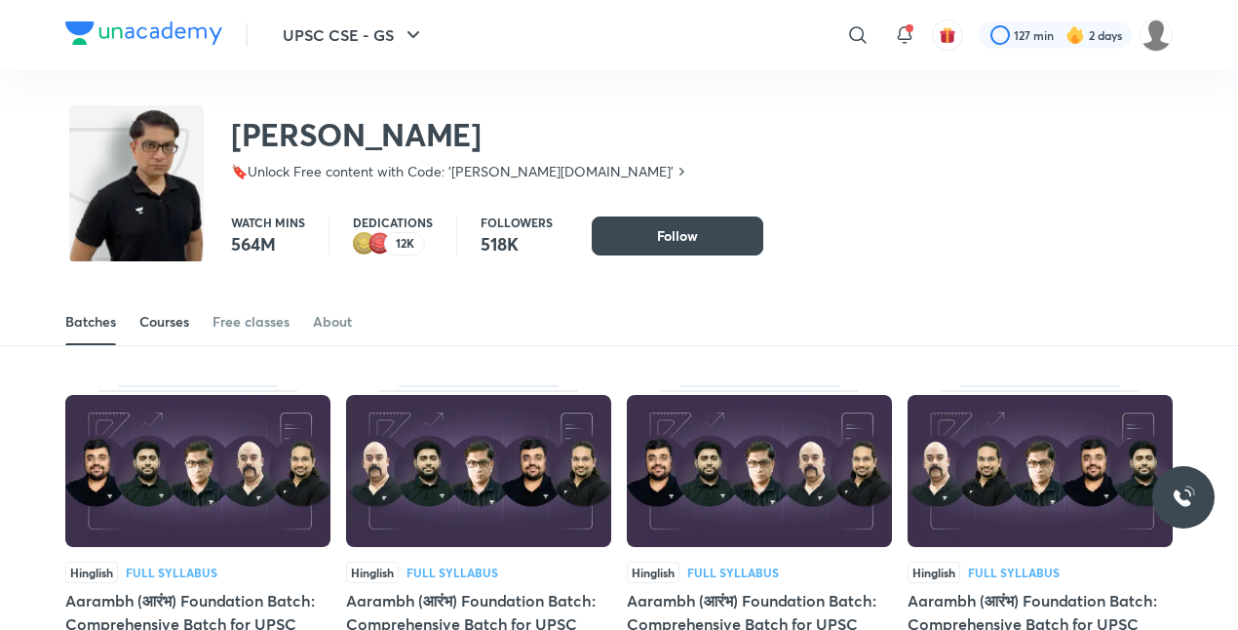
click at [181, 332] on link "Courses" at bounding box center [164, 321] width 50 height 47
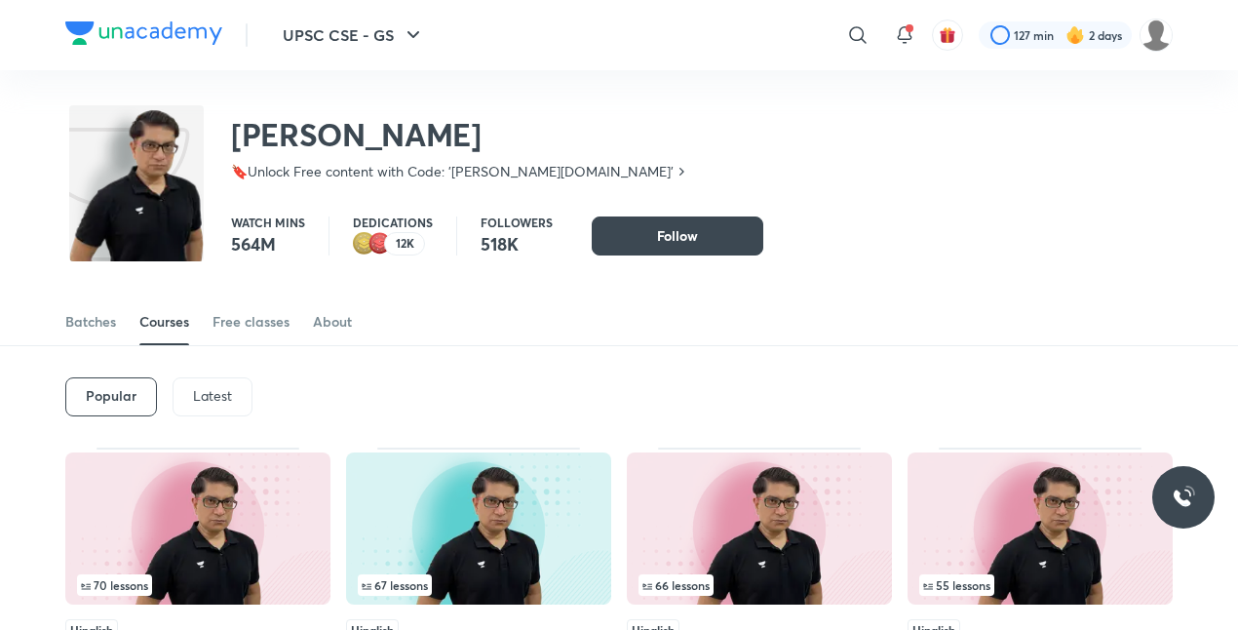
click at [211, 398] on p "Latest" at bounding box center [212, 396] width 39 height 16
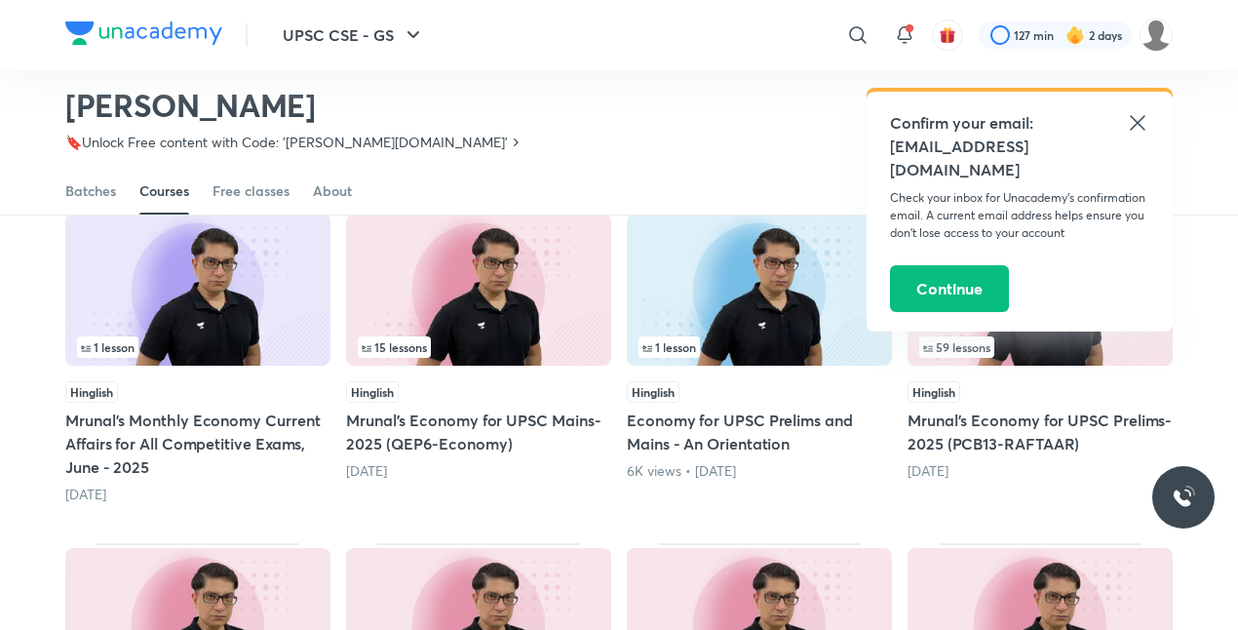
scroll to position [515, 0]
click at [183, 329] on img at bounding box center [197, 288] width 265 height 152
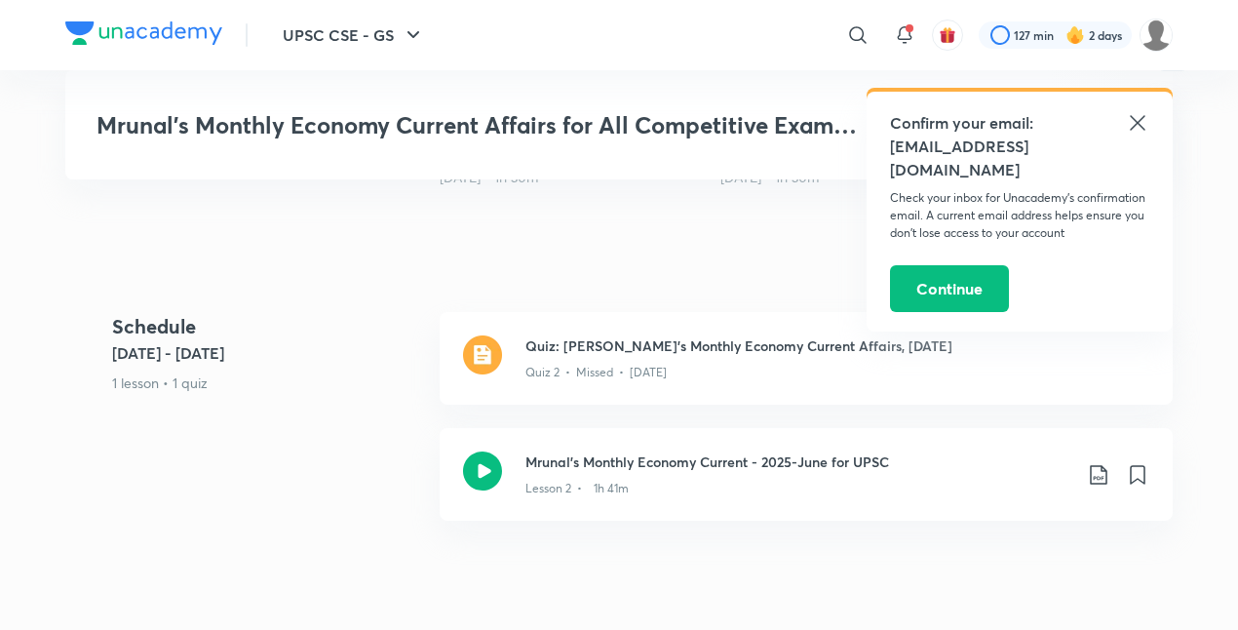
scroll to position [808, 0]
click at [1101, 466] on icon at bounding box center [1098, 475] width 17 height 19
click at [912, 529] on div "Mrunal’s Monthly Economy Current Affairs for All Competitive Exams, June - 2025…" at bounding box center [618, 169] width 1107 height 1737
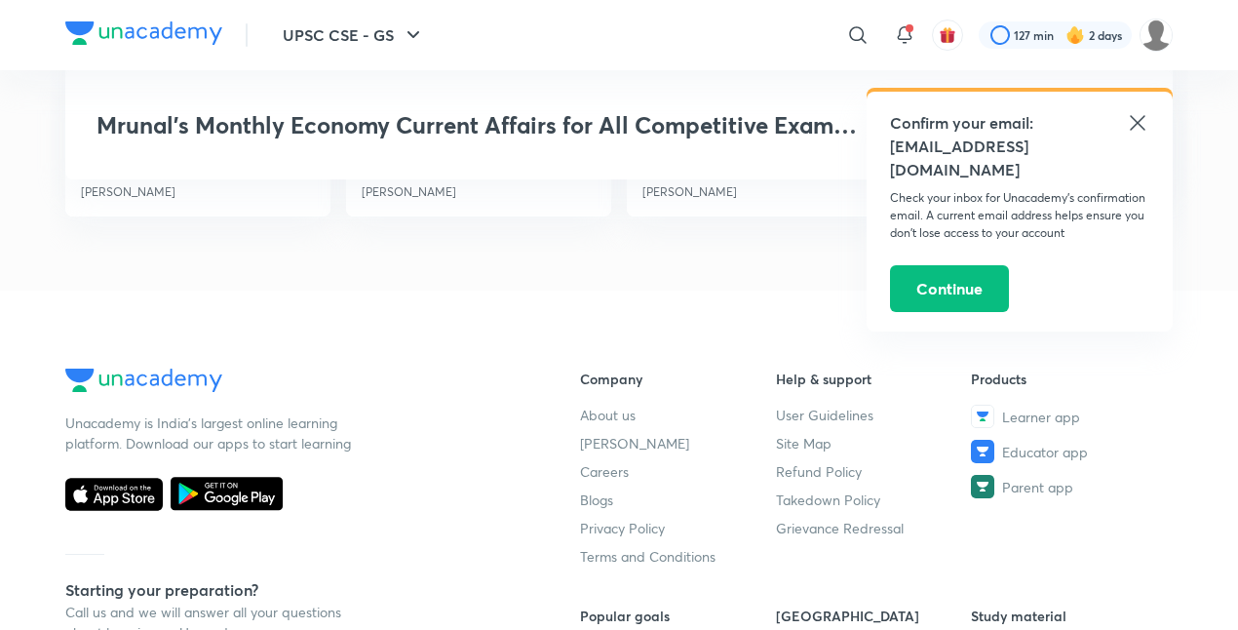
scroll to position [1599, 0]
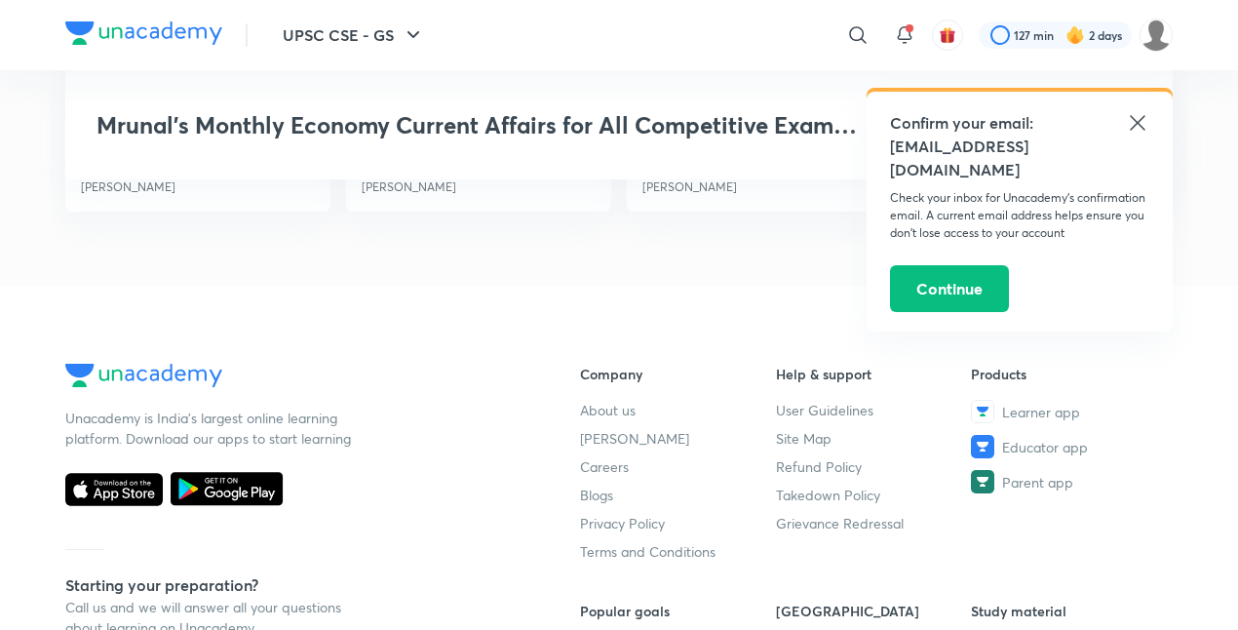
click at [1143, 123] on icon at bounding box center [1137, 122] width 23 height 23
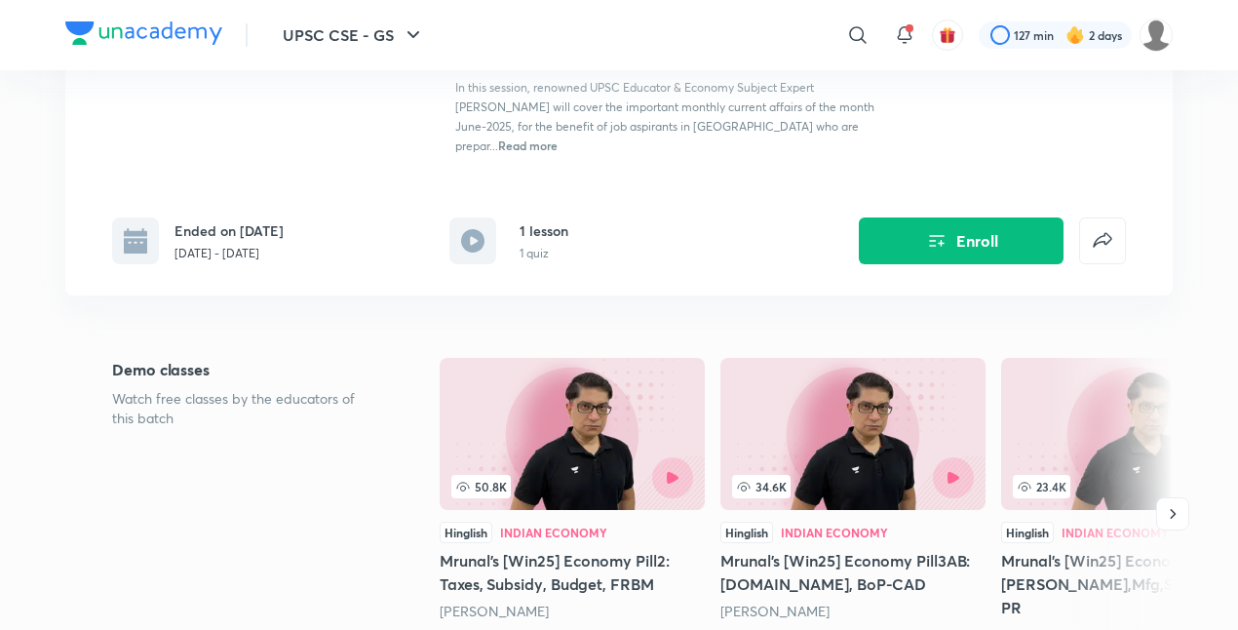
scroll to position [0, 0]
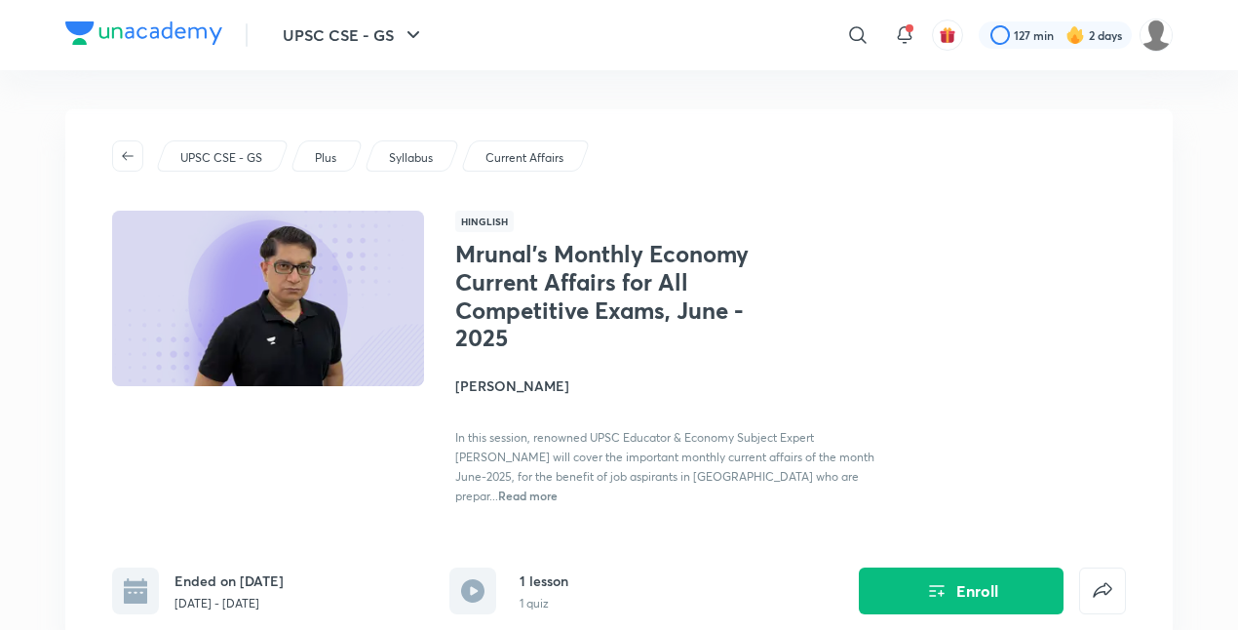
click at [474, 382] on h4 "[PERSON_NAME]" at bounding box center [673, 385] width 437 height 20
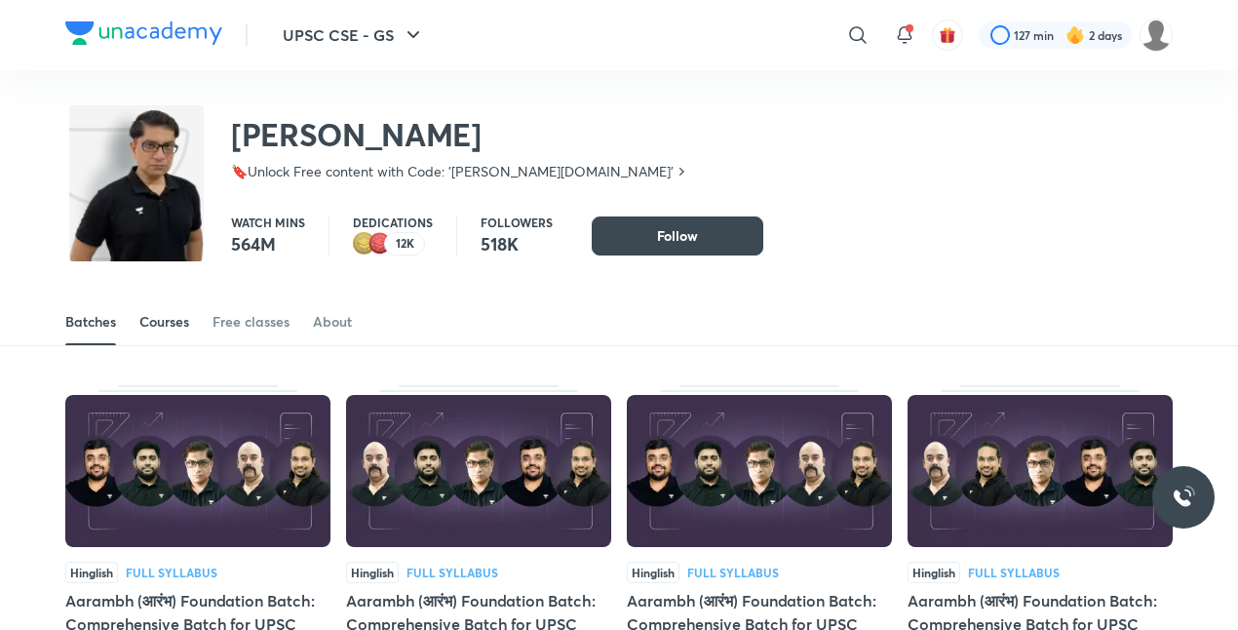
click at [178, 320] on div "Courses" at bounding box center [164, 321] width 50 height 19
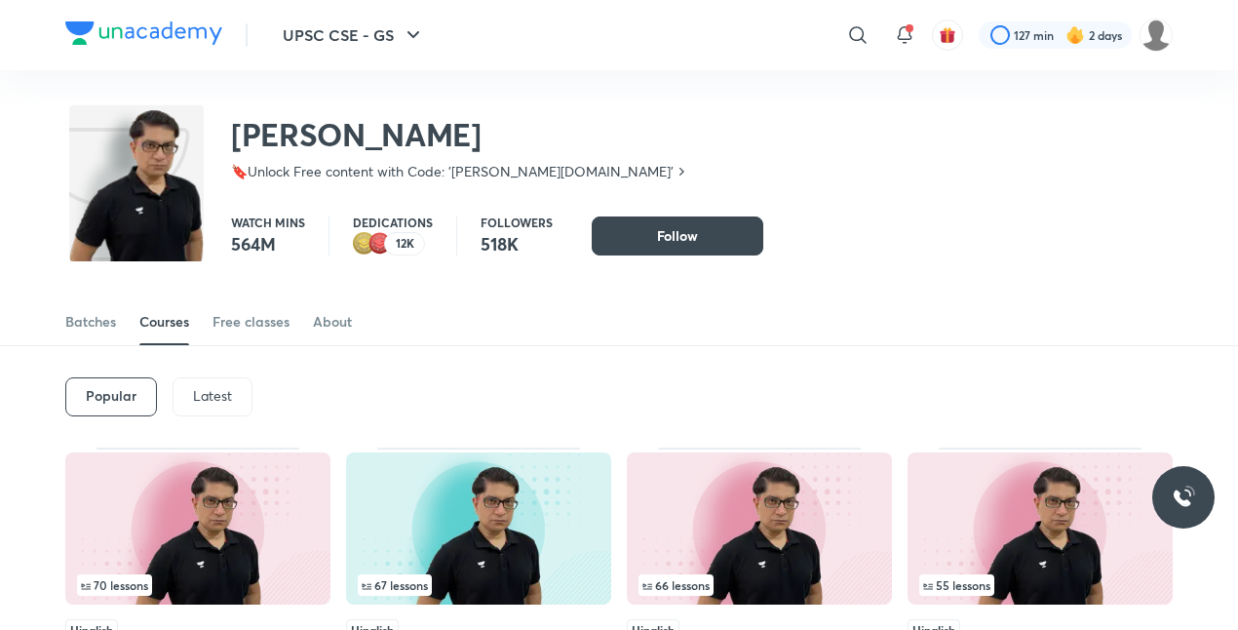
click at [236, 390] on div "Latest" at bounding box center [213, 396] width 80 height 39
click at [236, 390] on div "Latest" at bounding box center [211, 396] width 81 height 39
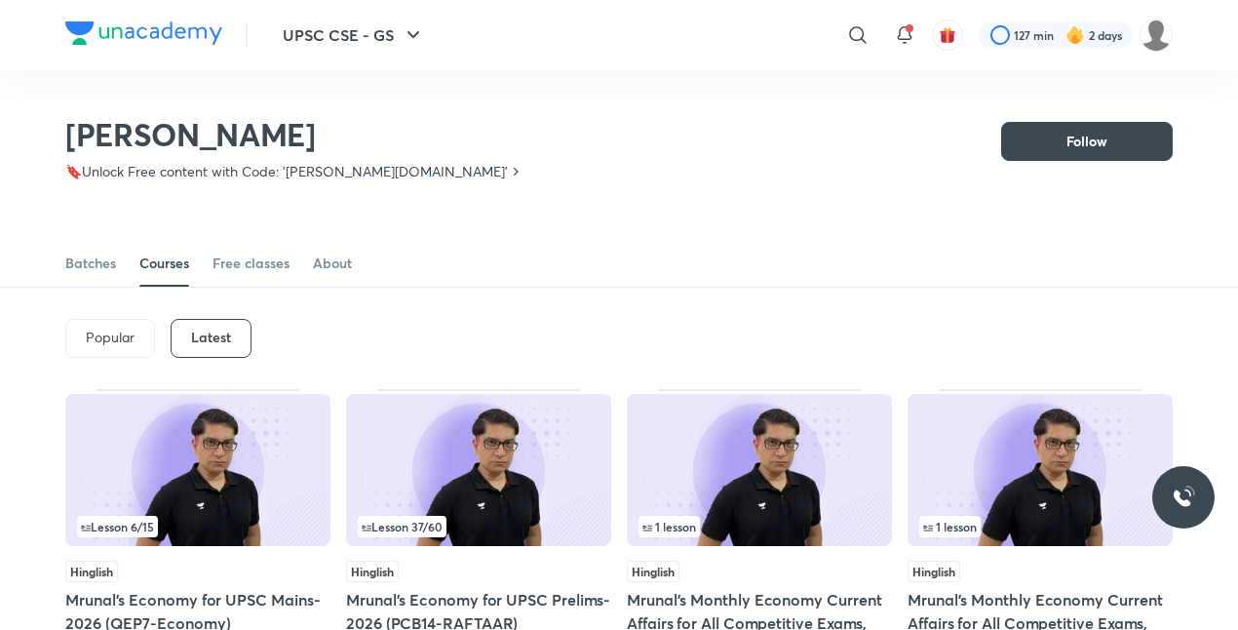
scroll to position [265, 0]
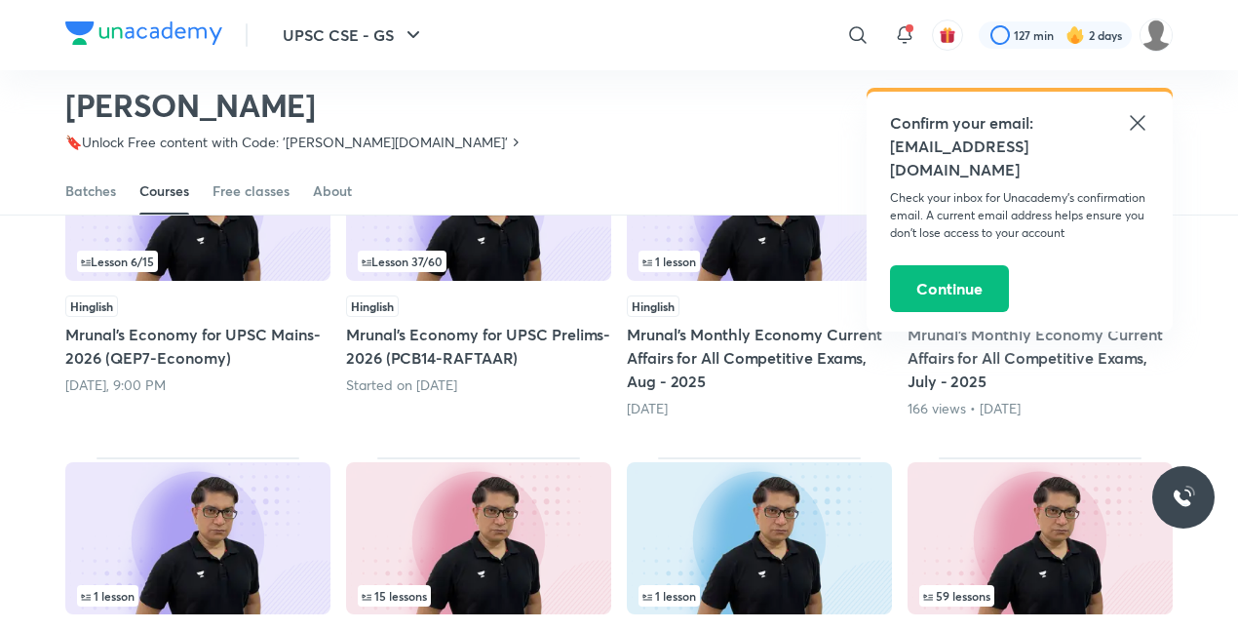
click at [1136, 123] on icon at bounding box center [1137, 122] width 15 height 15
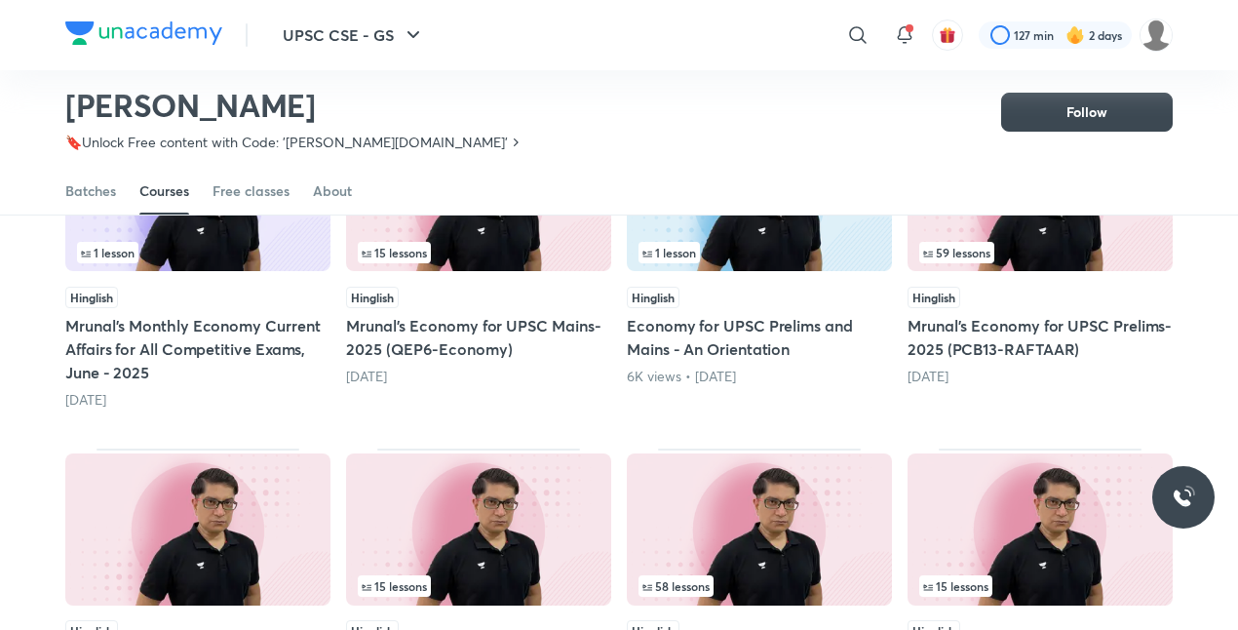
scroll to position [606, 0]
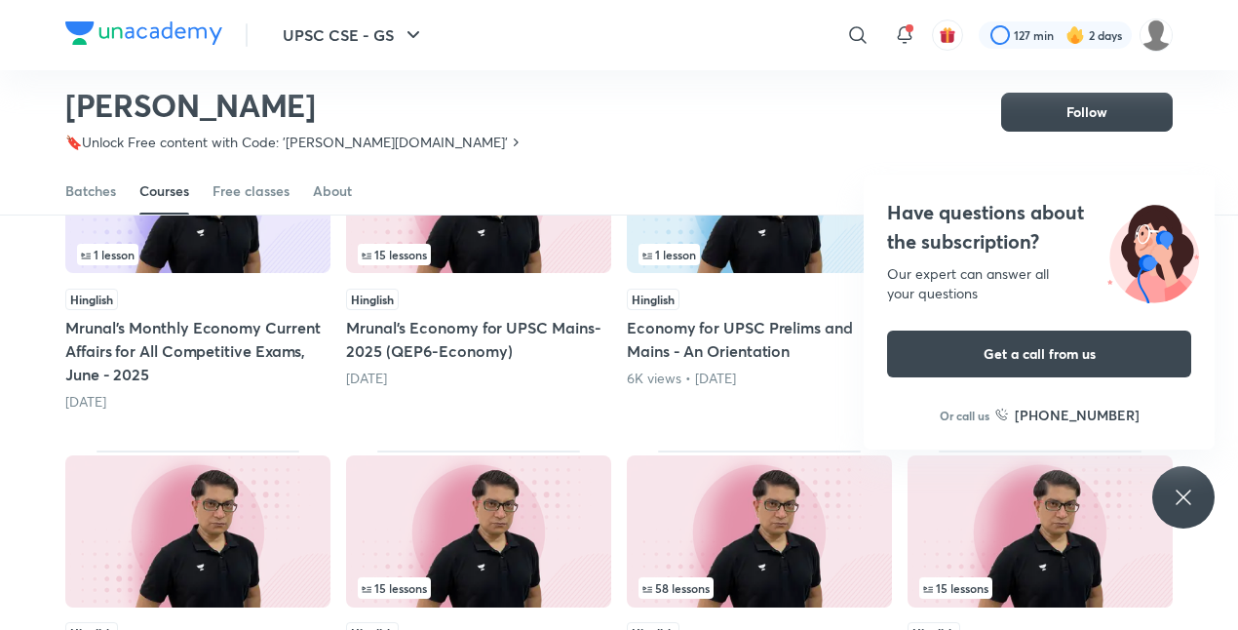
click at [521, 276] on div "15 lessons" at bounding box center [478, 198] width 265 height 155
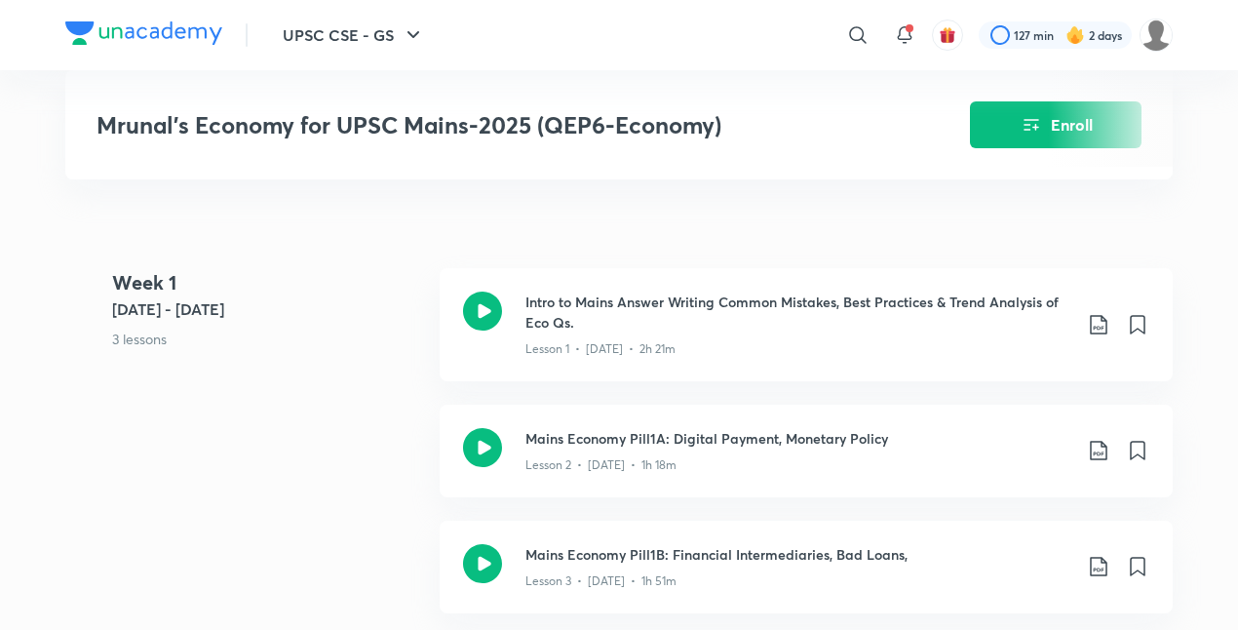
scroll to position [786, 0]
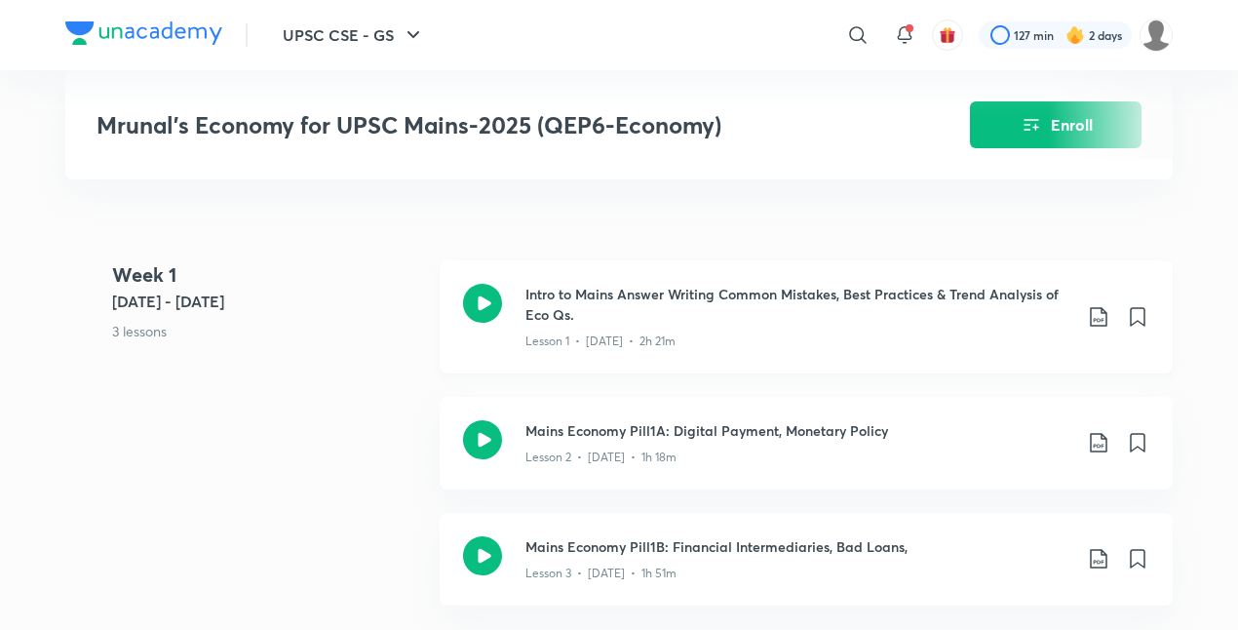
click at [1103, 305] on icon at bounding box center [1098, 316] width 23 height 23
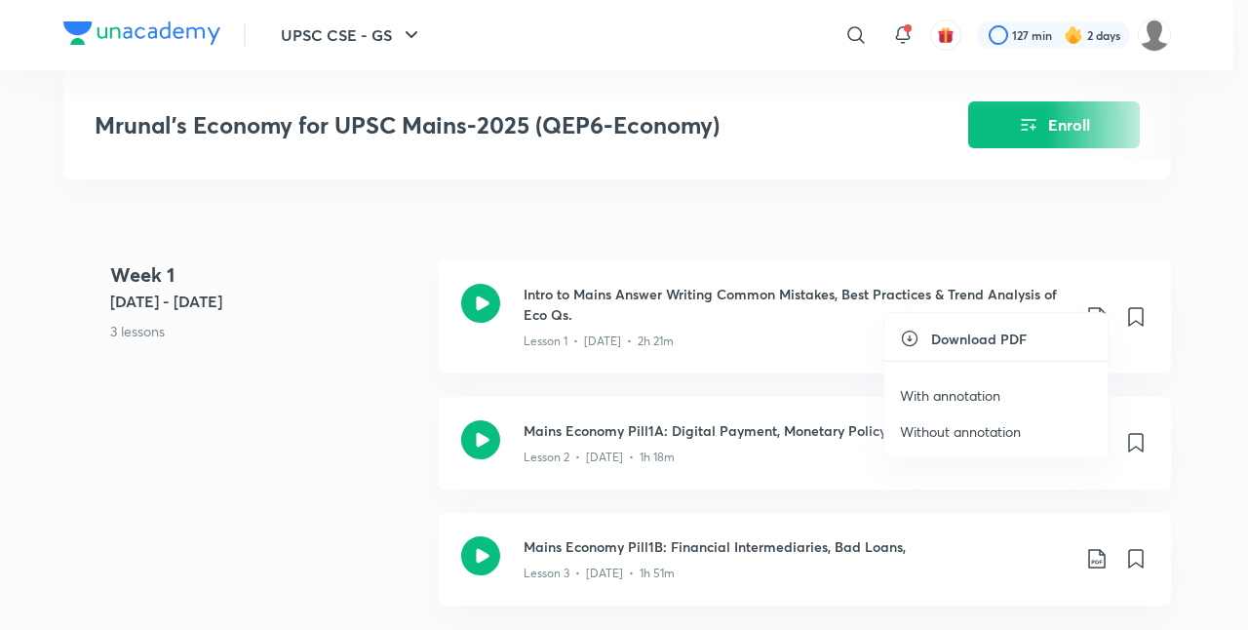
click at [949, 394] on p "With annotation" at bounding box center [950, 395] width 100 height 20
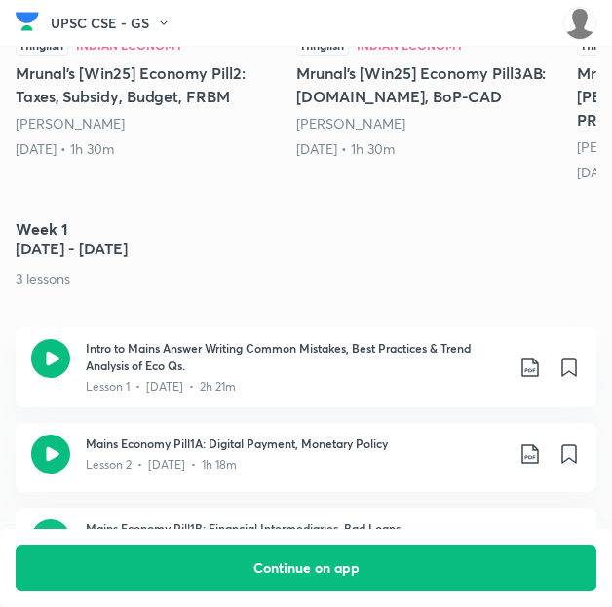
scroll to position [1100, 0]
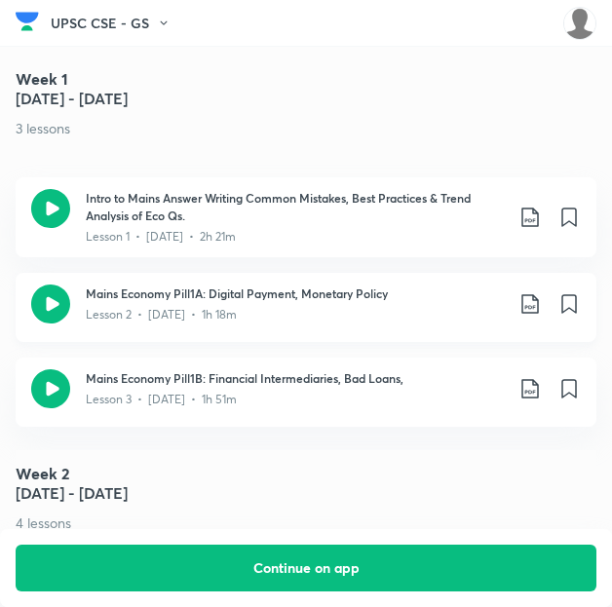
click at [538, 294] on icon at bounding box center [529, 303] width 17 height 19
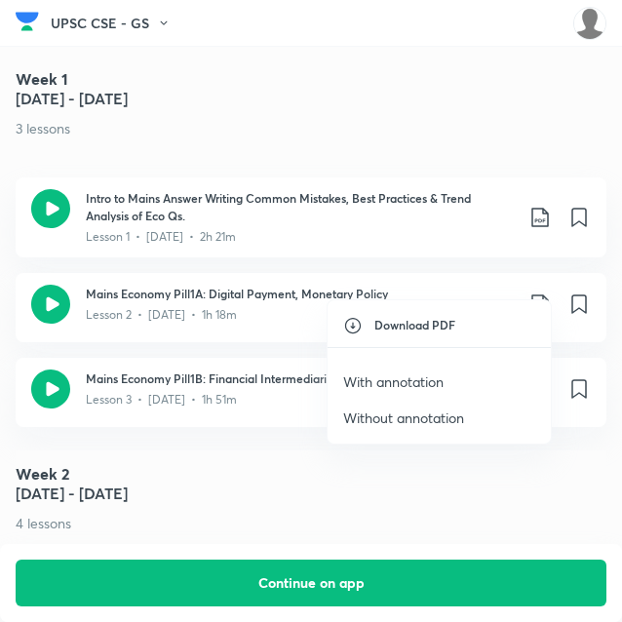
click at [405, 382] on p "With annotation" at bounding box center [393, 381] width 100 height 20
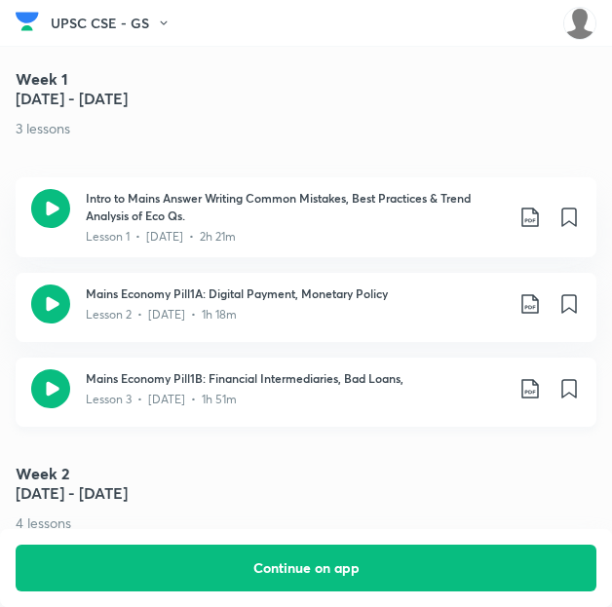
click at [542, 377] on icon at bounding box center [530, 388] width 23 height 23
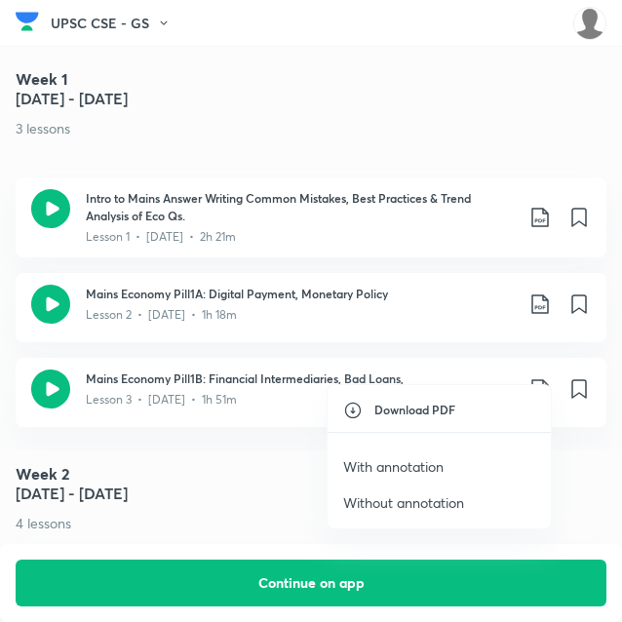
click at [406, 460] on p "With annotation" at bounding box center [393, 466] width 100 height 20
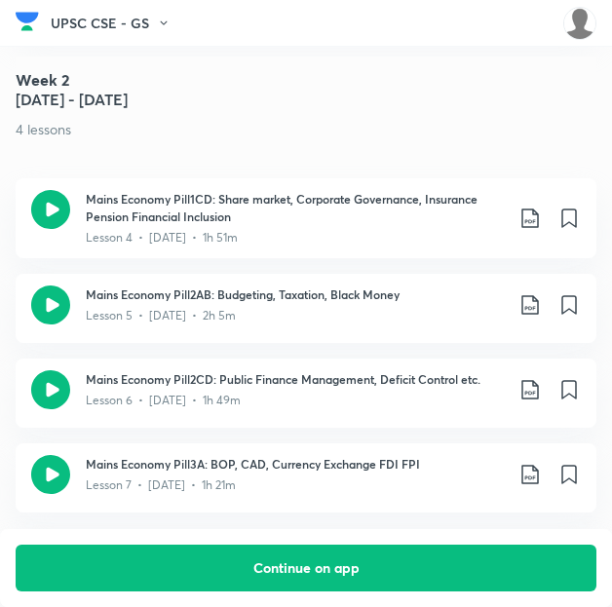
scroll to position [1498, 8]
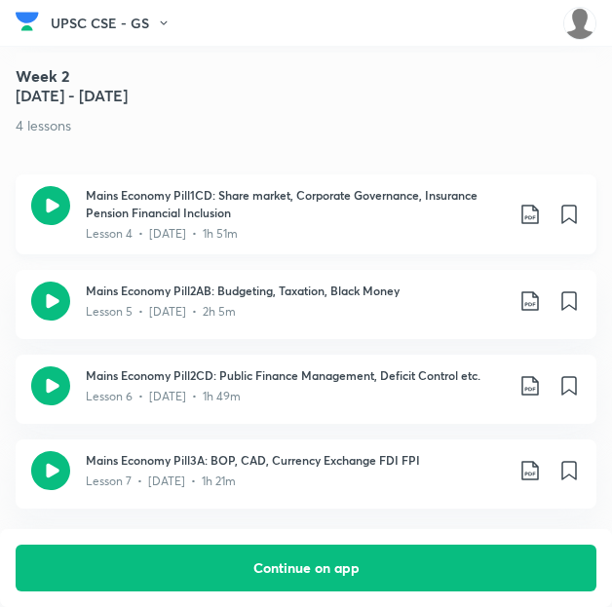
click at [533, 203] on icon at bounding box center [530, 214] width 23 height 23
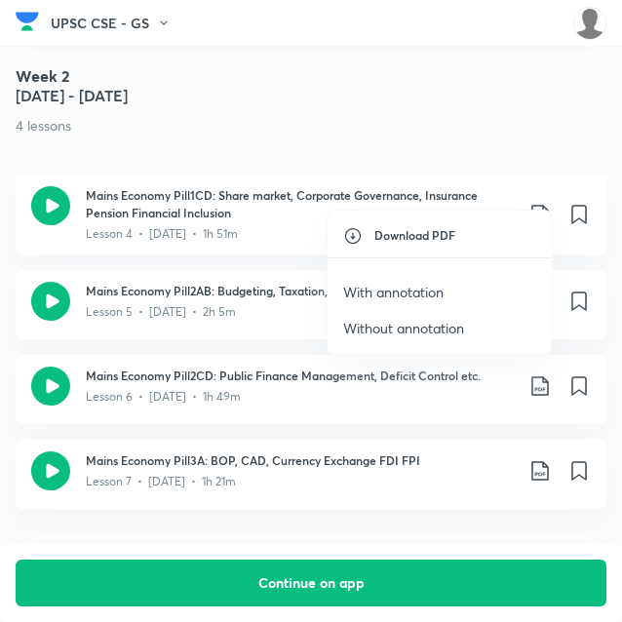
click at [405, 283] on p "With annotation" at bounding box center [393, 292] width 100 height 20
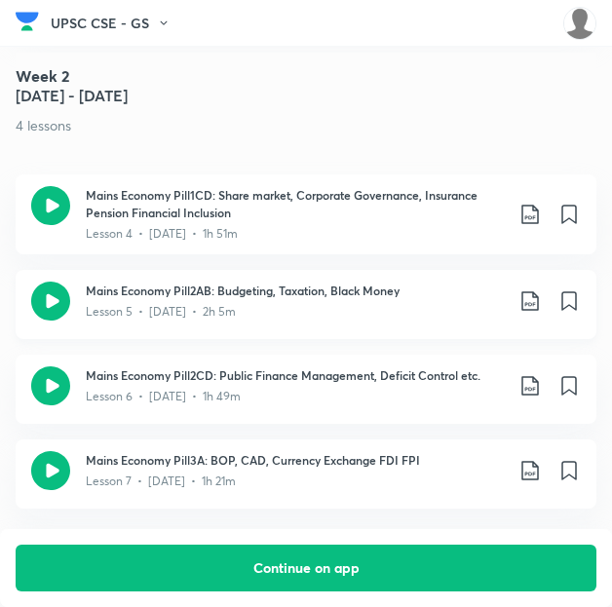
click at [534, 289] on icon at bounding box center [530, 300] width 23 height 23
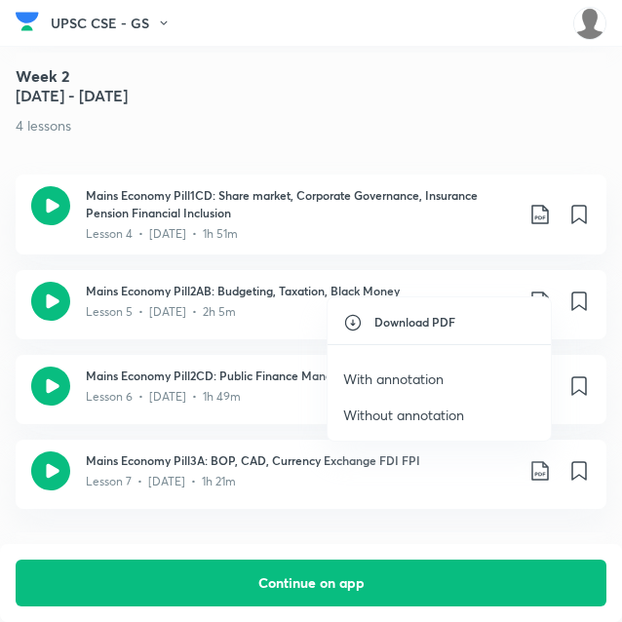
click at [404, 373] on p "With annotation" at bounding box center [393, 378] width 100 height 20
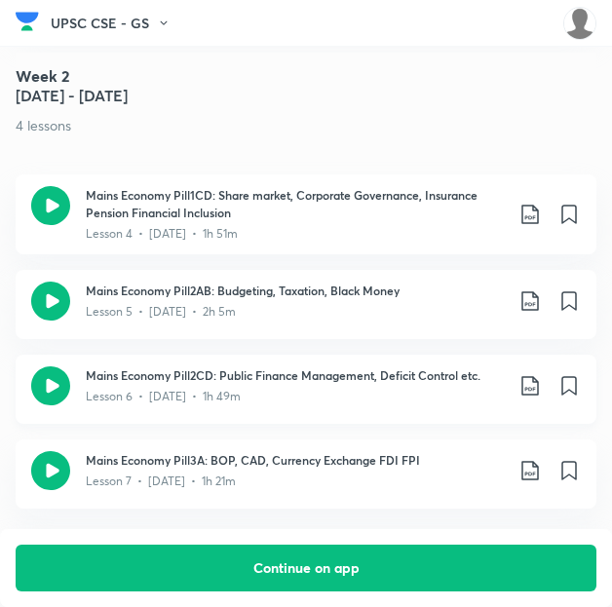
click at [538, 376] on icon at bounding box center [529, 385] width 17 height 19
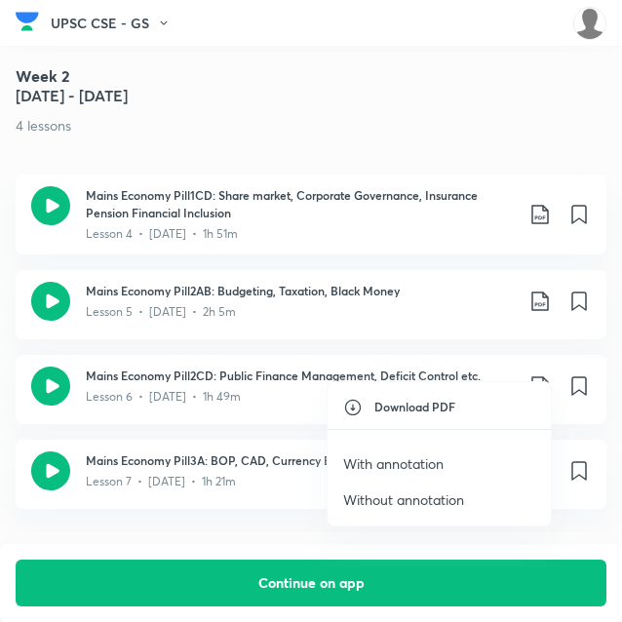
click at [381, 460] on p "With annotation" at bounding box center [393, 463] width 100 height 20
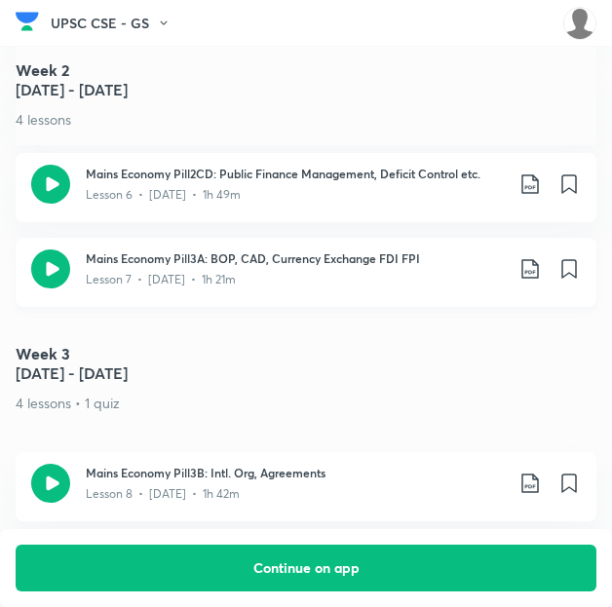
scroll to position [1701, 0]
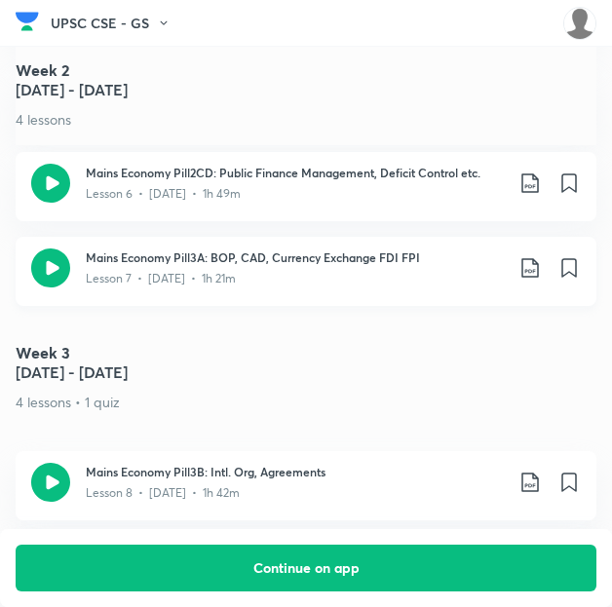
click at [537, 258] on icon at bounding box center [529, 267] width 17 height 19
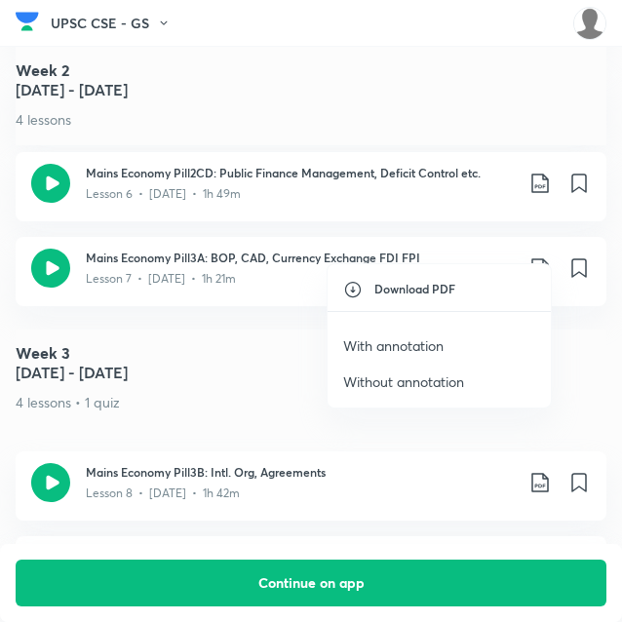
click at [431, 343] on p "With annotation" at bounding box center [393, 345] width 100 height 20
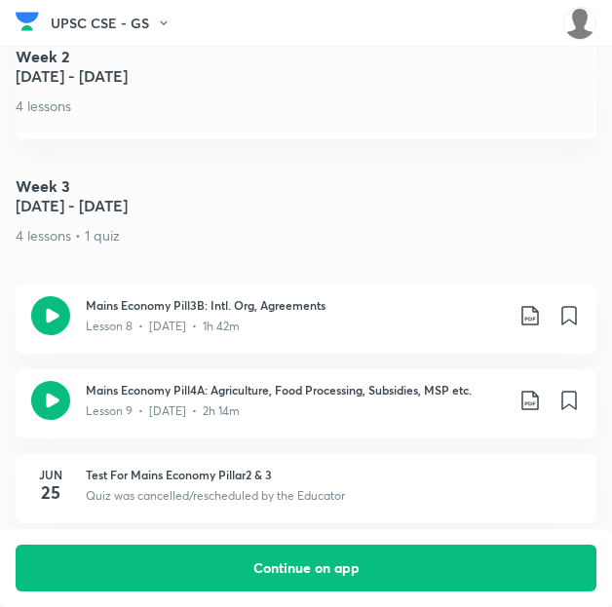
scroll to position [1983, 0]
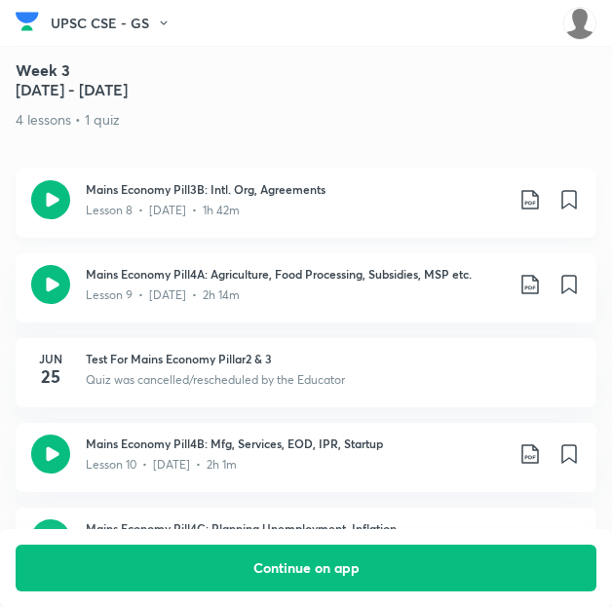
click at [540, 188] on icon at bounding box center [530, 199] width 23 height 23
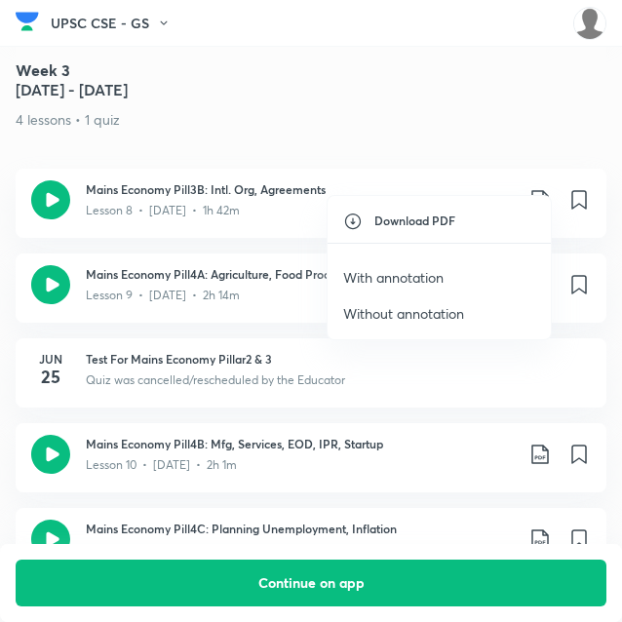
click at [435, 277] on p "With annotation" at bounding box center [393, 277] width 100 height 20
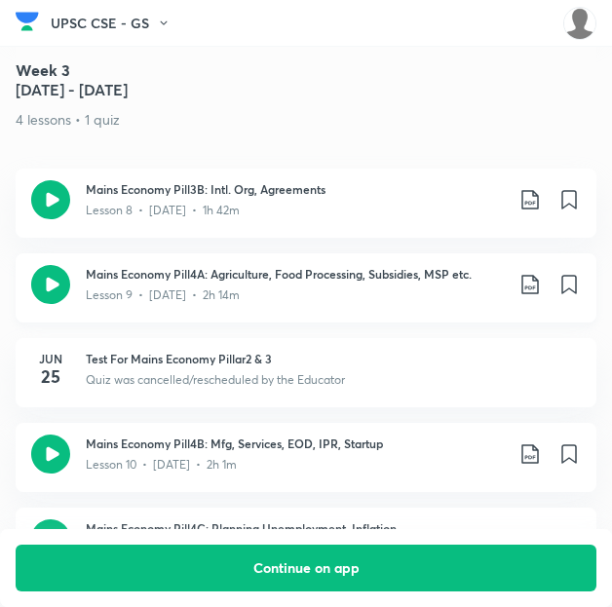
click at [542, 273] on icon at bounding box center [530, 284] width 23 height 23
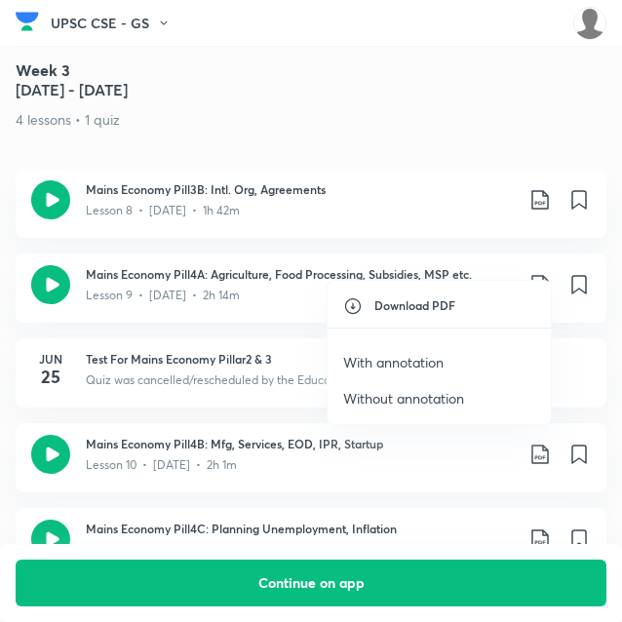
click at [388, 358] on p "With annotation" at bounding box center [393, 362] width 100 height 20
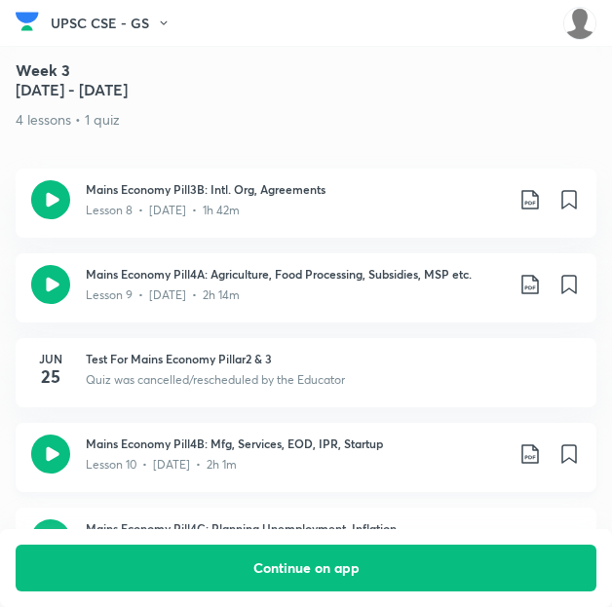
click at [535, 444] on icon at bounding box center [529, 453] width 17 height 19
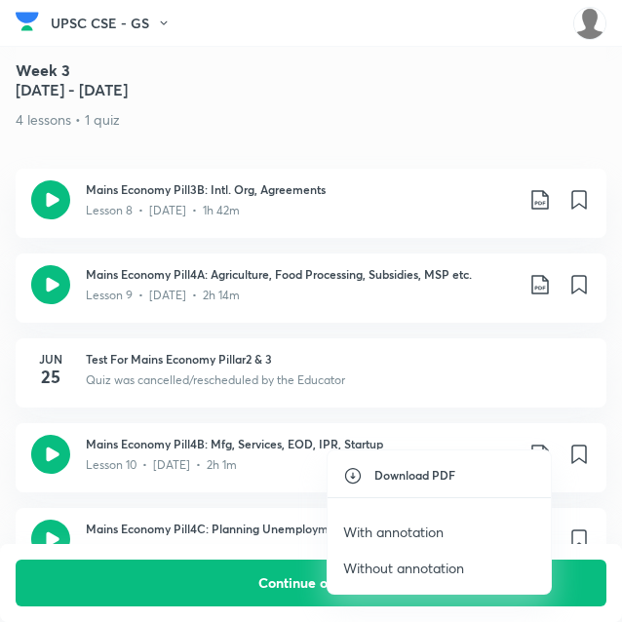
click at [430, 528] on p "With annotation" at bounding box center [393, 531] width 100 height 20
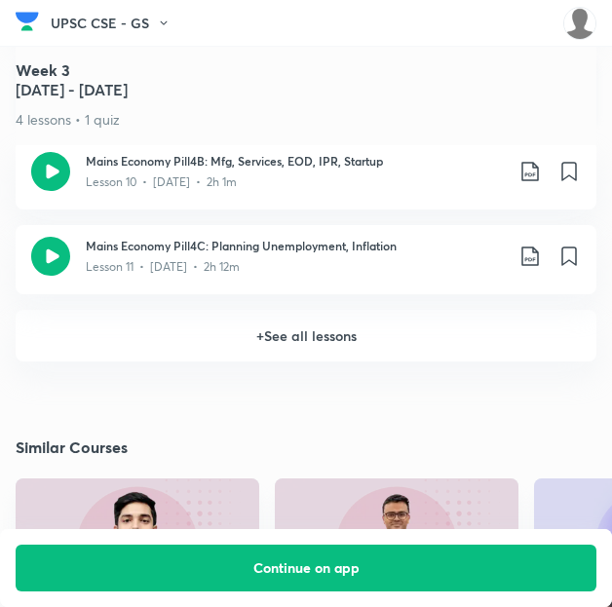
scroll to position [2267, 0]
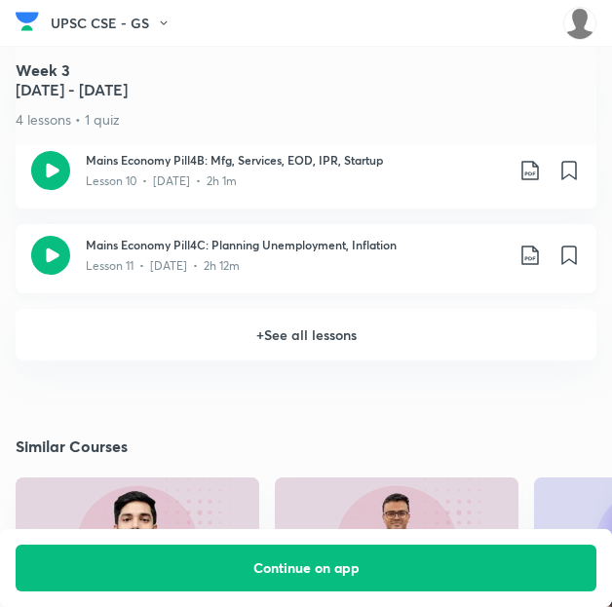
click at [540, 244] on icon at bounding box center [530, 255] width 23 height 23
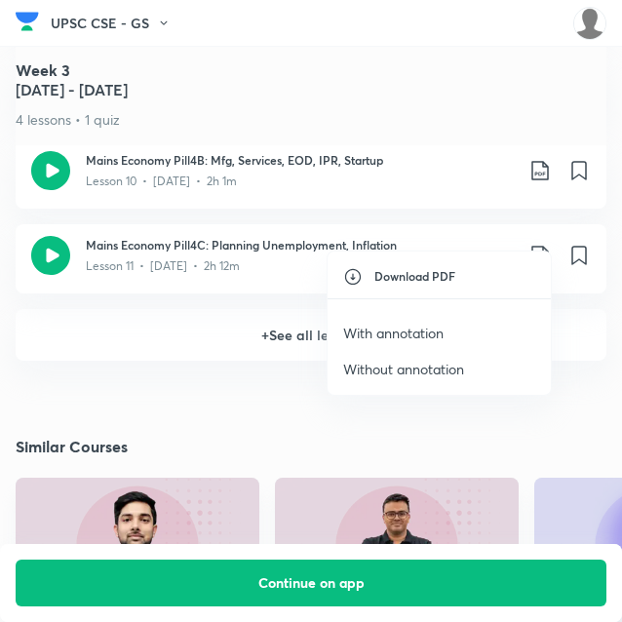
click at [400, 319] on li "With annotation" at bounding box center [438, 333] width 223 height 36
click at [400, 326] on p "With annotation" at bounding box center [393, 333] width 100 height 20
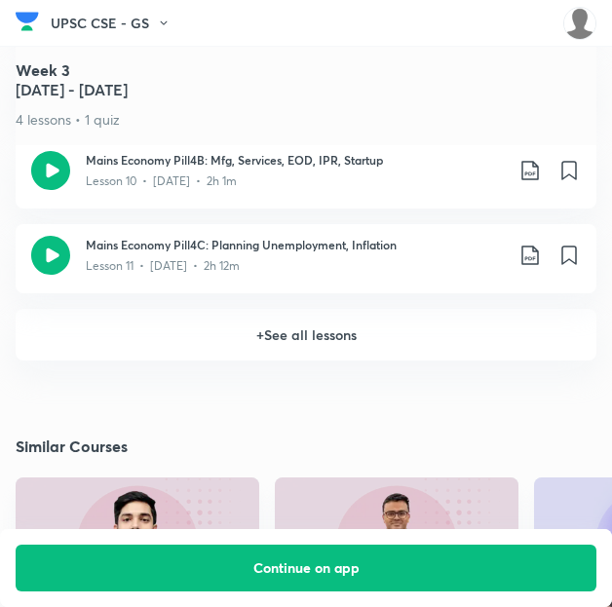
click at [316, 317] on h6 "+ See all lessons" at bounding box center [306, 335] width 581 height 52
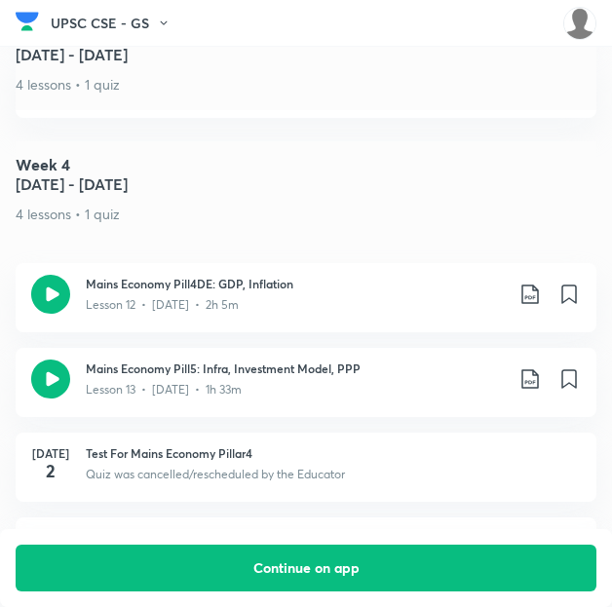
scroll to position [2511, 0]
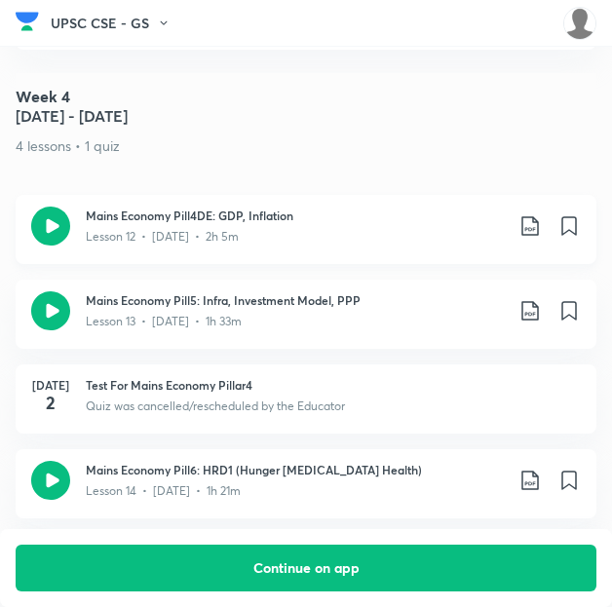
click at [539, 214] on icon at bounding box center [530, 225] width 23 height 23
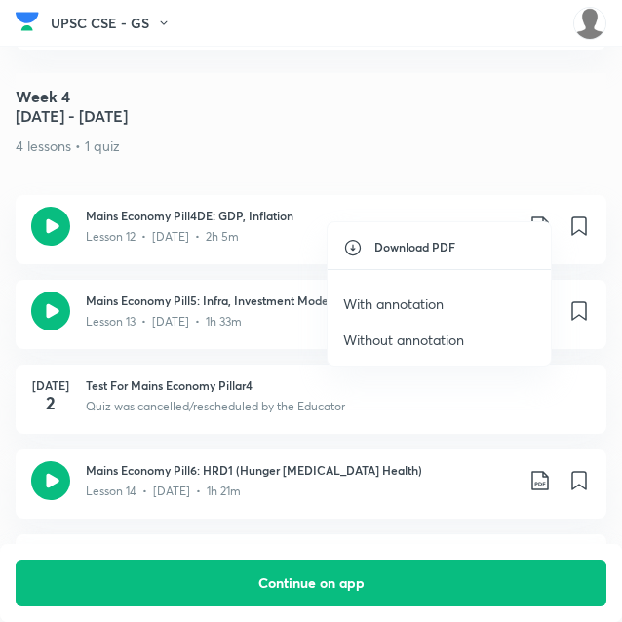
click at [409, 307] on p "With annotation" at bounding box center [393, 303] width 100 height 20
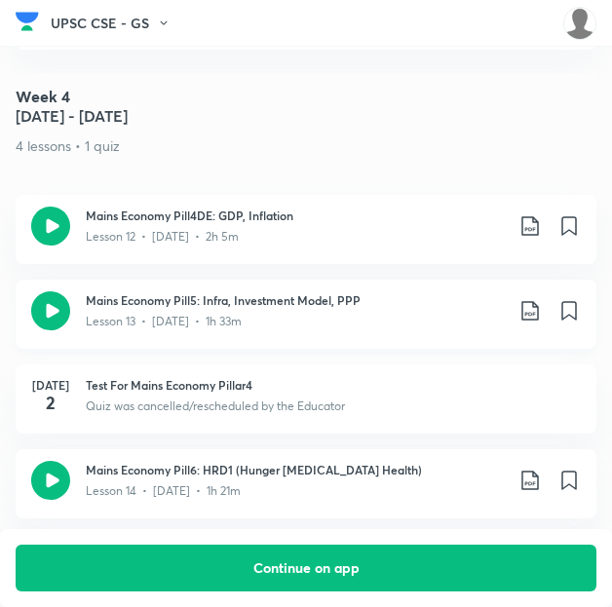
click at [535, 299] on icon at bounding box center [530, 310] width 23 height 23
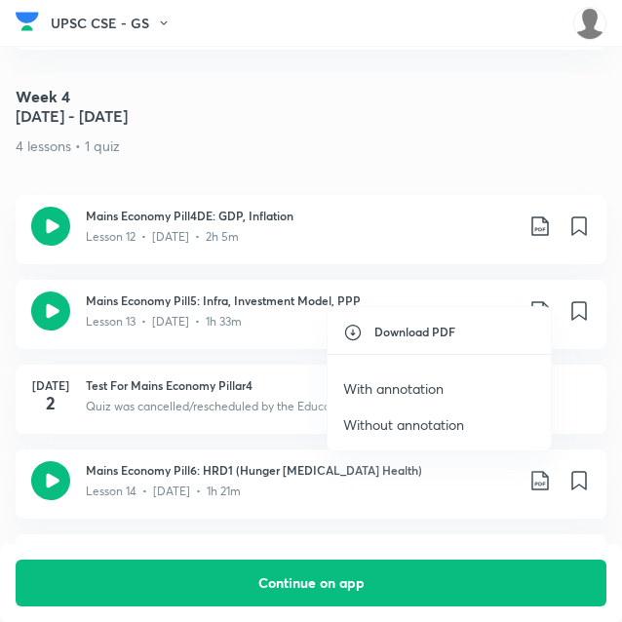
click at [390, 377] on li "With annotation" at bounding box center [438, 388] width 223 height 36
click at [396, 379] on p "With annotation" at bounding box center [393, 388] width 100 height 20
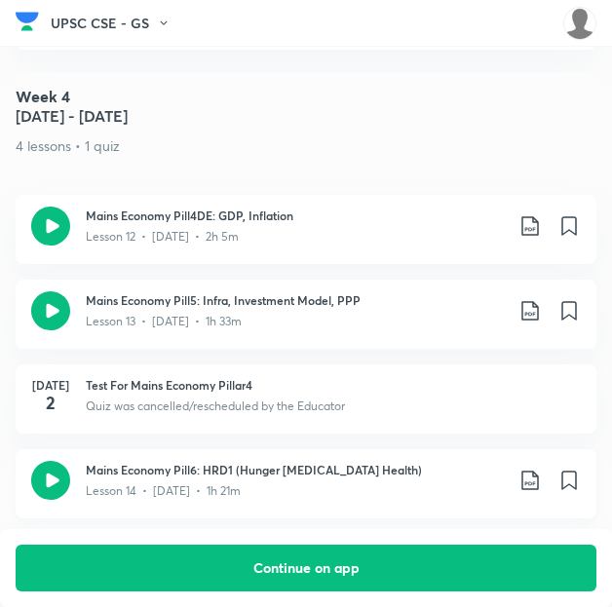
click at [541, 469] on icon at bounding box center [530, 480] width 23 height 23
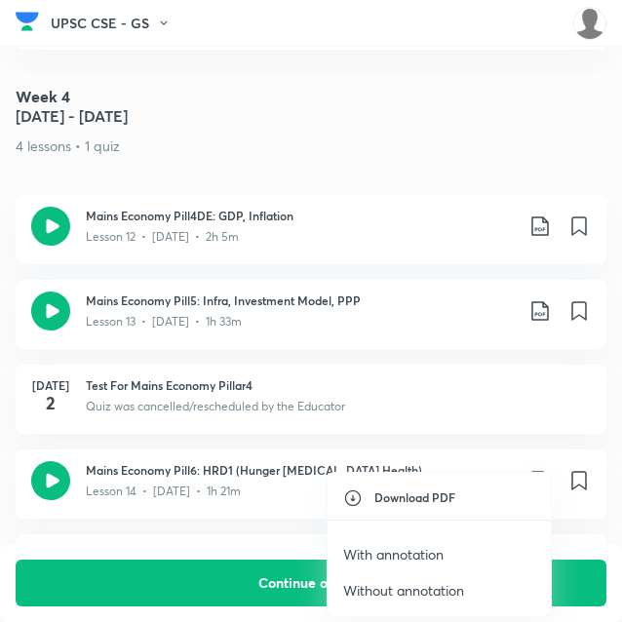
click at [380, 551] on p "With annotation" at bounding box center [393, 554] width 100 height 20
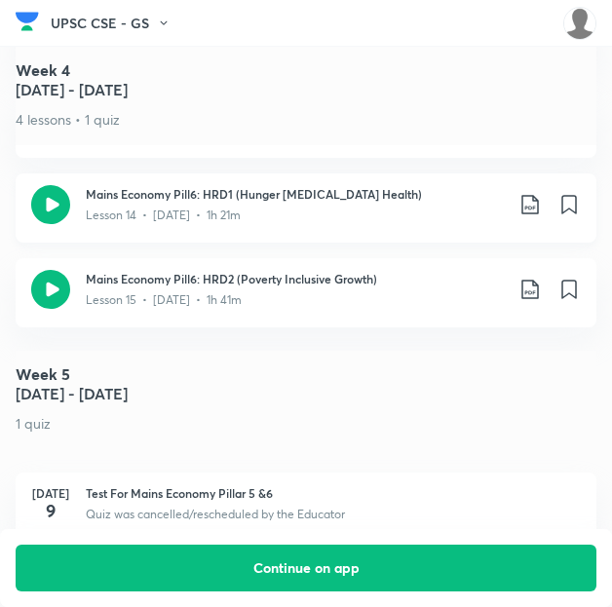
scroll to position [2801, 0]
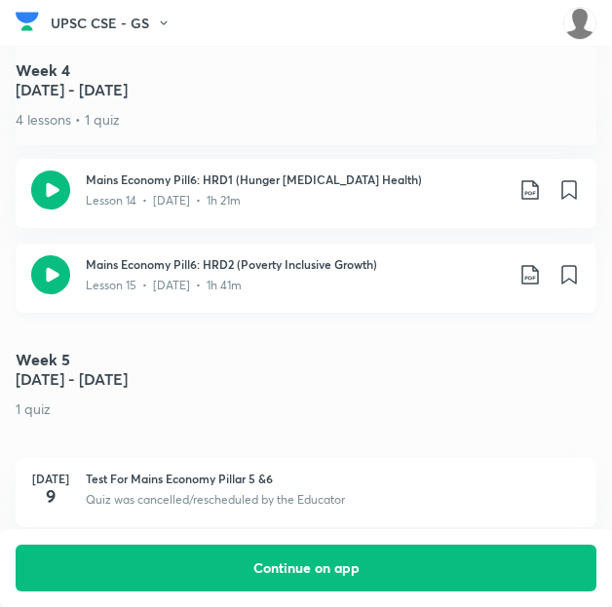
click at [542, 263] on icon at bounding box center [530, 274] width 23 height 23
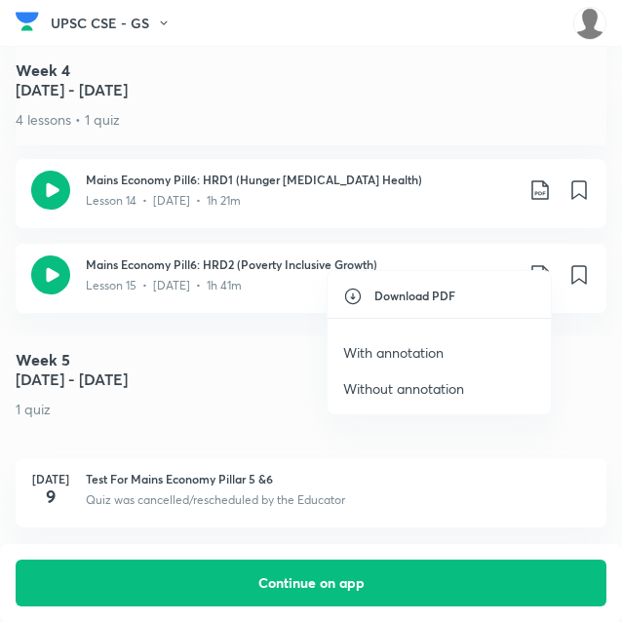
click at [398, 356] on p "With annotation" at bounding box center [393, 352] width 100 height 20
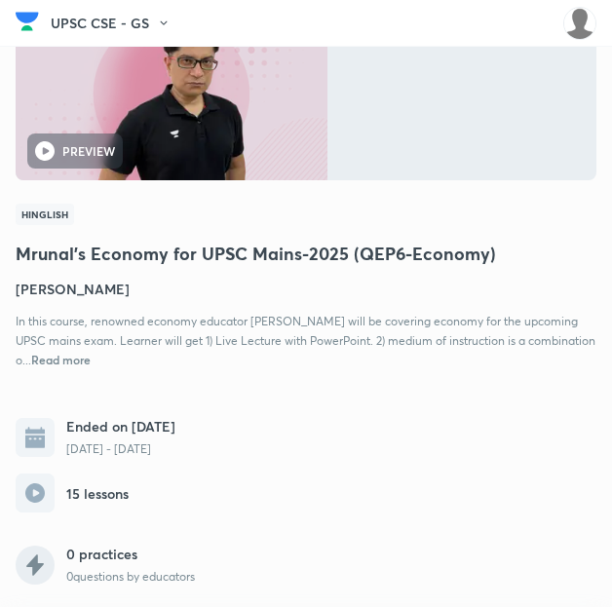
scroll to position [0, 10]
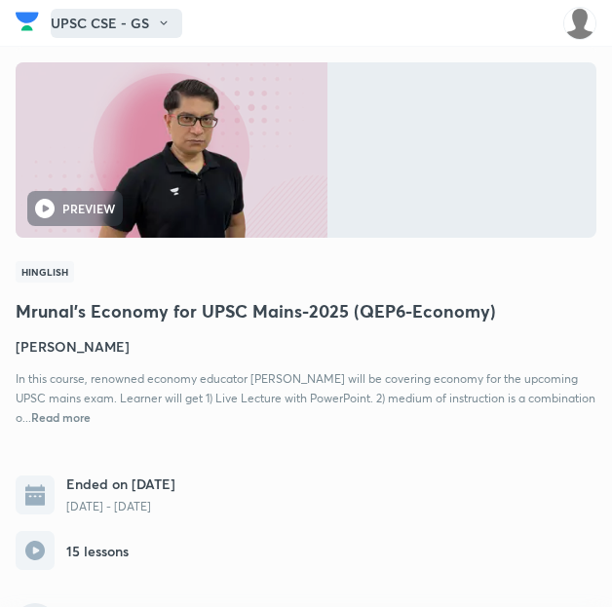
click at [111, 19] on button "UPSC CSE - GS" at bounding box center [117, 23] width 132 height 29
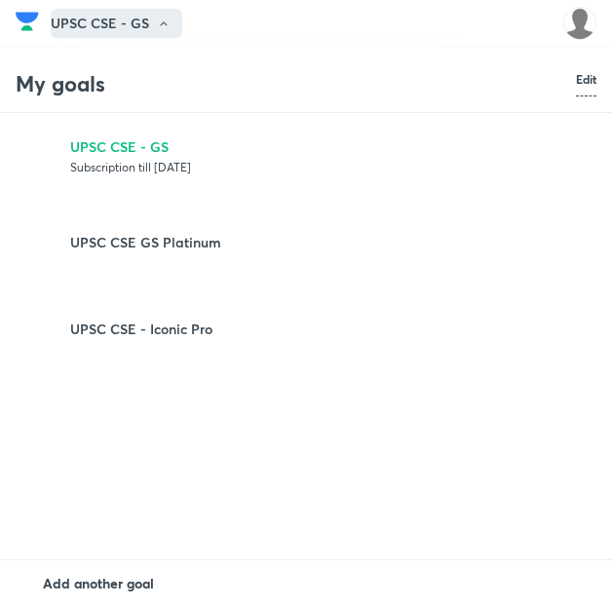
scroll to position [0, 0]
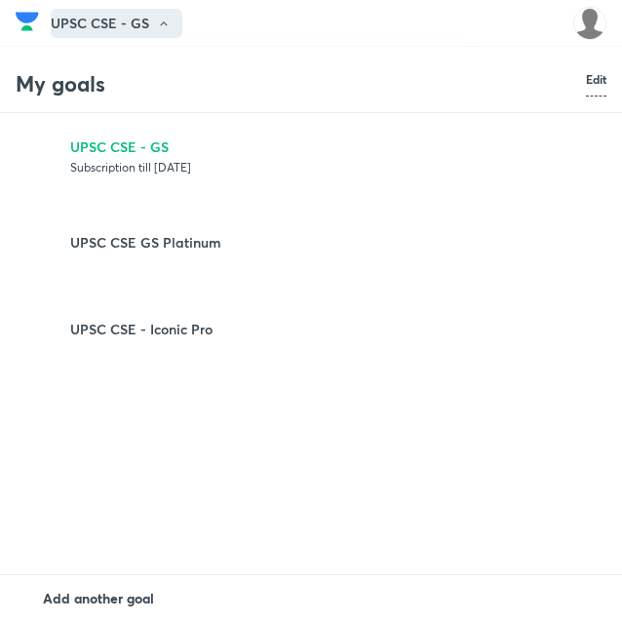
click at [111, 19] on div at bounding box center [311, 311] width 622 height 622
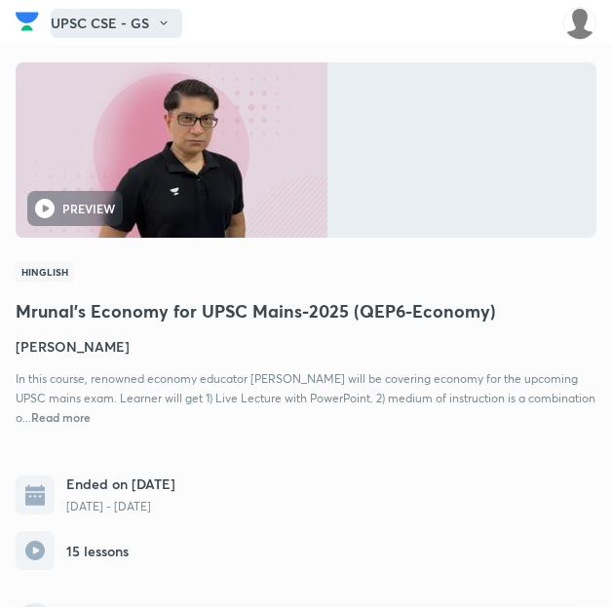
click at [111, 19] on button "UPSC CSE - GS" at bounding box center [117, 23] width 132 height 29
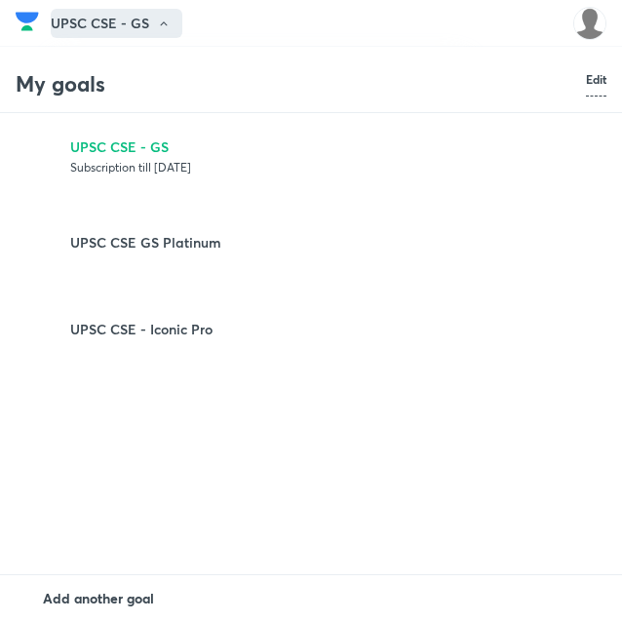
click at [111, 19] on div at bounding box center [311, 311] width 622 height 622
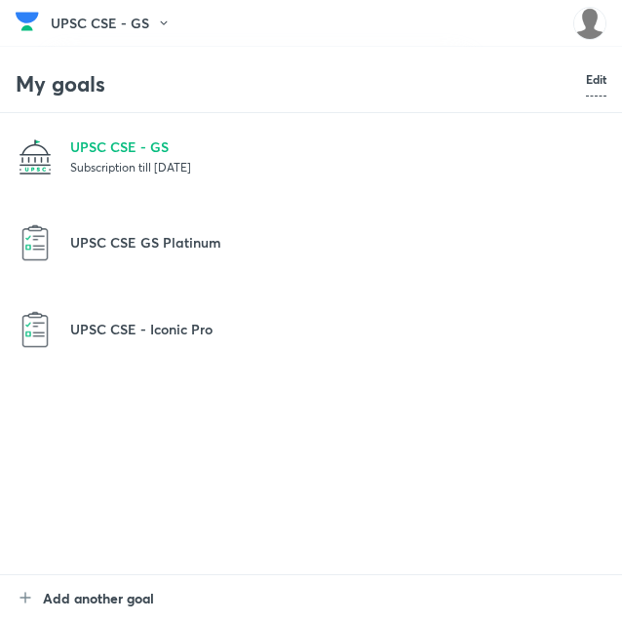
click at [111, 19] on div at bounding box center [311, 311] width 622 height 622
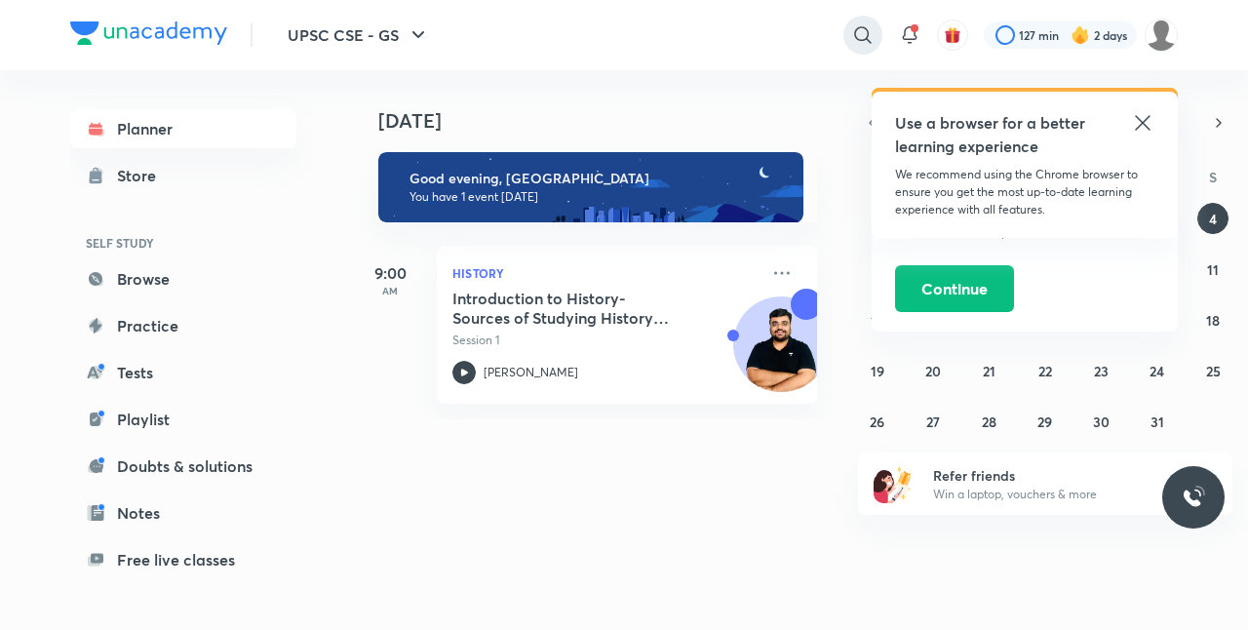
click at [856, 45] on icon at bounding box center [862, 34] width 23 height 23
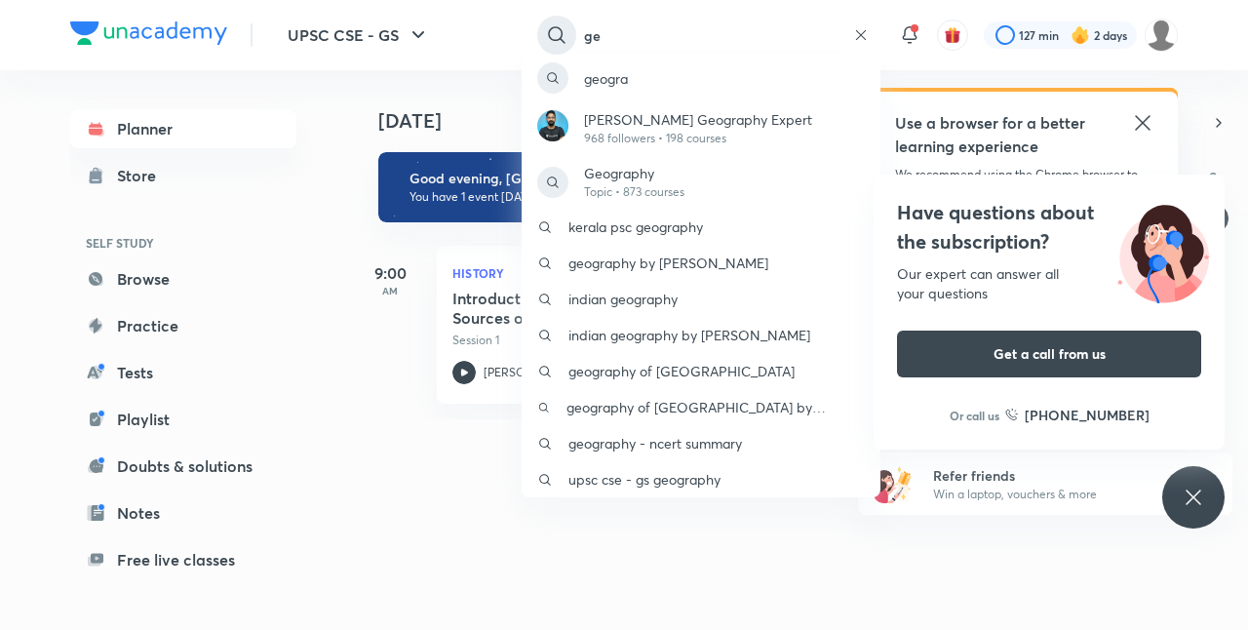
type input "g"
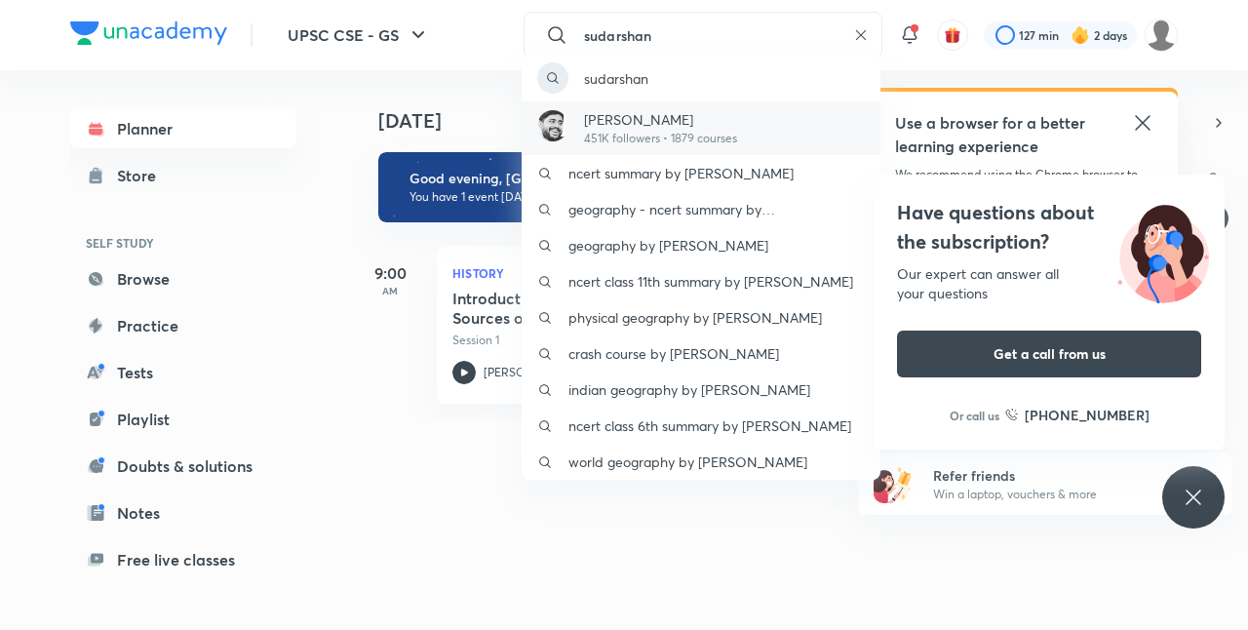
type input "sudarshan"
click at [736, 130] on p "451K followers • 1879 courses" at bounding box center [660, 139] width 153 height 18
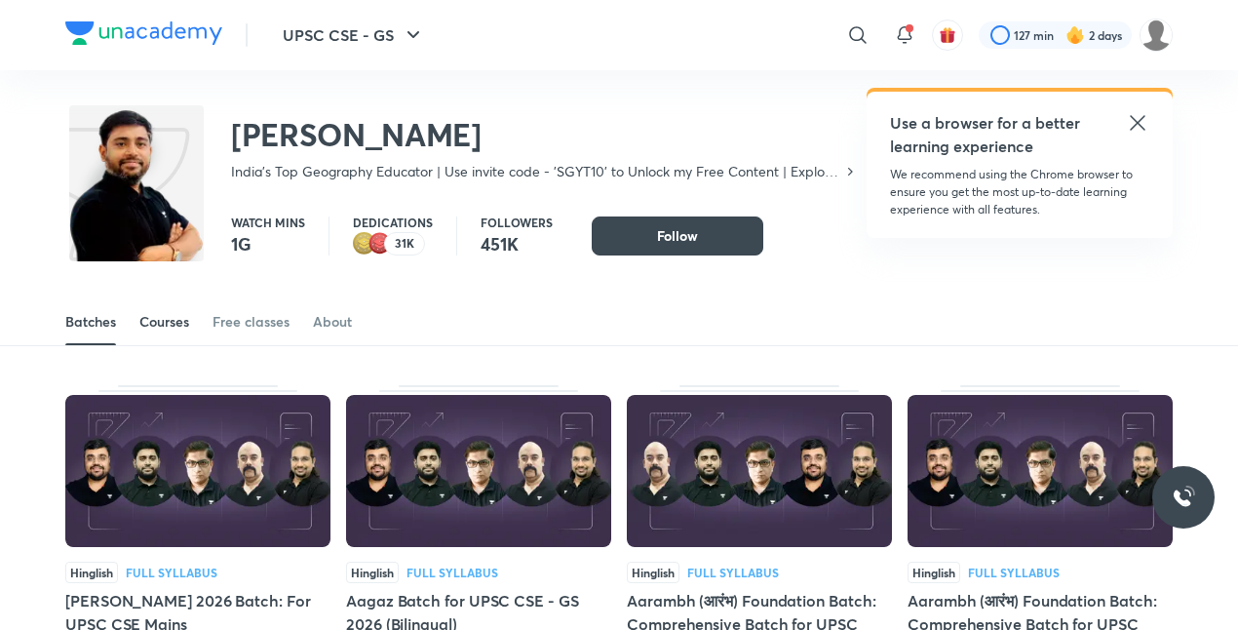
click at [183, 318] on div "Courses" at bounding box center [164, 321] width 50 height 19
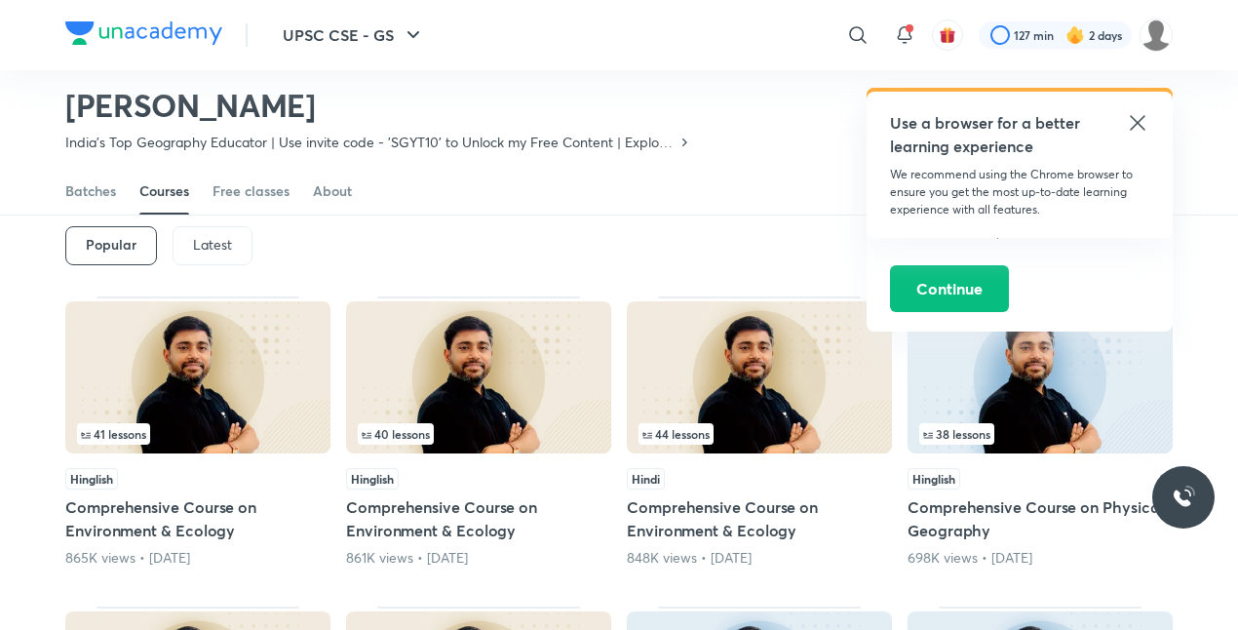
scroll to position [89, 0]
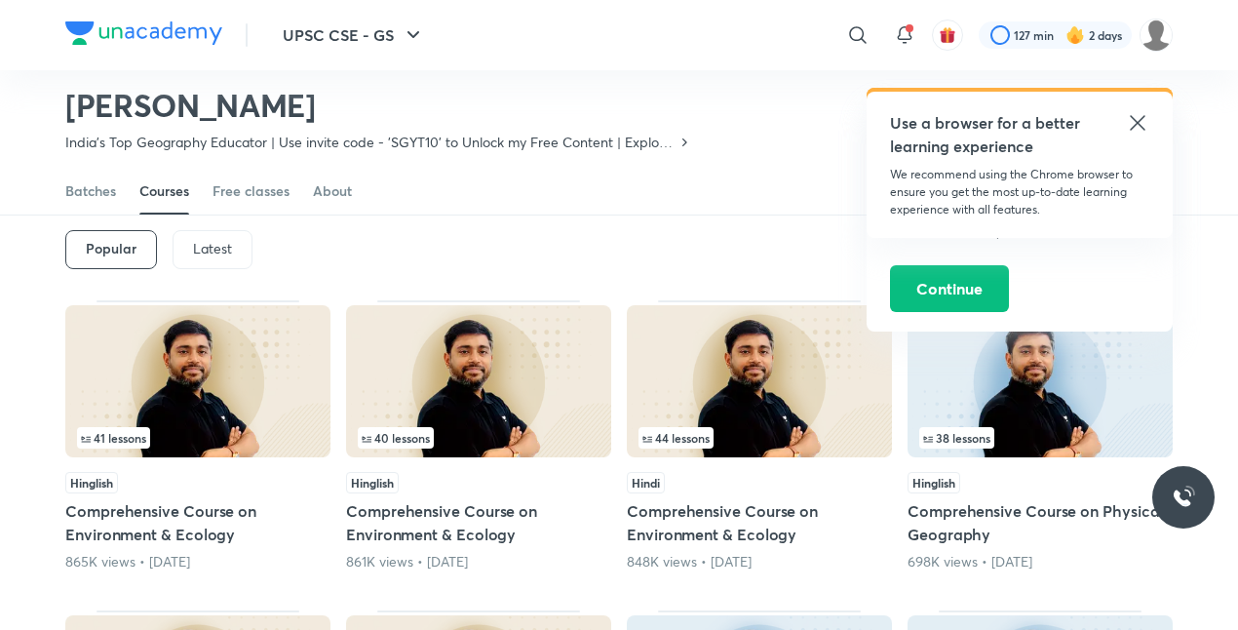
click at [218, 247] on p "Latest" at bounding box center [212, 249] width 39 height 16
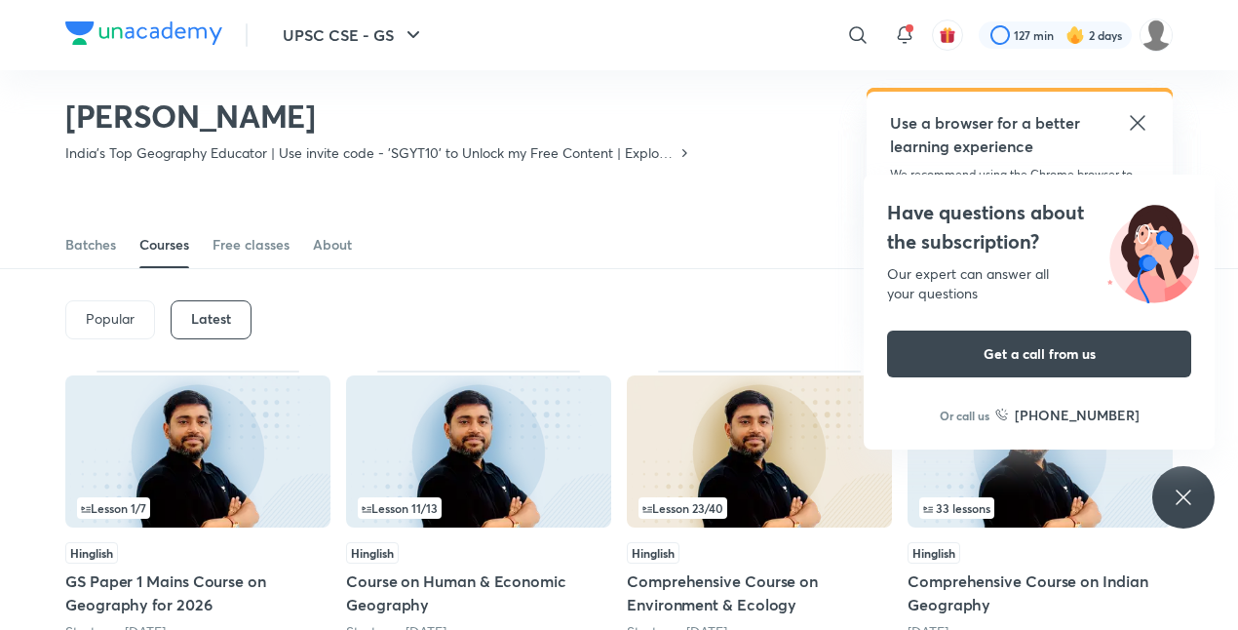
scroll to position [18, 0]
click at [1016, 496] on img at bounding box center [1039, 452] width 265 height 152
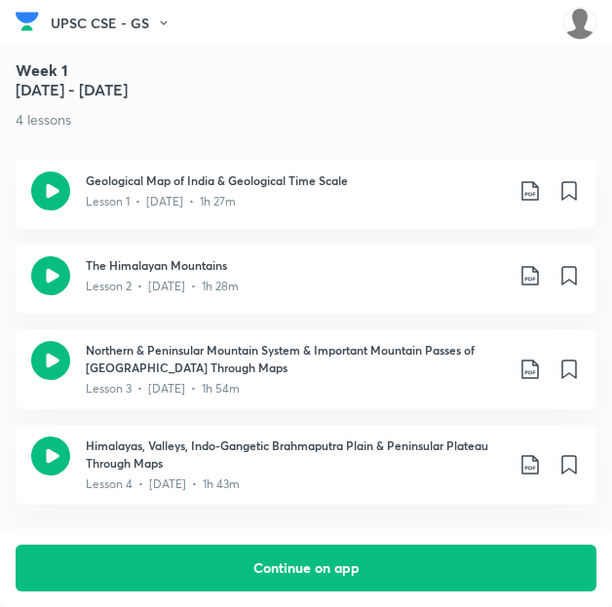
scroll to position [1072, 0]
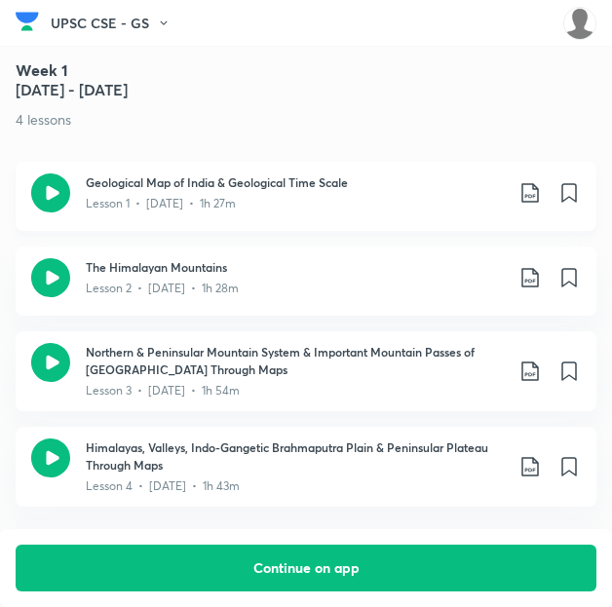
click at [536, 194] on icon at bounding box center [530, 192] width 23 height 23
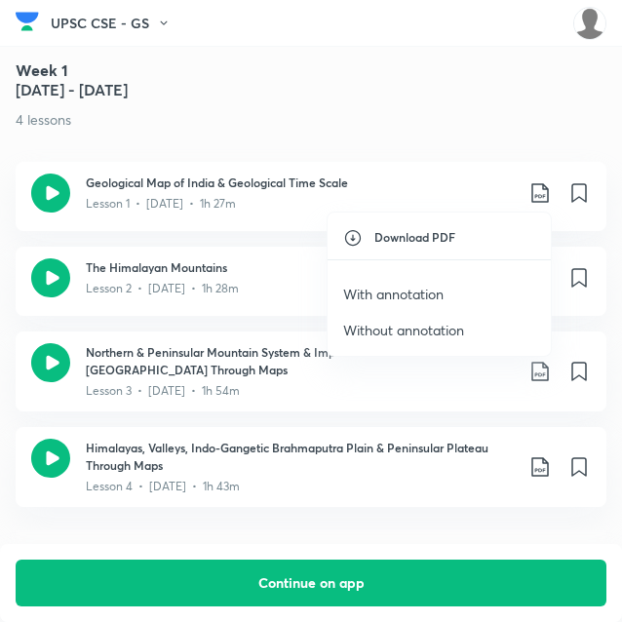
click at [389, 288] on p "With annotation" at bounding box center [393, 294] width 100 height 20
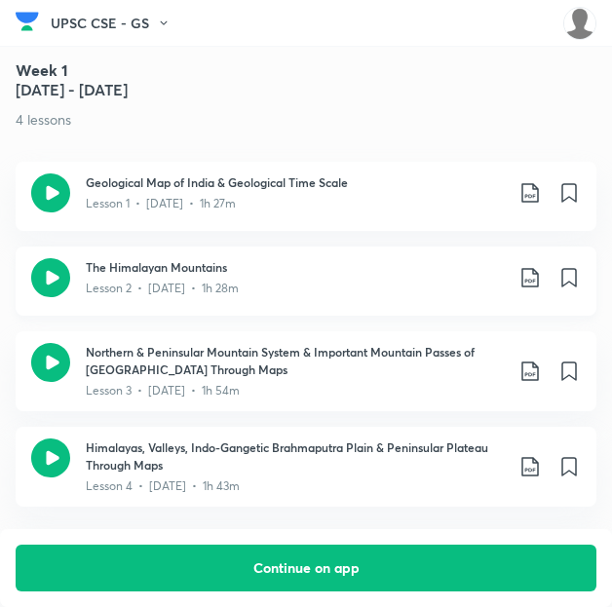
click at [536, 282] on icon at bounding box center [530, 277] width 23 height 23
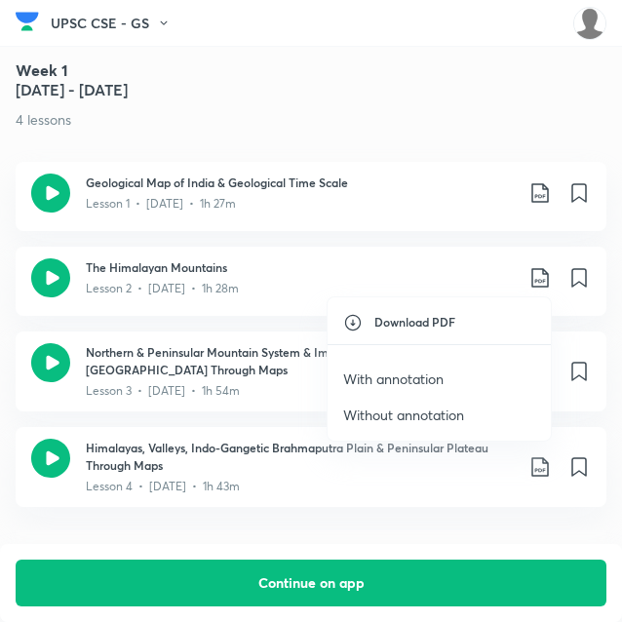
click at [378, 373] on p "With annotation" at bounding box center [393, 378] width 100 height 20
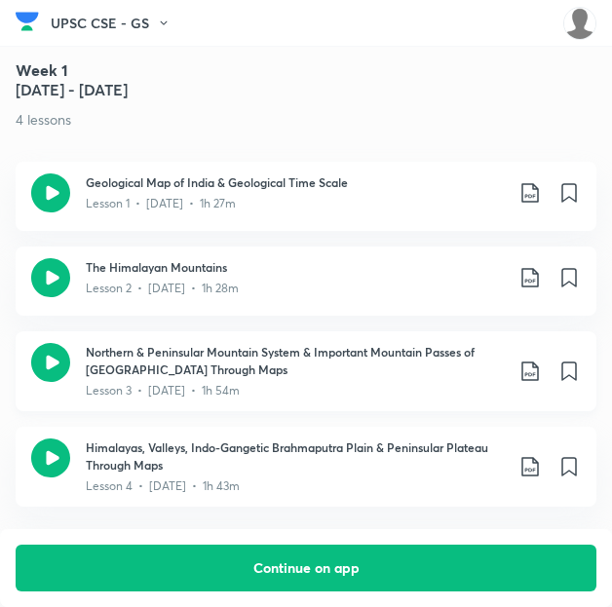
click at [538, 369] on icon at bounding box center [530, 371] width 23 height 23
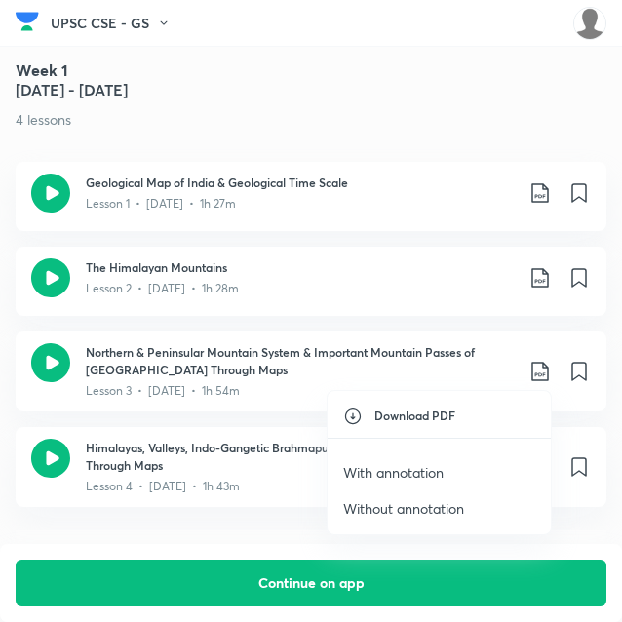
click at [423, 463] on p "With annotation" at bounding box center [393, 472] width 100 height 20
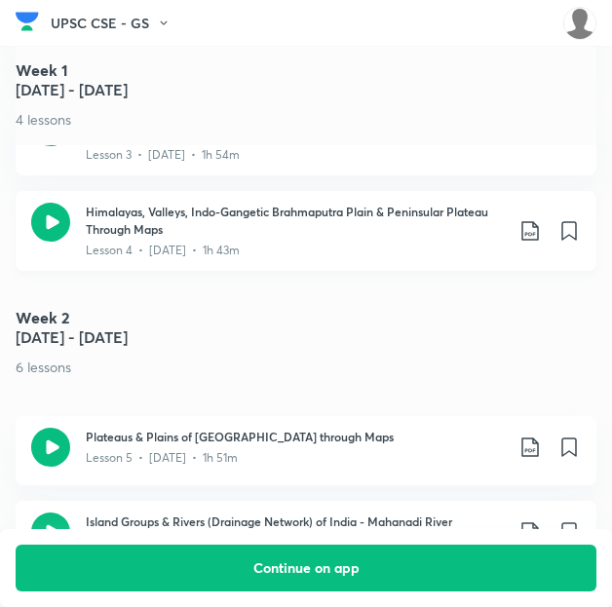
scroll to position [1314, 0]
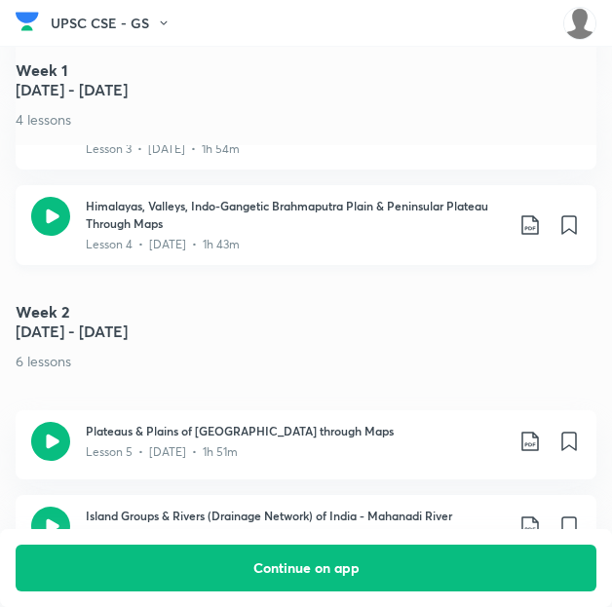
click at [542, 221] on icon at bounding box center [530, 224] width 23 height 23
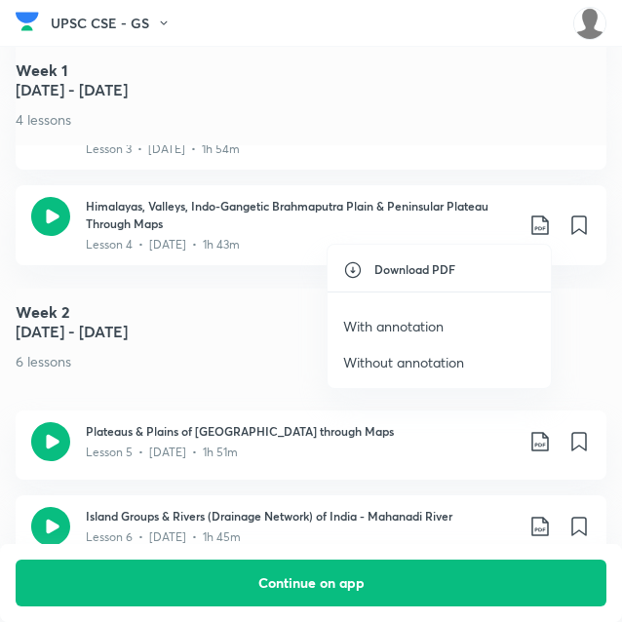
click at [401, 320] on p "With annotation" at bounding box center [393, 326] width 100 height 20
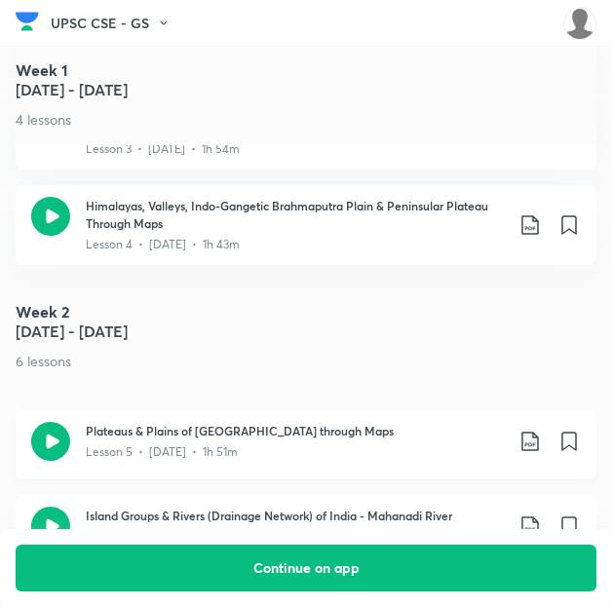
click at [540, 444] on icon at bounding box center [530, 441] width 23 height 23
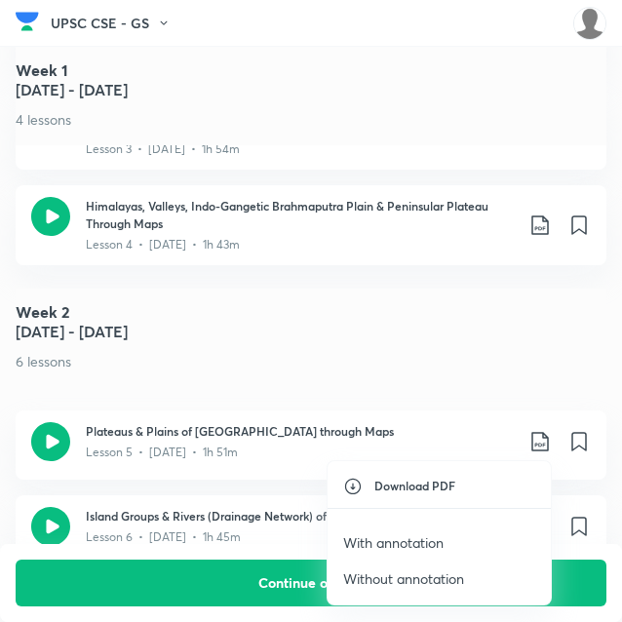
click at [419, 539] on p "With annotation" at bounding box center [393, 542] width 100 height 20
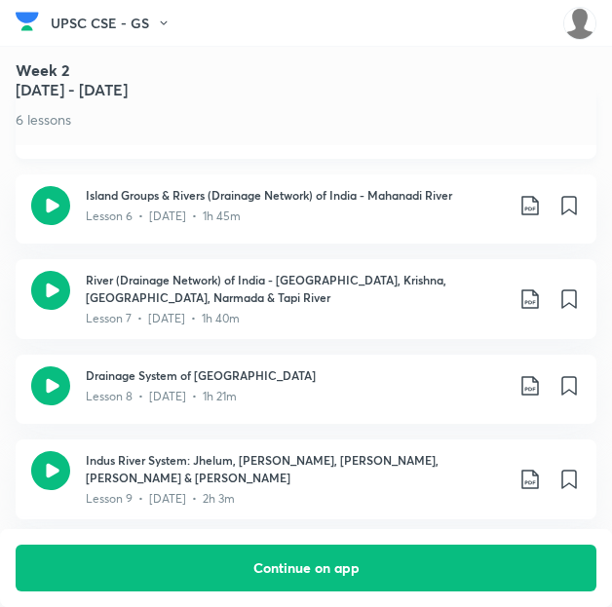
scroll to position [1628, 0]
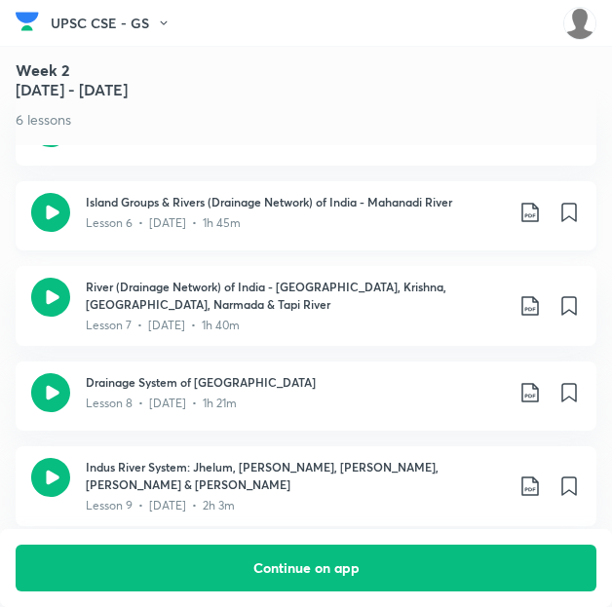
click at [532, 208] on icon at bounding box center [529, 212] width 17 height 19
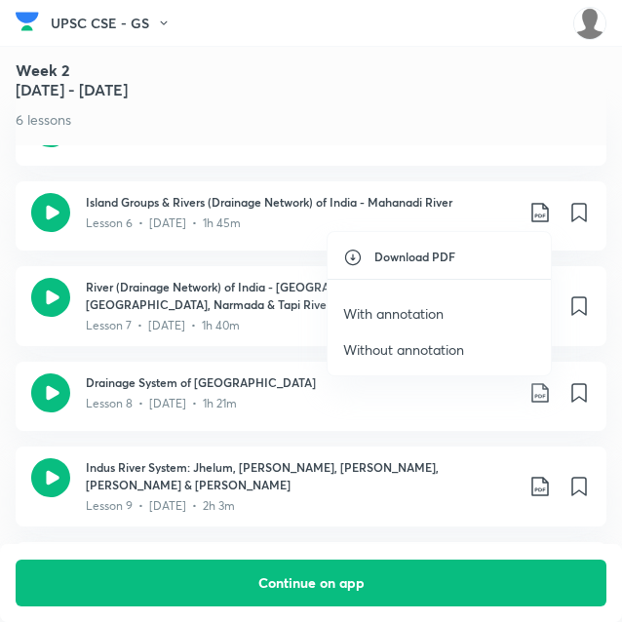
click at [428, 307] on p "With annotation" at bounding box center [393, 313] width 100 height 20
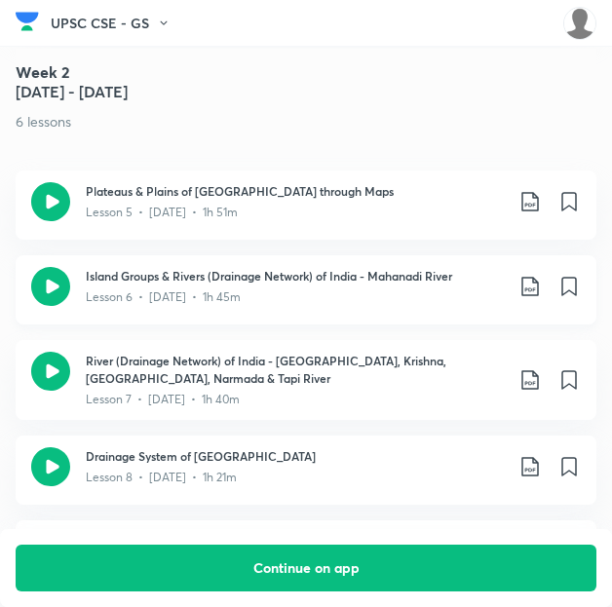
scroll to position [1553, 0]
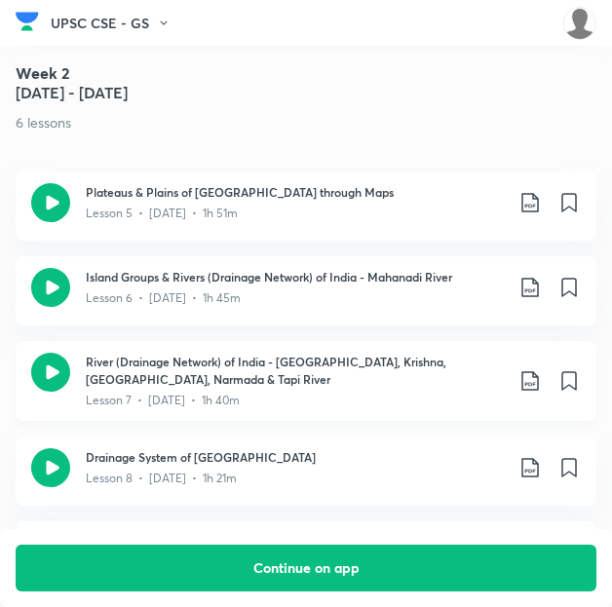
click at [542, 381] on icon at bounding box center [530, 380] width 23 height 23
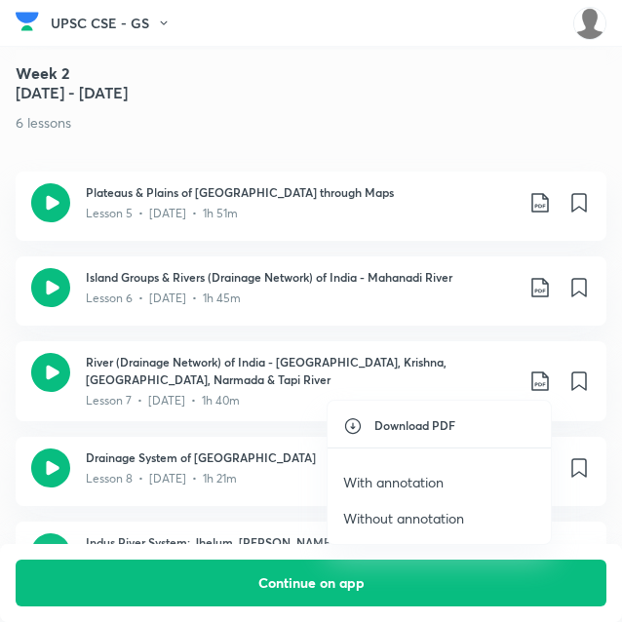
click at [415, 476] on p "With annotation" at bounding box center [393, 482] width 100 height 20
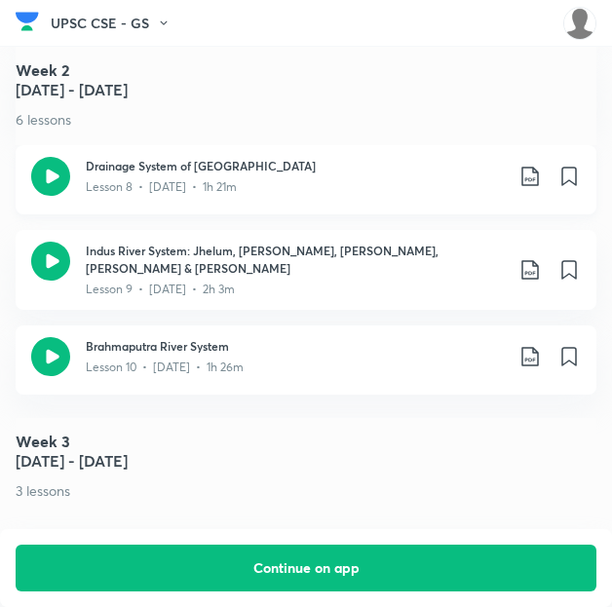
scroll to position [1841, 0]
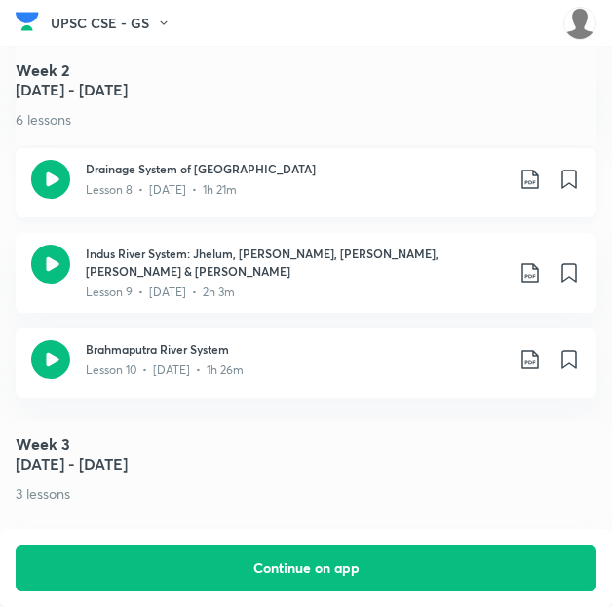
click at [536, 182] on icon at bounding box center [530, 179] width 23 height 23
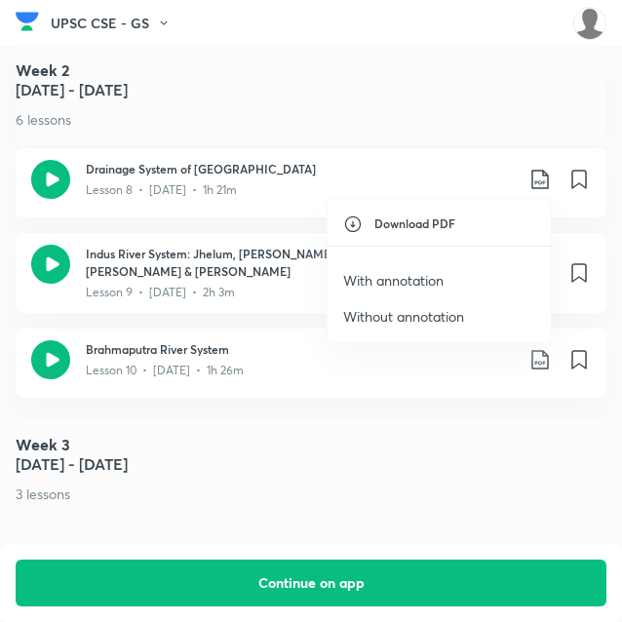
click at [436, 283] on p "With annotation" at bounding box center [393, 280] width 100 height 20
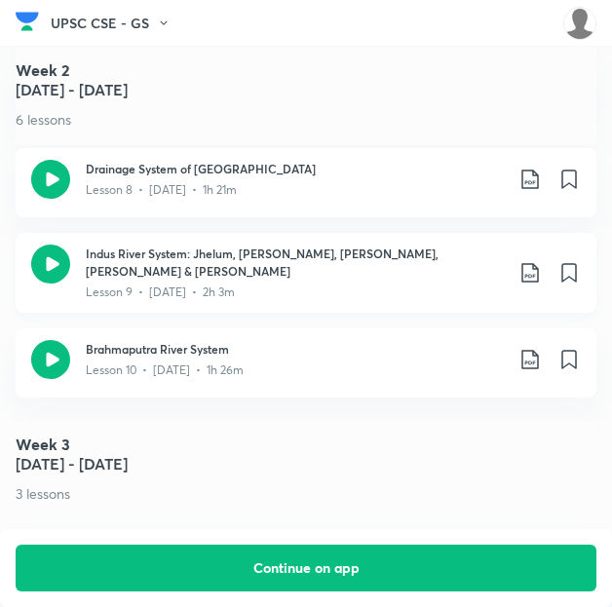
click at [542, 265] on icon at bounding box center [530, 272] width 23 height 23
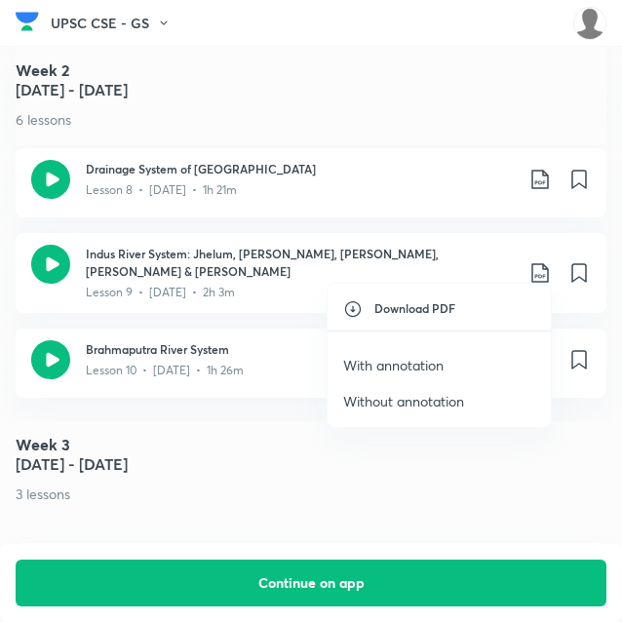
click at [410, 360] on p "With annotation" at bounding box center [393, 365] width 100 height 20
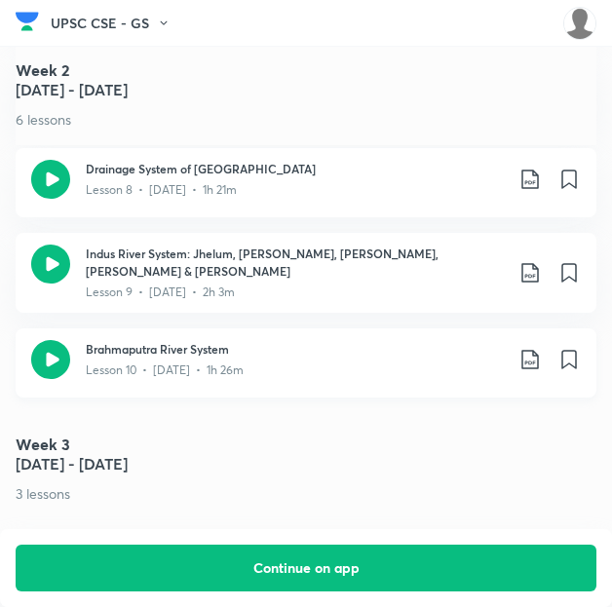
click at [538, 348] on icon at bounding box center [530, 359] width 23 height 23
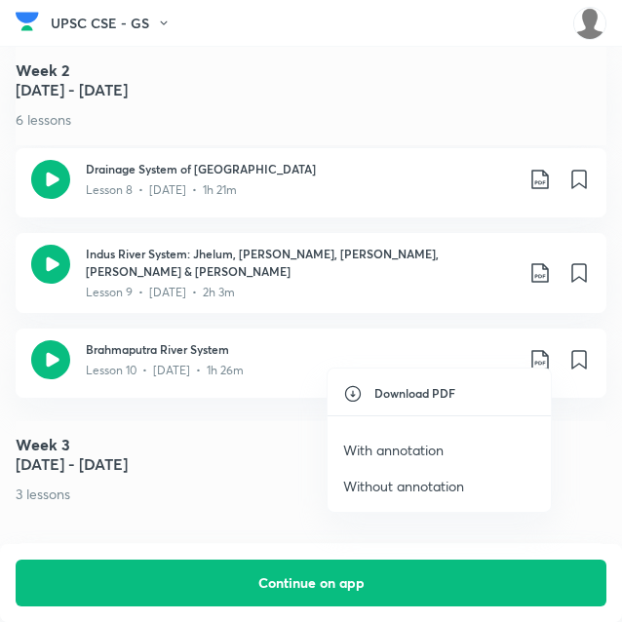
click at [409, 436] on li "With annotation" at bounding box center [438, 450] width 223 height 36
click at [402, 447] on p "With annotation" at bounding box center [393, 450] width 100 height 20
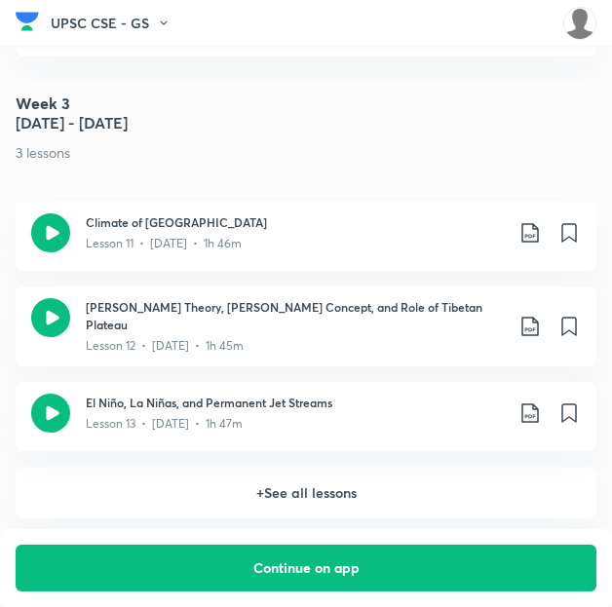
scroll to position [2183, 1]
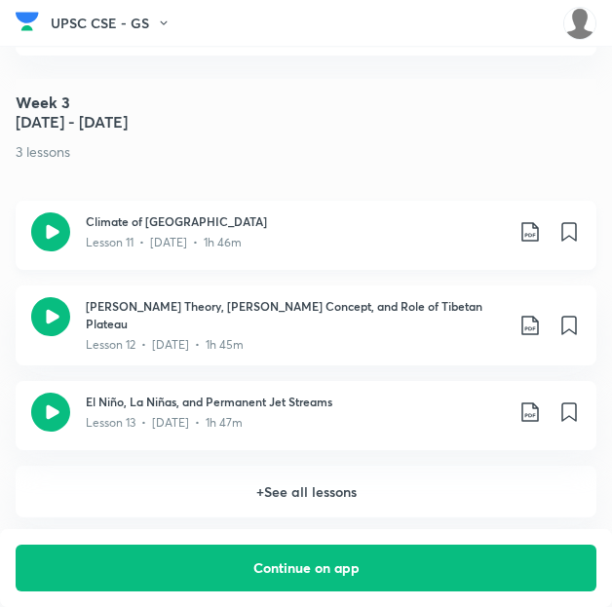
click at [534, 223] on icon at bounding box center [530, 231] width 23 height 23
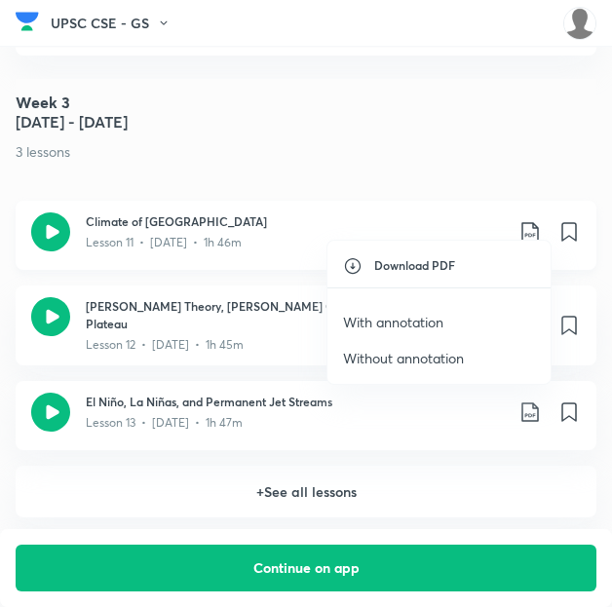
scroll to position [2183, 0]
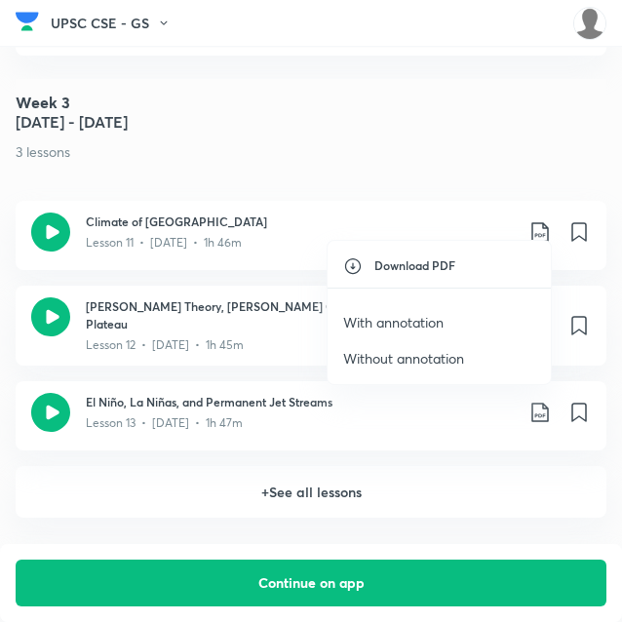
click at [367, 319] on p "With annotation" at bounding box center [393, 322] width 100 height 20
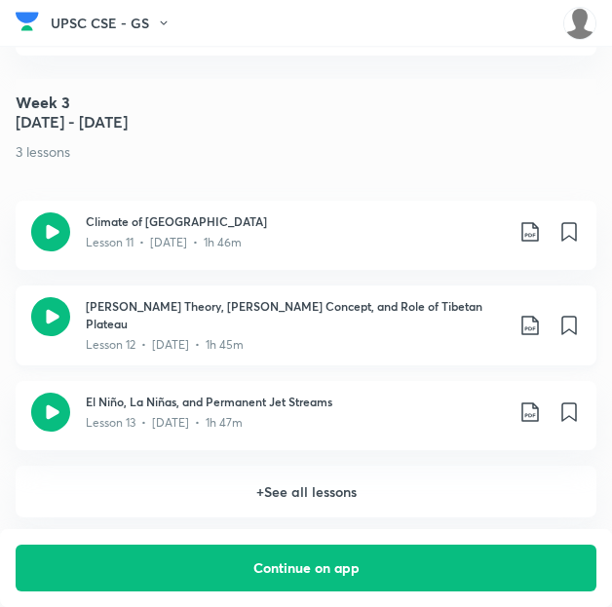
click at [533, 314] on icon at bounding box center [530, 325] width 23 height 23
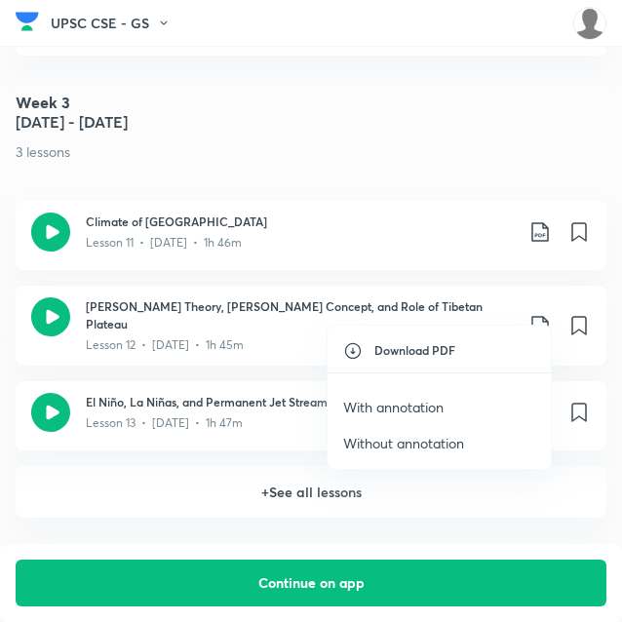
click at [386, 408] on p "With annotation" at bounding box center [393, 407] width 100 height 20
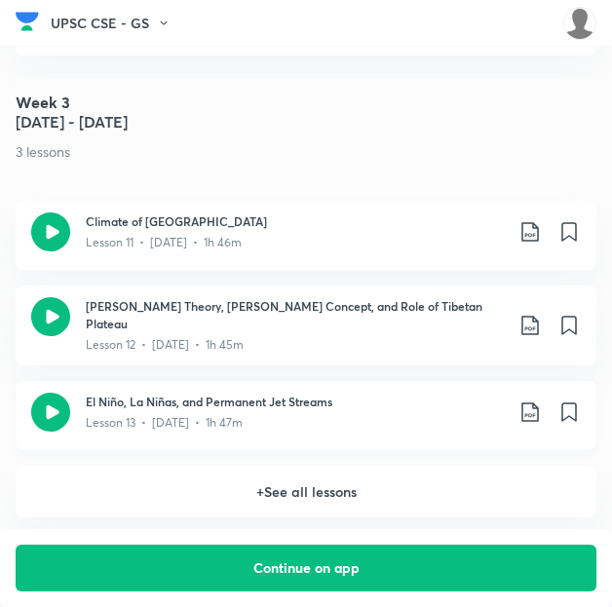
click at [542, 401] on icon at bounding box center [530, 412] width 23 height 23
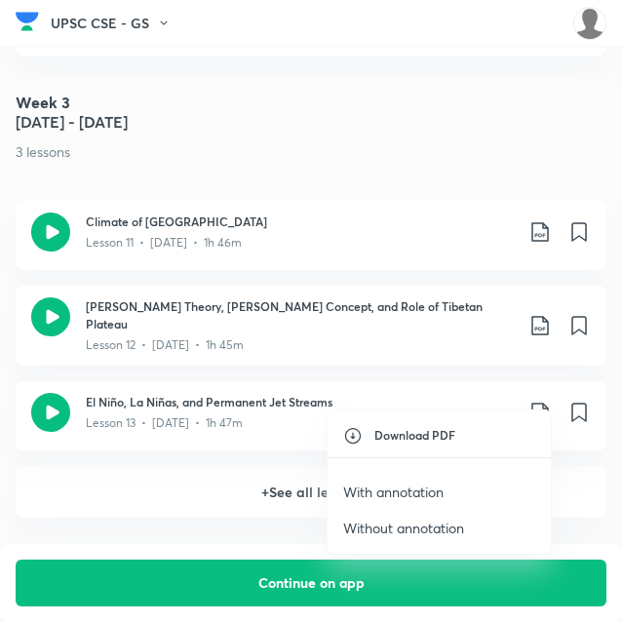
click at [364, 488] on p "With annotation" at bounding box center [393, 491] width 100 height 20
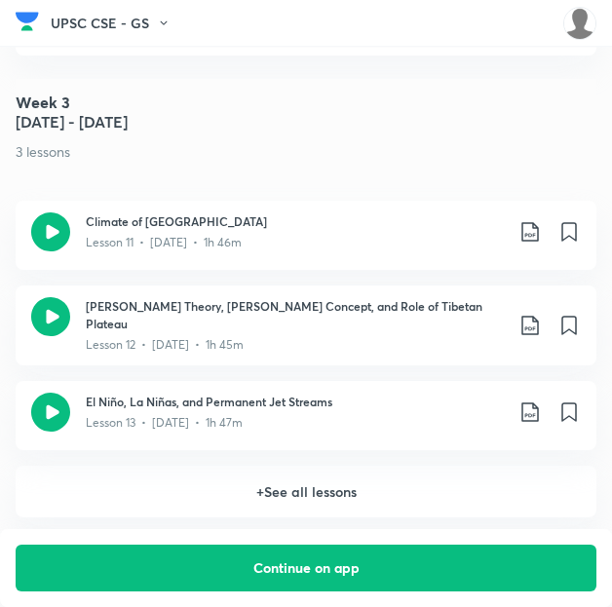
click at [244, 472] on h6 "+ See all lessons" at bounding box center [306, 492] width 581 height 52
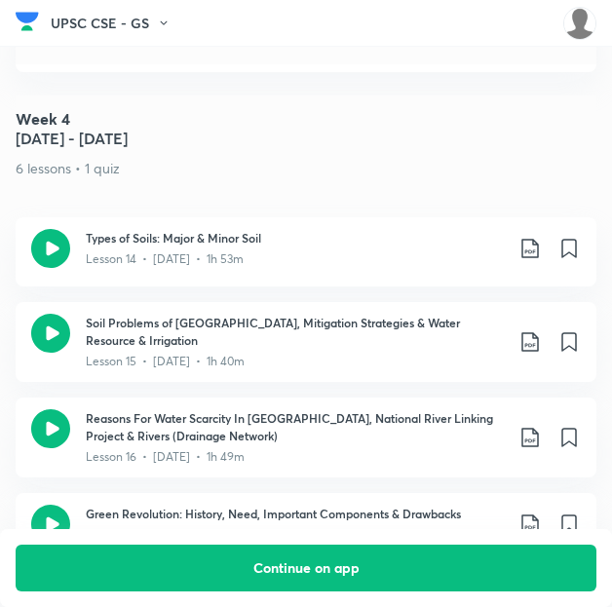
scroll to position [2564, 0]
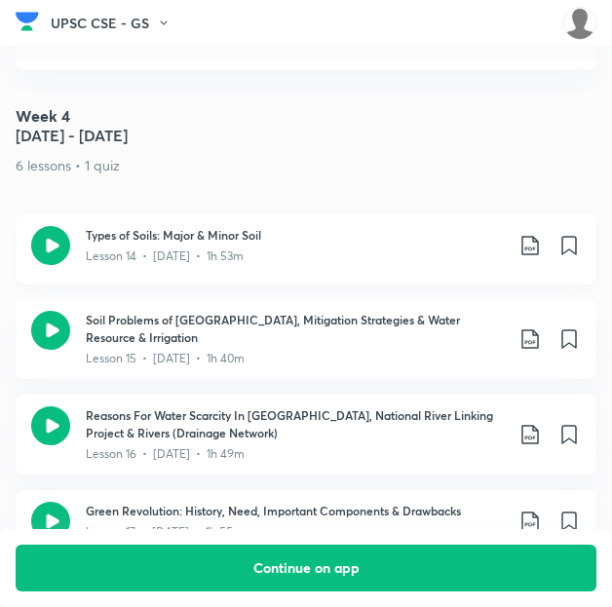
click at [532, 236] on icon at bounding box center [529, 245] width 17 height 19
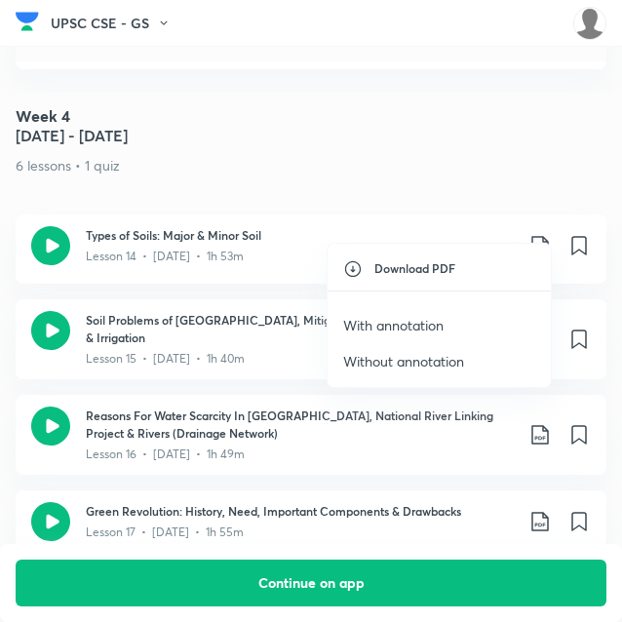
click at [400, 319] on p "With annotation" at bounding box center [393, 325] width 100 height 20
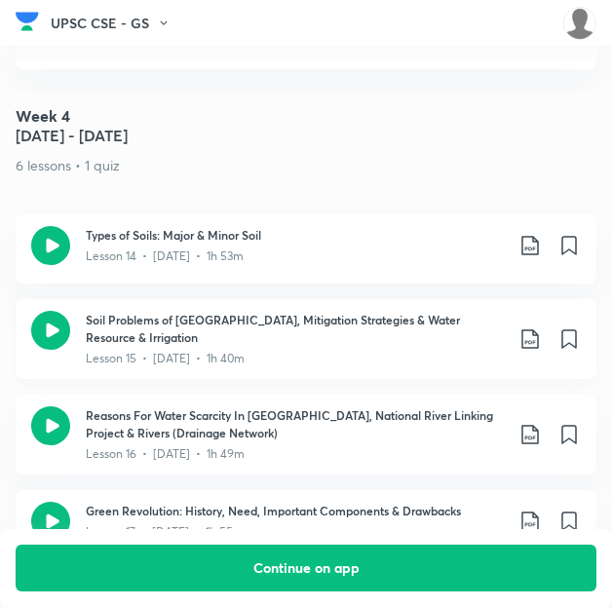
click at [538, 329] on icon at bounding box center [529, 338] width 17 height 19
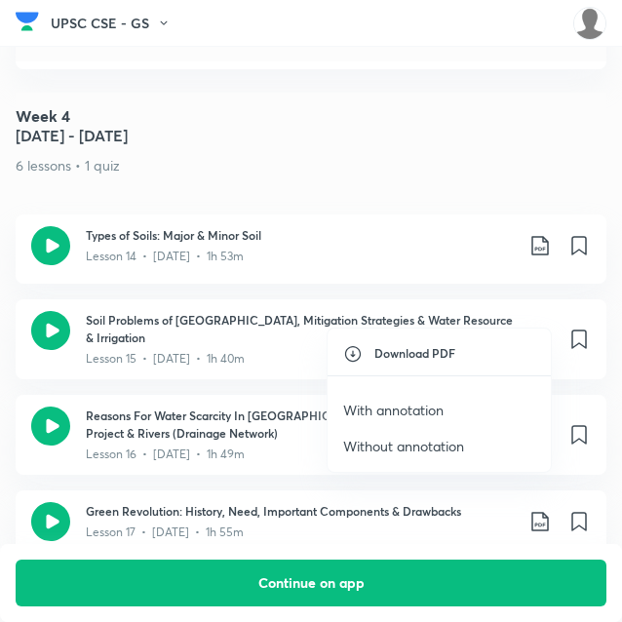
click at [434, 406] on p "With annotation" at bounding box center [393, 410] width 100 height 20
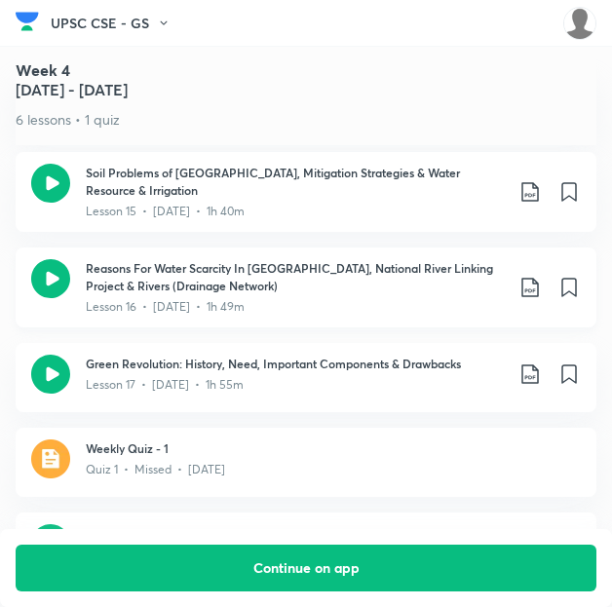
scroll to position [2712, 0]
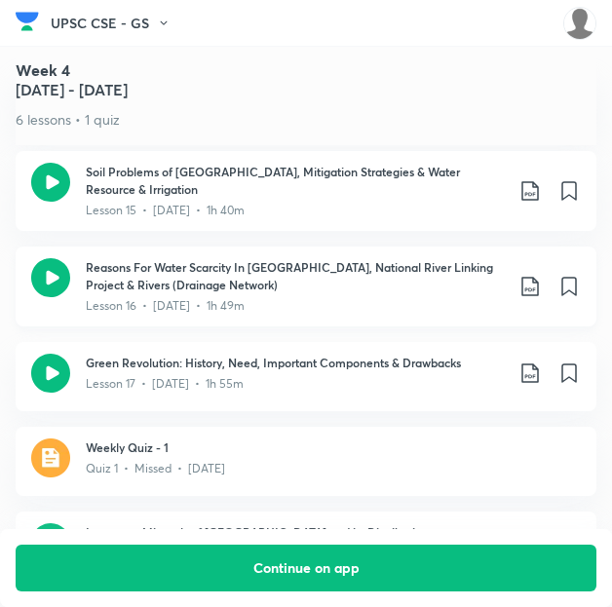
click at [539, 275] on icon at bounding box center [530, 286] width 23 height 23
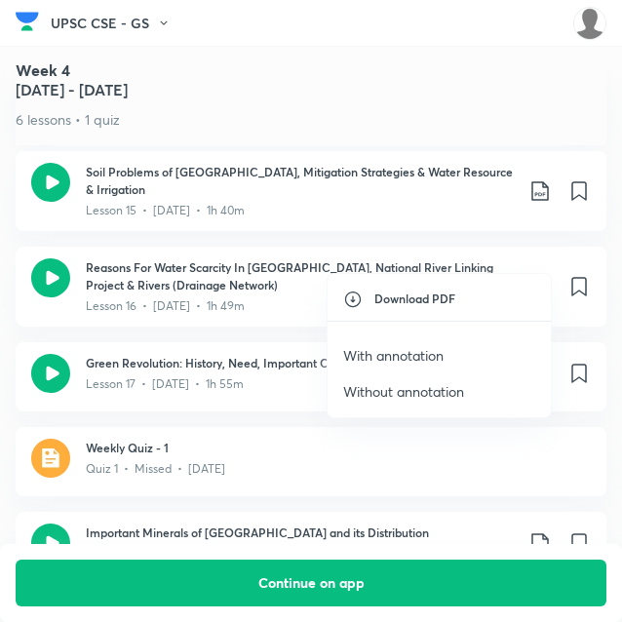
click at [427, 352] on p "With annotation" at bounding box center [393, 355] width 100 height 20
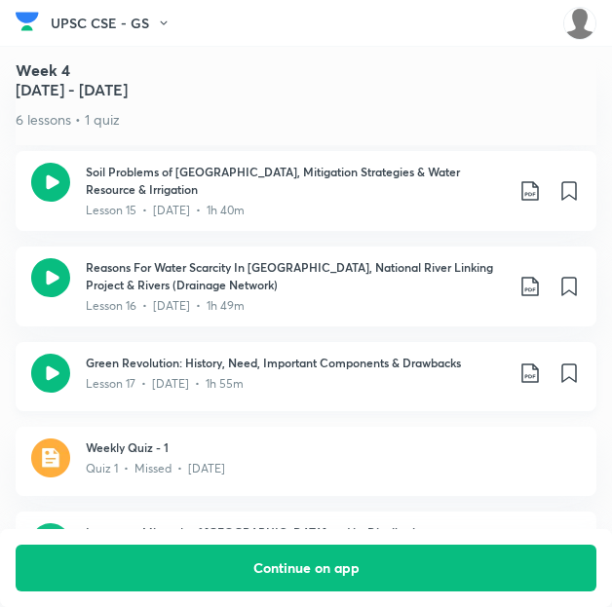
click at [542, 362] on icon at bounding box center [530, 373] width 23 height 23
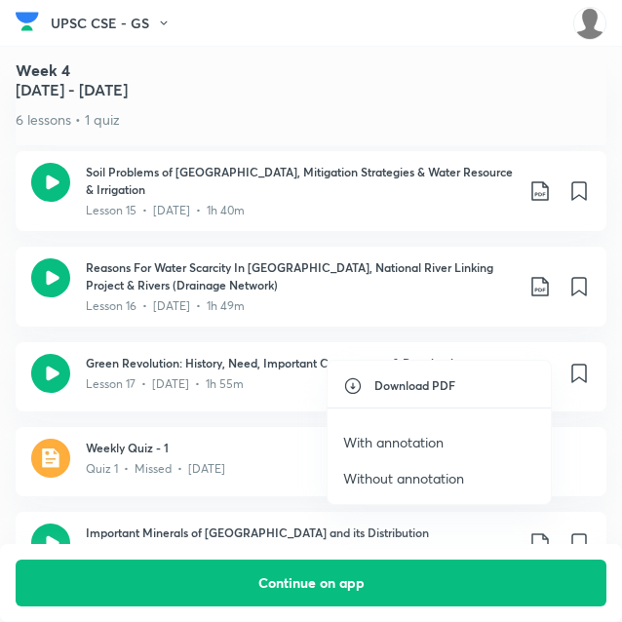
click at [403, 436] on p "With annotation" at bounding box center [393, 442] width 100 height 20
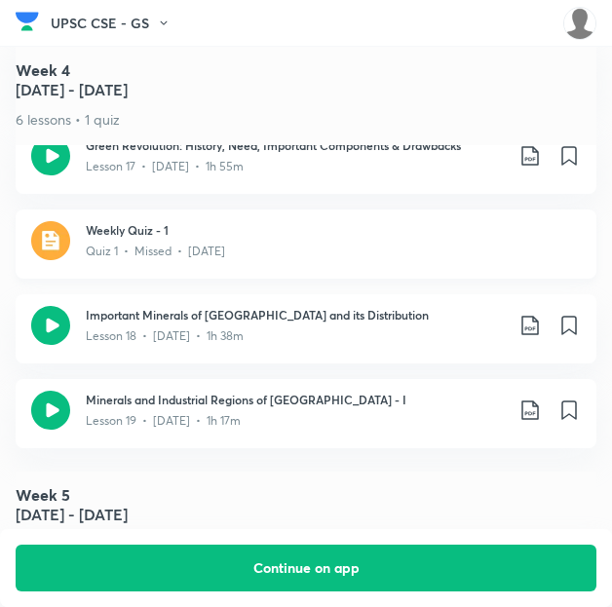
scroll to position [2960, 0]
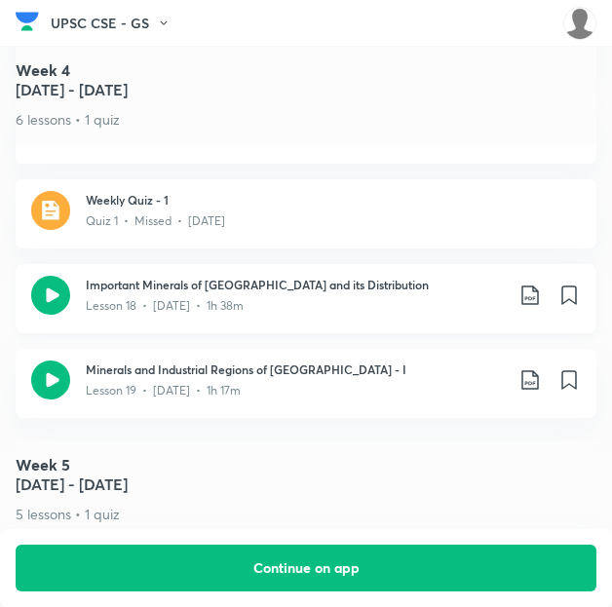
click at [539, 284] on icon at bounding box center [530, 295] width 23 height 23
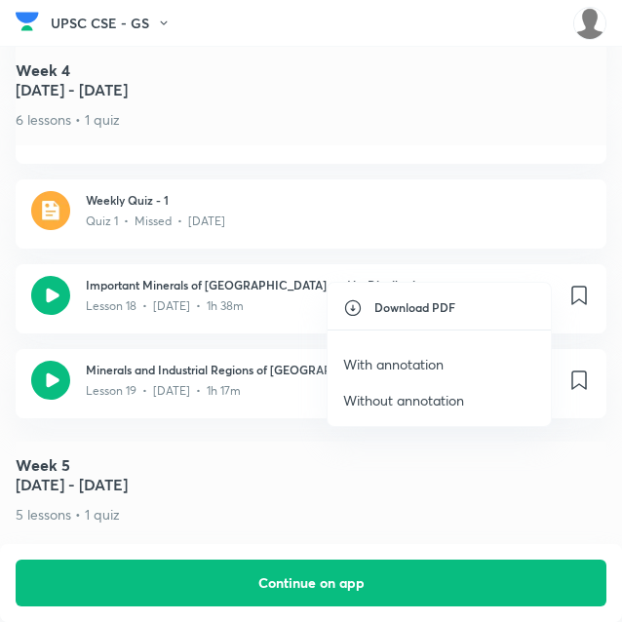
click at [406, 362] on p "With annotation" at bounding box center [393, 364] width 100 height 20
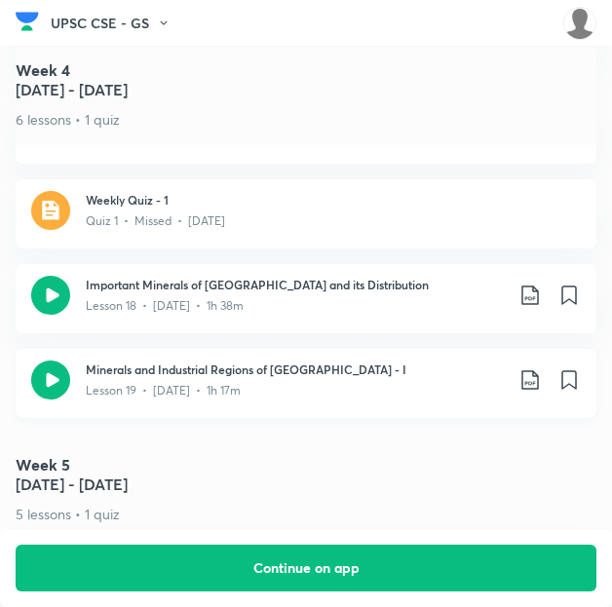
click at [542, 368] on icon at bounding box center [530, 379] width 23 height 23
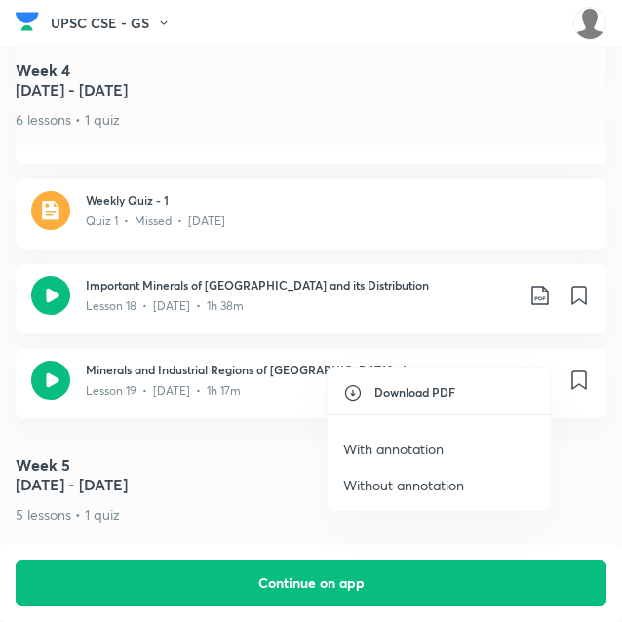
click at [398, 451] on p "With annotation" at bounding box center [393, 449] width 100 height 20
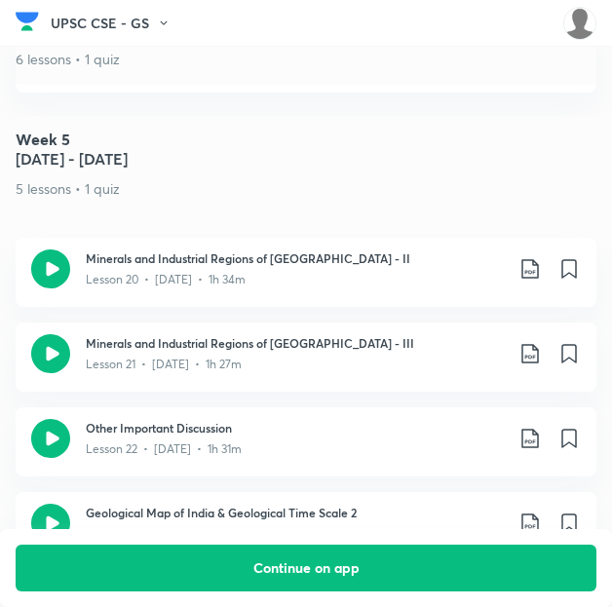
scroll to position [3287, 0]
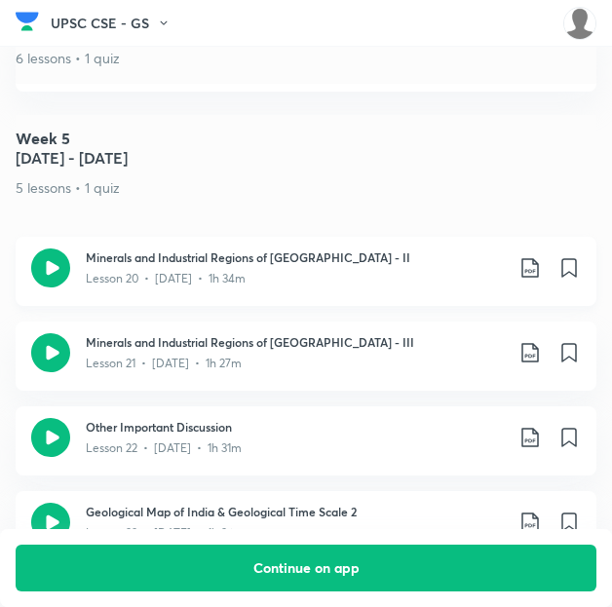
click at [542, 256] on icon at bounding box center [530, 267] width 23 height 23
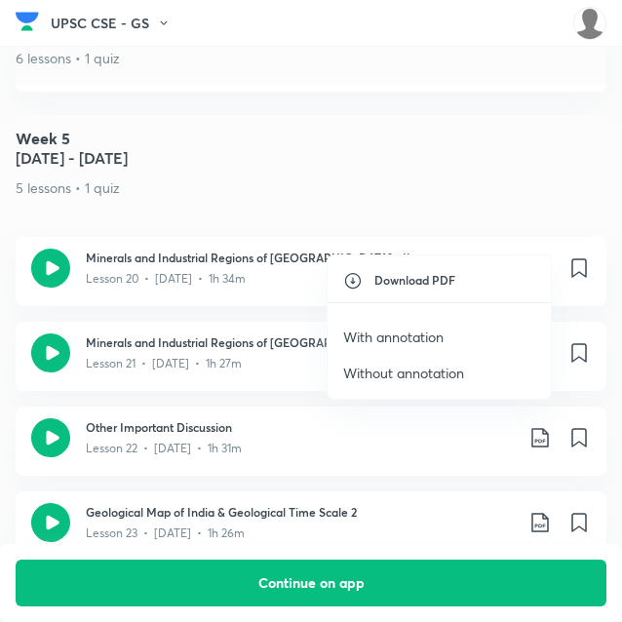
click at [413, 333] on p "With annotation" at bounding box center [393, 337] width 100 height 20
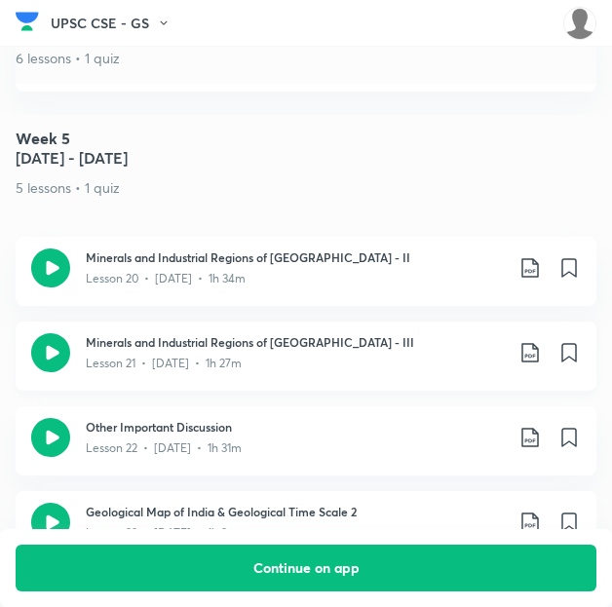
click at [536, 343] on icon at bounding box center [529, 352] width 17 height 19
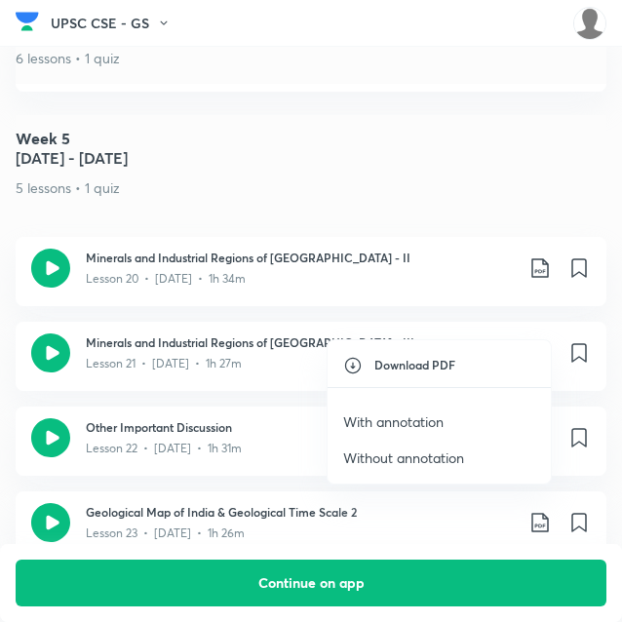
click at [409, 413] on p "With annotation" at bounding box center [393, 421] width 100 height 20
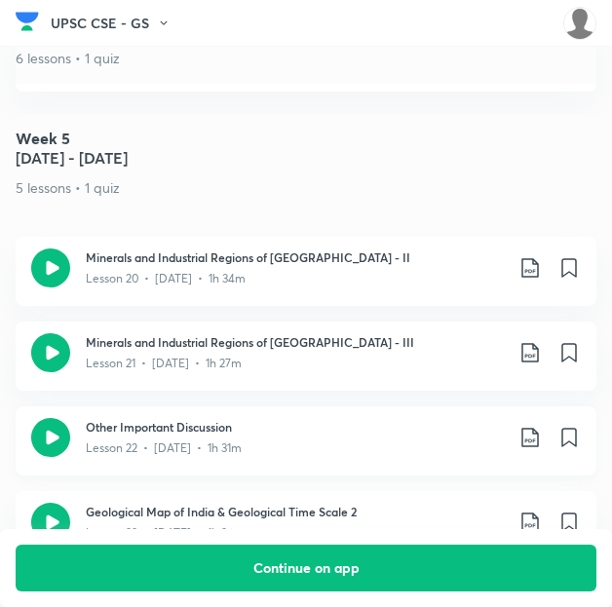
click at [540, 426] on icon at bounding box center [530, 437] width 23 height 23
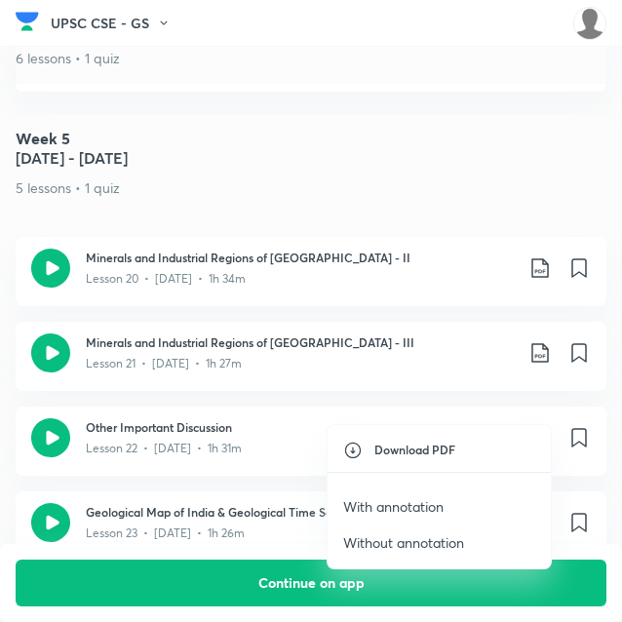
click at [419, 493] on li "With annotation" at bounding box center [438, 506] width 223 height 36
click at [415, 500] on p "With annotation" at bounding box center [393, 506] width 100 height 20
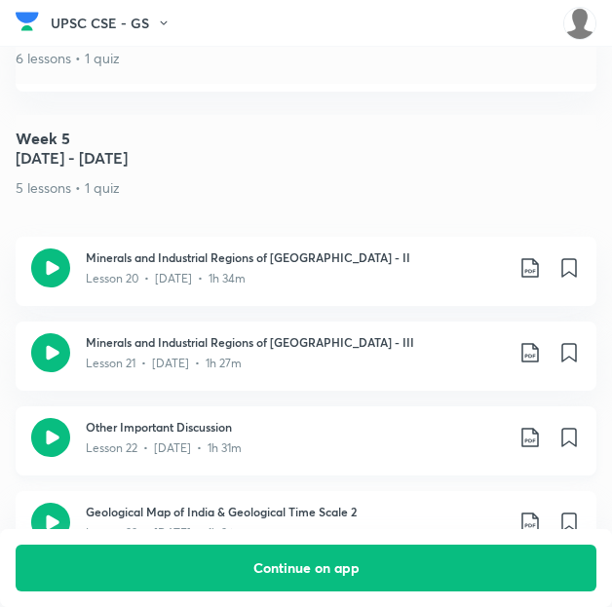
click at [535, 428] on icon at bounding box center [529, 437] width 17 height 19
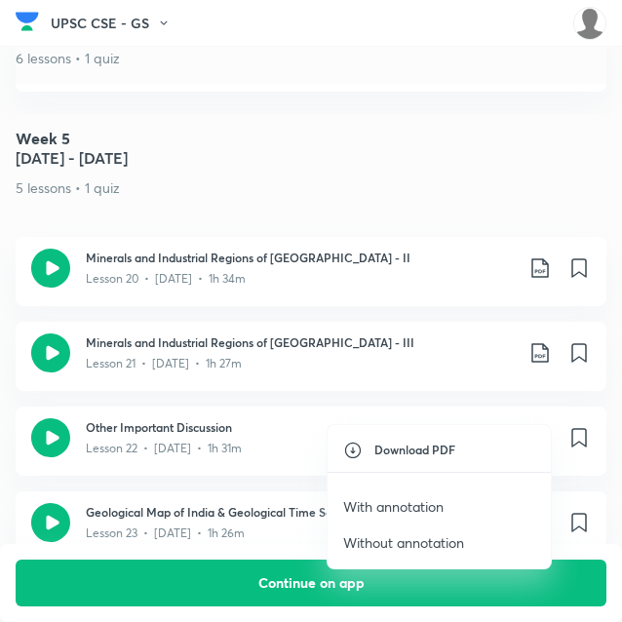
click at [419, 498] on p "With annotation" at bounding box center [393, 506] width 100 height 20
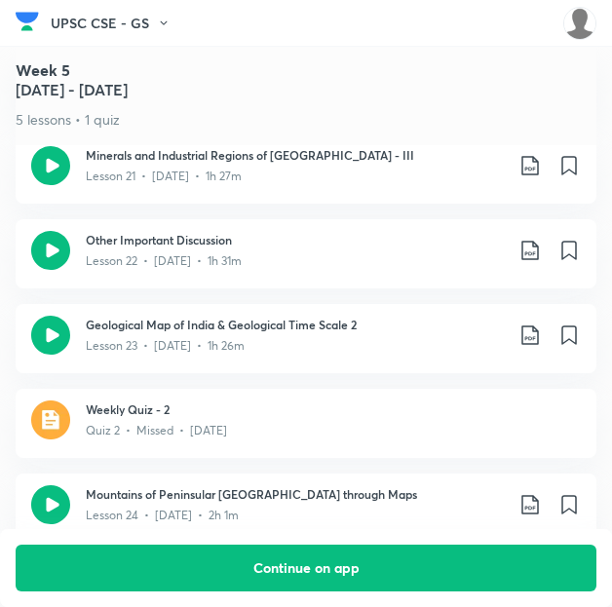
scroll to position [3512, 0]
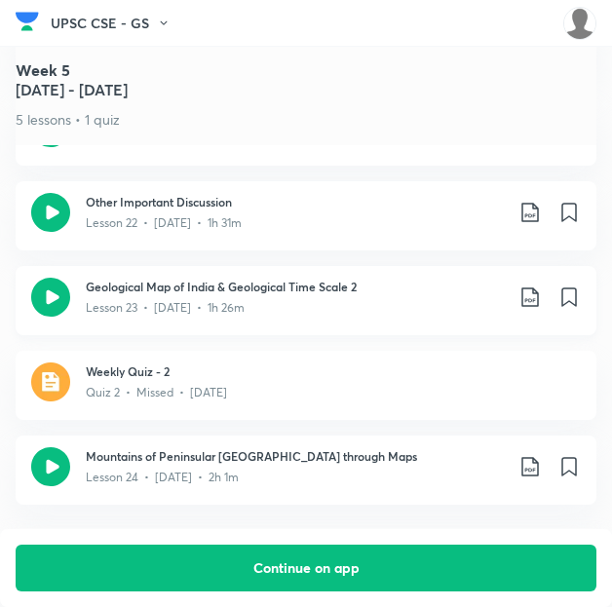
click at [542, 286] on icon at bounding box center [530, 297] width 23 height 23
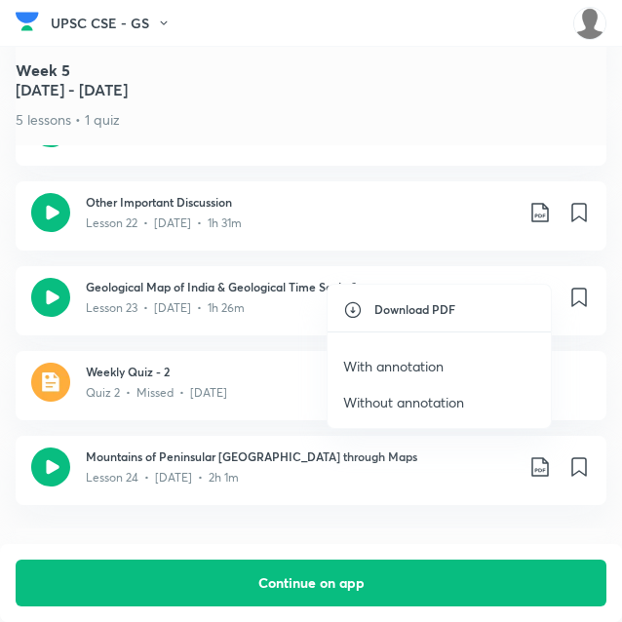
click at [394, 360] on p "With annotation" at bounding box center [393, 366] width 100 height 20
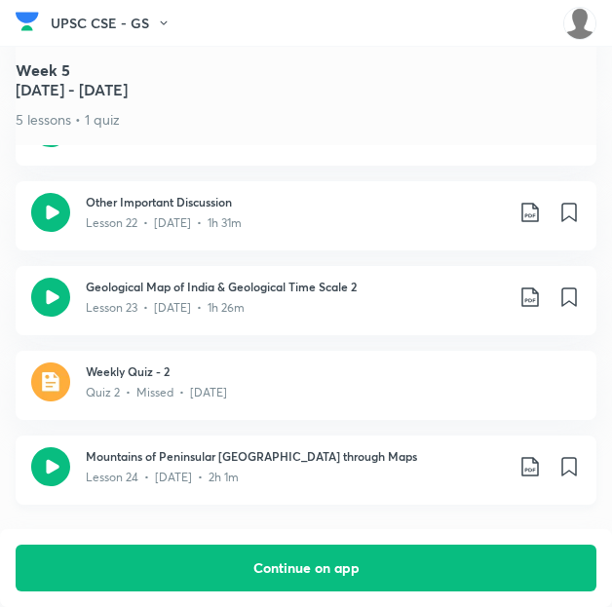
click at [537, 457] on icon at bounding box center [529, 466] width 17 height 19
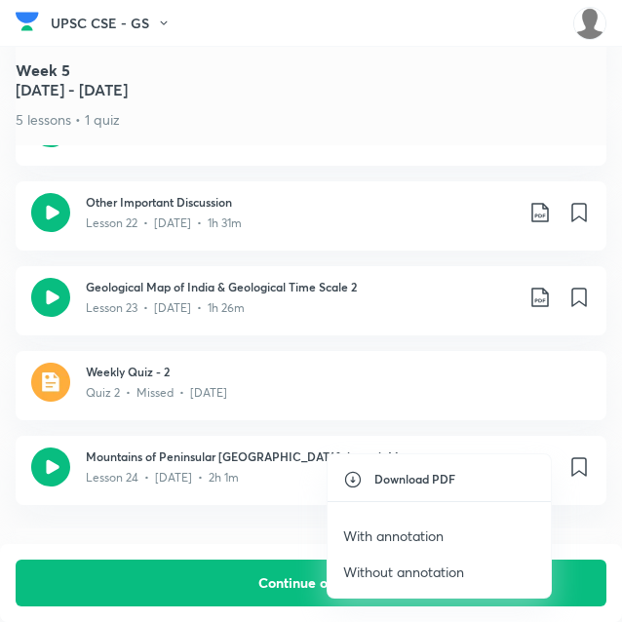
click at [404, 526] on p "With annotation" at bounding box center [393, 535] width 100 height 20
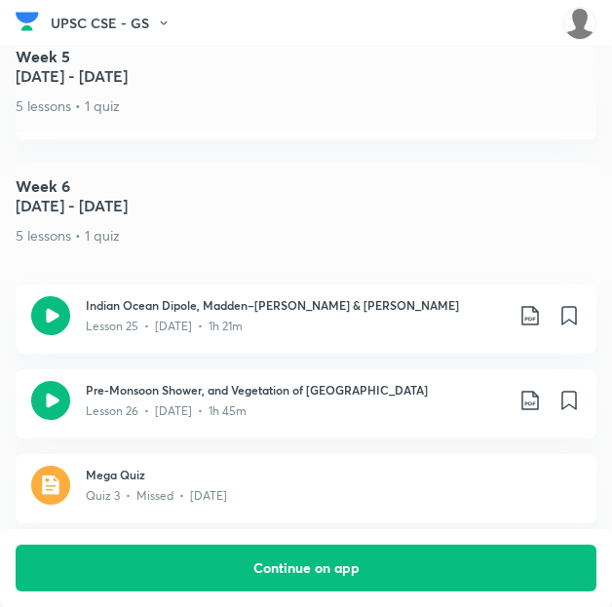
scroll to position [3909, 0]
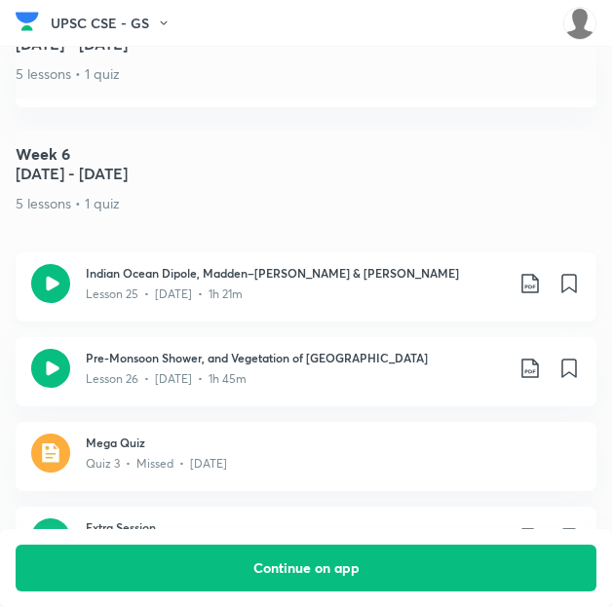
click at [540, 272] on icon at bounding box center [530, 283] width 23 height 23
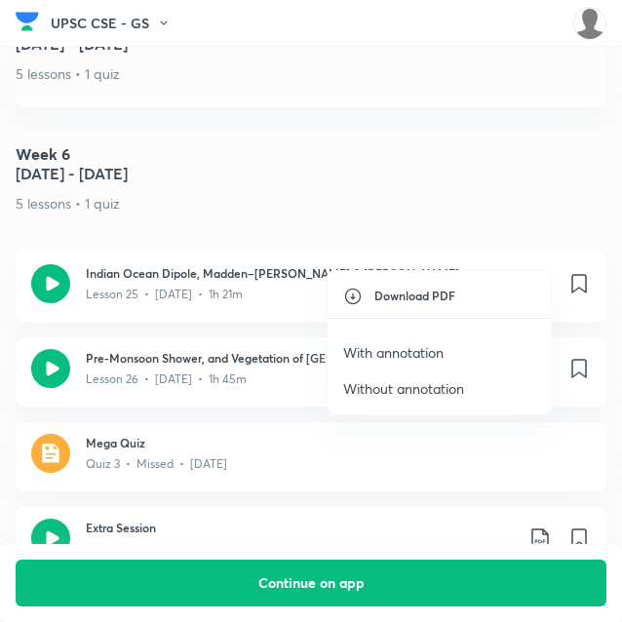
click at [413, 353] on p "With annotation" at bounding box center [393, 352] width 100 height 20
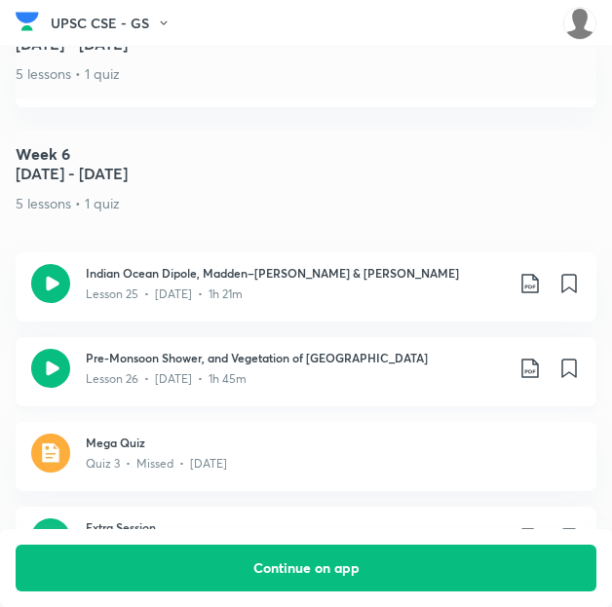
click at [536, 357] on icon at bounding box center [530, 368] width 23 height 23
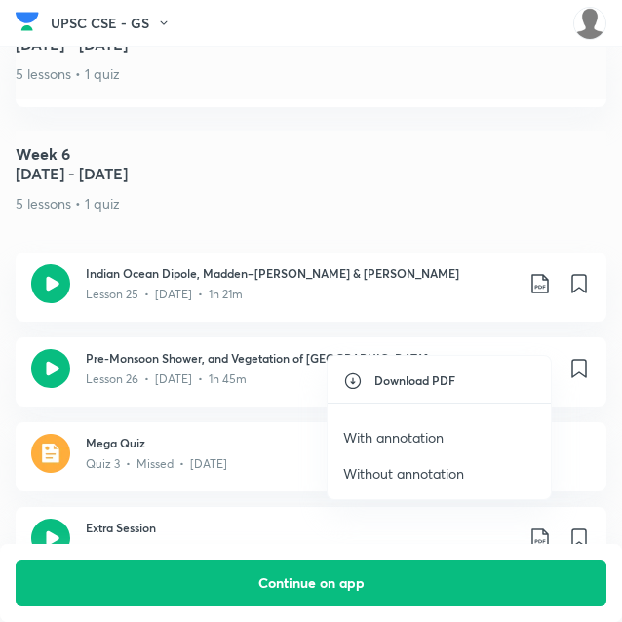
click at [367, 433] on p "With annotation" at bounding box center [393, 437] width 100 height 20
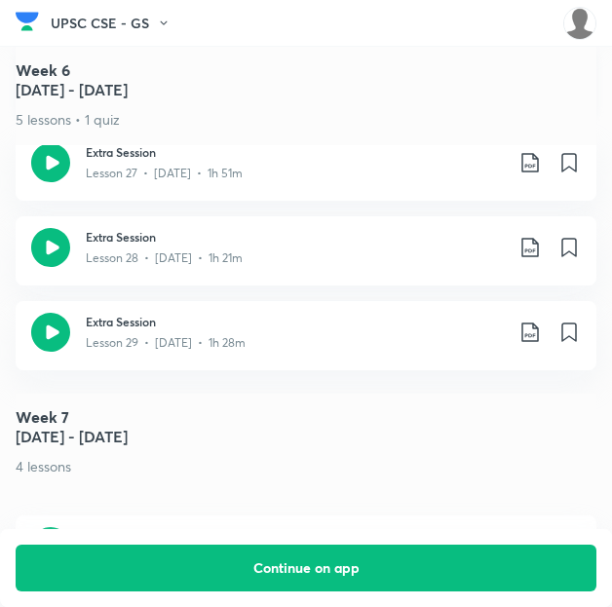
scroll to position [4227, 0]
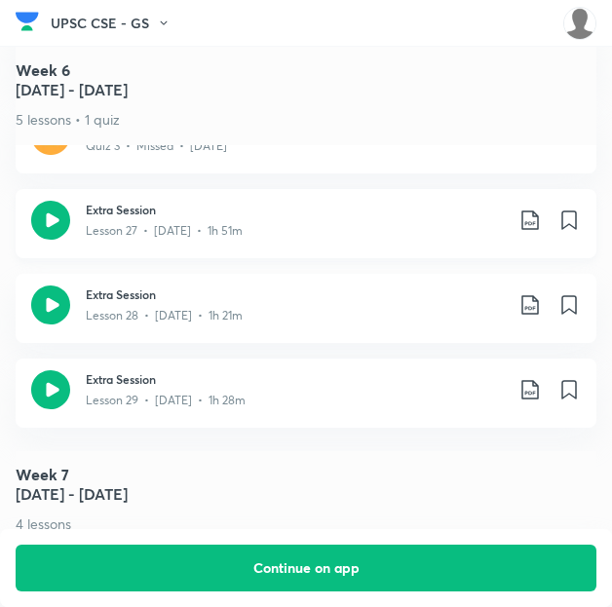
click at [534, 209] on icon at bounding box center [530, 220] width 23 height 23
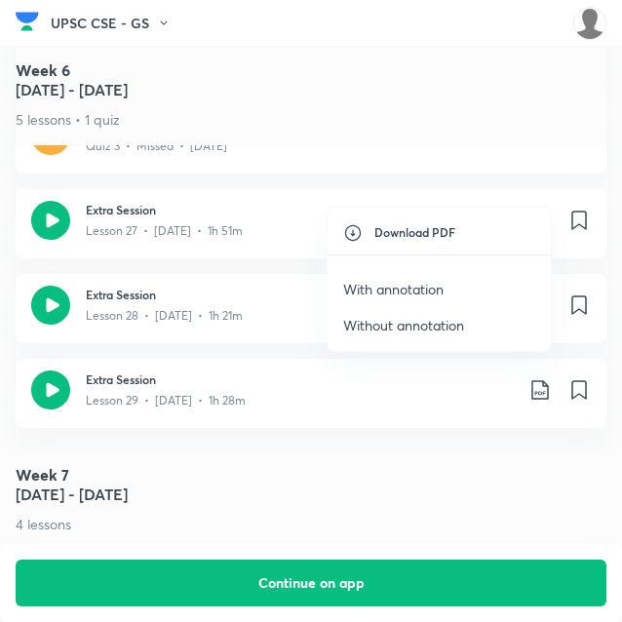
click at [398, 290] on p "With annotation" at bounding box center [393, 289] width 100 height 20
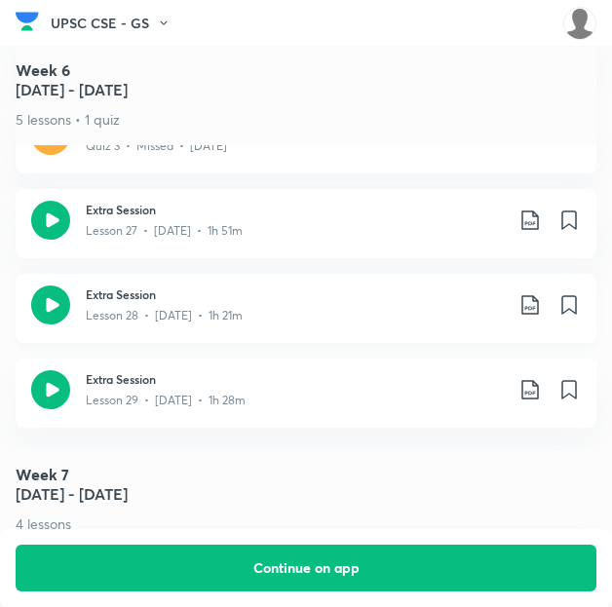
click at [538, 295] on icon at bounding box center [529, 304] width 17 height 19
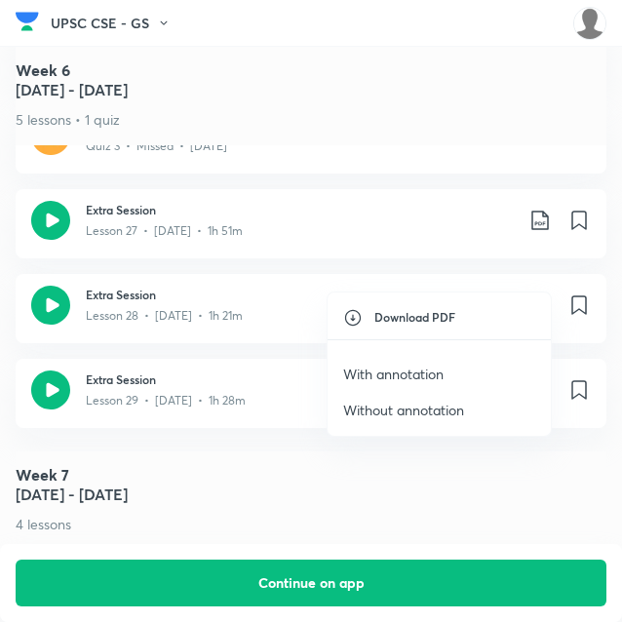
click at [417, 369] on p "With annotation" at bounding box center [393, 374] width 100 height 20
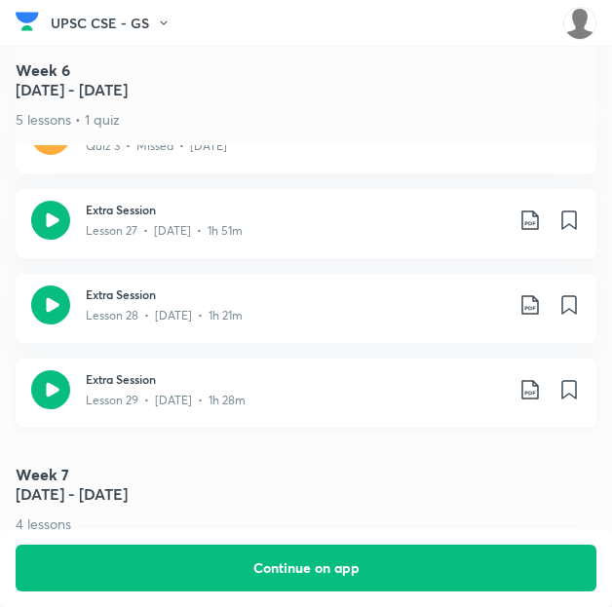
click at [540, 378] on icon at bounding box center [530, 389] width 23 height 23
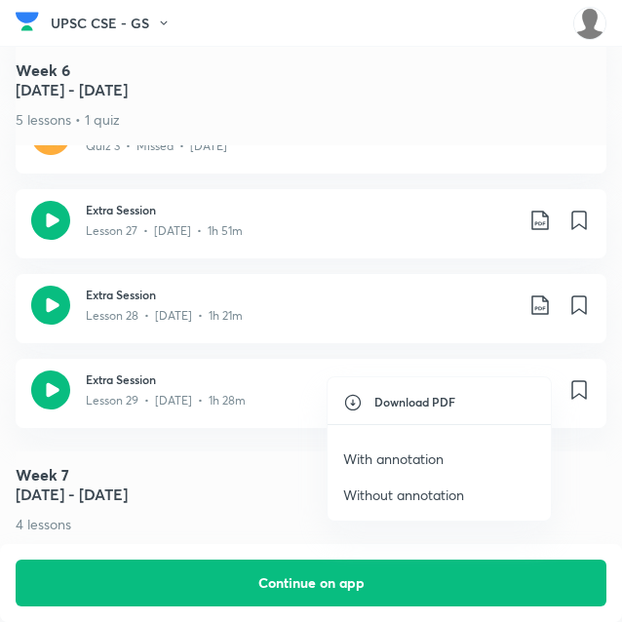
click at [396, 454] on p "With annotation" at bounding box center [393, 458] width 100 height 20
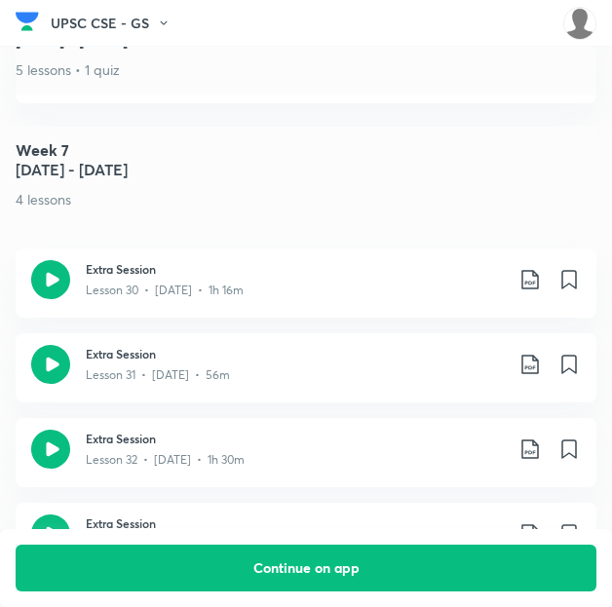
scroll to position [4553, 0]
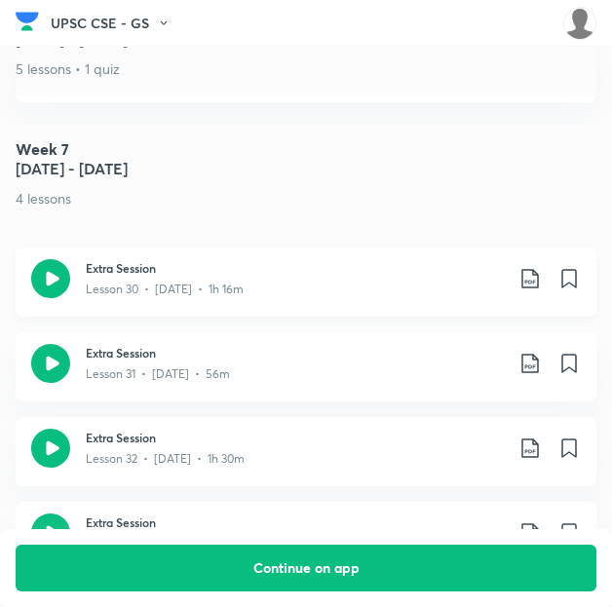
click at [534, 267] on icon at bounding box center [530, 278] width 23 height 23
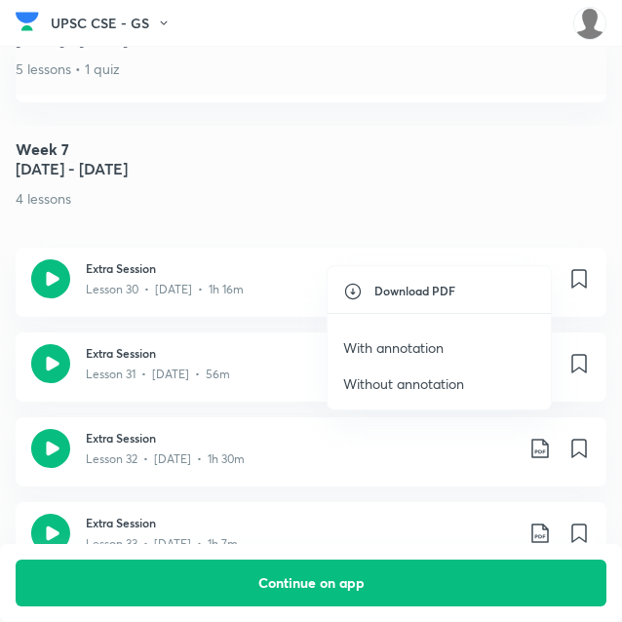
click at [390, 347] on p "With annotation" at bounding box center [393, 347] width 100 height 20
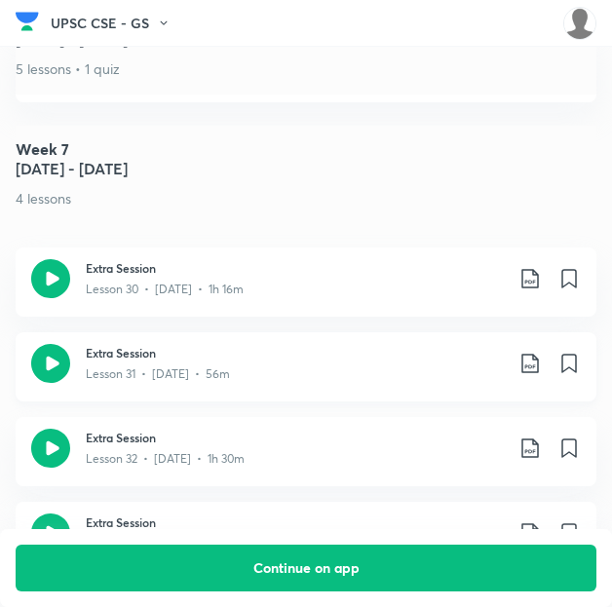
click at [536, 352] on icon at bounding box center [530, 363] width 23 height 23
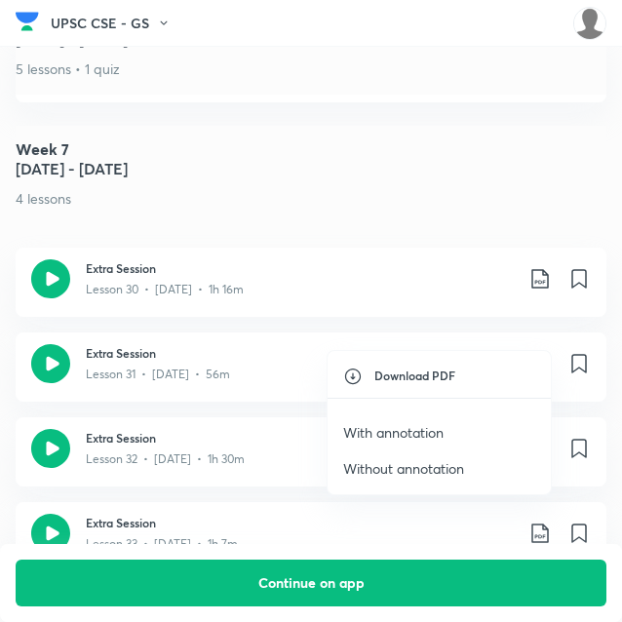
click at [431, 425] on p "With annotation" at bounding box center [393, 432] width 100 height 20
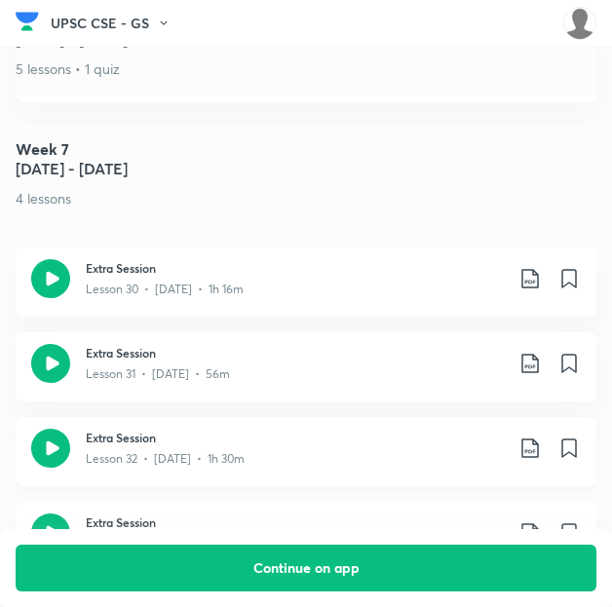
click at [540, 437] on icon at bounding box center [530, 448] width 23 height 23
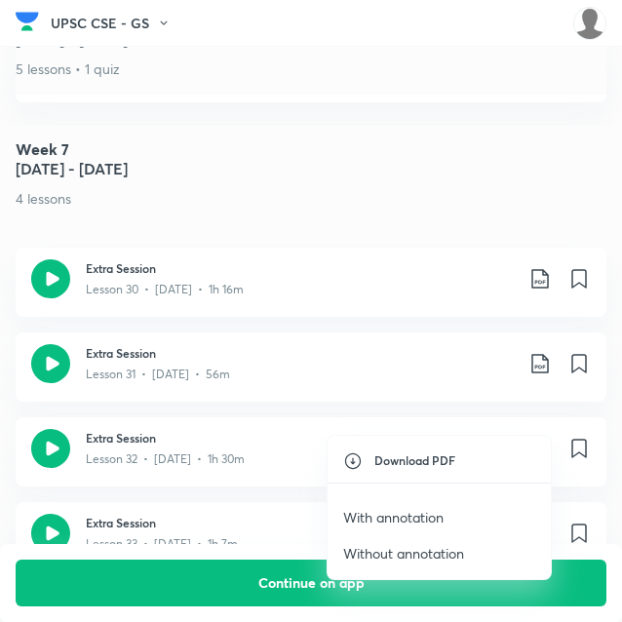
click at [396, 510] on p "With annotation" at bounding box center [393, 517] width 100 height 20
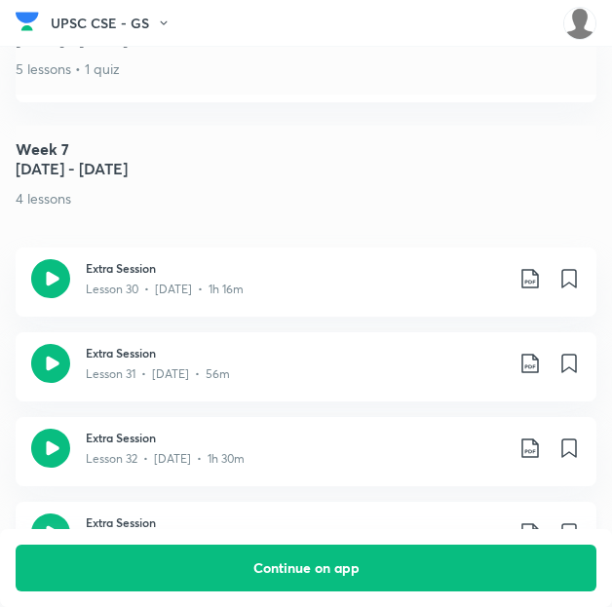
click at [542, 521] on icon at bounding box center [530, 532] width 23 height 23
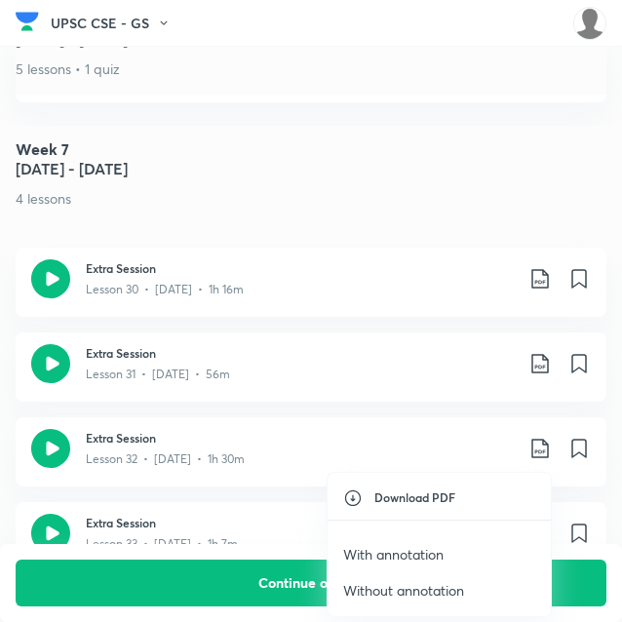
click at [386, 555] on p "With annotation" at bounding box center [393, 554] width 100 height 20
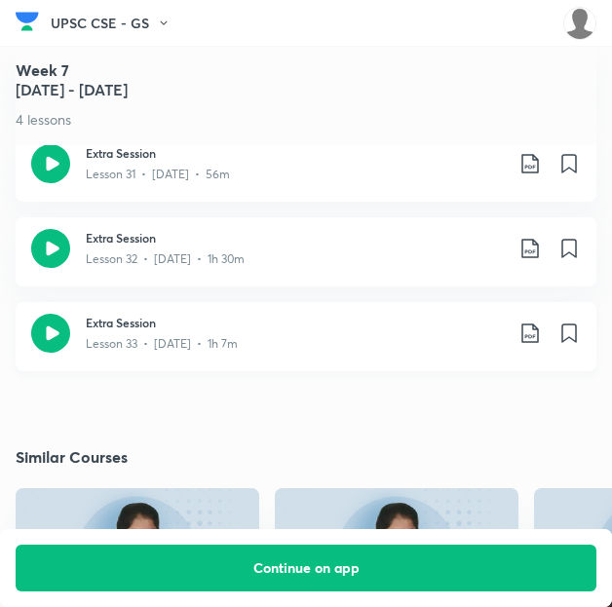
scroll to position [4792, 0]
